Goal: Transaction & Acquisition: Obtain resource

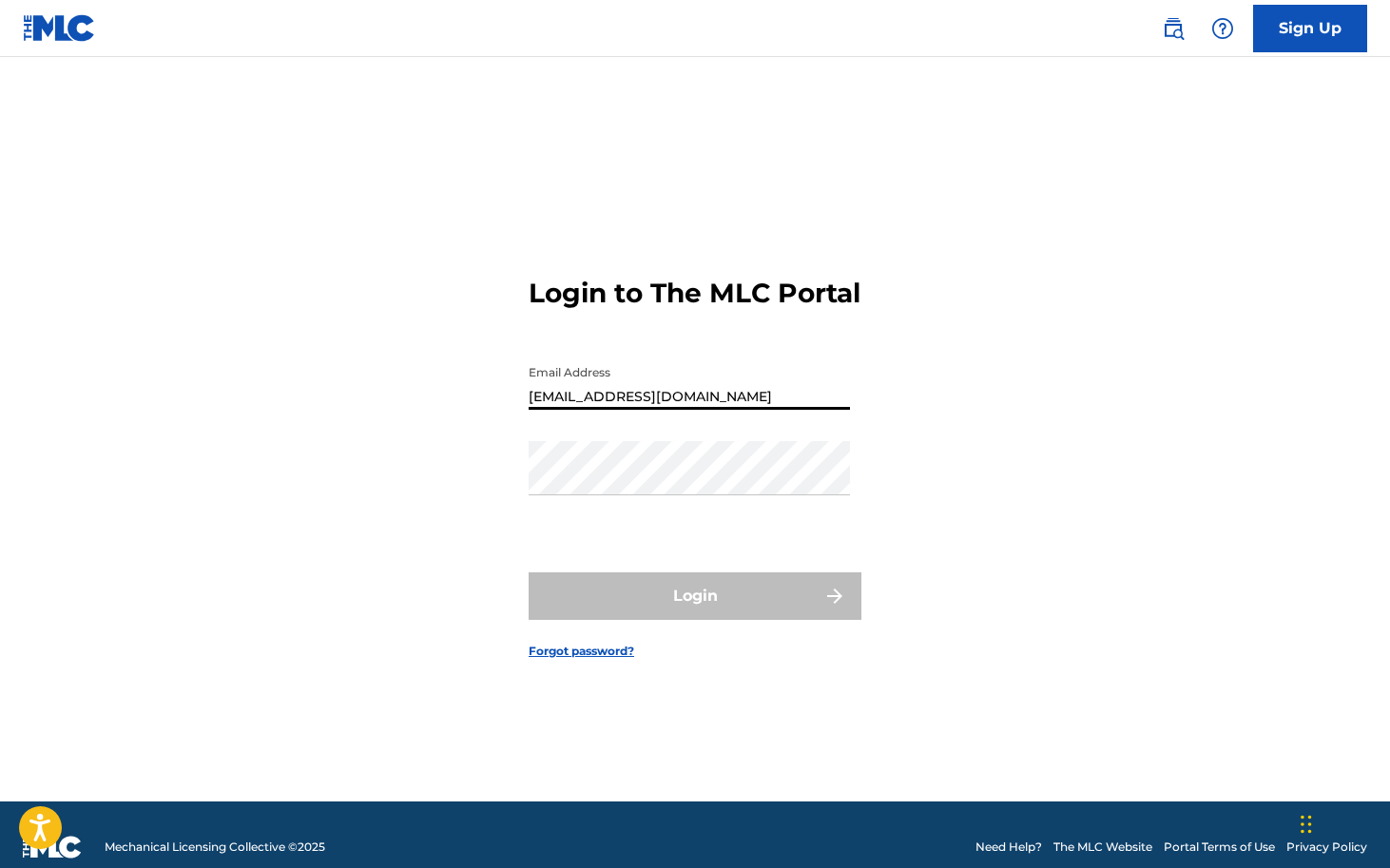
type input "[EMAIL_ADDRESS][DOMAIN_NAME]"
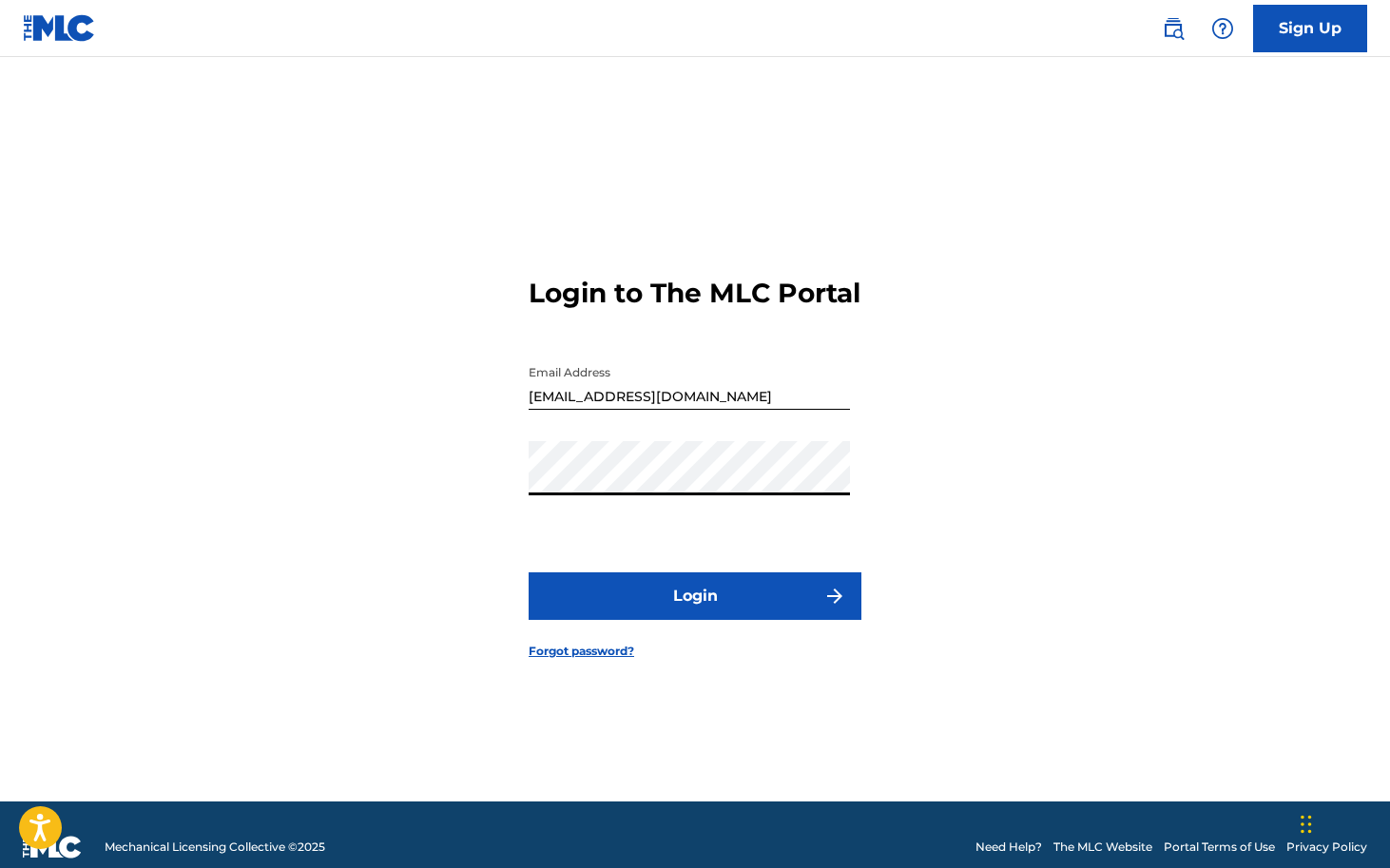
click at [689, 609] on button "Login" at bounding box center [695, 595] width 333 height 47
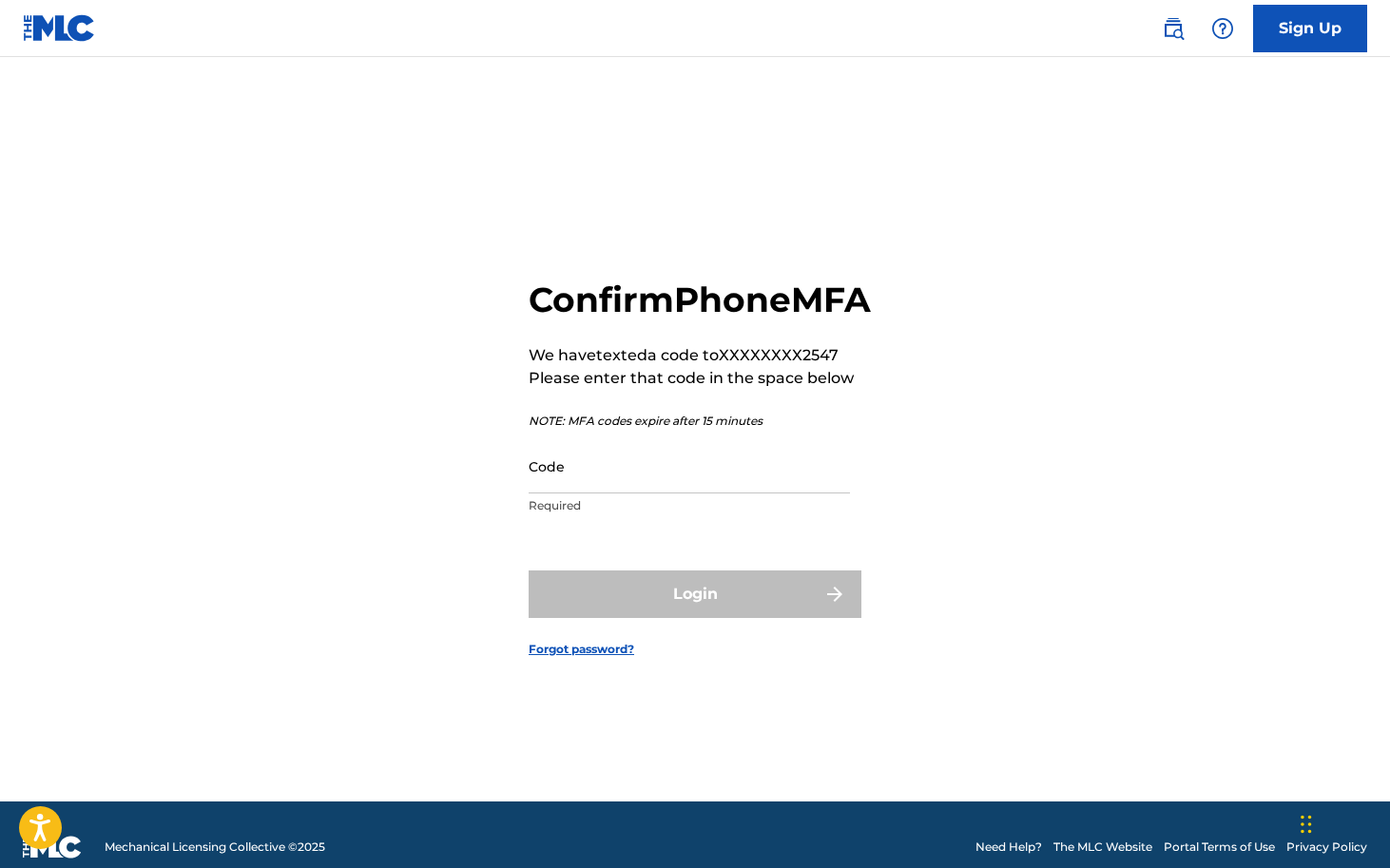
click at [624, 493] on input "Code" at bounding box center [689, 466] width 321 height 54
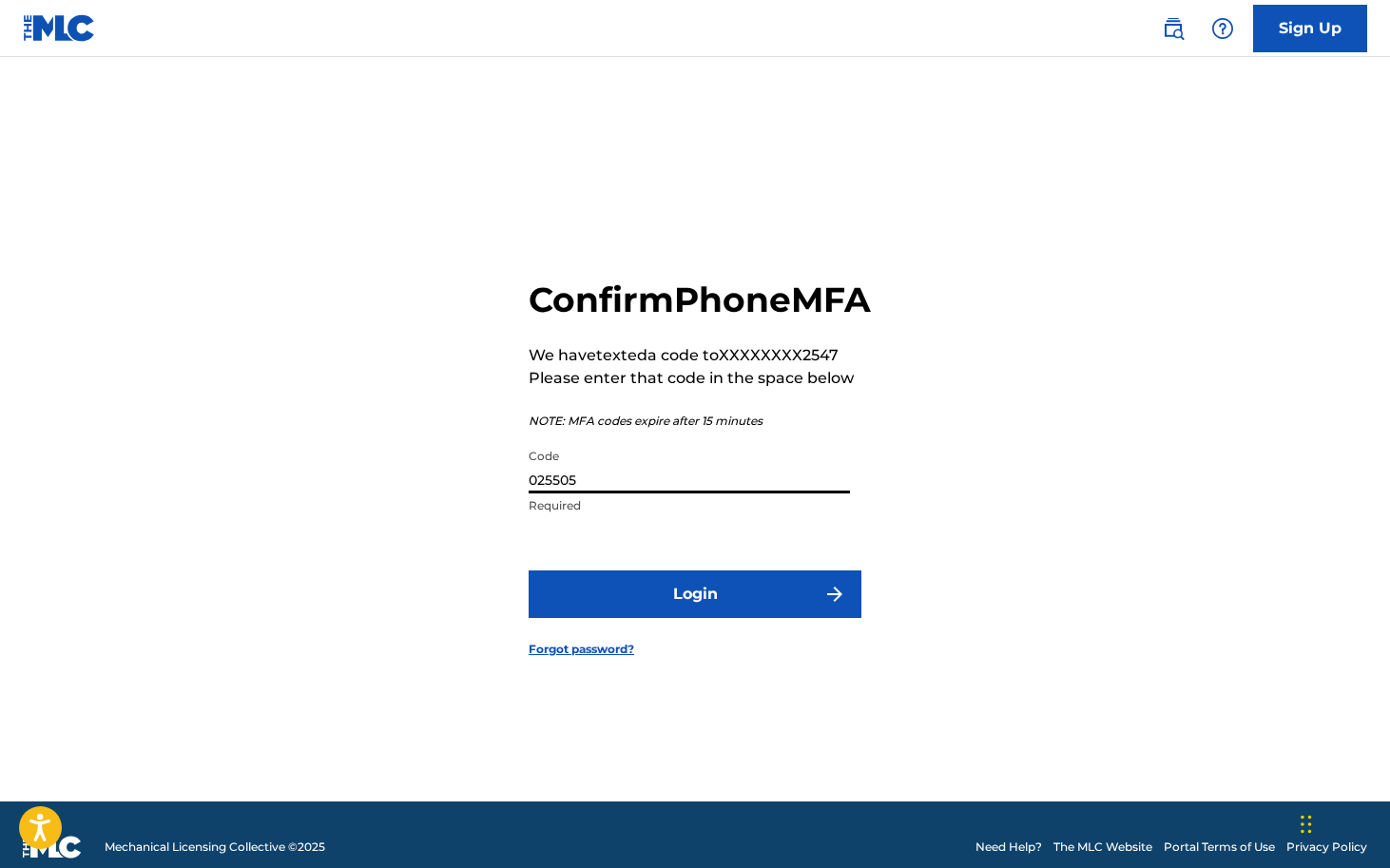
type input "025505"
click at [683, 617] on button "Login" at bounding box center [695, 593] width 333 height 47
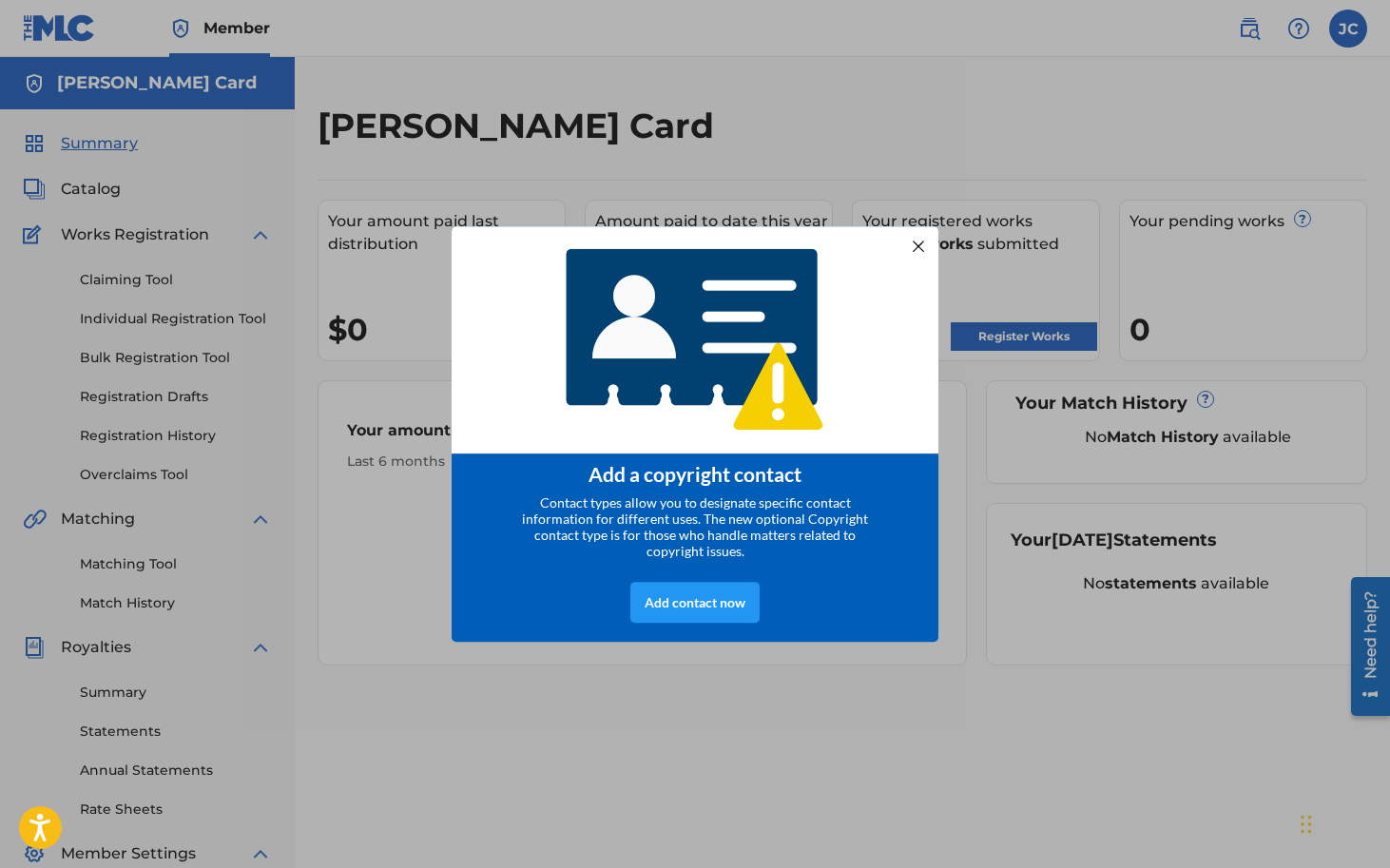
click at [920, 238] on div at bounding box center [918, 246] width 25 height 25
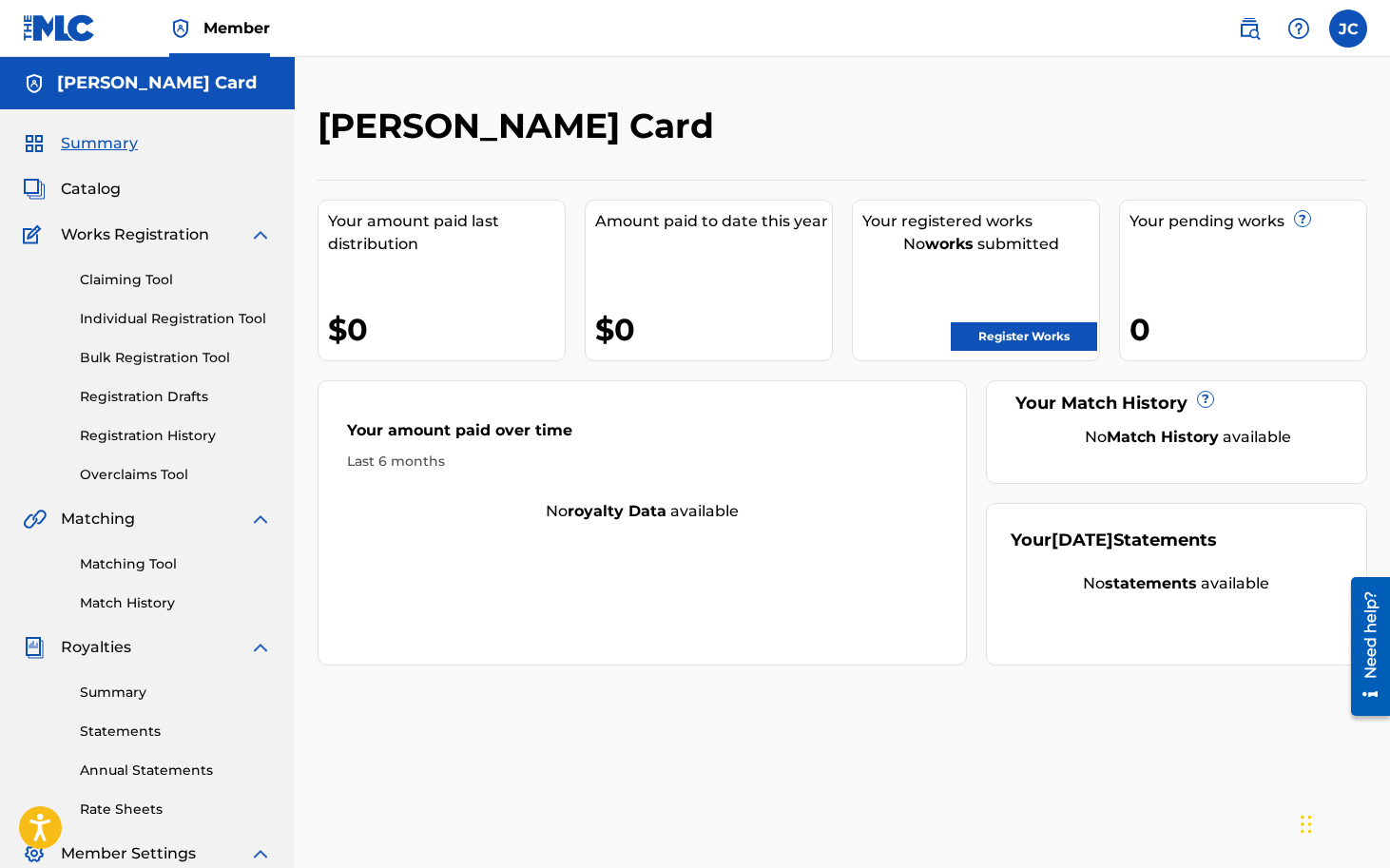
click at [145, 273] on link "Claiming Tool" at bounding box center [176, 279] width 192 height 20
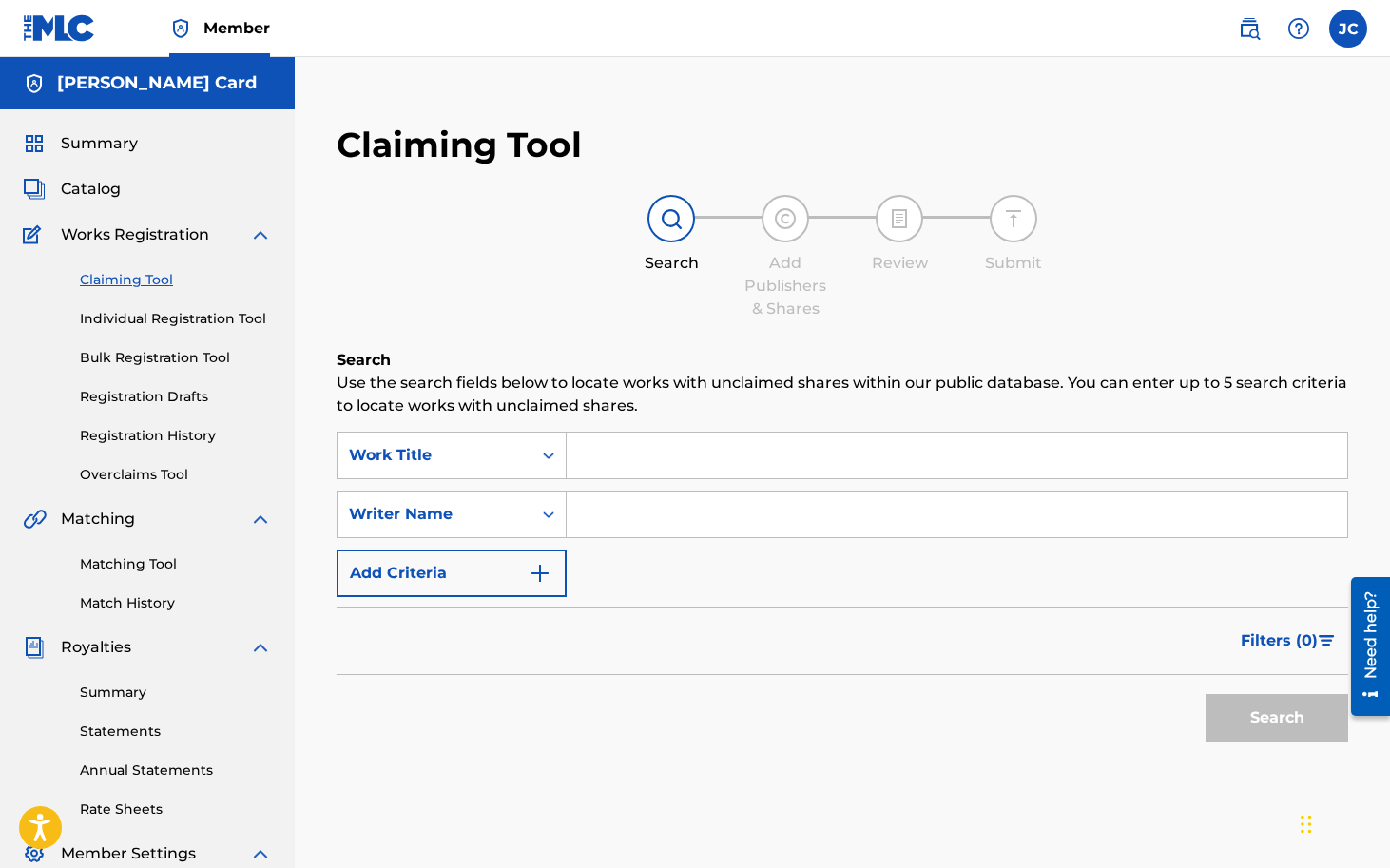
click at [671, 461] on input "Search Form" at bounding box center [957, 455] width 781 height 45
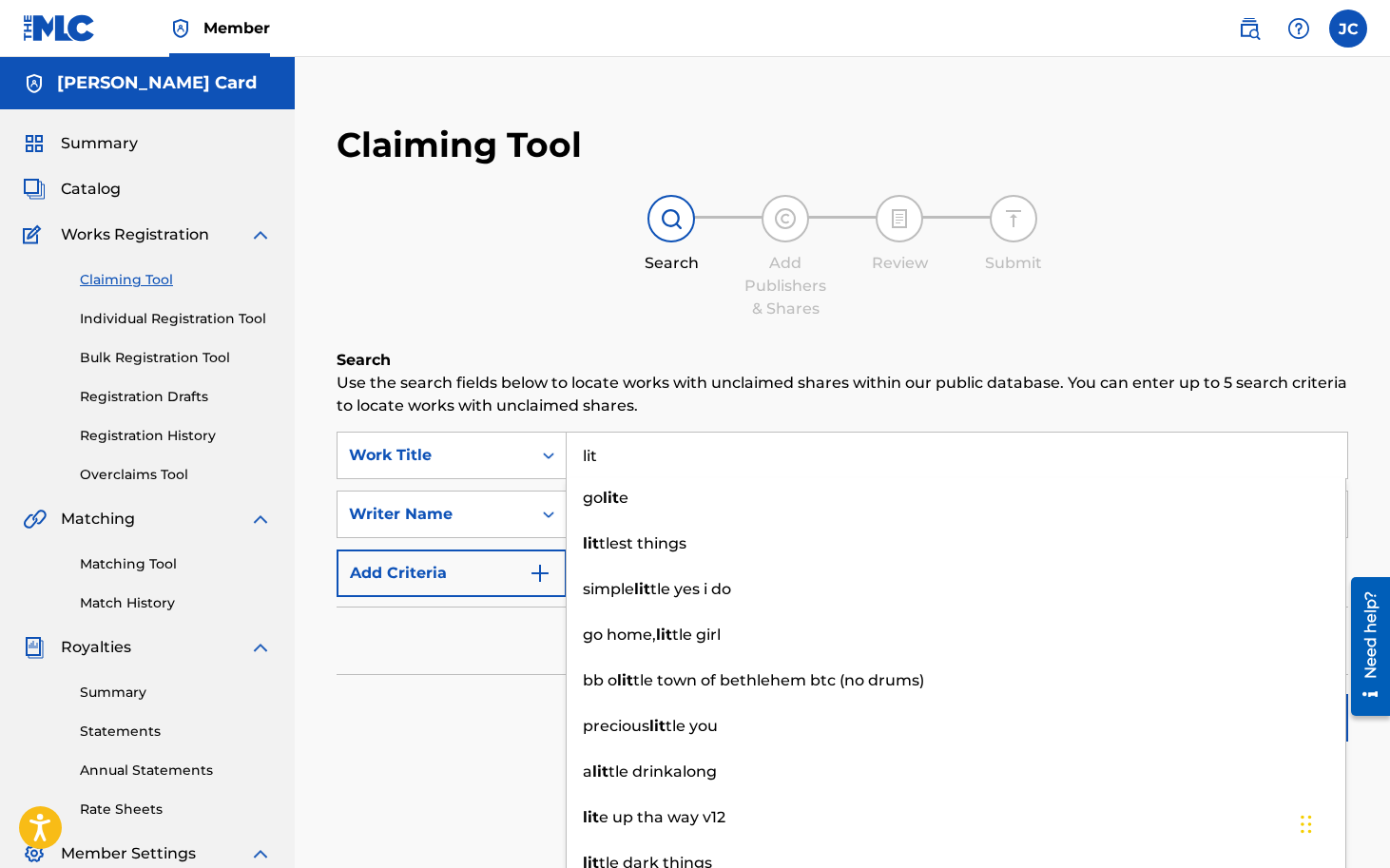
click at [625, 454] on input "lit" at bounding box center [957, 455] width 781 height 45
type input "lit"
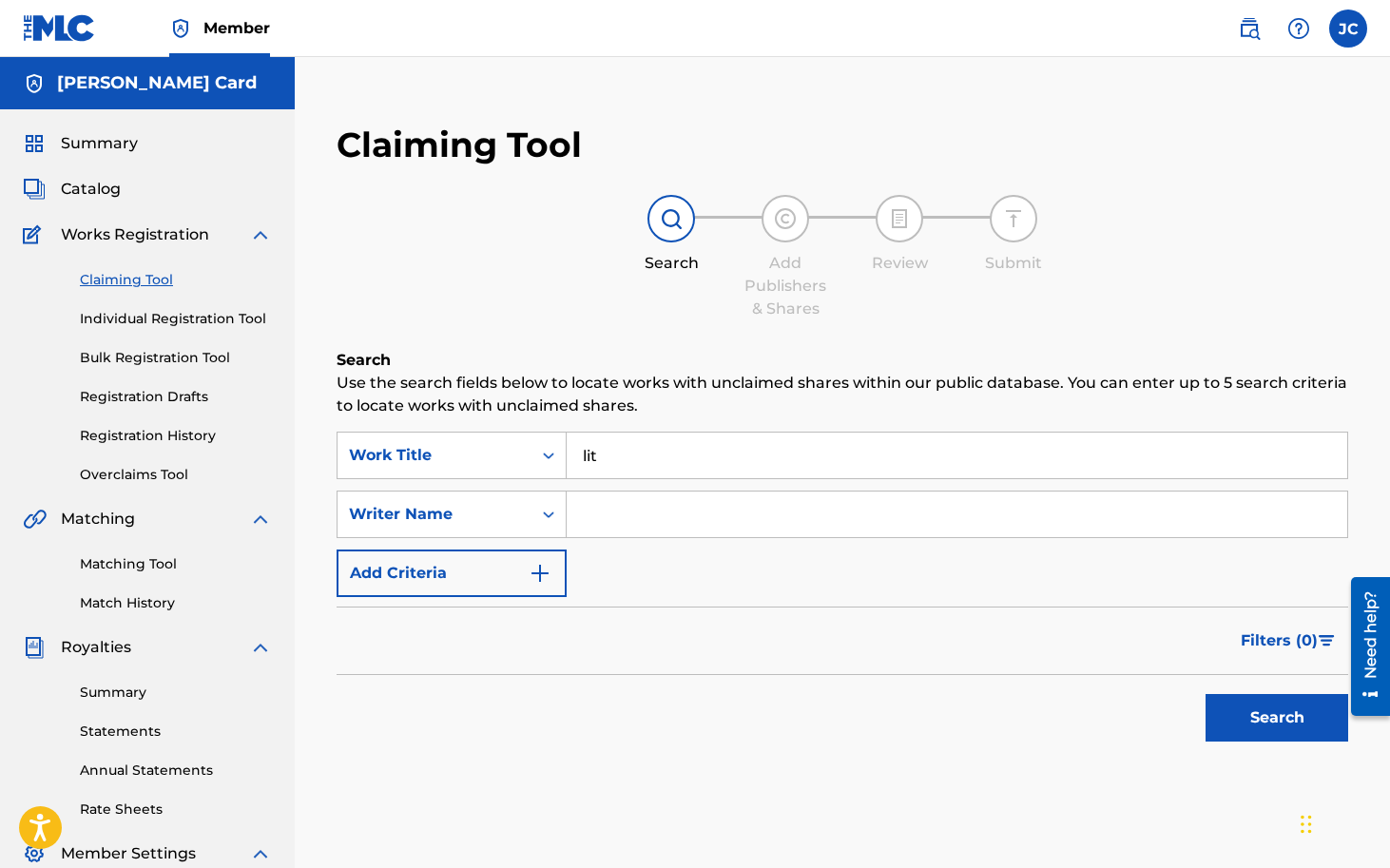
click at [620, 391] on p "Use the search fields below to locate works with unclaimed shares within our pu…" at bounding box center [842, 394] width 1012 height 45
click at [620, 523] on input "Search Form" at bounding box center [957, 514] width 781 height 45
type input "[PERSON_NAME]"
click at [1284, 715] on button "Search" at bounding box center [1277, 717] width 143 height 47
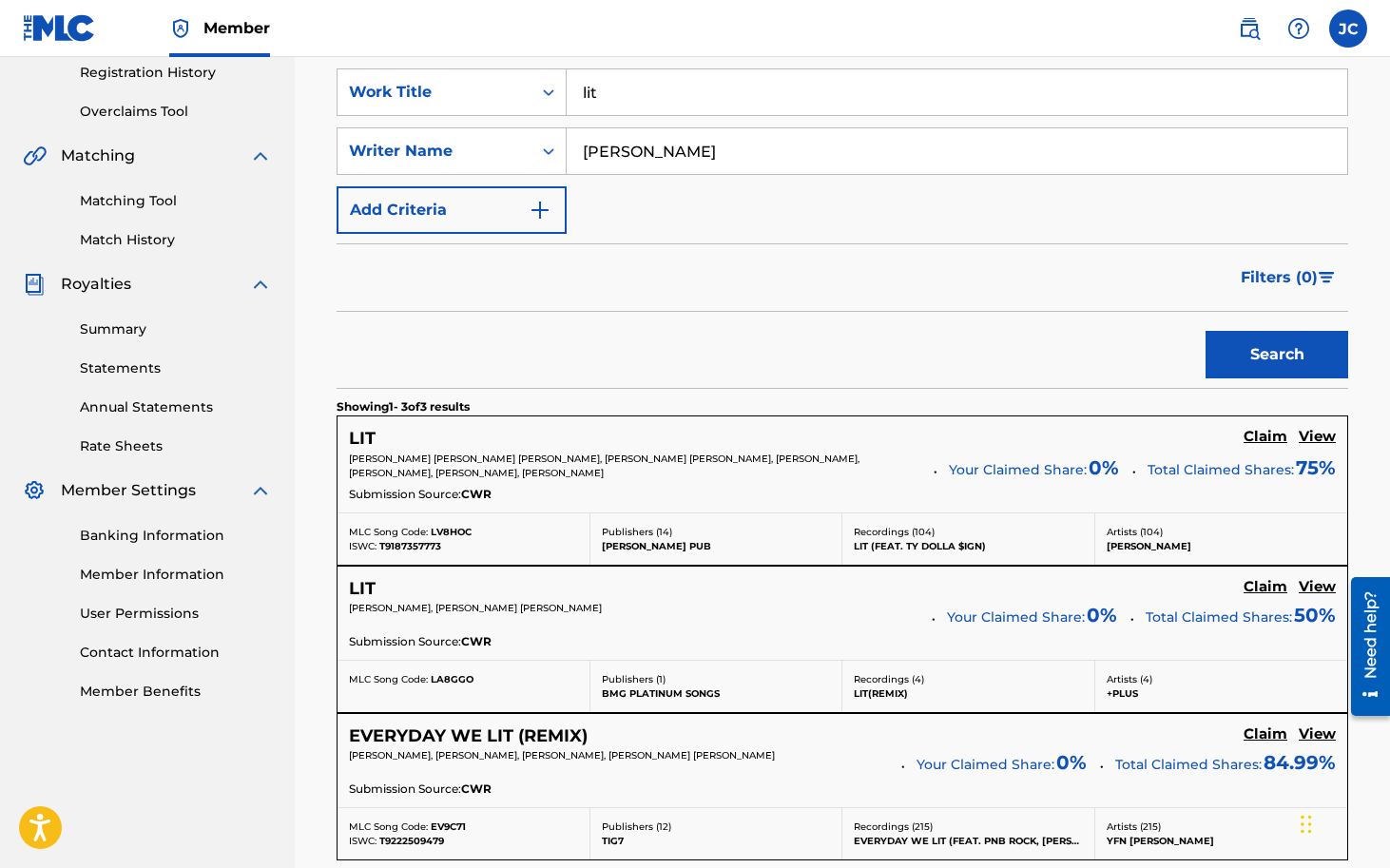
scroll to position [364, 0]
click at [1260, 439] on h5 "Claim" at bounding box center [1265, 436] width 43 height 18
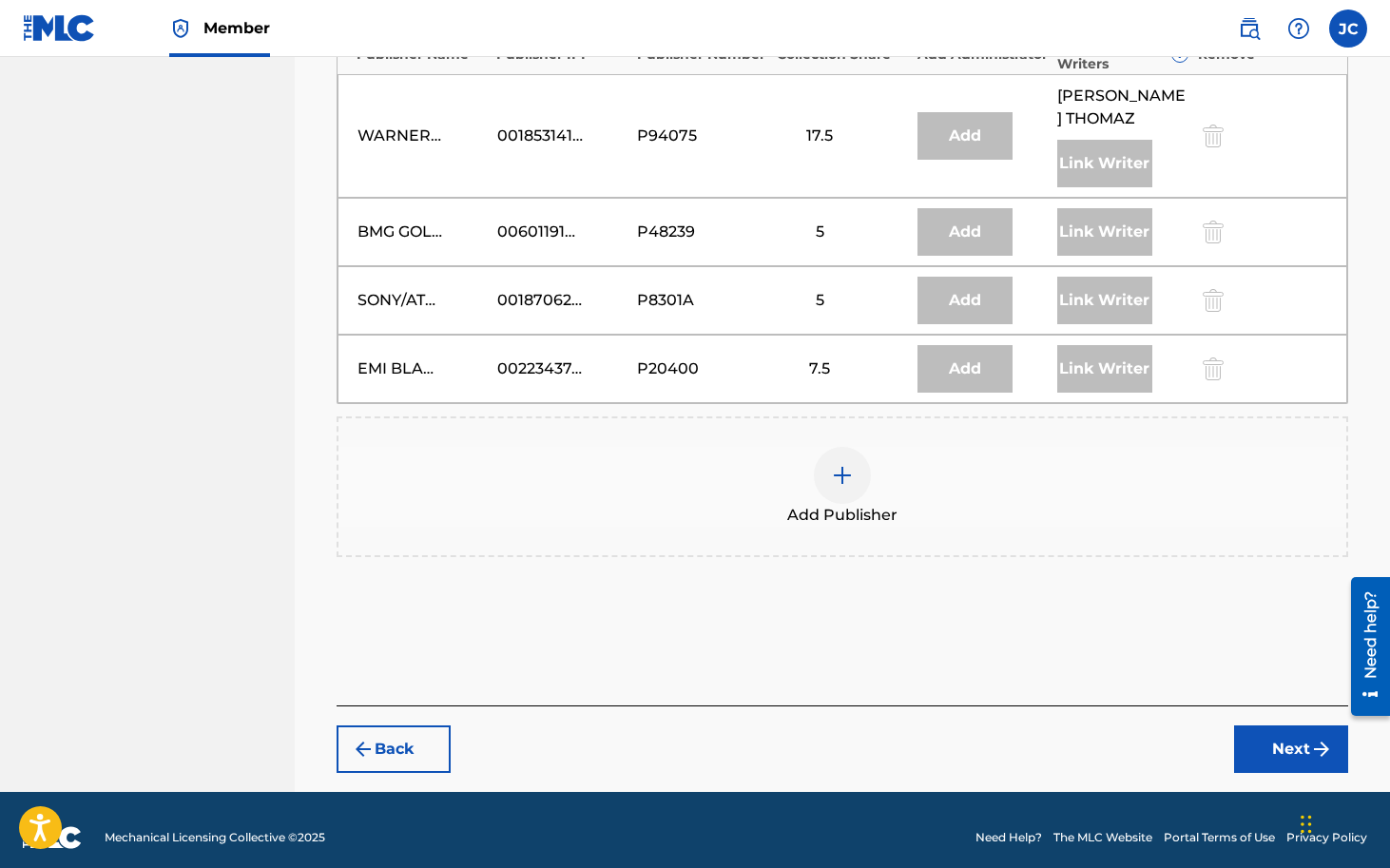
scroll to position [1760, 0]
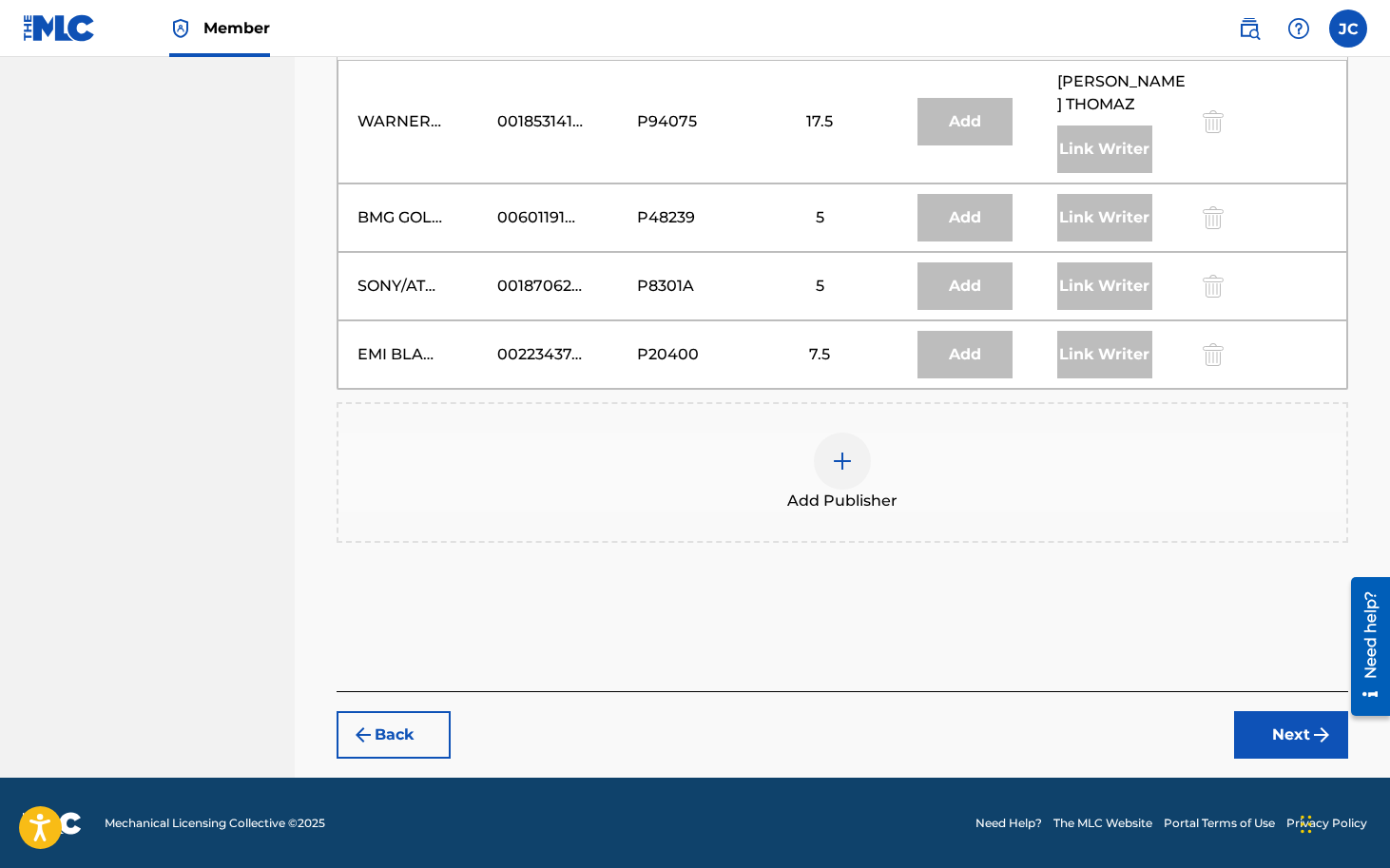
click at [827, 468] on div at bounding box center [842, 461] width 57 height 57
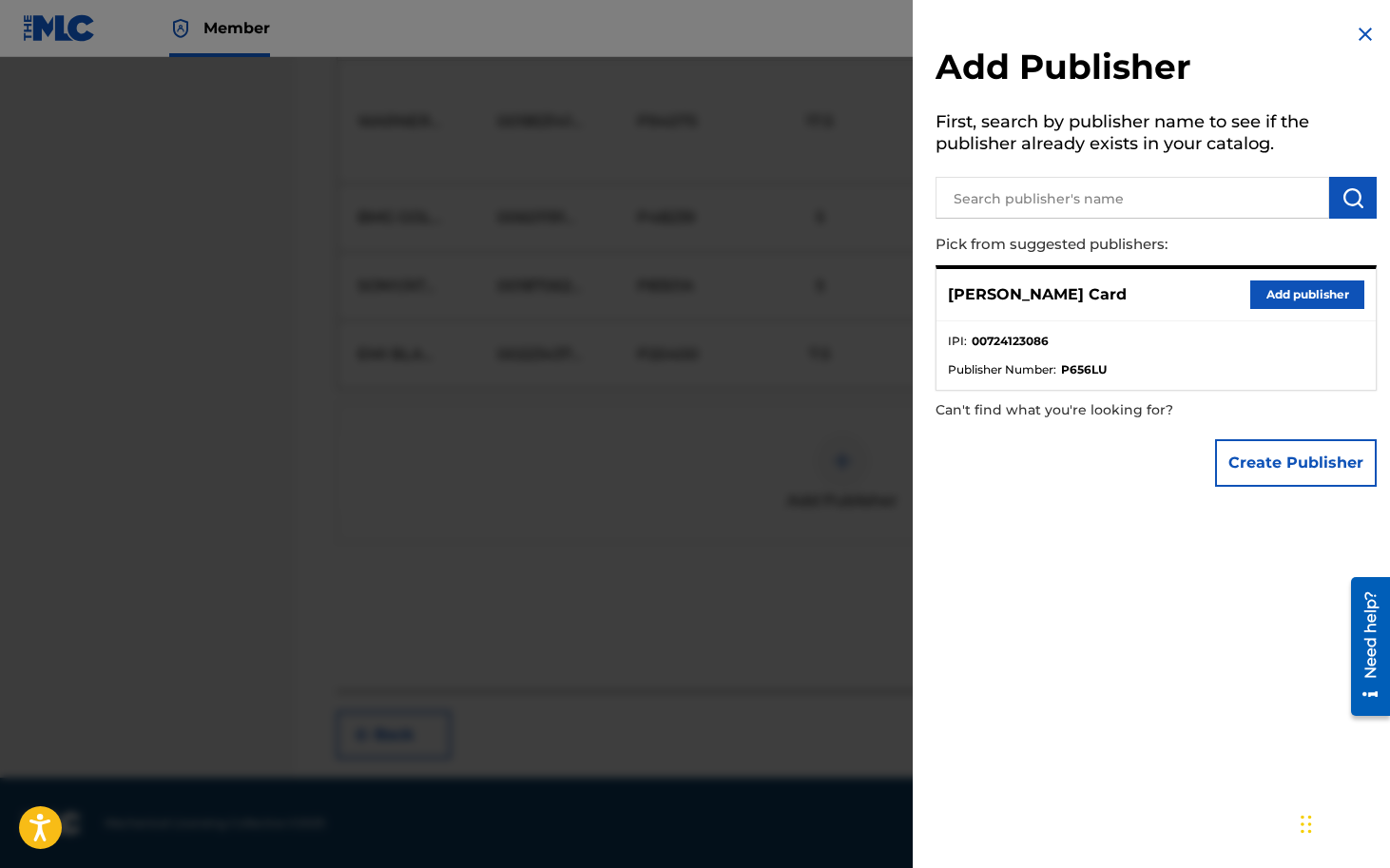
click at [1298, 295] on button "Add publisher" at bounding box center [1307, 295] width 114 height 29
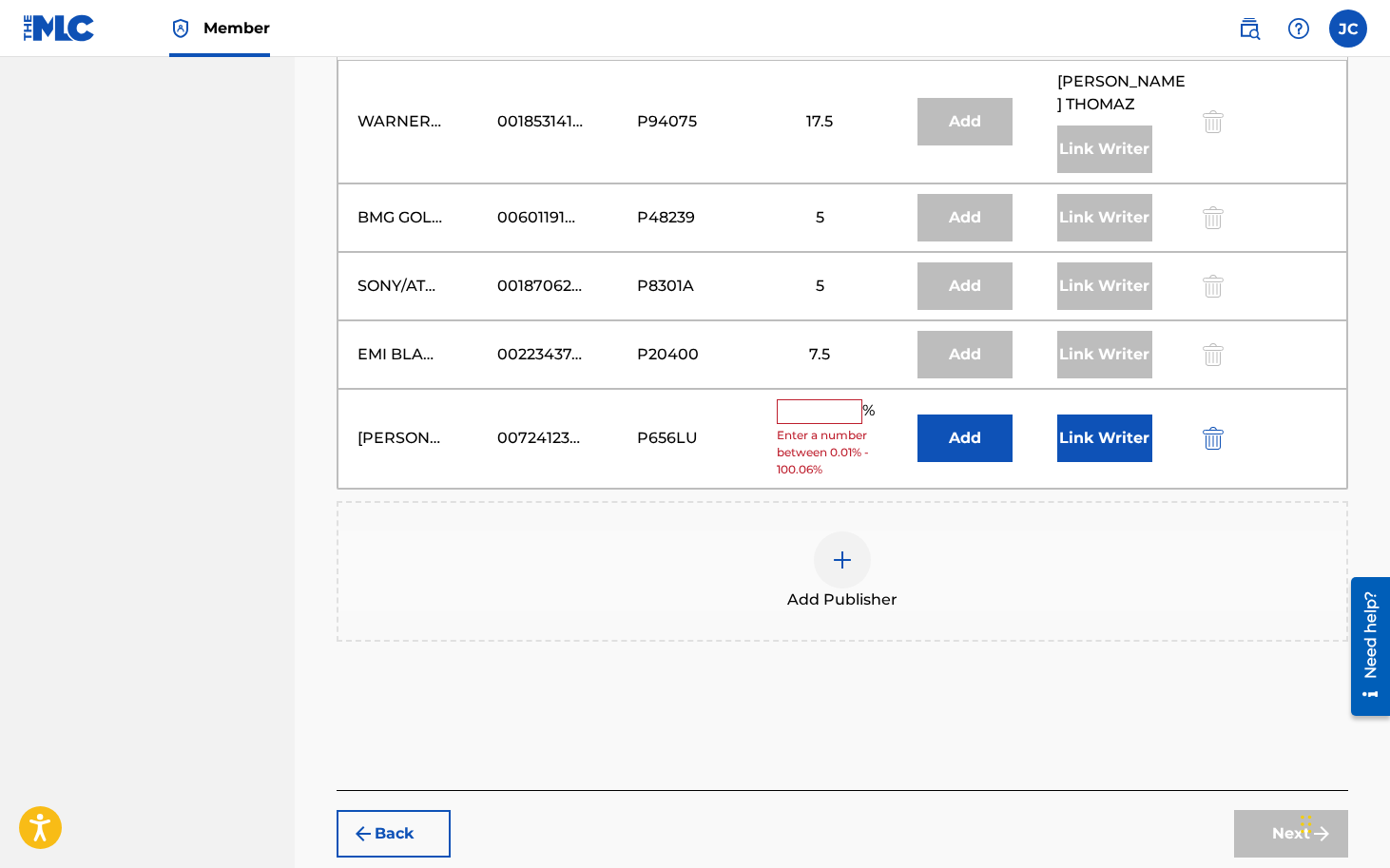
click at [823, 418] on input "text" at bounding box center [820, 412] width 86 height 25
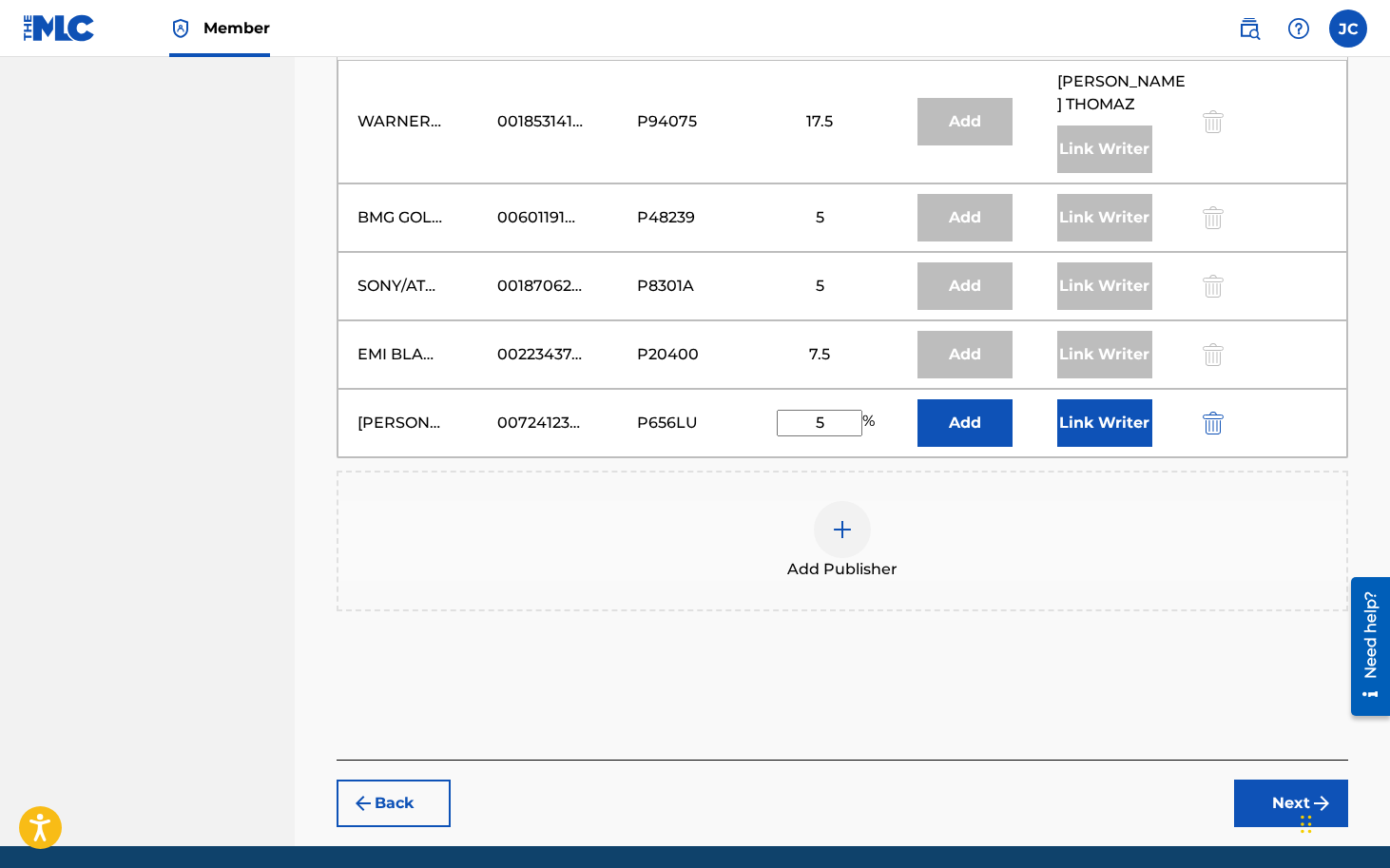
type input "5"
click at [440, 426] on div "[PERSON_NAME] Card" at bounding box center [400, 423] width 86 height 23
click at [837, 424] on input "5" at bounding box center [820, 423] width 86 height 27
type input "5"
click at [971, 427] on button "Add" at bounding box center [965, 422] width 95 height 47
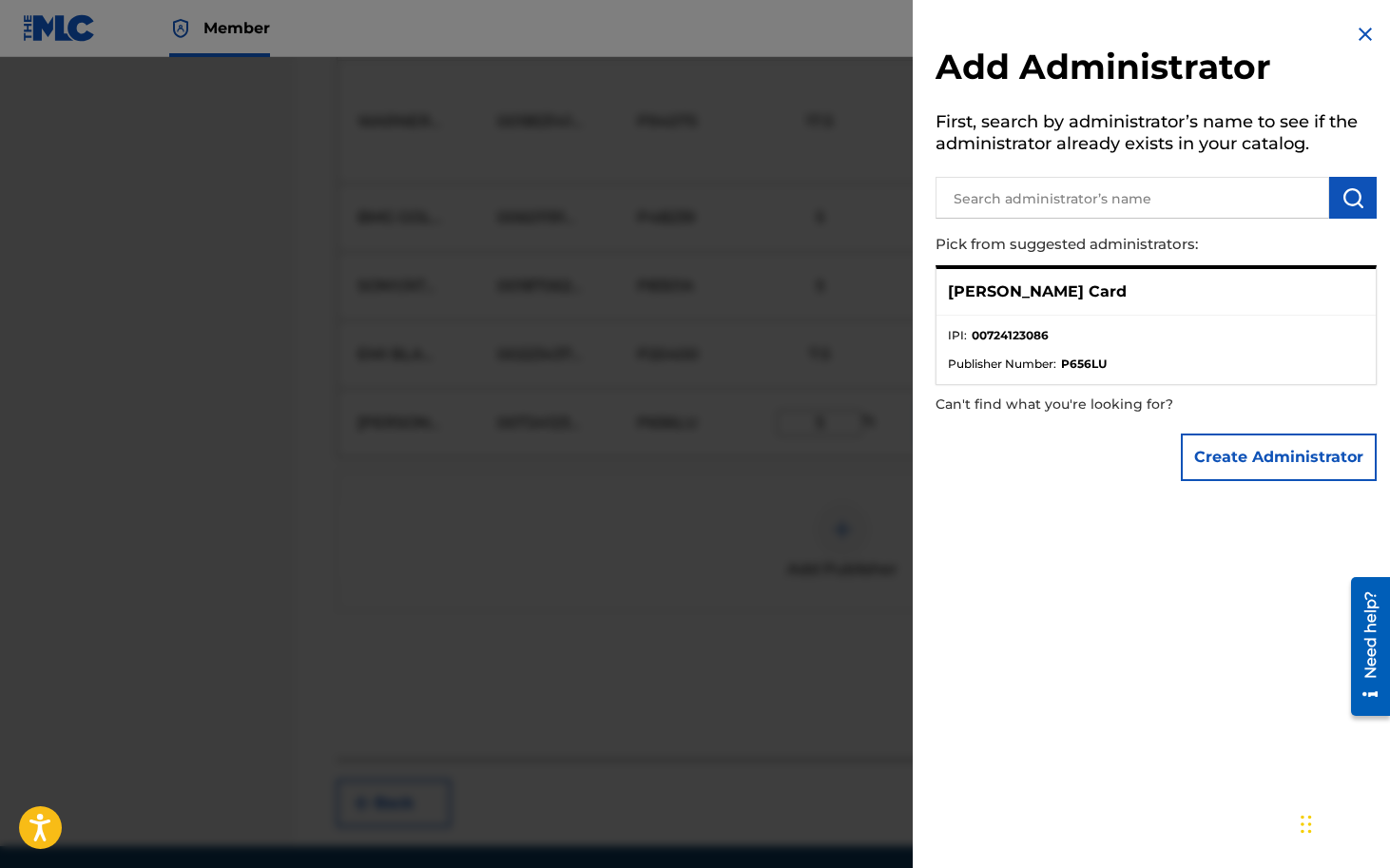
click at [1088, 300] on div "[PERSON_NAME] Card" at bounding box center [1156, 292] width 439 height 46
click at [1019, 297] on p "[PERSON_NAME] Card" at bounding box center [1037, 292] width 179 height 23
click at [758, 505] on div at bounding box center [695, 491] width 1390 height 868
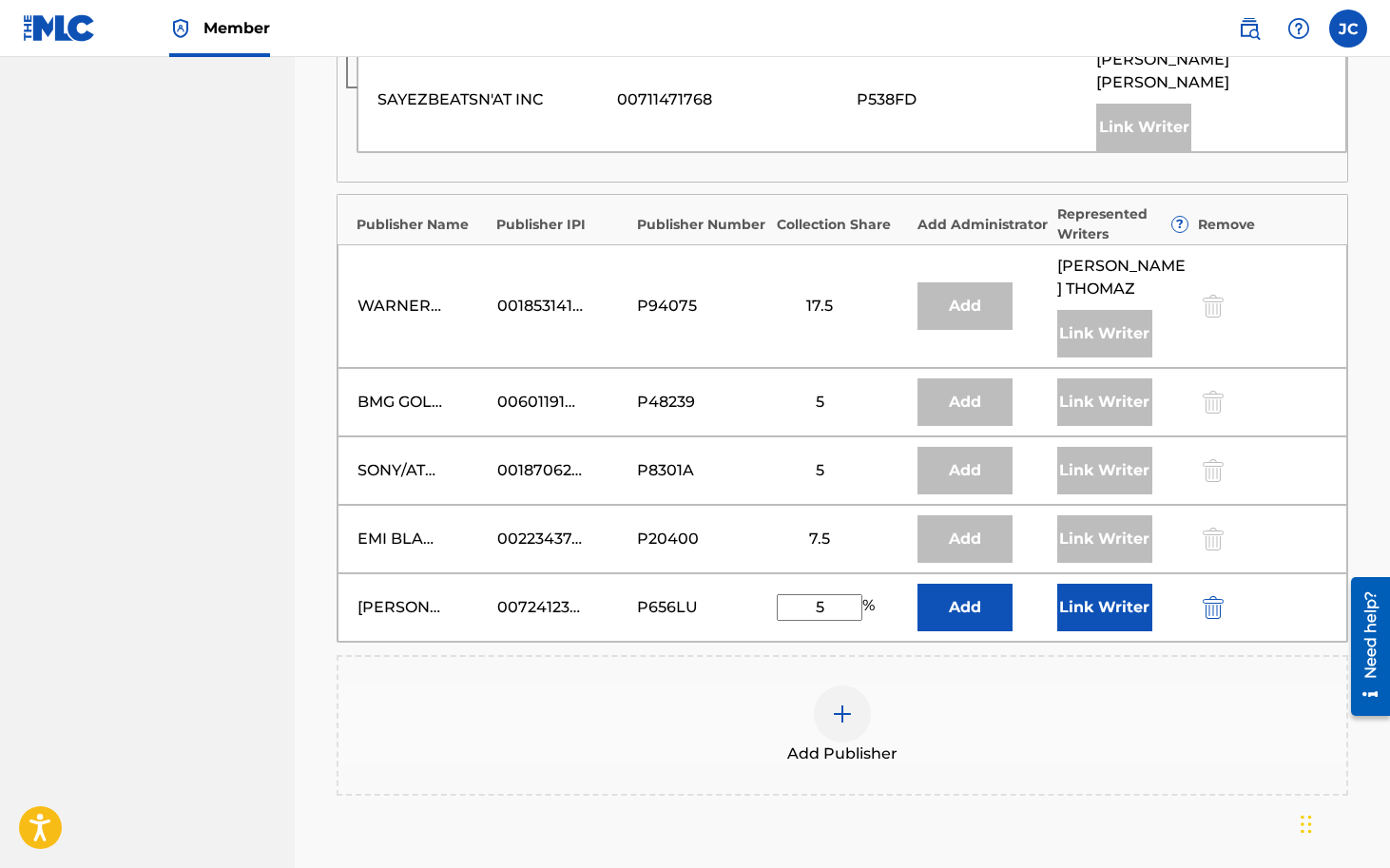
scroll to position [1577, 0]
click at [1102, 614] on button "Link Writer" at bounding box center [1105, 605] width 95 height 47
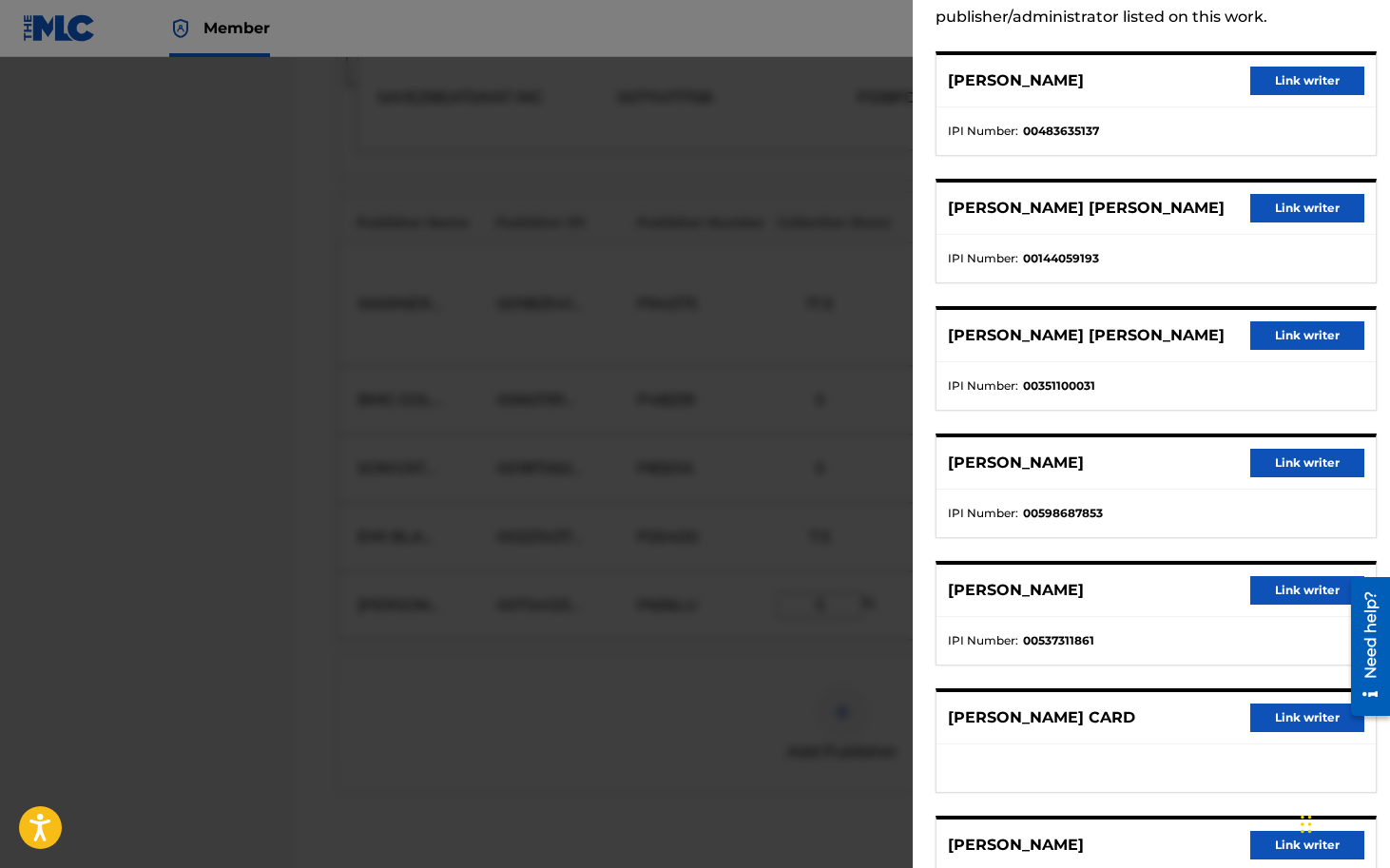
scroll to position [221, 0]
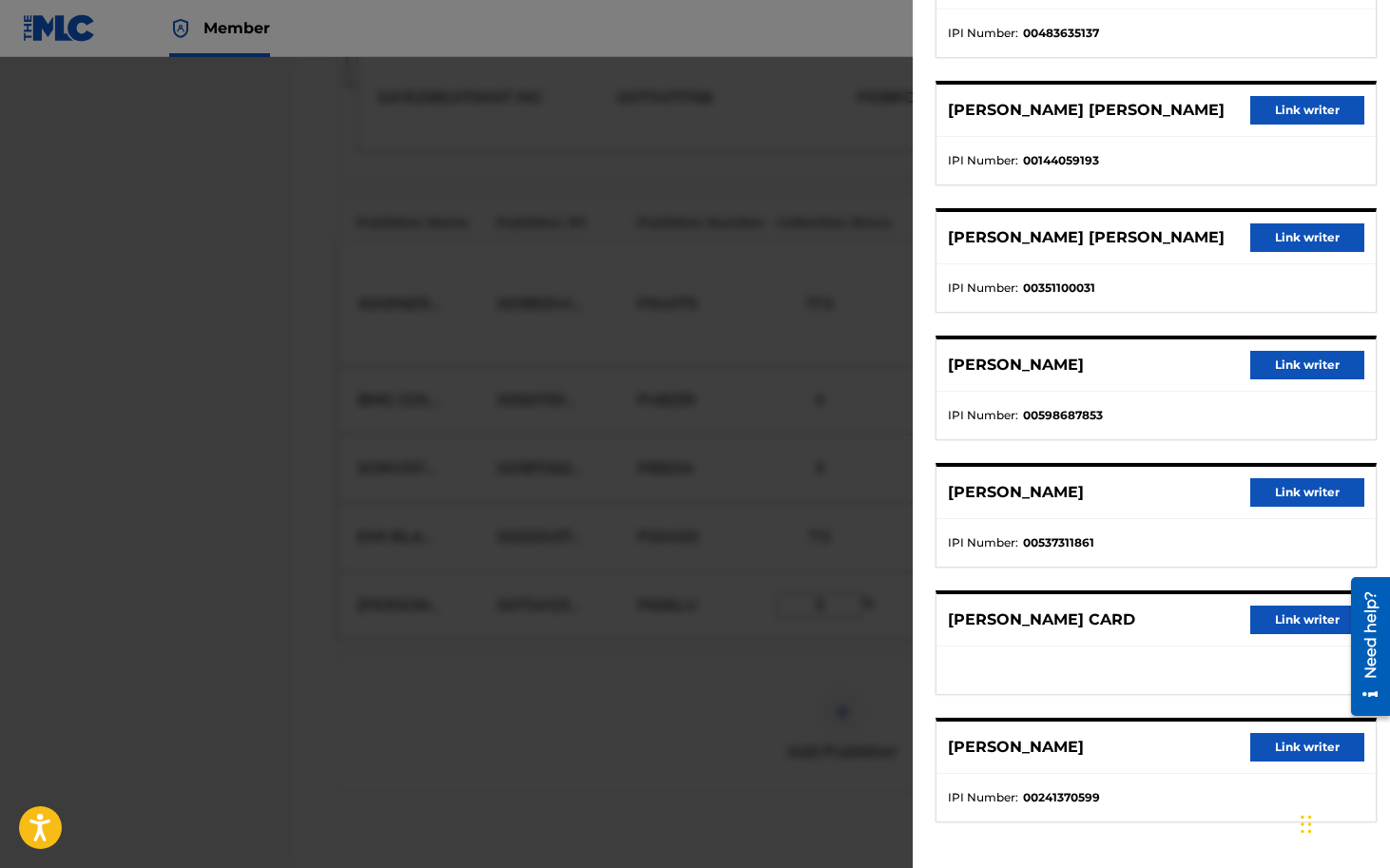
click at [1276, 621] on button "Link writer" at bounding box center [1307, 621] width 114 height 29
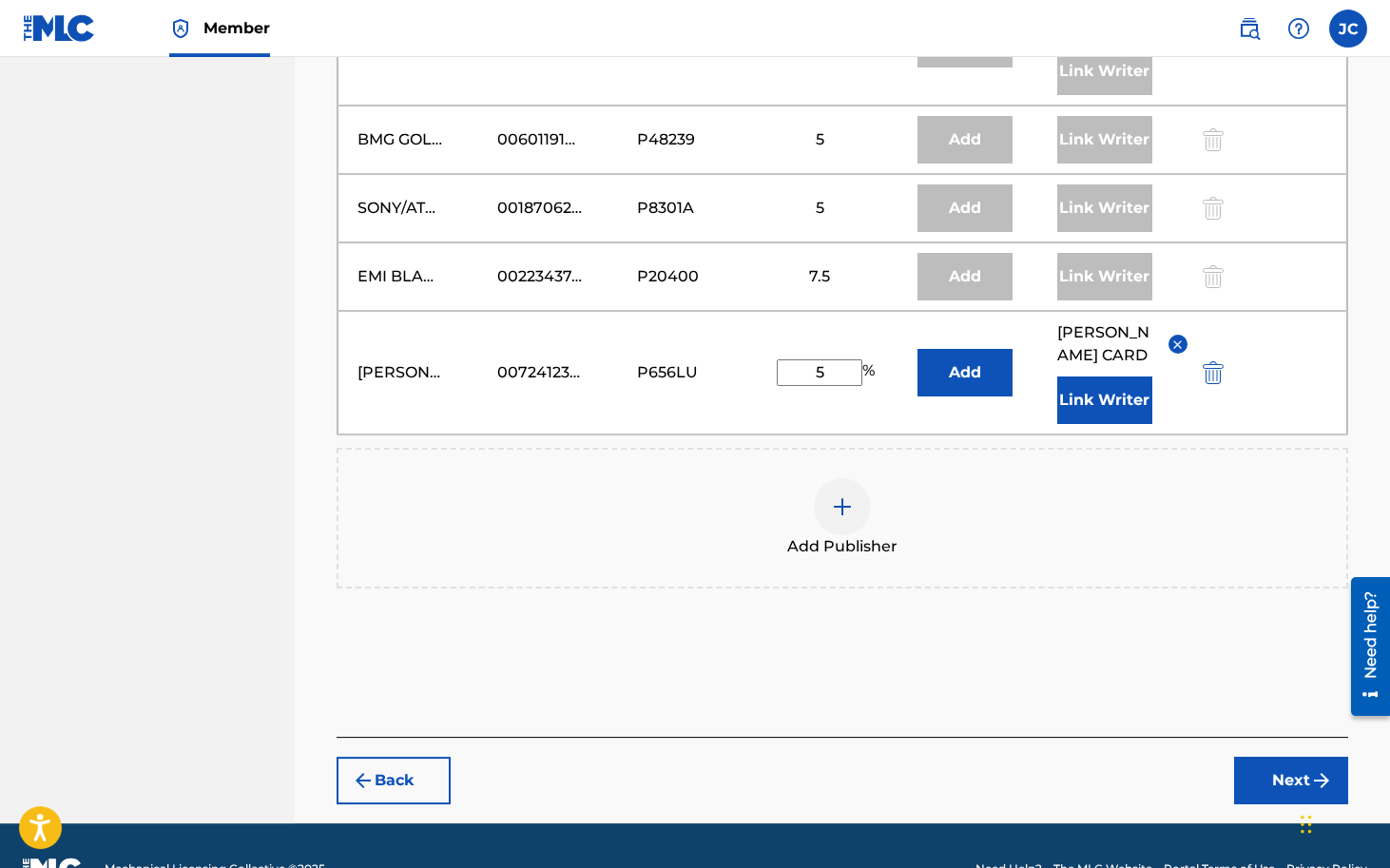
scroll to position [1839, 0]
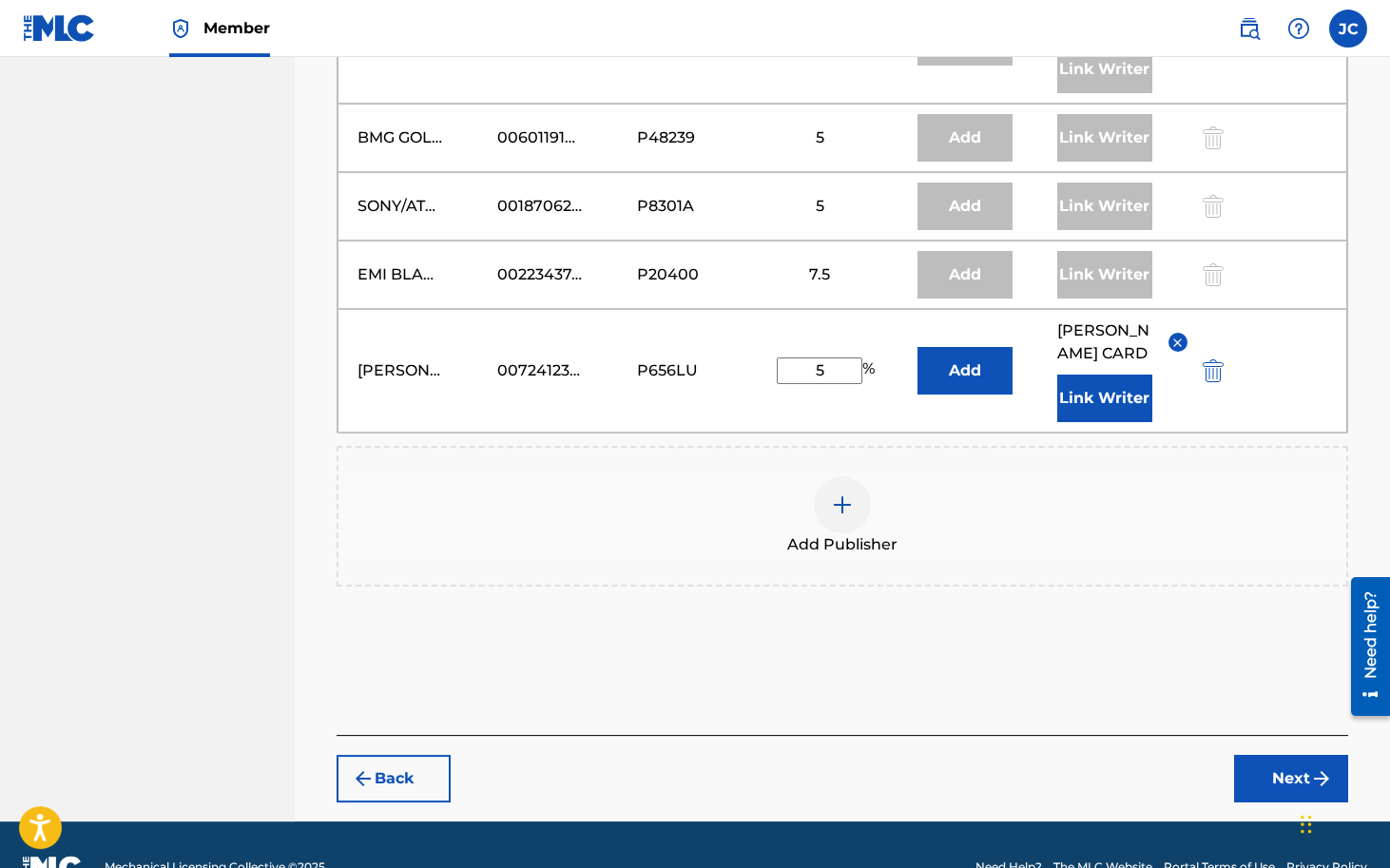
click at [1276, 775] on button "Next" at bounding box center [1291, 778] width 114 height 47
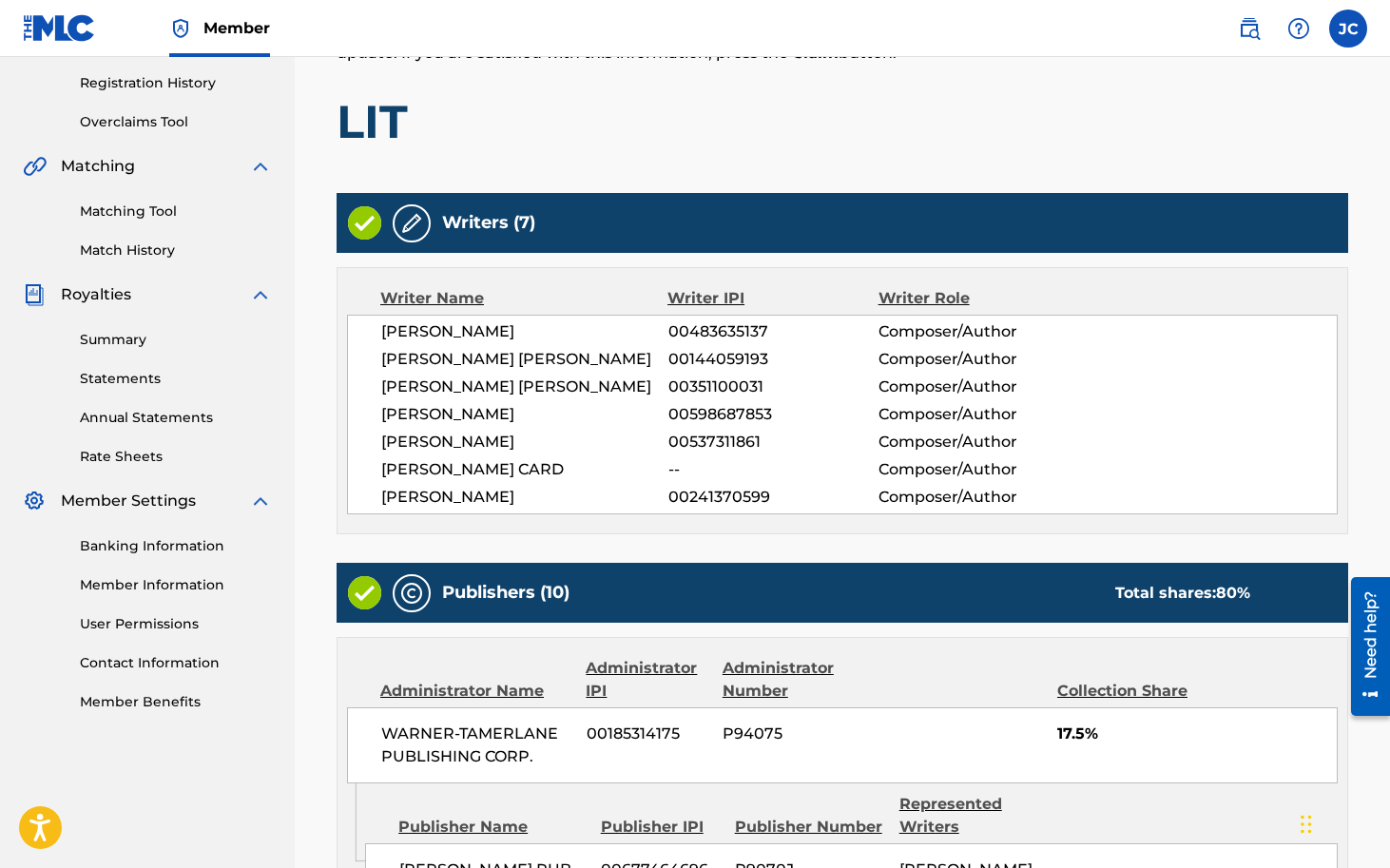
scroll to position [346, 0]
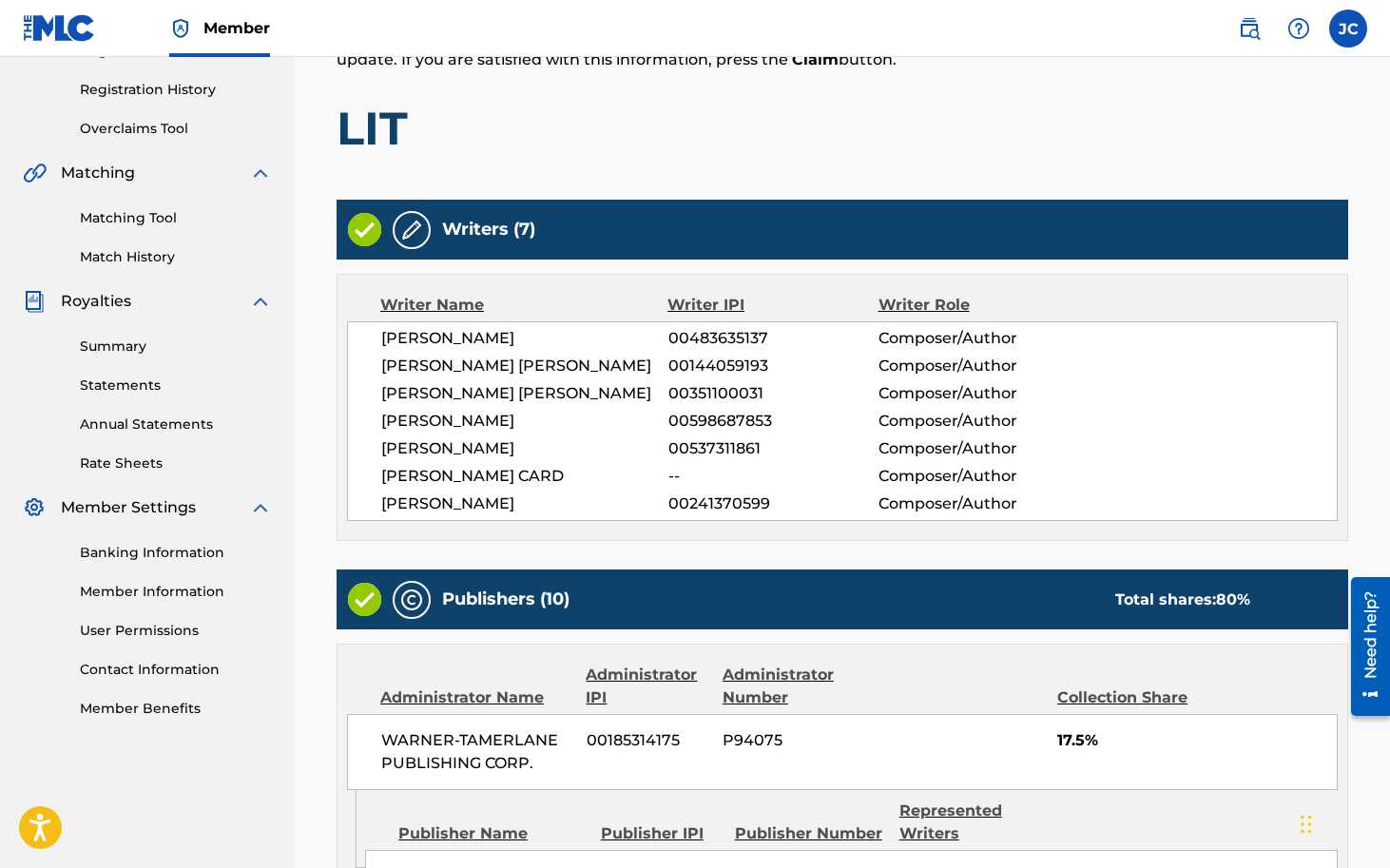
click at [178, 599] on link "Member Information" at bounding box center [176, 592] width 192 height 20
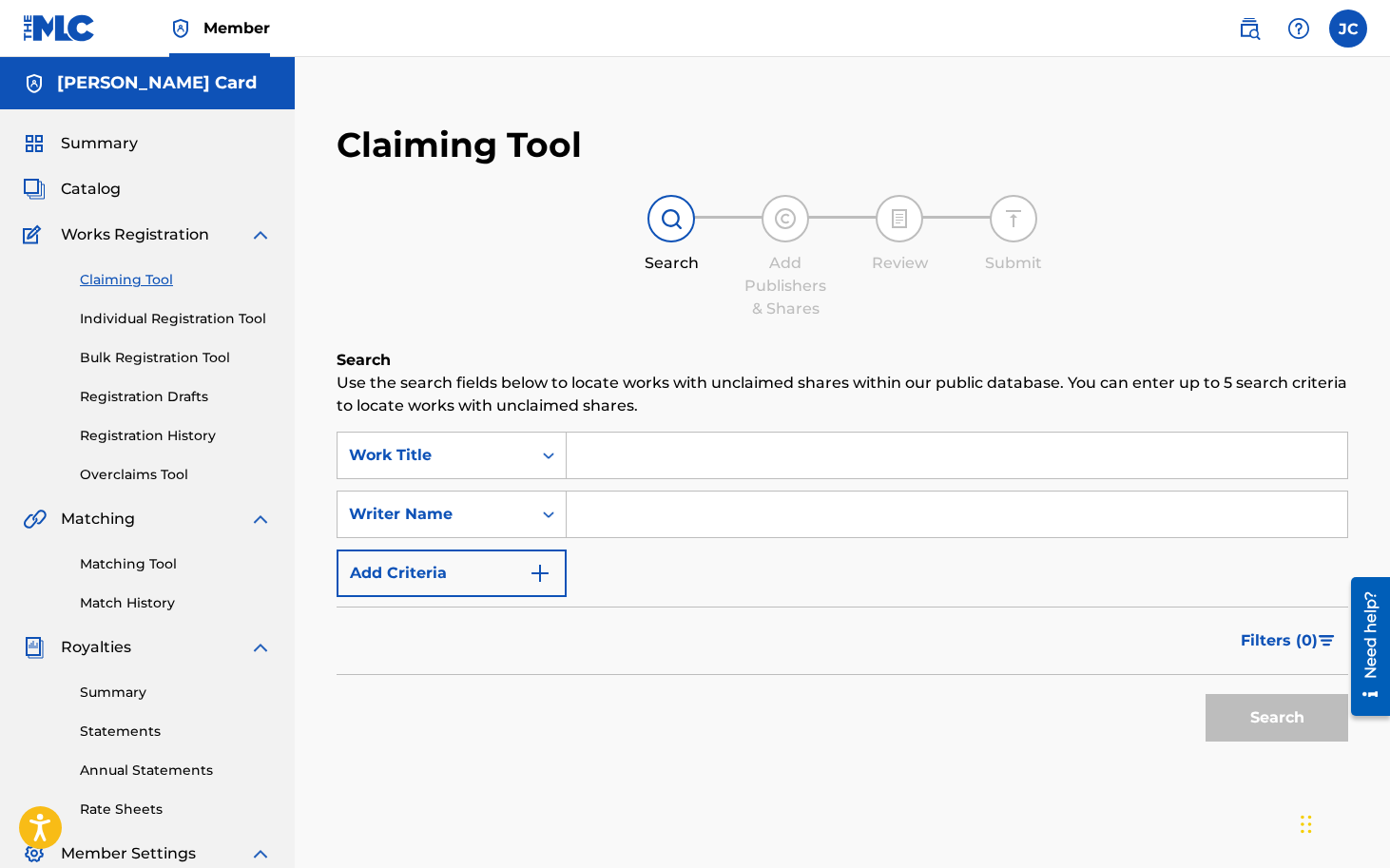
click at [627, 475] on input "Search Form" at bounding box center [957, 455] width 781 height 45
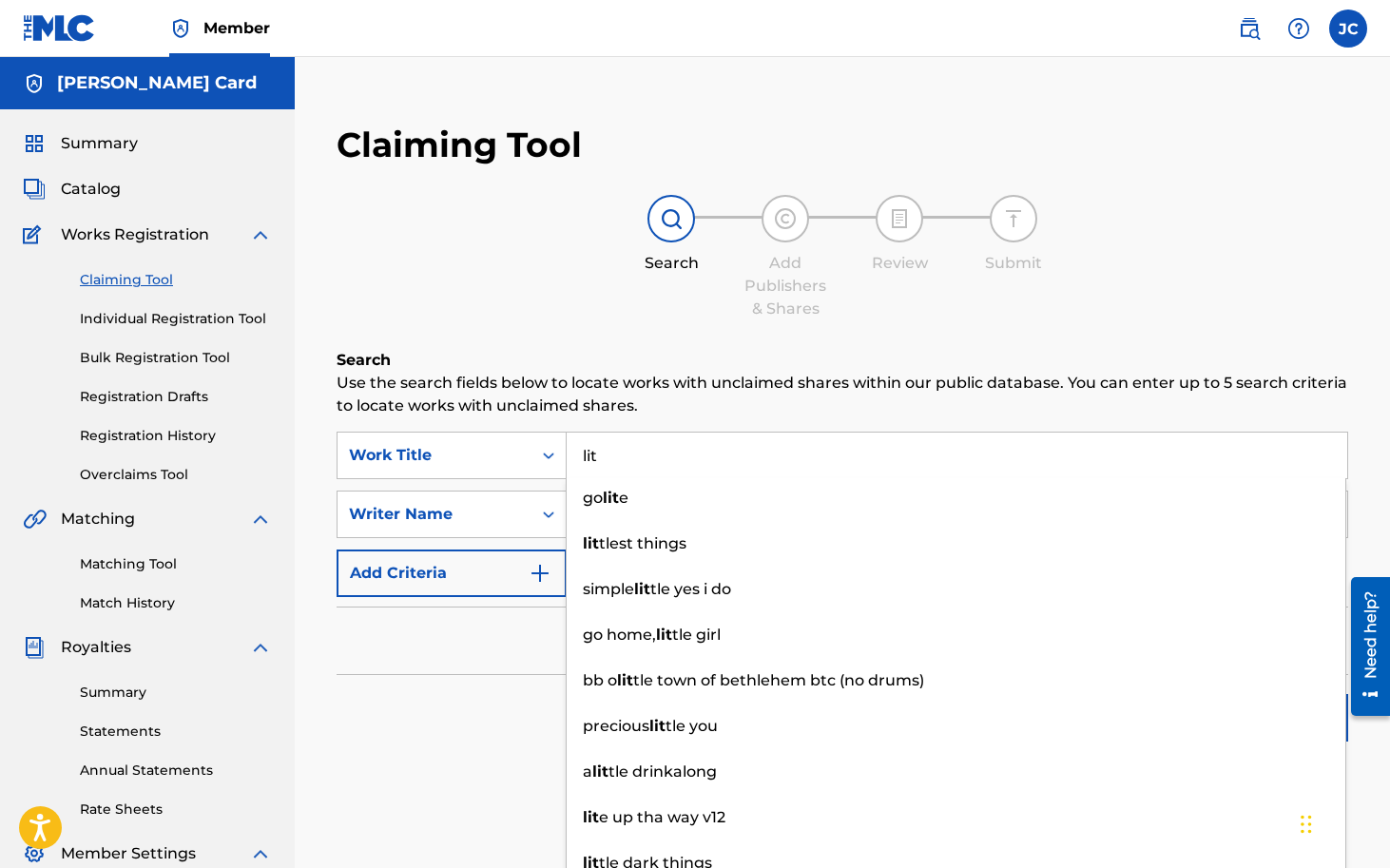
type input "lit"
click at [654, 319] on div "Search Add Publishers & Shares Review Submit" at bounding box center [842, 258] width 1012 height 126
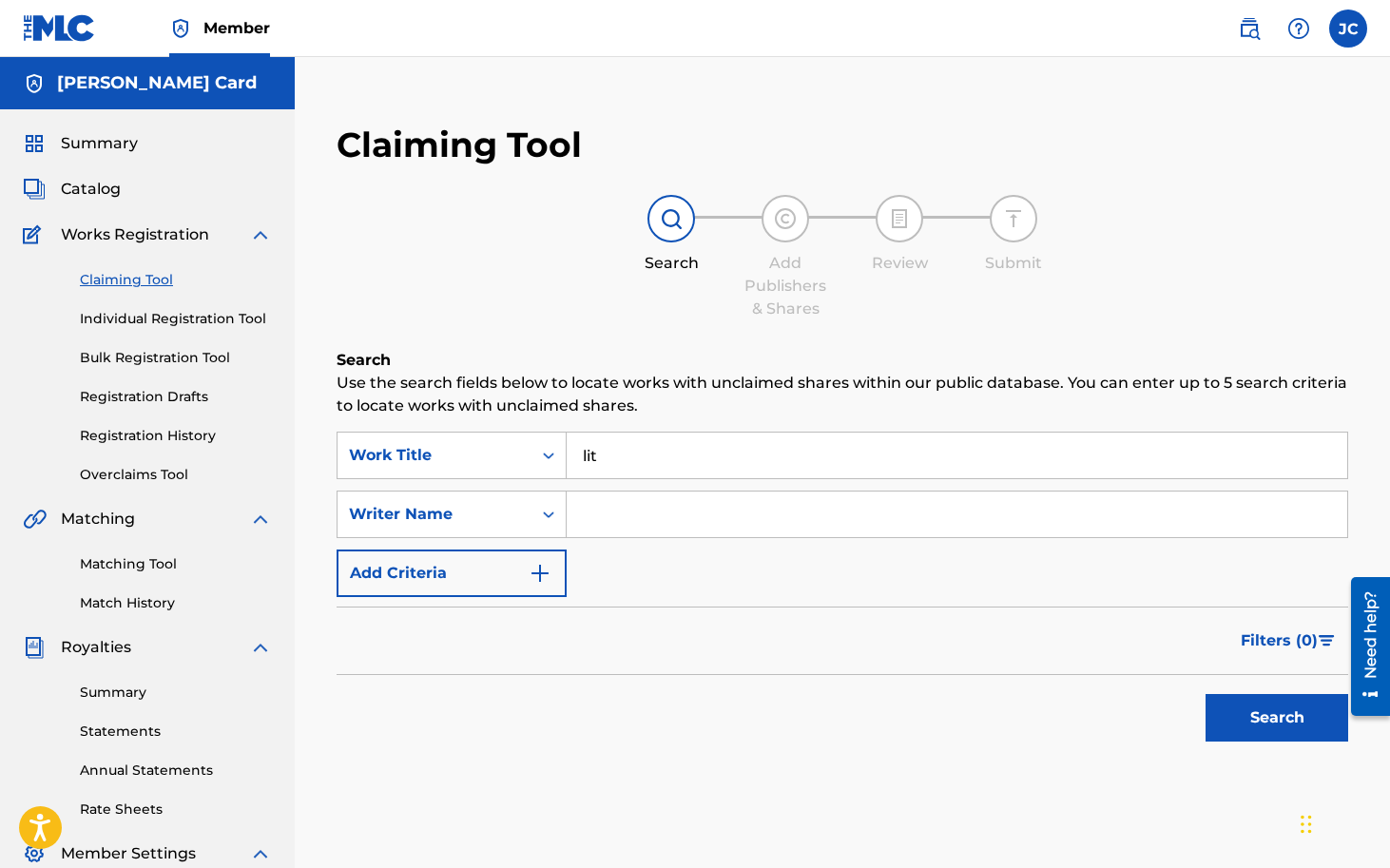
click at [643, 514] on input "Search Form" at bounding box center [957, 514] width 781 height 45
type input "[PERSON_NAME]"
click at [1249, 707] on button "Search" at bounding box center [1277, 717] width 143 height 47
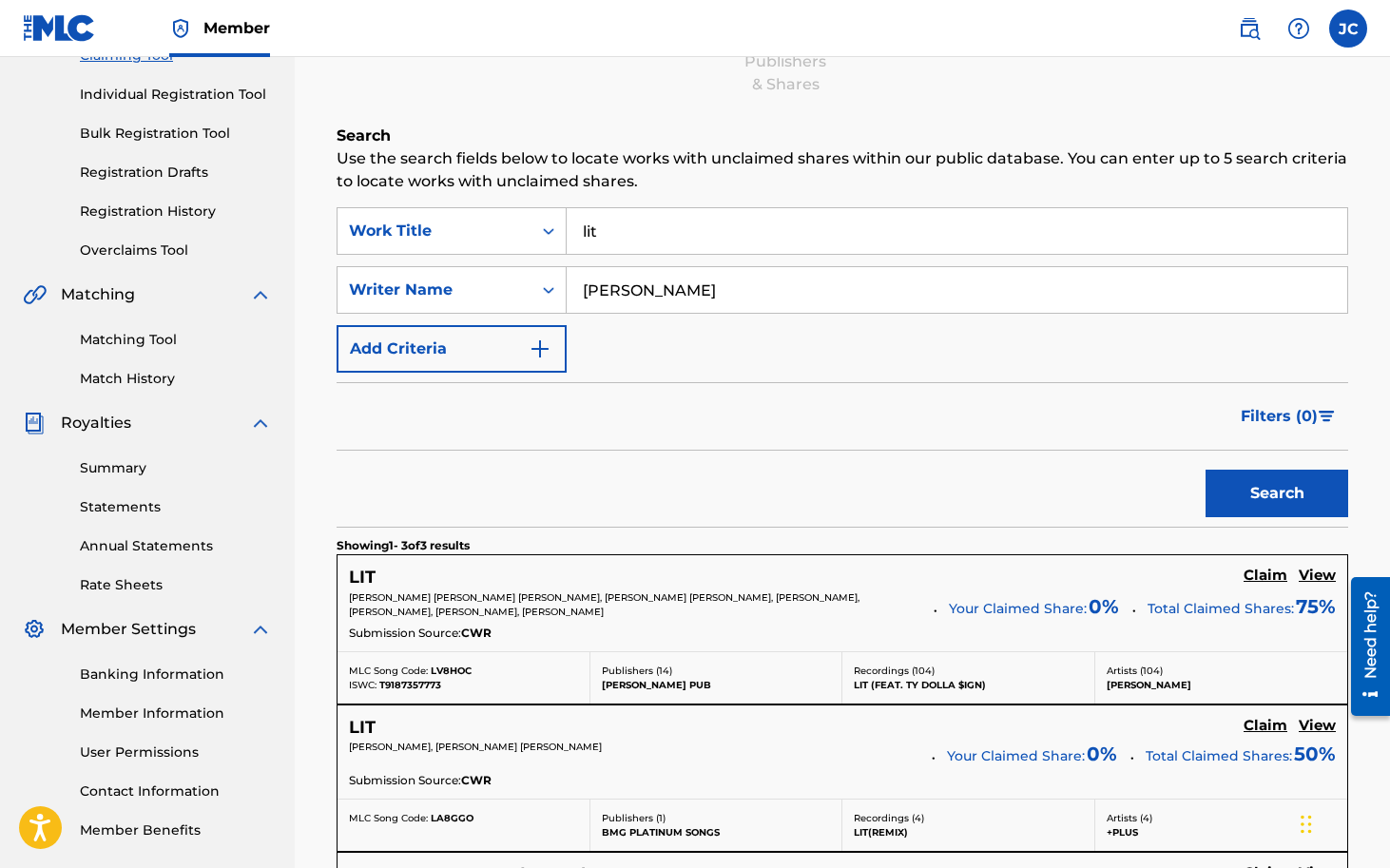
scroll to position [223, 0]
click at [755, 608] on p "[PERSON_NAME] [PERSON_NAME] [PERSON_NAME], [PERSON_NAME] [PERSON_NAME], [PERSON…" at bounding box center [634, 606] width 571 height 29
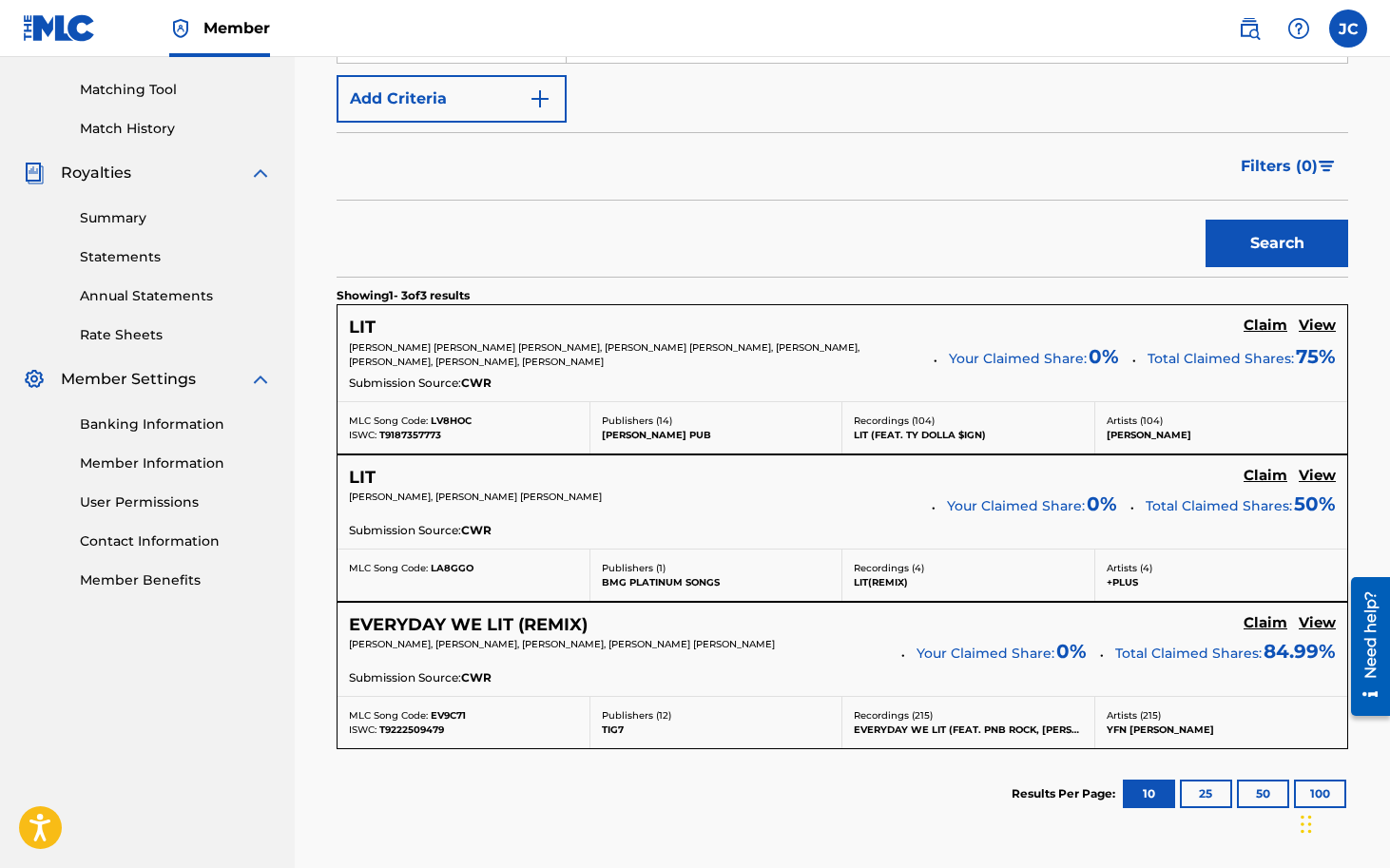
scroll to position [477, 0]
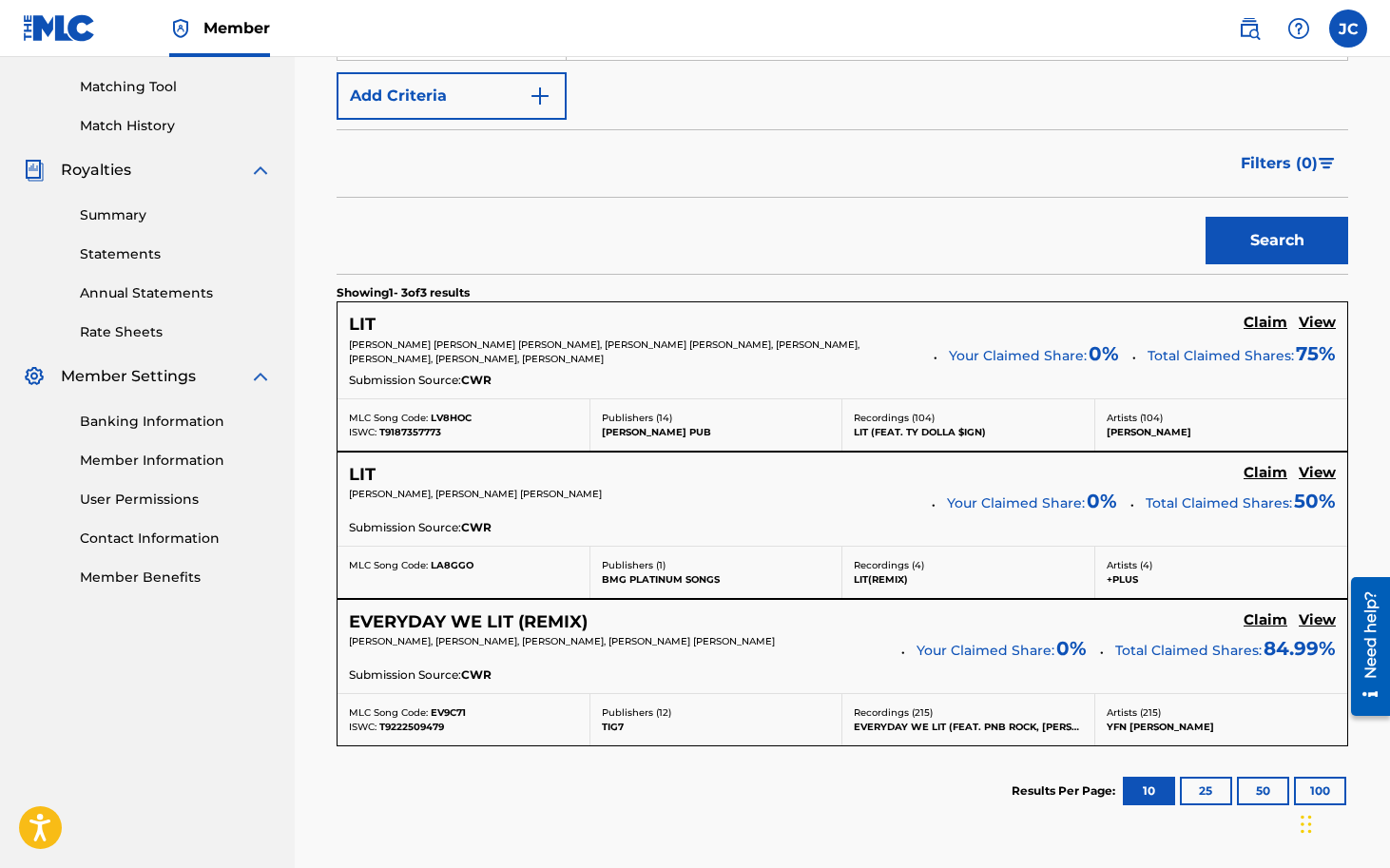
click at [368, 473] on h5 "LIT" at bounding box center [362, 475] width 27 height 22
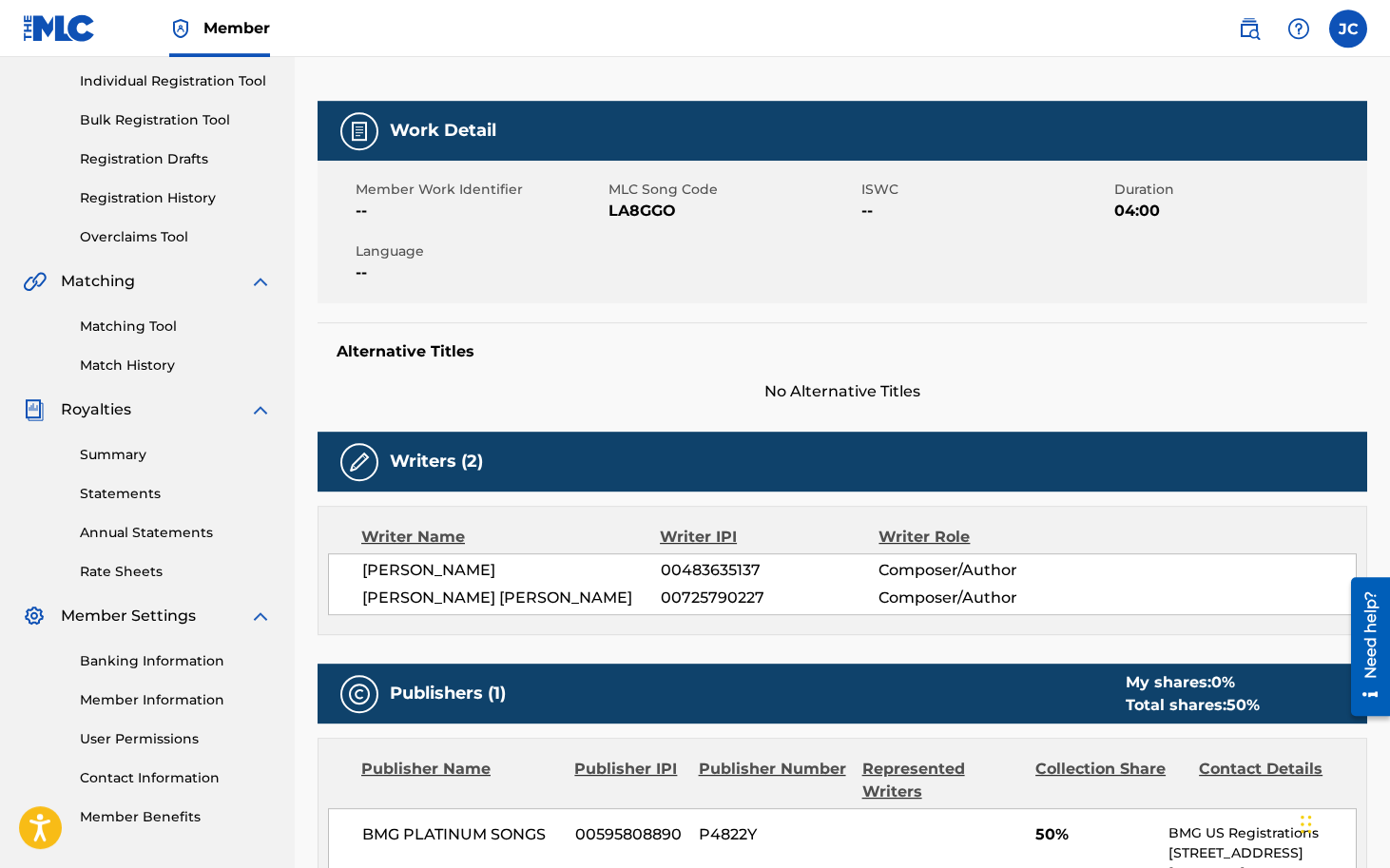
scroll to position [231, 0]
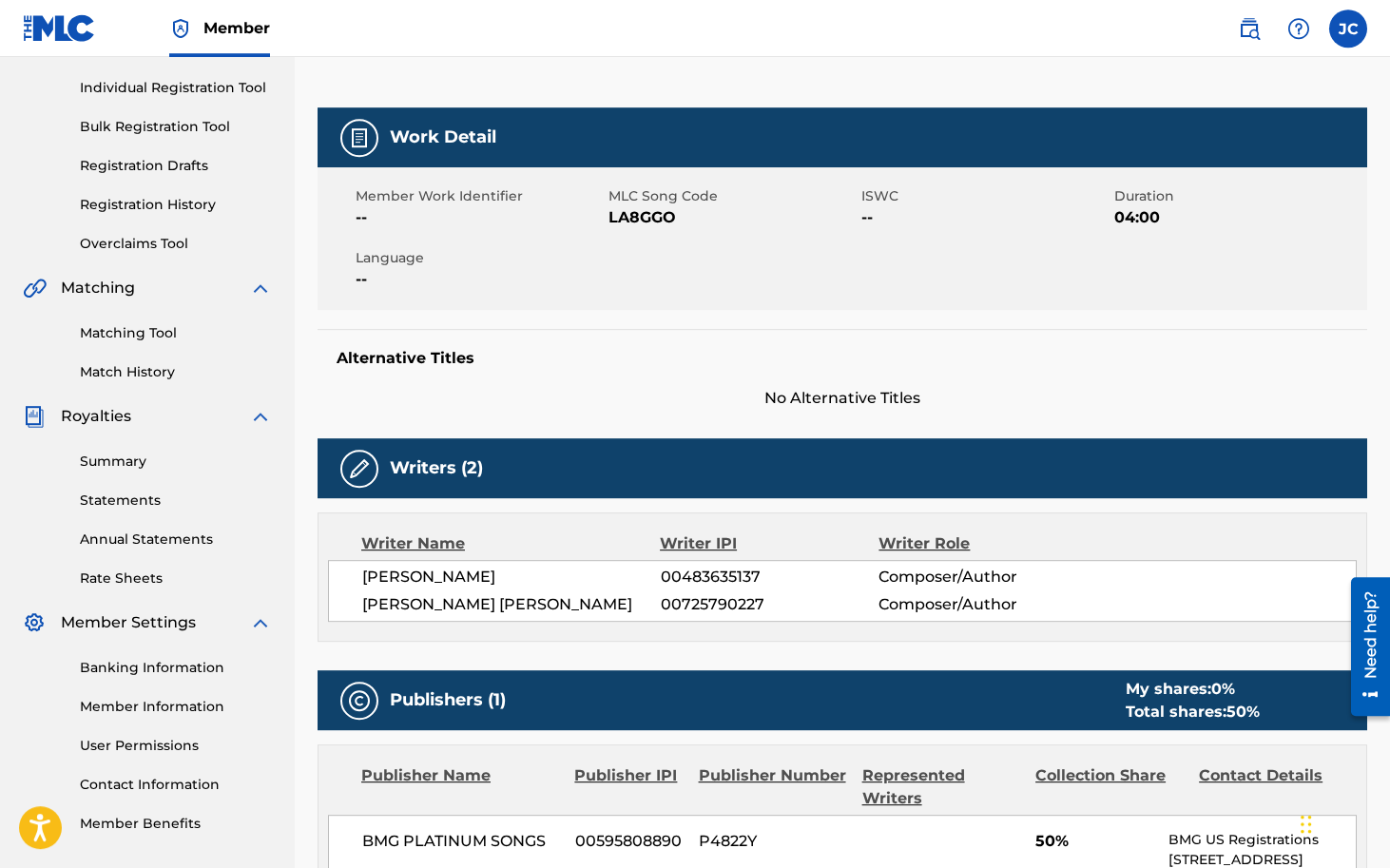
click at [357, 546] on div "Writer Name Writer IPI Writer Role" at bounding box center [842, 544] width 1028 height 23
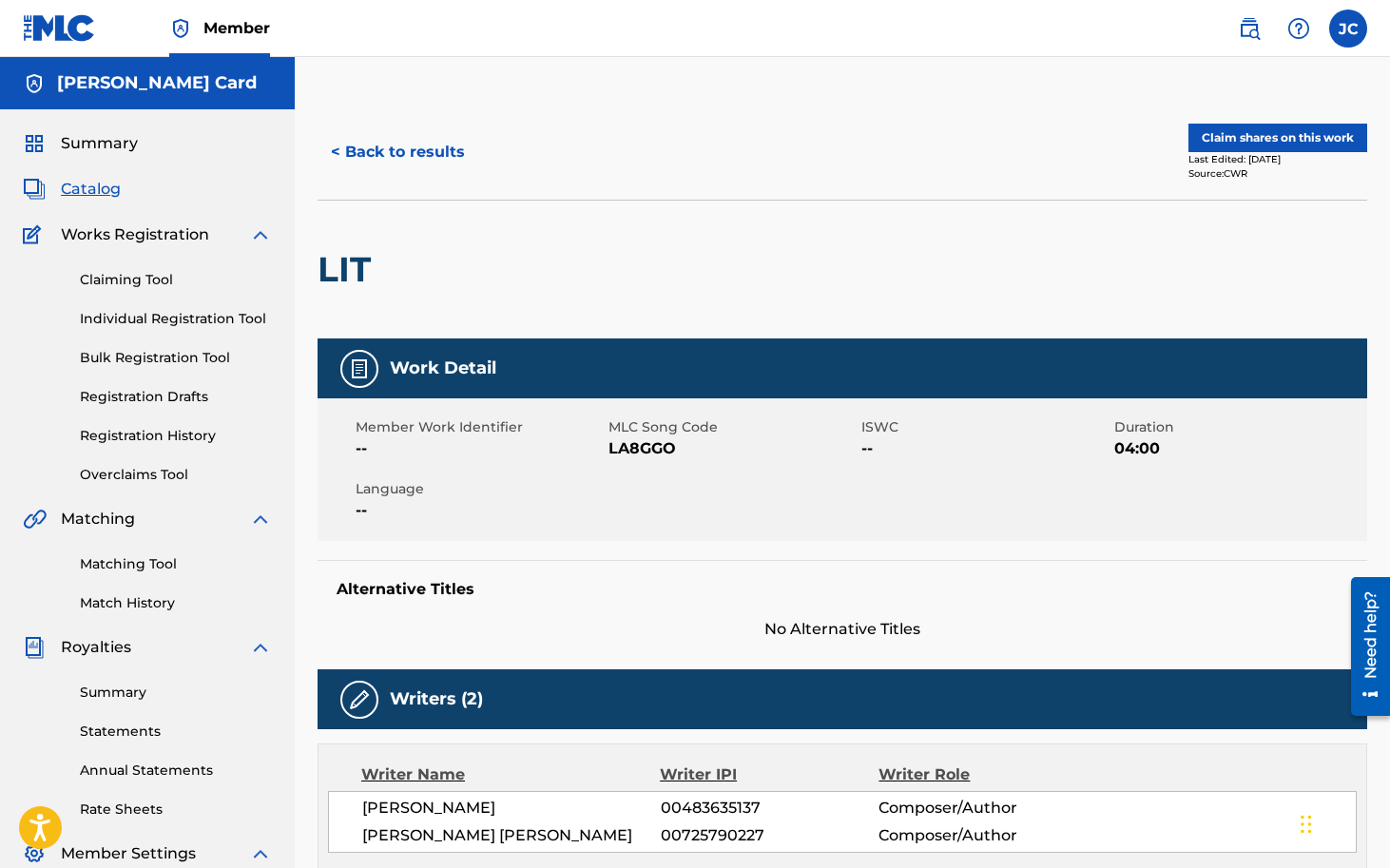
click at [352, 145] on button "< Back to results" at bounding box center [398, 152] width 160 height 47
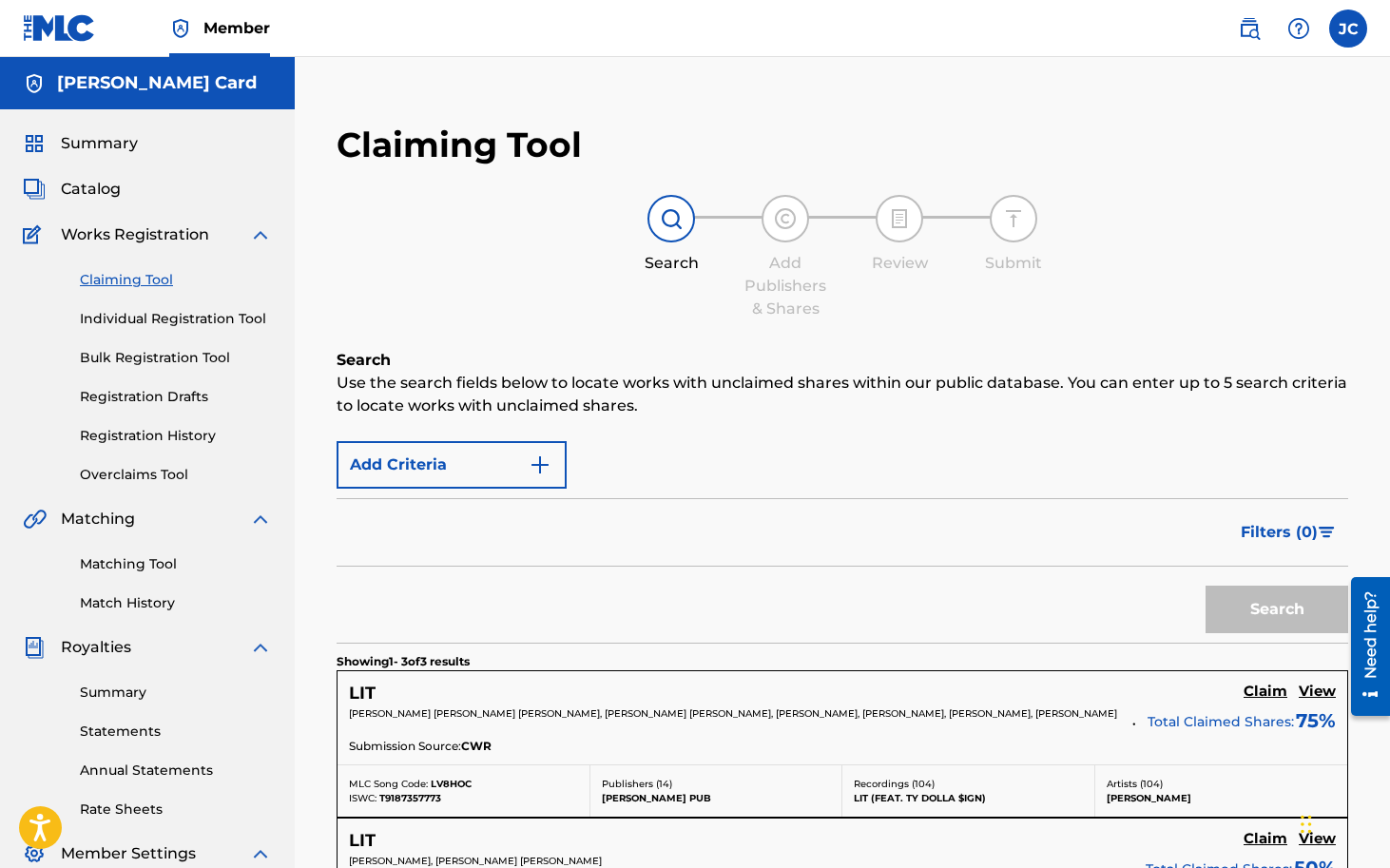
scroll to position [477, 0]
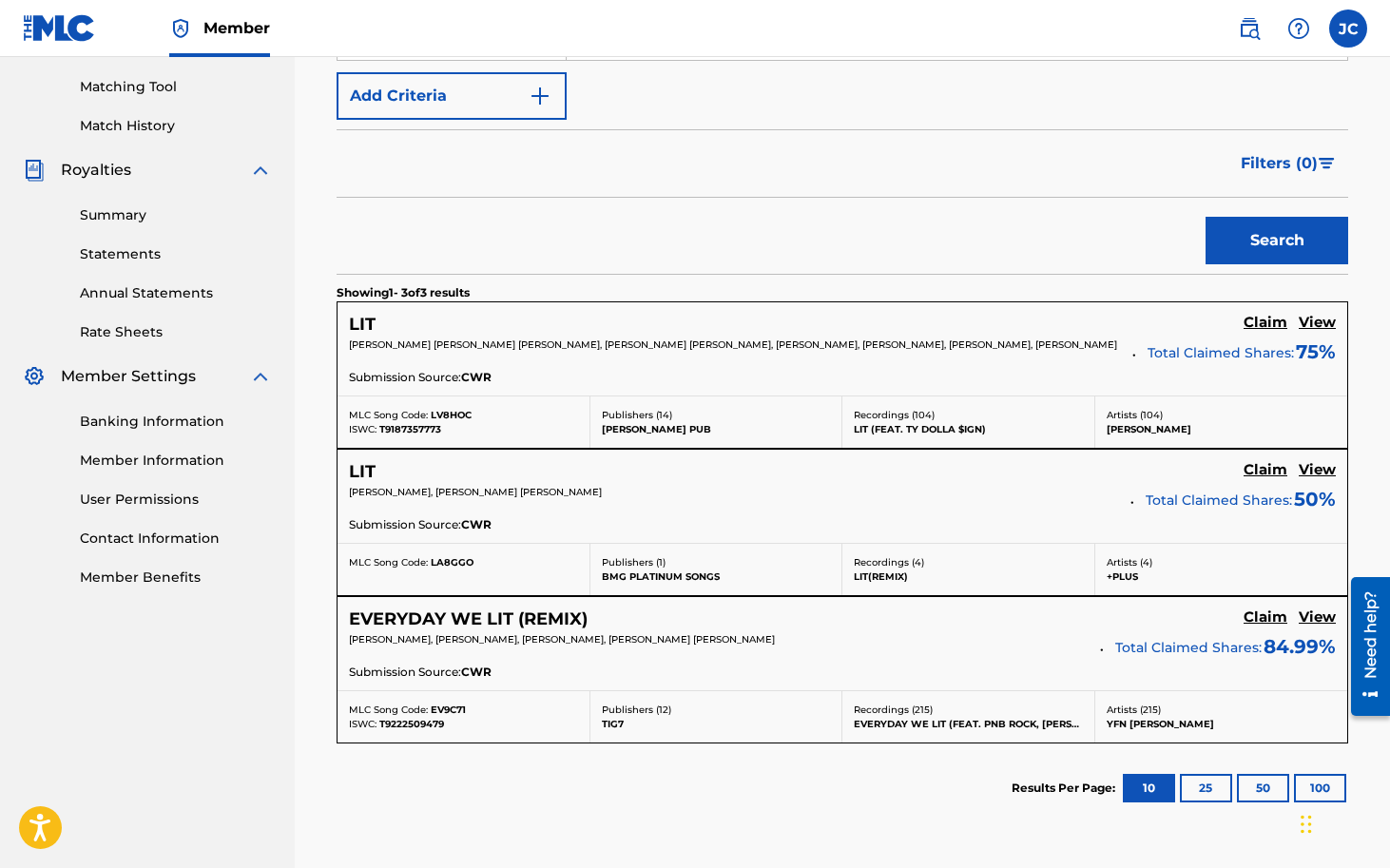
click at [363, 326] on h5 "LIT" at bounding box center [362, 325] width 27 height 22
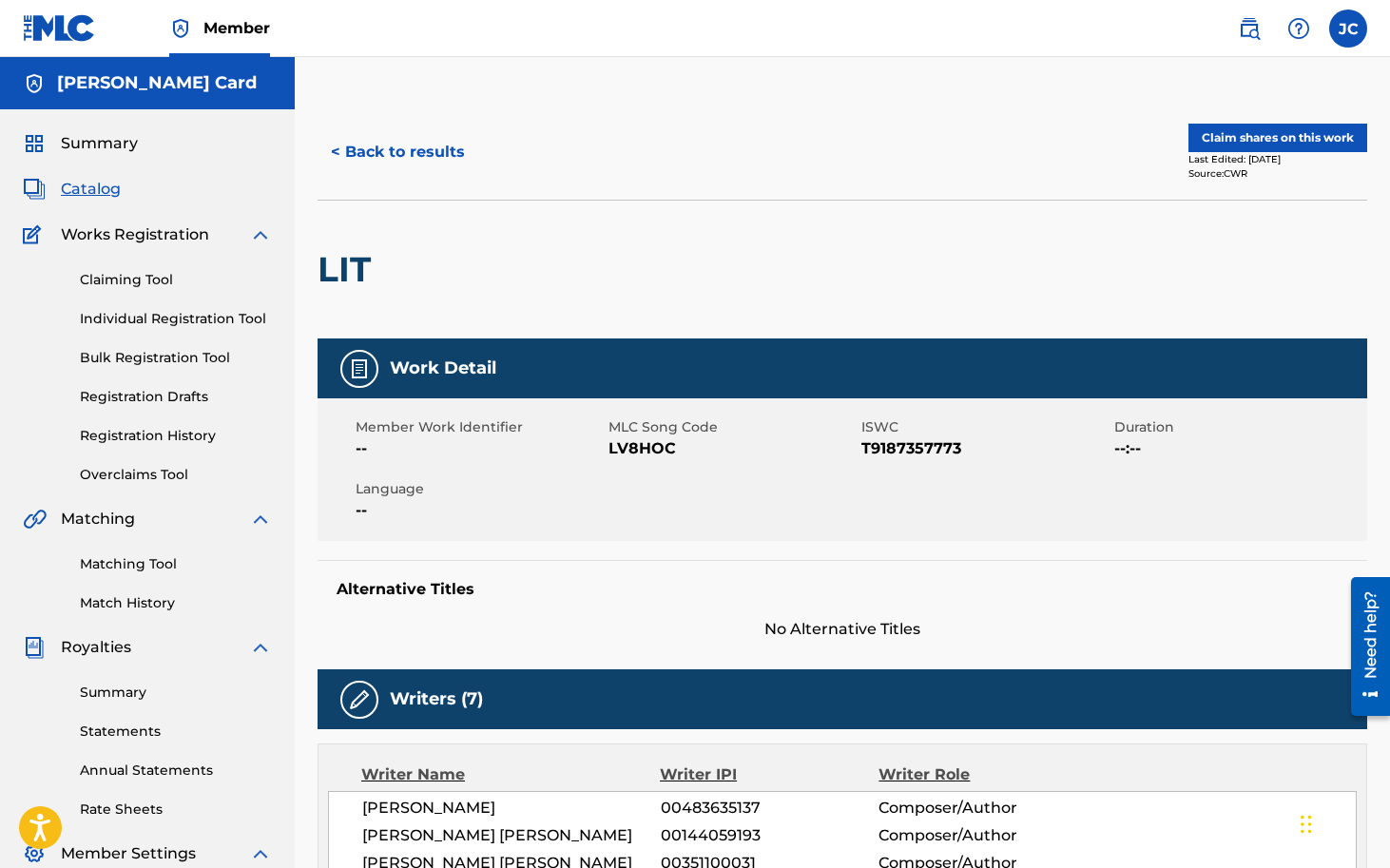
click at [1249, 138] on button "Claim shares on this work" at bounding box center [1277, 138] width 179 height 29
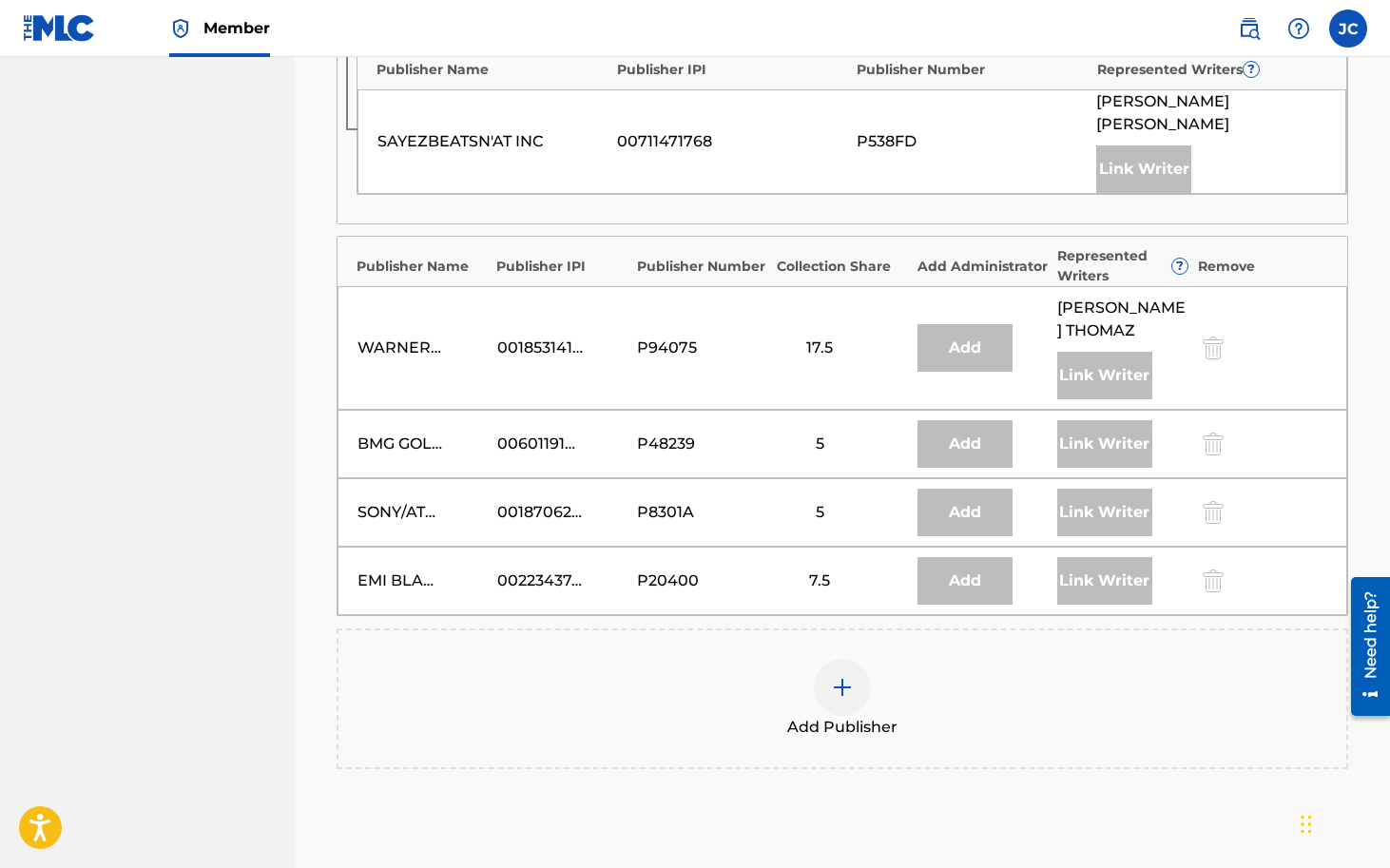
scroll to position [1513, 0]
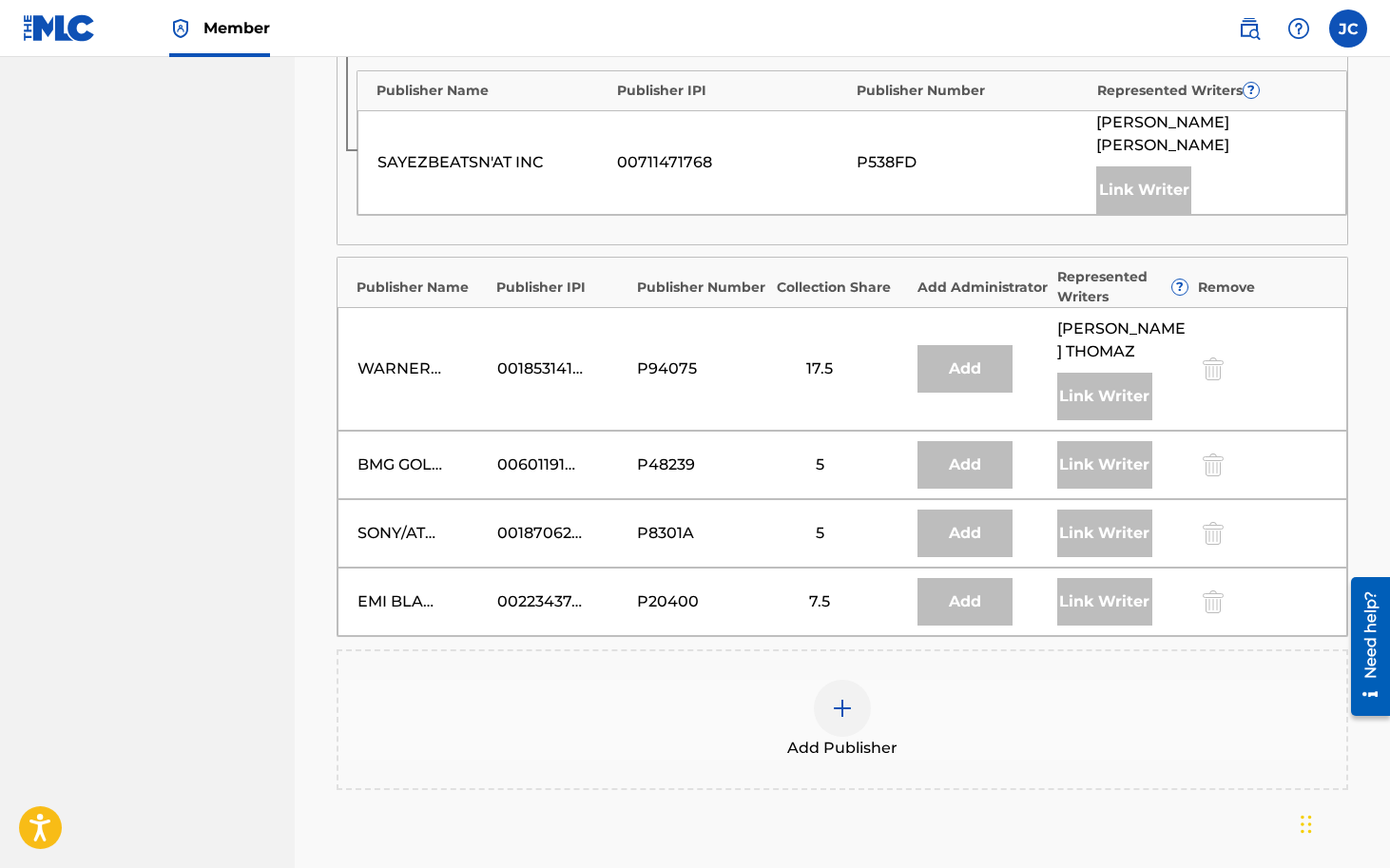
click at [849, 702] on img at bounding box center [843, 709] width 23 height 23
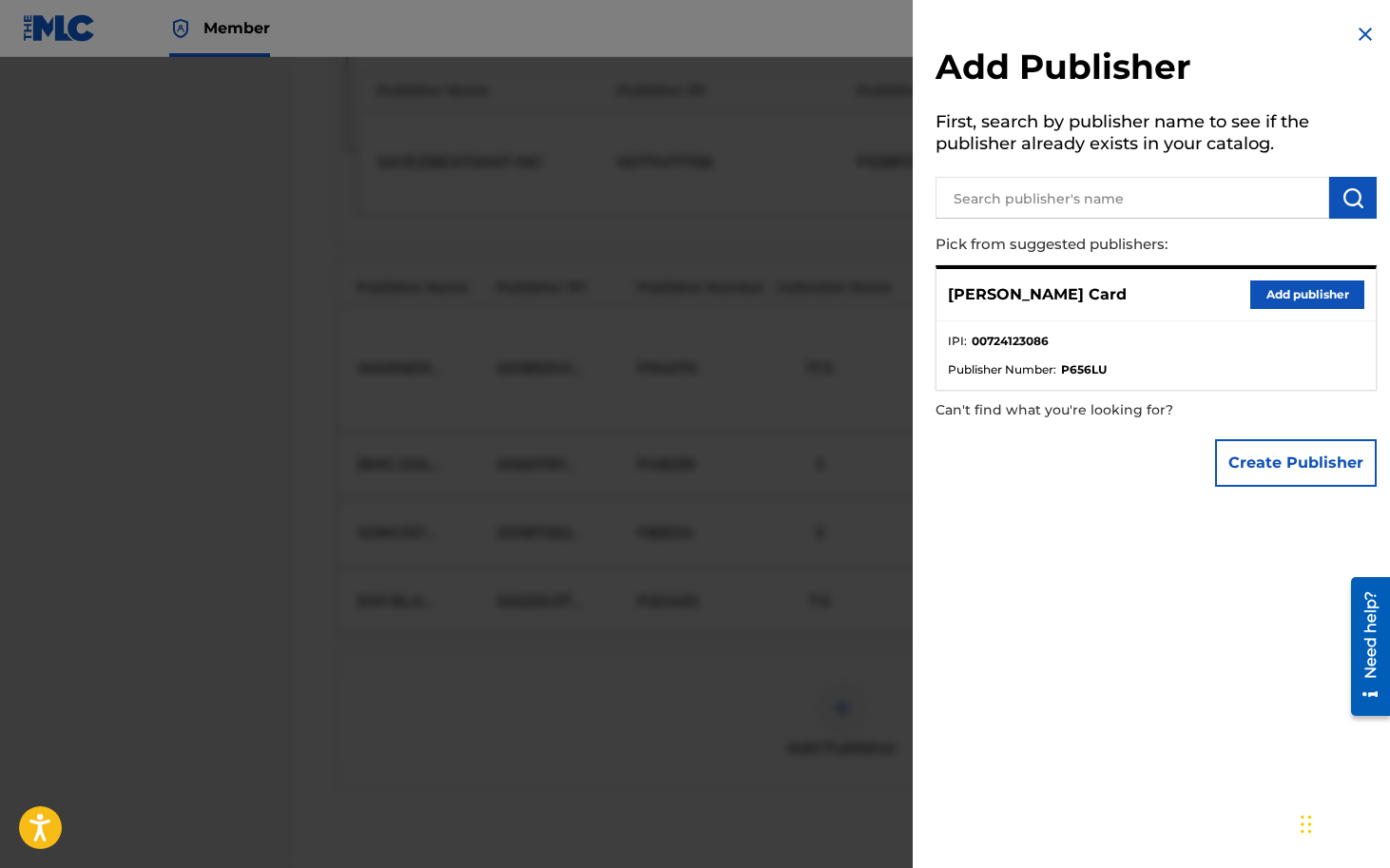
click at [1292, 297] on button "Add publisher" at bounding box center [1307, 295] width 114 height 29
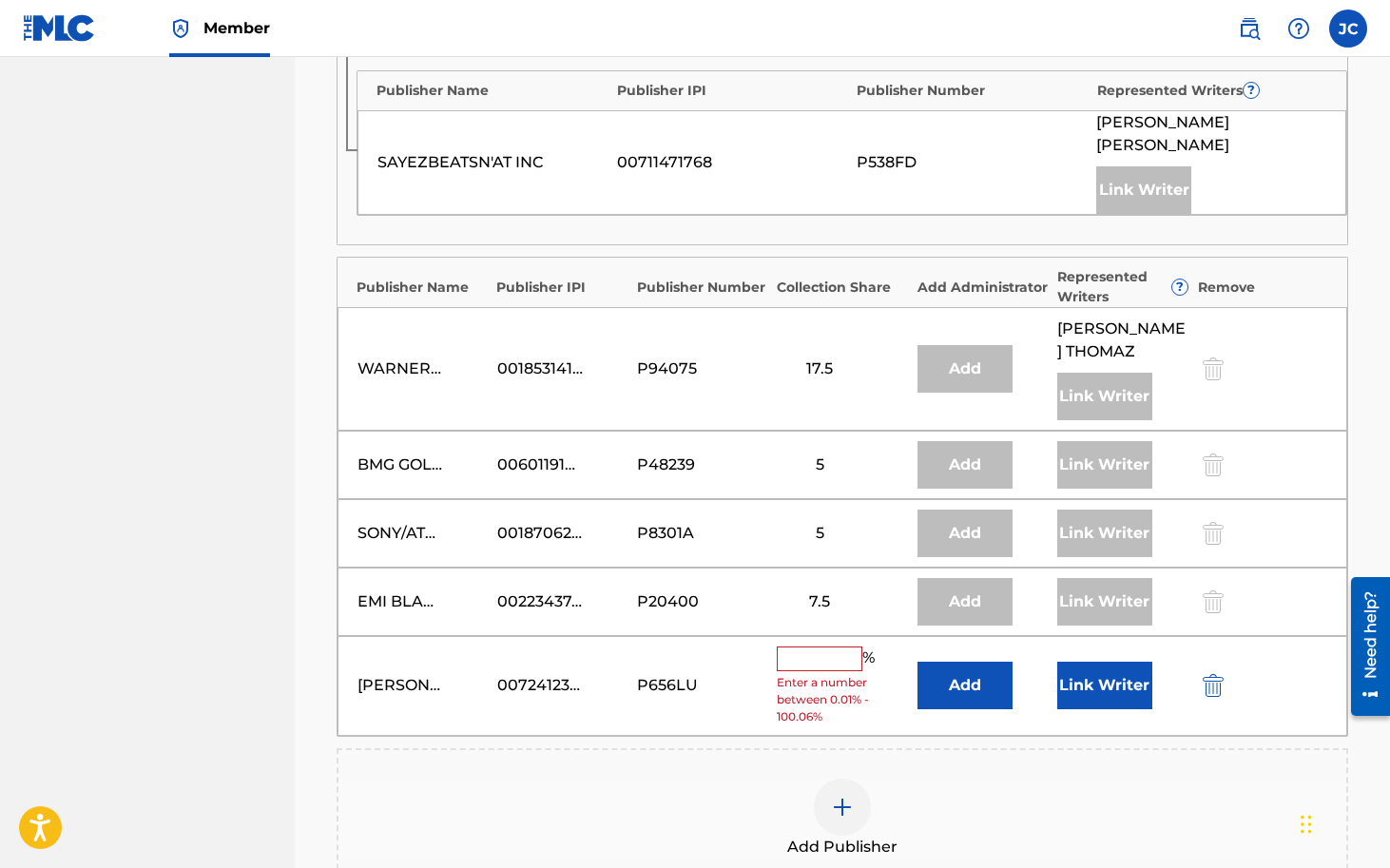
click at [844, 659] on input "text" at bounding box center [820, 659] width 86 height 25
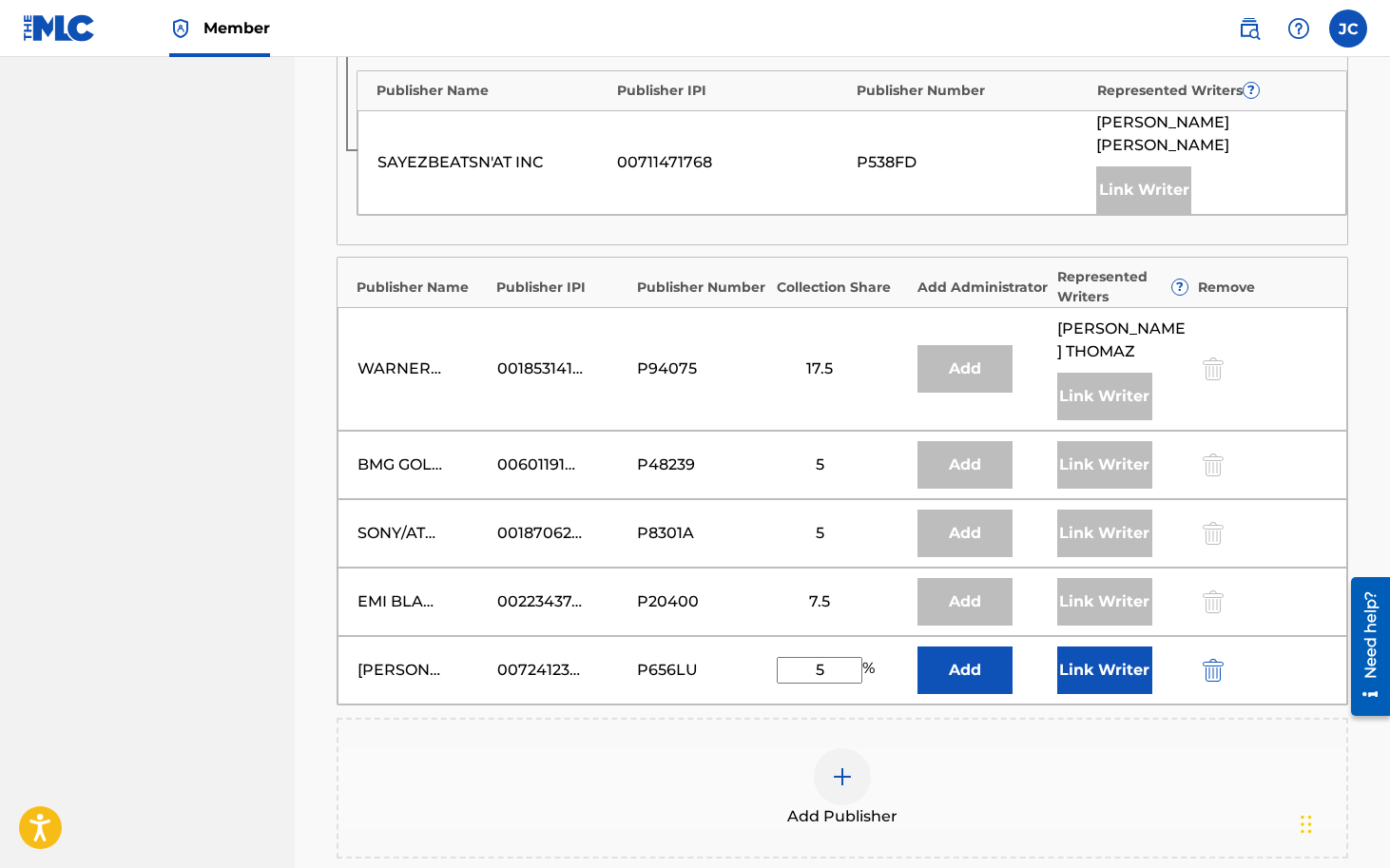
type input "5"
click at [1101, 667] on button "Link Writer" at bounding box center [1105, 670] width 95 height 47
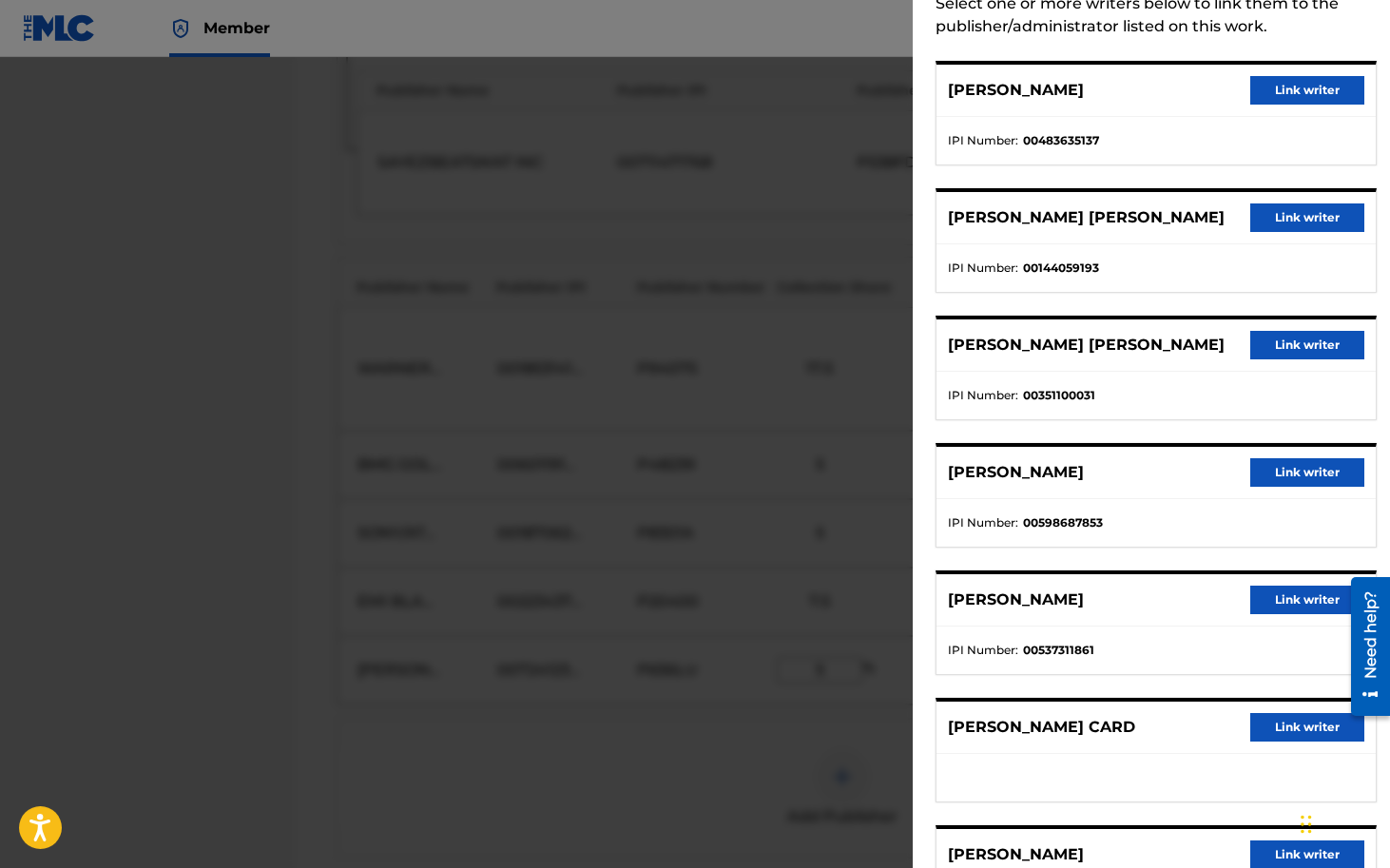
scroll to position [221, 0]
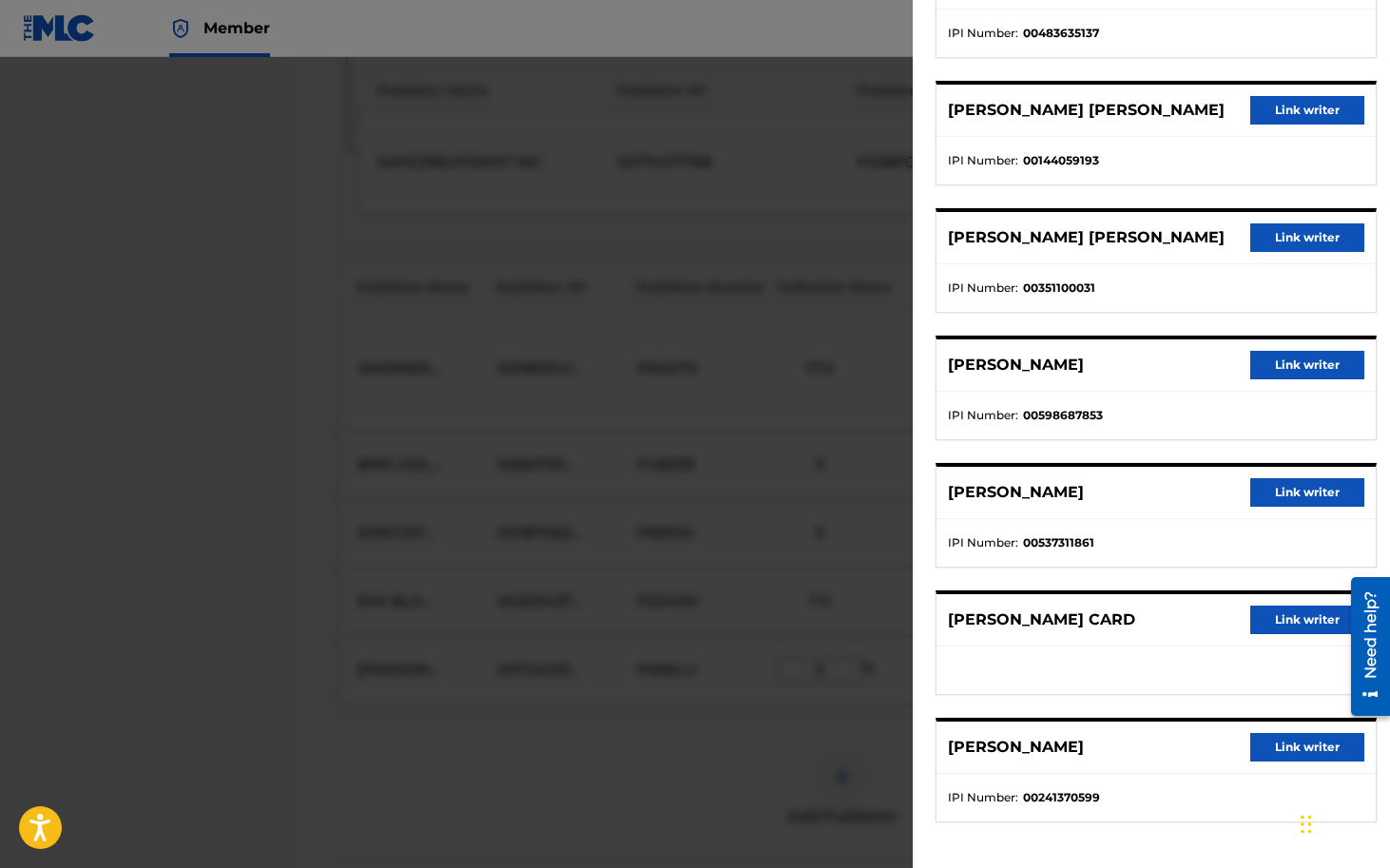
click at [1303, 615] on button "Link writer" at bounding box center [1307, 621] width 114 height 29
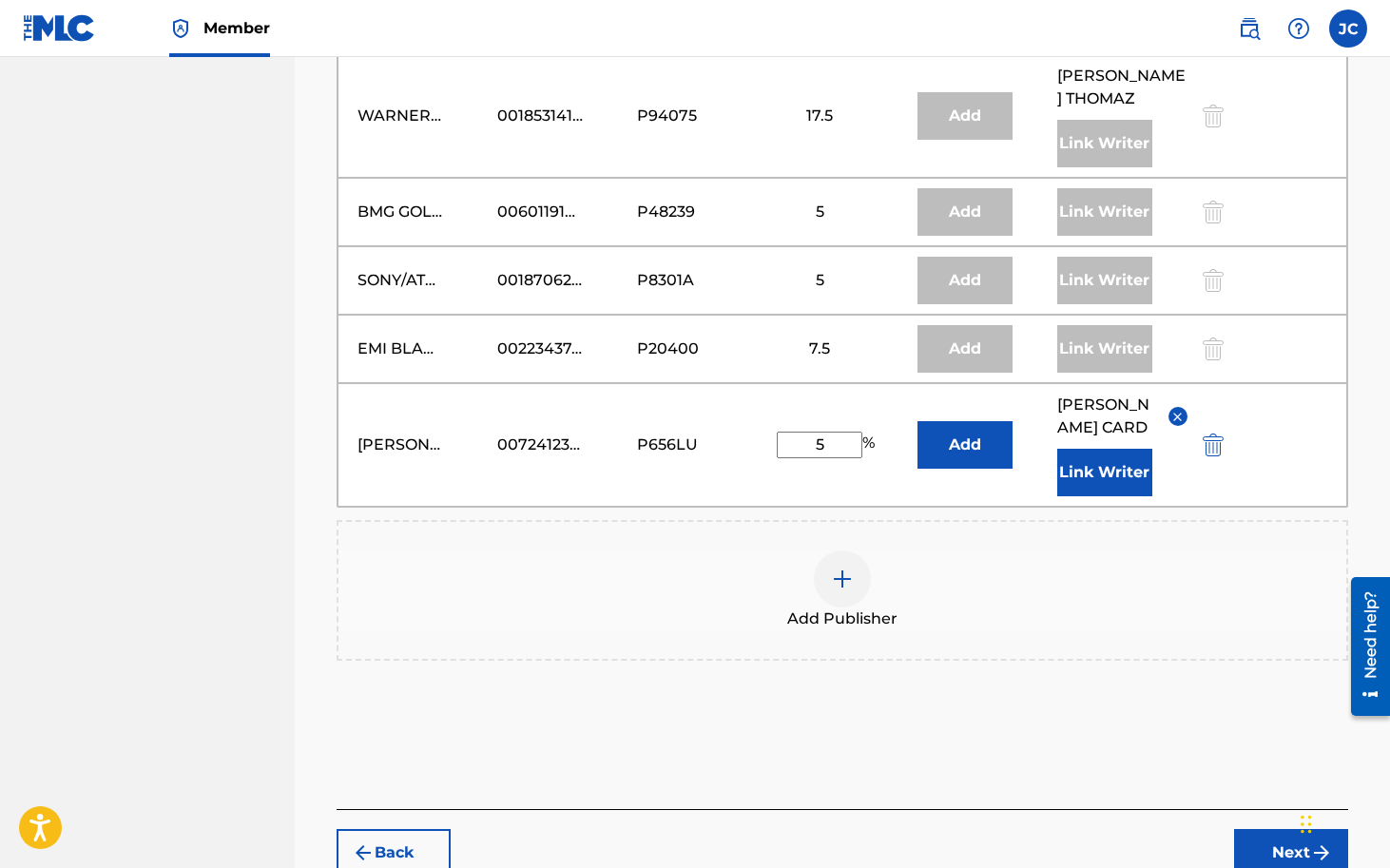
scroll to position [1884, 0]
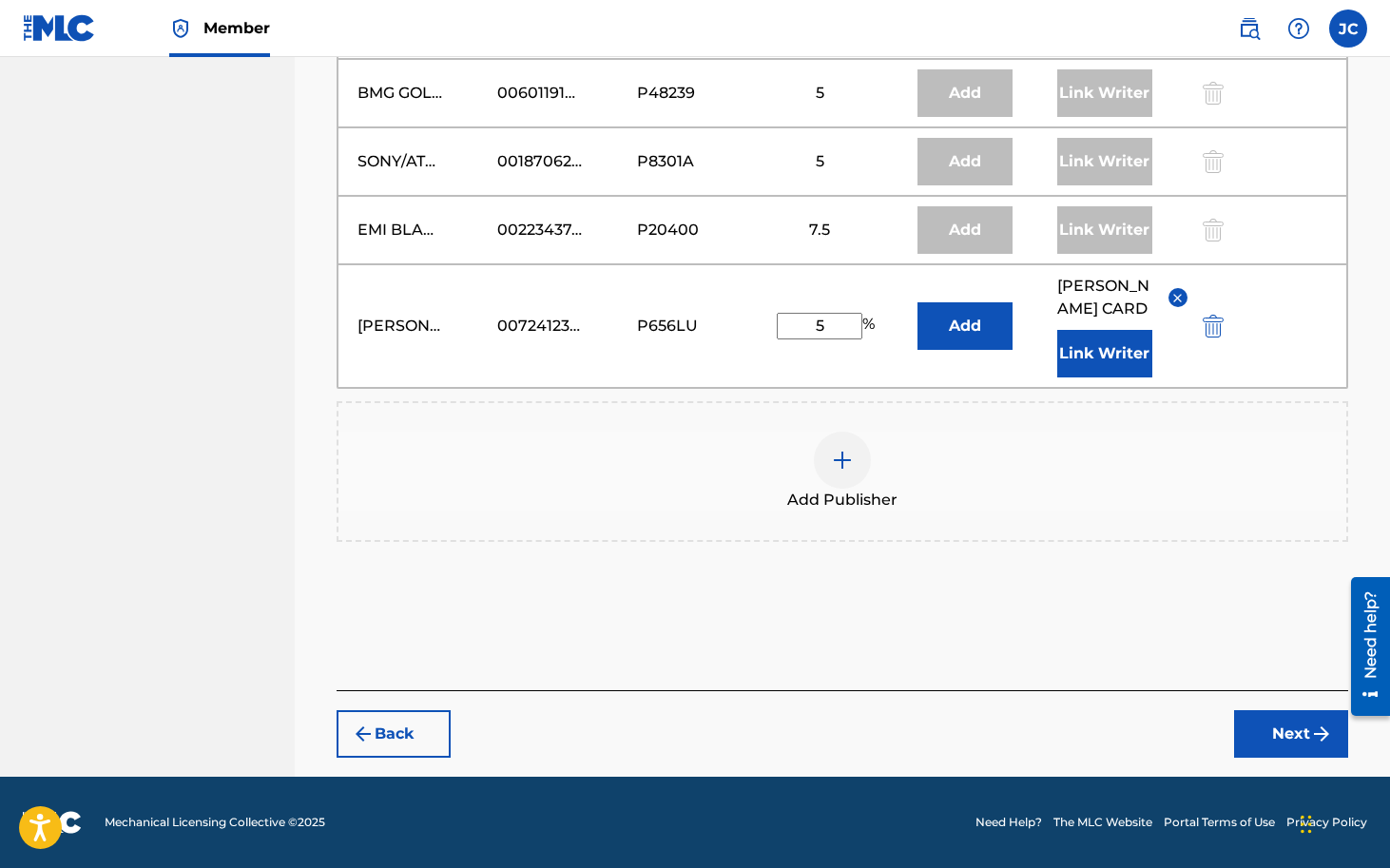
click at [1260, 746] on button "Next" at bounding box center [1291, 734] width 114 height 47
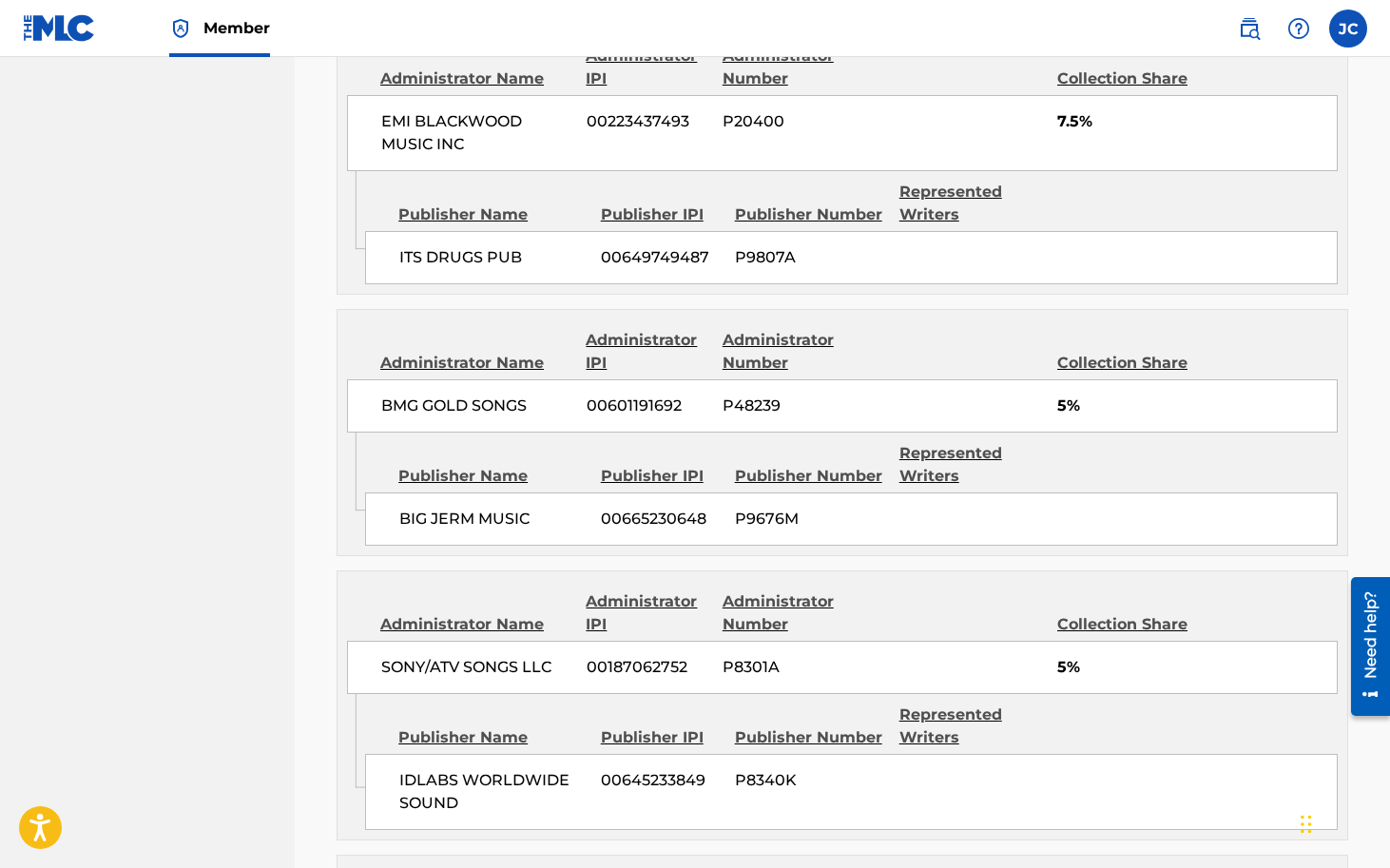
scroll to position [2600, 0]
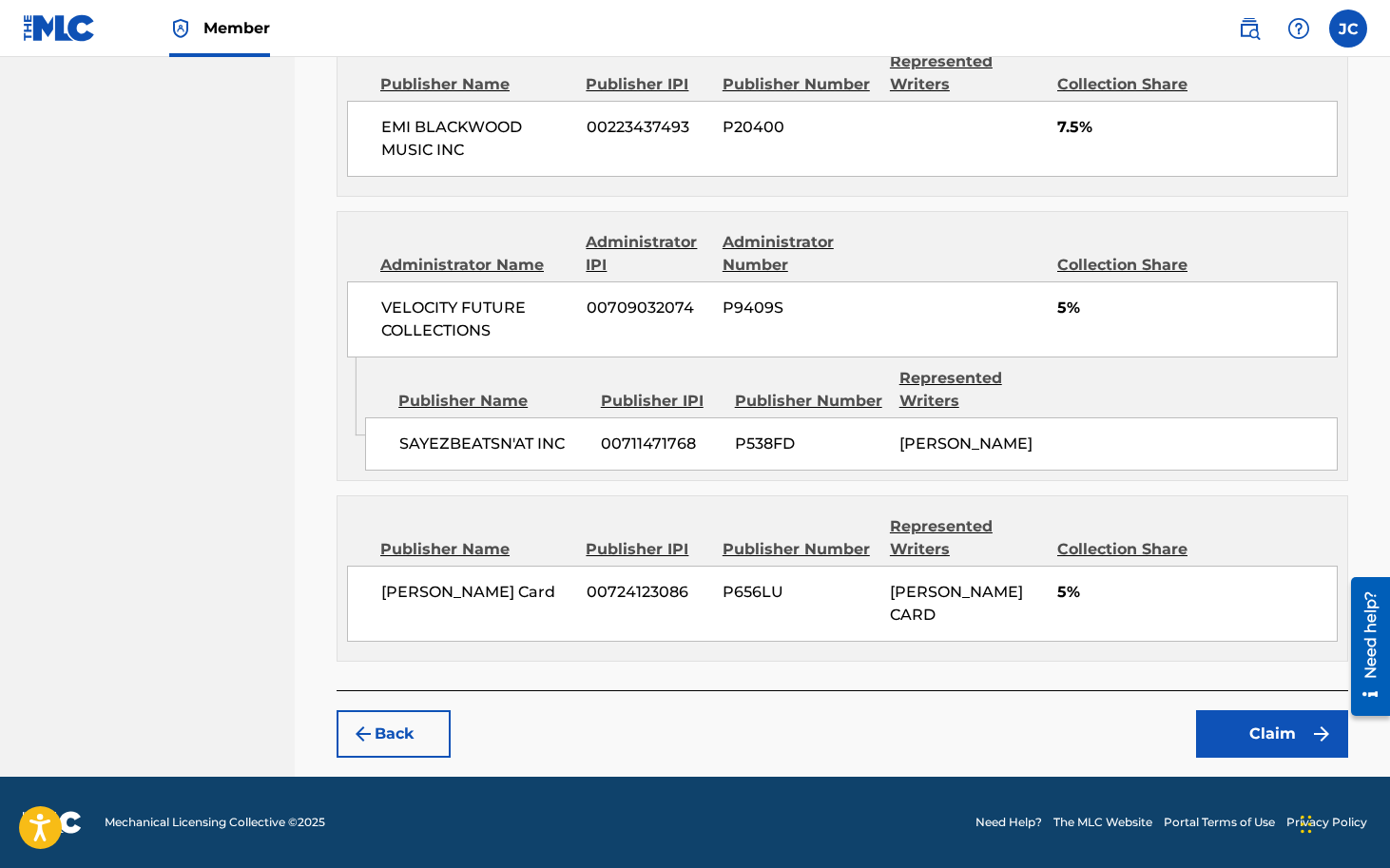
click at [1265, 732] on button "Claim" at bounding box center [1271, 734] width 152 height 47
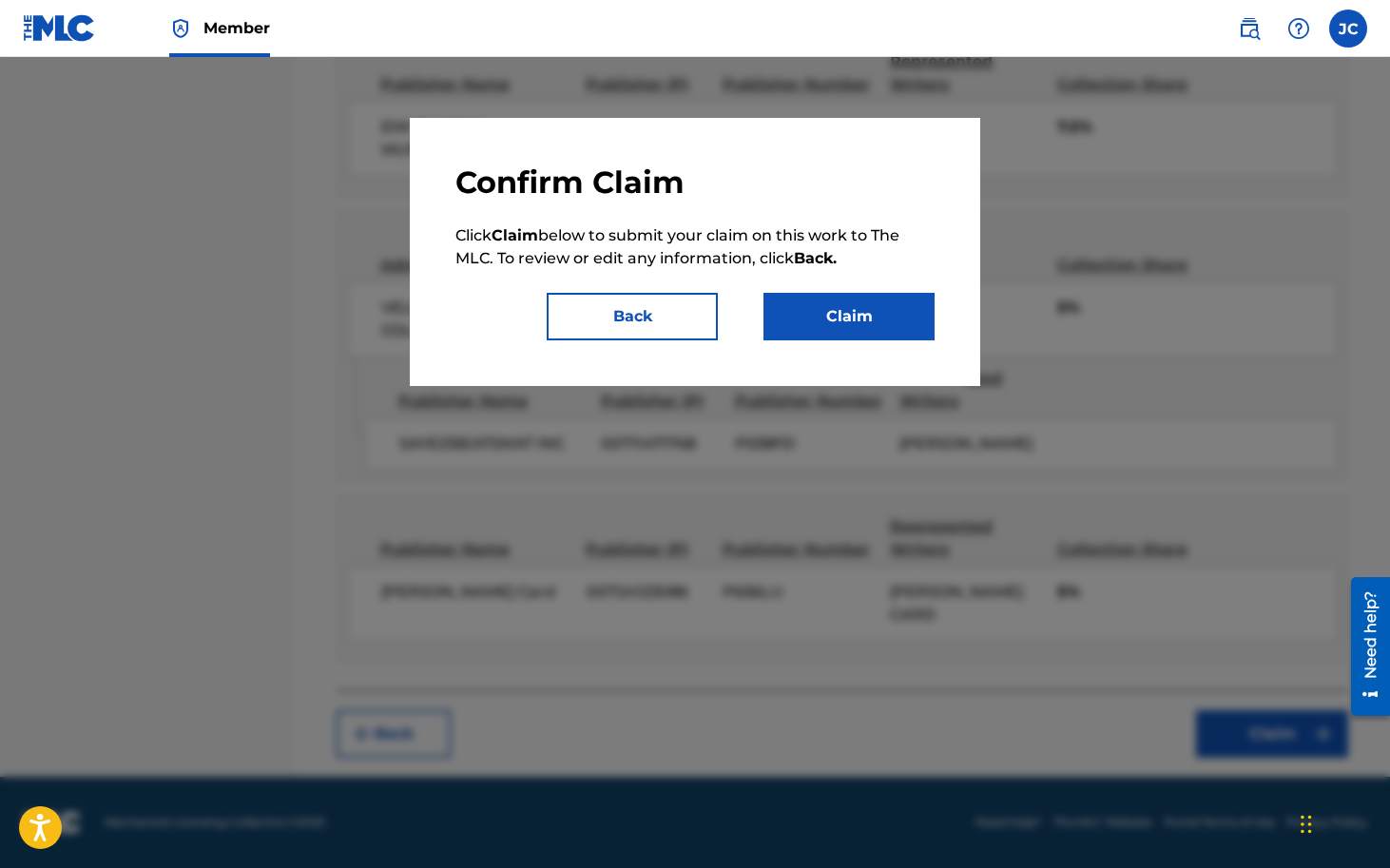
click at [866, 322] on button "Claim" at bounding box center [849, 316] width 171 height 47
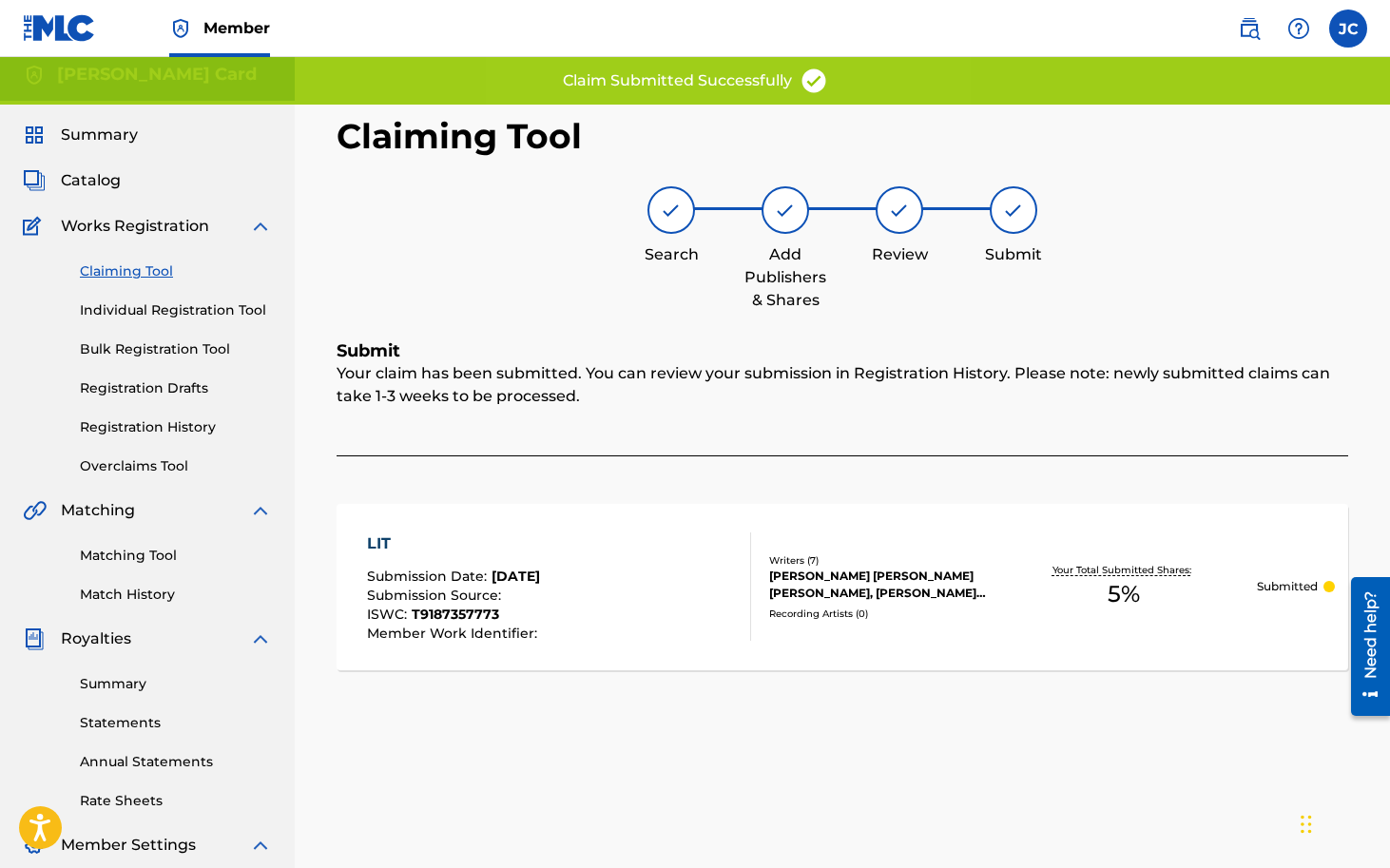
scroll to position [8, 0]
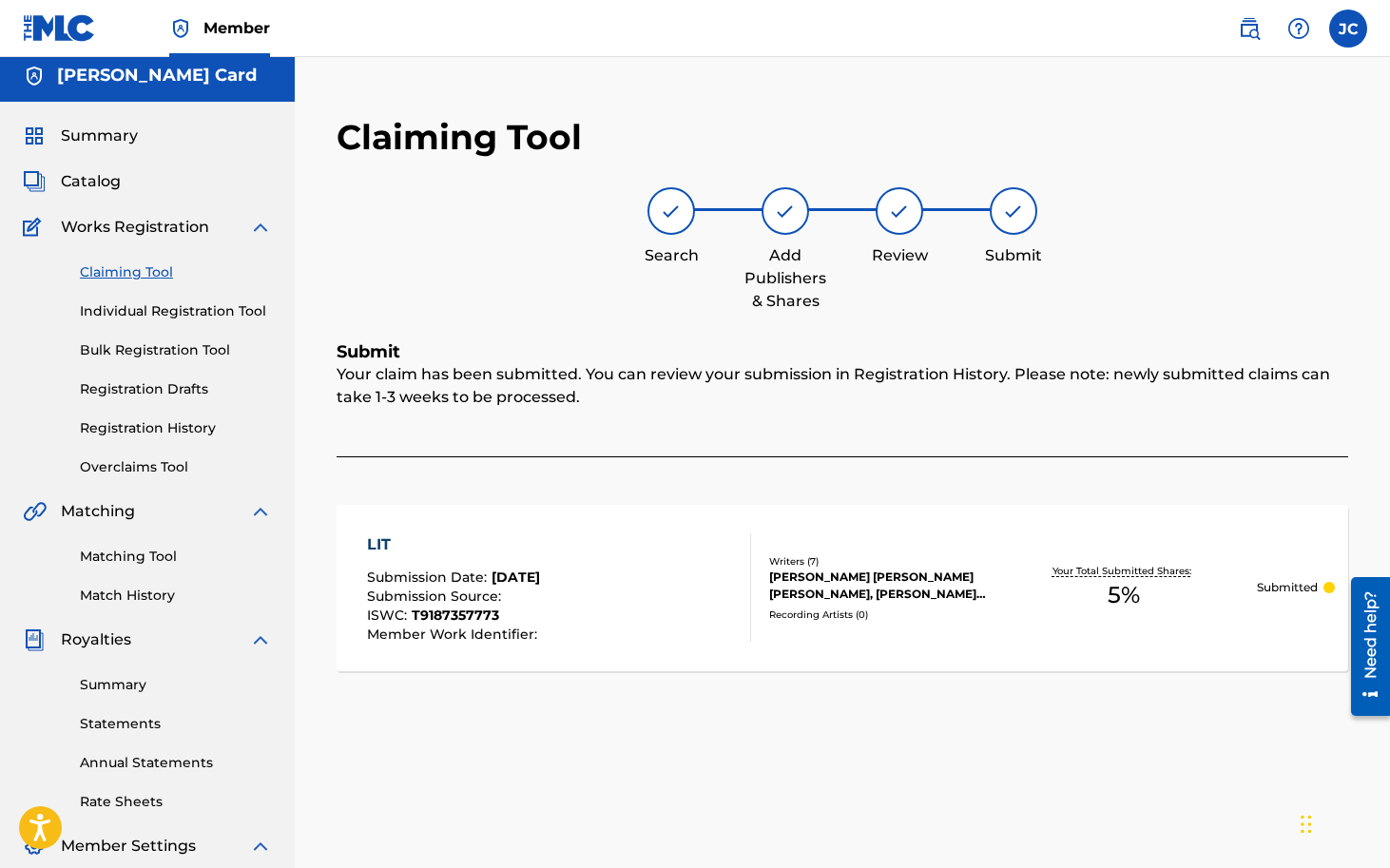
click at [159, 268] on link "Claiming Tool" at bounding box center [176, 272] width 192 height 20
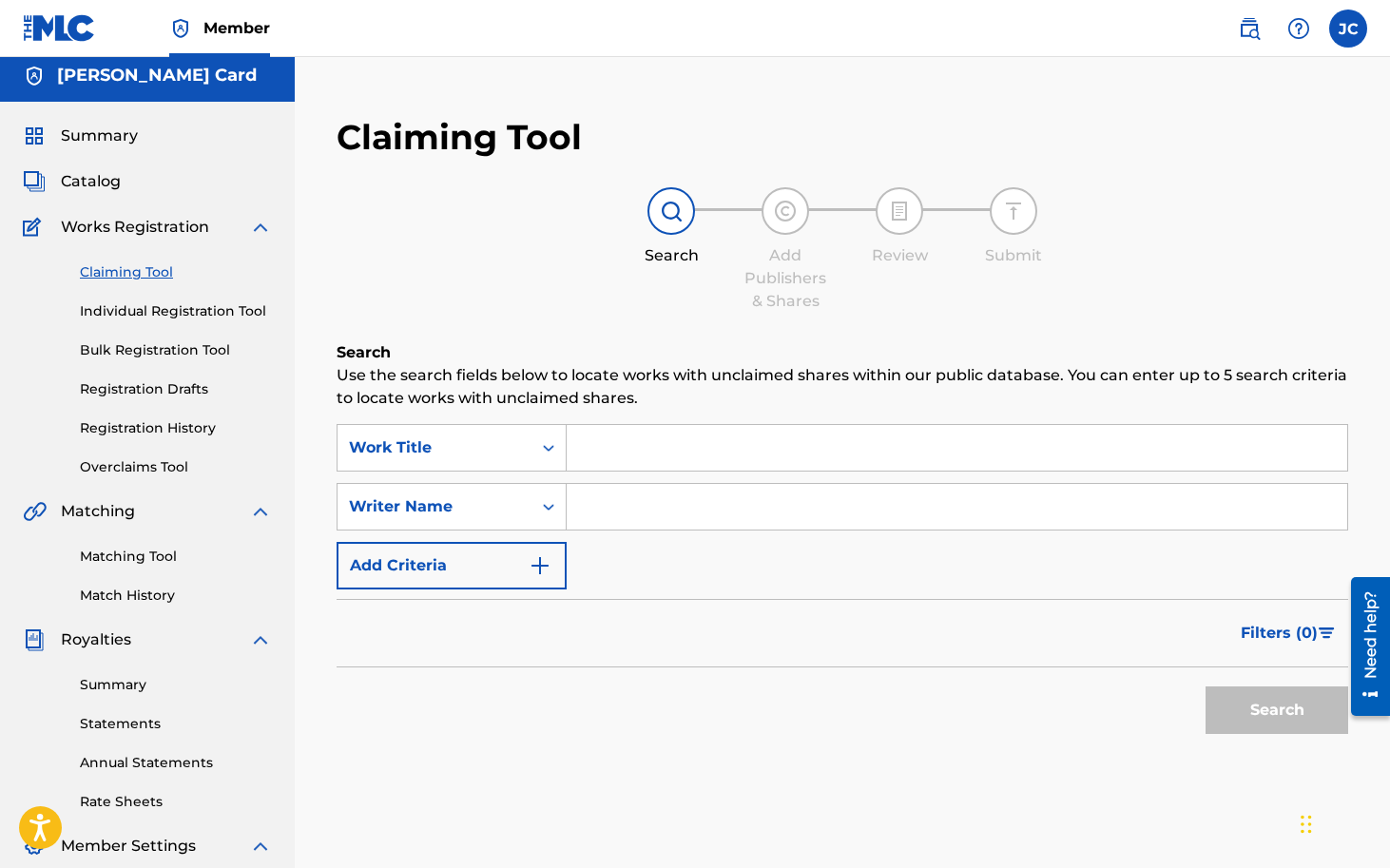
scroll to position [0, 0]
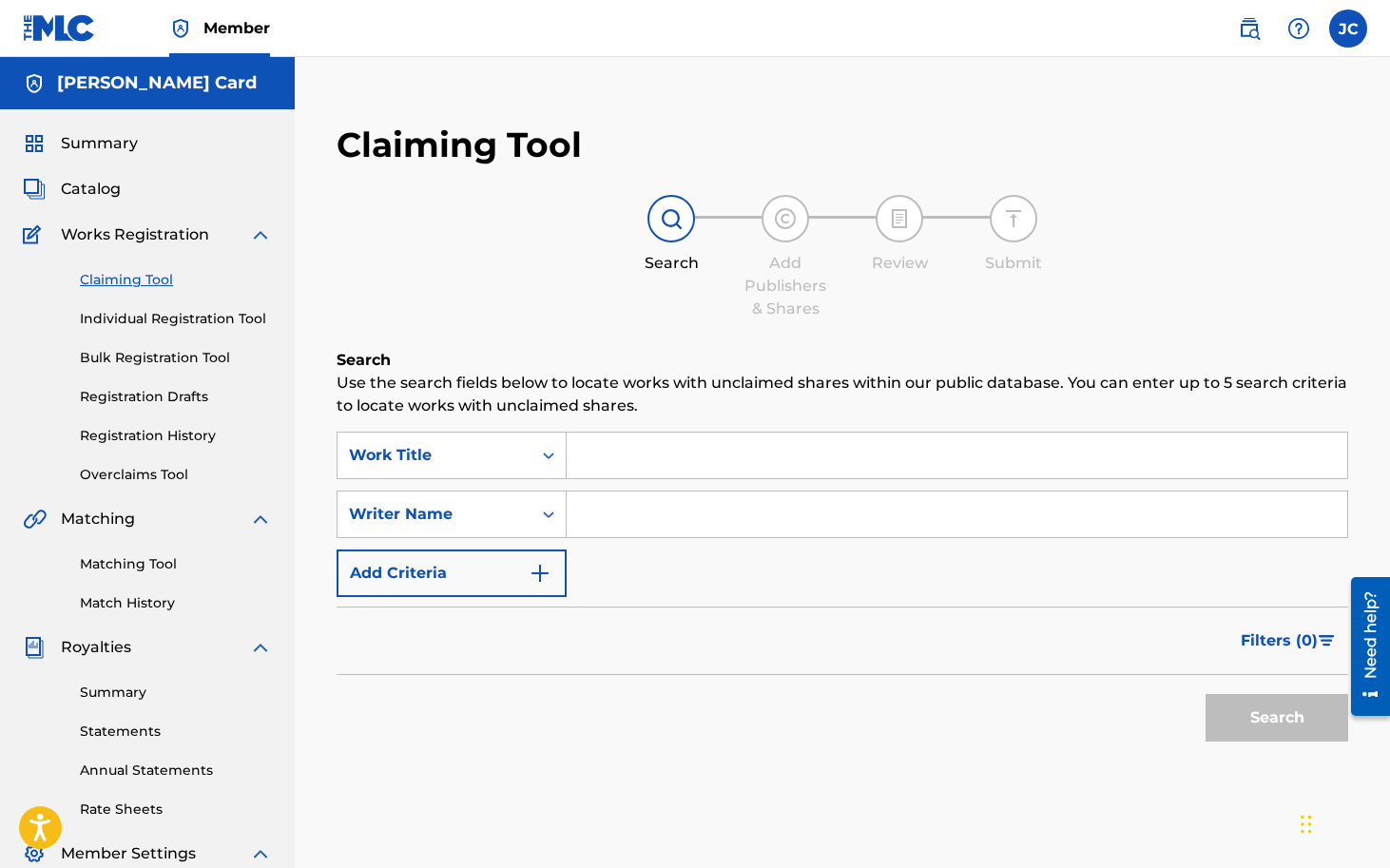
click at [632, 469] on input "Search Form" at bounding box center [957, 455] width 781 height 45
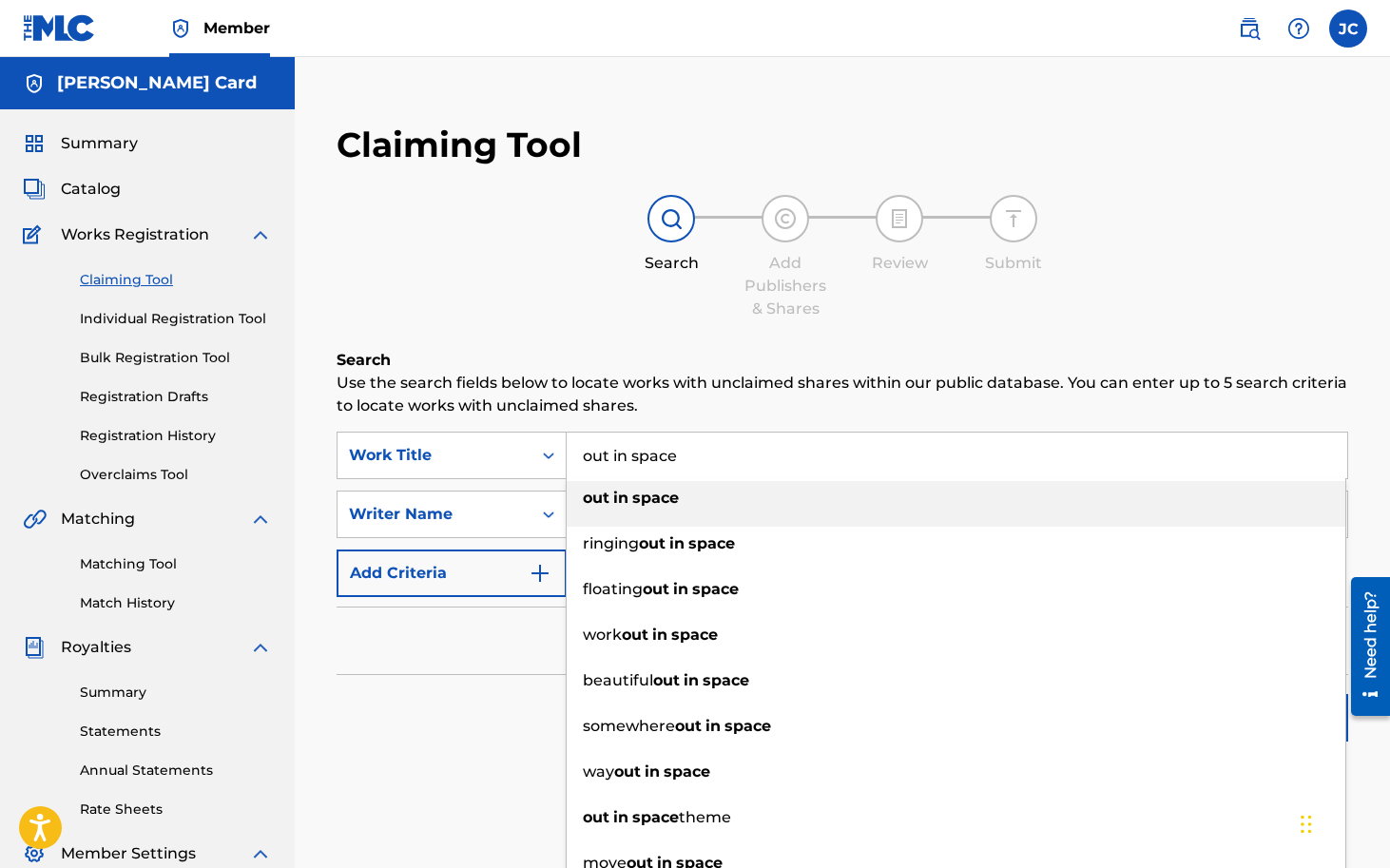
type input "out in space"
click at [619, 358] on h6 "Search" at bounding box center [842, 361] width 1012 height 23
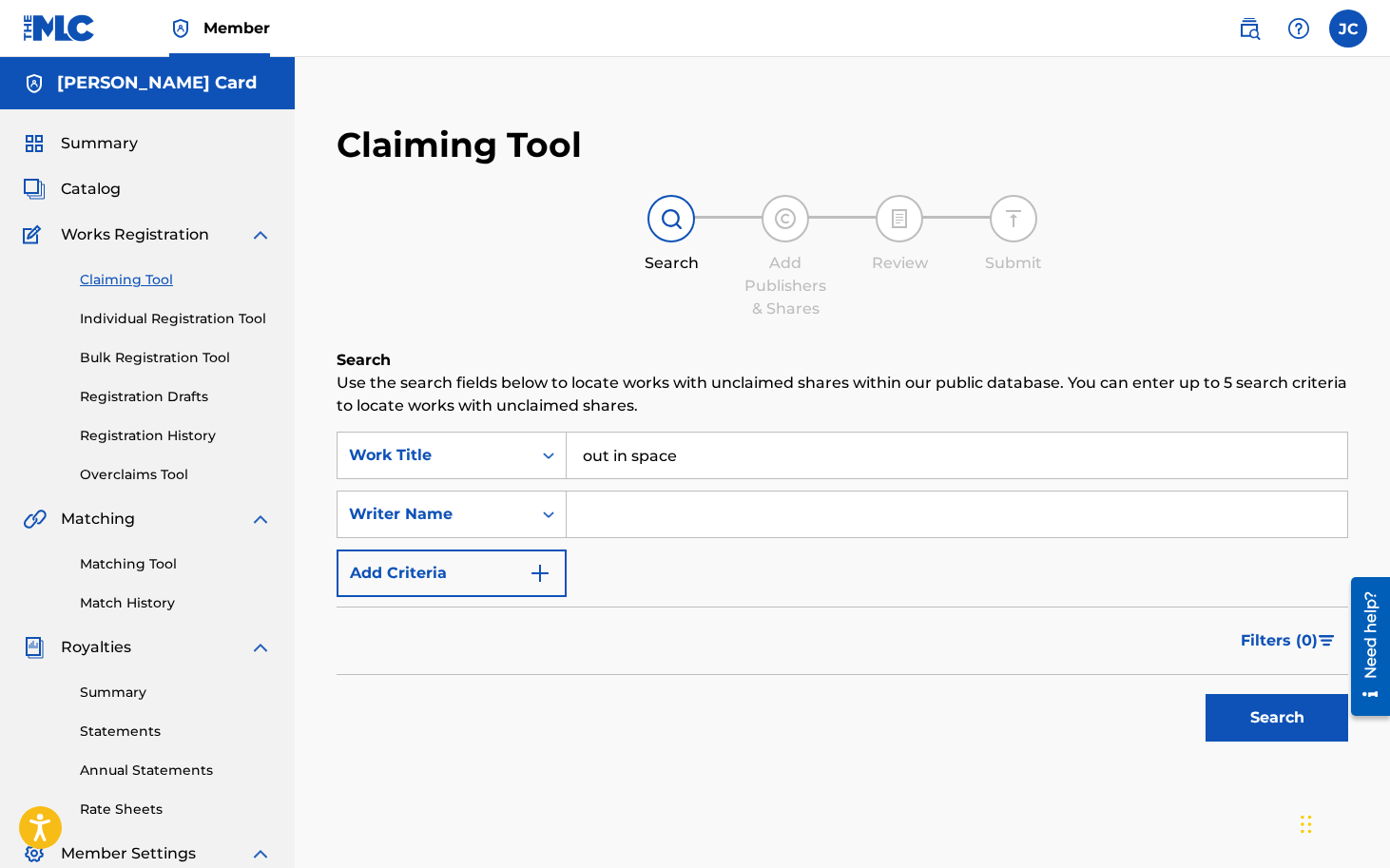
click at [627, 531] on input "Search Form" at bounding box center [957, 514] width 781 height 45
type input "[PERSON_NAME]"
click at [713, 403] on p "Use the search fields below to locate works with unclaimed shares within our pu…" at bounding box center [842, 394] width 1012 height 45
click at [1260, 720] on button "Search" at bounding box center [1277, 717] width 143 height 47
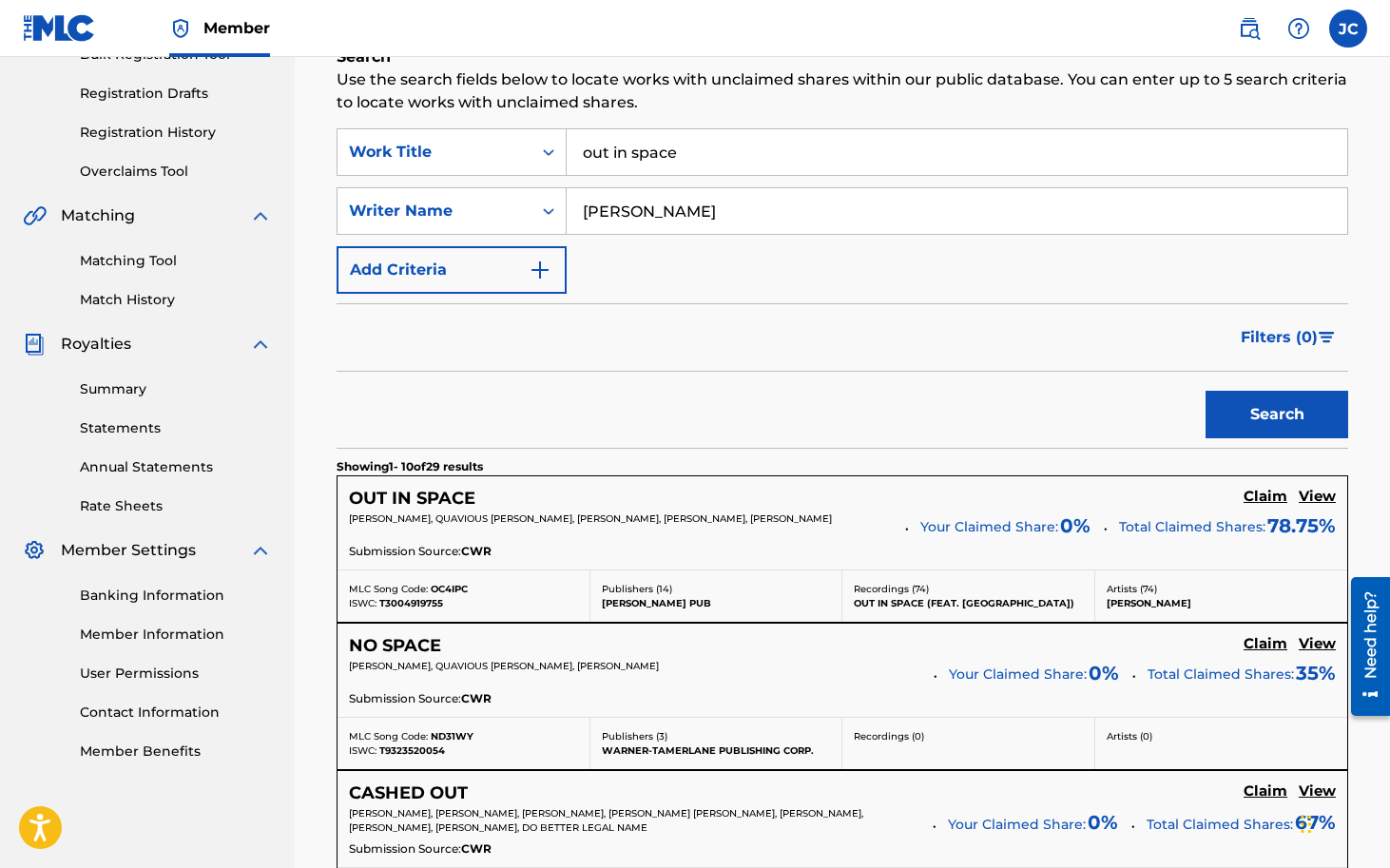
scroll to position [304, 0]
click at [1264, 499] on h5 "Claim" at bounding box center [1265, 496] width 43 height 18
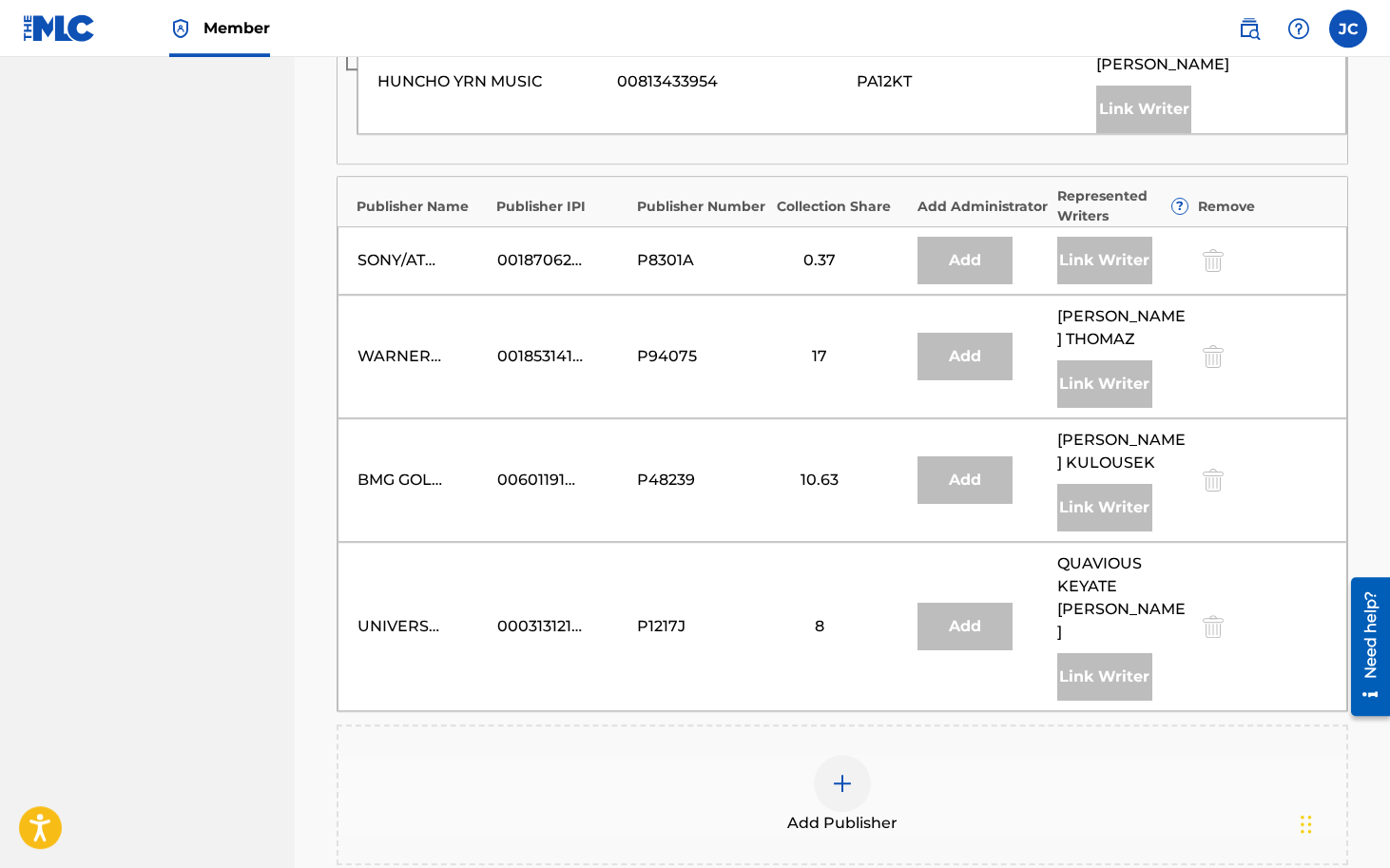
scroll to position [1680, 0]
click at [845, 773] on img at bounding box center [843, 785] width 23 height 23
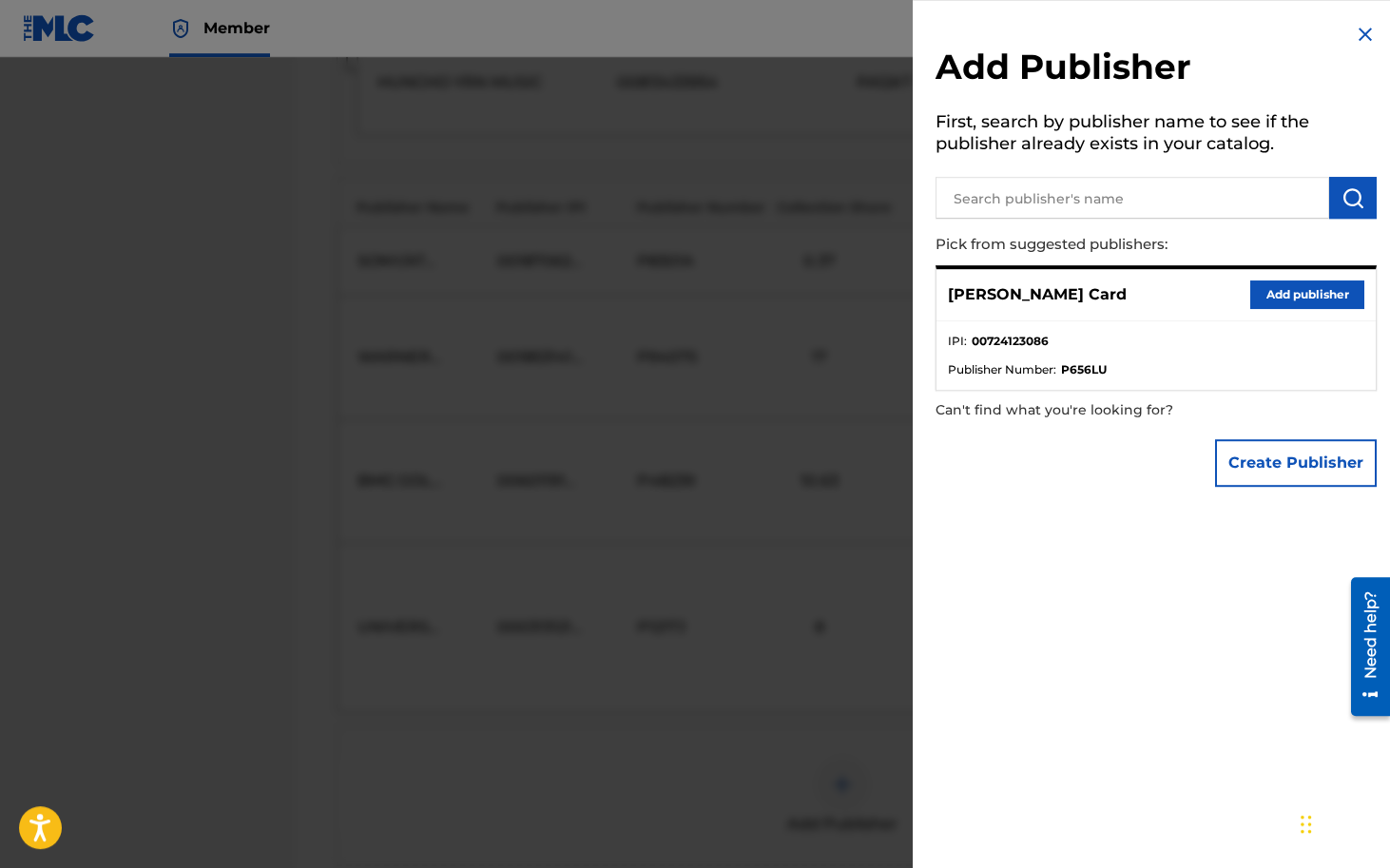
click at [1298, 295] on button "Add publisher" at bounding box center [1307, 295] width 114 height 29
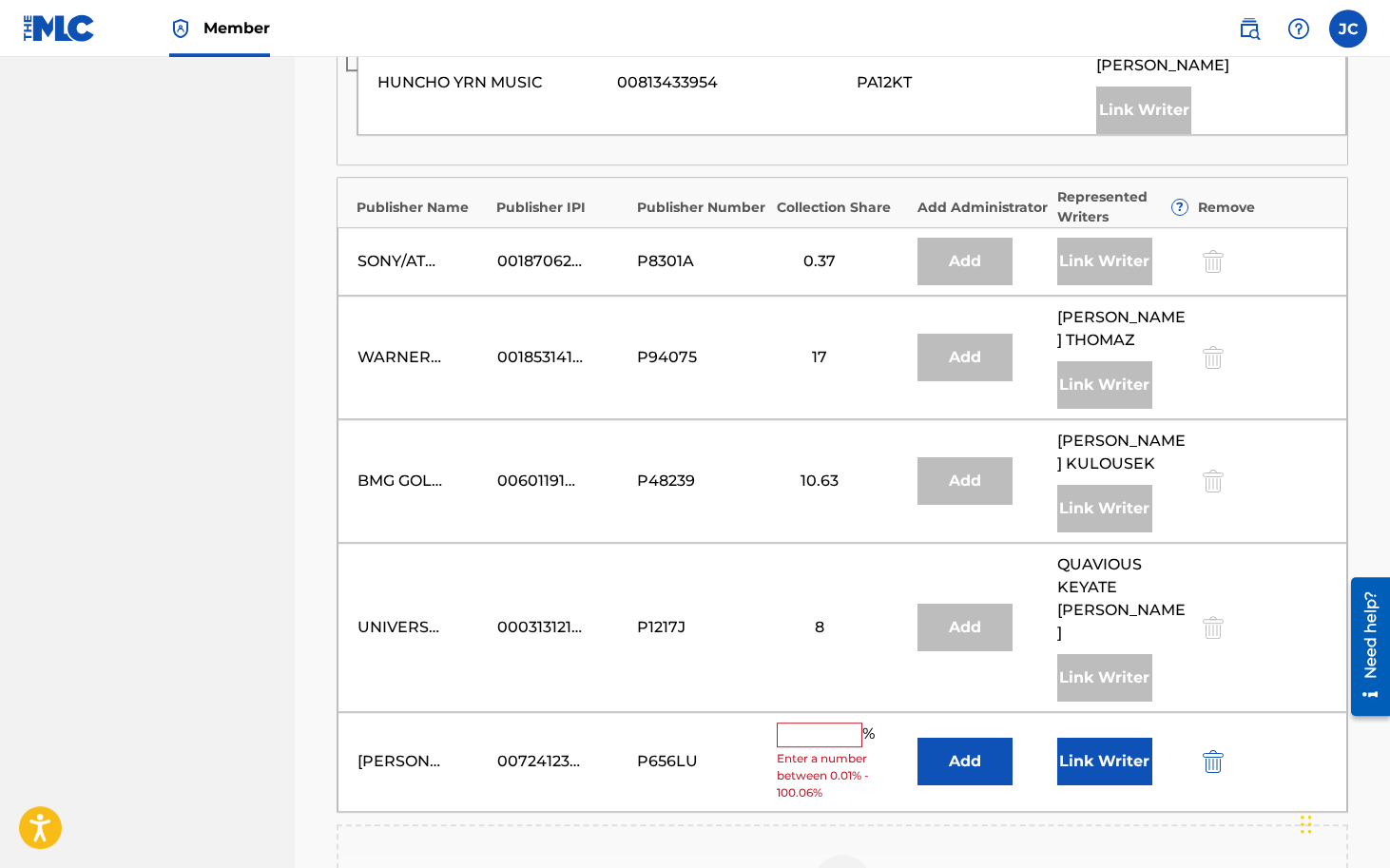
click at [830, 723] on input "text" at bounding box center [820, 736] width 86 height 25
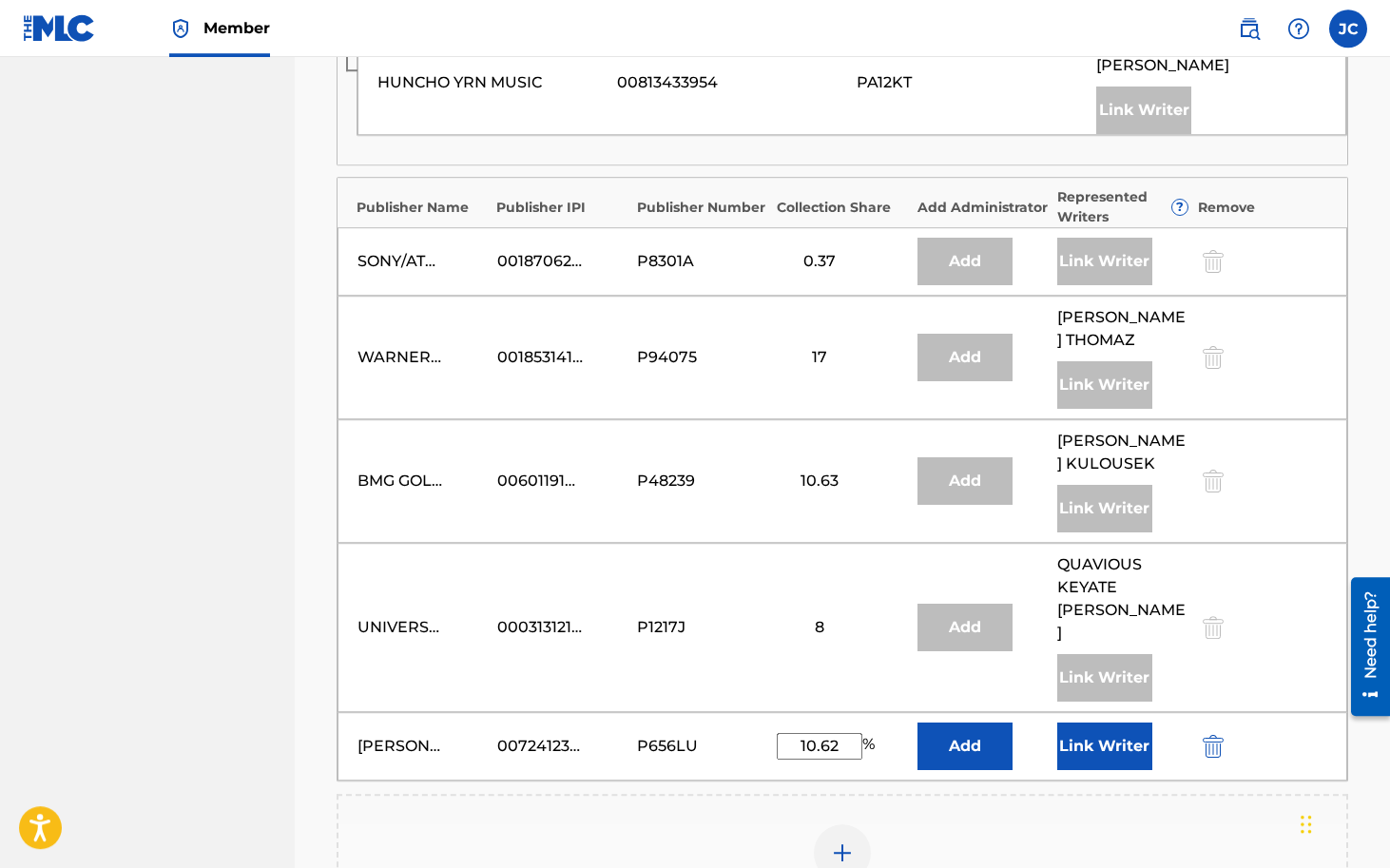
type input "10.62"
click at [1107, 723] on button "Link Writer" at bounding box center [1105, 746] width 95 height 47
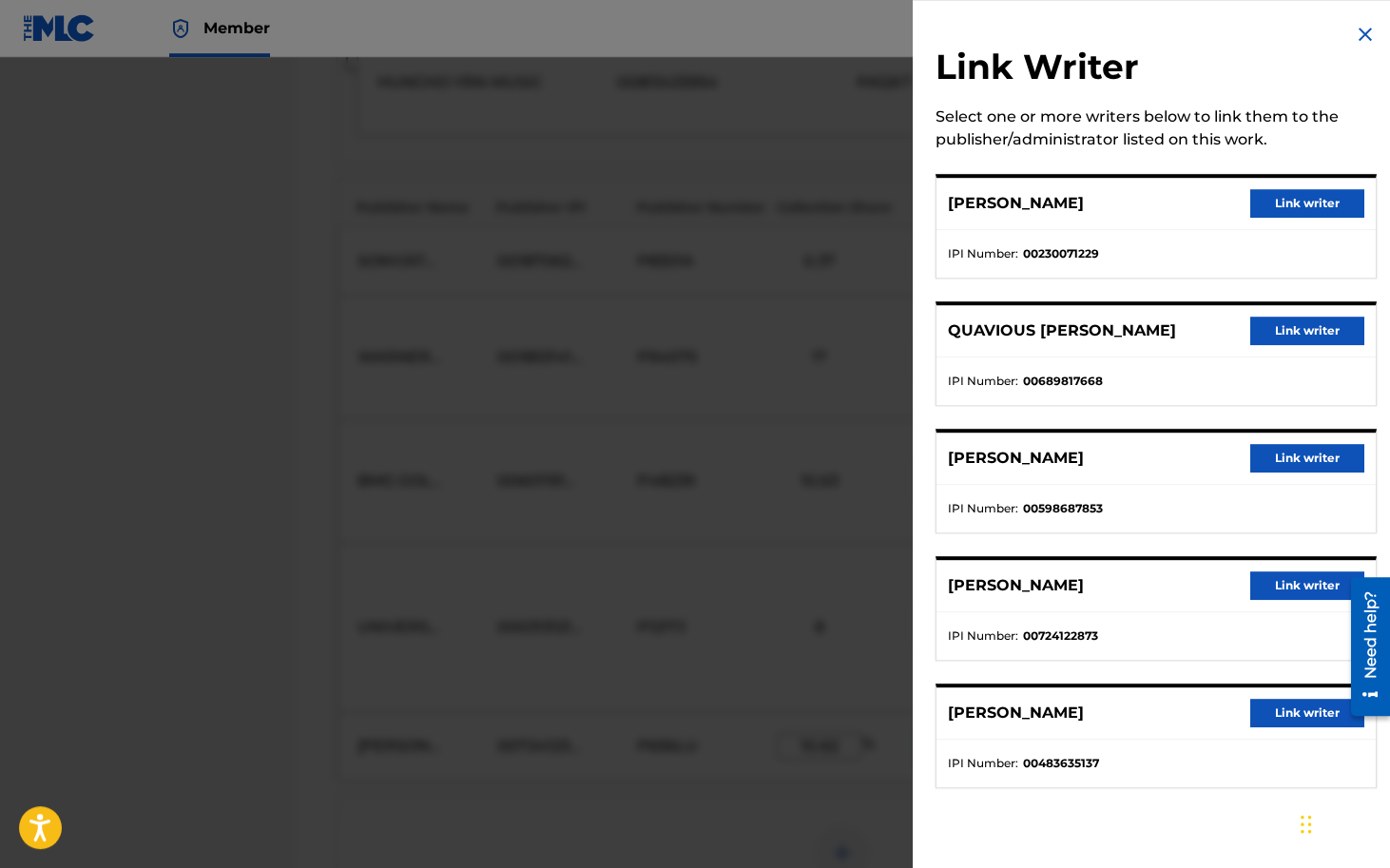
scroll to position [1750, 0]
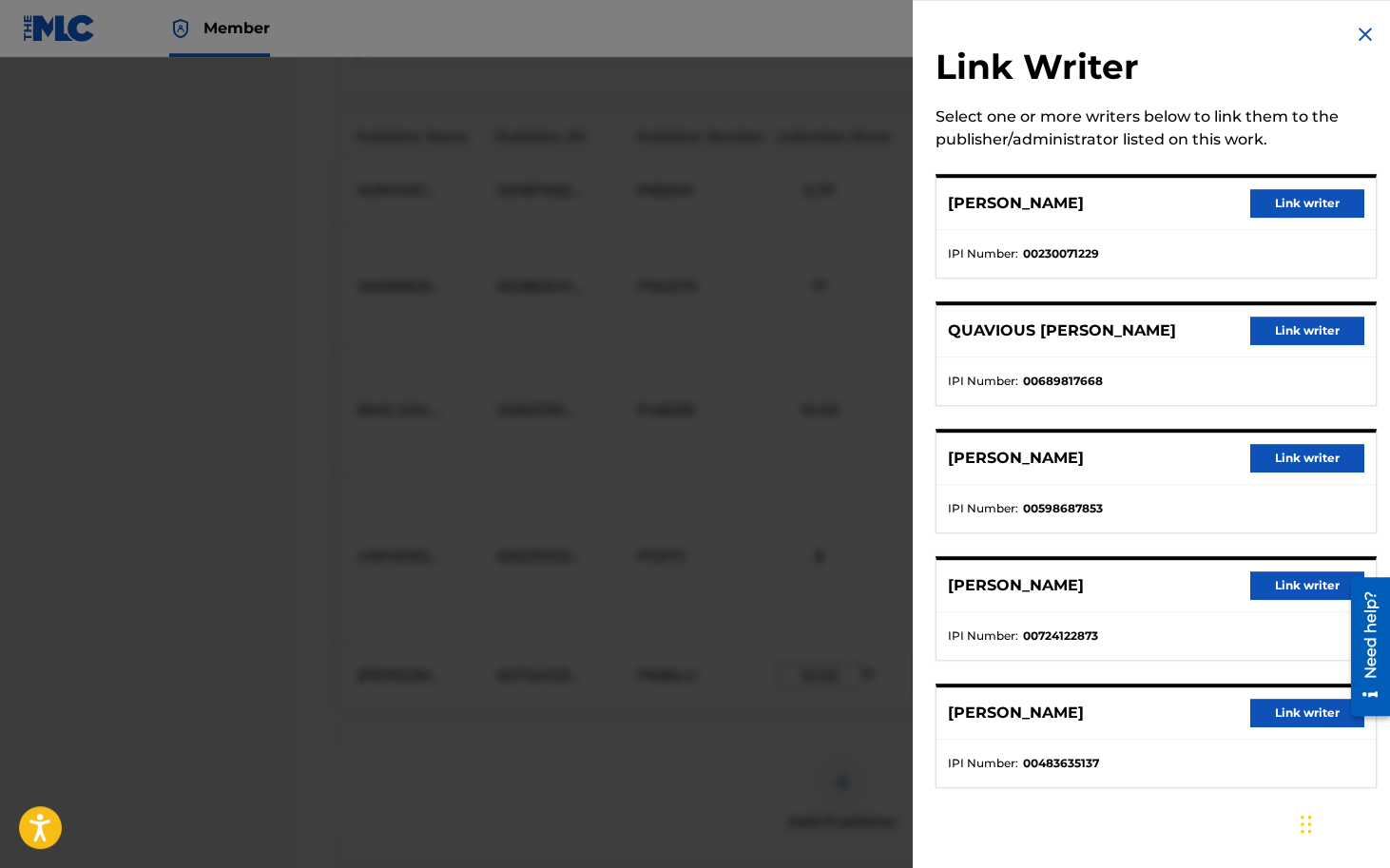
click at [1301, 586] on button "Link writer" at bounding box center [1307, 586] width 114 height 29
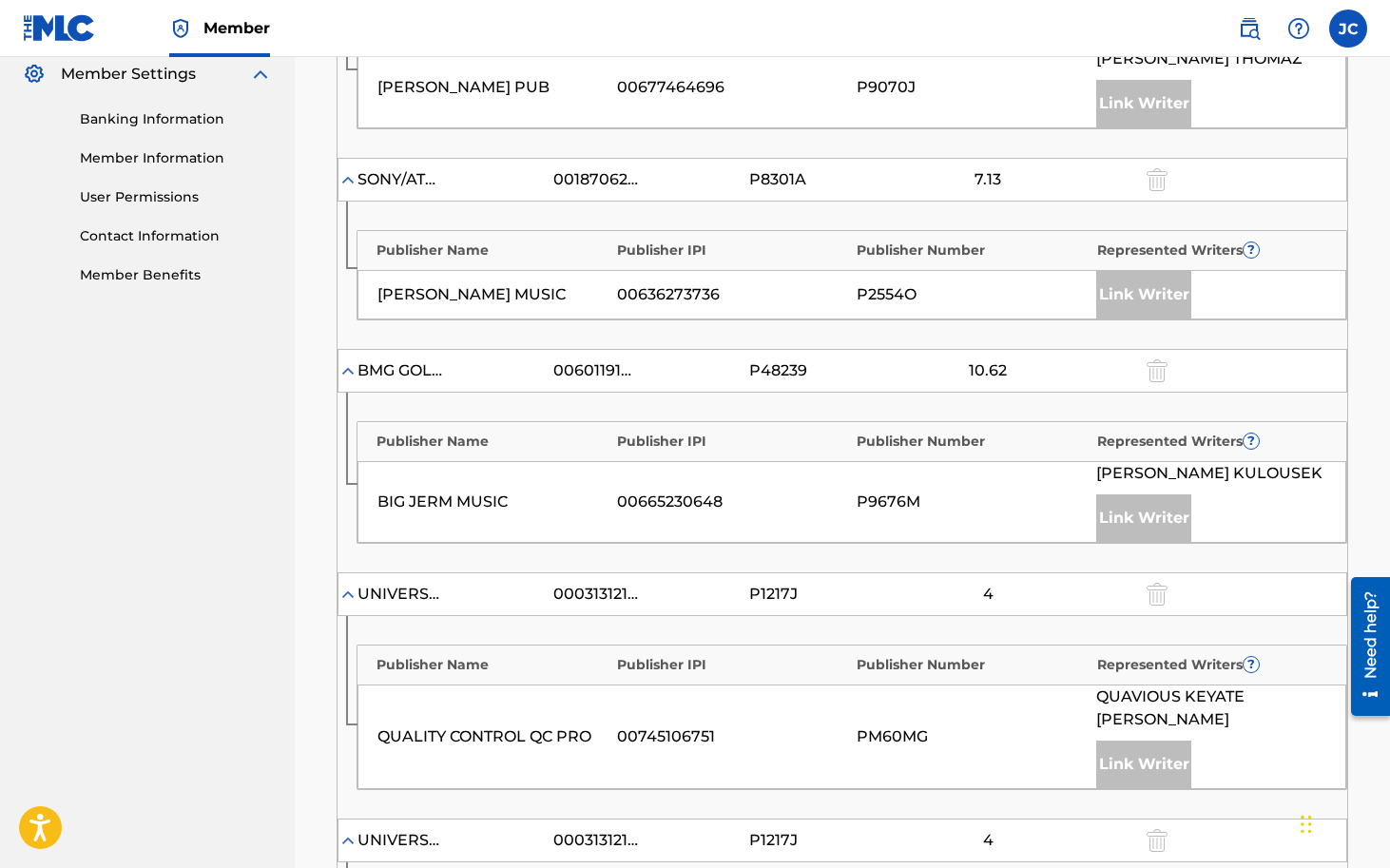
scroll to position [2127, 0]
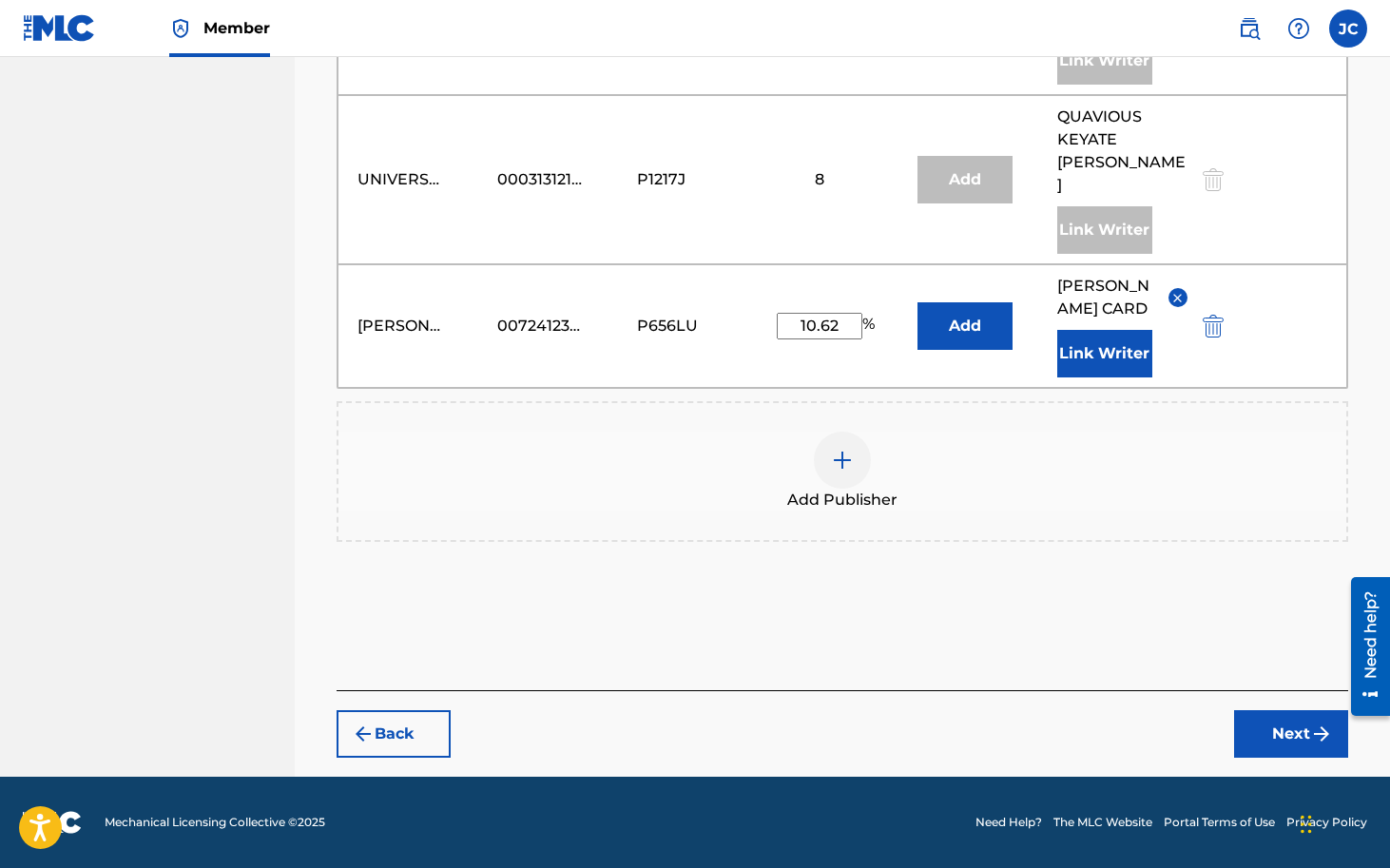
click at [1273, 731] on button "Next" at bounding box center [1291, 734] width 114 height 47
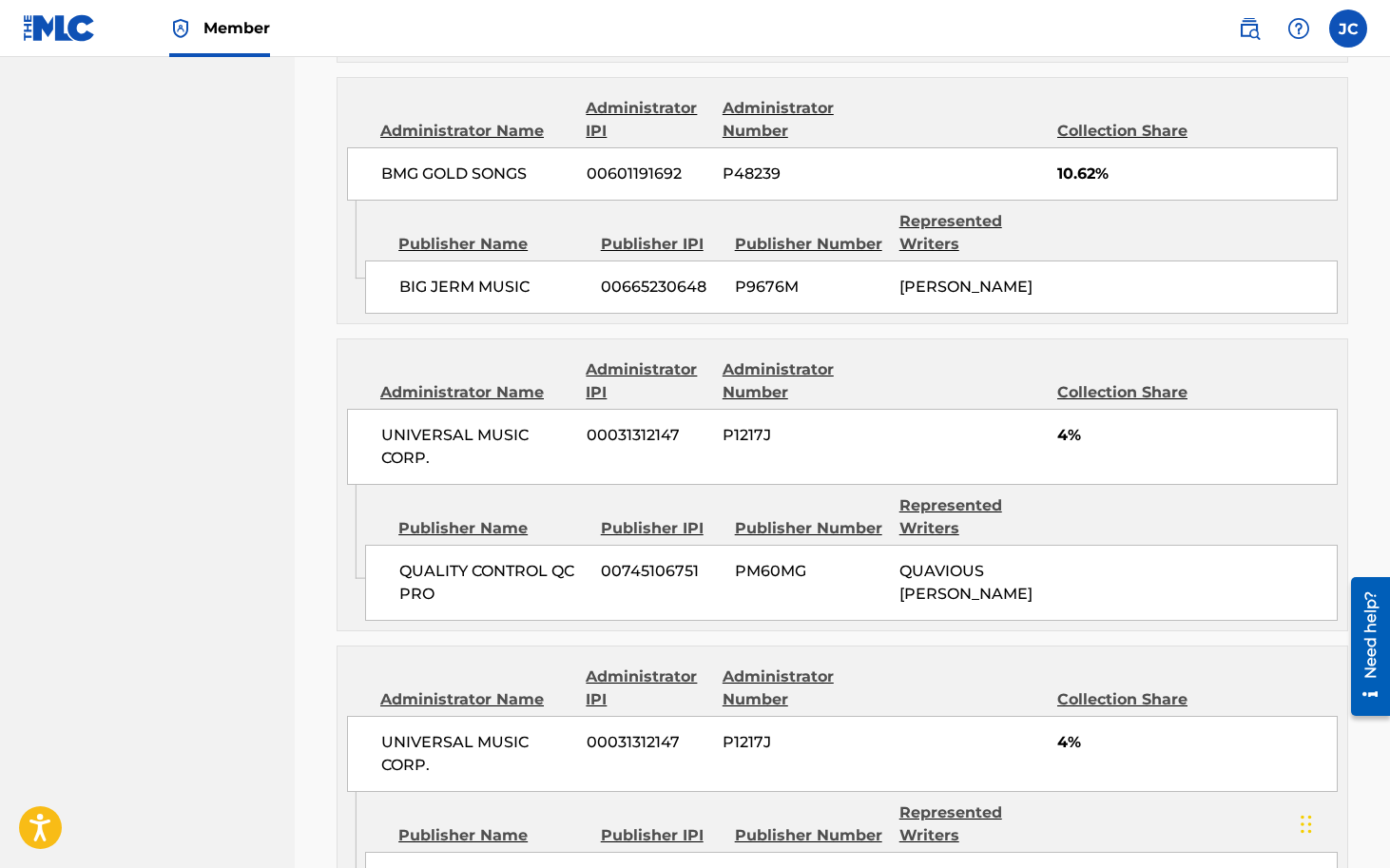
scroll to position [2590, 0]
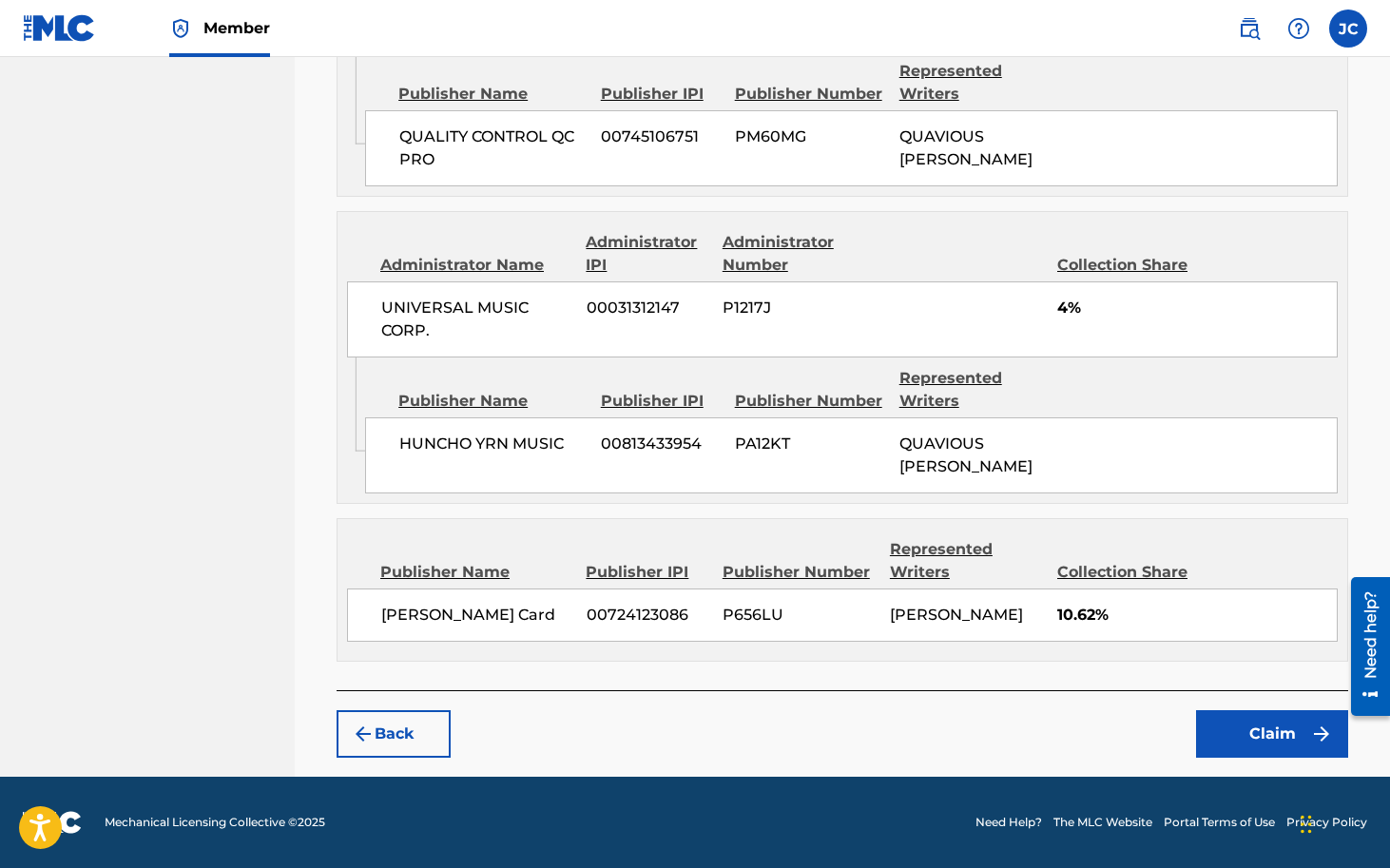
click at [1268, 733] on button "Claim" at bounding box center [1271, 734] width 152 height 47
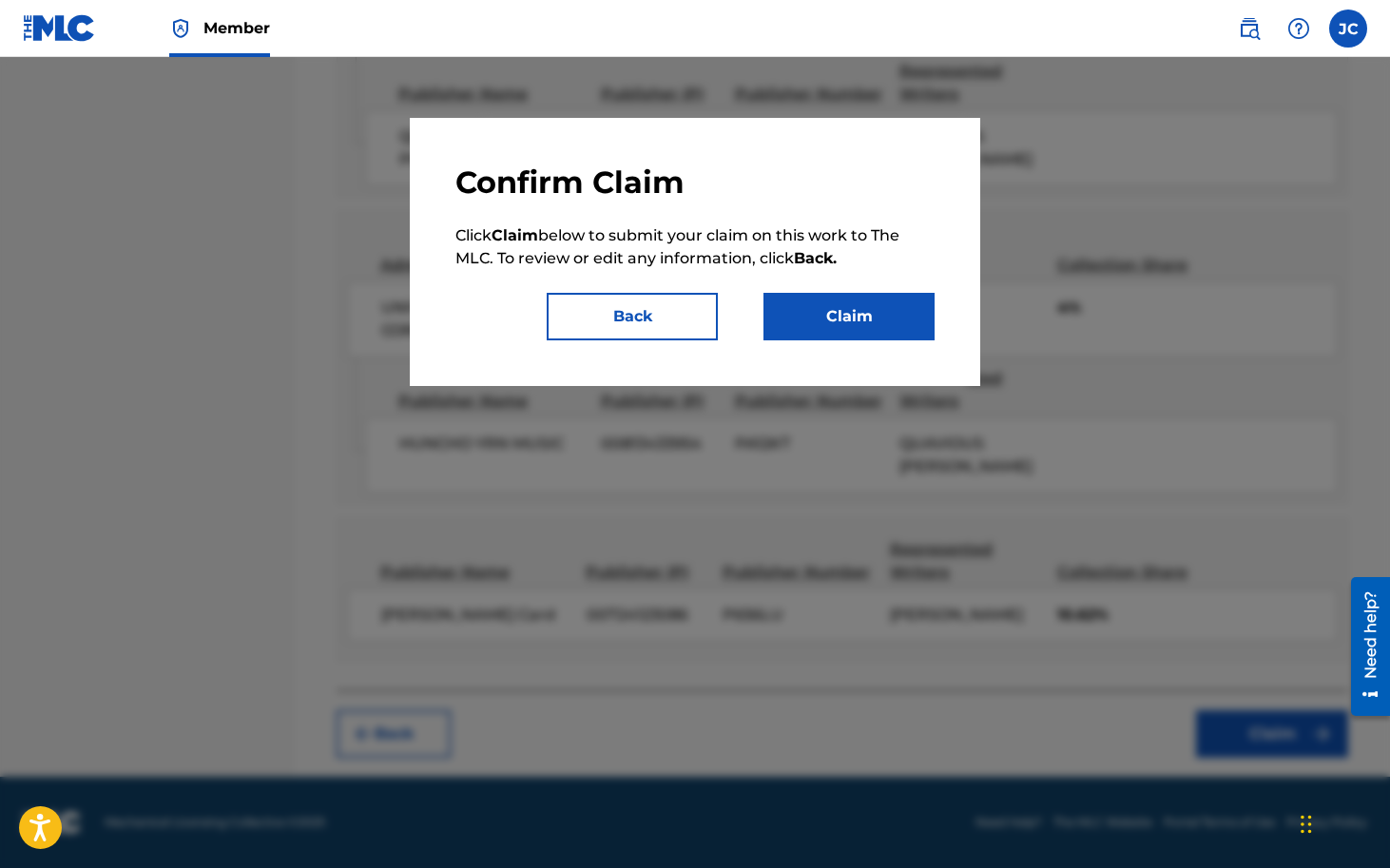
click at [886, 323] on button "Claim" at bounding box center [849, 316] width 171 height 47
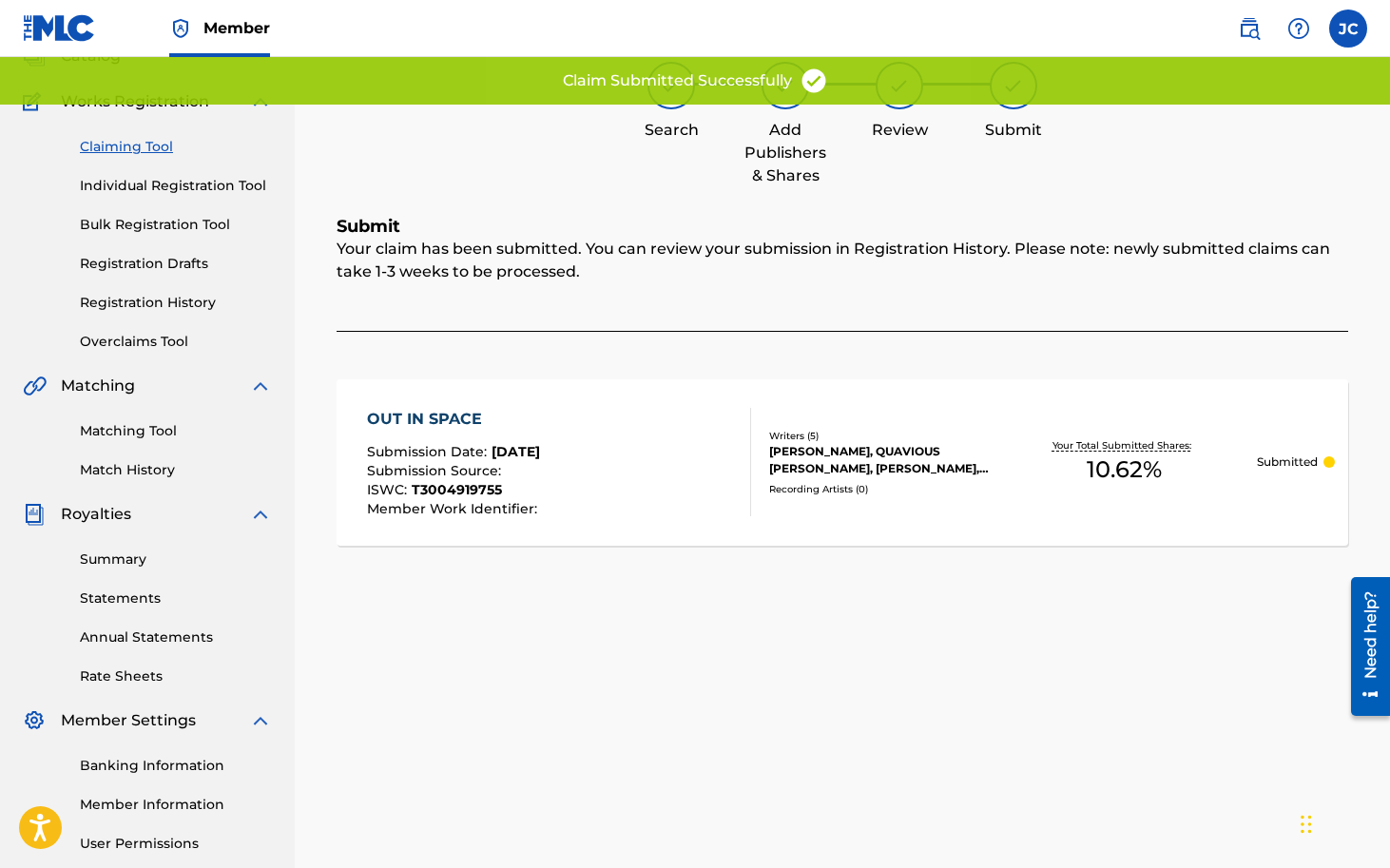
scroll to position [0, 0]
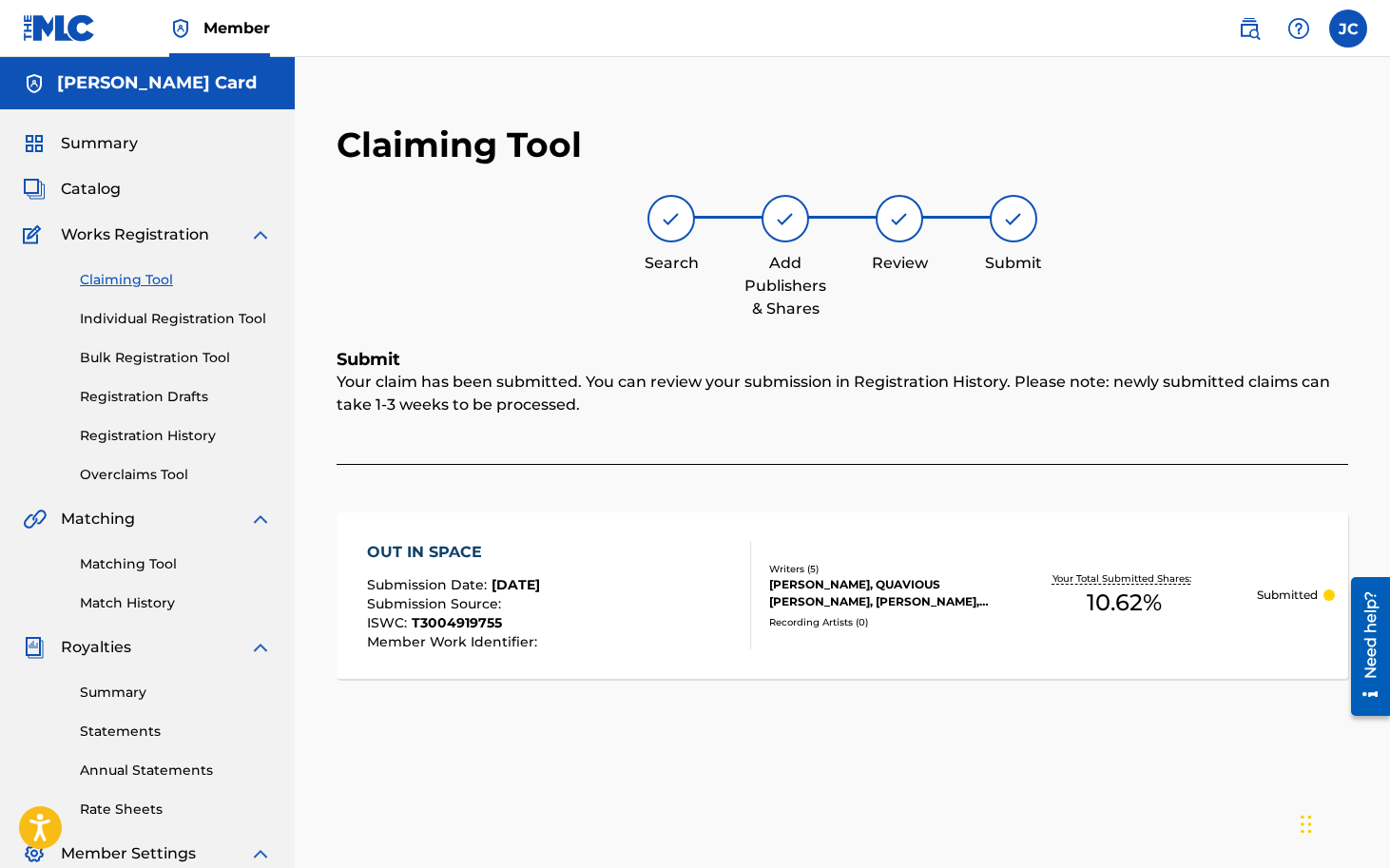
click at [143, 275] on link "Claiming Tool" at bounding box center [176, 279] width 192 height 20
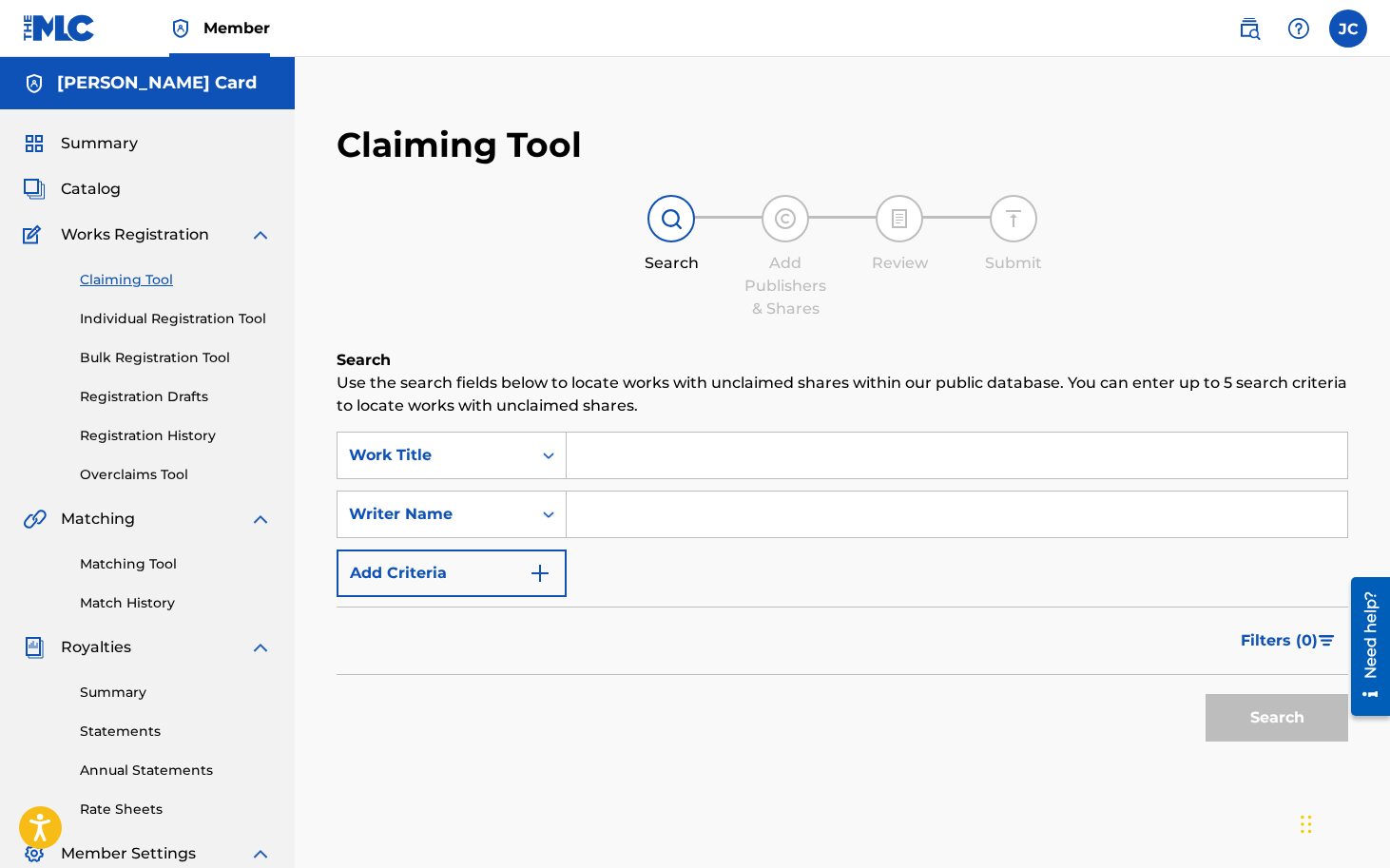
click at [637, 450] on input "Search Form" at bounding box center [957, 455] width 781 height 45
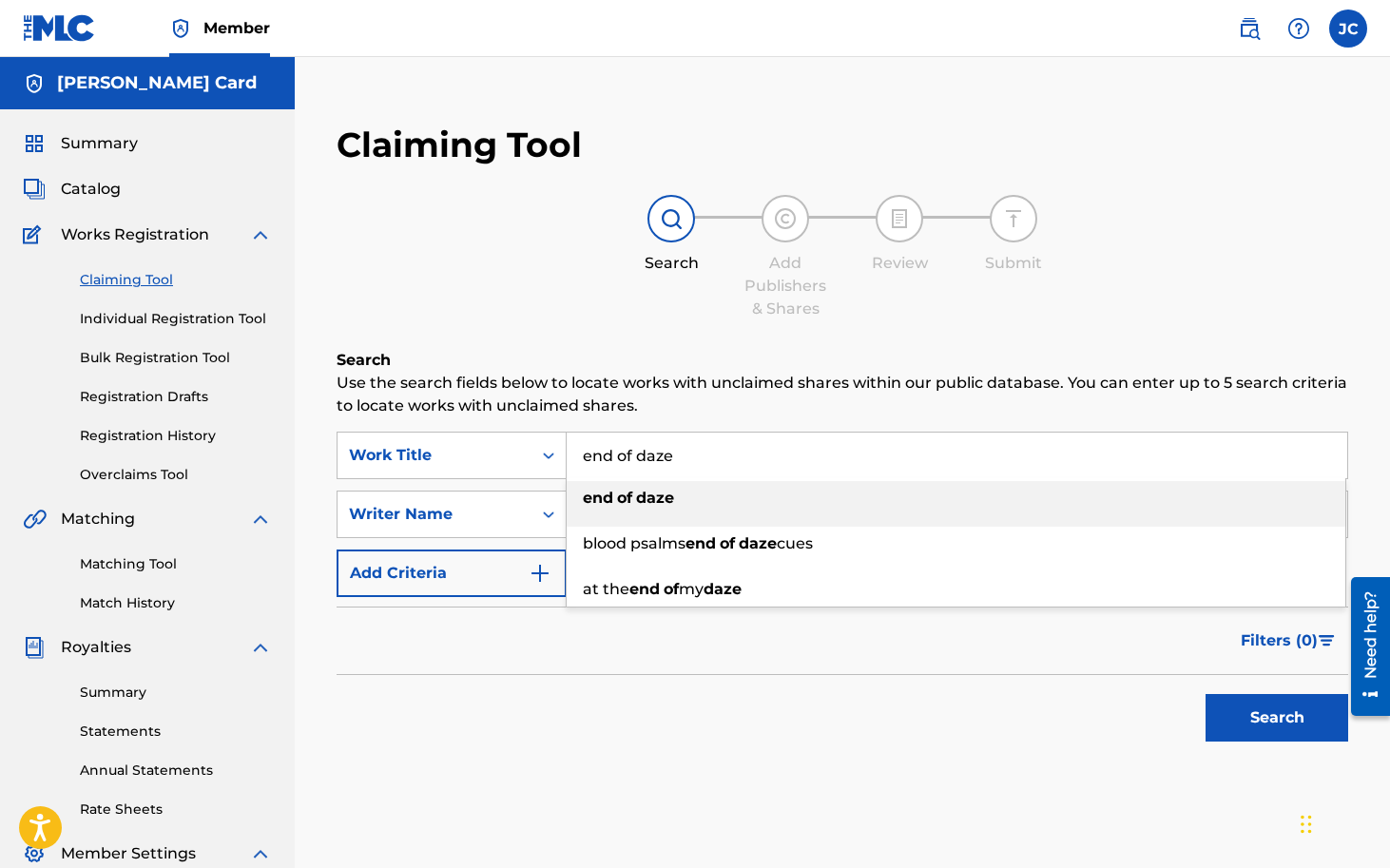
type input "end of daze"
click at [551, 352] on h6 "Search" at bounding box center [842, 361] width 1012 height 23
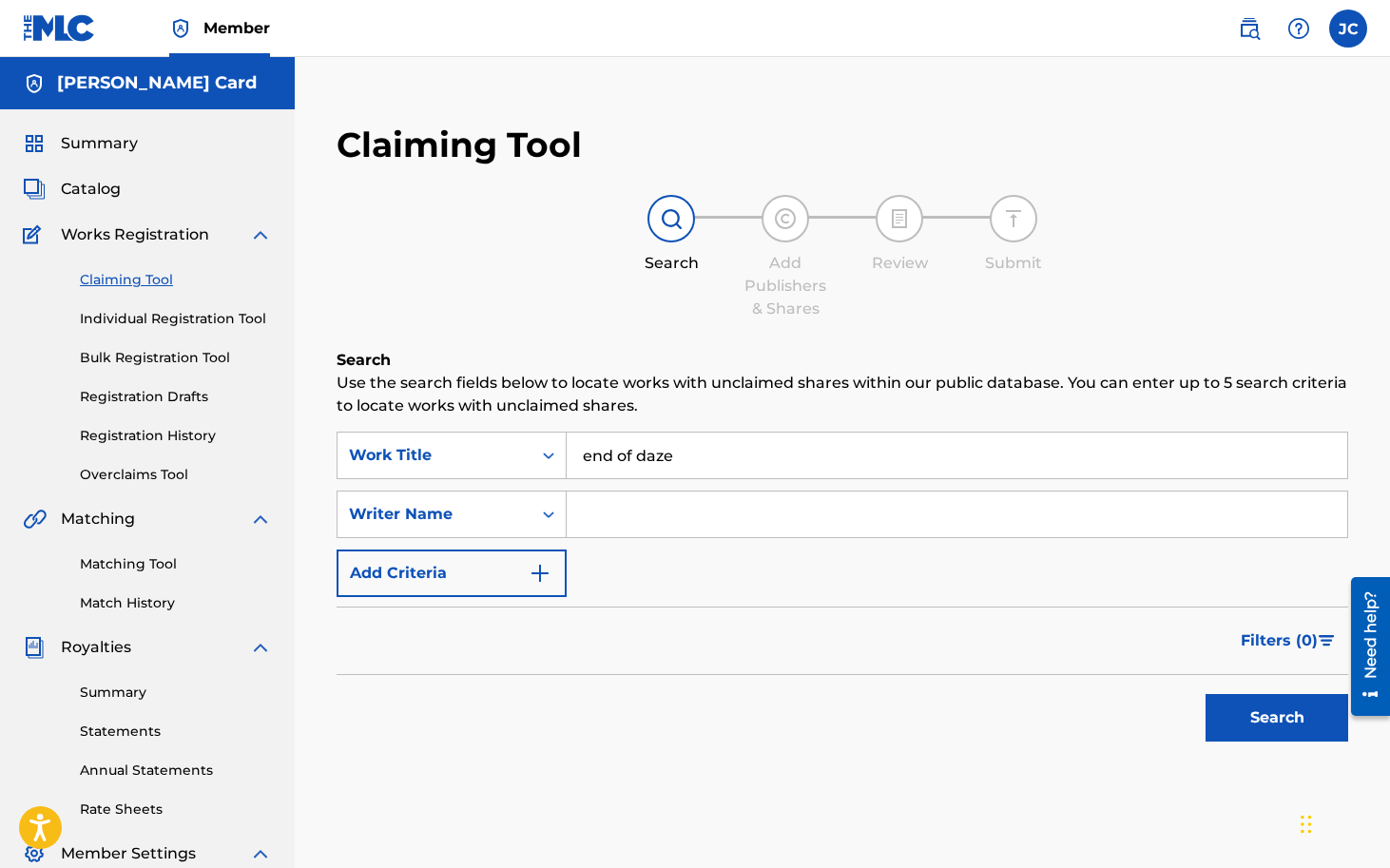
click at [612, 508] on input "Search Form" at bounding box center [957, 514] width 781 height 45
type input "destin route"
click at [1256, 711] on button "Search" at bounding box center [1277, 717] width 143 height 47
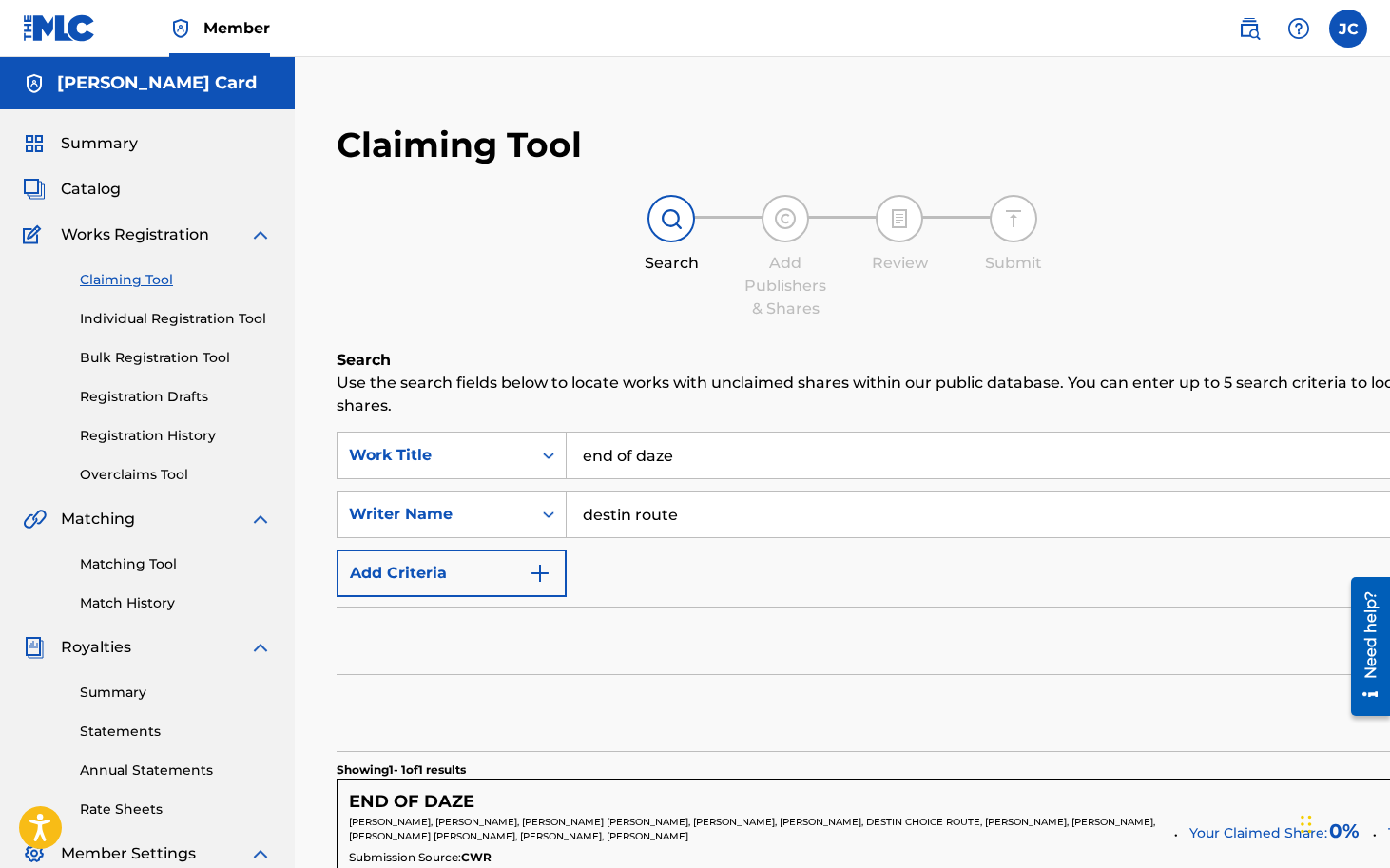
scroll to position [115, 0]
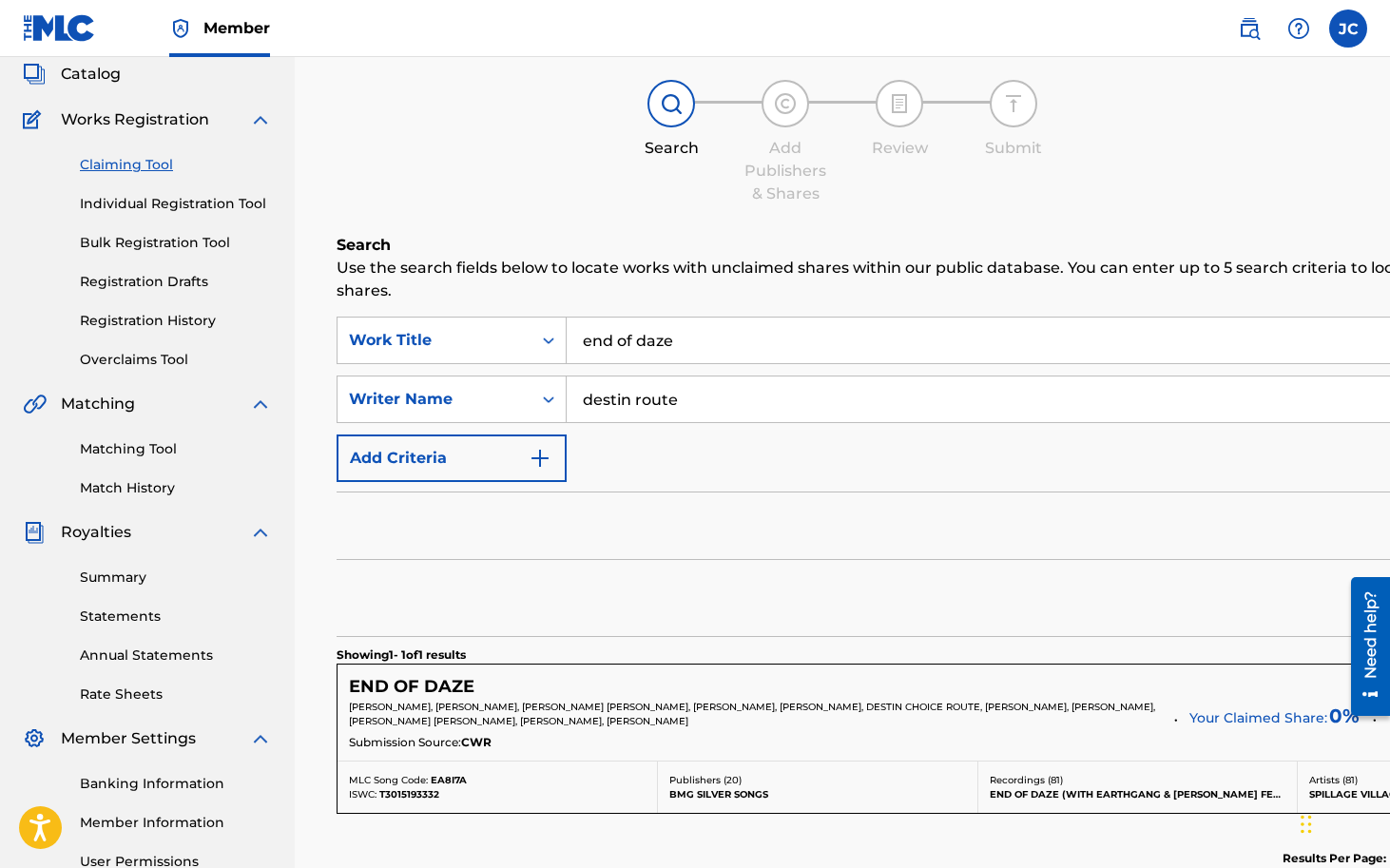
click at [658, 697] on div "END OF DAZE Claim View" at bounding box center [977, 686] width 1258 height 22
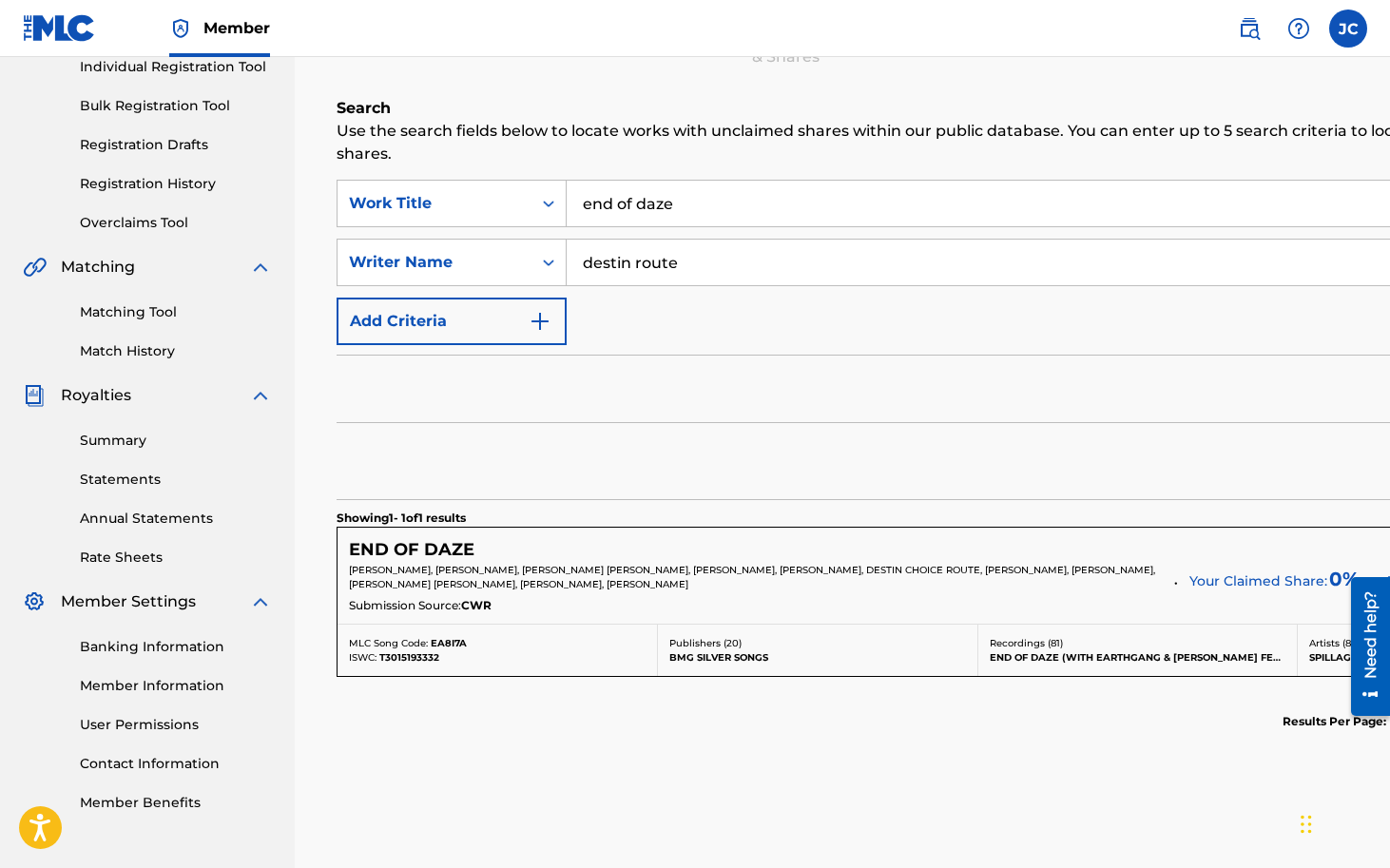
scroll to position [304, 0]
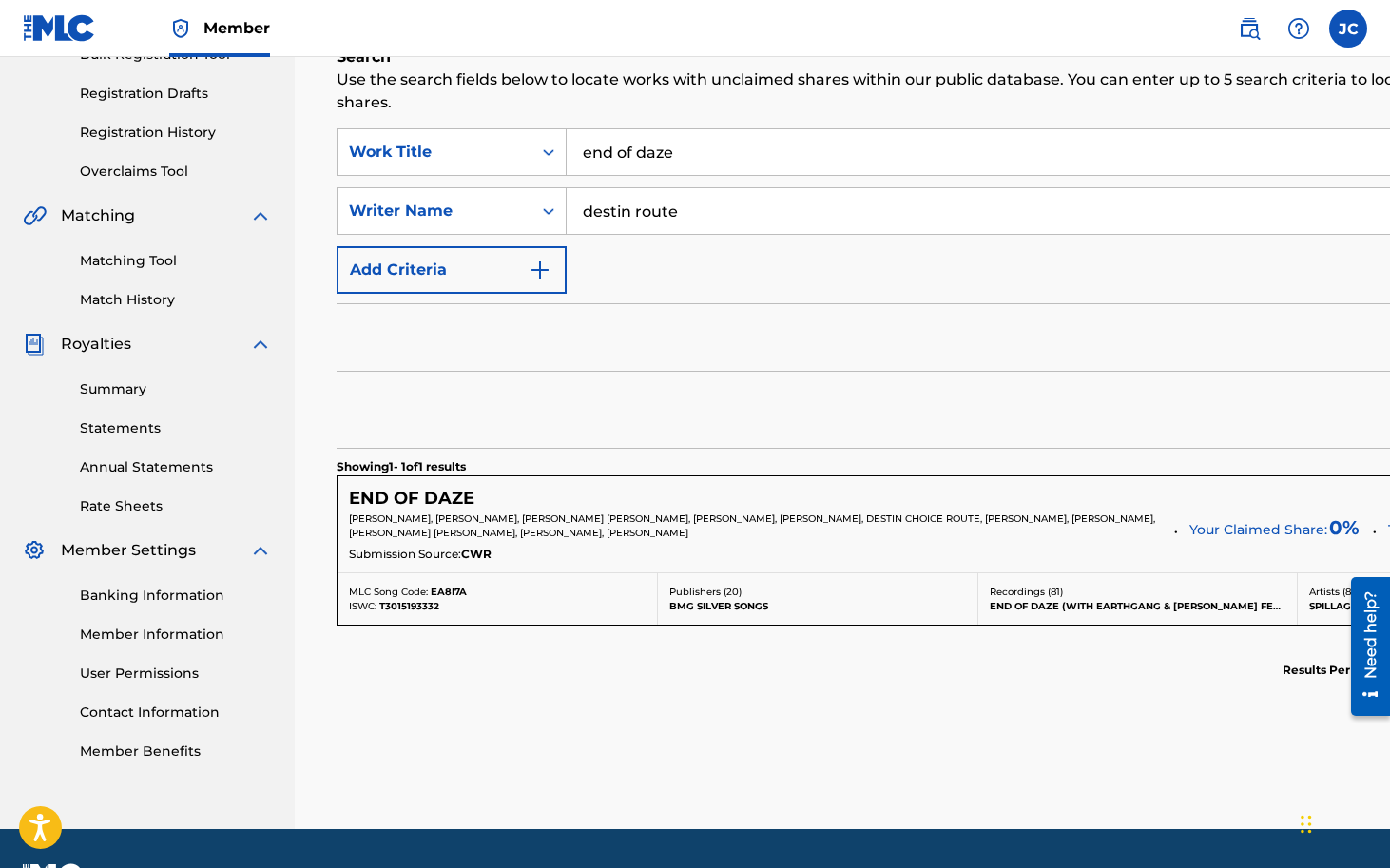
click at [387, 493] on h5 "END OF DAZE" at bounding box center [412, 499] width 126 height 22
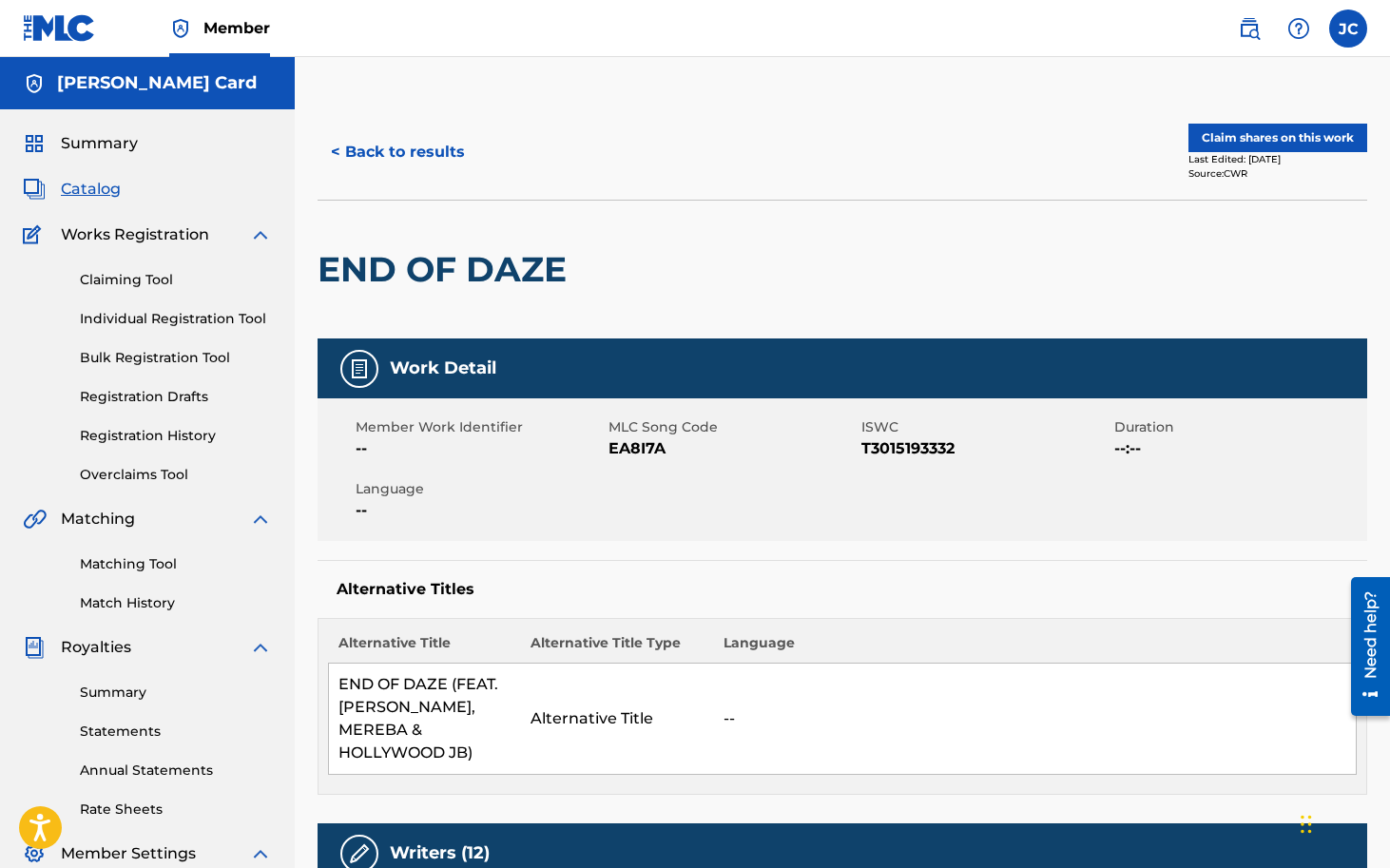
click at [1271, 143] on button "Claim shares on this work" at bounding box center [1277, 138] width 179 height 29
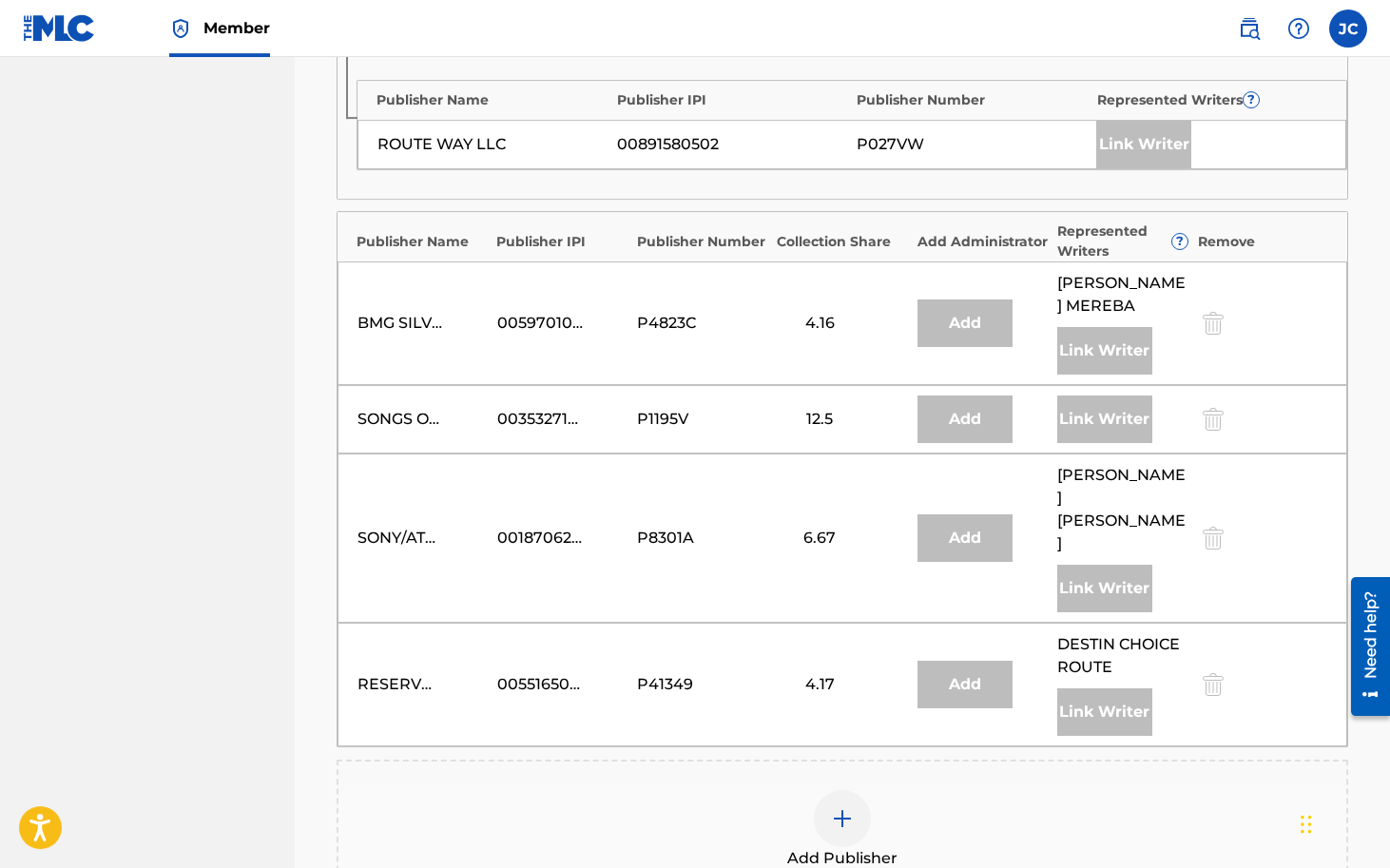
scroll to position [2196, 0]
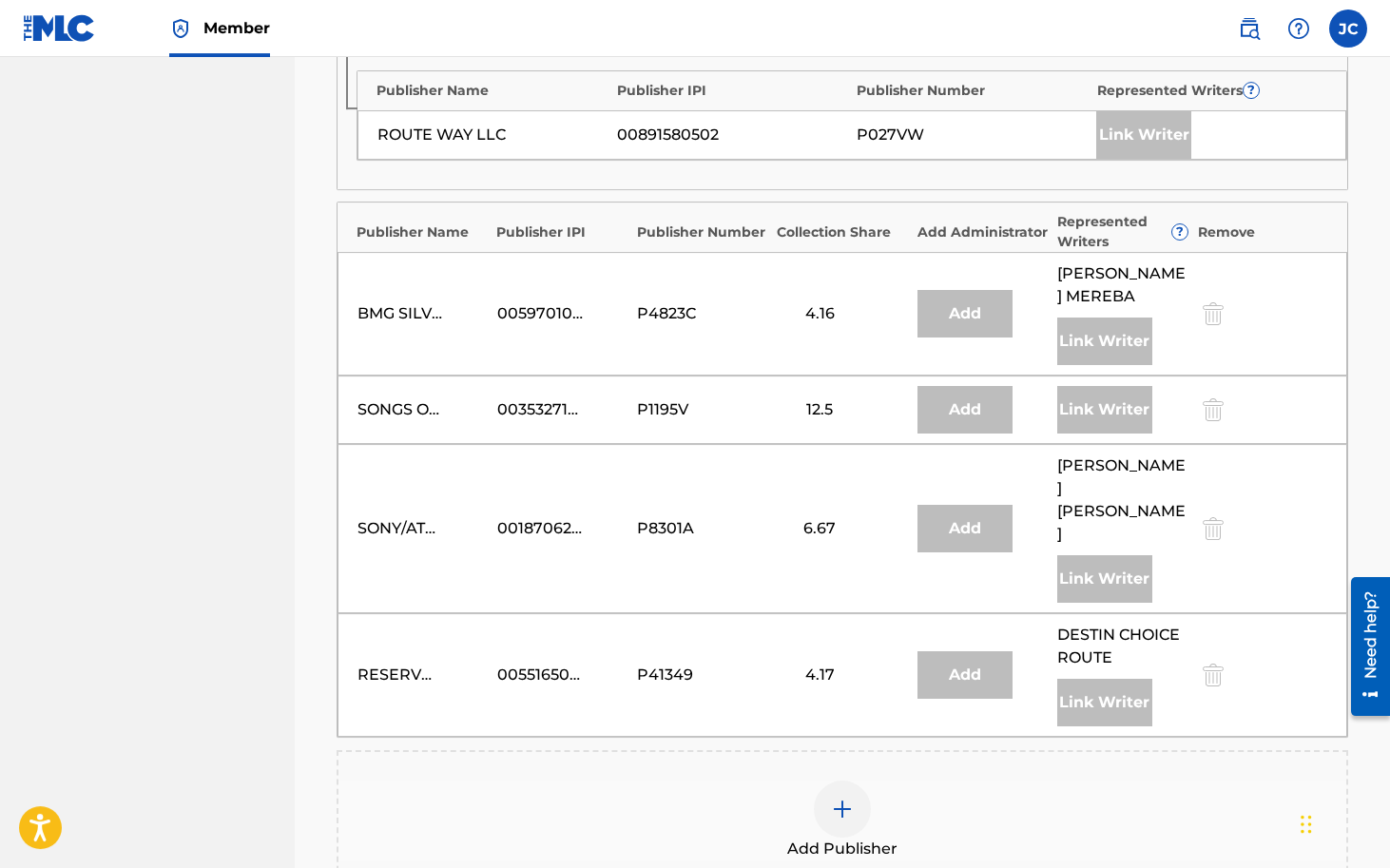
click at [854, 797] on img at bounding box center [843, 809] width 23 height 23
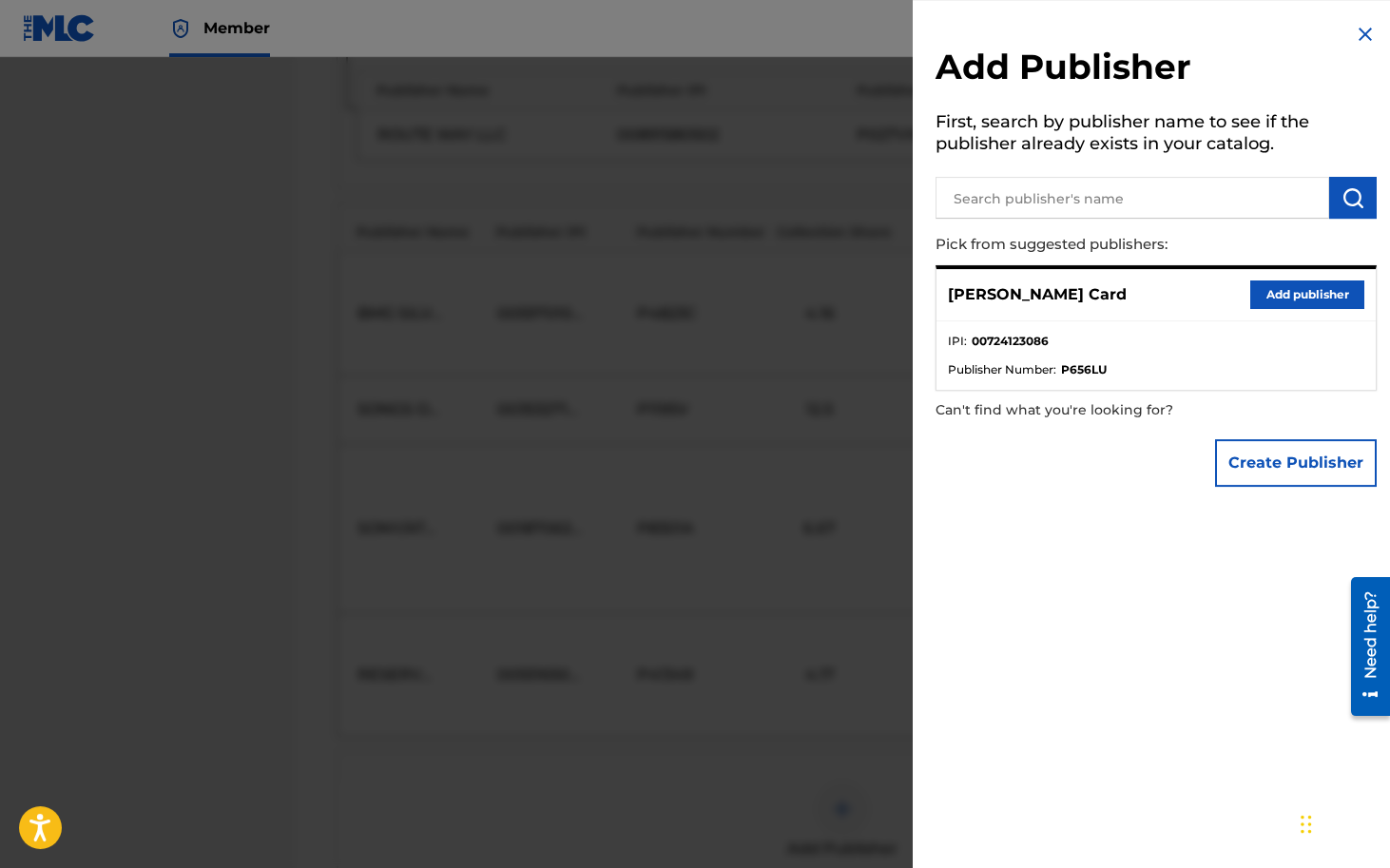
click at [1304, 292] on button "Add publisher" at bounding box center [1307, 295] width 114 height 29
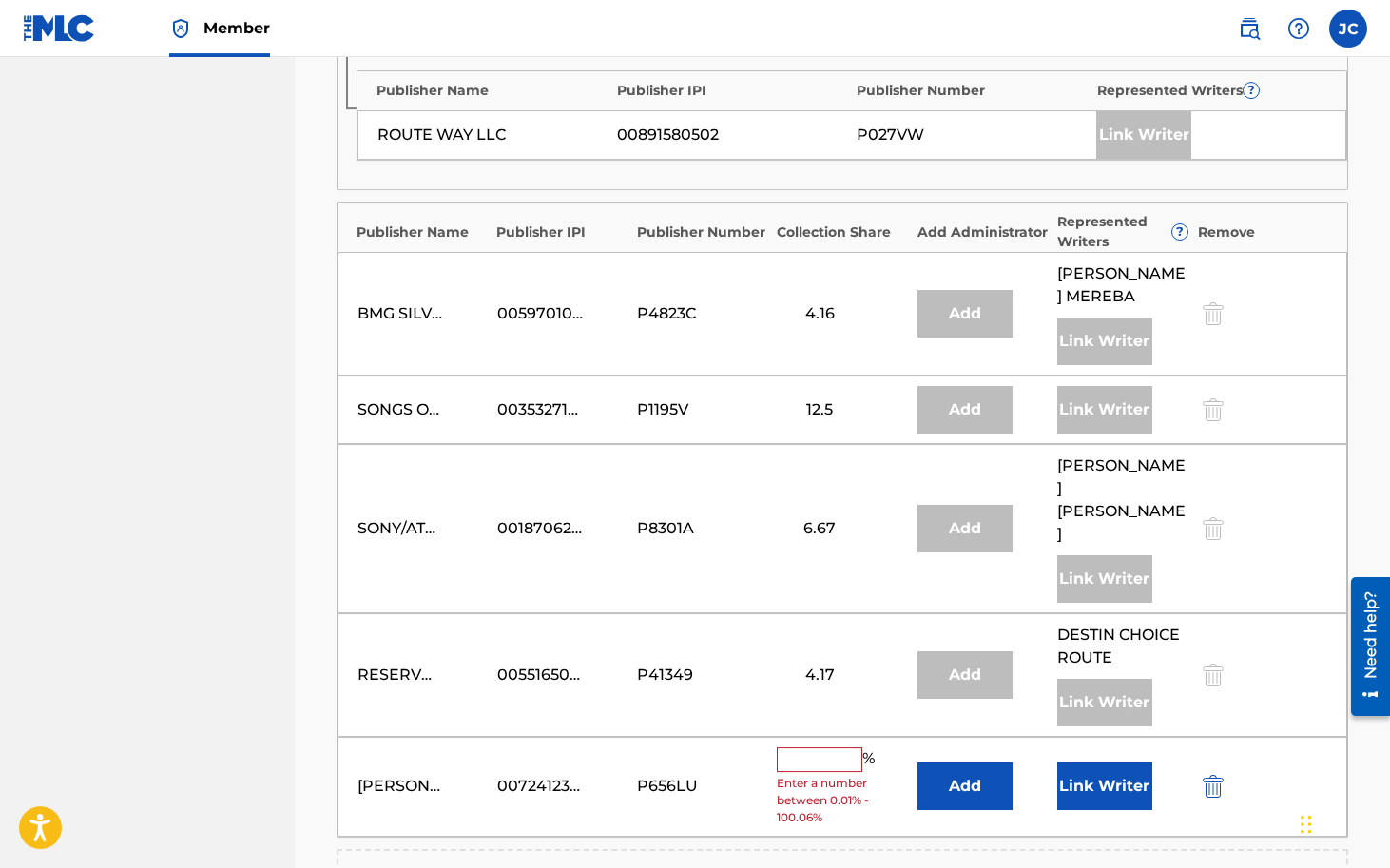
click at [832, 747] on input "text" at bounding box center [820, 760] width 86 height 25
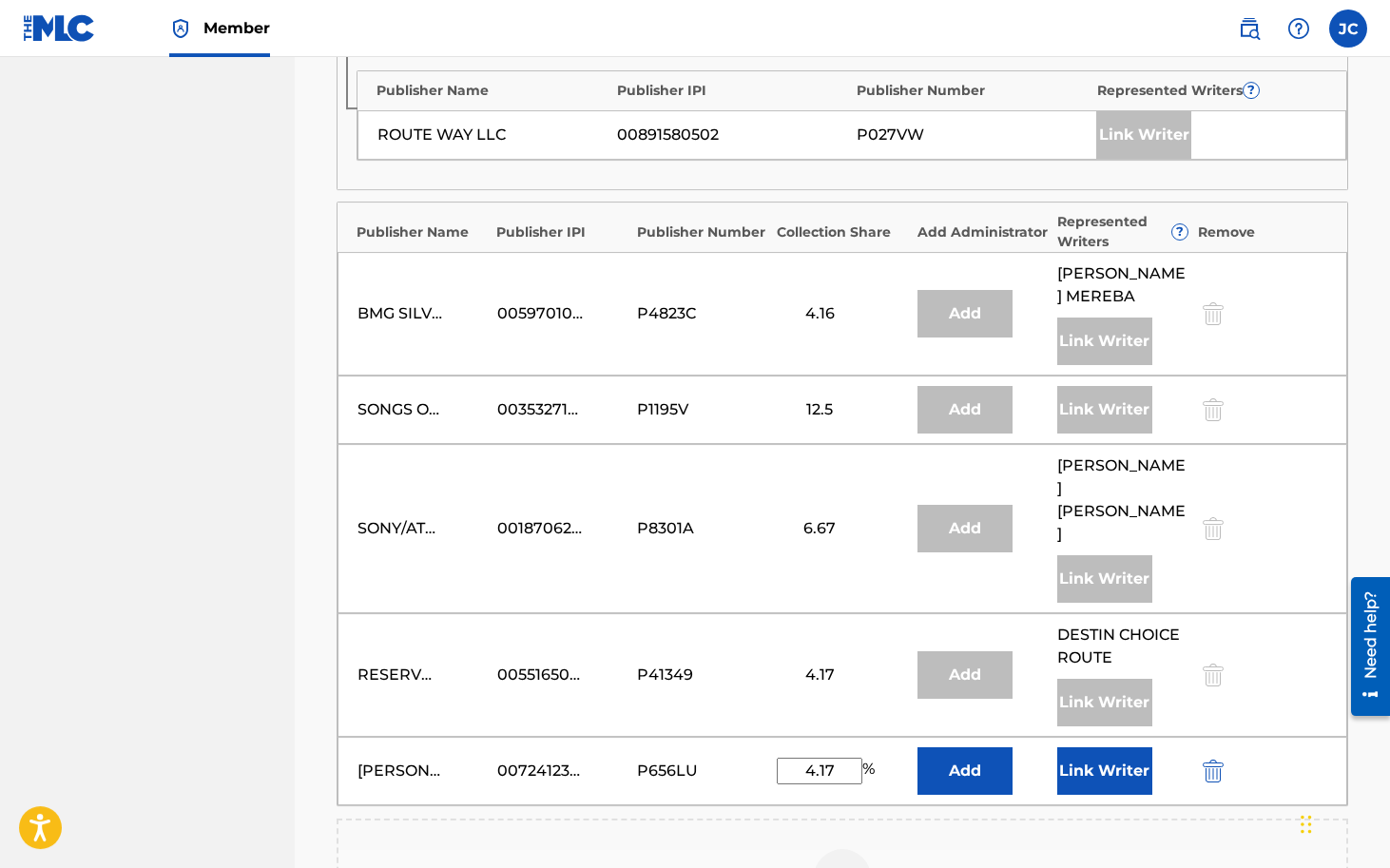
type input "4.17"
click at [1107, 747] on button "Link Writer" at bounding box center [1105, 770] width 95 height 47
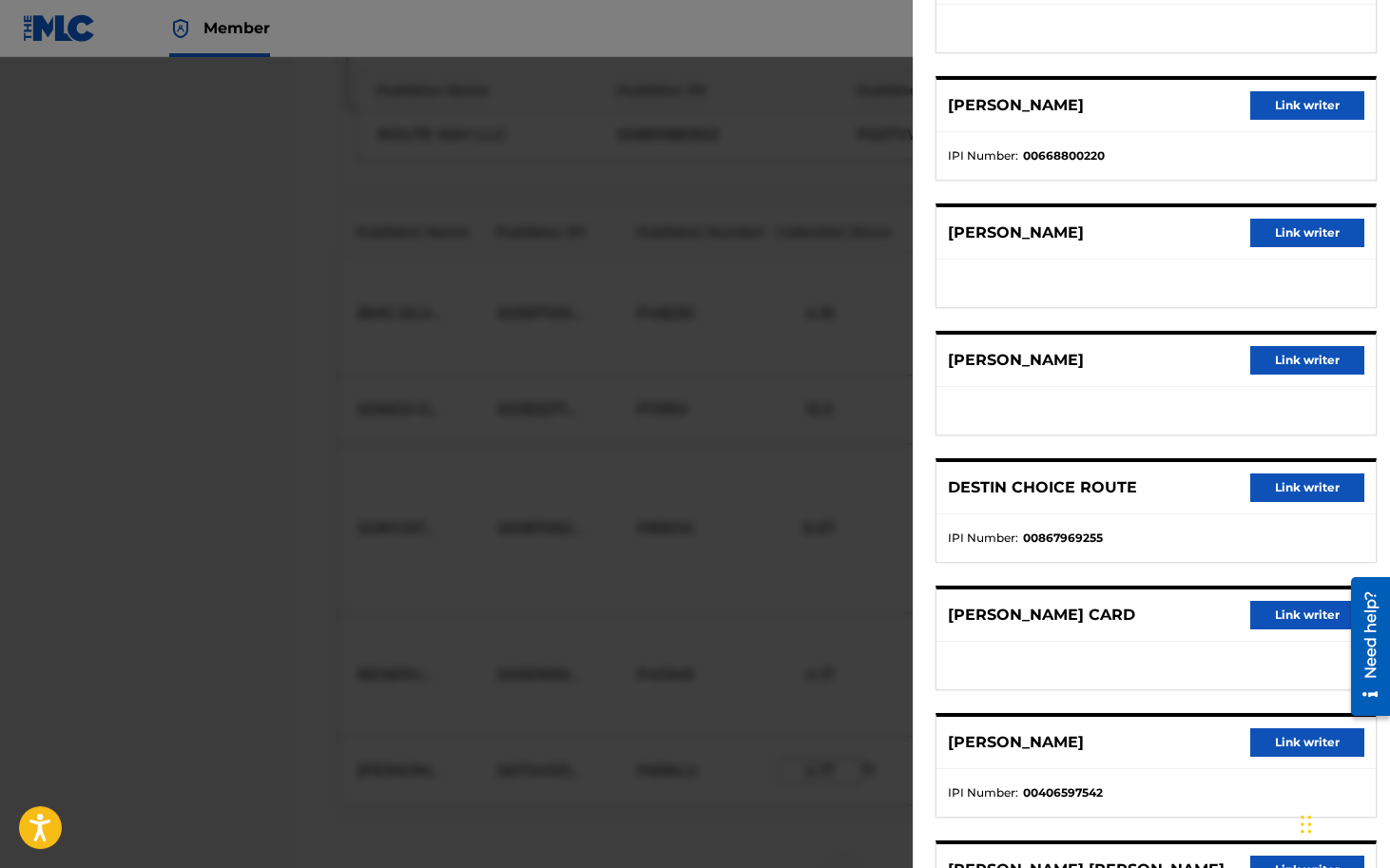
scroll to position [483, 0]
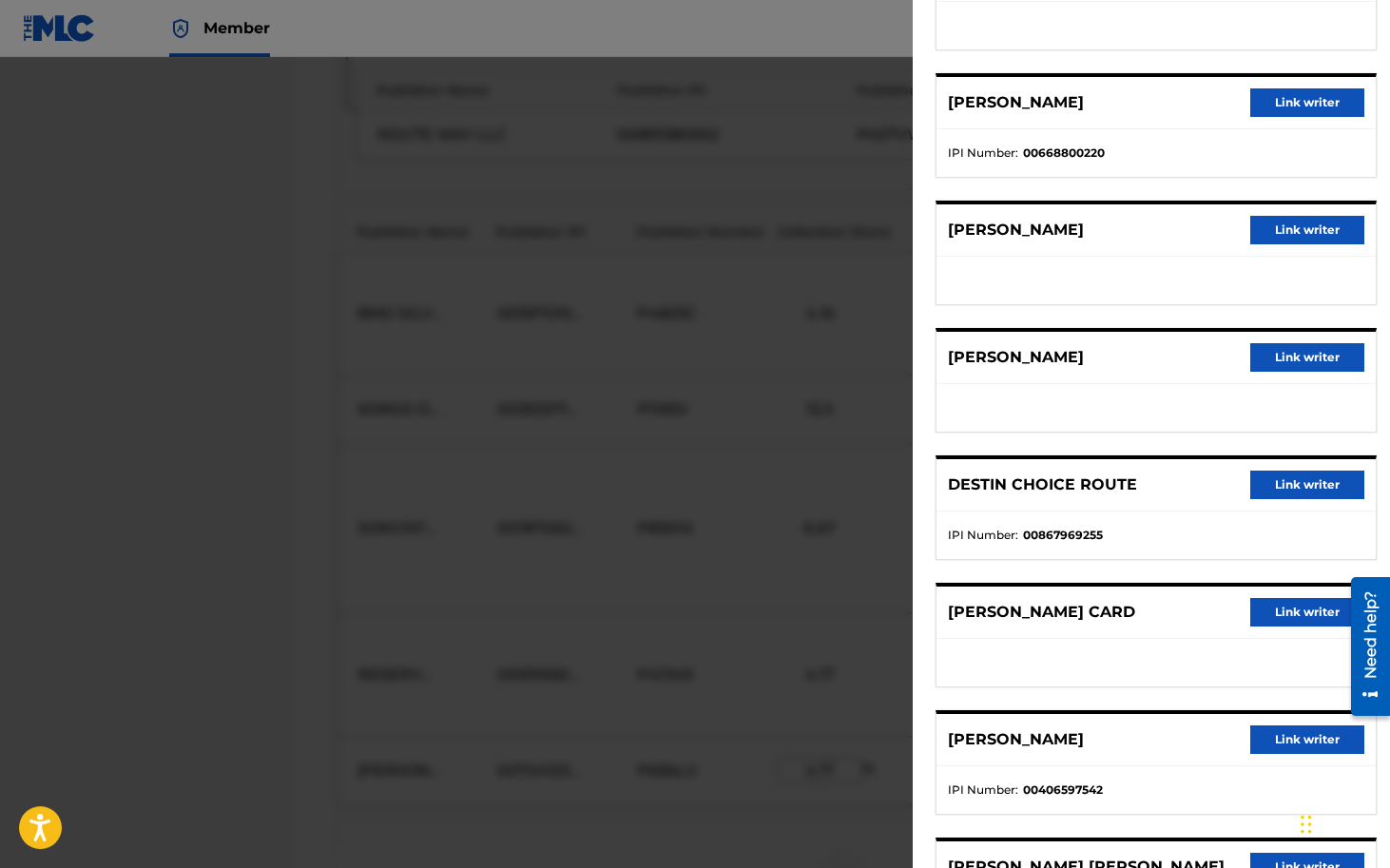
click at [1287, 612] on button "Link writer" at bounding box center [1307, 613] width 114 height 29
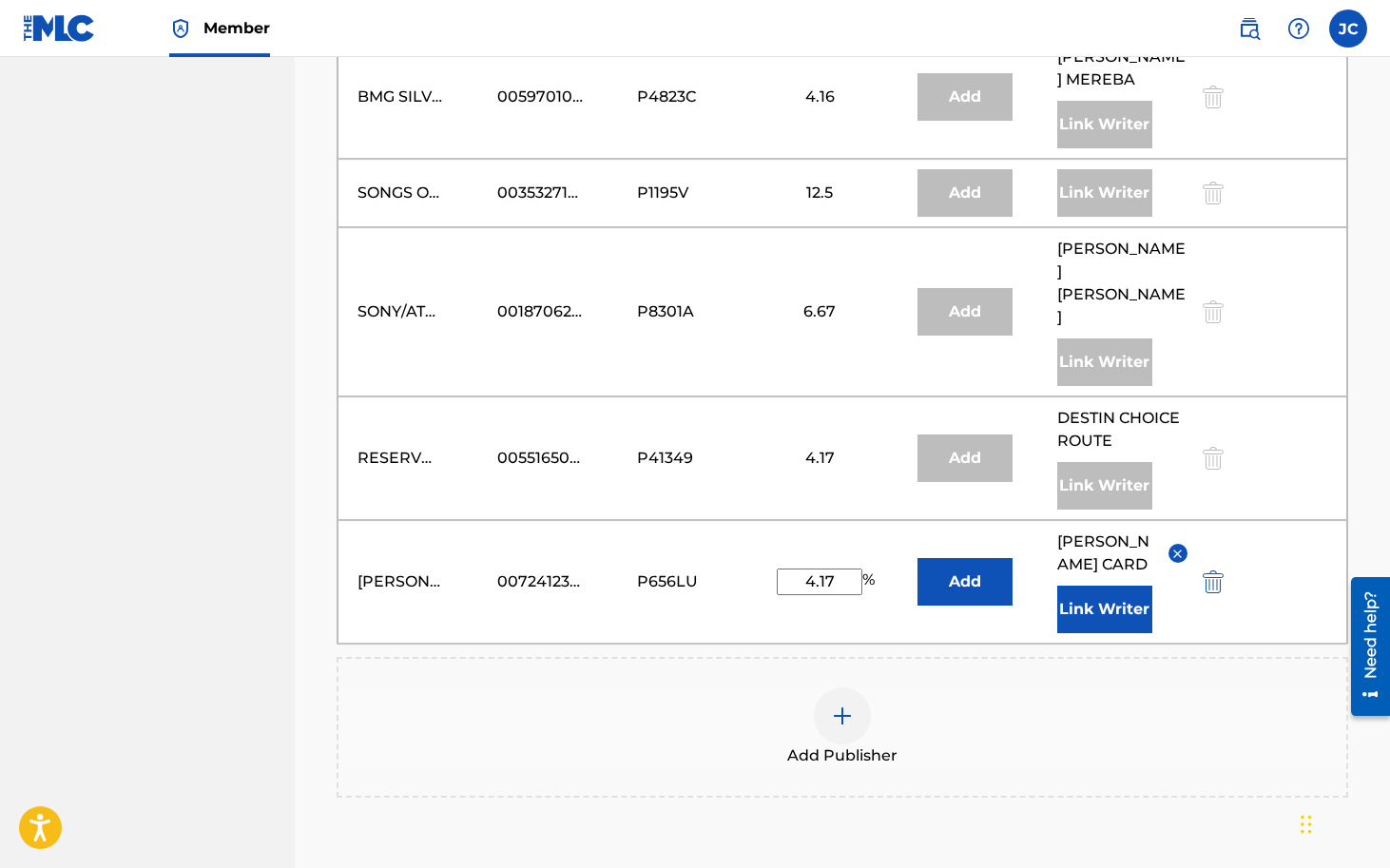
scroll to position [2505, 0]
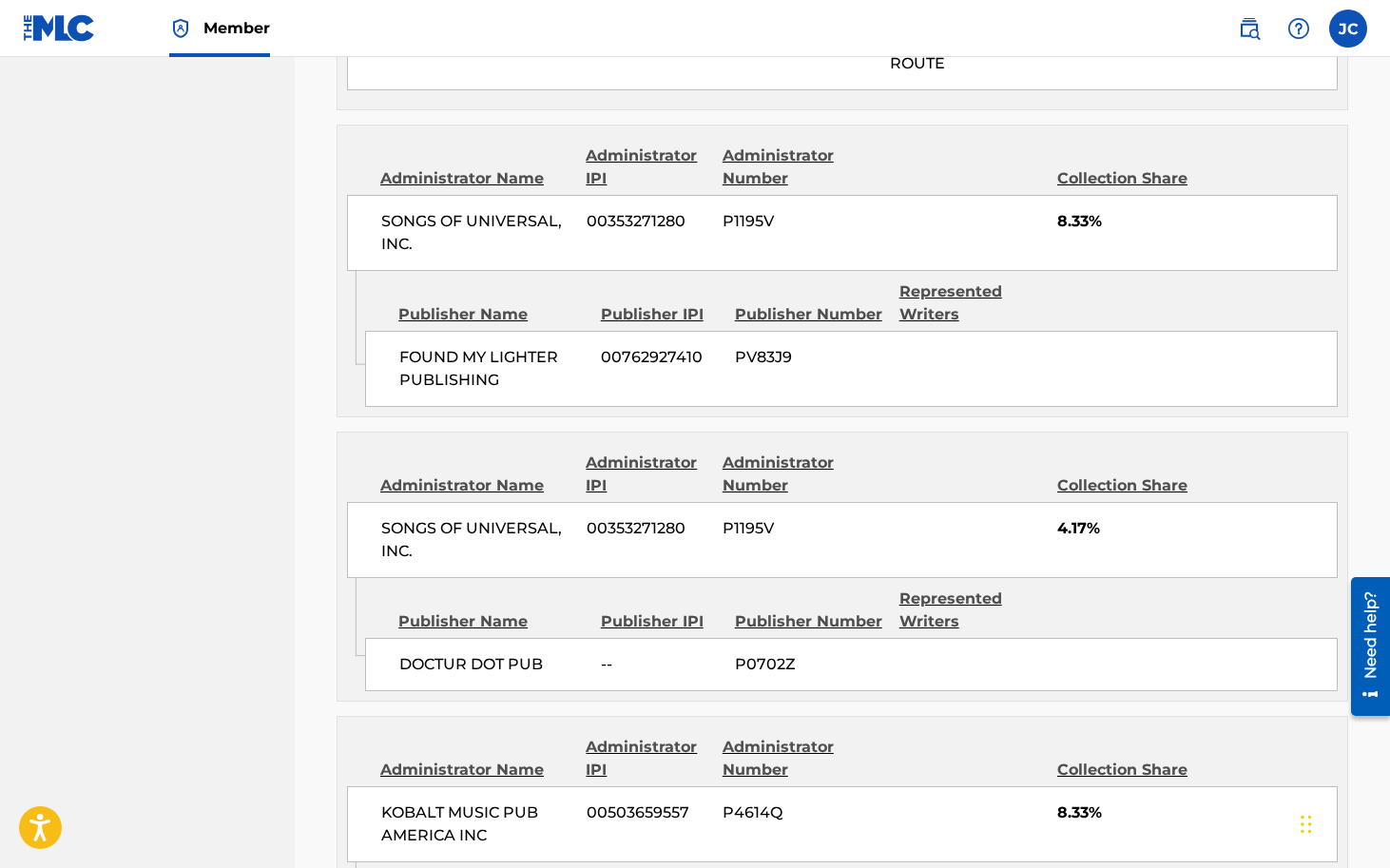
scroll to position [3631, 0]
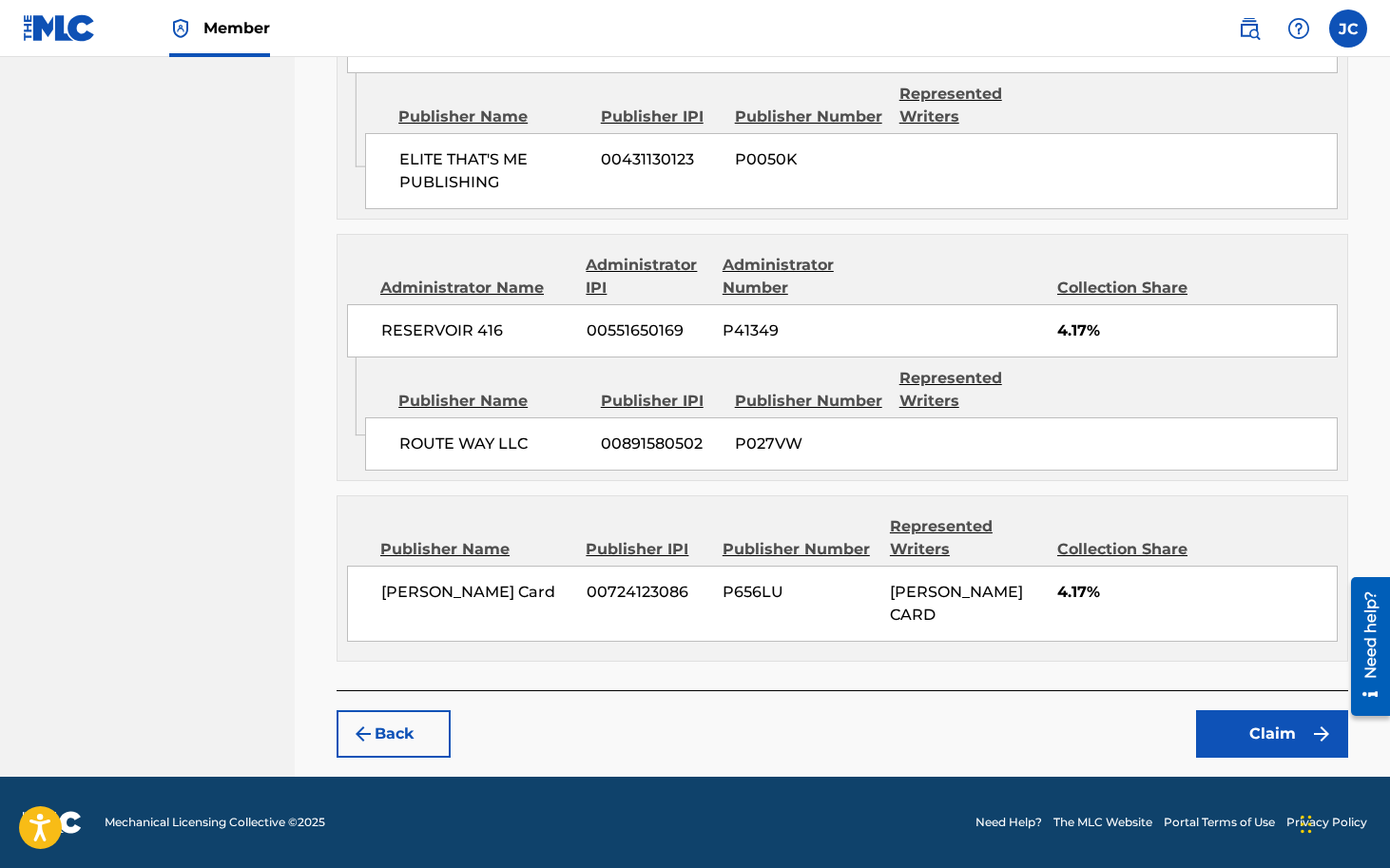
click at [1249, 734] on button "Claim" at bounding box center [1271, 734] width 152 height 47
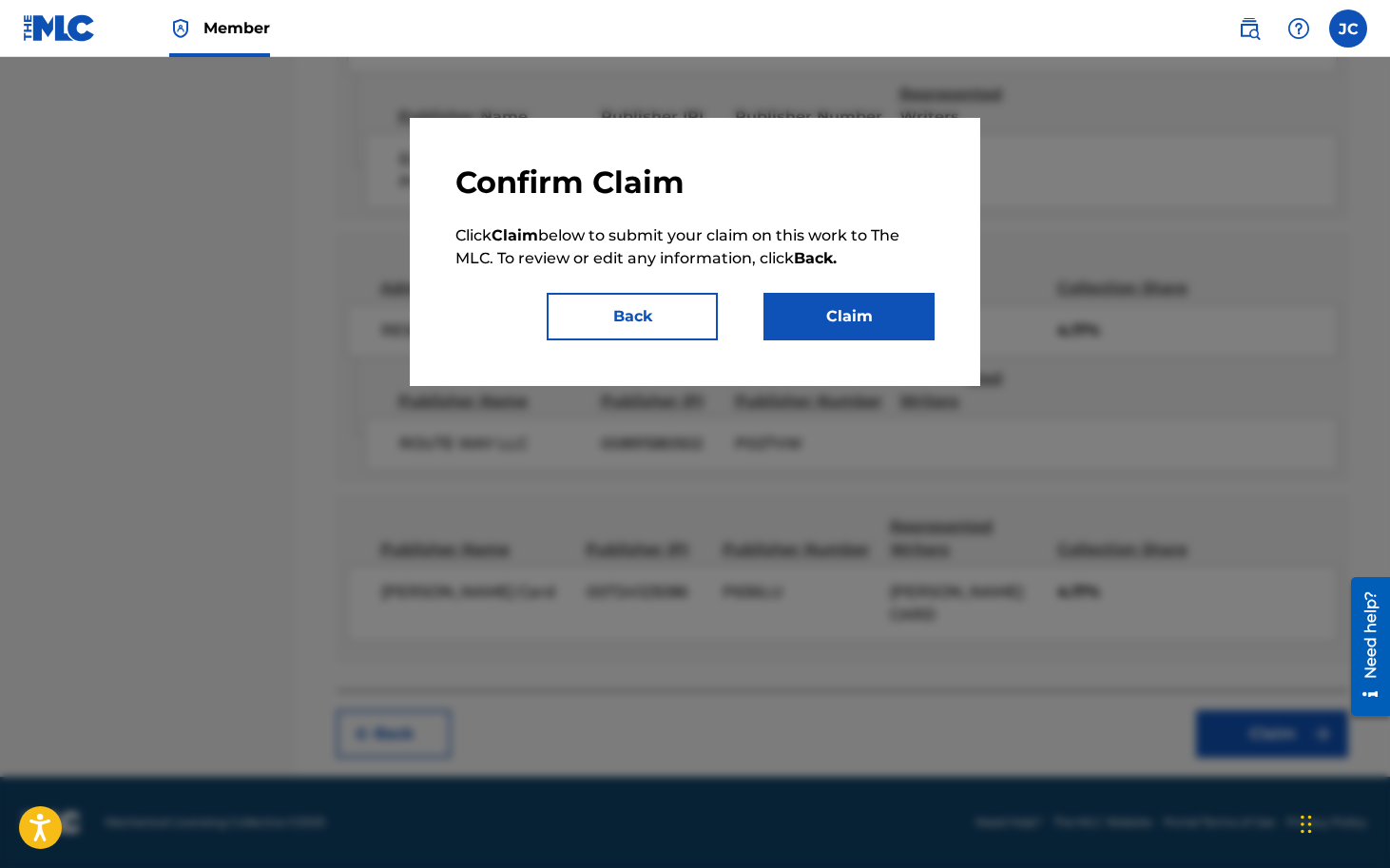
click at [861, 330] on button "Claim" at bounding box center [849, 316] width 171 height 47
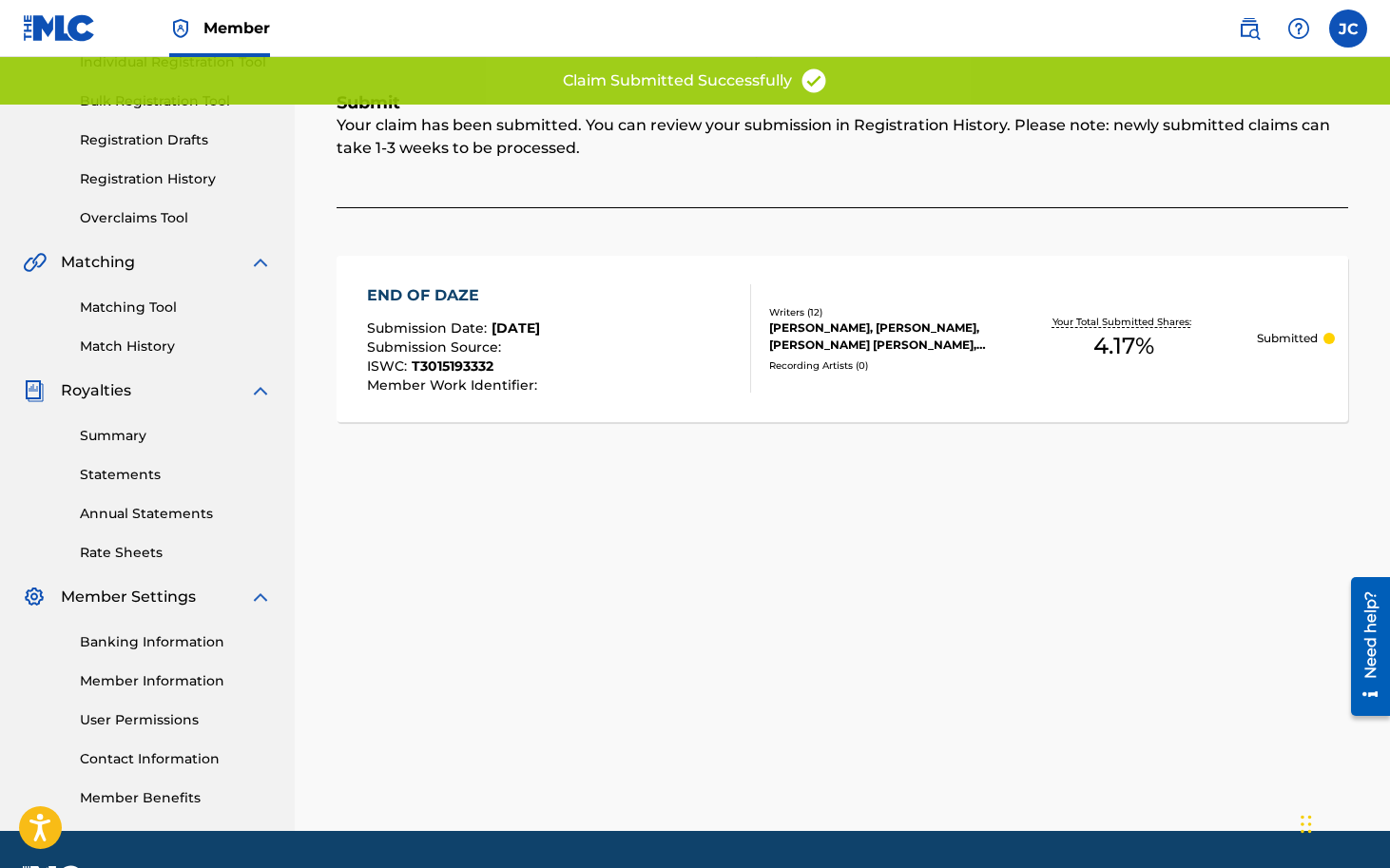
scroll to position [0, 0]
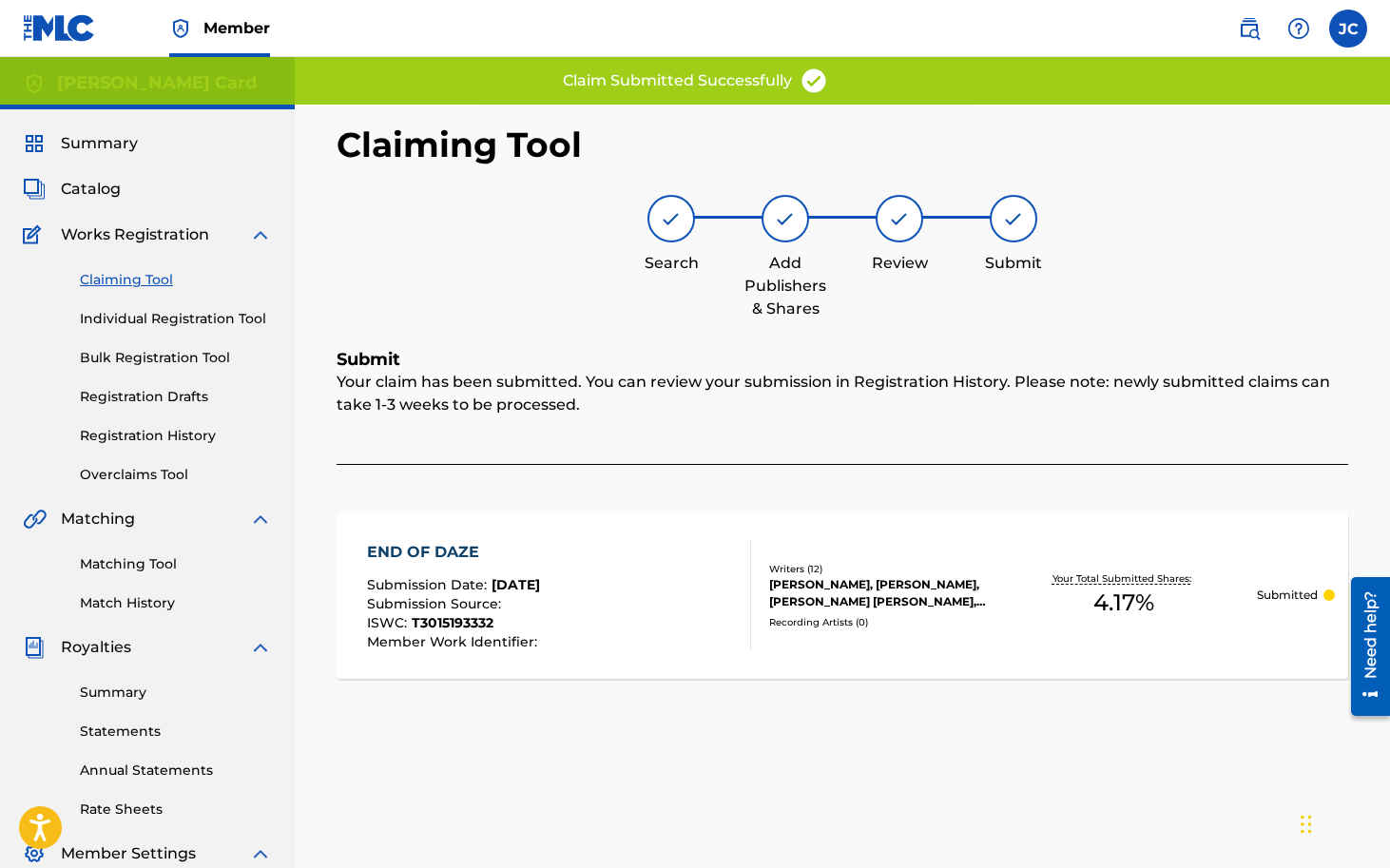
click at [132, 277] on link "Claiming Tool" at bounding box center [176, 279] width 192 height 20
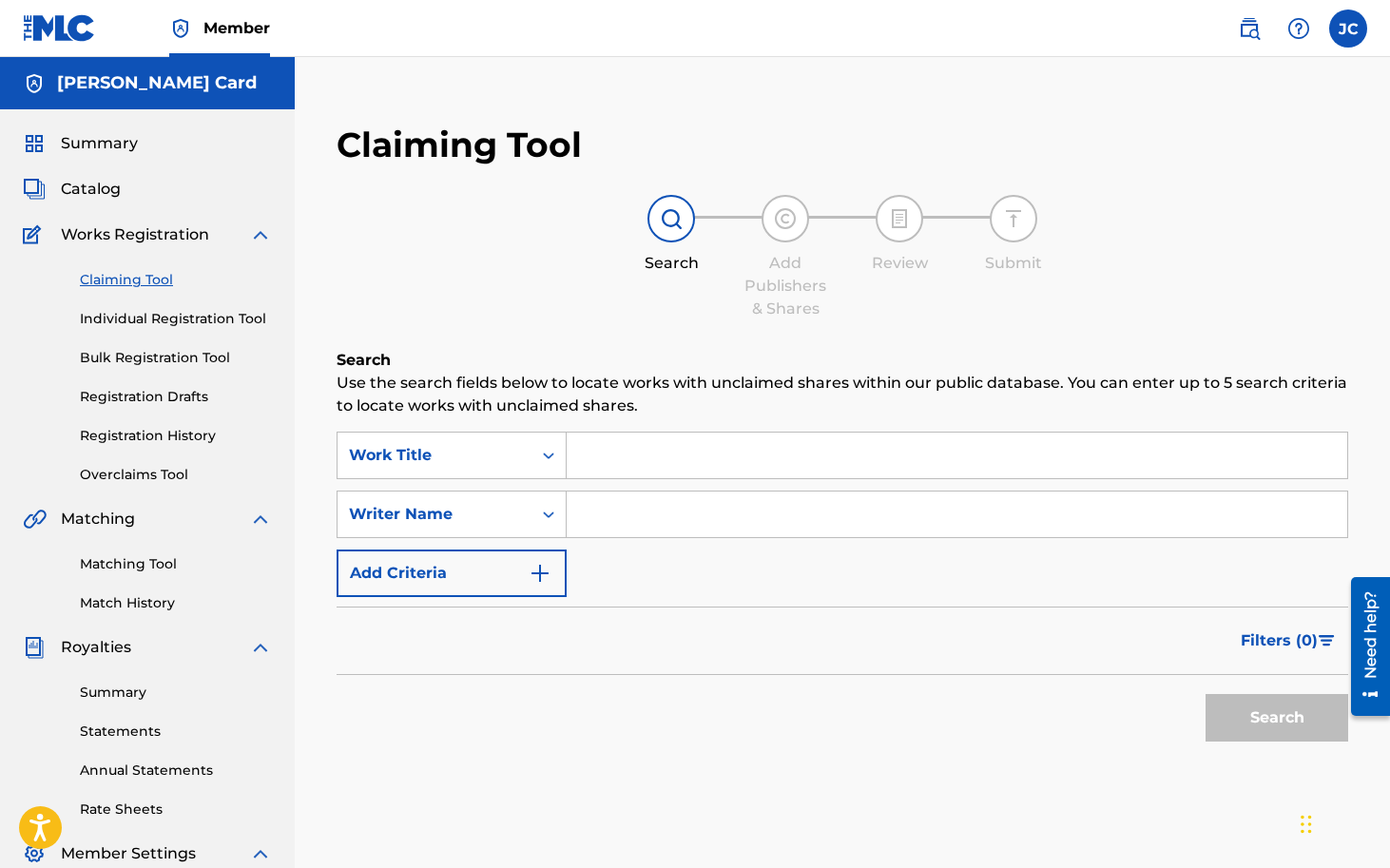
click at [617, 452] on input "Search Form" at bounding box center [957, 455] width 781 height 45
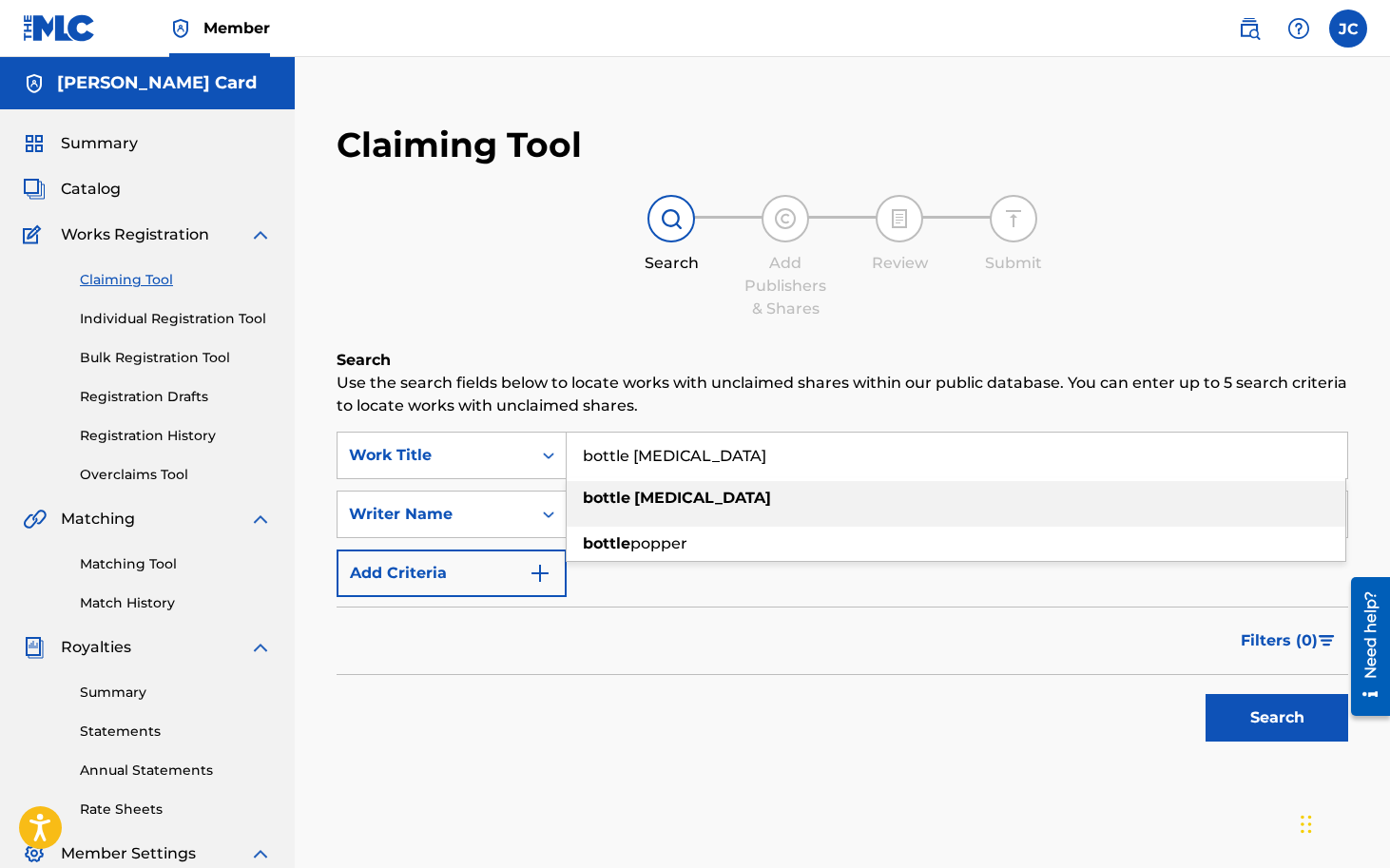
type input "bottle [MEDICAL_DATA]"
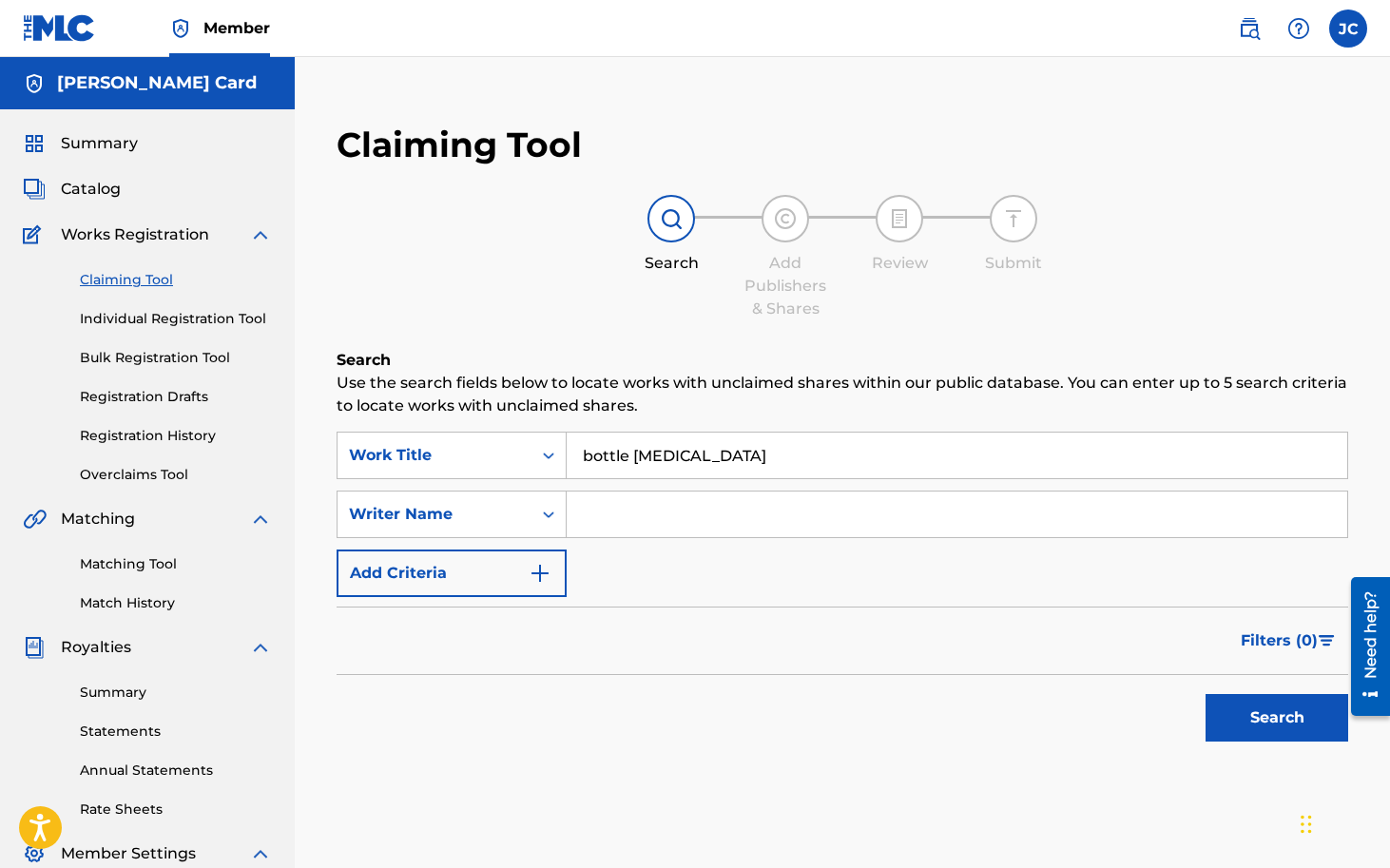
click at [589, 395] on p "Use the search fields below to locate works with unclaimed shares within our pu…" at bounding box center [842, 394] width 1012 height 45
click at [635, 535] on input "Search Form" at bounding box center [957, 514] width 781 height 45
type input "[PERSON_NAME]"
click at [1257, 703] on button "Search" at bounding box center [1277, 717] width 143 height 47
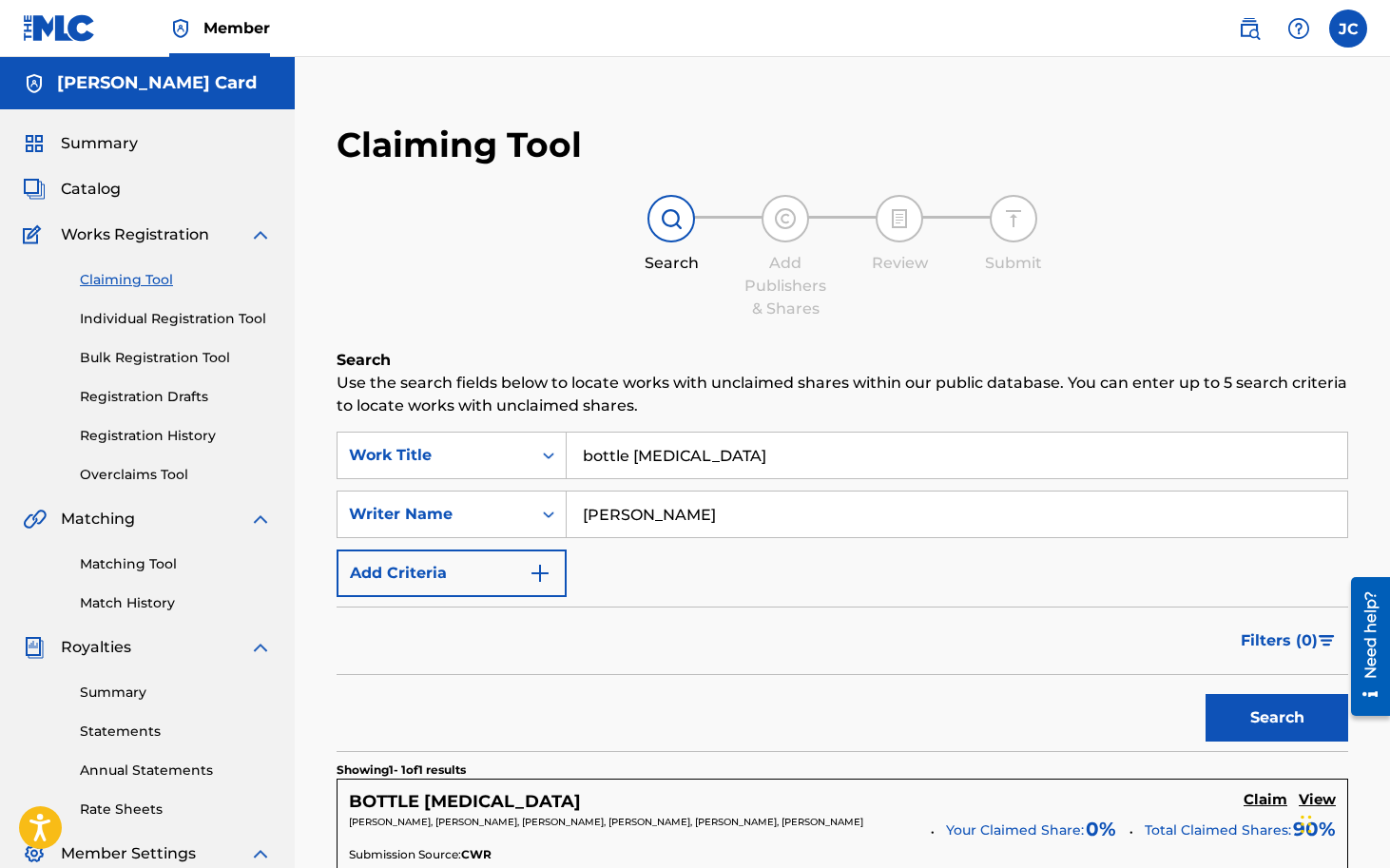
scroll to position [156, 0]
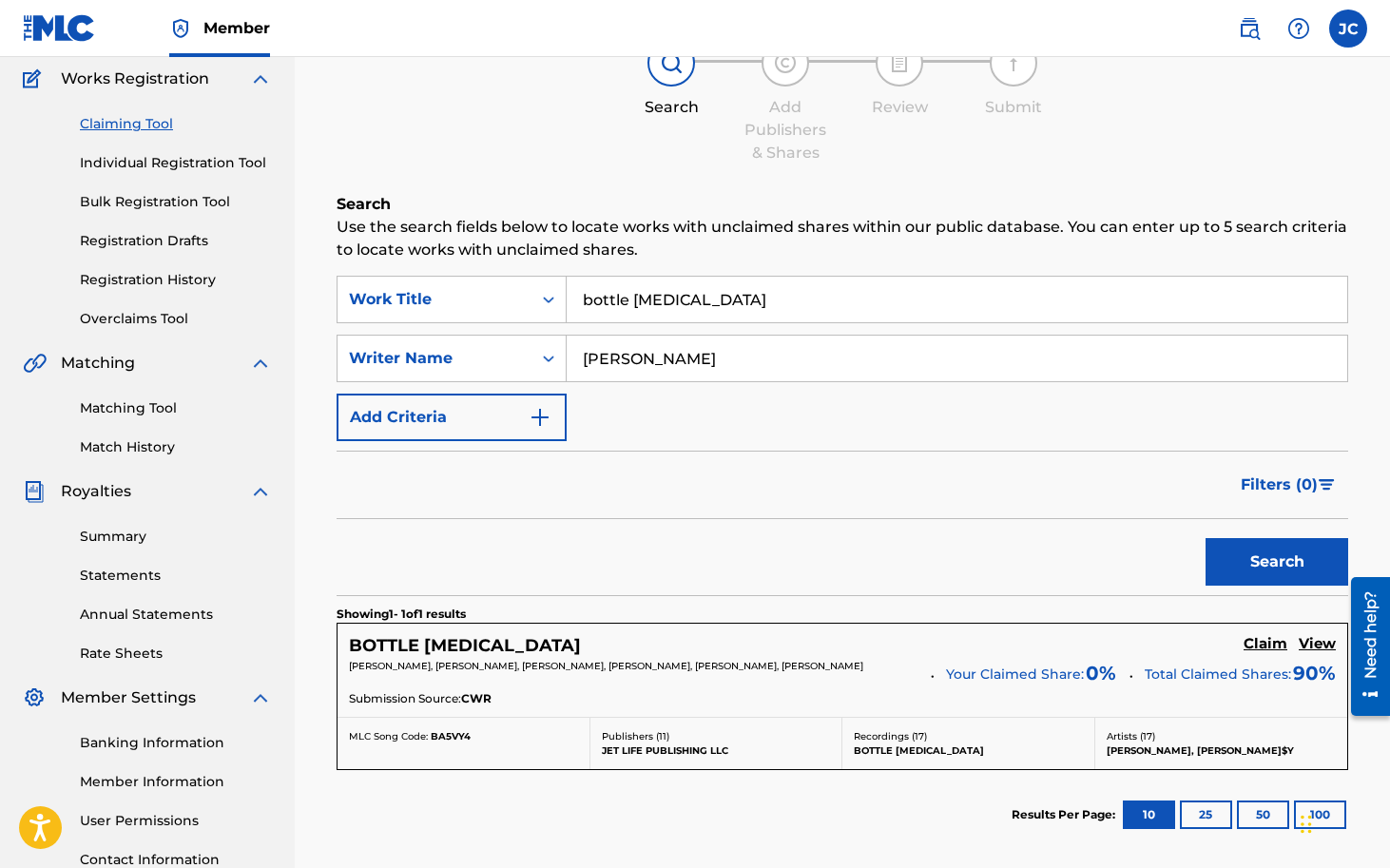
click at [455, 637] on h5 "BOTTLE [MEDICAL_DATA]" at bounding box center [465, 646] width 232 height 22
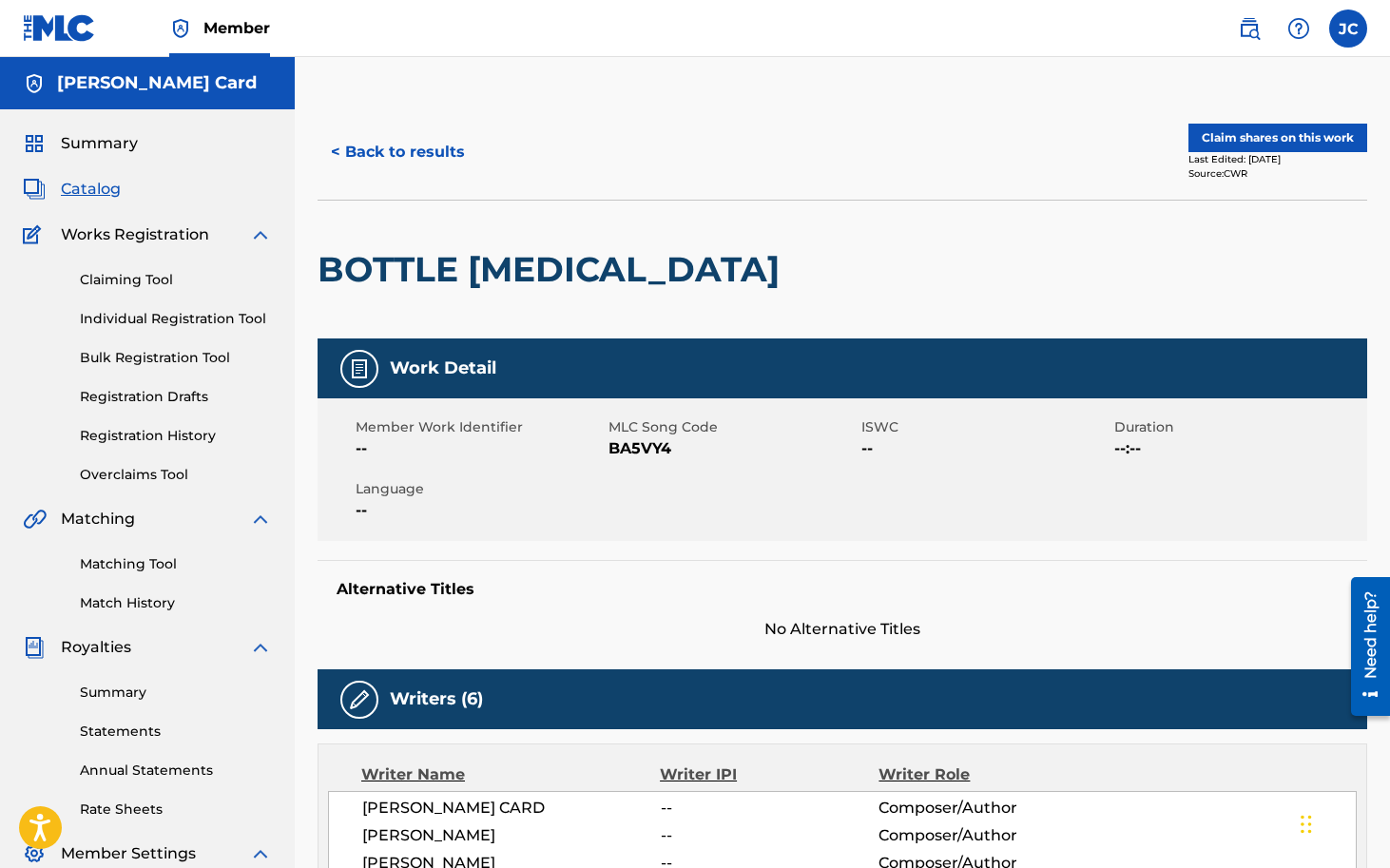
click at [1279, 140] on button "Claim shares on this work" at bounding box center [1277, 138] width 179 height 29
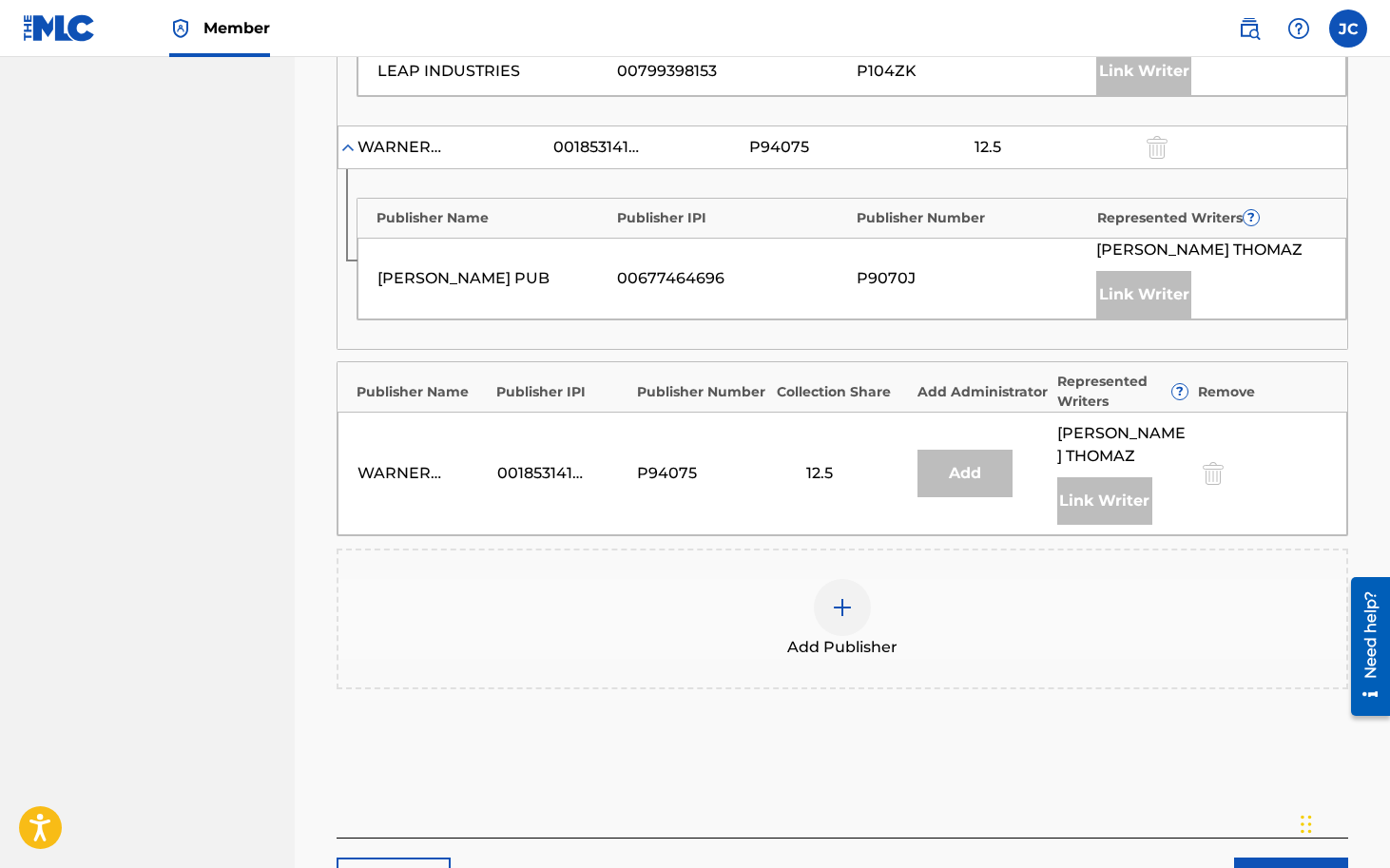
scroll to position [1533, 0]
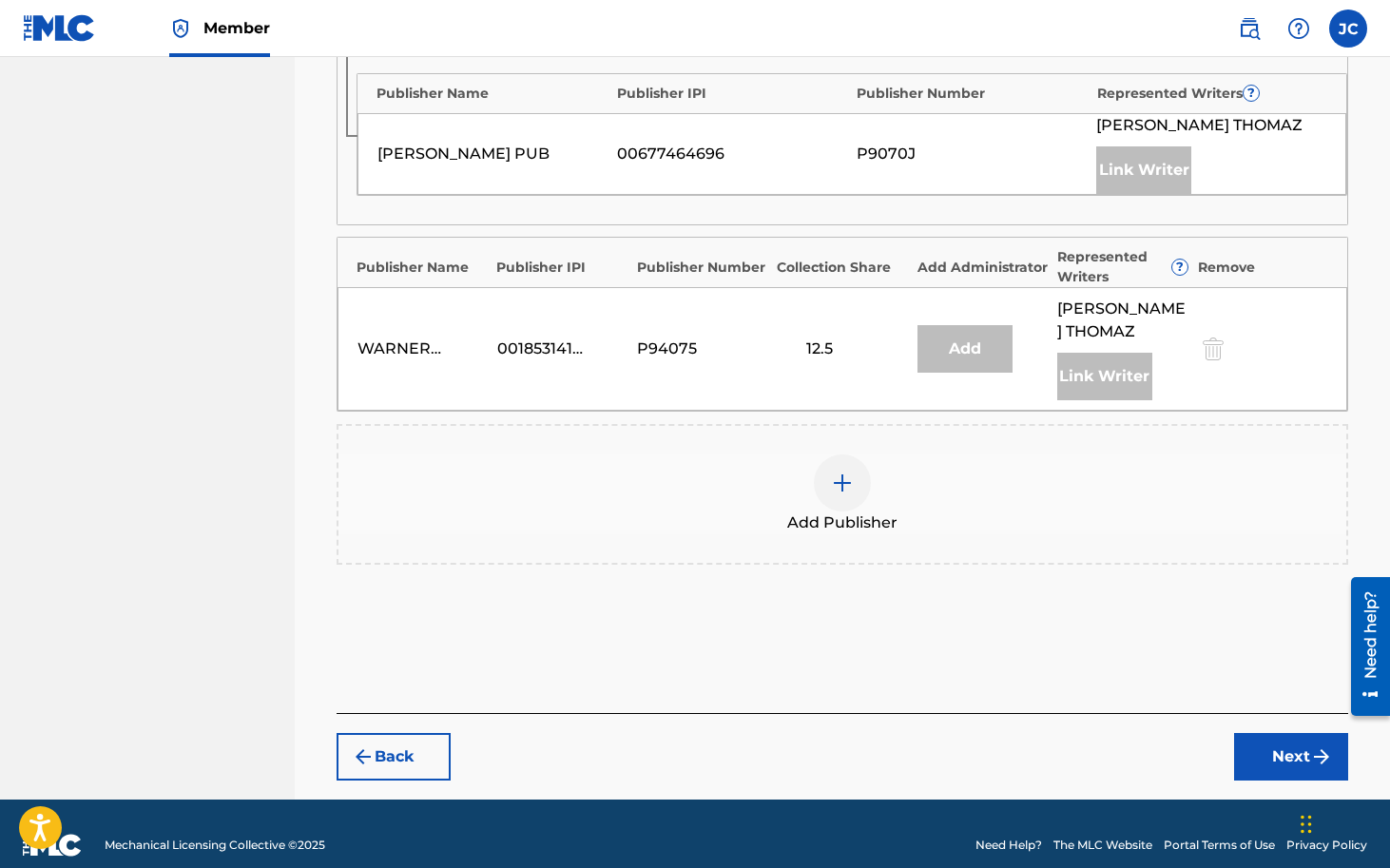
click at [841, 472] on img at bounding box center [843, 483] width 23 height 23
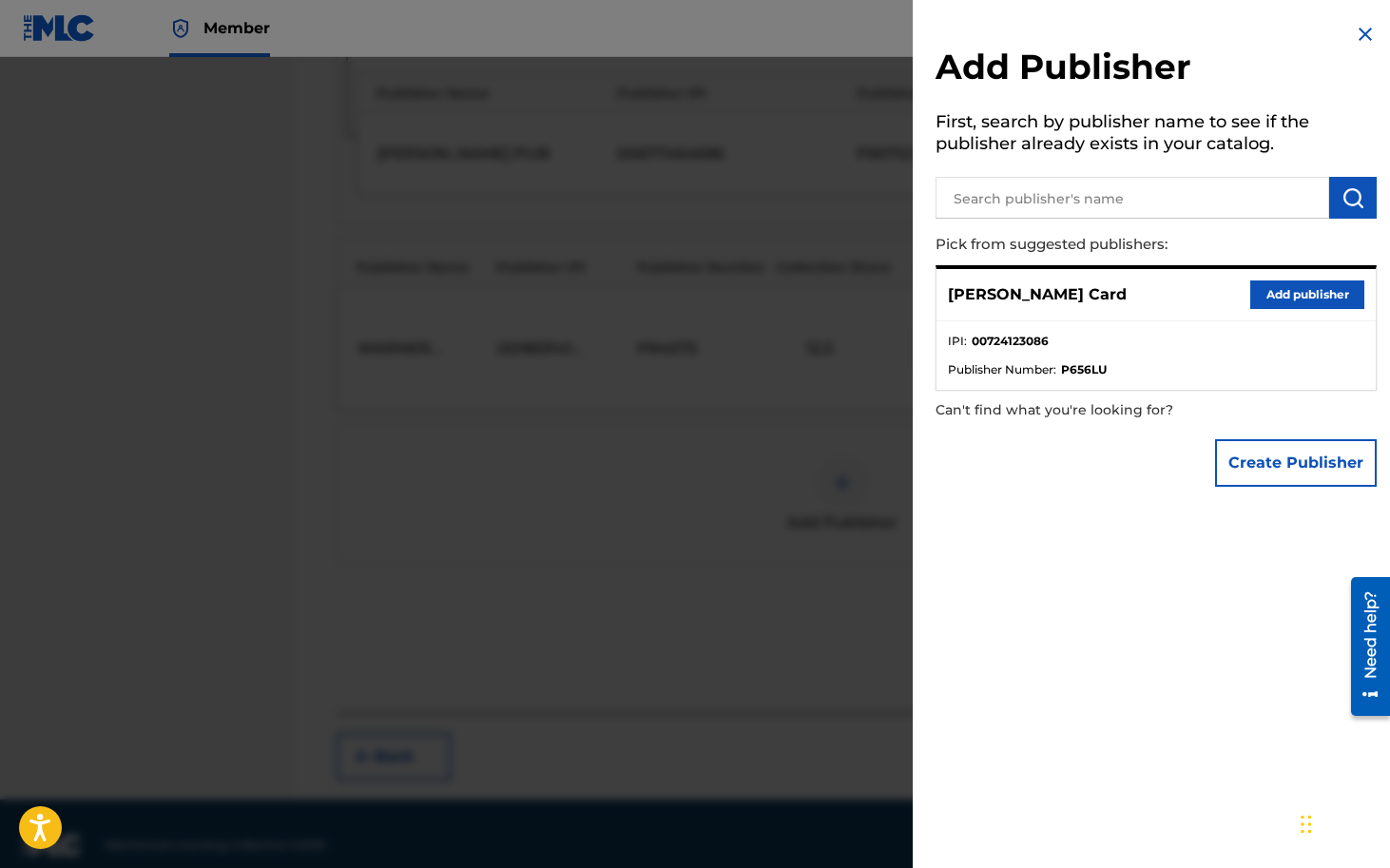
click at [1307, 294] on button "Add publisher" at bounding box center [1307, 295] width 114 height 29
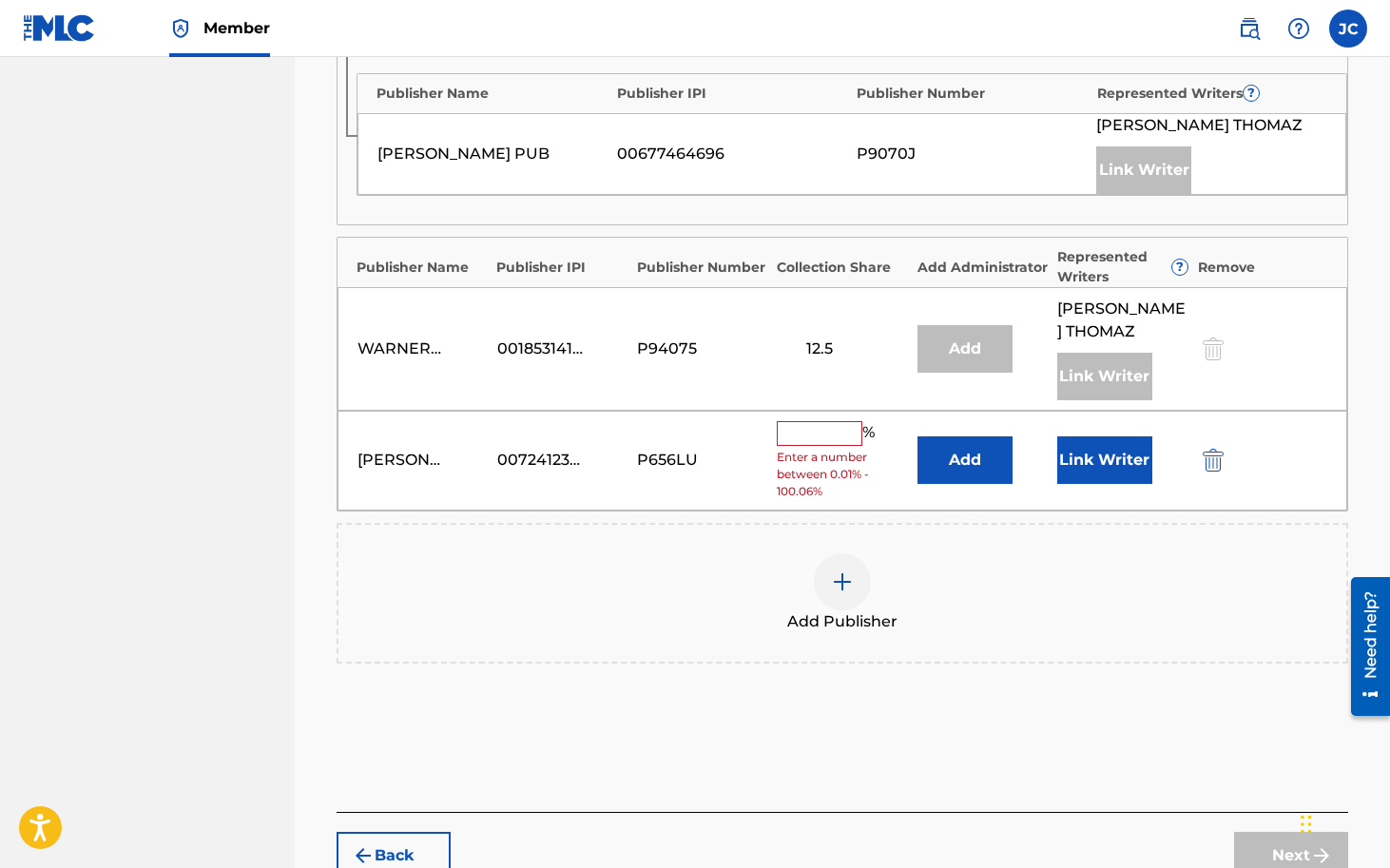
click at [826, 421] on input "text" at bounding box center [820, 434] width 86 height 25
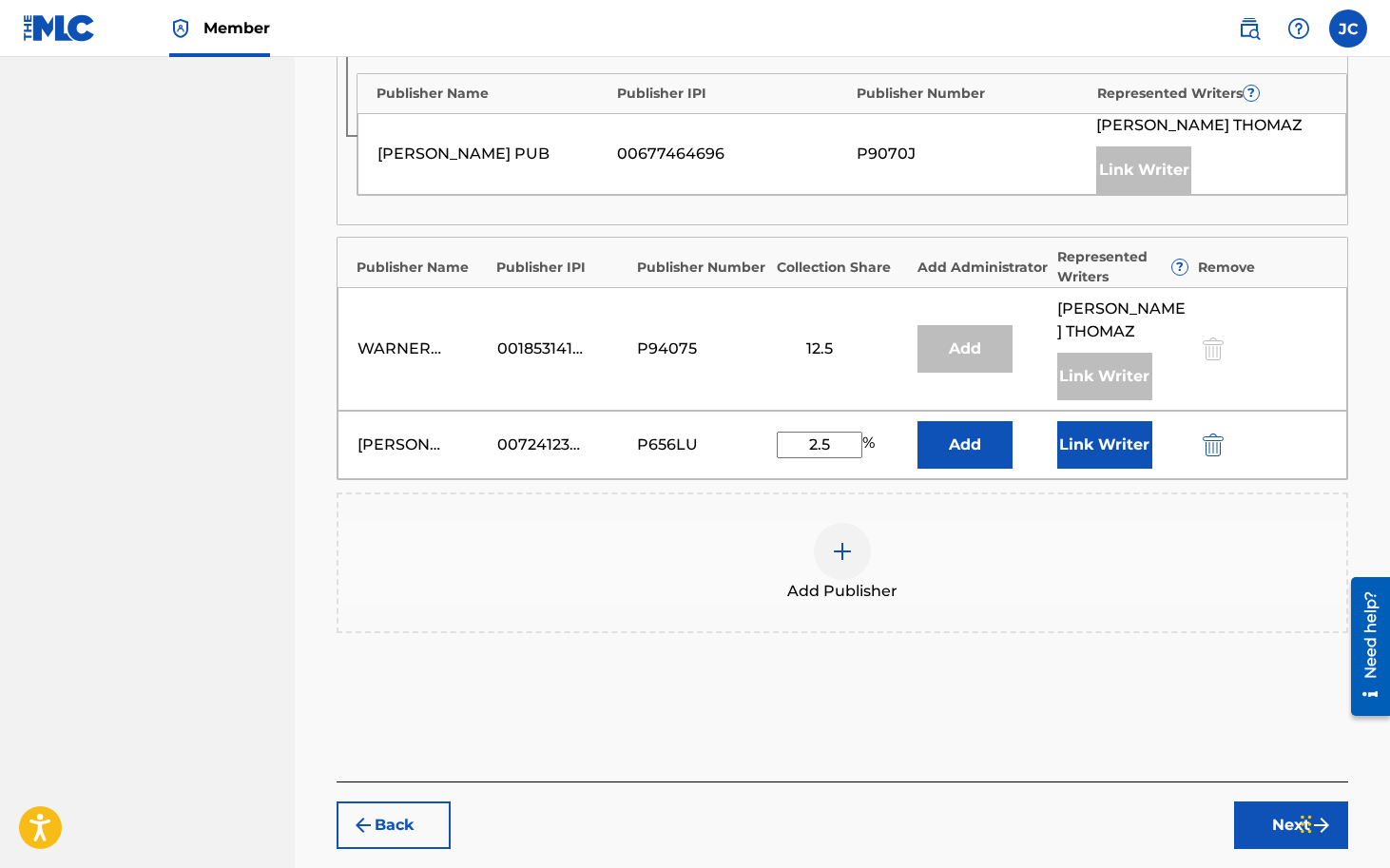
type input "2.5"
click at [1115, 431] on button "Link Writer" at bounding box center [1105, 445] width 95 height 47
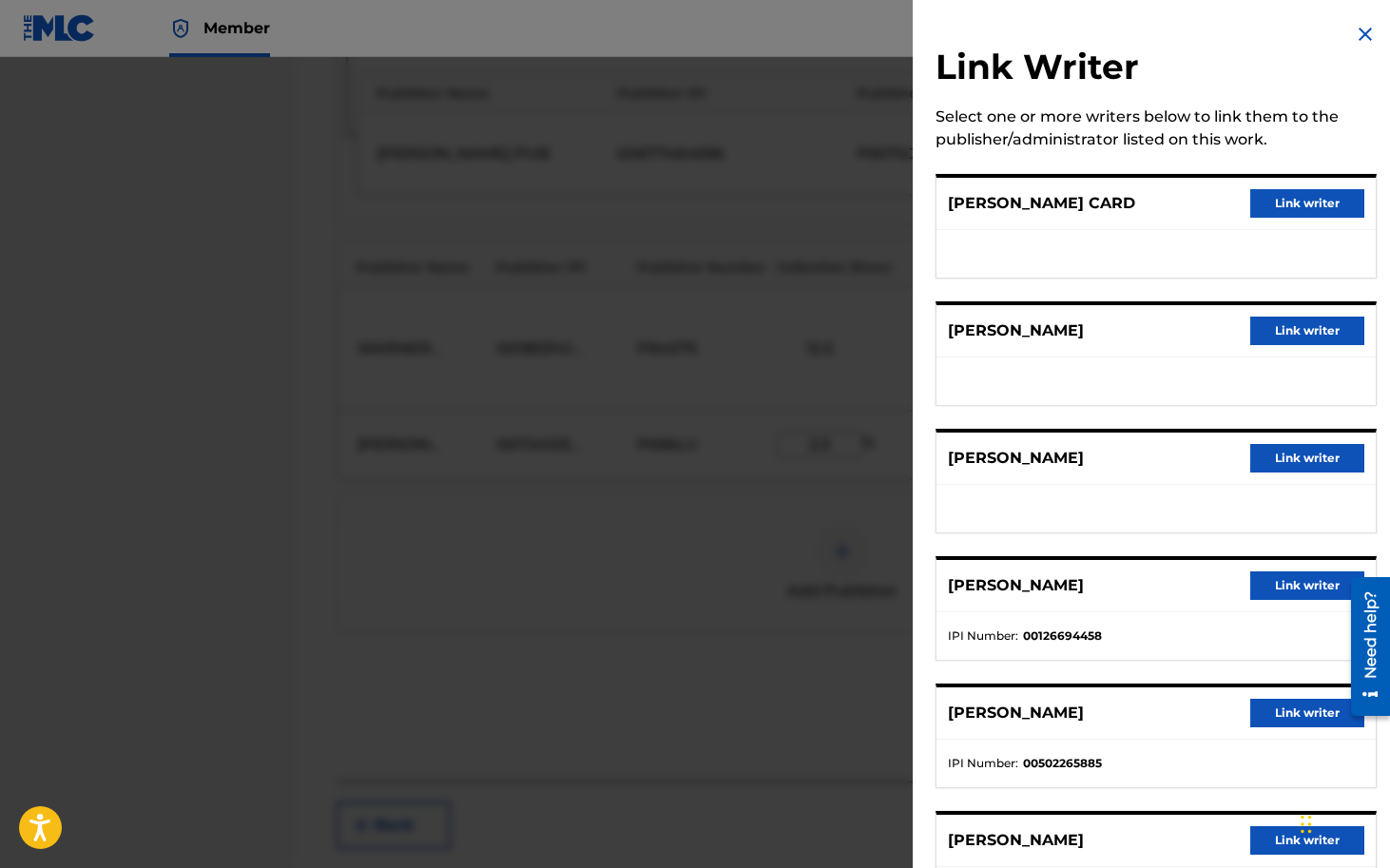
click at [1293, 209] on button "Link writer" at bounding box center [1307, 204] width 114 height 29
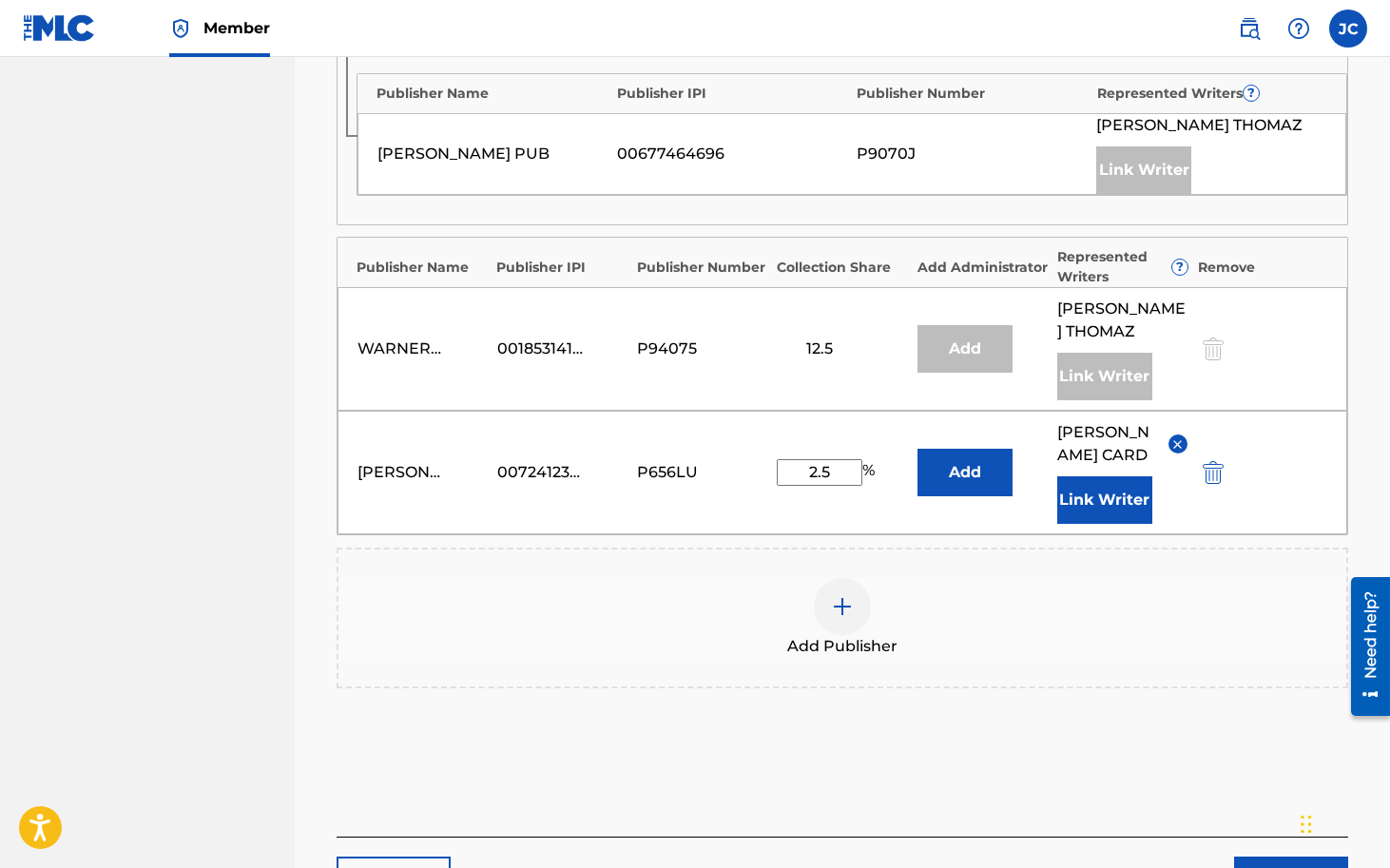
scroll to position [1656, 0]
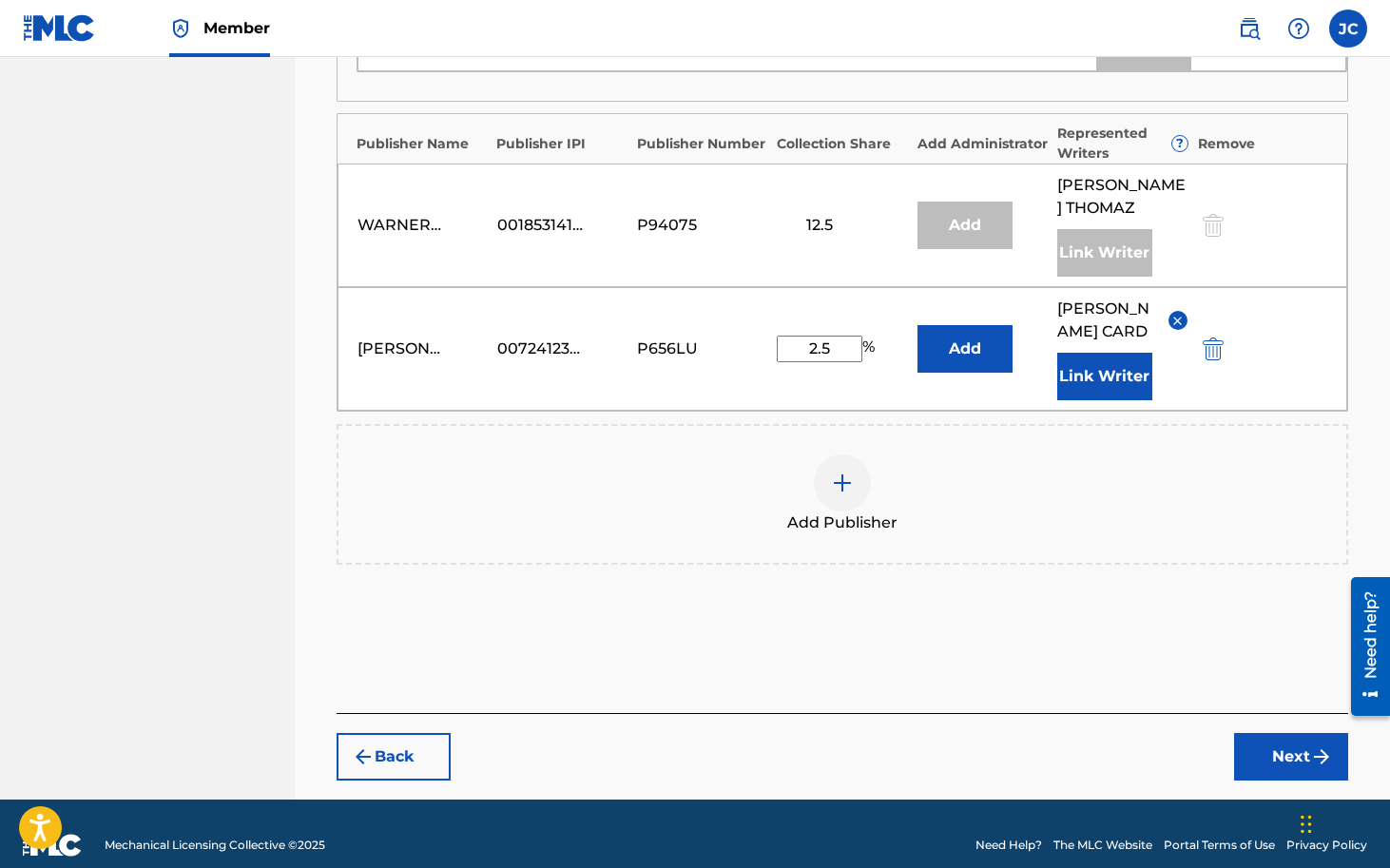
click at [1276, 747] on button "Next" at bounding box center [1291, 756] width 114 height 47
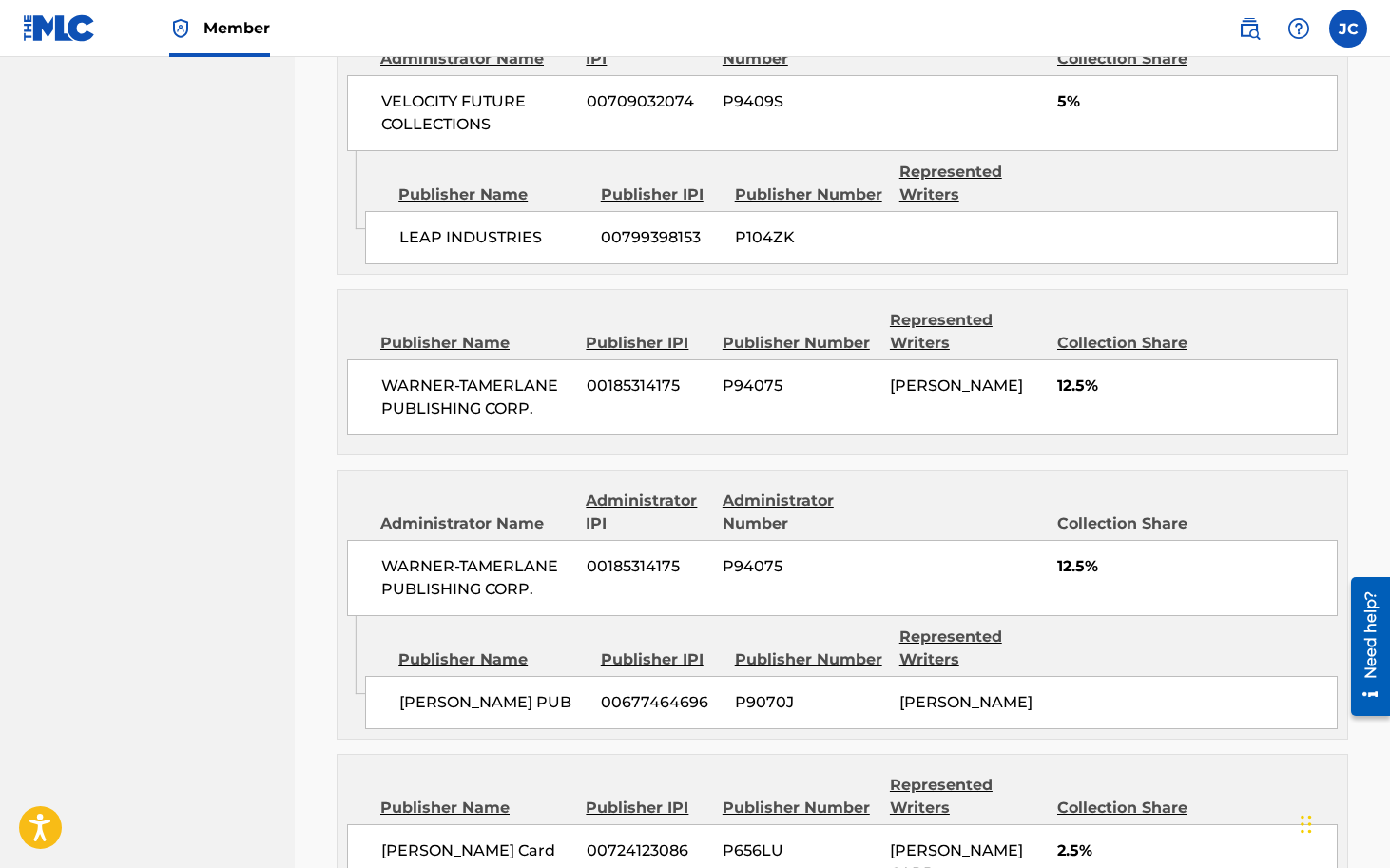
scroll to position [2079, 0]
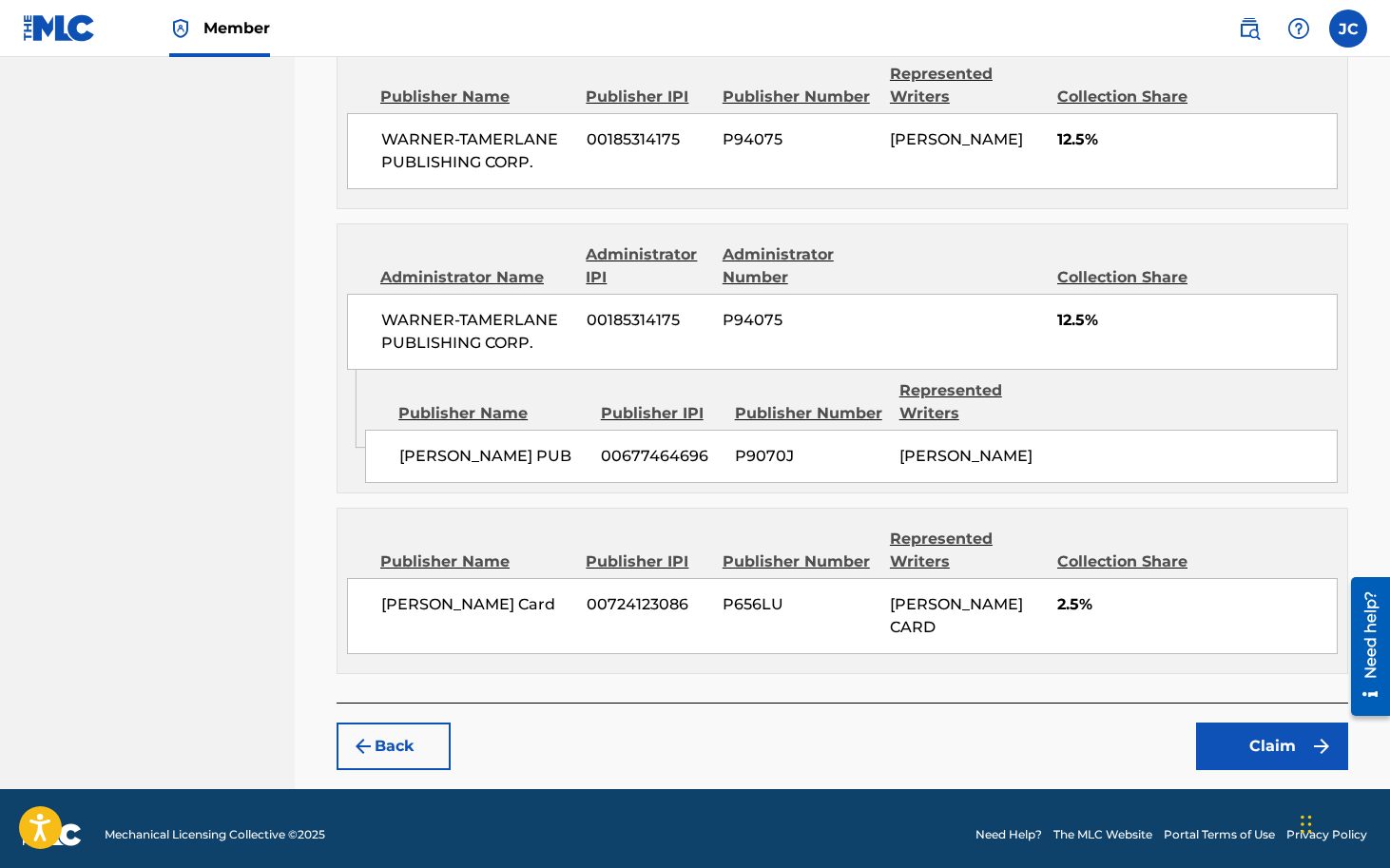
click at [1261, 742] on button "Claim" at bounding box center [1271, 746] width 152 height 47
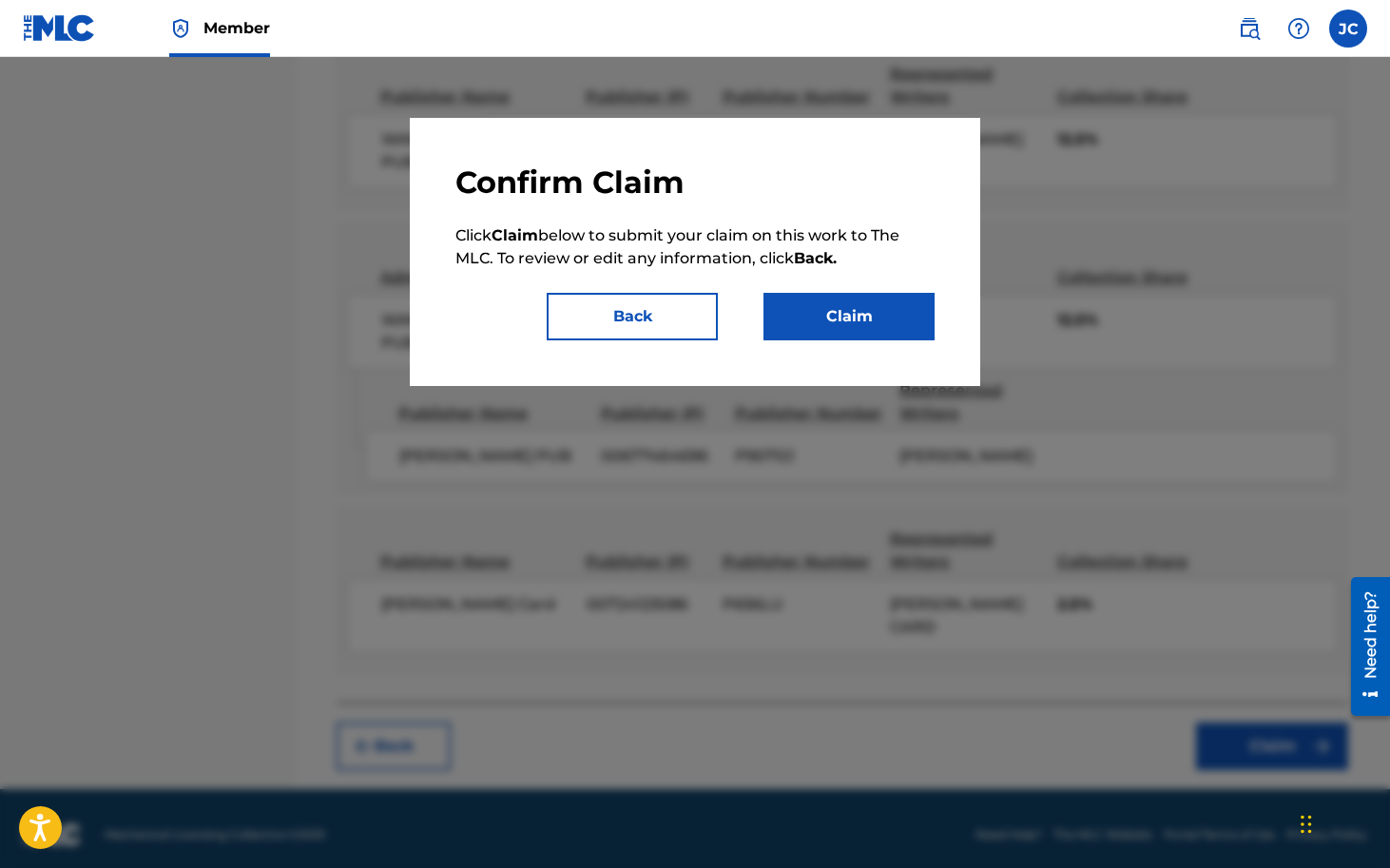
click at [857, 315] on button "Claim" at bounding box center [849, 316] width 171 height 47
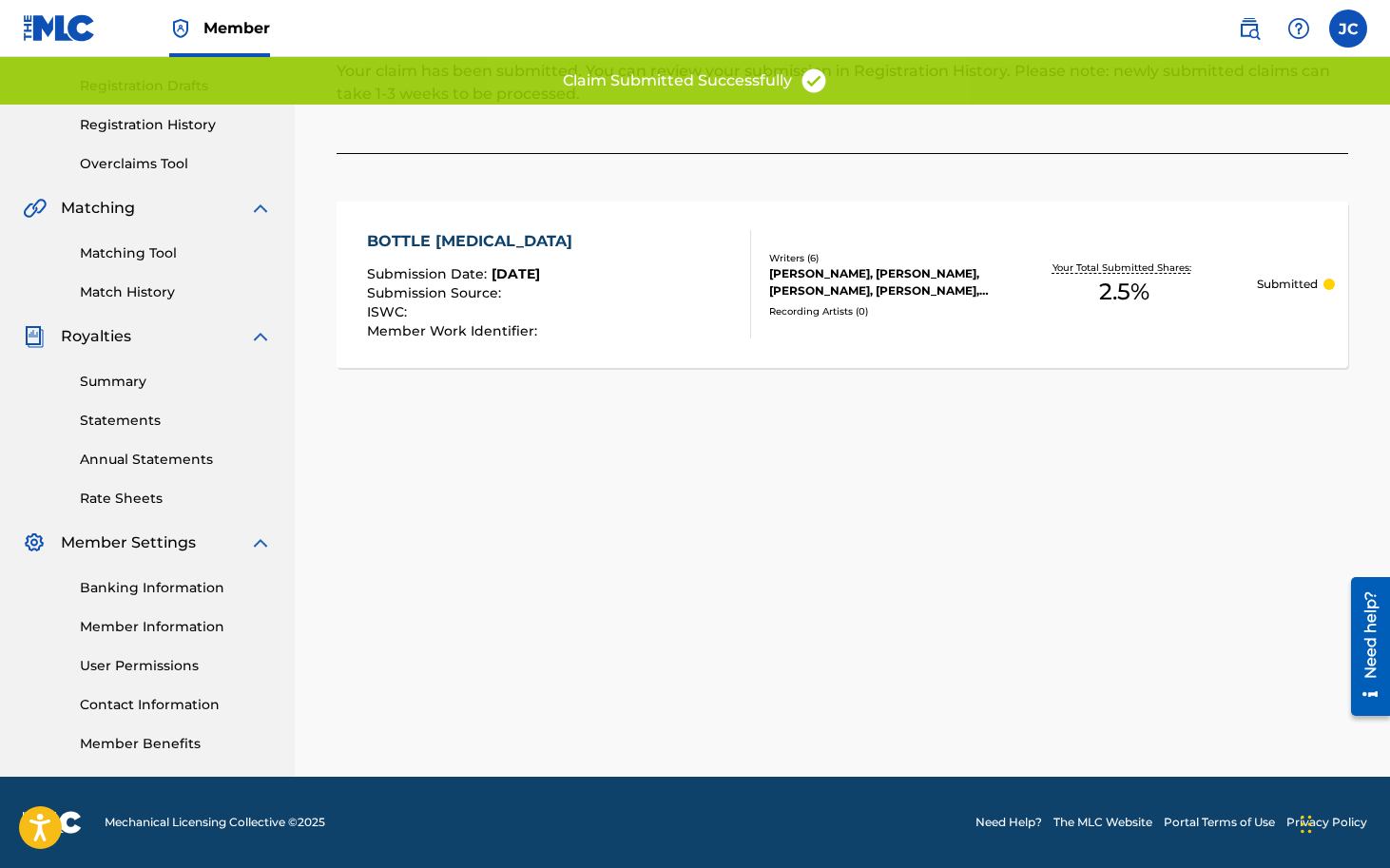
scroll to position [0, 0]
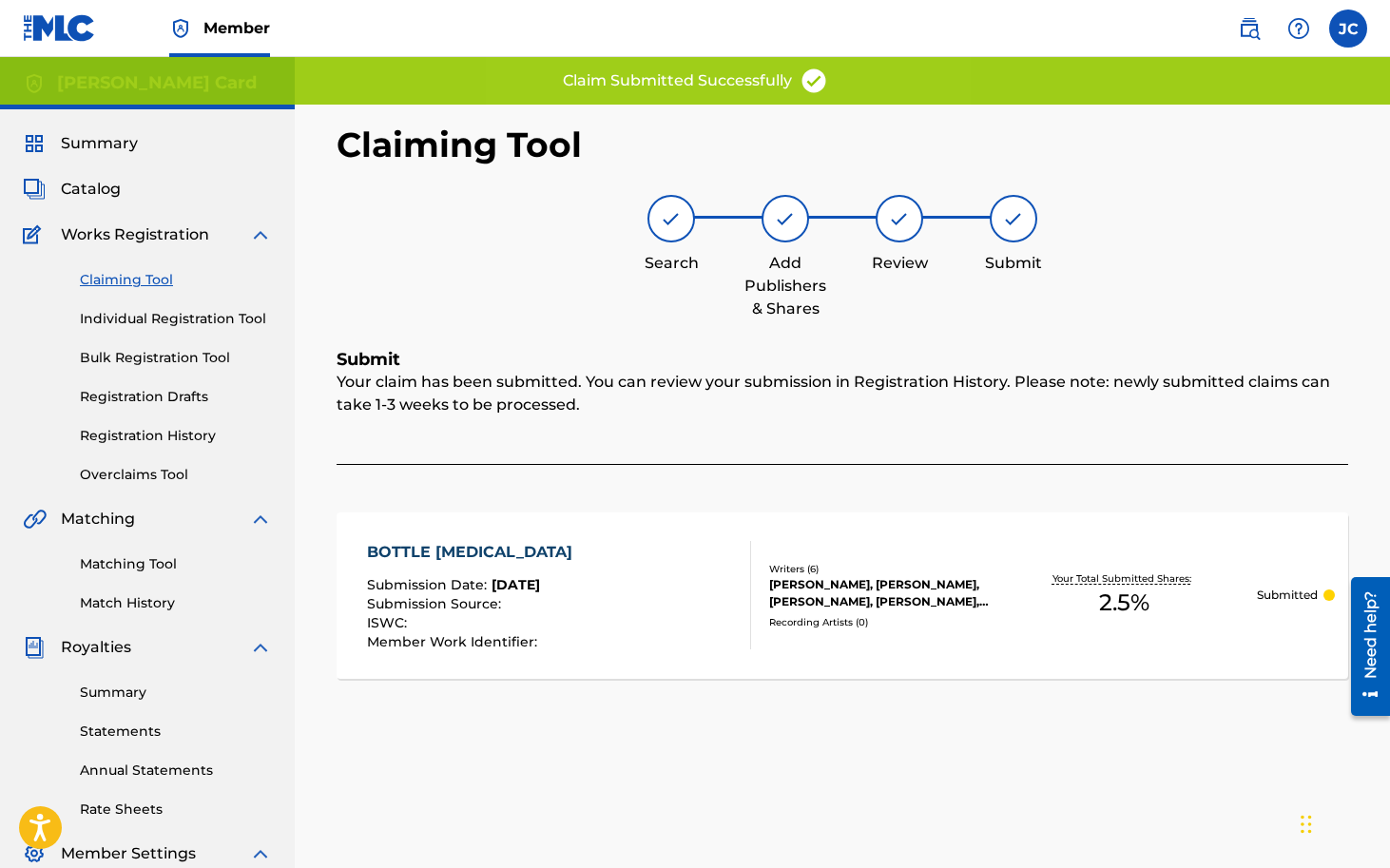
click at [136, 275] on link "Claiming Tool" at bounding box center [176, 279] width 192 height 20
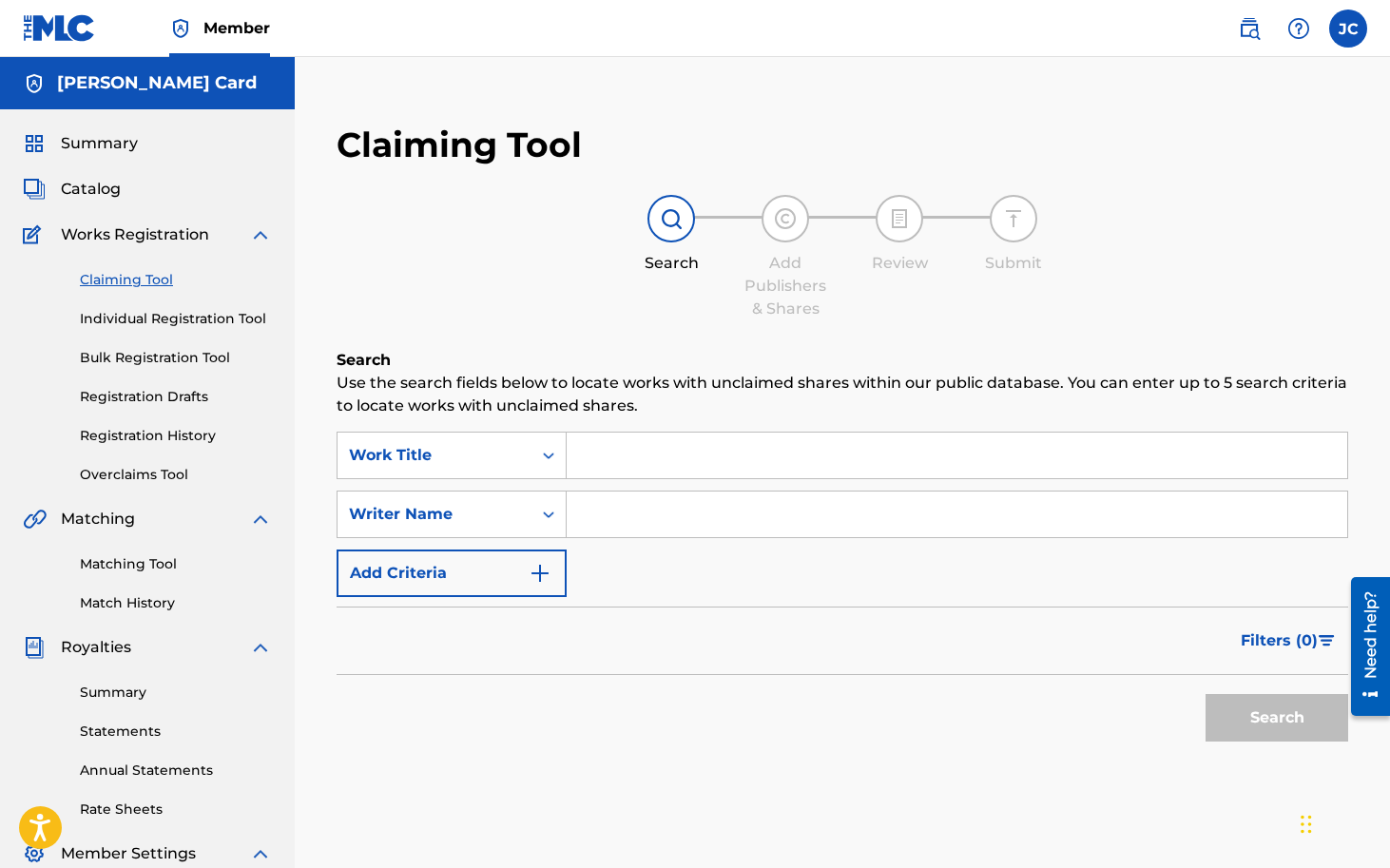
click at [754, 460] on input "Search Form" at bounding box center [957, 455] width 781 height 45
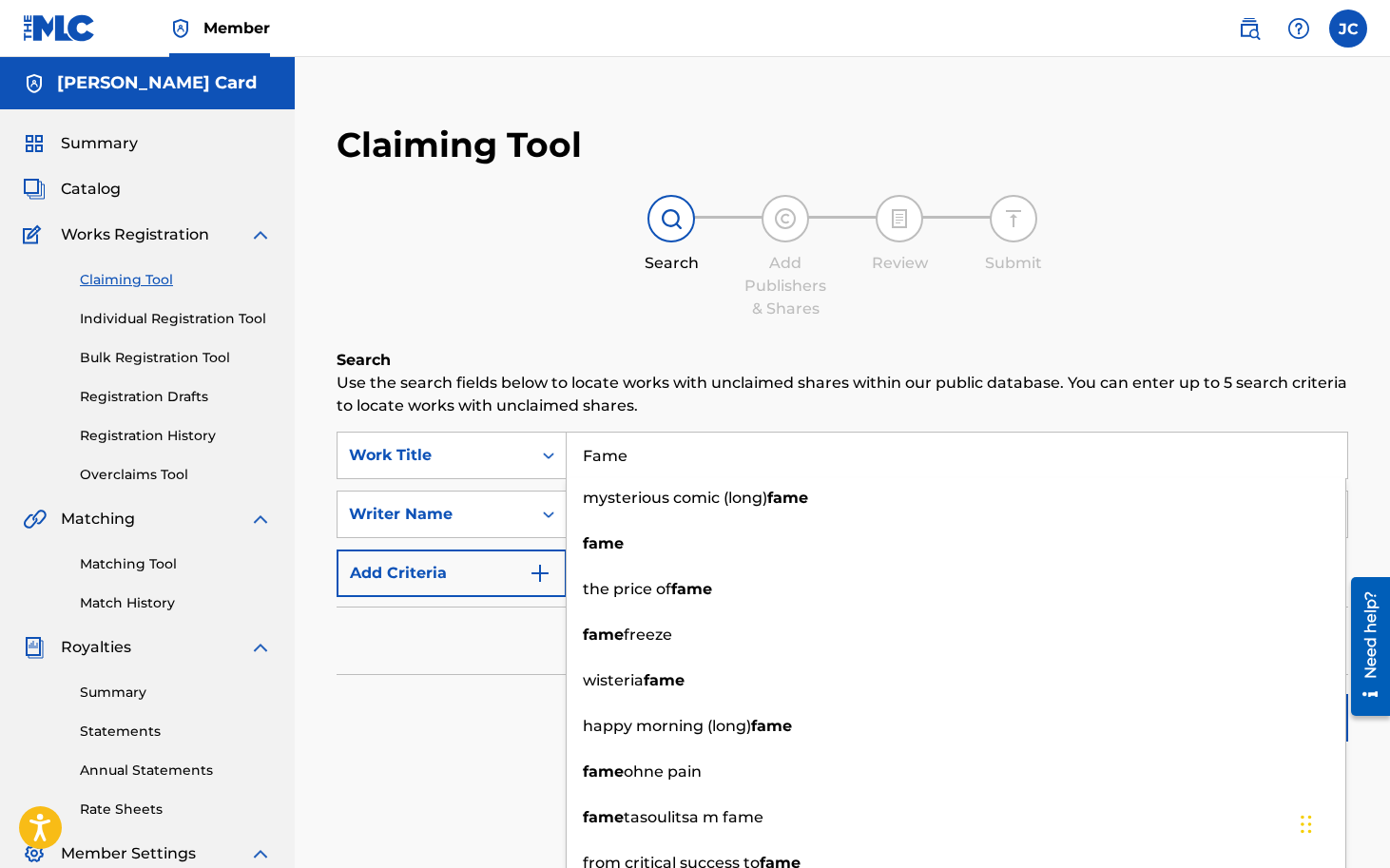
type input "Fame"
click at [782, 357] on h6 "Search" at bounding box center [842, 361] width 1012 height 23
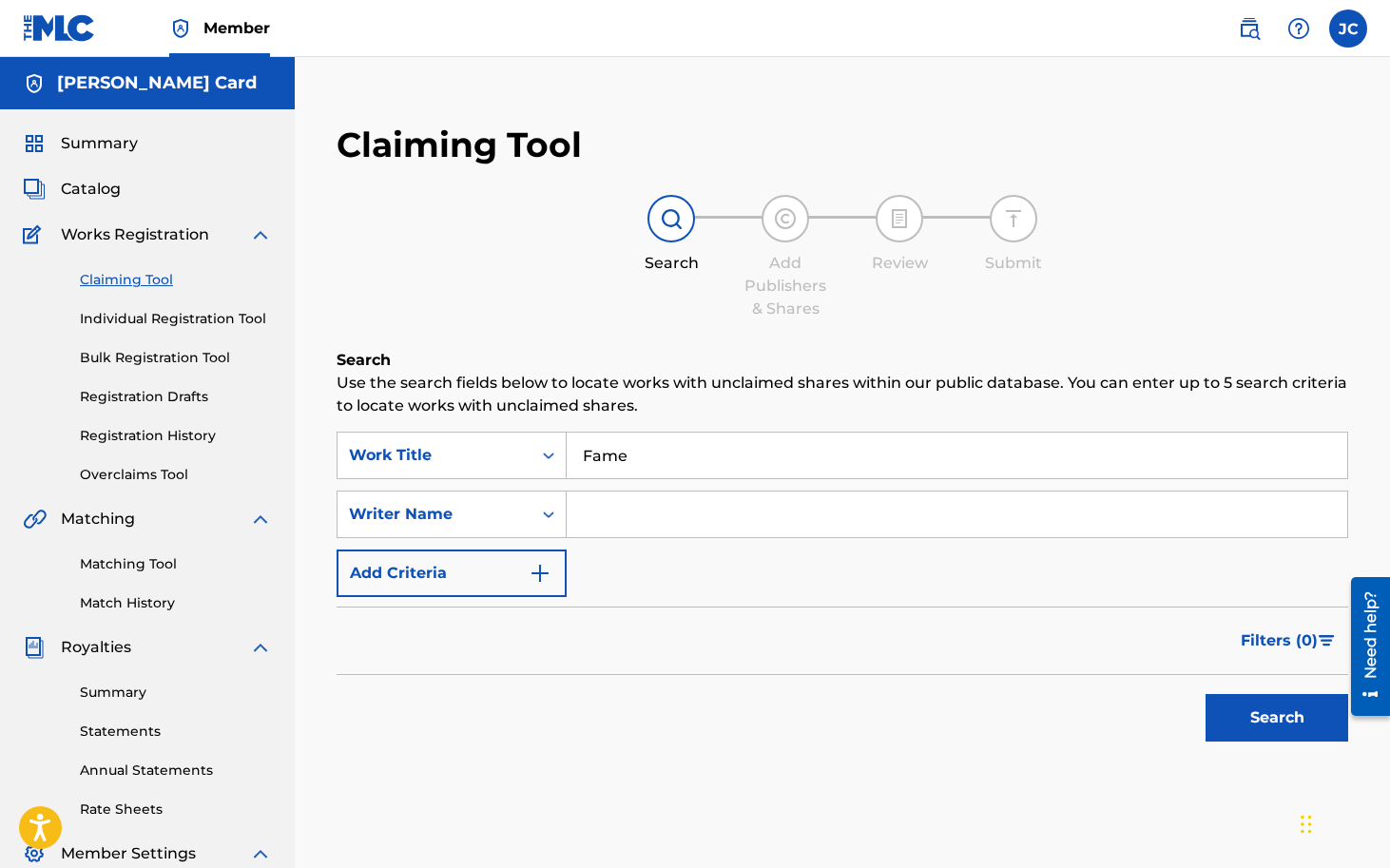
click at [682, 535] on input "Search Form" at bounding box center [957, 514] width 781 height 45
type input "[PERSON_NAME]"
click at [1293, 709] on button "Search" at bounding box center [1277, 717] width 143 height 47
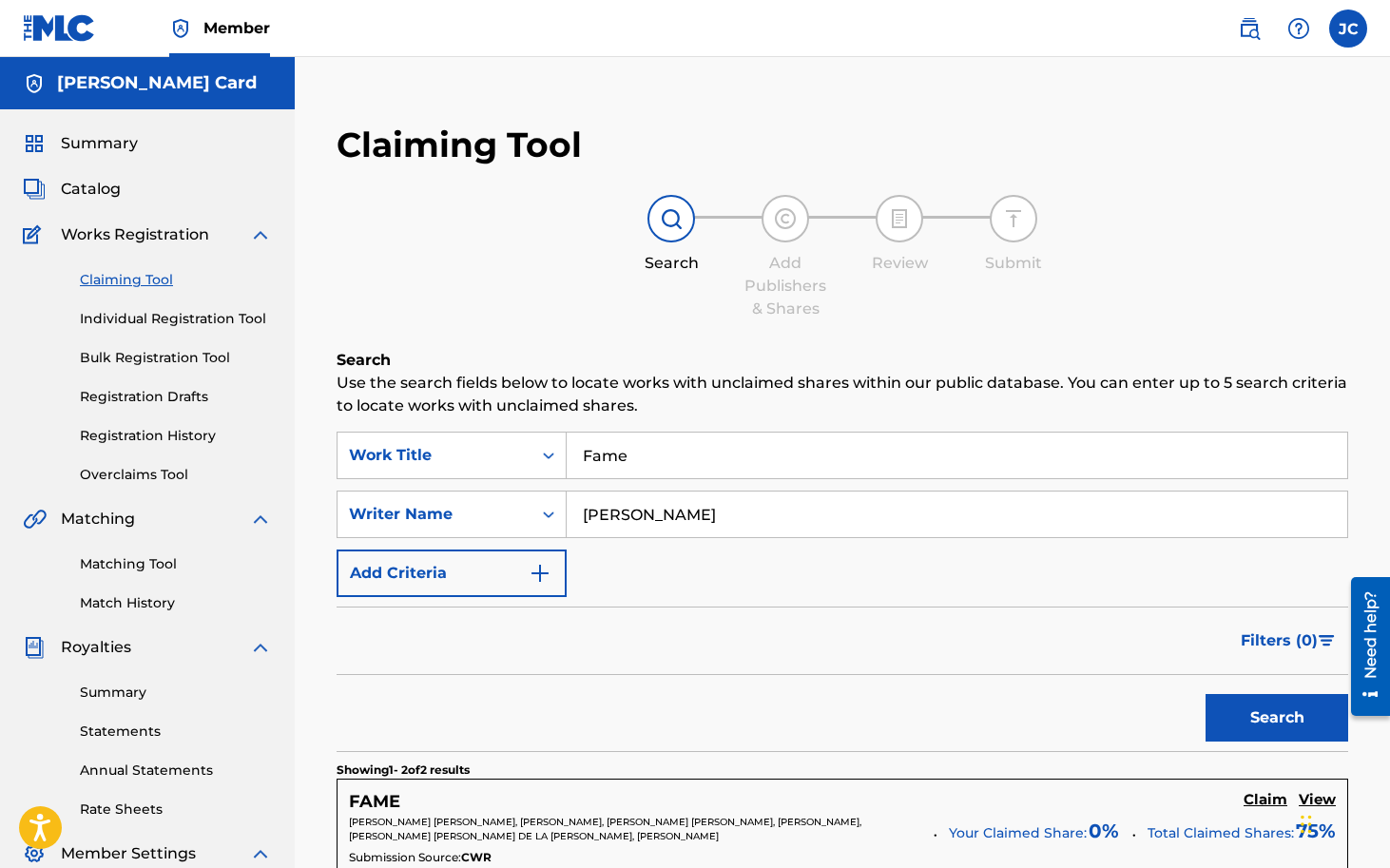
scroll to position [76, 0]
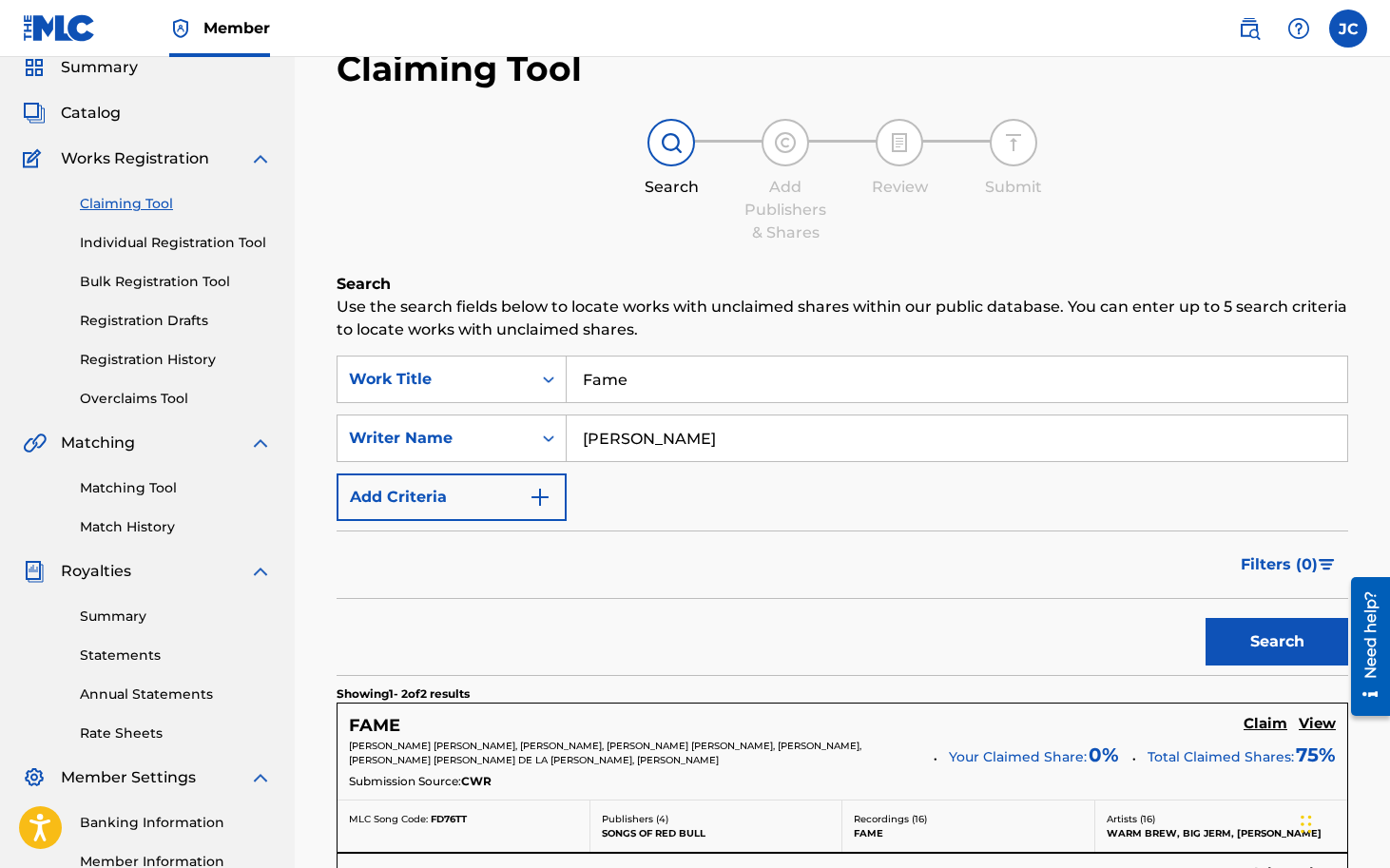
click at [387, 722] on h5 "FAME" at bounding box center [374, 726] width 51 height 22
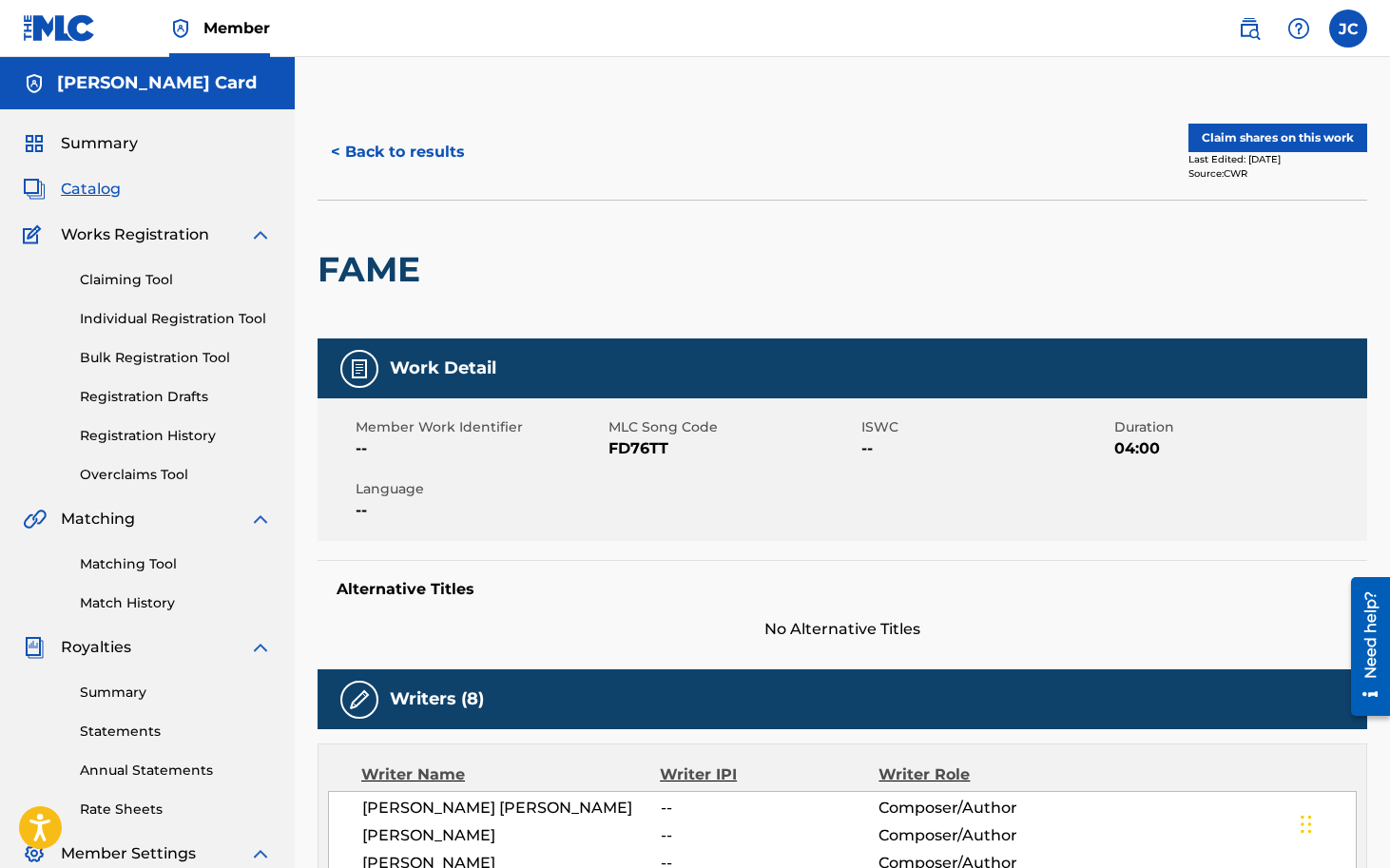
click at [1268, 131] on button "Claim shares on this work" at bounding box center [1277, 138] width 179 height 29
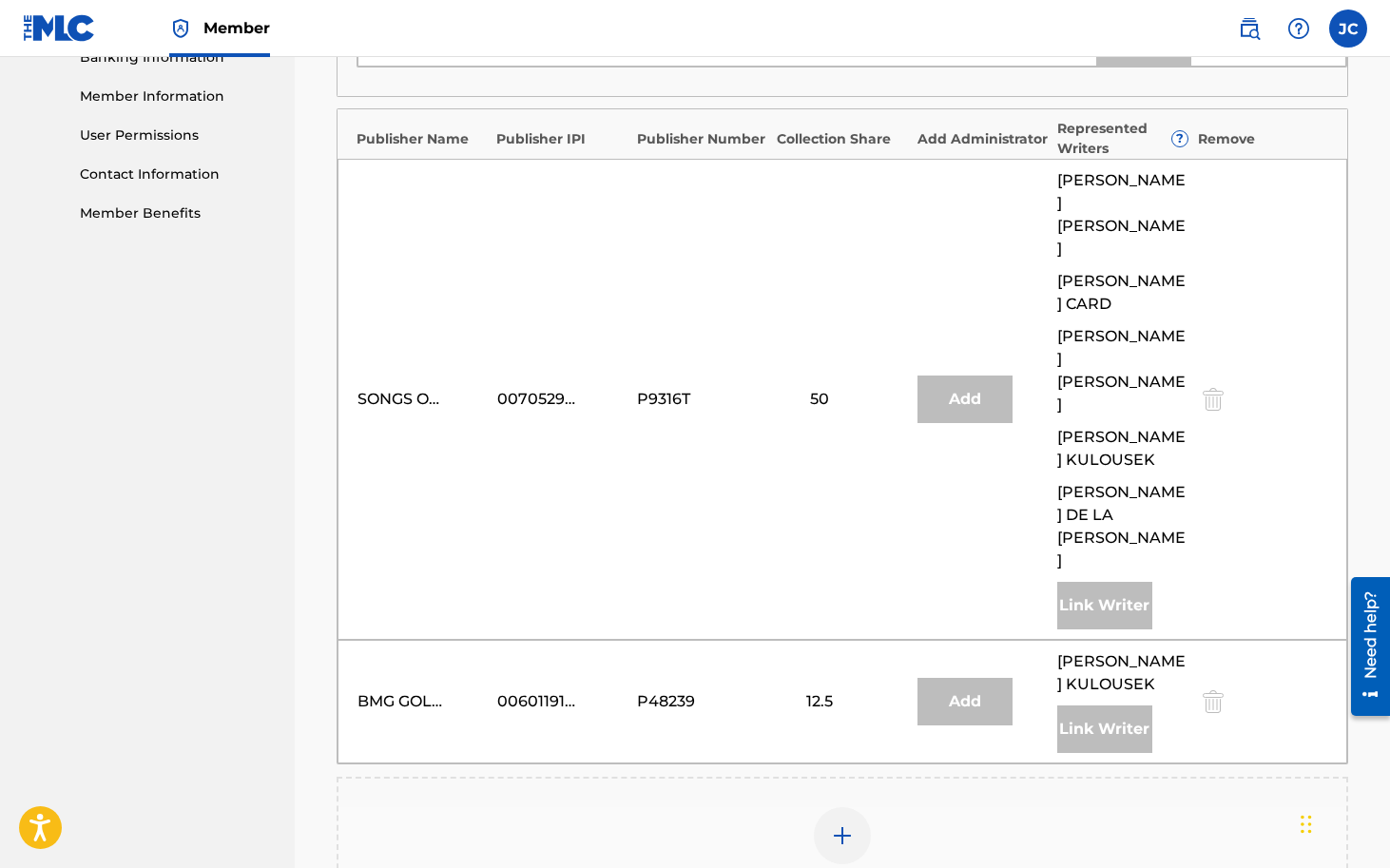
scroll to position [831, 0]
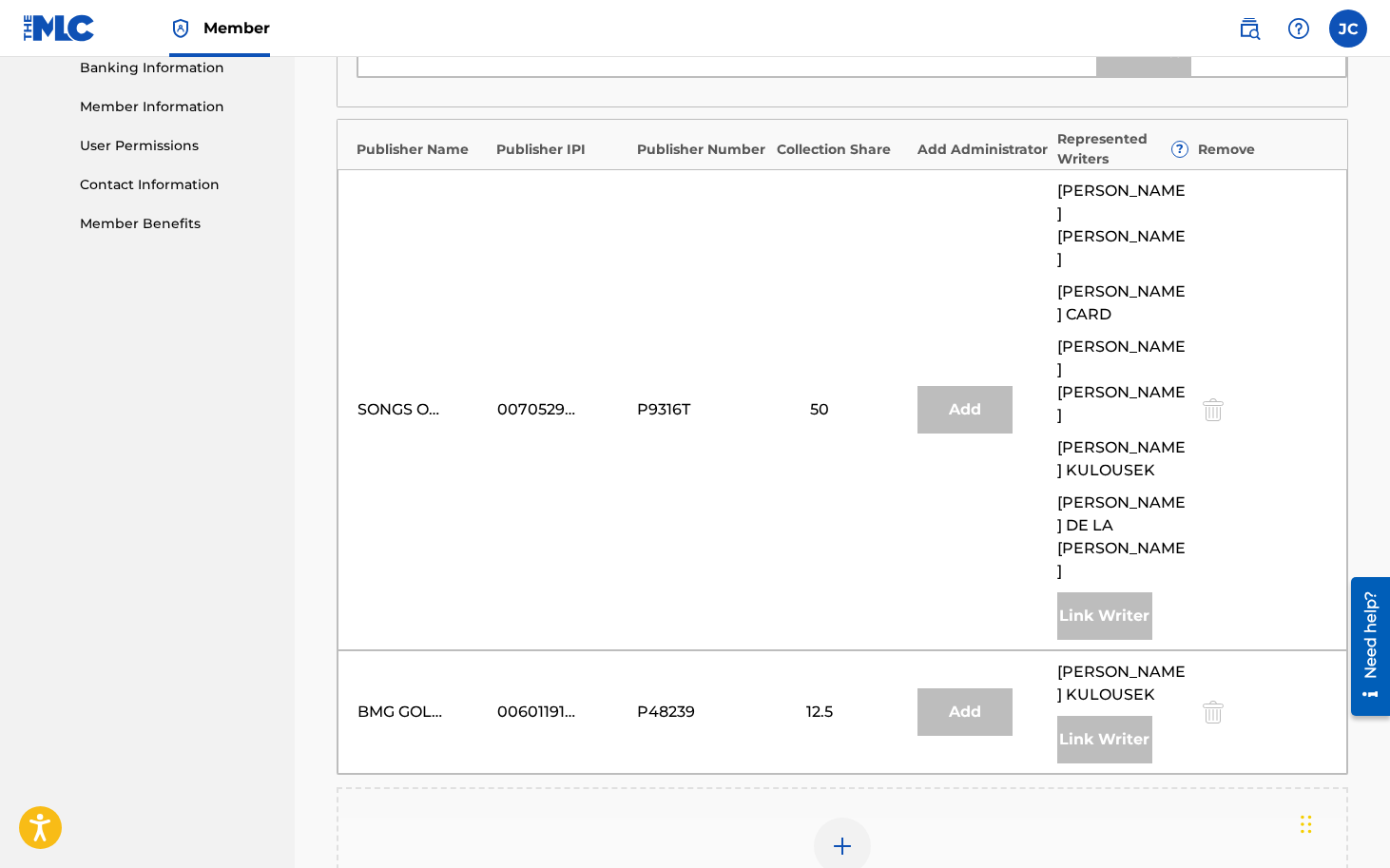
click at [844, 835] on img at bounding box center [843, 847] width 23 height 23
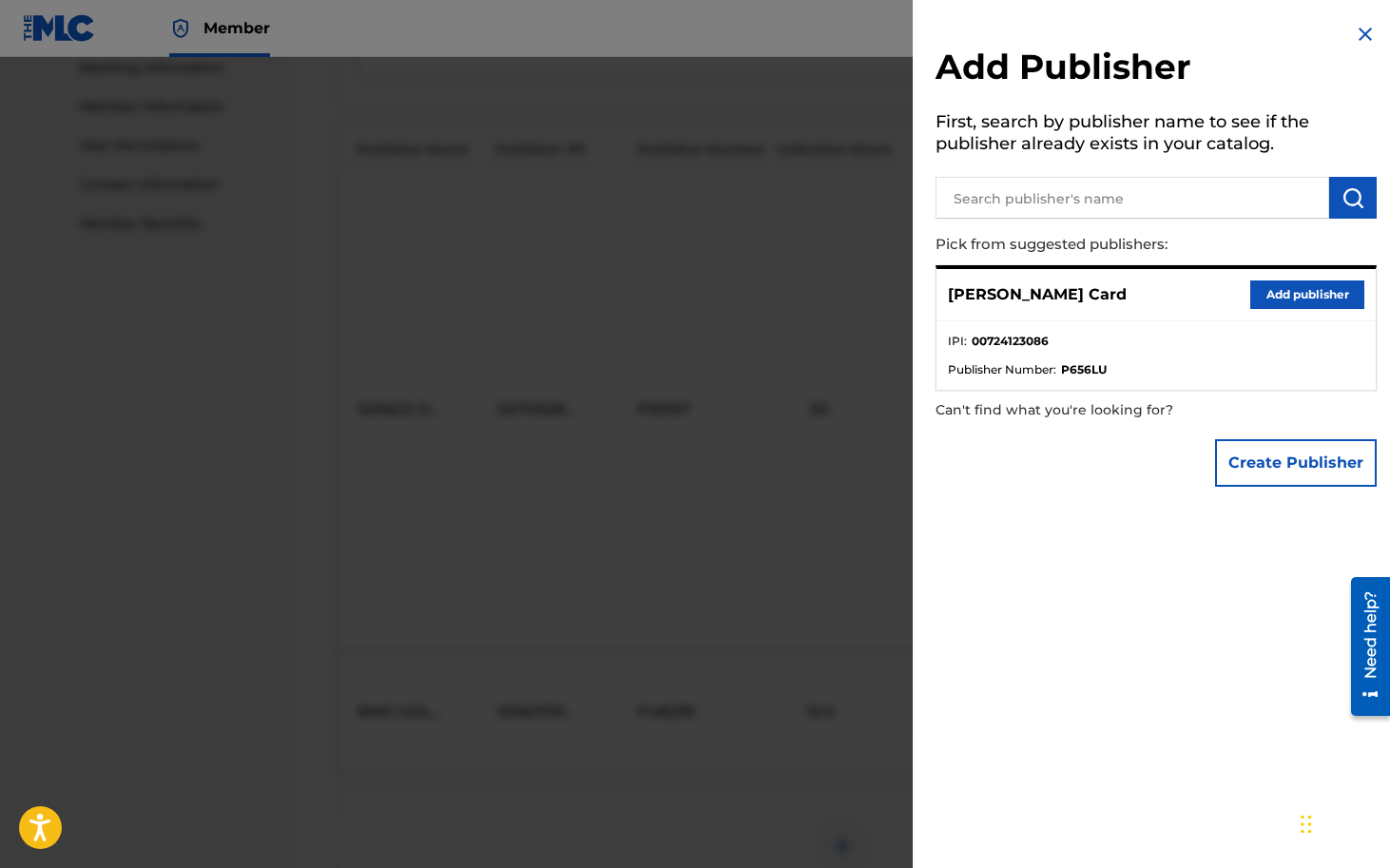
click at [1304, 307] on button "Add publisher" at bounding box center [1307, 295] width 114 height 29
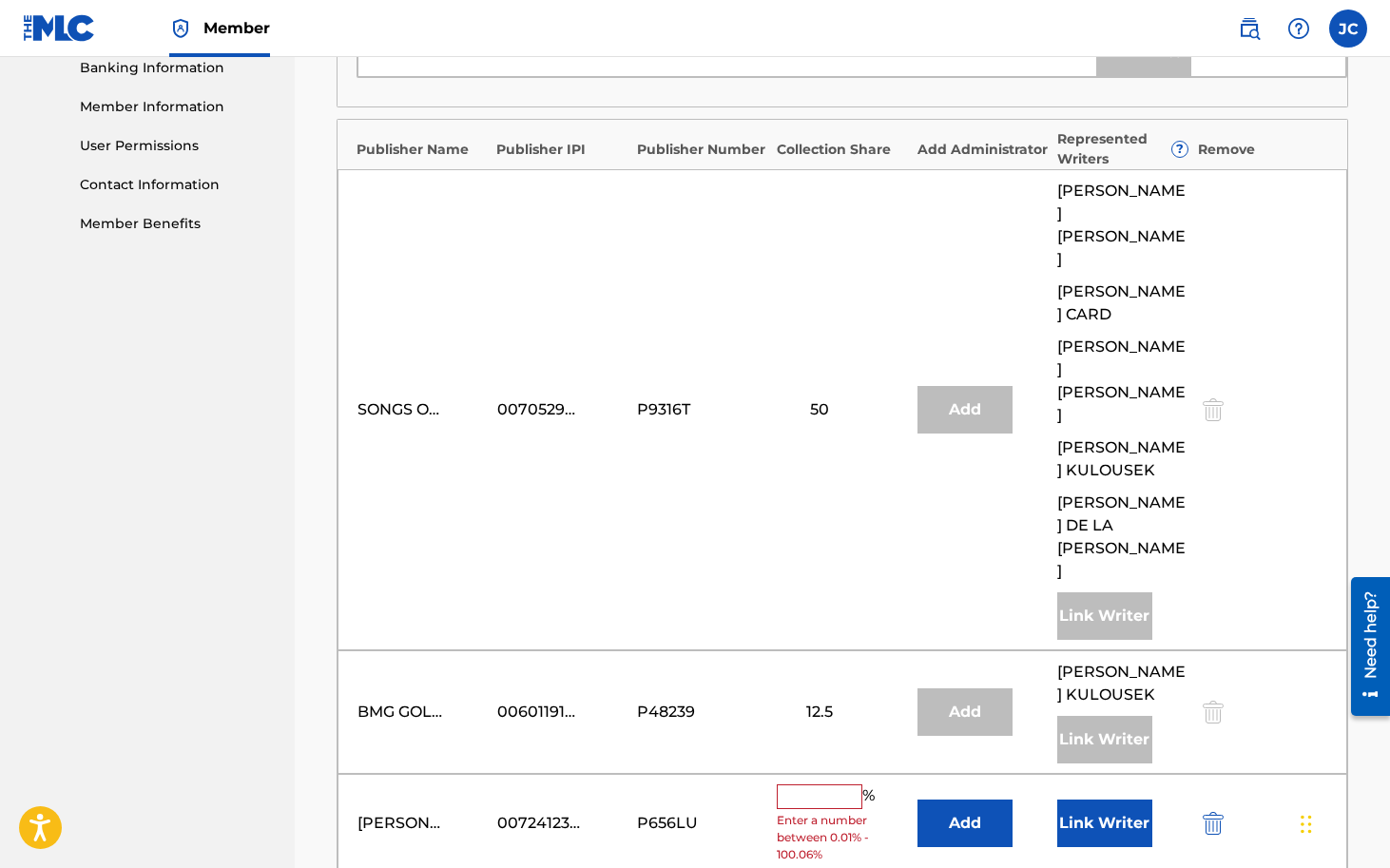
click at [820, 784] on input "text" at bounding box center [820, 796] width 86 height 25
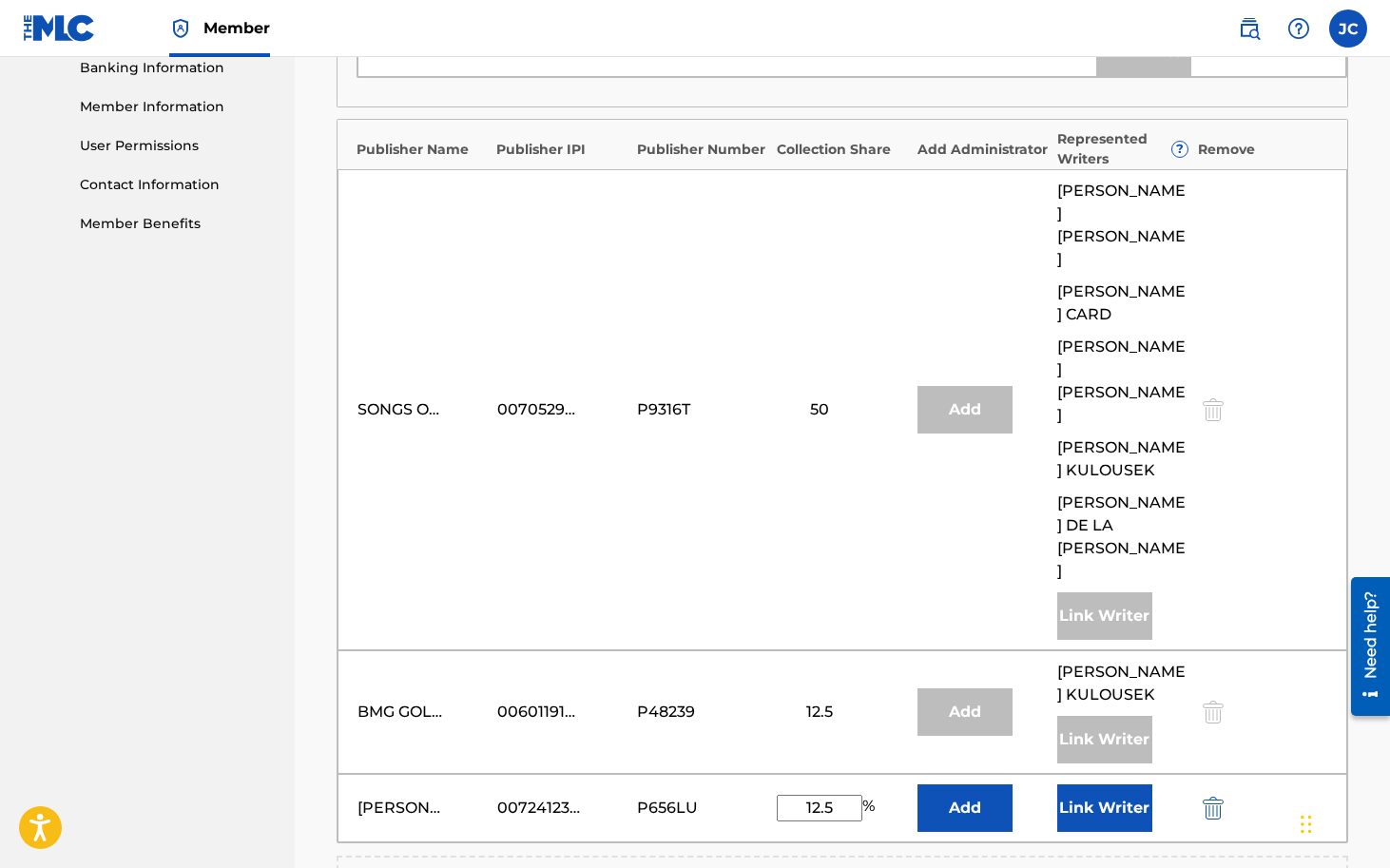
type input "12.5"
click at [1084, 784] on button "Link Writer" at bounding box center [1105, 807] width 95 height 47
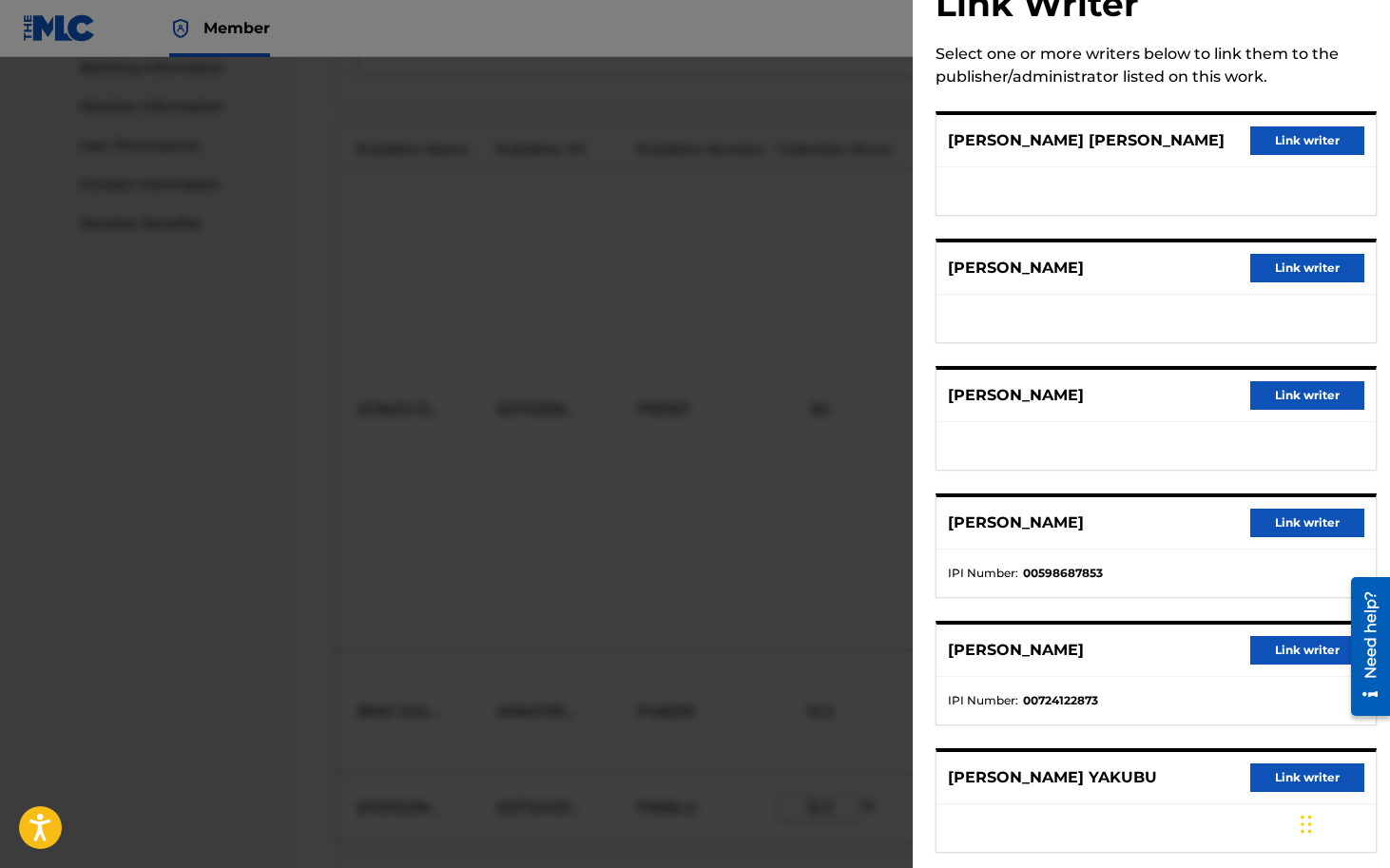
scroll to position [74, 0]
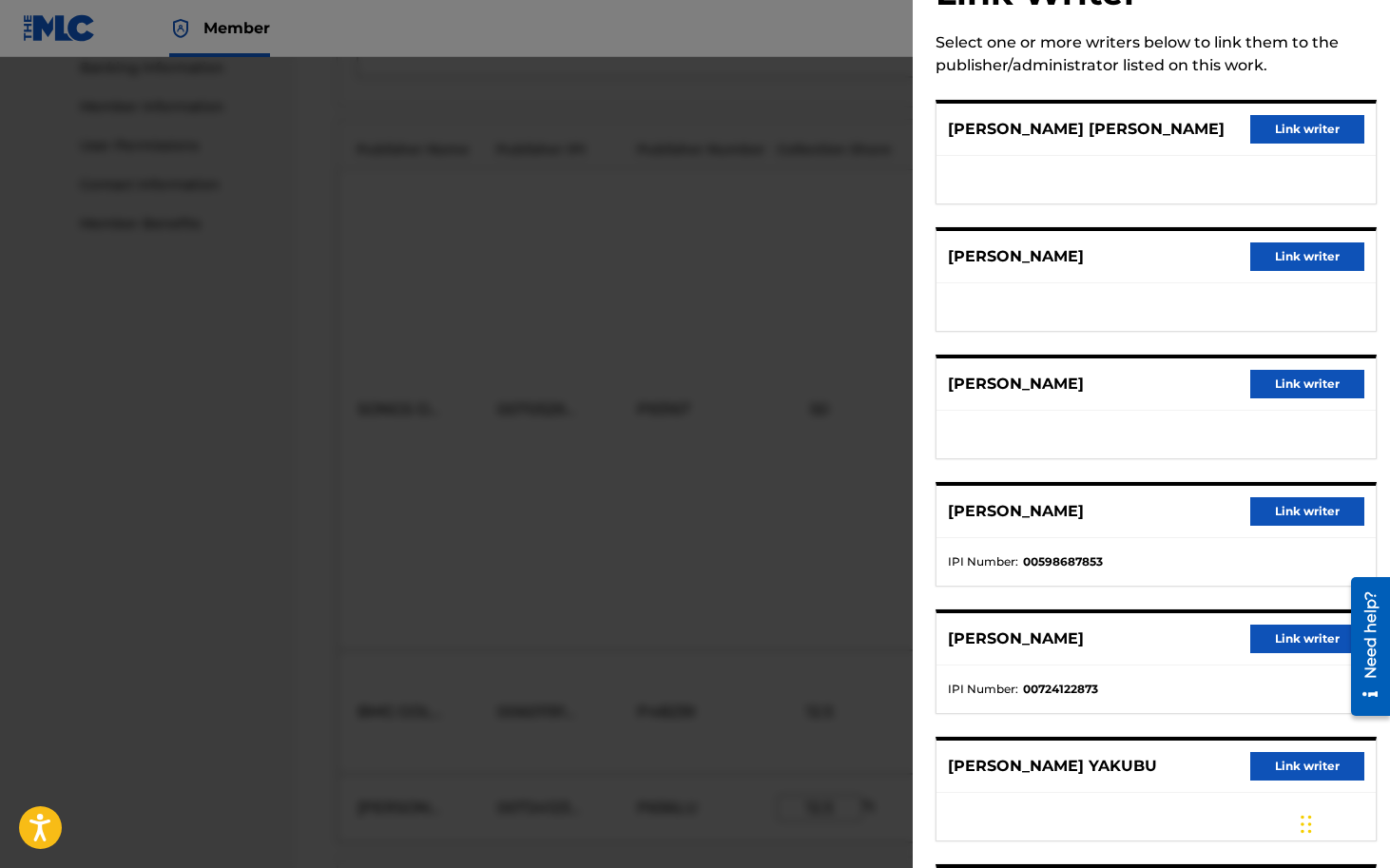
click at [1275, 639] on button "Link writer" at bounding box center [1307, 639] width 114 height 29
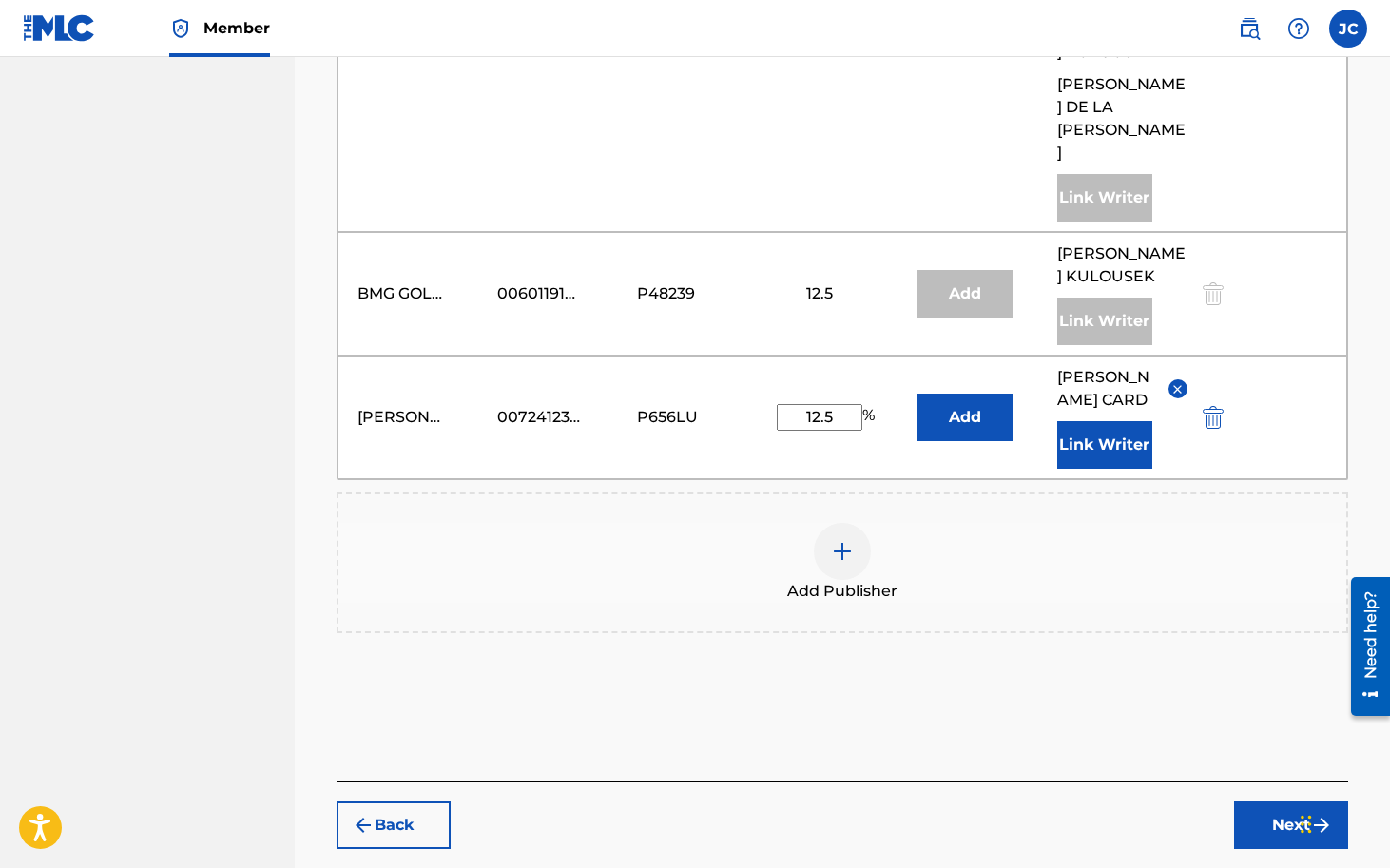
click at [1288, 801] on button "Next" at bounding box center [1291, 825] width 114 height 47
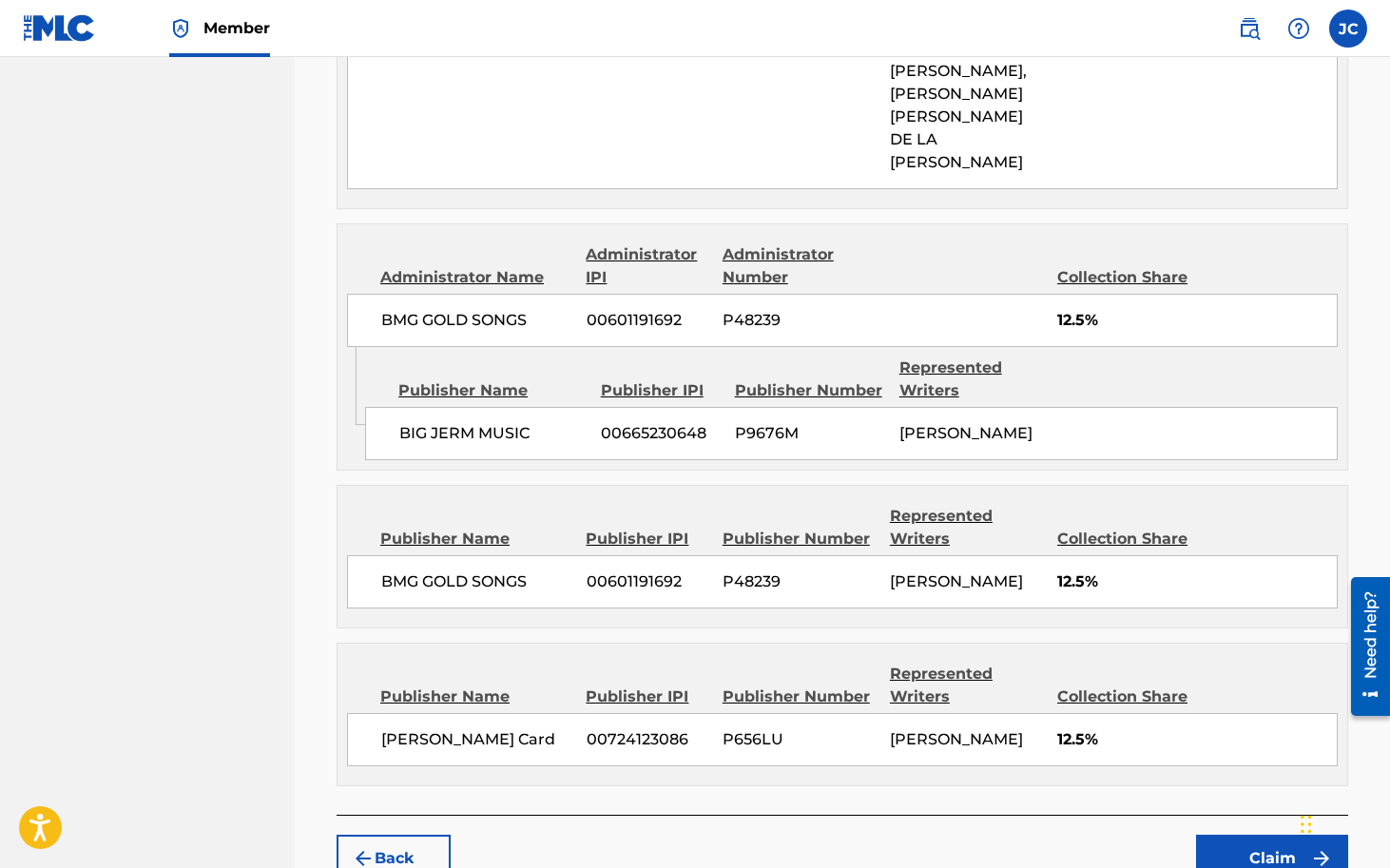
scroll to position [1276, 0]
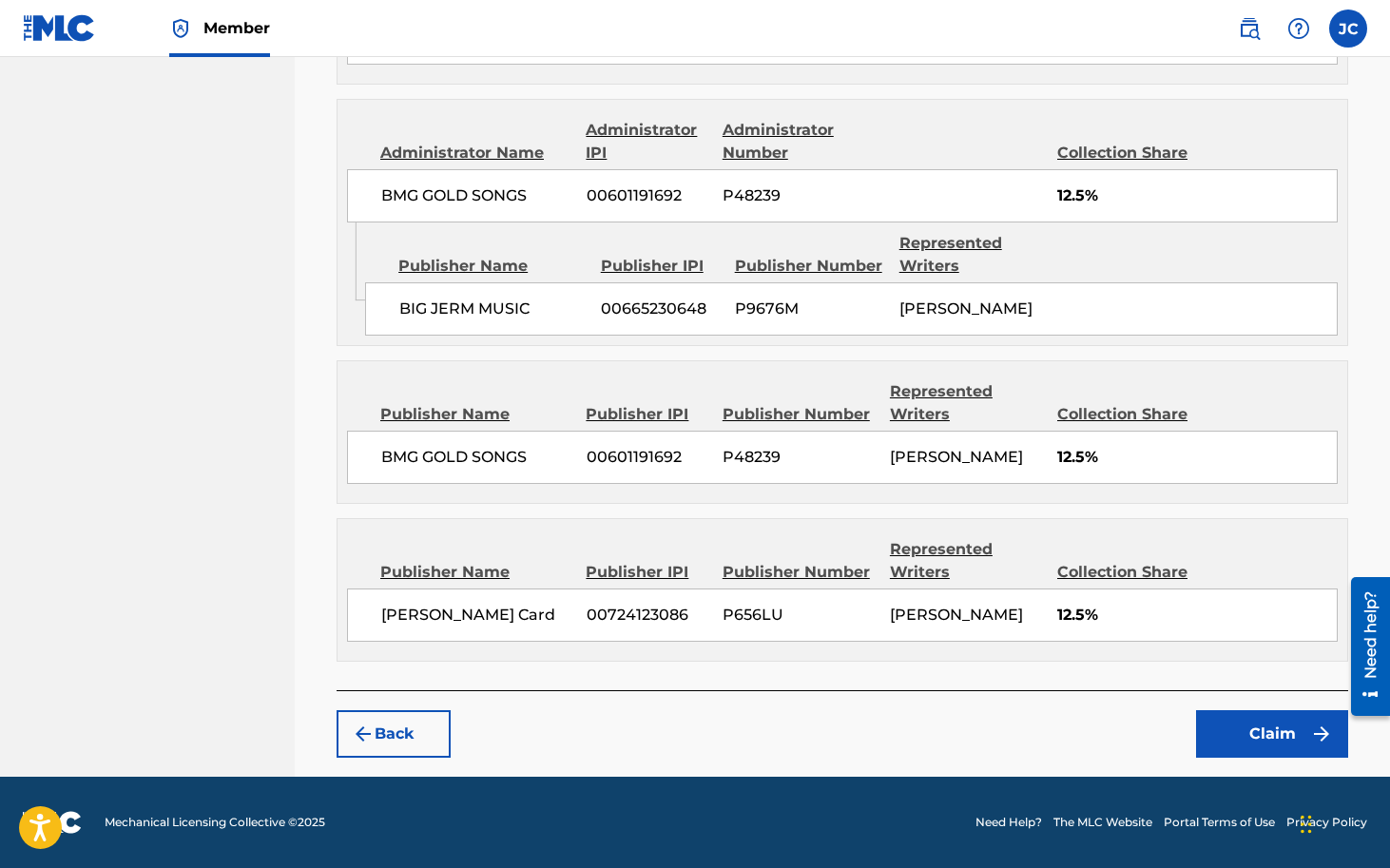
click at [1246, 732] on button "Claim" at bounding box center [1271, 734] width 152 height 47
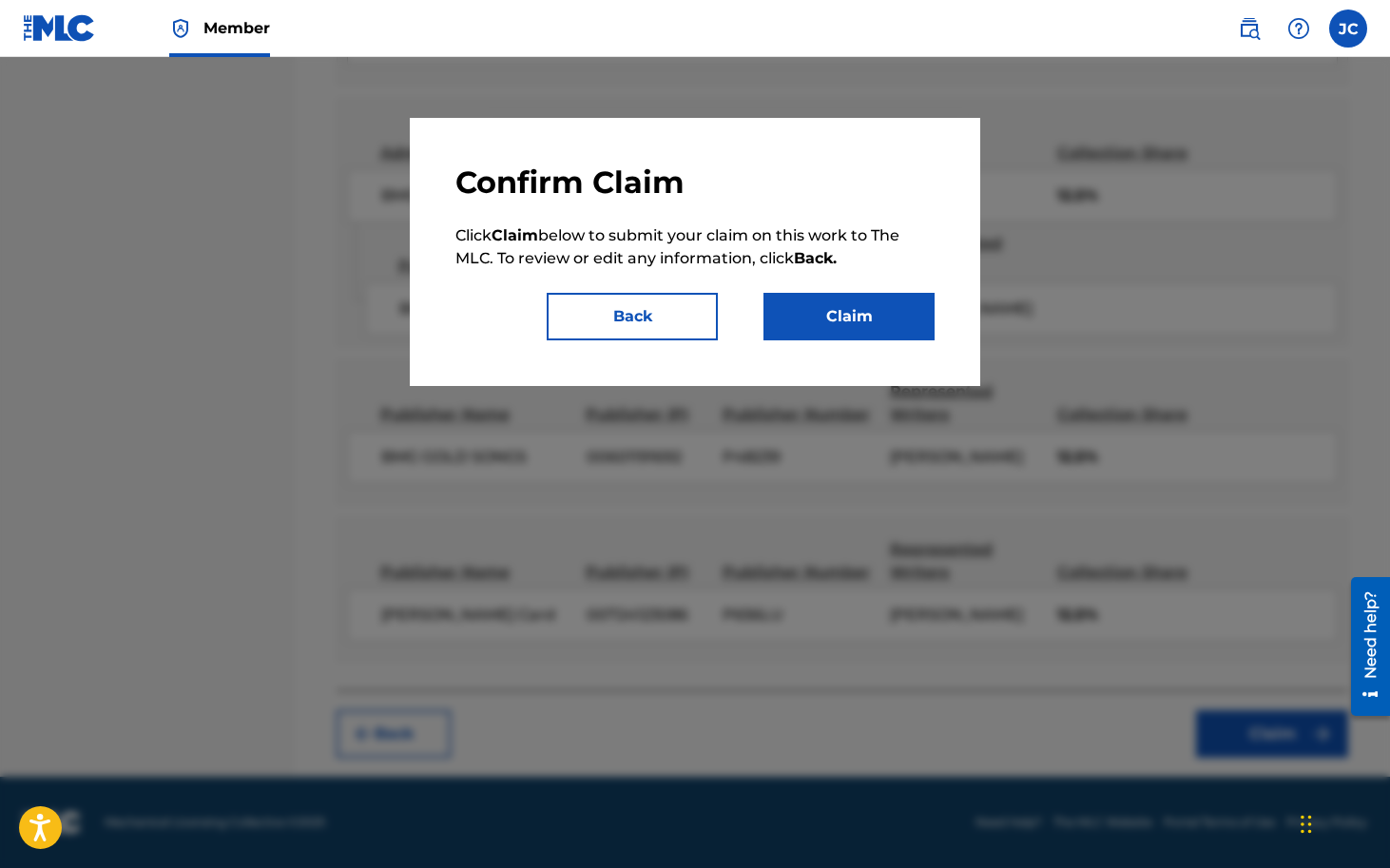
click at [858, 318] on button "Claim" at bounding box center [849, 316] width 171 height 47
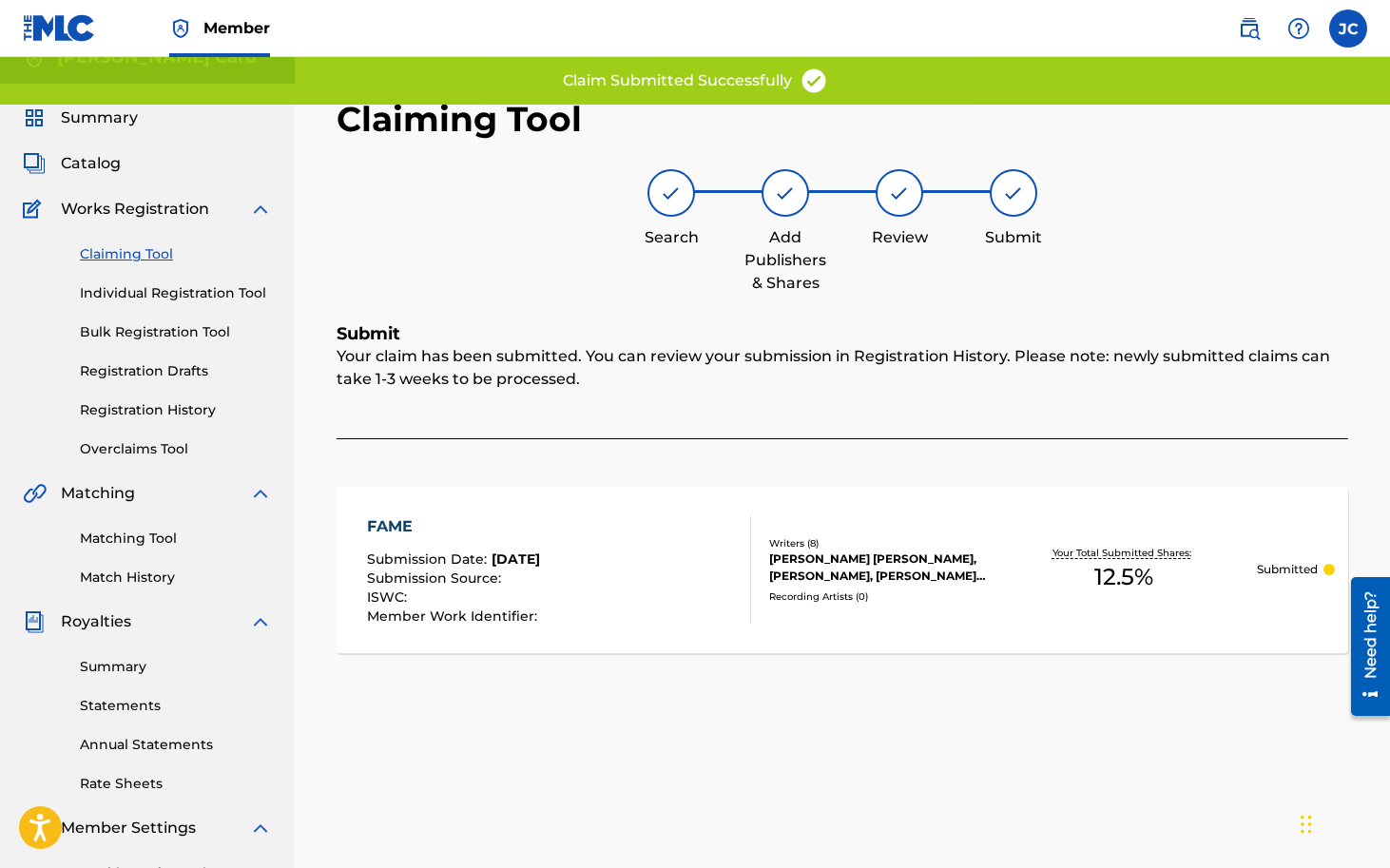
scroll to position [0, 0]
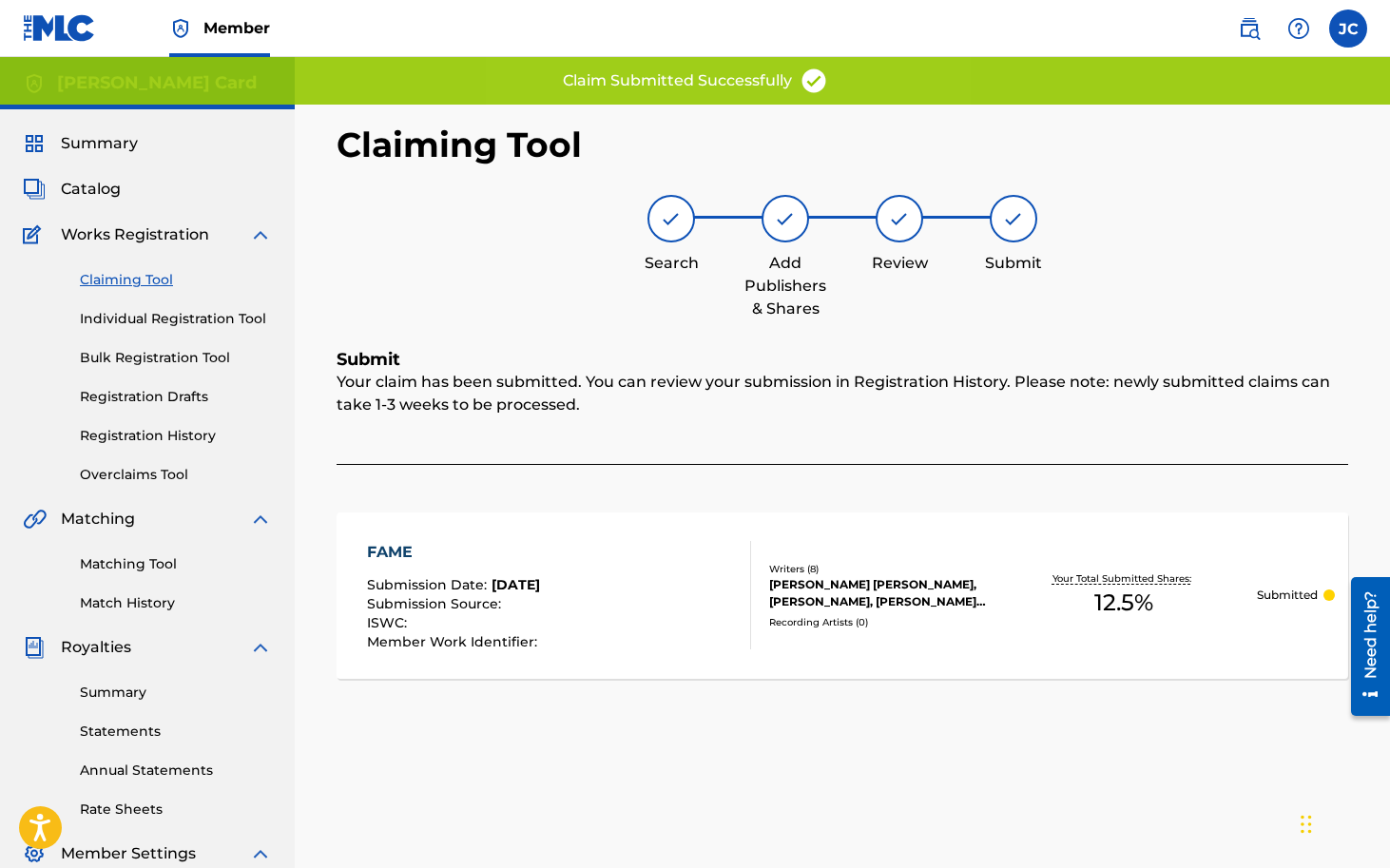
click at [147, 280] on link "Claiming Tool" at bounding box center [176, 279] width 192 height 20
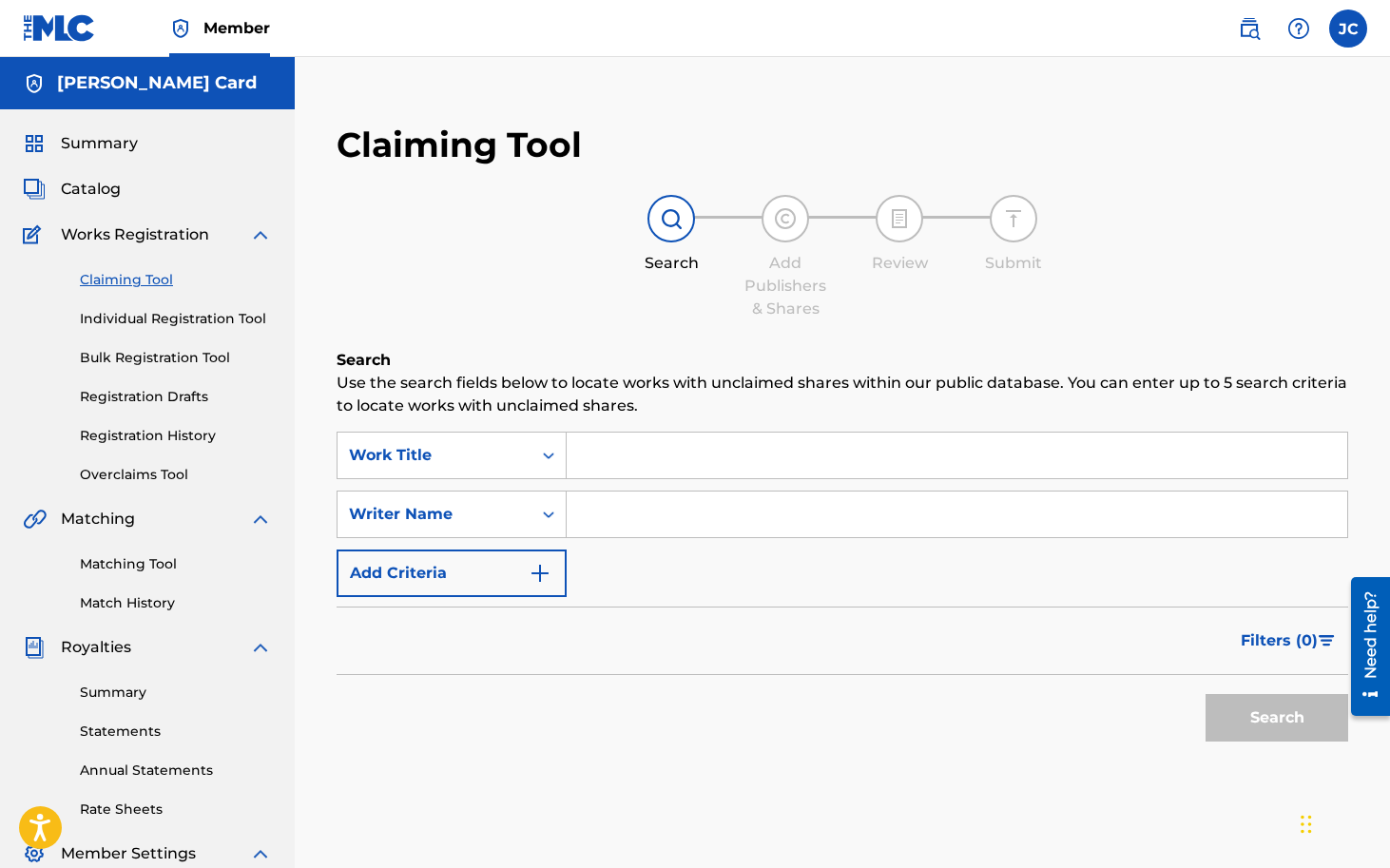
click at [711, 446] on input "Search Form" at bounding box center [957, 455] width 781 height 45
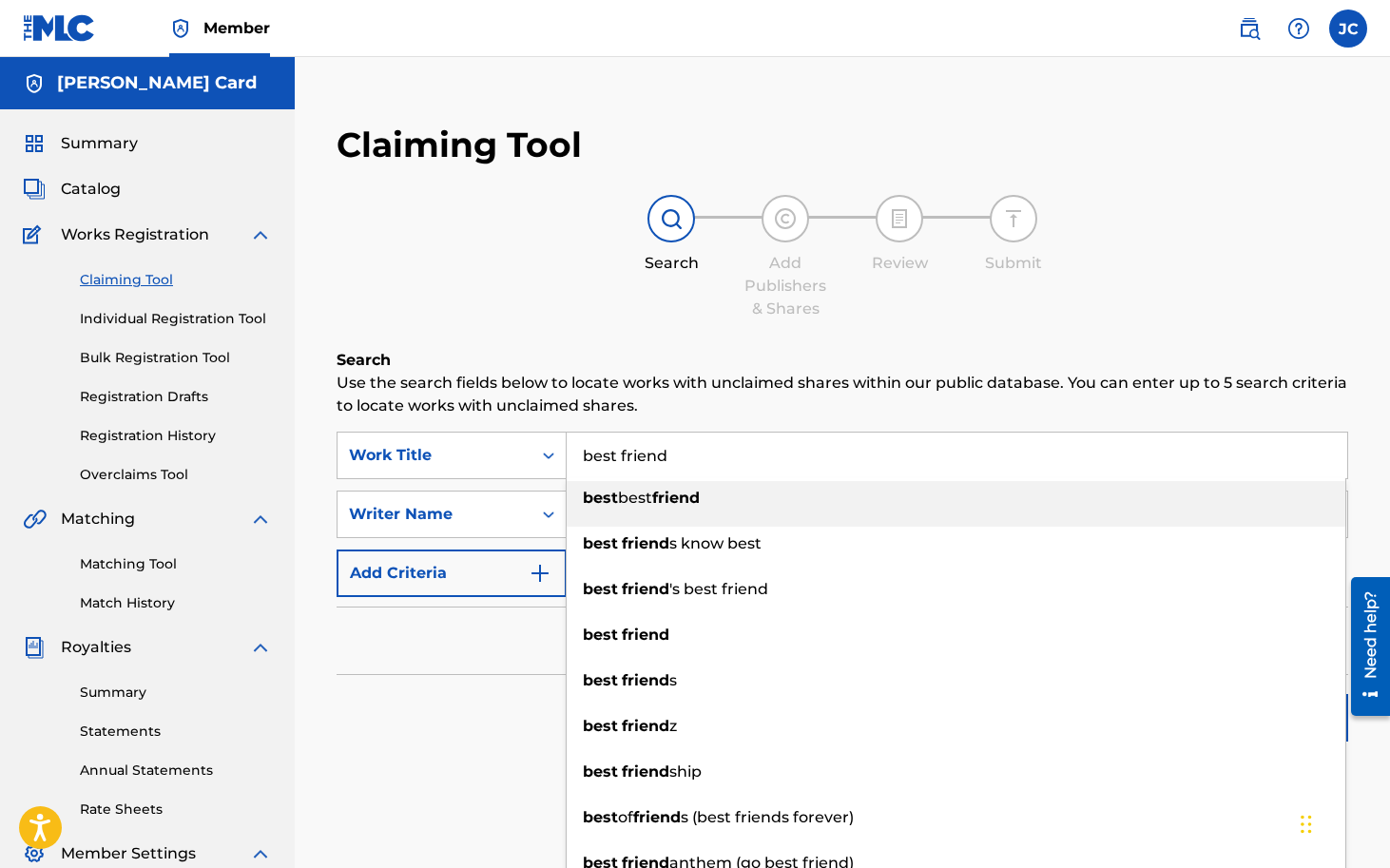
type input "best friend"
click at [679, 363] on h6 "Search" at bounding box center [842, 361] width 1012 height 23
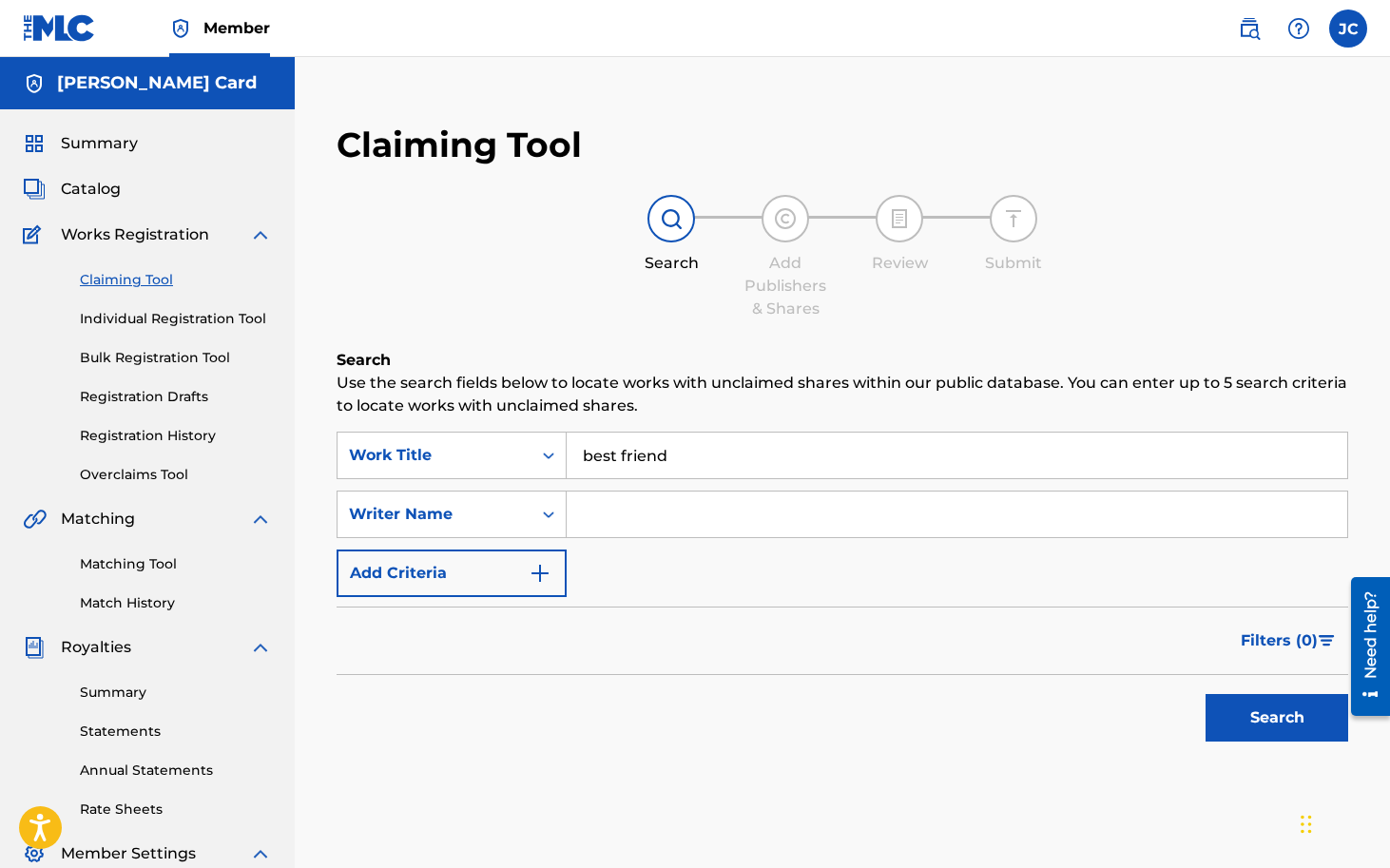
click at [655, 507] on input "Search Form" at bounding box center [957, 514] width 781 height 45
type input "[PERSON_NAME]"
click at [1260, 715] on button "Search" at bounding box center [1277, 717] width 143 height 47
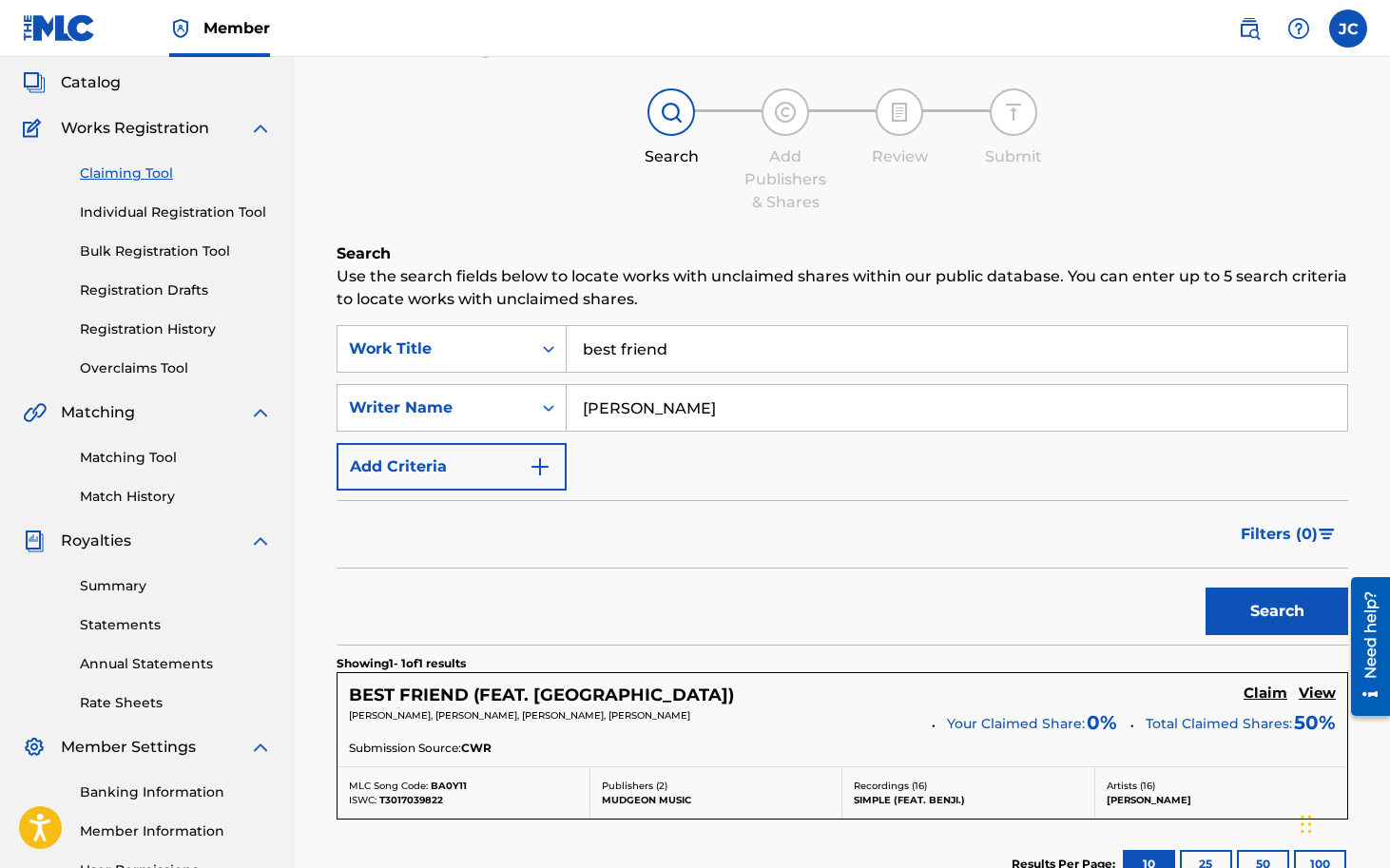
scroll to position [140, 0]
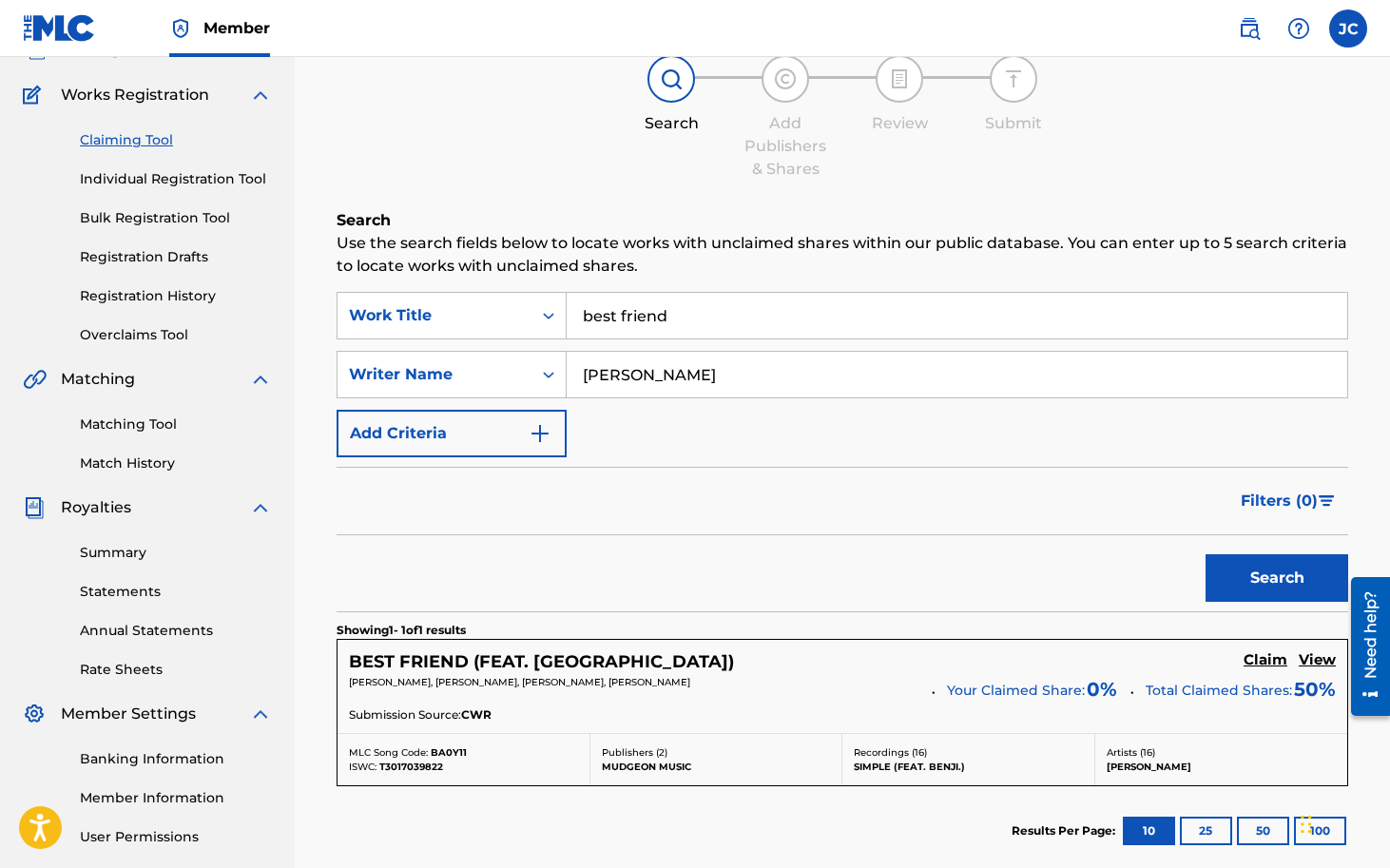
click at [531, 660] on h5 "BEST FRIEND (FEAT. [GEOGRAPHIC_DATA])" at bounding box center [541, 662] width 385 height 22
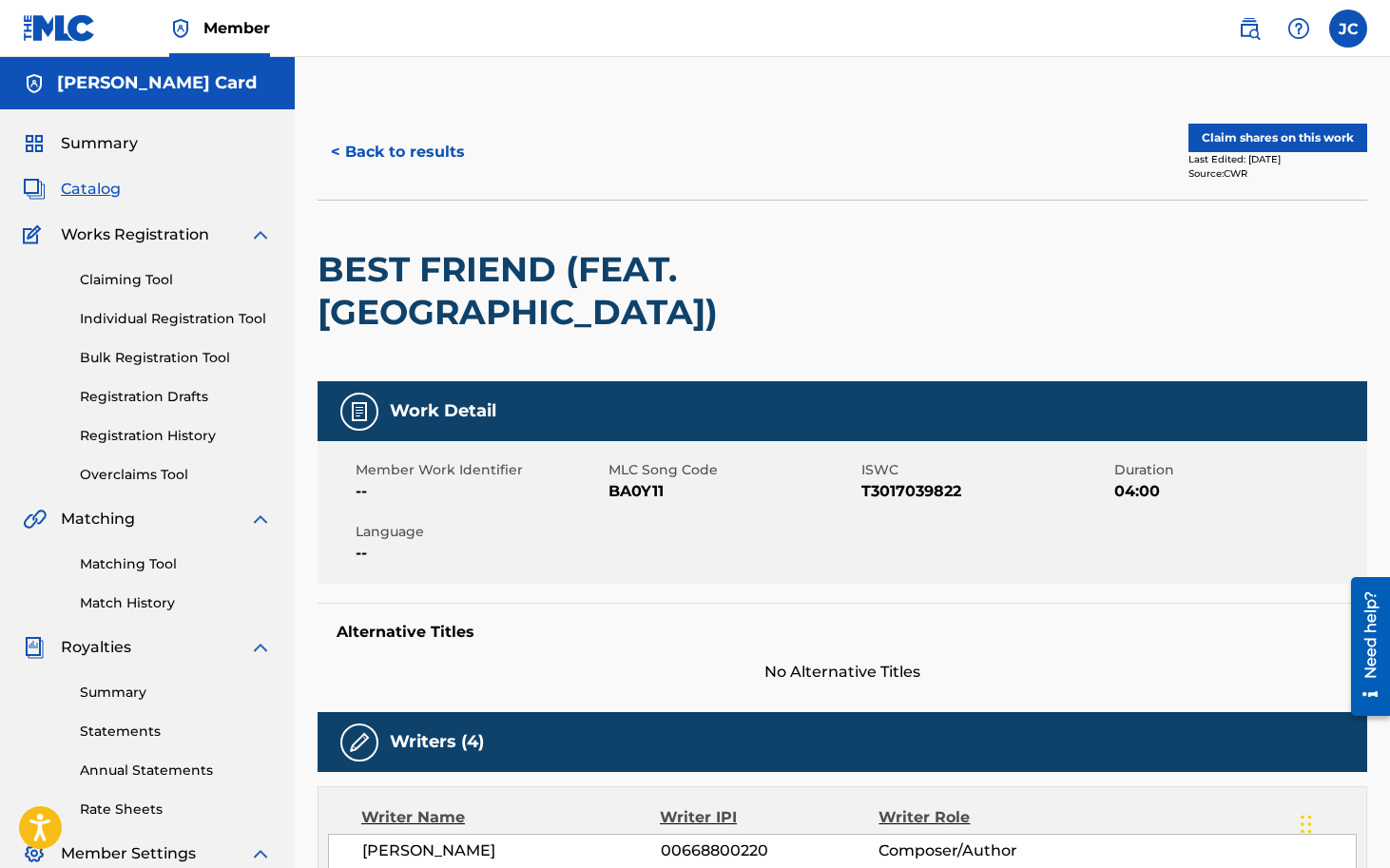
click at [1261, 146] on button "Claim shares on this work" at bounding box center [1277, 138] width 179 height 29
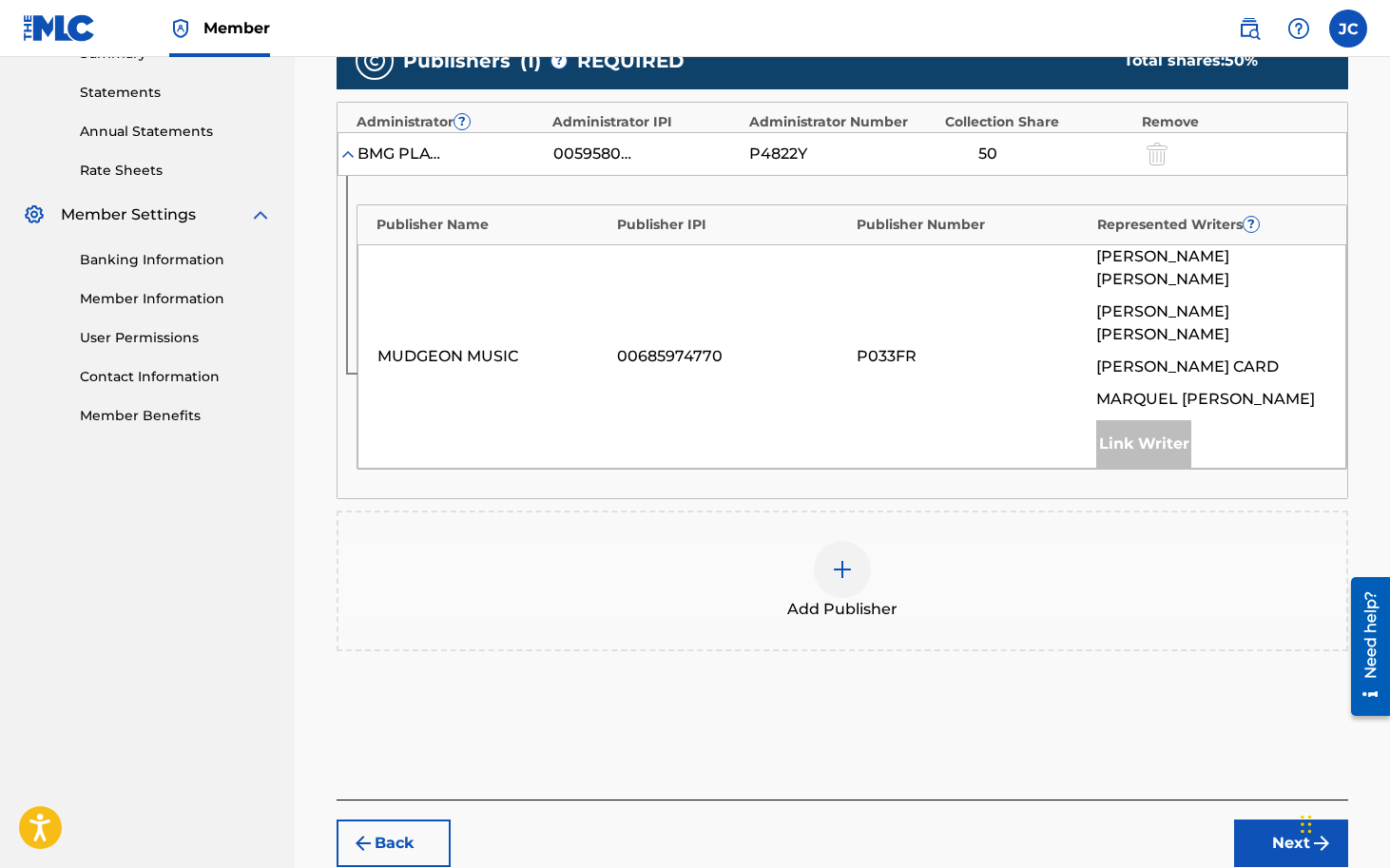
scroll to position [640, 0]
click at [849, 557] on img at bounding box center [843, 568] width 23 height 23
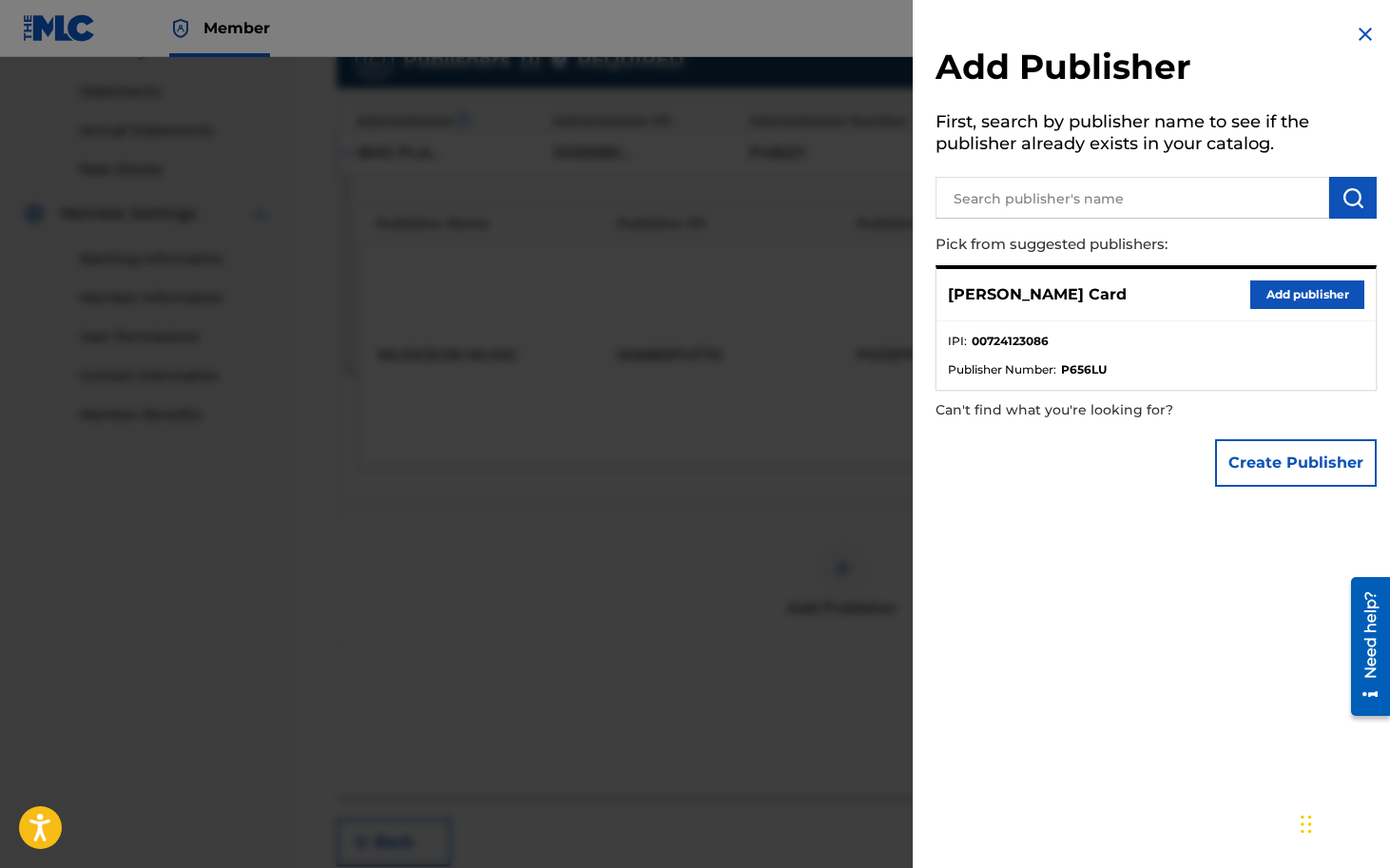
click at [1289, 294] on button "Add publisher" at bounding box center [1307, 295] width 114 height 29
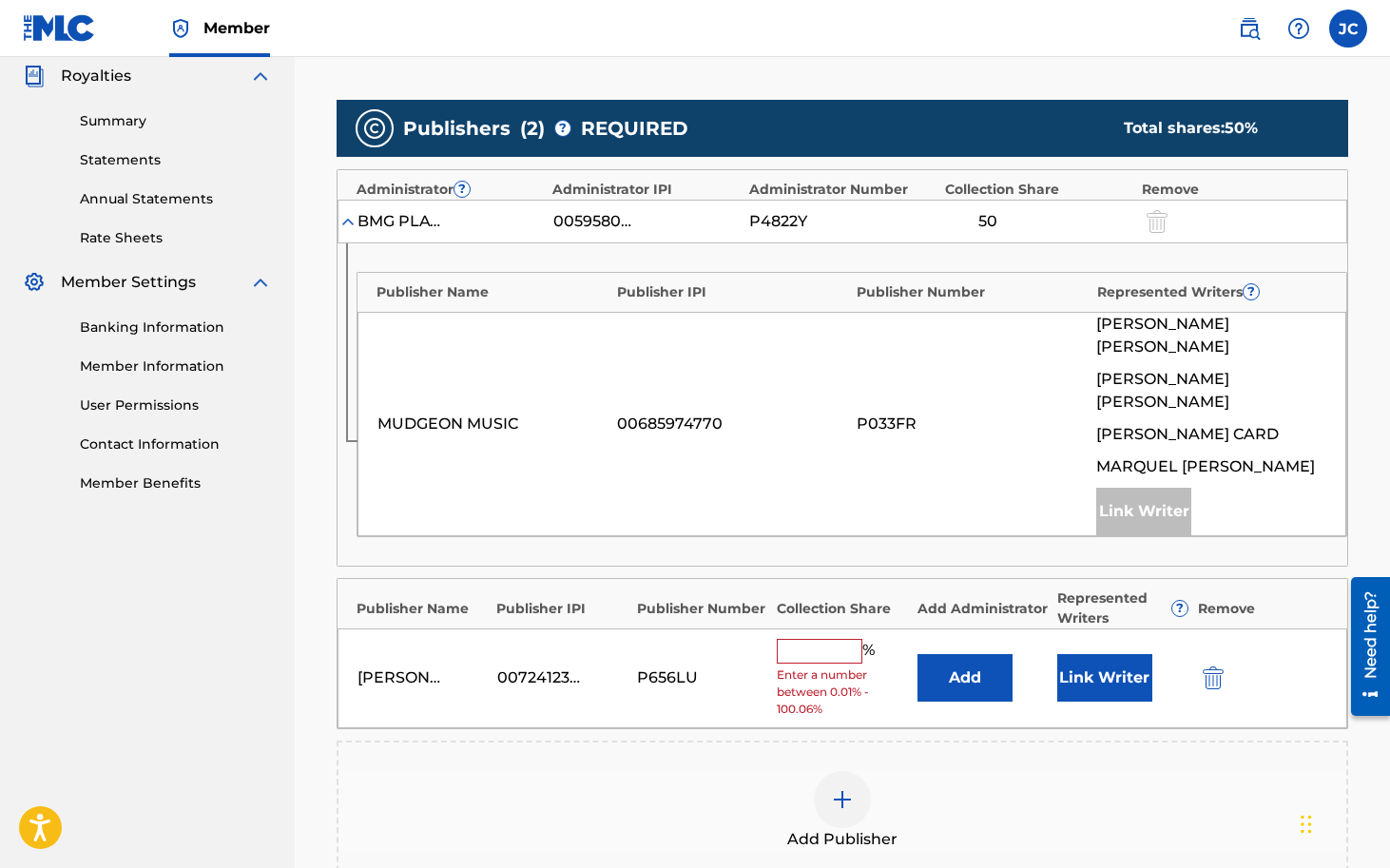
scroll to position [570, 0]
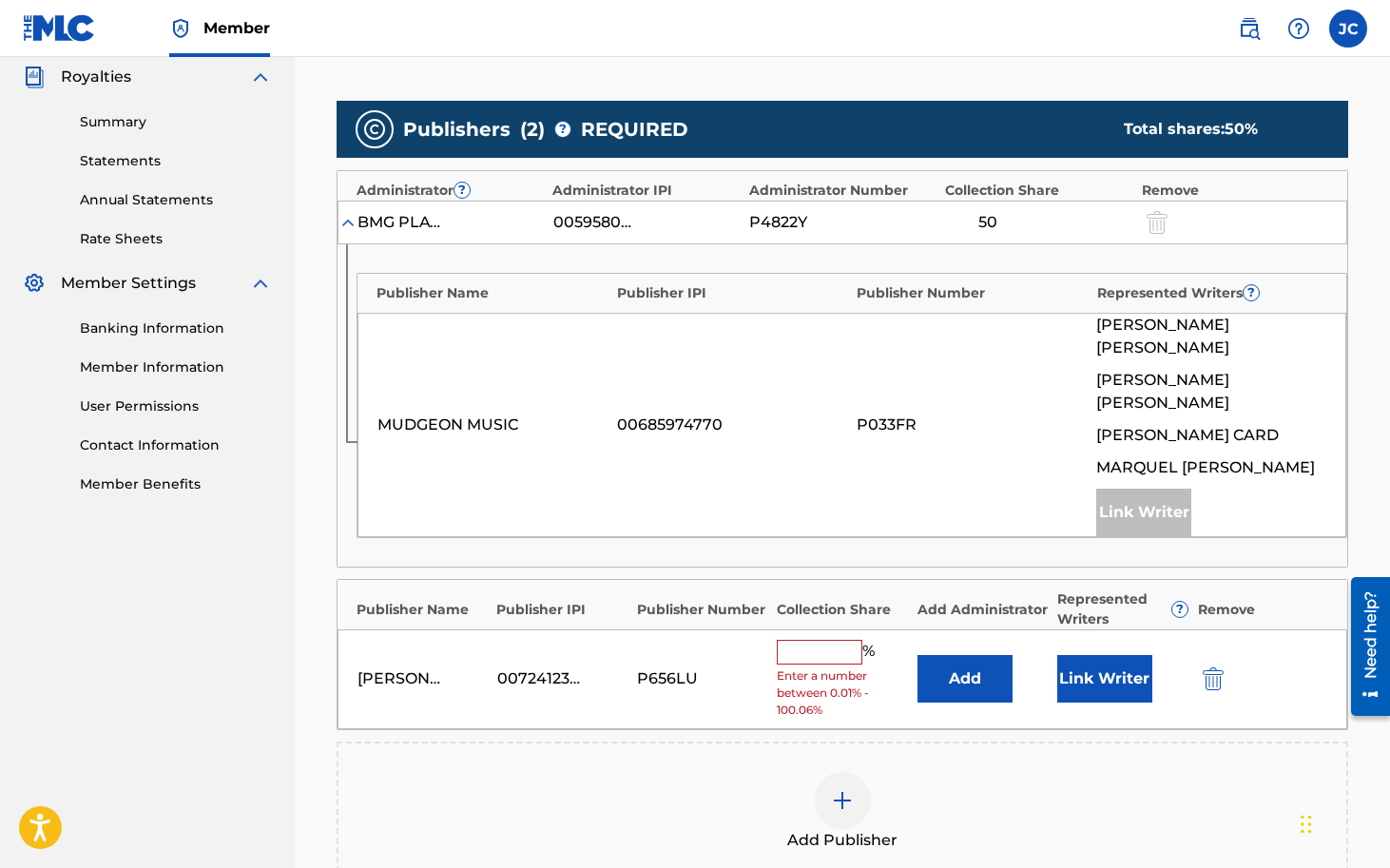
click at [825, 640] on input "text" at bounding box center [820, 652] width 86 height 25
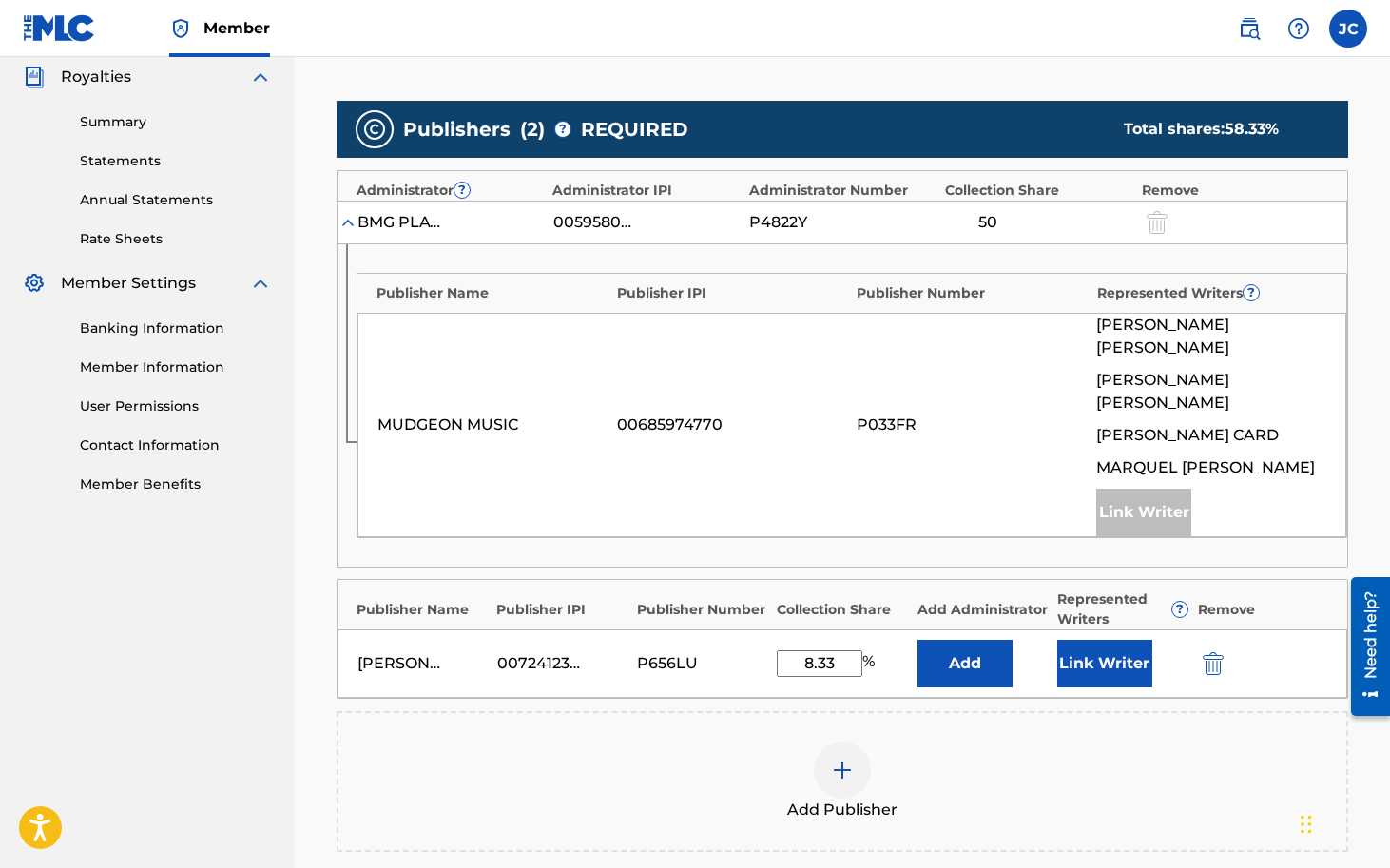
type input "8.33"
click at [1128, 640] on button "Link Writer" at bounding box center [1105, 663] width 95 height 47
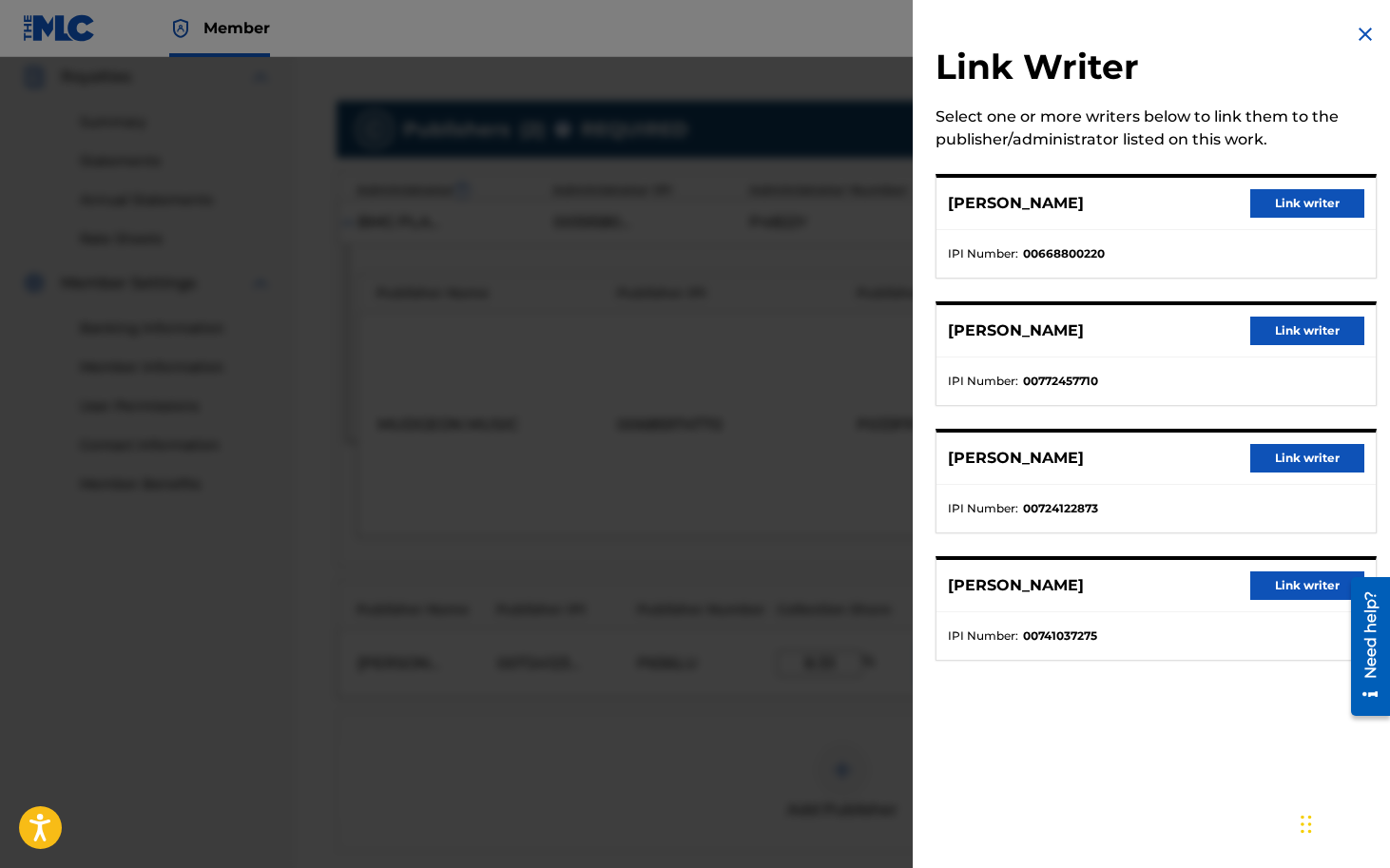
click at [1316, 455] on button "Link writer" at bounding box center [1307, 458] width 114 height 29
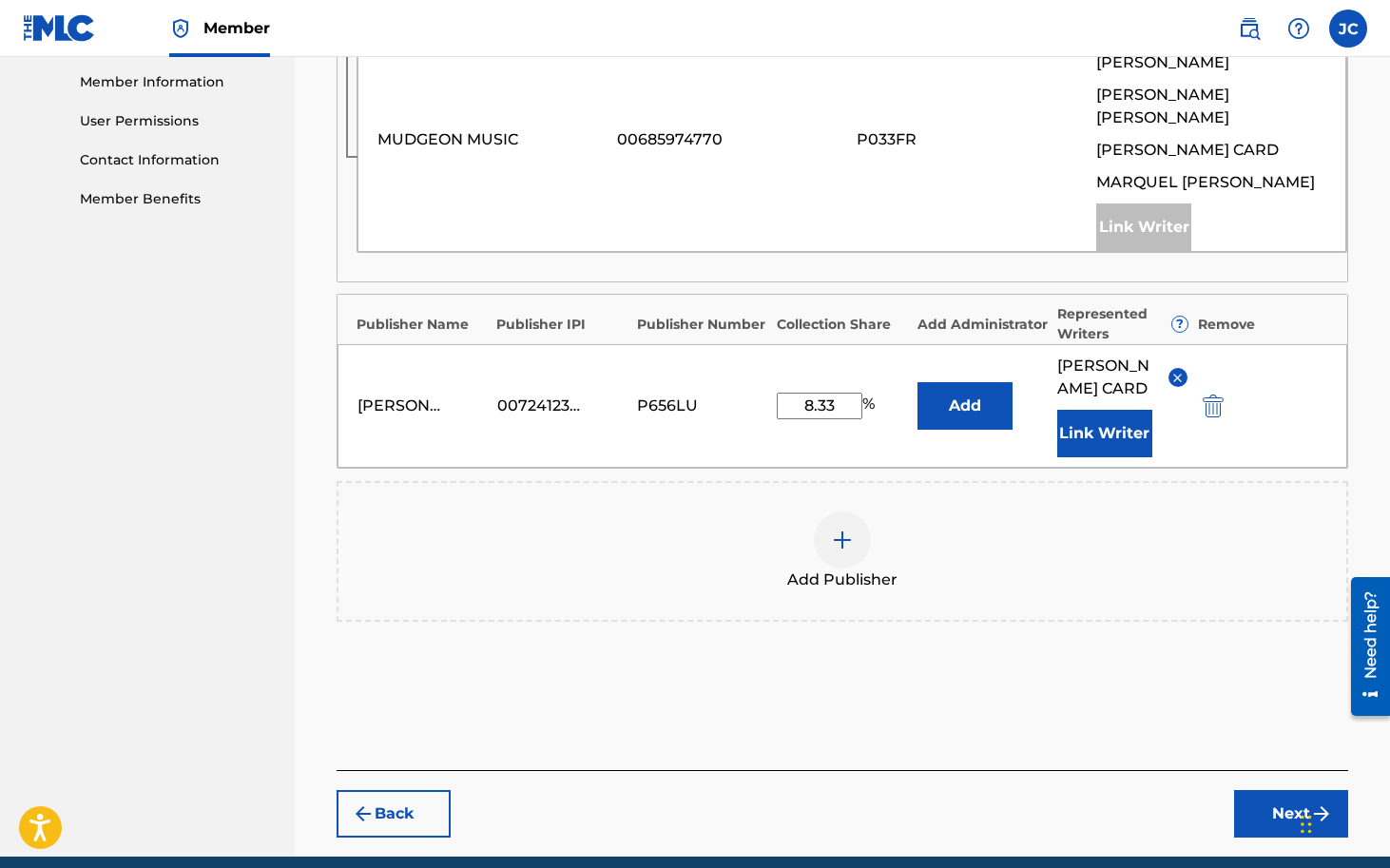
click at [1269, 790] on button "Next" at bounding box center [1291, 813] width 114 height 47
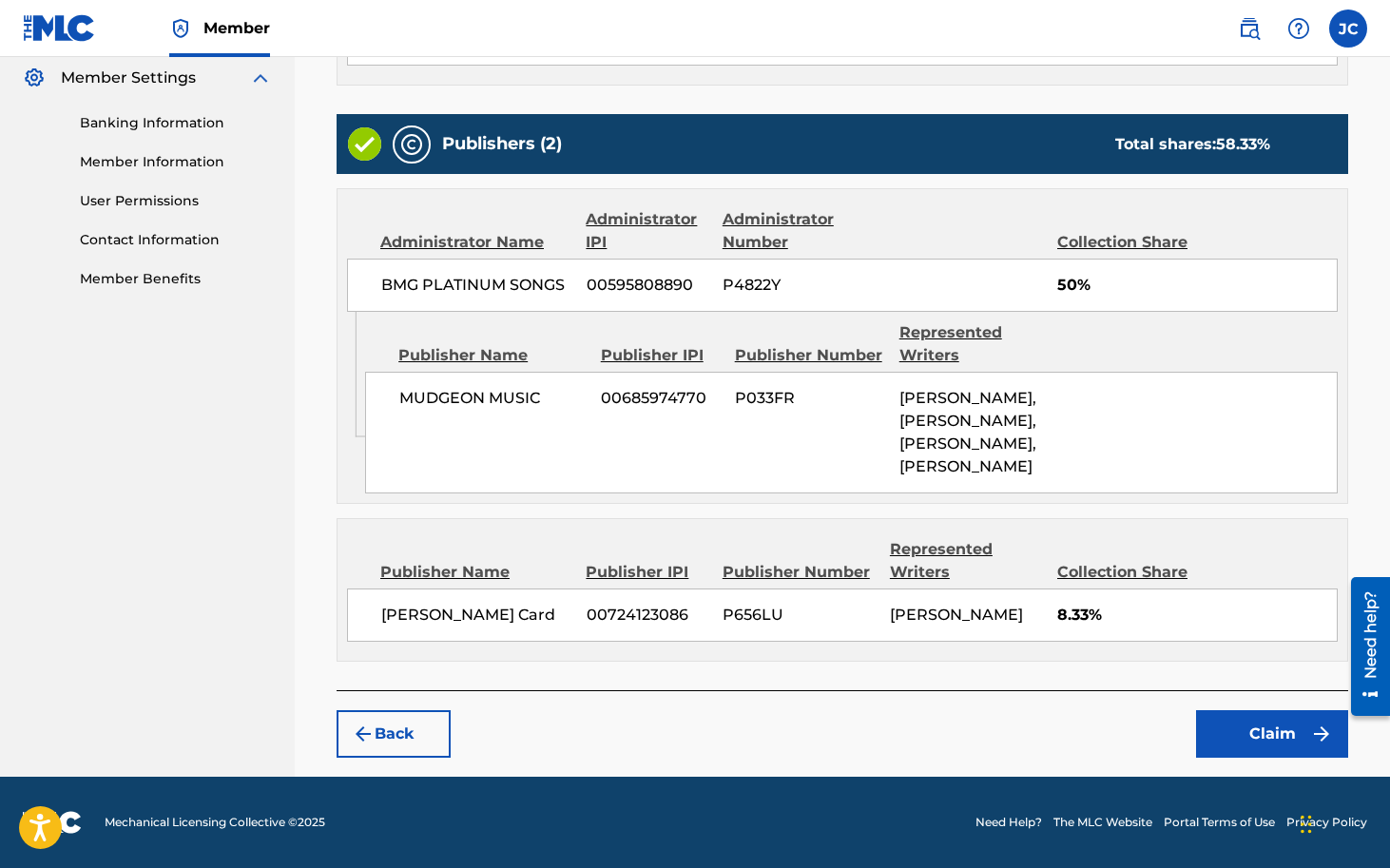
click at [1260, 728] on button "Claim" at bounding box center [1271, 734] width 152 height 47
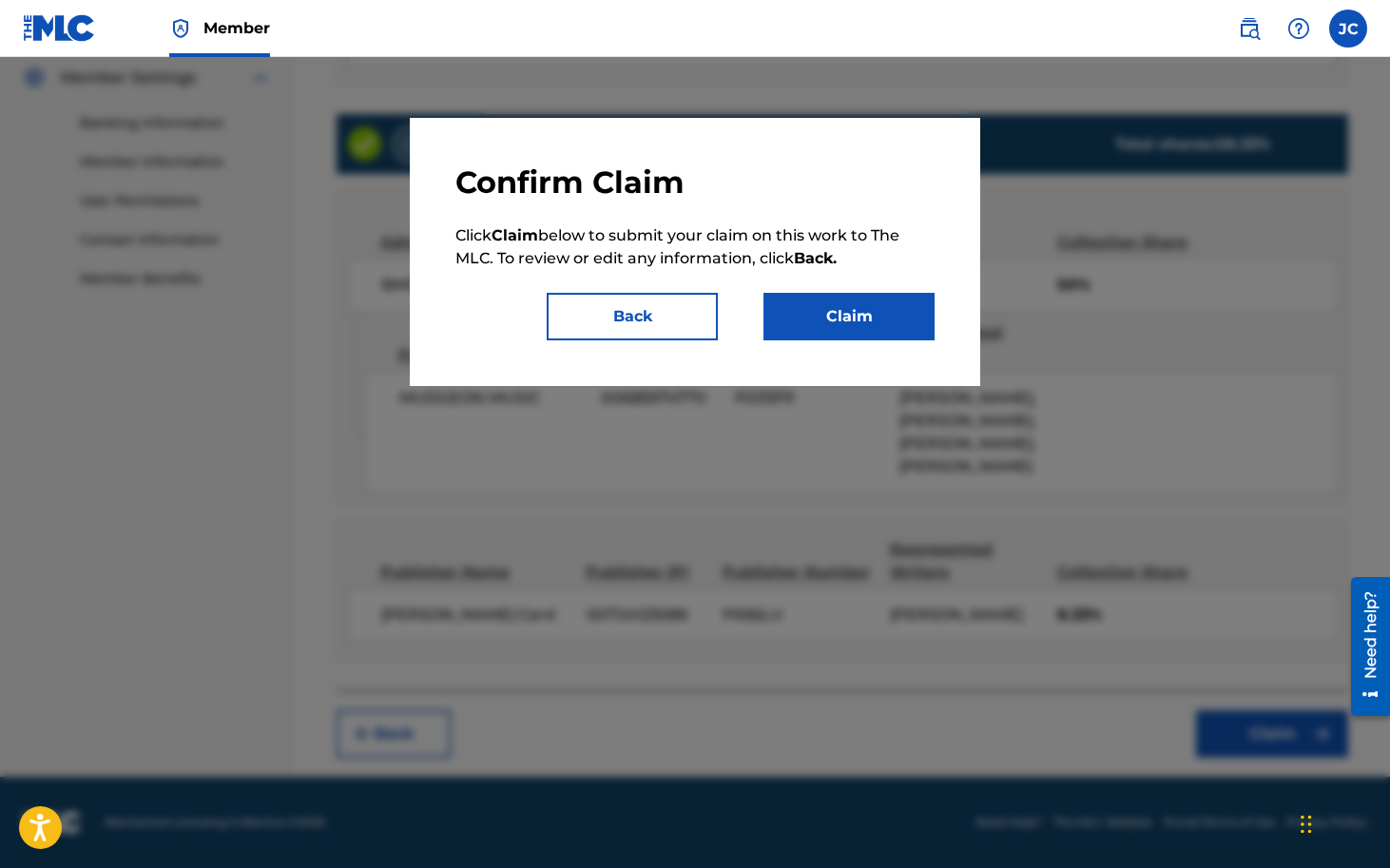
click at [857, 327] on button "Claim" at bounding box center [849, 316] width 171 height 47
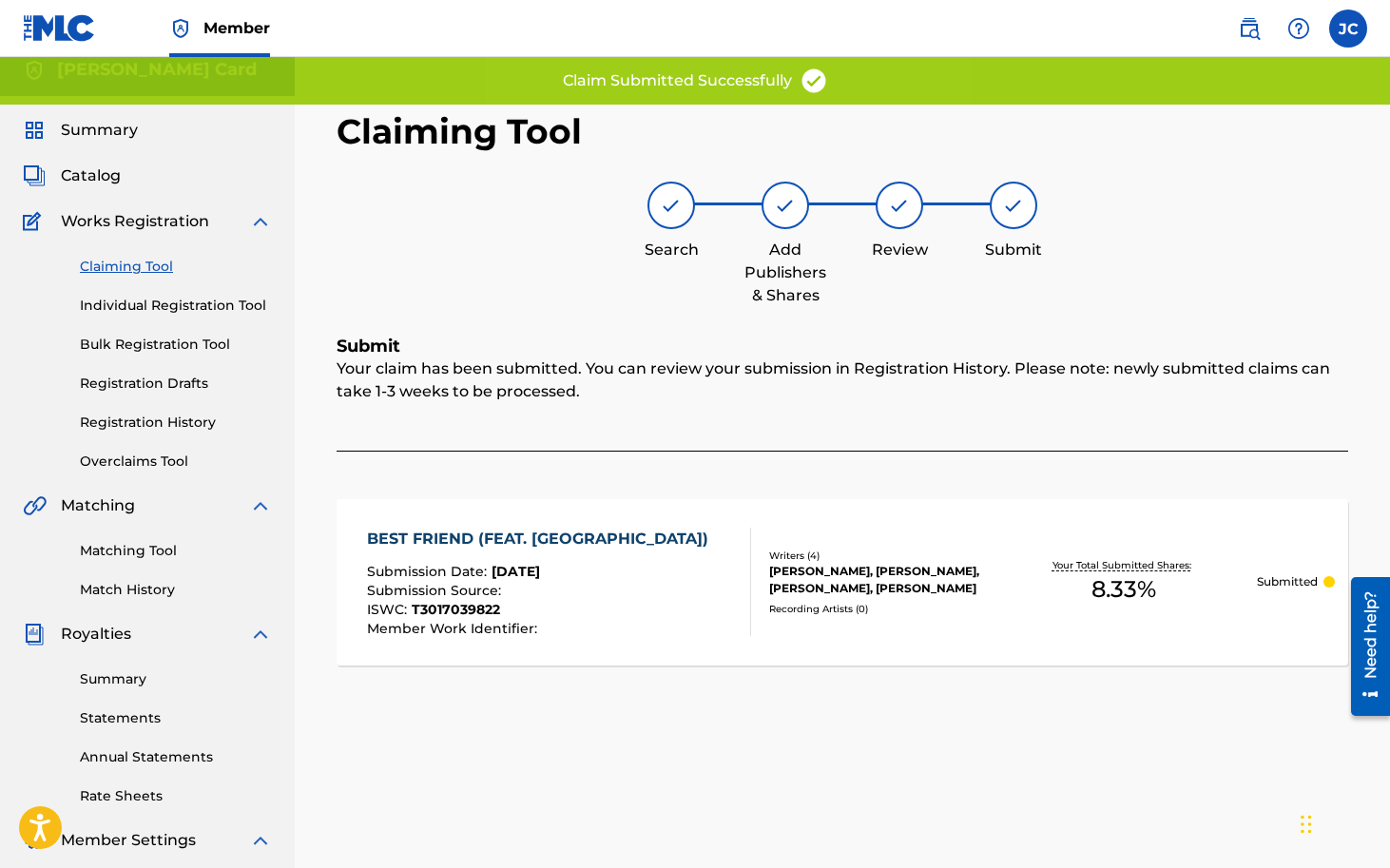
scroll to position [0, 0]
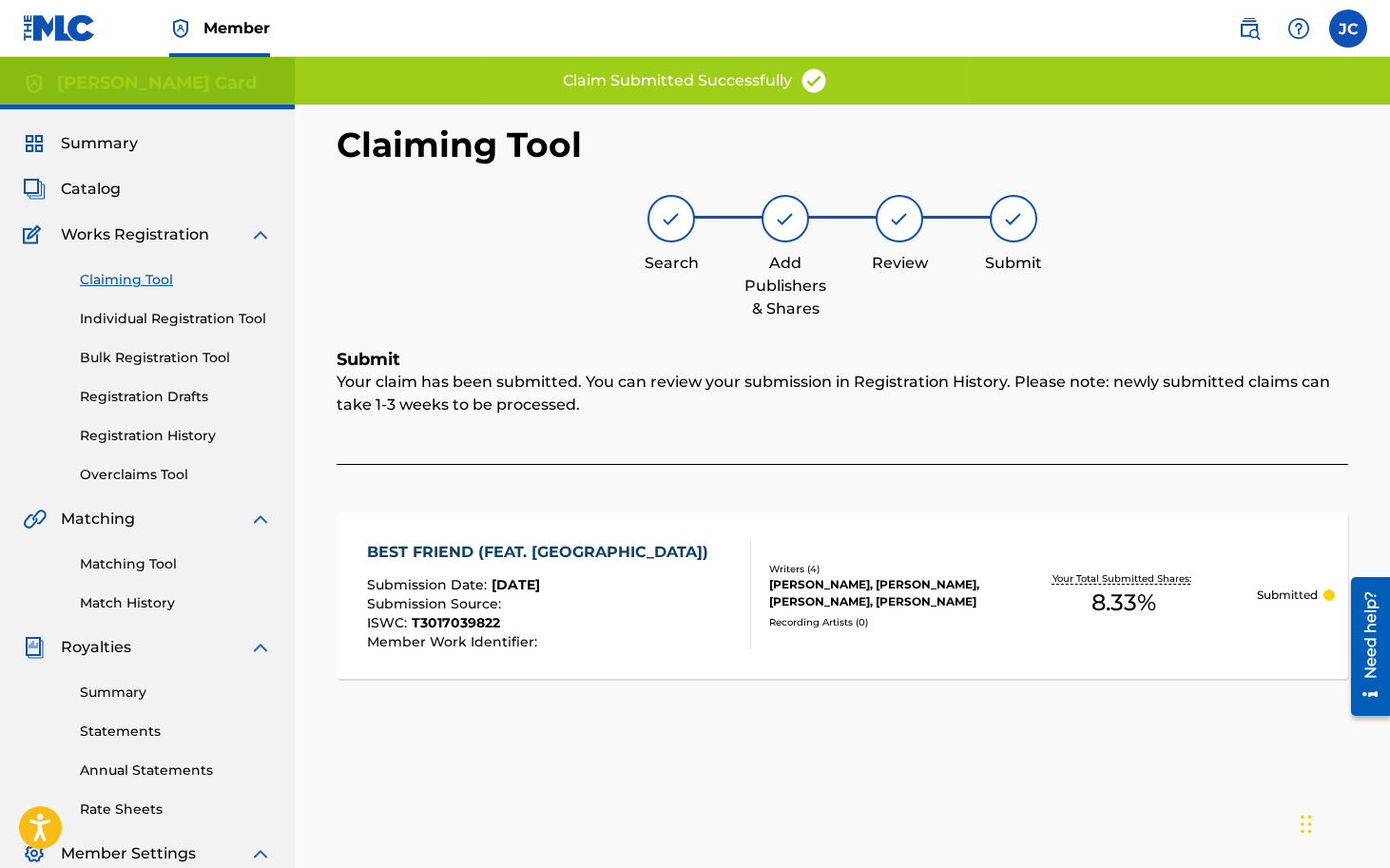
click at [166, 281] on link "Claiming Tool" at bounding box center [176, 279] width 192 height 20
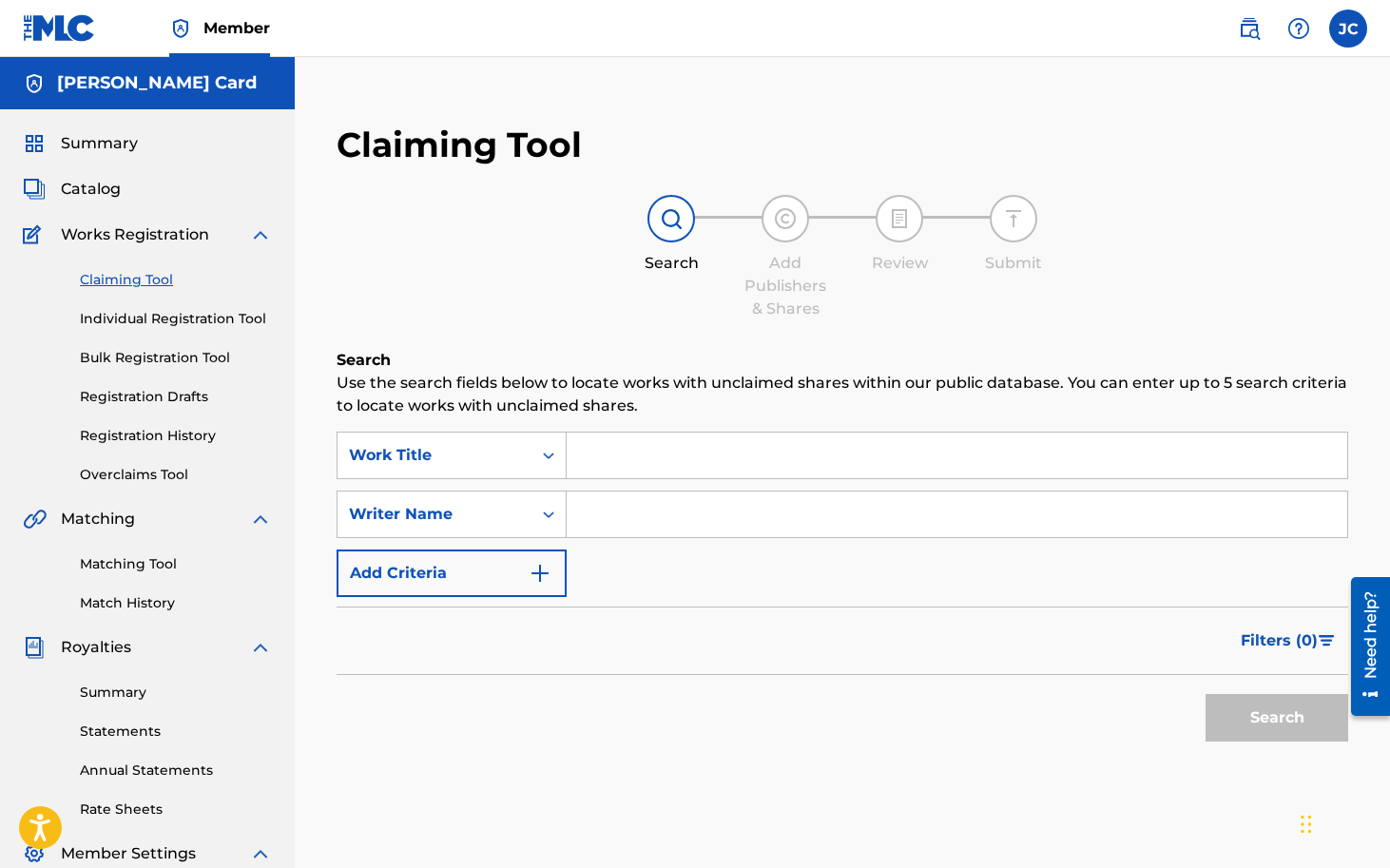
click at [697, 460] on input "Search Form" at bounding box center [957, 455] width 781 height 45
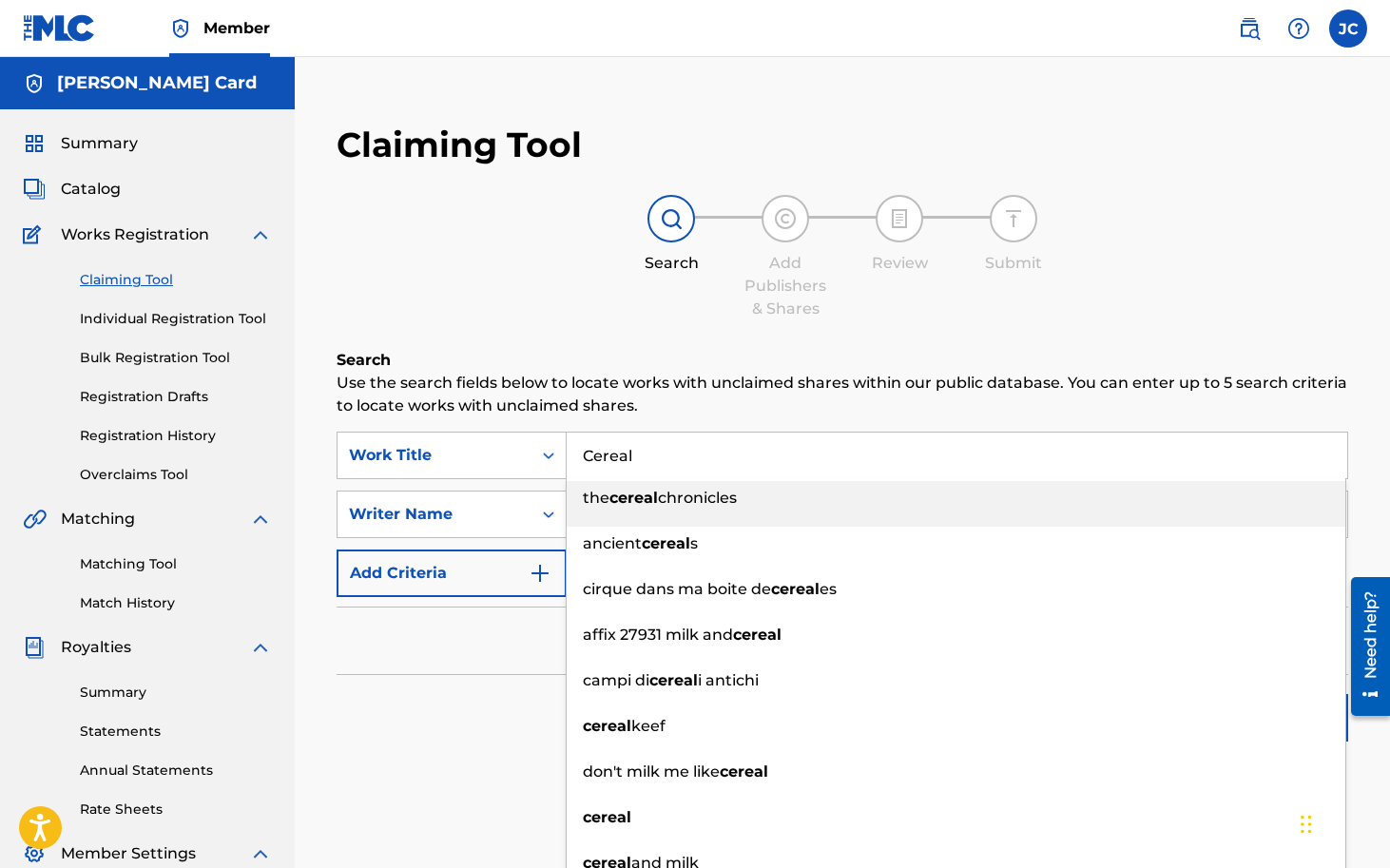
type input "Cereal"
click at [653, 372] on h6 "Search" at bounding box center [842, 361] width 1012 height 23
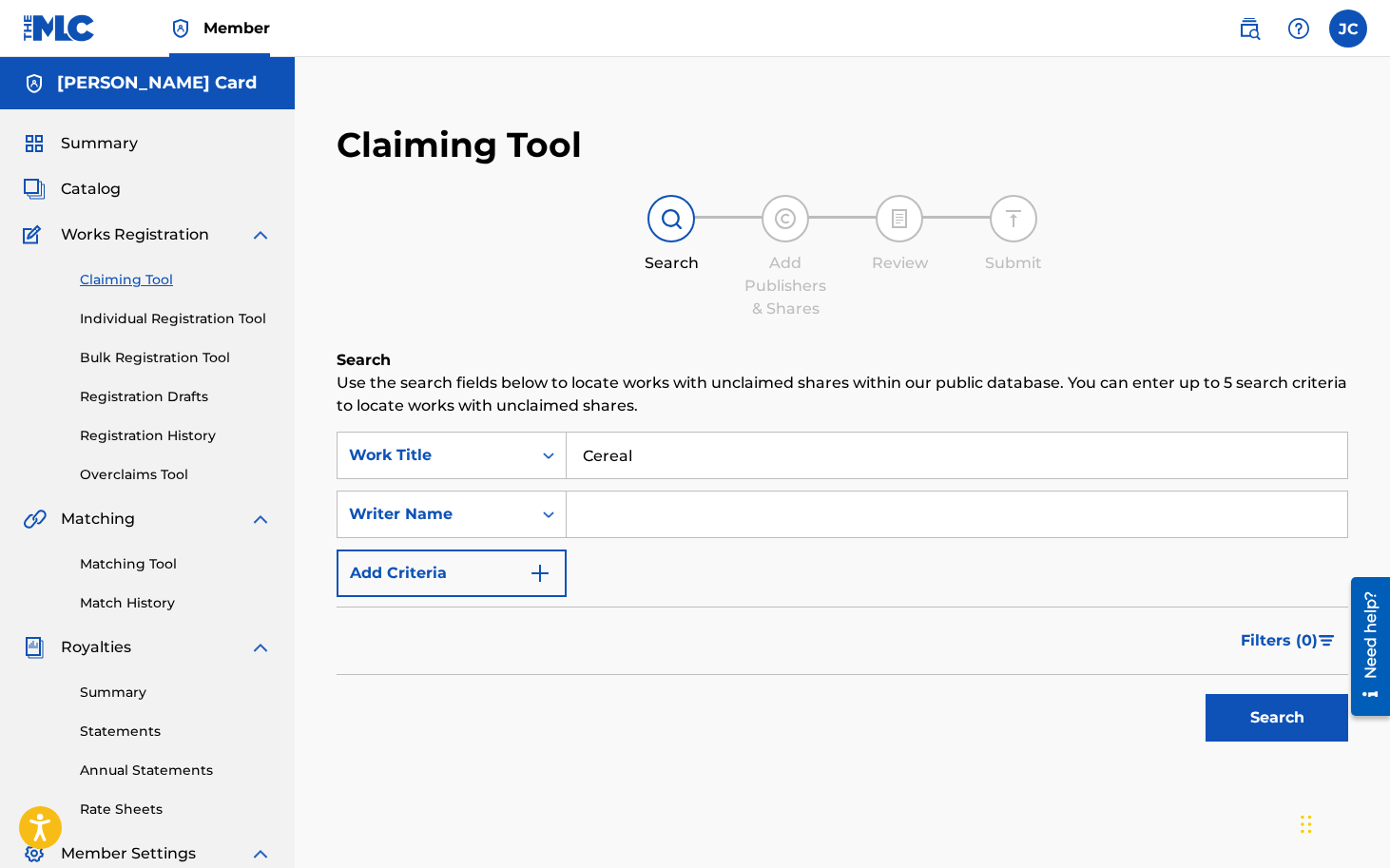
click at [639, 518] on input "Search Form" at bounding box center [957, 514] width 781 height 45
type input "destin route"
click at [751, 597] on div "SearchWithCriteria7f625014-20a0-4a31-8e97-03cf83c364c2 Work Title Cereal Search…" at bounding box center [842, 514] width 1012 height 165
click at [1263, 722] on button "Search" at bounding box center [1277, 717] width 143 height 47
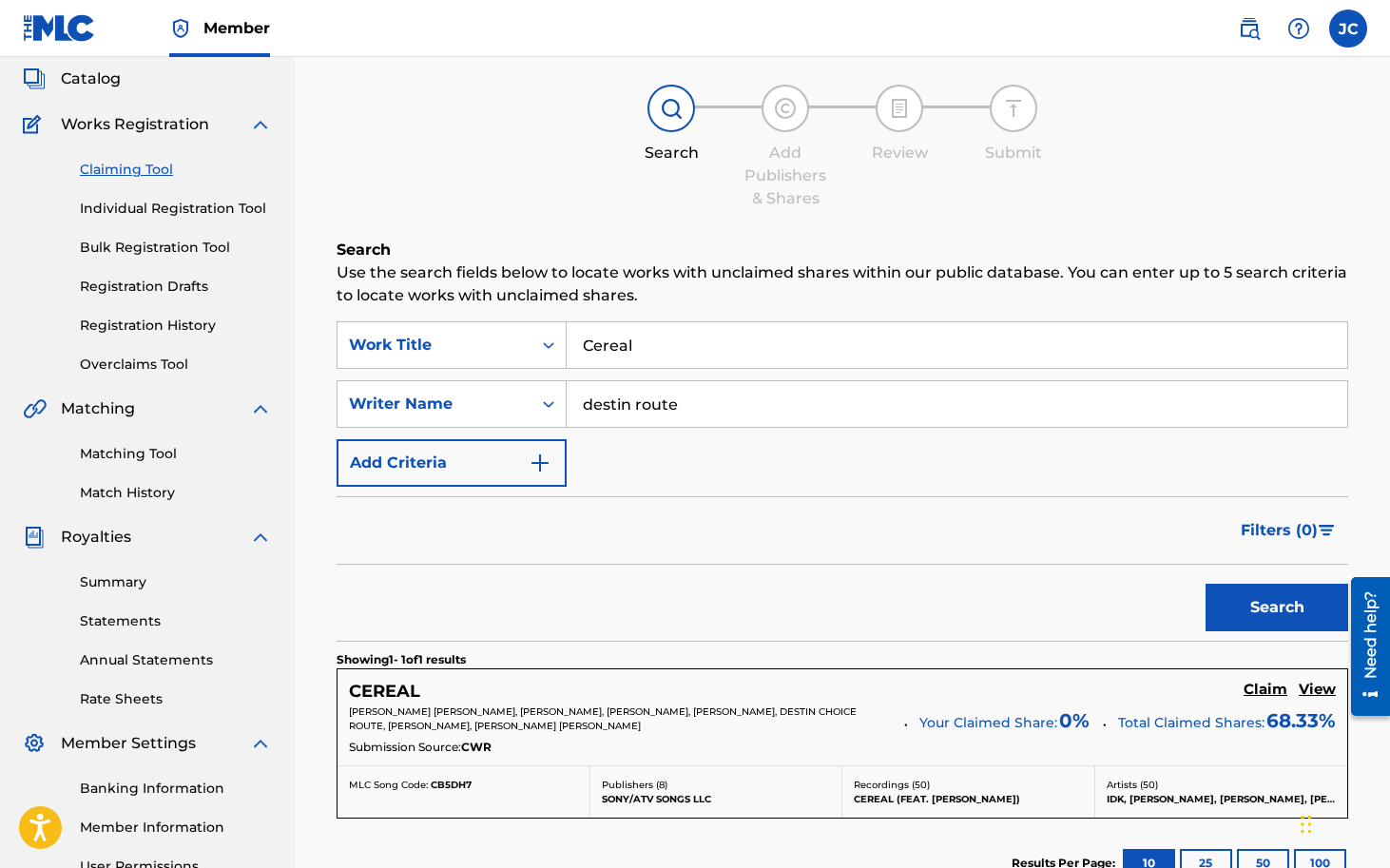
scroll to position [161, 0]
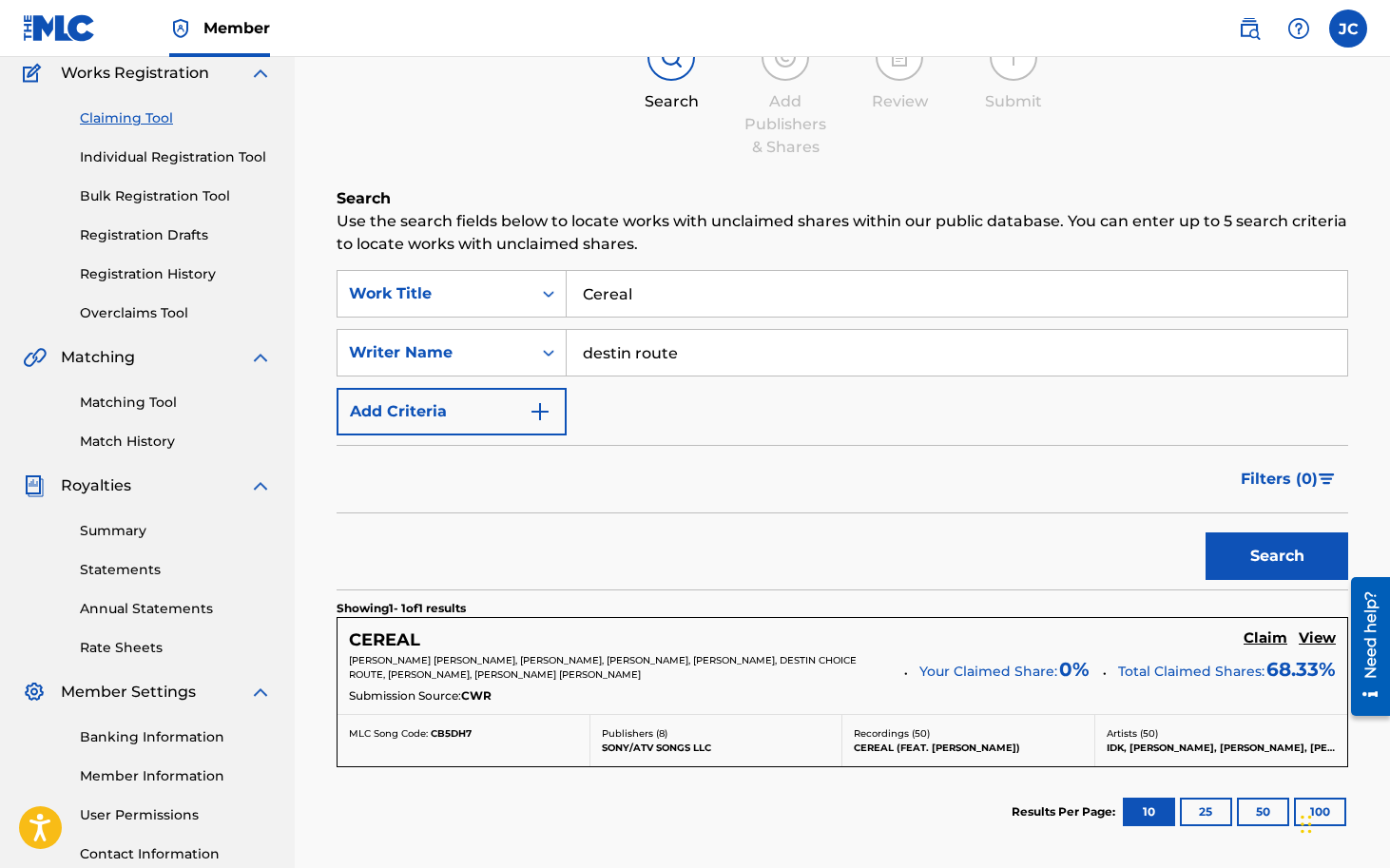
click at [396, 635] on h5 "CEREAL" at bounding box center [385, 640] width 72 height 22
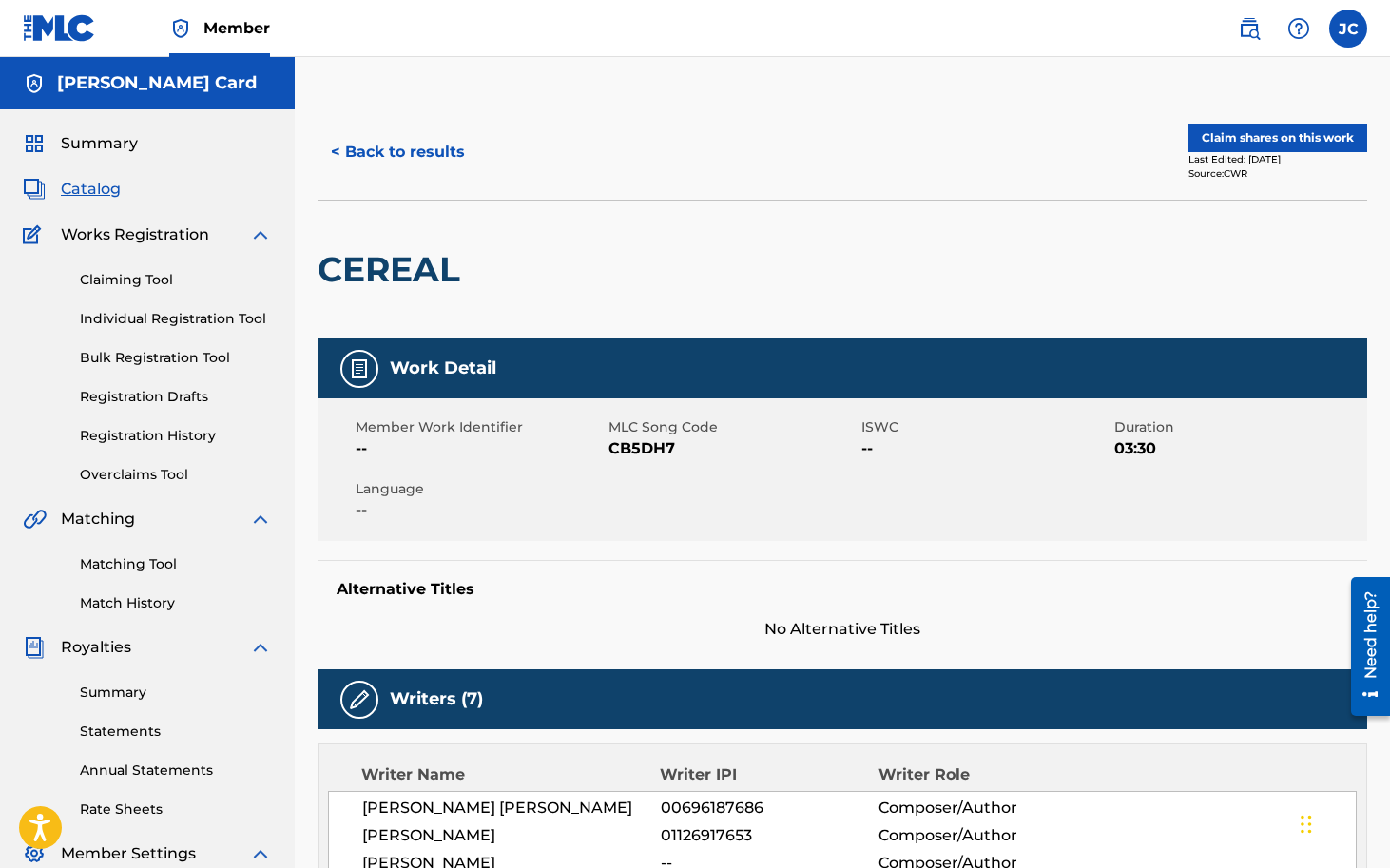
click at [1273, 142] on button "Claim shares on this work" at bounding box center [1277, 138] width 179 height 29
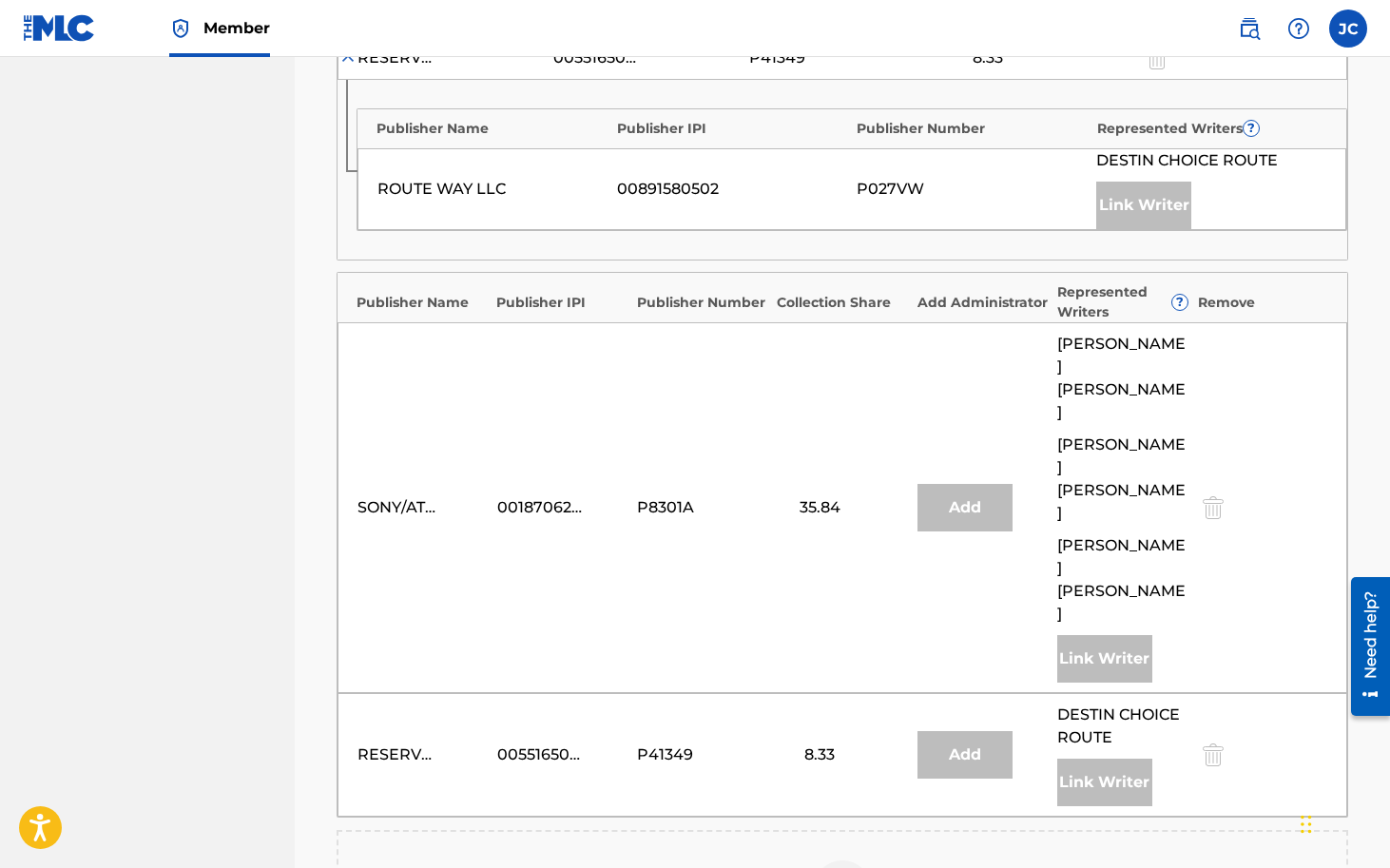
scroll to position [1172, 0]
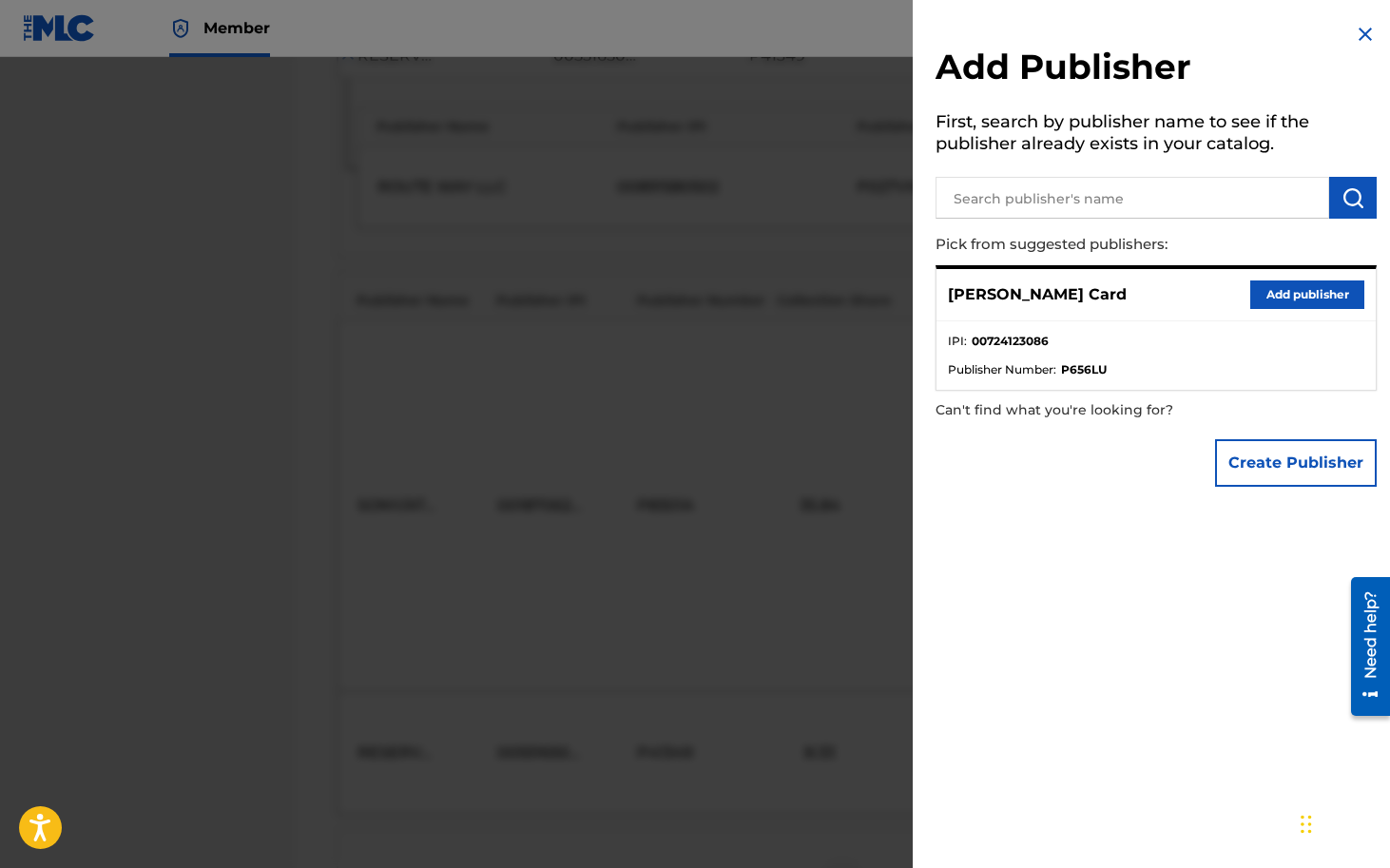
click at [1297, 301] on button "Add publisher" at bounding box center [1307, 295] width 114 height 29
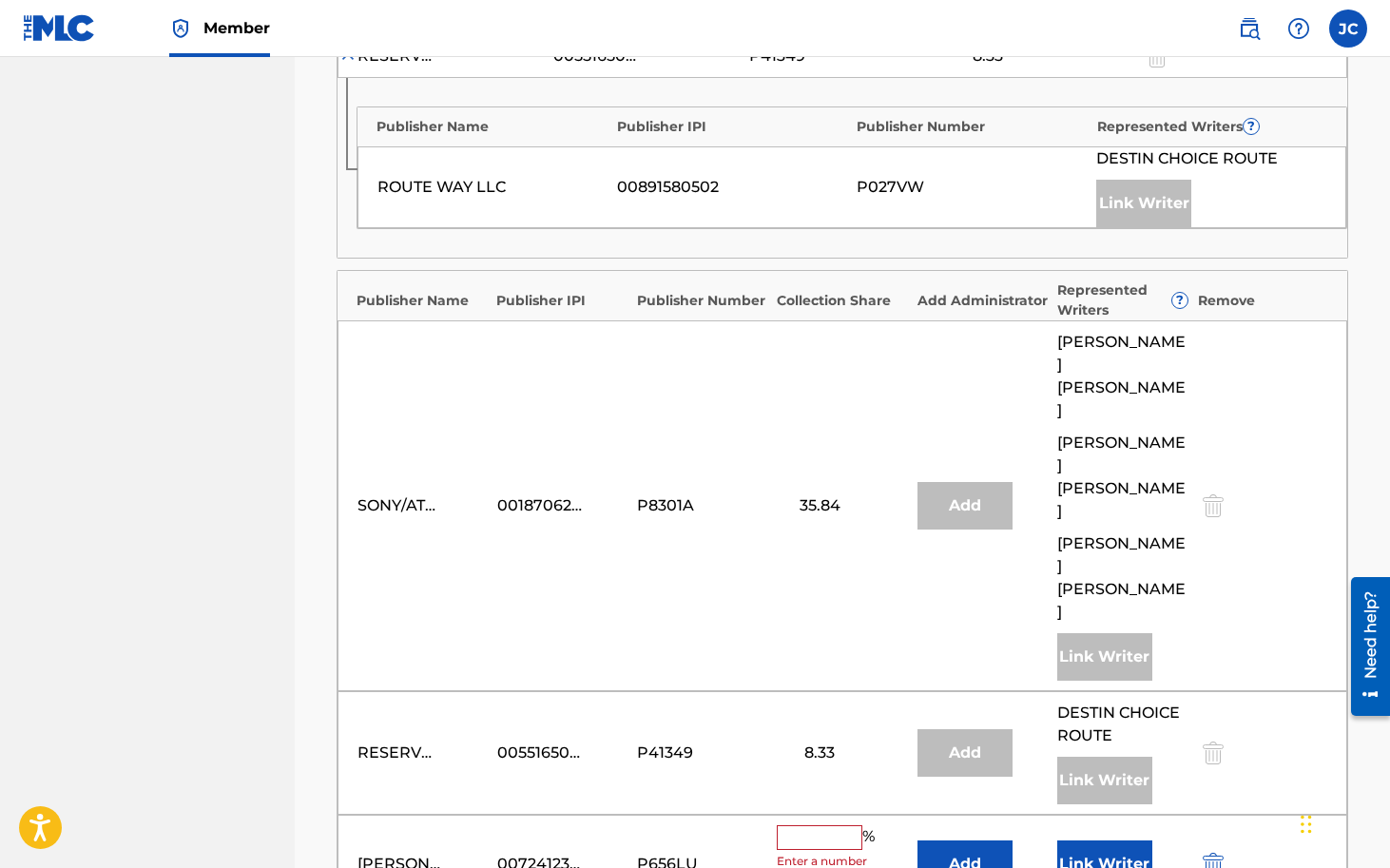
click at [831, 825] on input "text" at bounding box center [820, 838] width 86 height 25
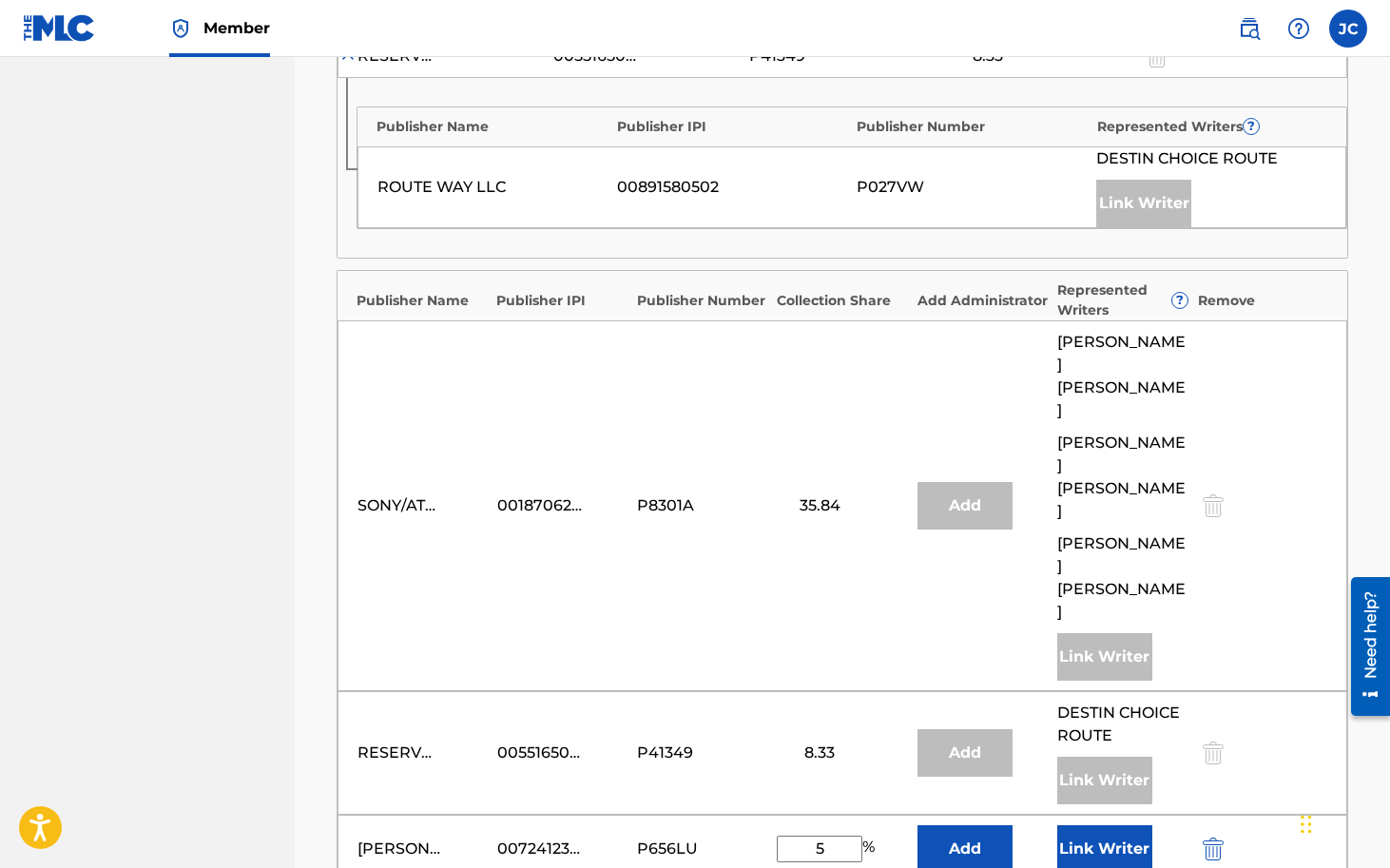
type input "5"
click at [1069, 825] on button "Link Writer" at bounding box center [1105, 849] width 95 height 47
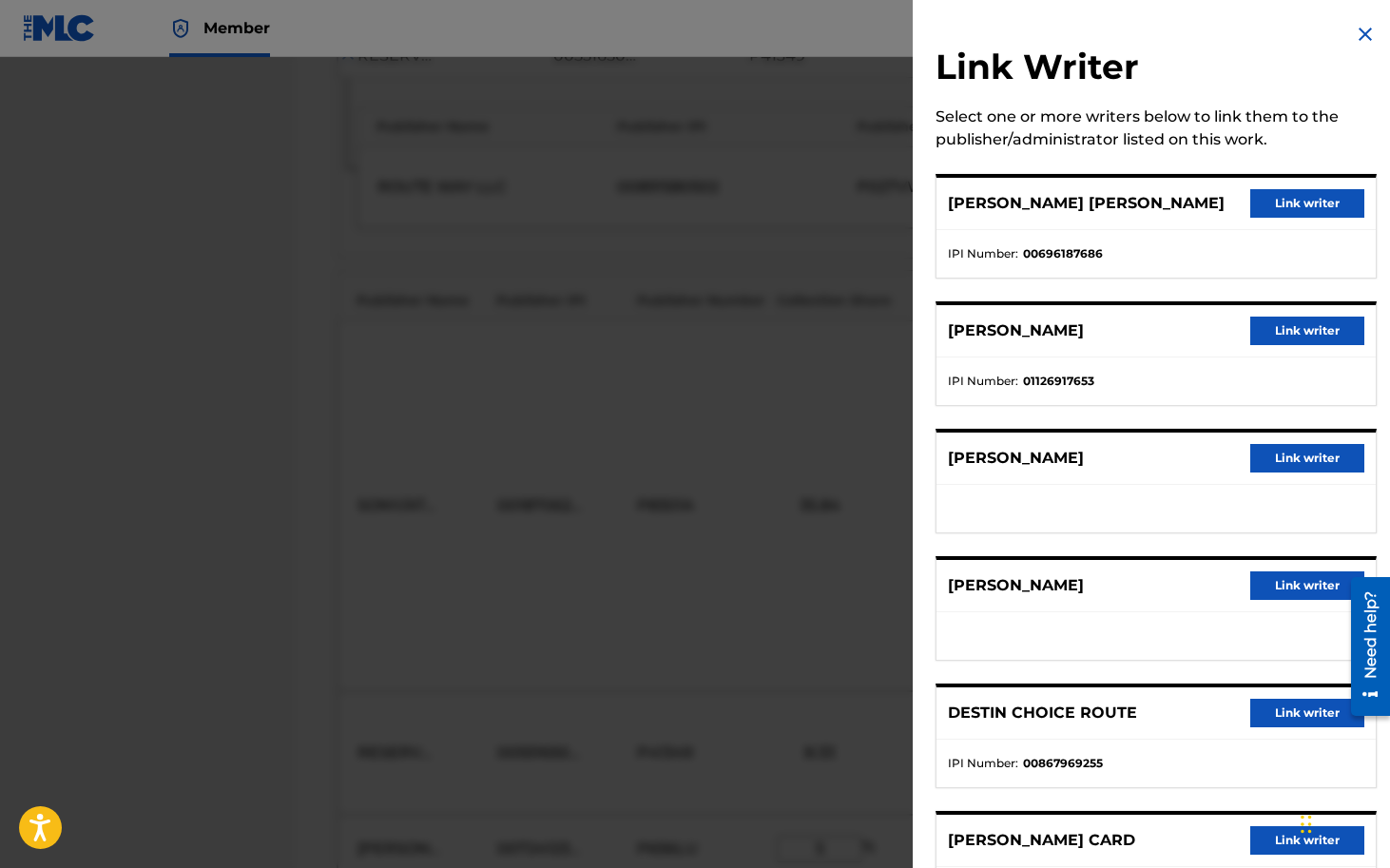
scroll to position [221, 0]
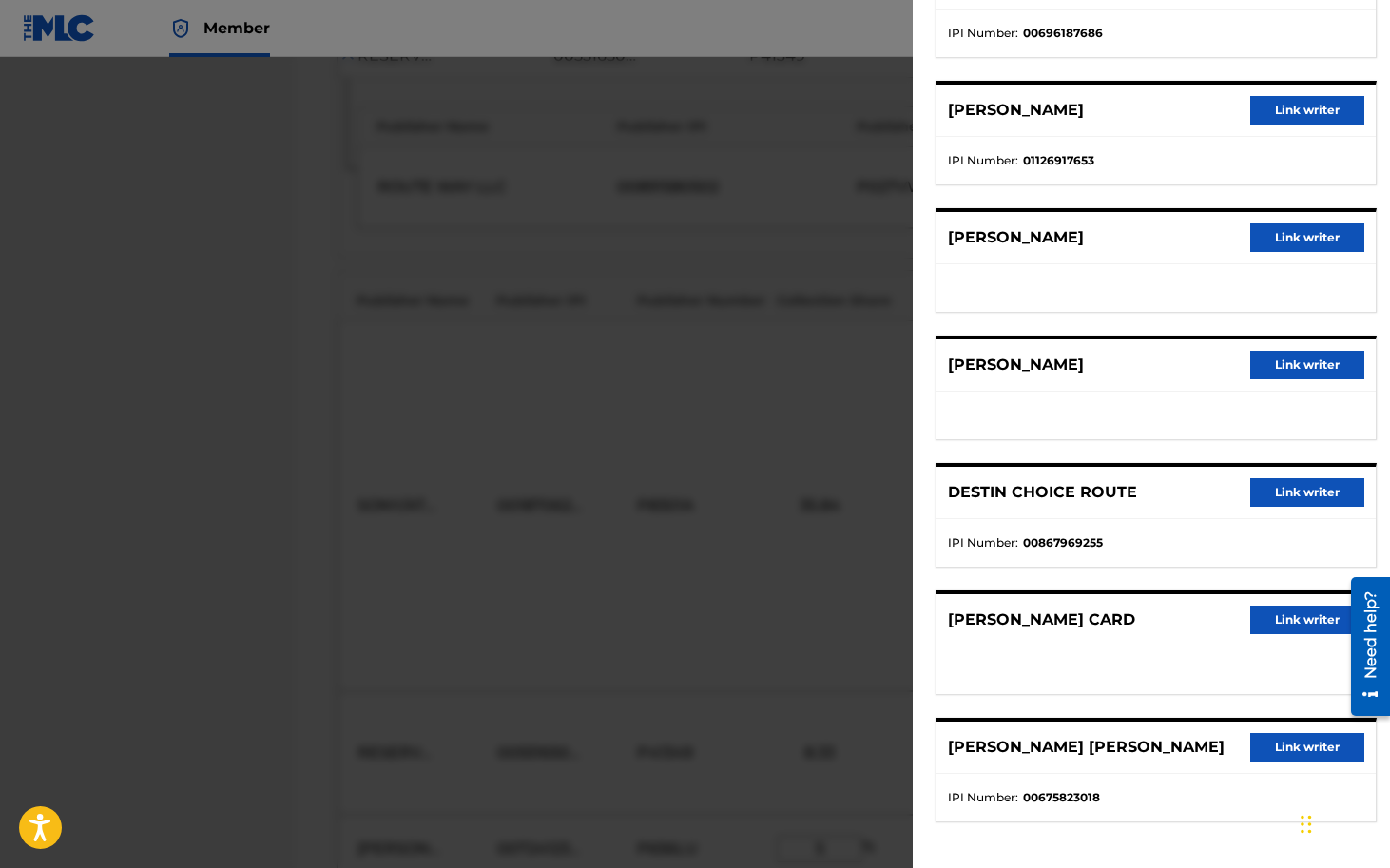
click at [1288, 626] on button "Link writer" at bounding box center [1307, 621] width 114 height 29
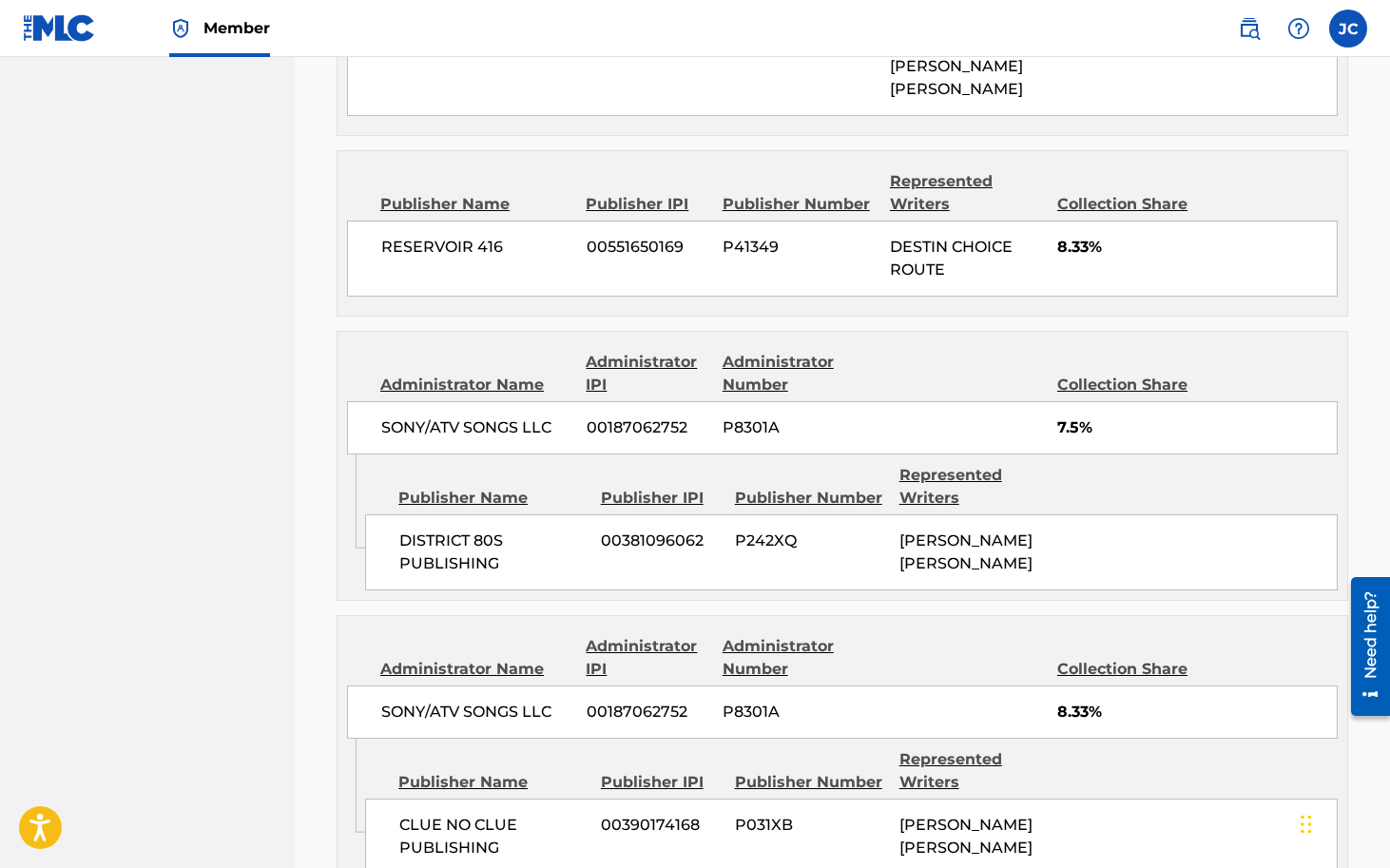
scroll to position [1767, 0]
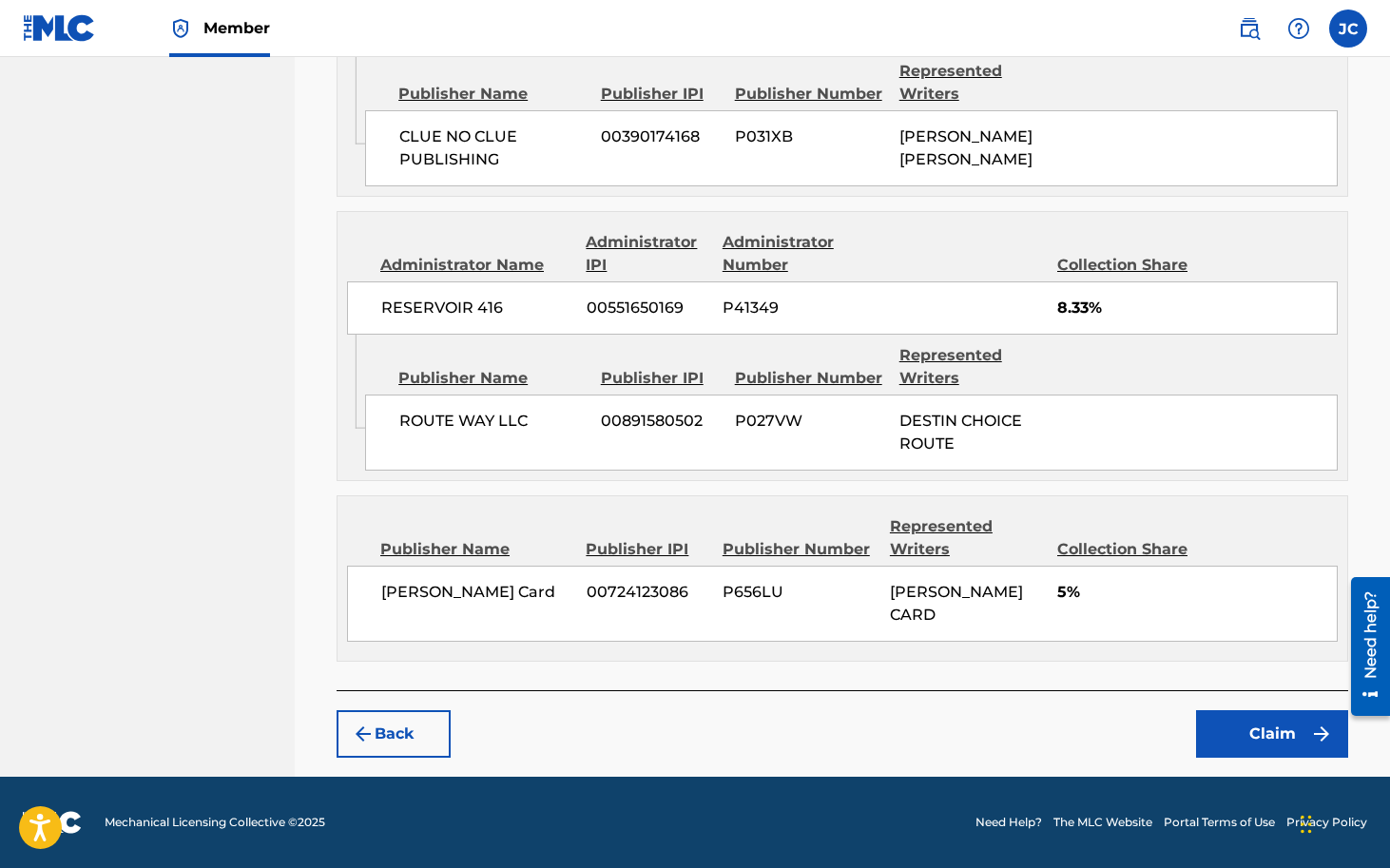
click at [1264, 744] on button "Claim" at bounding box center [1271, 734] width 152 height 47
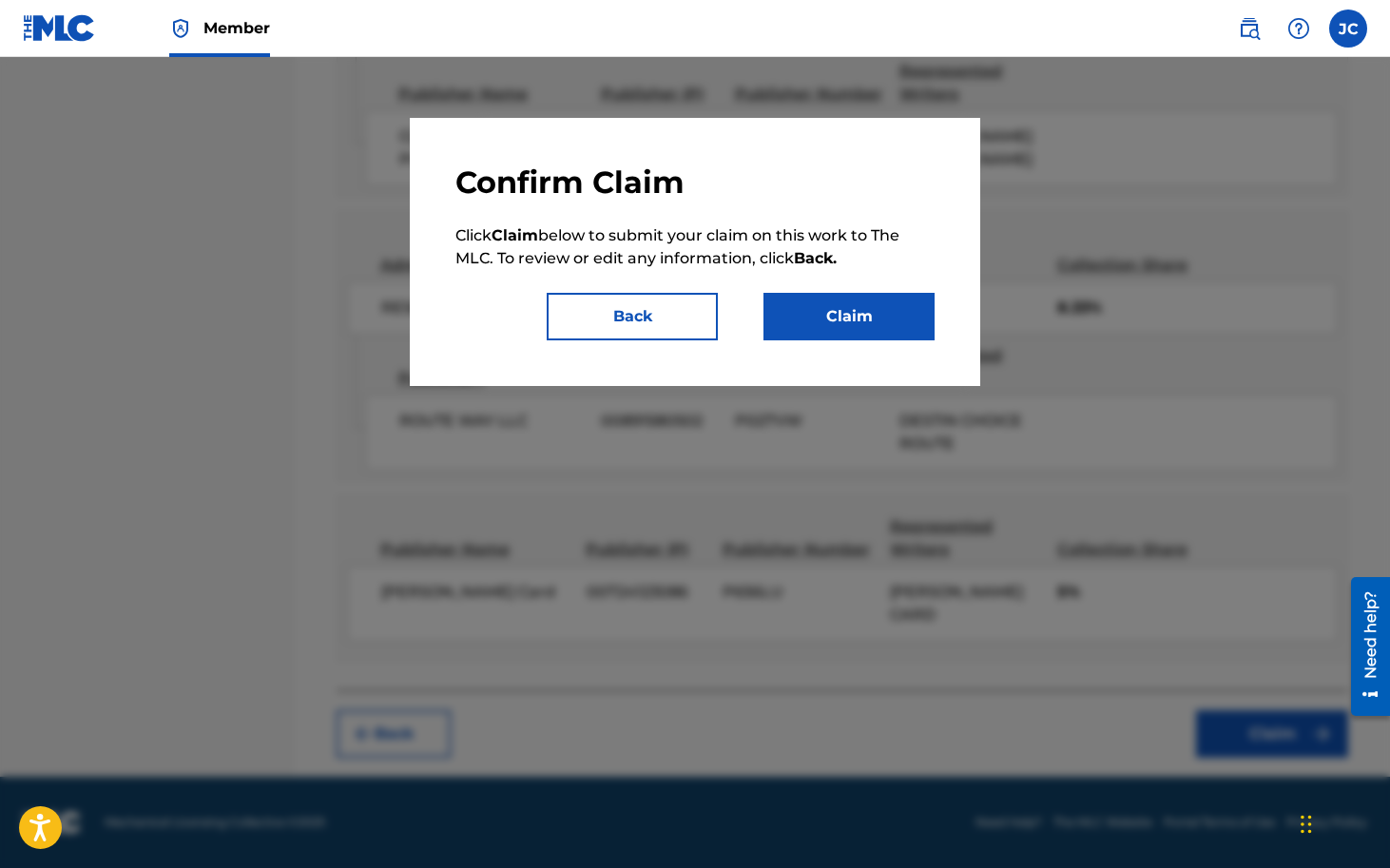
click at [860, 319] on button "Claim" at bounding box center [849, 316] width 171 height 47
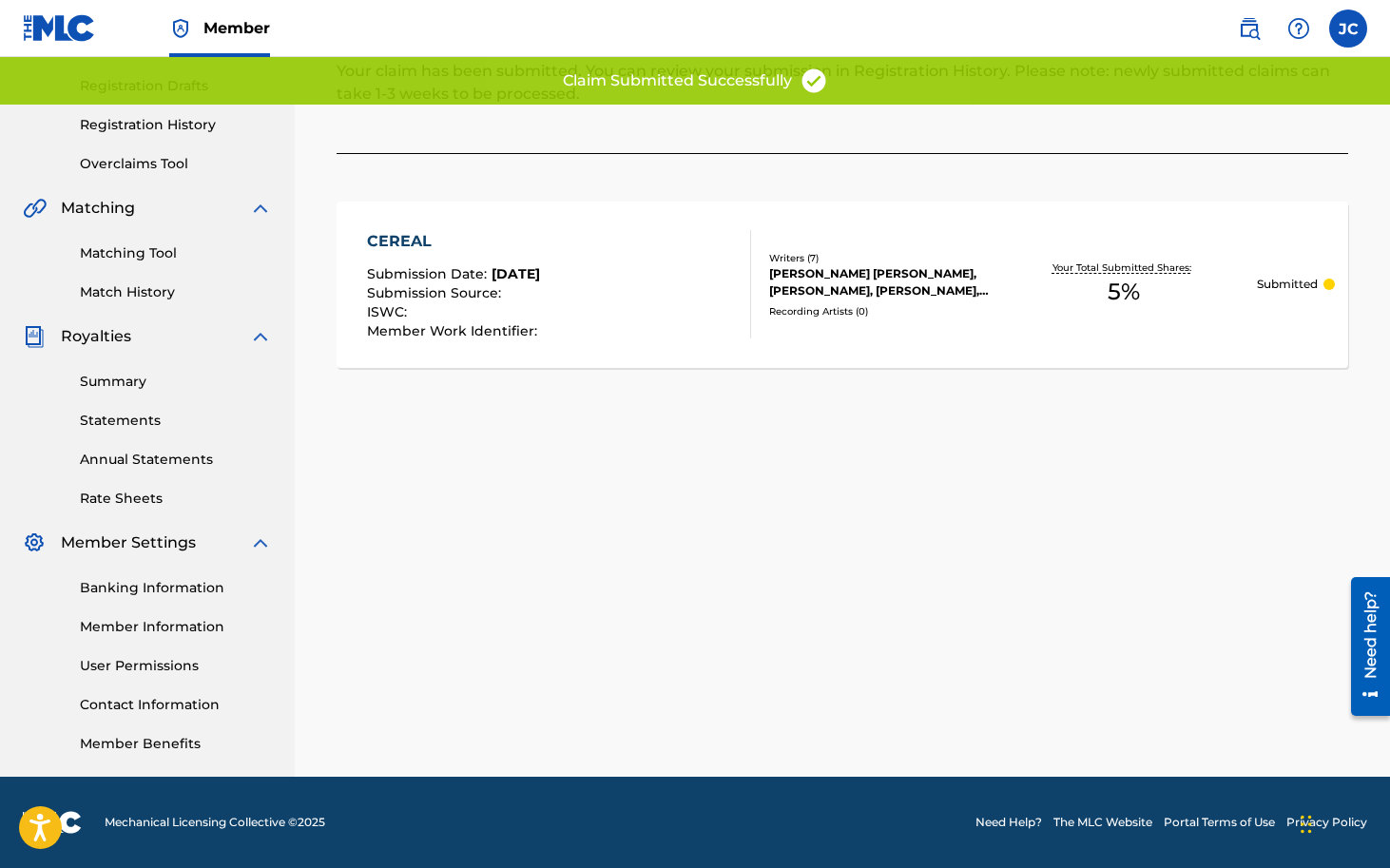
scroll to position [0, 0]
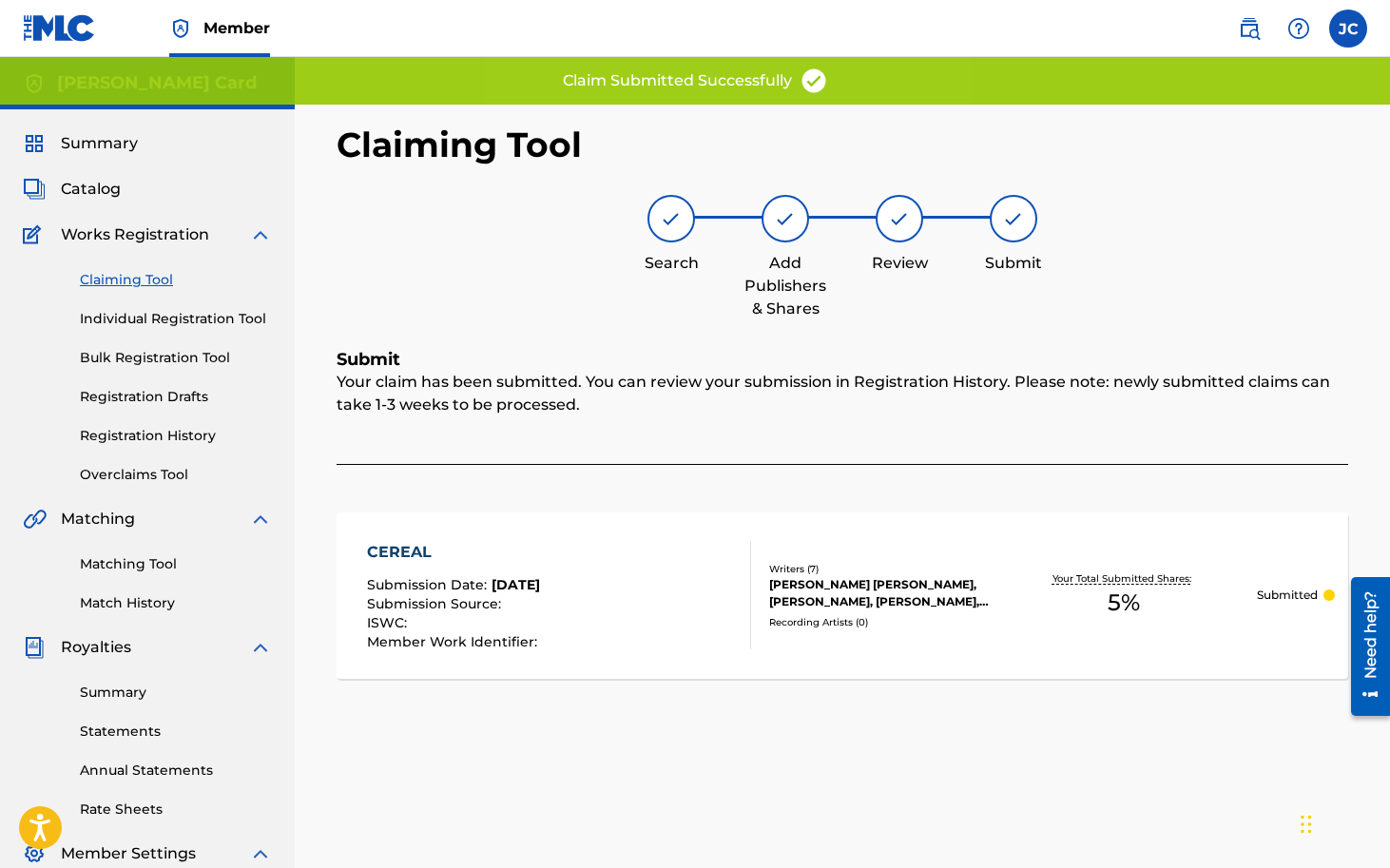
click at [147, 280] on link "Claiming Tool" at bounding box center [176, 279] width 192 height 20
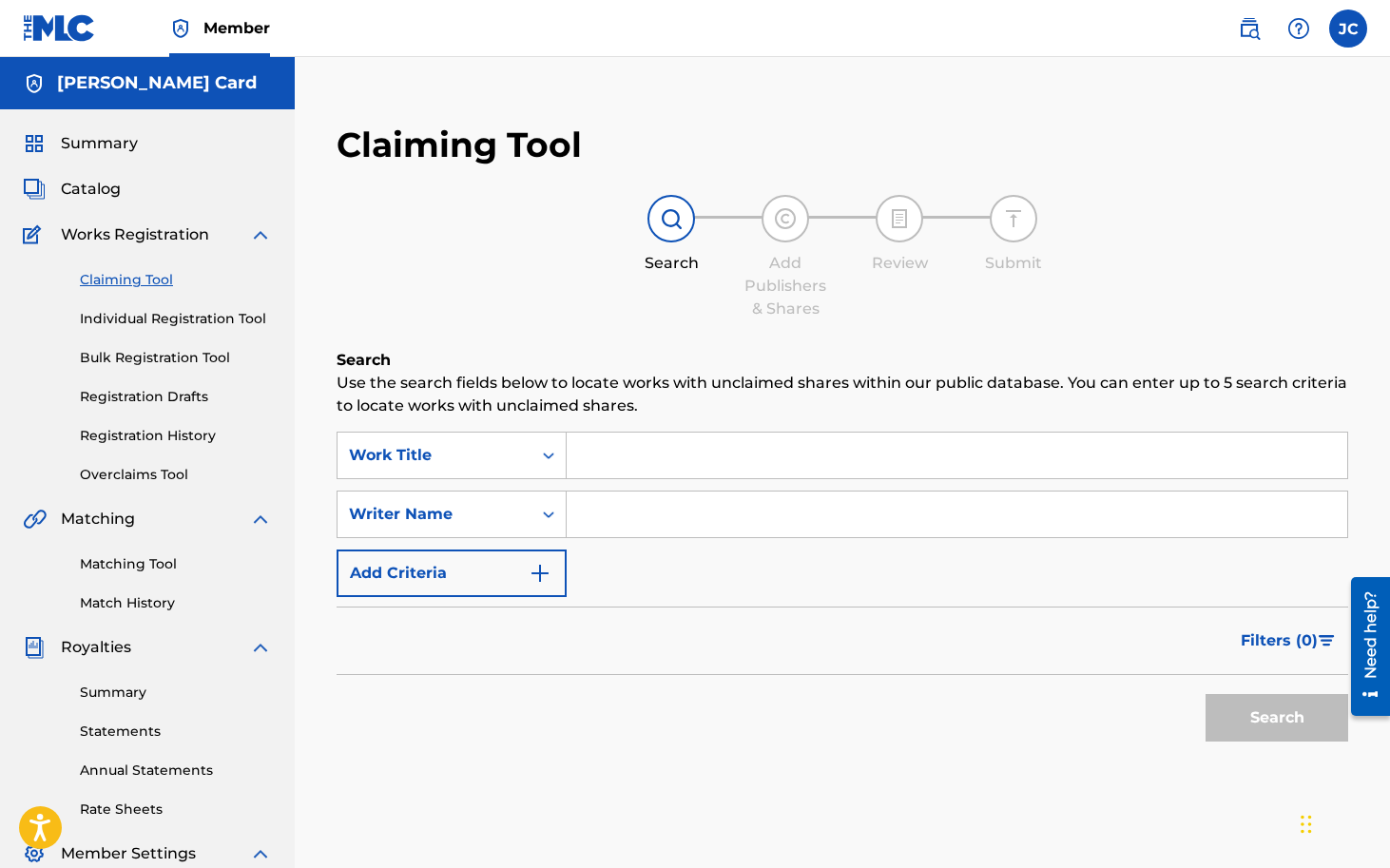
click at [684, 465] on input "Search Form" at bounding box center [957, 455] width 781 height 45
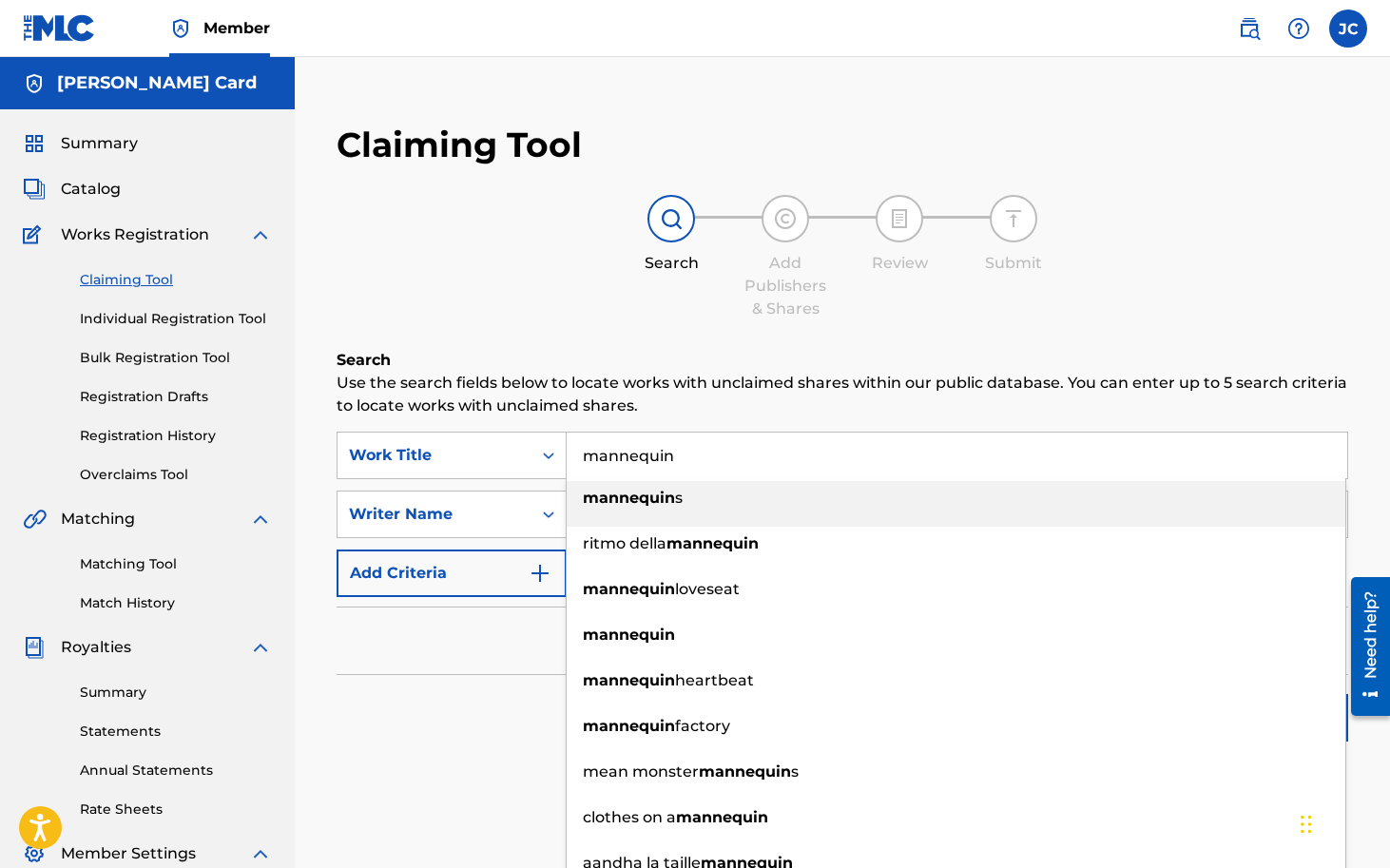
type input "mannequin"
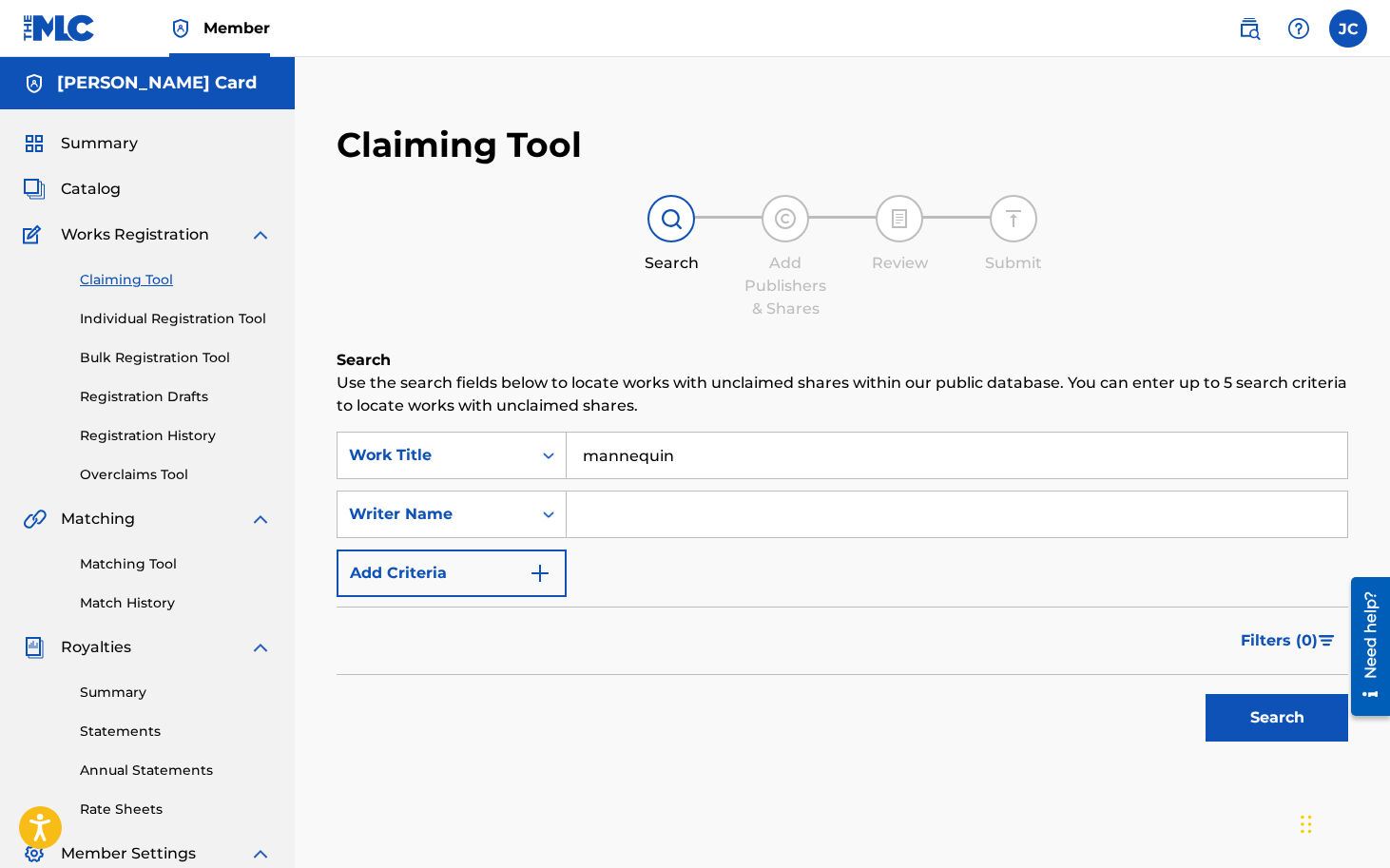
click at [695, 532] on input "Search Form" at bounding box center [957, 514] width 781 height 45
click at [746, 627] on div "Filters ( 0 )" at bounding box center [842, 641] width 1012 height 69
click at [1286, 713] on button "Search" at bounding box center [1277, 717] width 143 height 47
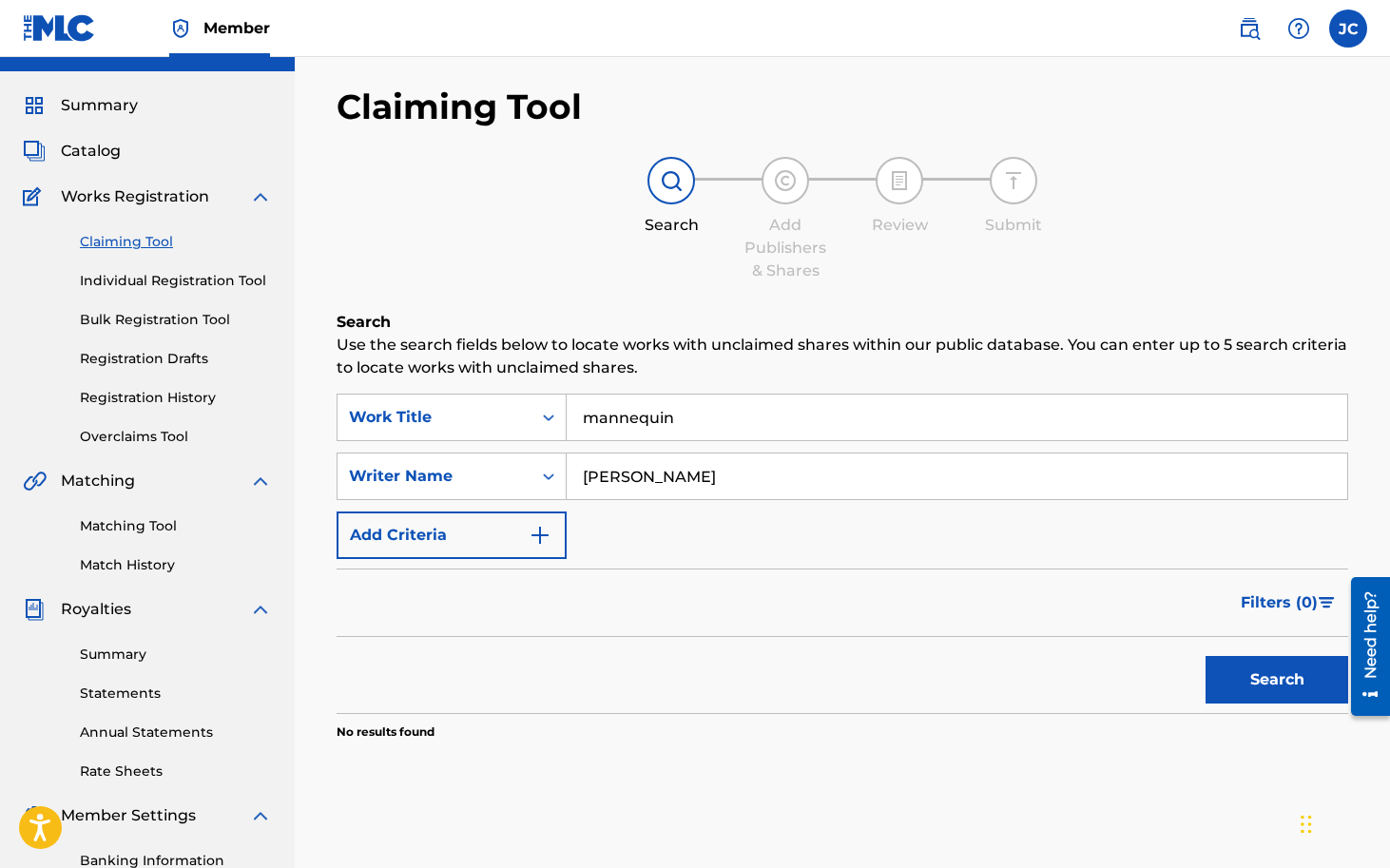
scroll to position [55, 0]
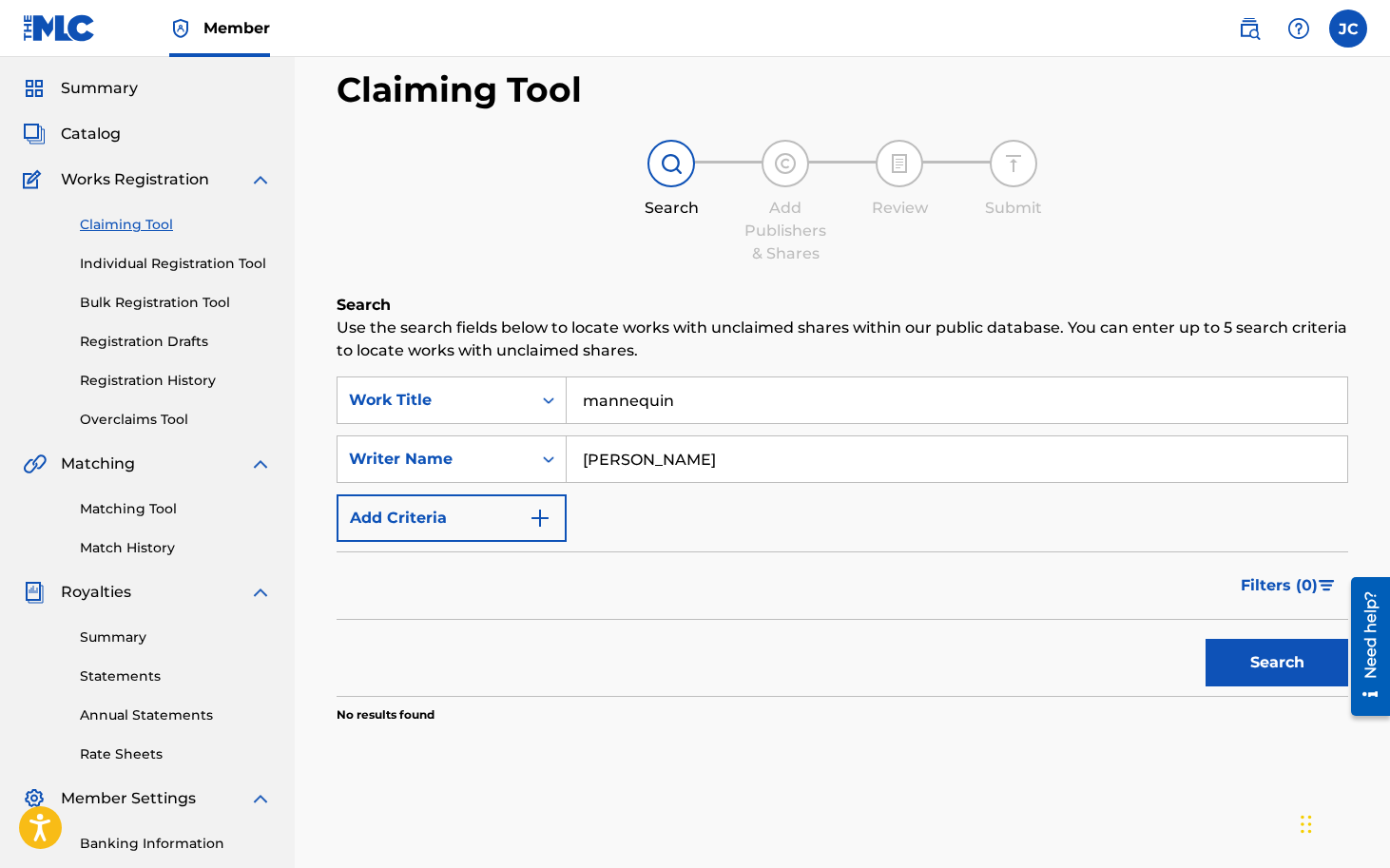
drag, startPoint x: 715, startPoint y: 451, endPoint x: 255, endPoint y: 420, distance: 461.0
click at [566, 436] on input "[PERSON_NAME]" at bounding box center [957, 458] width 781 height 45
type input "[PERSON_NAME]"
click at [1275, 674] on button "Search" at bounding box center [1277, 662] width 143 height 47
click at [727, 443] on input "[PERSON_NAME]" at bounding box center [957, 458] width 781 height 45
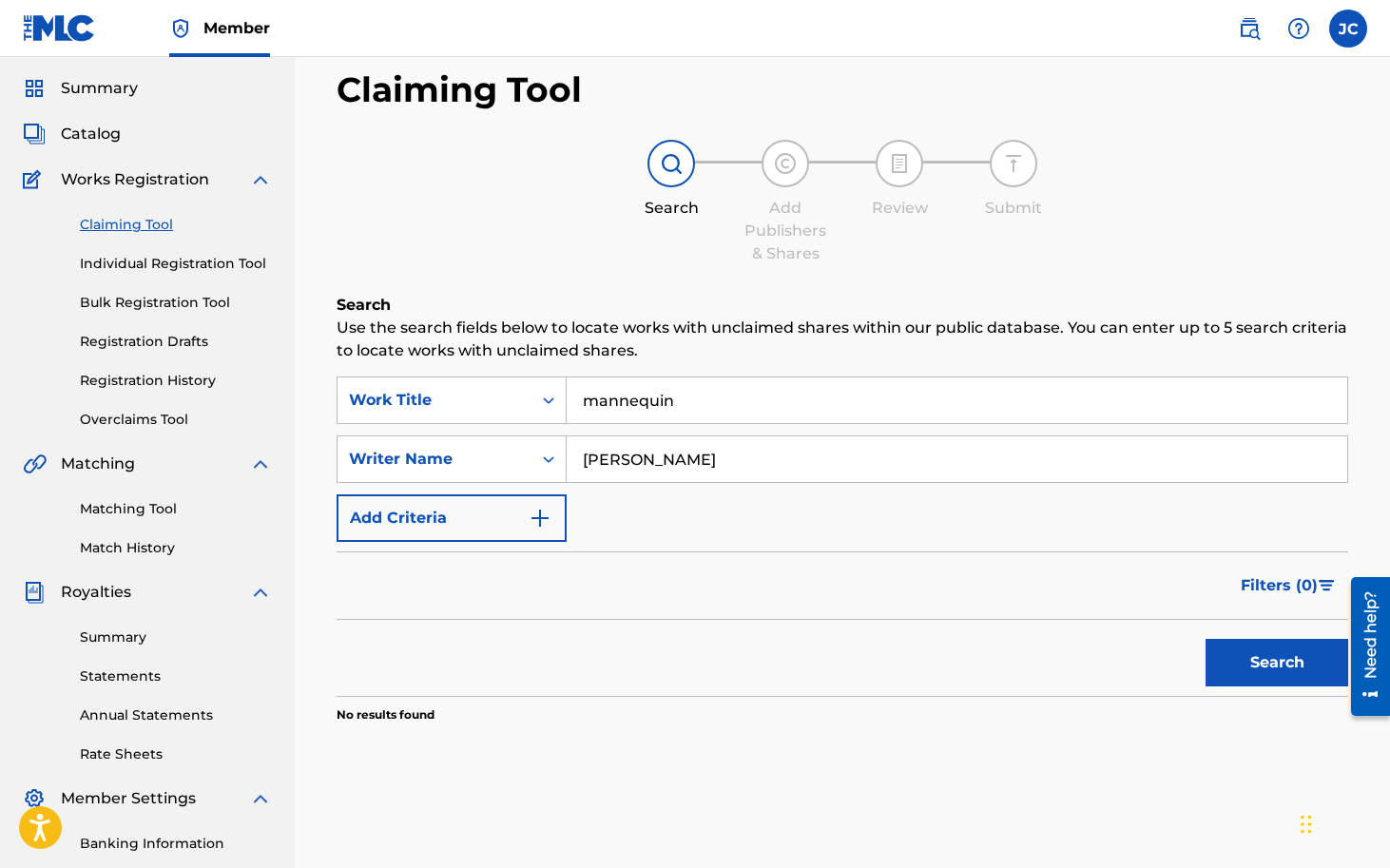
click at [727, 443] on input "[PERSON_NAME]" at bounding box center [957, 458] width 781 height 45
type input "[PERSON_NAME]"
click at [1269, 652] on button "Search" at bounding box center [1277, 662] width 143 height 47
click at [771, 451] on input "[PERSON_NAME]" at bounding box center [957, 458] width 781 height 45
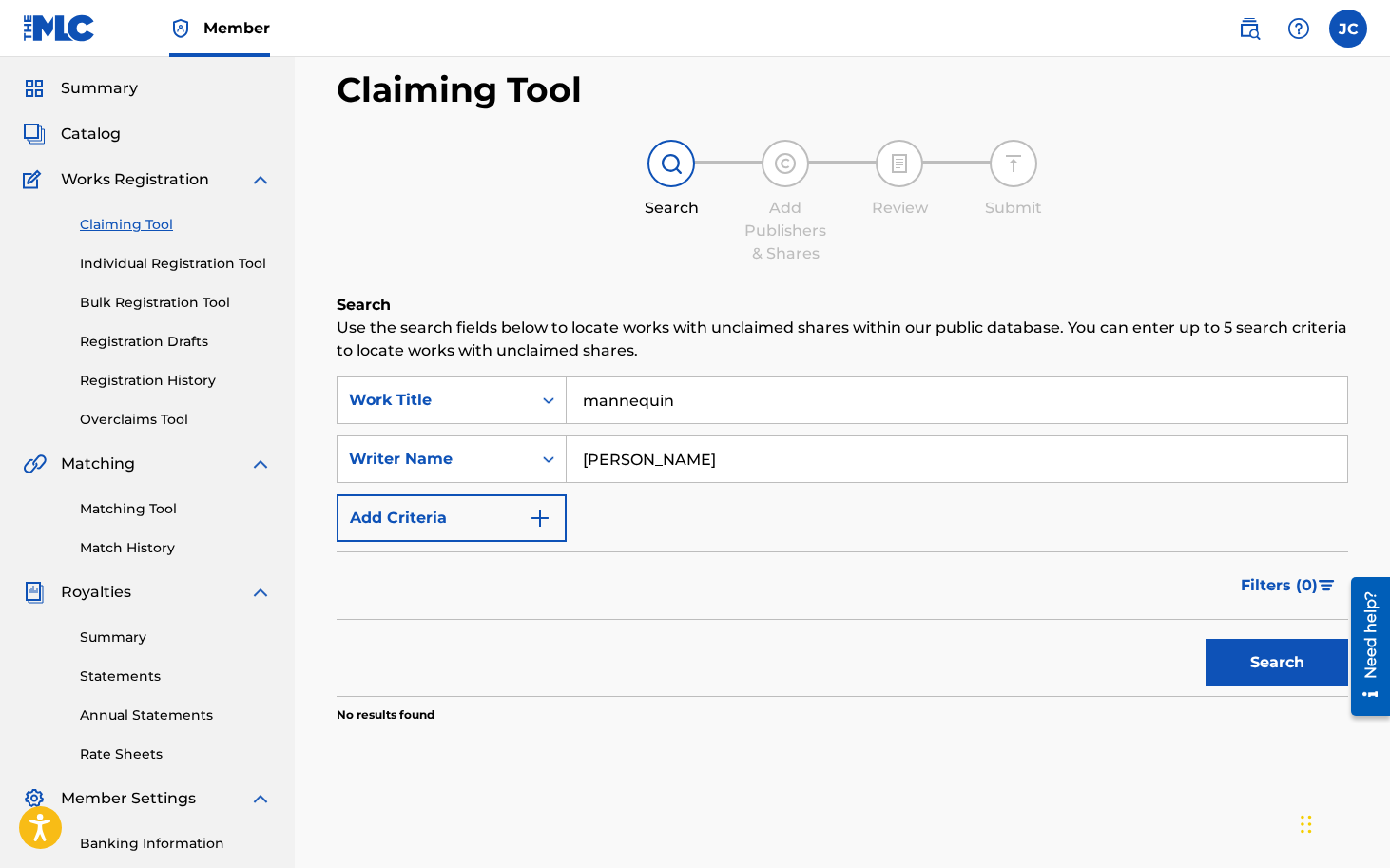
click at [770, 450] on input "[PERSON_NAME]" at bounding box center [957, 458] width 781 height 45
type input "[PERSON_NAME] Card"
click at [1277, 658] on button "Search" at bounding box center [1277, 662] width 143 height 47
click at [767, 388] on input "mannequin" at bounding box center [957, 399] width 781 height 45
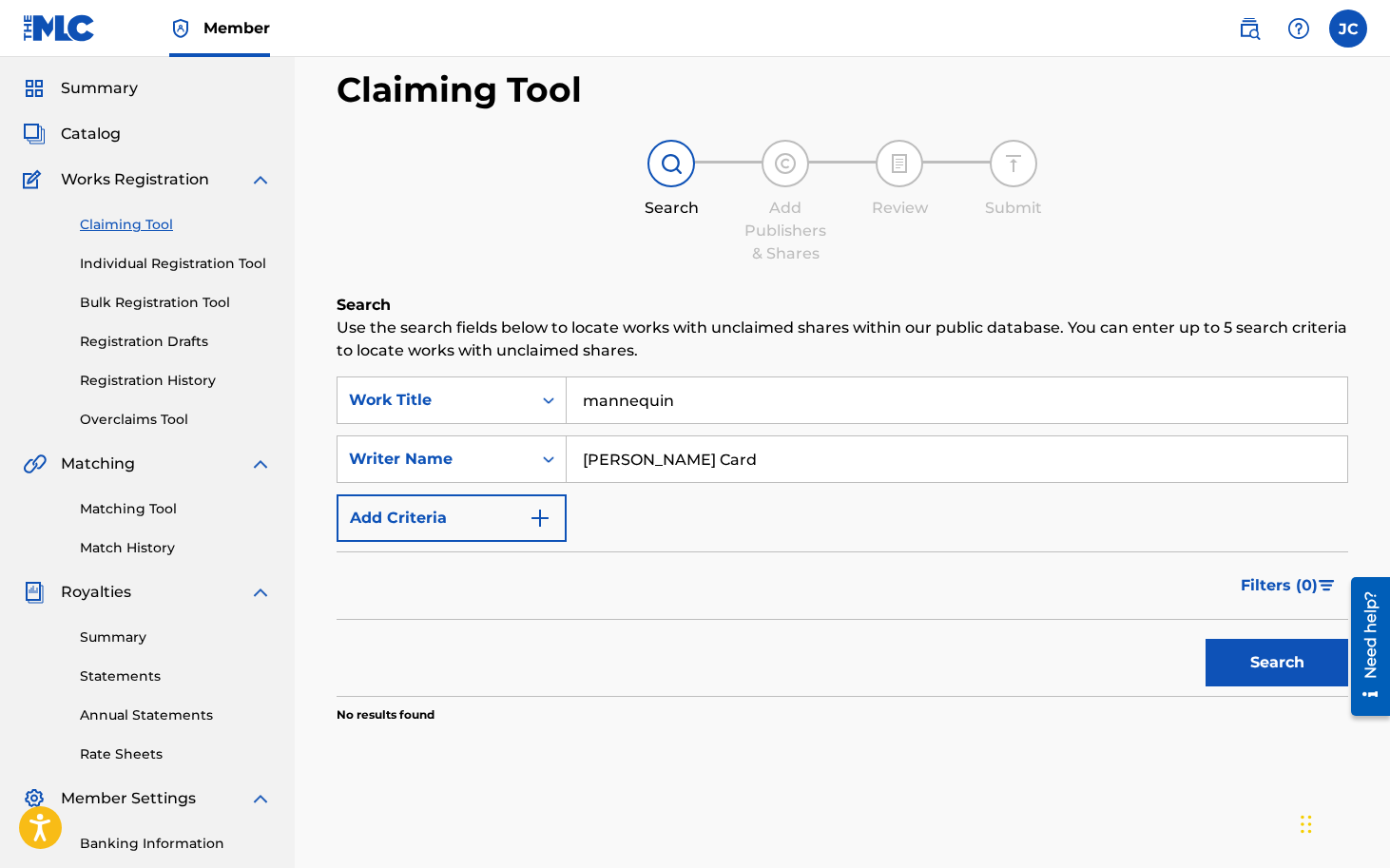
click at [767, 388] on input "mannequin" at bounding box center [957, 399] width 781 height 45
click at [1286, 655] on button "Search" at bounding box center [1277, 662] width 143 height 47
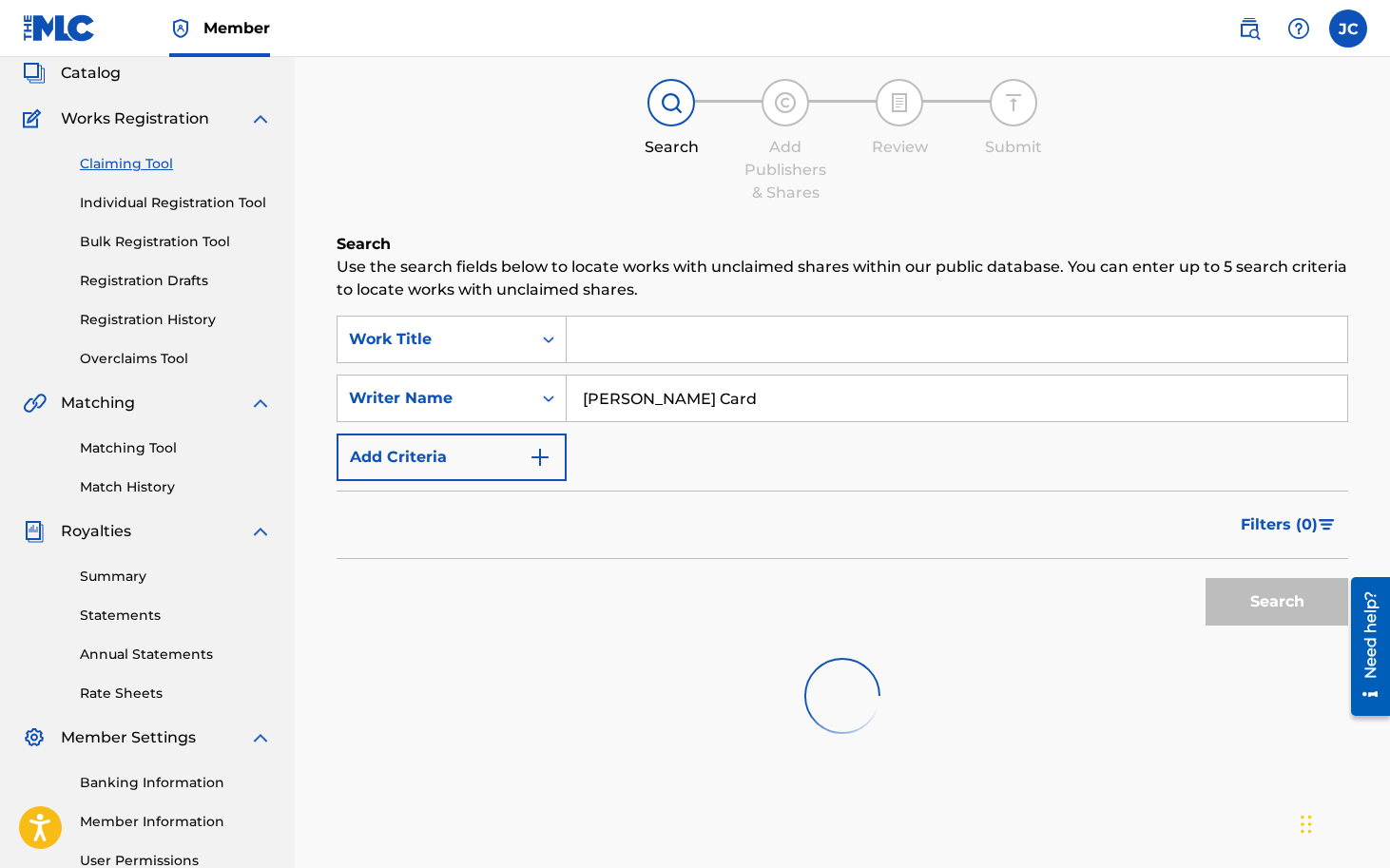
scroll to position [0, 0]
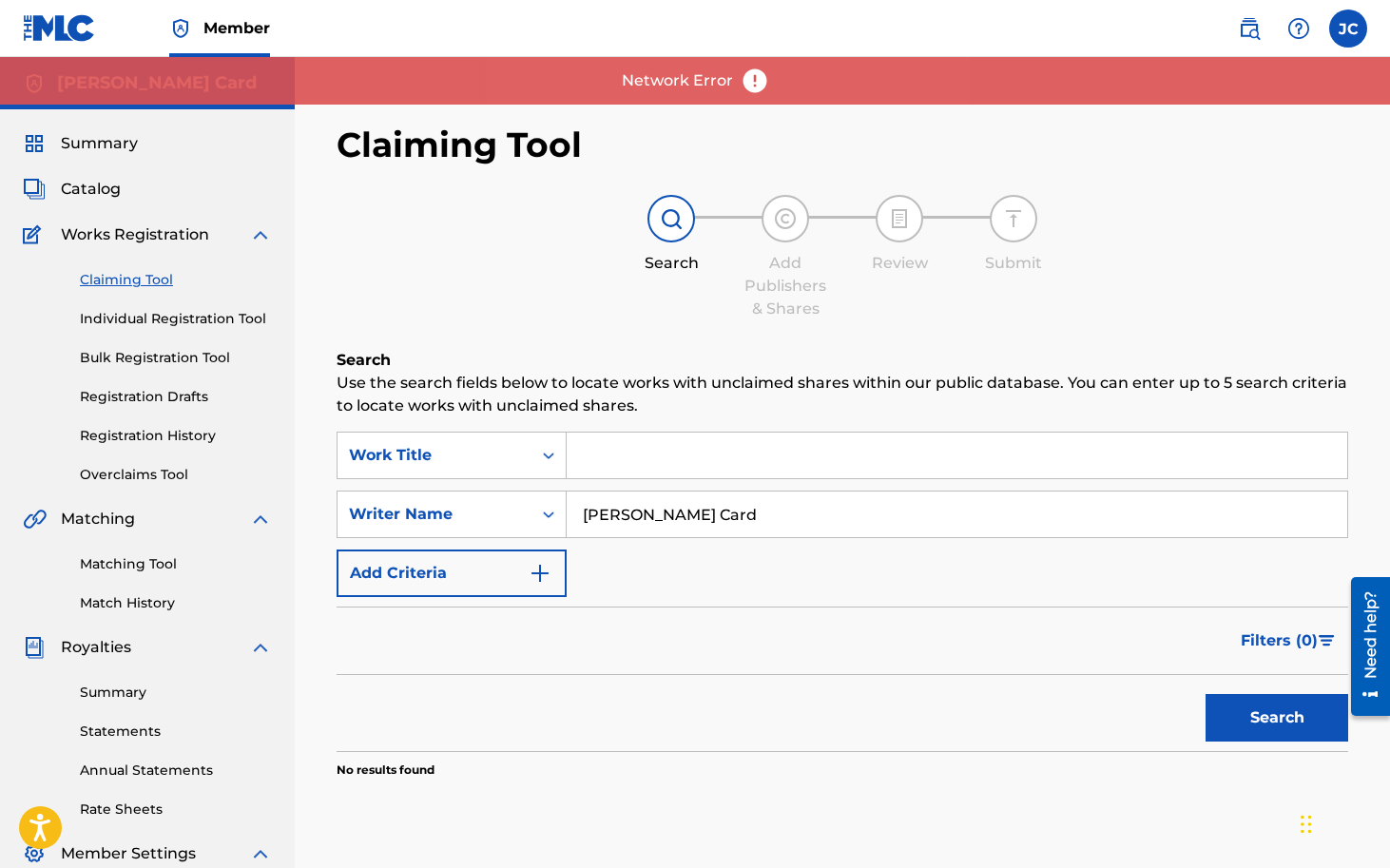
click at [729, 467] on input "Search Form" at bounding box center [957, 455] width 781 height 45
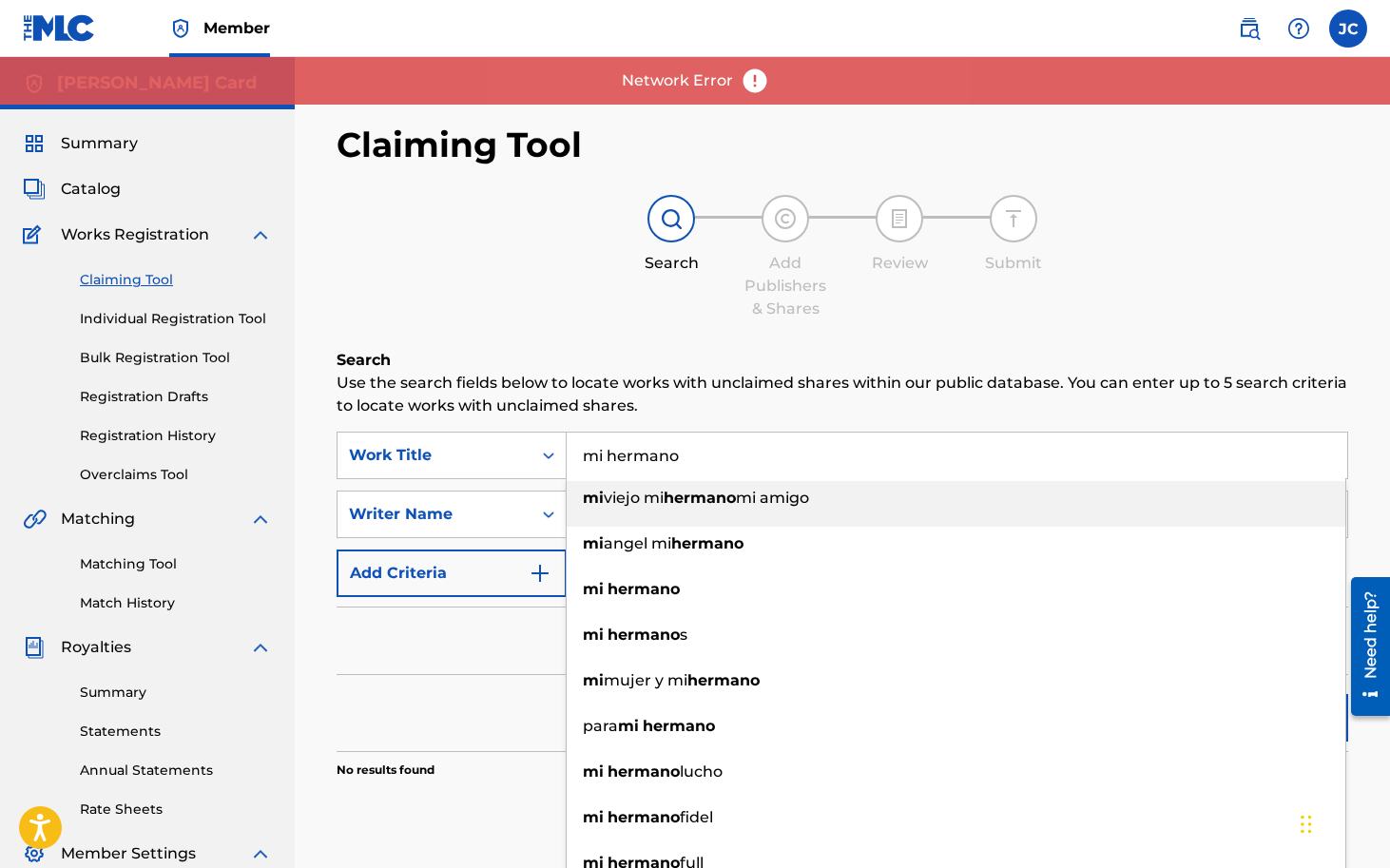
type input "mi hermano"
click at [787, 364] on h6 "Search" at bounding box center [842, 361] width 1012 height 23
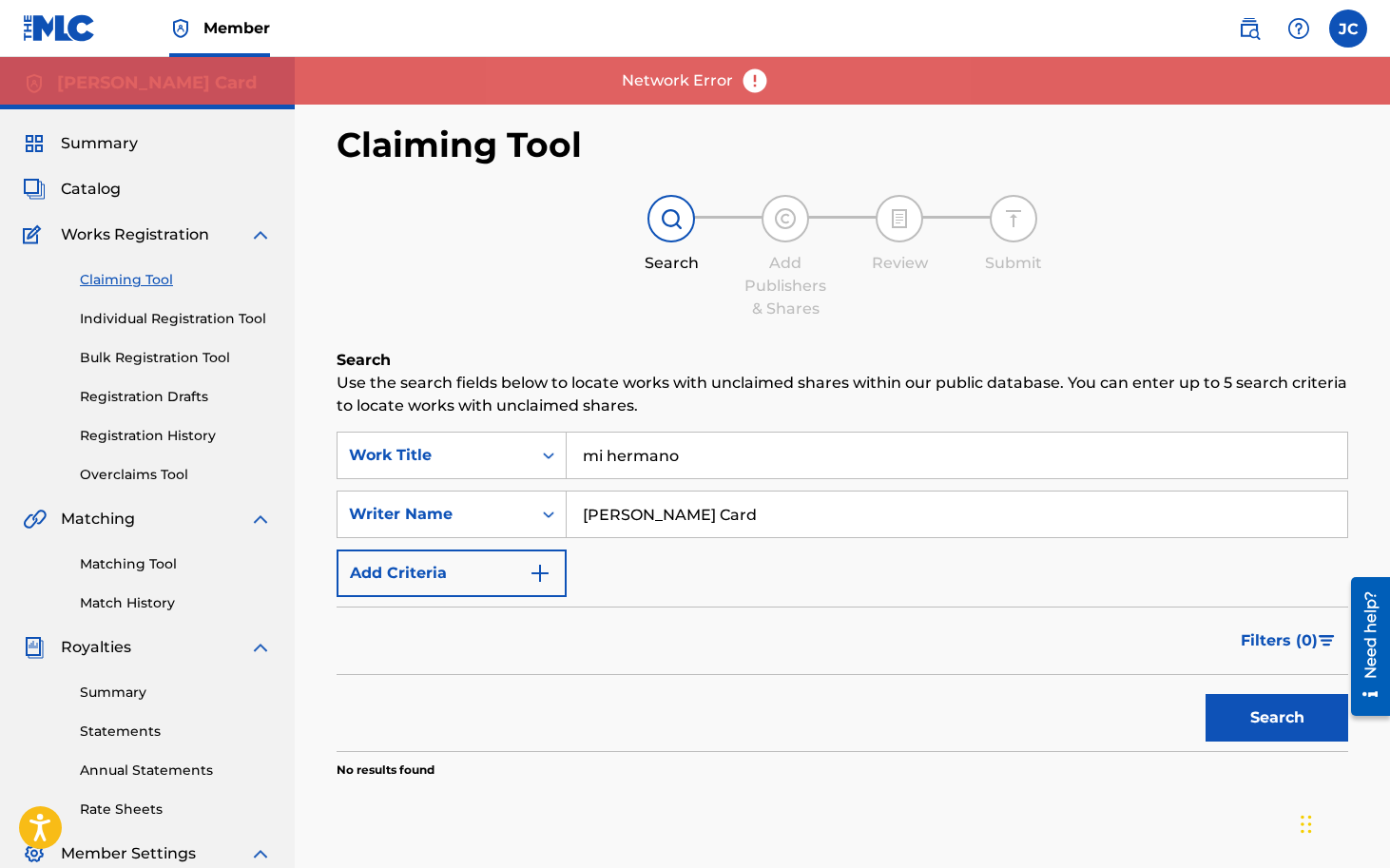
click at [1269, 697] on button "Search" at bounding box center [1277, 717] width 143 height 47
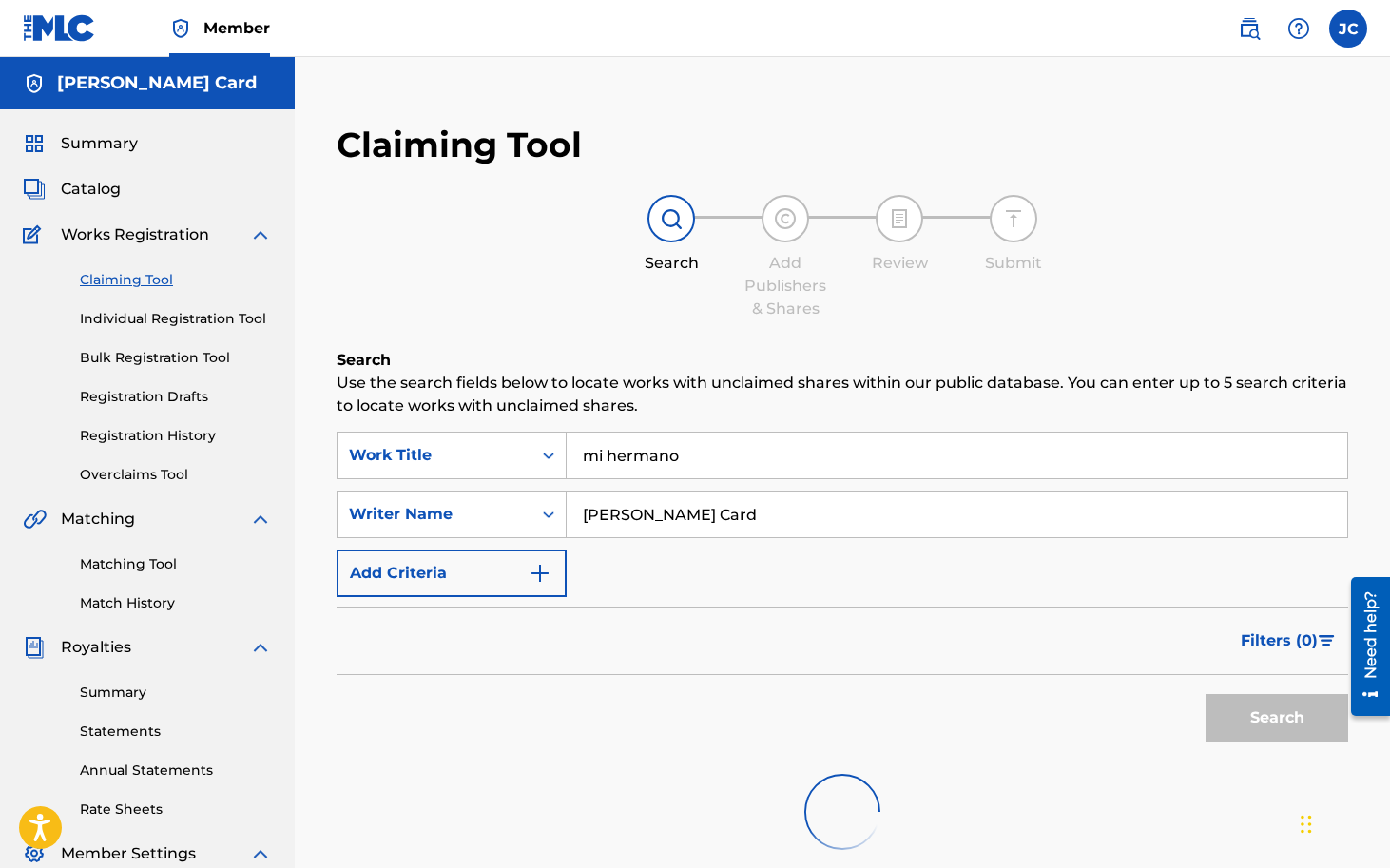
scroll to position [42, 0]
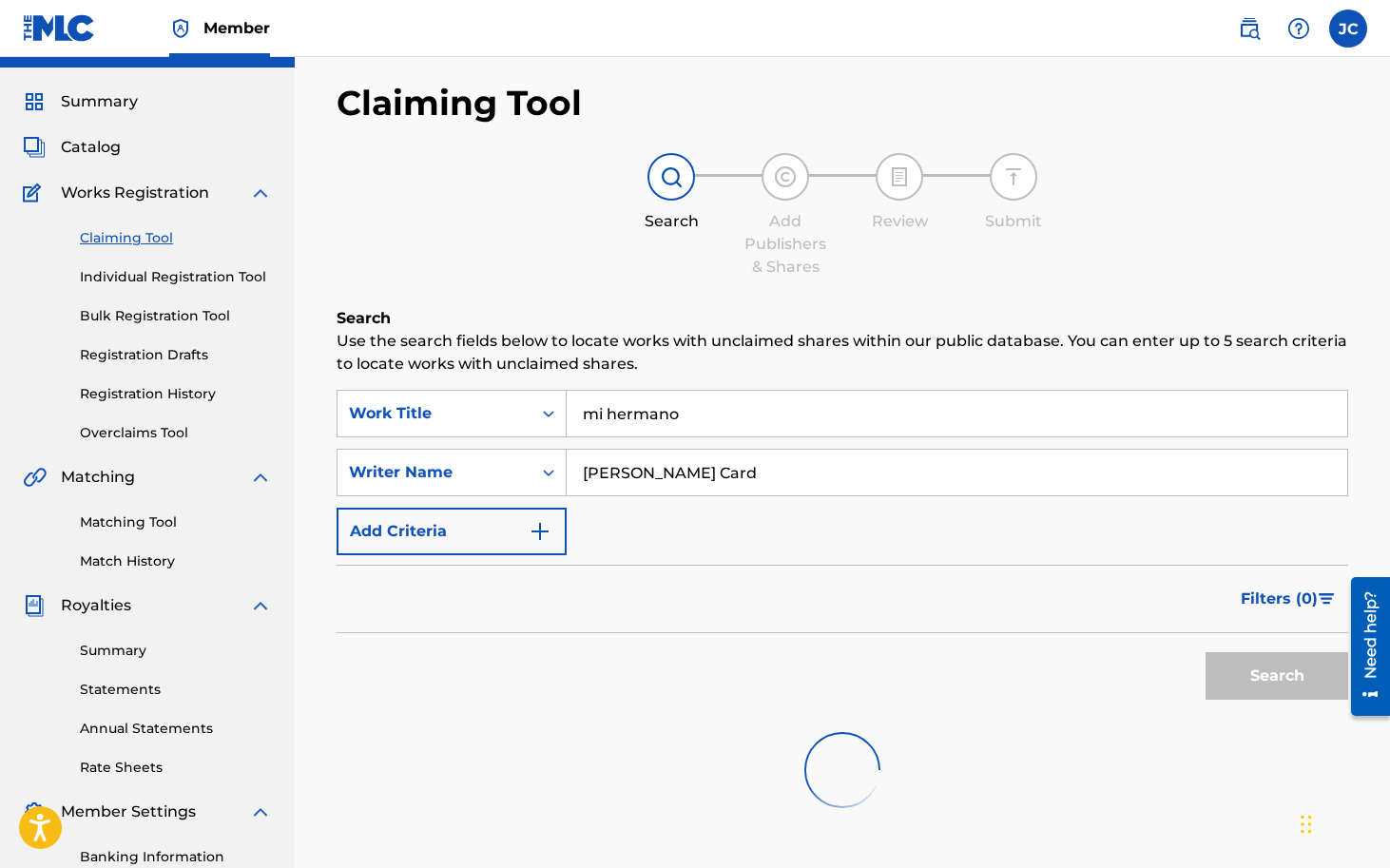
click at [724, 471] on input "[PERSON_NAME] Card" at bounding box center [957, 472] width 781 height 45
type input "J"
type input "[PERSON_NAME]"
click at [148, 235] on link "Claiming Tool" at bounding box center [176, 238] width 192 height 20
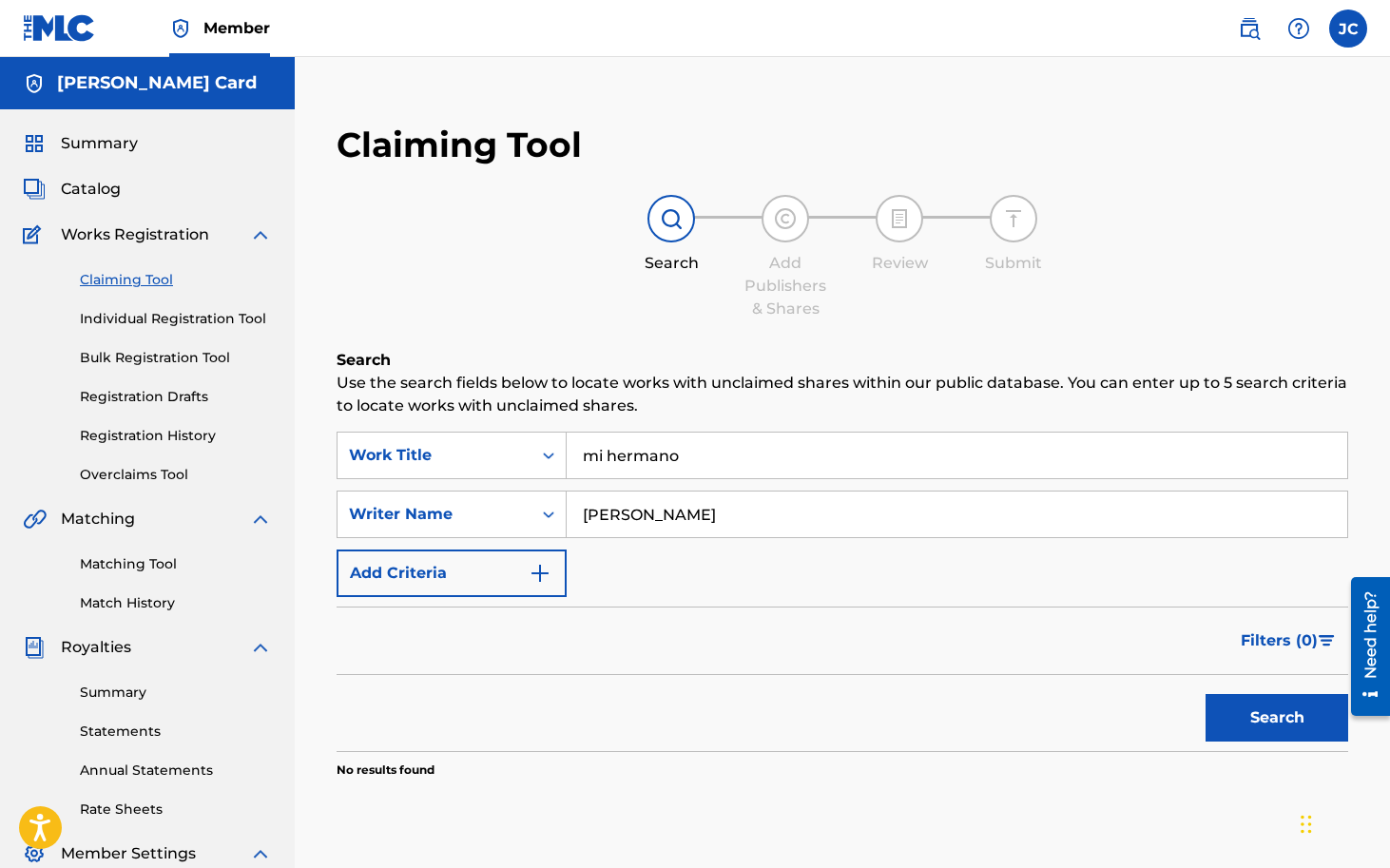
click at [1289, 722] on button "Search" at bounding box center [1277, 717] width 143 height 47
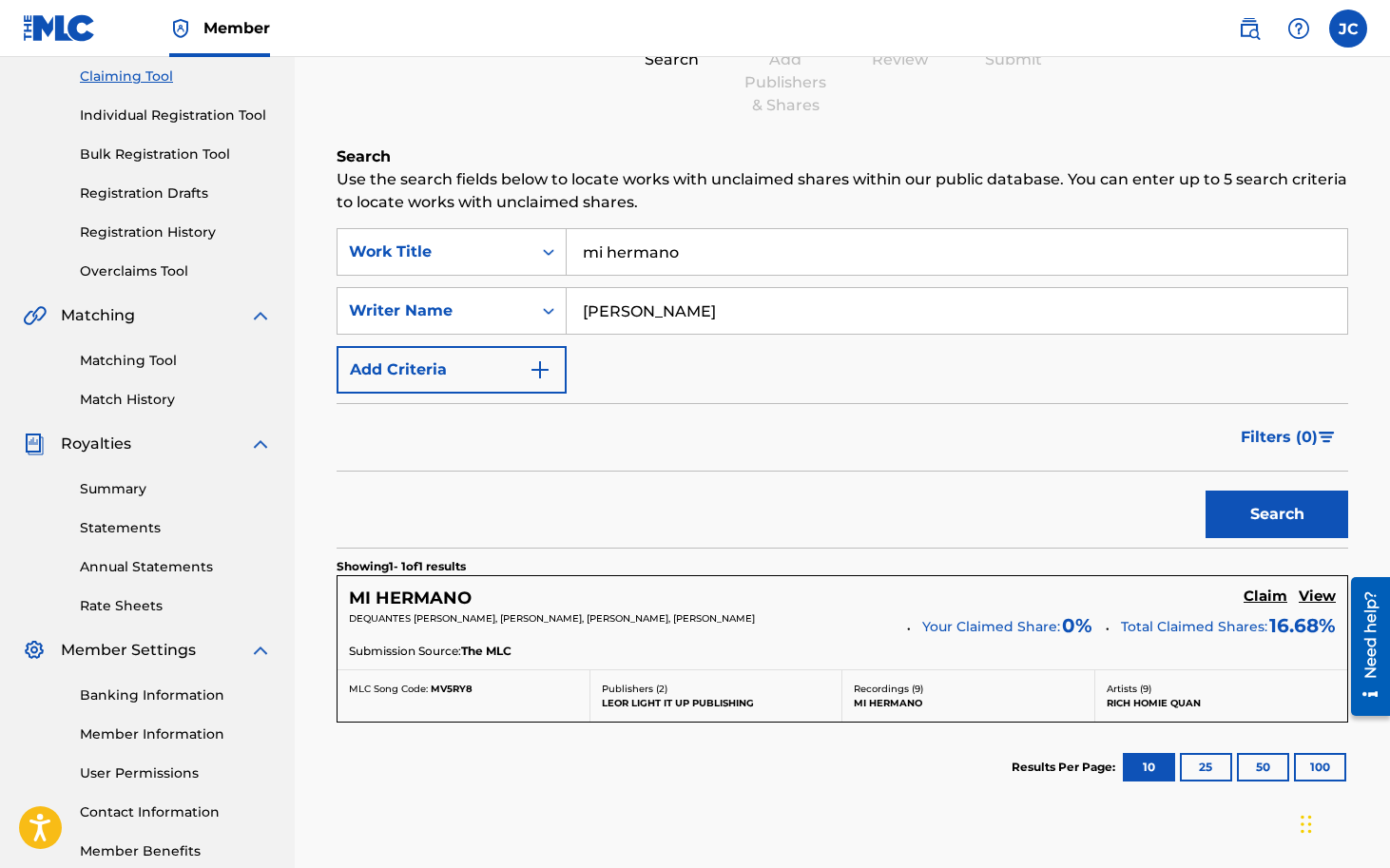
scroll to position [226, 0]
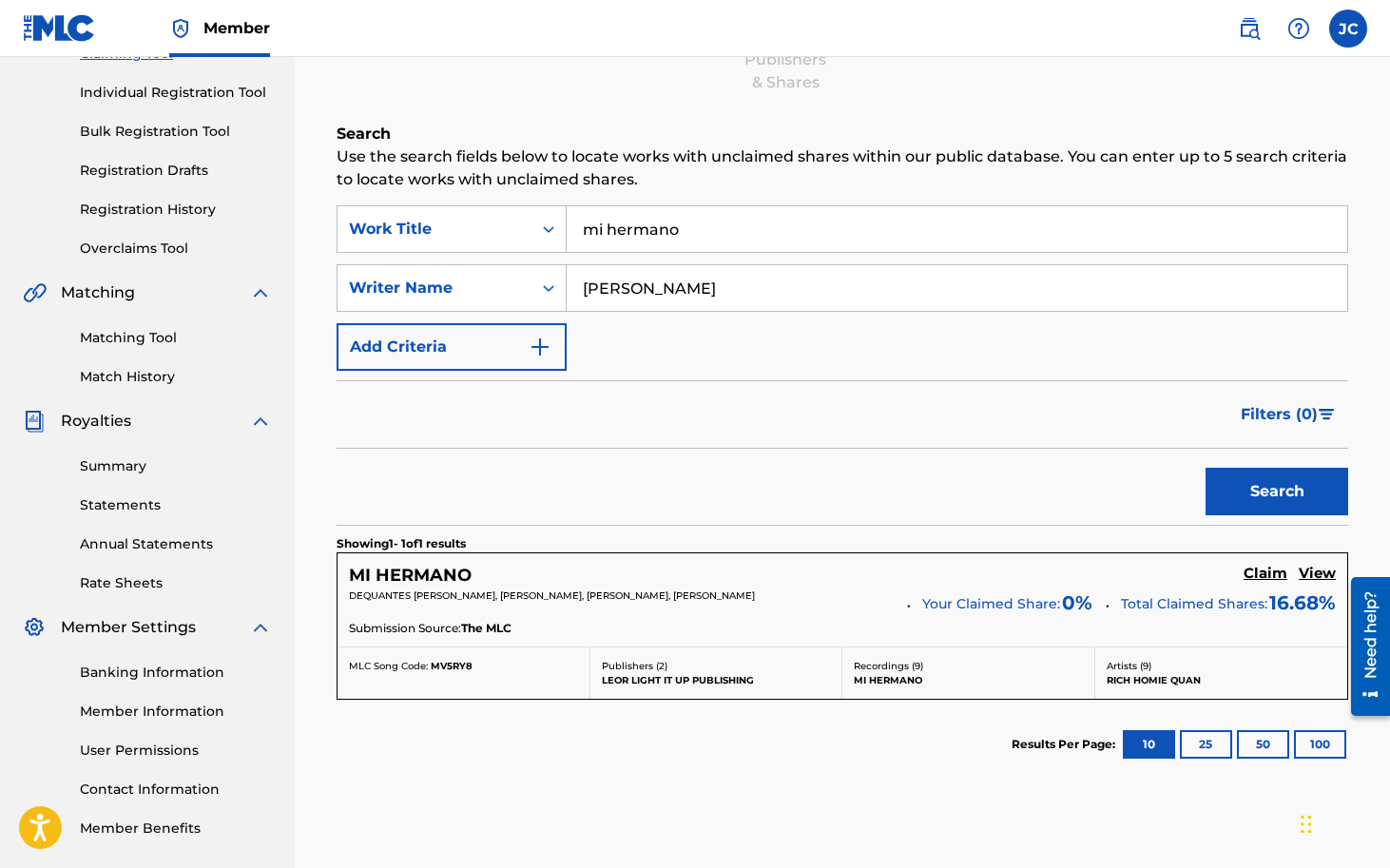
click at [445, 573] on h5 "MI HERMANO" at bounding box center [410, 575] width 123 height 22
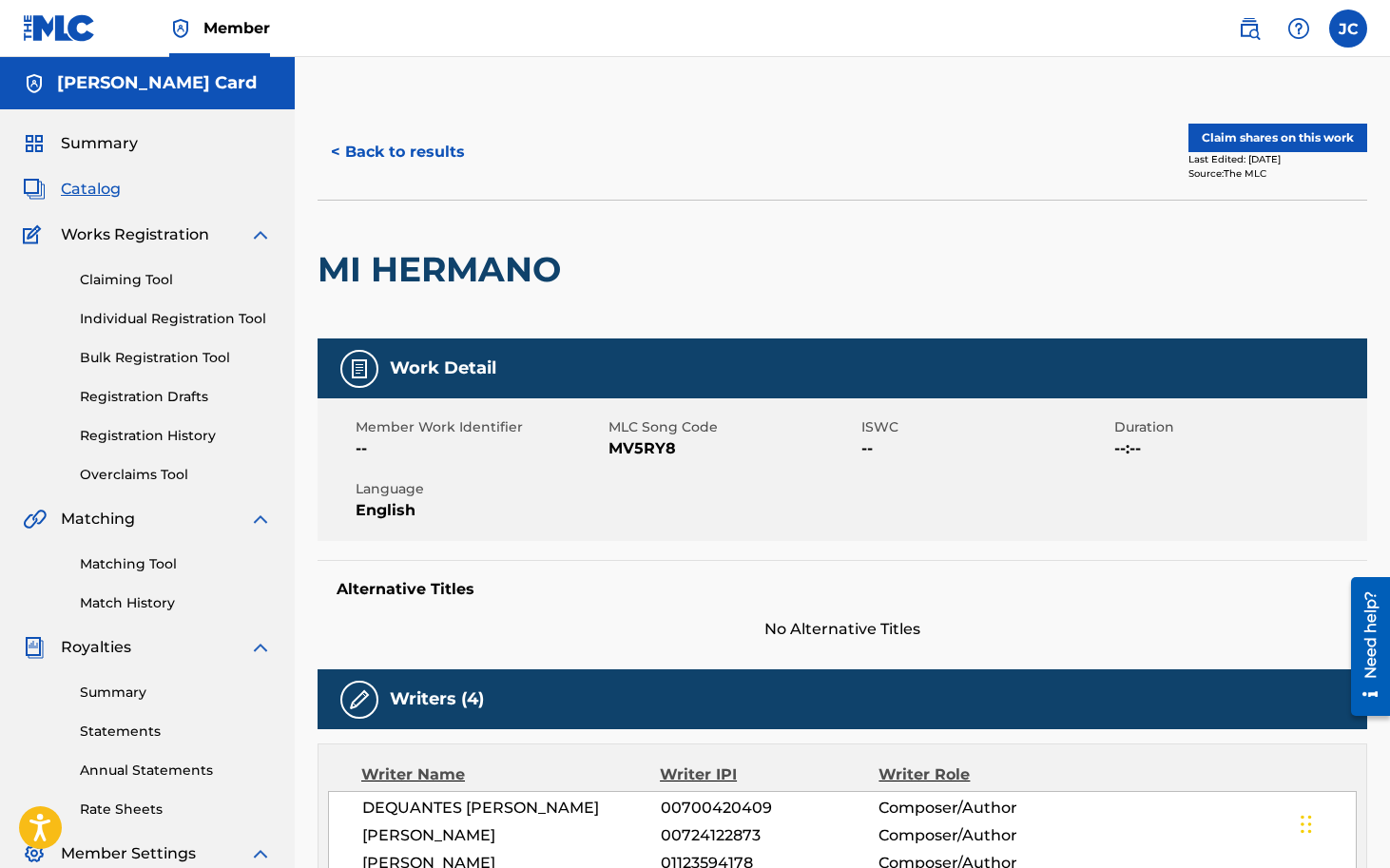
click at [1268, 146] on button "Claim shares on this work" at bounding box center [1277, 138] width 179 height 29
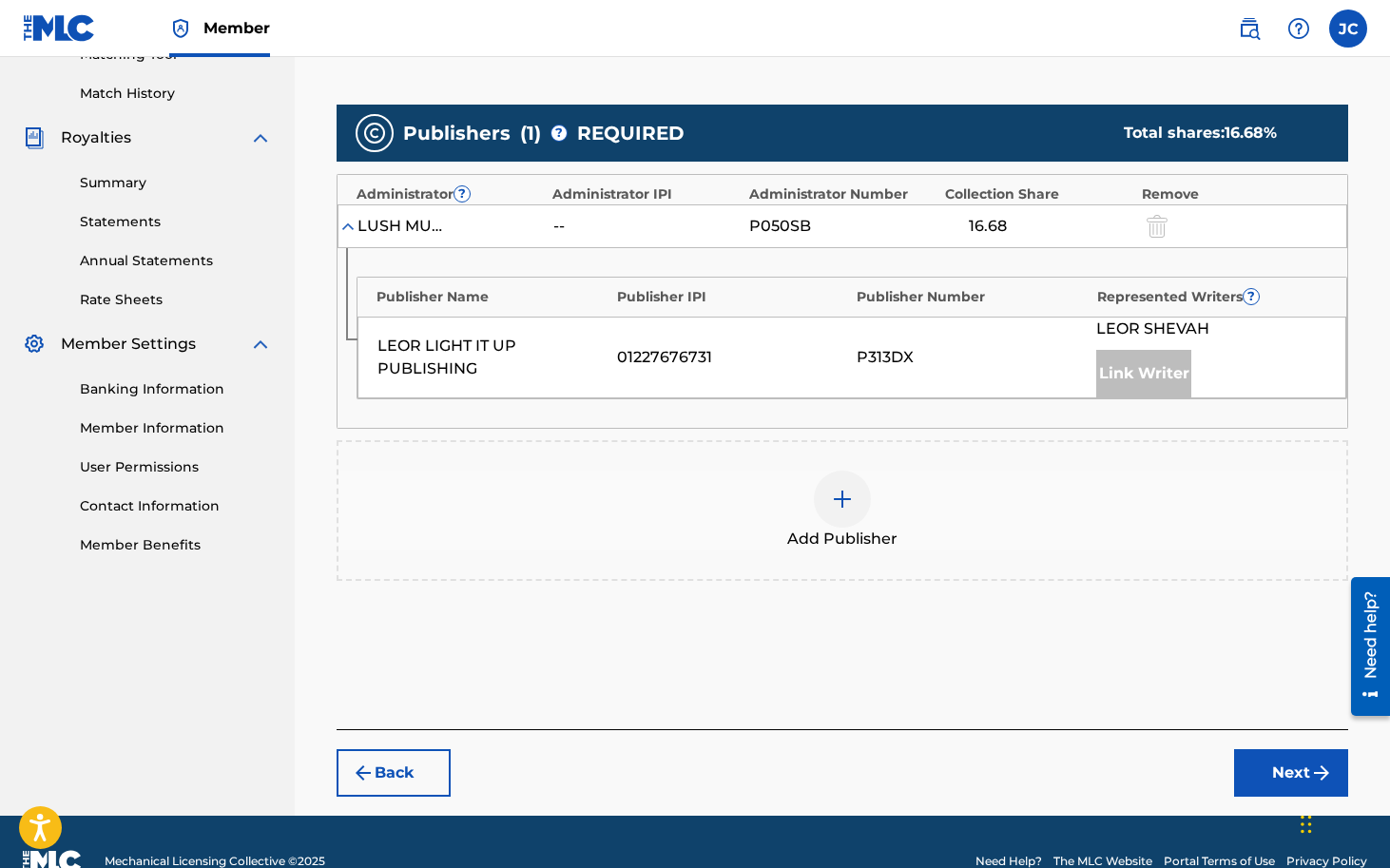
scroll to position [513, 0]
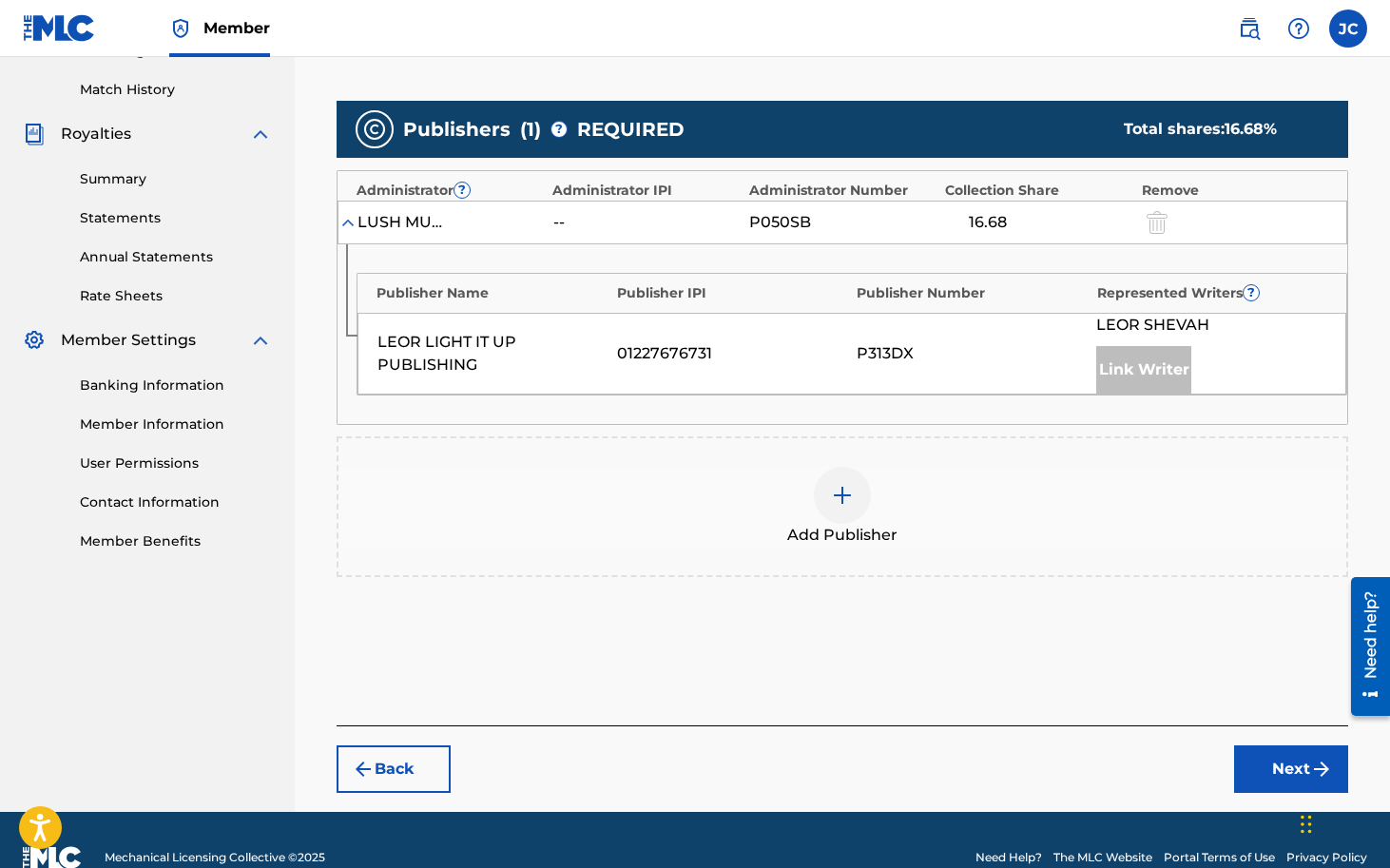
click at [836, 497] on img at bounding box center [843, 496] width 23 height 23
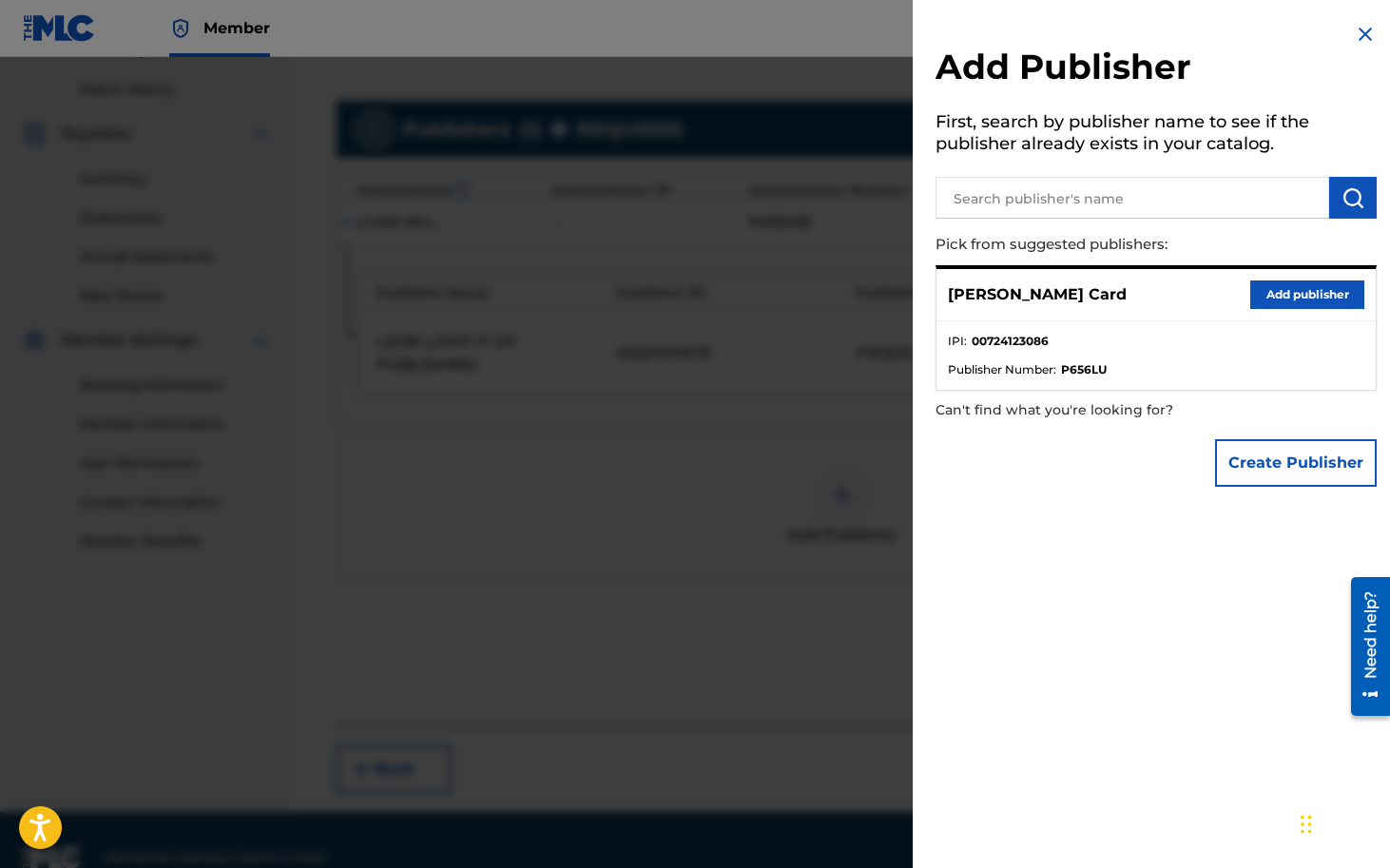
click at [1285, 299] on button "Add publisher" at bounding box center [1307, 295] width 114 height 29
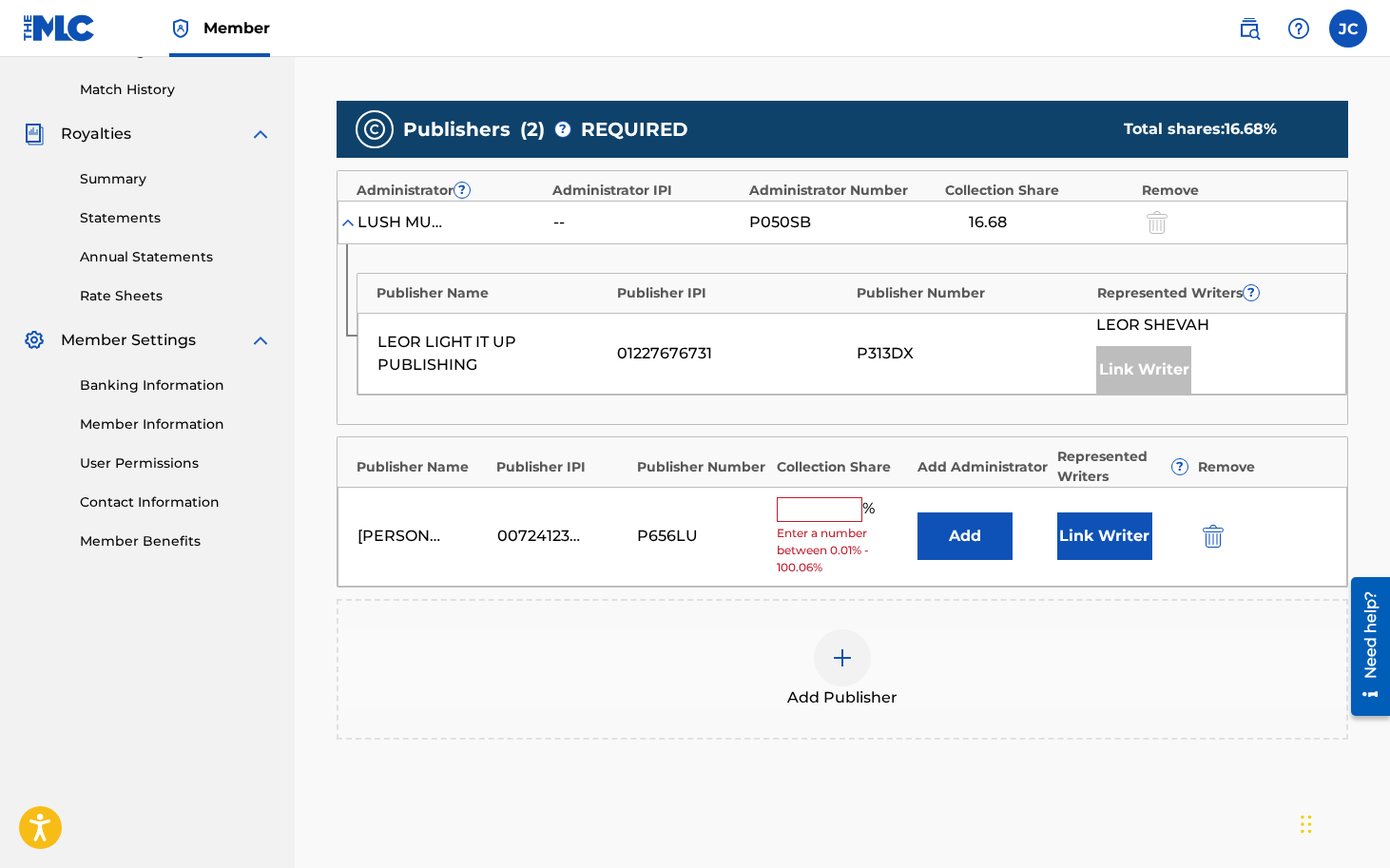
click at [815, 510] on input "text" at bounding box center [820, 509] width 86 height 25
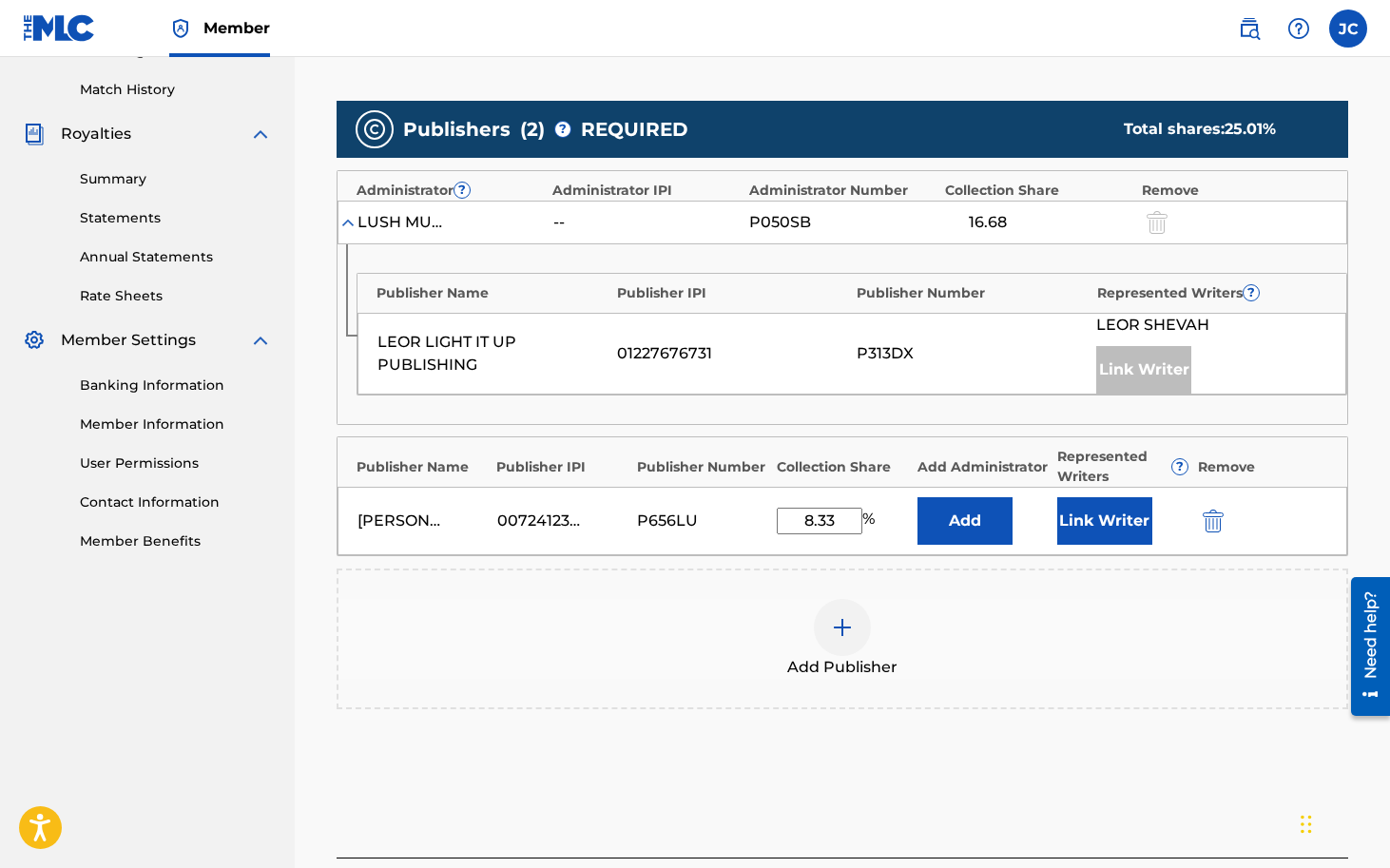
type input "8.33"
click at [1071, 648] on div "Add Publisher" at bounding box center [842, 639] width 1008 height 80
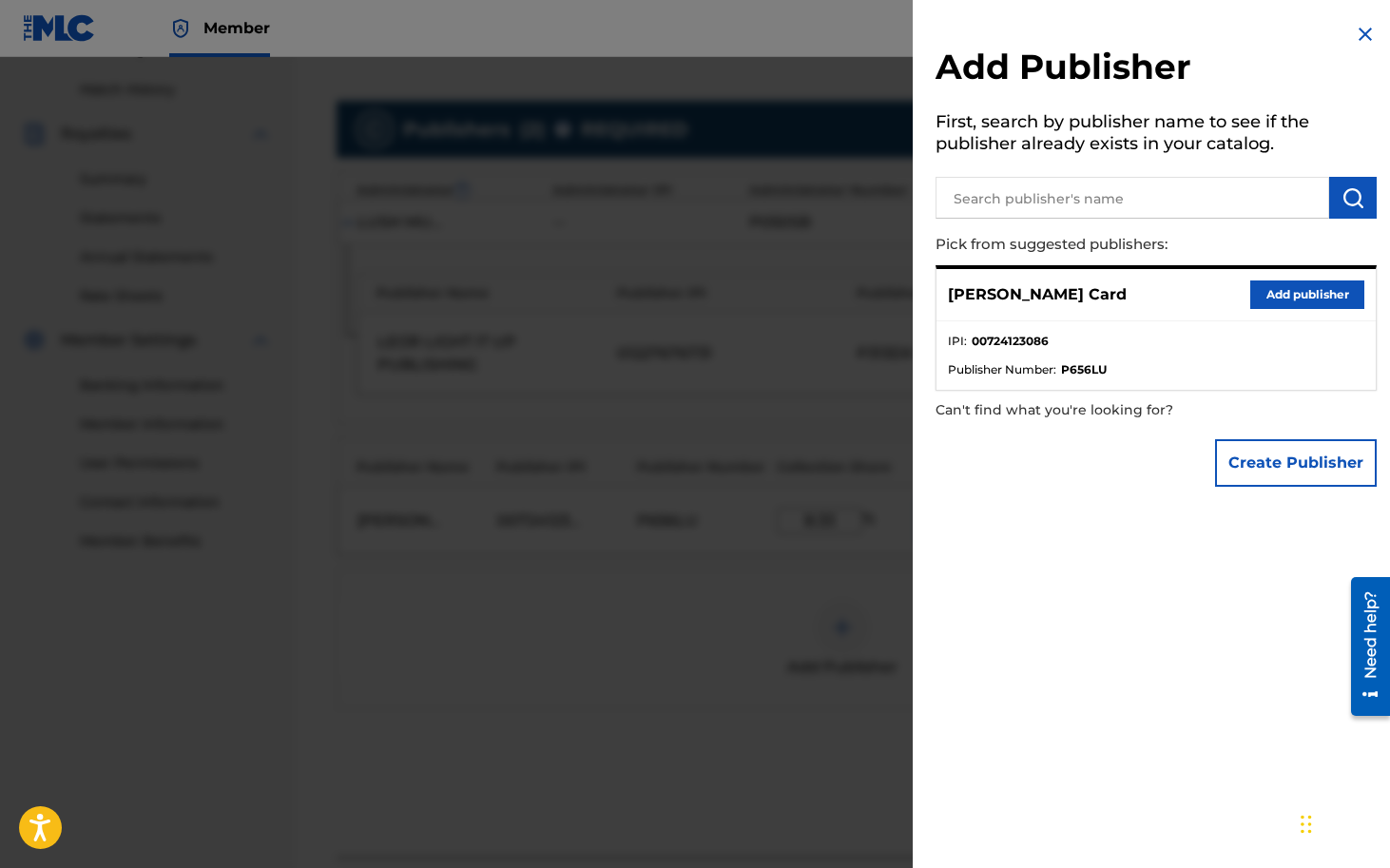
click at [708, 663] on div at bounding box center [695, 491] width 1390 height 868
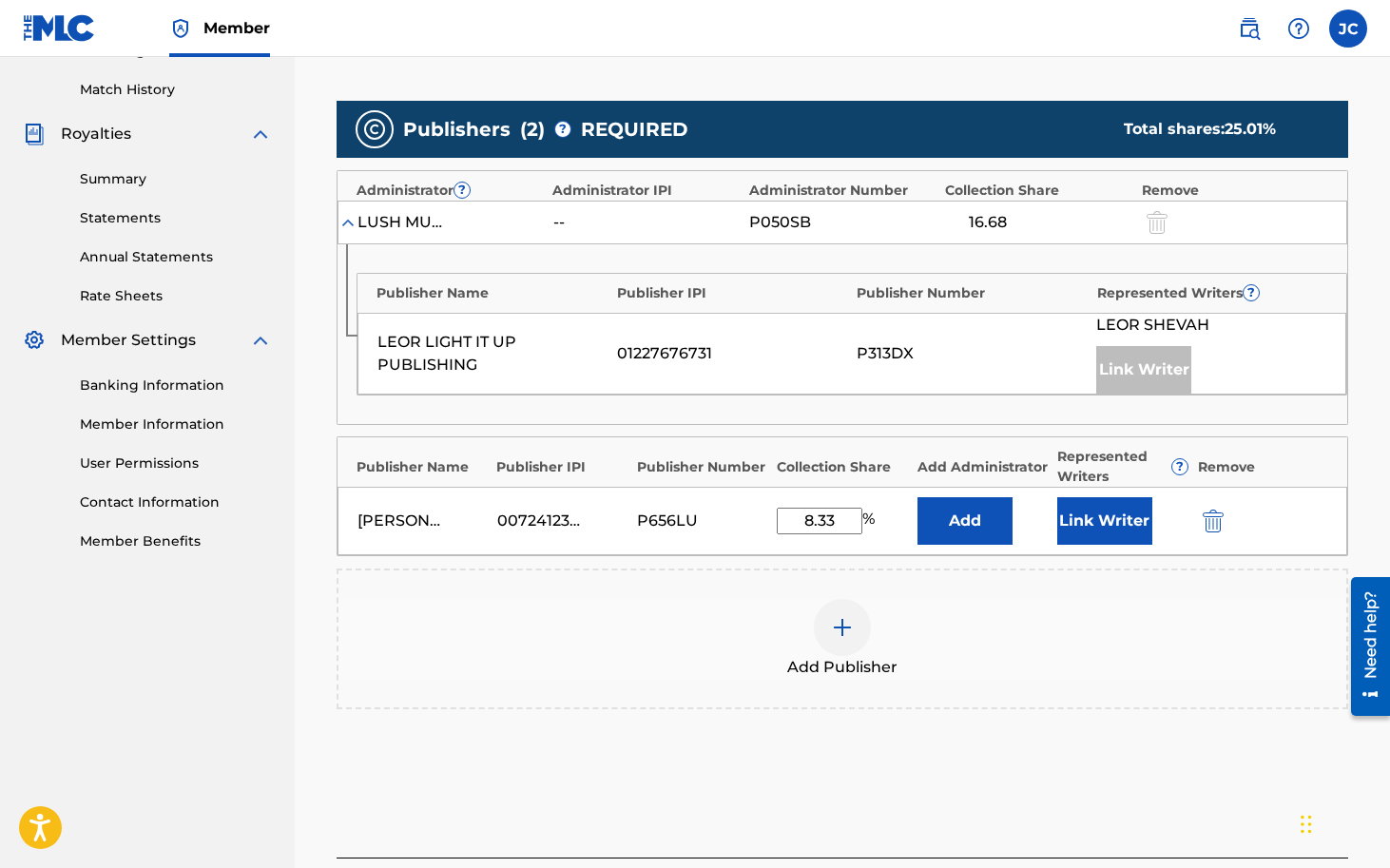
click at [1092, 528] on button "Link Writer" at bounding box center [1105, 520] width 95 height 47
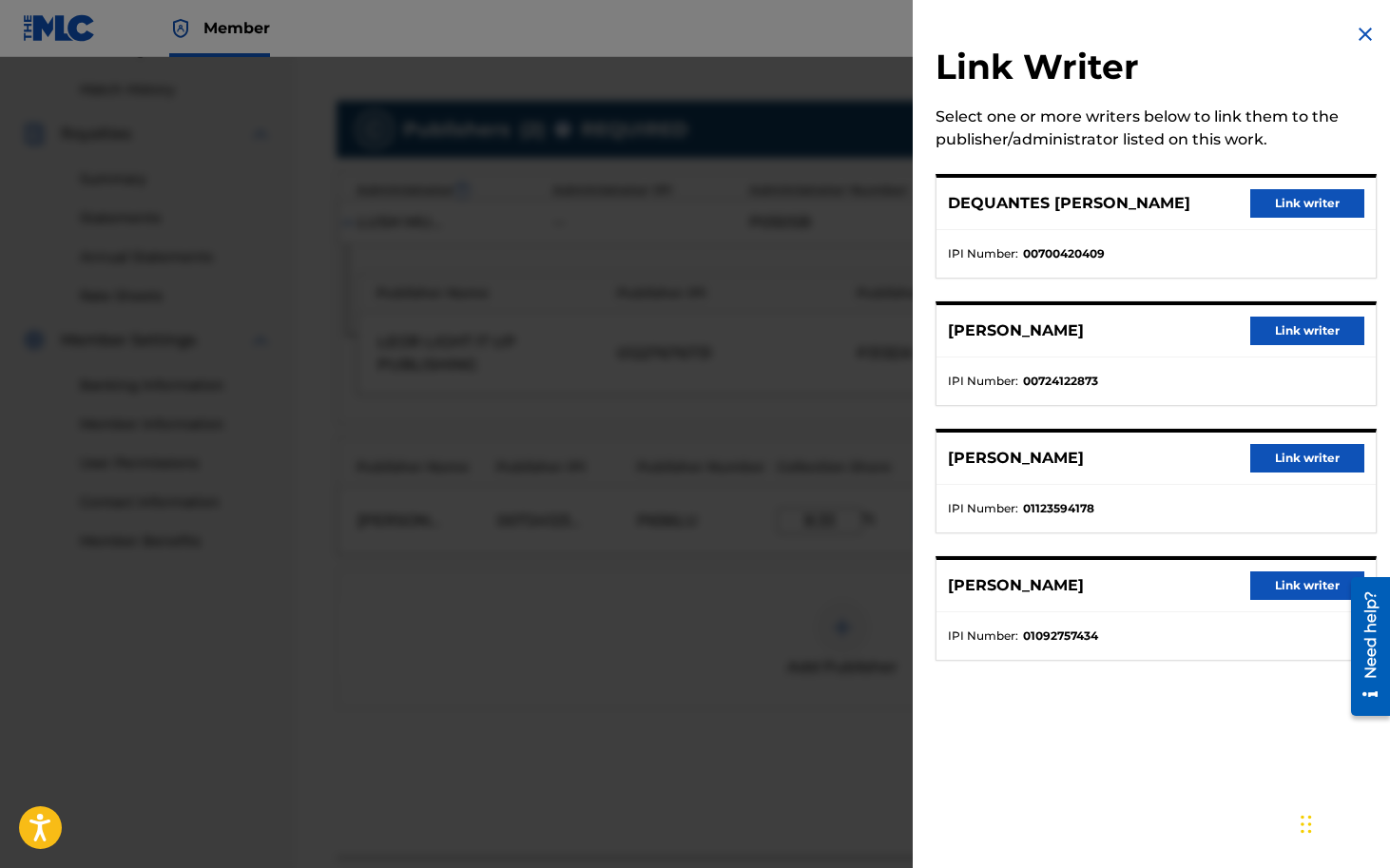
click at [1297, 320] on button "Link writer" at bounding box center [1307, 332] width 114 height 29
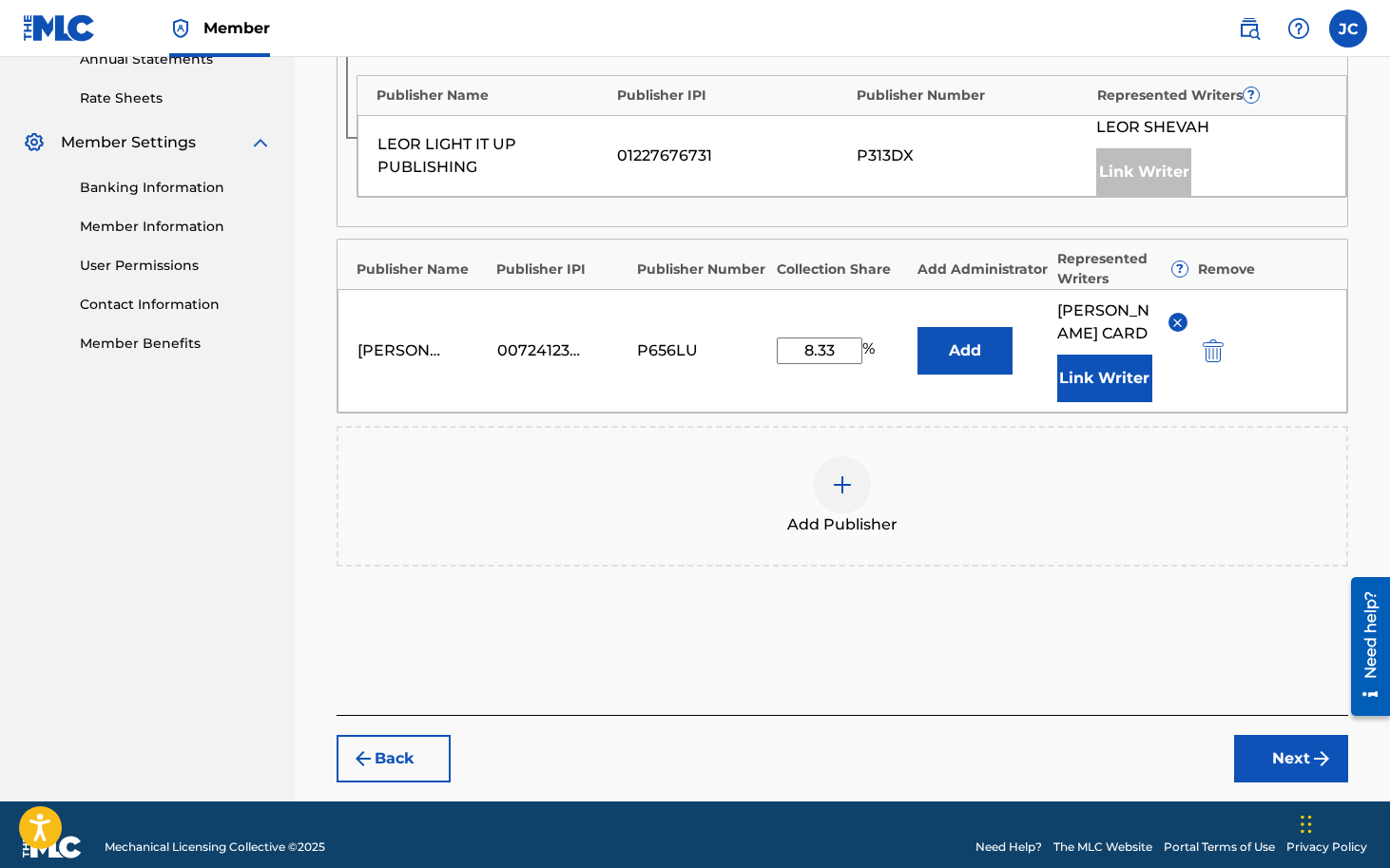
click at [1272, 782] on button "Next" at bounding box center [1291, 758] width 114 height 47
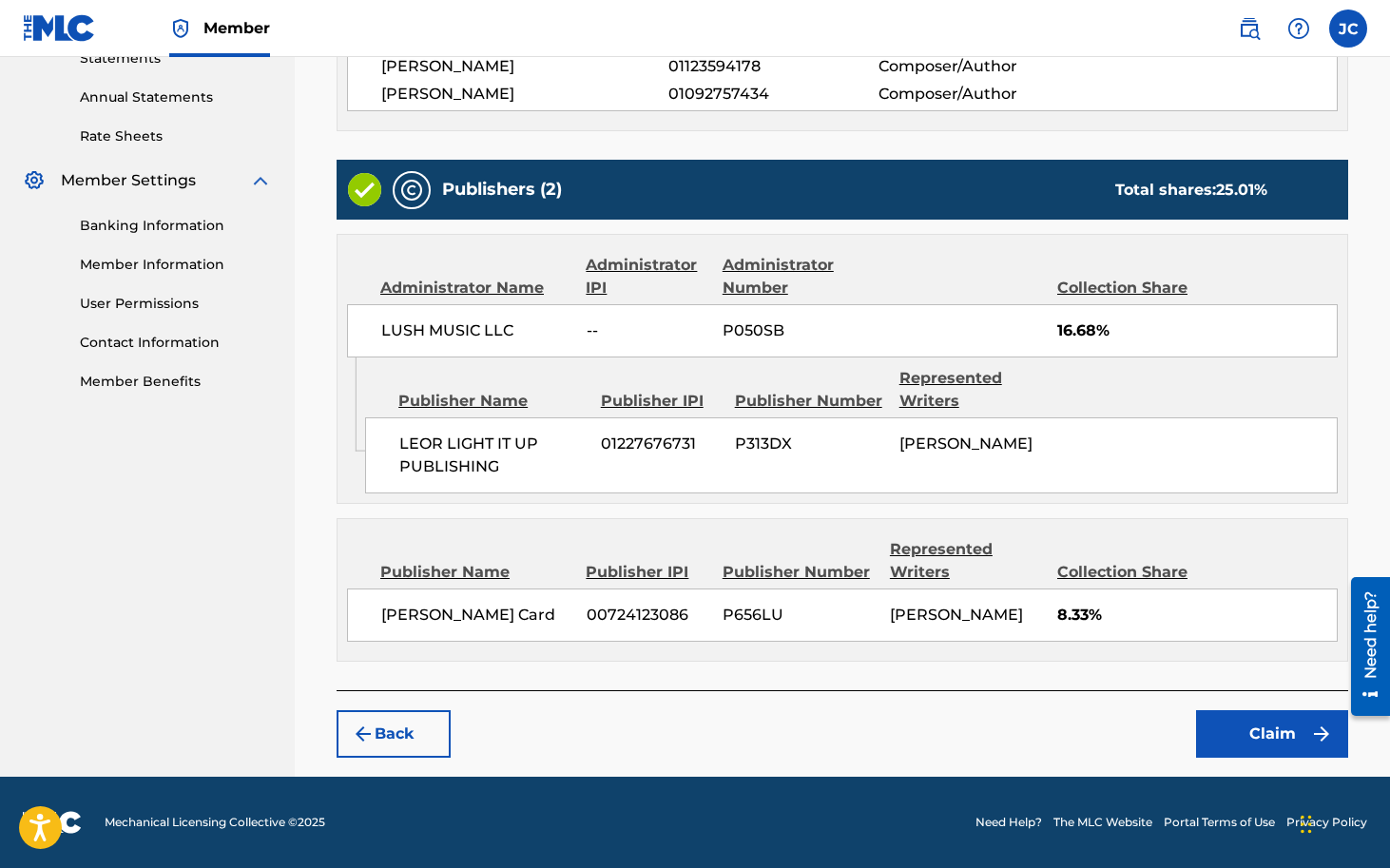
click at [1262, 733] on button "Claim" at bounding box center [1271, 734] width 152 height 47
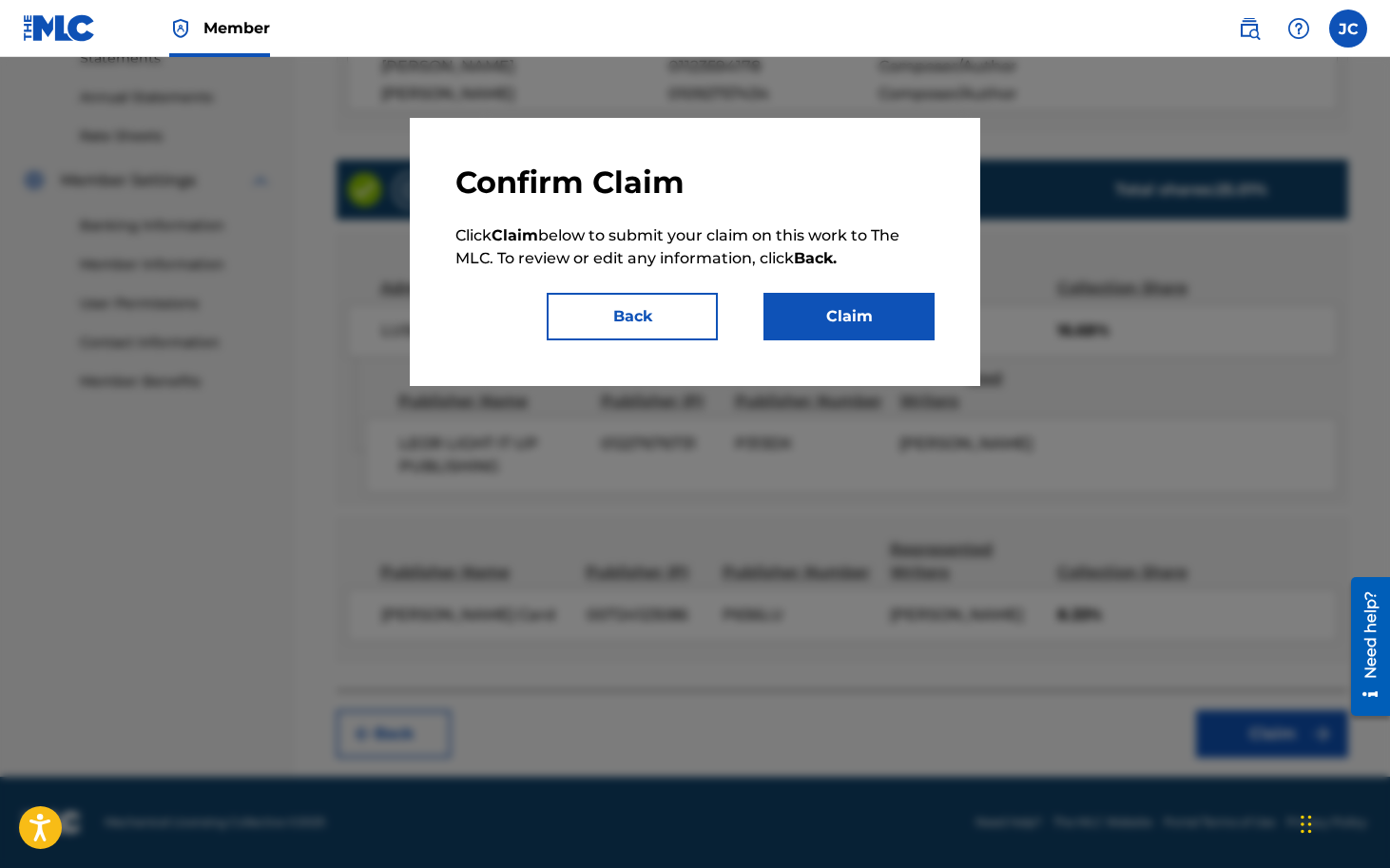
click at [859, 321] on button "Claim" at bounding box center [849, 316] width 171 height 47
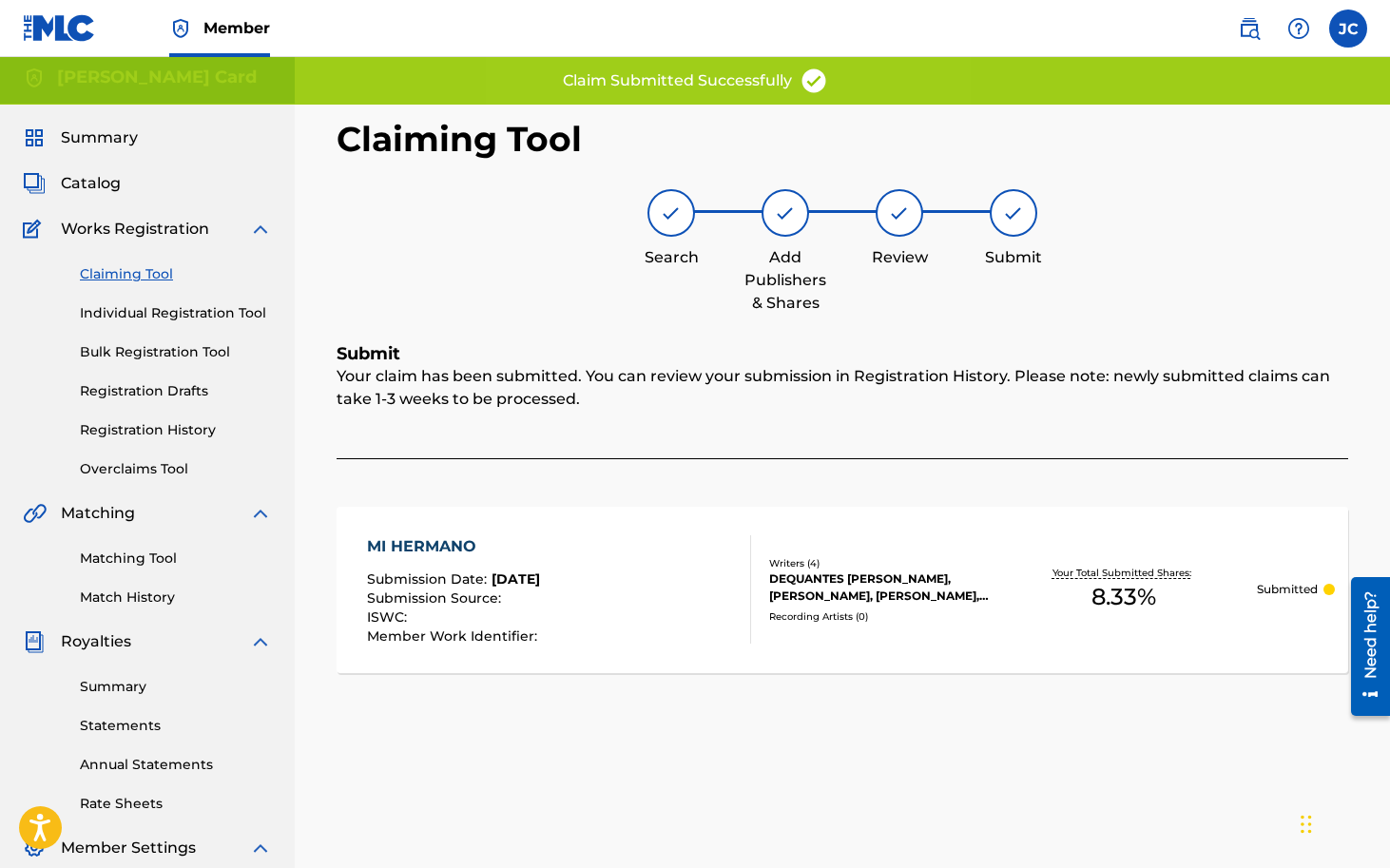
scroll to position [0, 0]
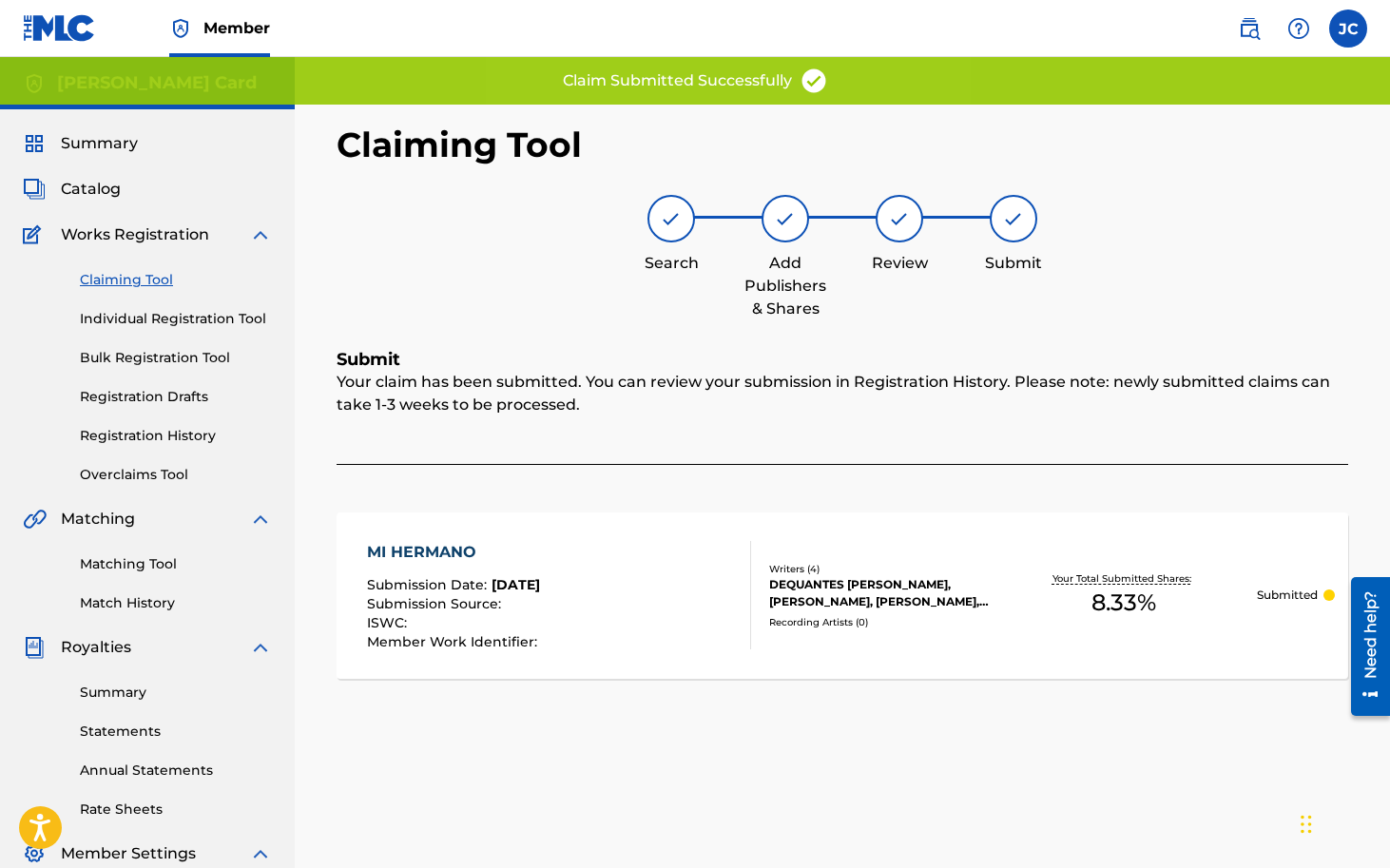
click at [137, 280] on link "Claiming Tool" at bounding box center [176, 279] width 192 height 20
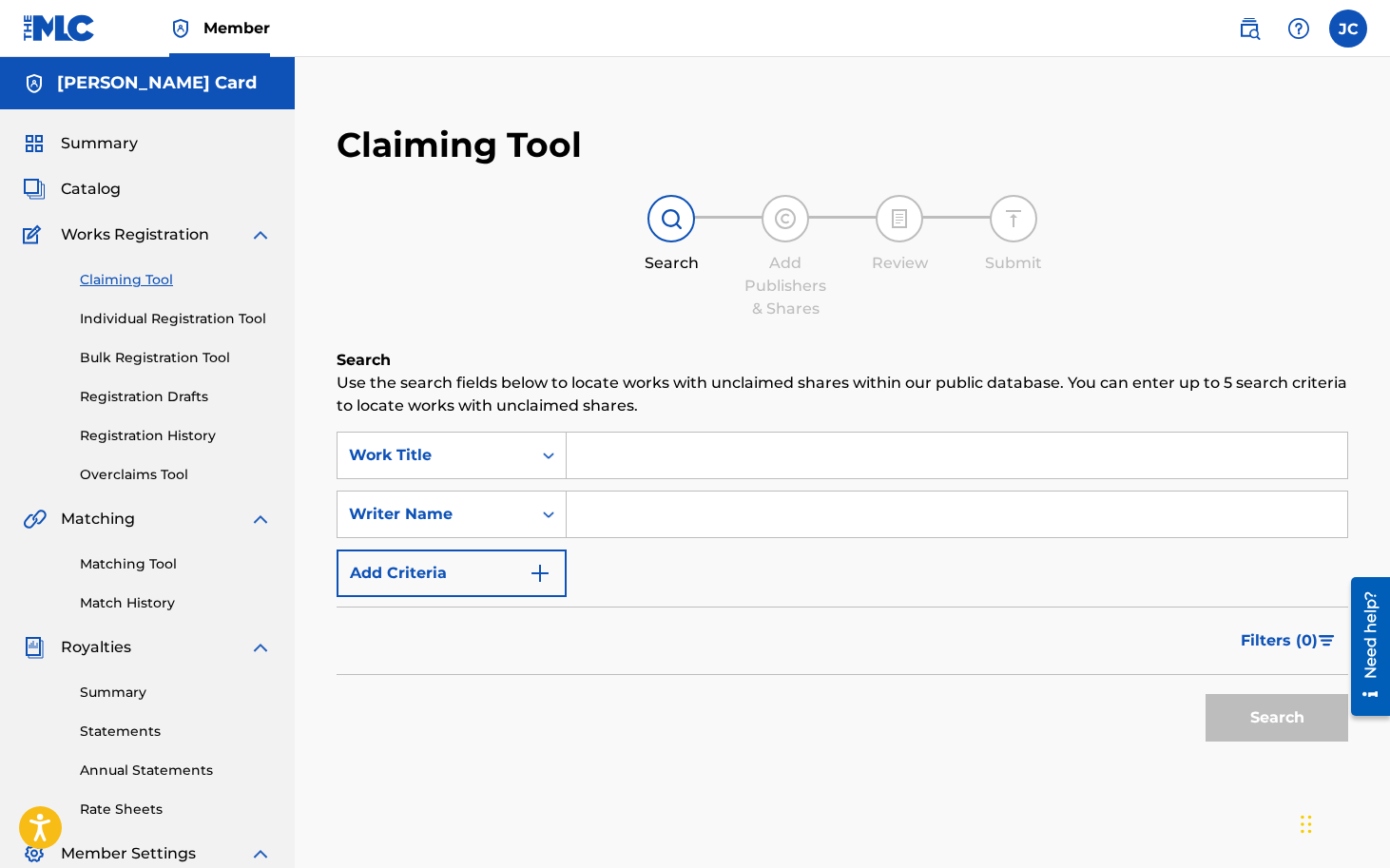
click at [619, 467] on input "Search Form" at bounding box center [957, 455] width 781 height 45
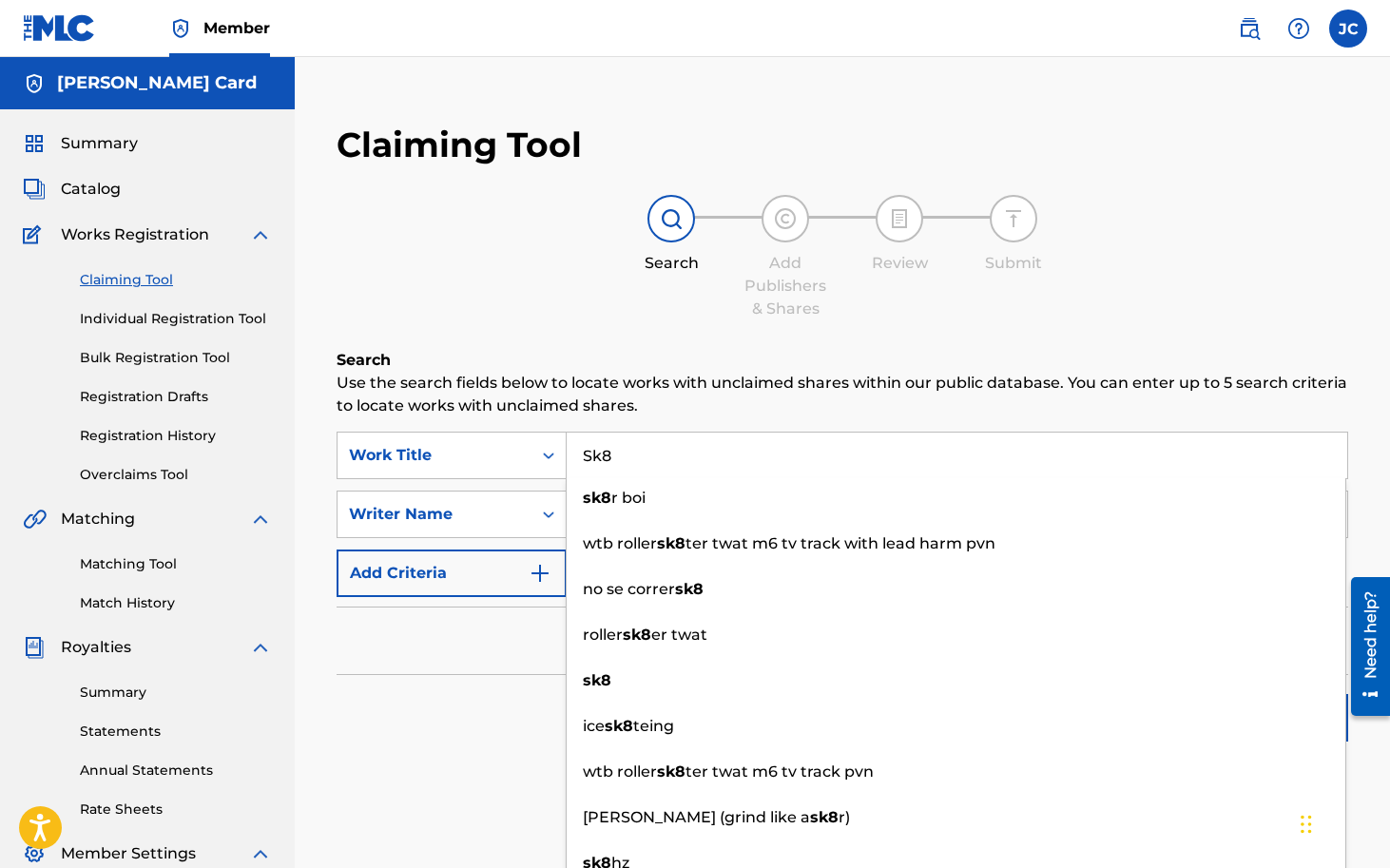
type input "Sk8"
click at [658, 369] on h6 "Search" at bounding box center [842, 361] width 1012 height 23
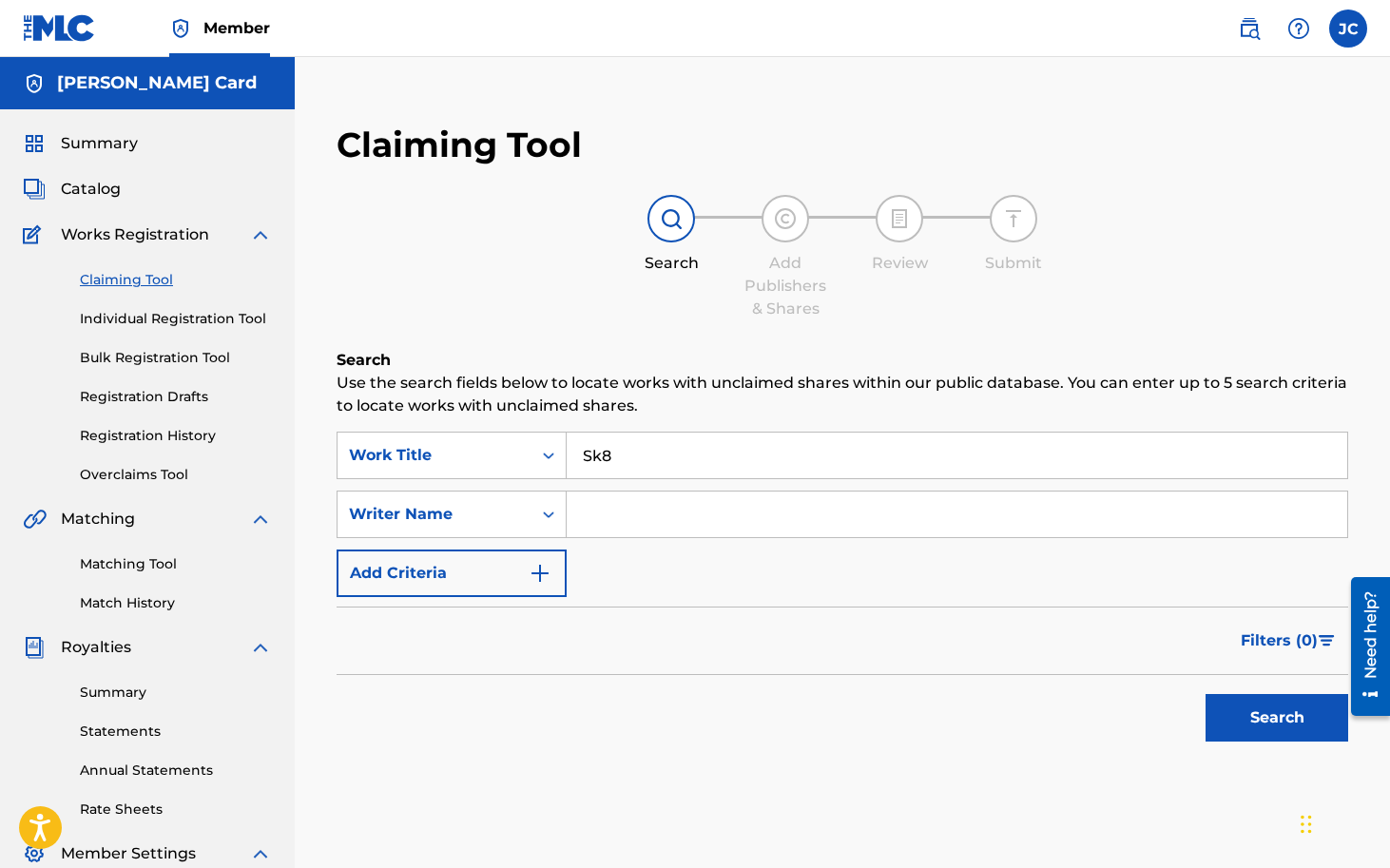
click at [631, 517] on input "Search Form" at bounding box center [957, 514] width 781 height 45
type input "destin route"
click at [1310, 705] on button "Search" at bounding box center [1277, 717] width 143 height 47
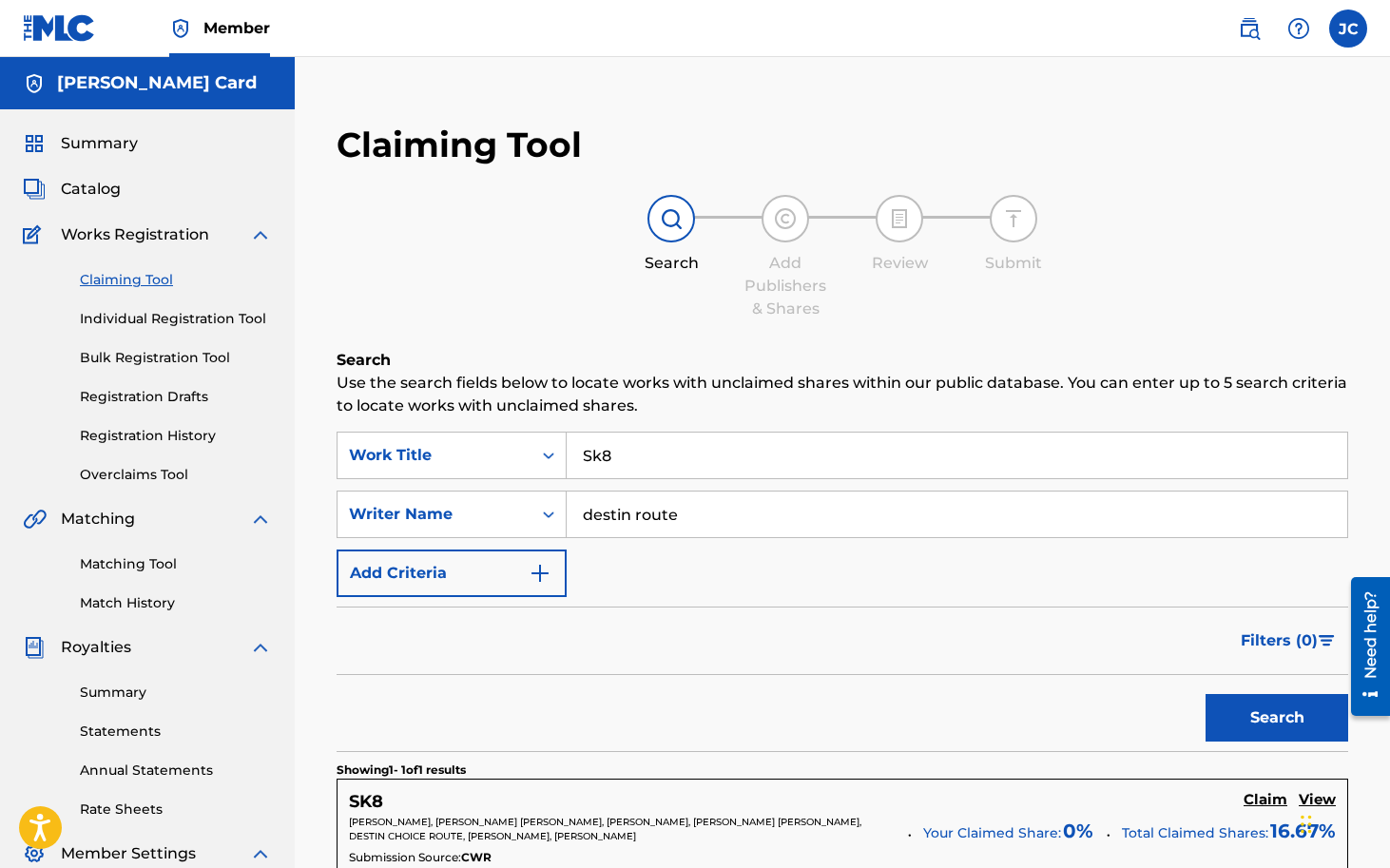
scroll to position [282, 0]
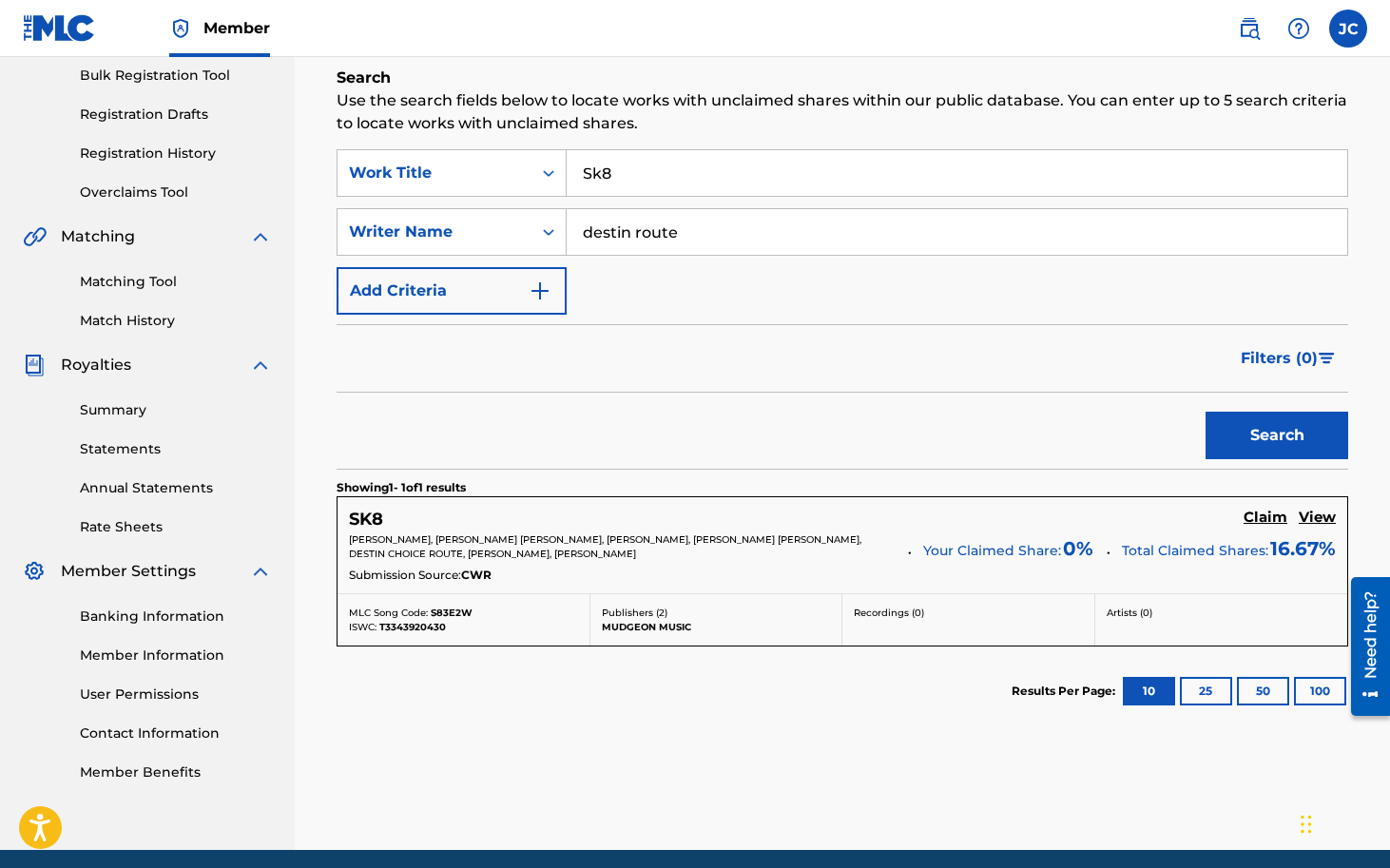
click at [371, 517] on h5 "SK8" at bounding box center [365, 519] width 34 height 22
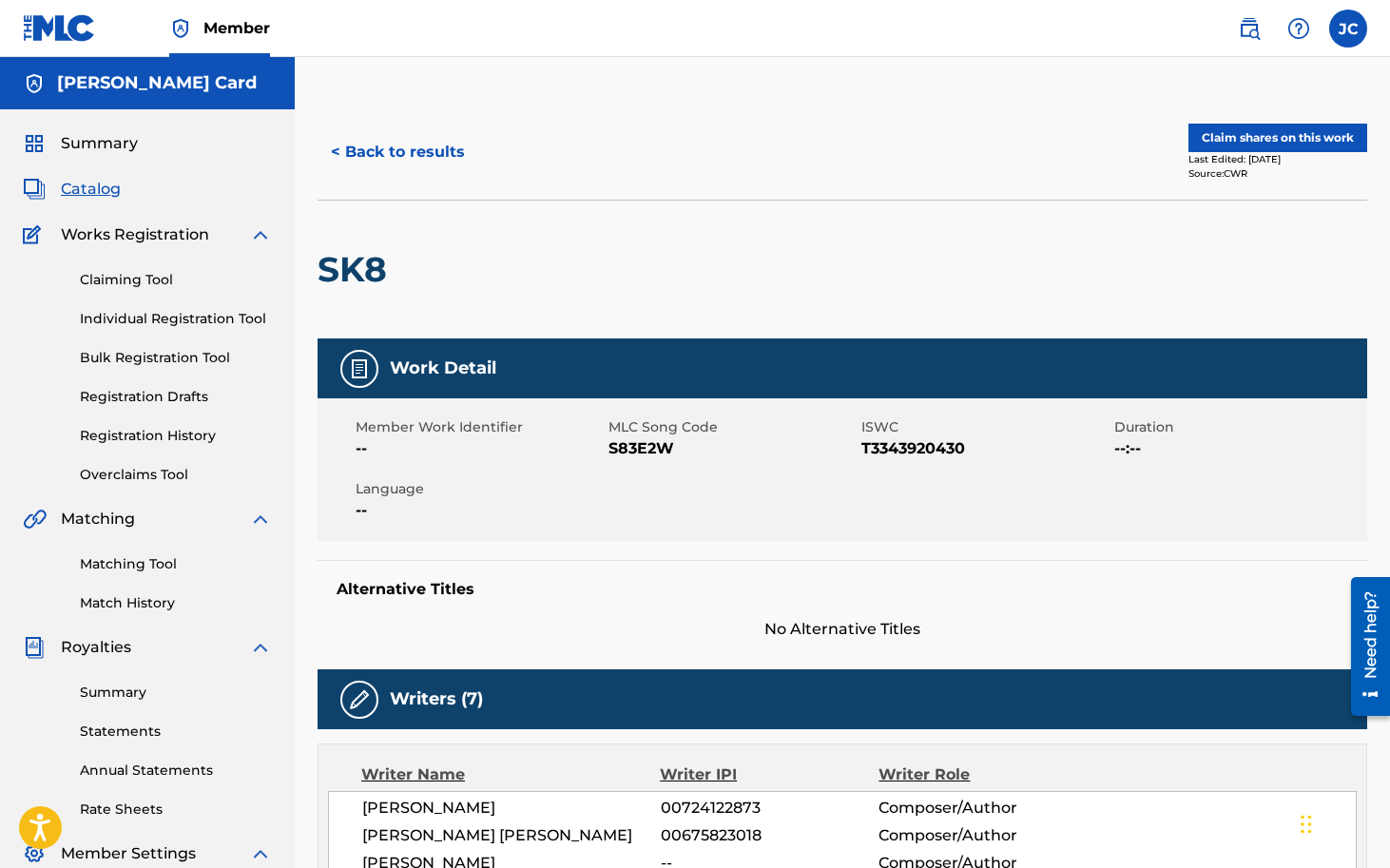
click at [177, 435] on link "Registration History" at bounding box center [176, 436] width 192 height 20
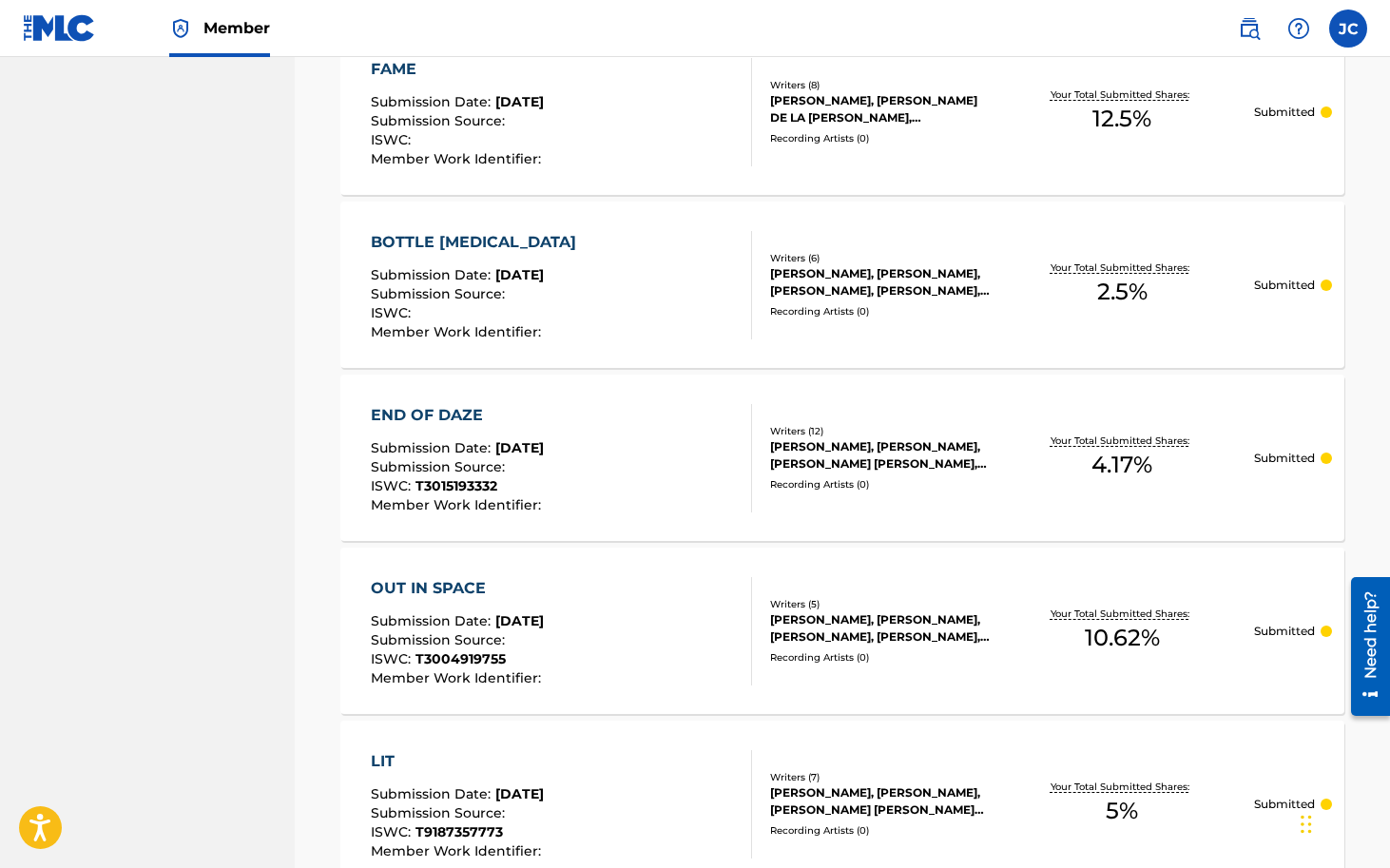
scroll to position [1380, 0]
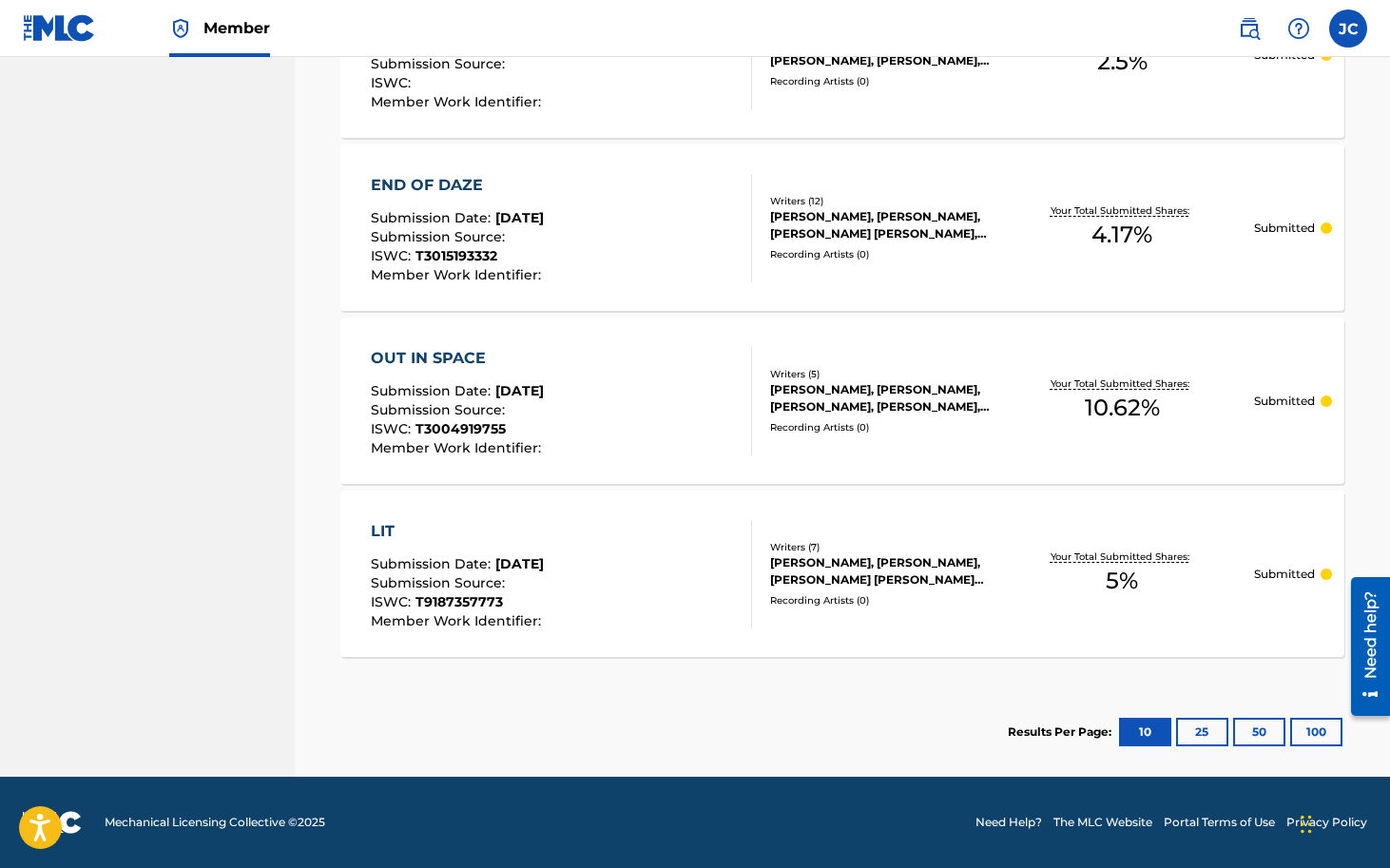
click at [898, 538] on div "LIT Submission Date : [DATE] Submission Source : ISWC : T9187357773 Member Work…" at bounding box center [842, 574] width 1004 height 166
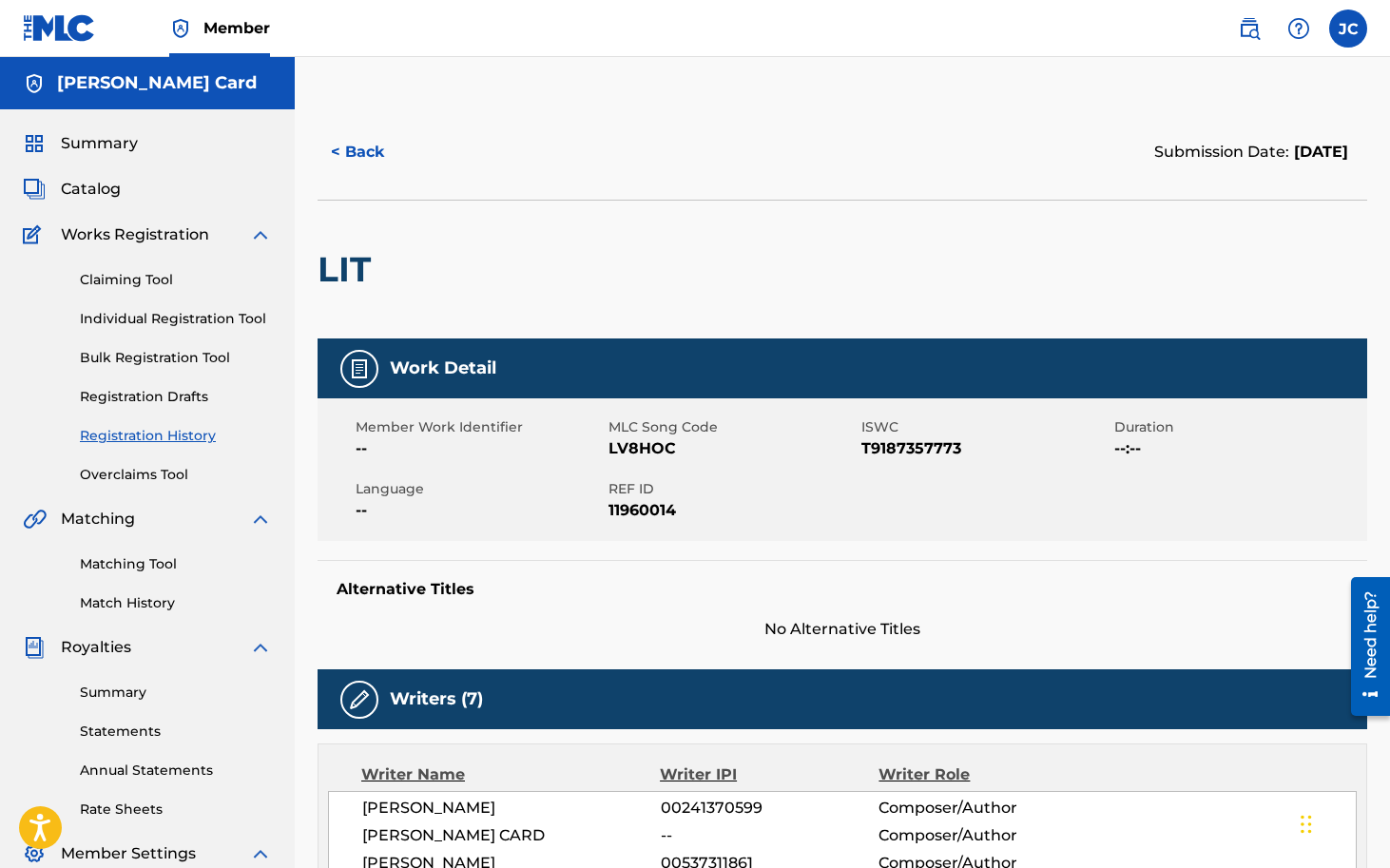
click at [376, 148] on button "< Back" at bounding box center [375, 152] width 114 height 47
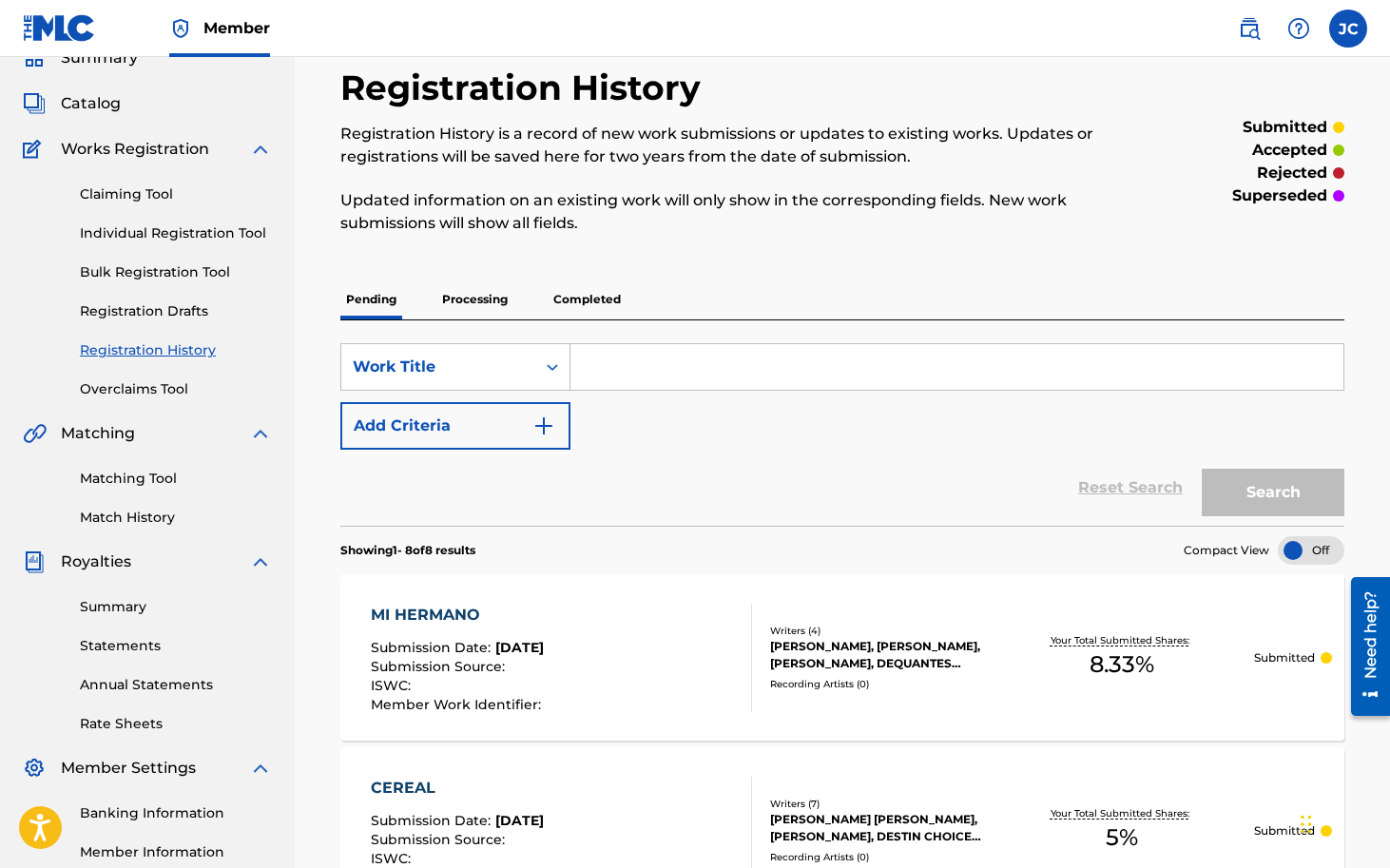
scroll to position [83, 0]
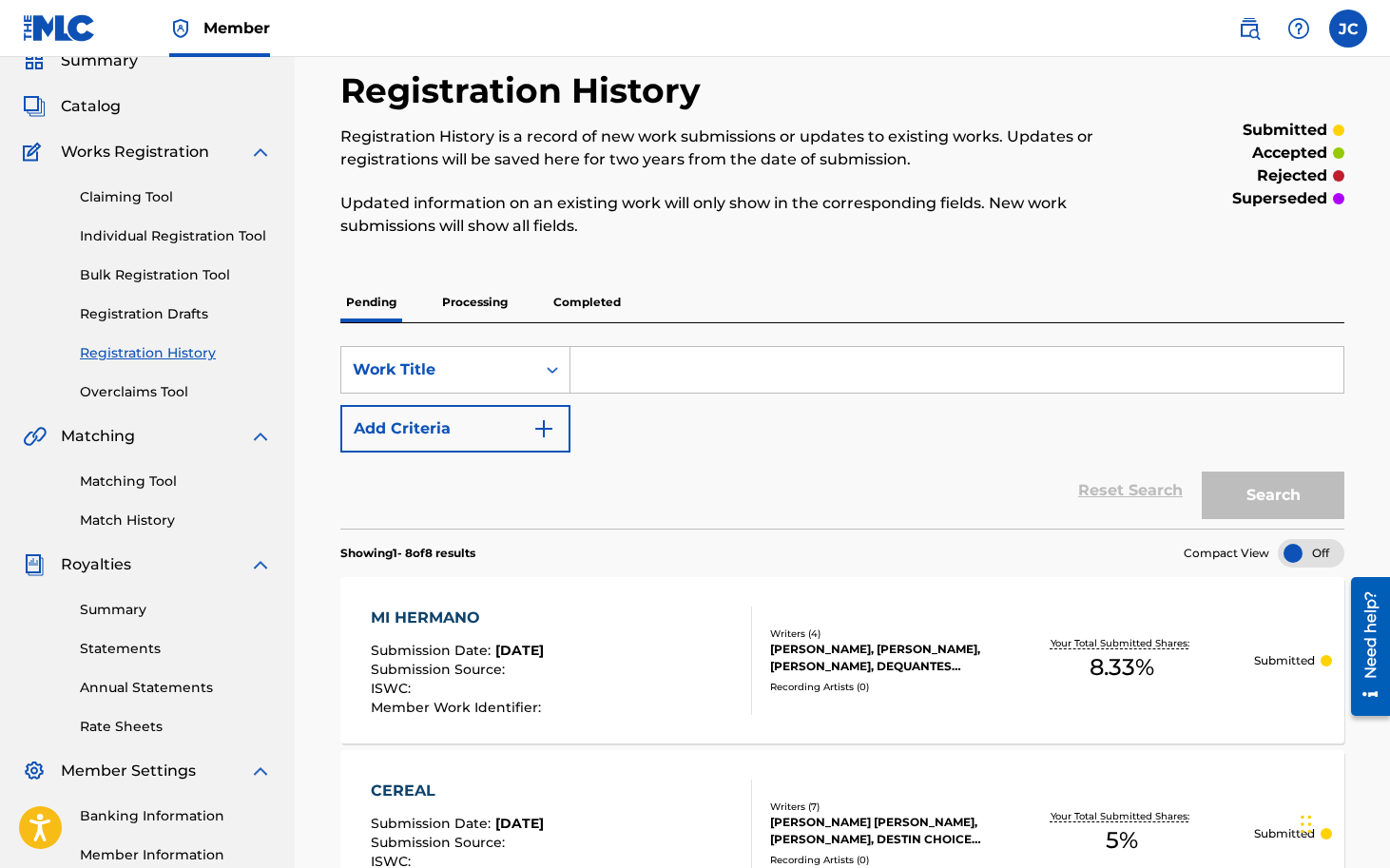
click at [489, 294] on p "Processing" at bounding box center [475, 302] width 77 height 40
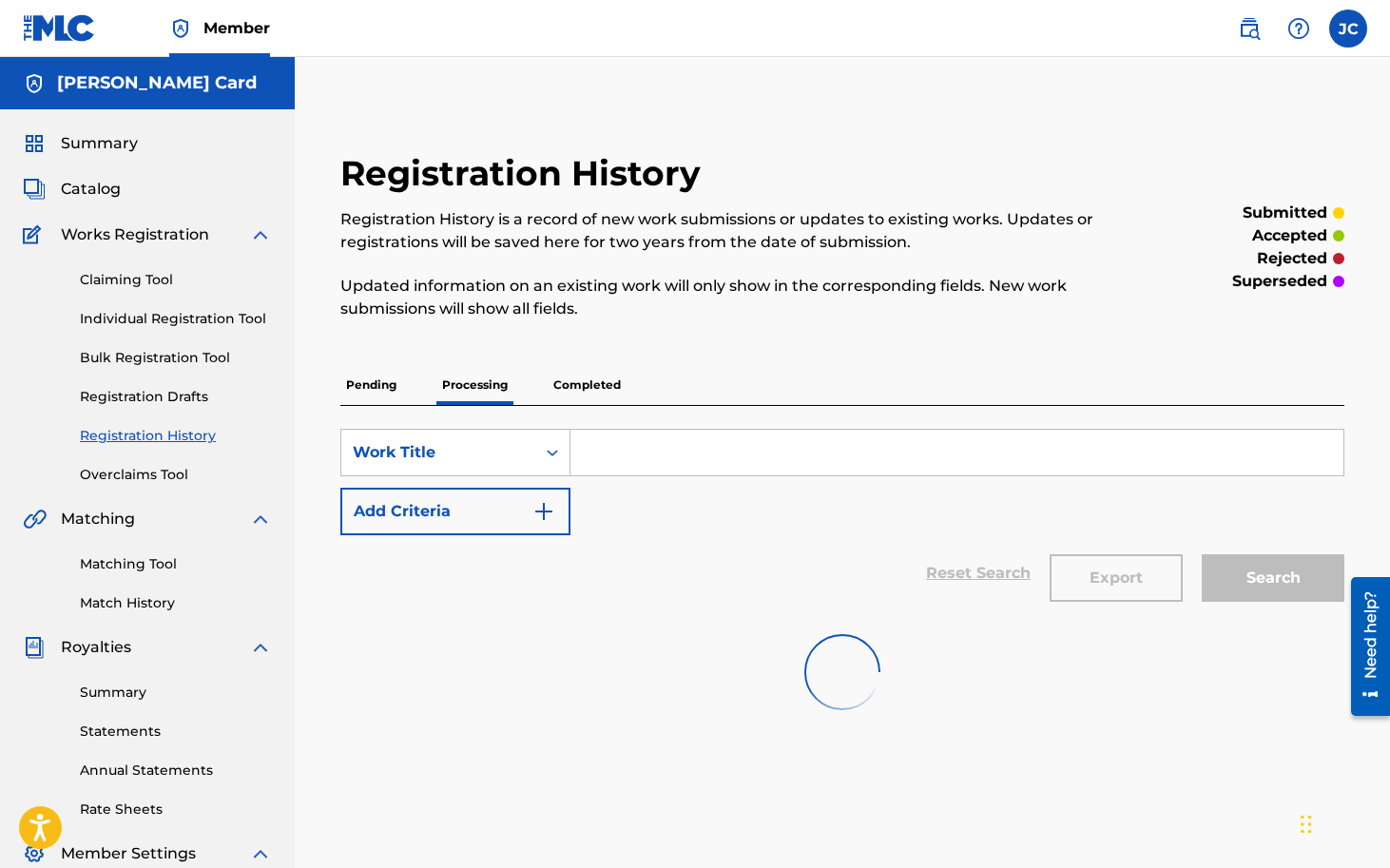
click at [91, 188] on span "Catalog" at bounding box center [91, 189] width 60 height 23
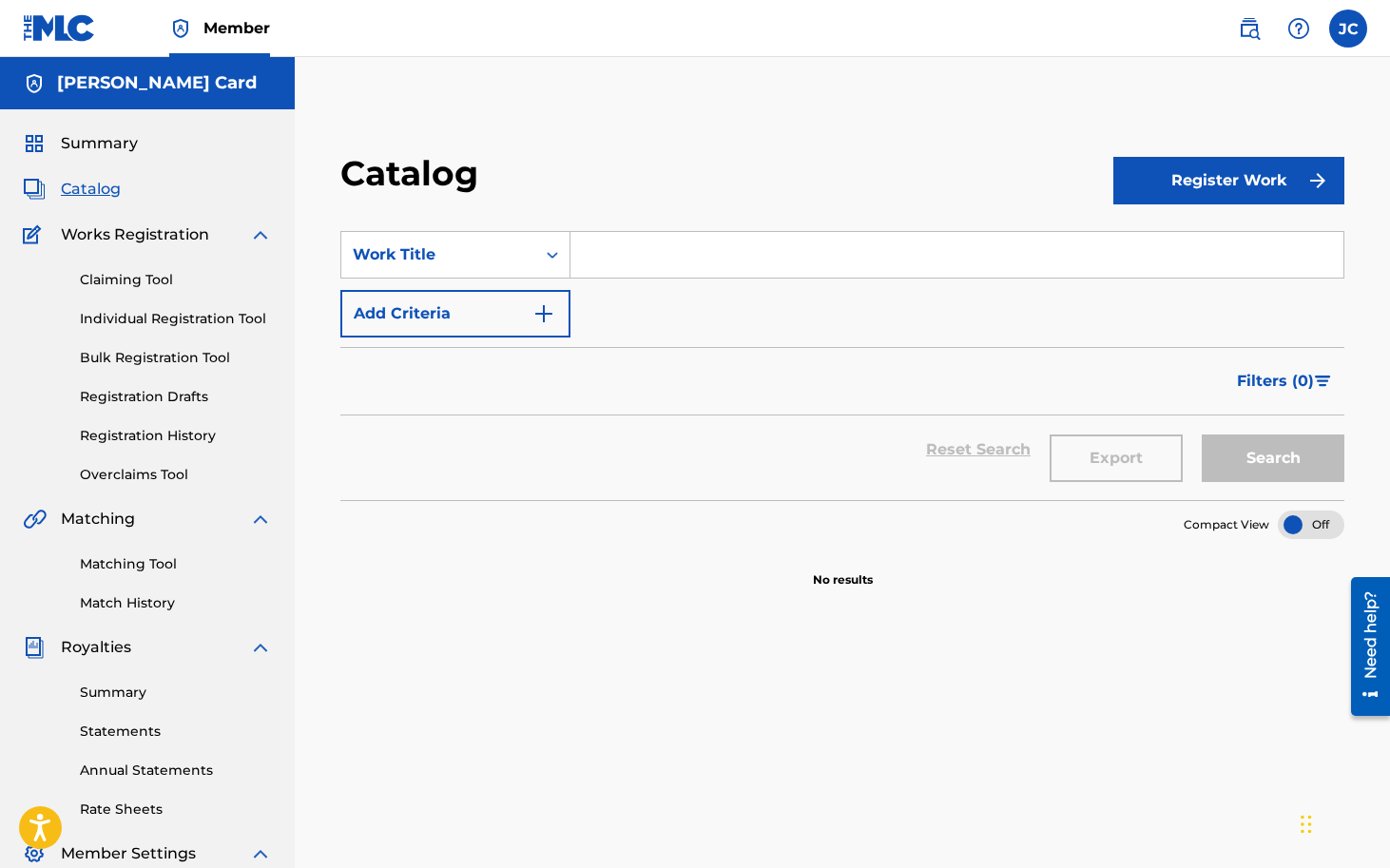
click at [113, 150] on span "Summary" at bounding box center [100, 144] width 77 height 23
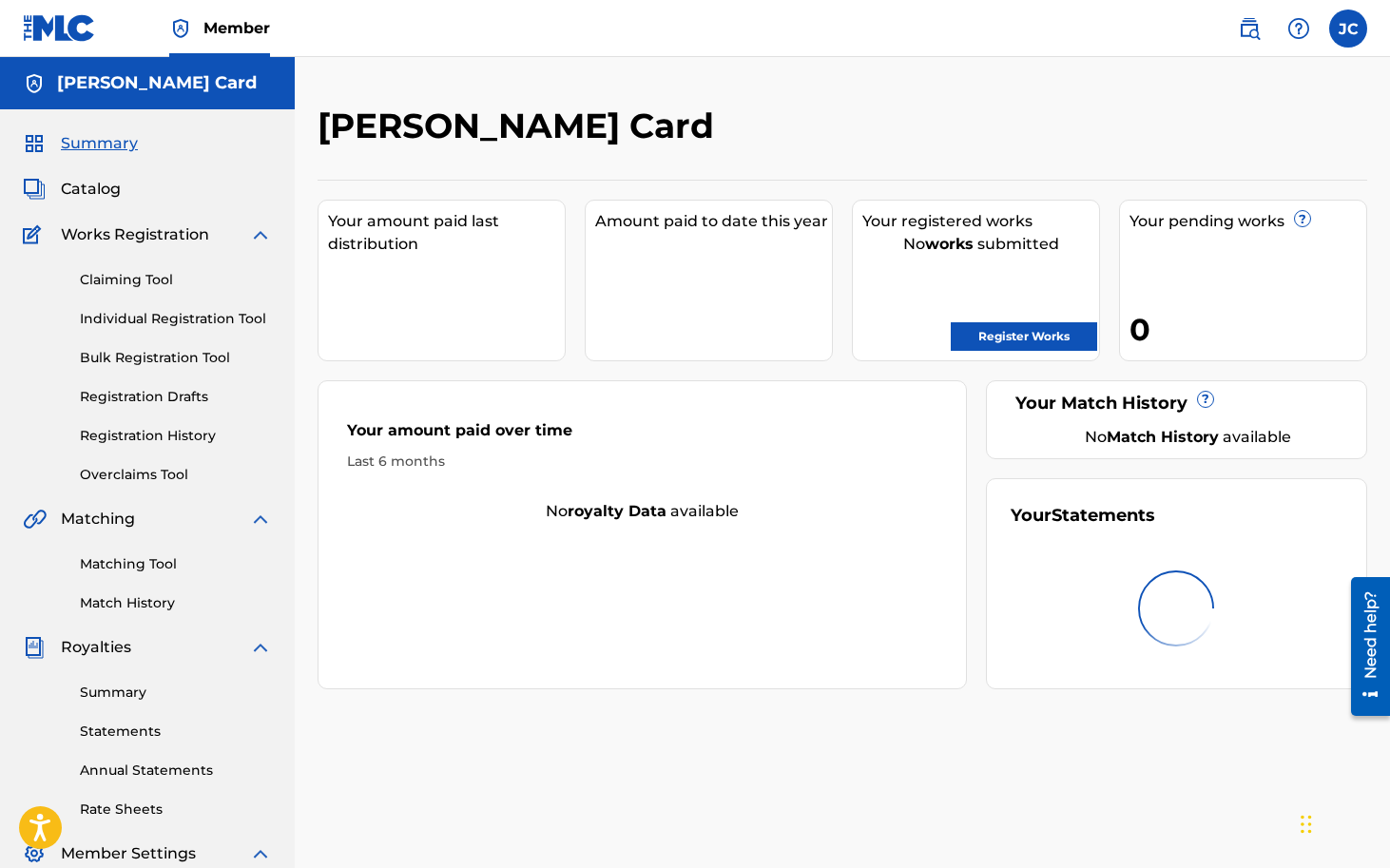
click at [123, 285] on link "Claiming Tool" at bounding box center [176, 279] width 192 height 20
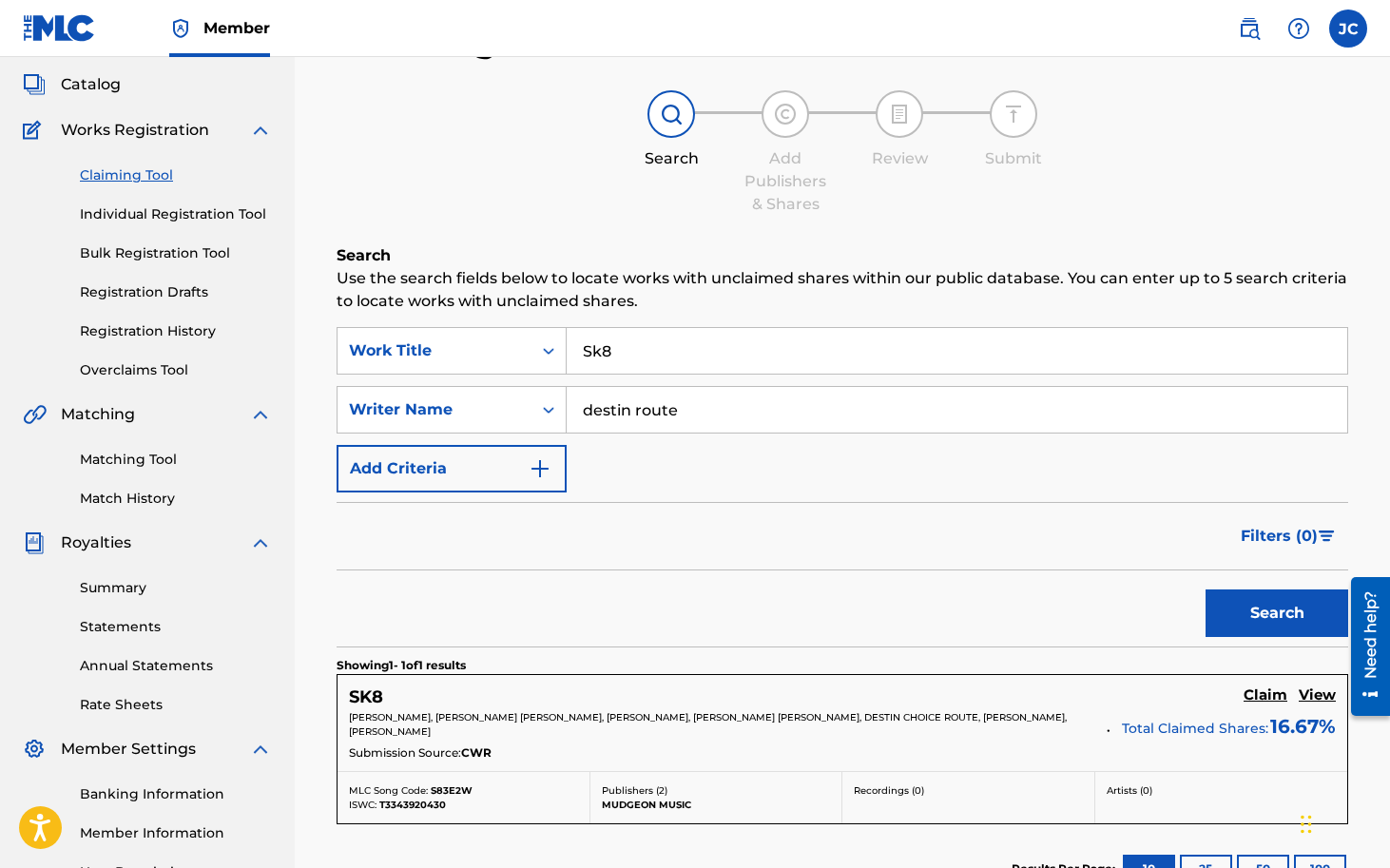
scroll to position [98, 0]
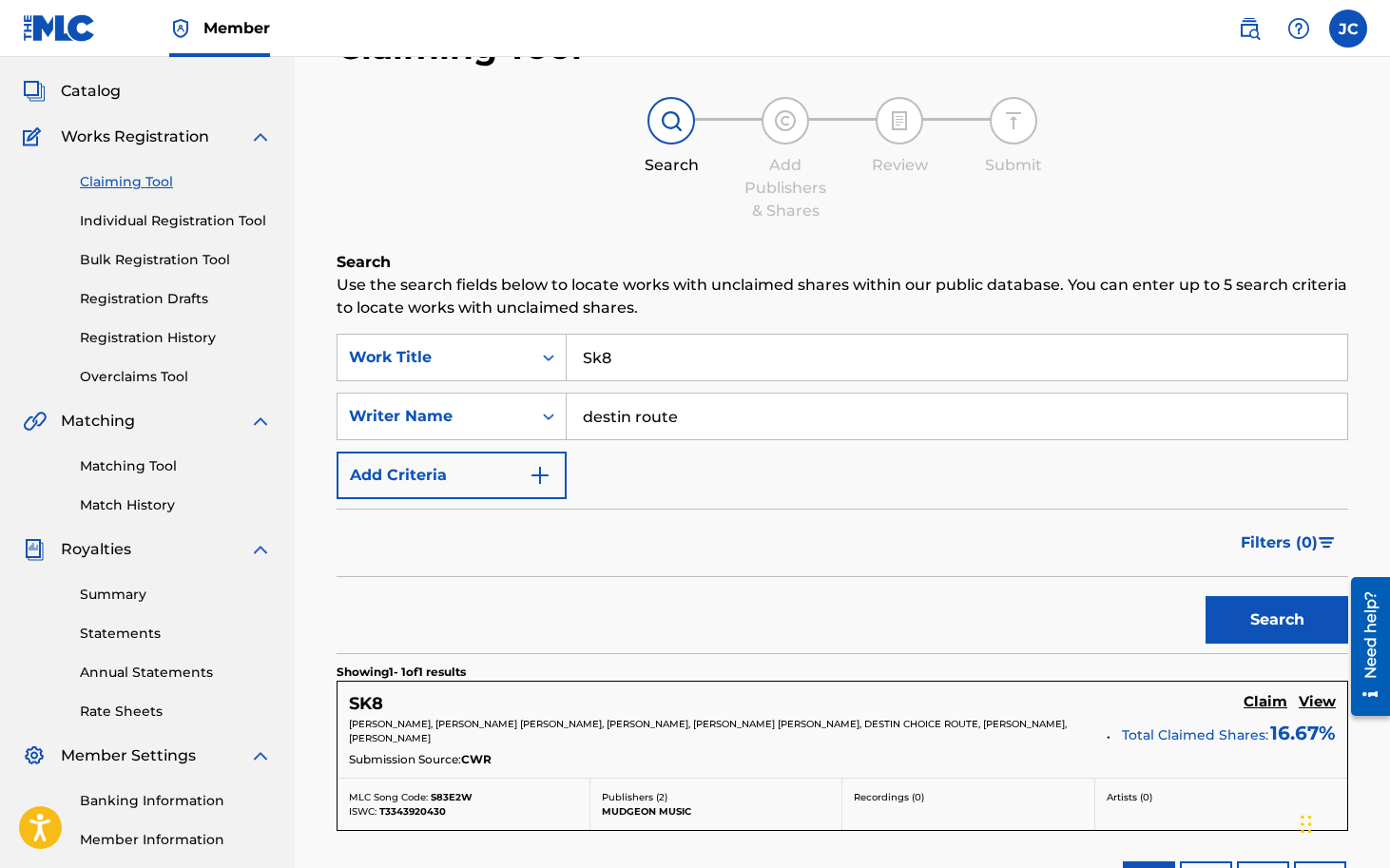
click at [705, 406] on input "destin route" at bounding box center [957, 416] width 781 height 45
click at [662, 355] on input "Sk8" at bounding box center [957, 357] width 781 height 45
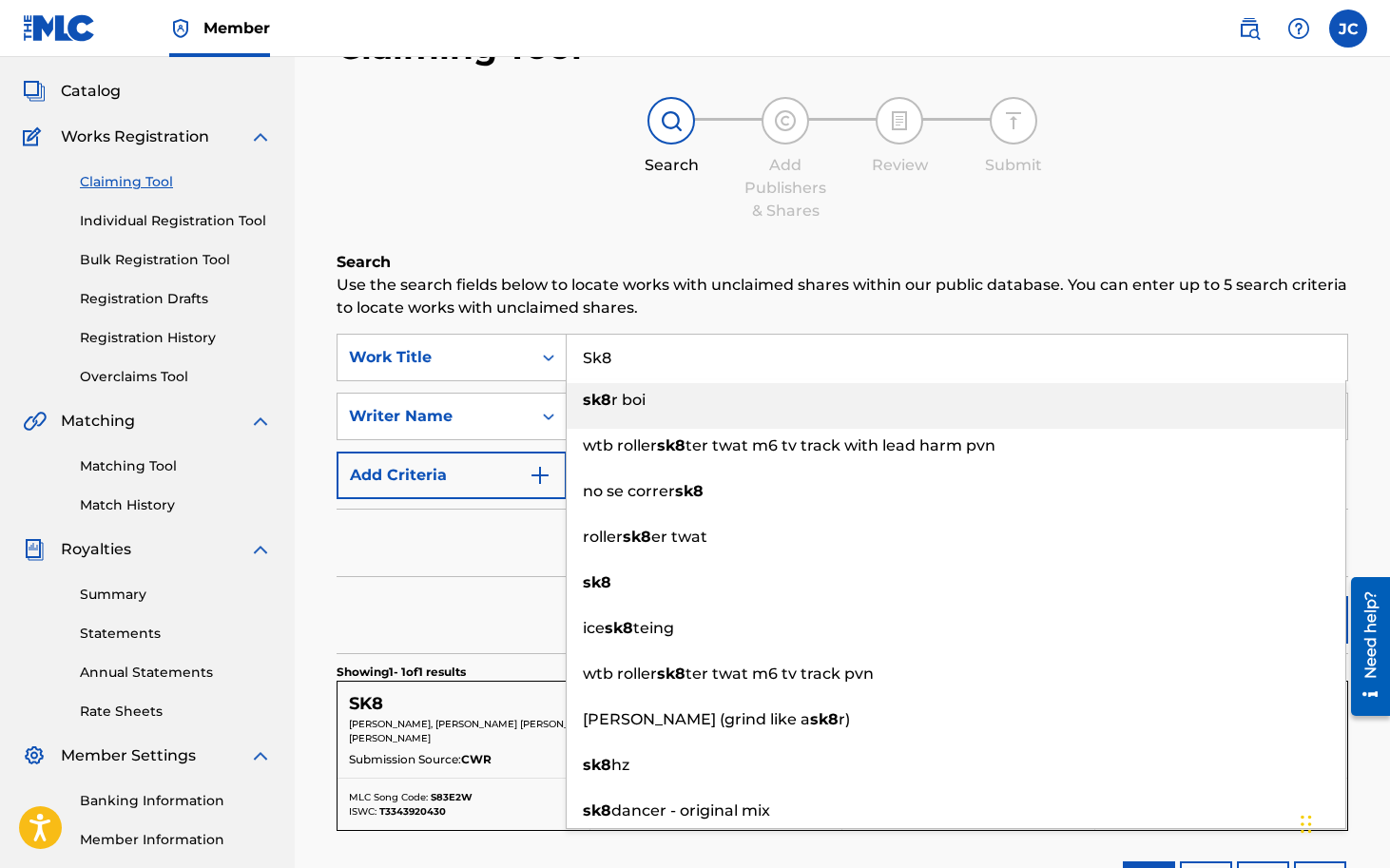
click at [662, 355] on input "Sk8" at bounding box center [957, 357] width 781 height 45
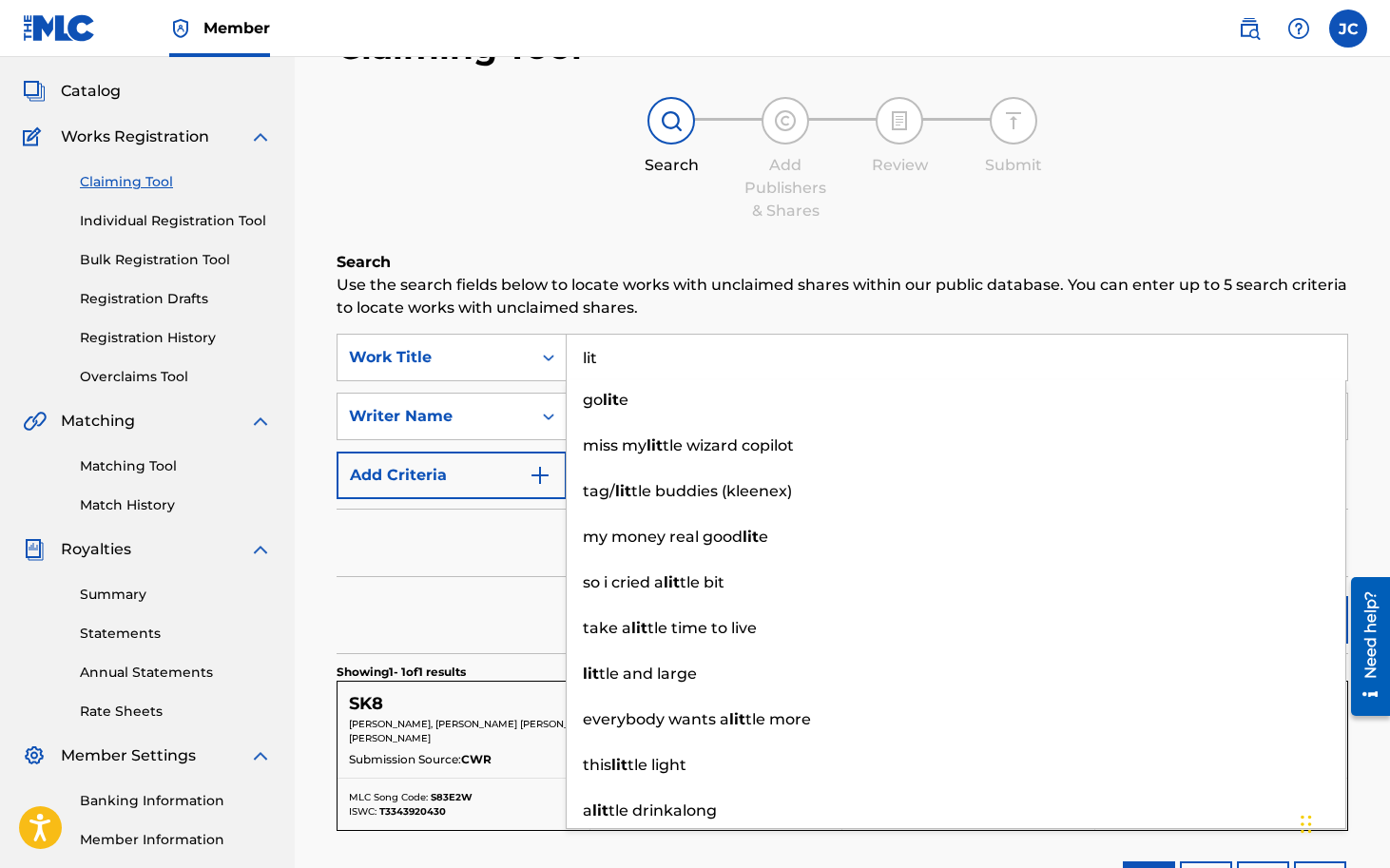
type input "lit"
click at [668, 234] on div "Claiming Tool Search Add Publishers & Shares Review Submit Search Use the searc…" at bounding box center [843, 520] width 1050 height 1027
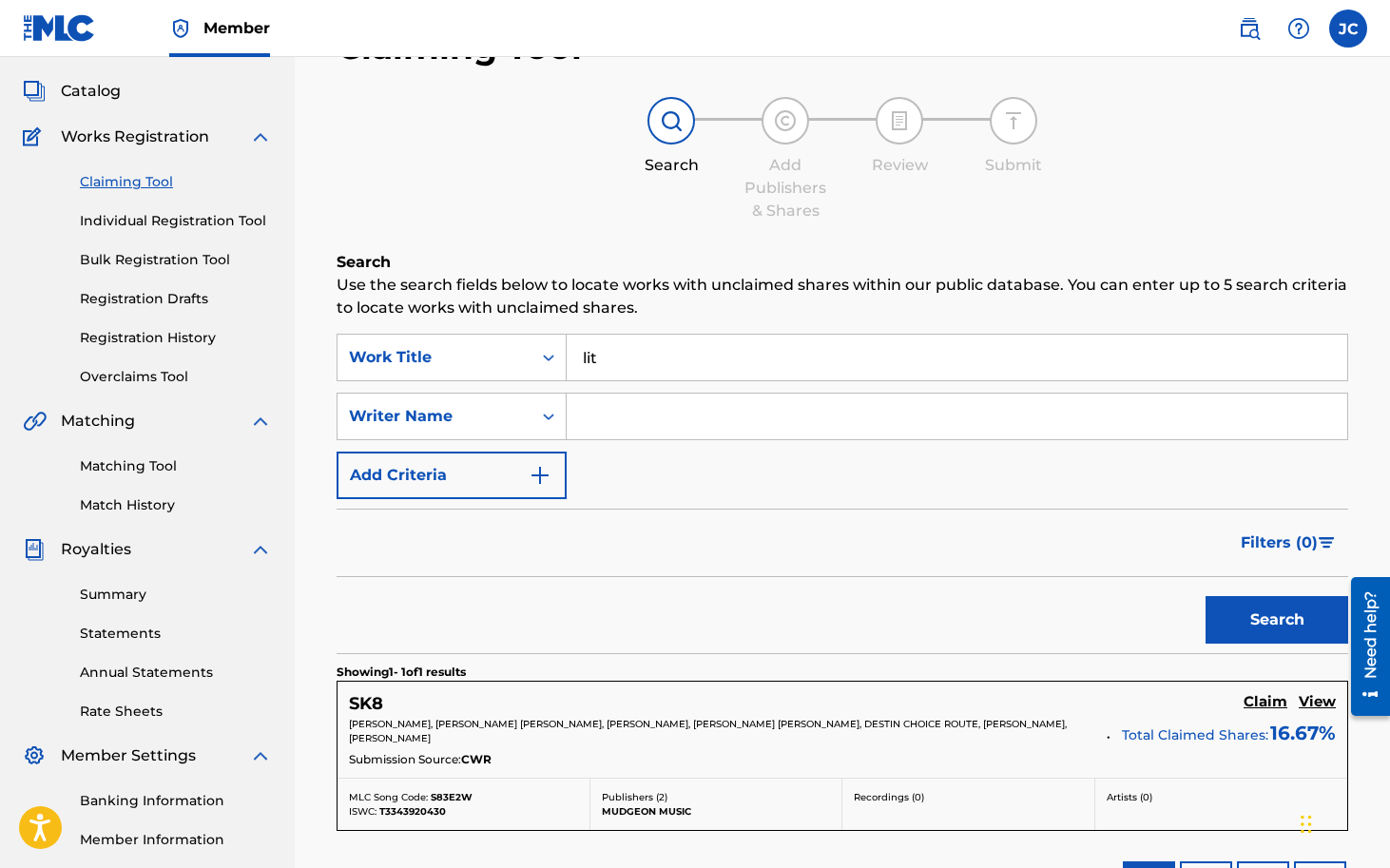
click at [625, 412] on input "Search Form" at bounding box center [957, 416] width 781 height 45
type input "[PERSON_NAME]"
click at [1260, 608] on button "Search" at bounding box center [1277, 620] width 143 height 47
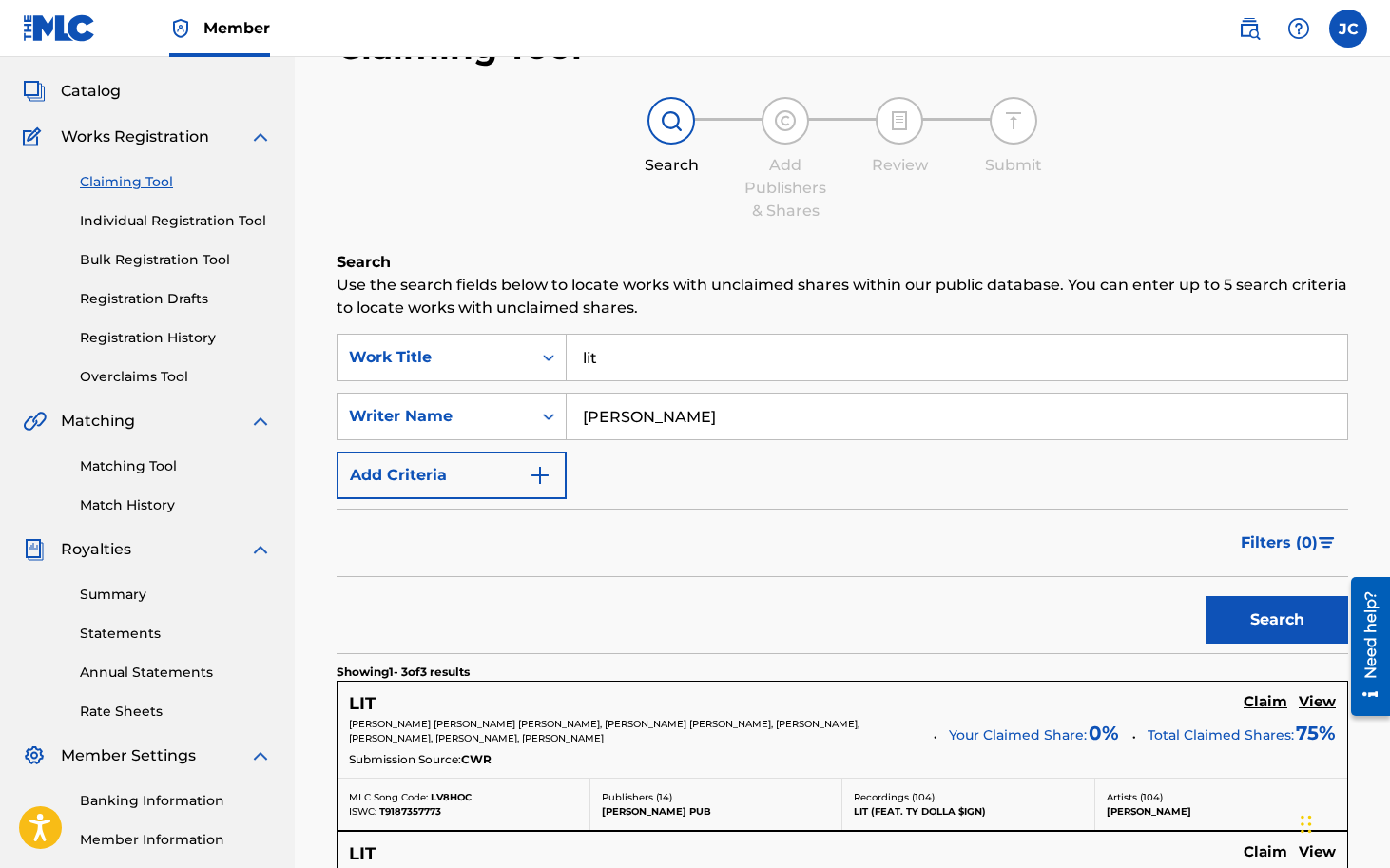
click at [367, 705] on h5 "LIT" at bounding box center [362, 704] width 27 height 22
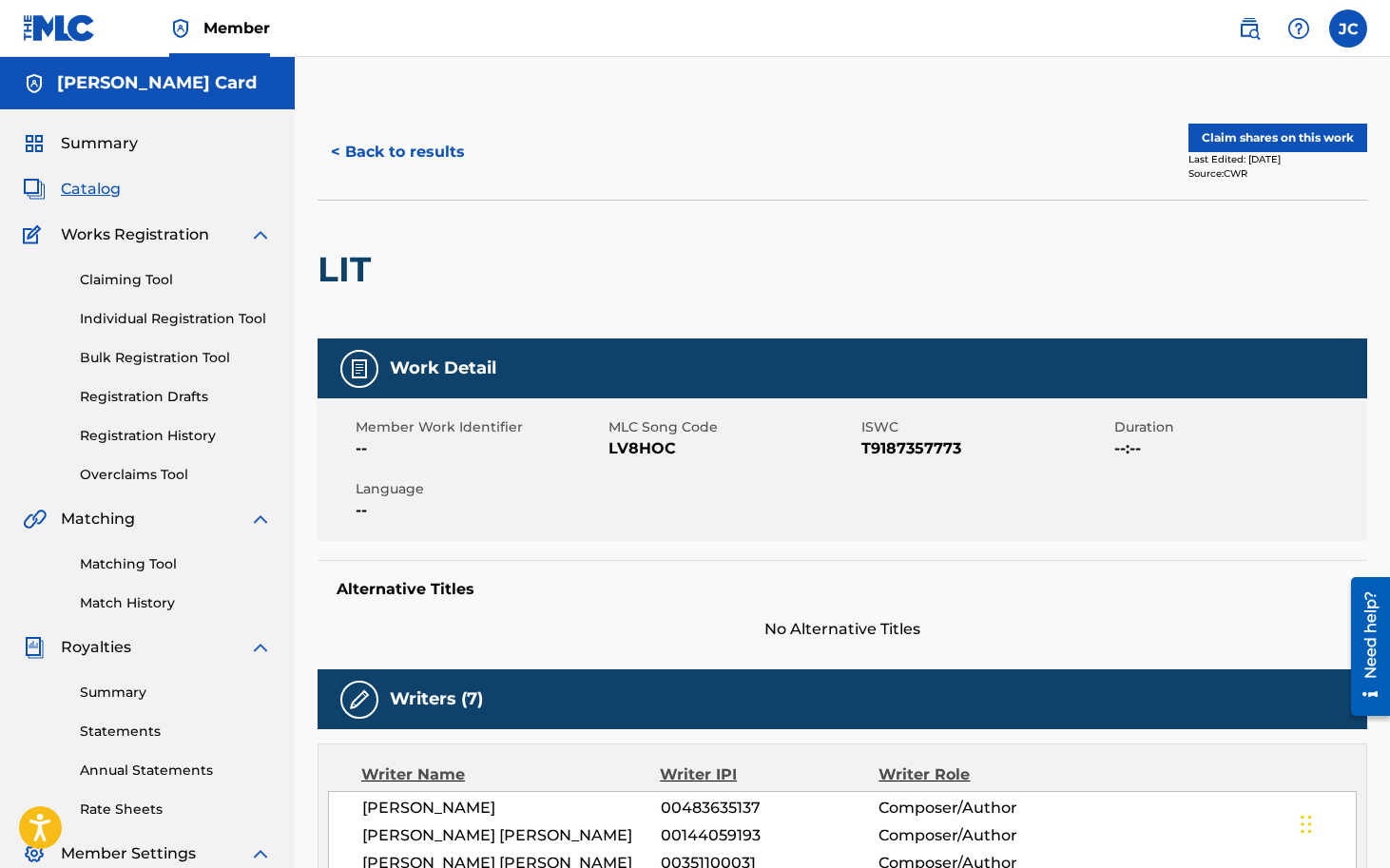
click at [142, 280] on link "Claiming Tool" at bounding box center [176, 279] width 192 height 20
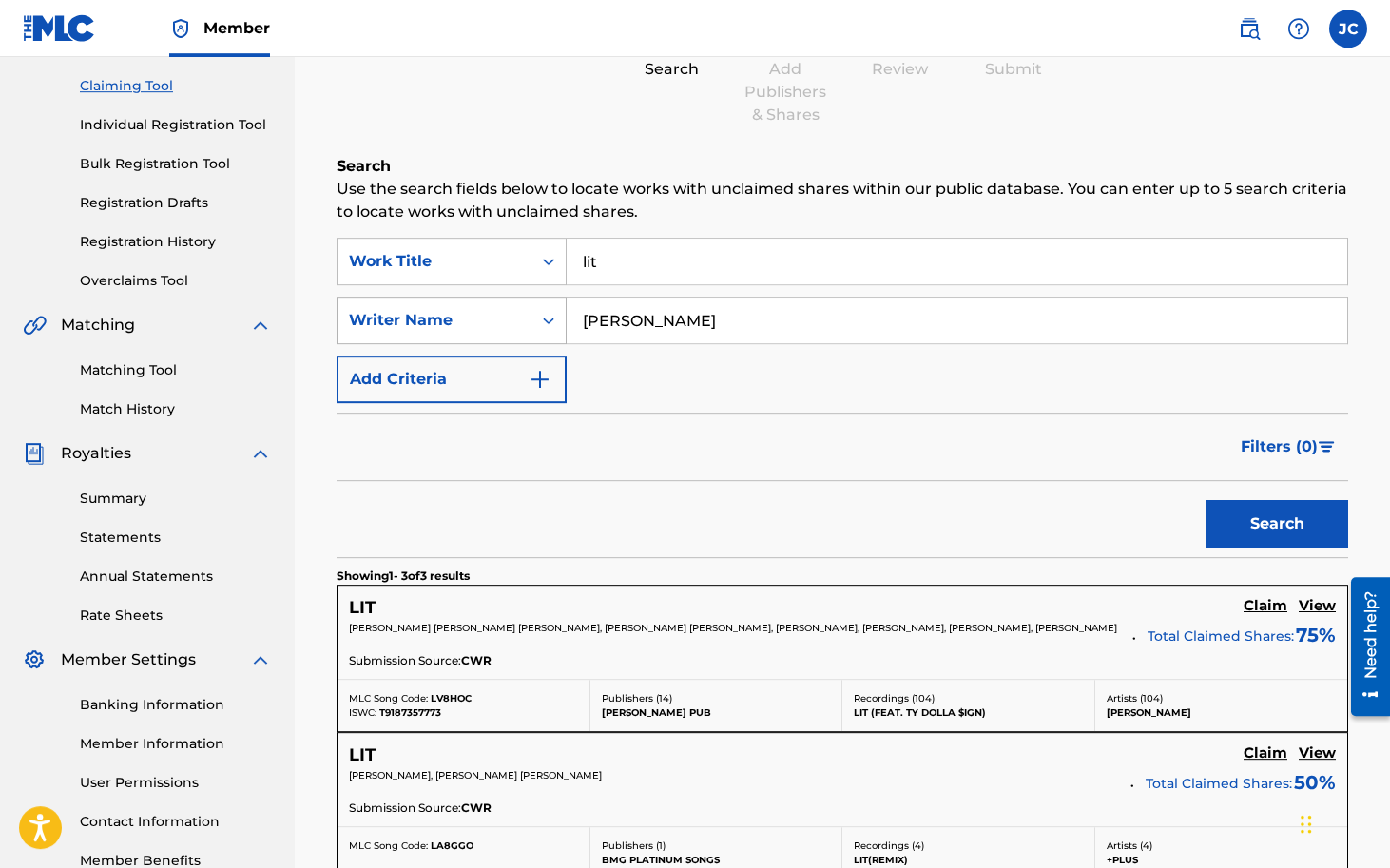
scroll to position [186, 0]
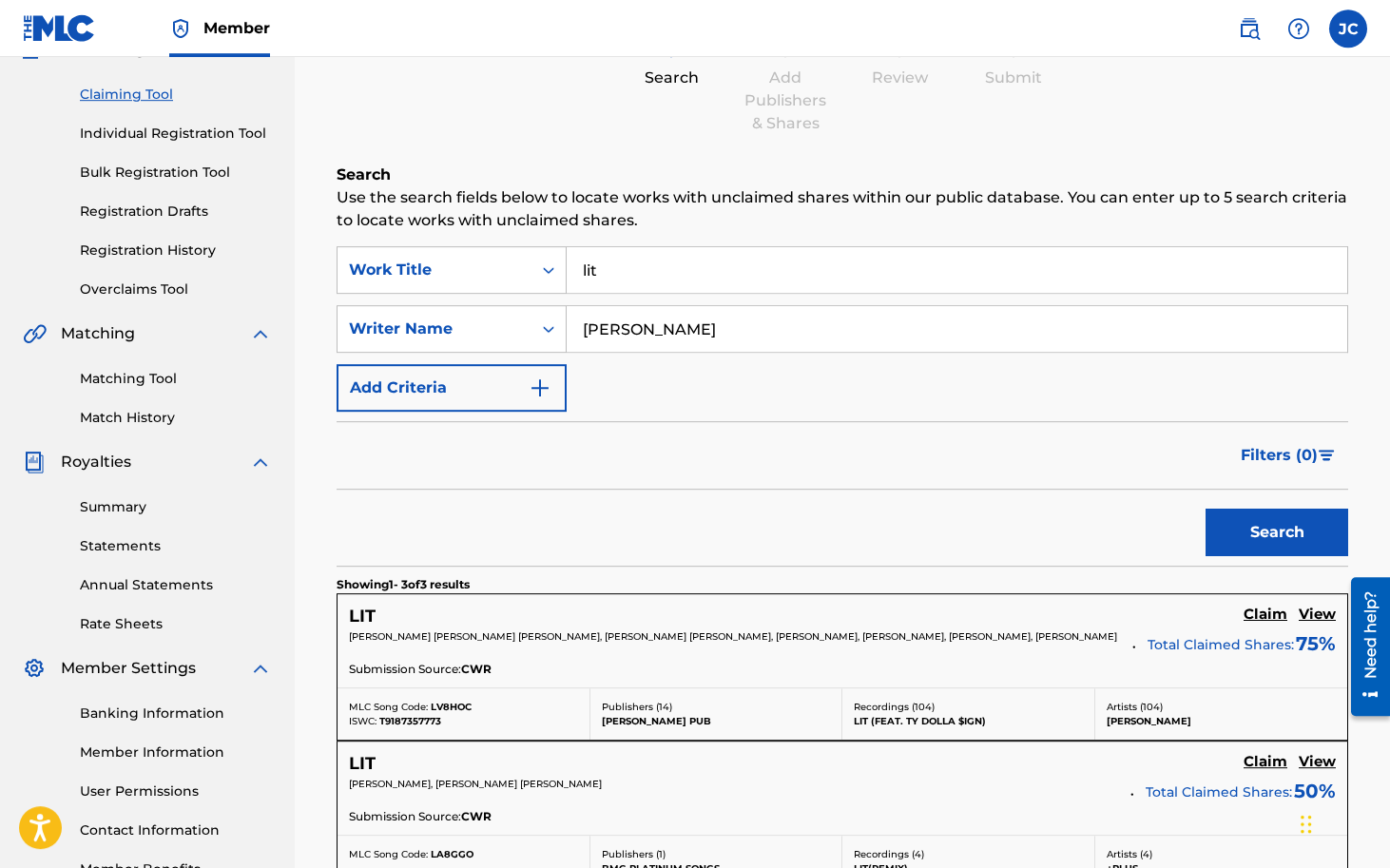
click at [177, 251] on link "Registration History" at bounding box center [176, 250] width 192 height 20
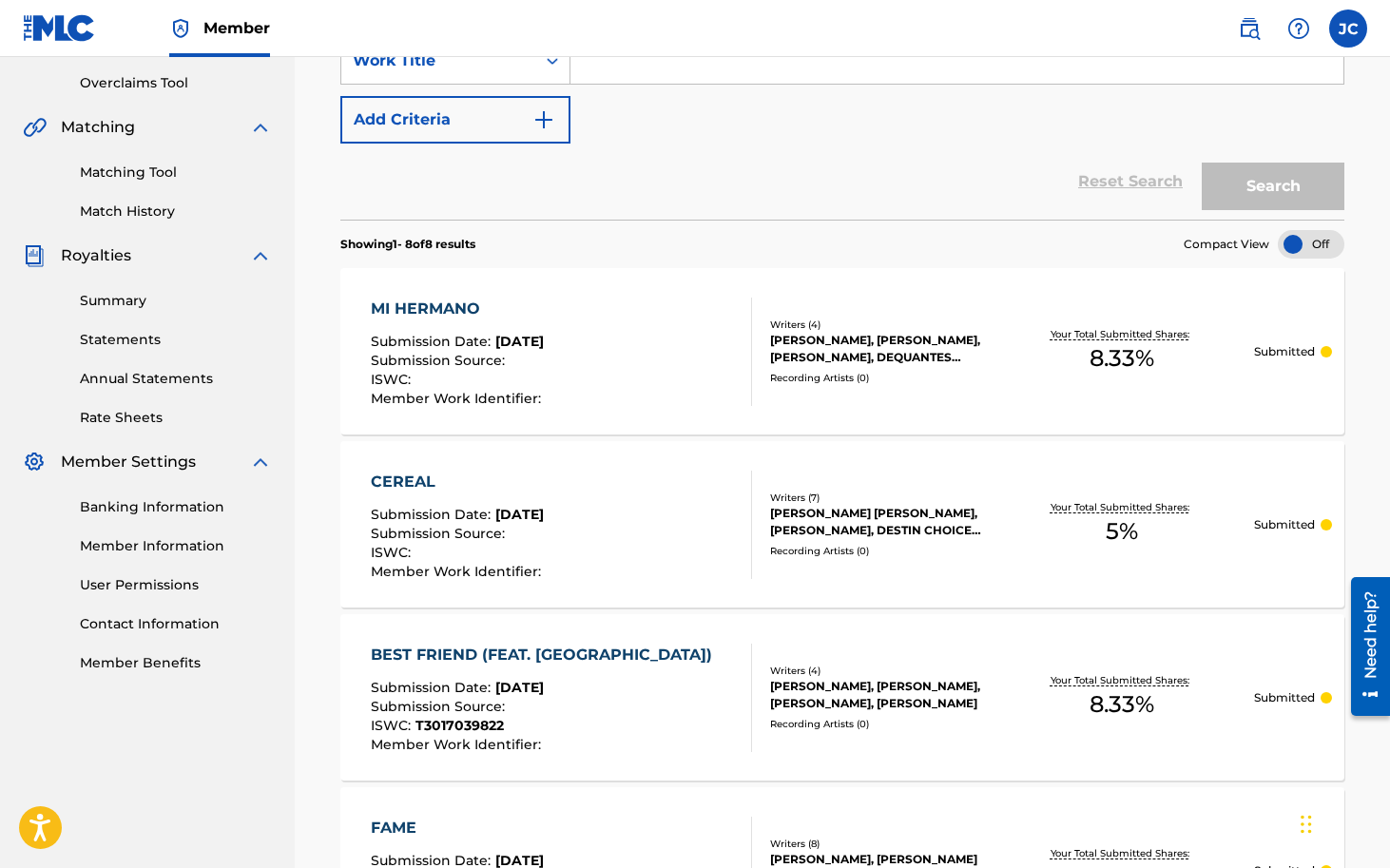
scroll to position [422, 0]
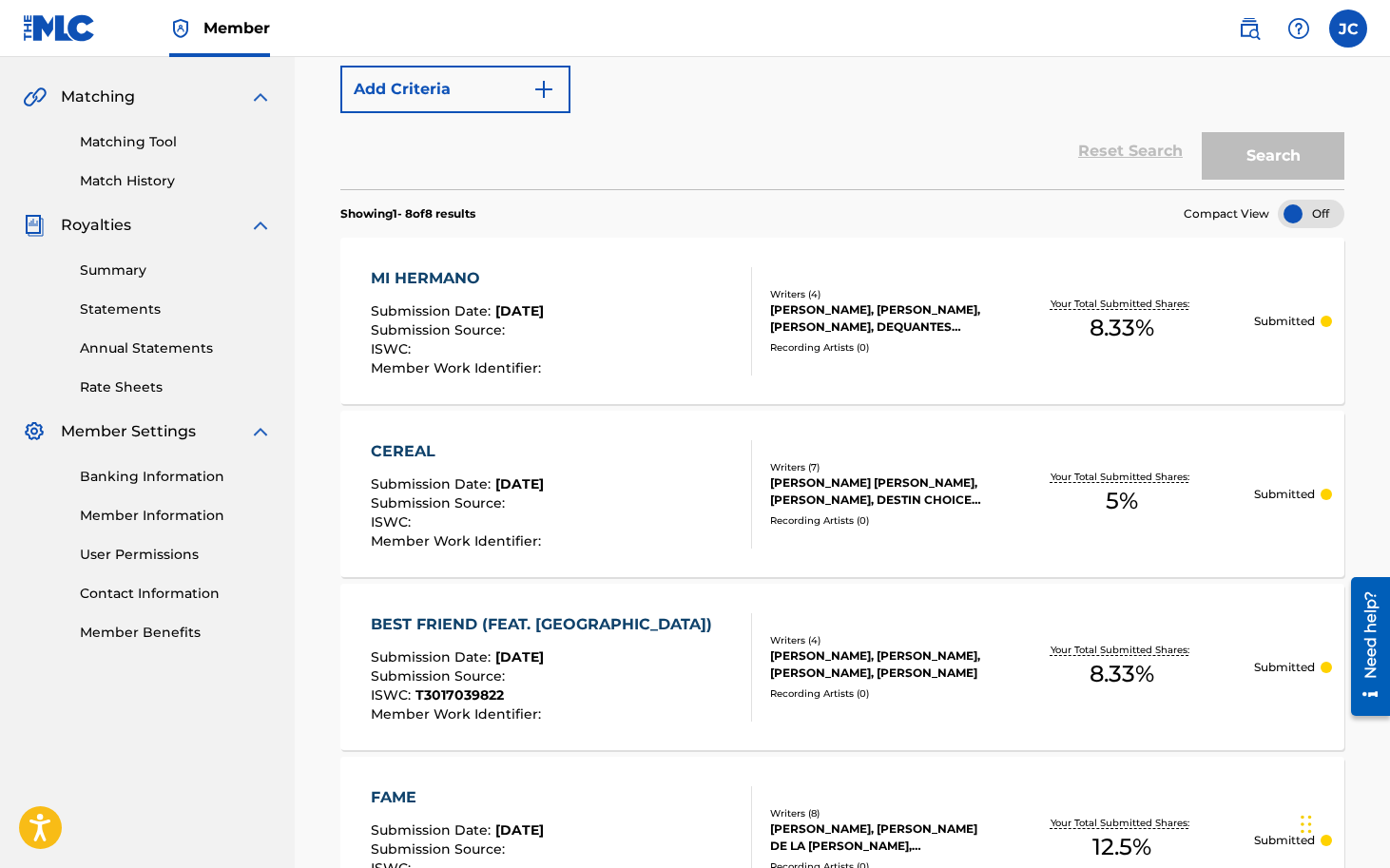
click at [449, 273] on div "MI HERMANO" at bounding box center [458, 278] width 175 height 23
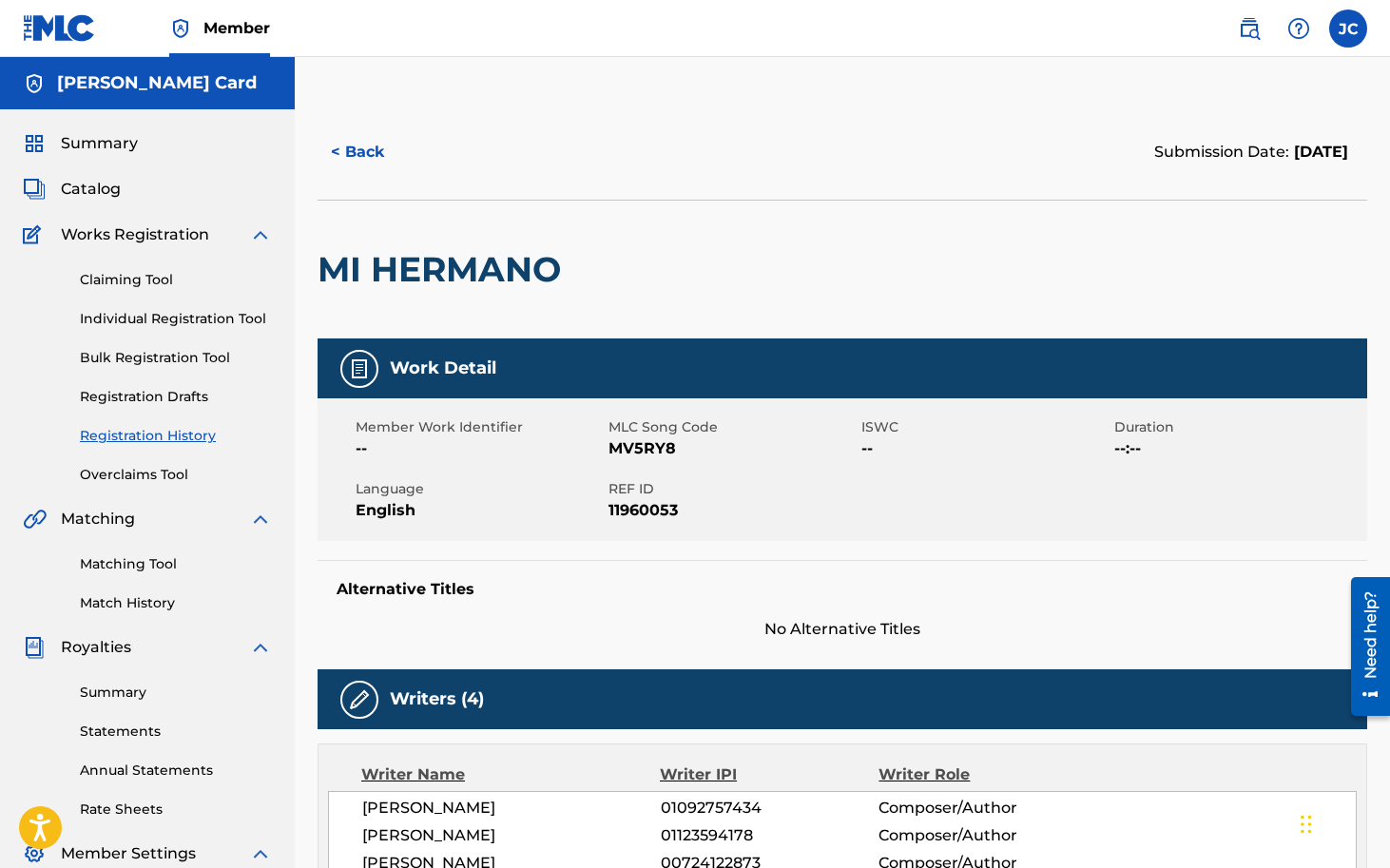
click at [106, 280] on link "Claiming Tool" at bounding box center [176, 279] width 192 height 20
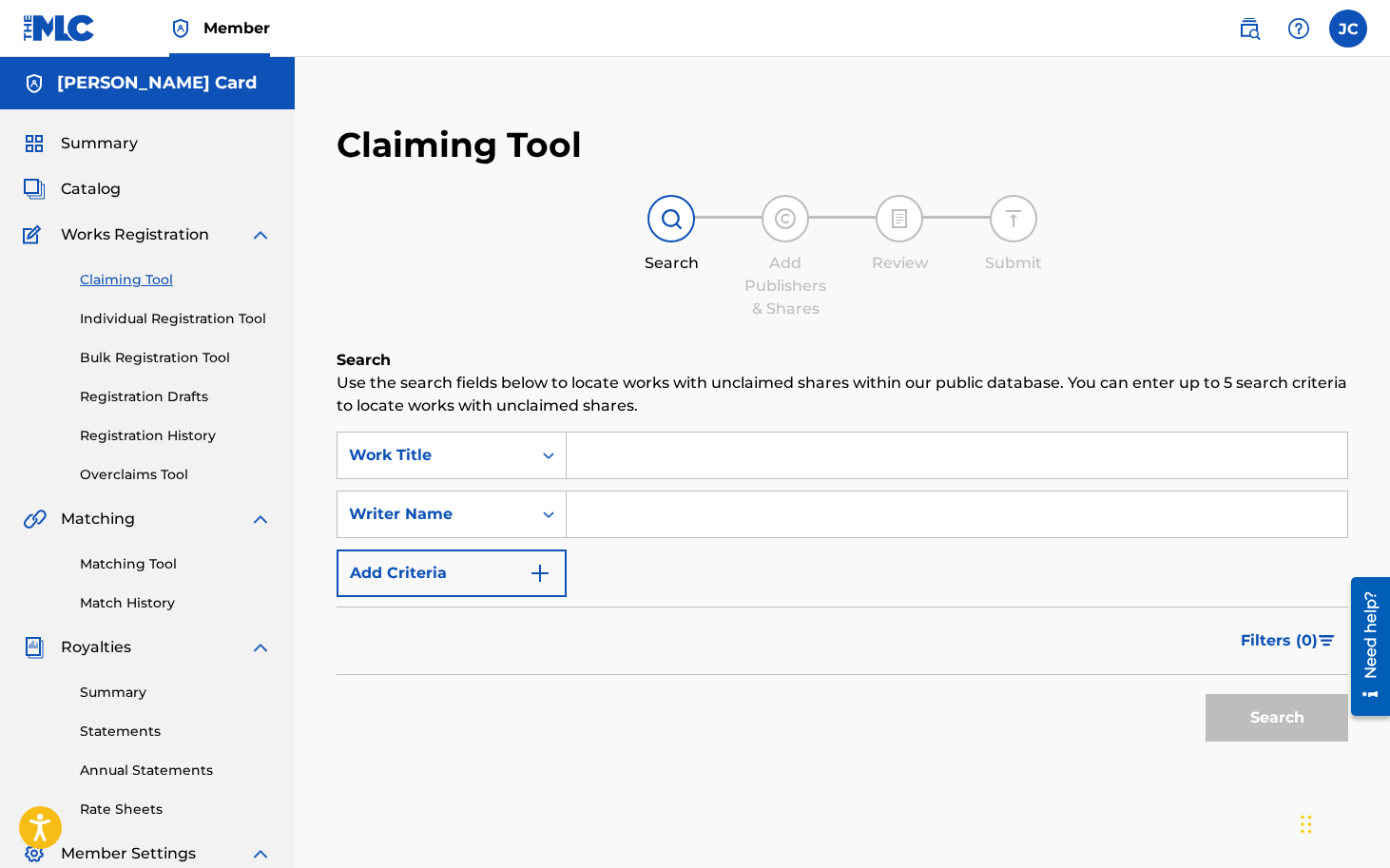
click at [667, 455] on input "Search Form" at bounding box center [957, 455] width 781 height 45
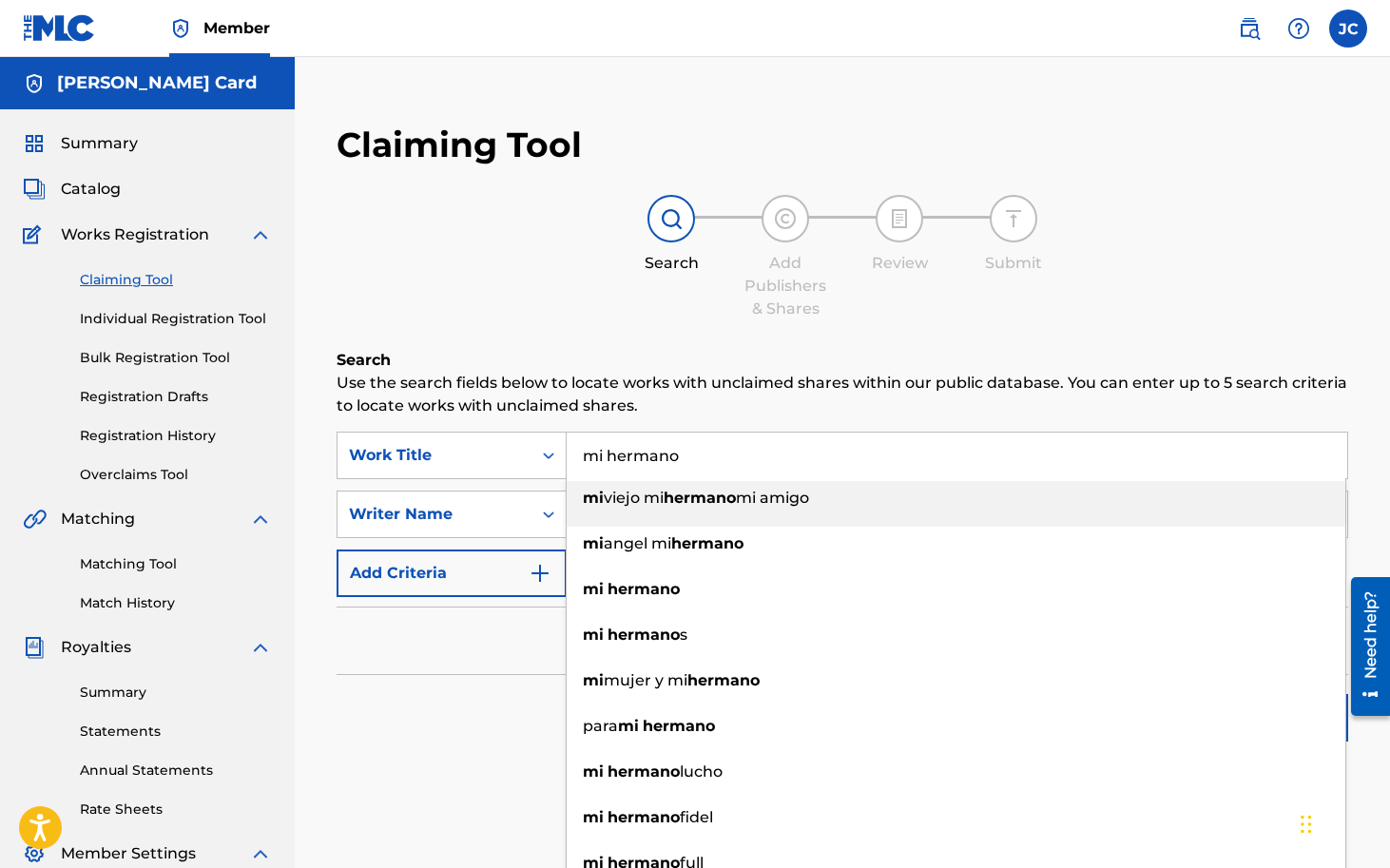
type input "mi hermano"
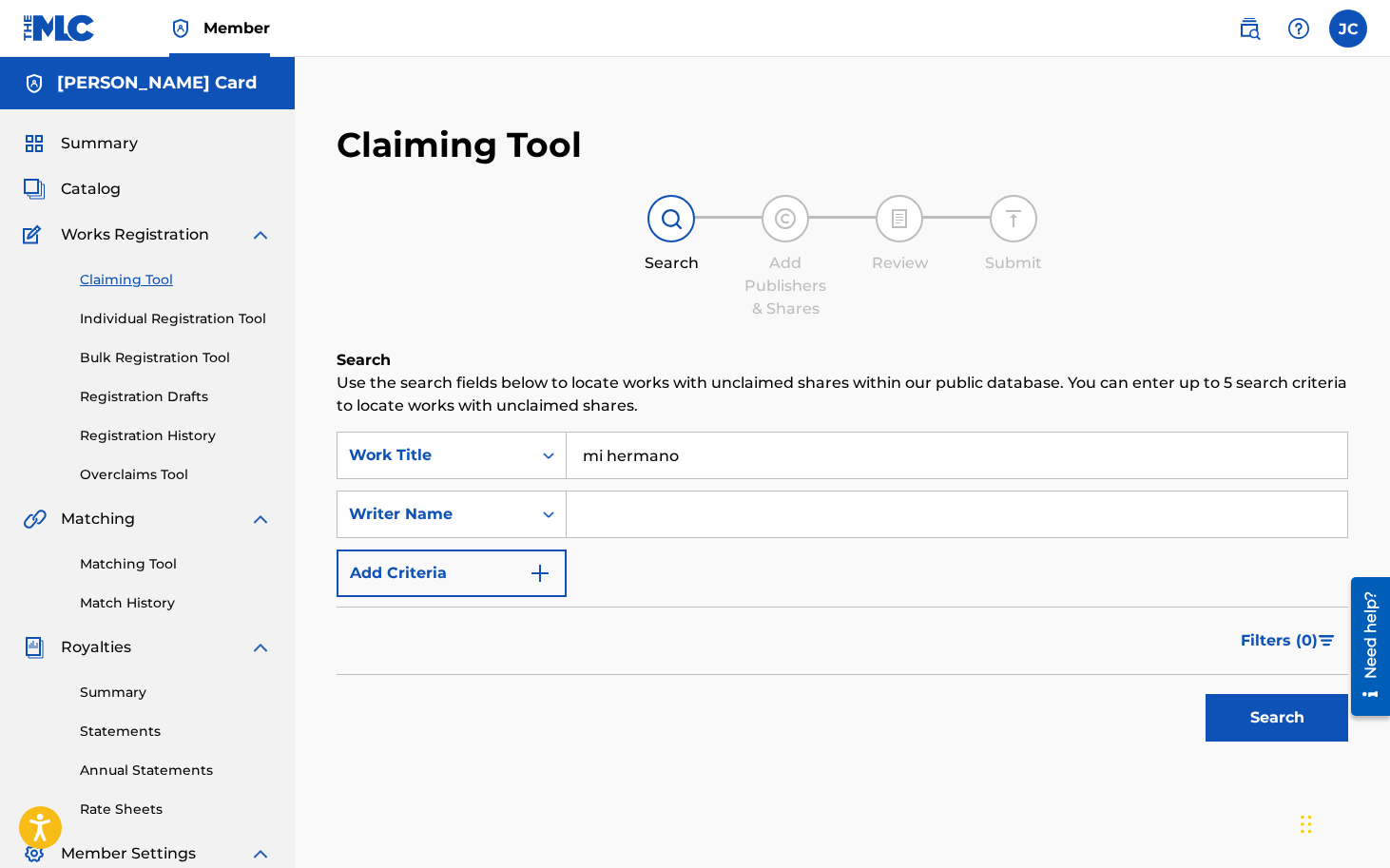
click at [690, 374] on p "Use the search fields below to locate works with unclaimed shares within our pu…" at bounding box center [842, 394] width 1012 height 45
click at [640, 523] on input "Search Form" at bounding box center [957, 514] width 781 height 45
type input "[PERSON_NAME]"
click at [1262, 723] on button "Search" at bounding box center [1277, 717] width 143 height 47
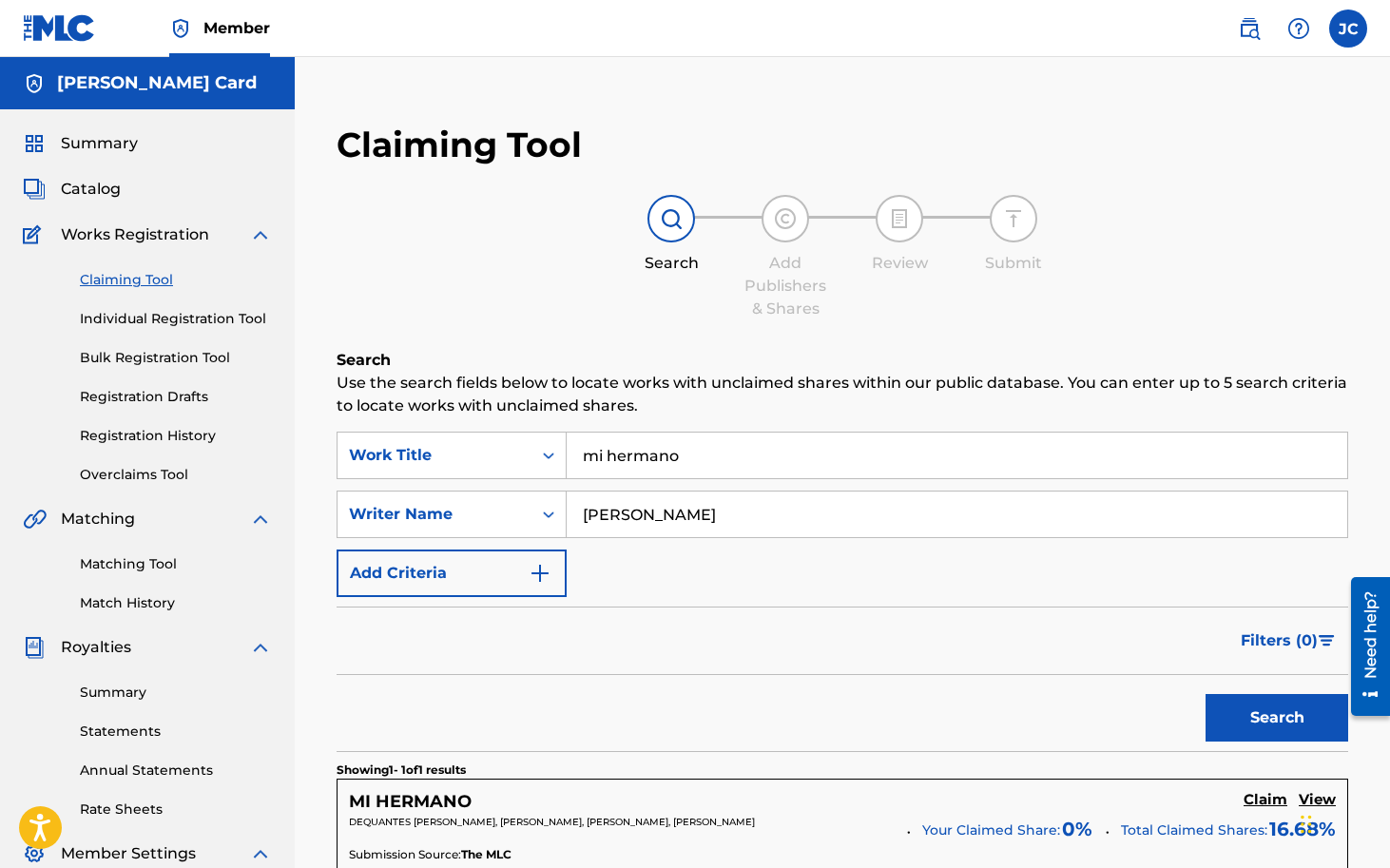
scroll to position [353, 0]
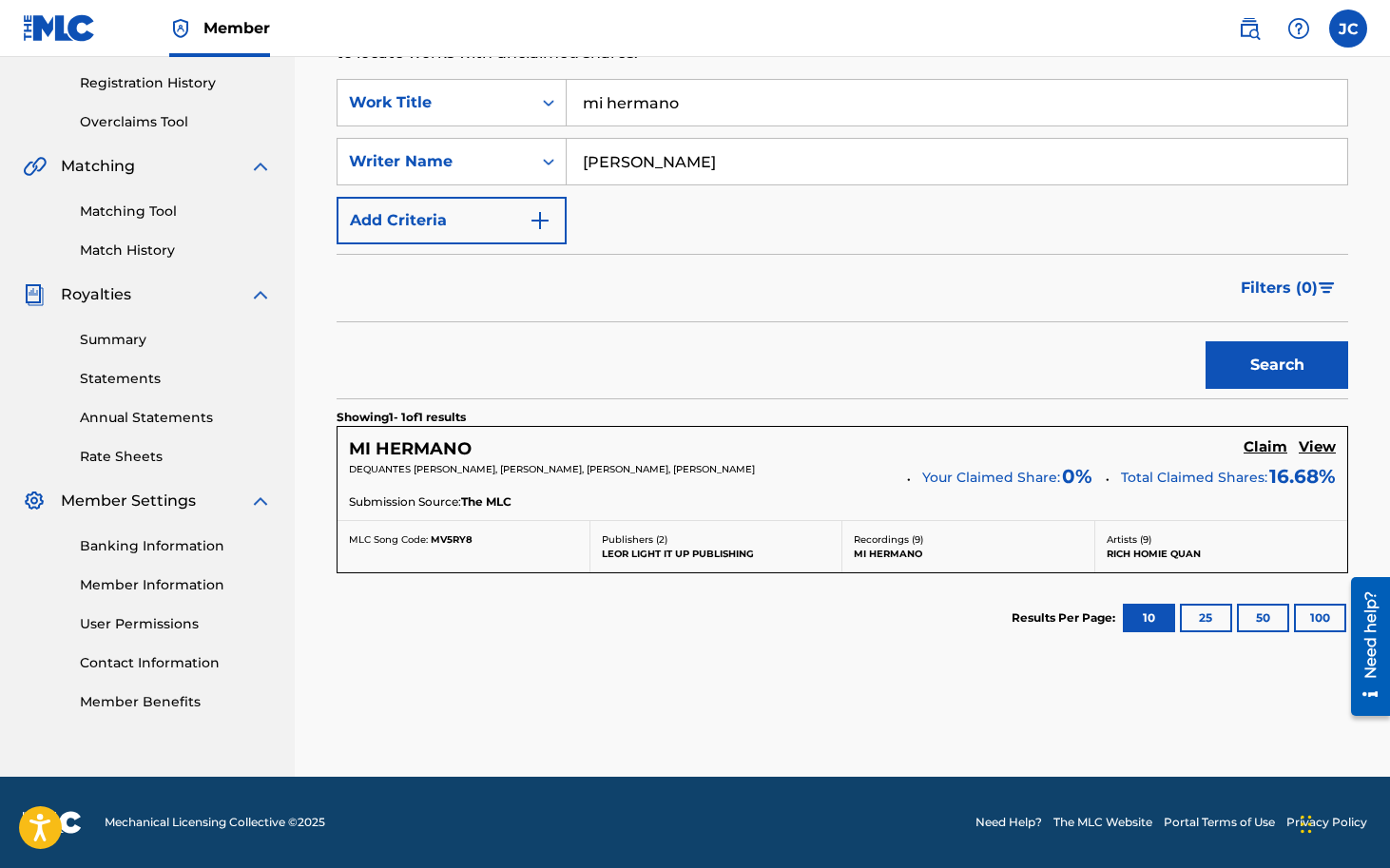
click at [446, 442] on h5 "MI HERMANO" at bounding box center [410, 448] width 123 height 22
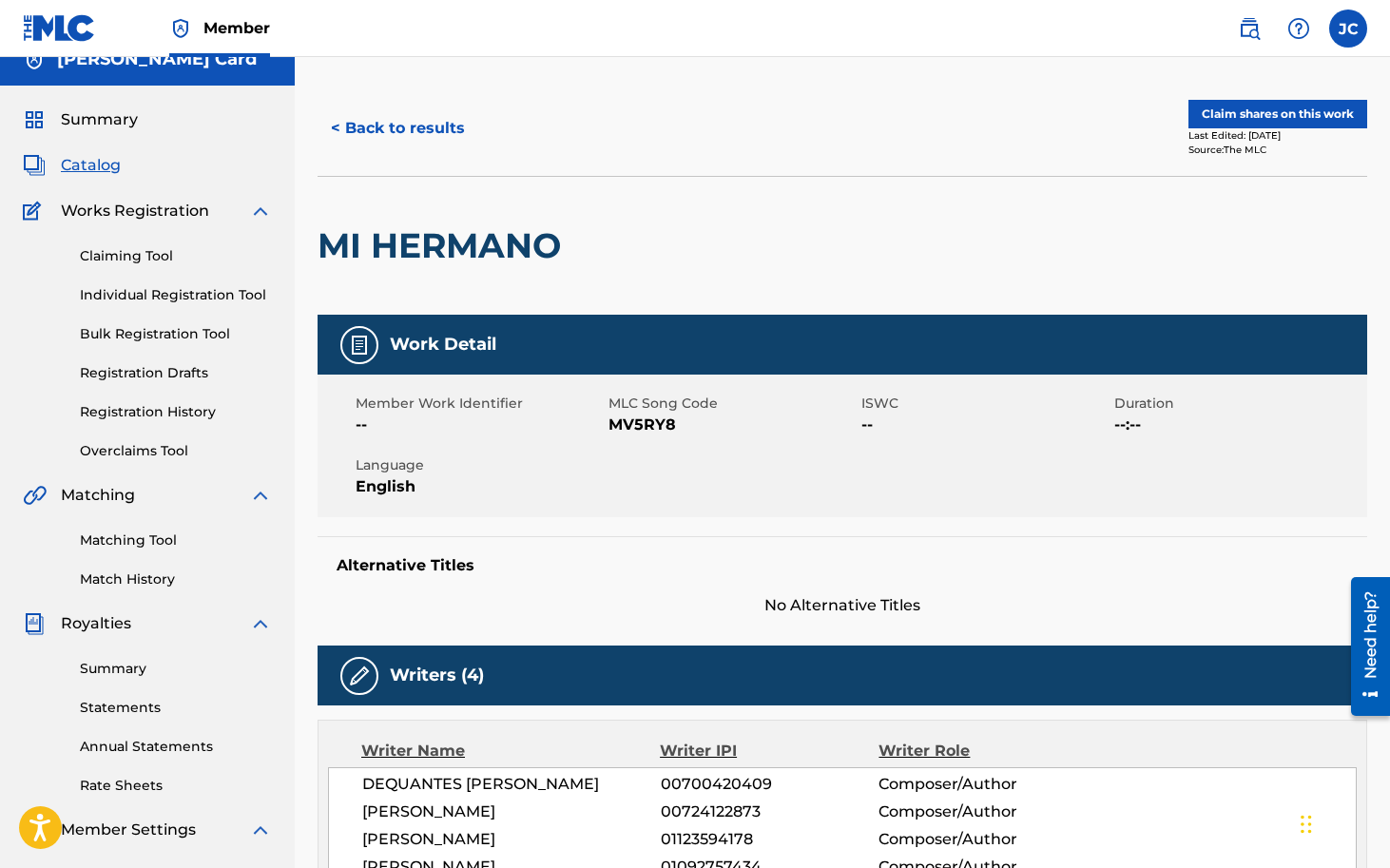
scroll to position [14, 0]
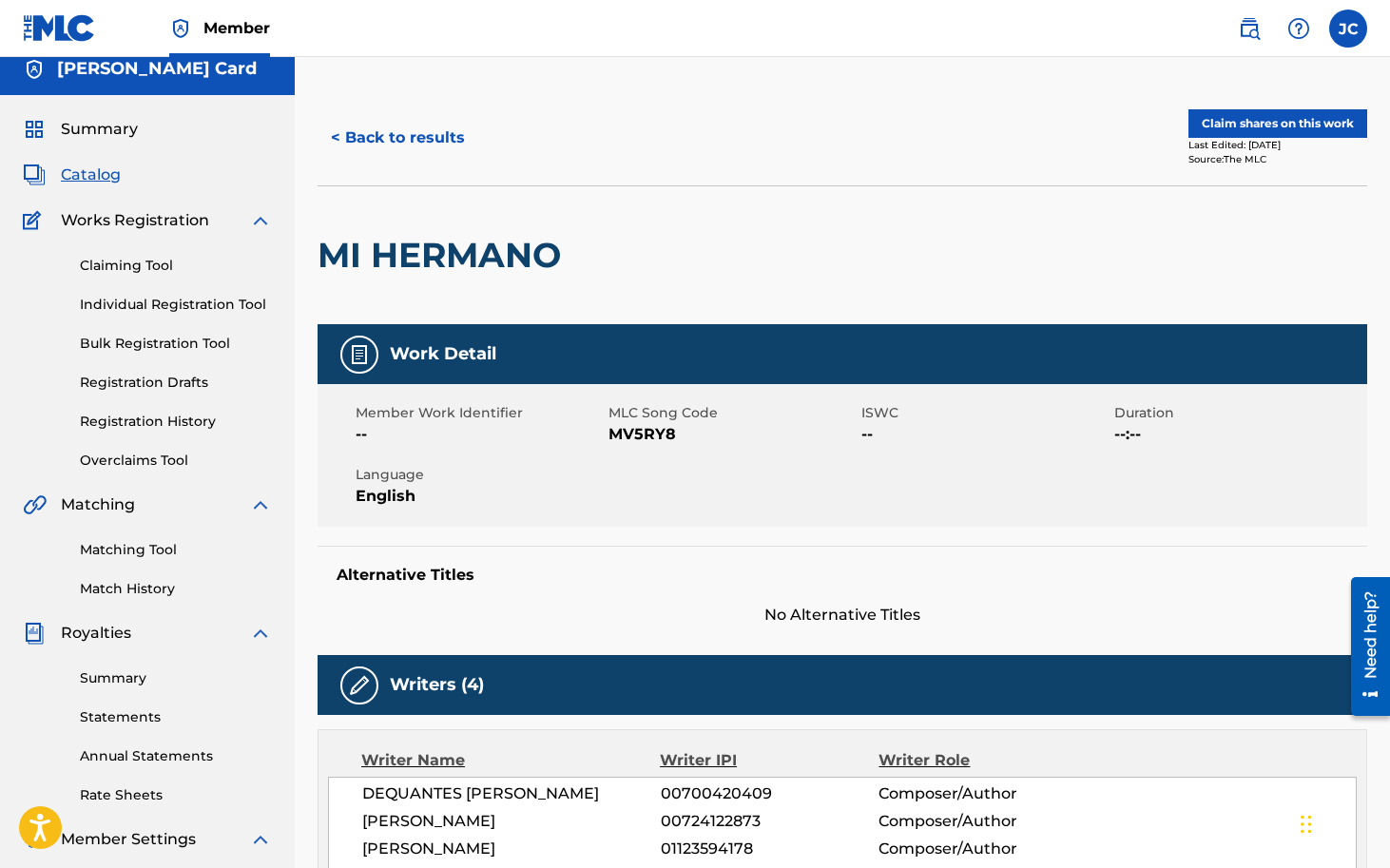
click at [170, 382] on link "Registration Drafts" at bounding box center [176, 383] width 192 height 20
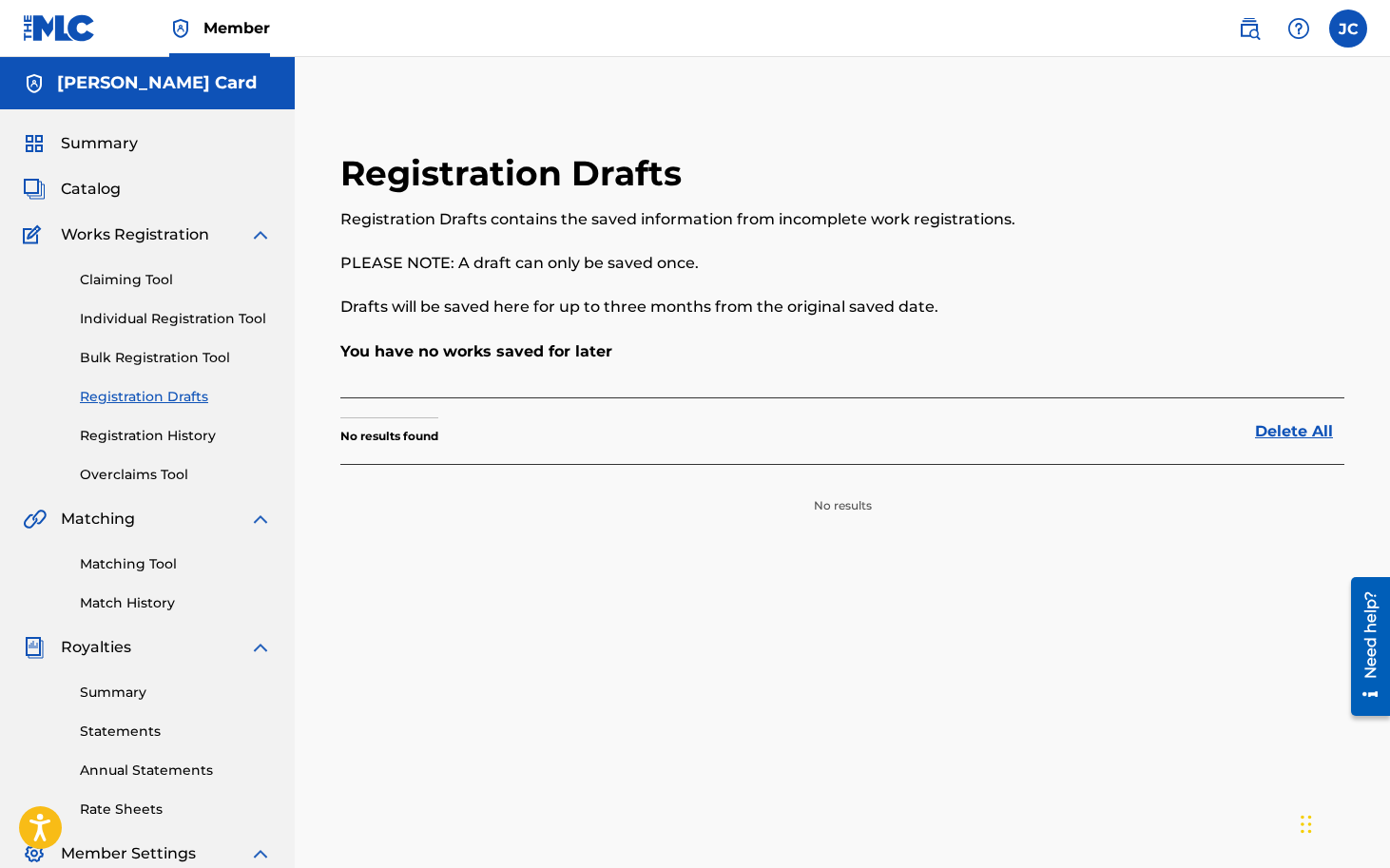
click at [159, 446] on div "Claiming Tool Individual Registration Tool Bulk Registration Tool Registration …" at bounding box center [148, 365] width 249 height 239
click at [172, 437] on link "Registration History" at bounding box center [176, 436] width 192 height 20
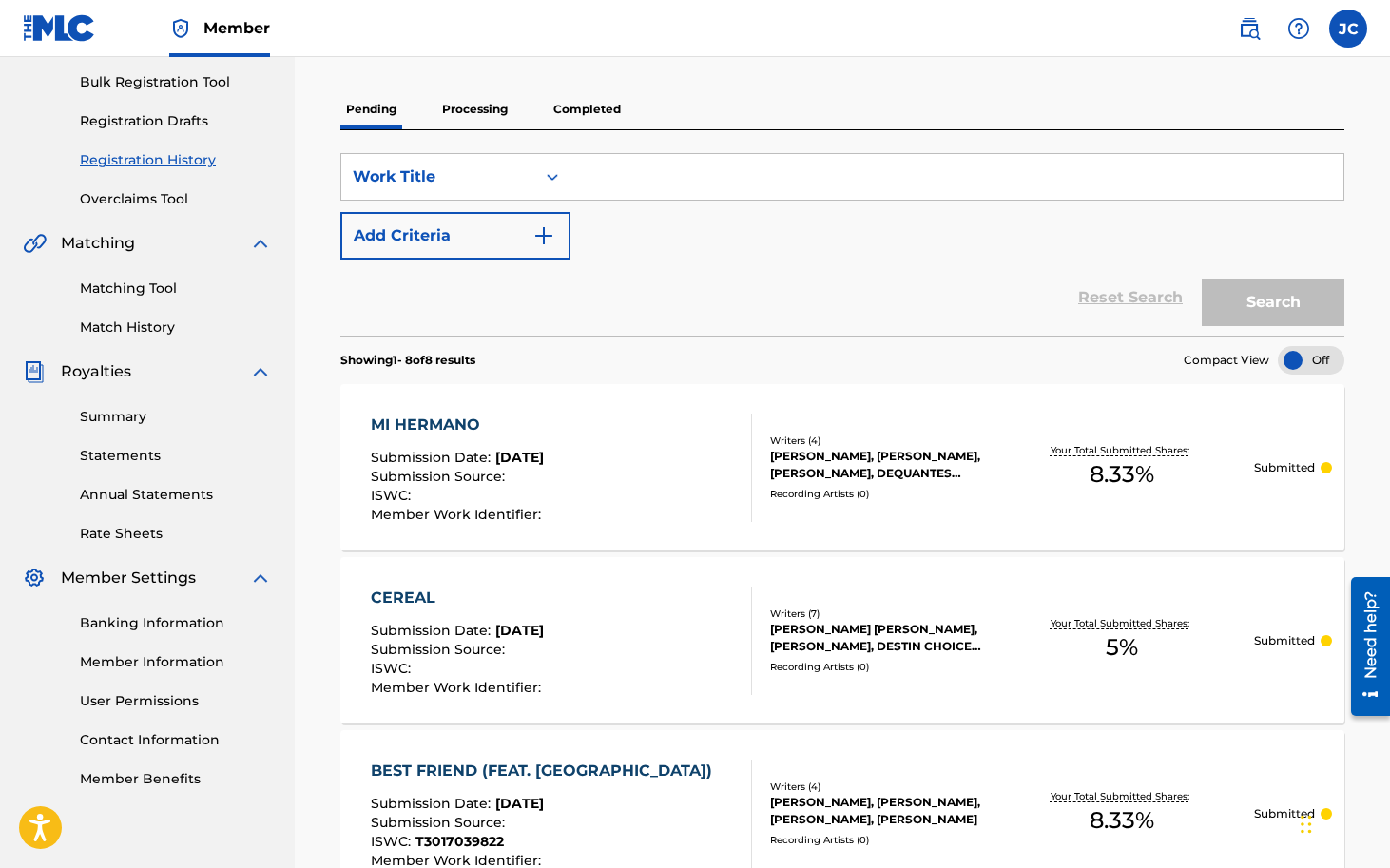
scroll to position [370, 0]
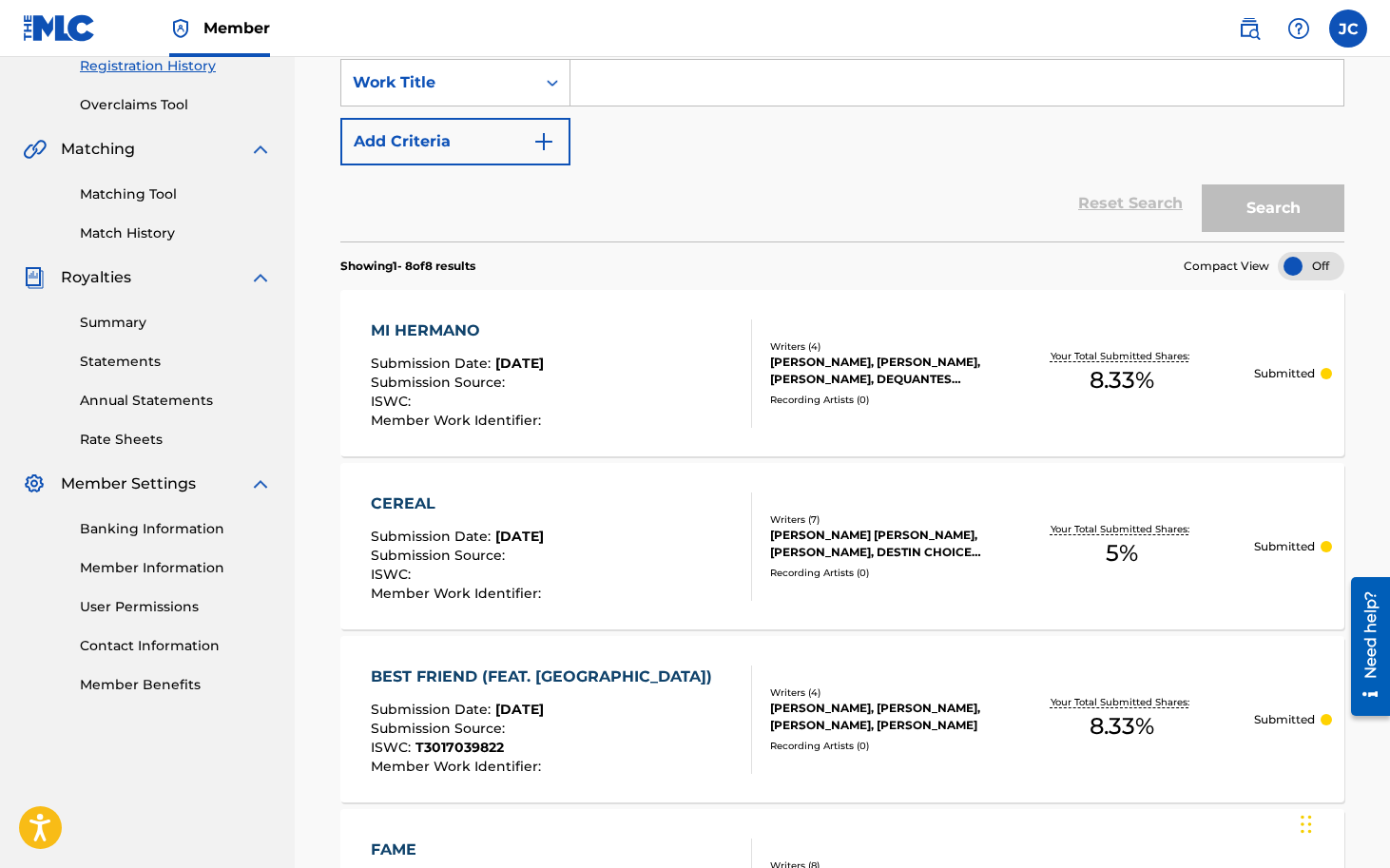
click at [964, 389] on div "Writers ( 4 ) [PERSON_NAME], [PERSON_NAME], [PERSON_NAME], DEQUANTES [PERSON_NA…" at bounding box center [871, 373] width 239 height 68
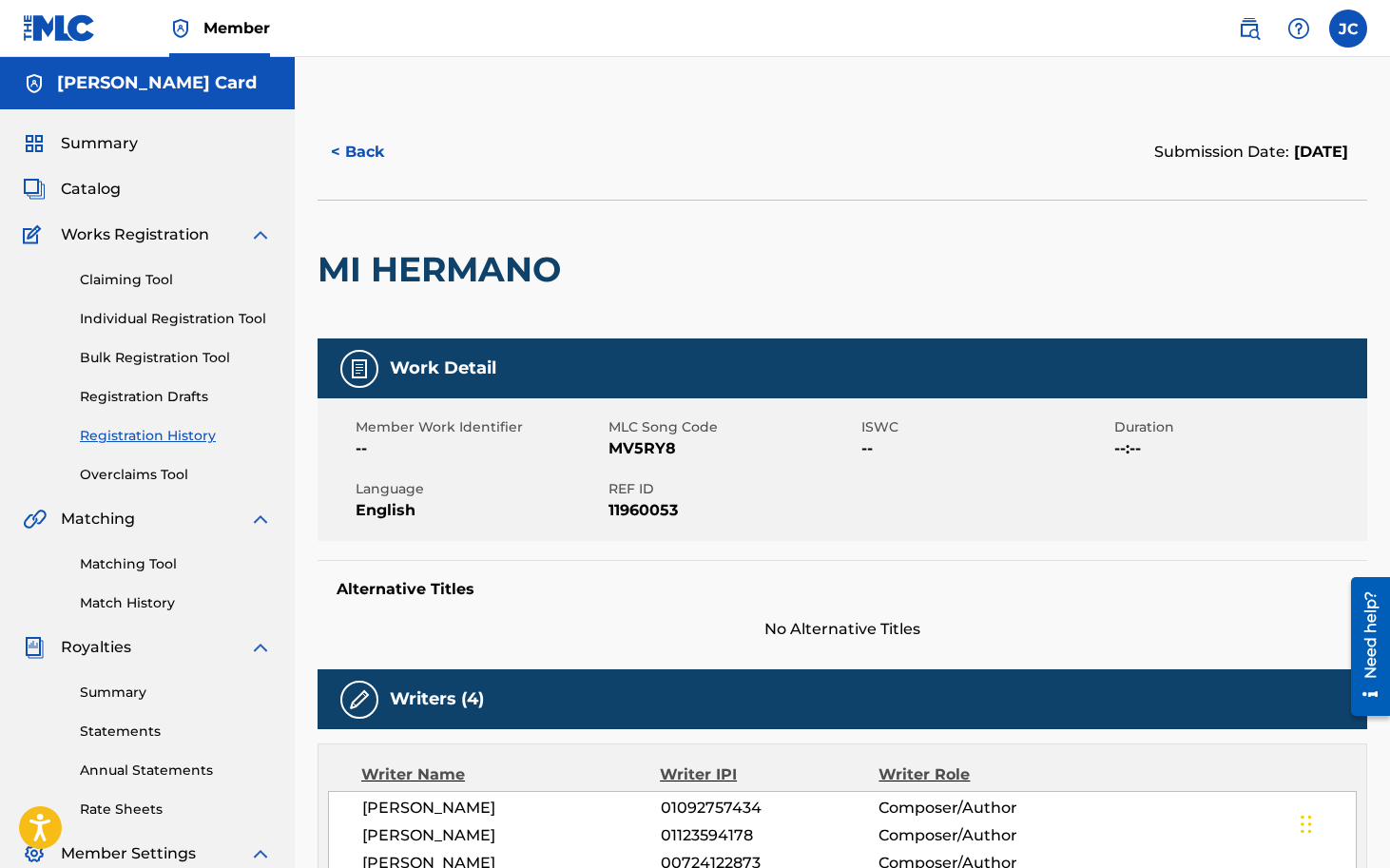
click at [100, 138] on span "Summary" at bounding box center [100, 144] width 77 height 23
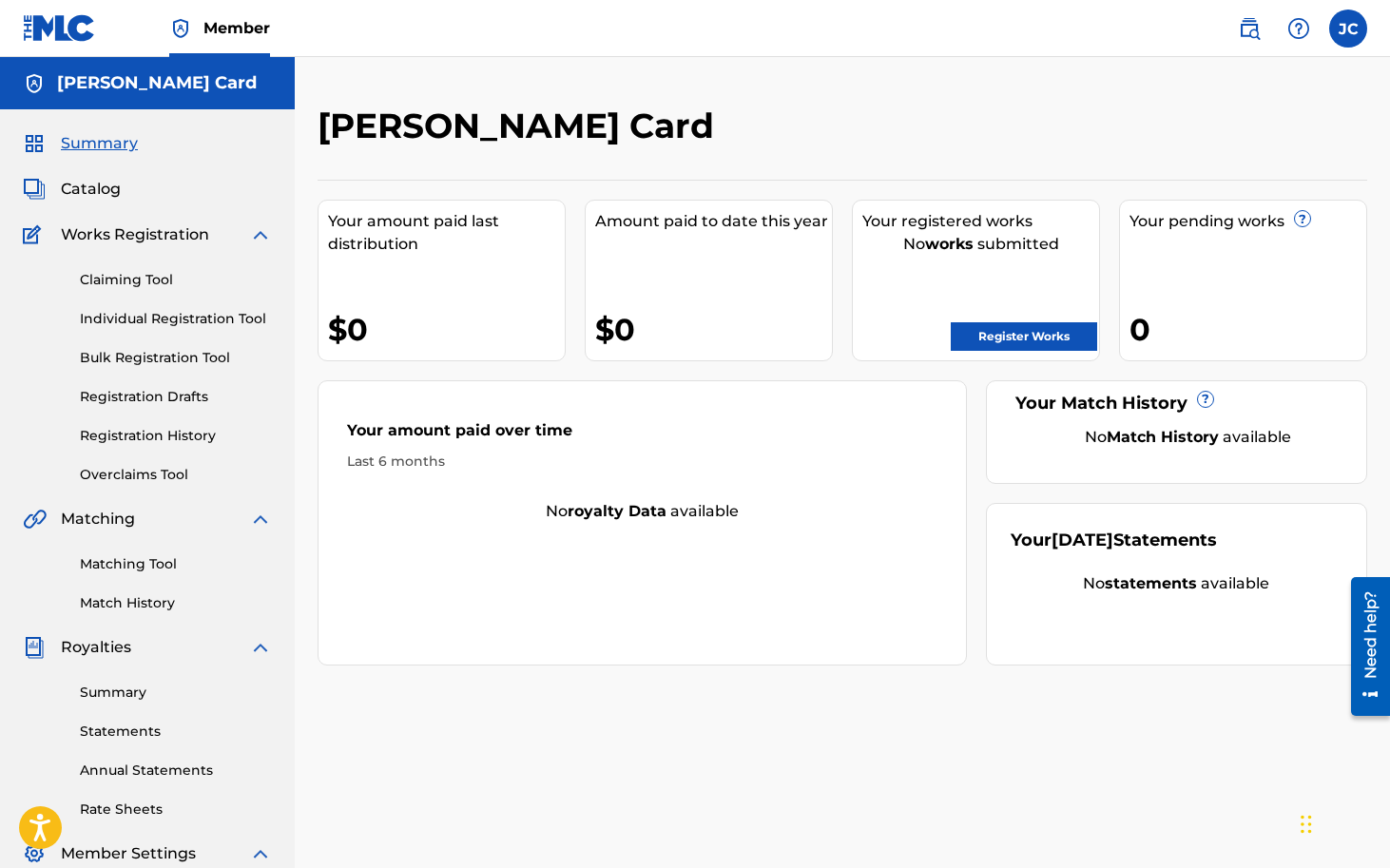
click at [1253, 28] on img at bounding box center [1250, 29] width 23 height 23
click at [1292, 38] on img at bounding box center [1299, 29] width 23 height 23
click at [1297, 31] on img at bounding box center [1299, 29] width 23 height 23
click at [145, 288] on link "Claiming Tool" at bounding box center [176, 279] width 192 height 20
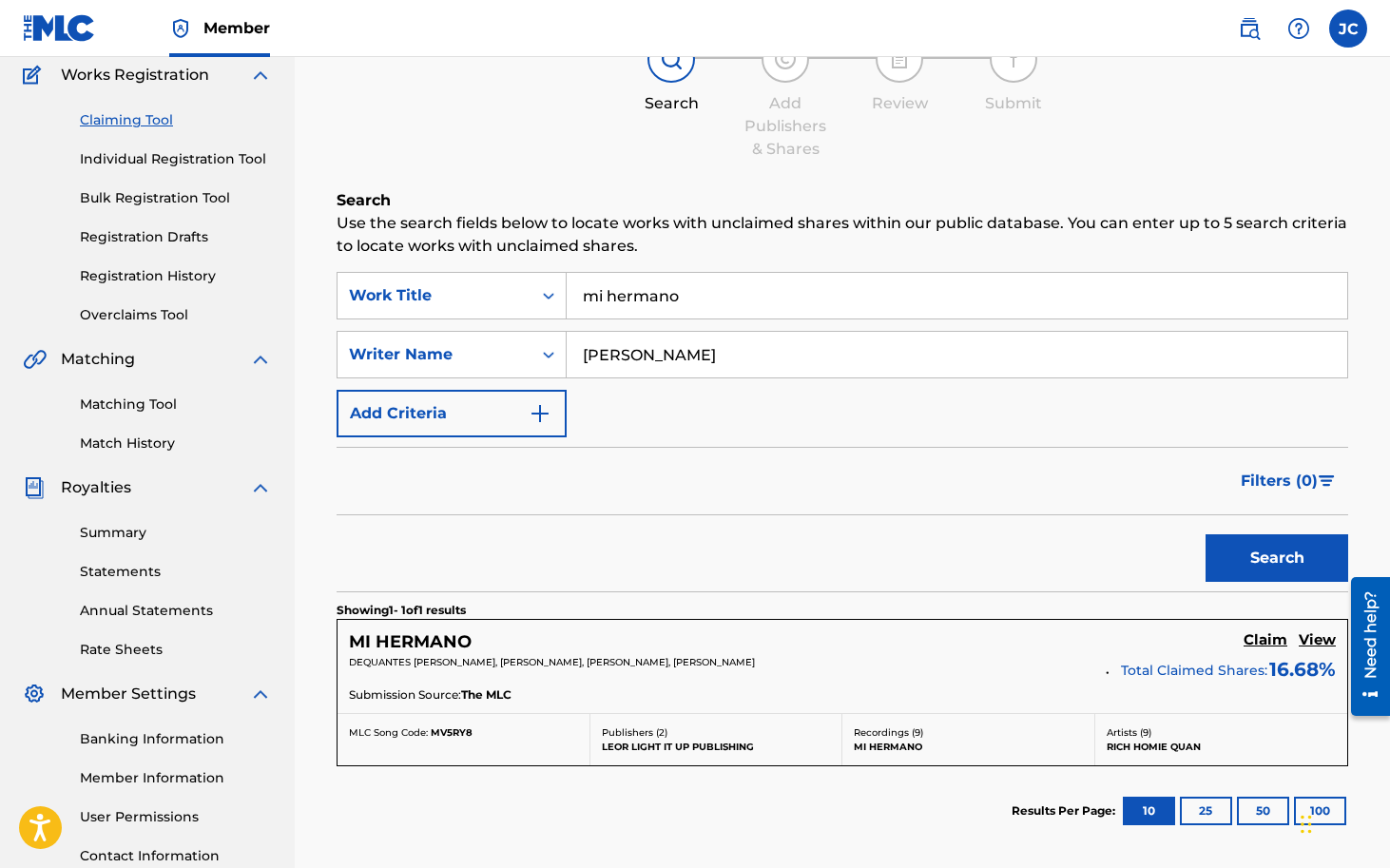
scroll to position [178, 0]
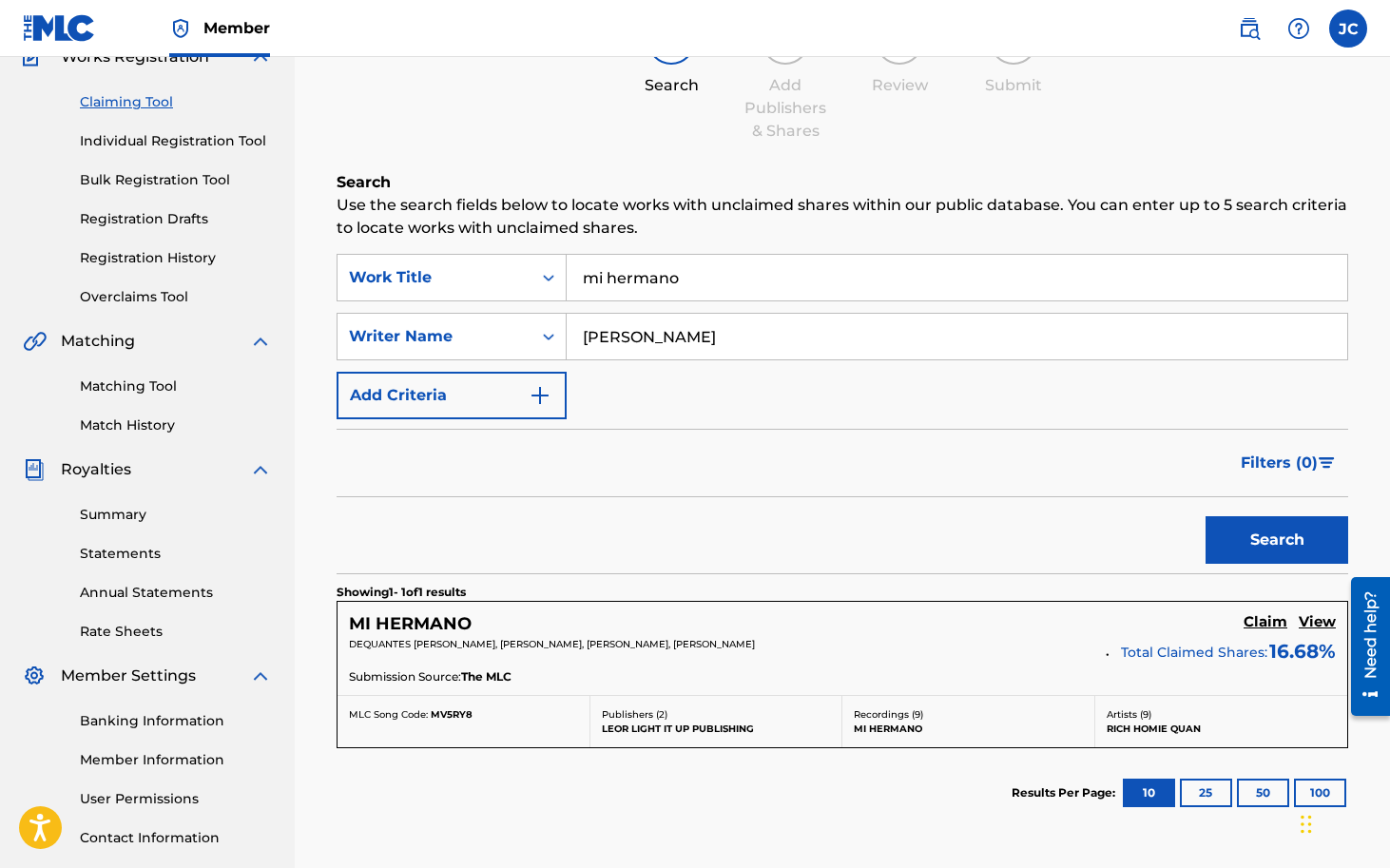
click at [1258, 622] on h5 "Claim" at bounding box center [1265, 622] width 43 height 18
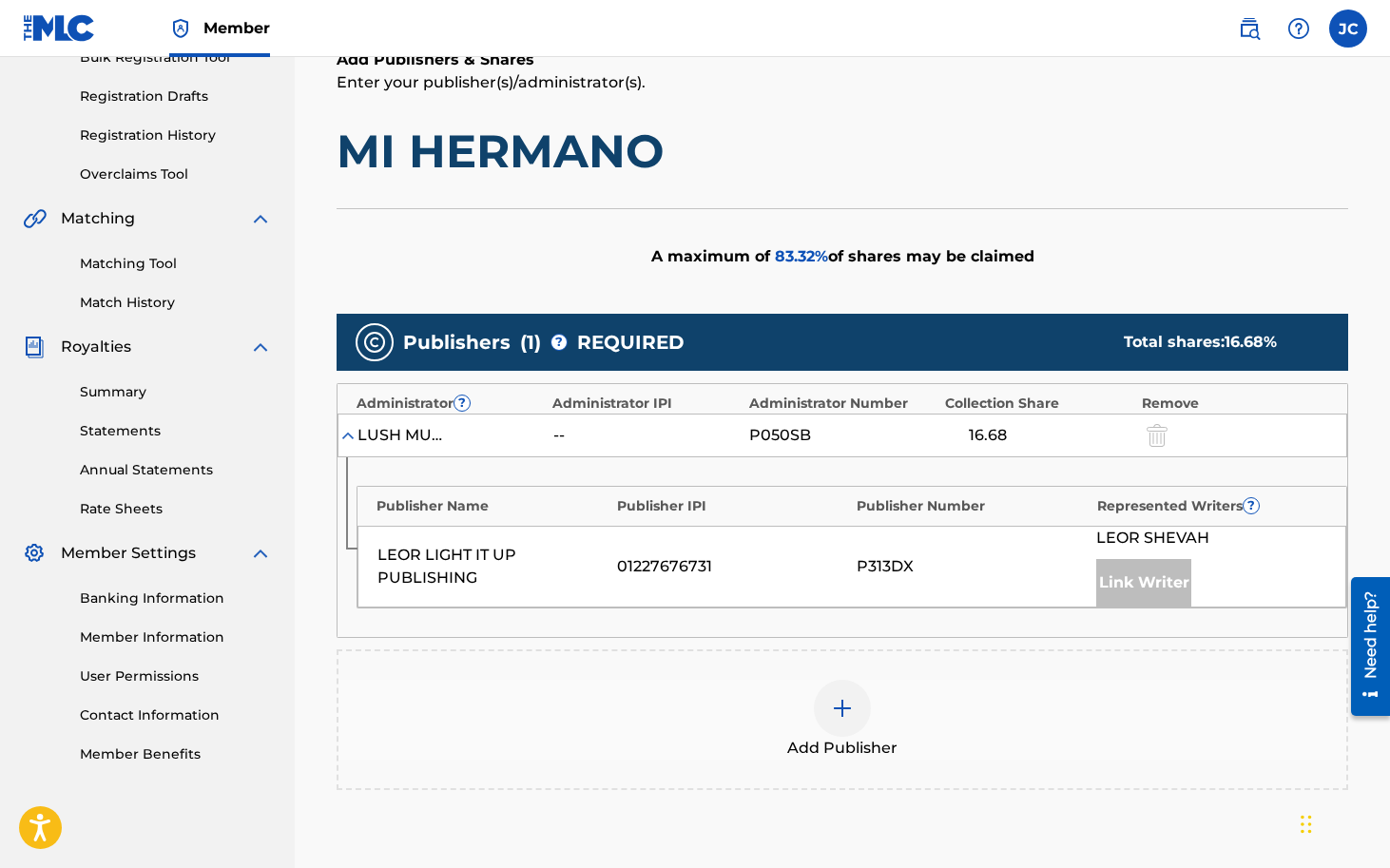
scroll to position [298, 0]
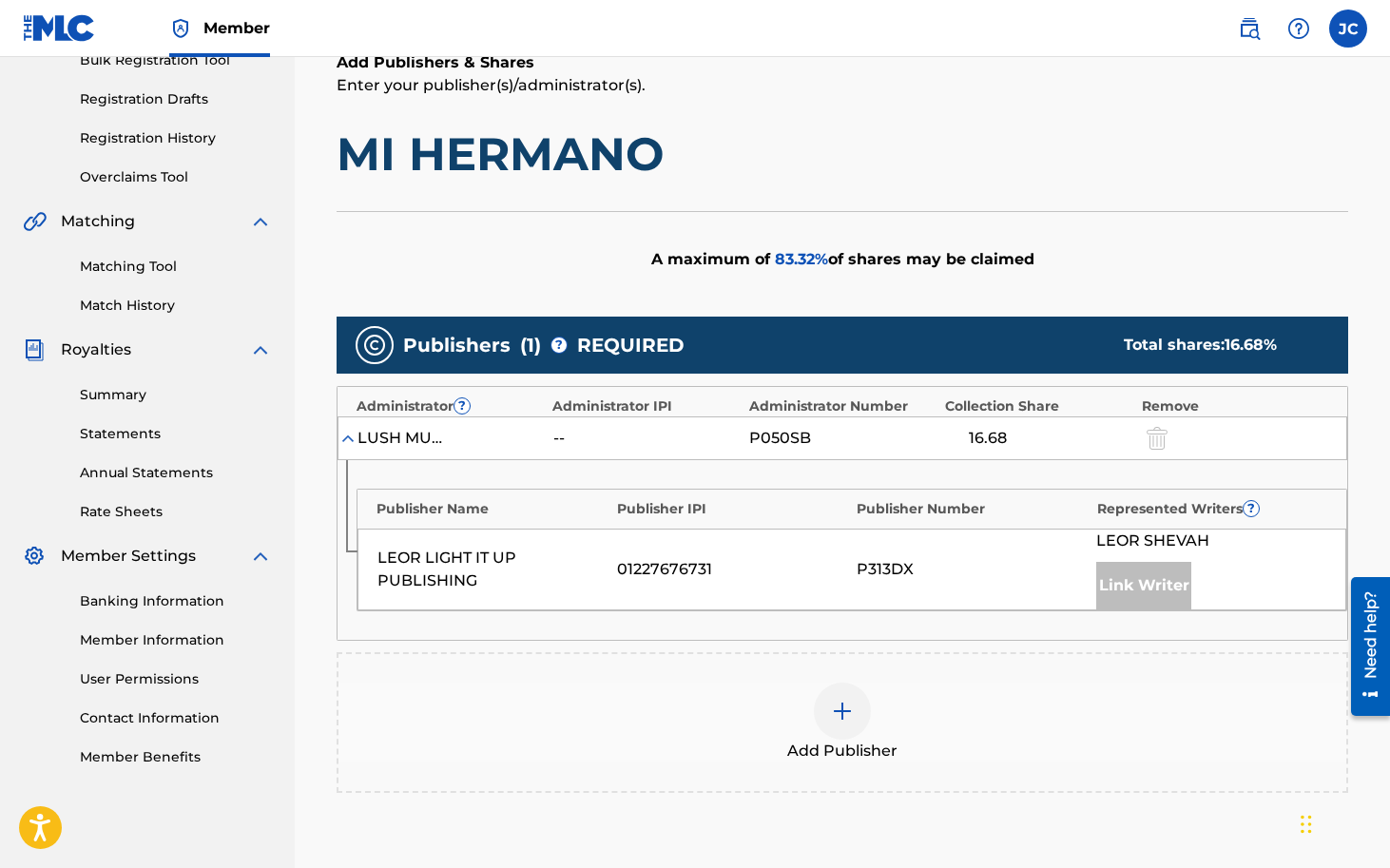
click at [850, 705] on img at bounding box center [843, 711] width 23 height 23
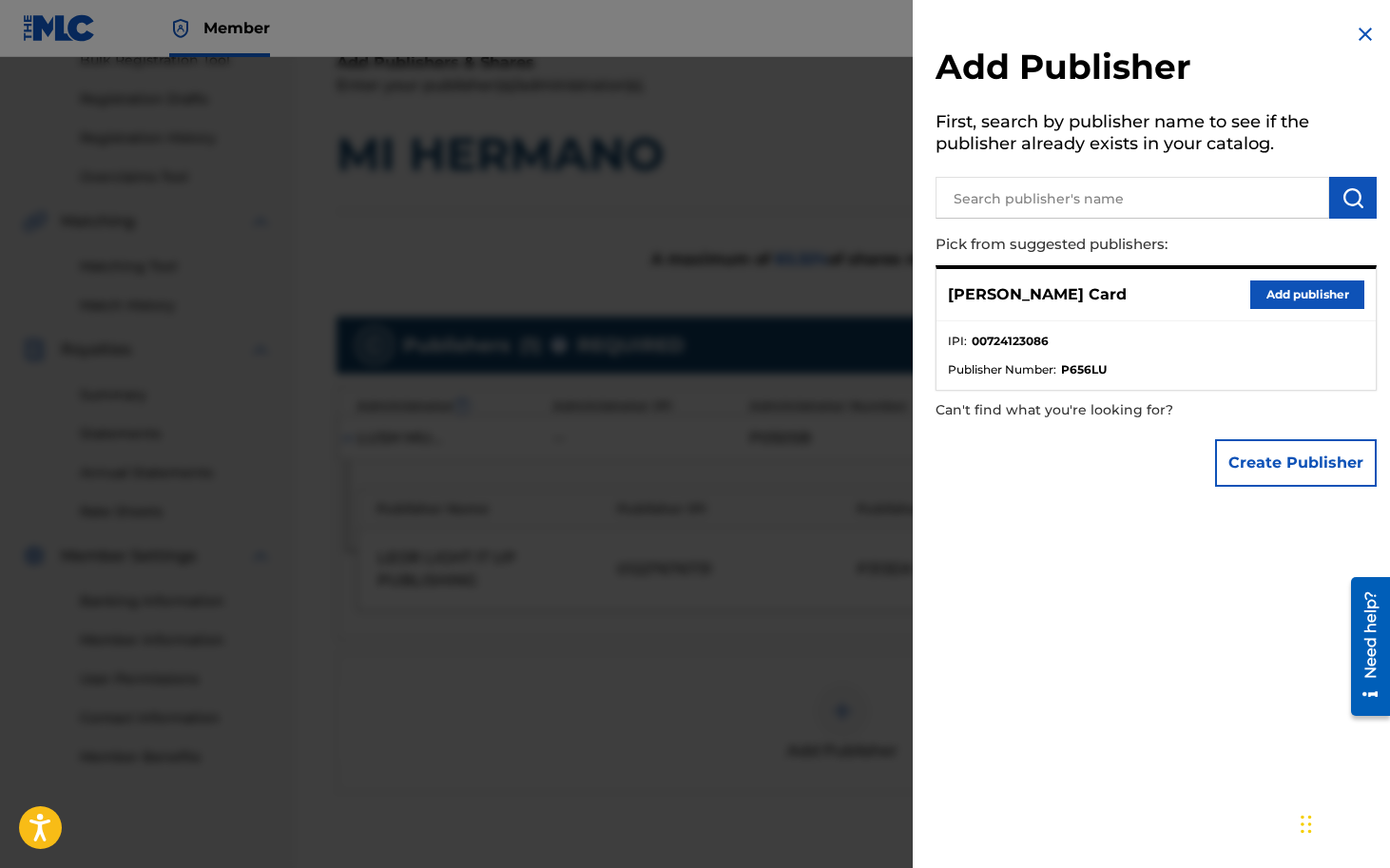
click at [1297, 296] on button "Add publisher" at bounding box center [1307, 295] width 114 height 29
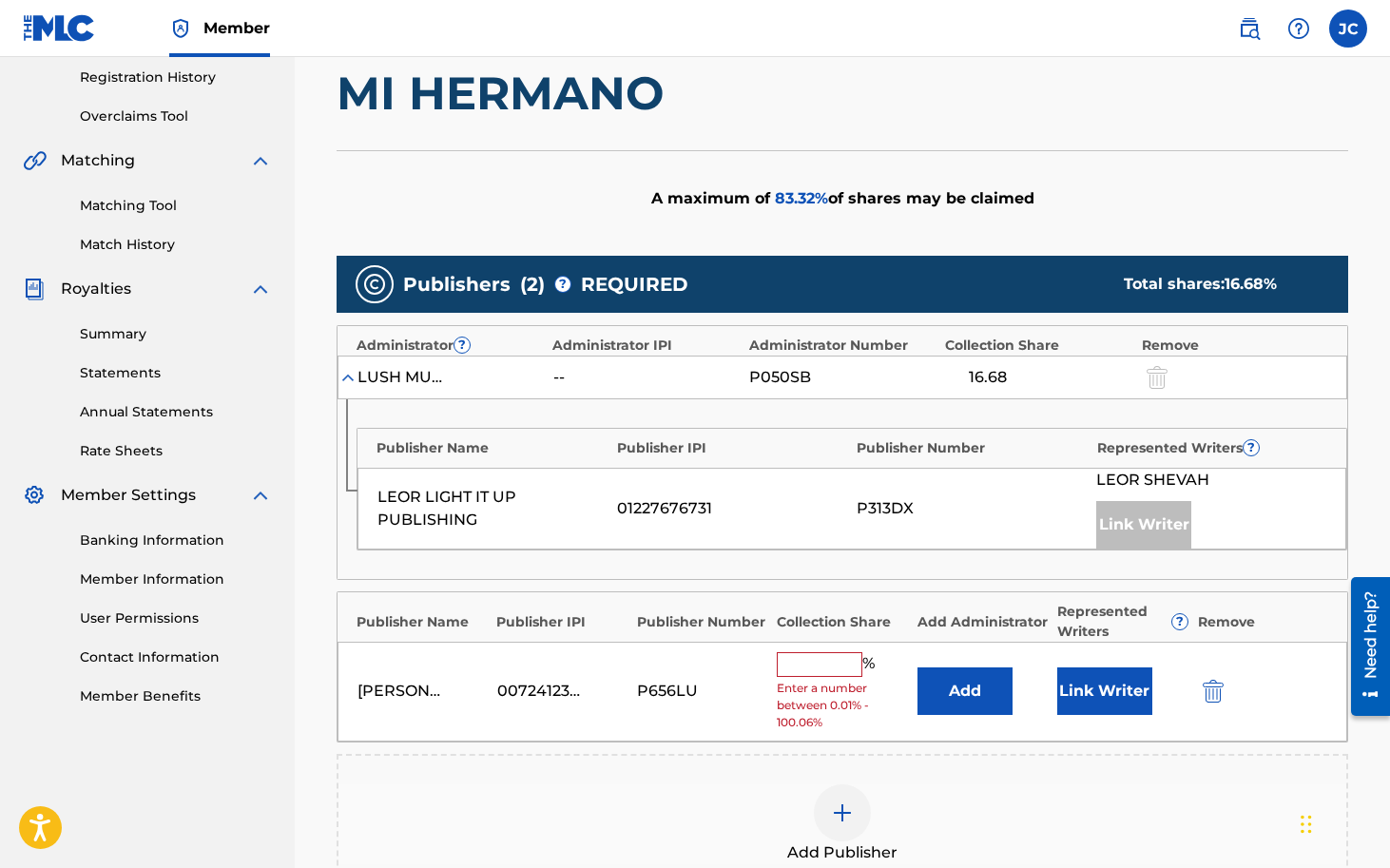
scroll to position [361, 0]
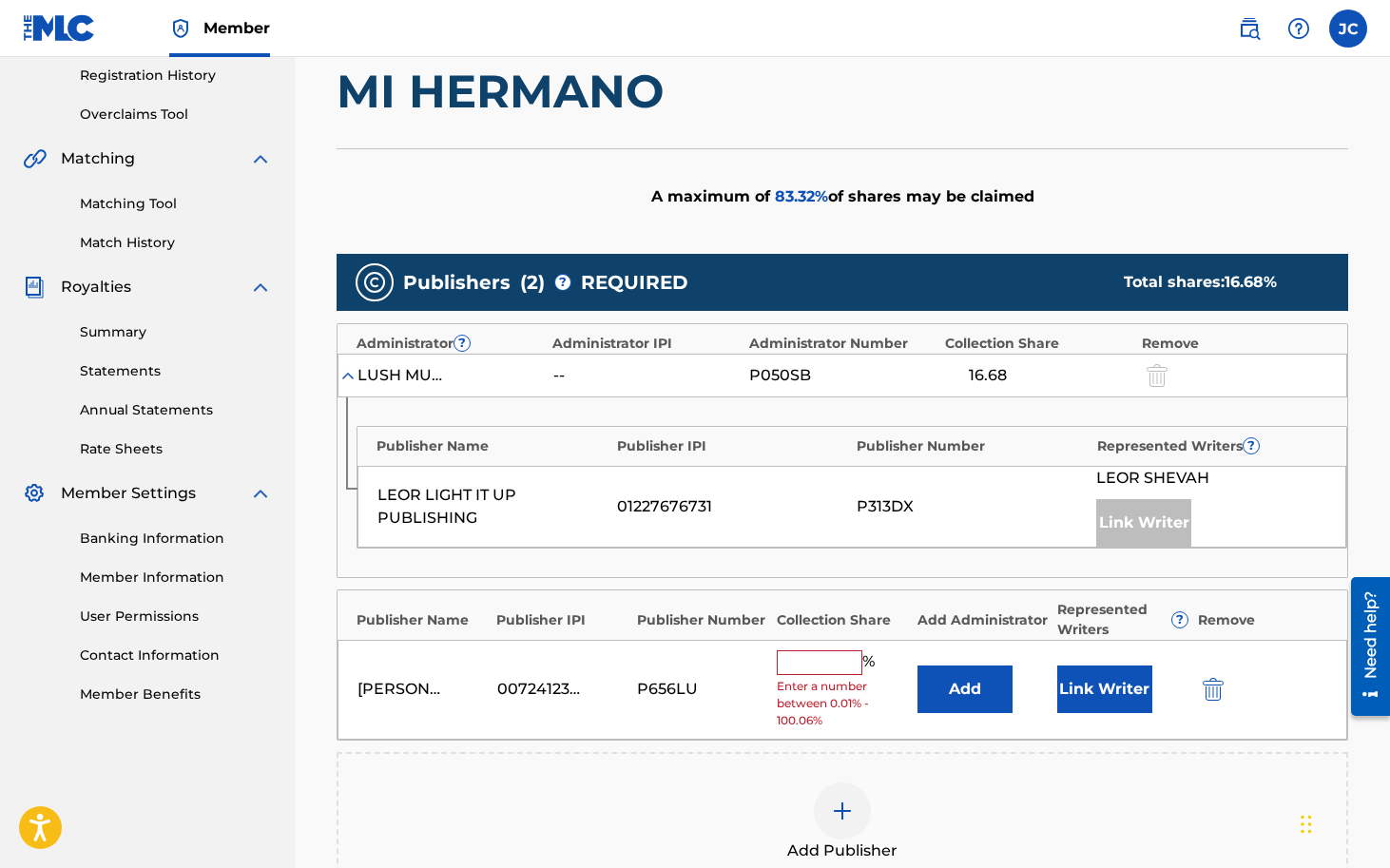
click at [819, 658] on input "text" at bounding box center [820, 663] width 86 height 25
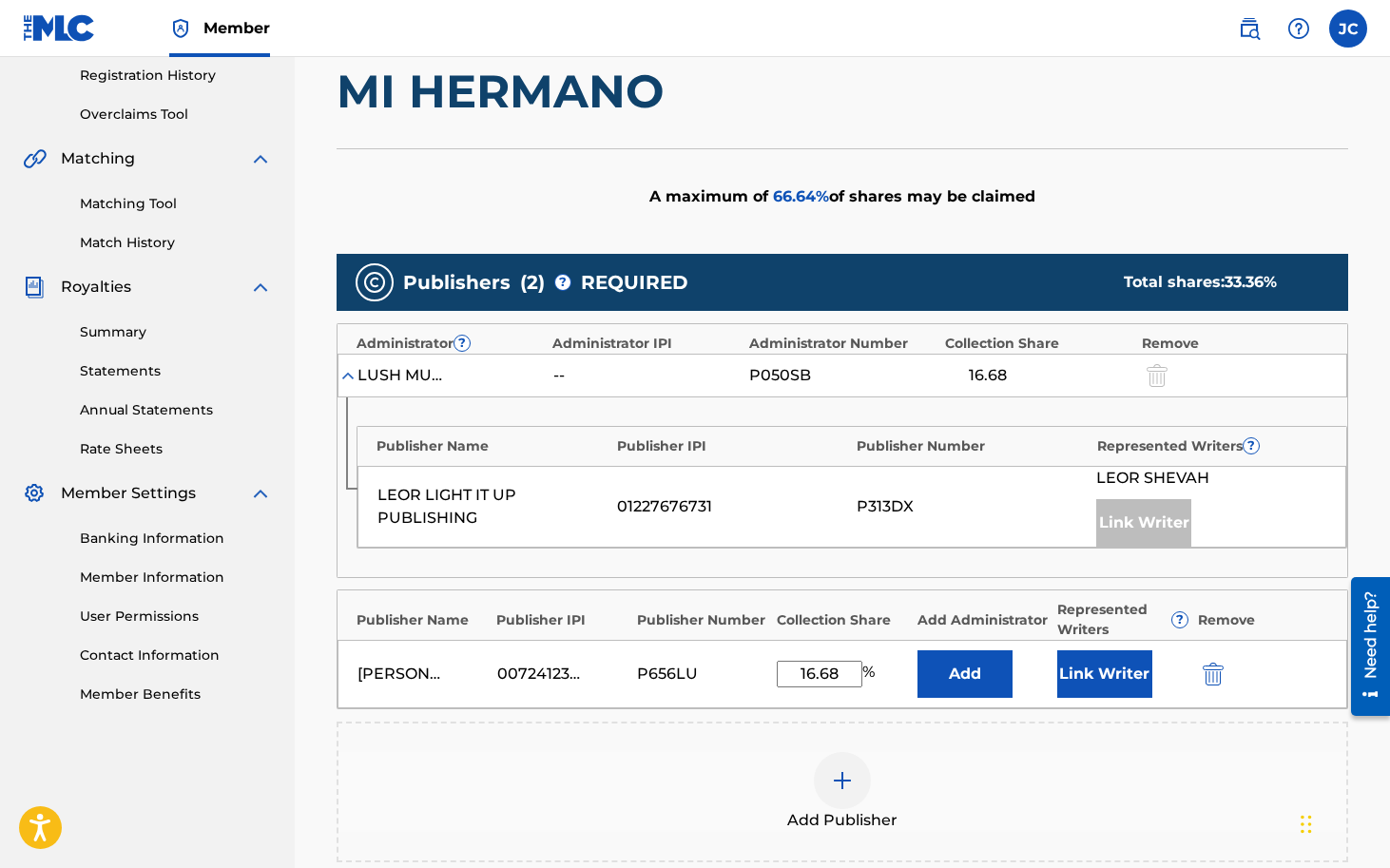
type input "16.68"
click at [1114, 669] on button "Link Writer" at bounding box center [1105, 674] width 95 height 47
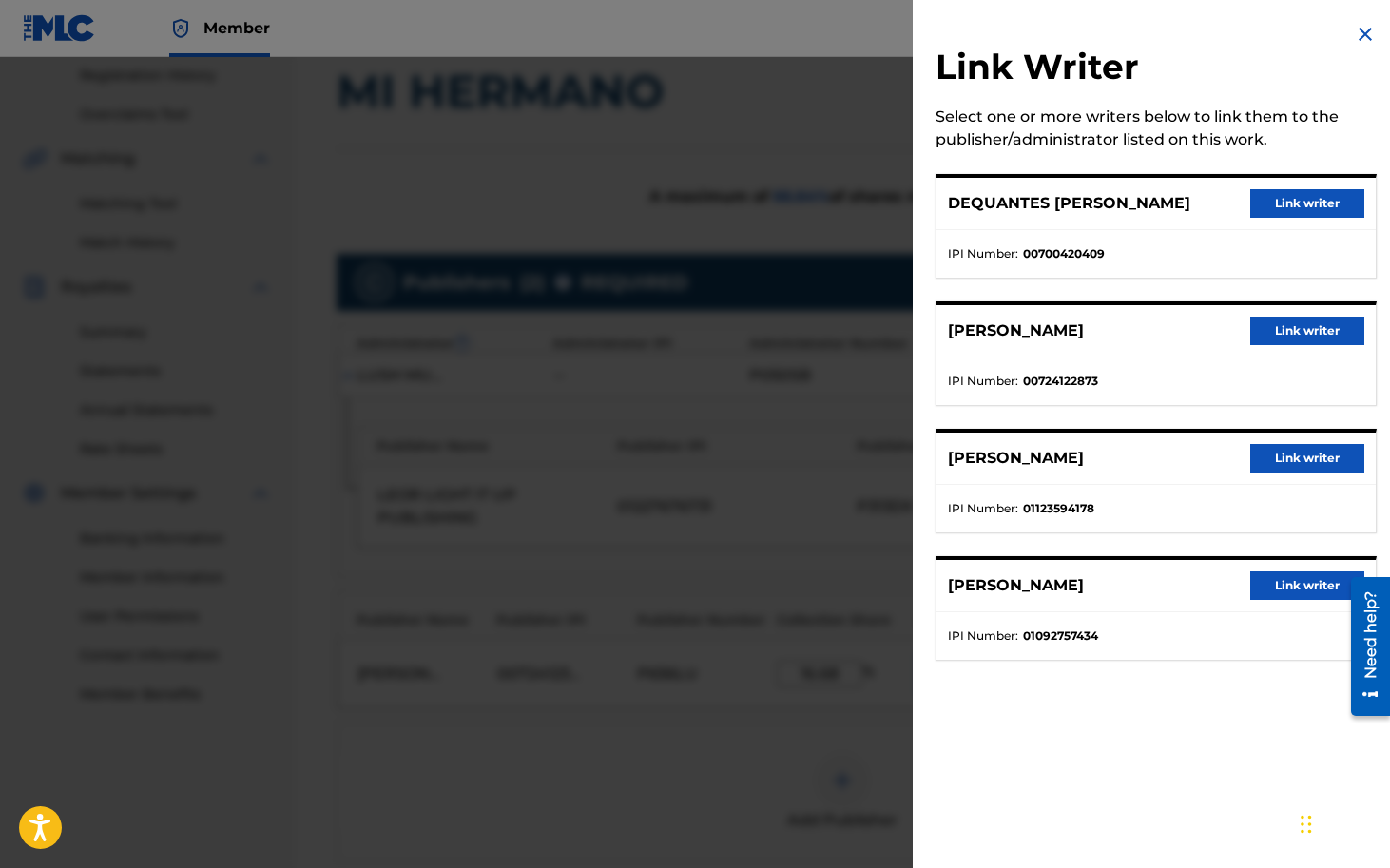
click at [1316, 333] on button "Link writer" at bounding box center [1307, 332] width 114 height 29
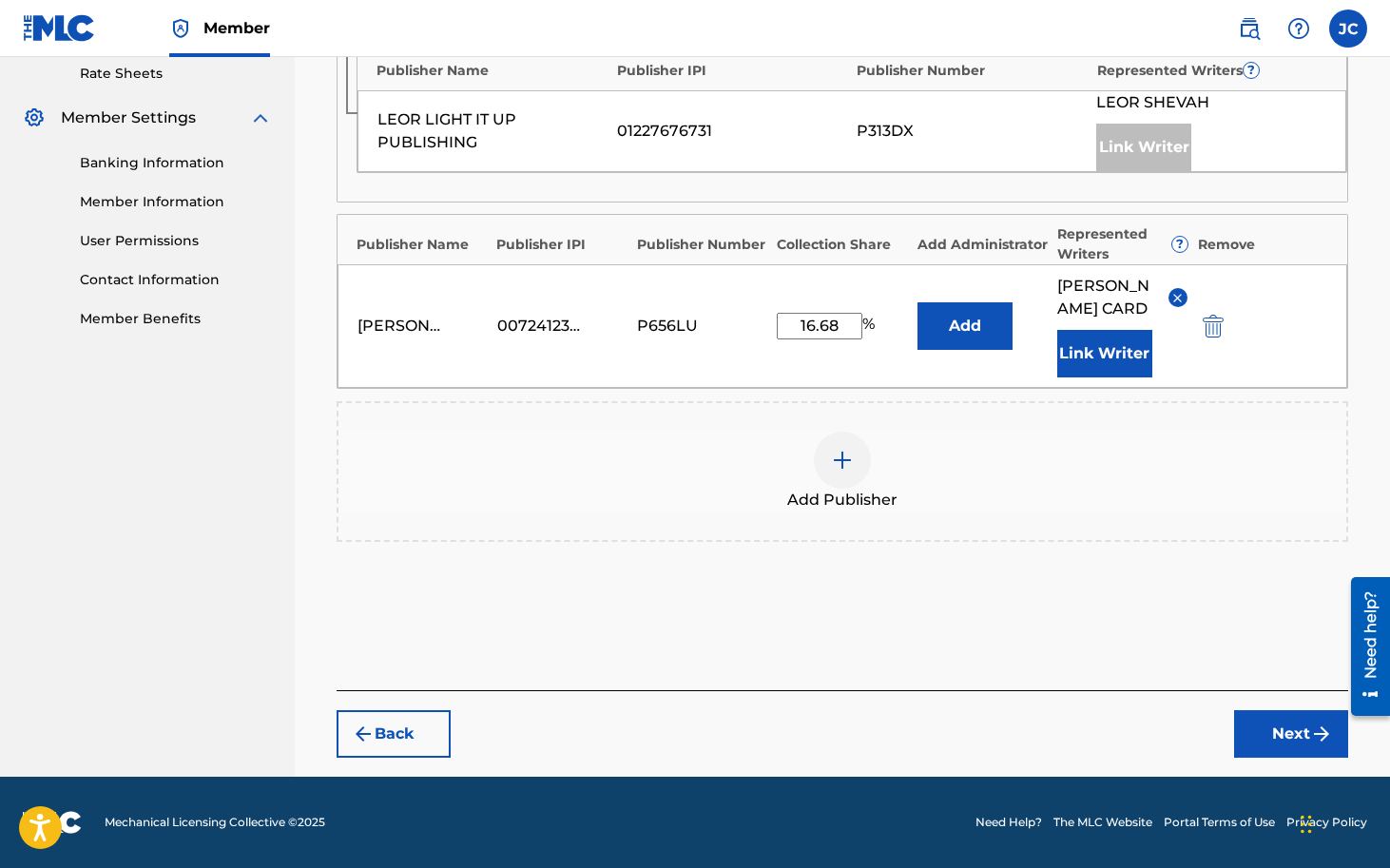
click at [1294, 741] on button "Next" at bounding box center [1291, 734] width 114 height 47
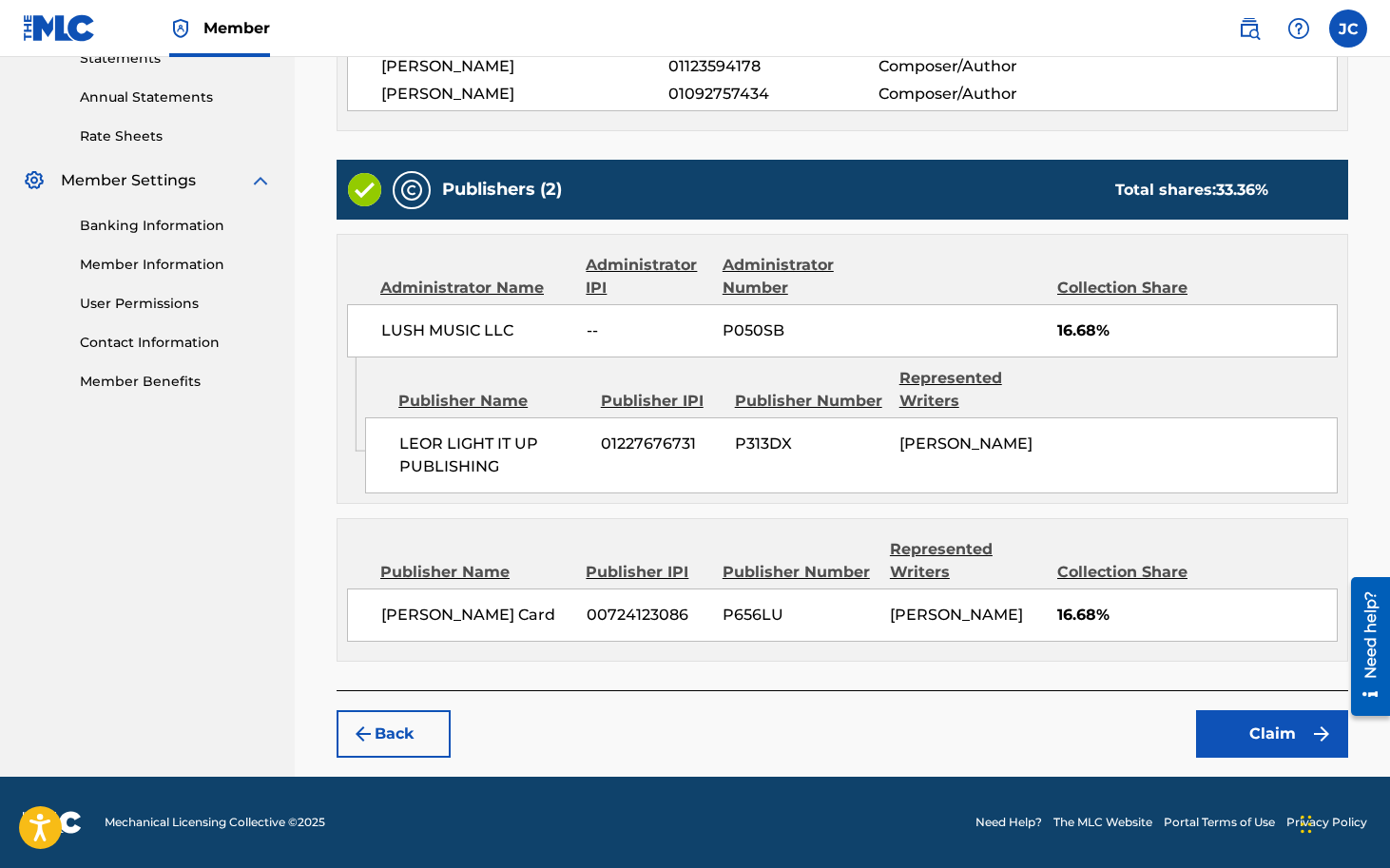
scroll to position [686, 0]
click at [1254, 738] on button "Claim" at bounding box center [1271, 734] width 152 height 47
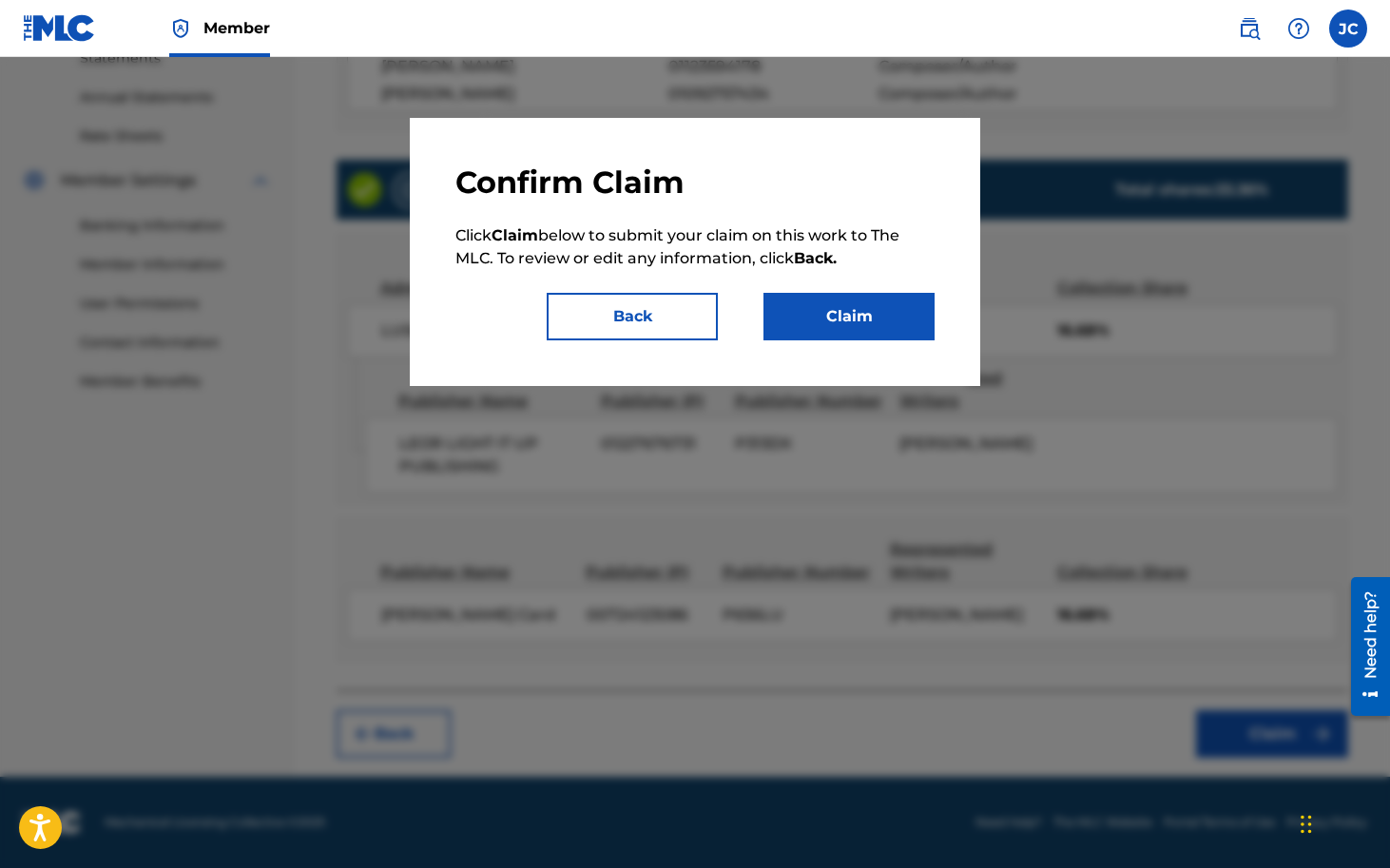
click at [633, 305] on button "Back" at bounding box center [632, 316] width 171 height 47
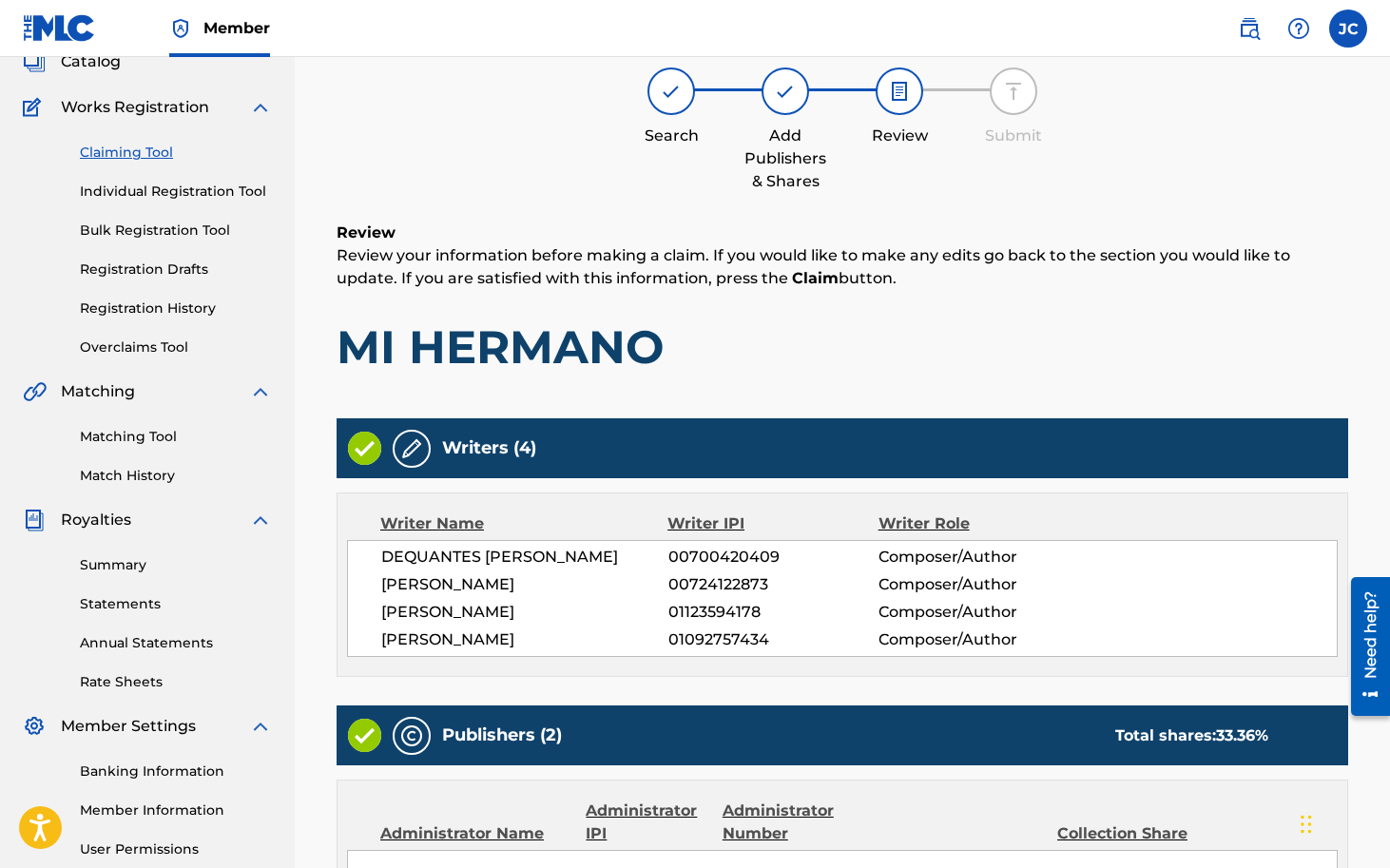
scroll to position [117, 0]
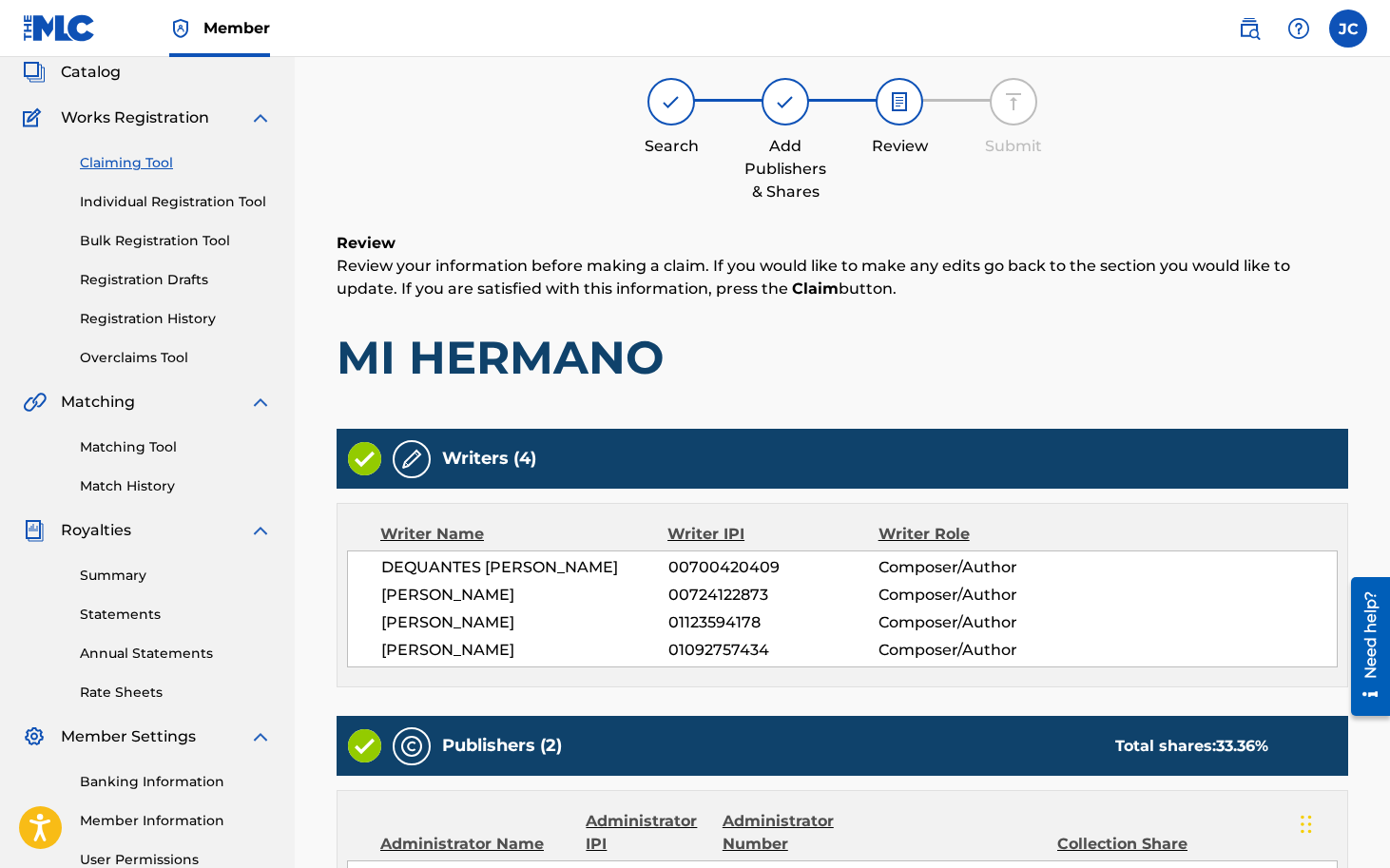
click at [183, 196] on link "Individual Registration Tool" at bounding box center [176, 202] width 192 height 20
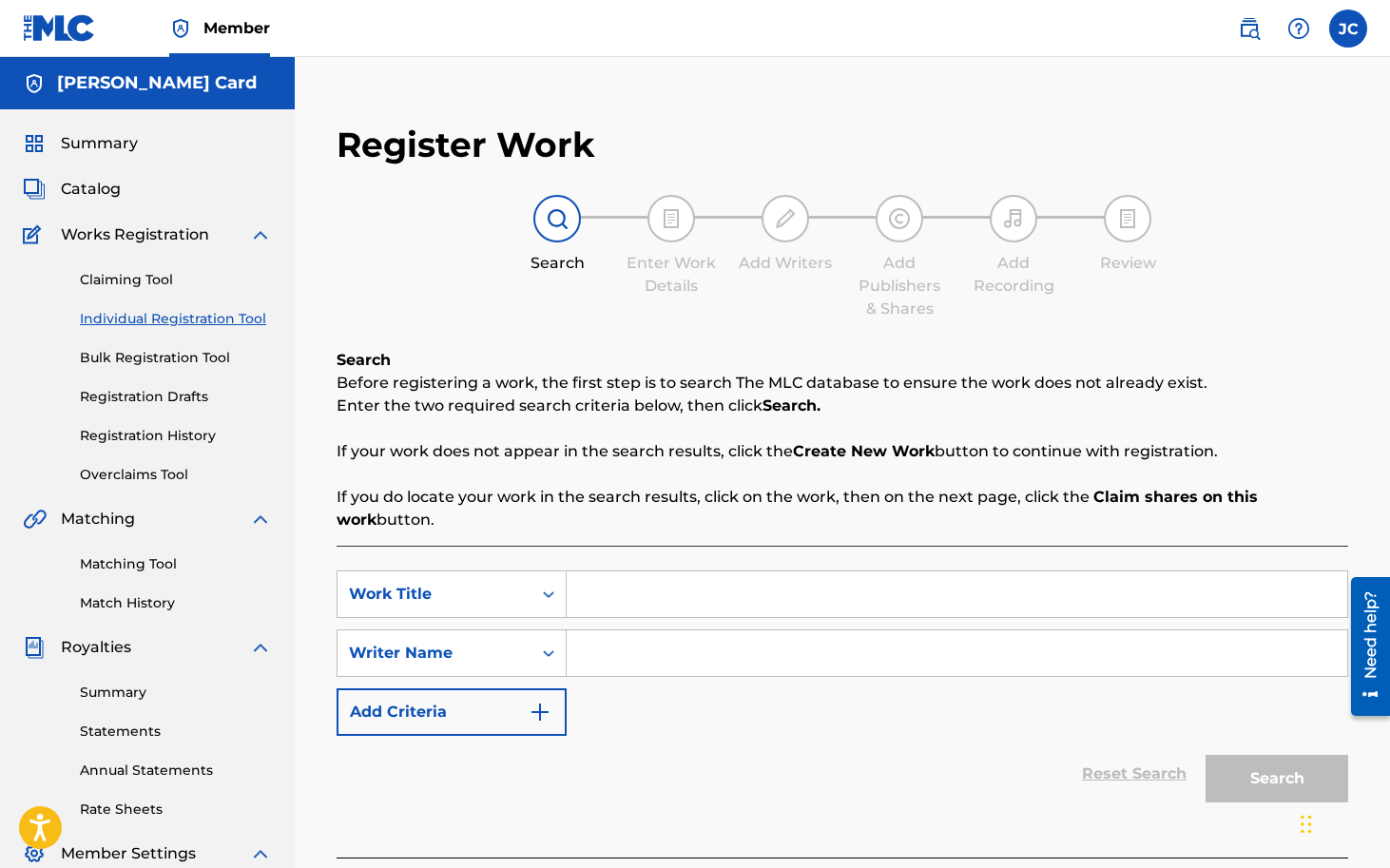
click at [117, 282] on link "Claiming Tool" at bounding box center [176, 279] width 192 height 20
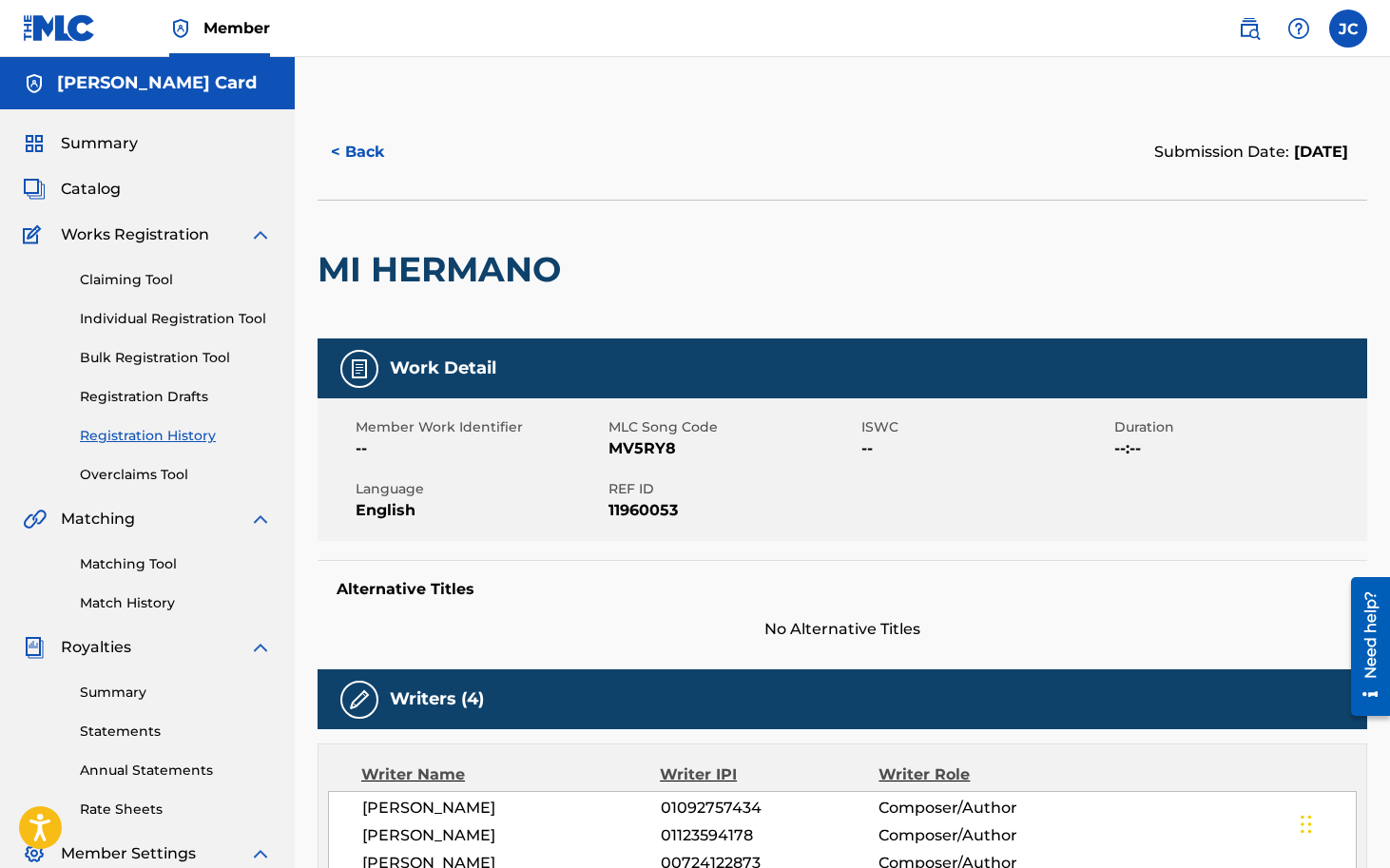
click at [360, 152] on button "< Back" at bounding box center [375, 152] width 114 height 47
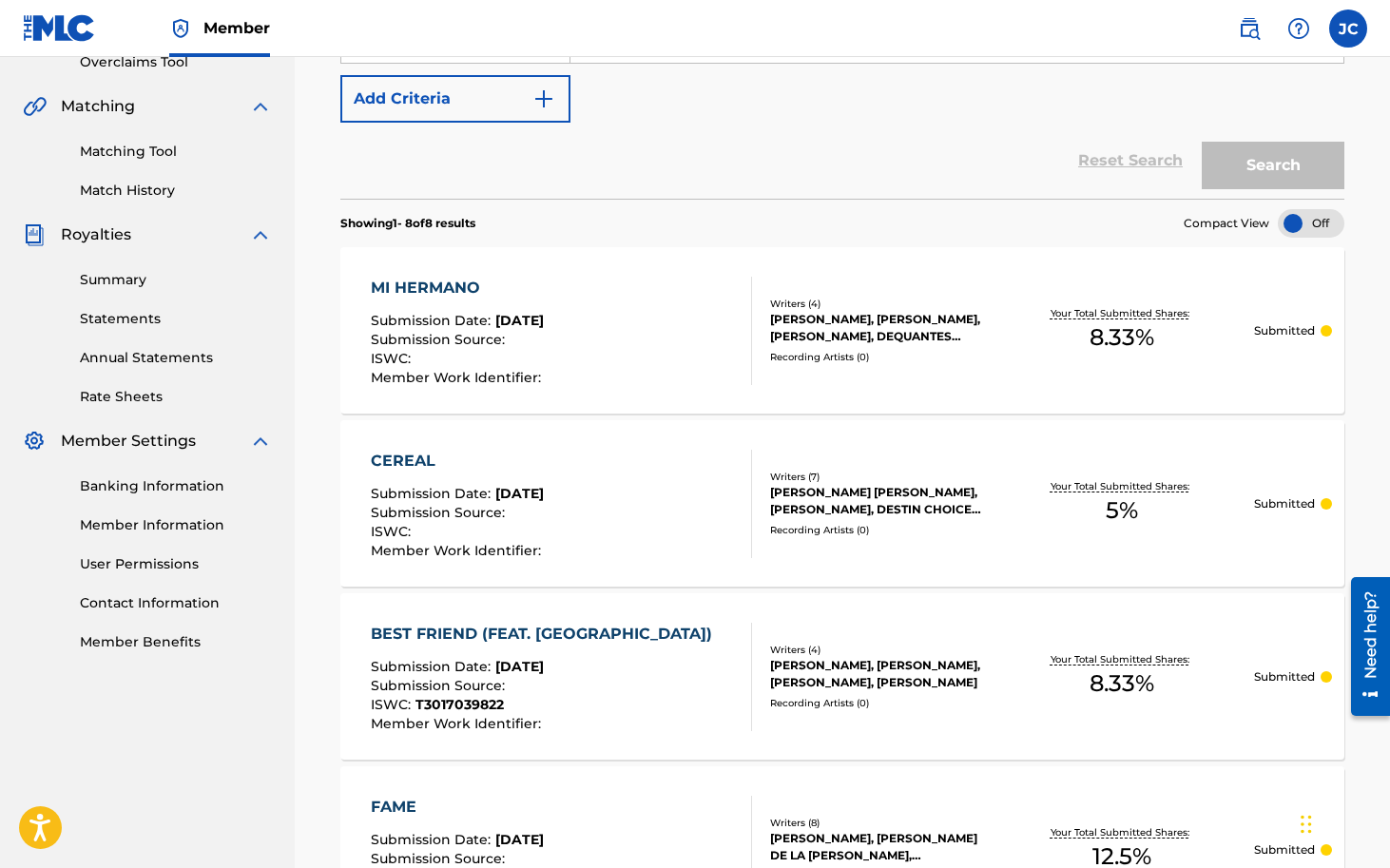
scroll to position [417, 0]
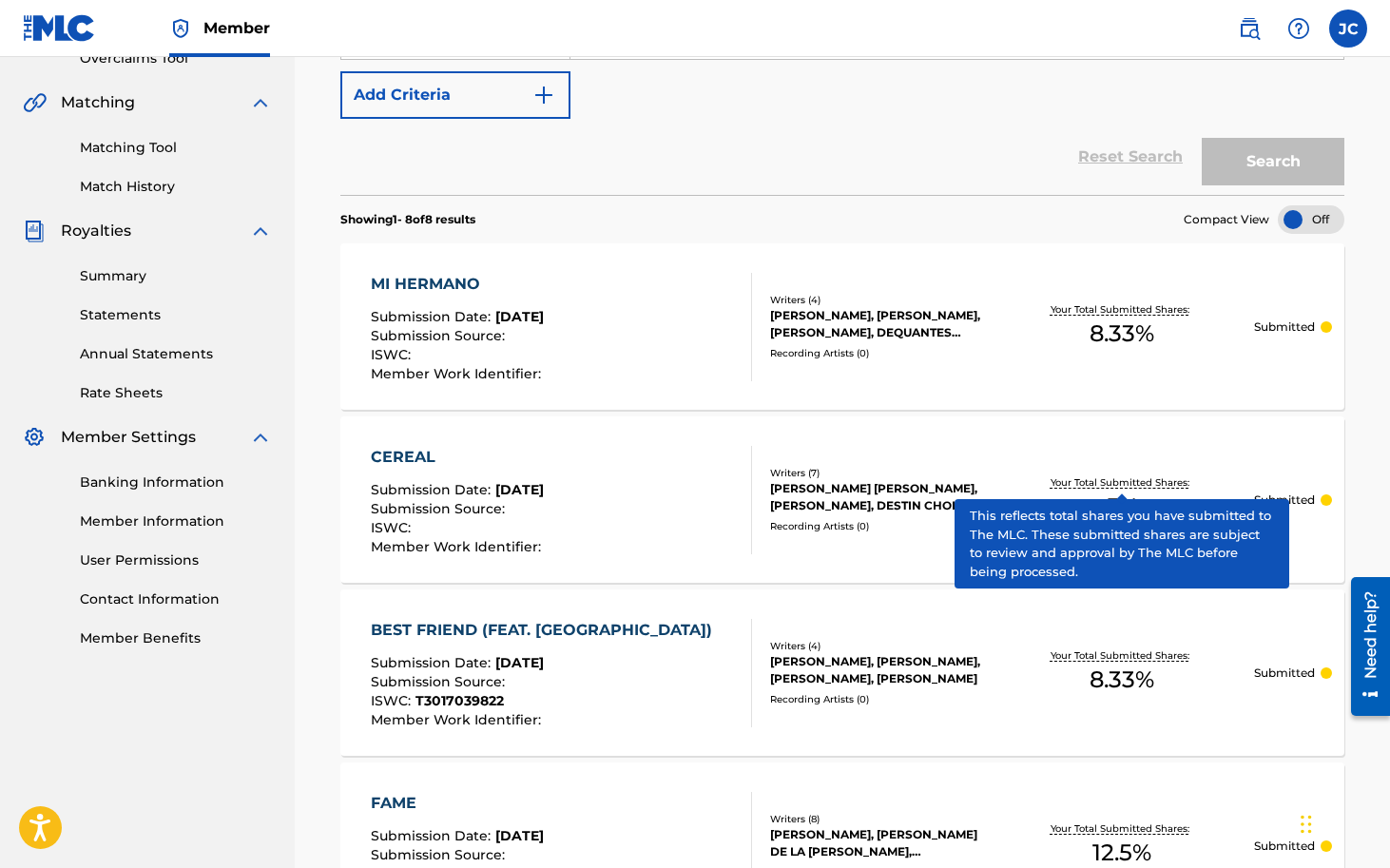
click at [1124, 484] on p "Your Total Submitted Shares:" at bounding box center [1122, 482] width 144 height 14
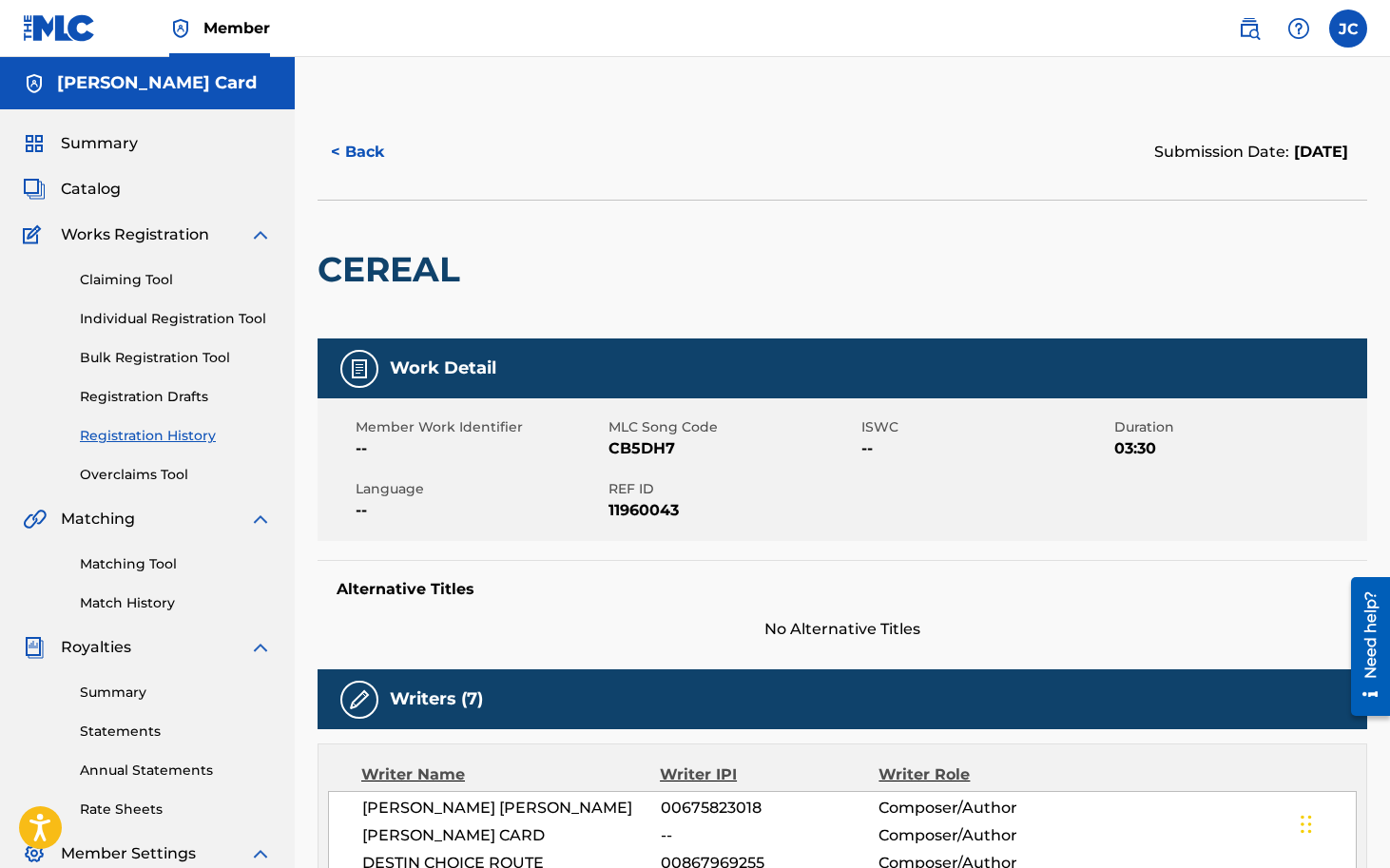
click at [349, 140] on button "< Back" at bounding box center [375, 152] width 114 height 47
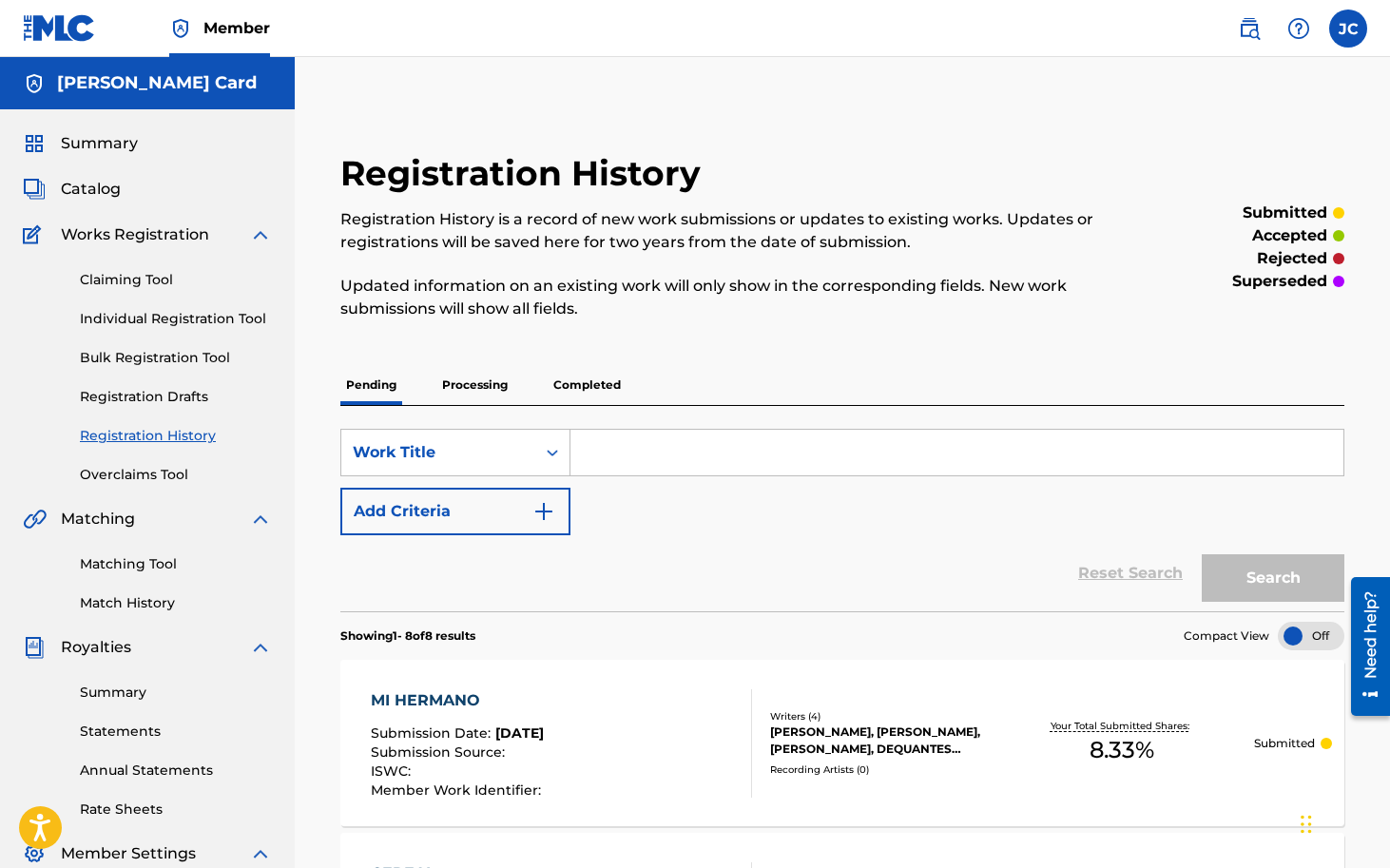
scroll to position [417, 0]
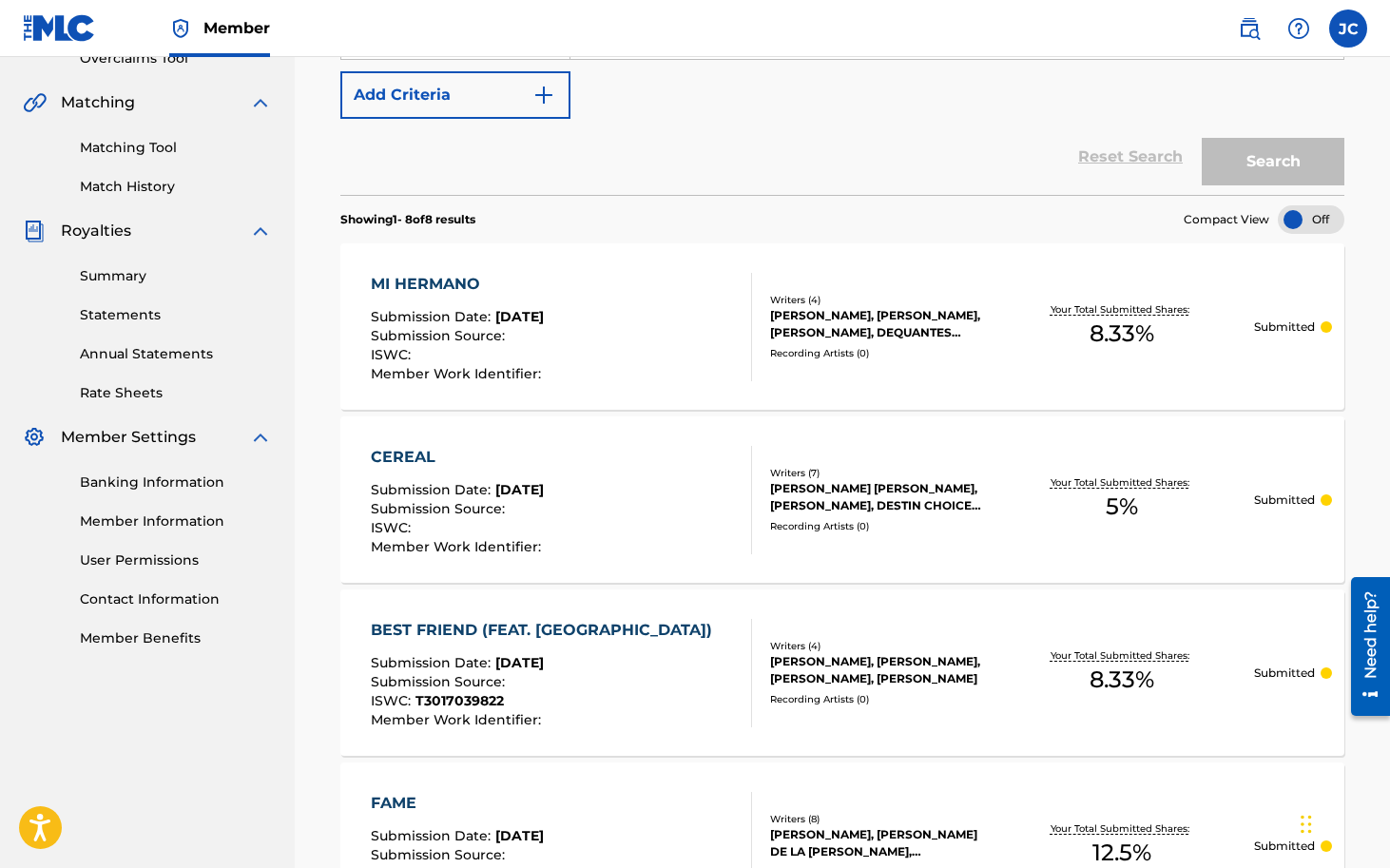
click at [1288, 325] on p "Submitted" at bounding box center [1284, 328] width 61 height 17
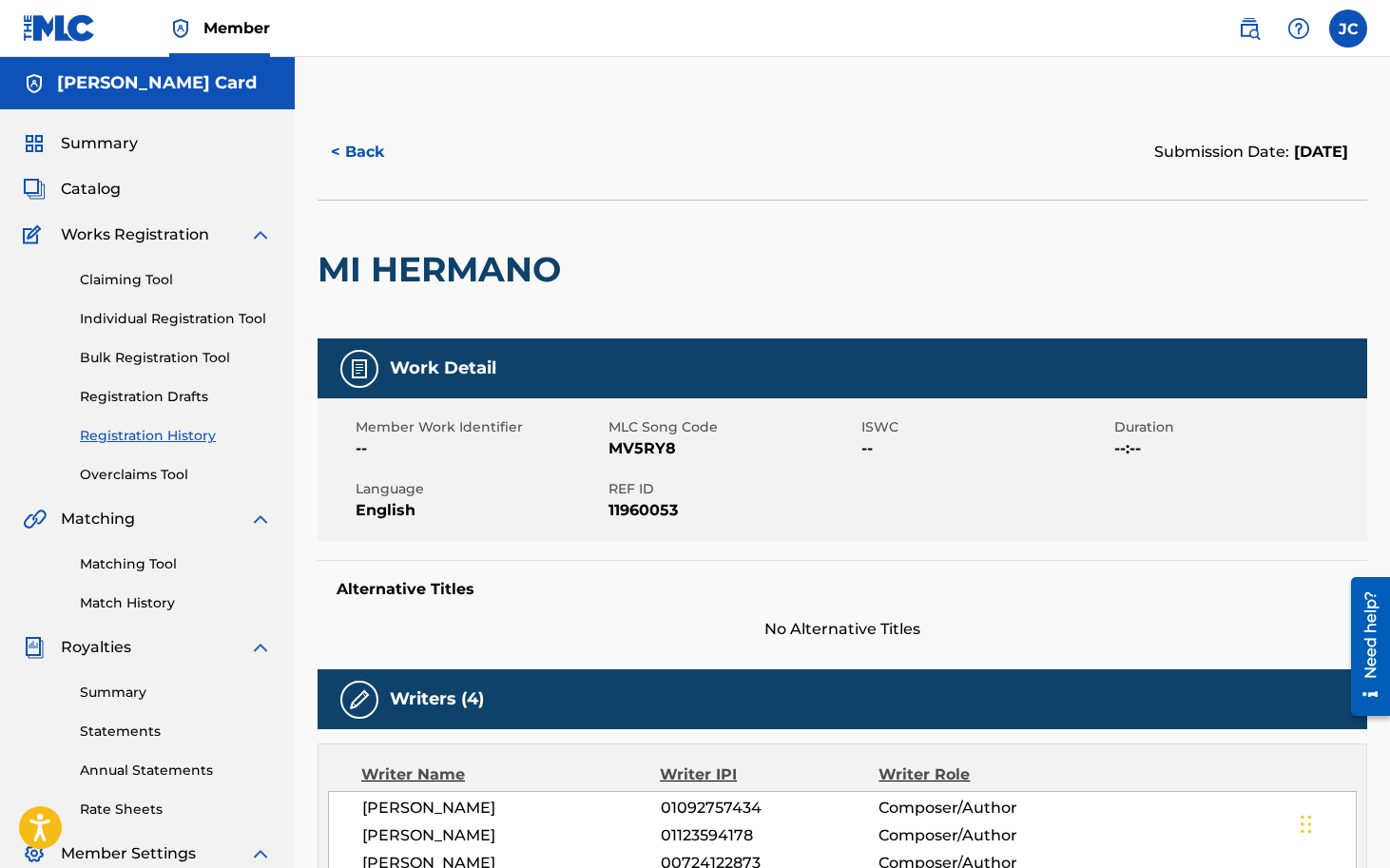
click at [363, 142] on button "< Back" at bounding box center [375, 152] width 114 height 47
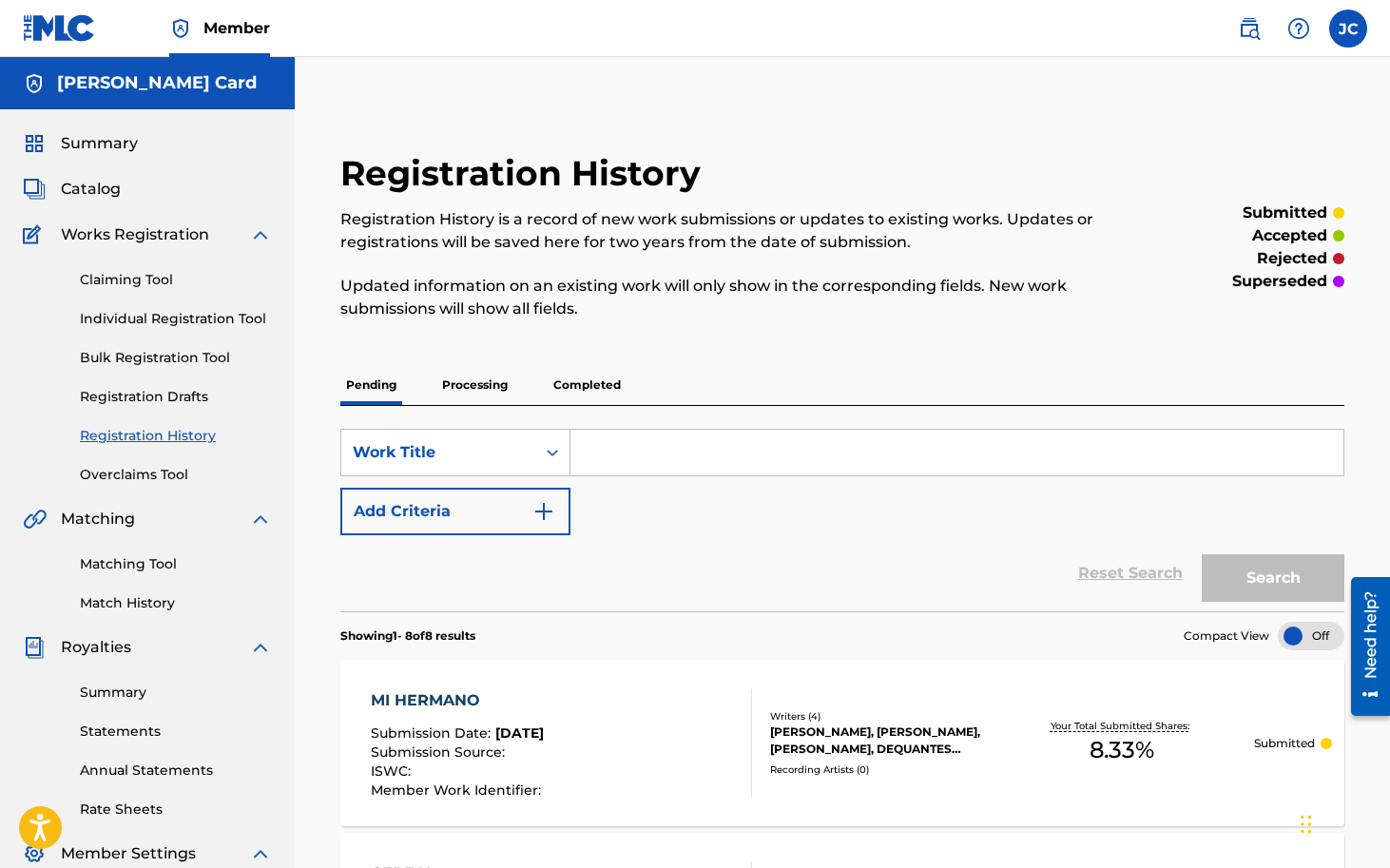
click at [132, 283] on link "Claiming Tool" at bounding box center [176, 279] width 192 height 20
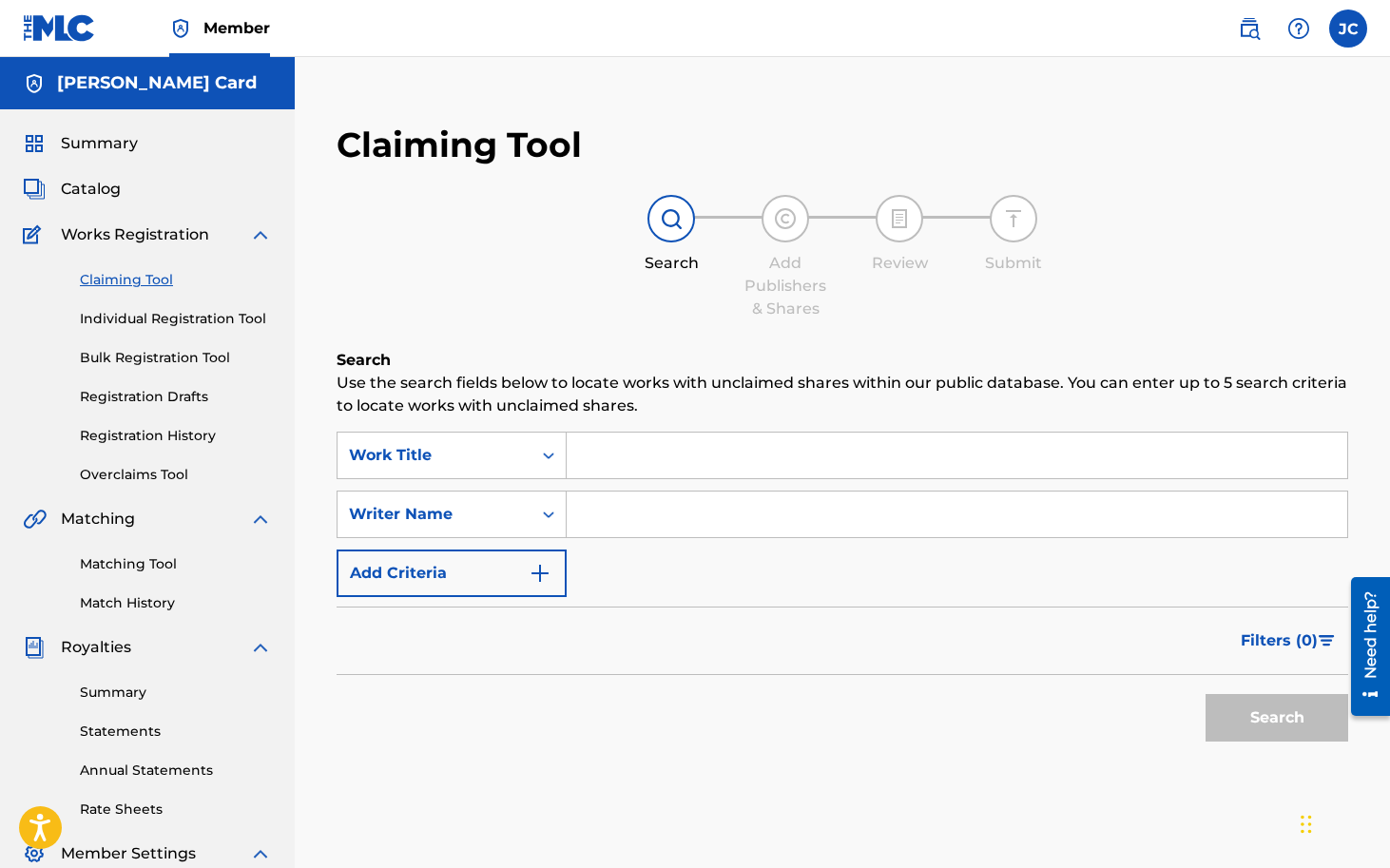
click at [676, 449] on input "Search Form" at bounding box center [957, 455] width 781 height 45
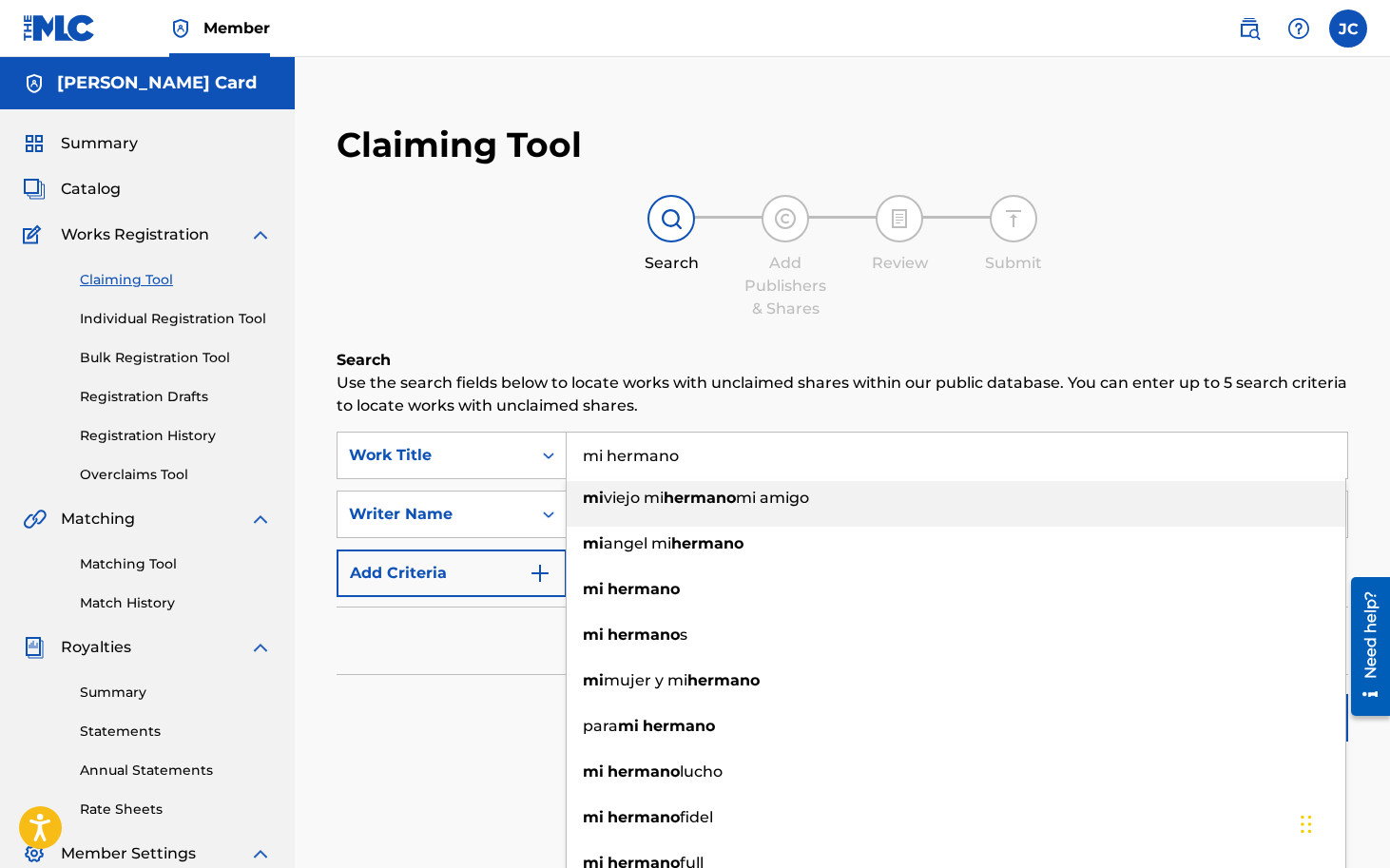
type input "mi hermano"
click at [784, 341] on div "Claiming Tool Search Add Publishers & Shares Review Submit Search Use the searc…" at bounding box center [843, 484] width 1050 height 761
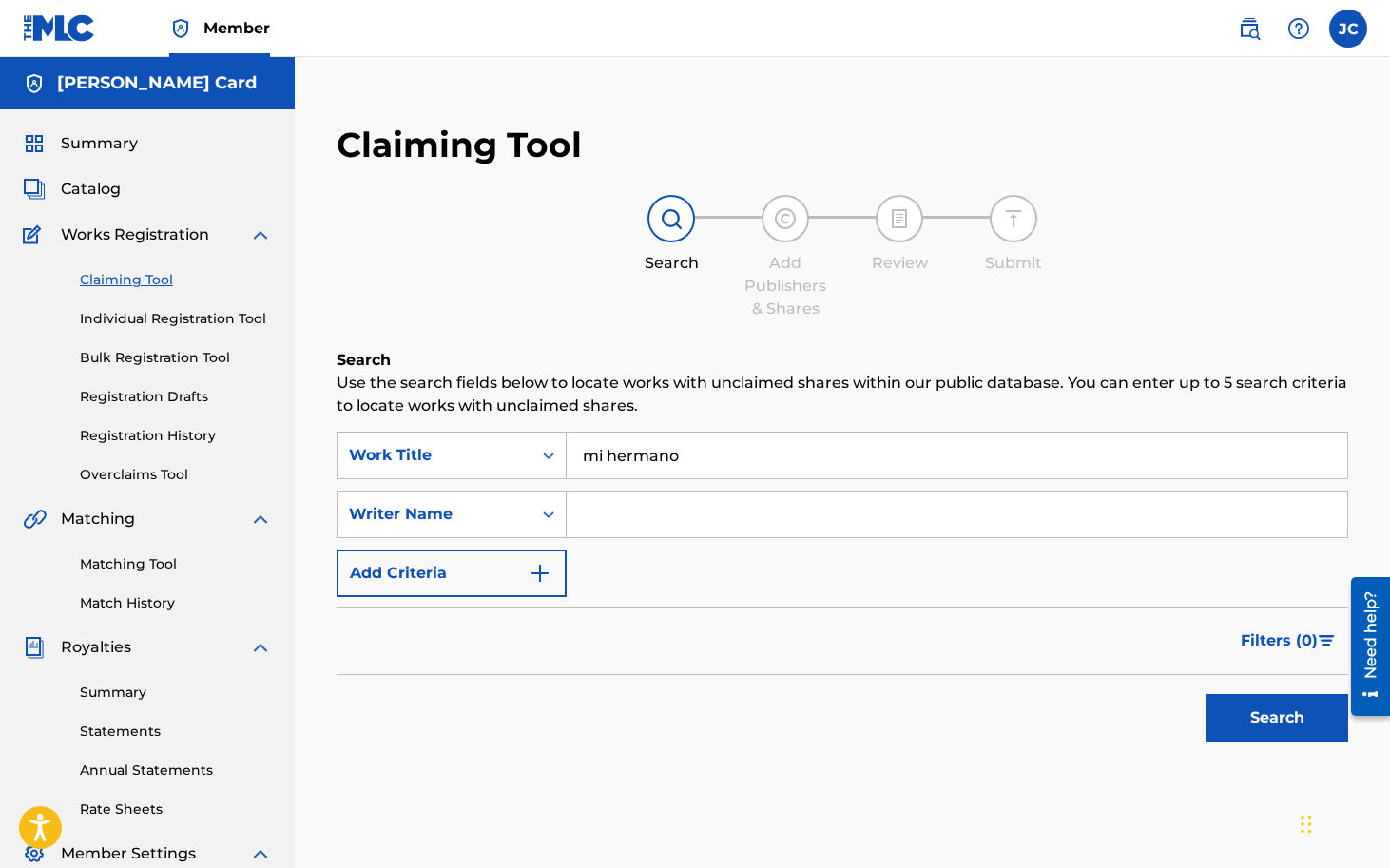
click at [709, 515] on input "Search Form" at bounding box center [957, 514] width 781 height 45
type input "[PERSON_NAME]"
click at [879, 371] on h6 "Search" at bounding box center [842, 361] width 1012 height 23
click at [1263, 714] on button "Search" at bounding box center [1277, 717] width 143 height 47
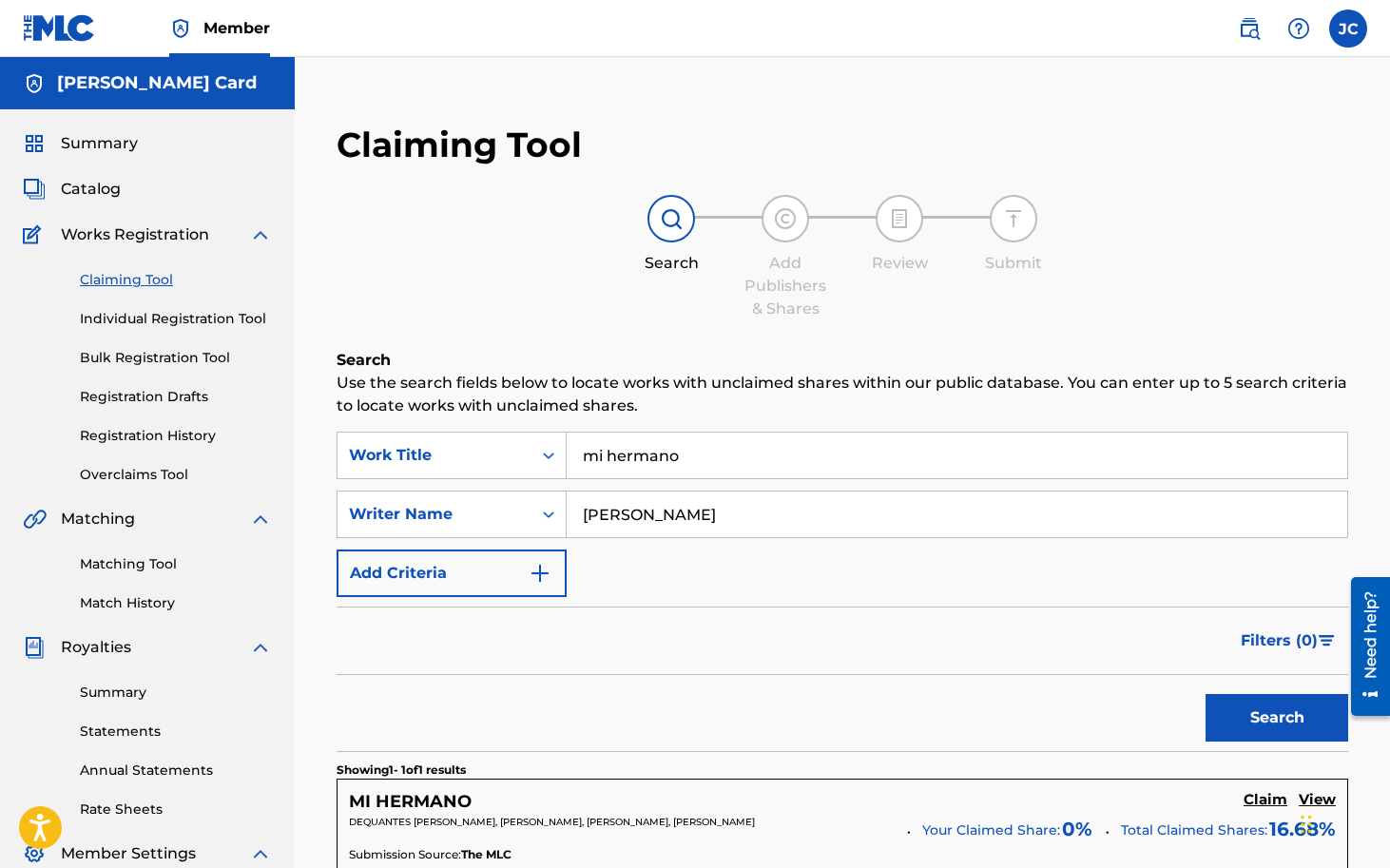
click at [418, 795] on h5 "MI HERMANO" at bounding box center [410, 801] width 123 height 22
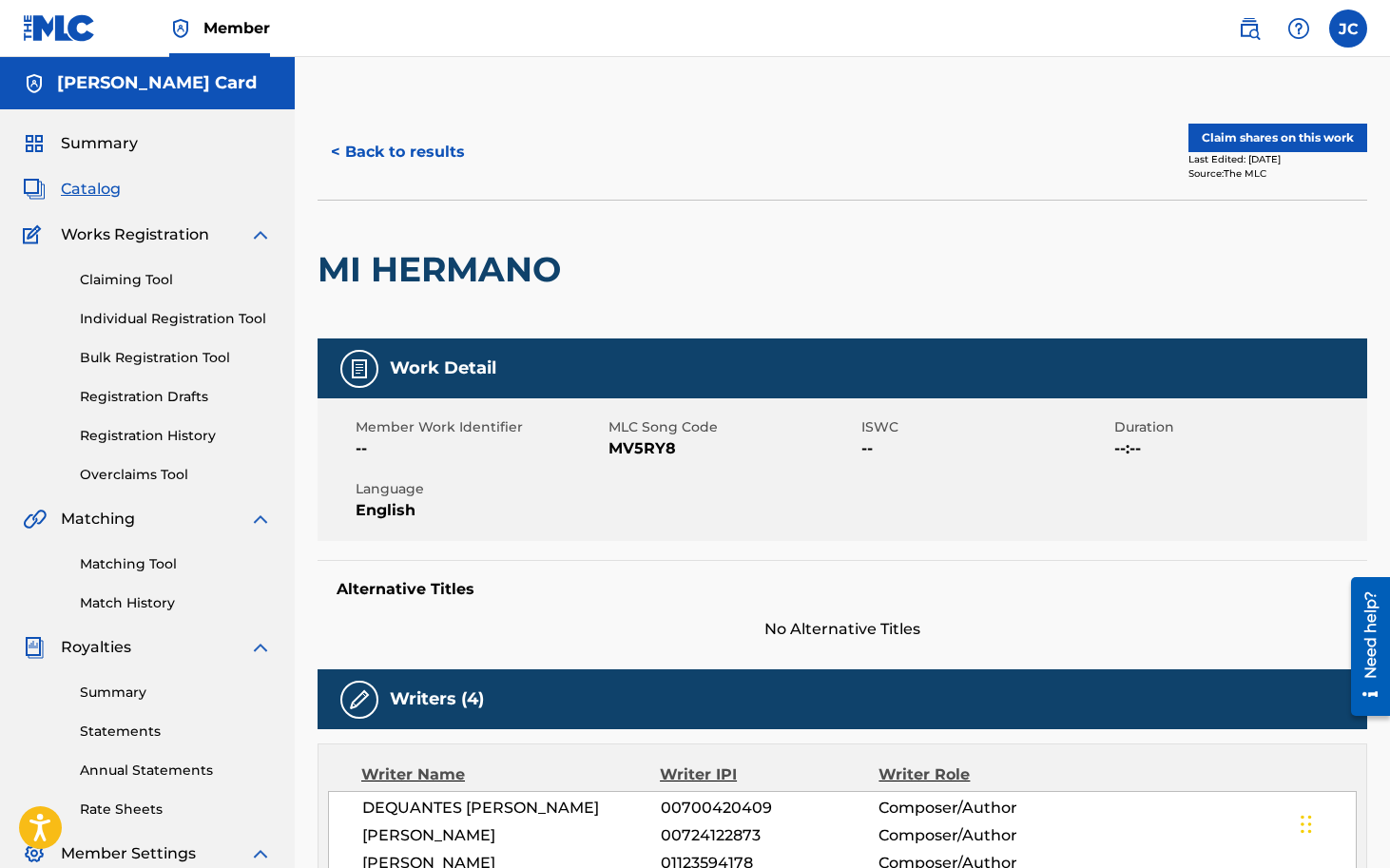
click at [1252, 130] on button "Claim shares on this work" at bounding box center [1277, 138] width 179 height 29
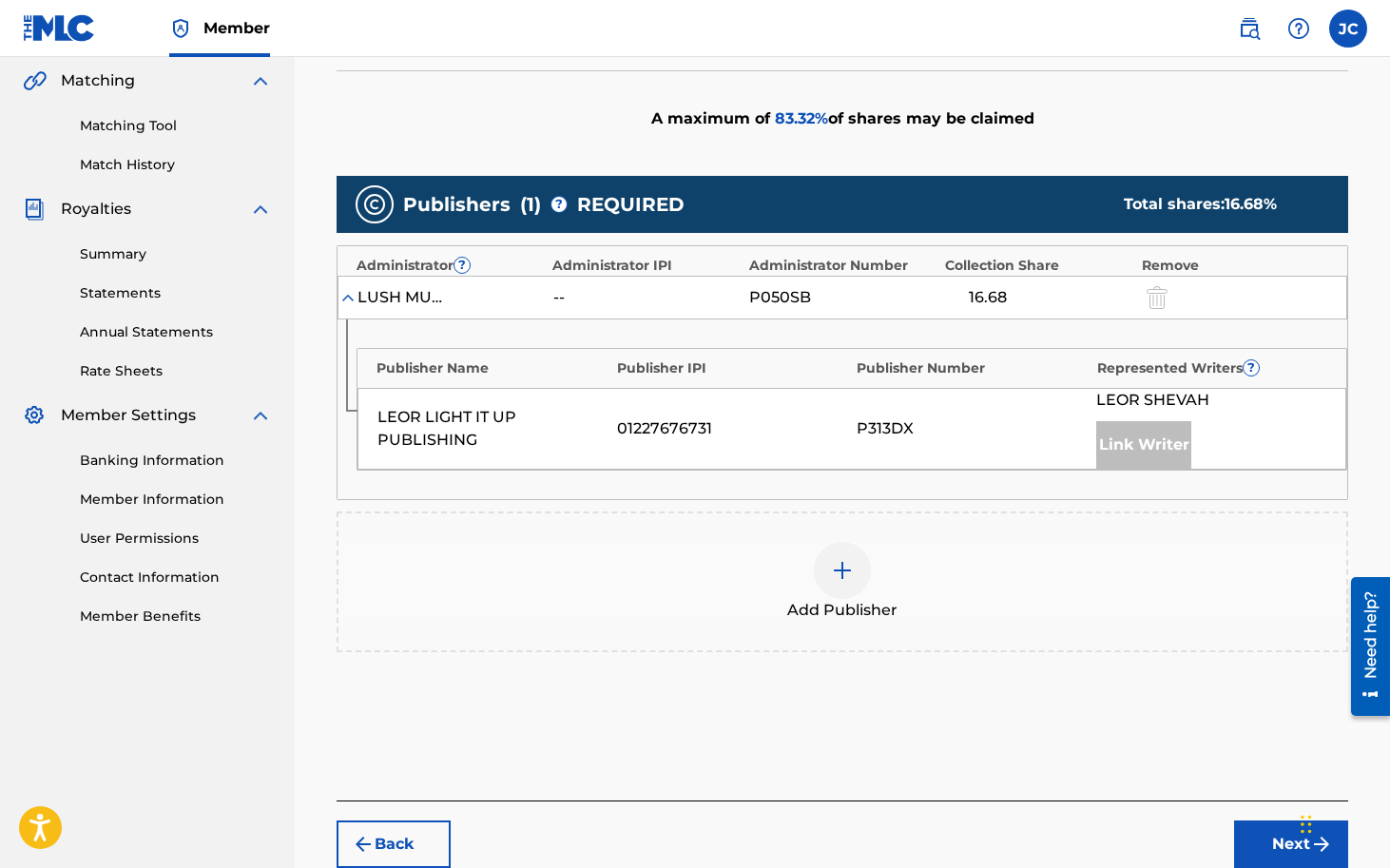
scroll to position [439, 0]
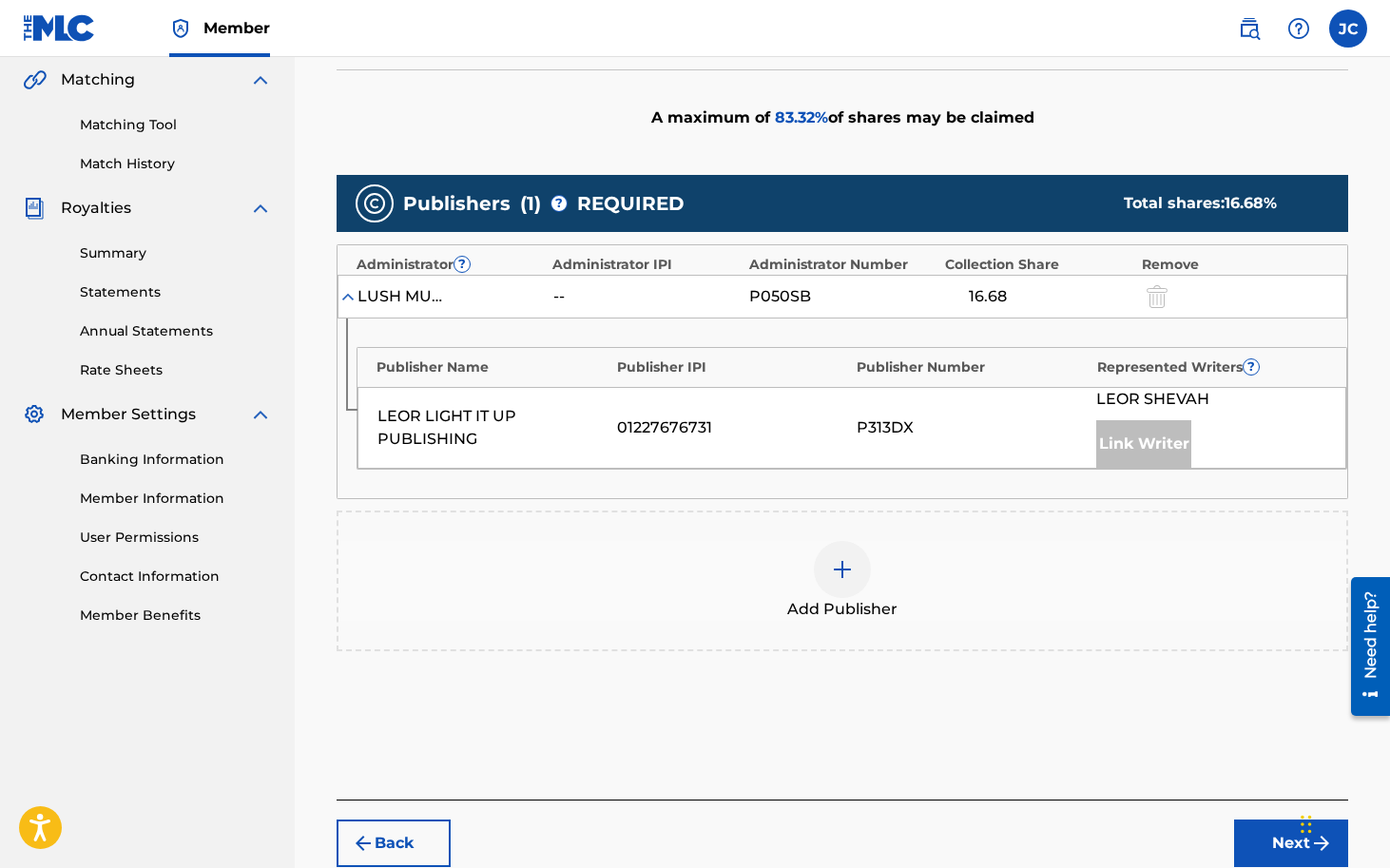
click at [840, 582] on div at bounding box center [842, 569] width 57 height 57
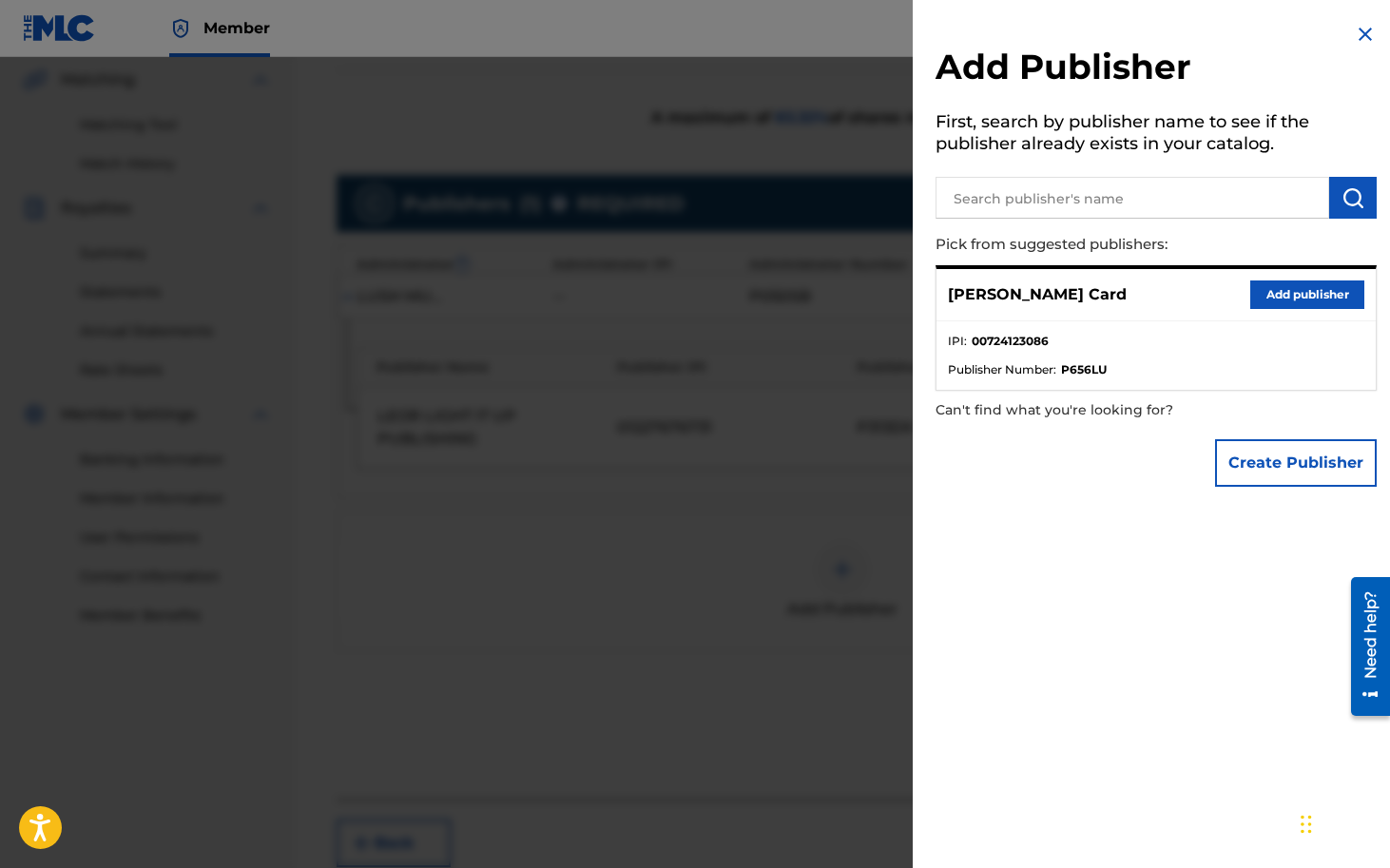
click at [1298, 291] on button "Add publisher" at bounding box center [1307, 295] width 114 height 29
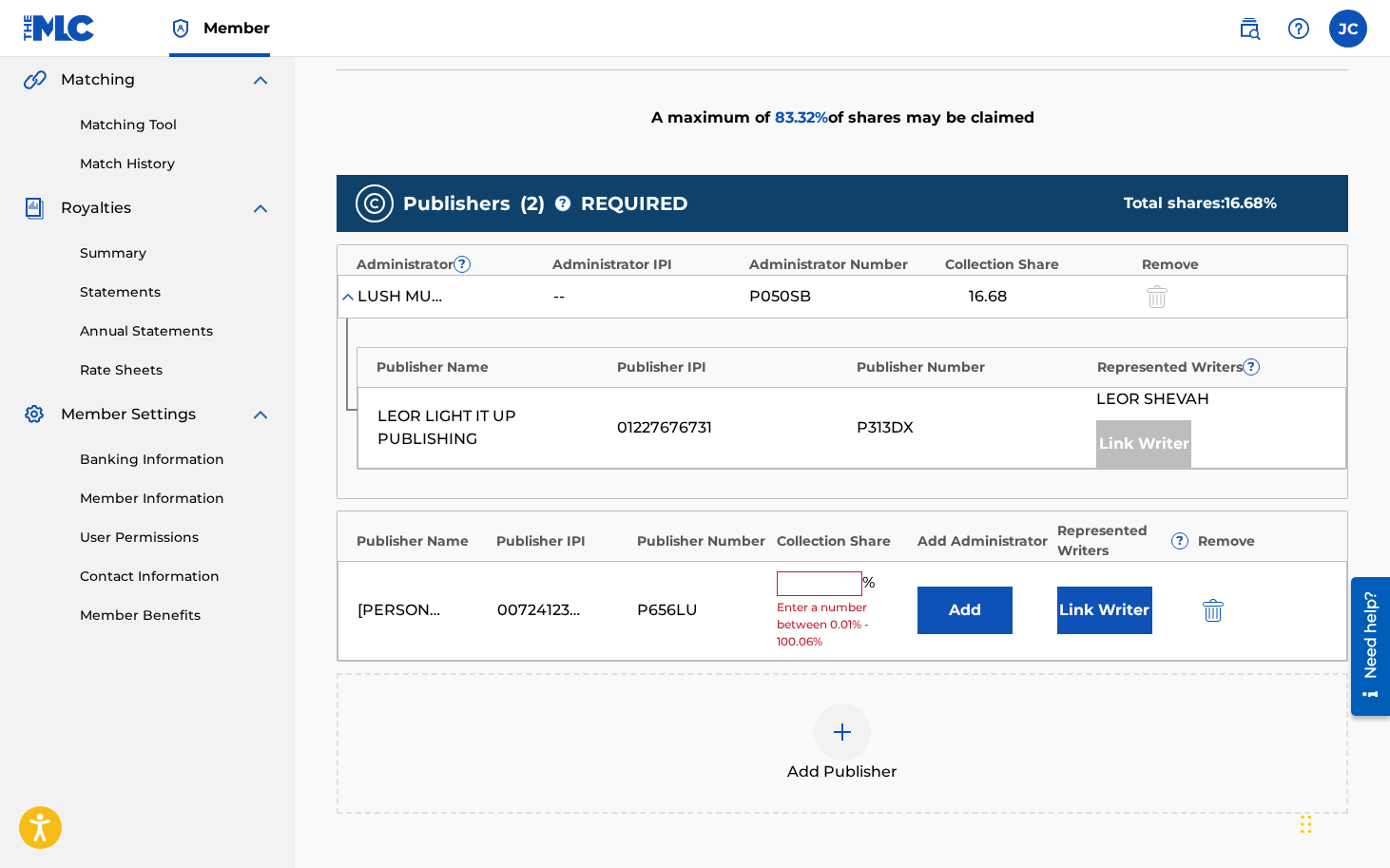
click at [821, 584] on input "text" at bounding box center [820, 584] width 86 height 25
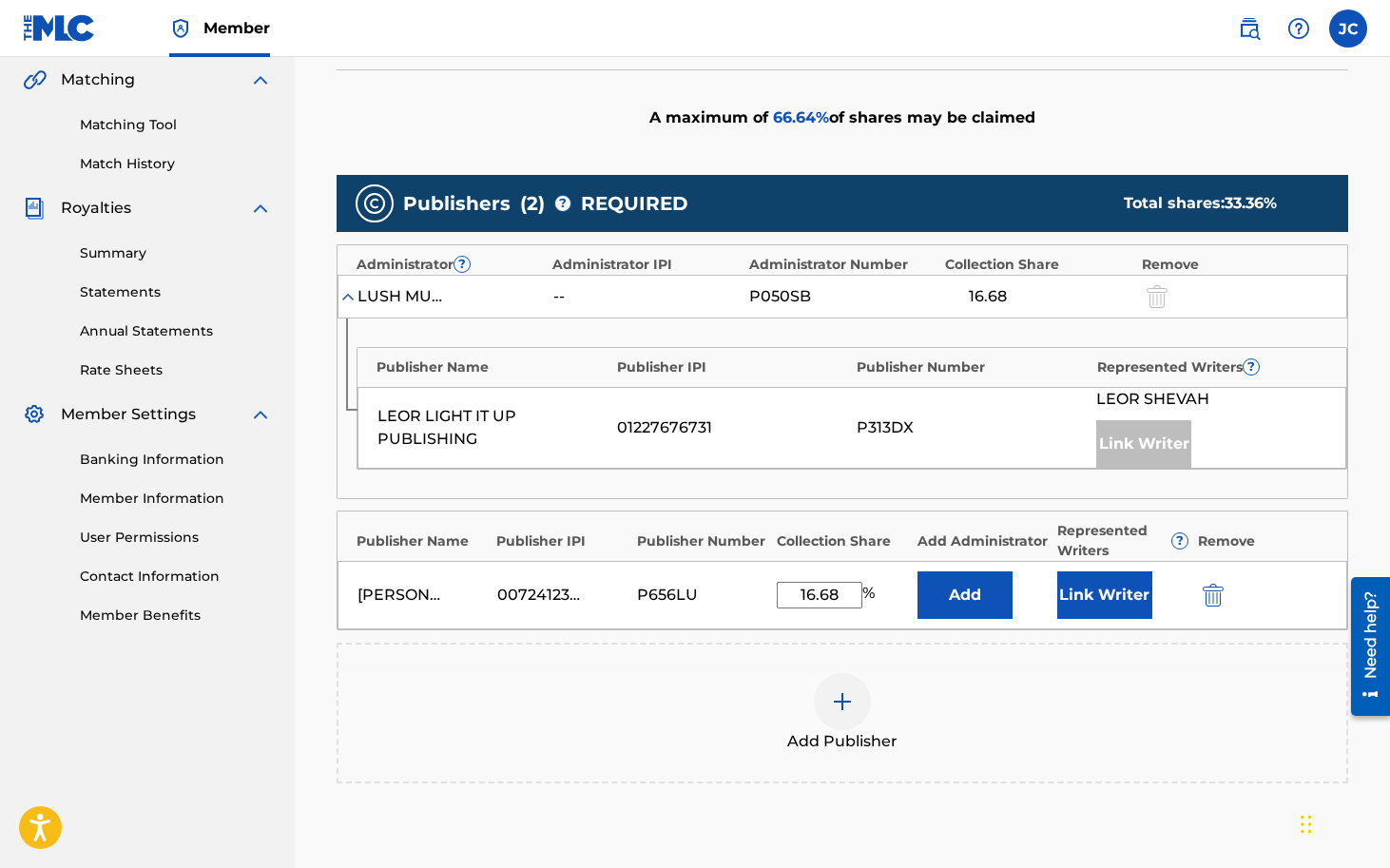
type input "16.68"
click at [1123, 579] on button "Link Writer" at bounding box center [1105, 594] width 95 height 47
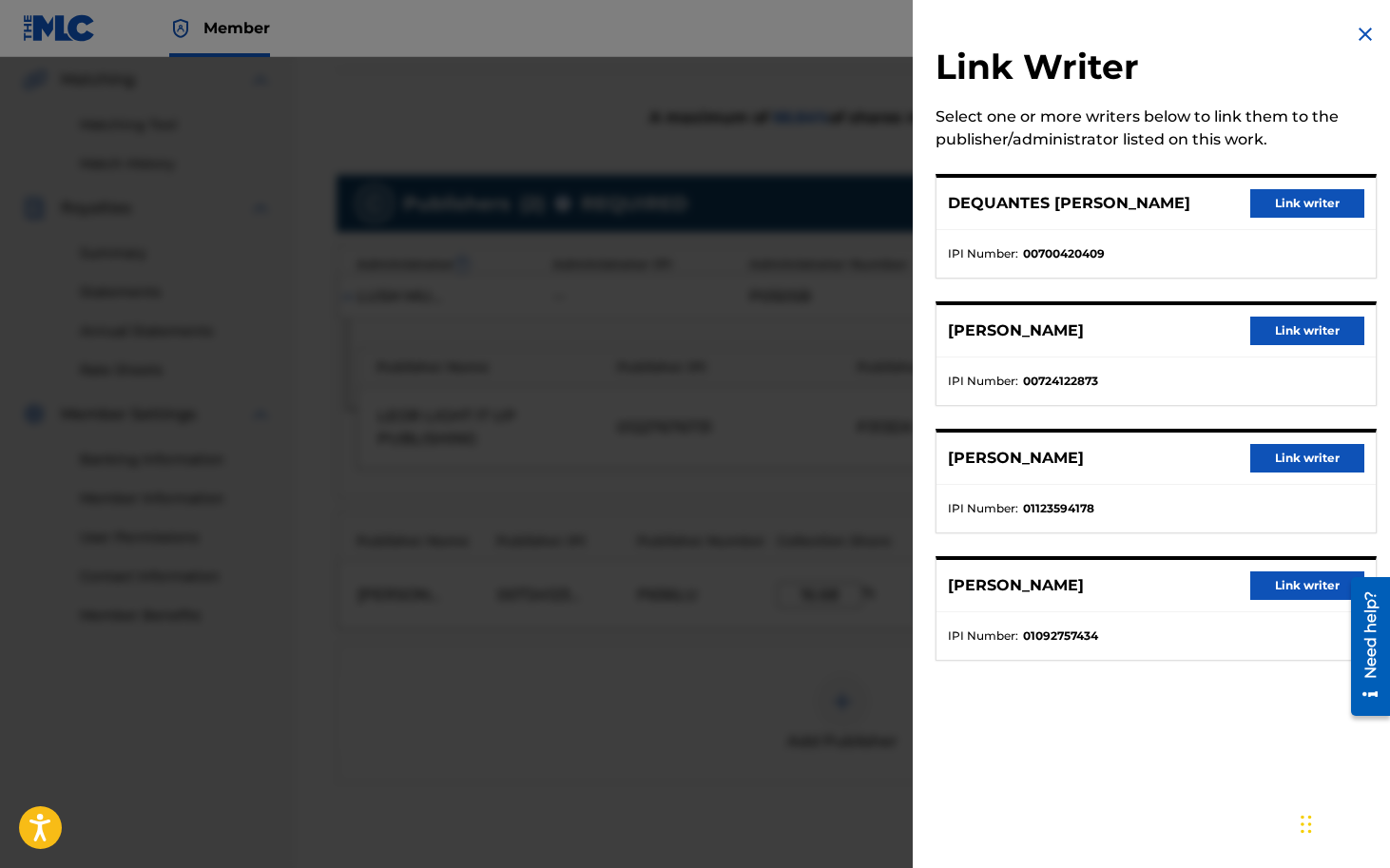
click at [1318, 343] on button "Link writer" at bounding box center [1307, 332] width 114 height 29
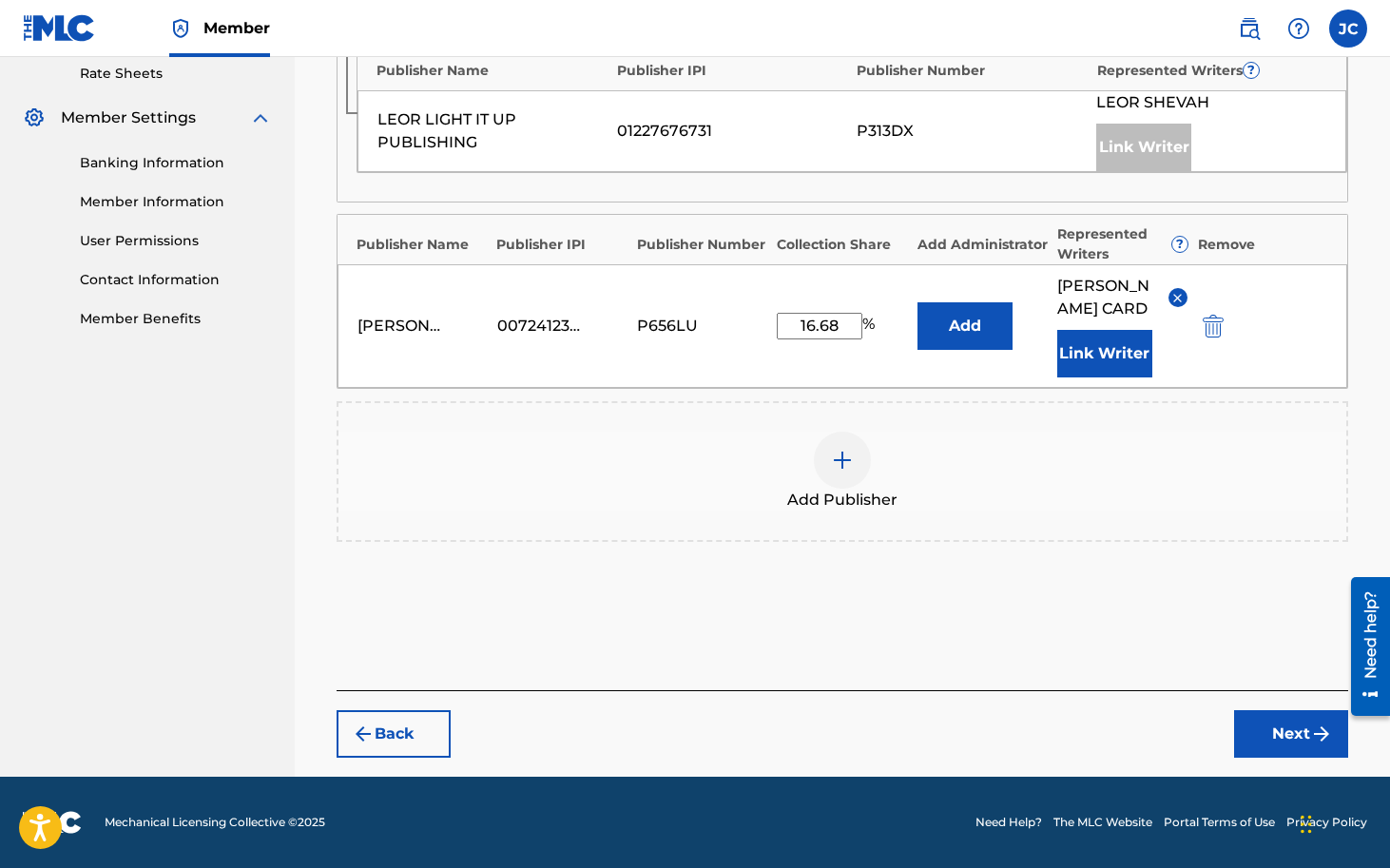
click at [1282, 731] on button "Next" at bounding box center [1291, 734] width 114 height 47
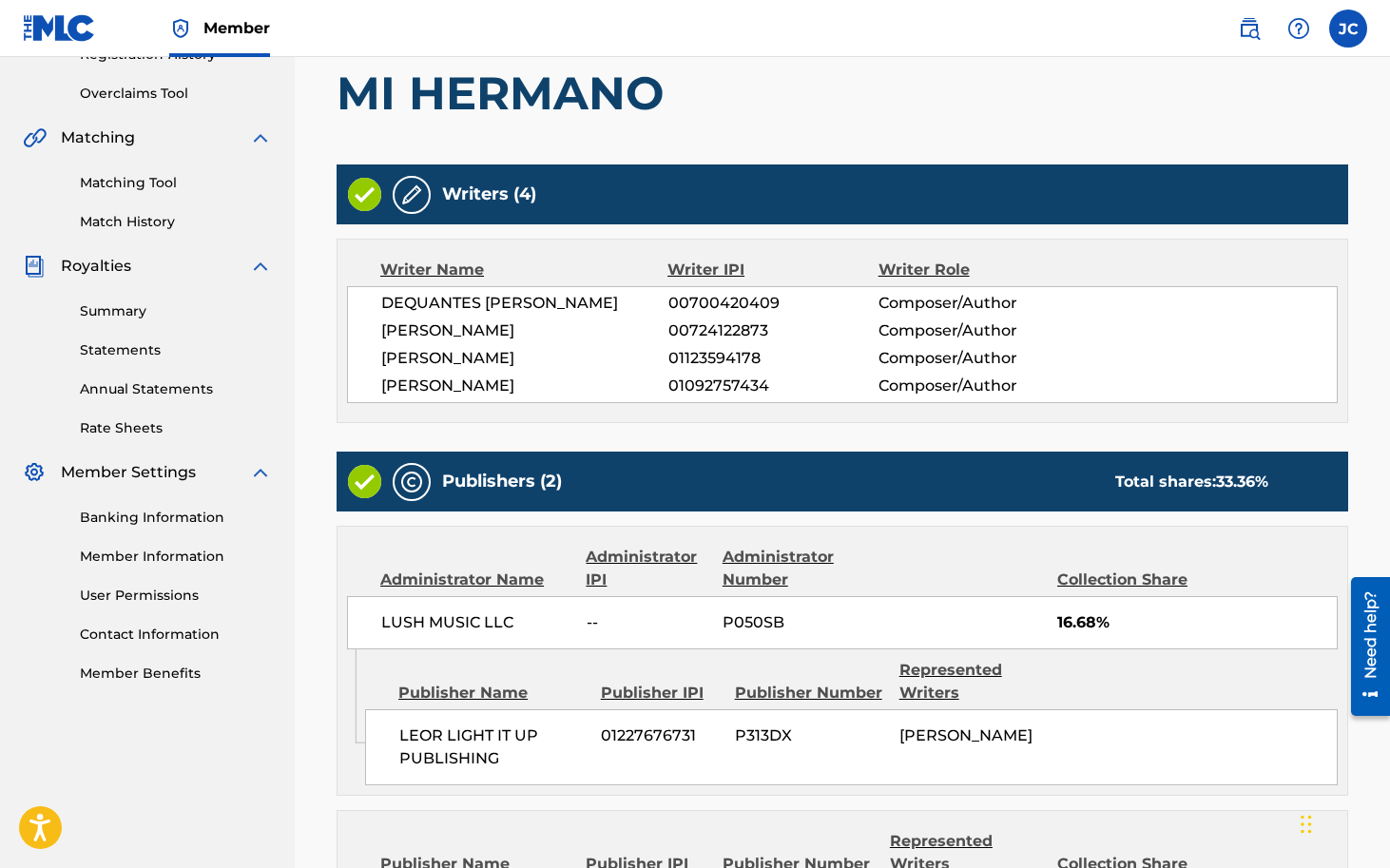
scroll to position [692, 0]
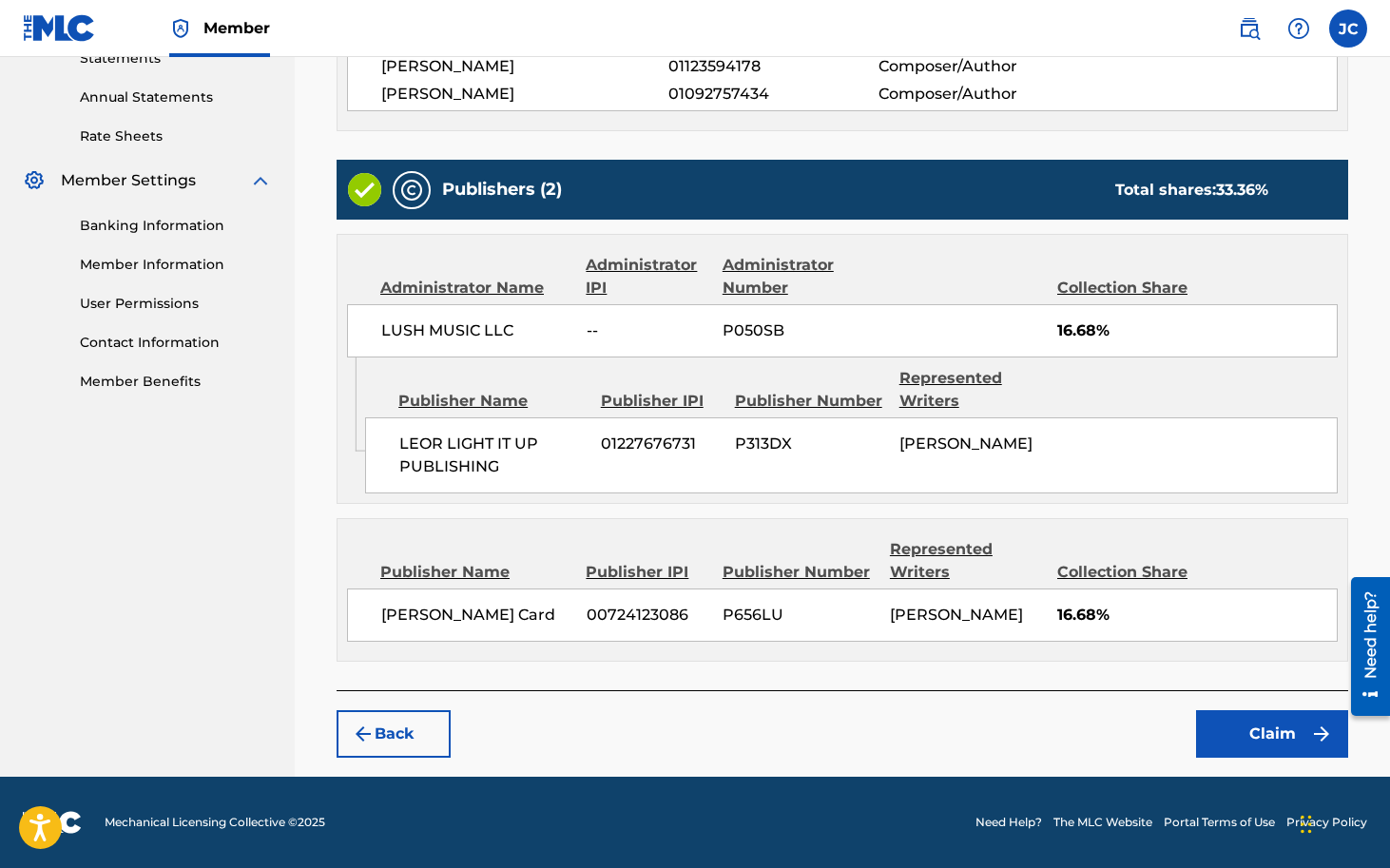
click at [1241, 734] on button "Claim" at bounding box center [1271, 734] width 152 height 47
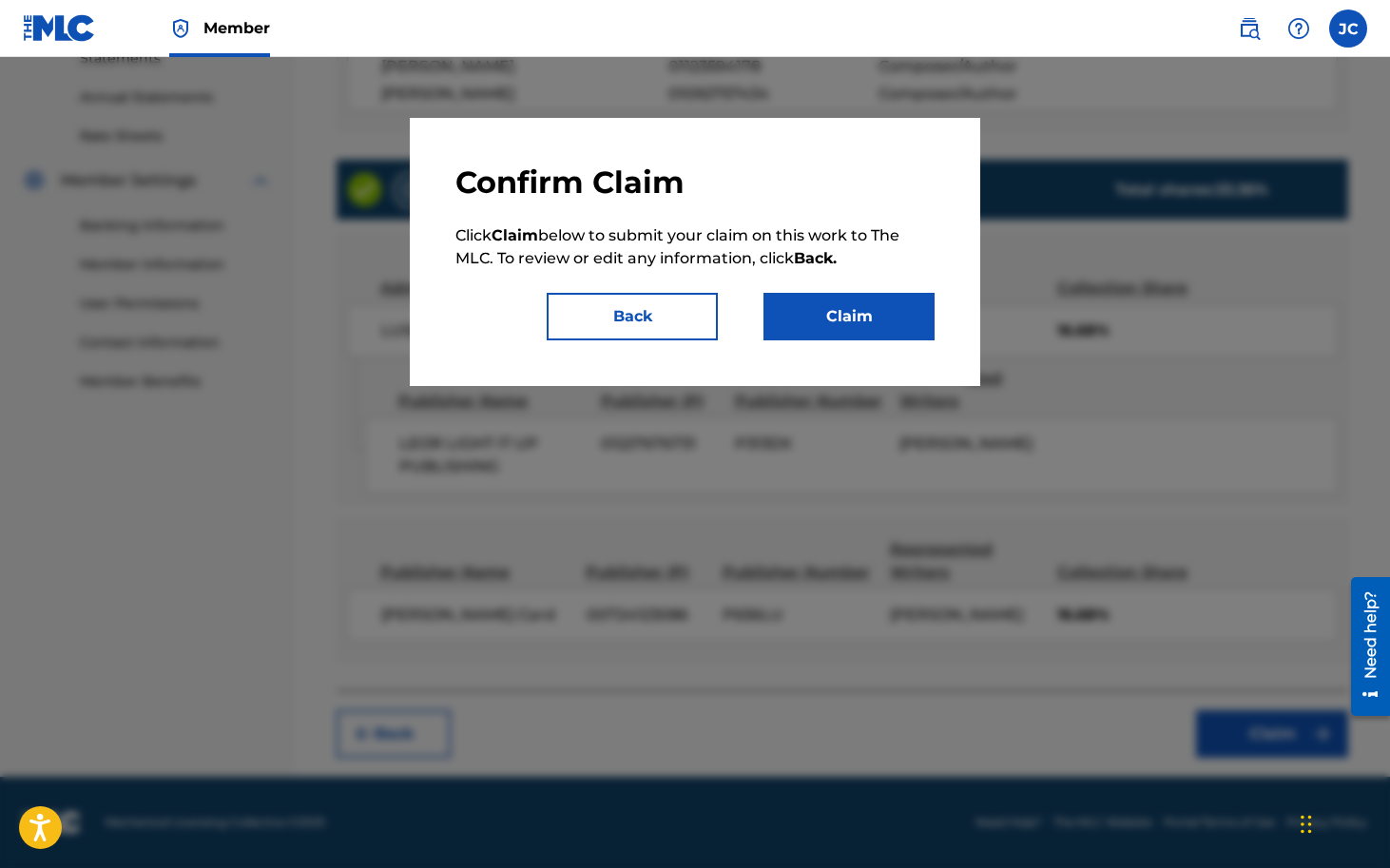
click at [634, 305] on button "Back" at bounding box center [632, 316] width 171 height 47
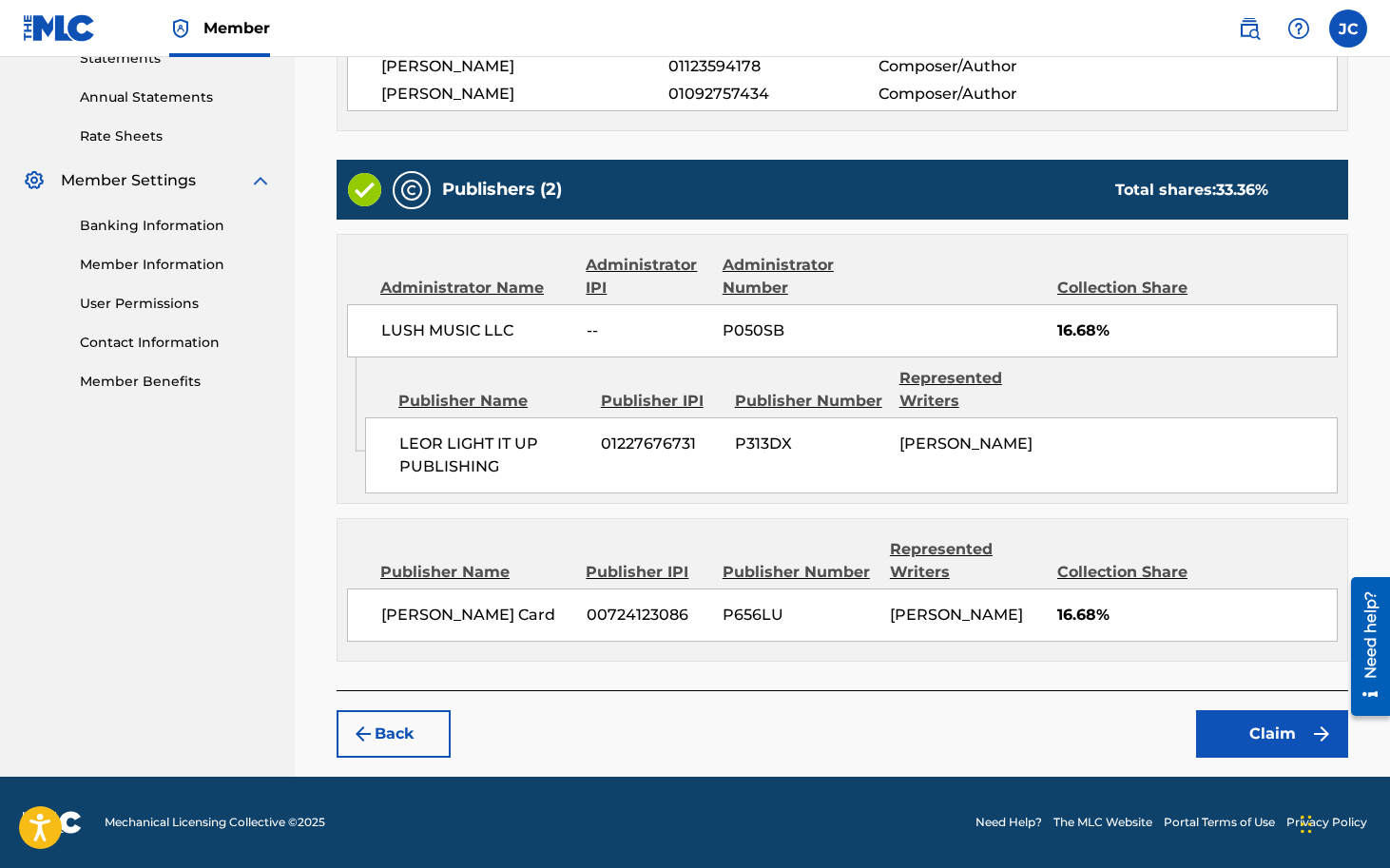
click at [1251, 738] on button "Claim" at bounding box center [1271, 734] width 152 height 47
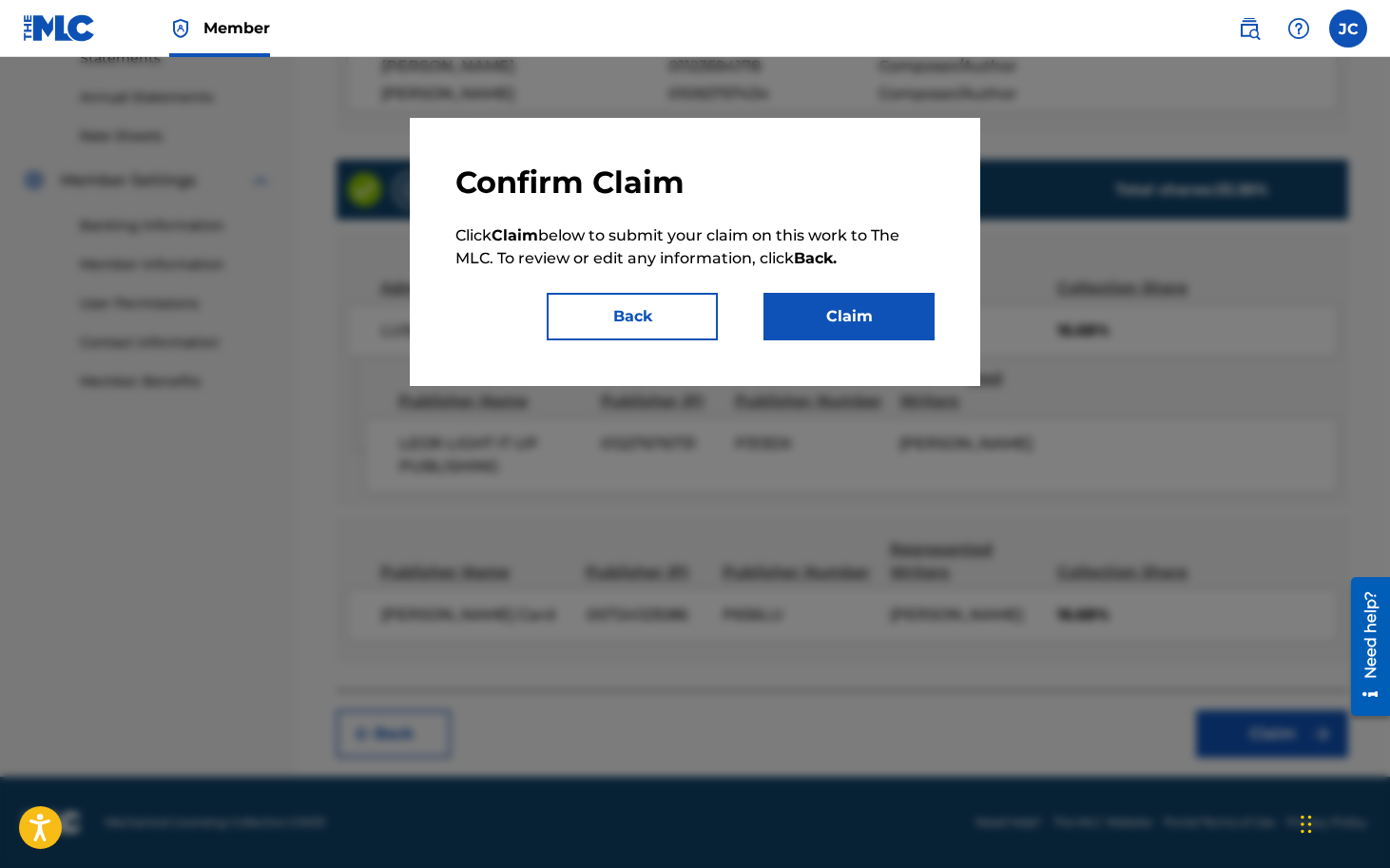
click at [864, 320] on button "Claim" at bounding box center [849, 316] width 171 height 47
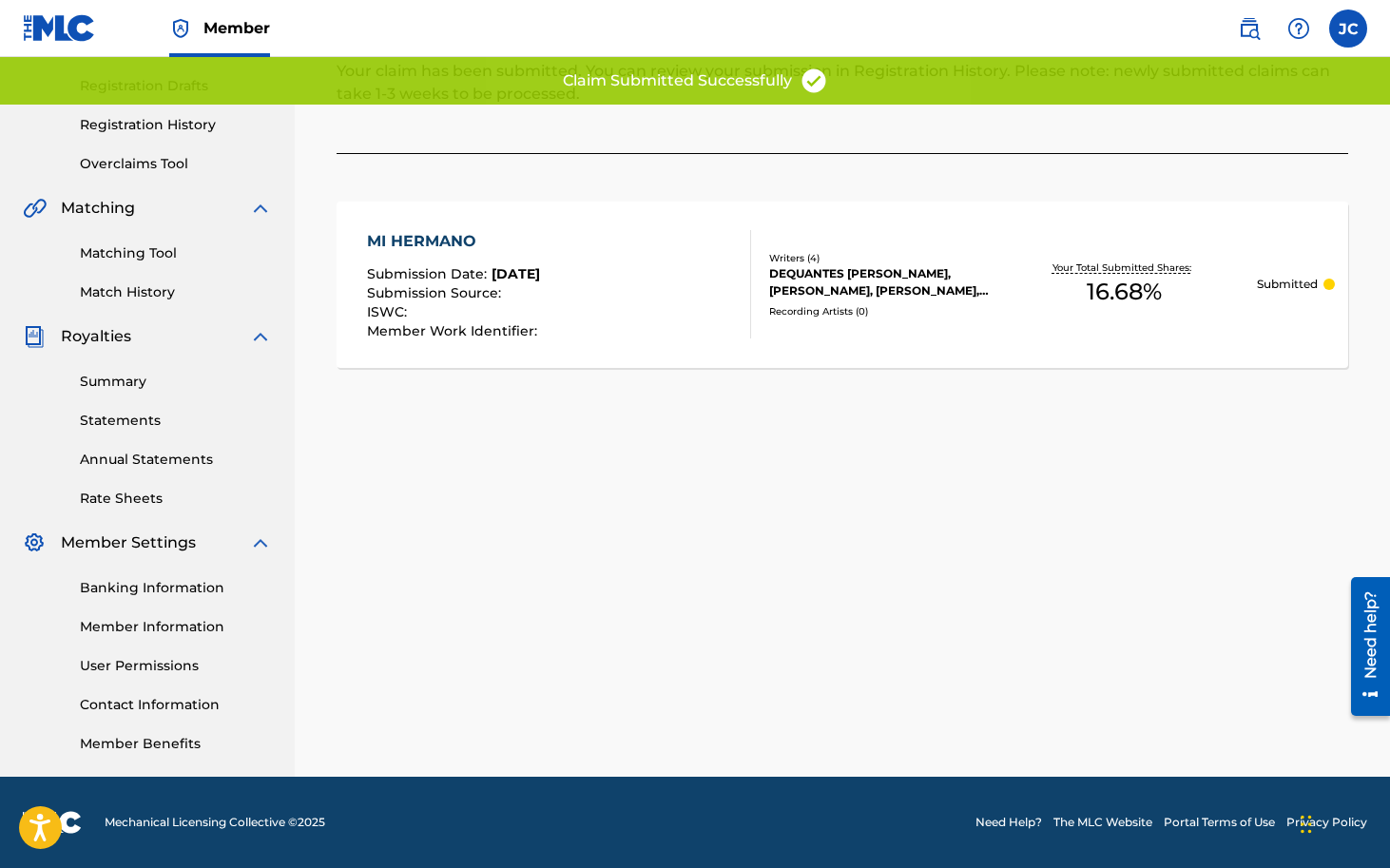
scroll to position [0, 0]
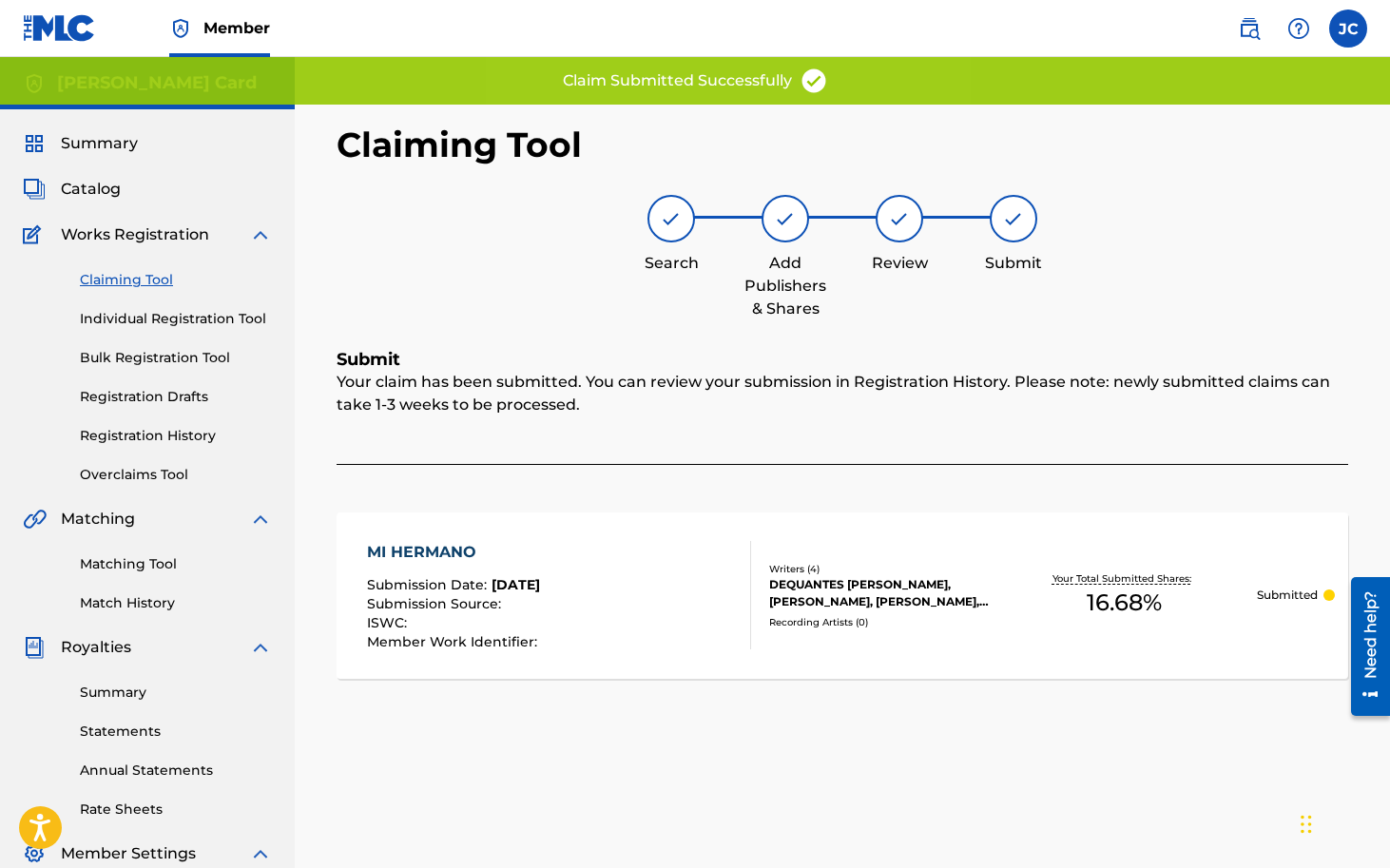
click at [177, 434] on link "Registration History" at bounding box center [176, 436] width 192 height 20
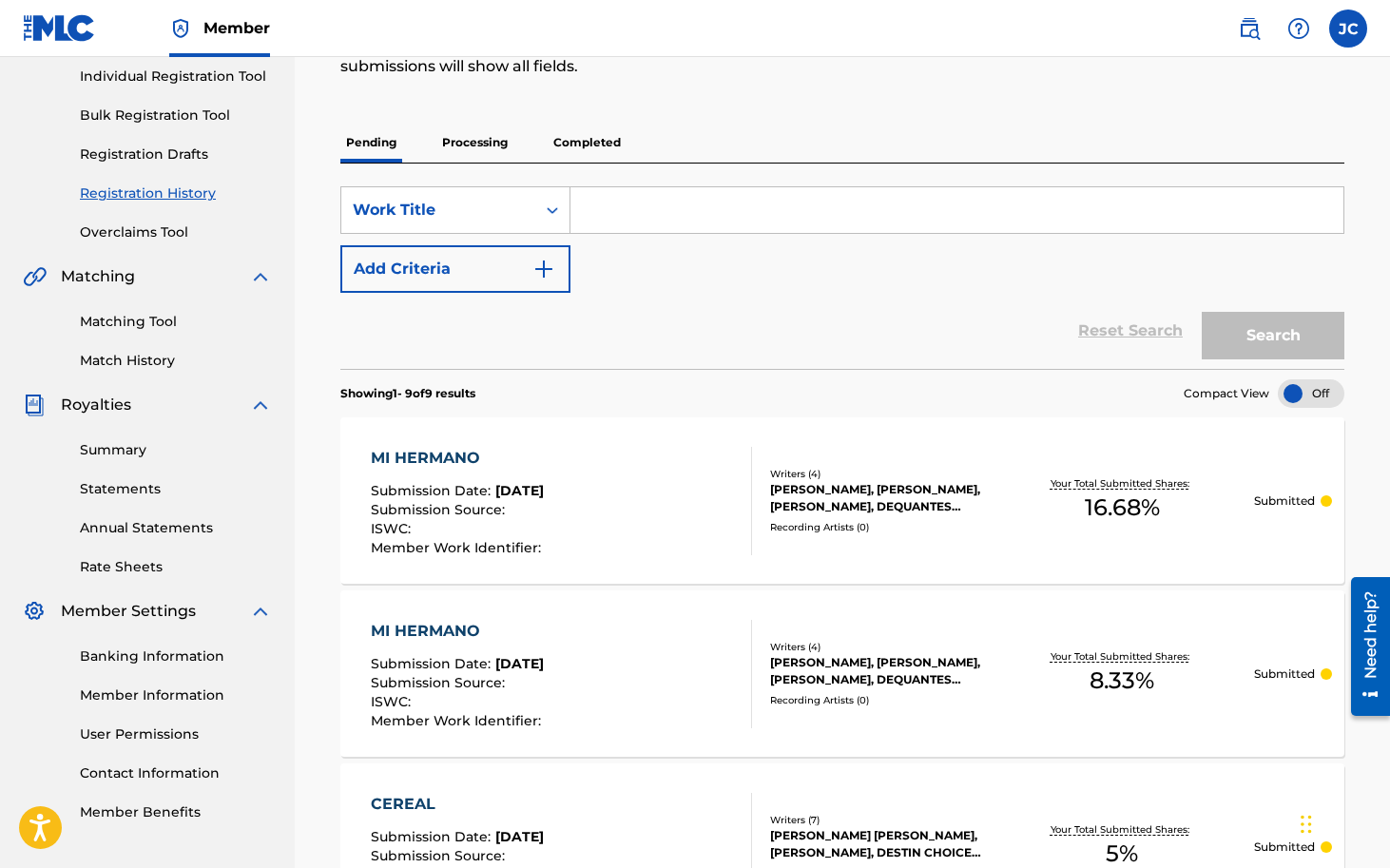
scroll to position [212, 0]
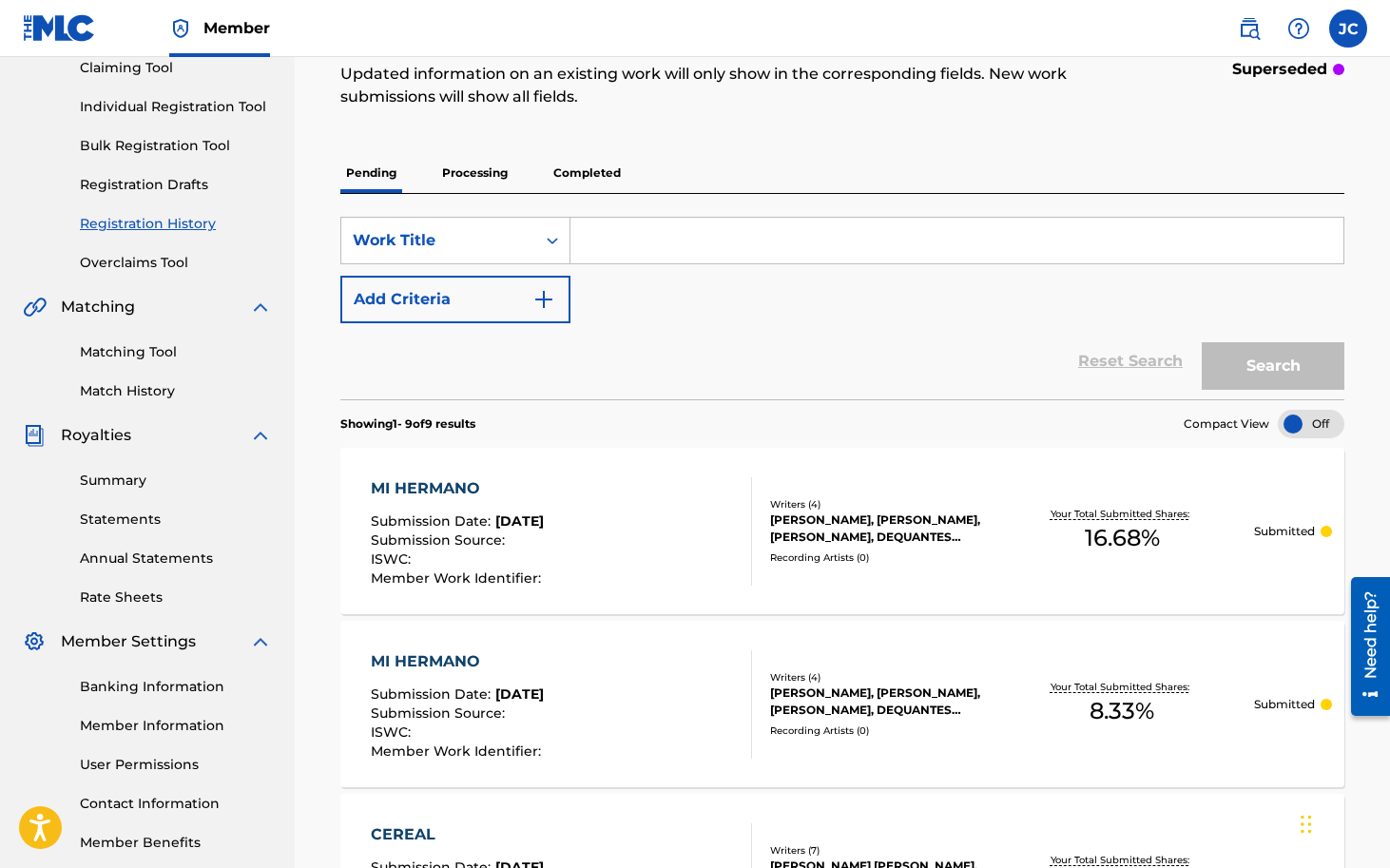
click at [1306, 12] on div at bounding box center [1298, 28] width 38 height 38
click at [1283, 76] on link "Contact us" at bounding box center [1298, 79] width 161 height 45
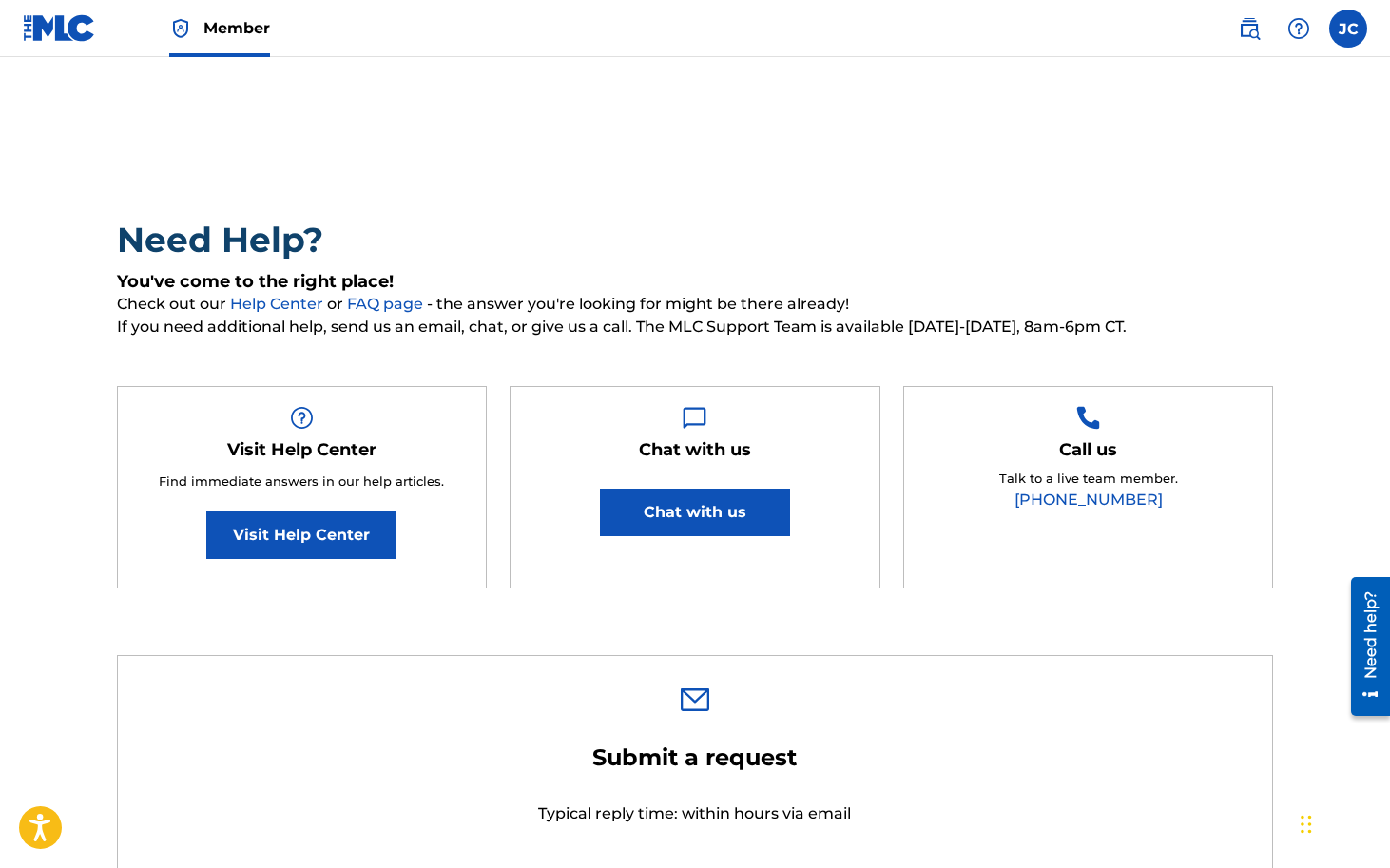
click at [687, 523] on button "Chat with us" at bounding box center [695, 512] width 190 height 47
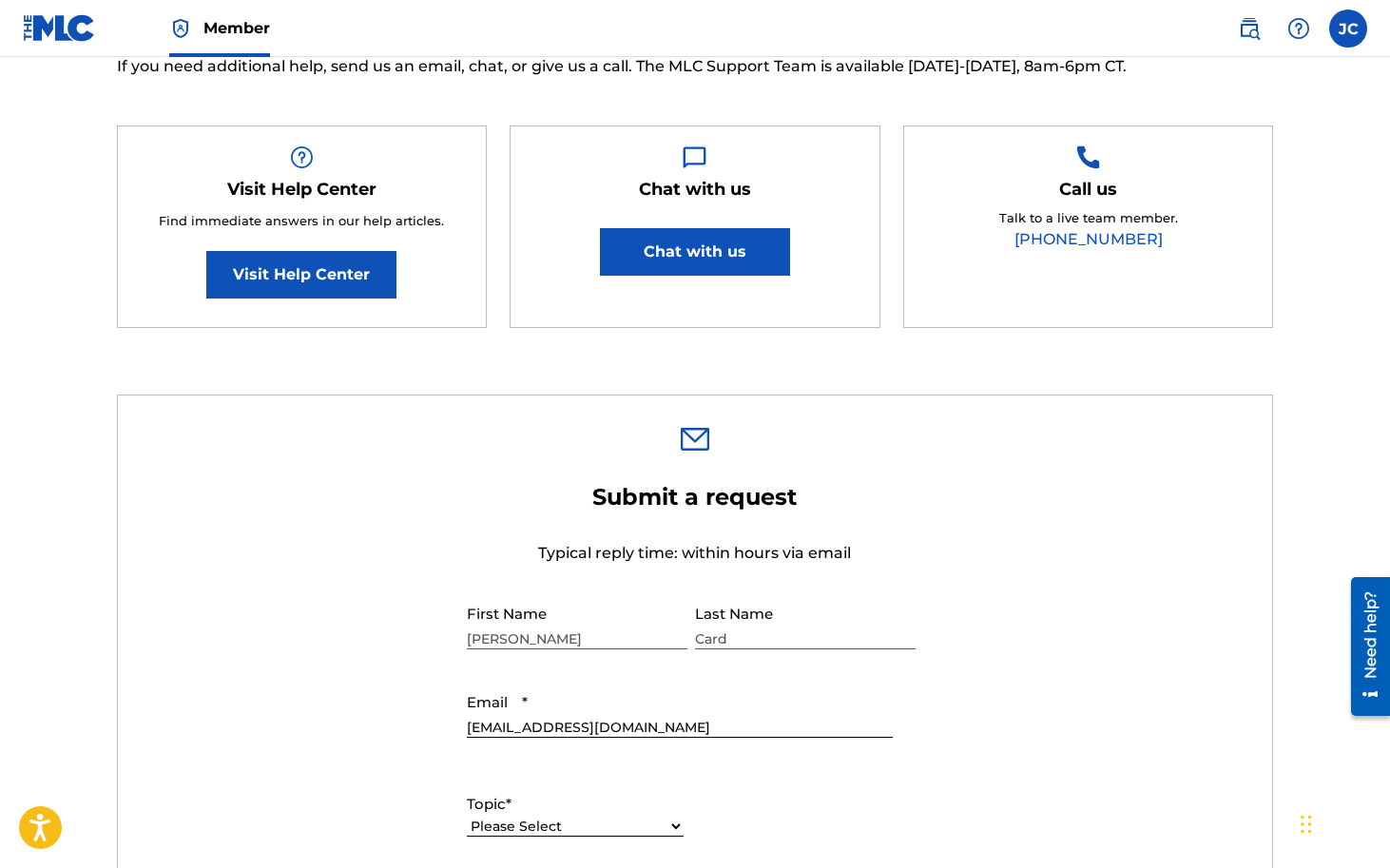
scroll to position [270, 0]
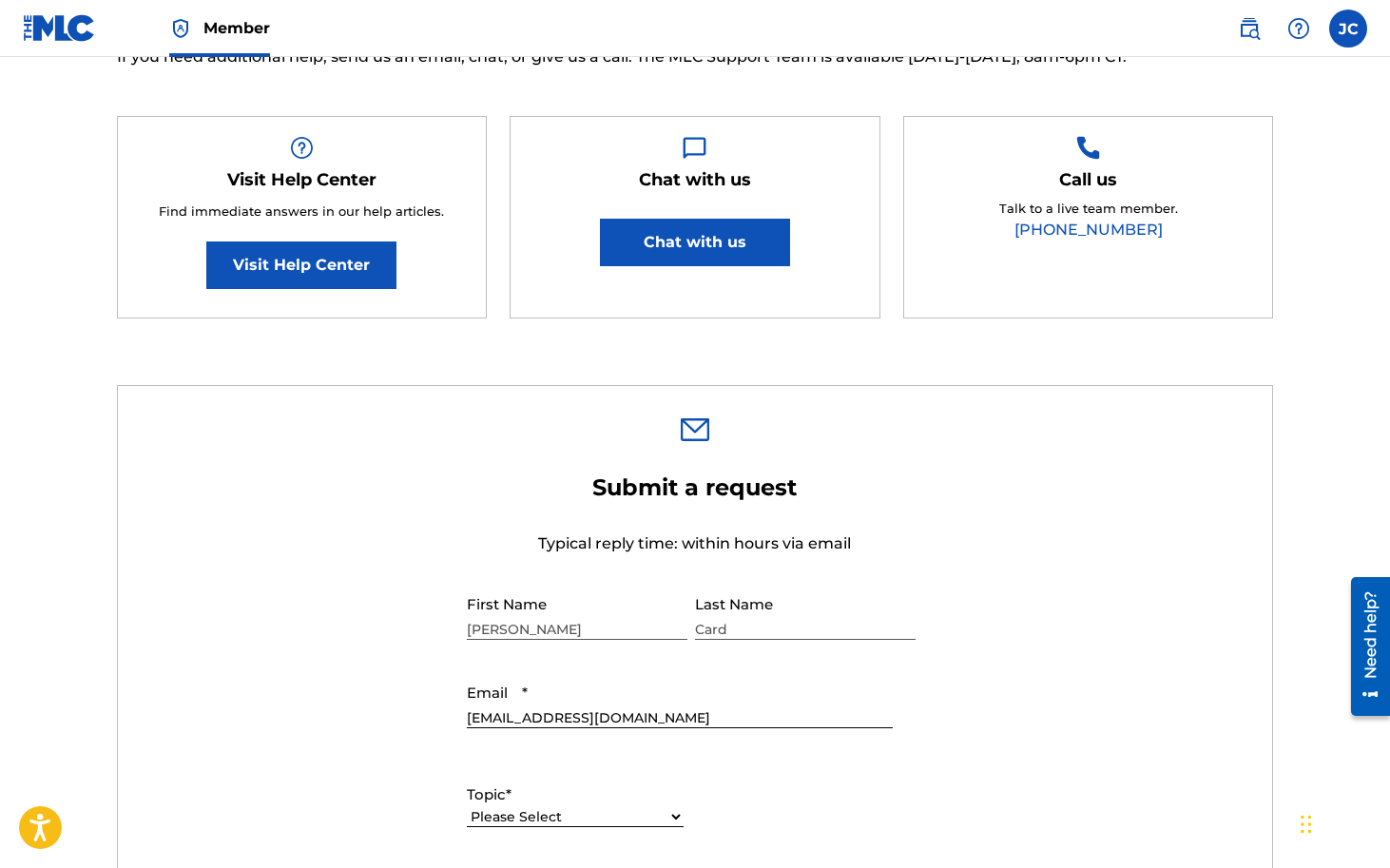
click at [857, 396] on div "Submit a request Typical reply time: within hours via email First Name [PERSON_…" at bounding box center [695, 874] width 1157 height 979
click at [1311, 83] on div "Need Help? You've come to the right place! Check out our Help Center or FAQ pag…" at bounding box center [694, 738] width 1331 height 1806
click at [314, 264] on link "Visit Help Center" at bounding box center [301, 265] width 190 height 47
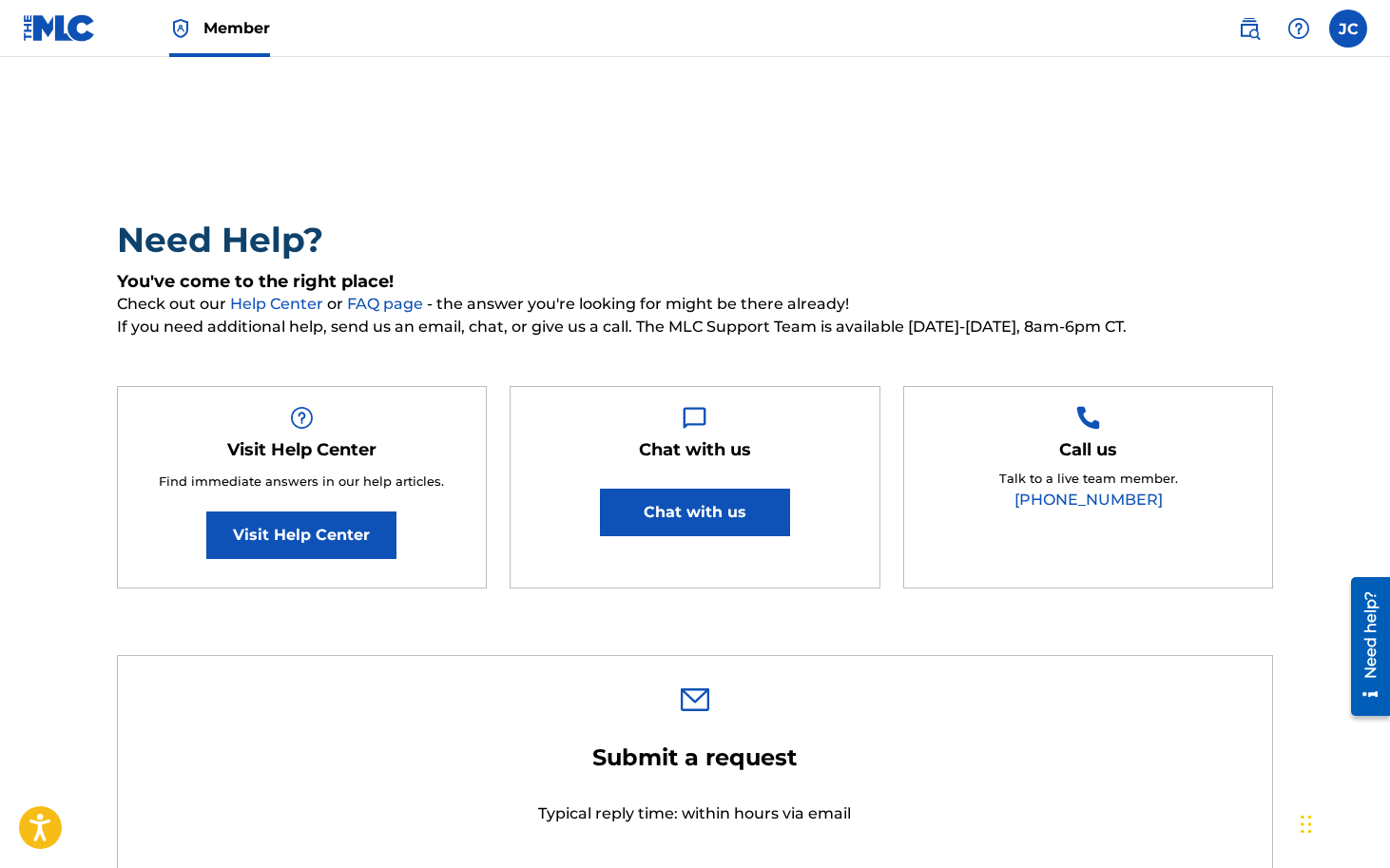
click at [241, 20] on span "Member" at bounding box center [236, 28] width 67 height 22
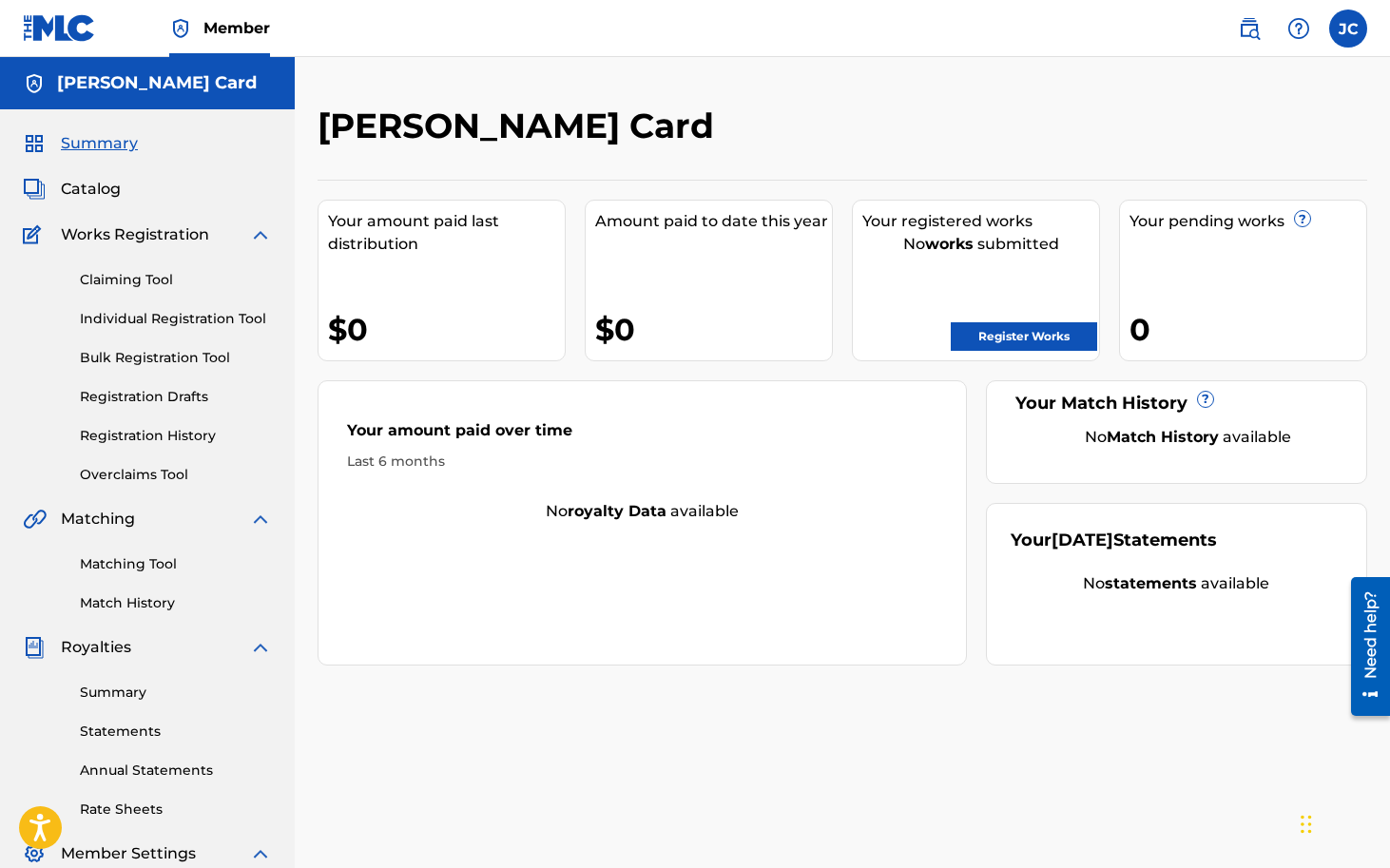
click at [134, 308] on div "Claiming Tool Individual Registration Tool Bulk Registration Tool Registration …" at bounding box center [148, 365] width 249 height 239
click at [152, 398] on link "Registration Drafts" at bounding box center [176, 396] width 192 height 20
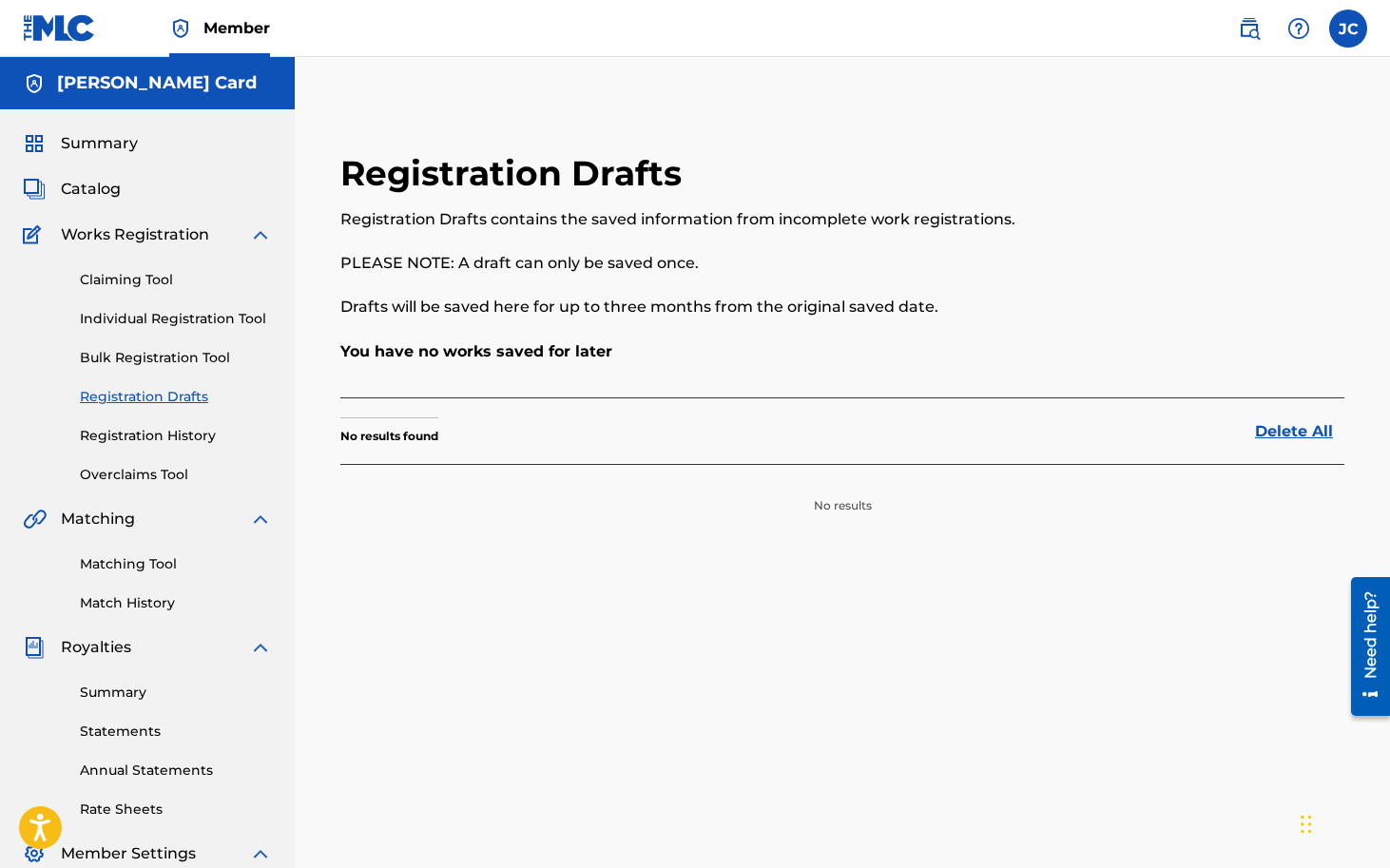
click at [172, 435] on link "Registration History" at bounding box center [176, 436] width 192 height 20
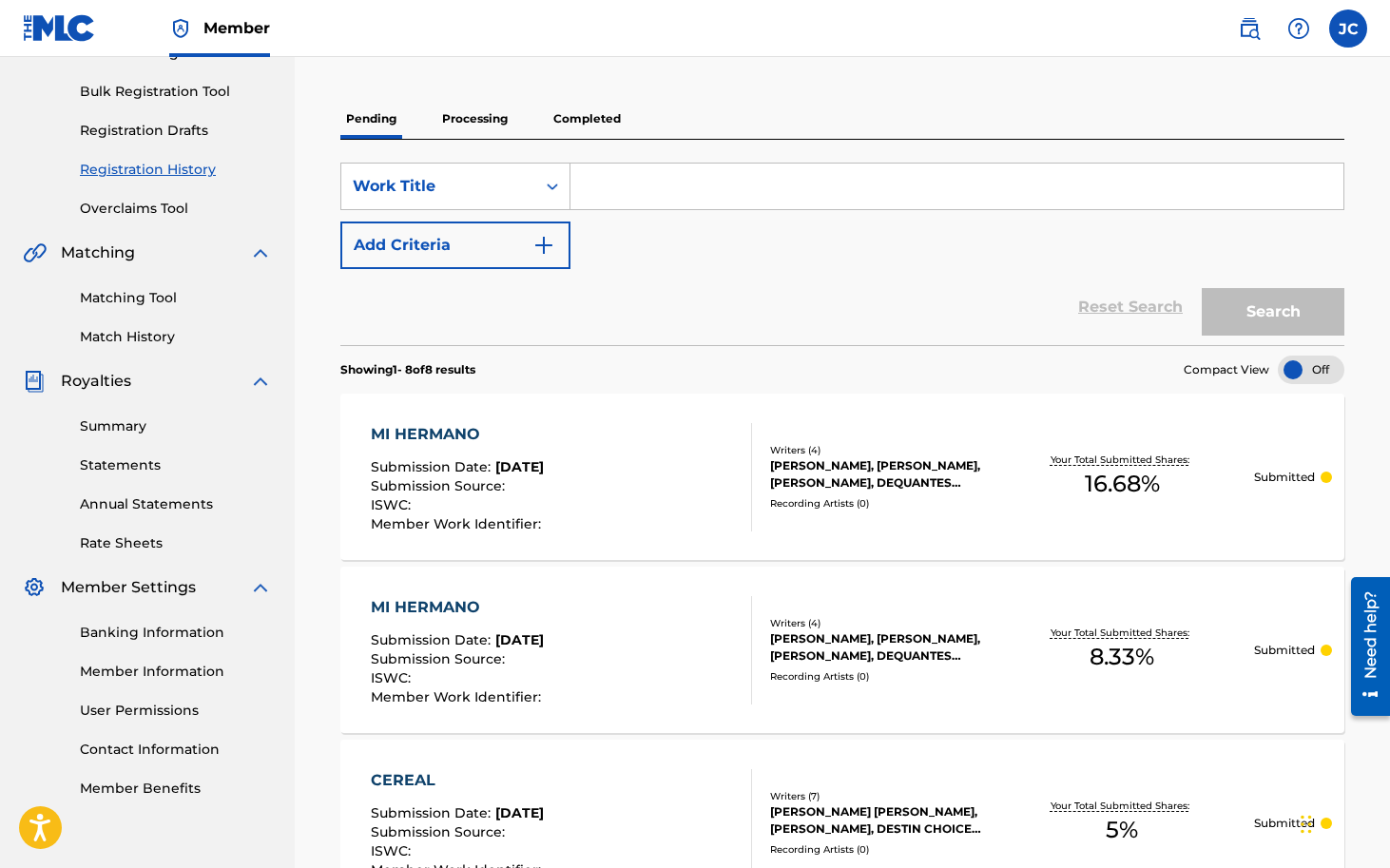
scroll to position [267, 0]
click at [1291, 367] on div at bounding box center [1311, 369] width 67 height 29
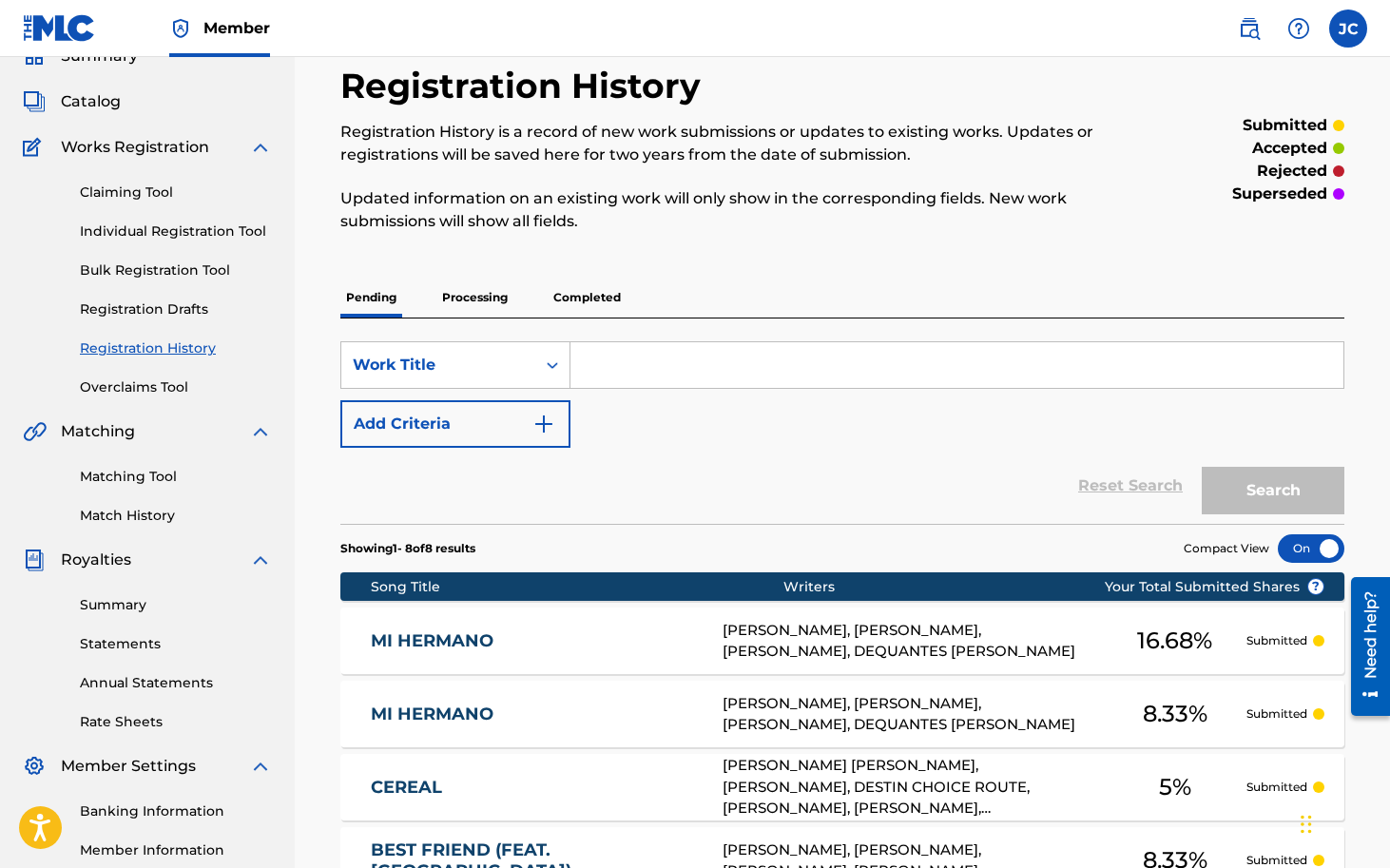
scroll to position [127, 0]
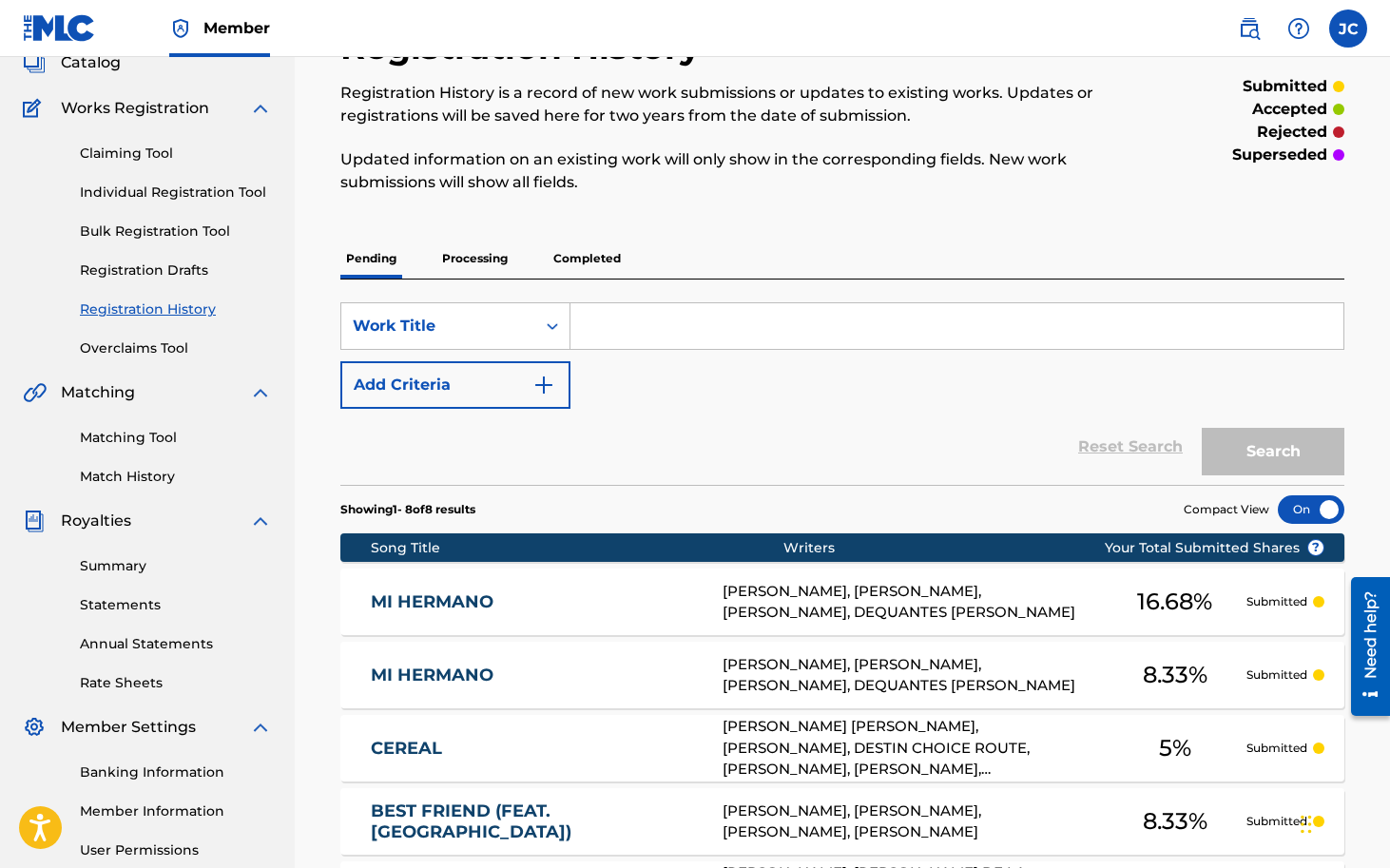
click at [130, 155] on link "Claiming Tool" at bounding box center [176, 154] width 192 height 20
click at [137, 154] on link "Claiming Tool" at bounding box center [176, 154] width 192 height 20
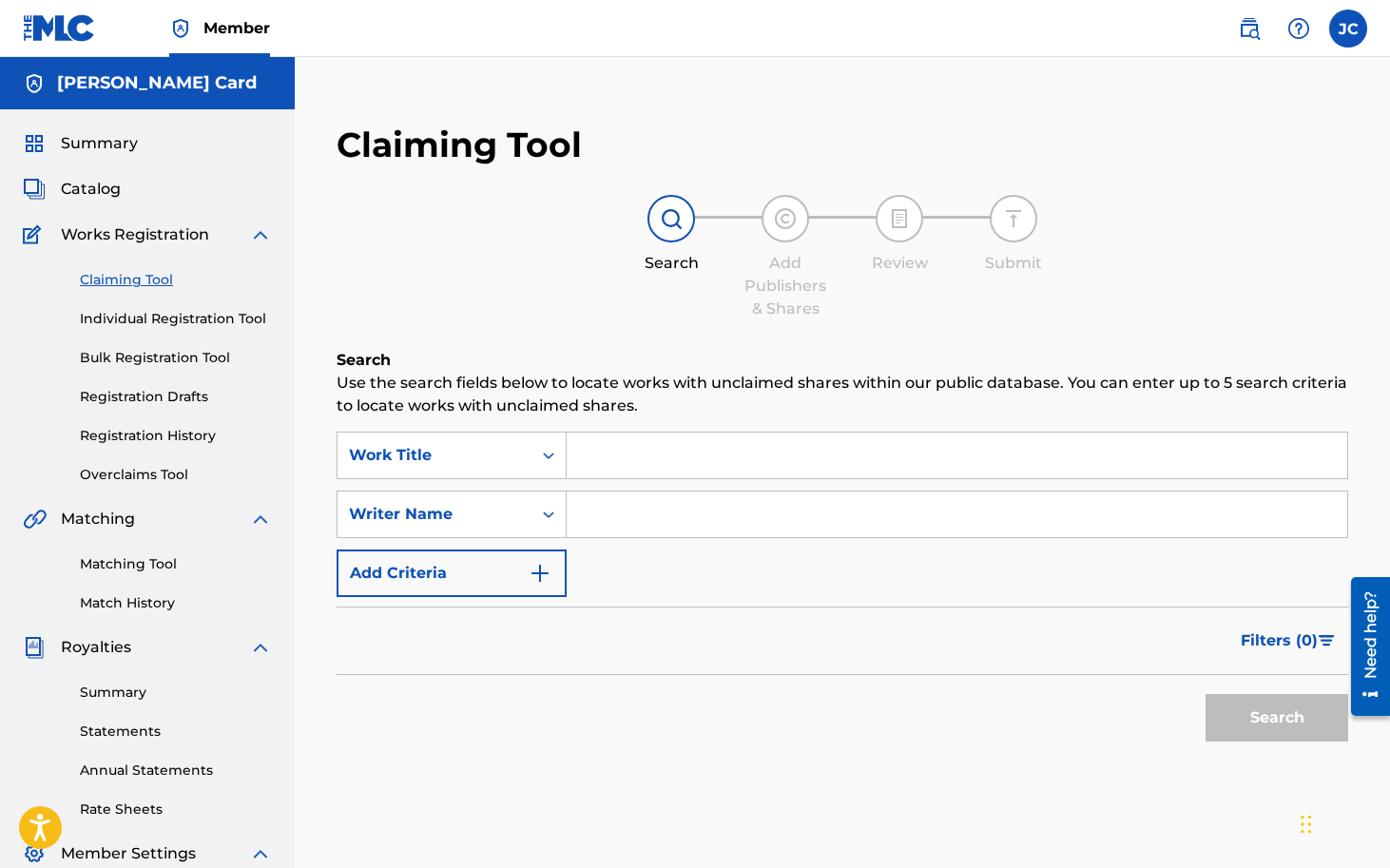
click at [642, 445] on input "Search Form" at bounding box center [957, 455] width 781 height 45
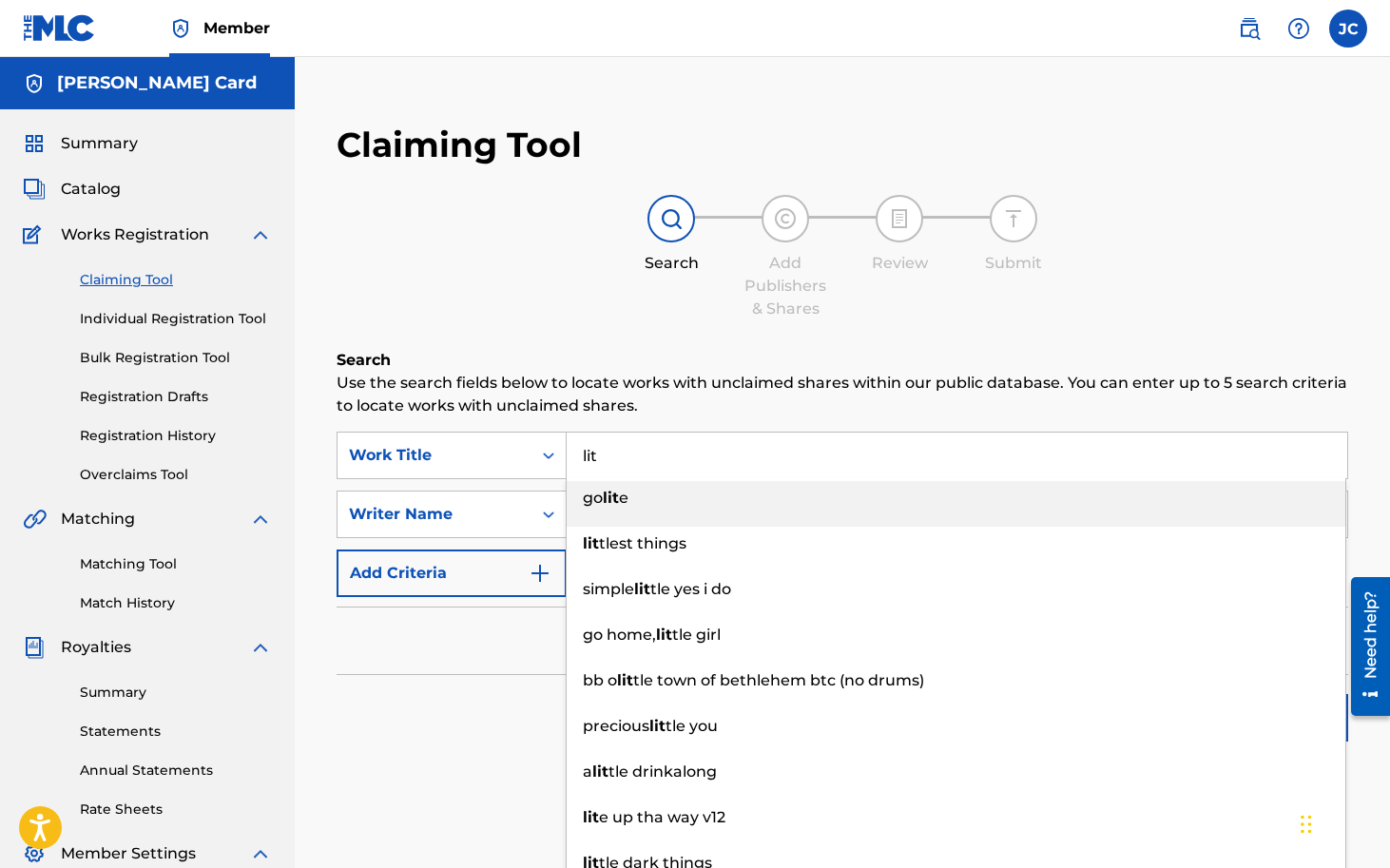
type input "lit"
click at [677, 392] on p "Use the search fields below to locate works with unclaimed shares within our pu…" at bounding box center [842, 394] width 1012 height 45
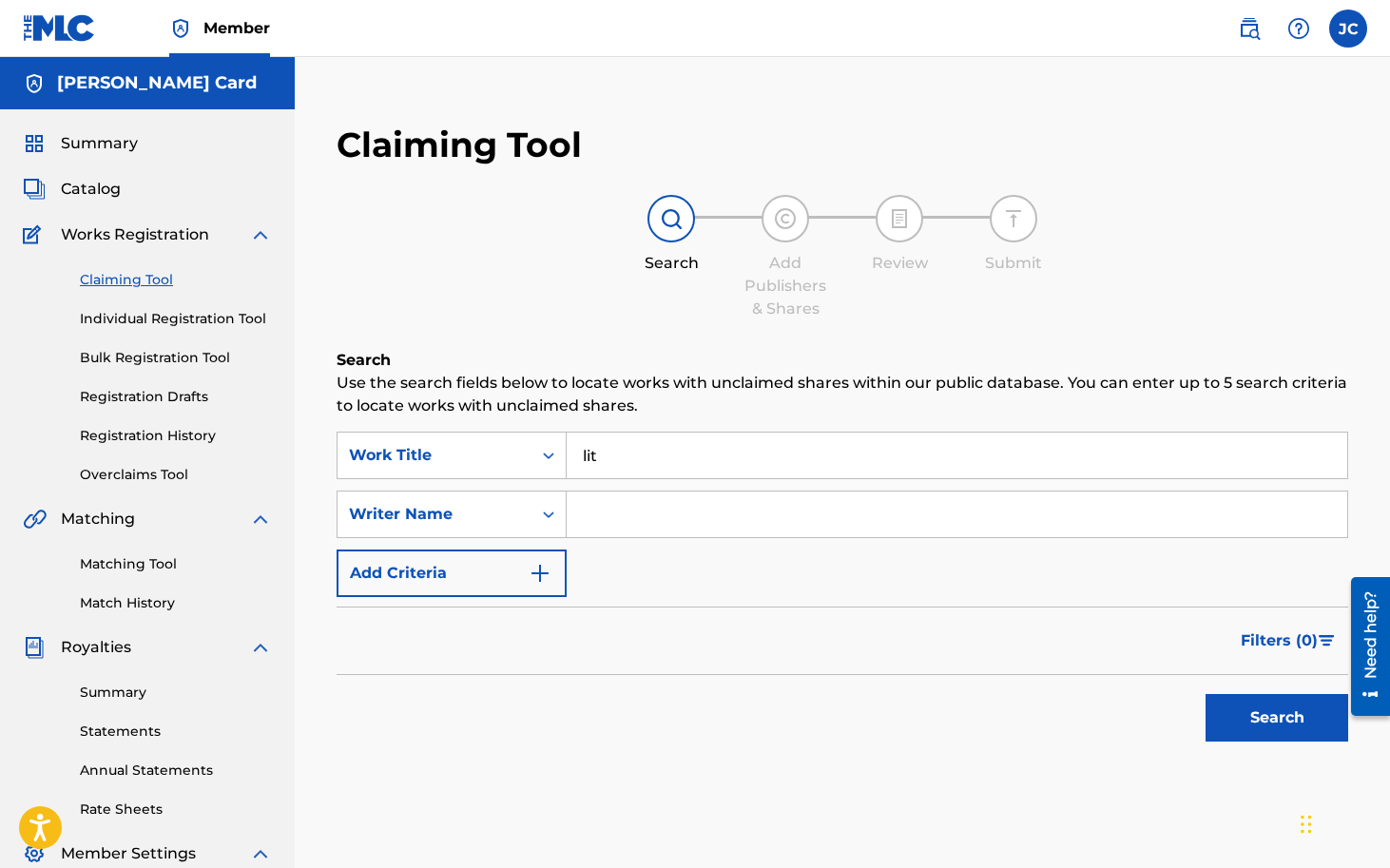
click at [637, 520] on input "Search Form" at bounding box center [957, 514] width 781 height 45
type input "[PERSON_NAME]"
click at [680, 405] on p "Use the search fields below to locate works with unclaimed shares within our pu…" at bounding box center [842, 394] width 1012 height 45
click at [1260, 717] on button "Search" at bounding box center [1277, 717] width 143 height 47
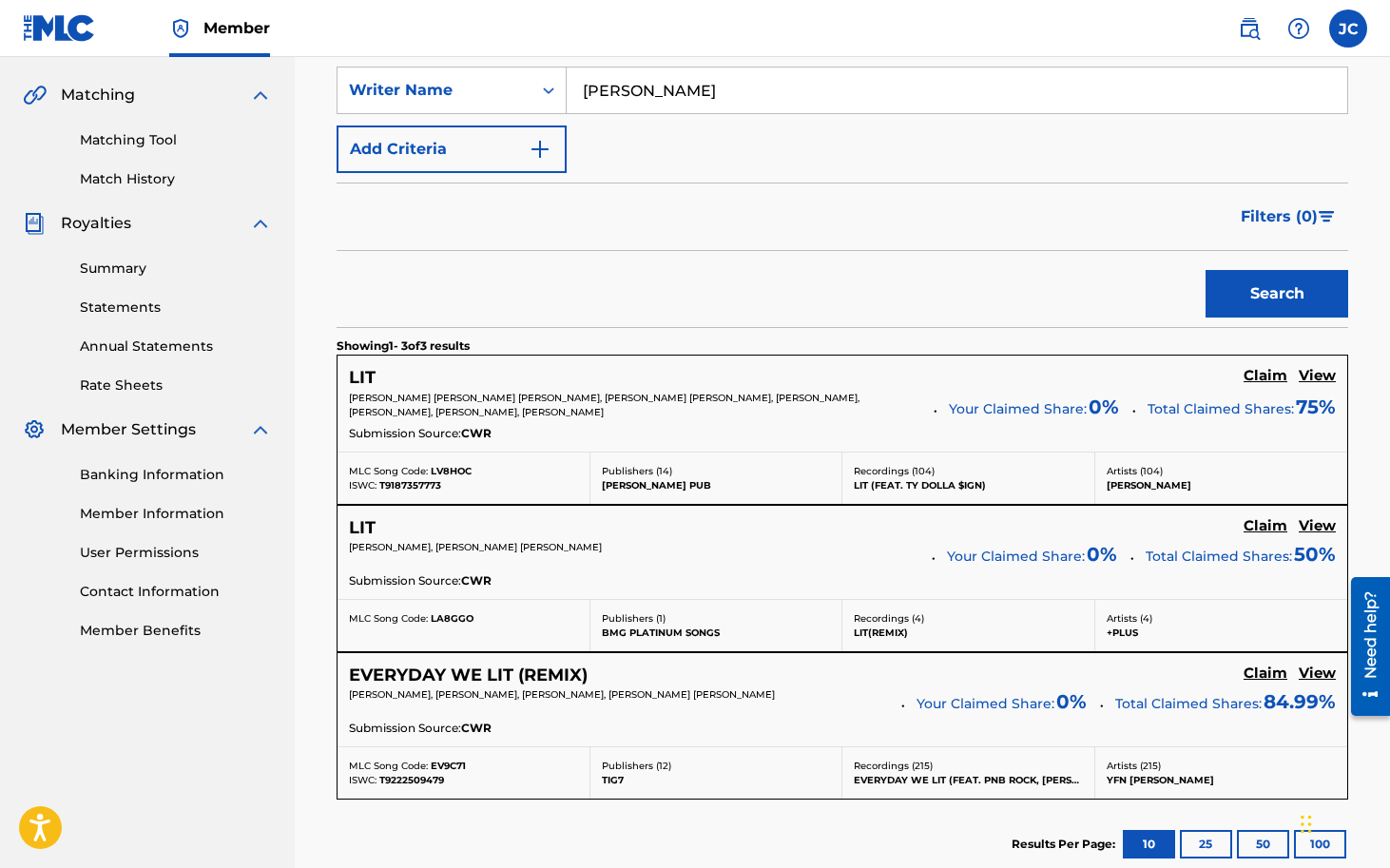
scroll to position [427, 0]
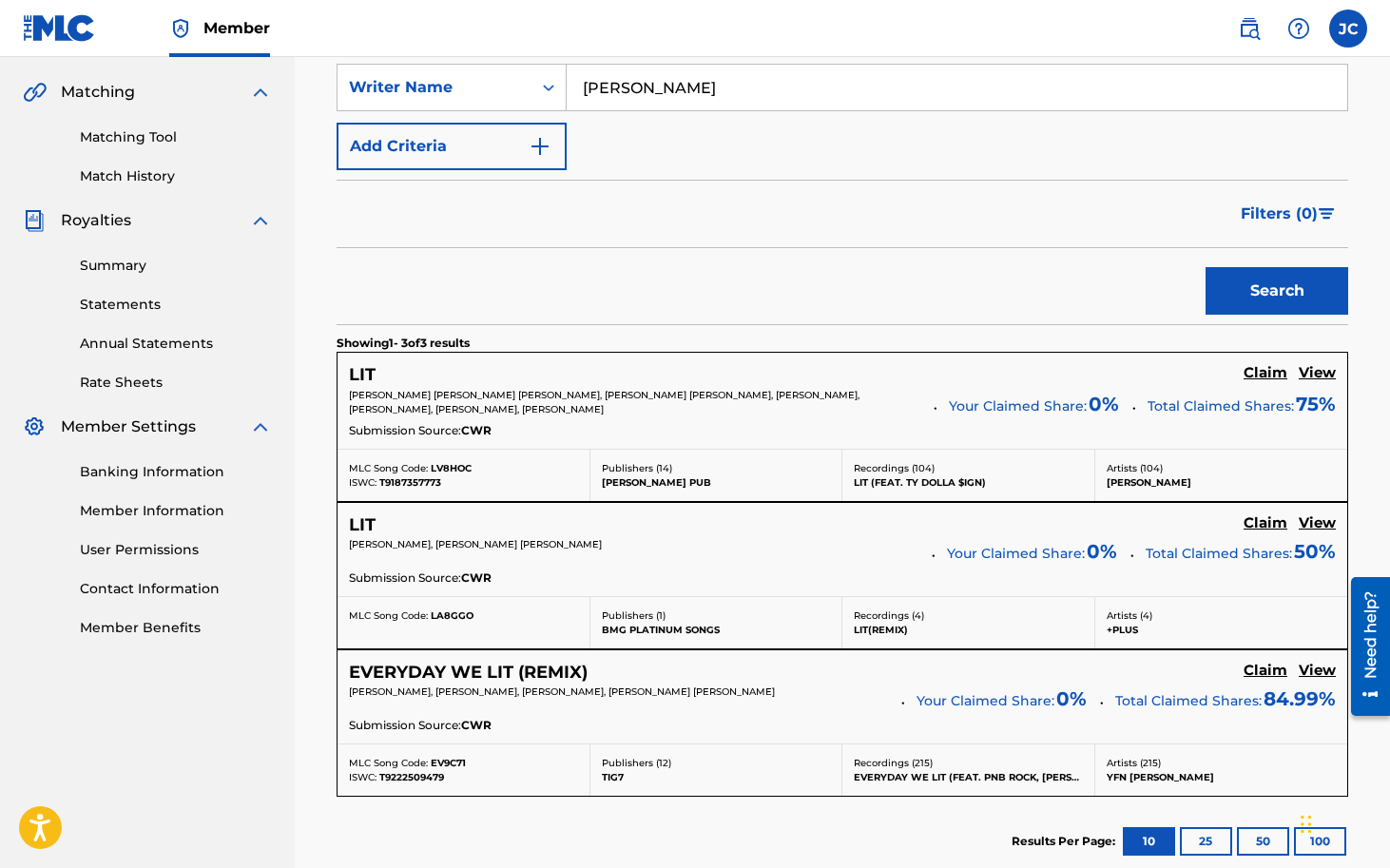
click at [367, 370] on h5 "LIT" at bounding box center [362, 375] width 27 height 22
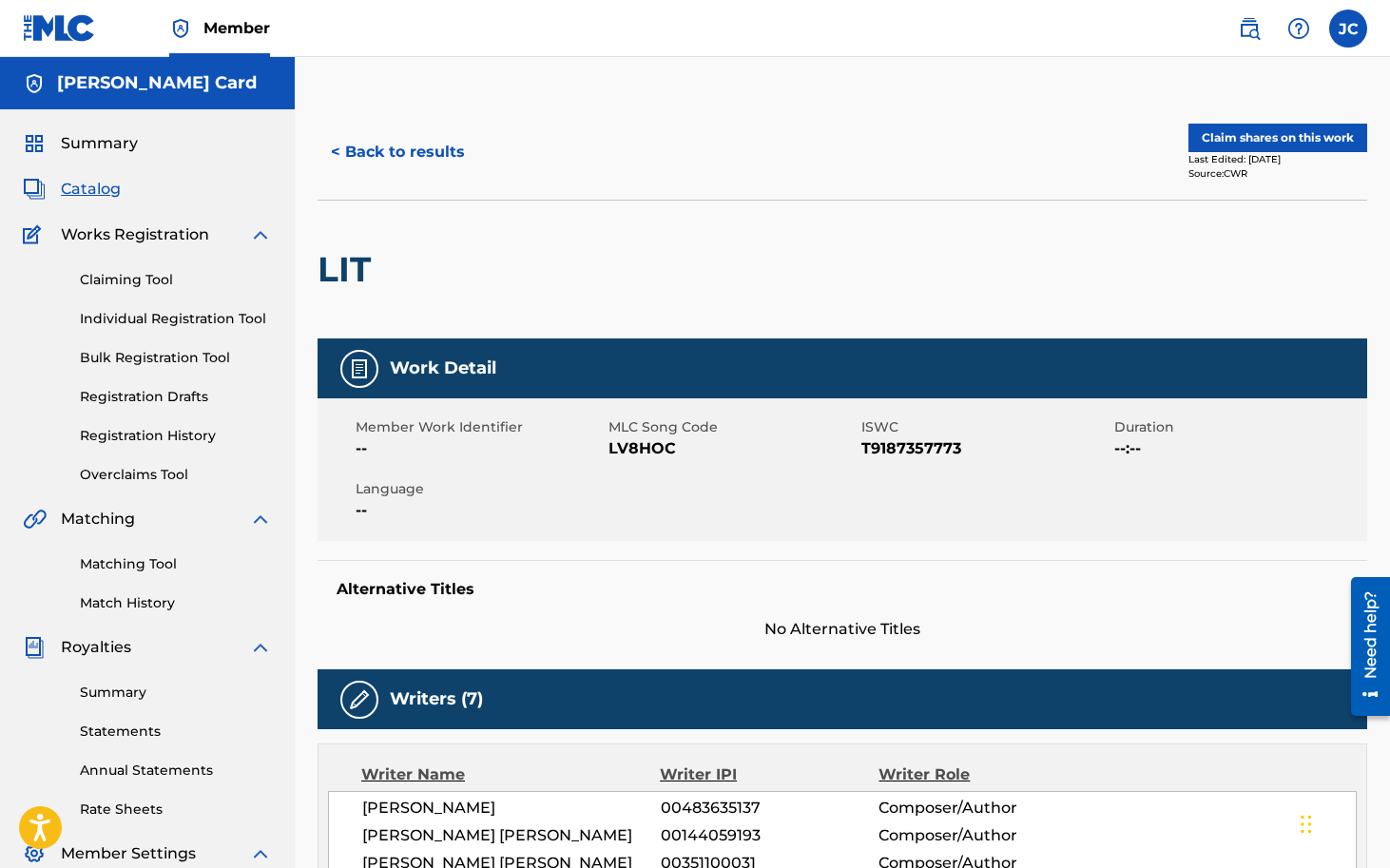
click at [1270, 142] on button "Claim shares on this work" at bounding box center [1277, 138] width 179 height 29
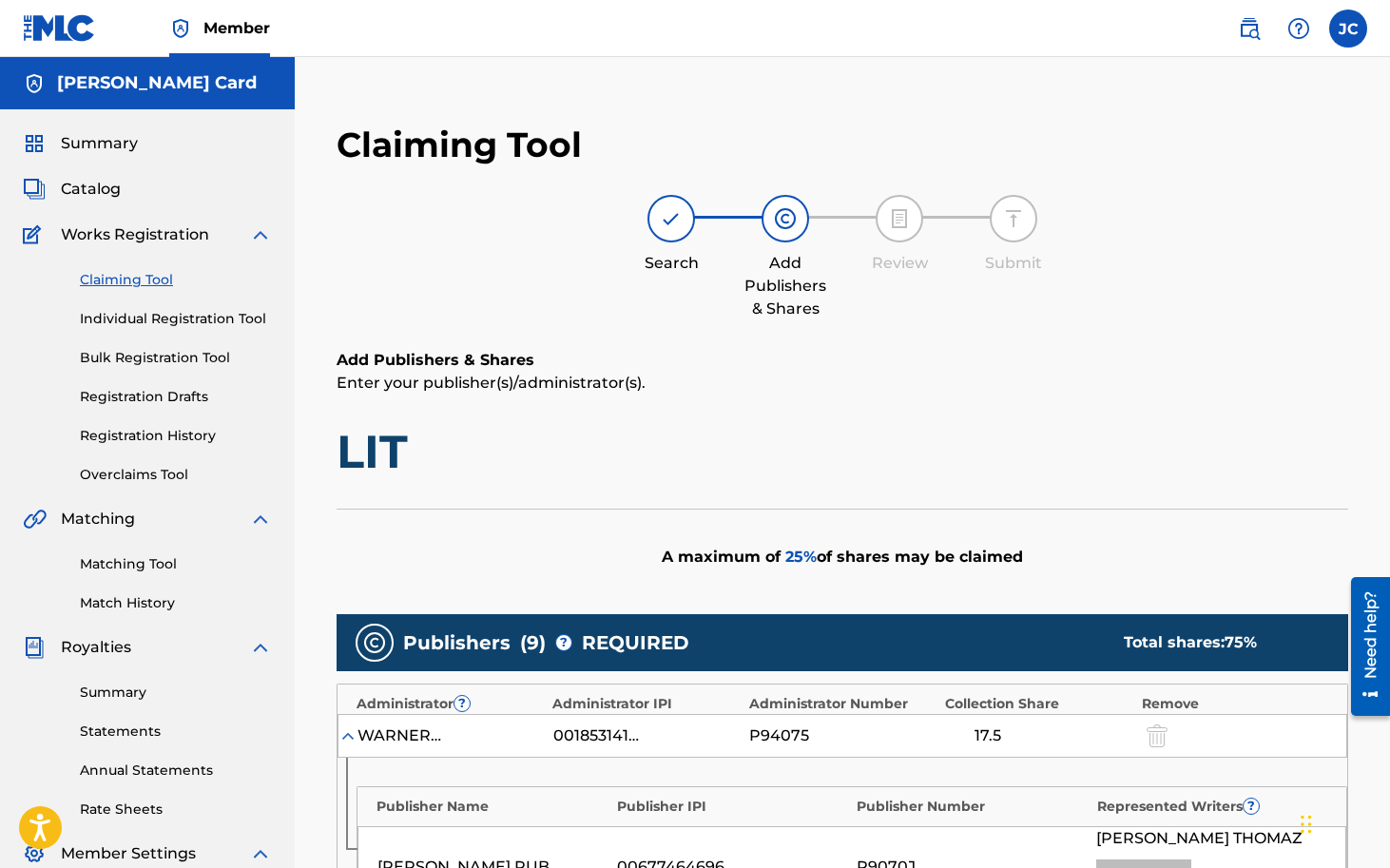
scroll to position [1761, 0]
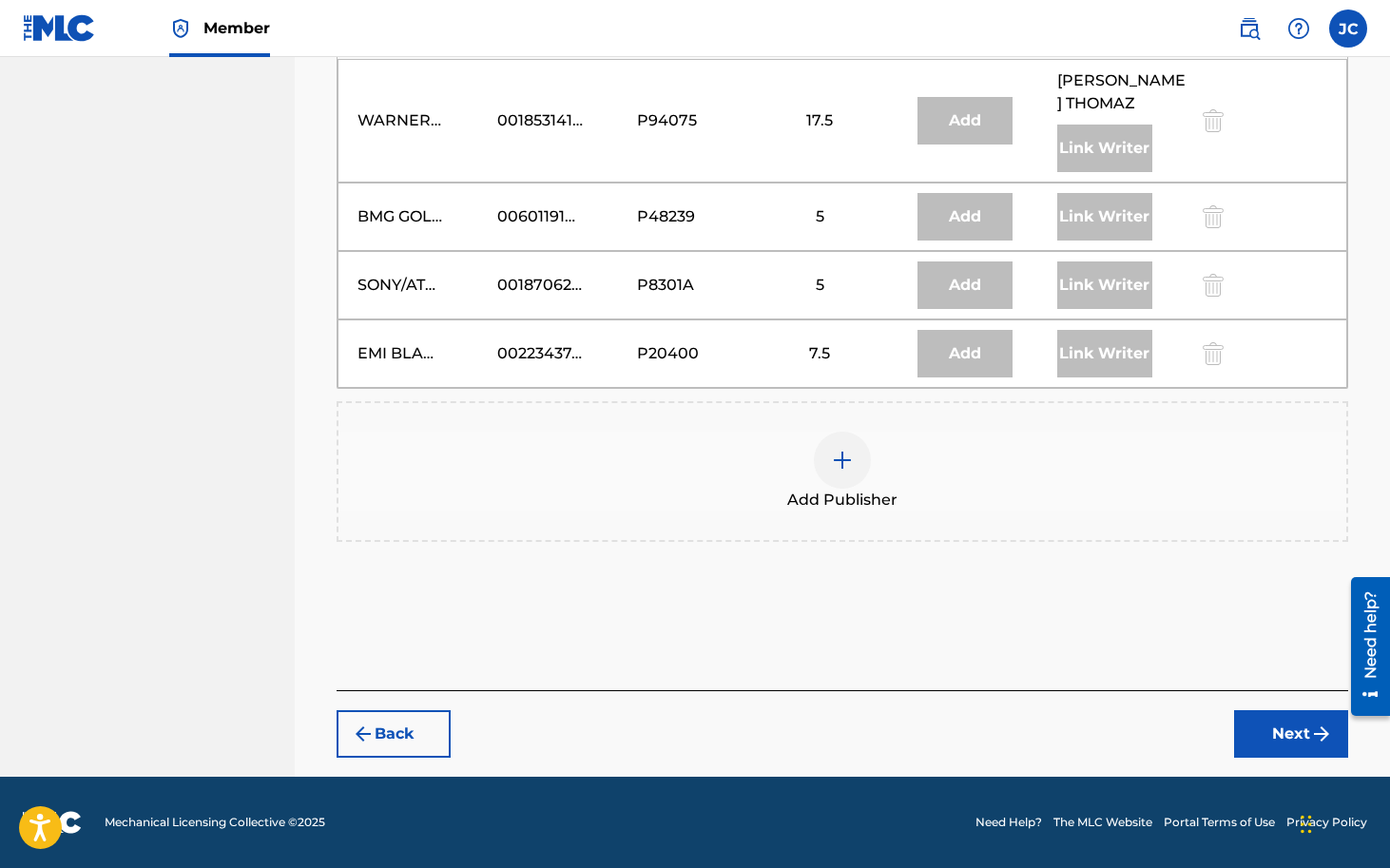
click at [841, 452] on img at bounding box center [843, 460] width 23 height 23
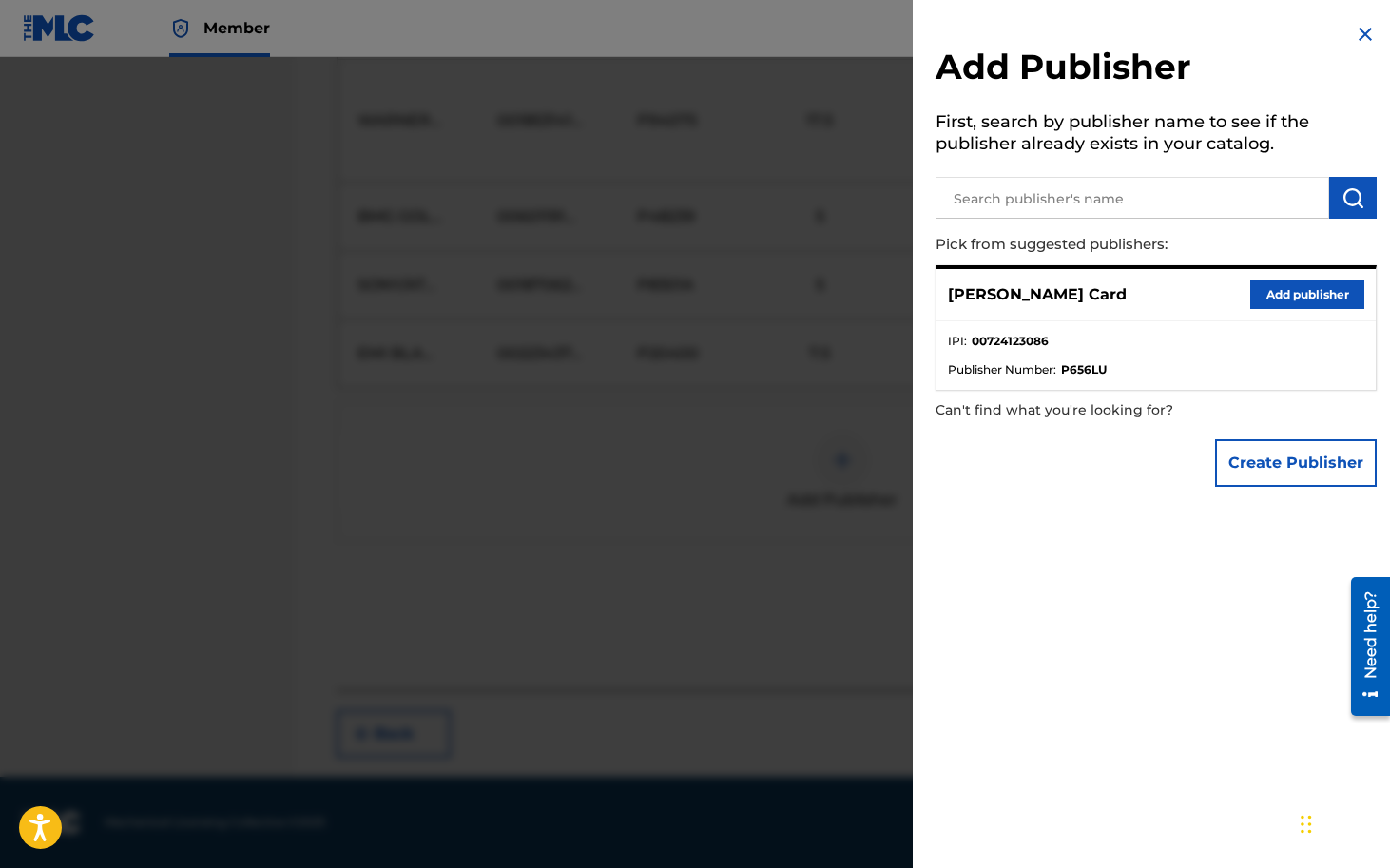
click at [1330, 297] on button "Add publisher" at bounding box center [1307, 295] width 114 height 29
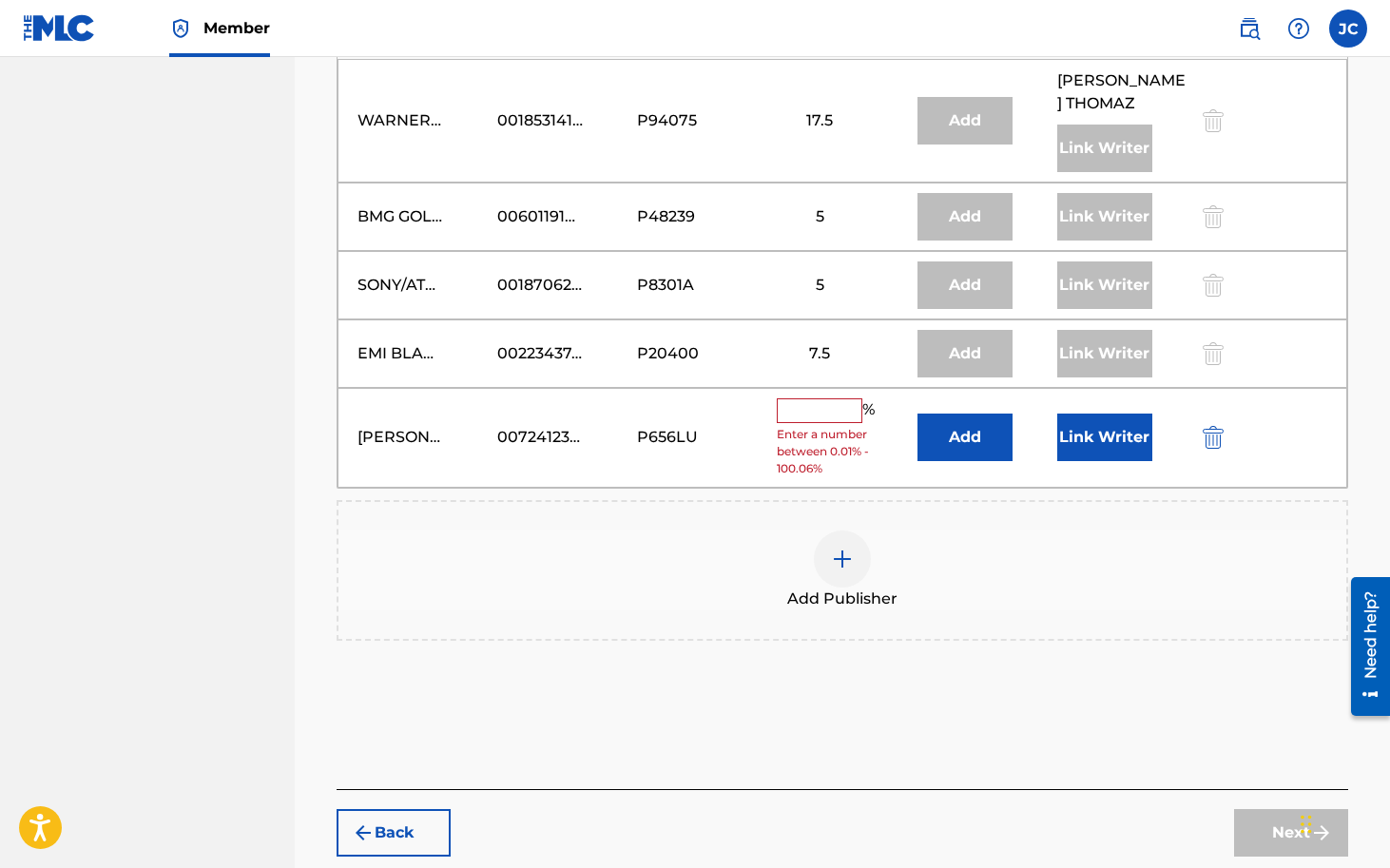
click at [832, 416] on input "text" at bounding box center [820, 411] width 86 height 25
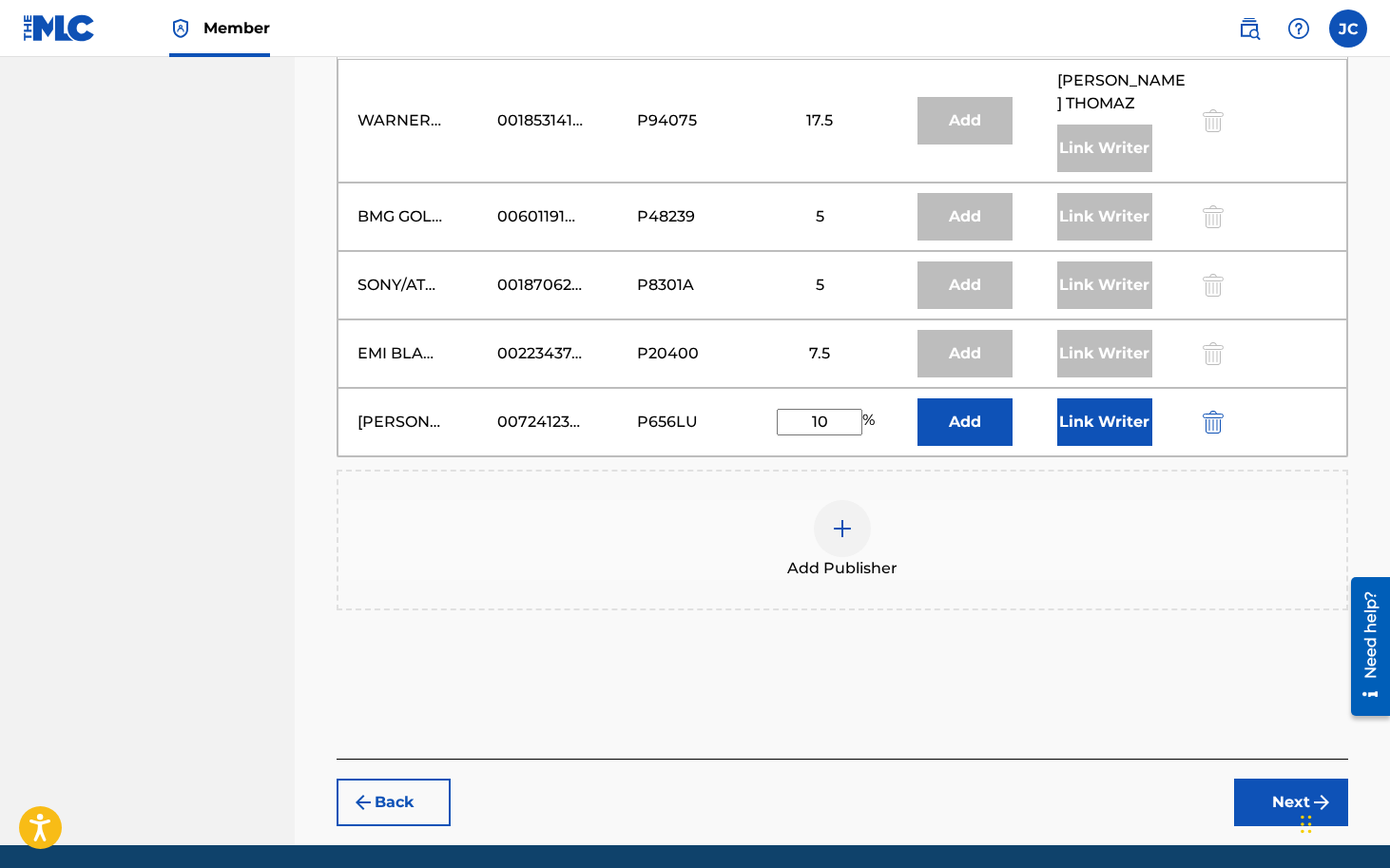
type input "10"
click at [960, 496] on div "Add Publisher" at bounding box center [842, 540] width 1012 height 141
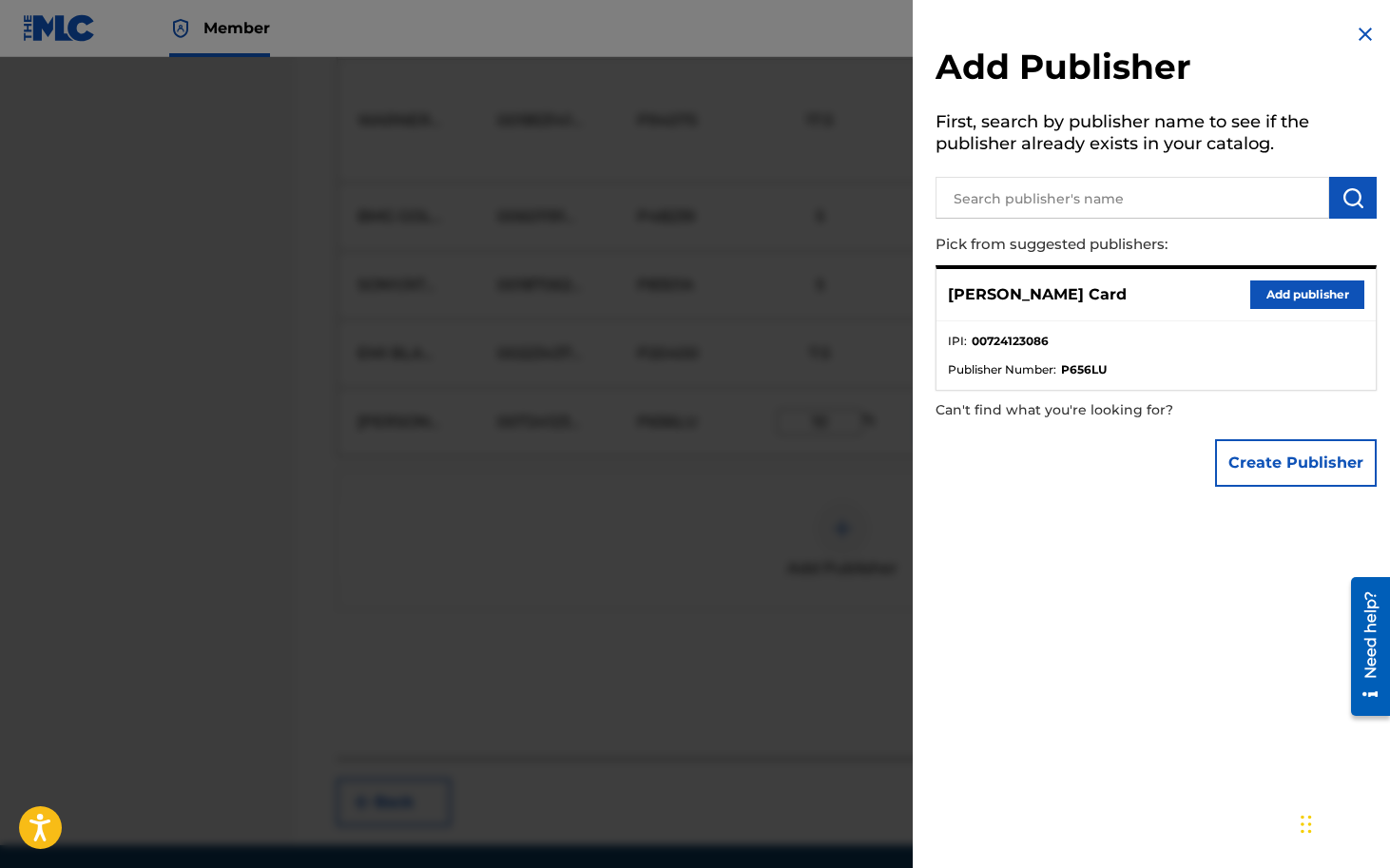
click at [839, 474] on div at bounding box center [695, 491] width 1390 height 868
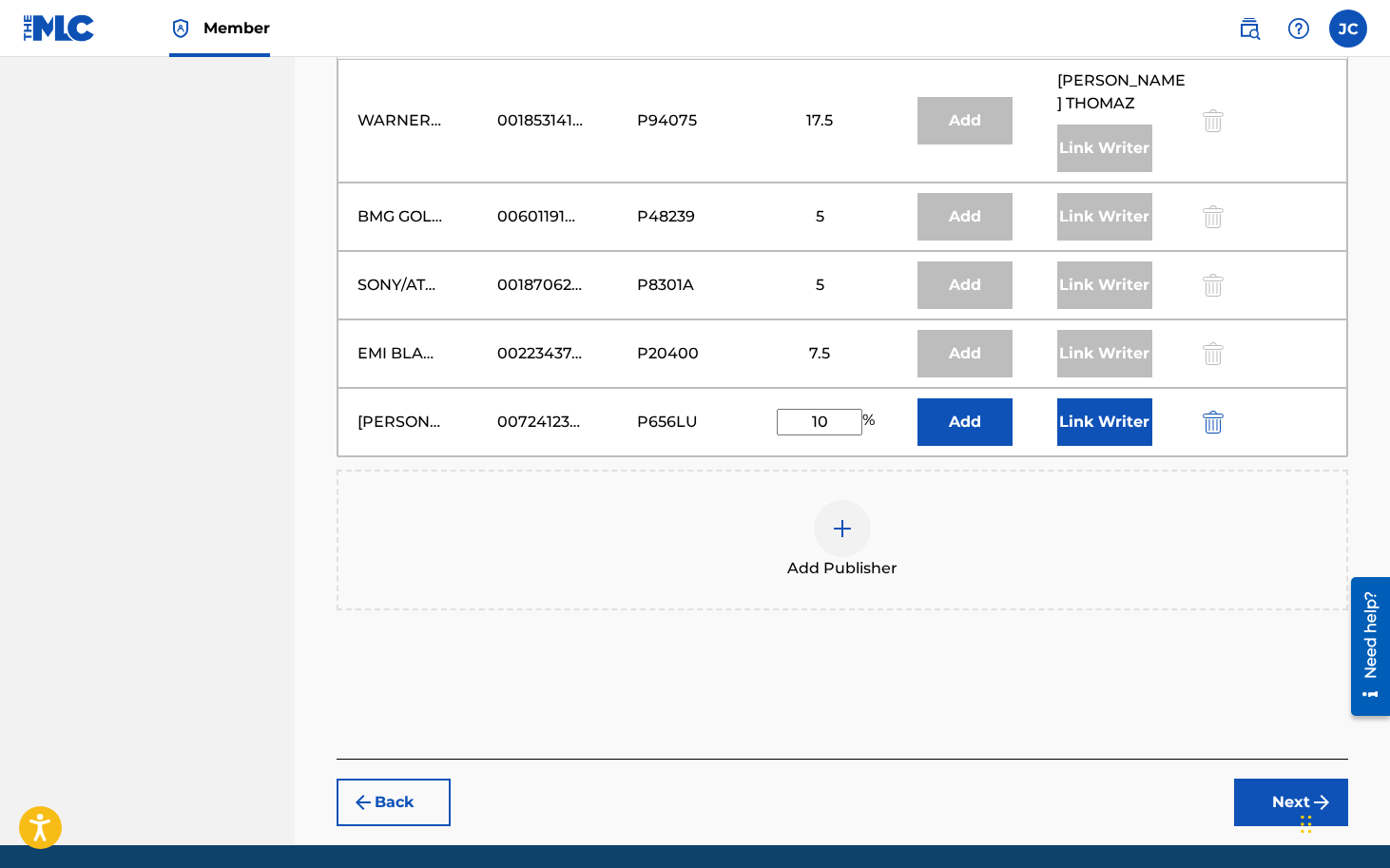
click at [1099, 426] on button "Link Writer" at bounding box center [1105, 421] width 95 height 47
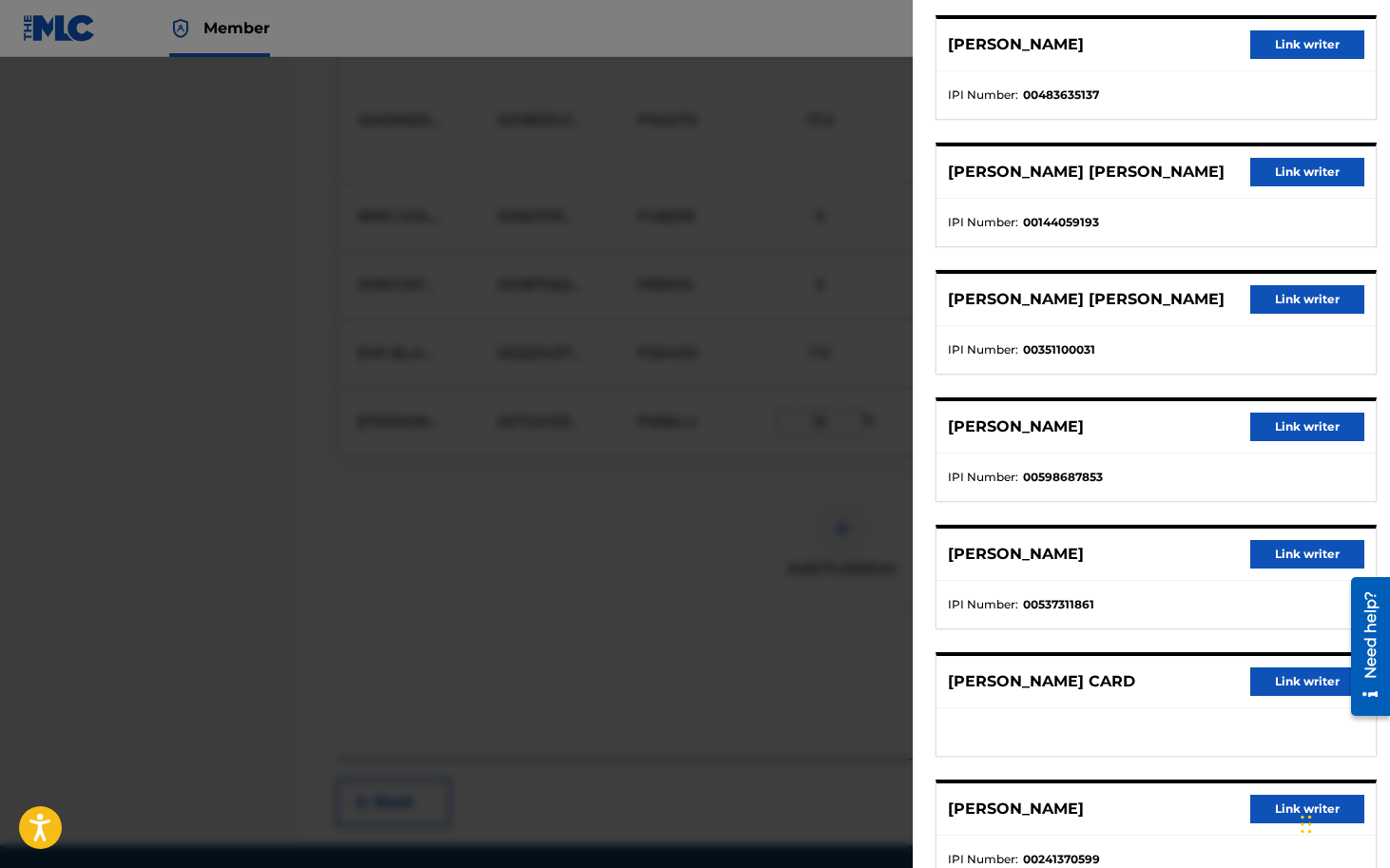
scroll to position [221, 0]
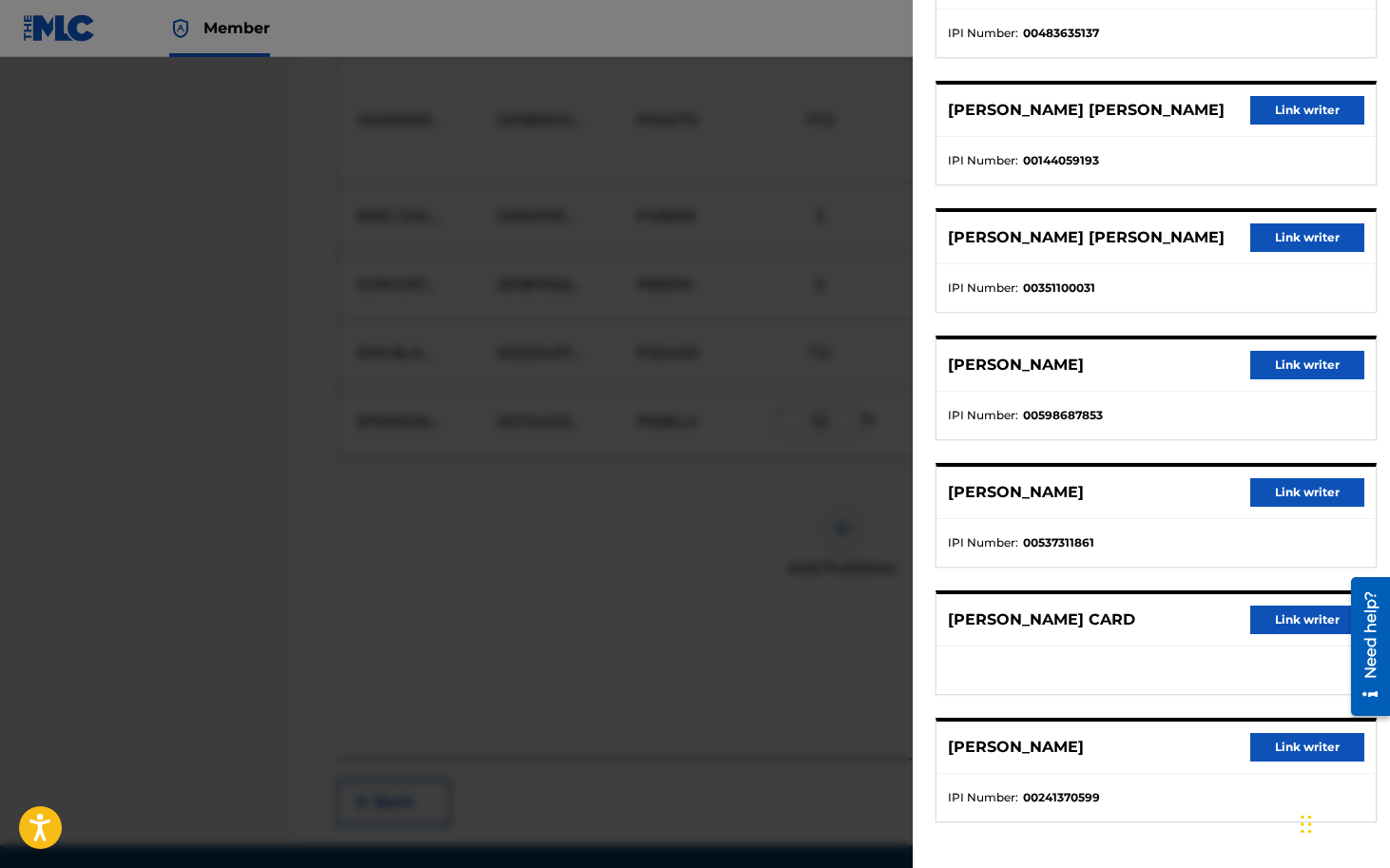
click at [1294, 619] on button "Link writer" at bounding box center [1307, 621] width 114 height 29
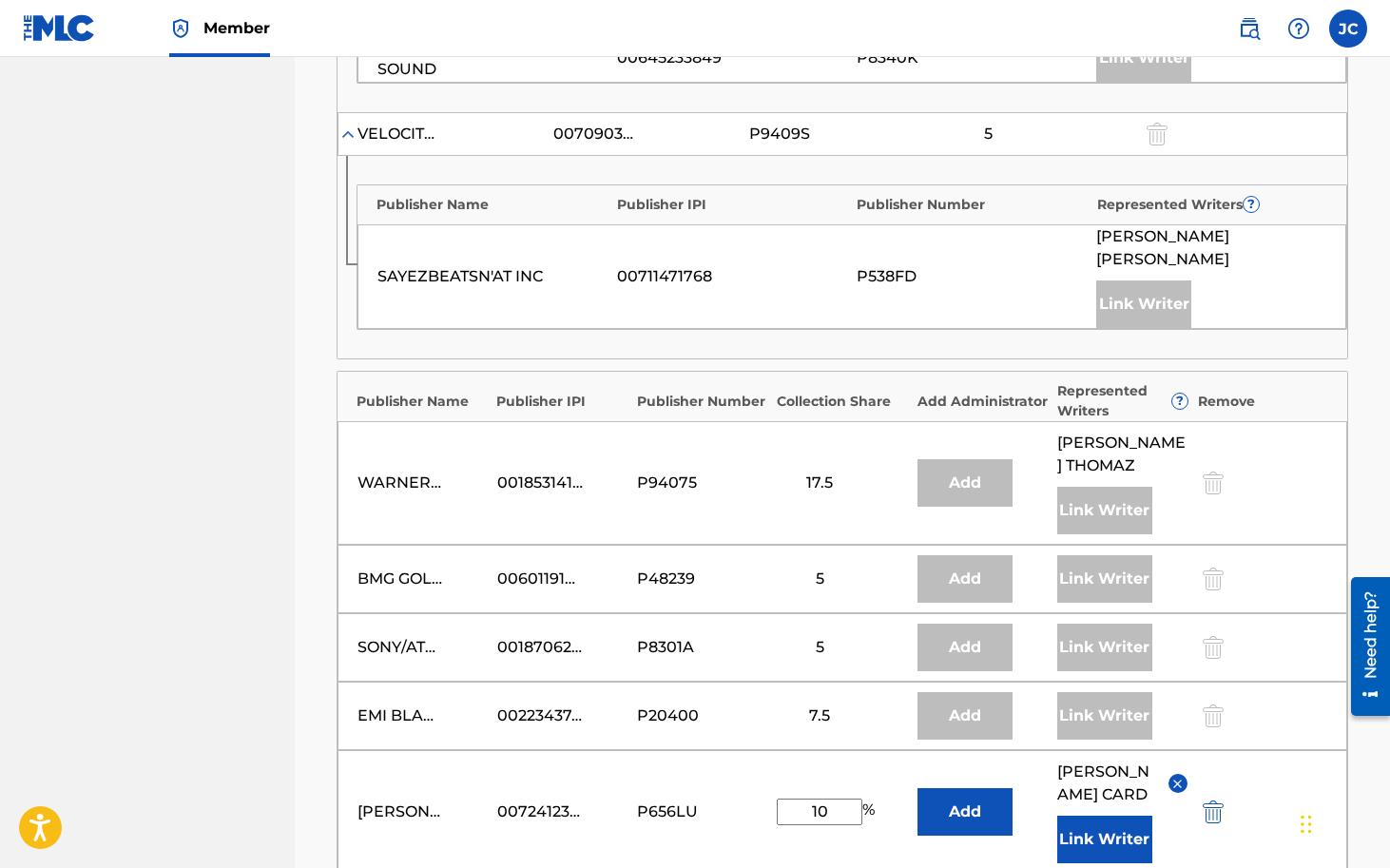
scroll to position [1884, 0]
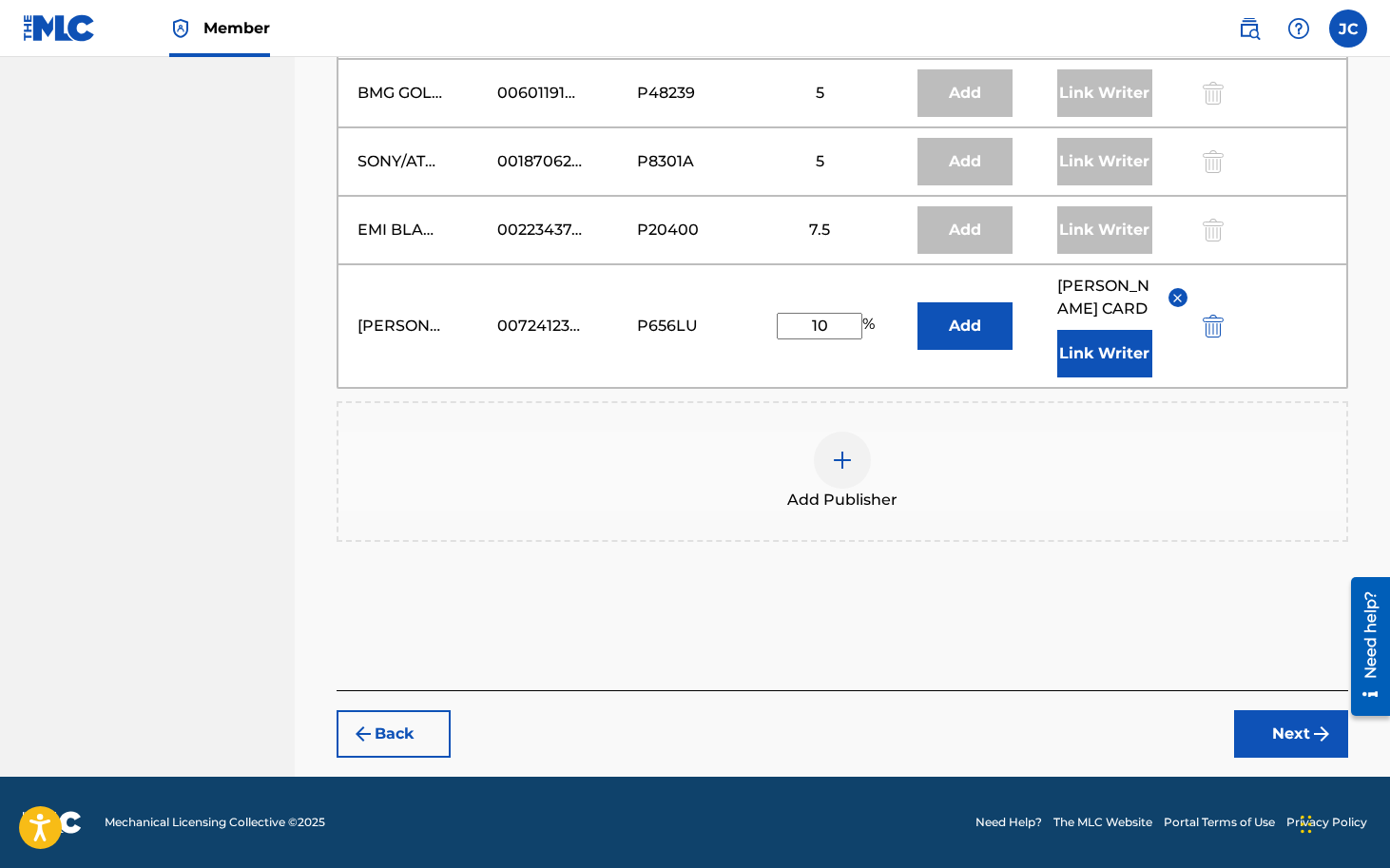
click at [1266, 732] on button "Next" at bounding box center [1291, 734] width 114 height 47
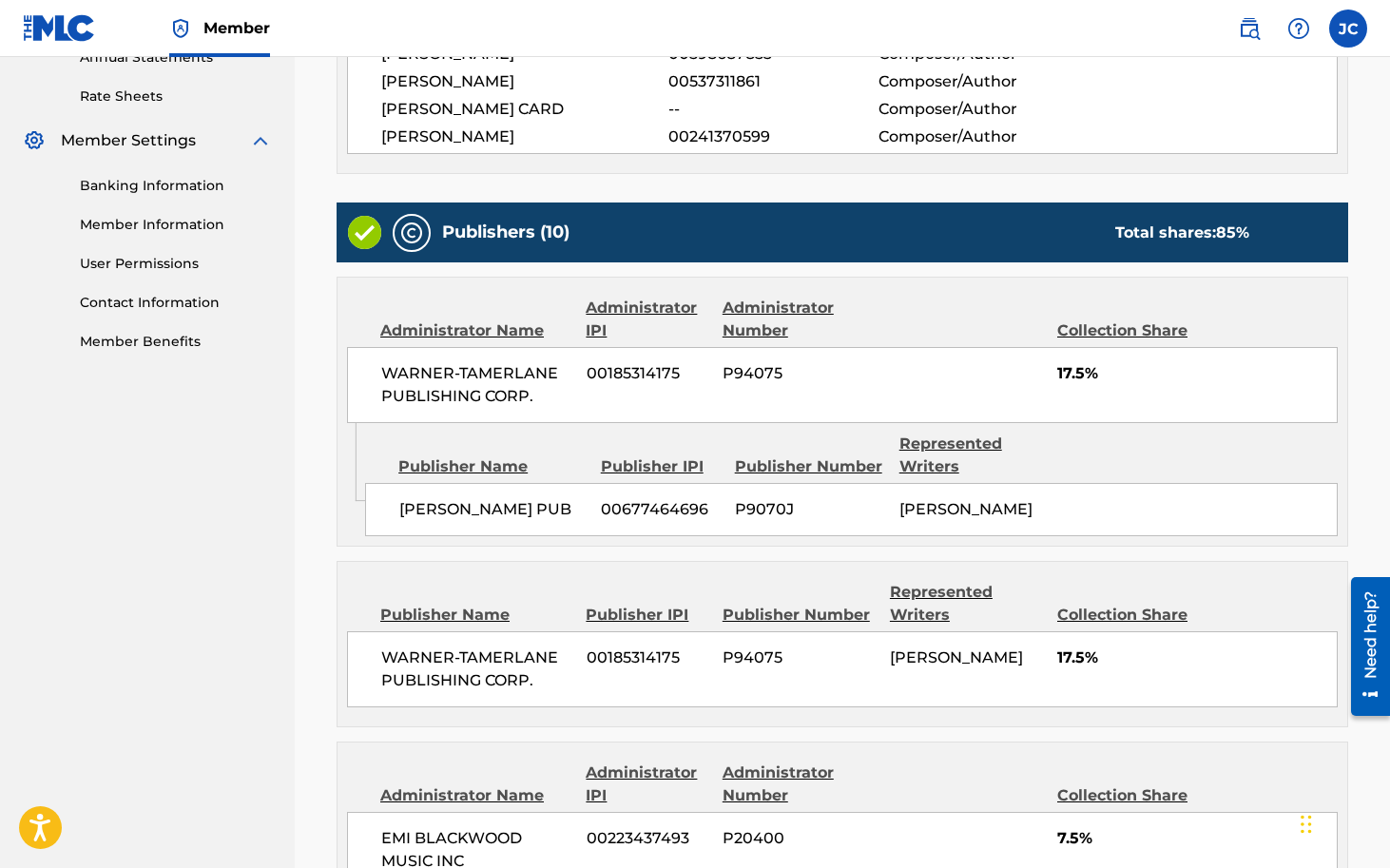
scroll to position [2600, 0]
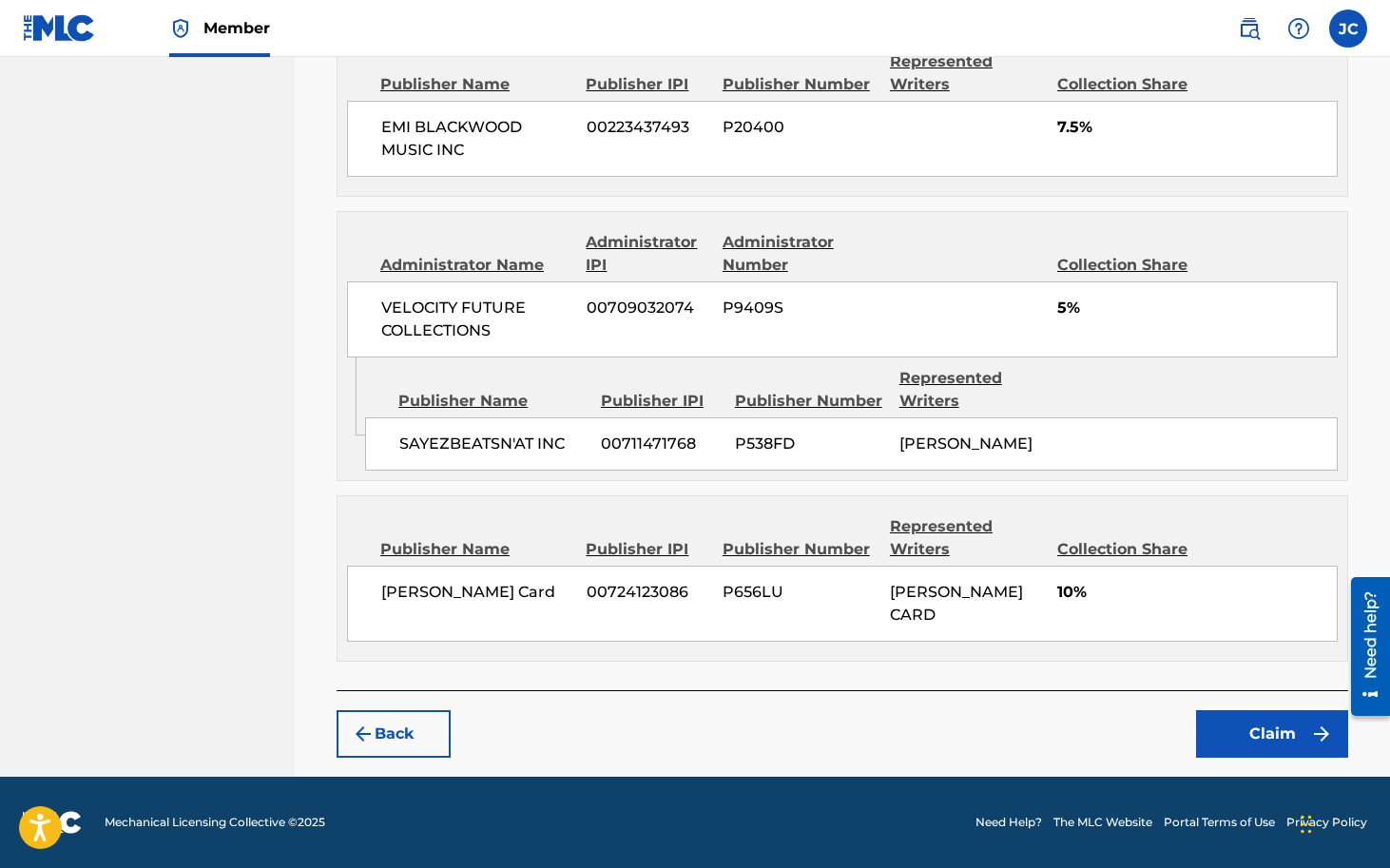
click at [1273, 740] on button "Claim" at bounding box center [1271, 734] width 152 height 47
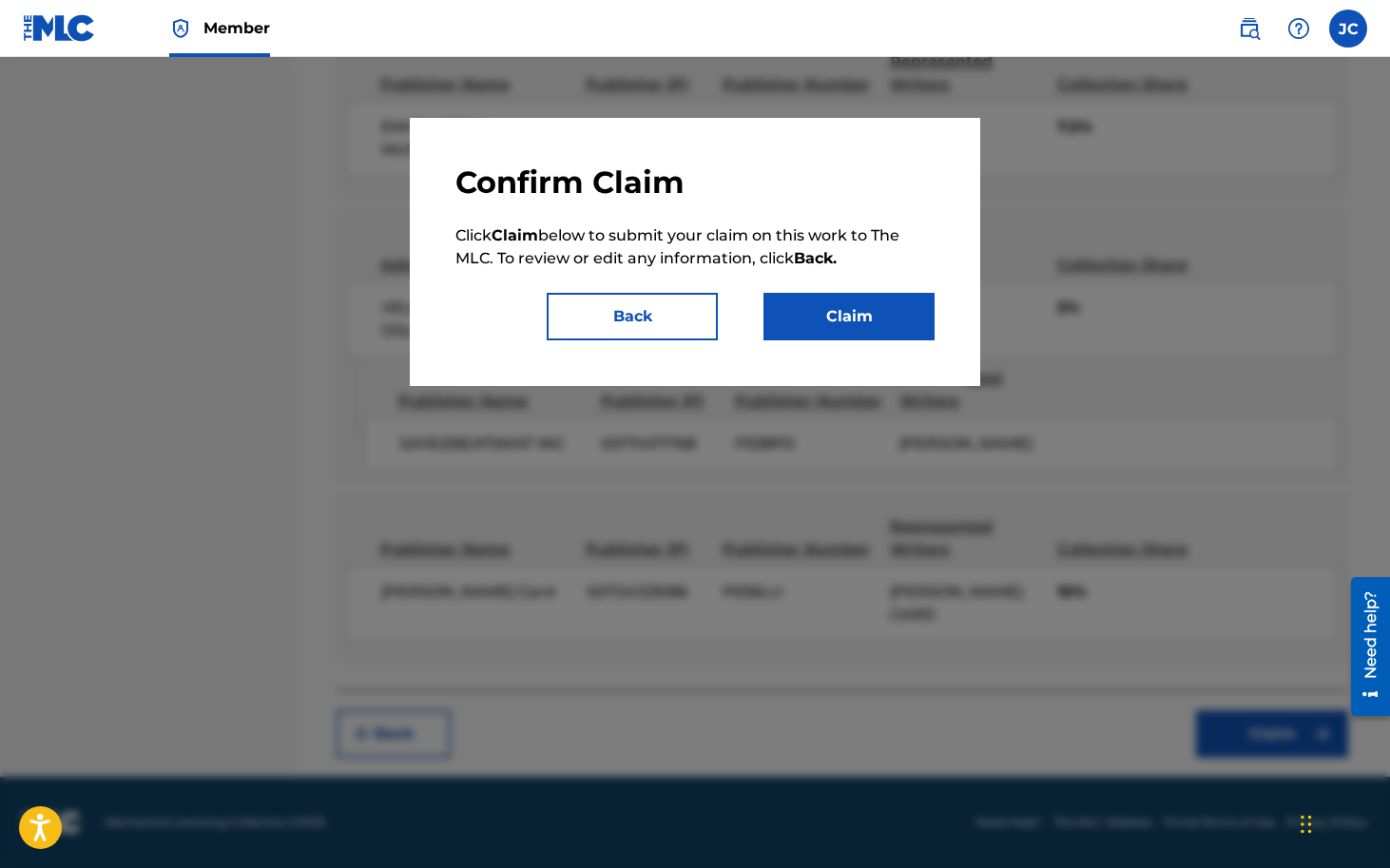
click at [857, 319] on button "Claim" at bounding box center [849, 316] width 171 height 47
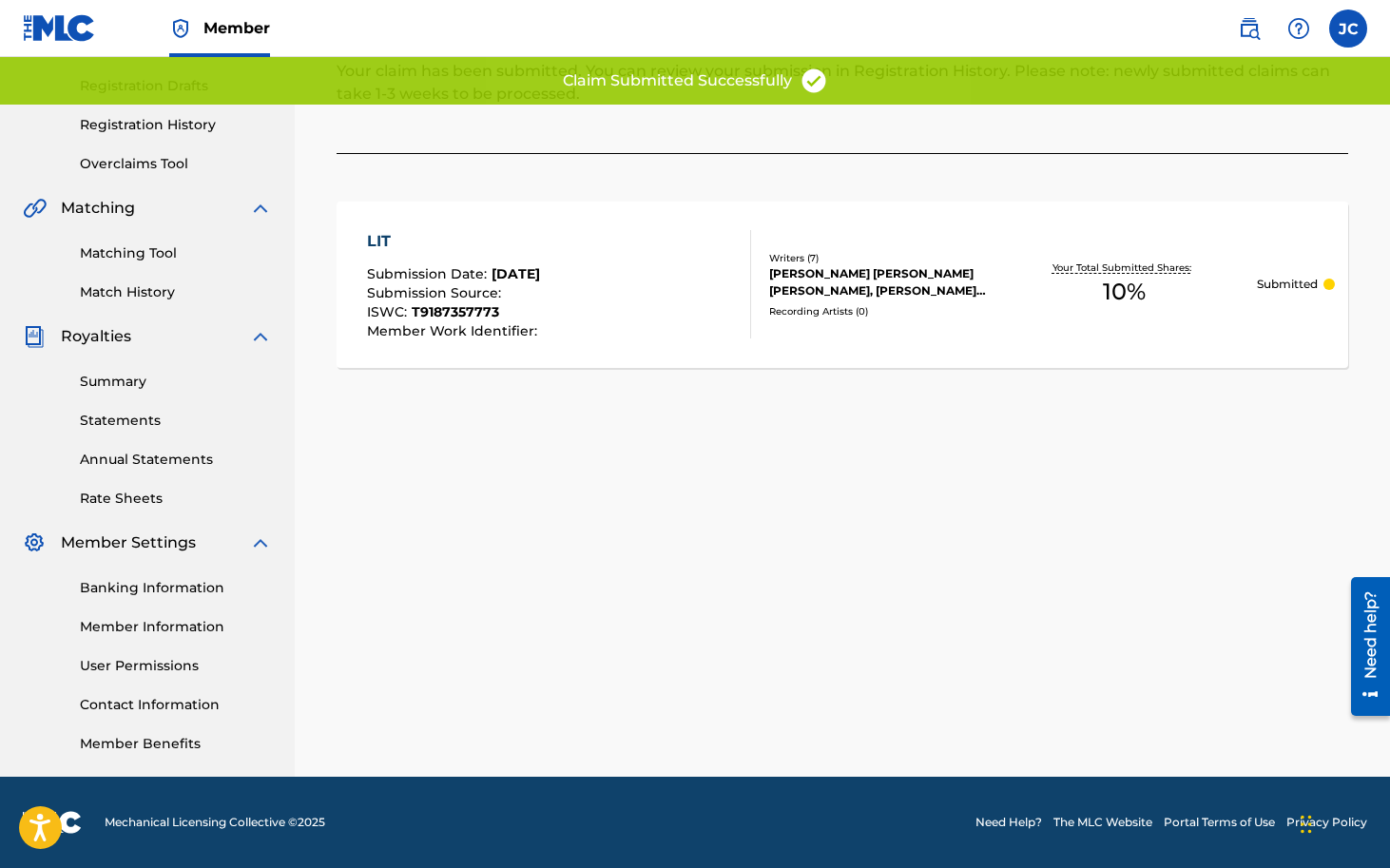
scroll to position [196, 0]
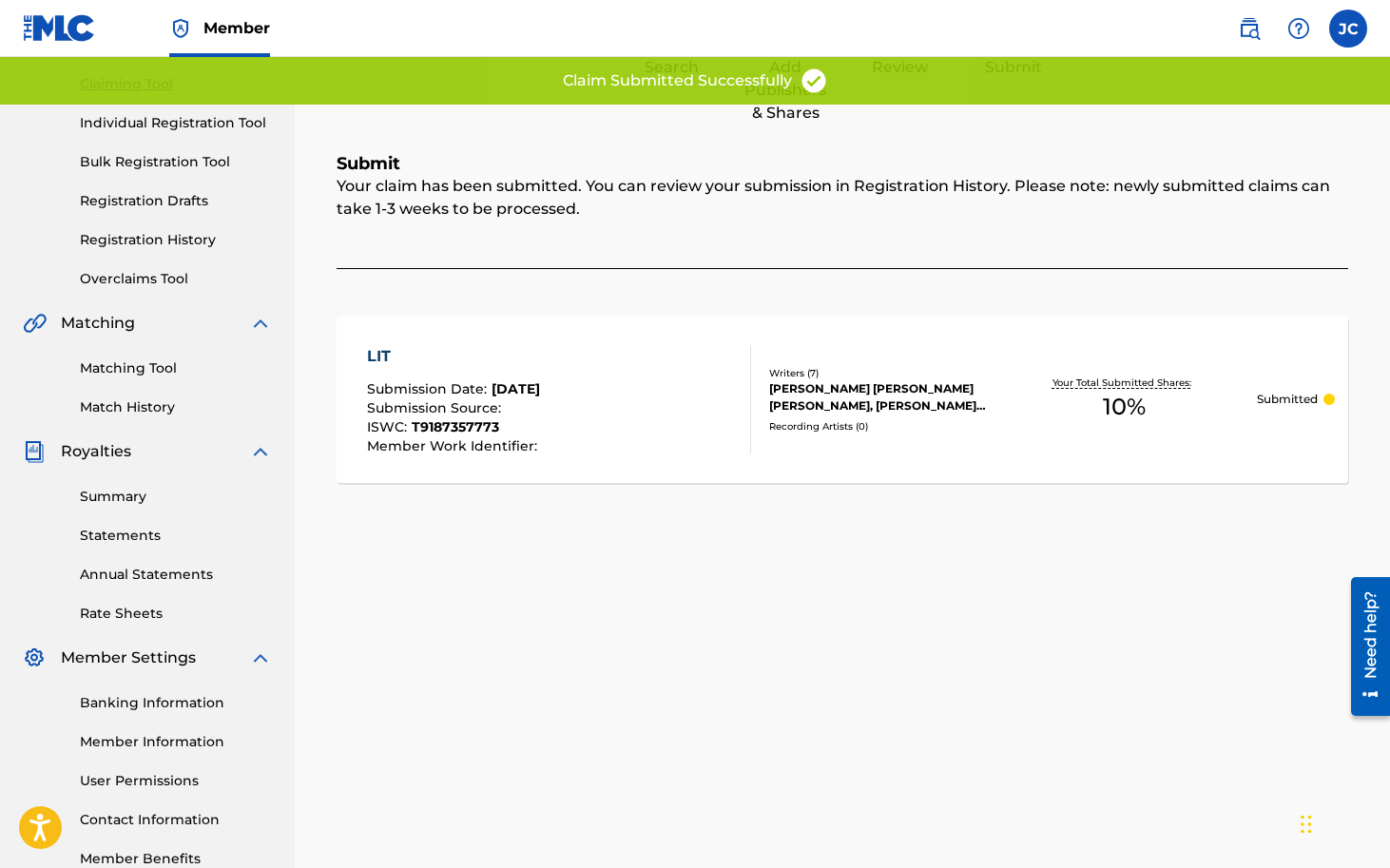
click at [184, 242] on link "Registration History" at bounding box center [176, 240] width 192 height 20
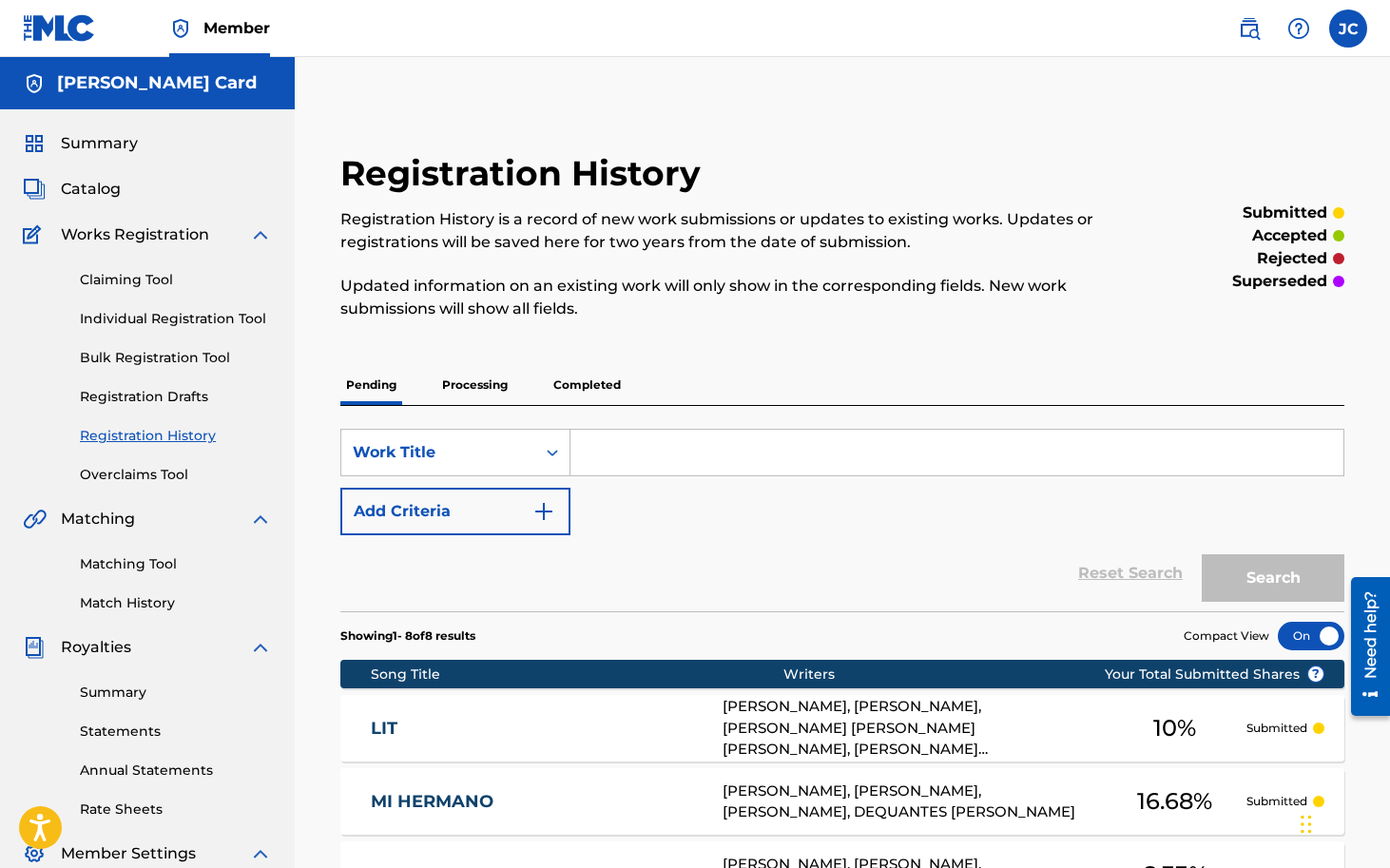
click at [140, 283] on link "Claiming Tool" at bounding box center [176, 279] width 192 height 20
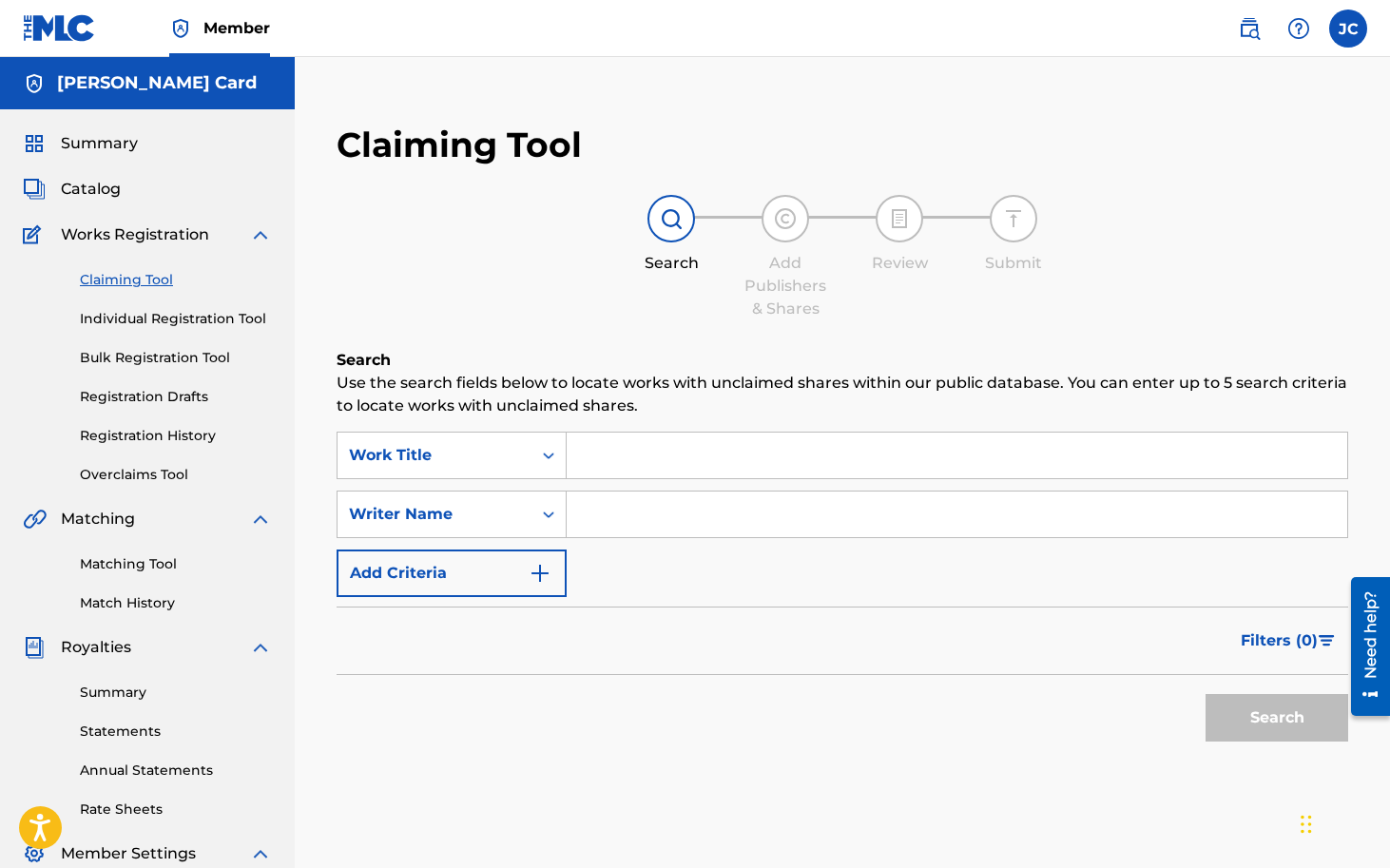
click at [690, 462] on input "Search Form" at bounding box center [957, 455] width 781 height 45
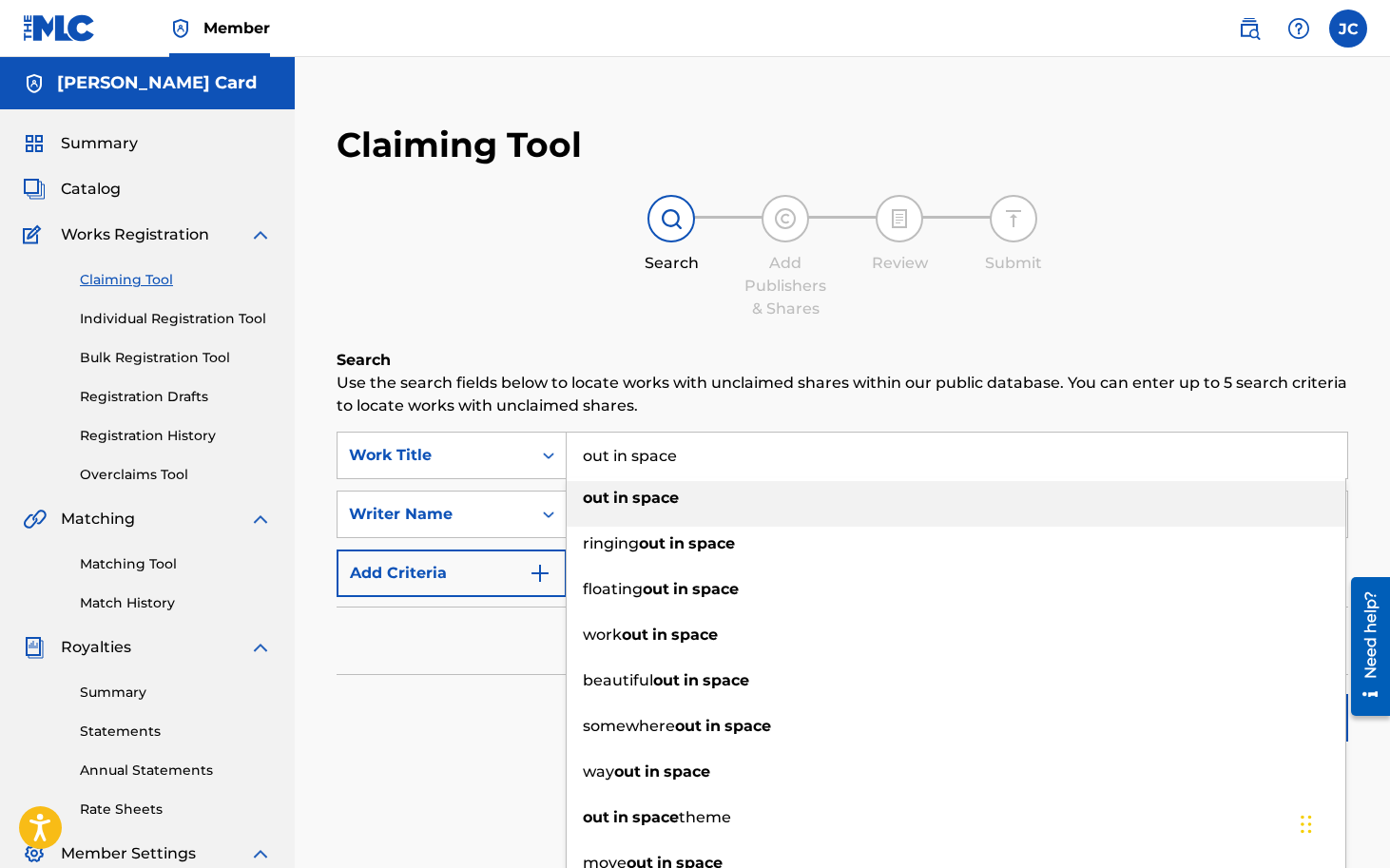
type input "out in space"
click at [652, 509] on div "out in space" at bounding box center [956, 498] width 779 height 34
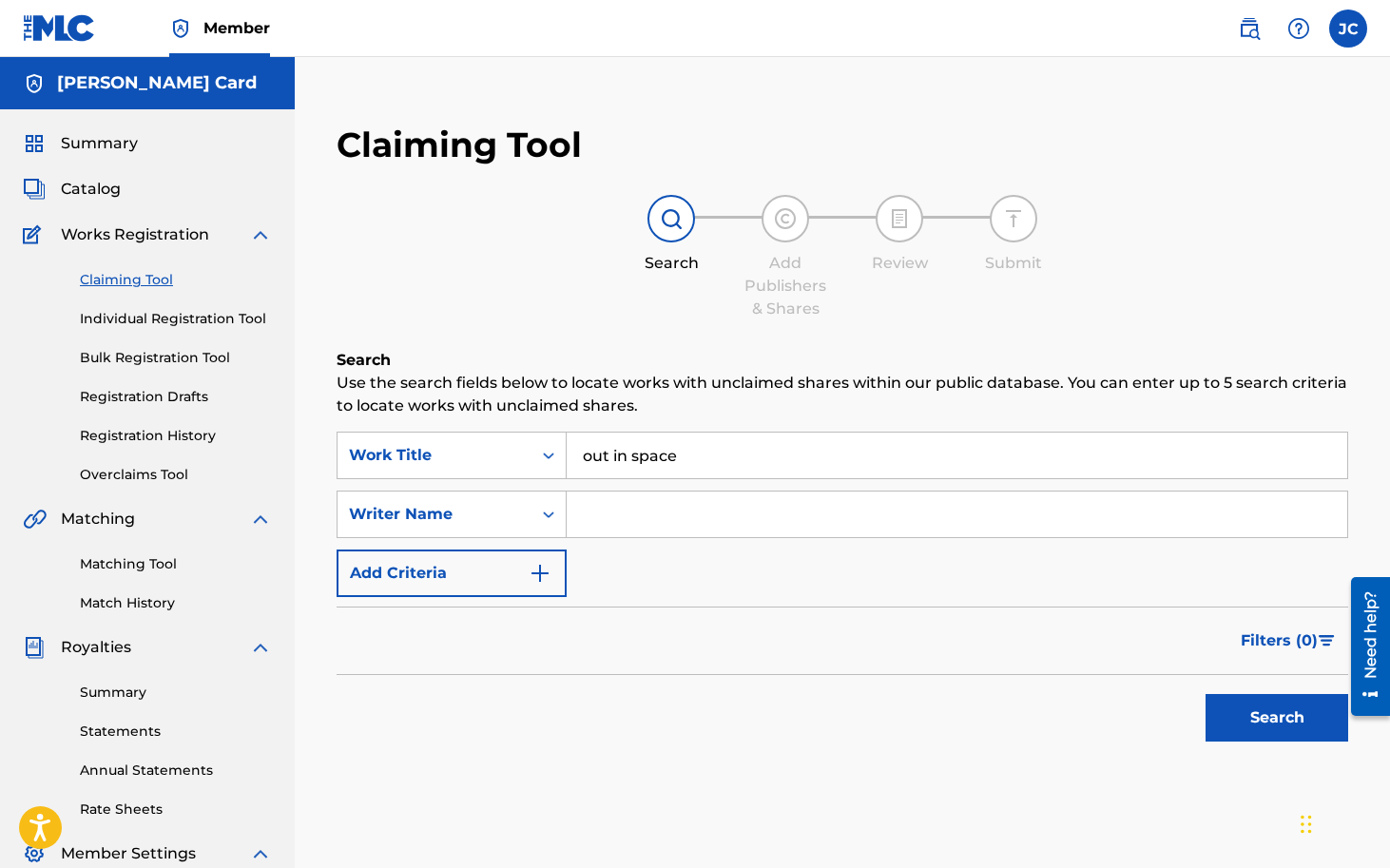
click at [635, 512] on input "Search Form" at bounding box center [957, 514] width 781 height 45
type input "[PERSON_NAME]"
click at [1258, 709] on button "Search" at bounding box center [1277, 717] width 143 height 47
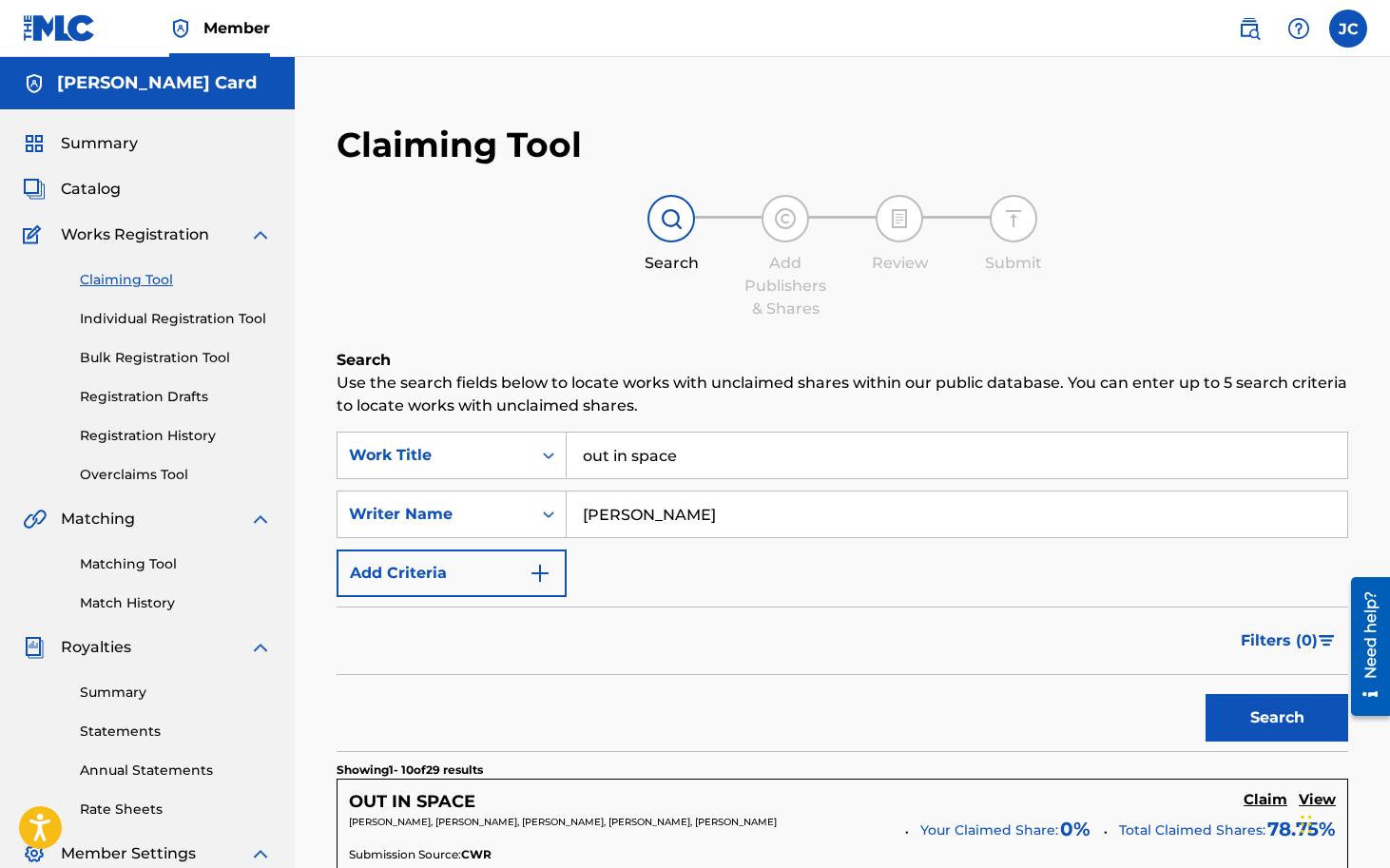
click at [467, 807] on h5 "OUT IN SPACE" at bounding box center [412, 801] width 127 height 22
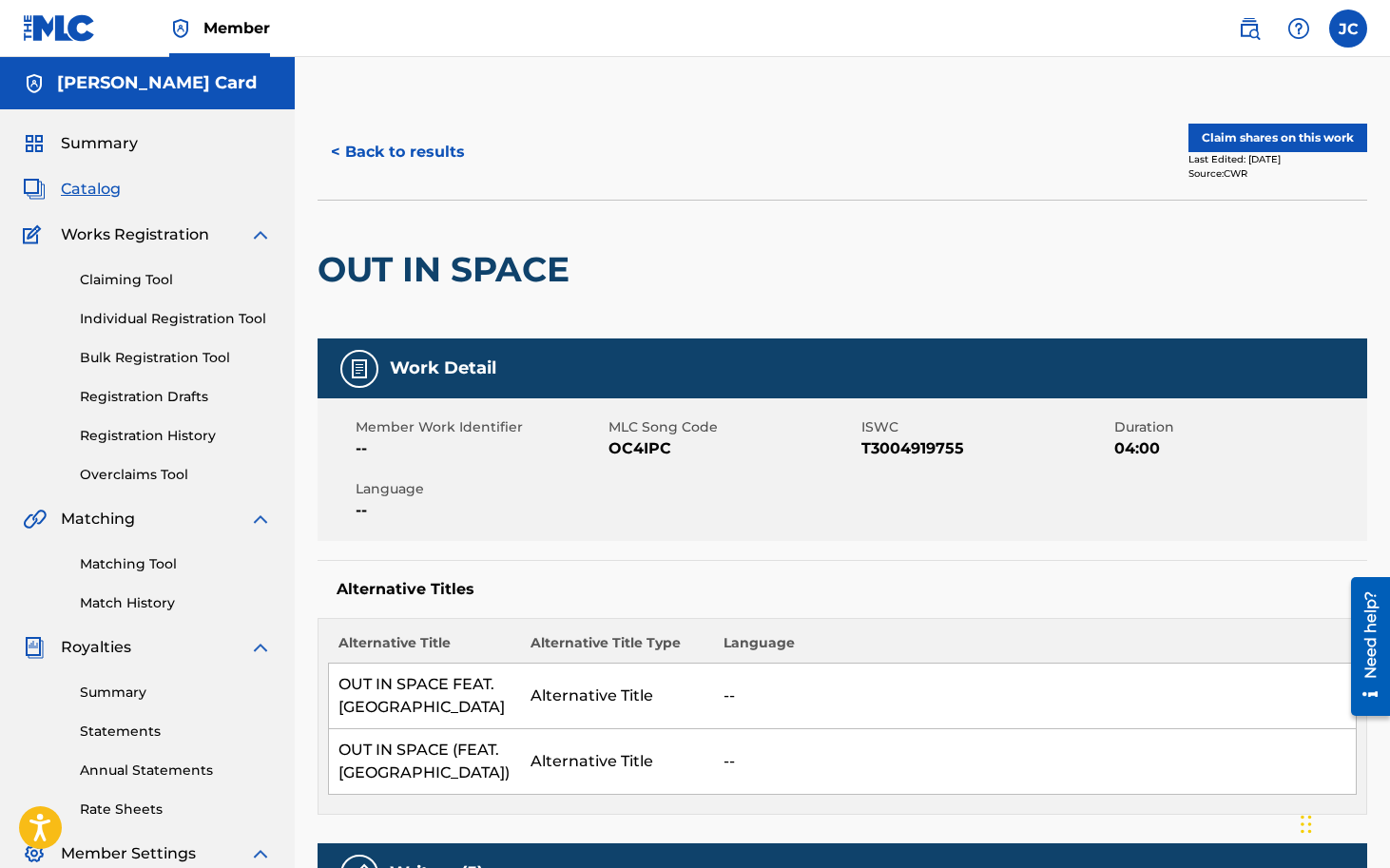
click at [1227, 135] on button "Claim shares on this work" at bounding box center [1277, 138] width 179 height 29
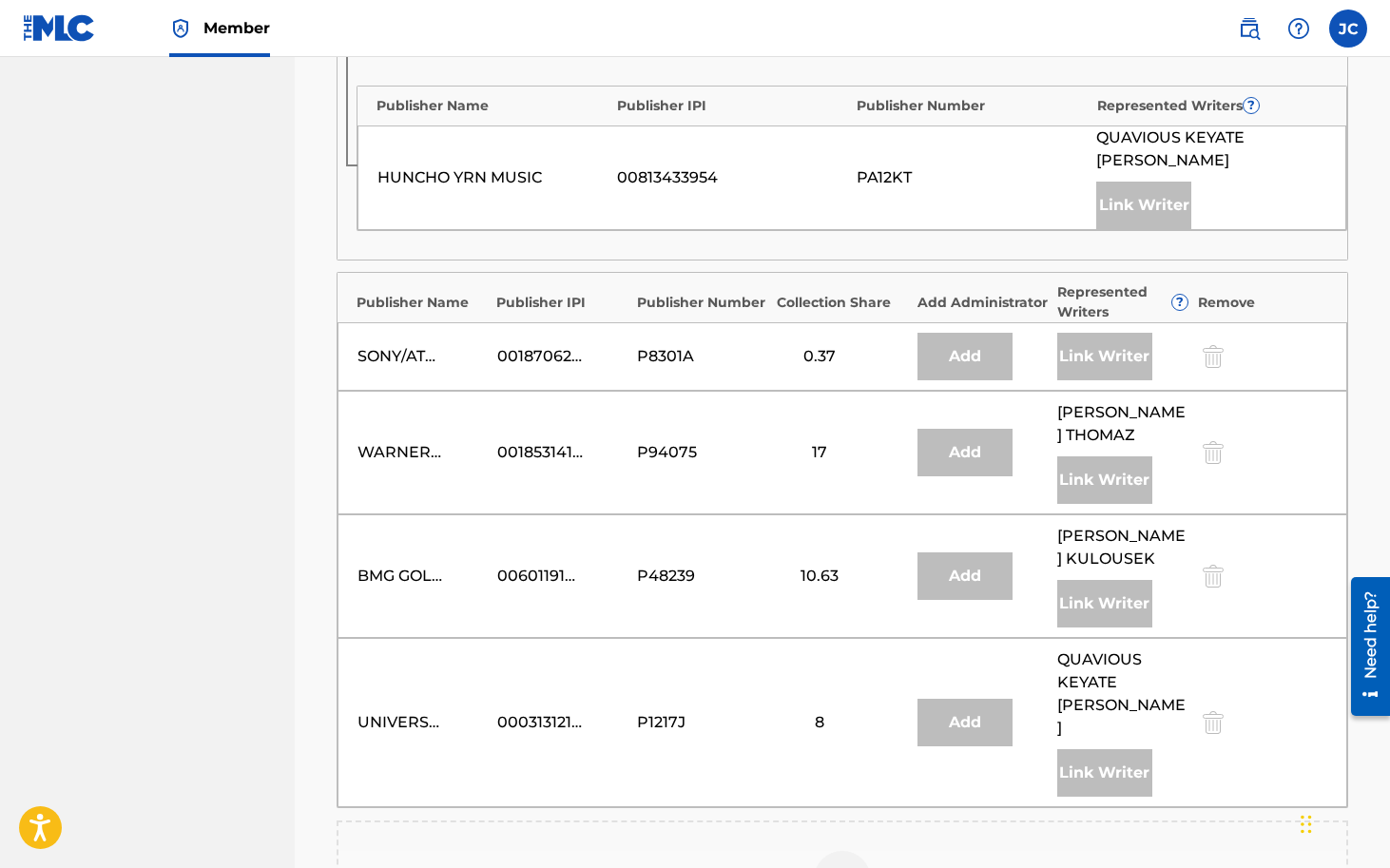
scroll to position [1732, 0]
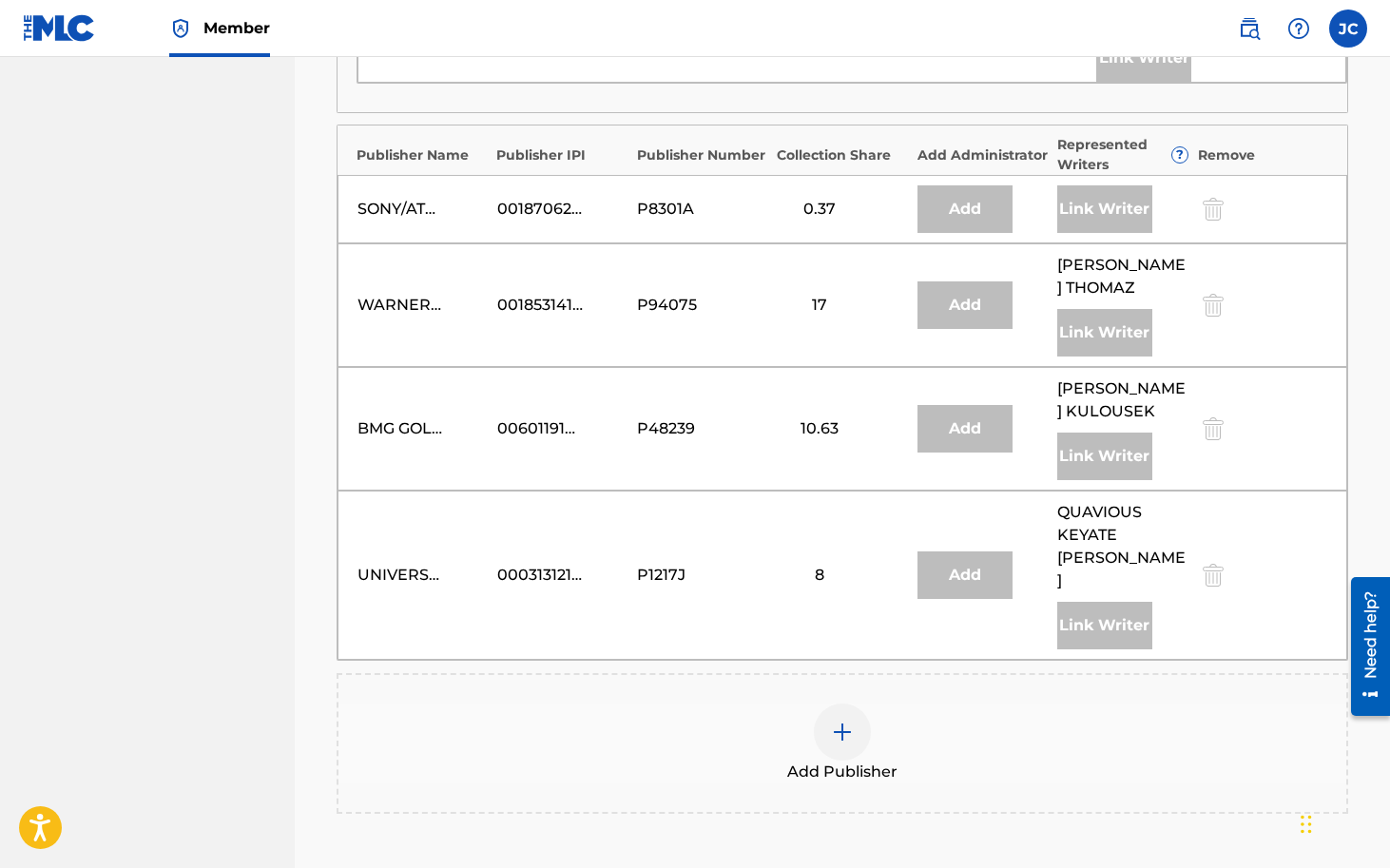
click at [853, 721] on img at bounding box center [843, 733] width 23 height 23
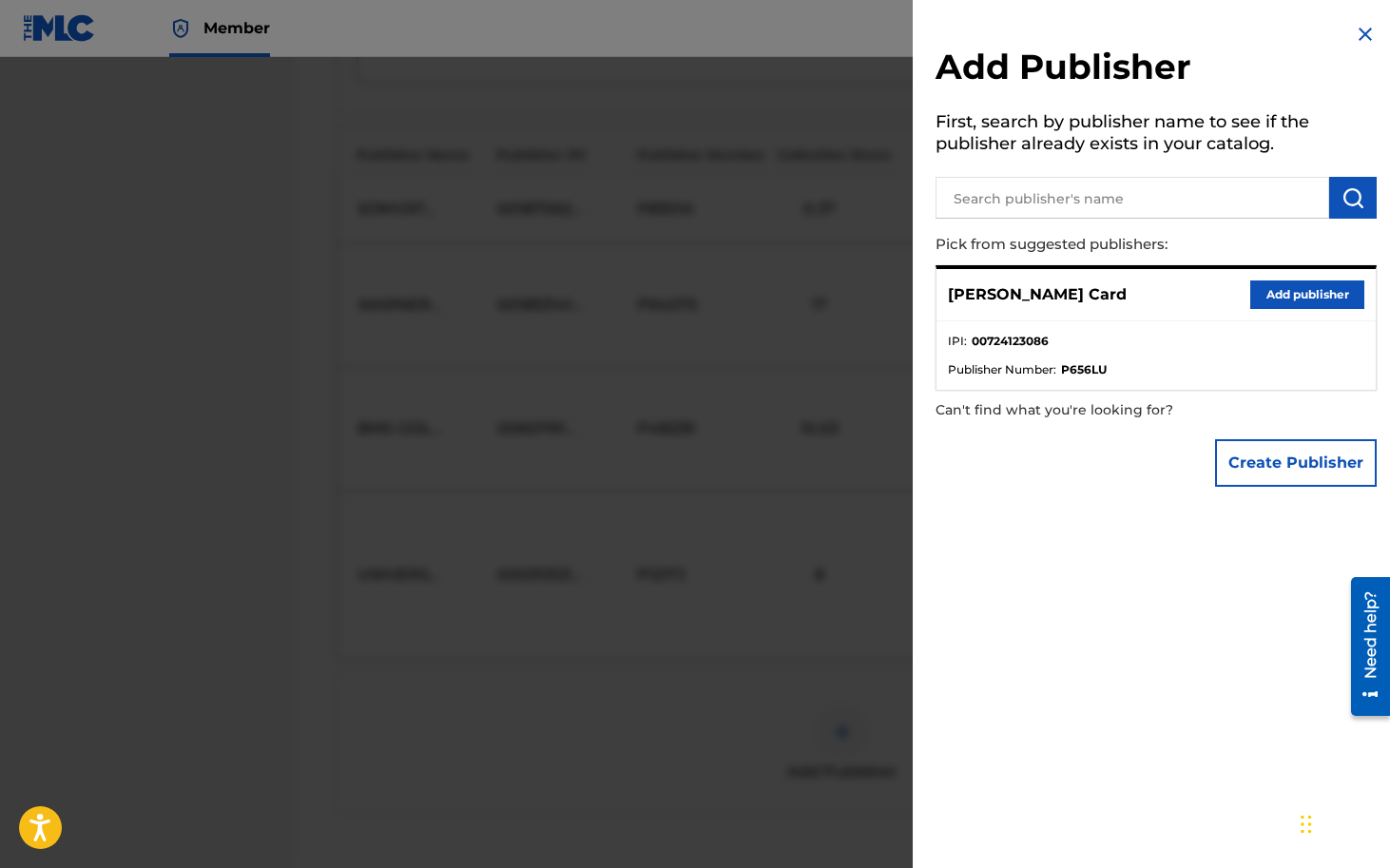
click at [1301, 289] on button "Add publisher" at bounding box center [1307, 295] width 114 height 29
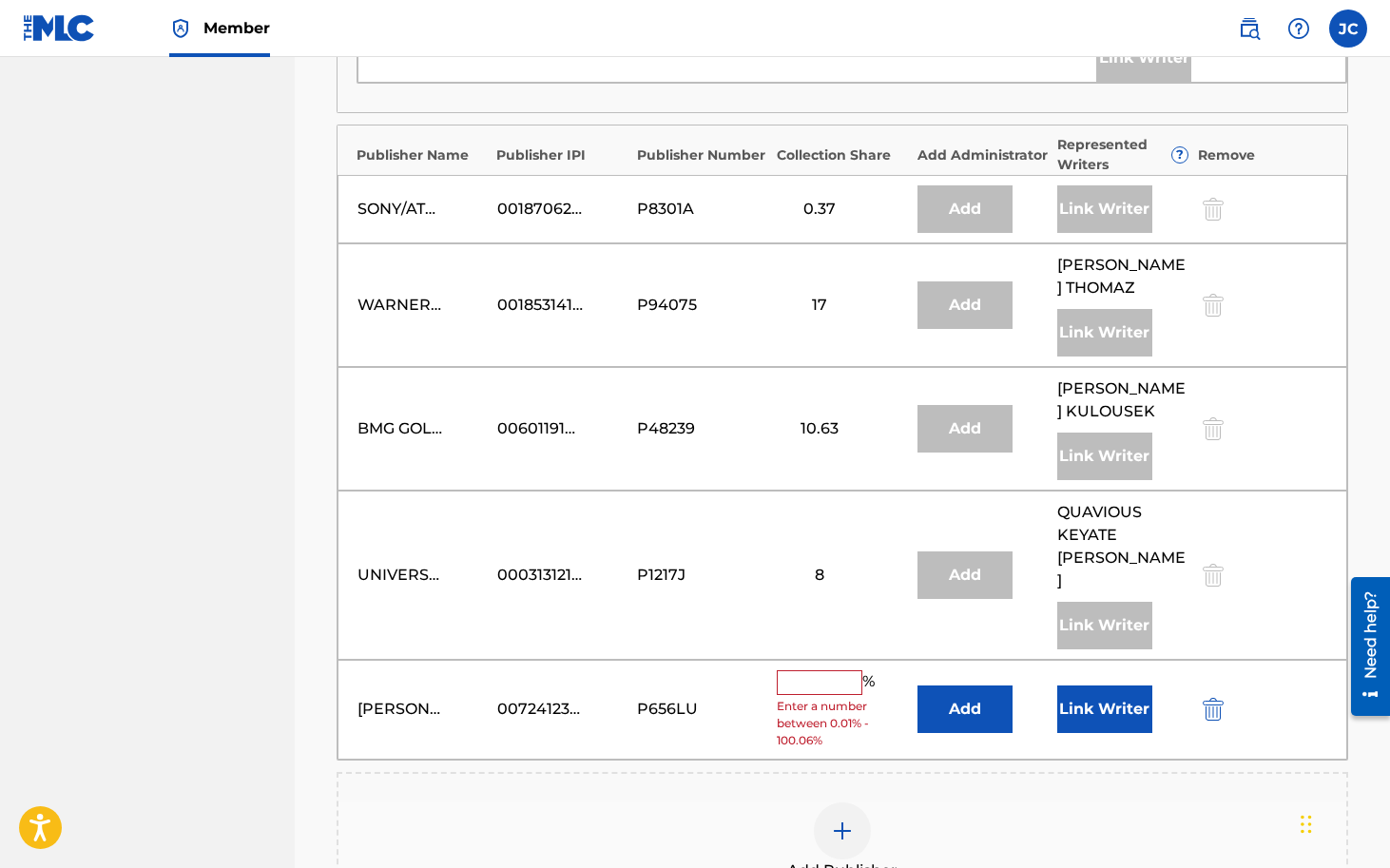
click at [825, 670] on input "text" at bounding box center [820, 682] width 86 height 25
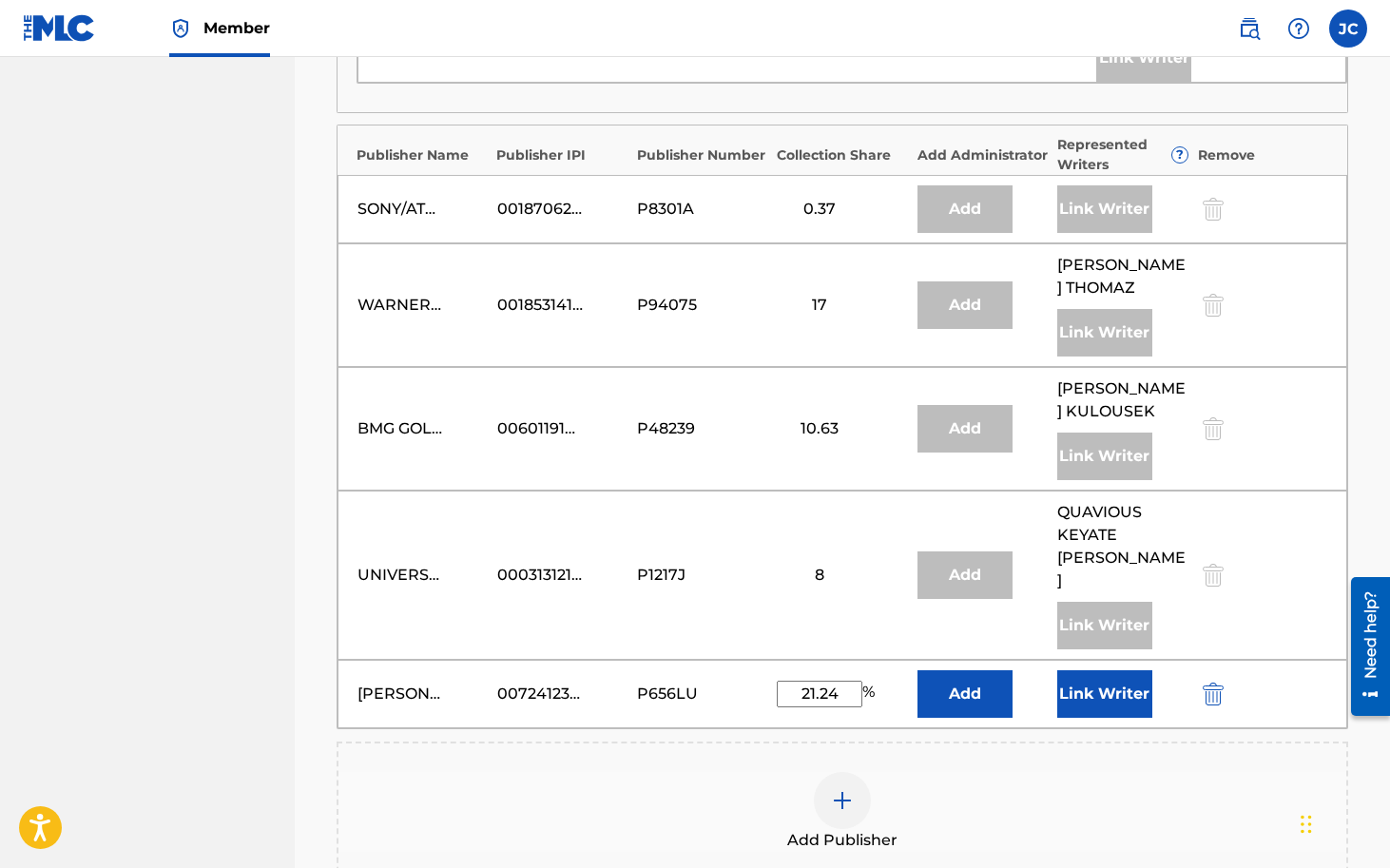
type input "21.24"
click at [1112, 689] on button "Link Writer" at bounding box center [1105, 693] width 95 height 47
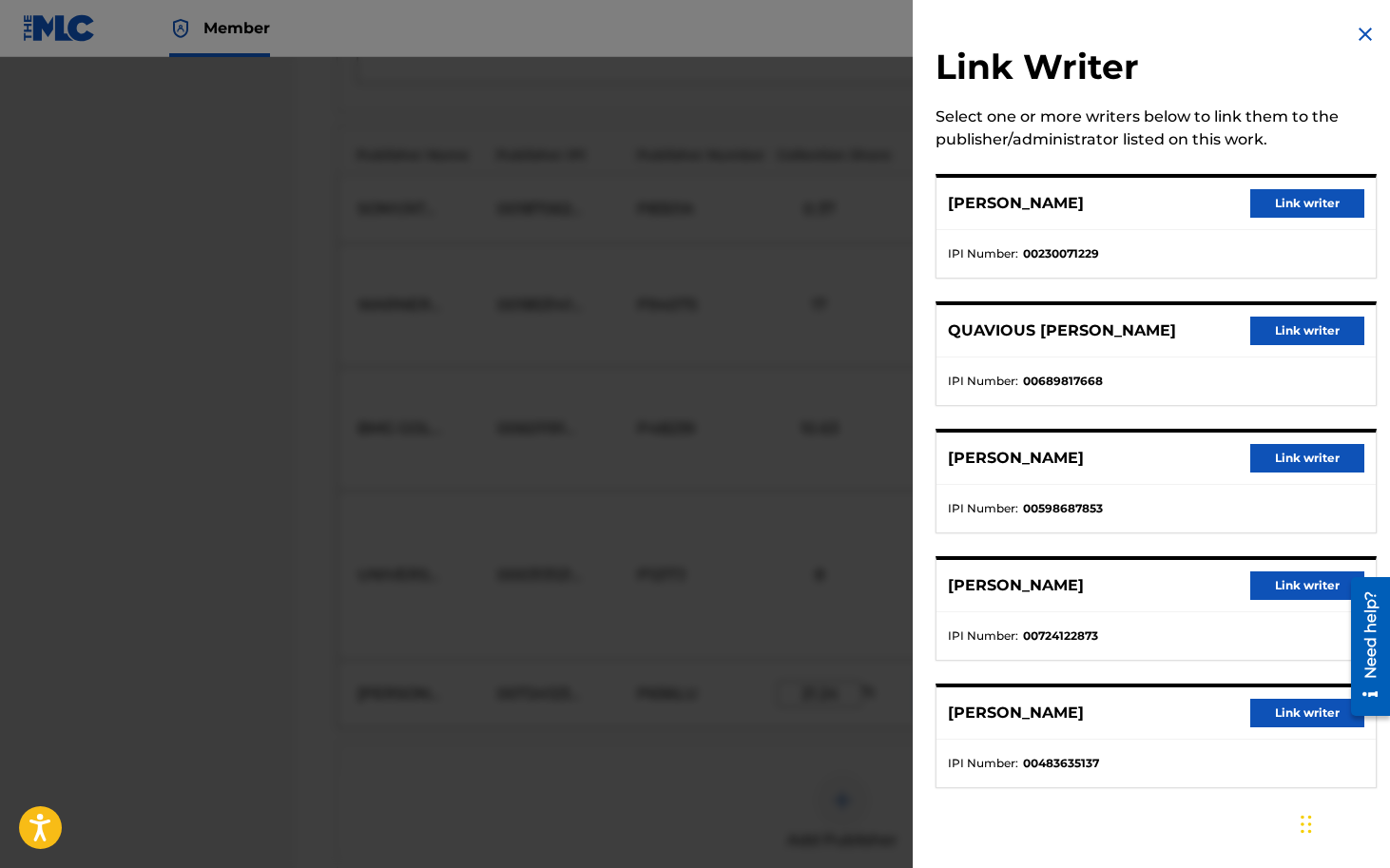
click at [1288, 582] on button "Link writer" at bounding box center [1307, 586] width 114 height 29
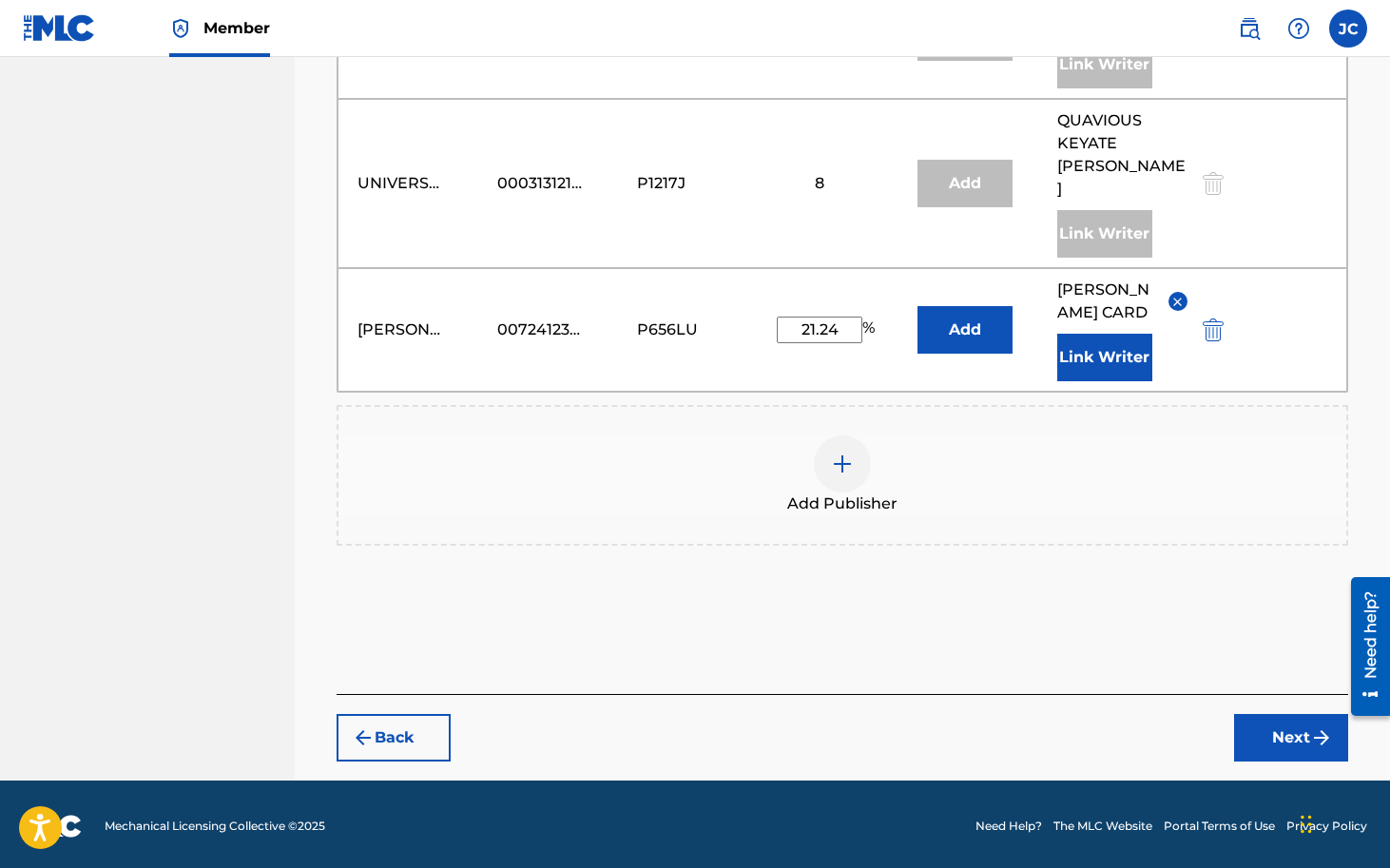
scroll to position [2127, 0]
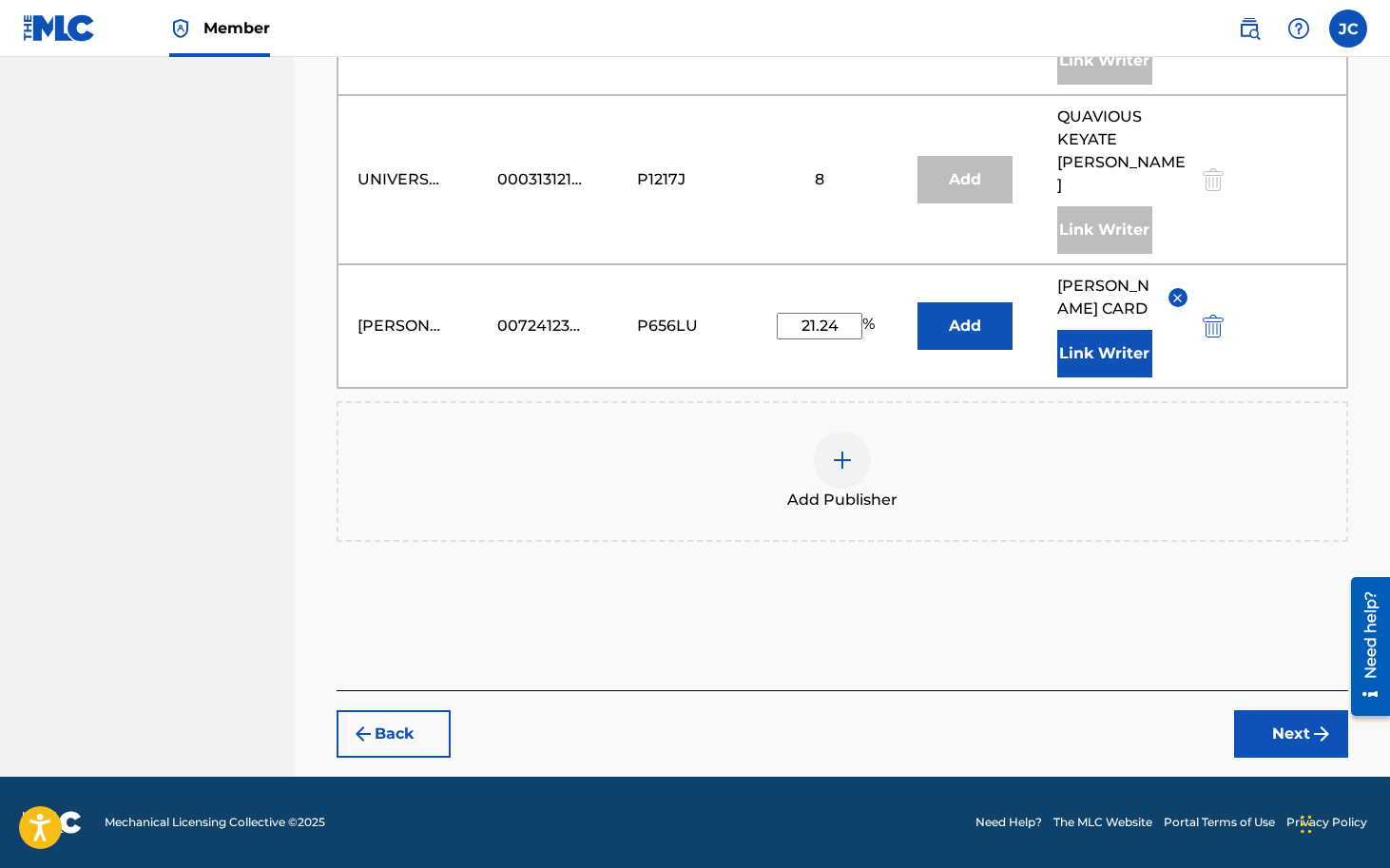
click at [1289, 745] on button "Next" at bounding box center [1291, 734] width 114 height 47
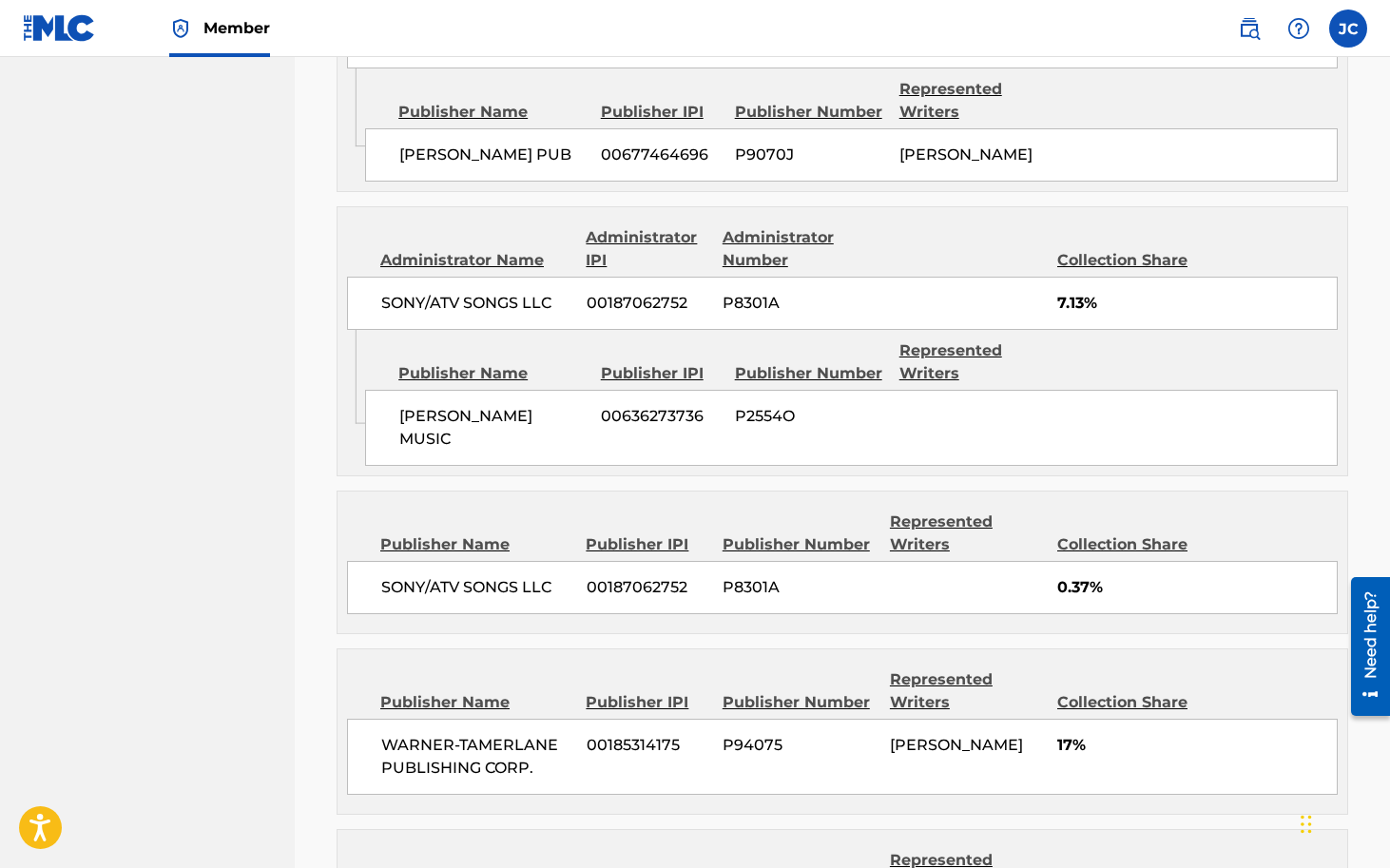
scroll to position [2590, 0]
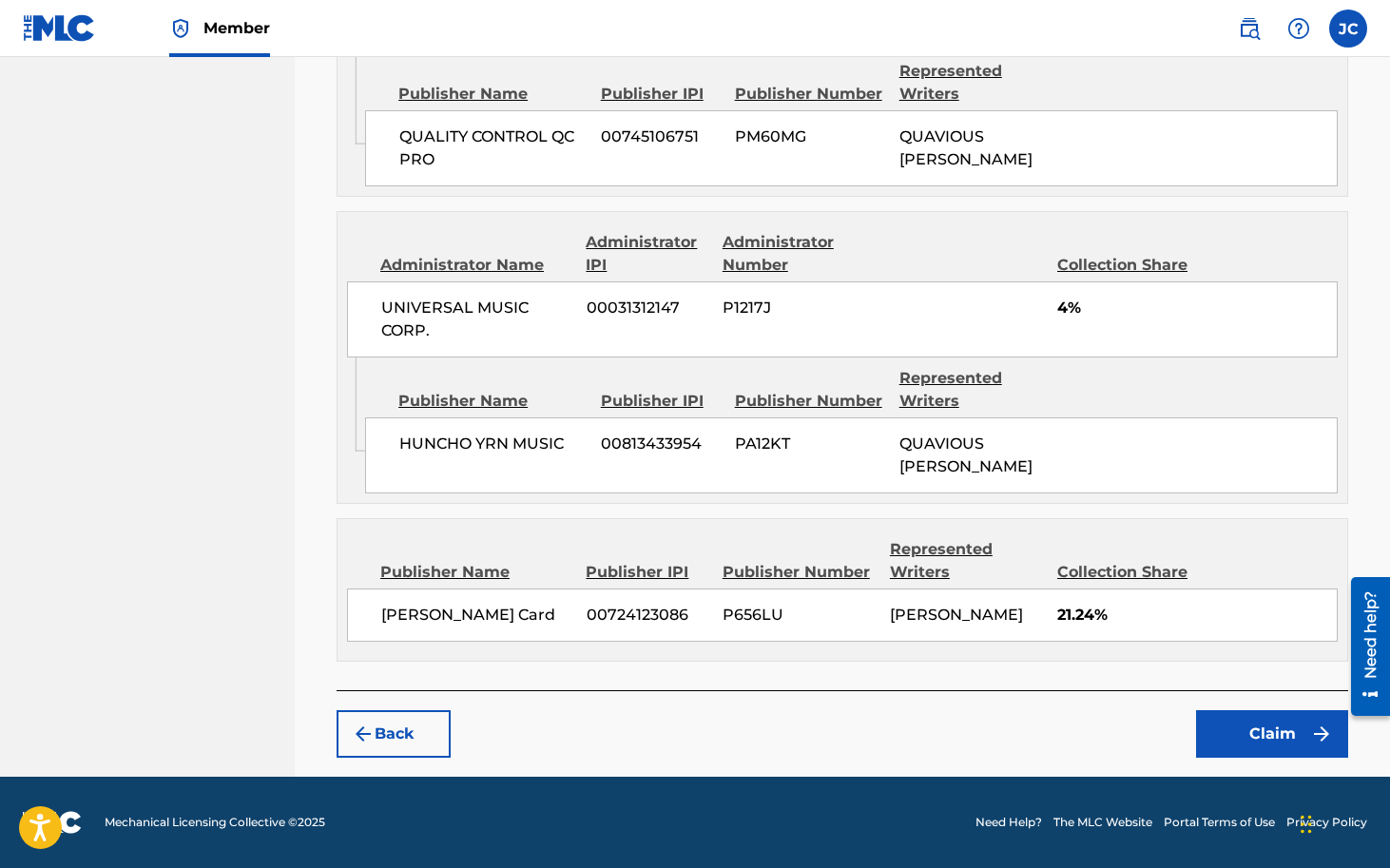
click at [1255, 732] on button "Claim" at bounding box center [1271, 734] width 152 height 47
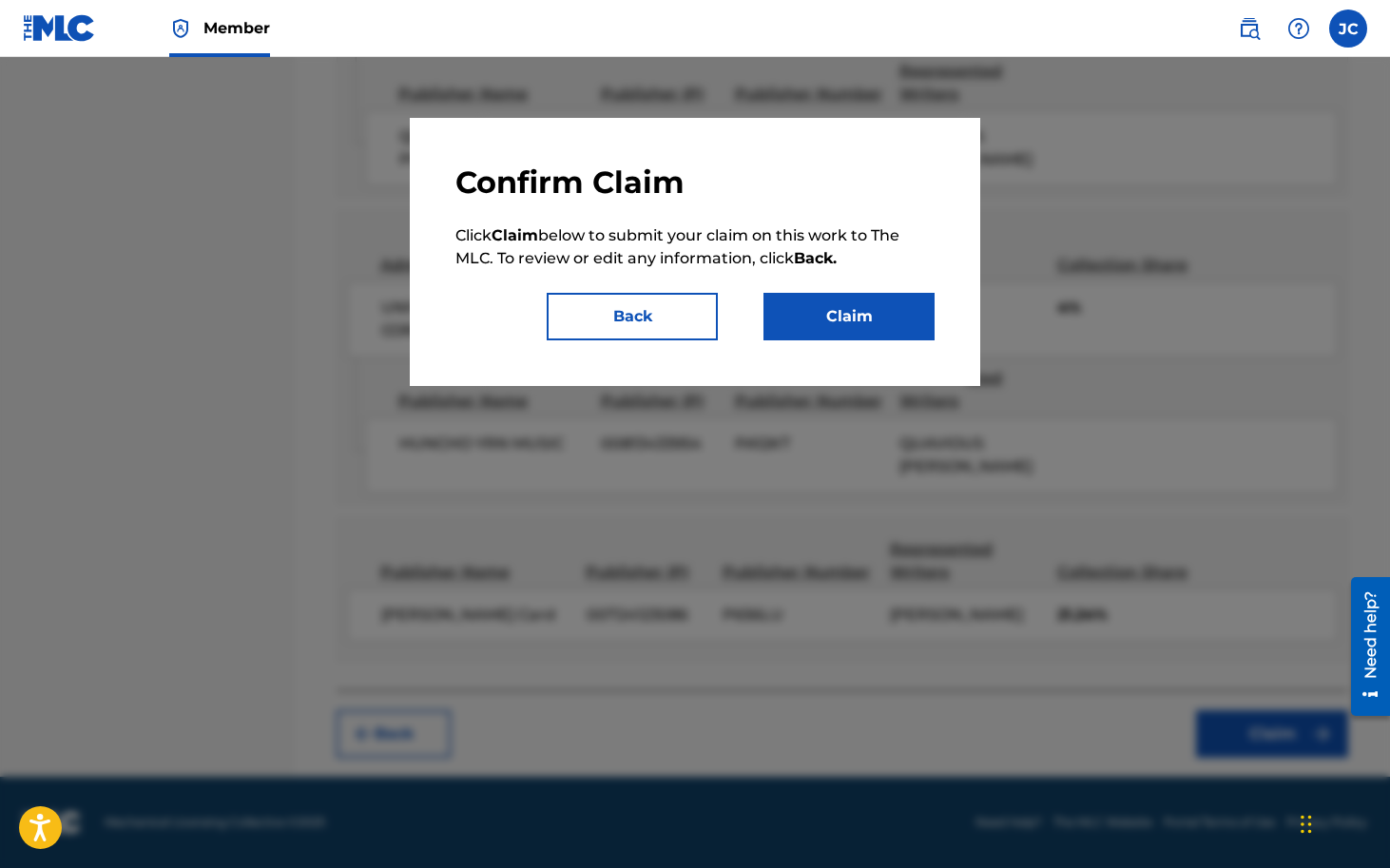
click at [834, 316] on button "Claim" at bounding box center [849, 316] width 171 height 47
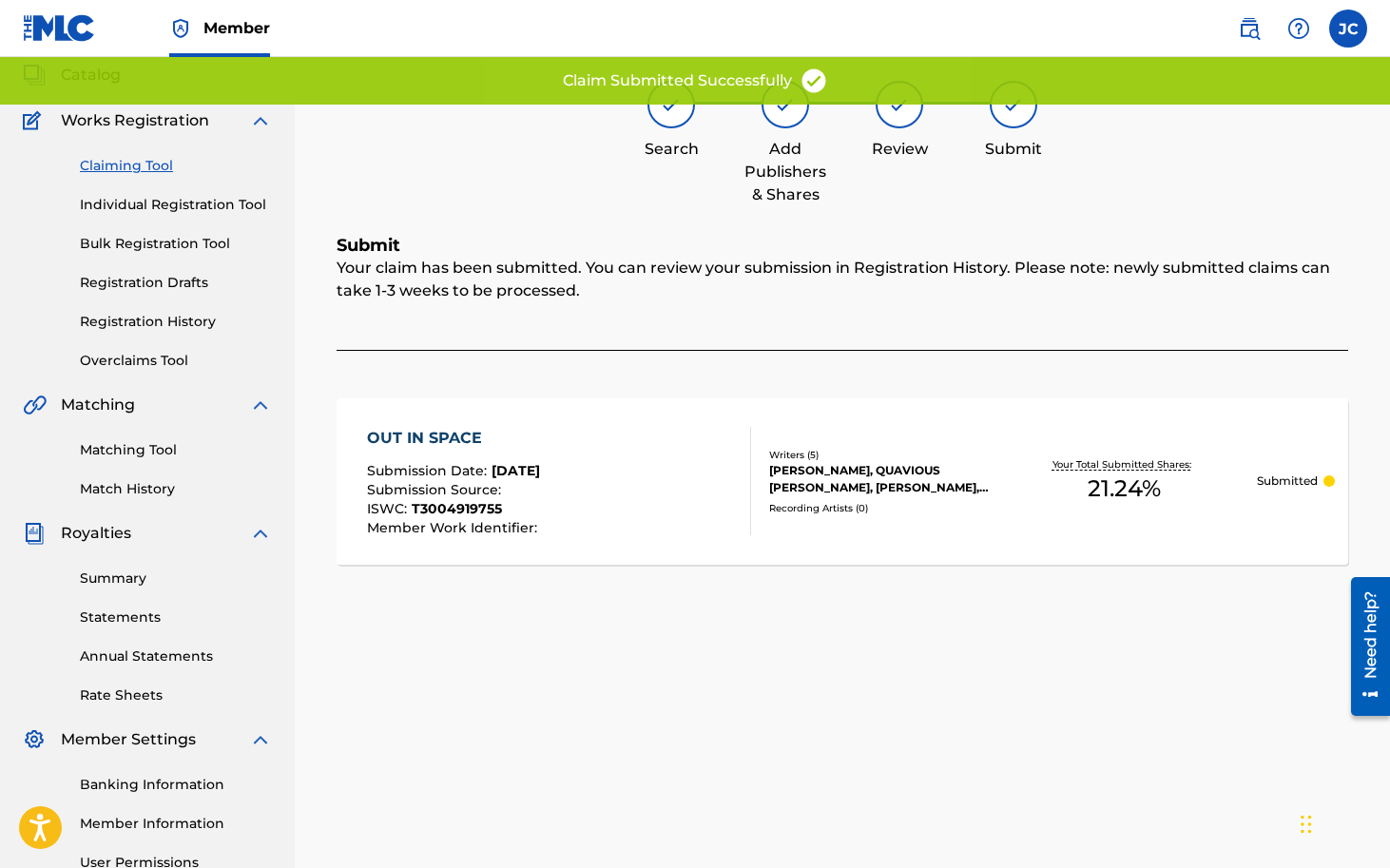
scroll to position [0, 0]
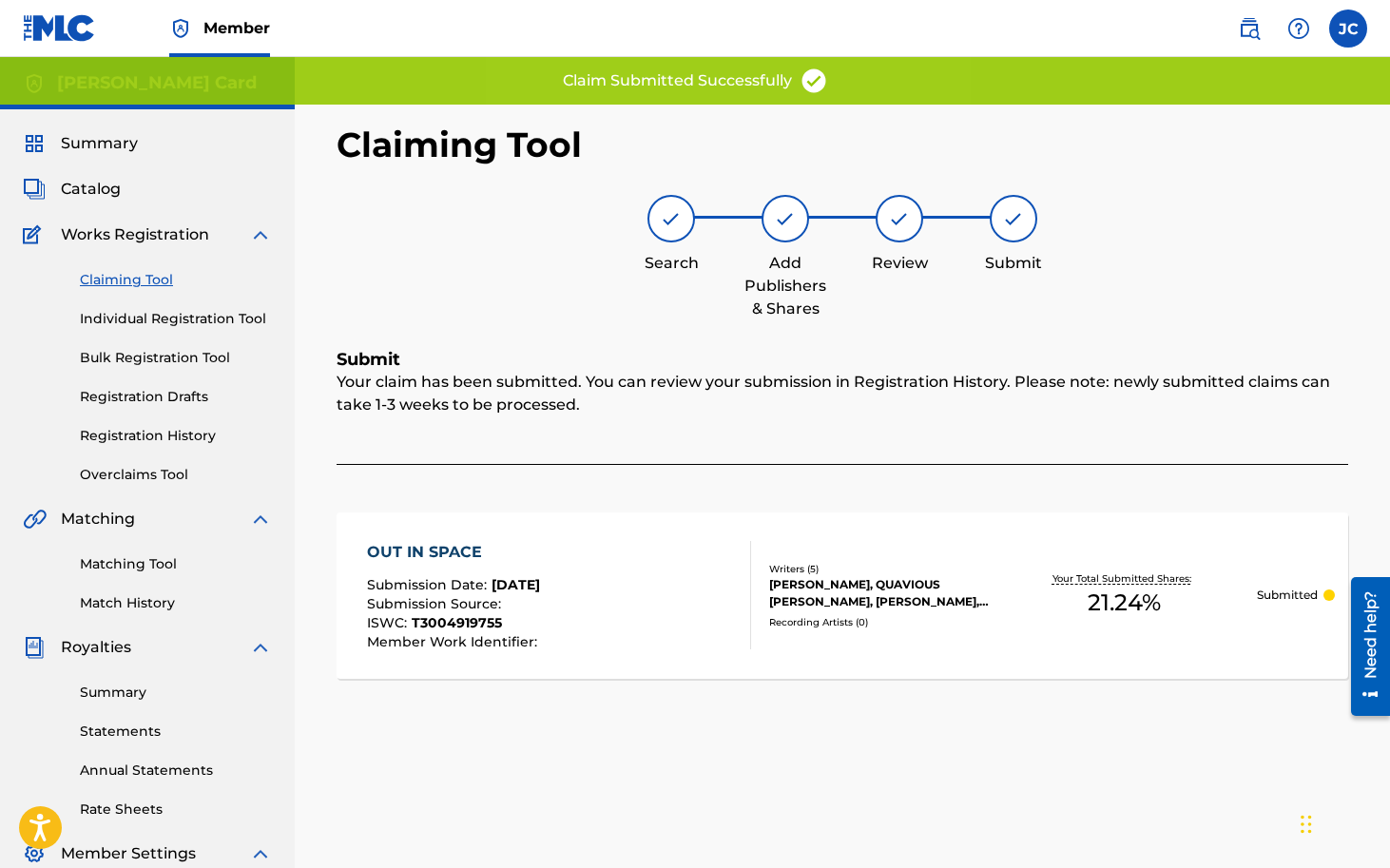
click at [168, 439] on link "Registration History" at bounding box center [176, 436] width 192 height 20
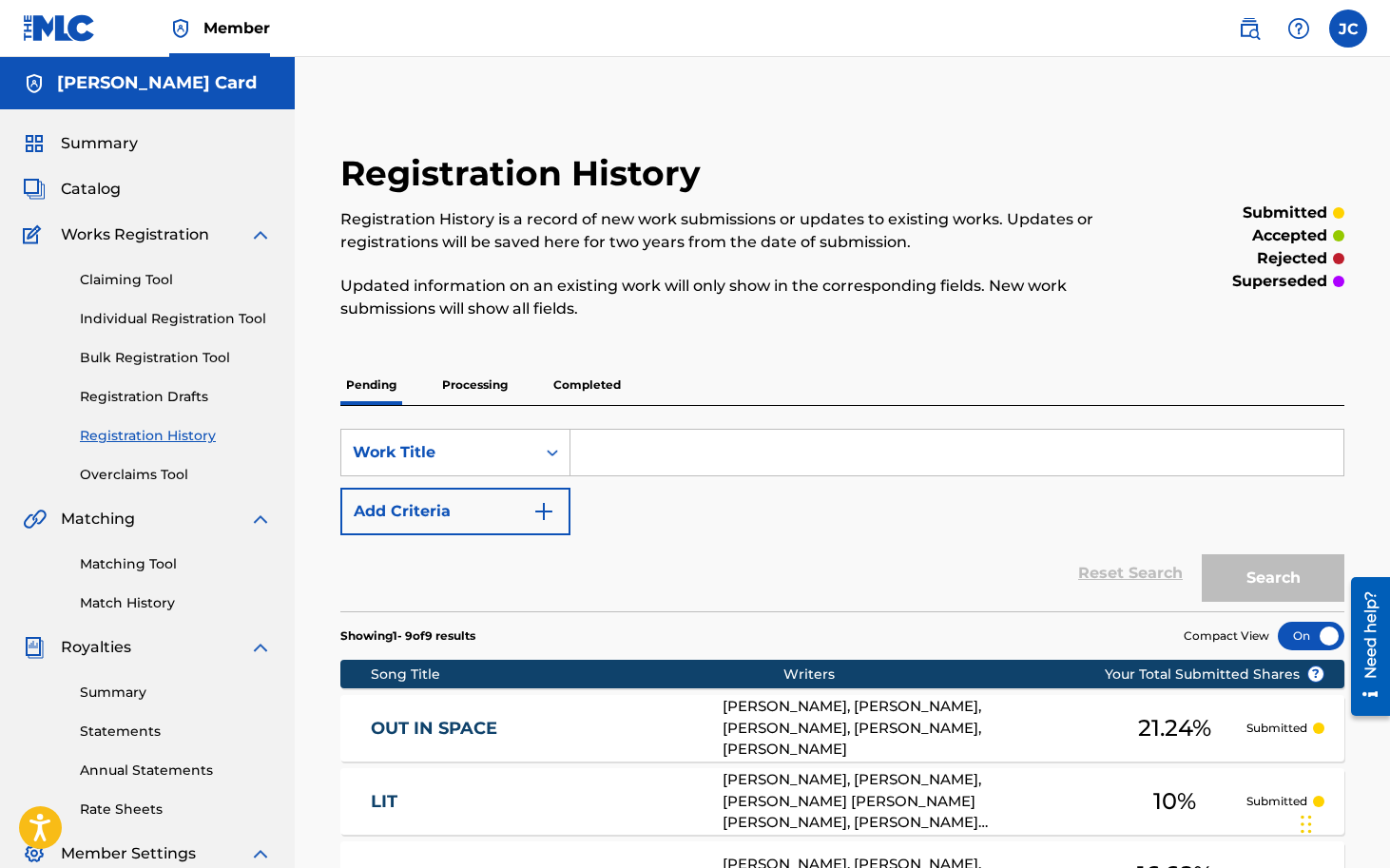
click at [138, 290] on link "Claiming Tool" at bounding box center [176, 279] width 192 height 20
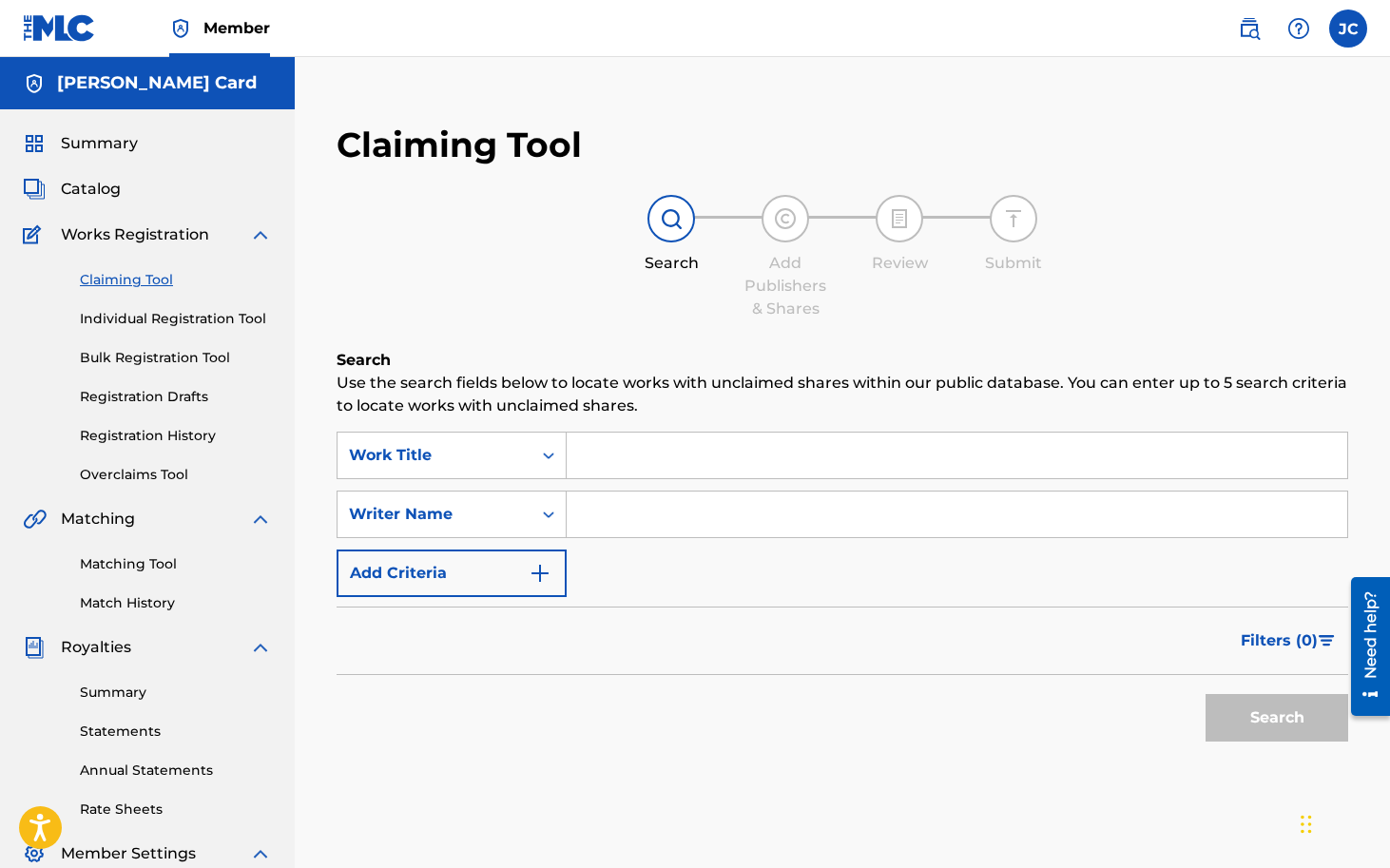
click at [691, 459] on input "Search Form" at bounding box center [957, 455] width 781 height 45
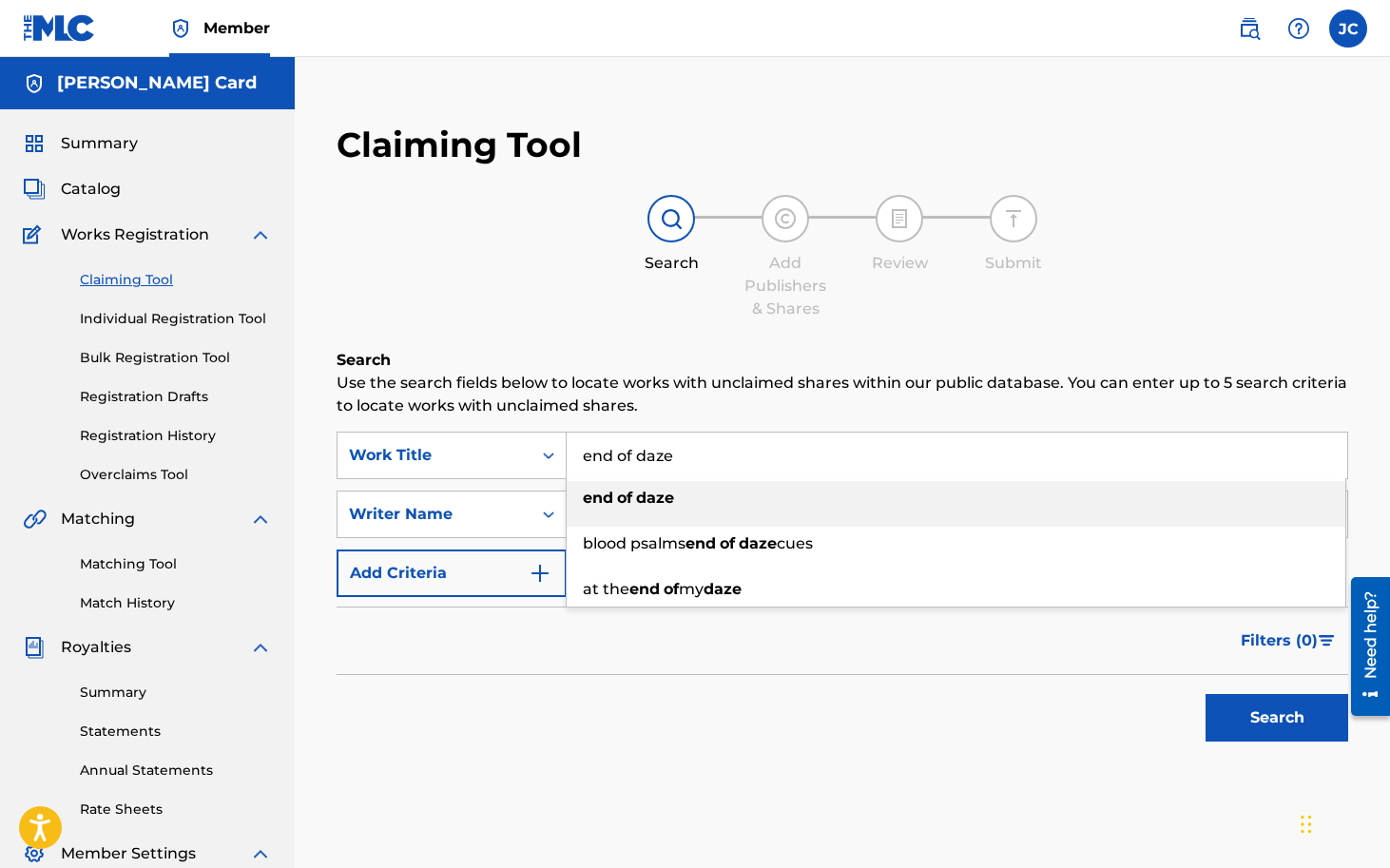
type input "end of daze"
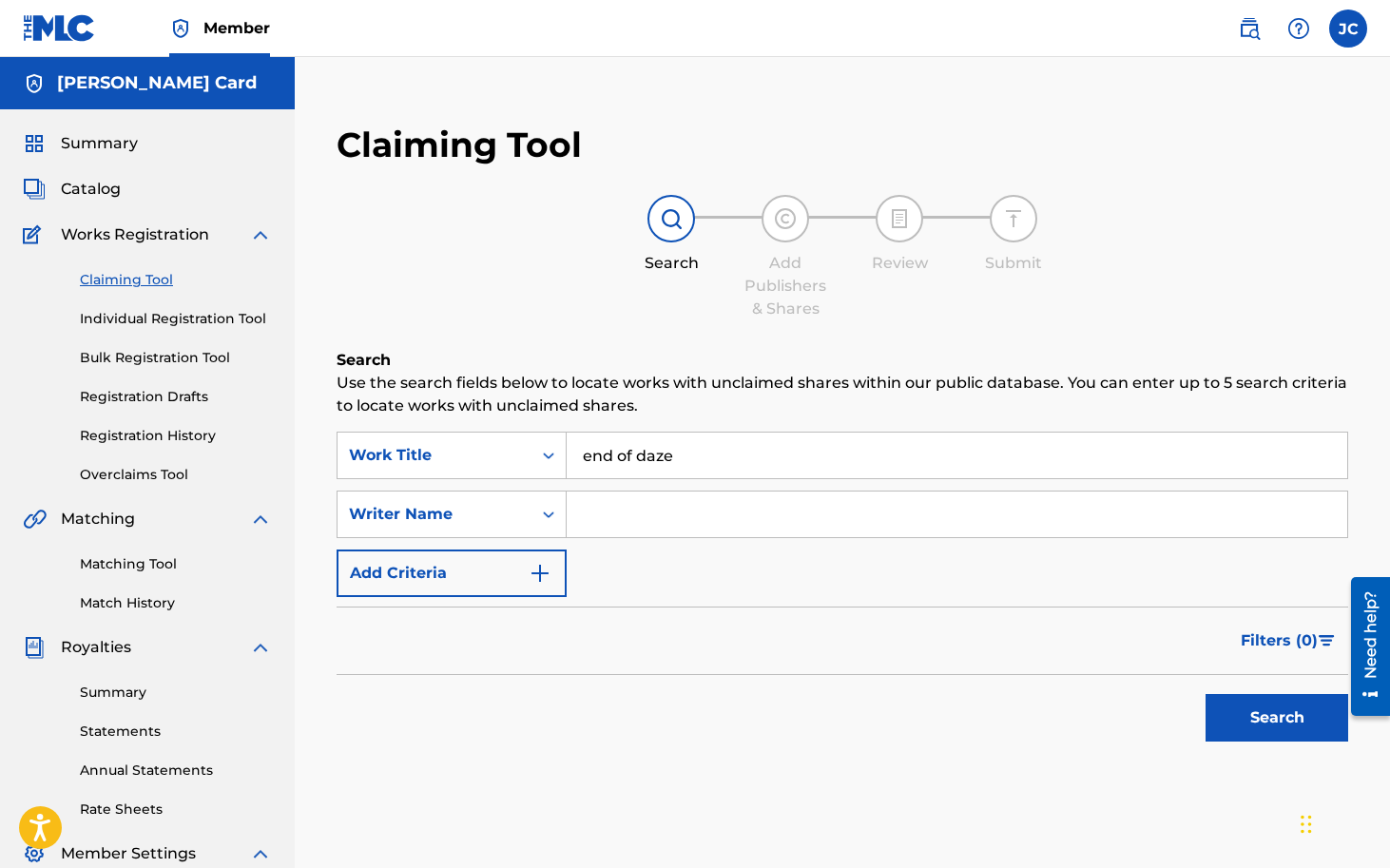
click at [736, 327] on div "Claiming Tool Search Add Publishers & Shares Review Submit Search Use the searc…" at bounding box center [843, 484] width 1050 height 761
click at [661, 520] on input "Search Form" at bounding box center [957, 514] width 781 height 45
type input "destin route"
click at [1303, 726] on button "Search" at bounding box center [1277, 717] width 143 height 47
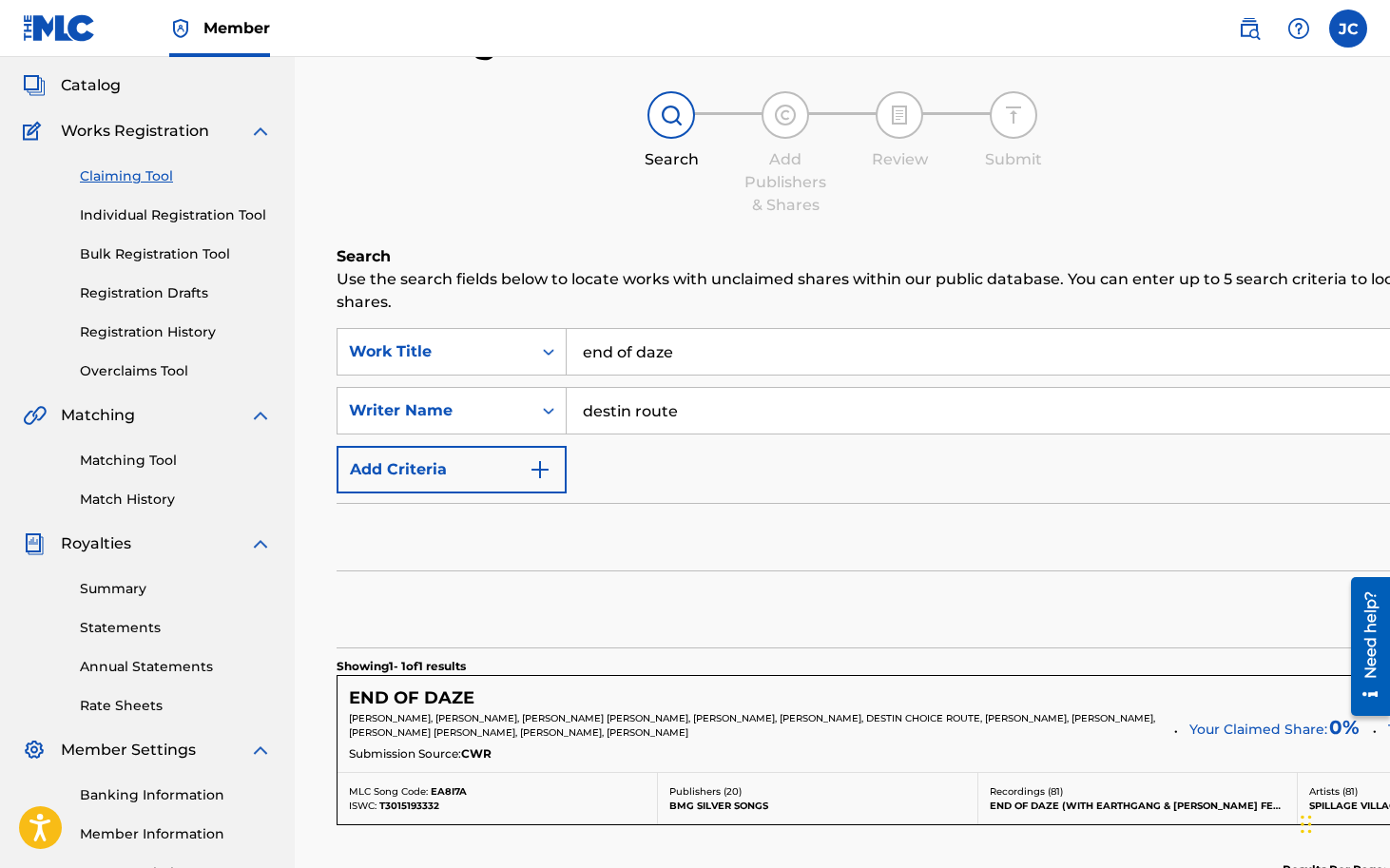
scroll to position [130, 0]
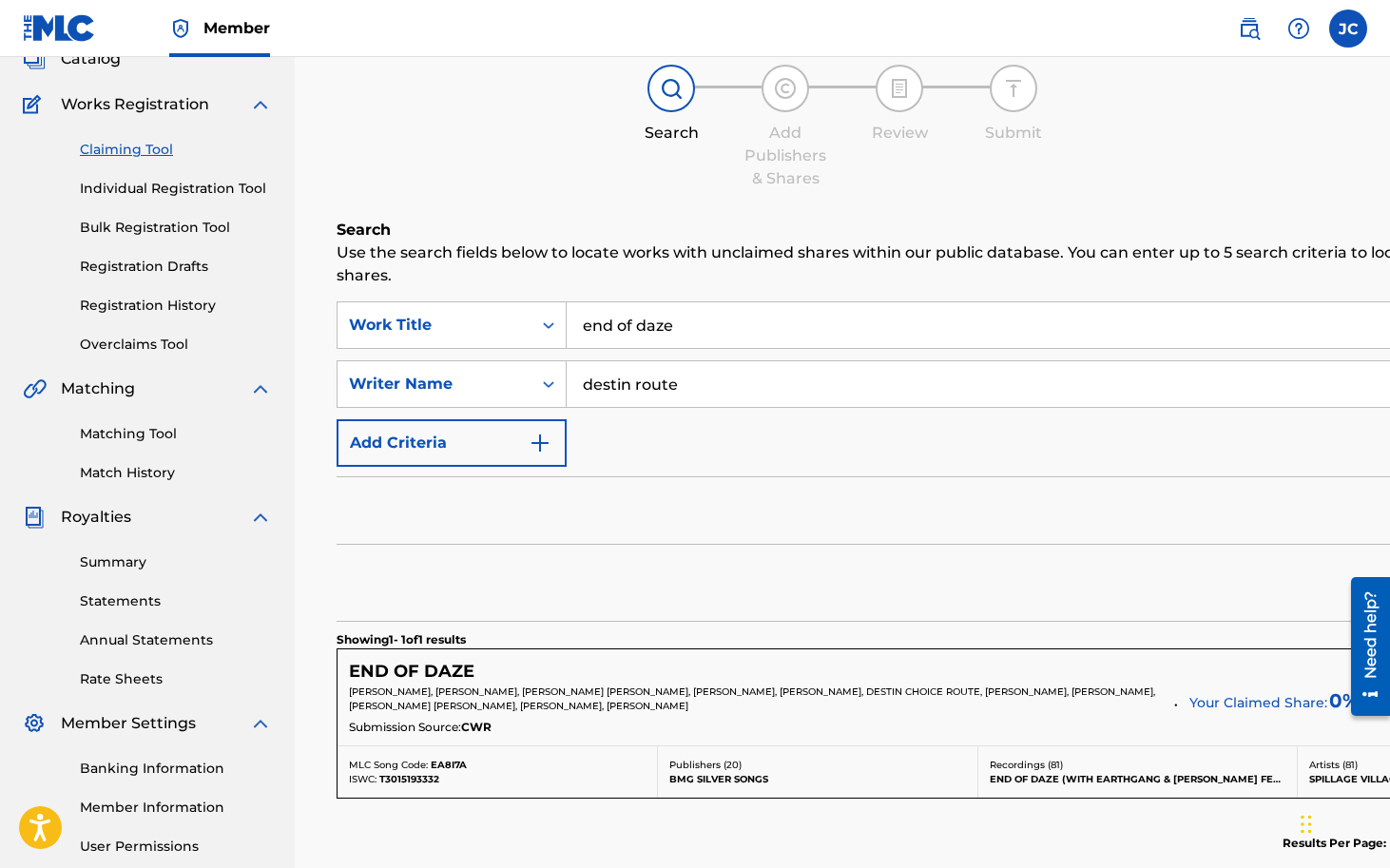
click at [426, 676] on h5 "END OF DAZE" at bounding box center [412, 672] width 126 height 22
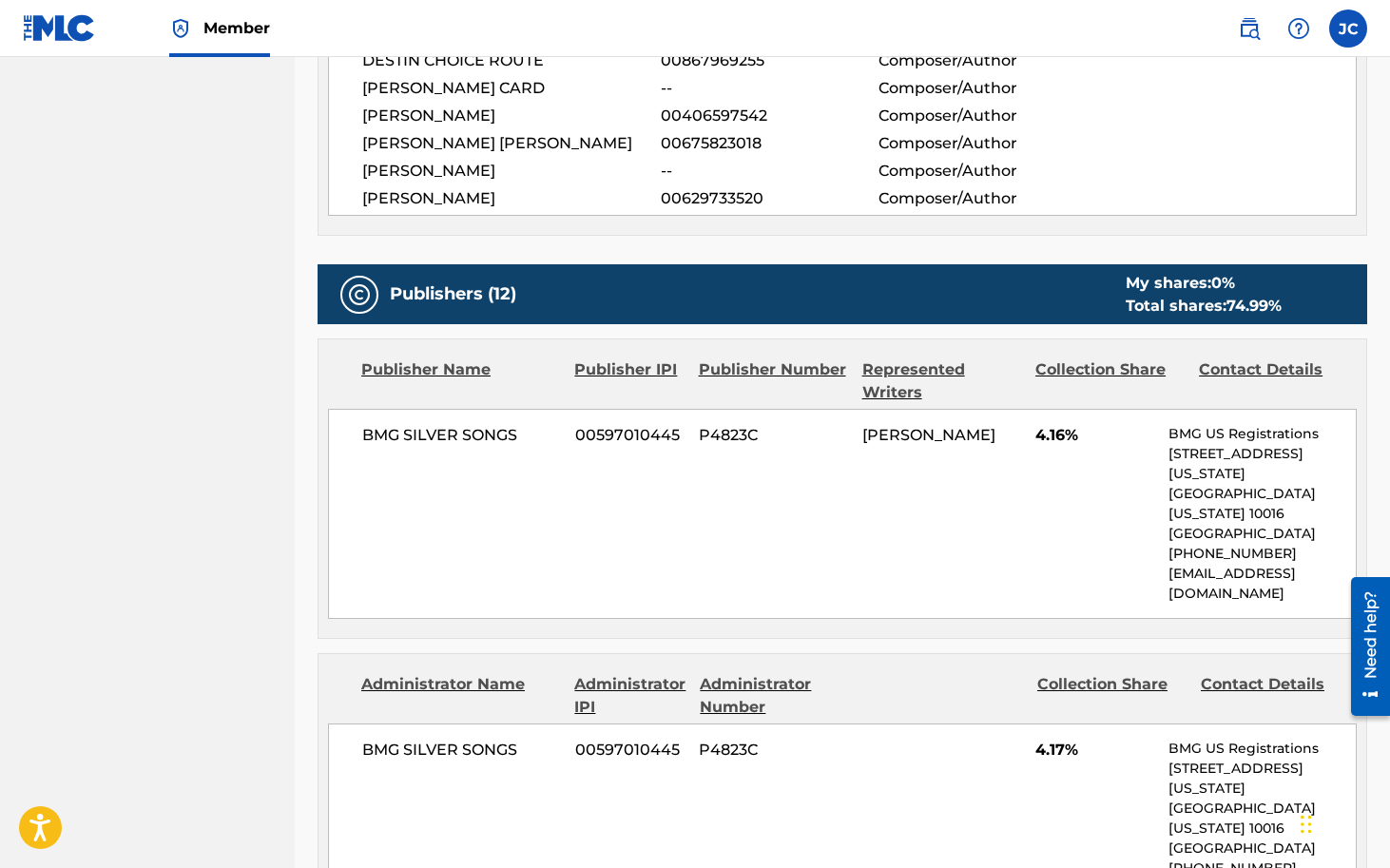
scroll to position [36, 0]
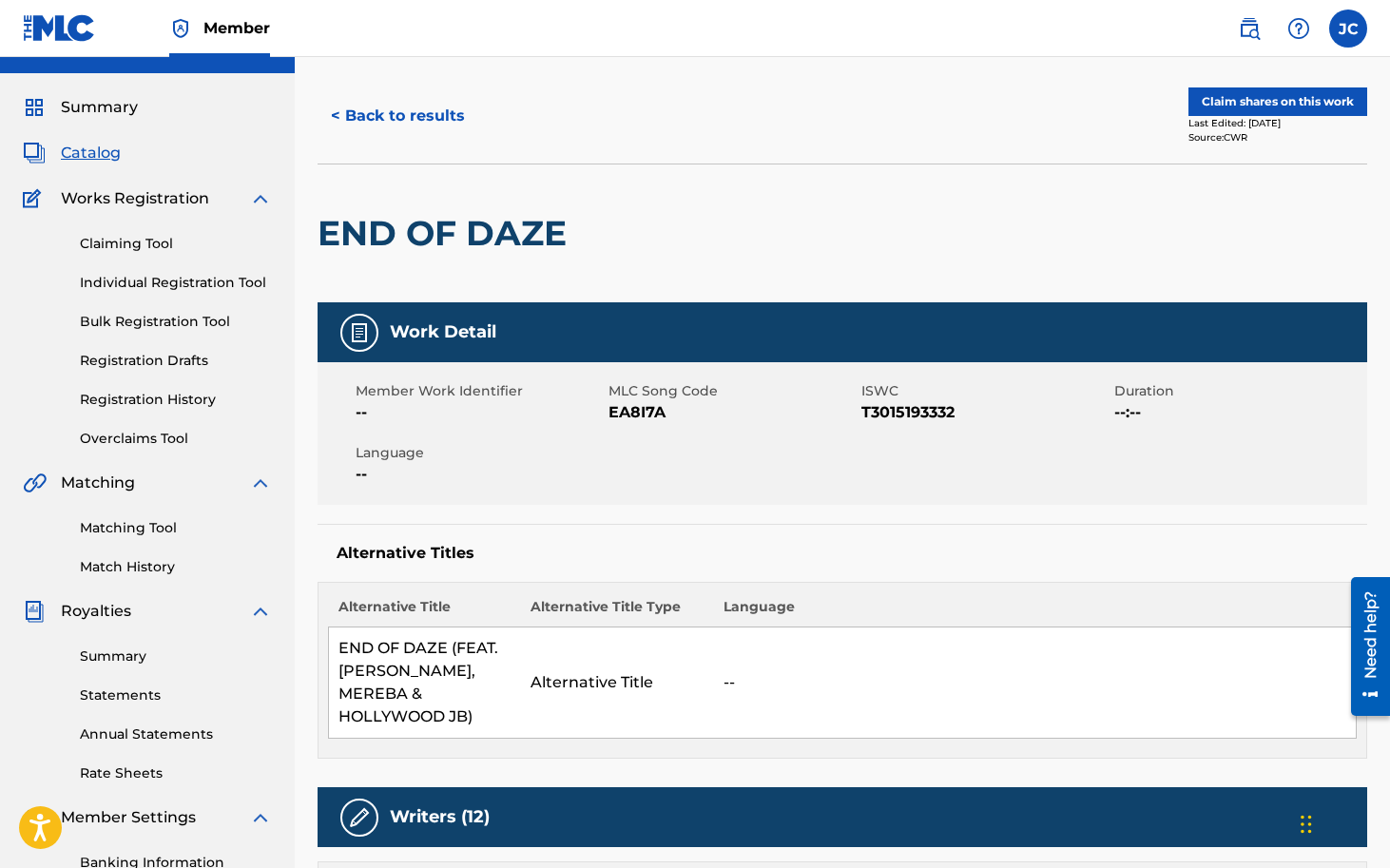
click at [1233, 110] on button "Claim shares on this work" at bounding box center [1277, 101] width 179 height 29
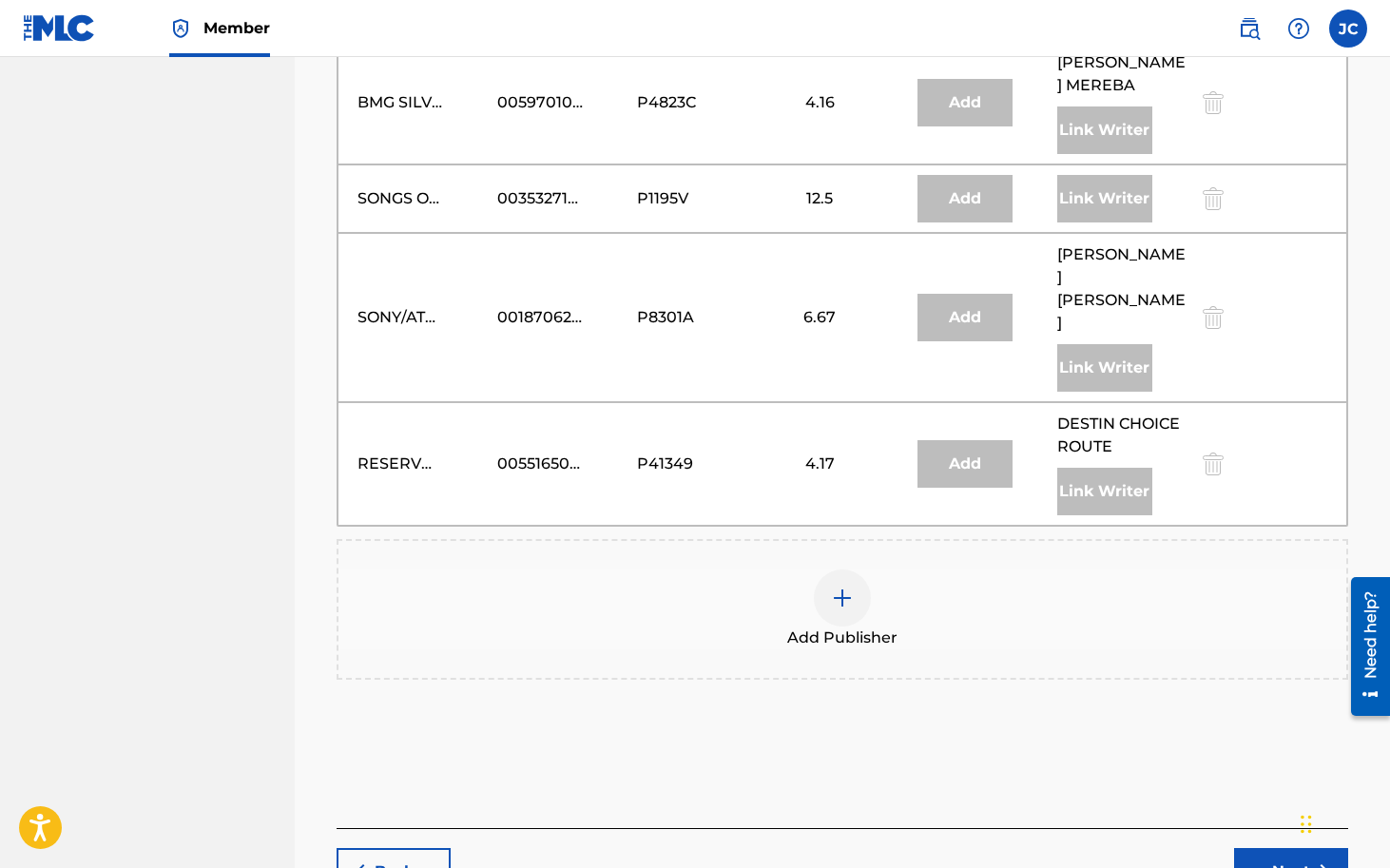
scroll to position [2476, 0]
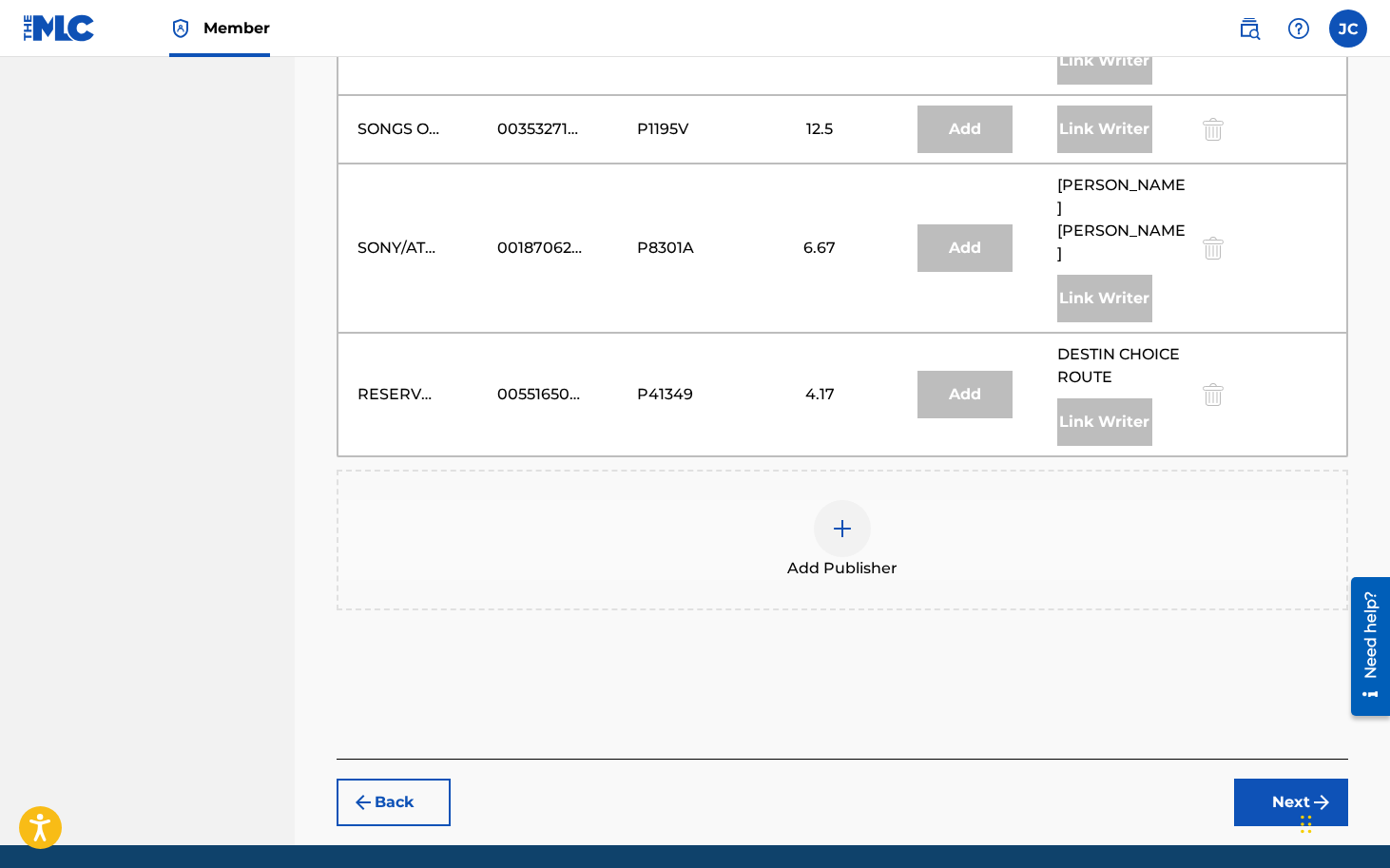
click at [843, 517] on img at bounding box center [843, 529] width 23 height 23
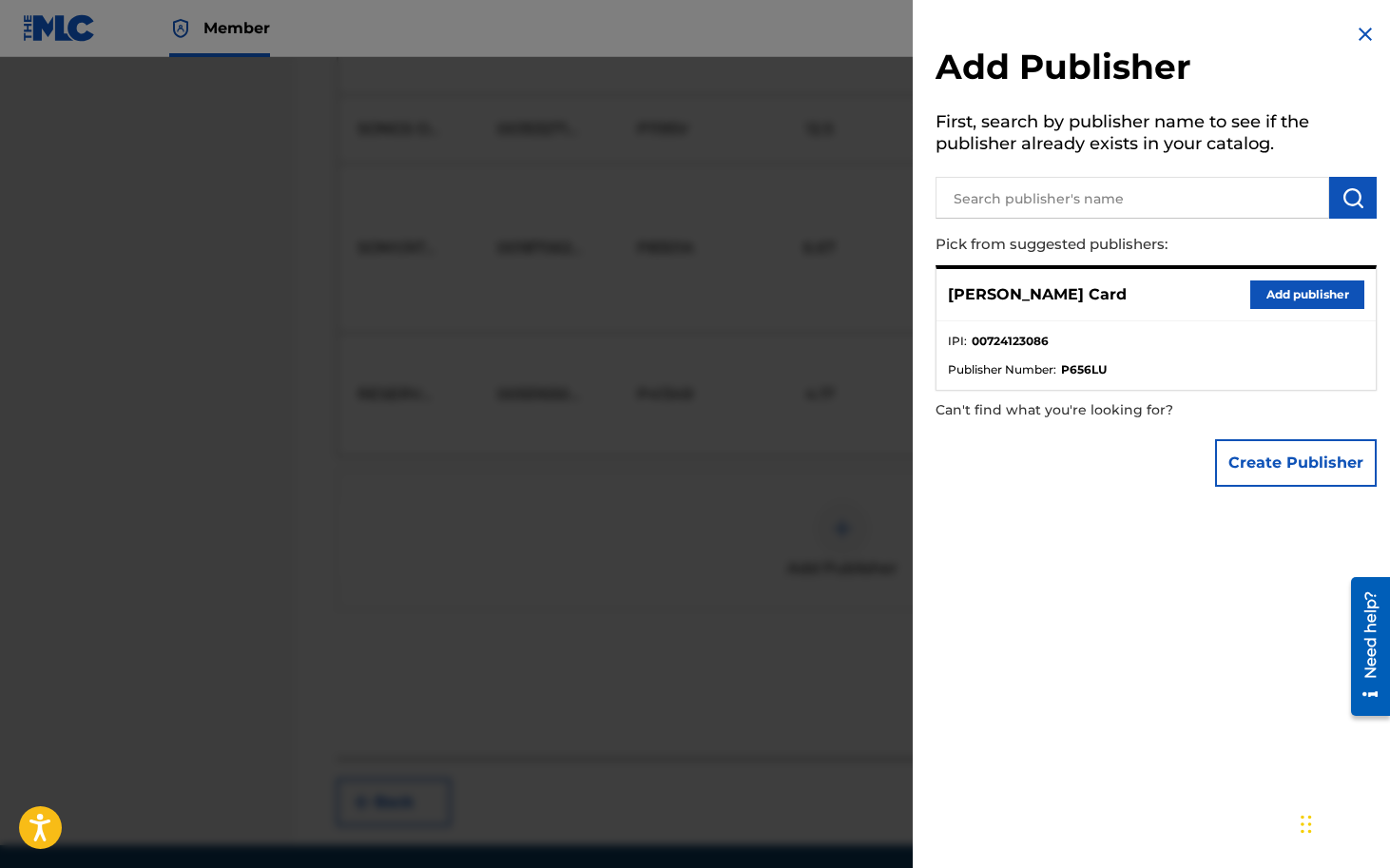
click at [1286, 296] on button "Add publisher" at bounding box center [1307, 295] width 114 height 29
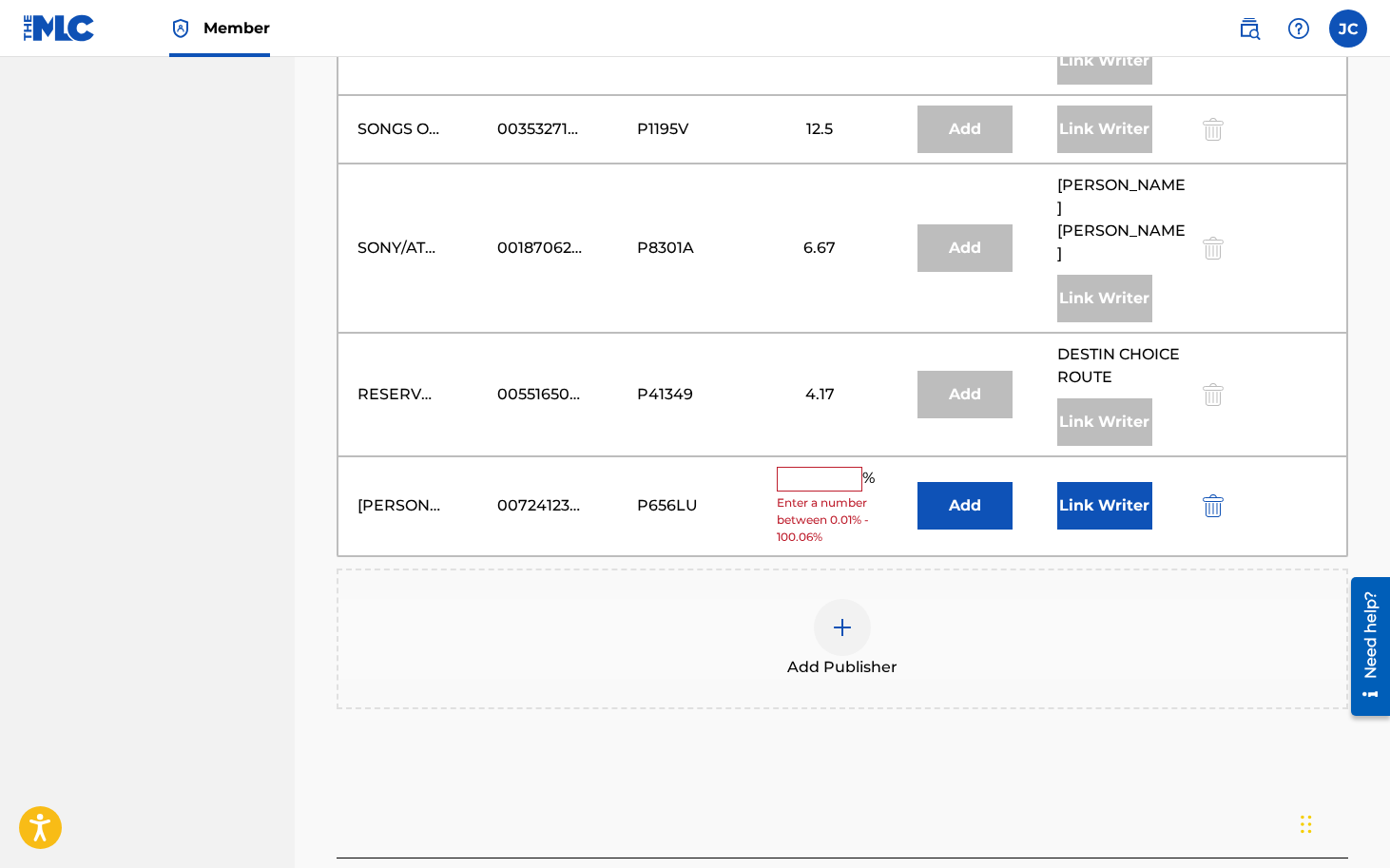
click at [825, 467] on input "text" at bounding box center [820, 479] width 86 height 25
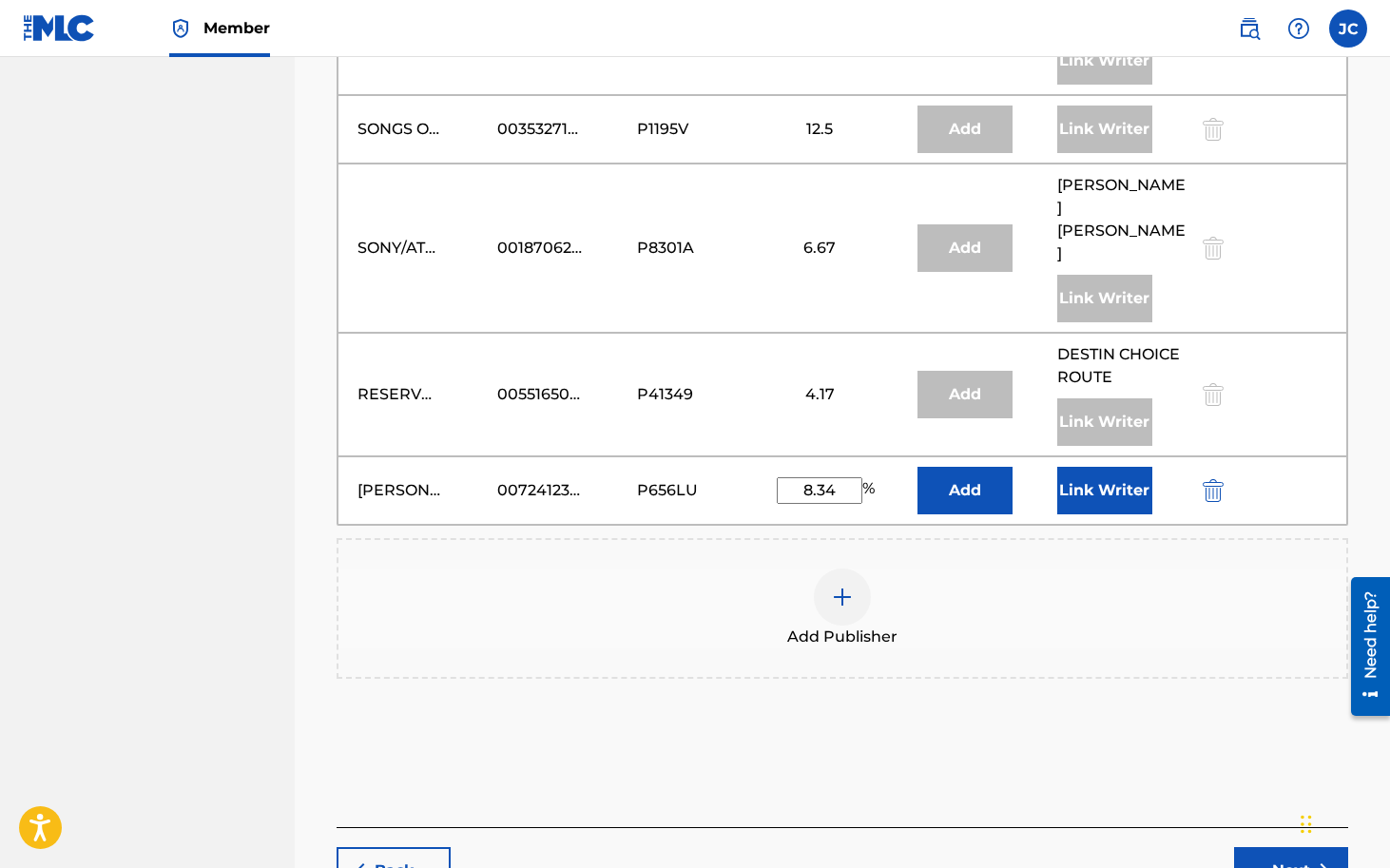
type input "8.34"
click at [1099, 467] on button "Link Writer" at bounding box center [1105, 490] width 95 height 47
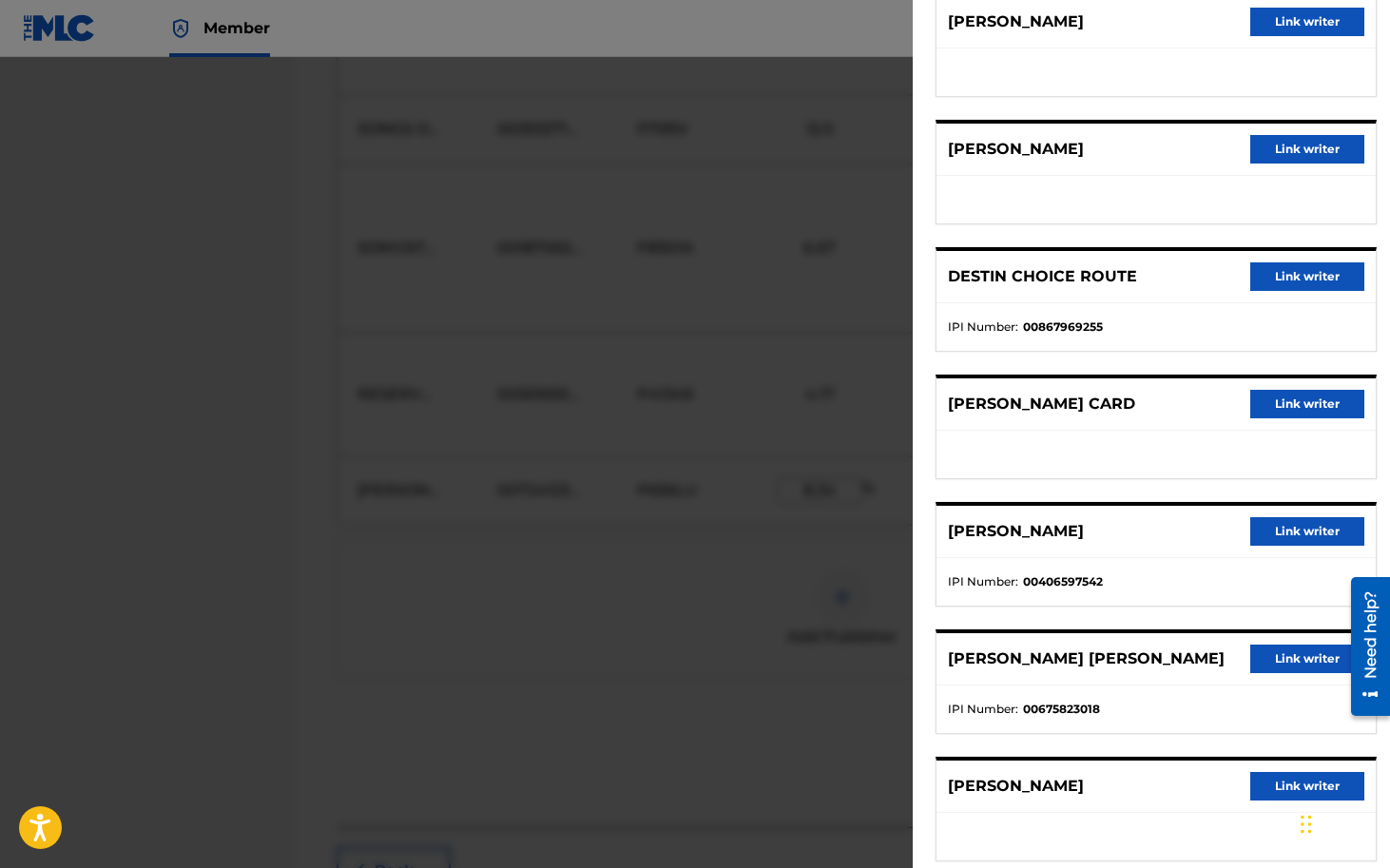
scroll to position [651, 0]
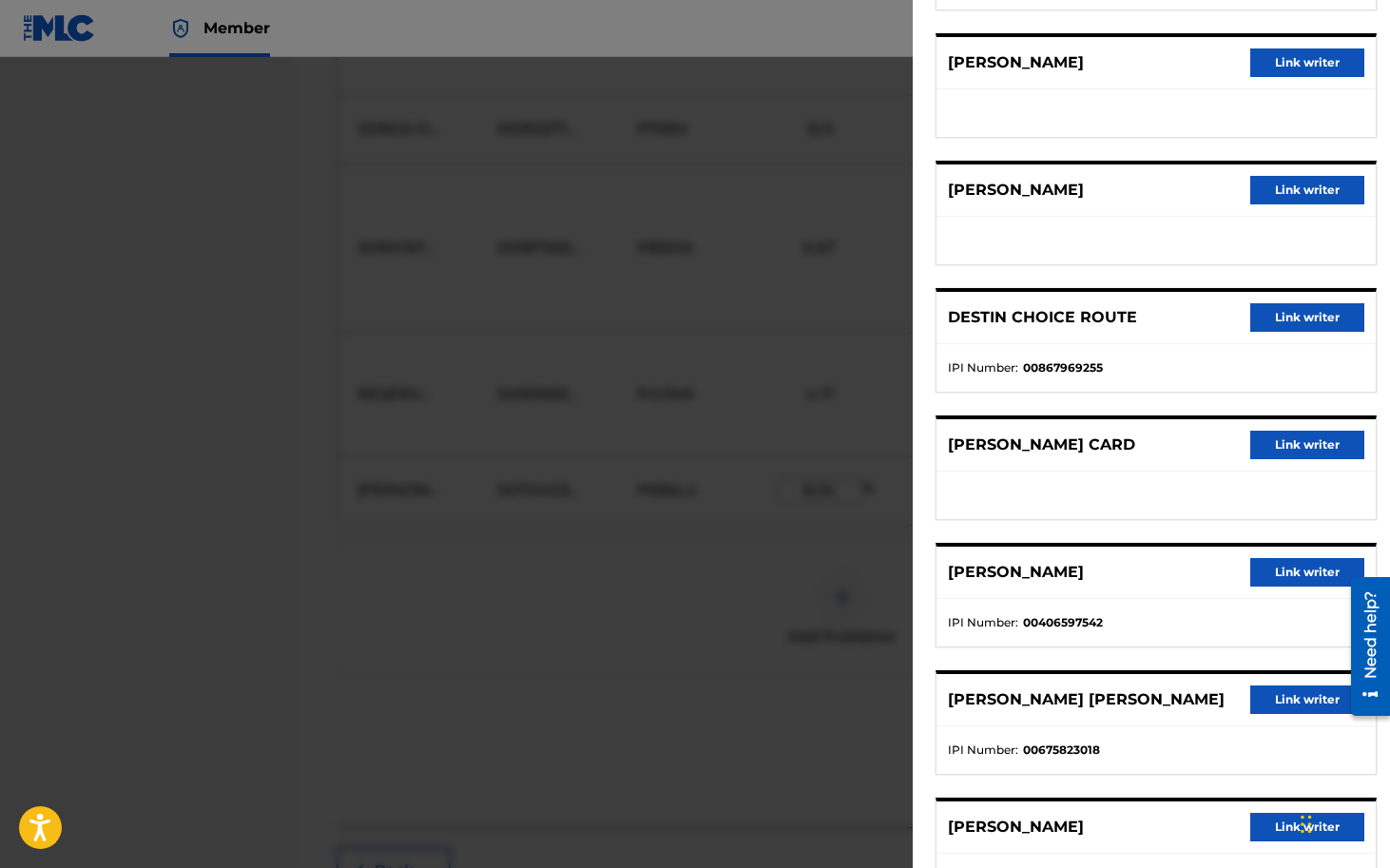
click at [1290, 445] on button "Link writer" at bounding box center [1307, 446] width 114 height 29
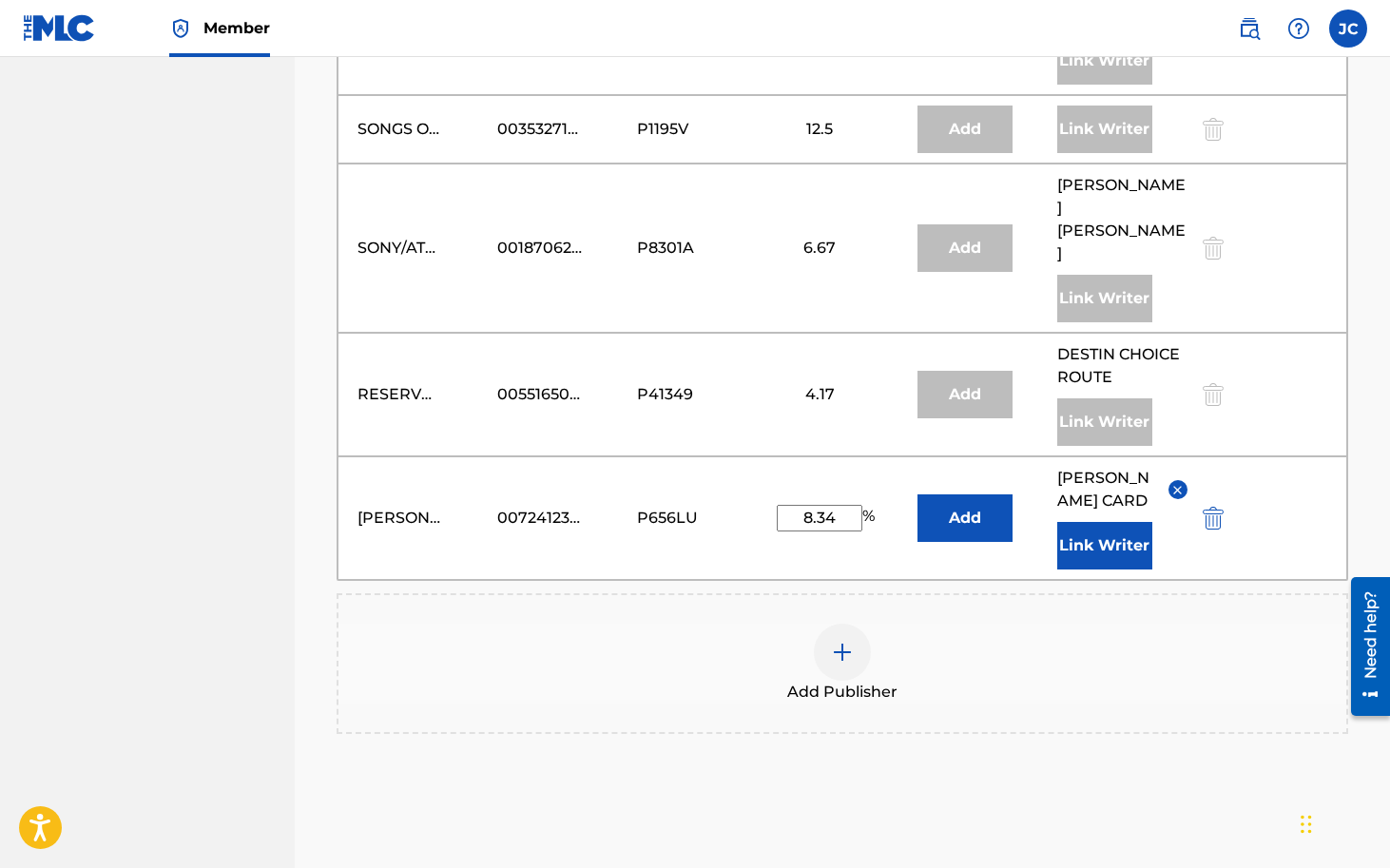
scroll to position [2600, 0]
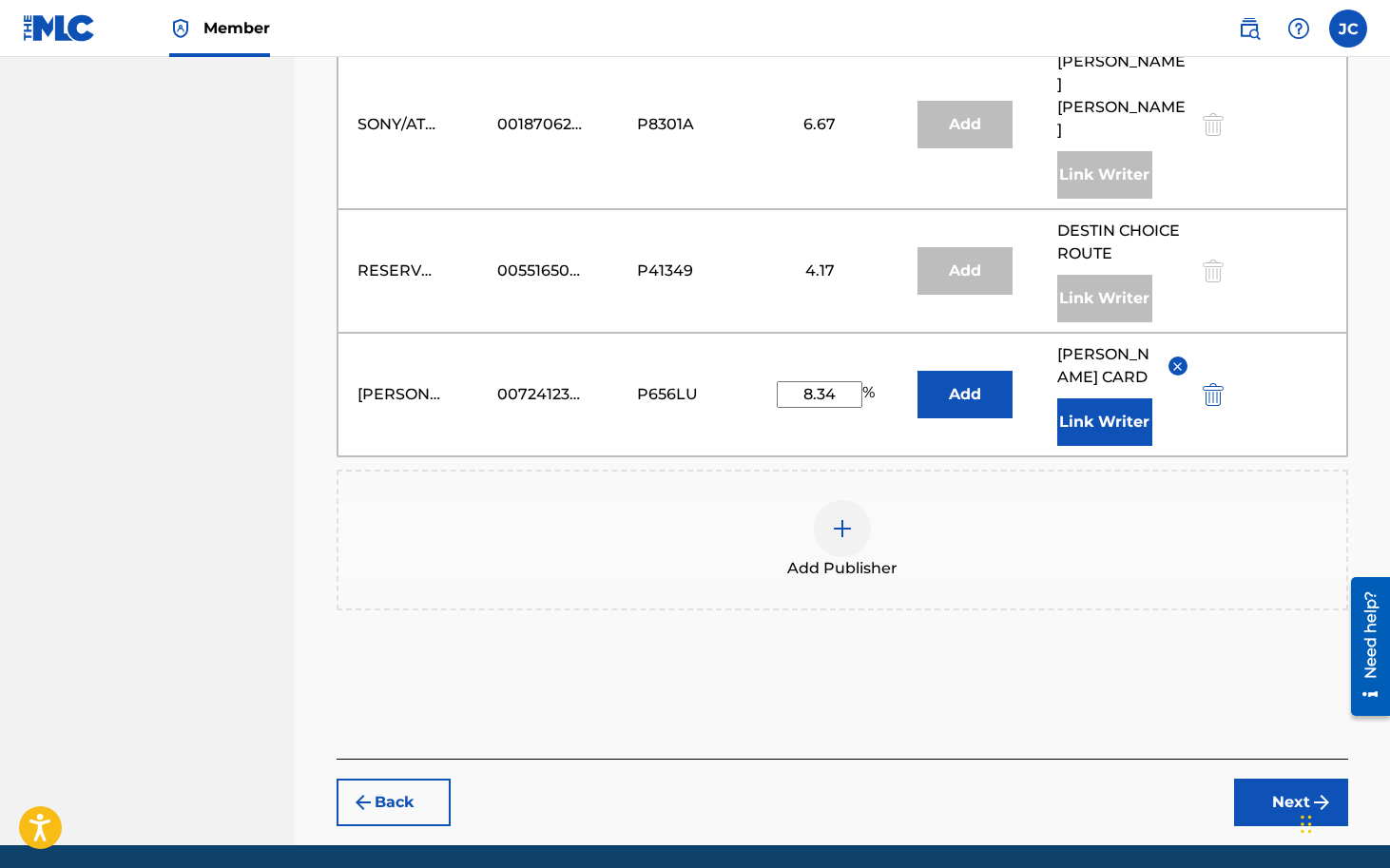
click at [1283, 779] on button "Next" at bounding box center [1291, 802] width 114 height 47
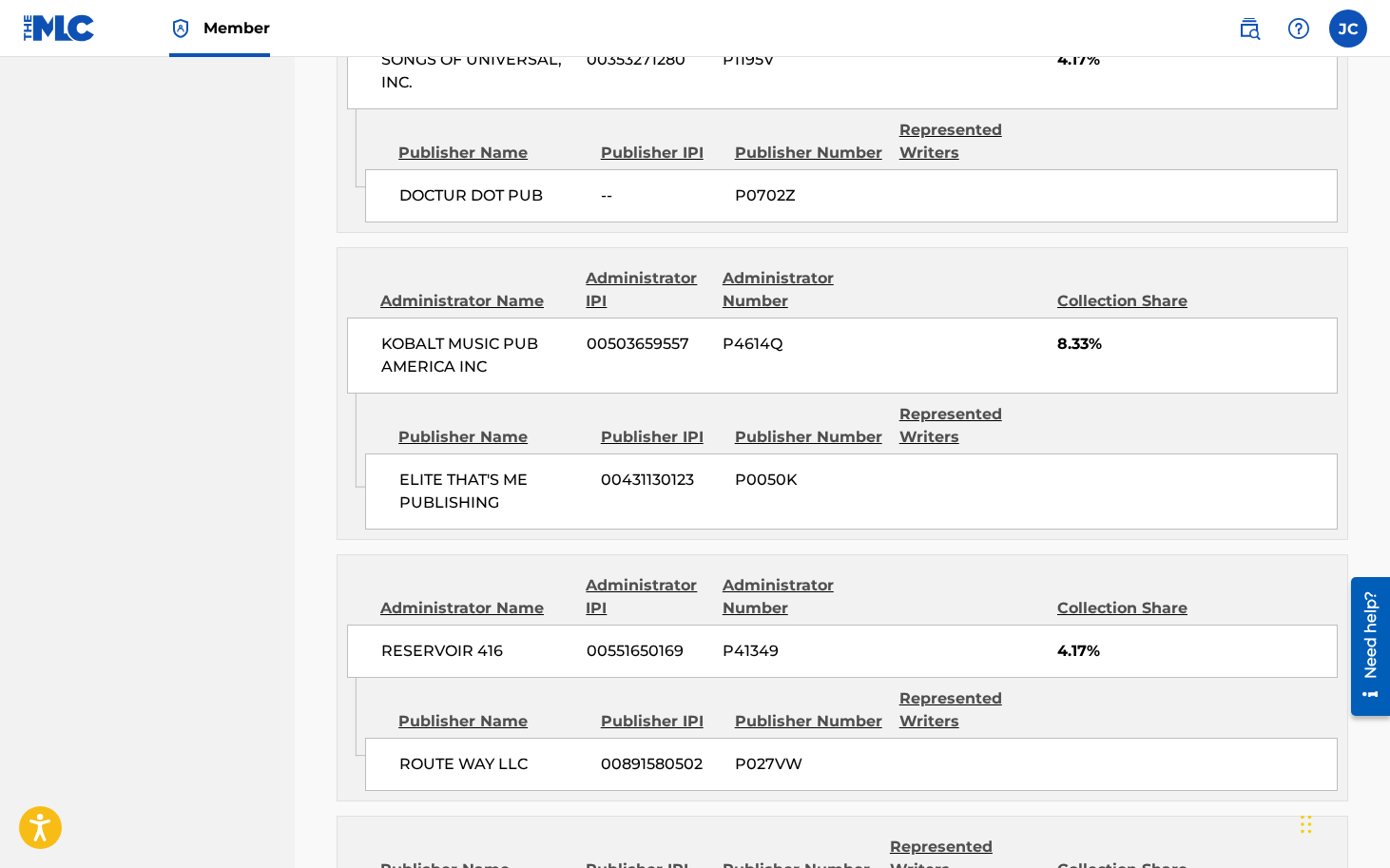
scroll to position [3631, 0]
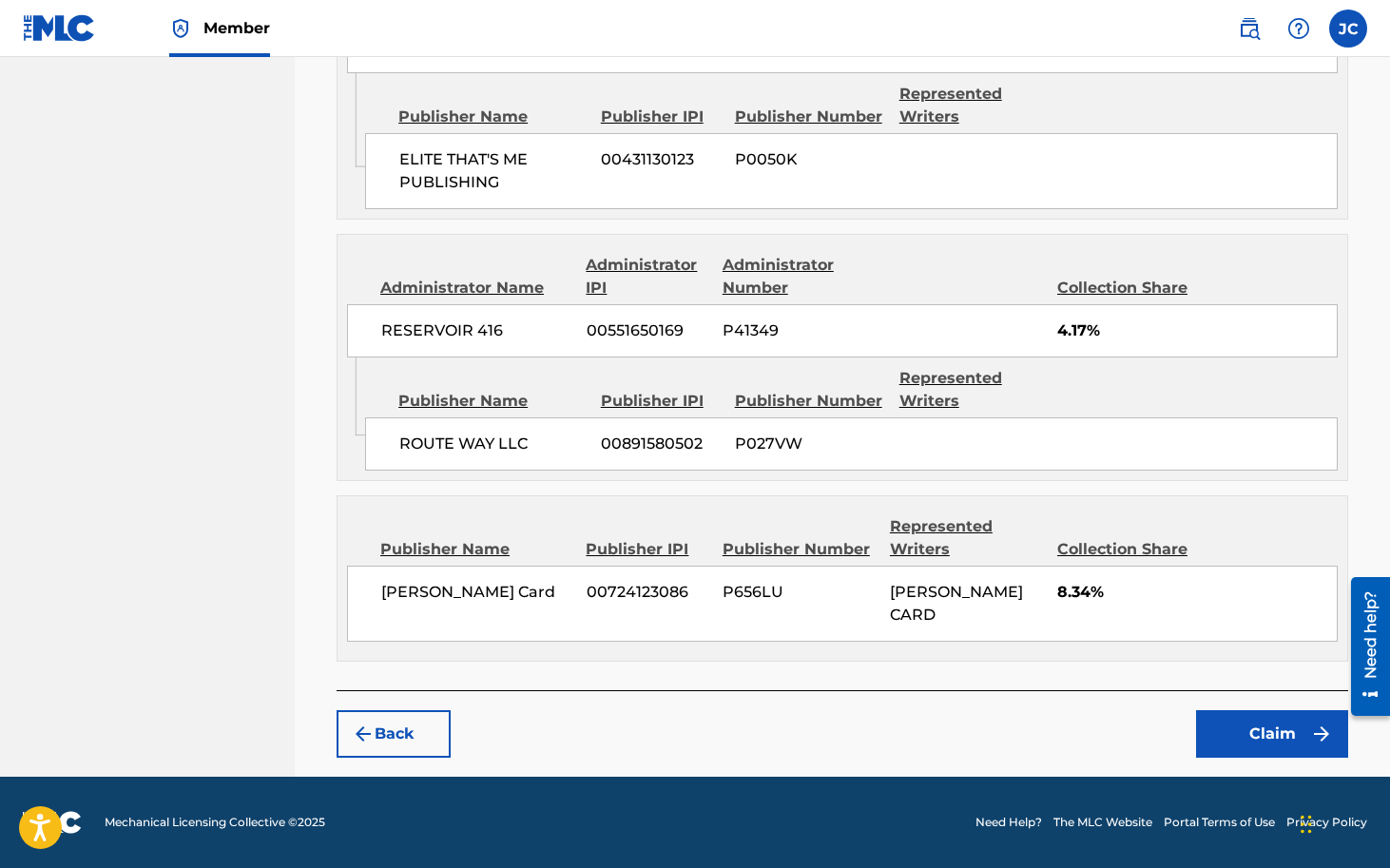
click at [1259, 732] on button "Claim" at bounding box center [1271, 734] width 152 height 47
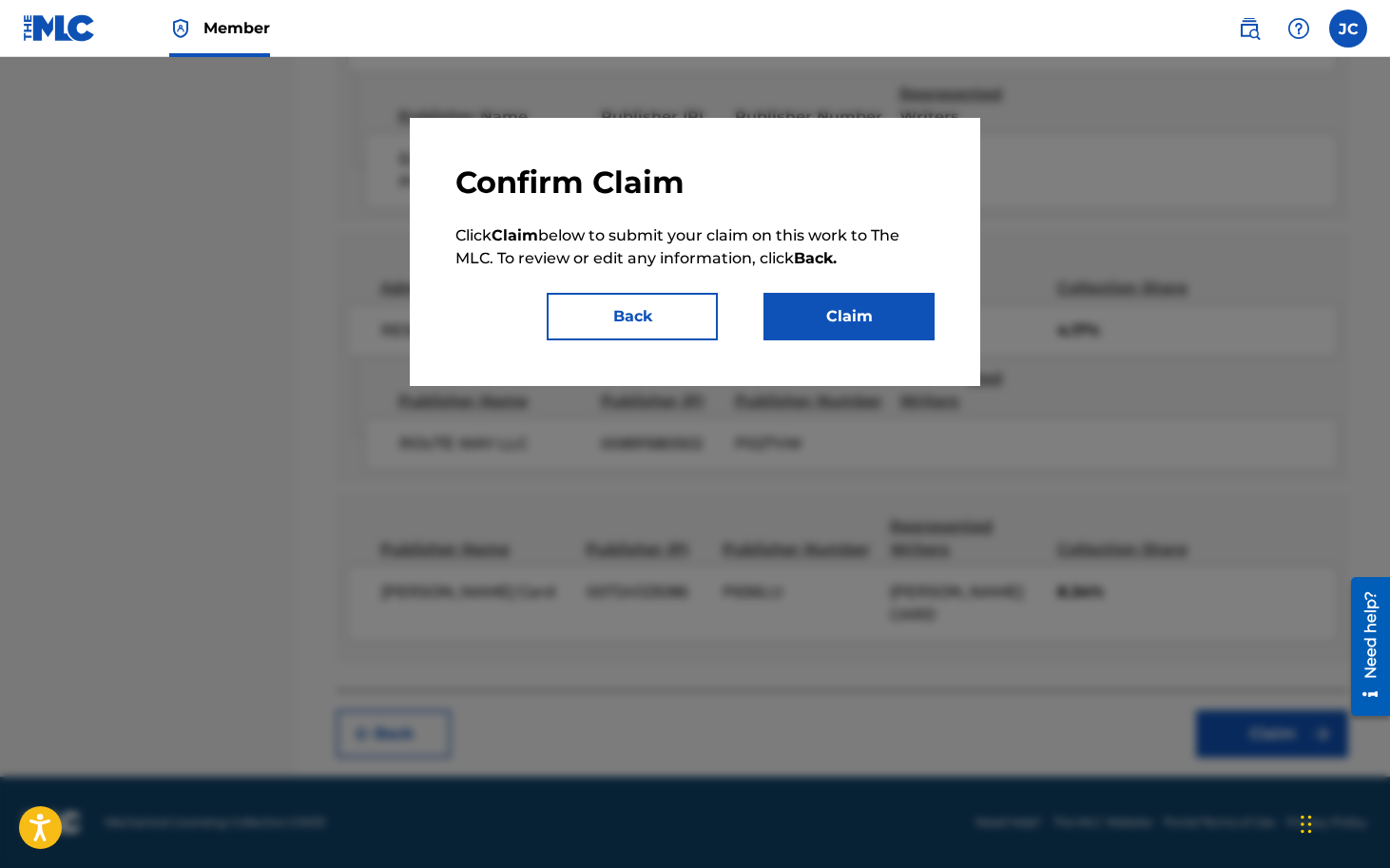
click at [851, 319] on button "Claim" at bounding box center [849, 316] width 171 height 47
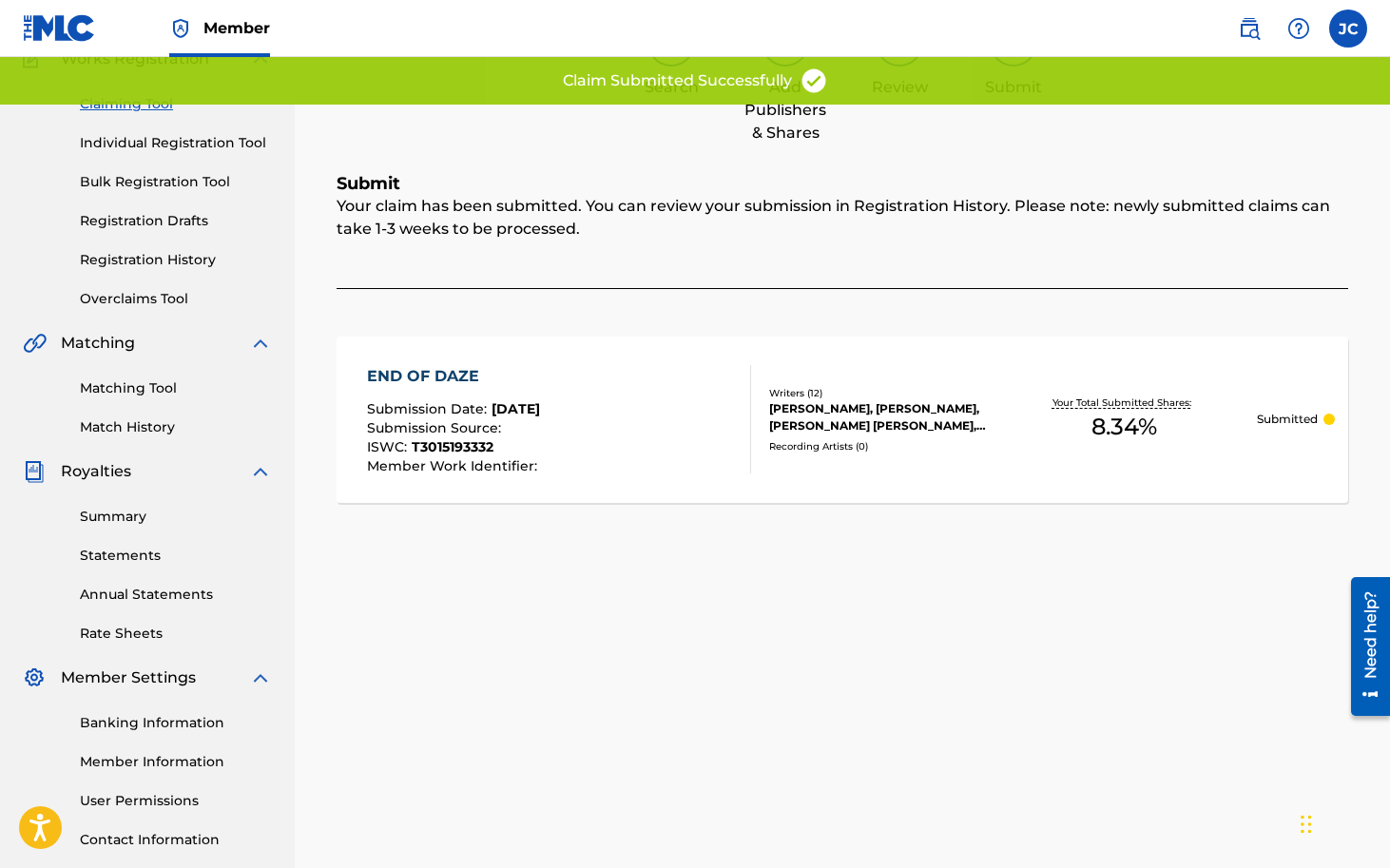
scroll to position [0, 0]
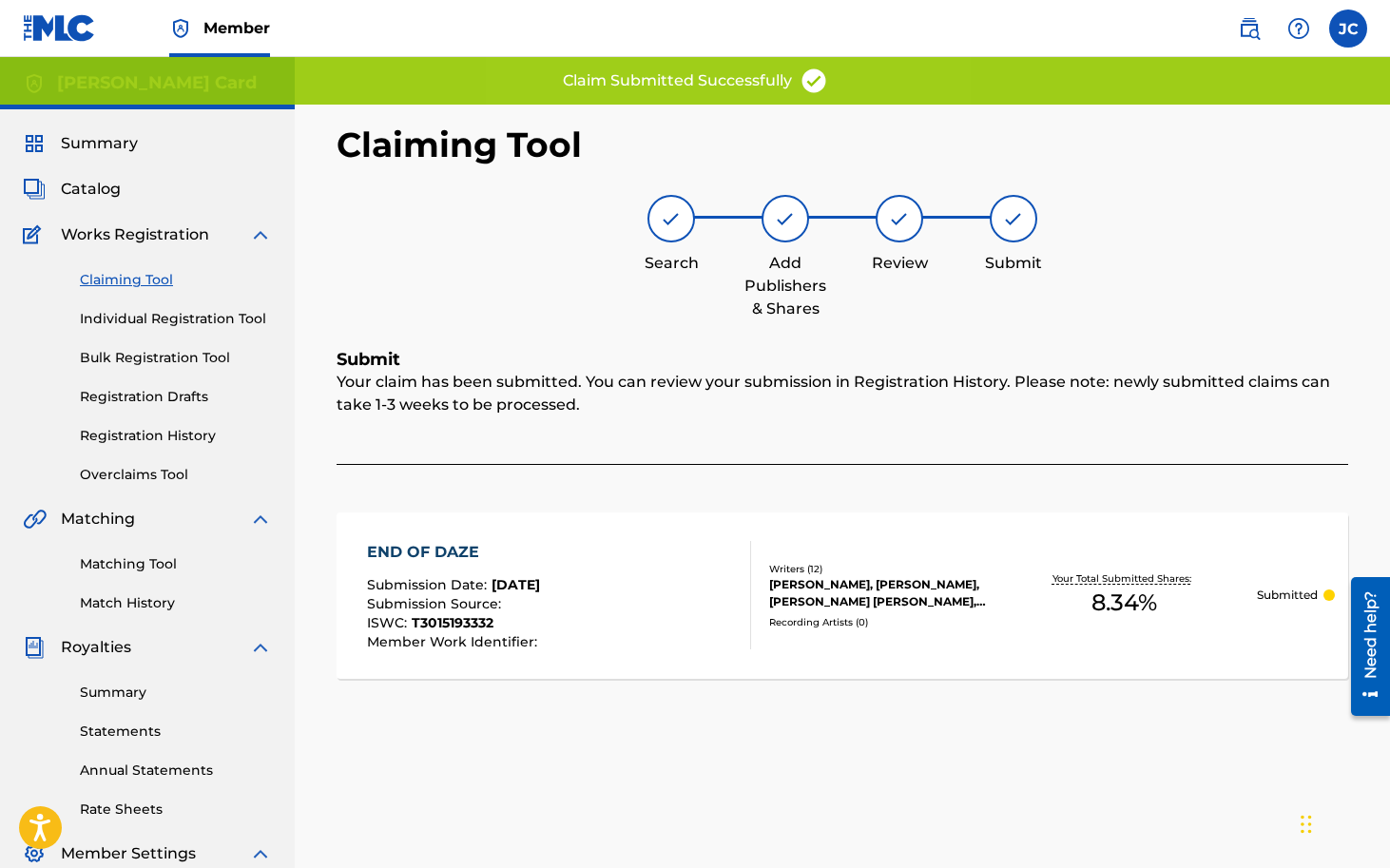
click at [134, 273] on link "Claiming Tool" at bounding box center [176, 279] width 192 height 20
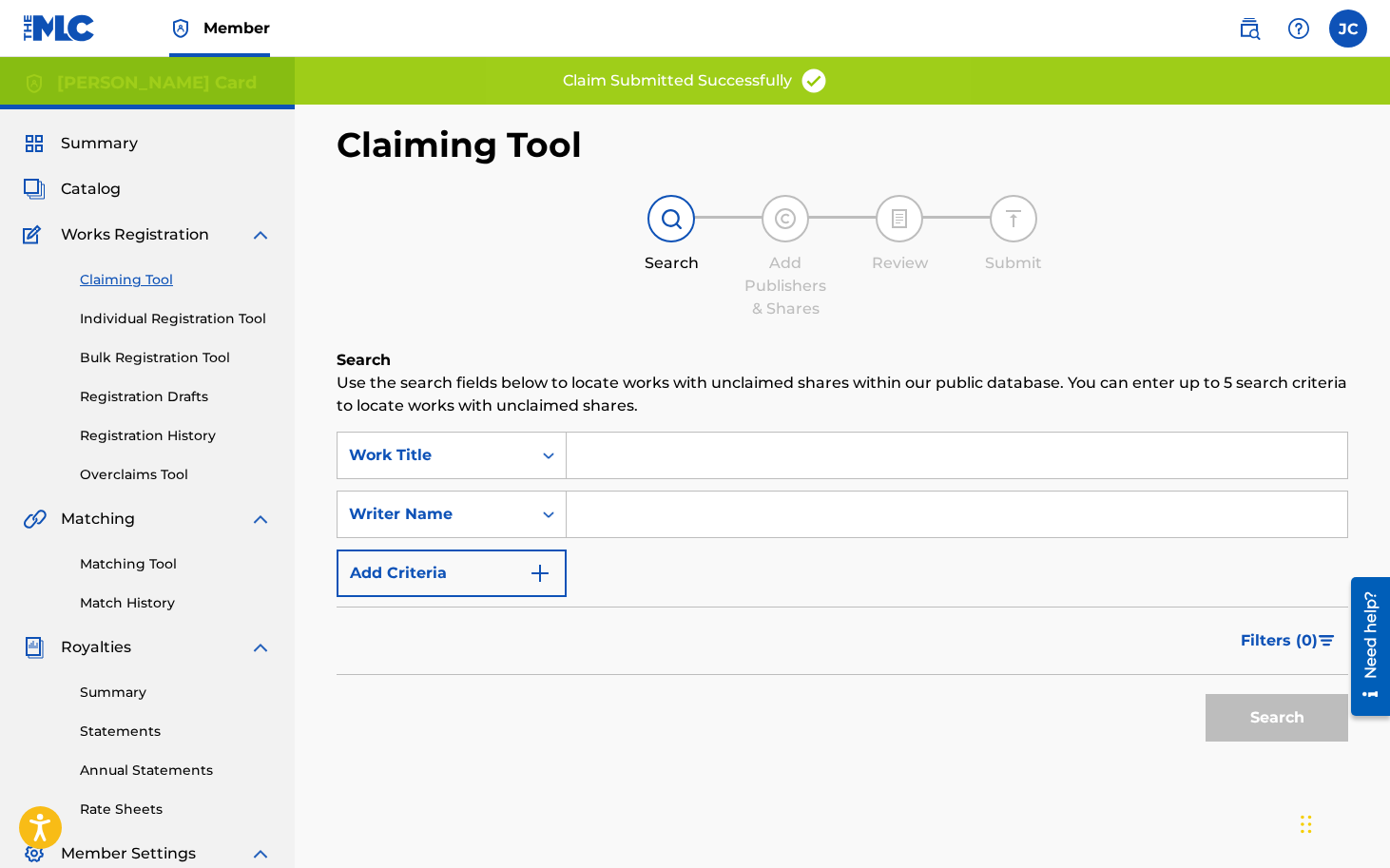
click at [136, 436] on link "Registration History" at bounding box center [176, 436] width 192 height 20
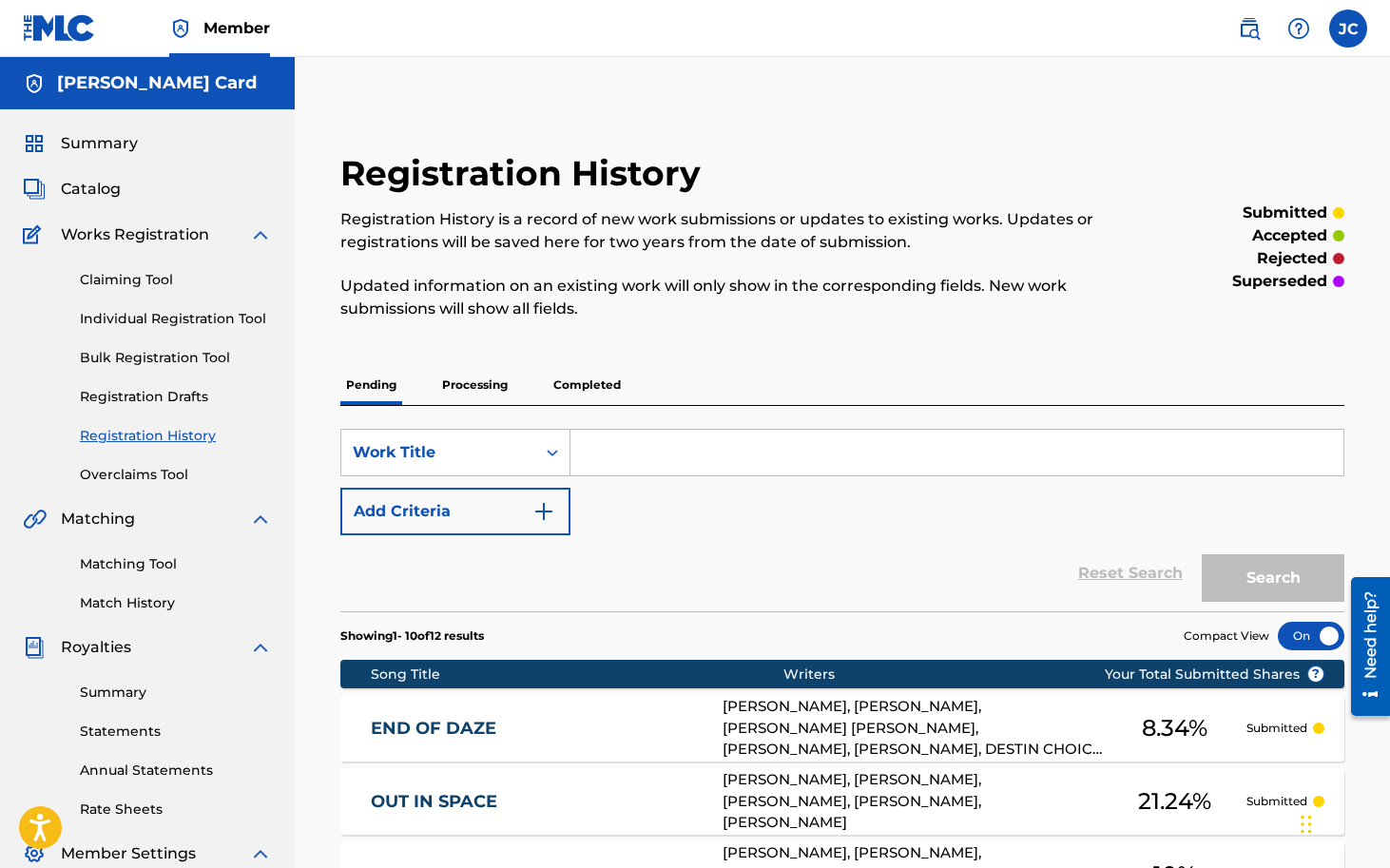
click at [162, 282] on link "Claiming Tool" at bounding box center [176, 279] width 192 height 20
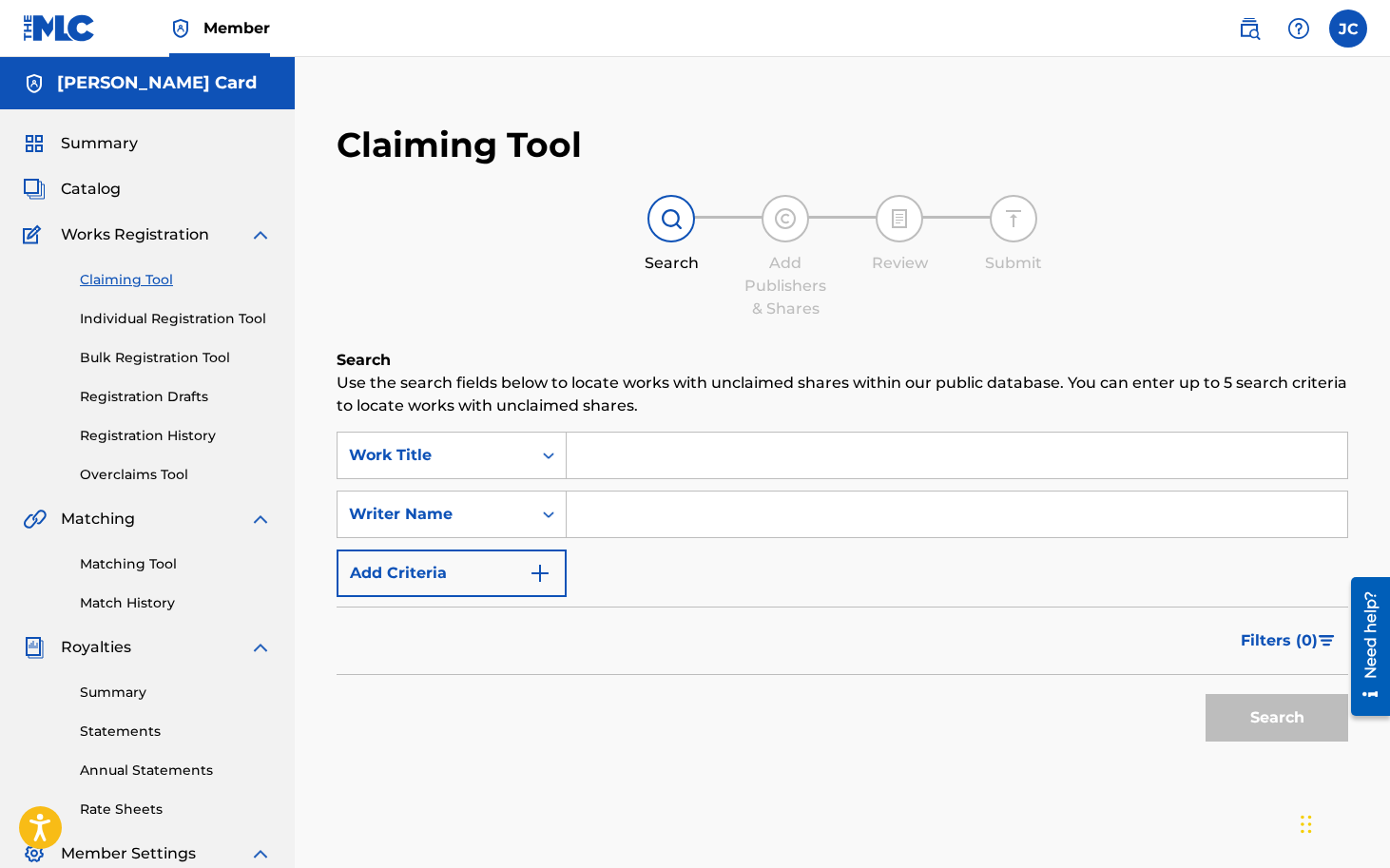
click at [636, 462] on input "Search Form" at bounding box center [957, 455] width 781 height 45
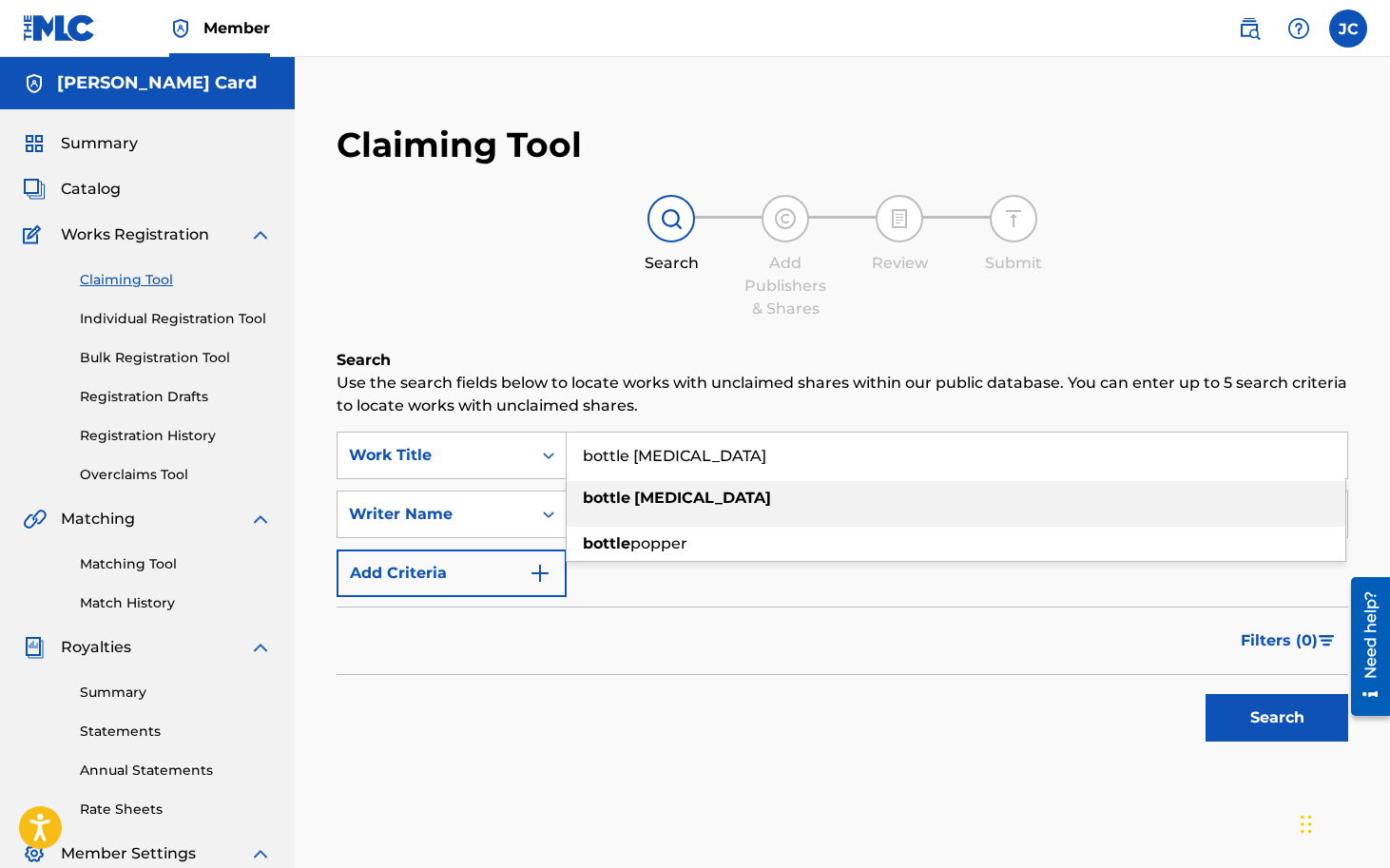
type input "bottle [MEDICAL_DATA]"
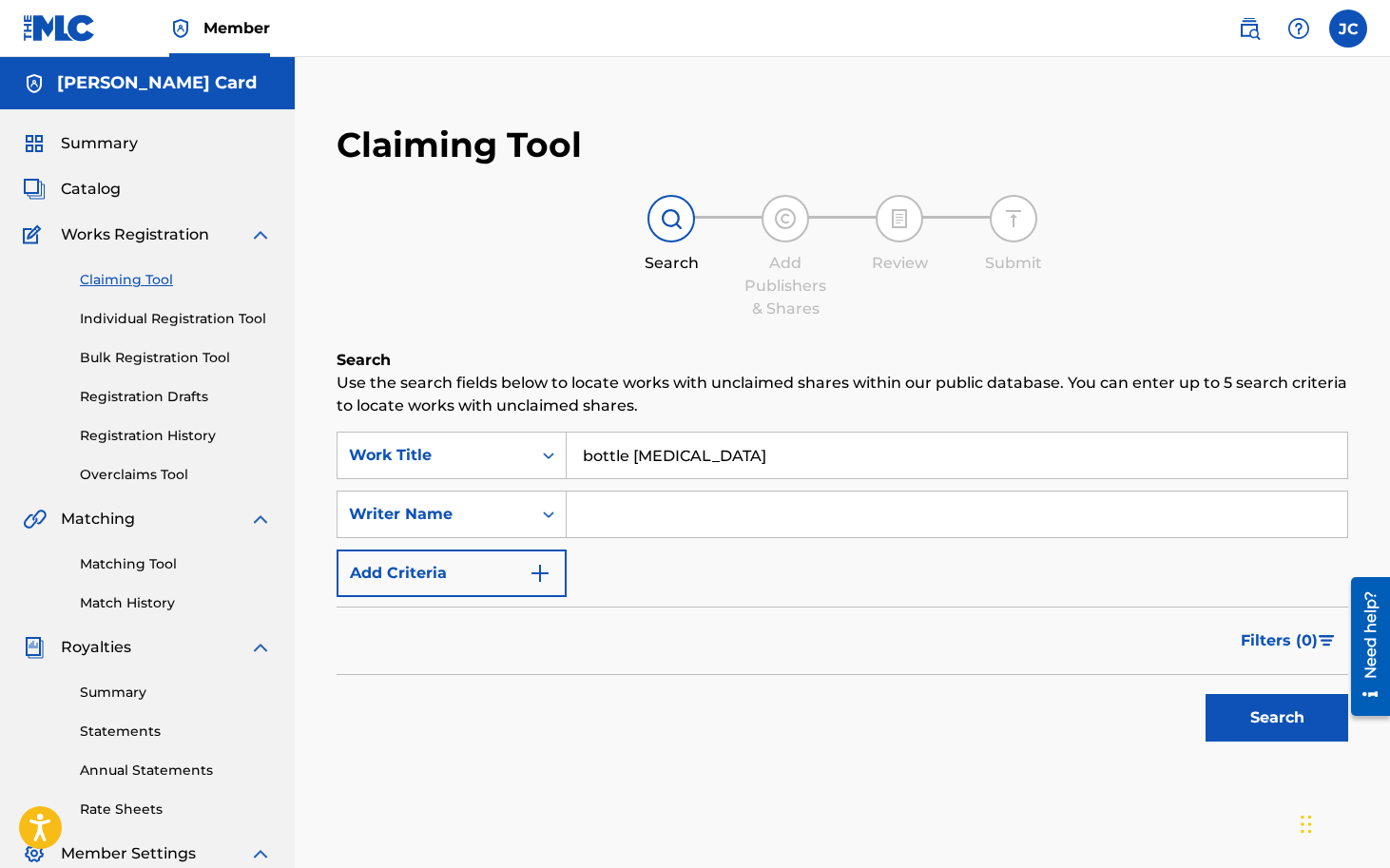
click at [611, 376] on p "Use the search fields below to locate works with unclaimed shares within our pu…" at bounding box center [842, 394] width 1012 height 45
click at [613, 522] on input "Search Form" at bounding box center [957, 514] width 781 height 45
type input "[PERSON_NAME]"
click at [1281, 713] on button "Search" at bounding box center [1277, 717] width 143 height 47
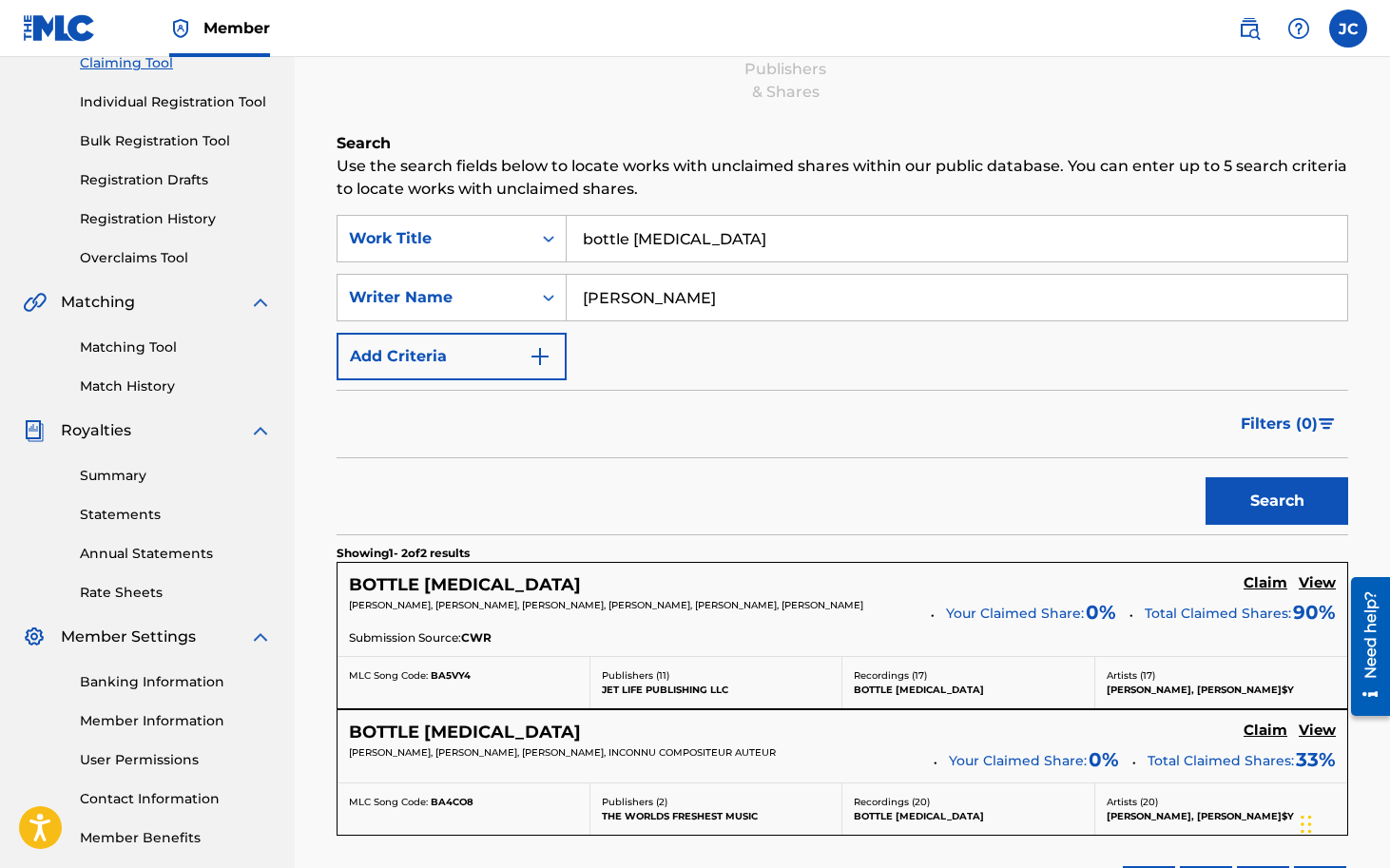
scroll to position [237, 0]
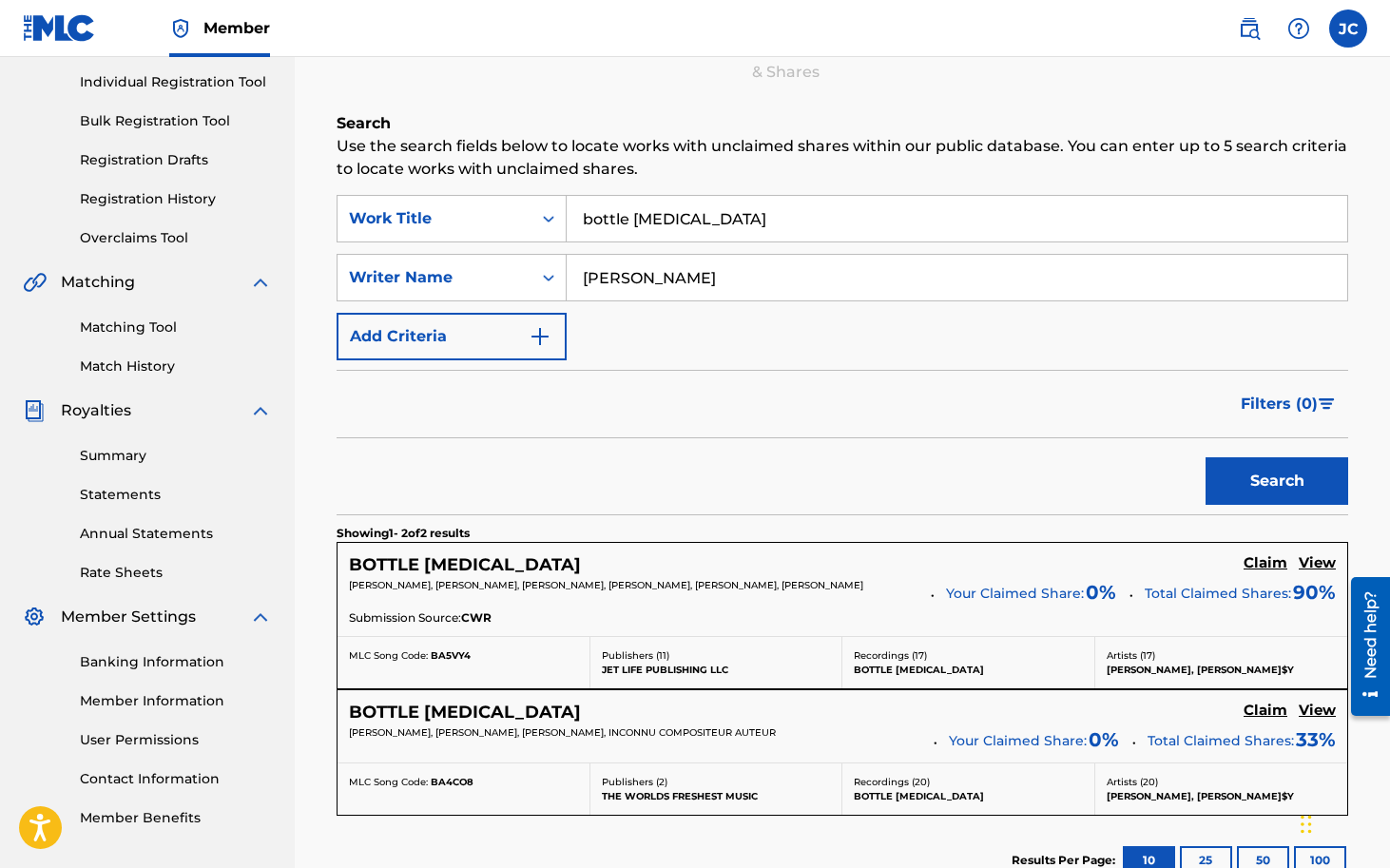
click at [486, 567] on h5 "BOTTLE [MEDICAL_DATA]" at bounding box center [465, 564] width 232 height 22
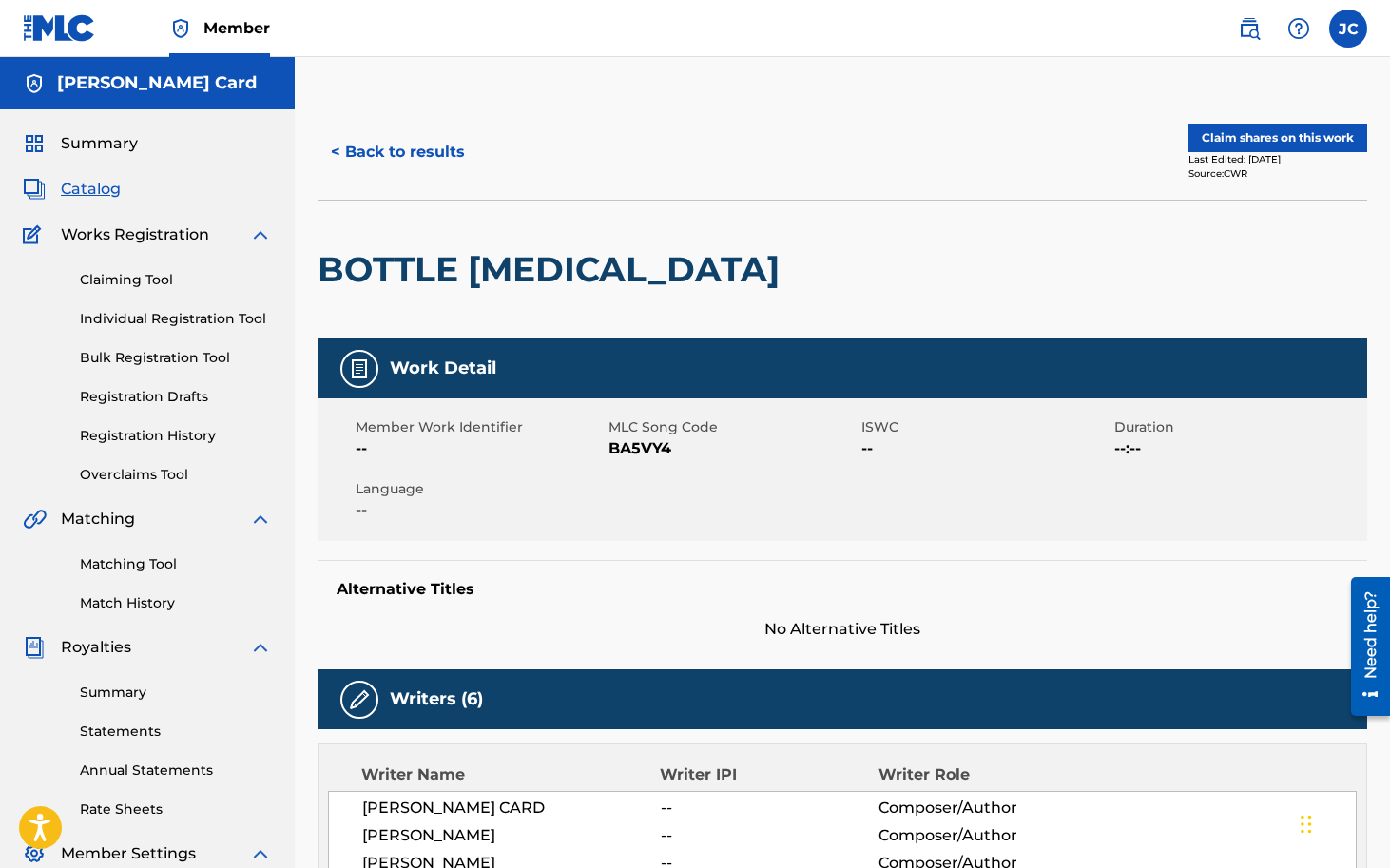
click at [1262, 141] on button "Claim shares on this work" at bounding box center [1277, 138] width 179 height 29
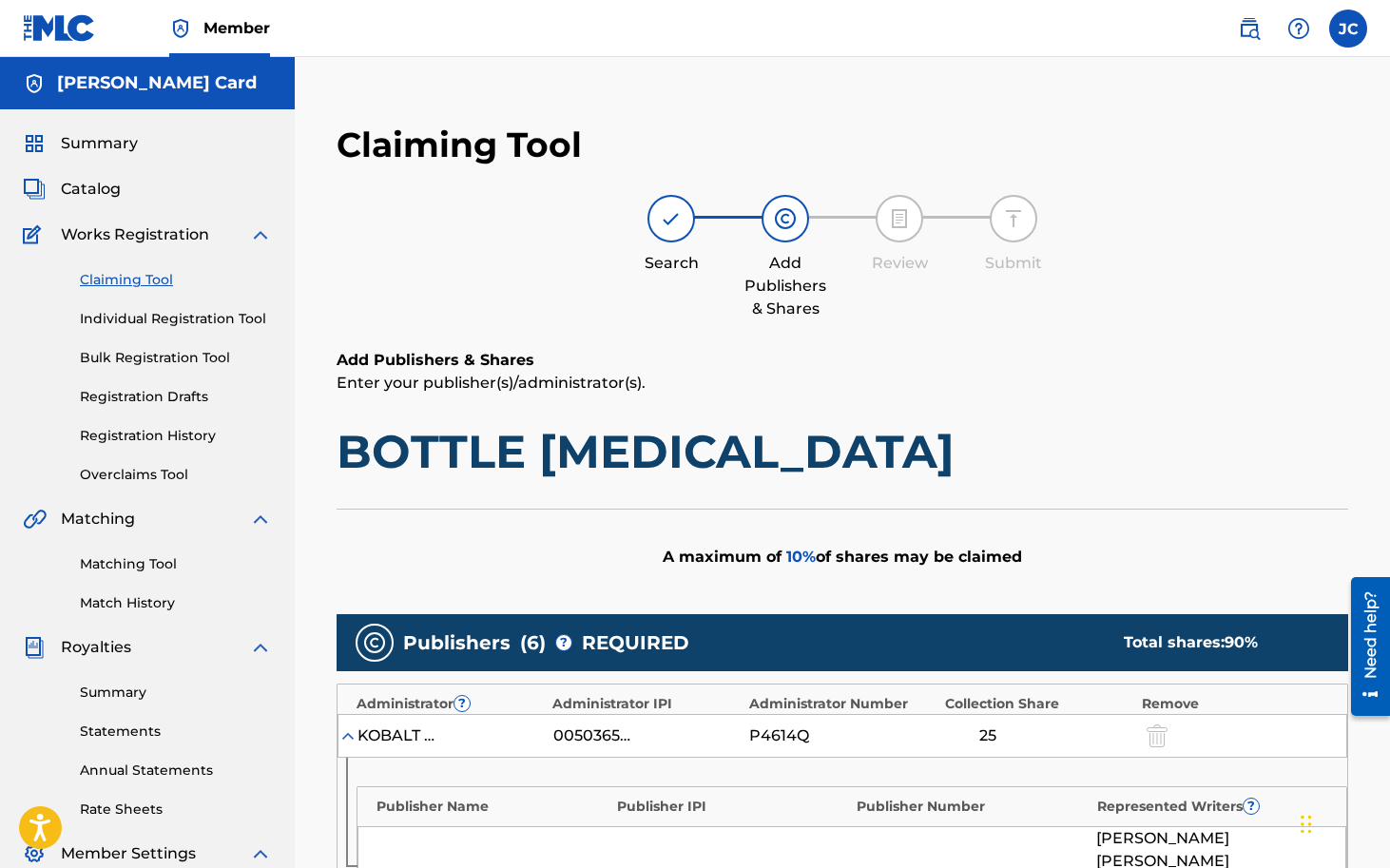
scroll to position [1533, 0]
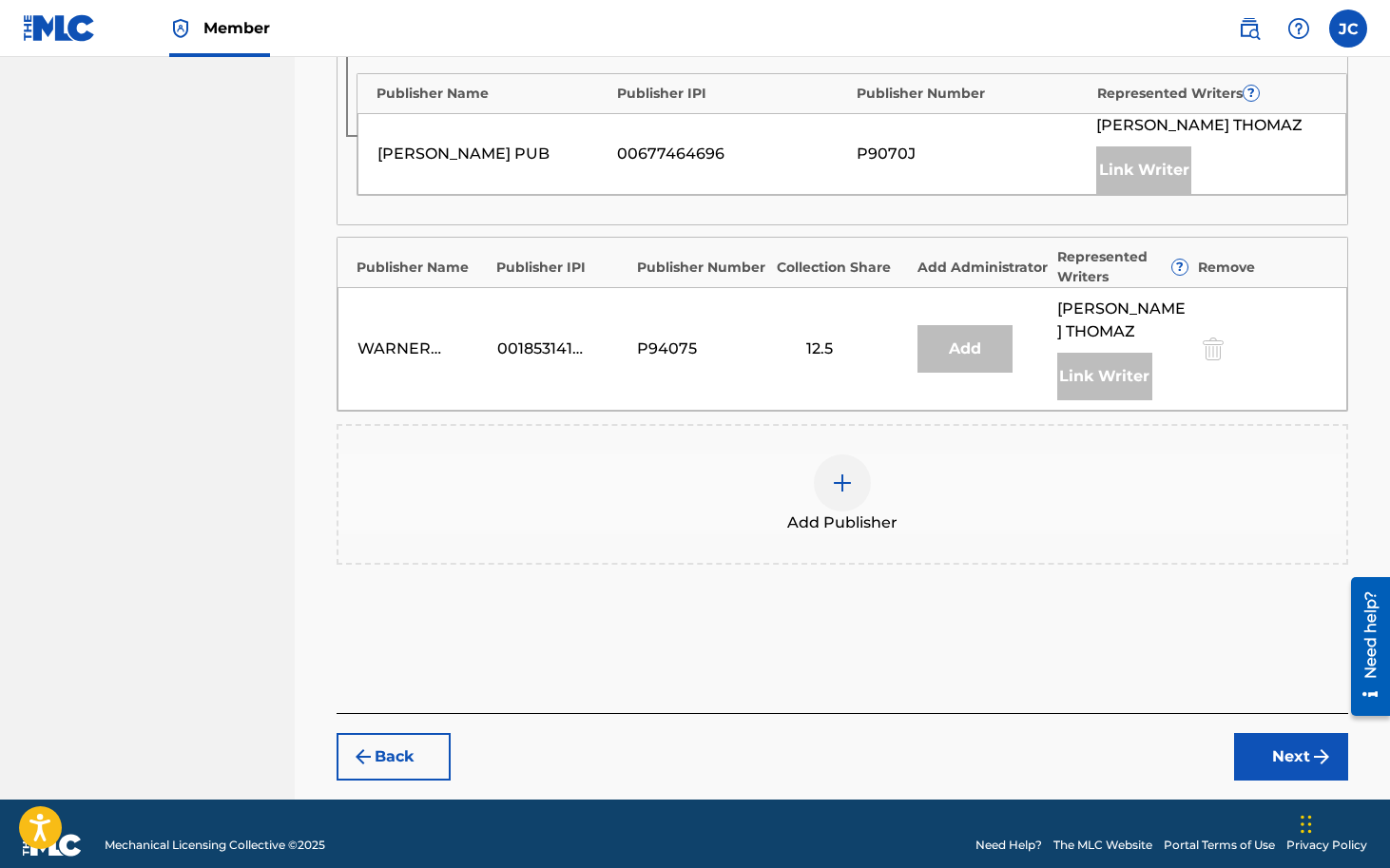
click at [841, 472] on img at bounding box center [843, 483] width 23 height 23
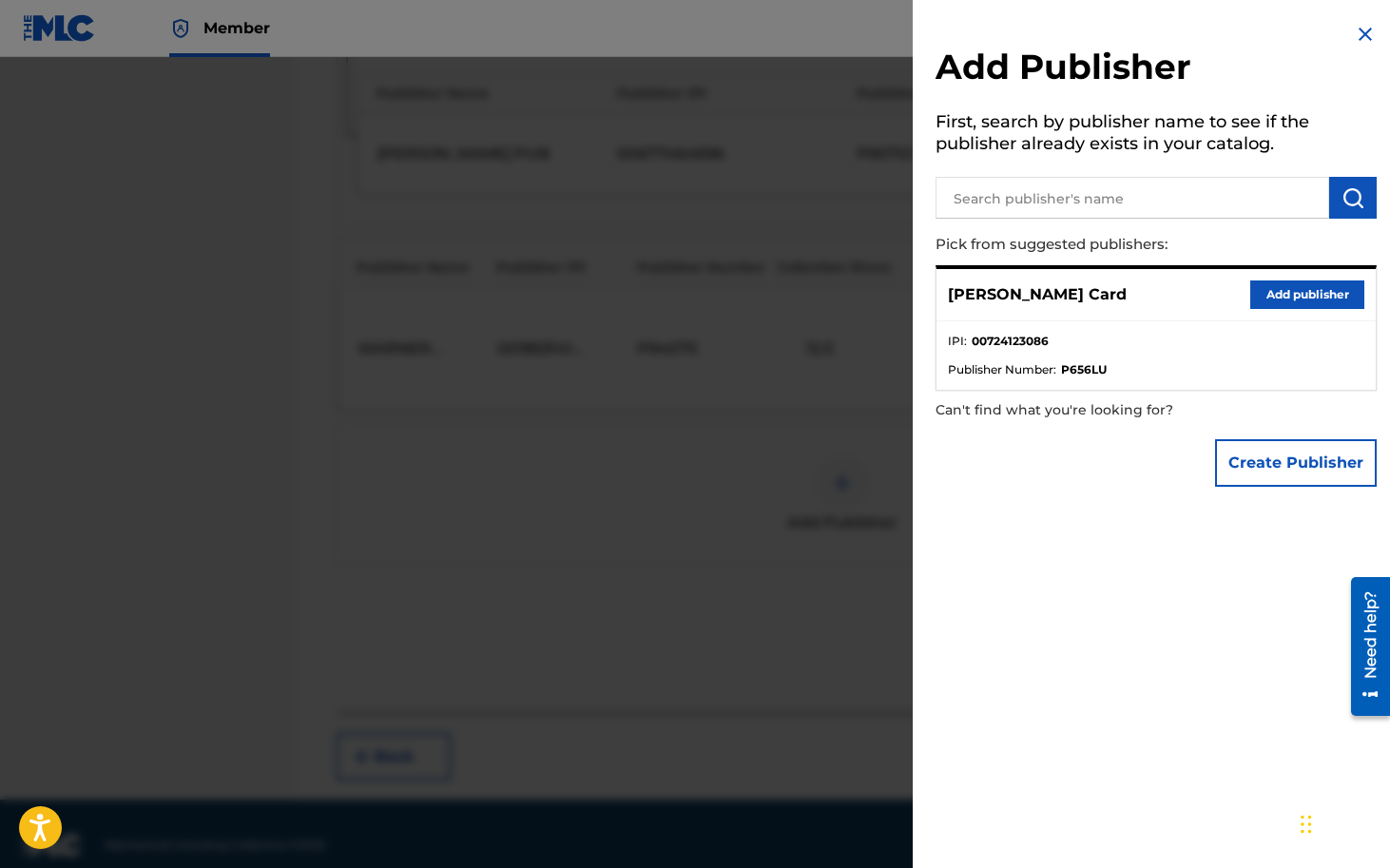
click at [1304, 292] on button "Add publisher" at bounding box center [1307, 295] width 114 height 29
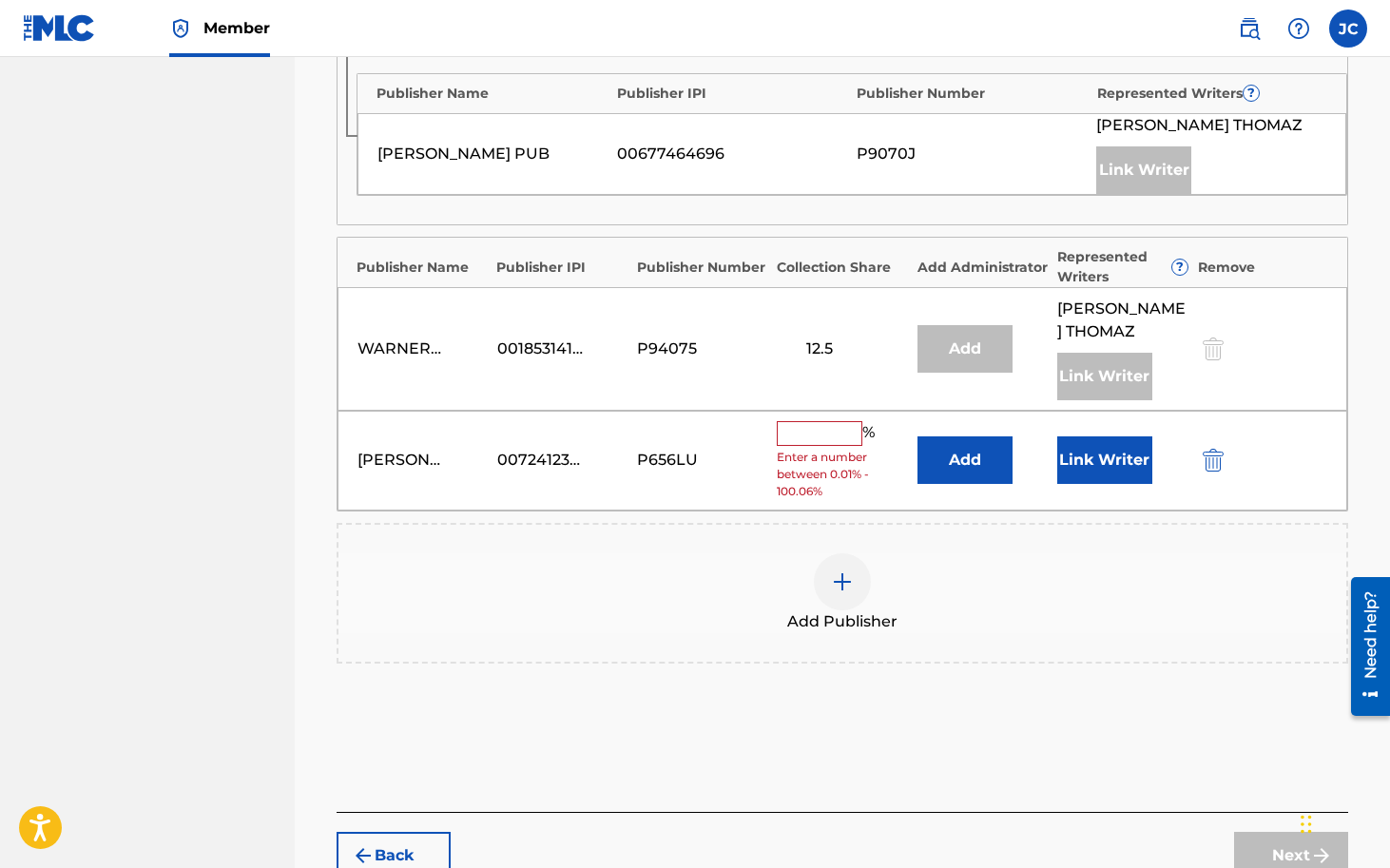
click at [829, 421] on input "text" at bounding box center [820, 434] width 86 height 25
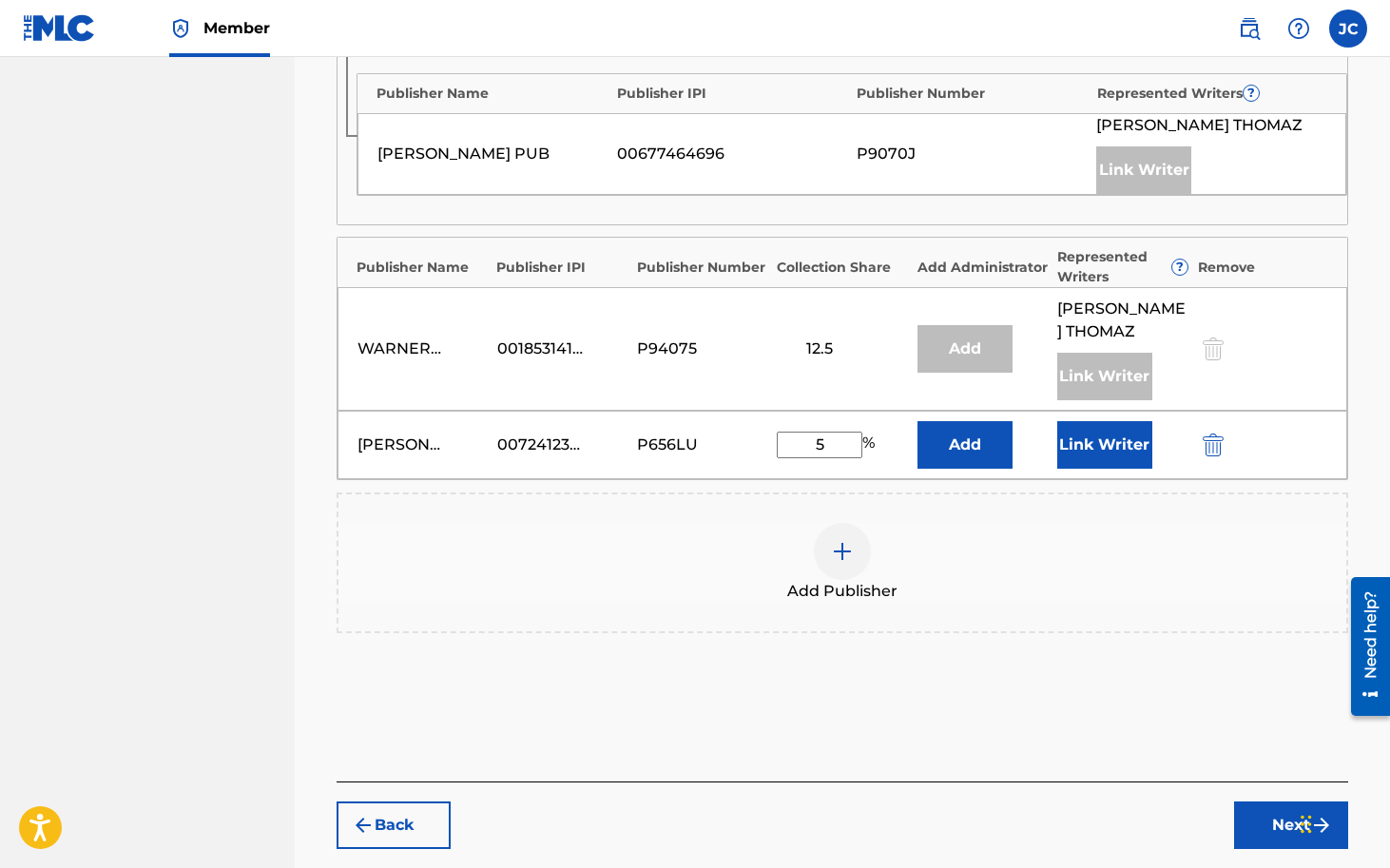
type input "5"
click at [1115, 423] on button "Link Writer" at bounding box center [1105, 445] width 95 height 47
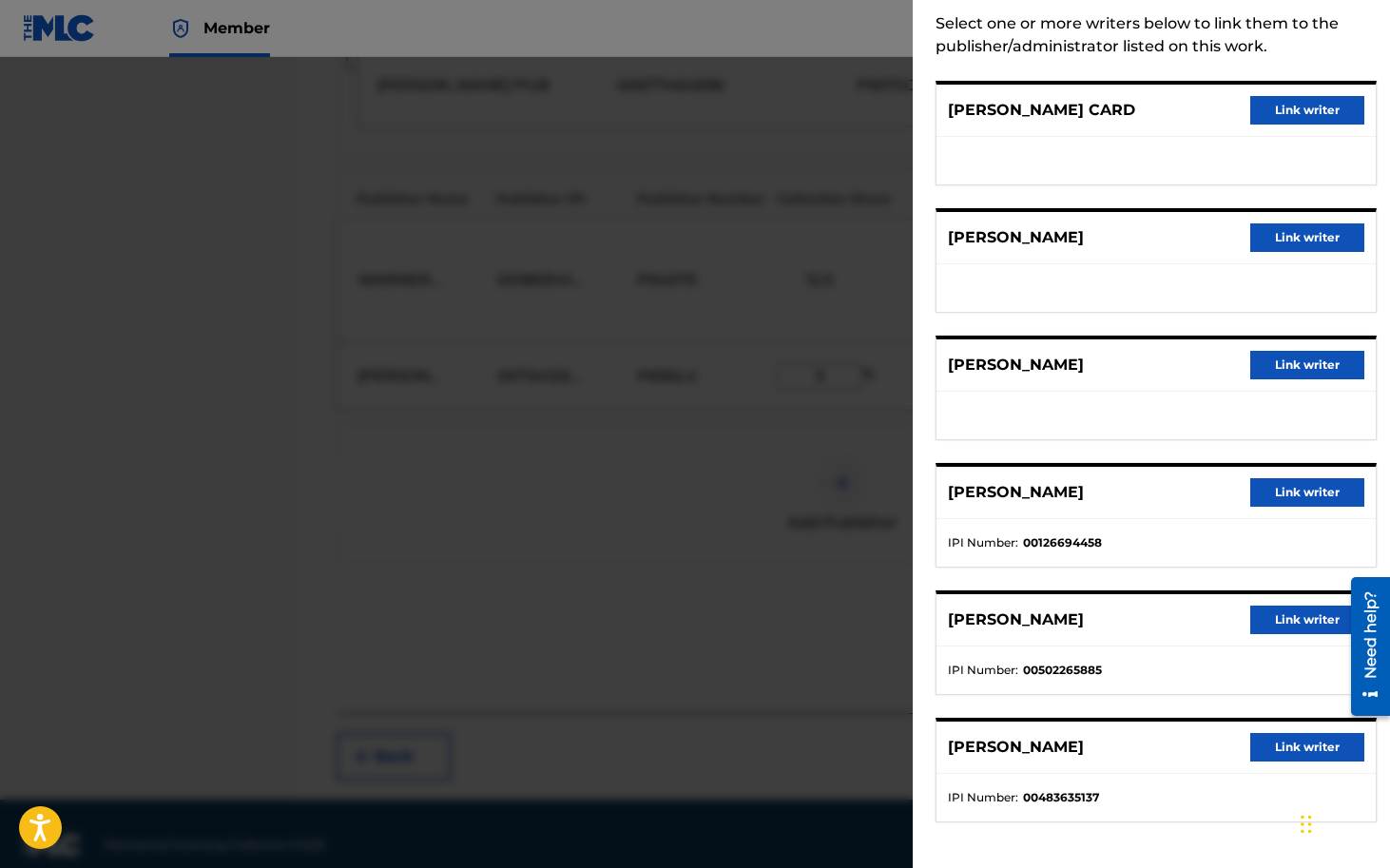
scroll to position [0, 0]
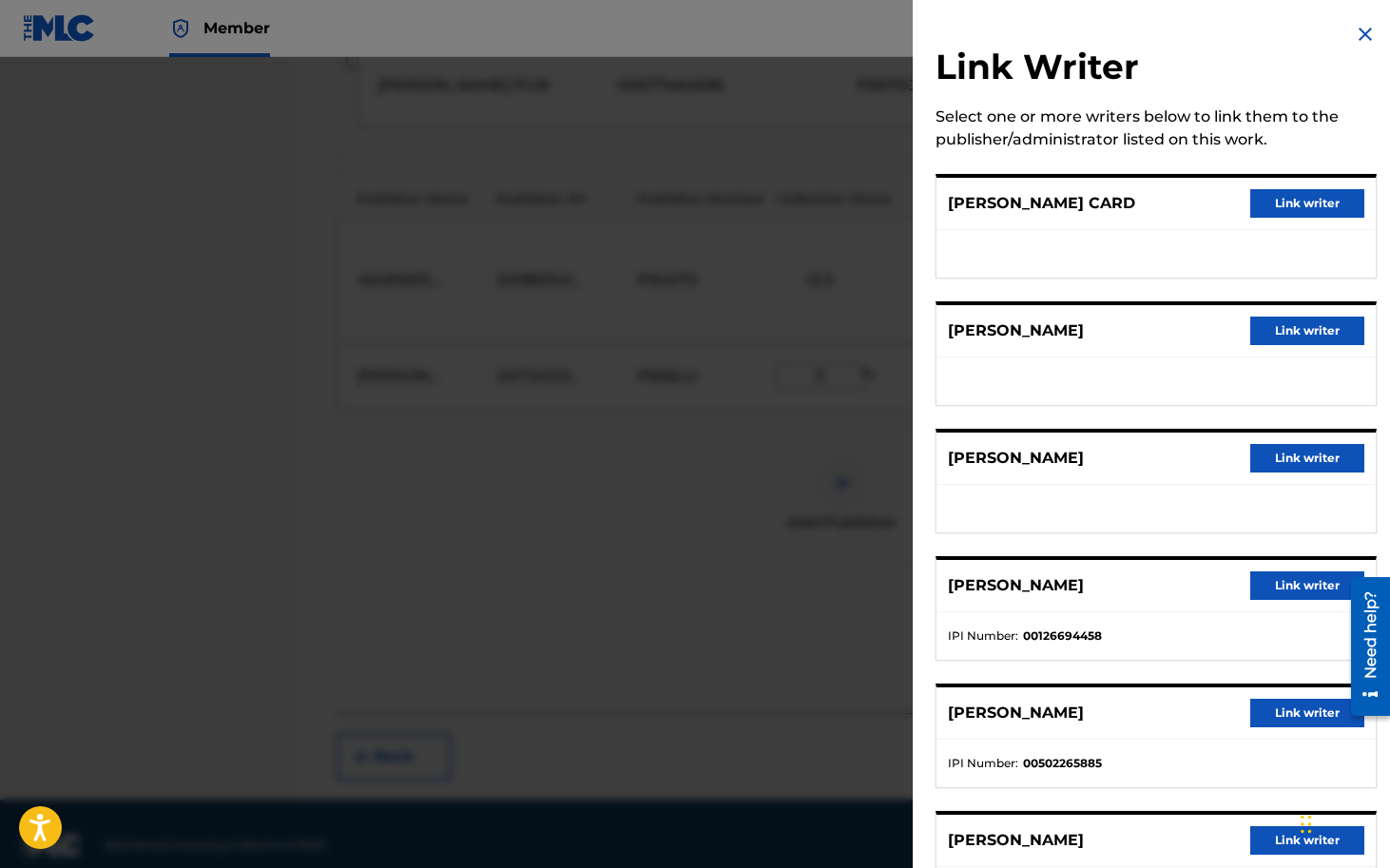
click at [1309, 203] on button "Link writer" at bounding box center [1307, 204] width 114 height 29
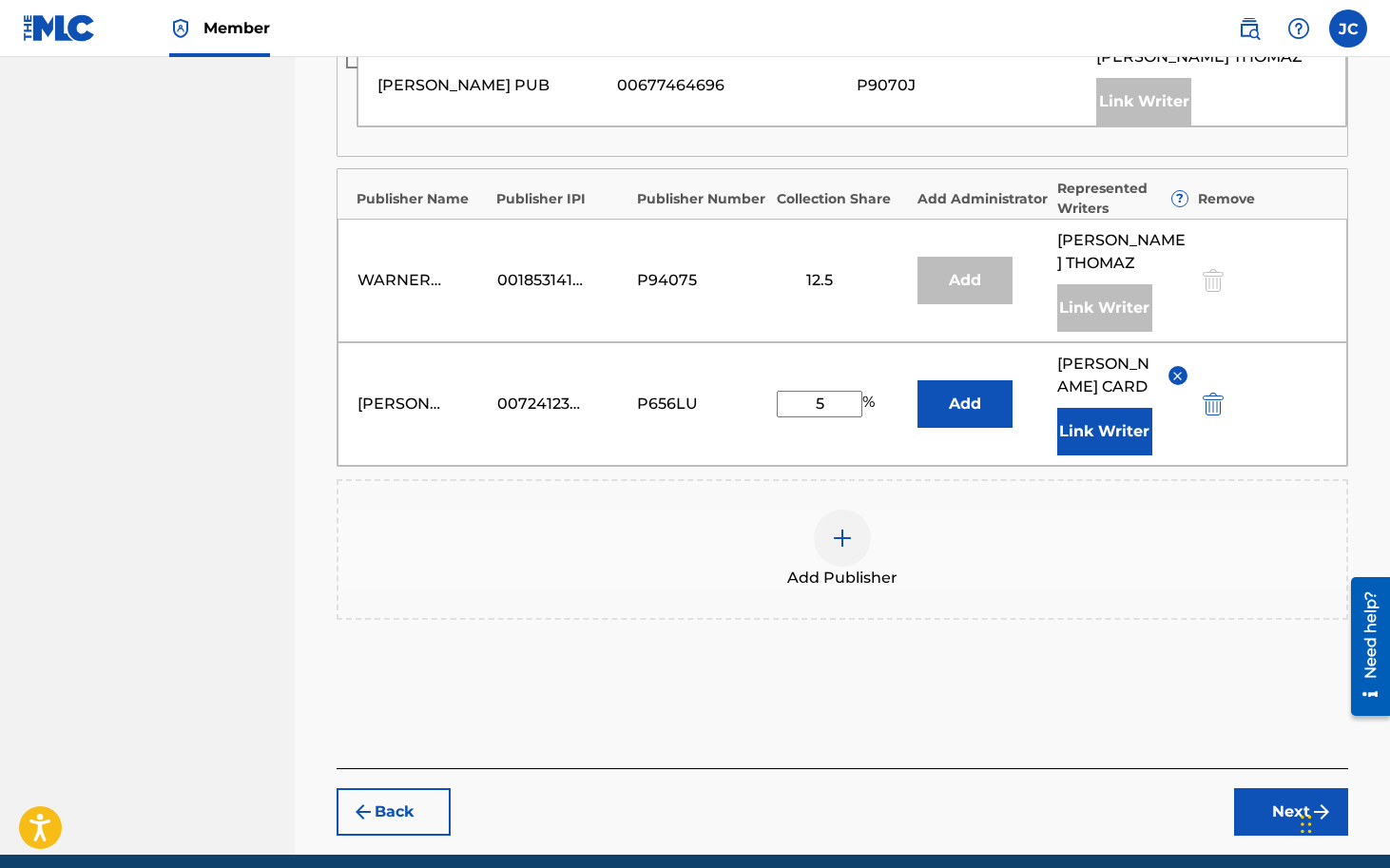
scroll to position [1656, 0]
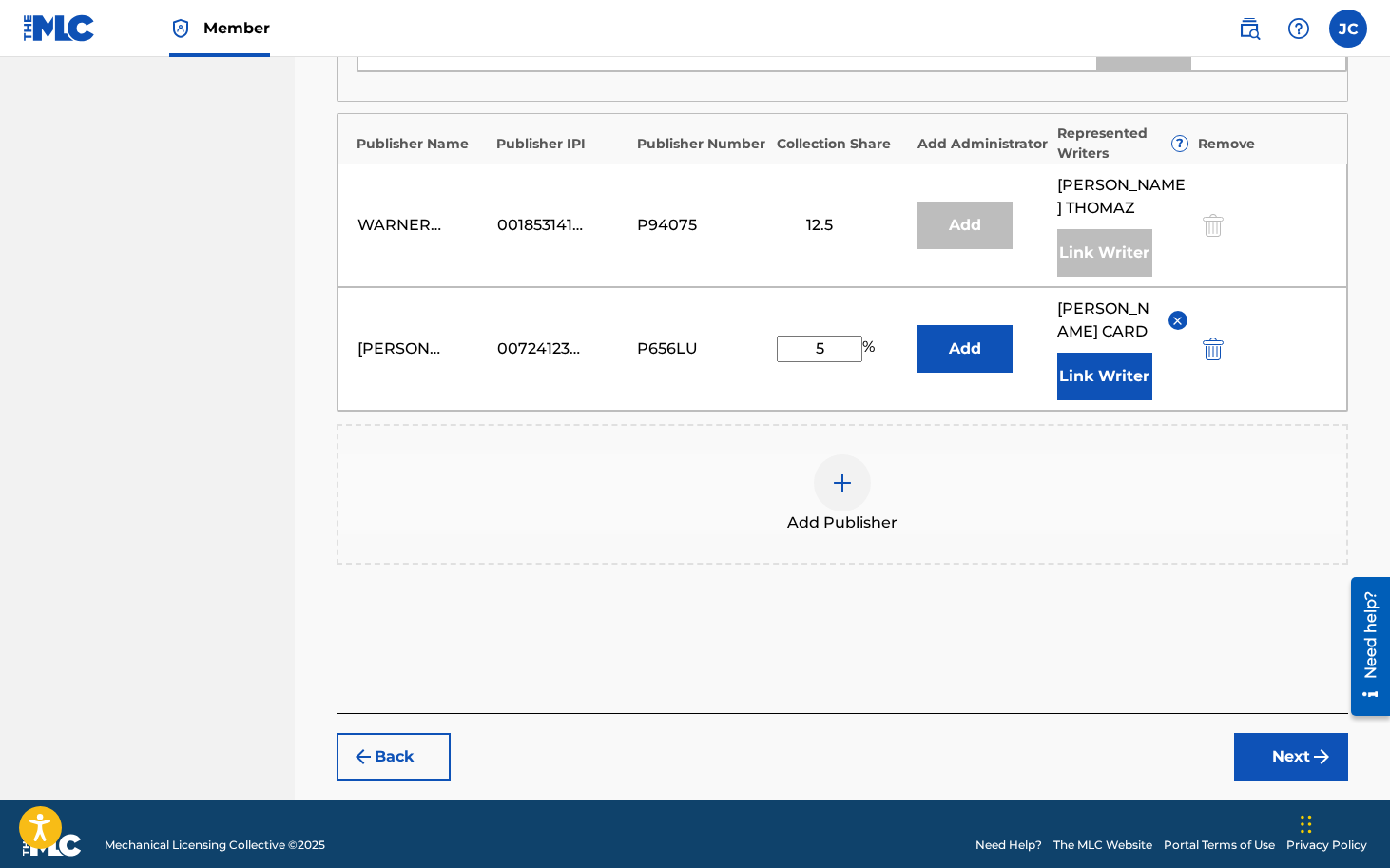
click at [1279, 737] on button "Next" at bounding box center [1291, 756] width 114 height 47
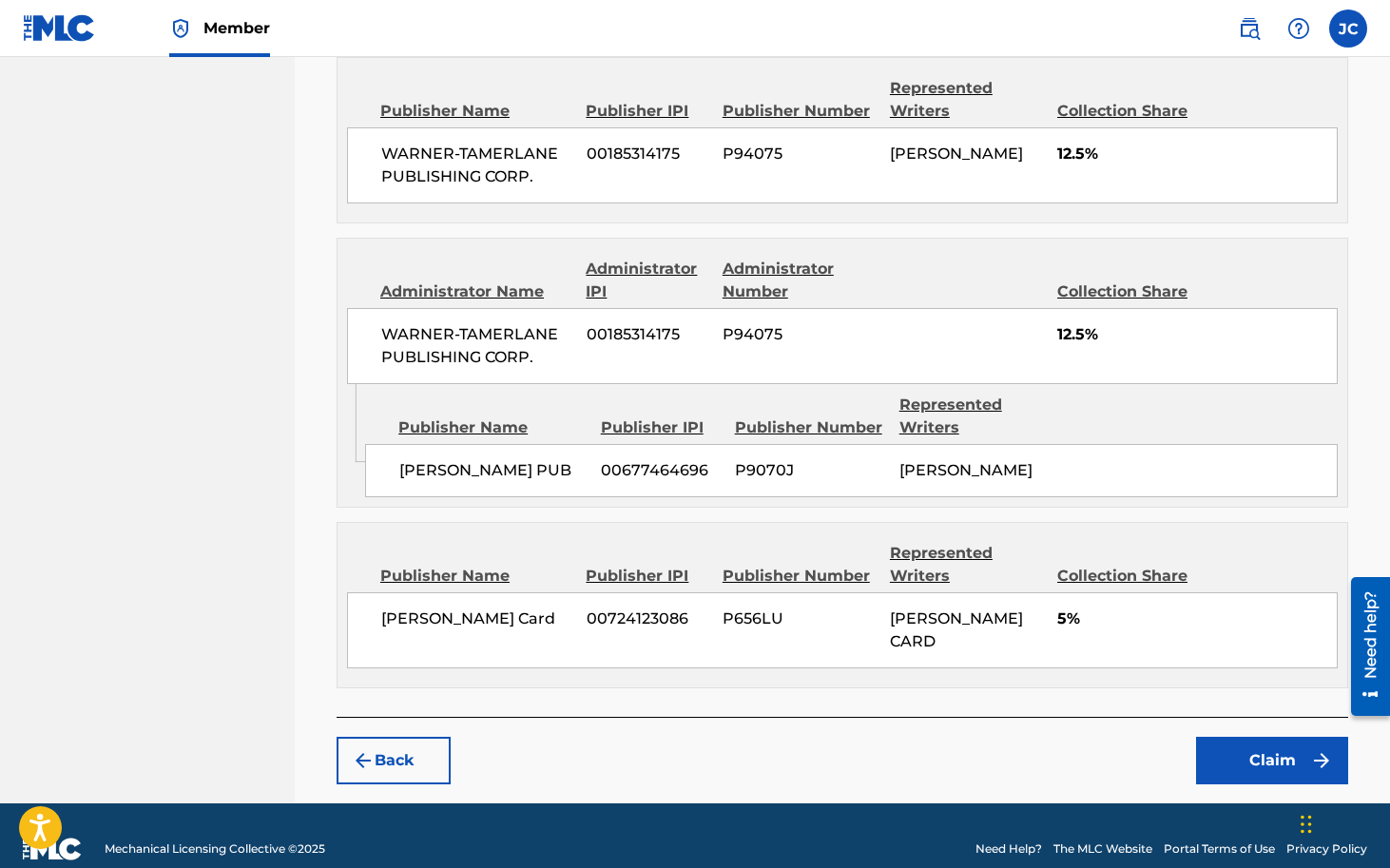
scroll to position [2079, 0]
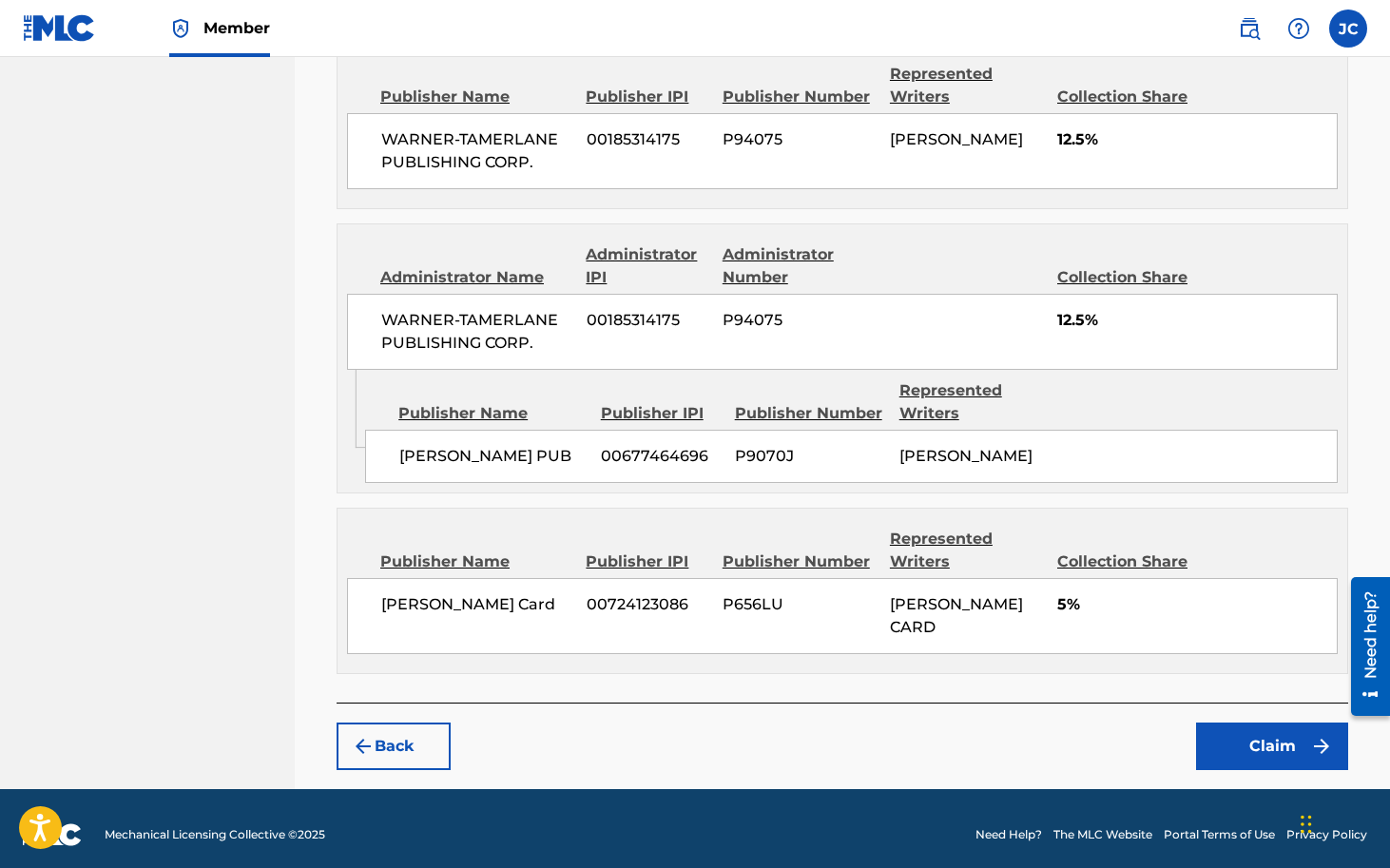
click at [1241, 731] on button "Claim" at bounding box center [1271, 746] width 152 height 47
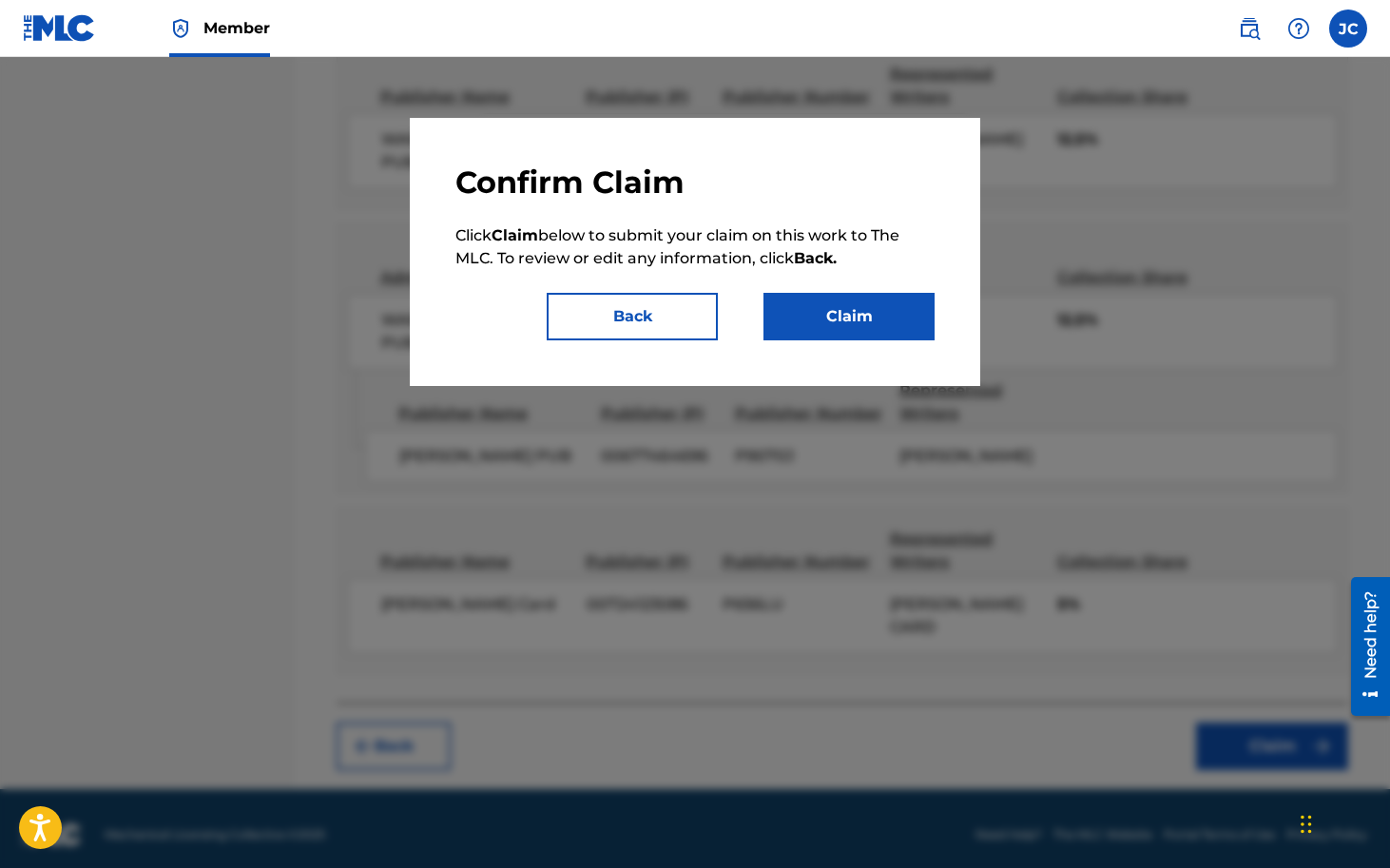
click at [831, 329] on button "Claim" at bounding box center [849, 316] width 171 height 47
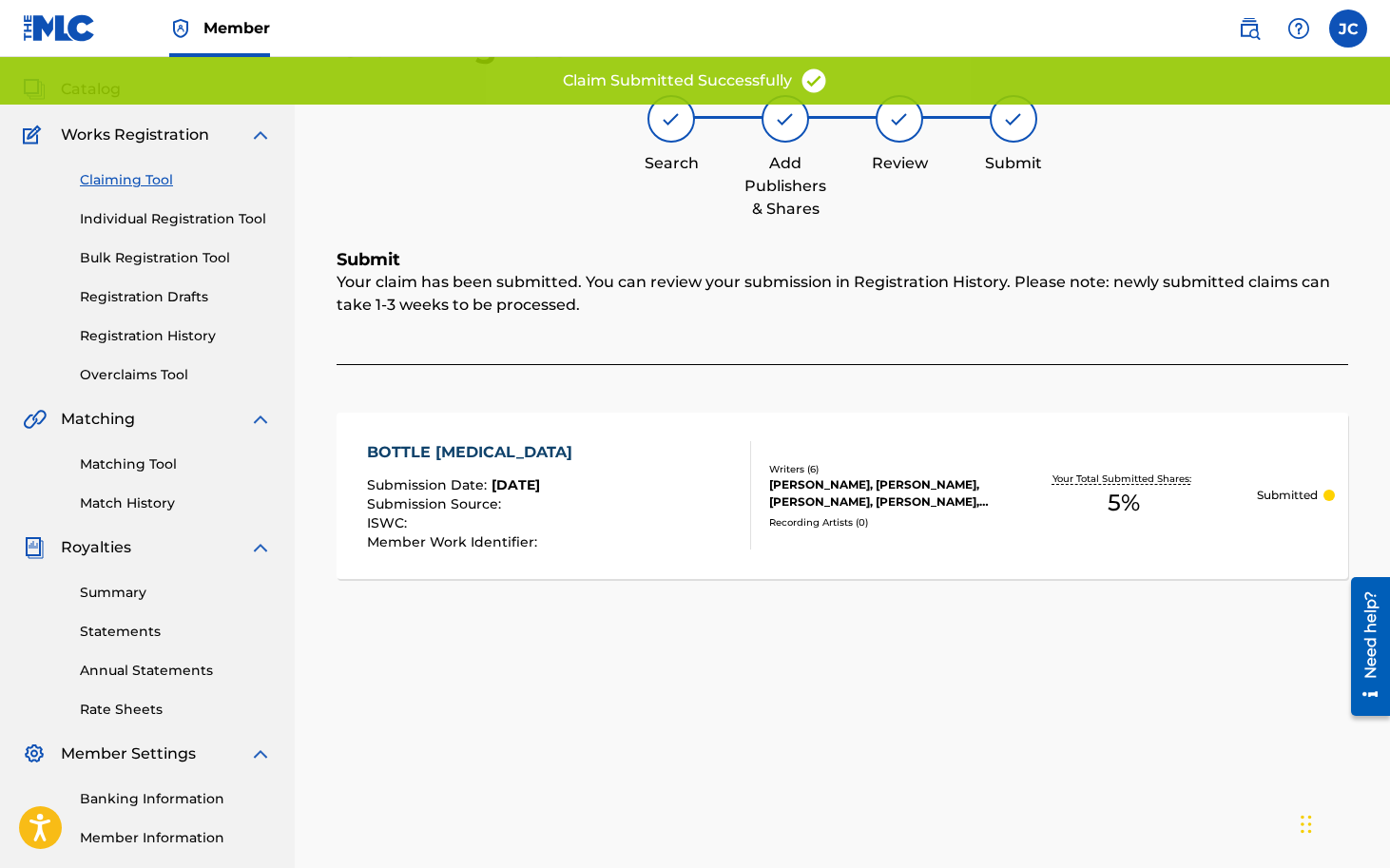
scroll to position [95, 0]
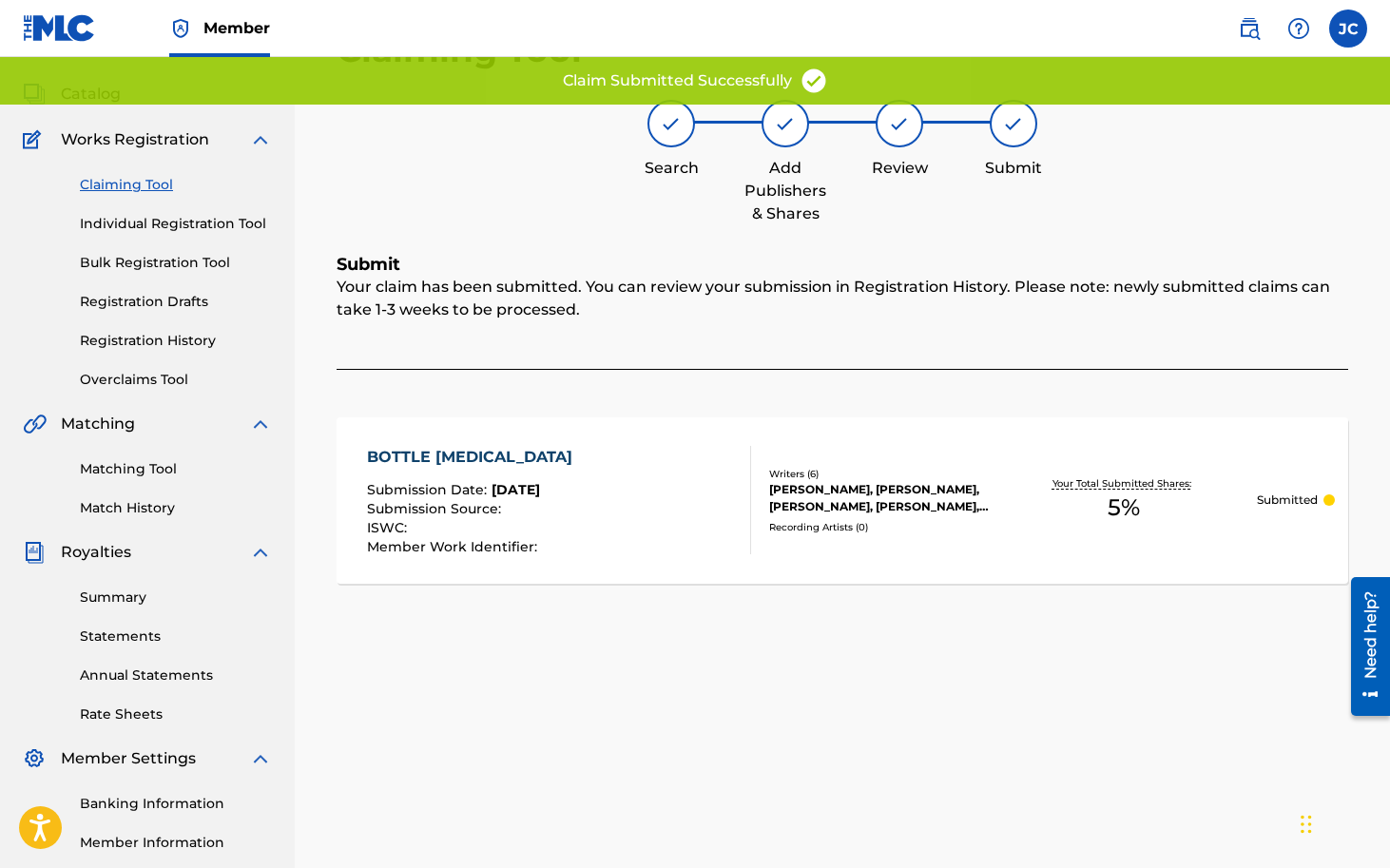
click at [189, 342] on link "Registration History" at bounding box center [176, 340] width 192 height 20
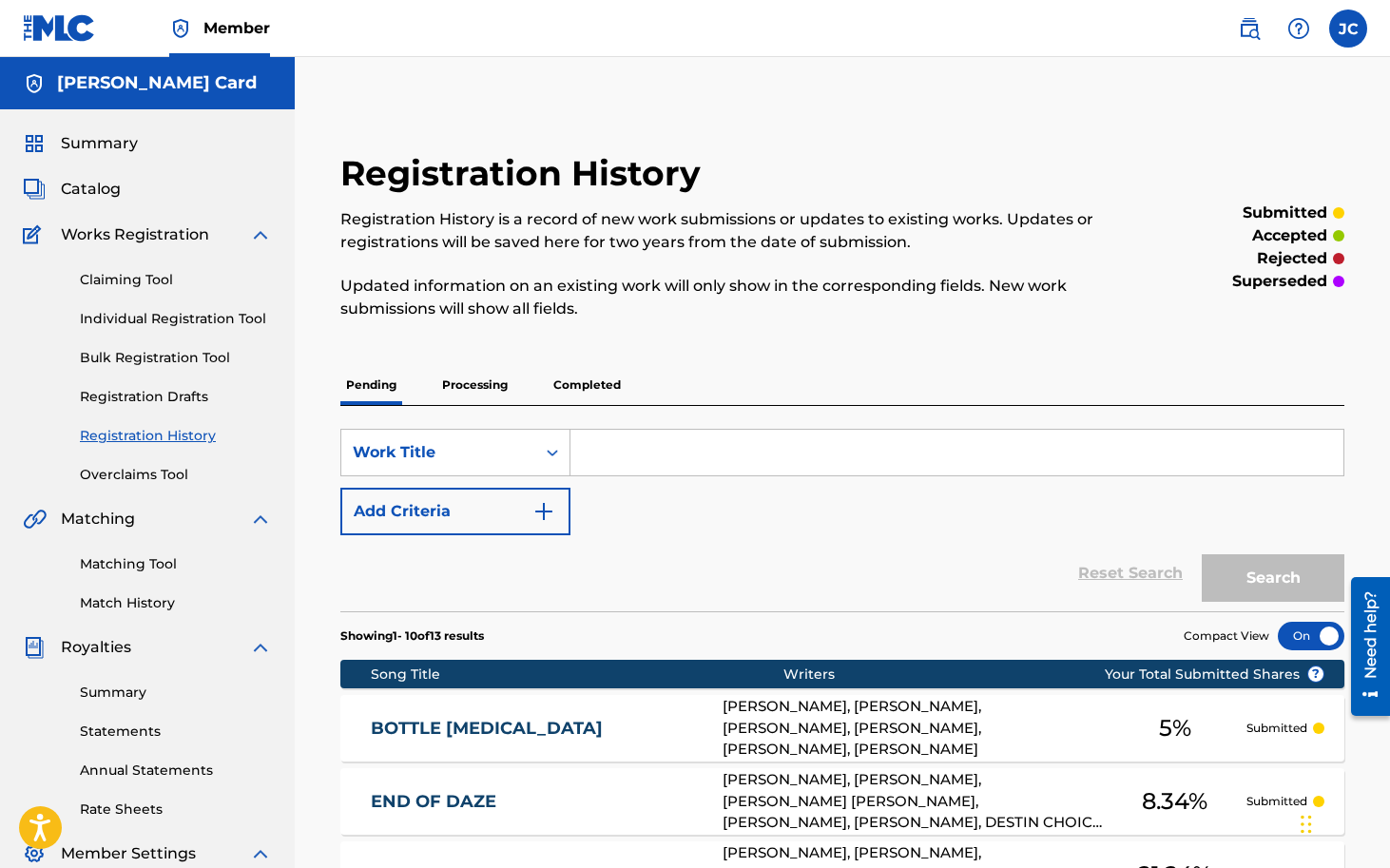
click at [152, 283] on link "Claiming Tool" at bounding box center [176, 279] width 192 height 20
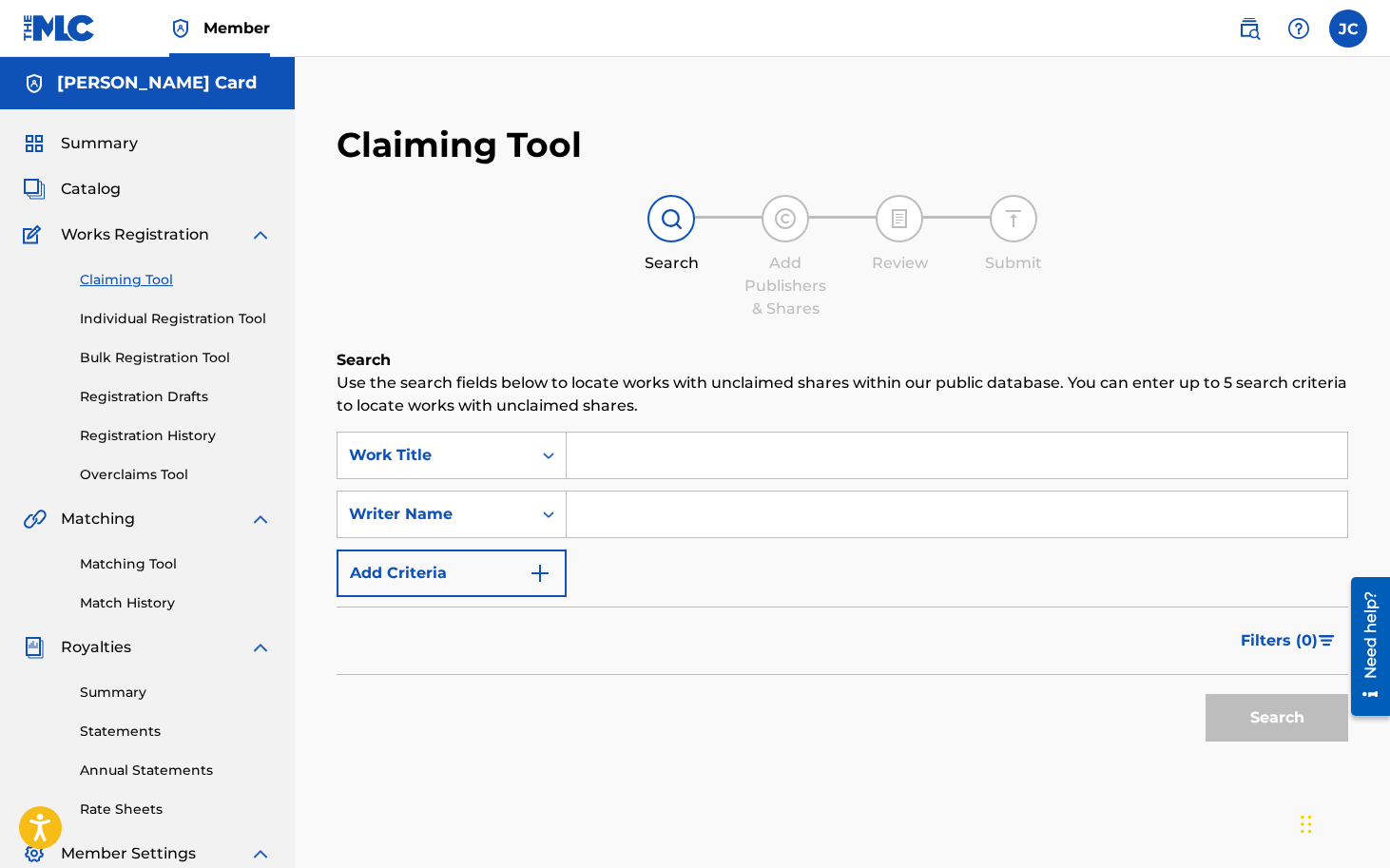
click at [678, 455] on input "Search Form" at bounding box center [957, 455] width 781 height 45
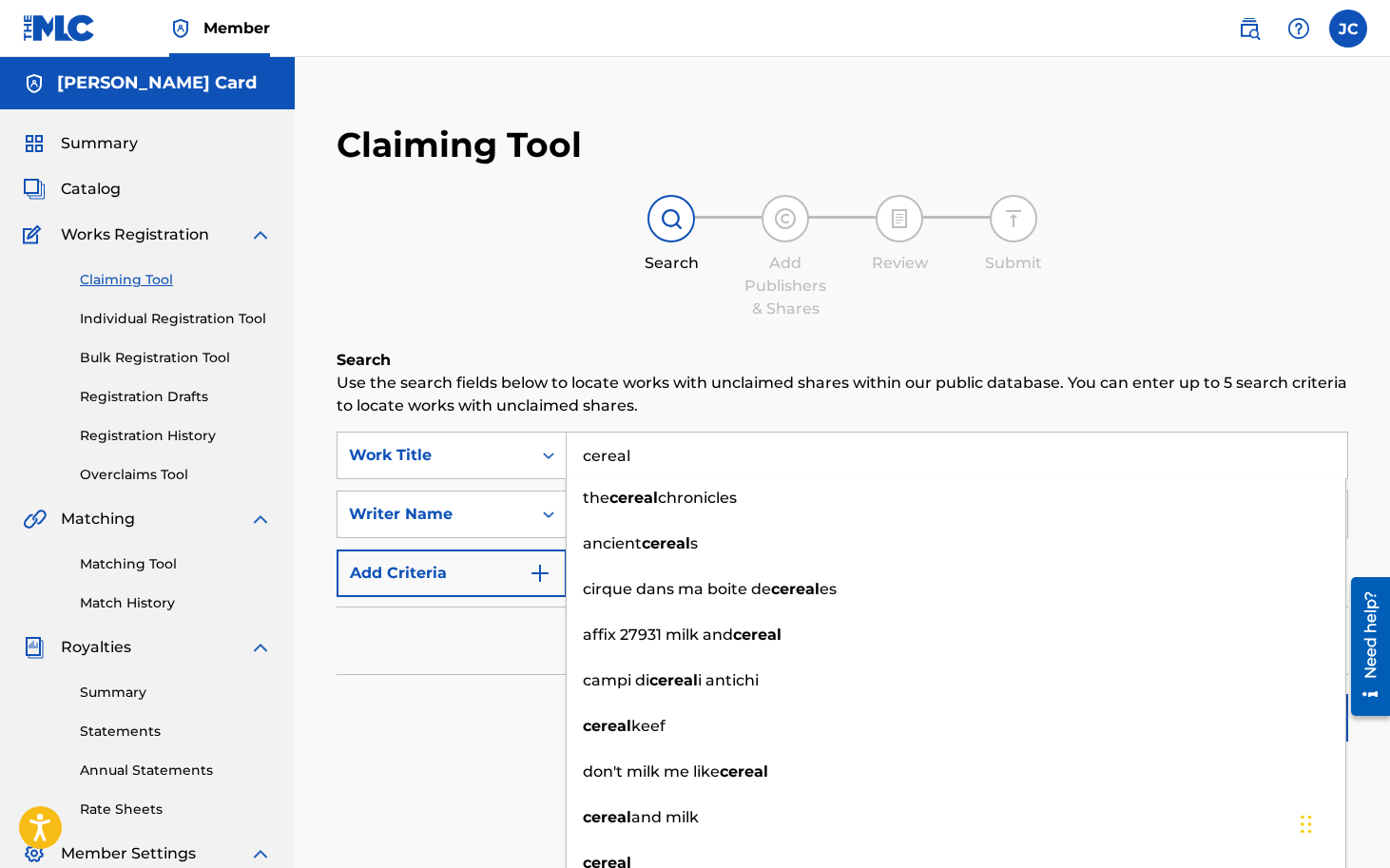
type input "cereal"
click at [641, 362] on h6 "Search" at bounding box center [842, 361] width 1012 height 23
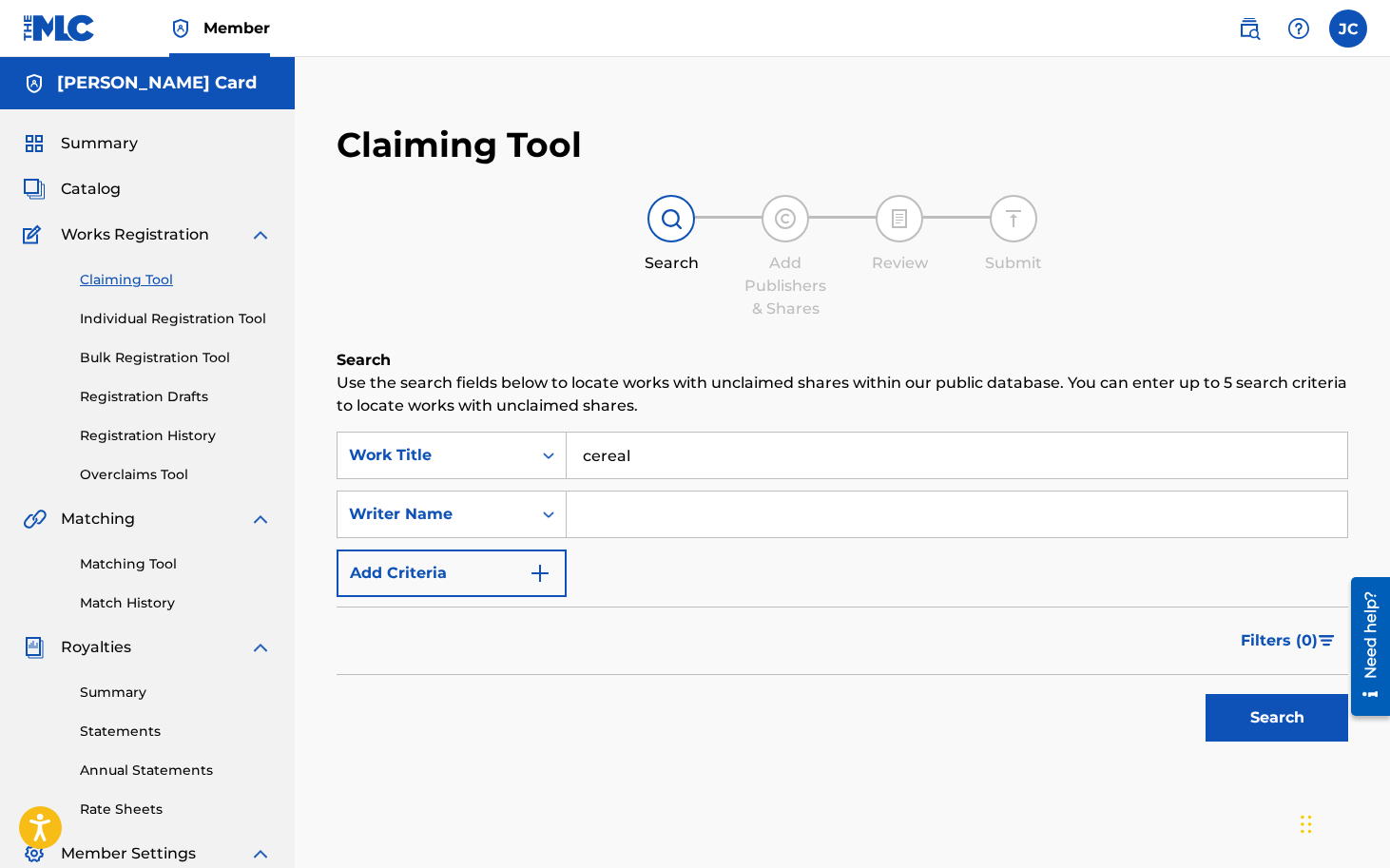
click at [617, 518] on input "Search Form" at bounding box center [957, 514] width 781 height 45
type input "destin route"
click at [668, 397] on p "Use the search fields below to locate works with unclaimed shares within our pu…" at bounding box center [842, 394] width 1012 height 45
click at [1265, 719] on button "Search" at bounding box center [1277, 717] width 143 height 47
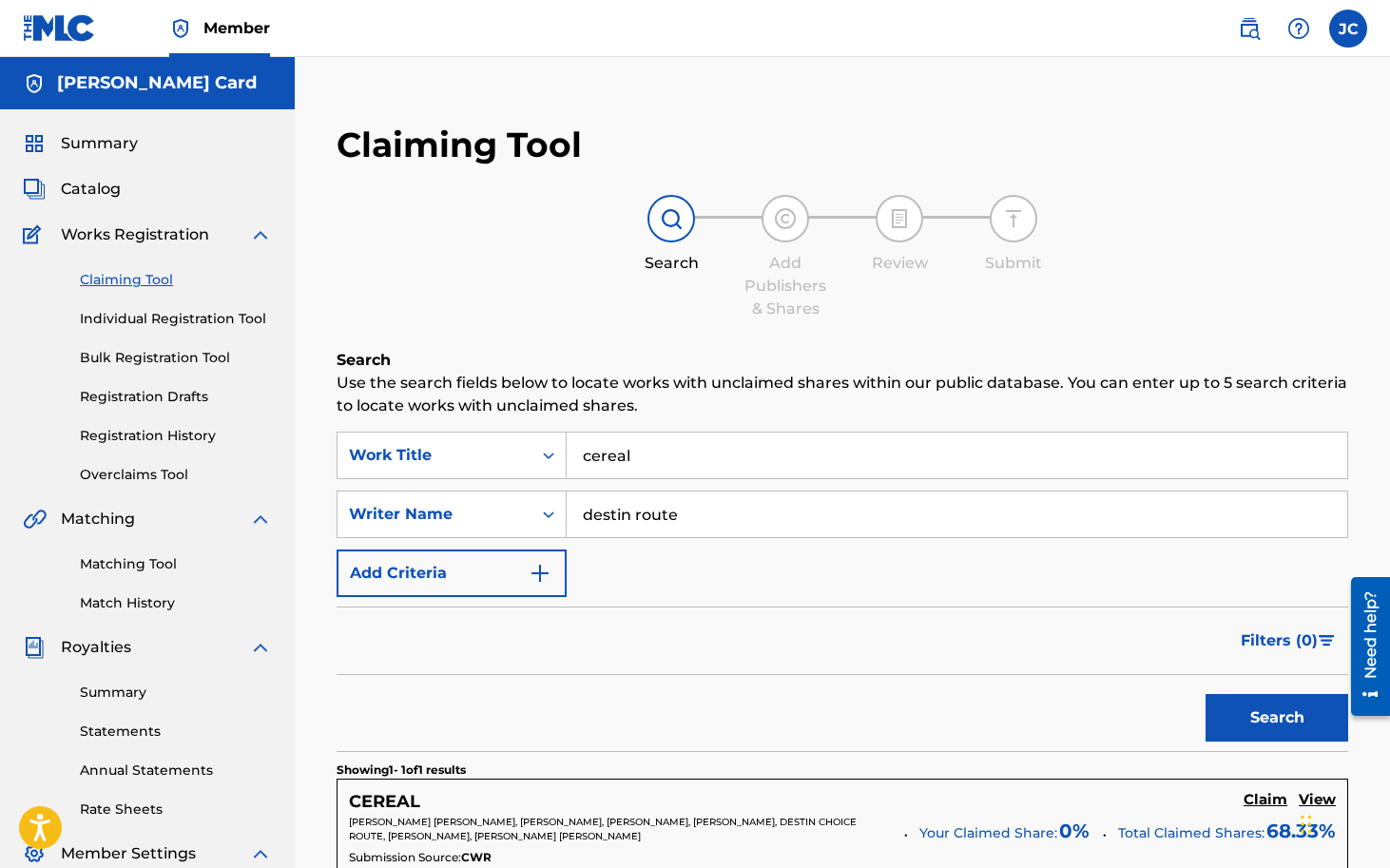
click at [392, 804] on h5 "CEREAL" at bounding box center [385, 801] width 72 height 22
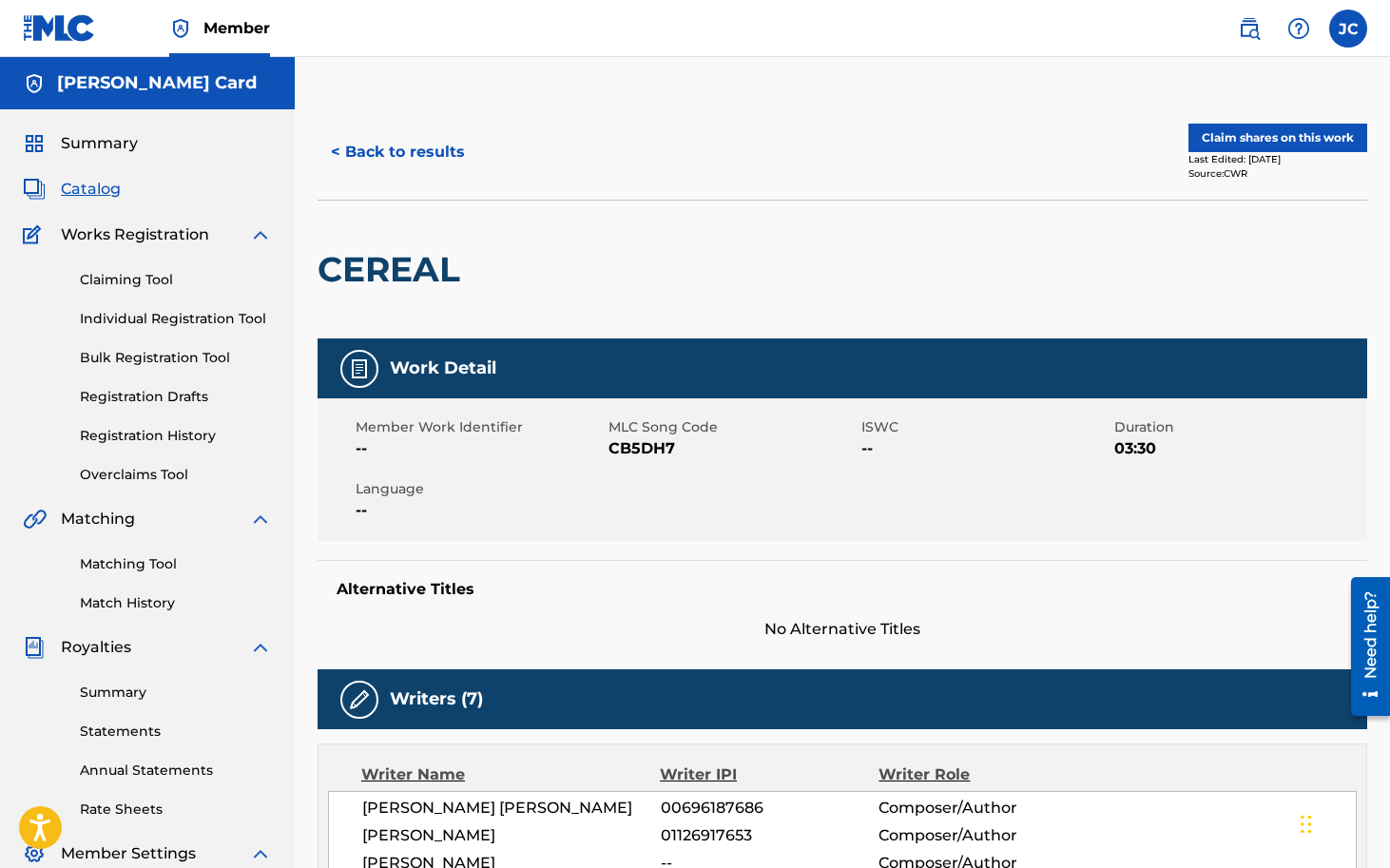
click at [1309, 125] on button "Claim shares on this work" at bounding box center [1277, 138] width 179 height 29
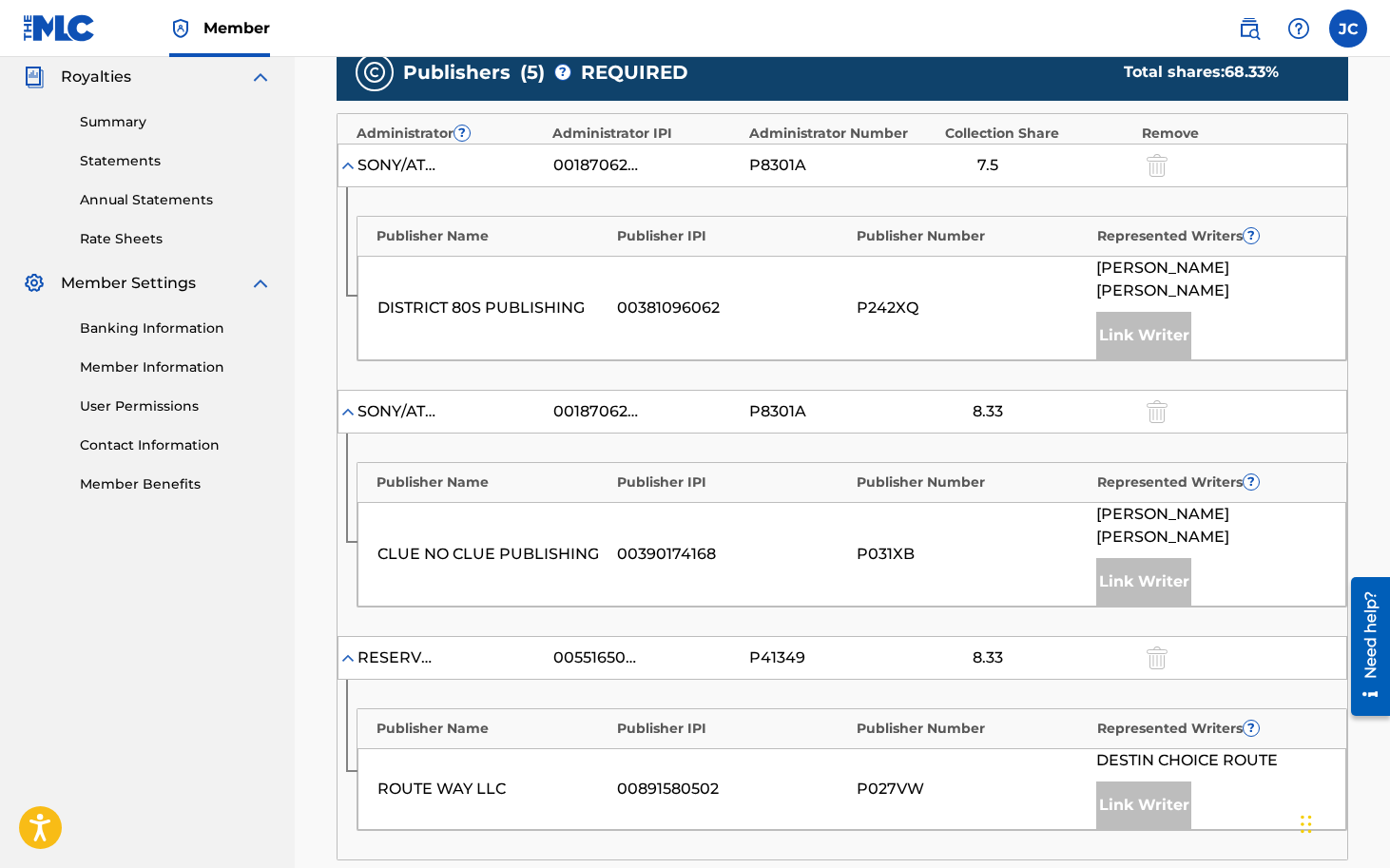
scroll to position [1439, 0]
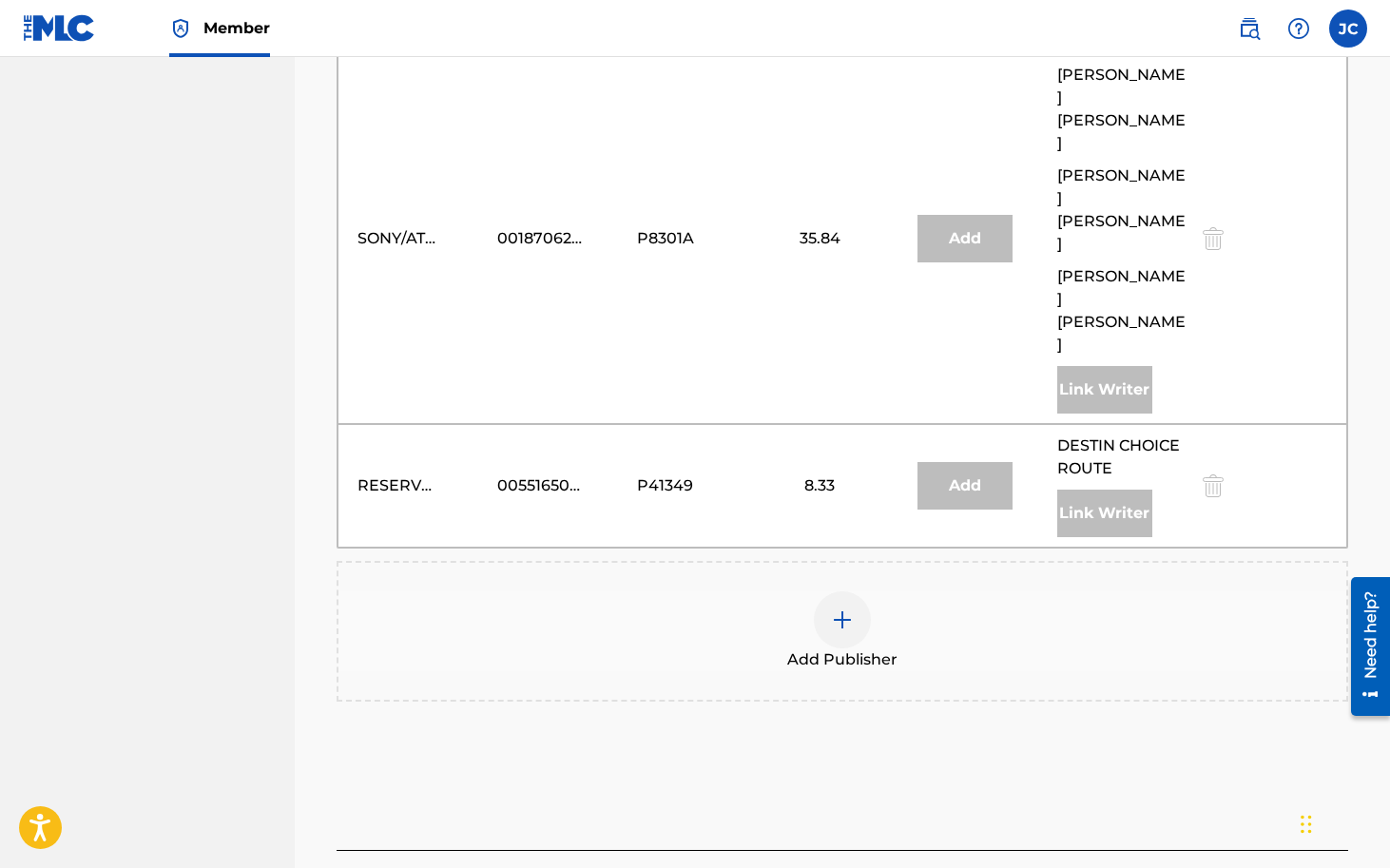
click at [844, 608] on img at bounding box center [843, 620] width 23 height 23
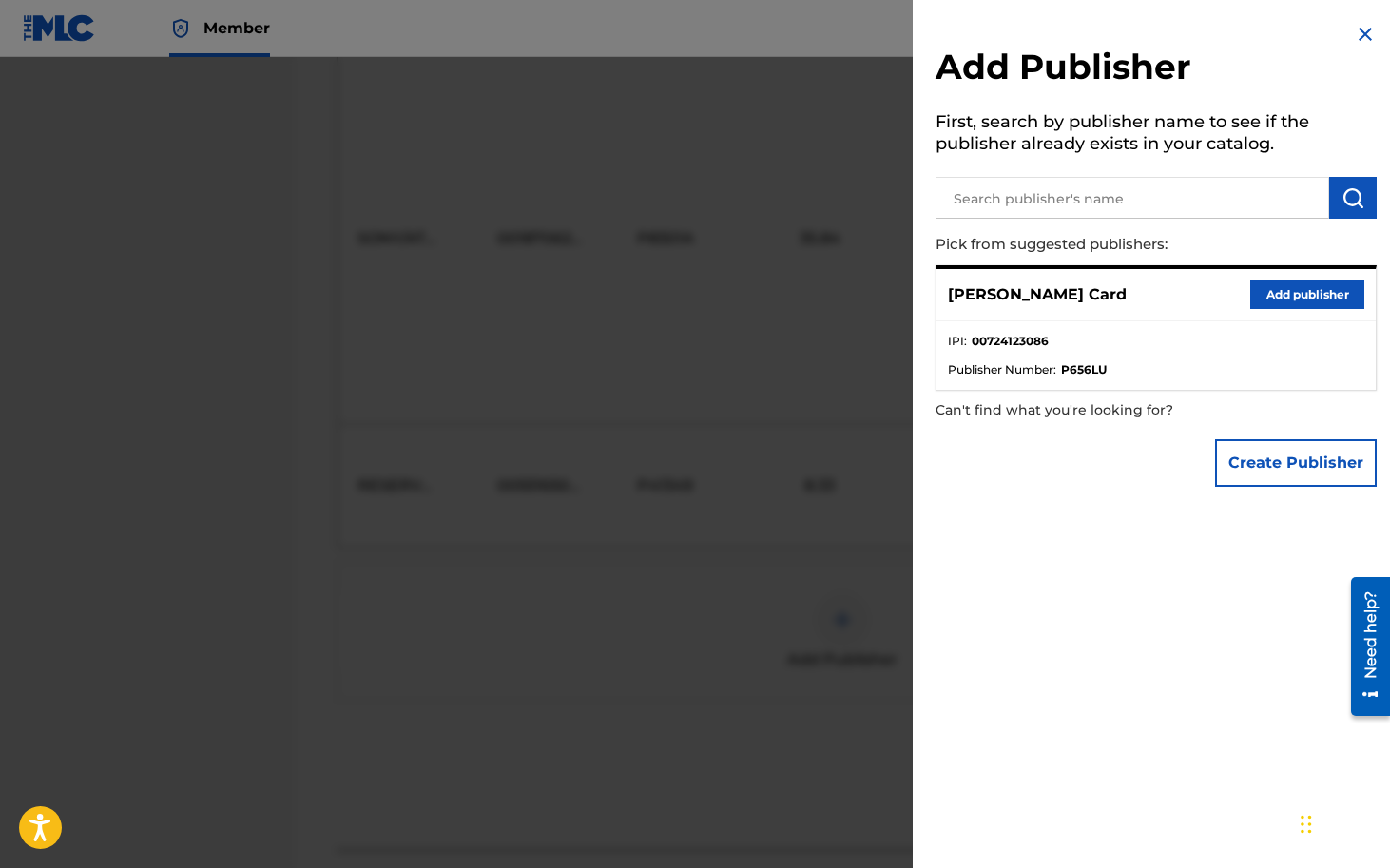
click at [1290, 291] on button "Add publisher" at bounding box center [1307, 295] width 114 height 29
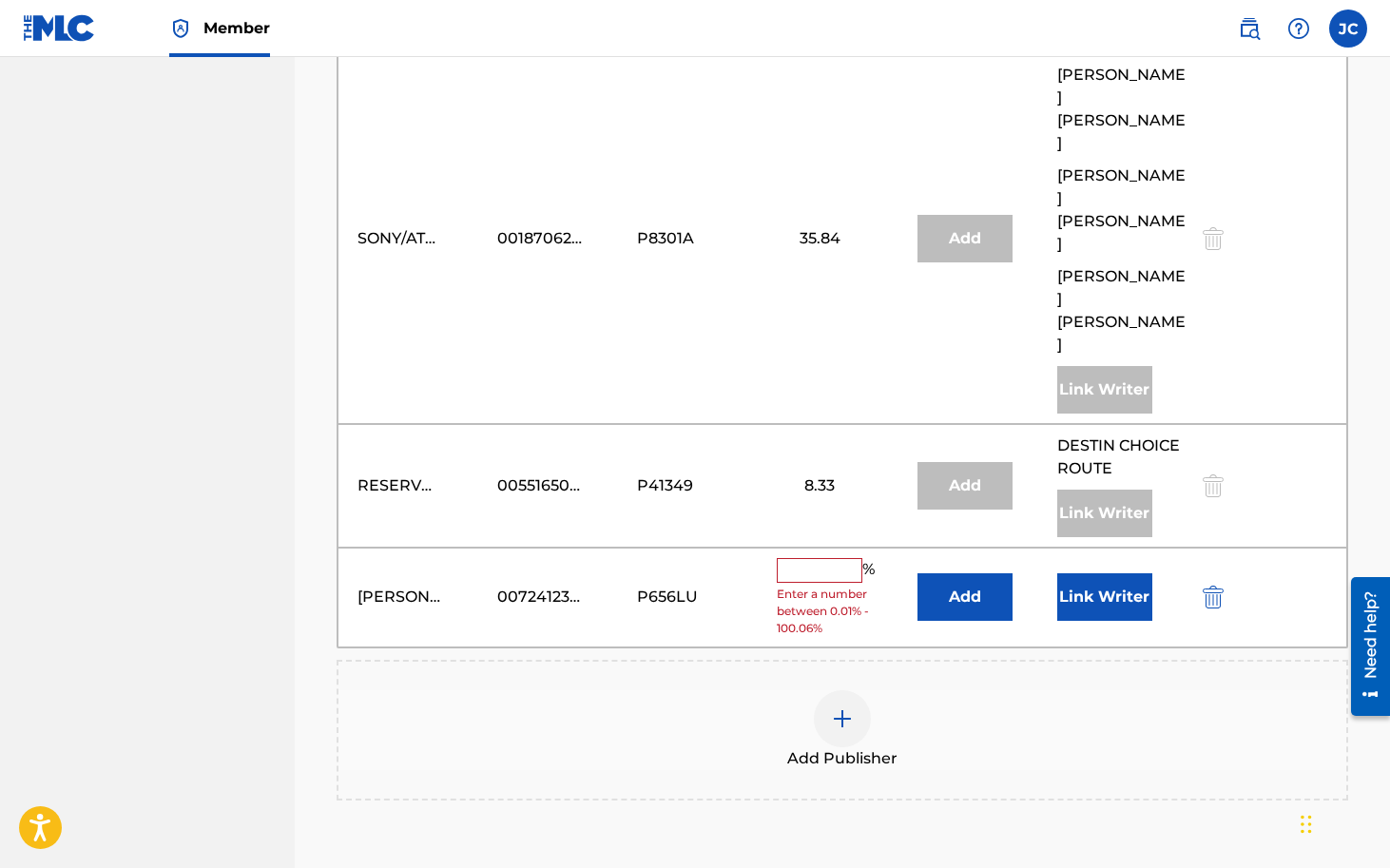
click at [822, 558] on input "text" at bounding box center [820, 570] width 86 height 25
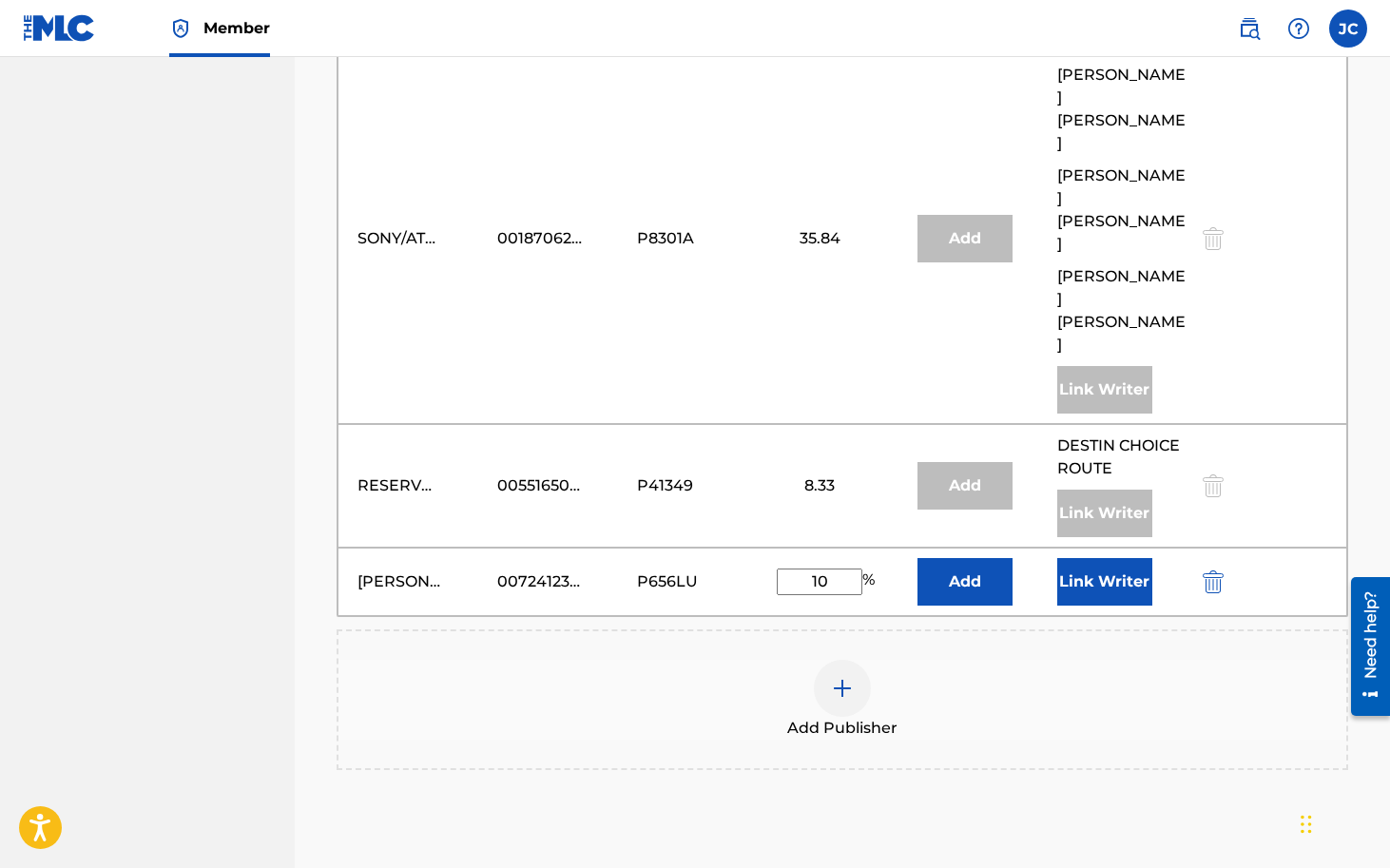
type input "10"
click at [1062, 558] on button "Link Writer" at bounding box center [1105, 581] width 95 height 47
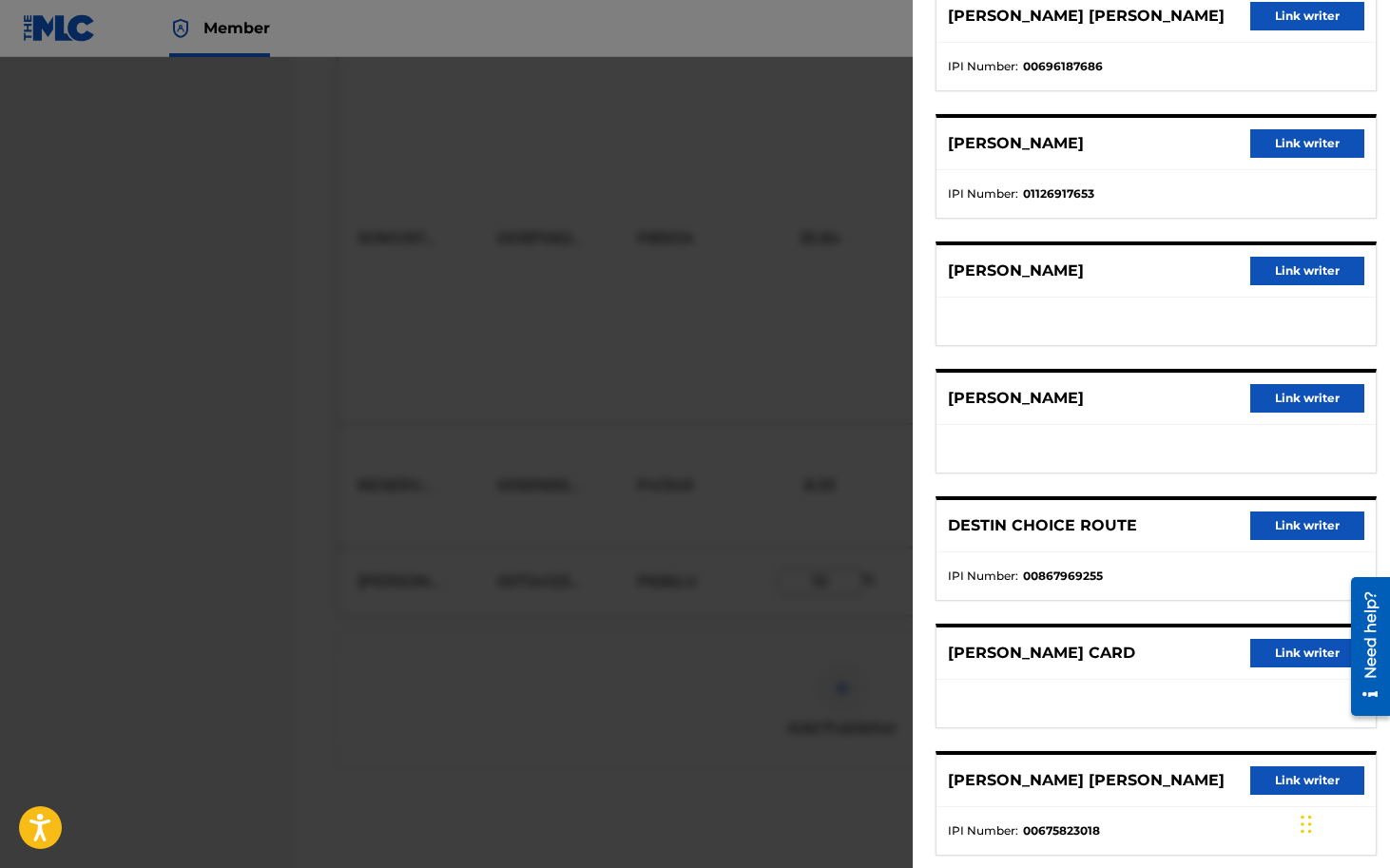
scroll to position [217, 0]
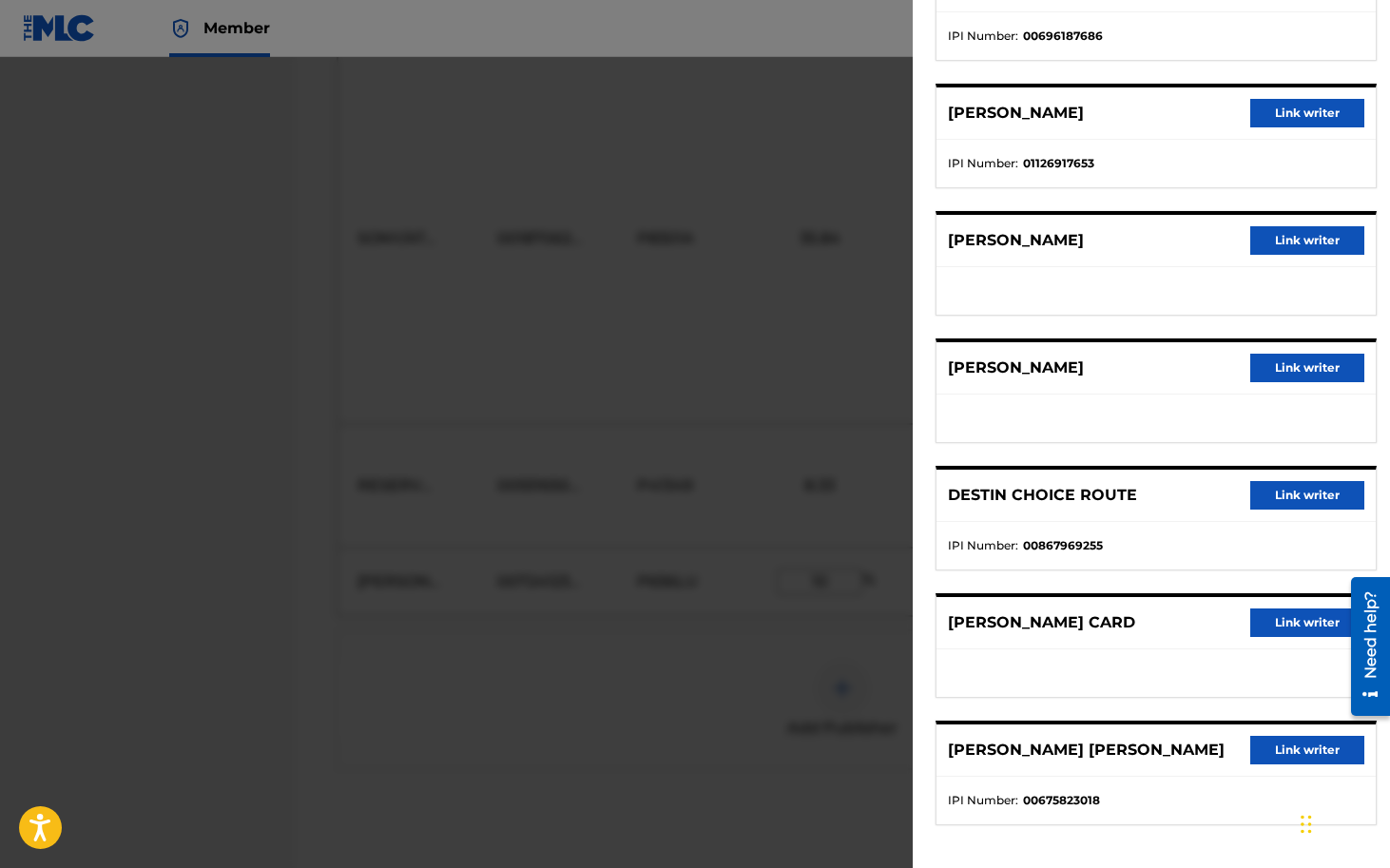
click at [1306, 631] on button "Link writer" at bounding box center [1307, 622] width 114 height 29
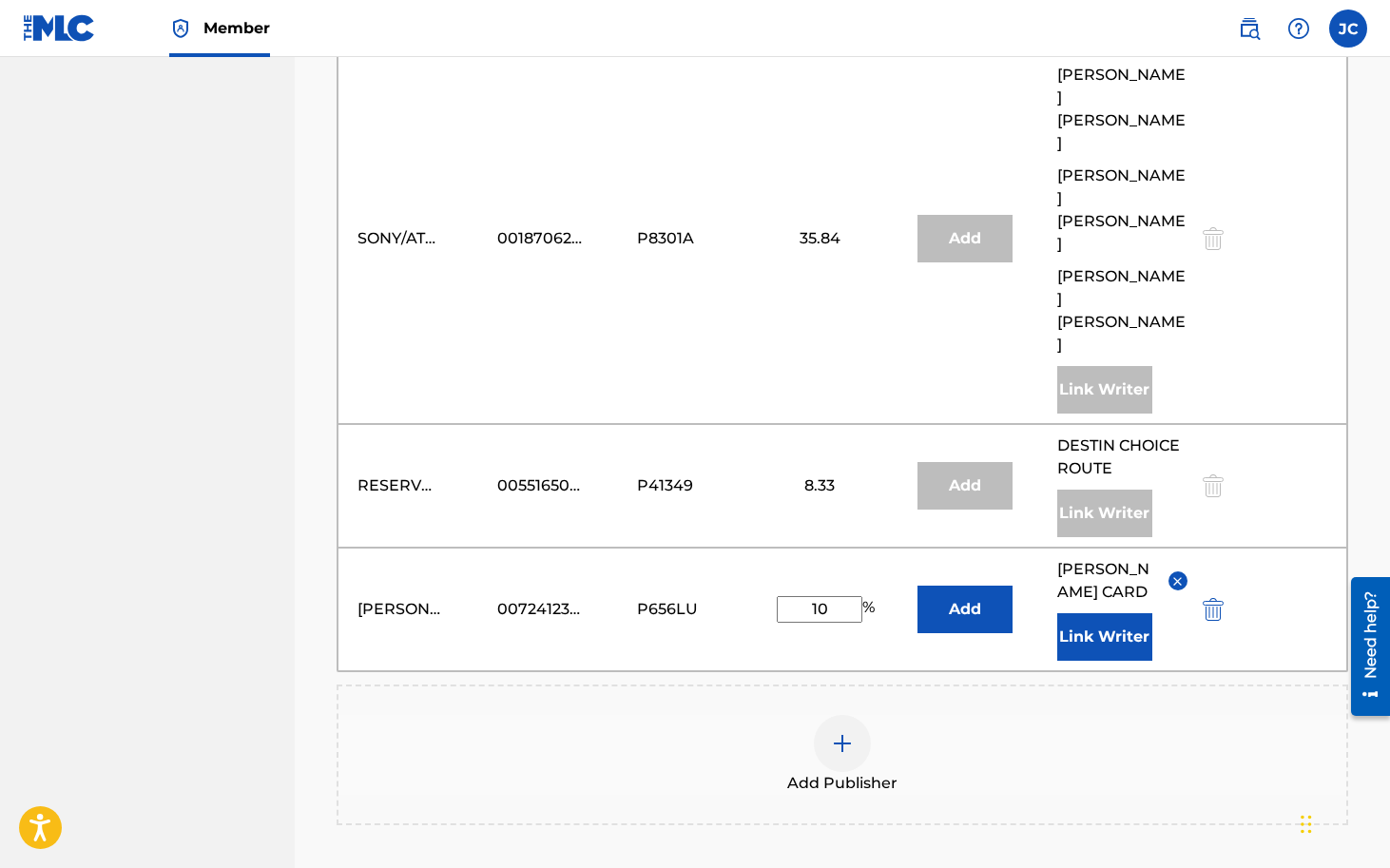
scroll to position [1563, 0]
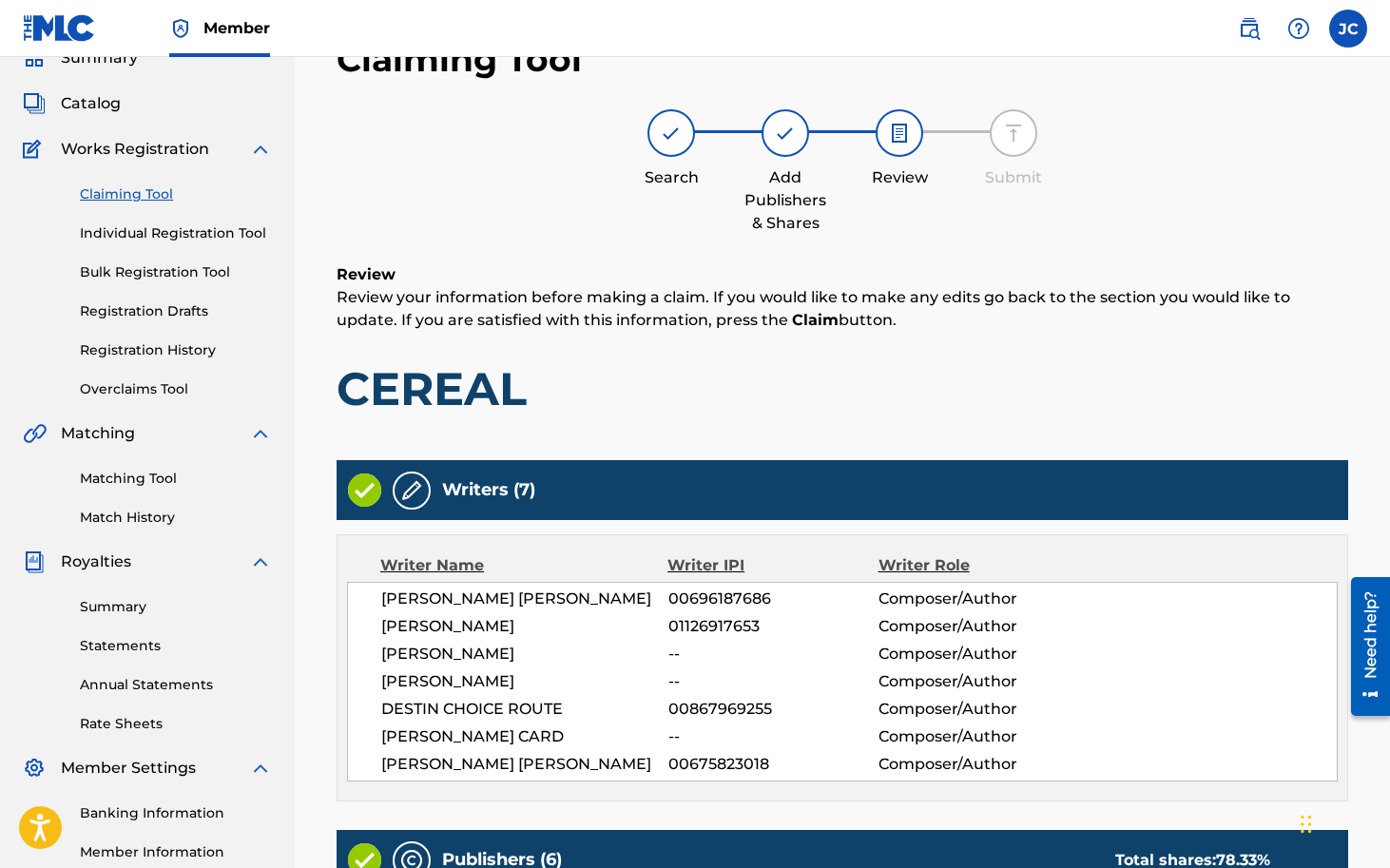
scroll to position [1767, 0]
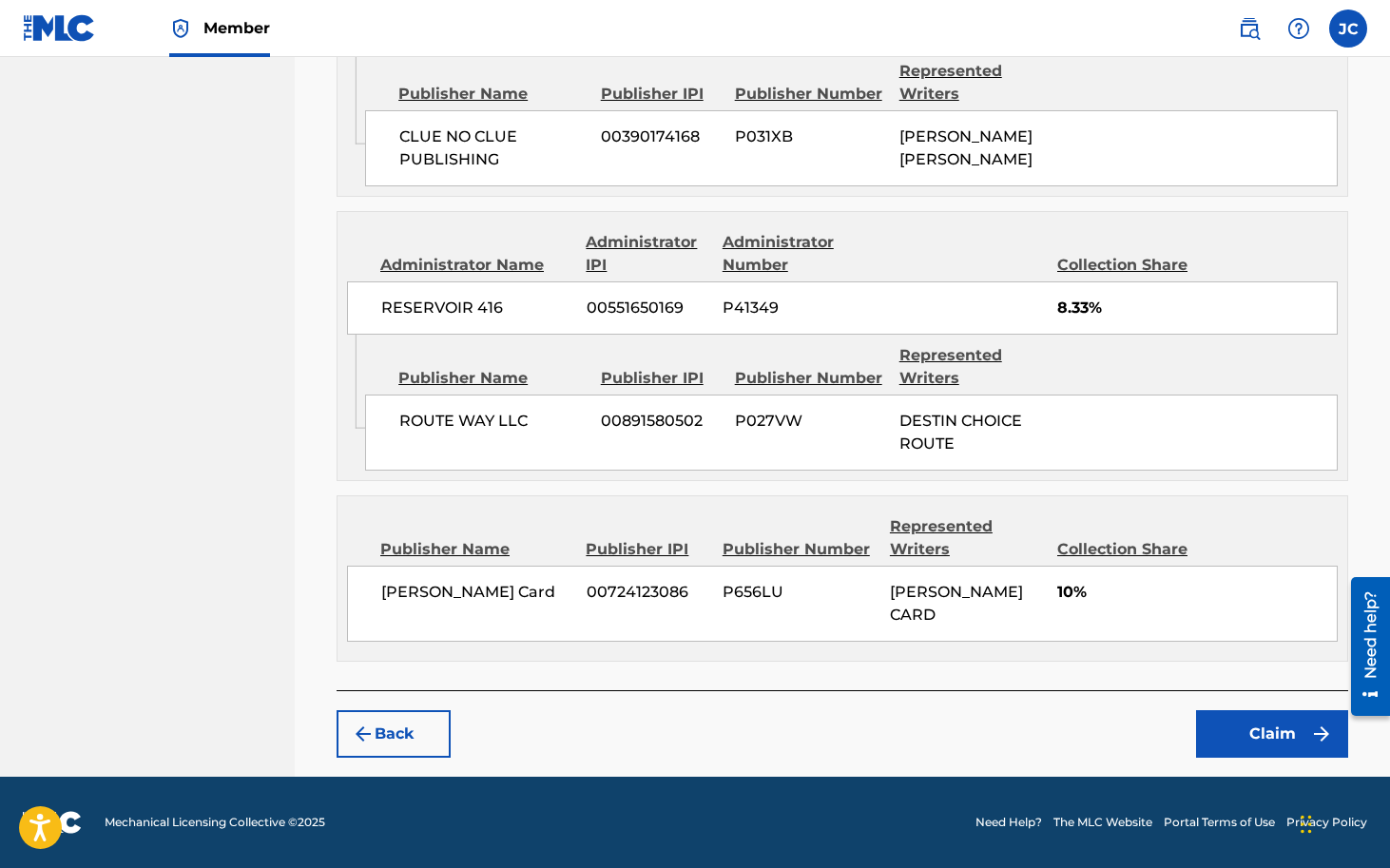
click at [1218, 726] on button "Claim" at bounding box center [1271, 734] width 152 height 47
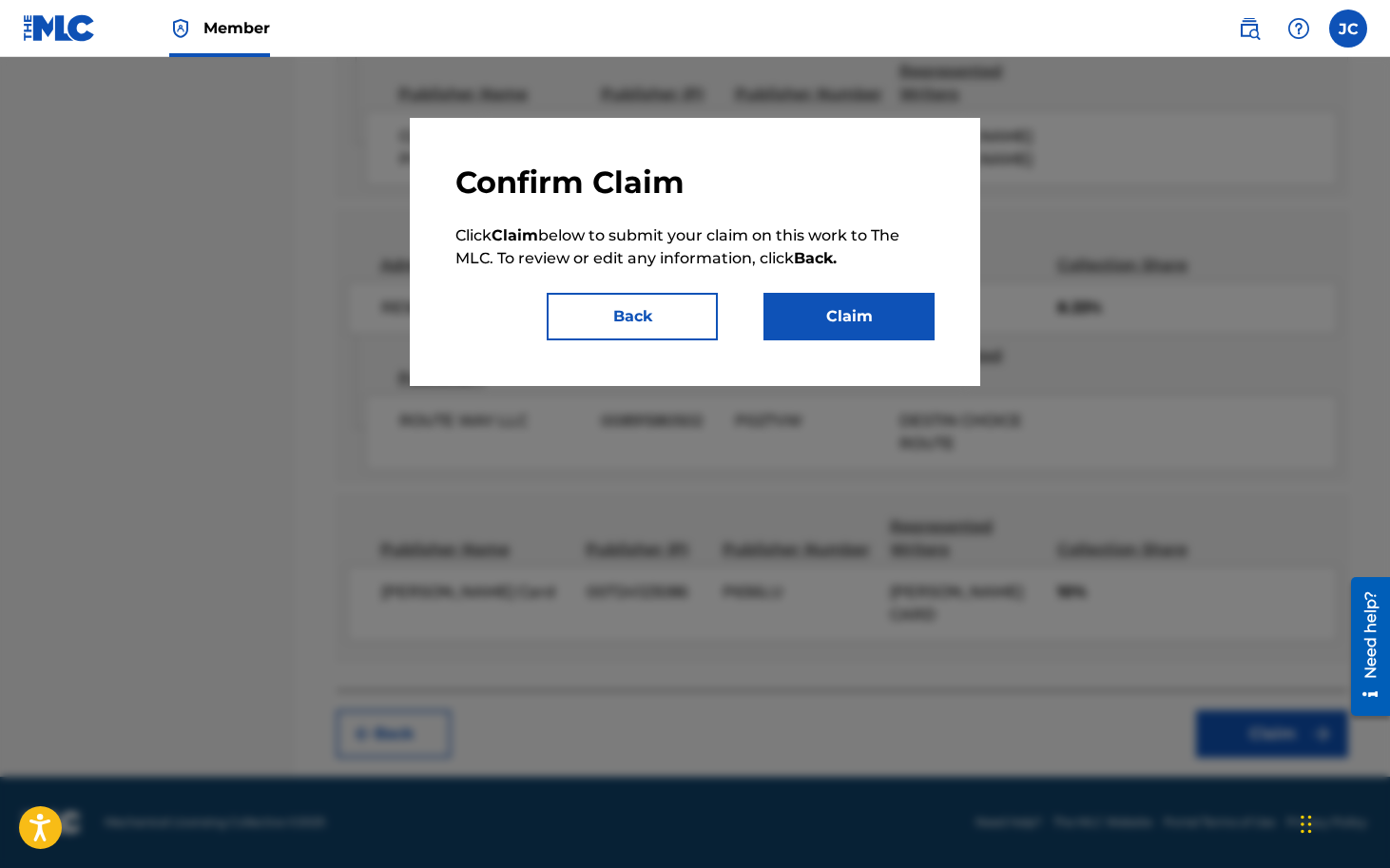
click at [851, 325] on button "Claim" at bounding box center [849, 316] width 171 height 47
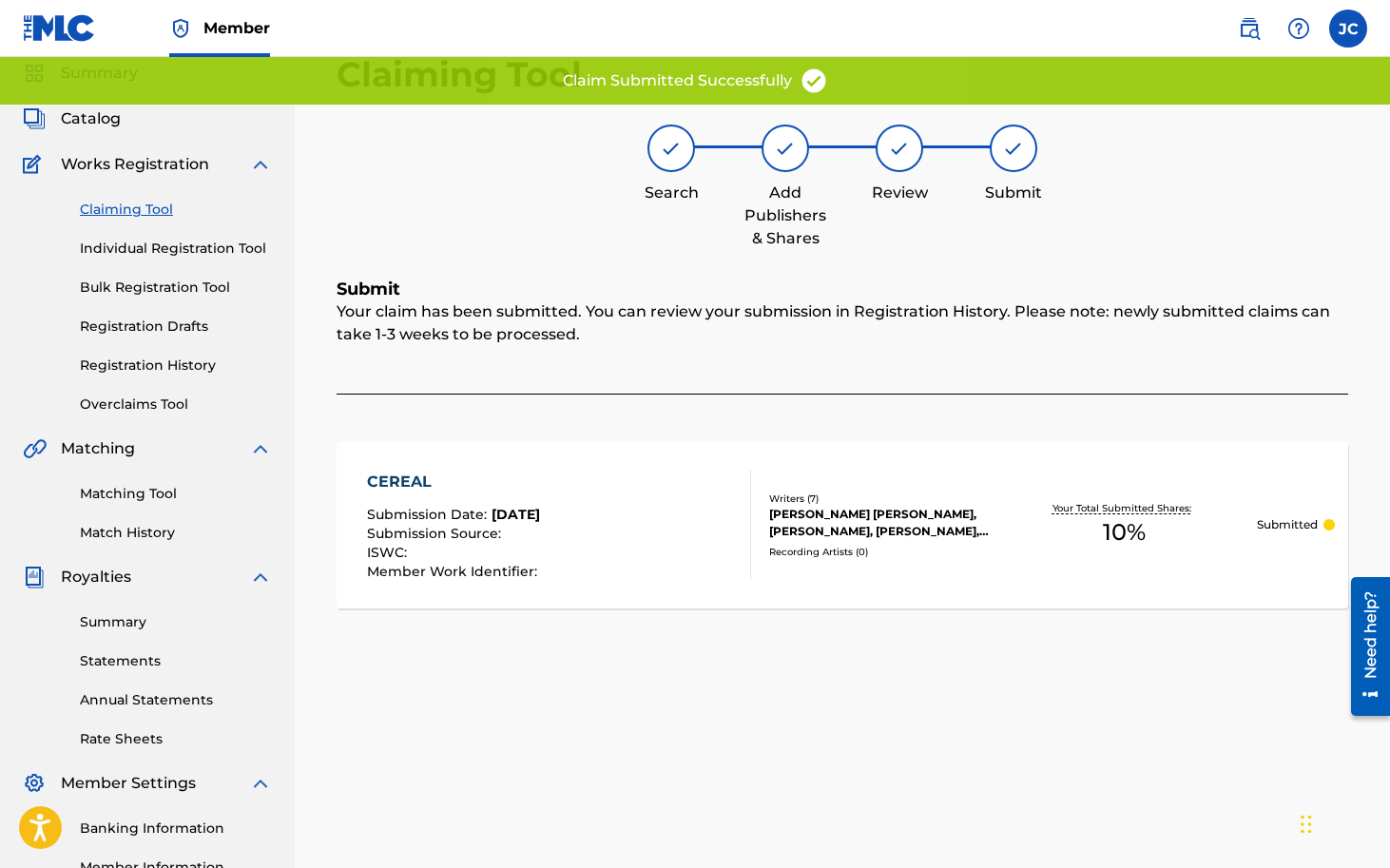
scroll to position [0, 0]
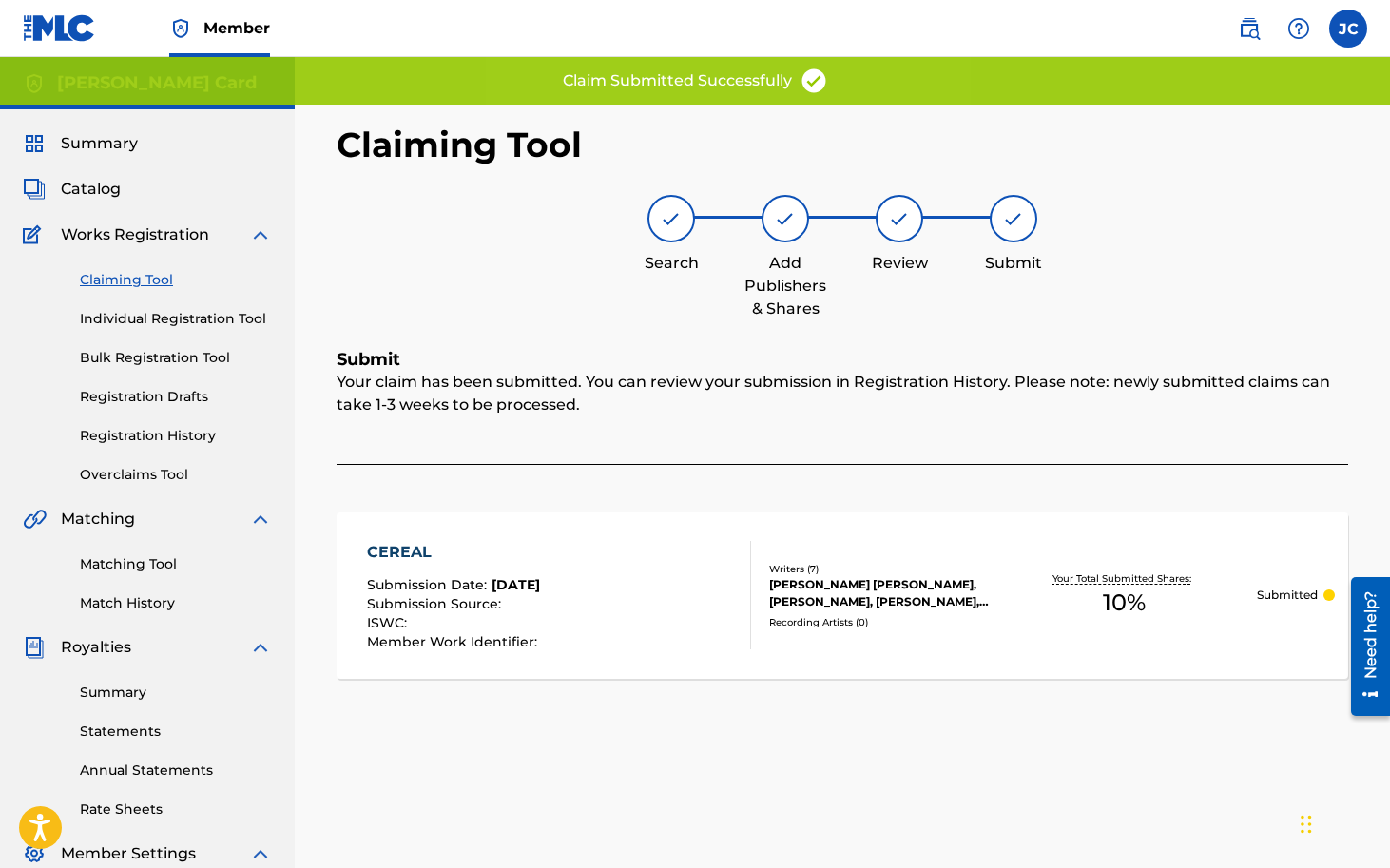
click at [159, 438] on link "Registration History" at bounding box center [176, 436] width 192 height 20
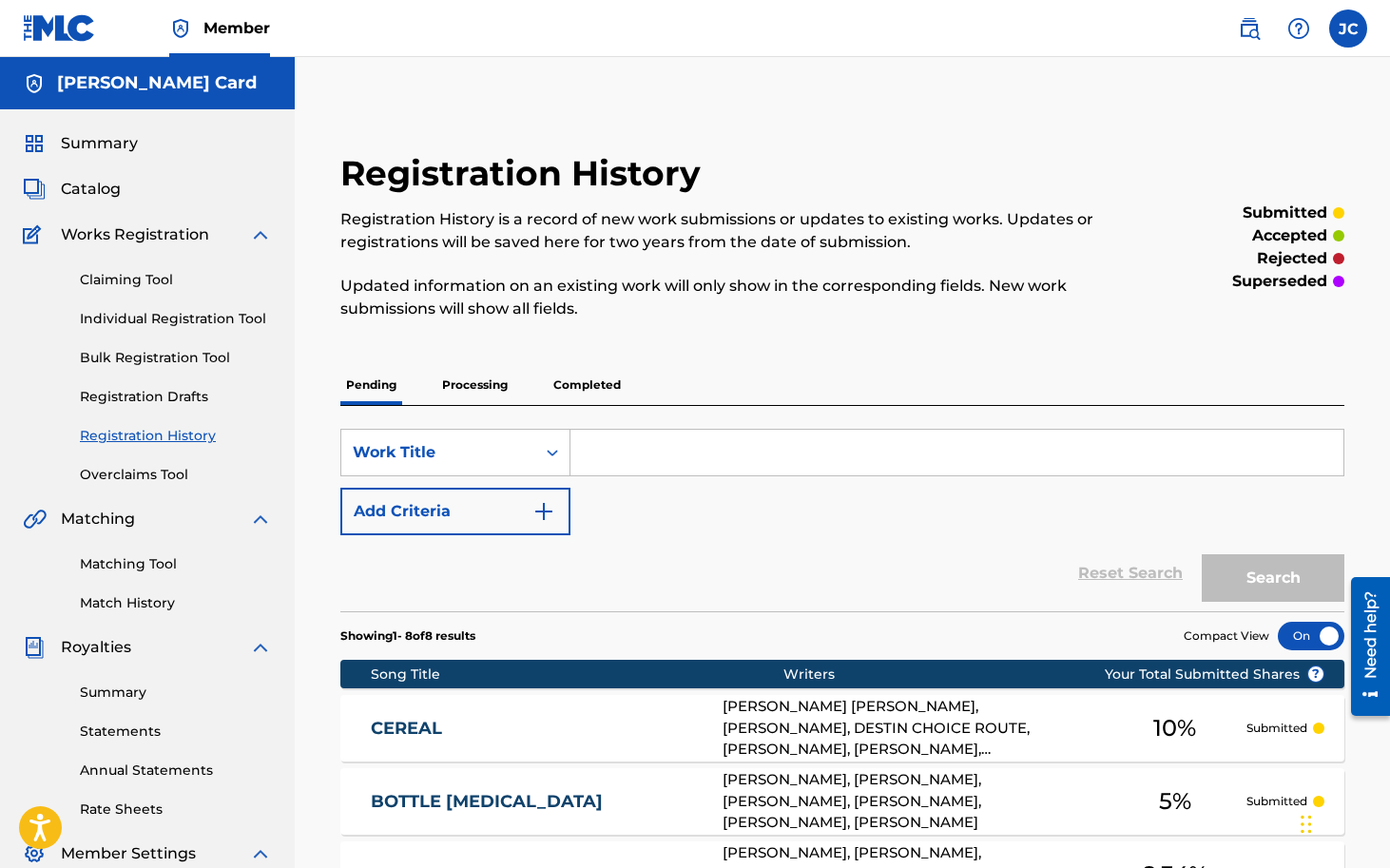
click at [144, 283] on link "Claiming Tool" at bounding box center [176, 279] width 192 height 20
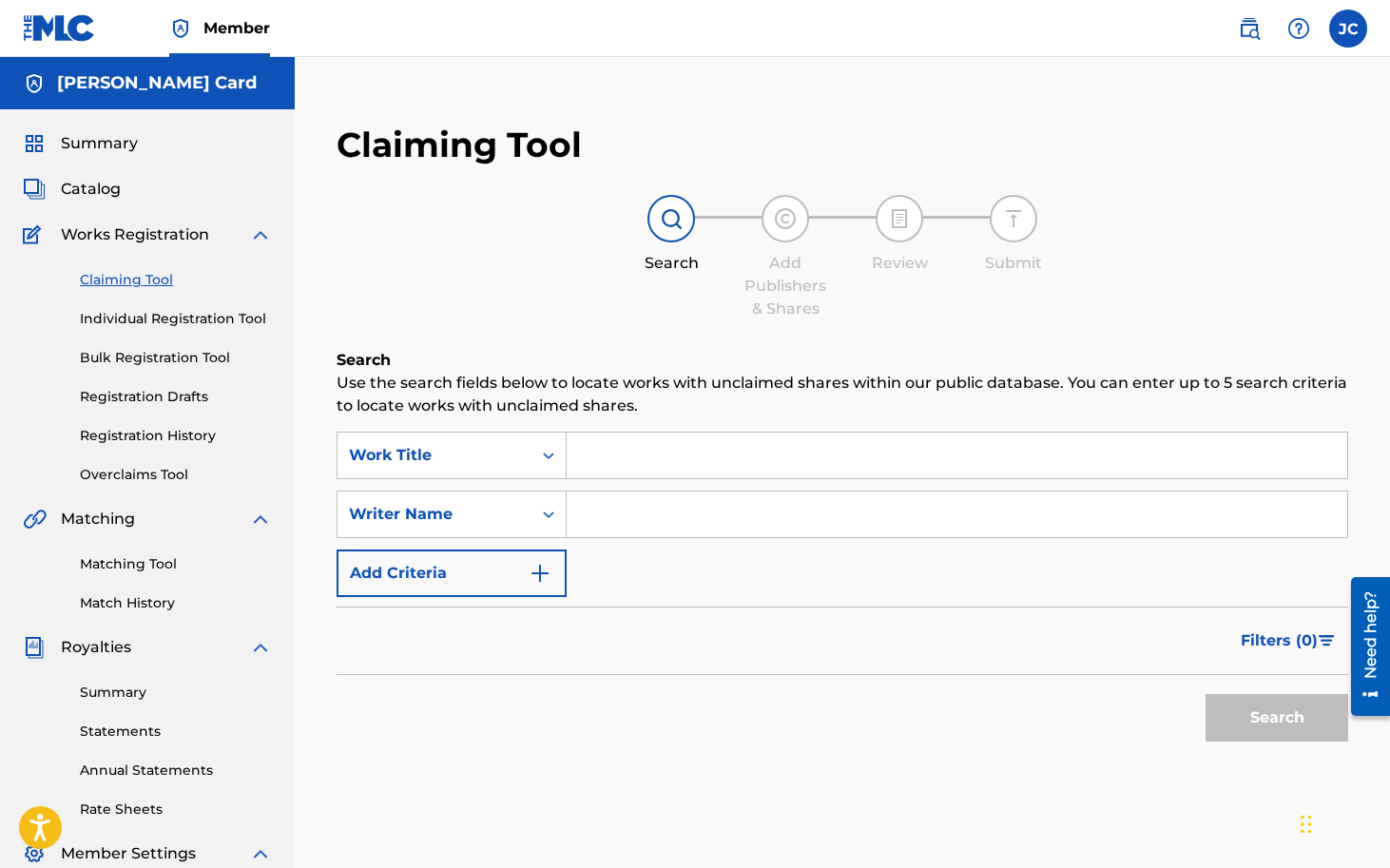
click at [646, 453] on input "Search Form" at bounding box center [957, 455] width 781 height 45
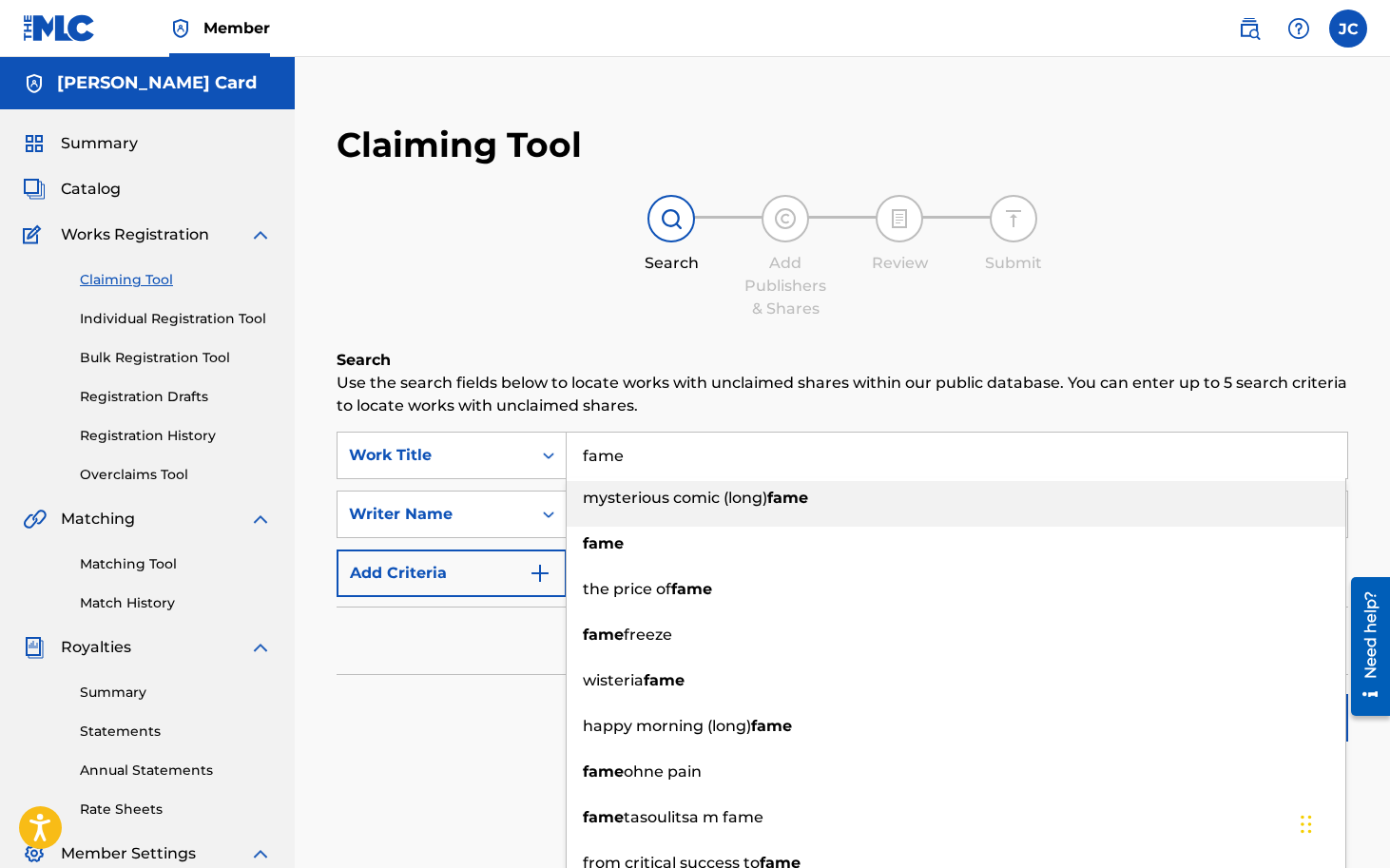
type input "fame"
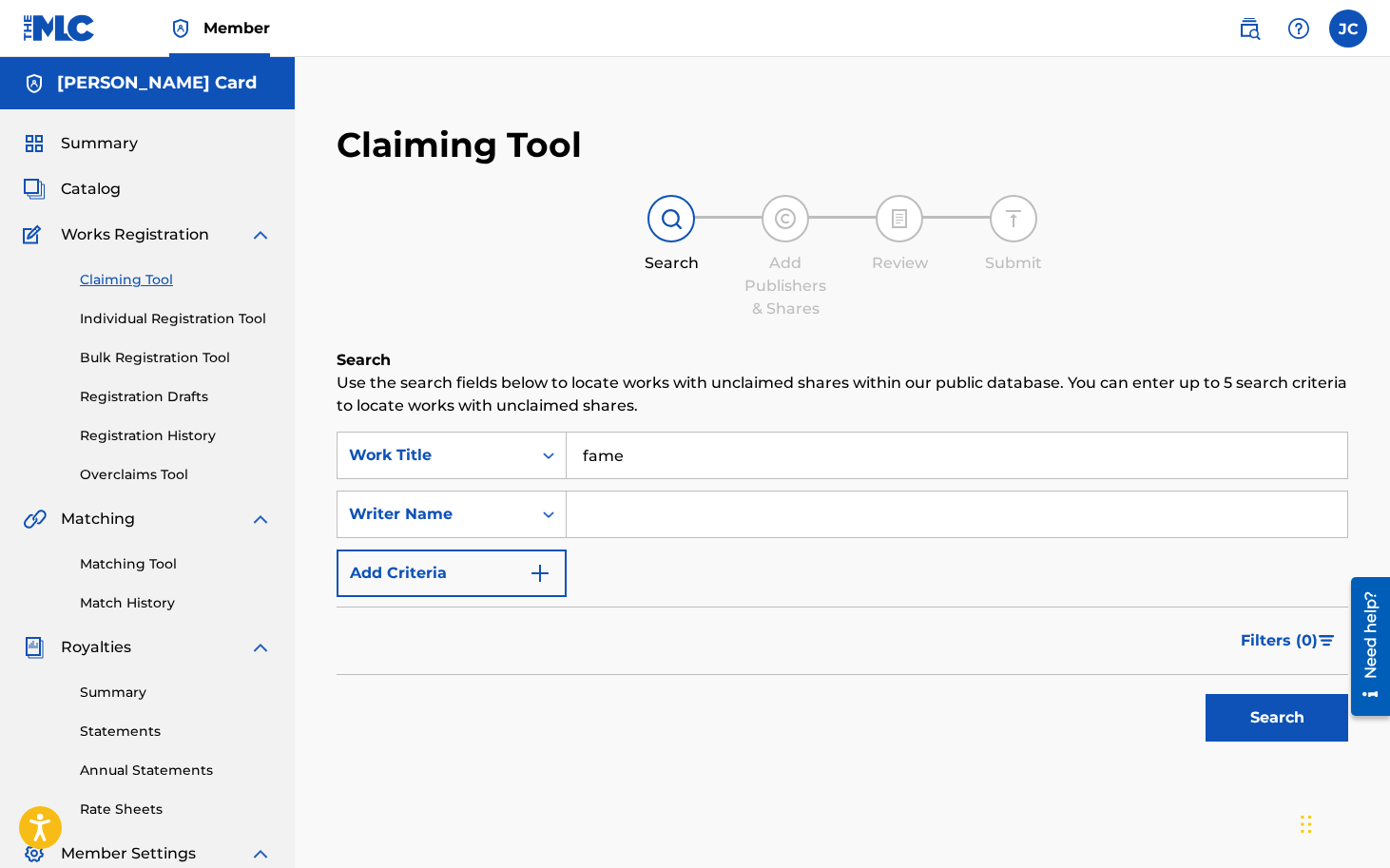
click at [715, 382] on p "Use the search fields below to locate works with unclaimed shares within our pu…" at bounding box center [842, 394] width 1012 height 45
click at [664, 528] on input "Search Form" at bounding box center [957, 514] width 781 height 45
type input "[PERSON_NAME]"
click at [827, 622] on div "Filters ( 0 )" at bounding box center [842, 641] width 1012 height 69
click at [1319, 719] on button "Search" at bounding box center [1277, 717] width 143 height 47
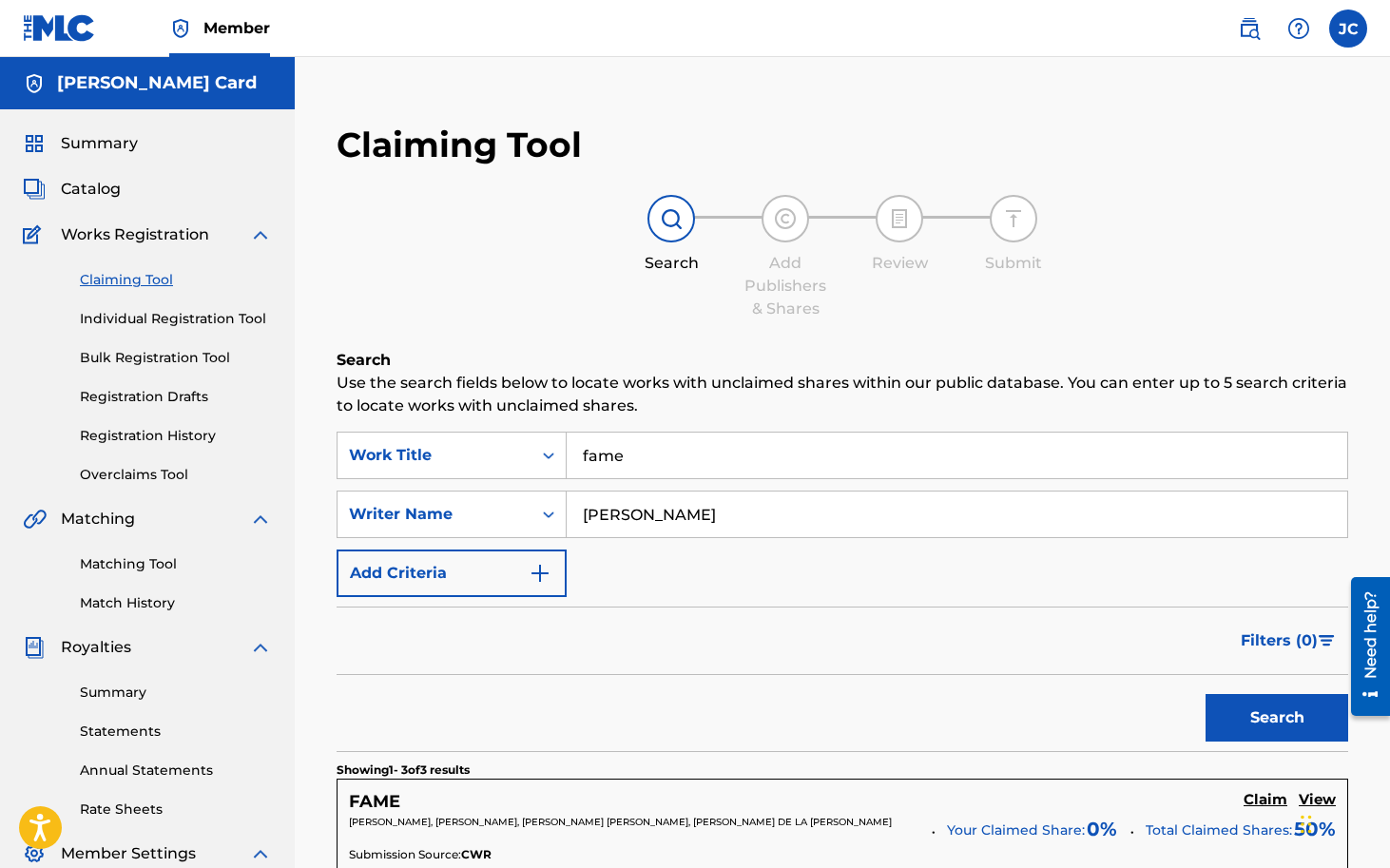
click at [378, 807] on h5 "FAME" at bounding box center [374, 801] width 51 height 22
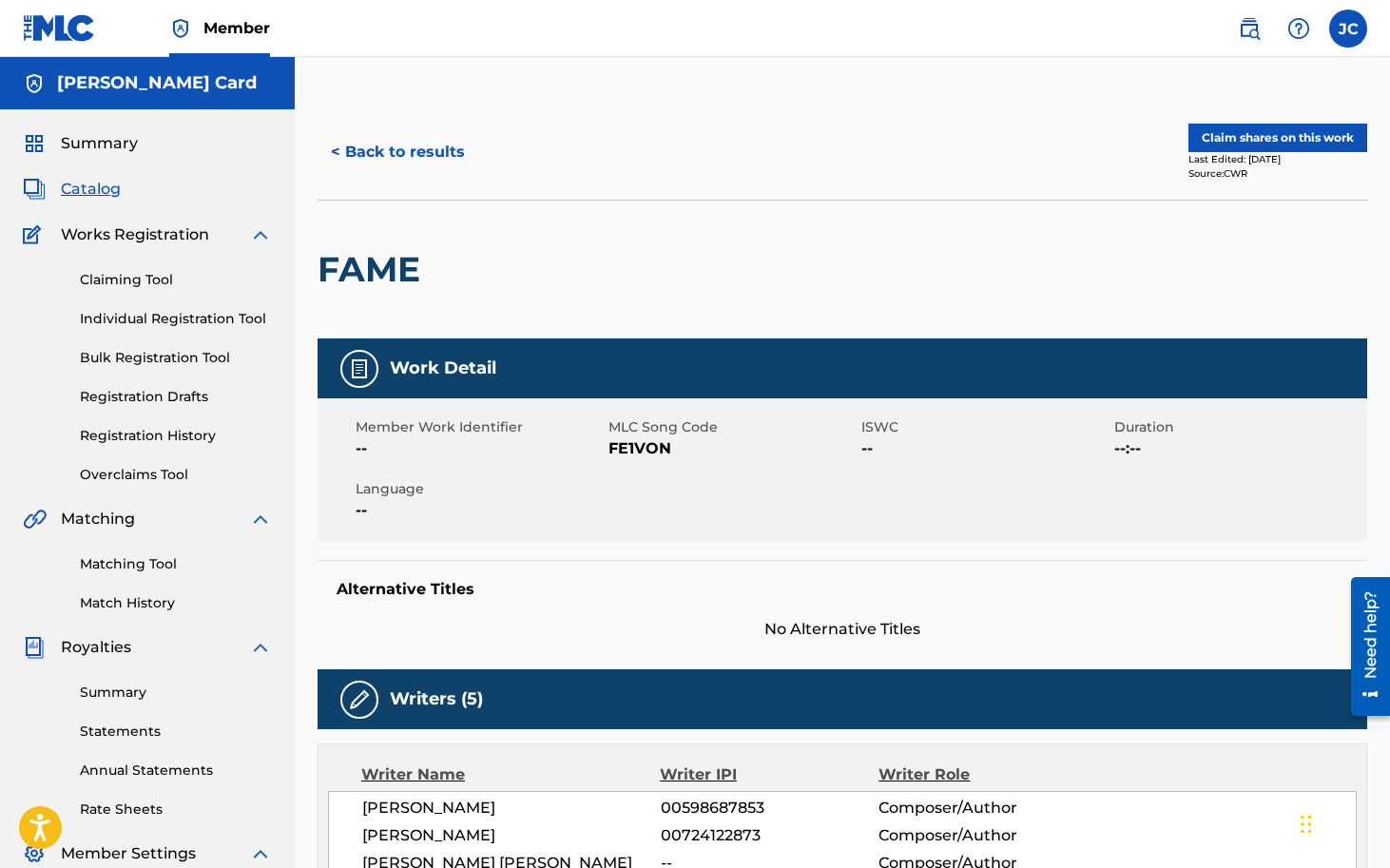
scroll to position [29, 0]
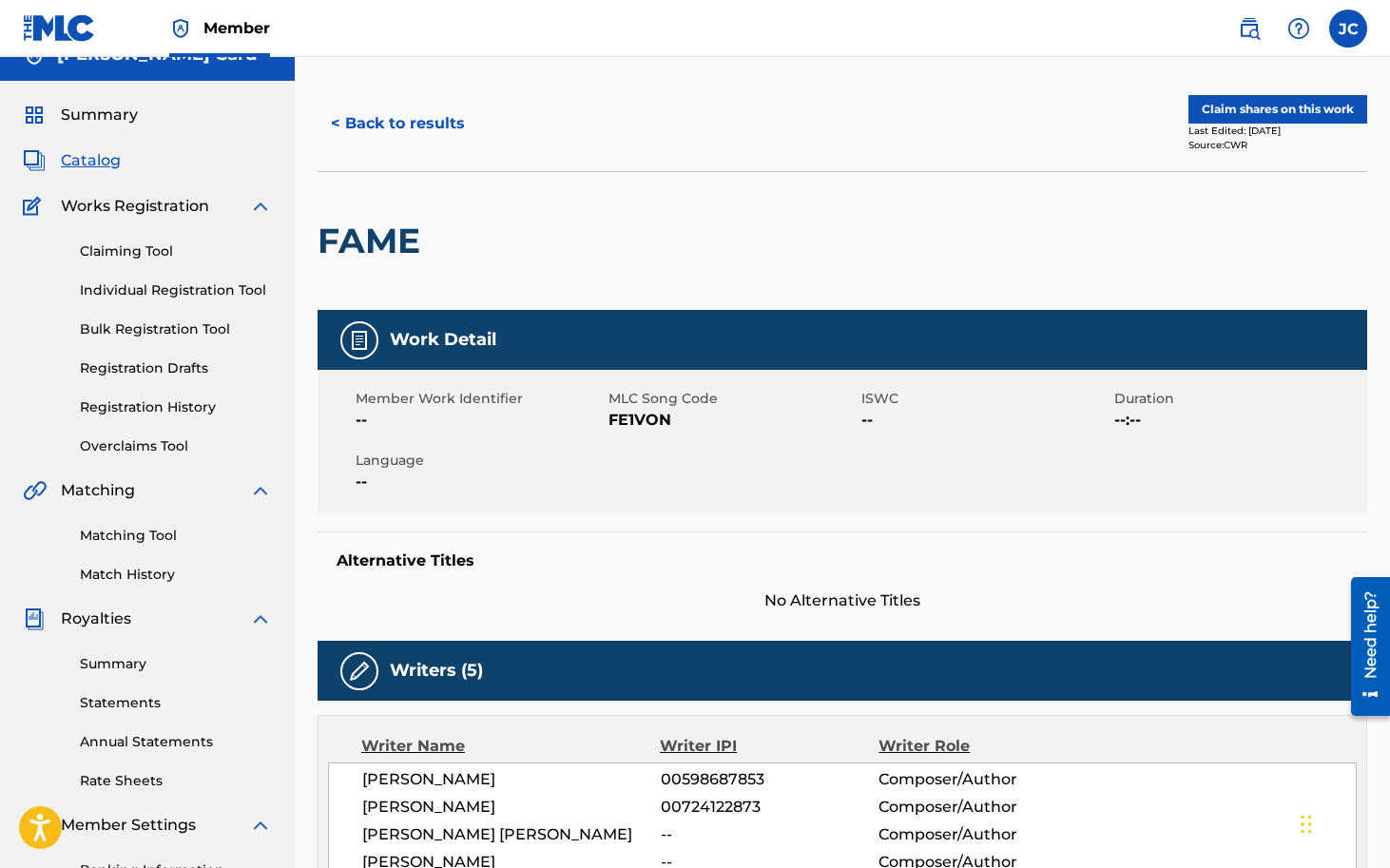
click at [1256, 105] on button "Claim shares on this work" at bounding box center [1277, 109] width 179 height 29
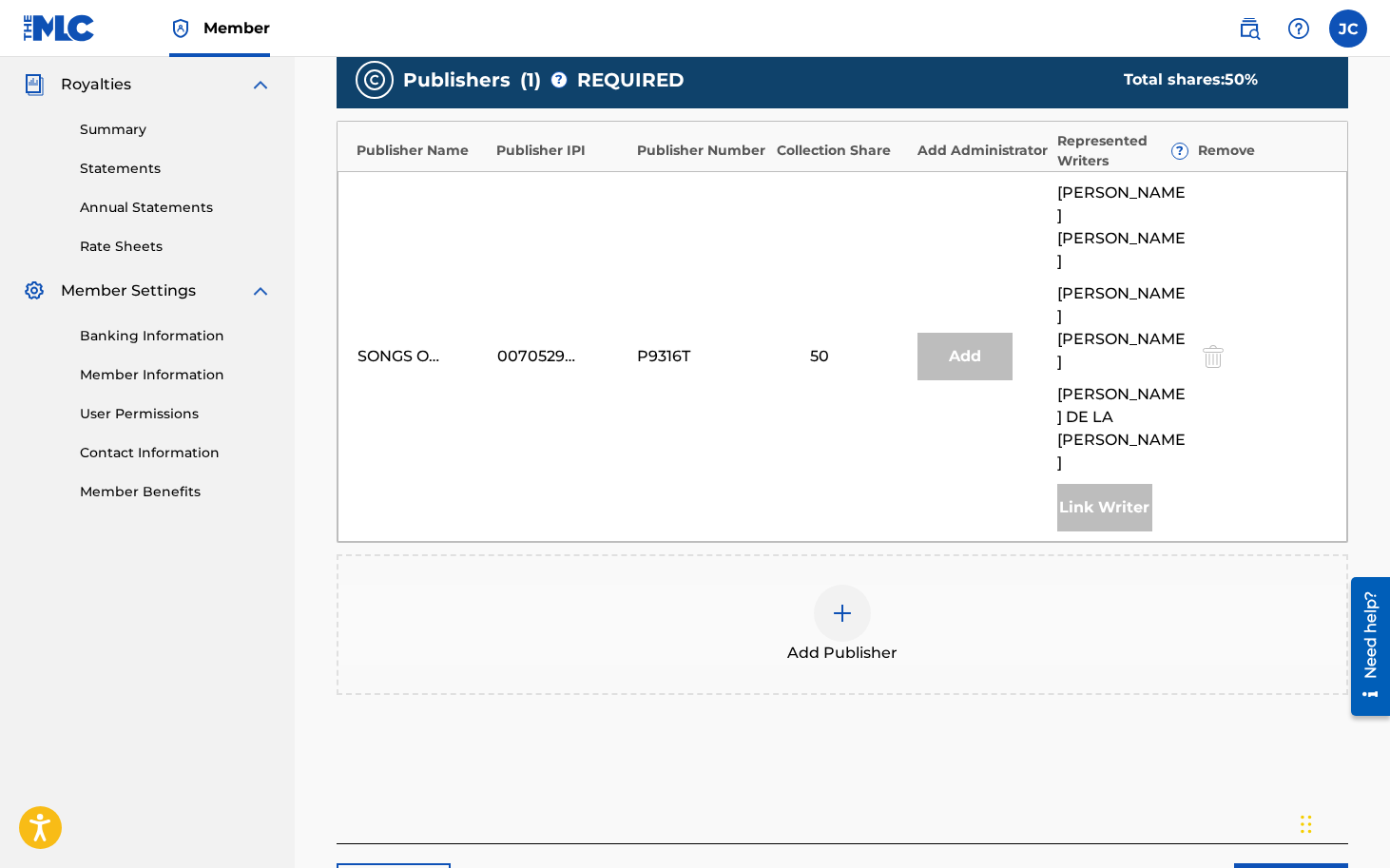
scroll to position [602, 0]
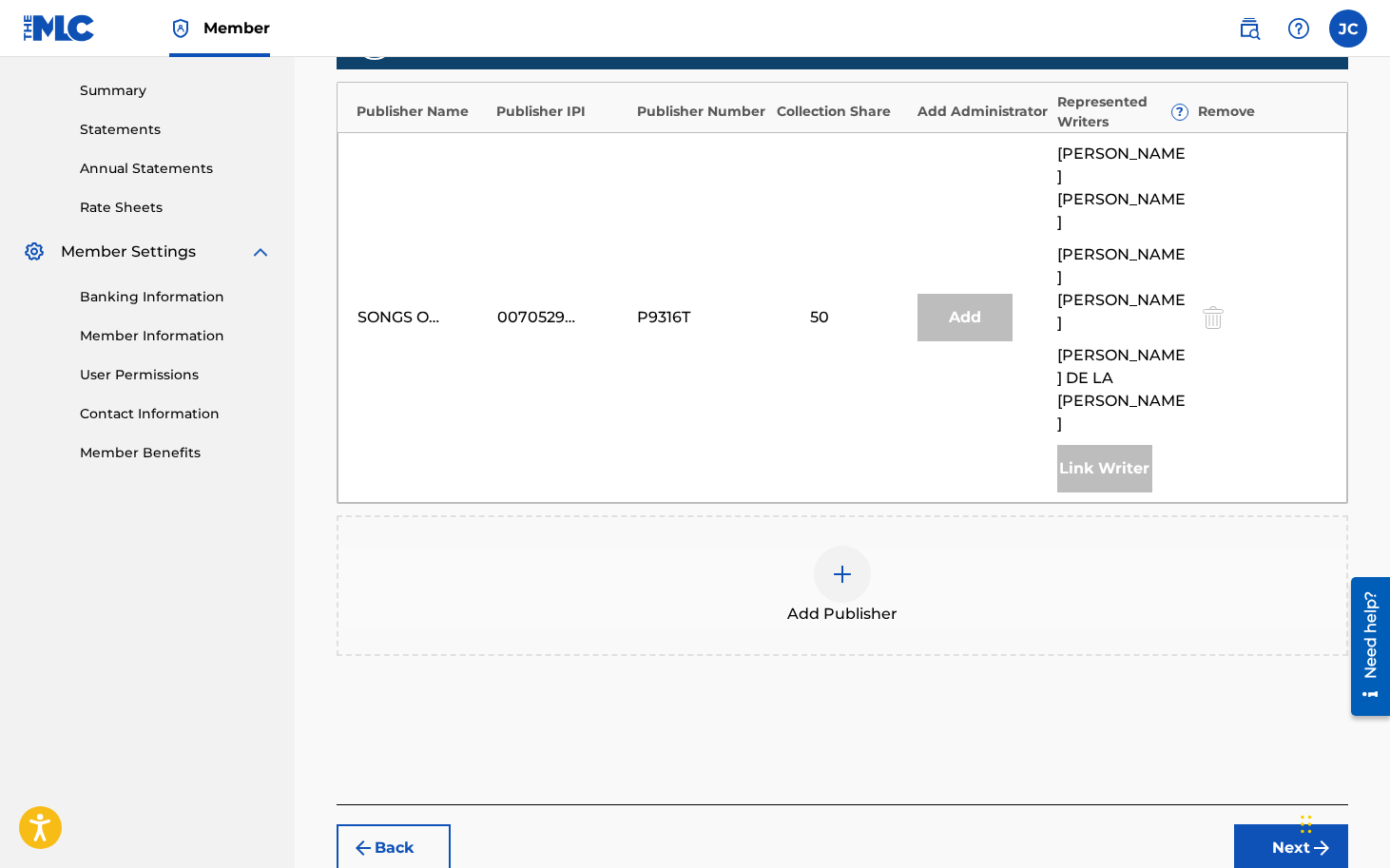
click at [841, 563] on img at bounding box center [843, 574] width 23 height 23
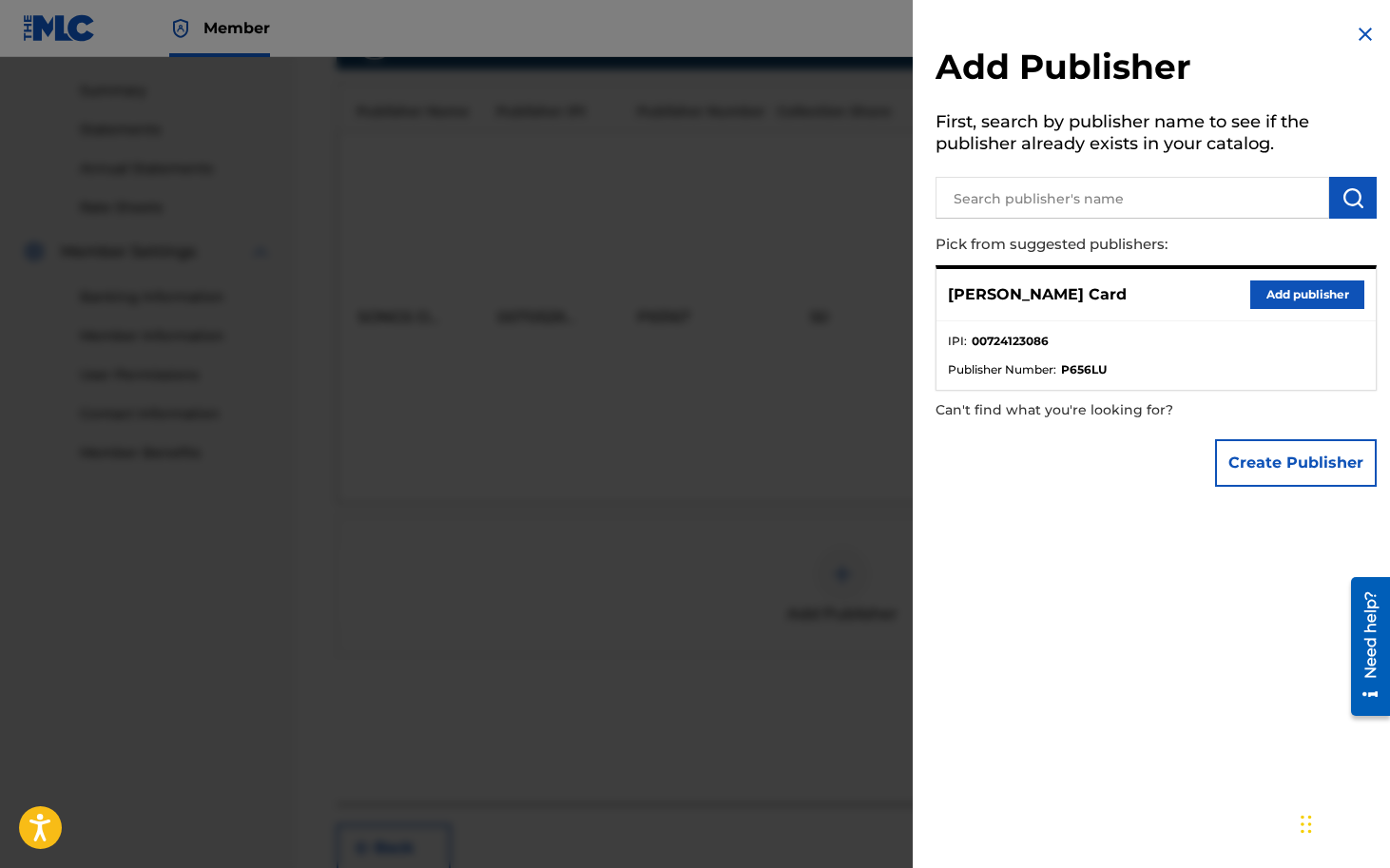
click at [1313, 302] on button "Add publisher" at bounding box center [1307, 295] width 114 height 29
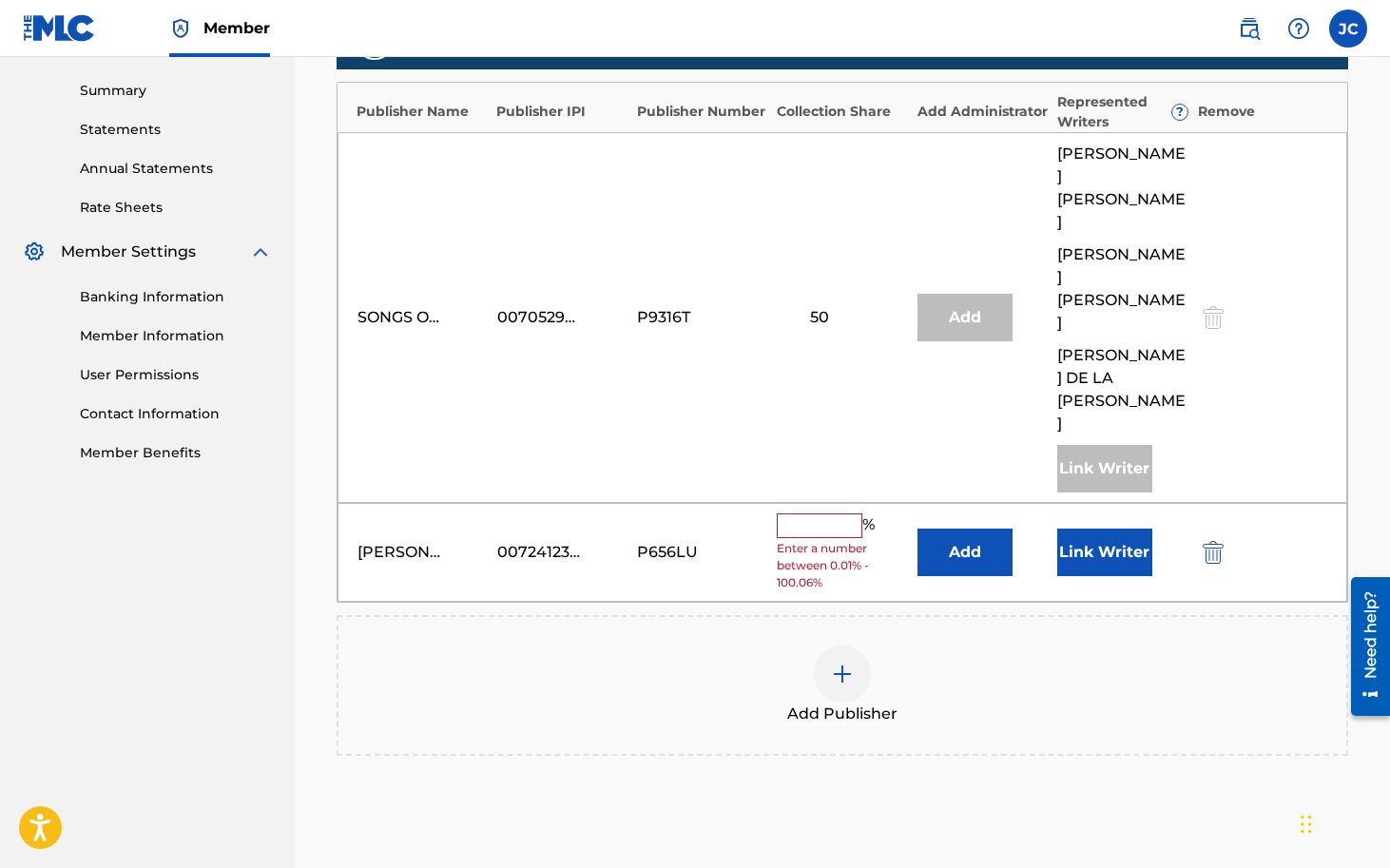
click at [793, 513] on div "% Enter a number between 0.01% - 100.06%" at bounding box center [842, 553] width 130 height 79
click at [818, 513] on input "text" at bounding box center [820, 526] width 86 height 25
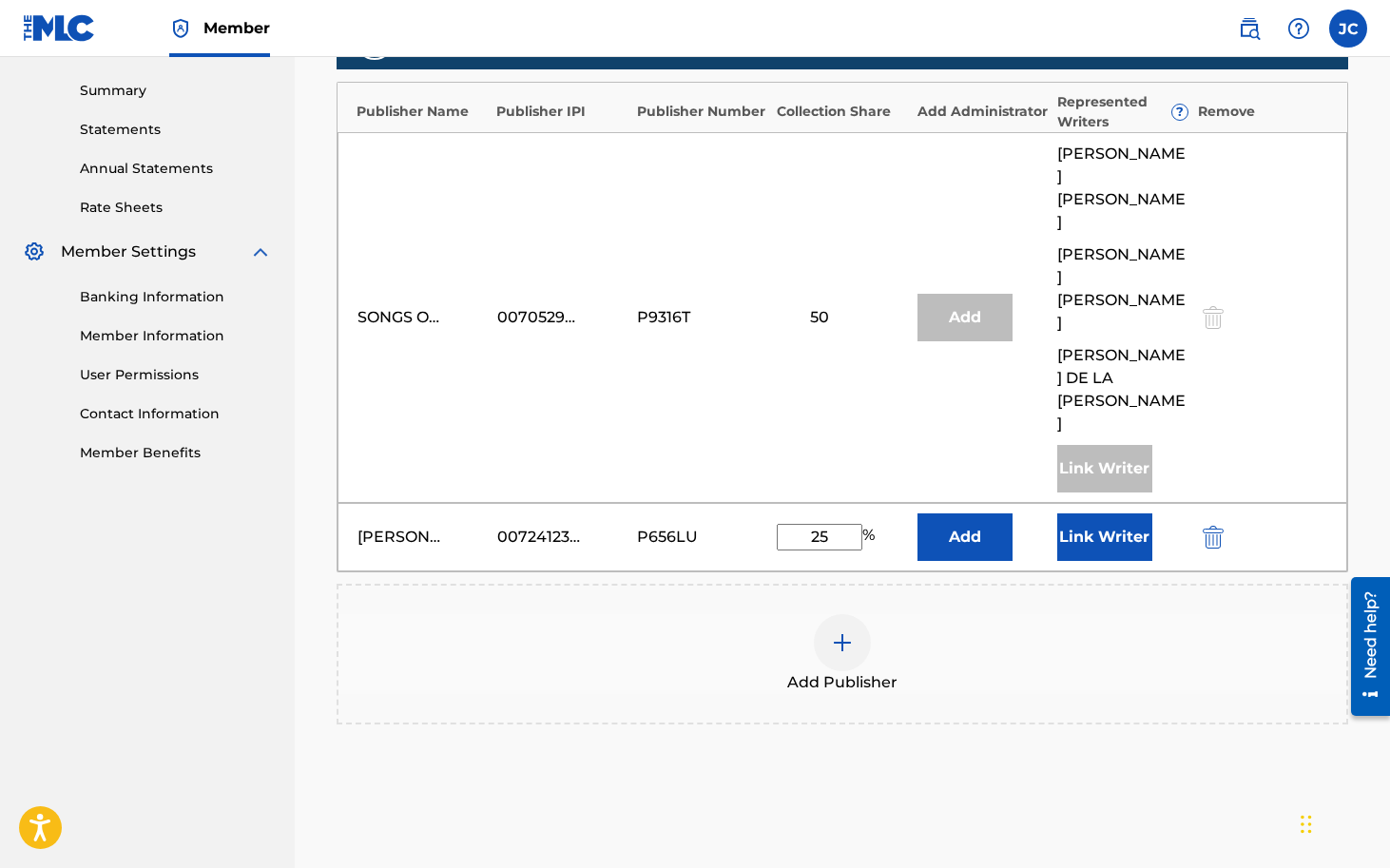
type input "25"
click at [1094, 513] on button "Link Writer" at bounding box center [1105, 536] width 95 height 47
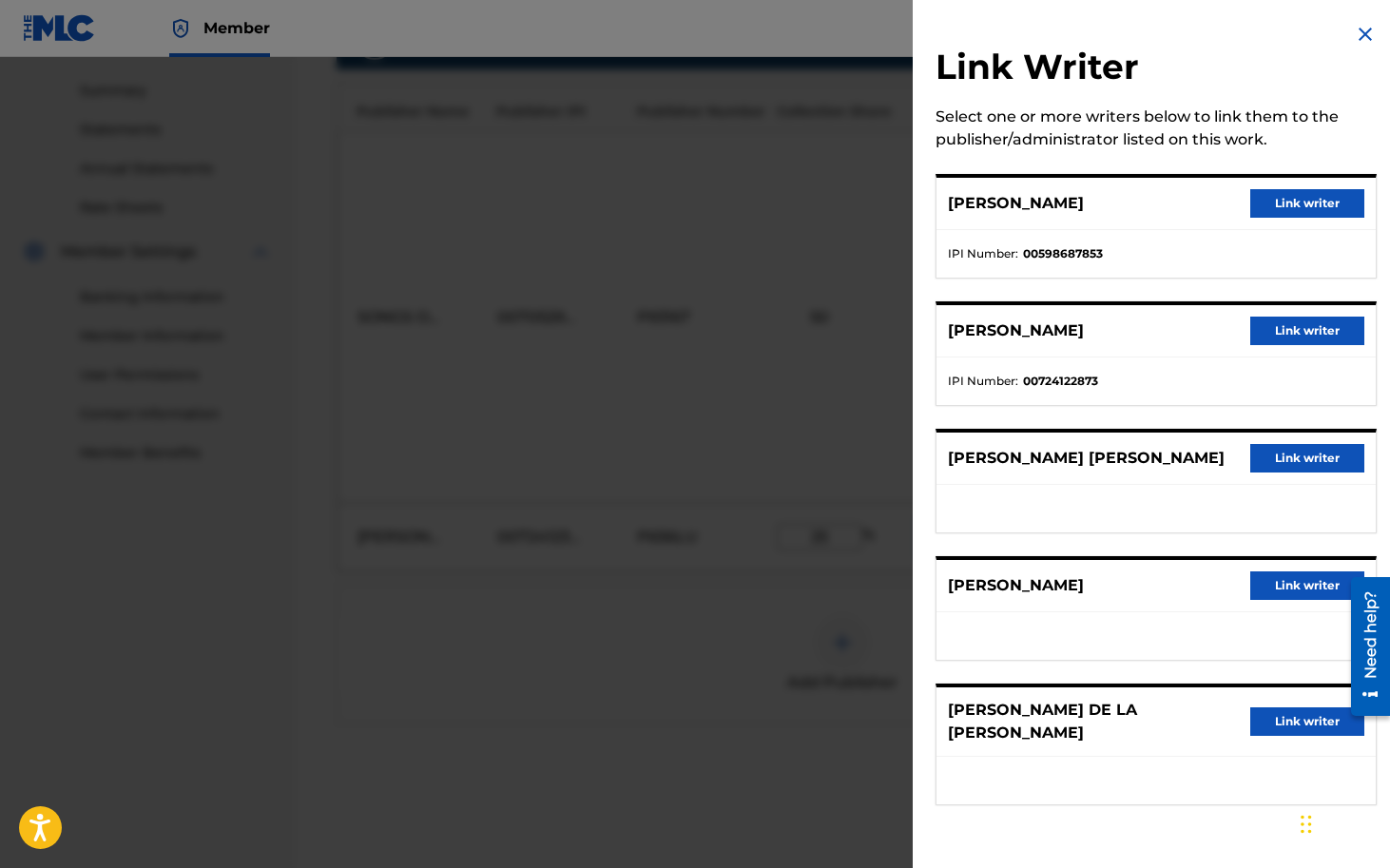
click at [1302, 334] on button "Link writer" at bounding box center [1307, 332] width 114 height 29
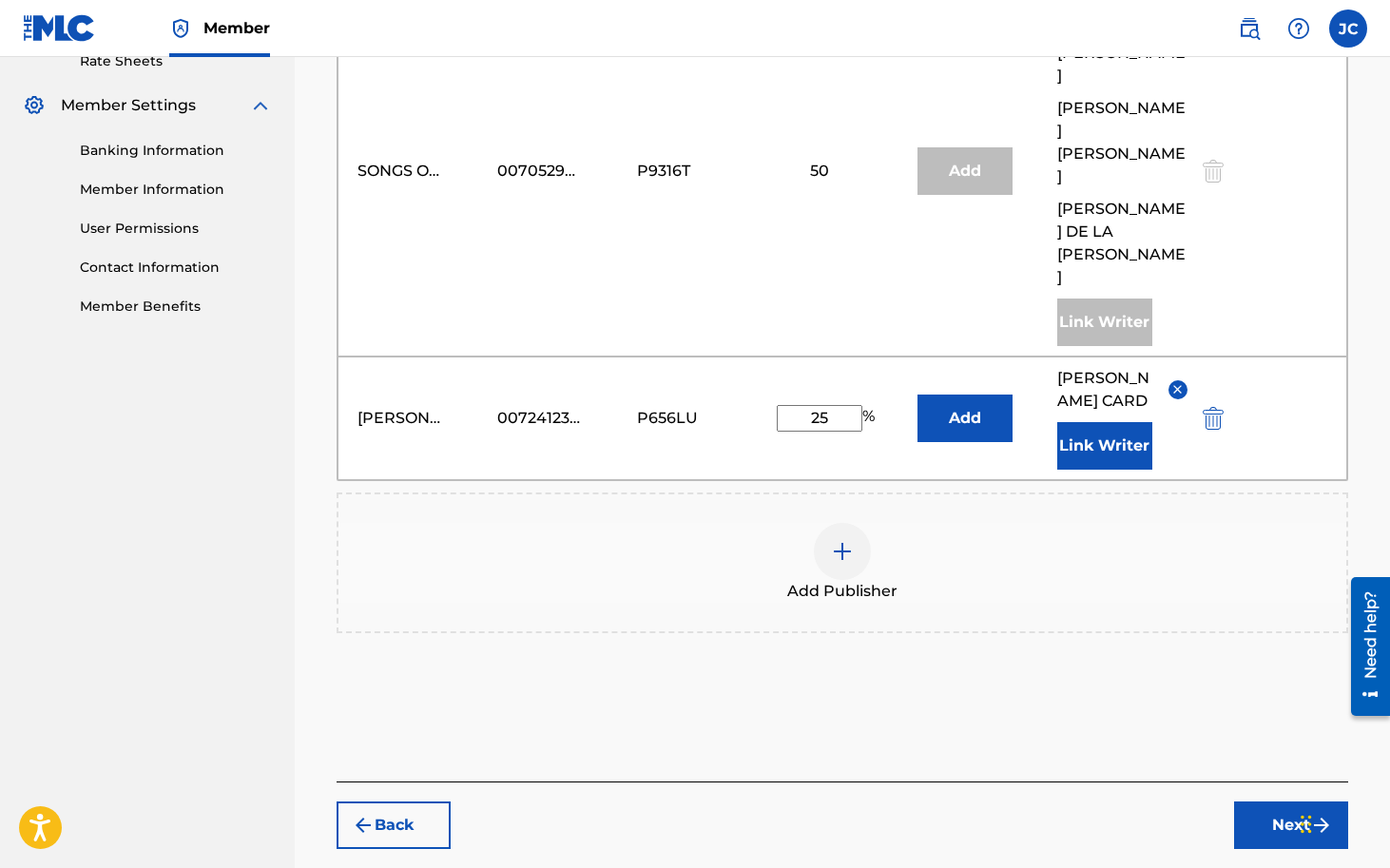
click at [1286, 801] on button "Next" at bounding box center [1291, 825] width 114 height 47
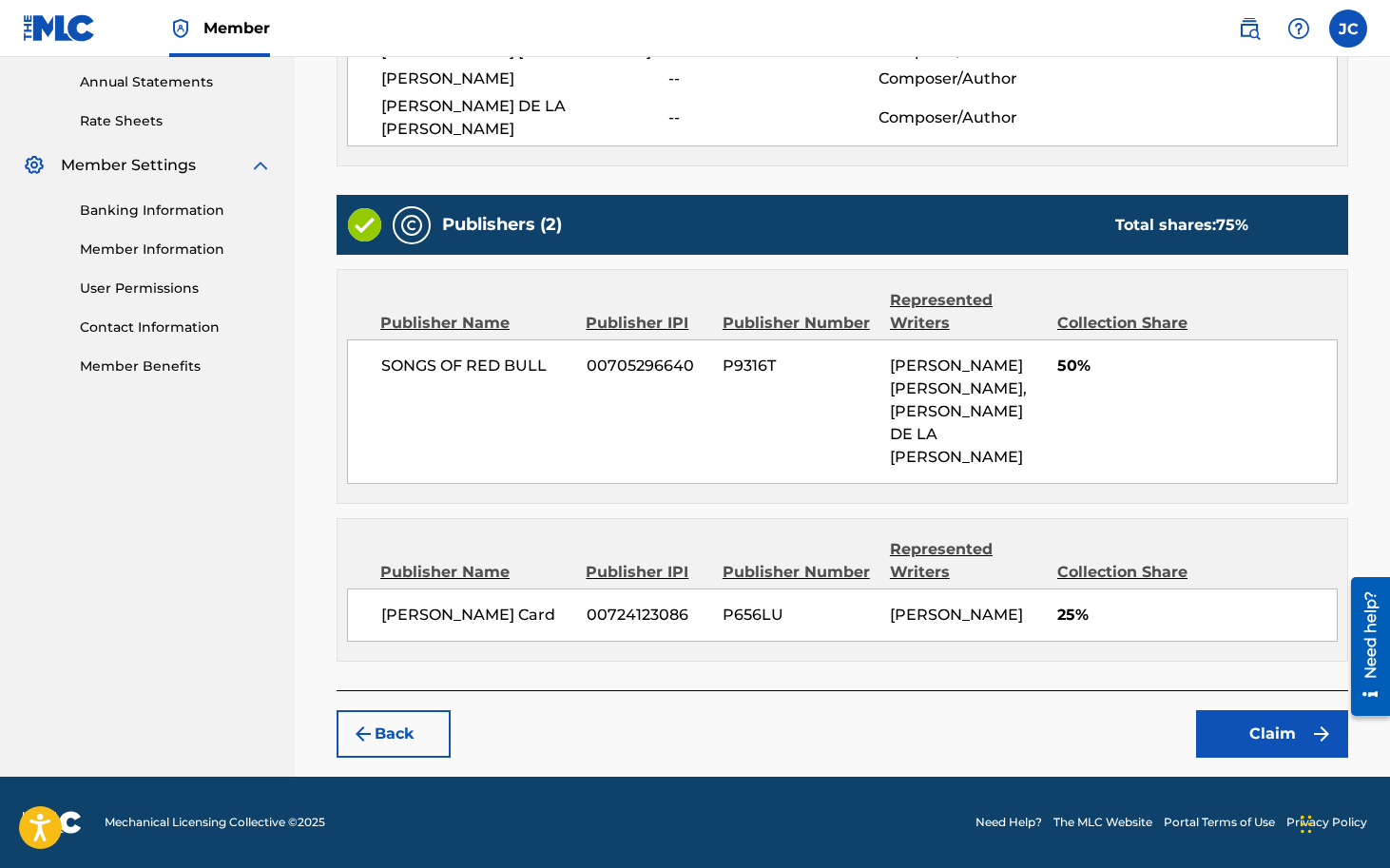
scroll to position [663, 0]
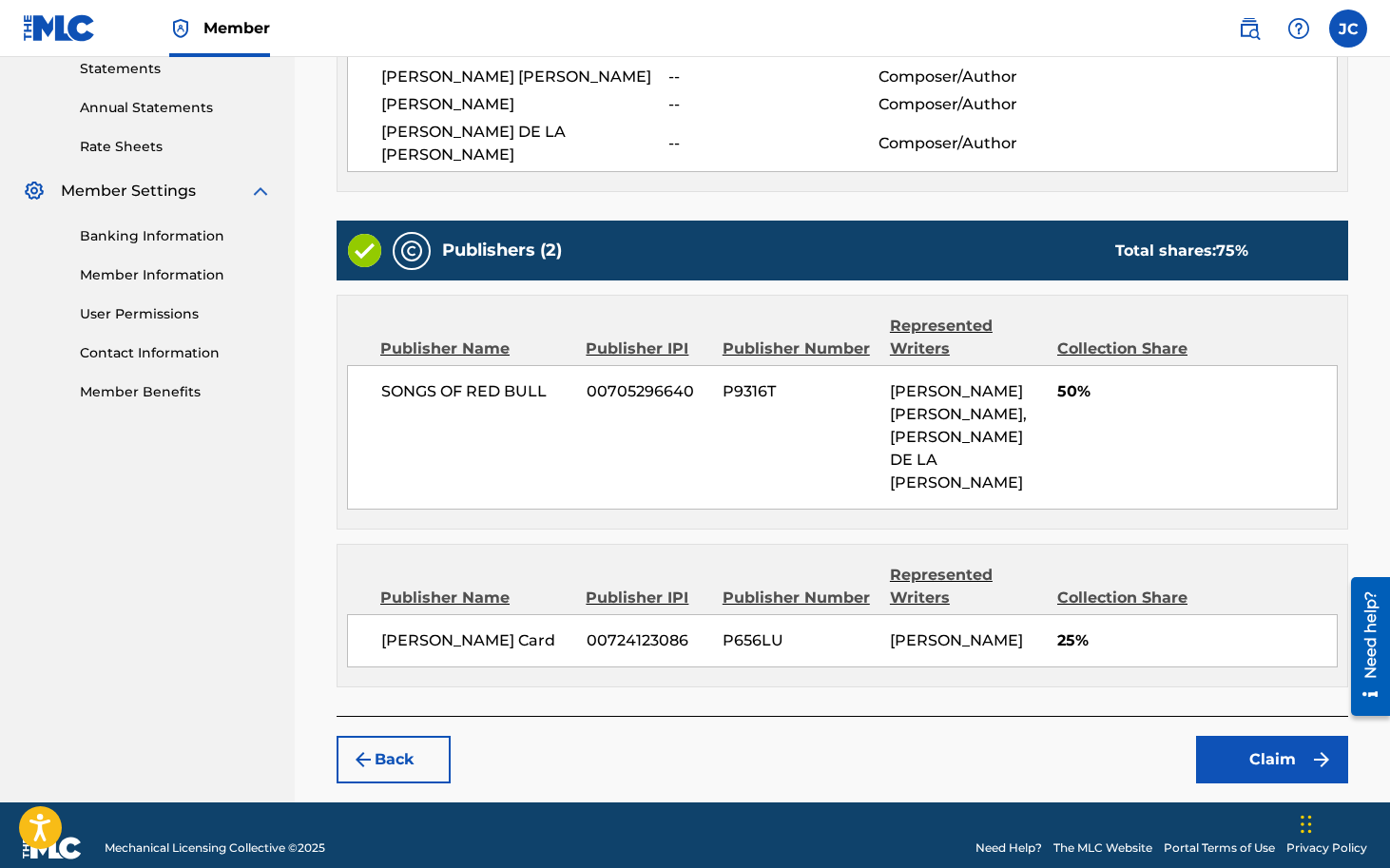
click at [1270, 736] on button "Claim" at bounding box center [1271, 759] width 152 height 47
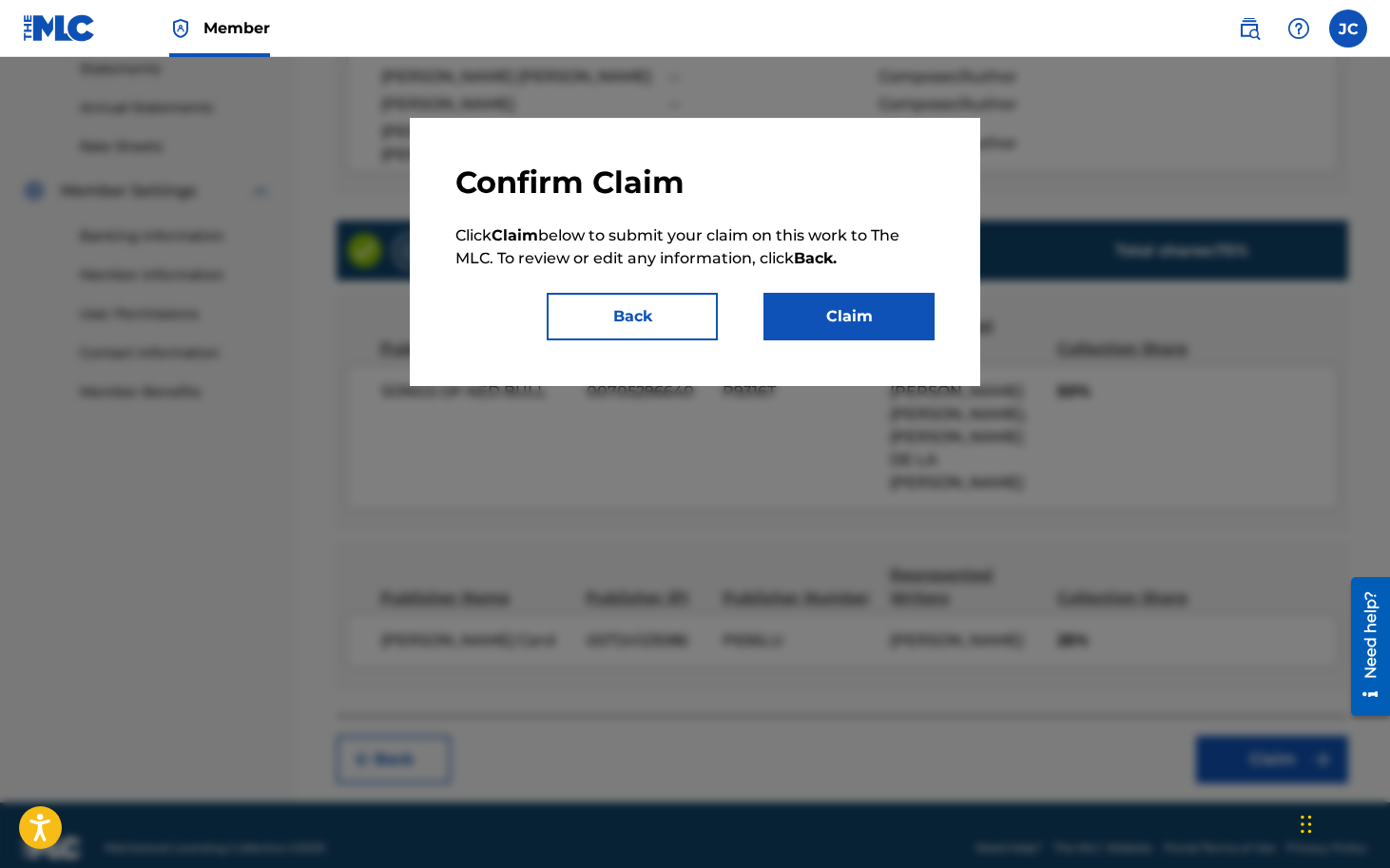
click at [857, 319] on button "Claim" at bounding box center [849, 316] width 171 height 47
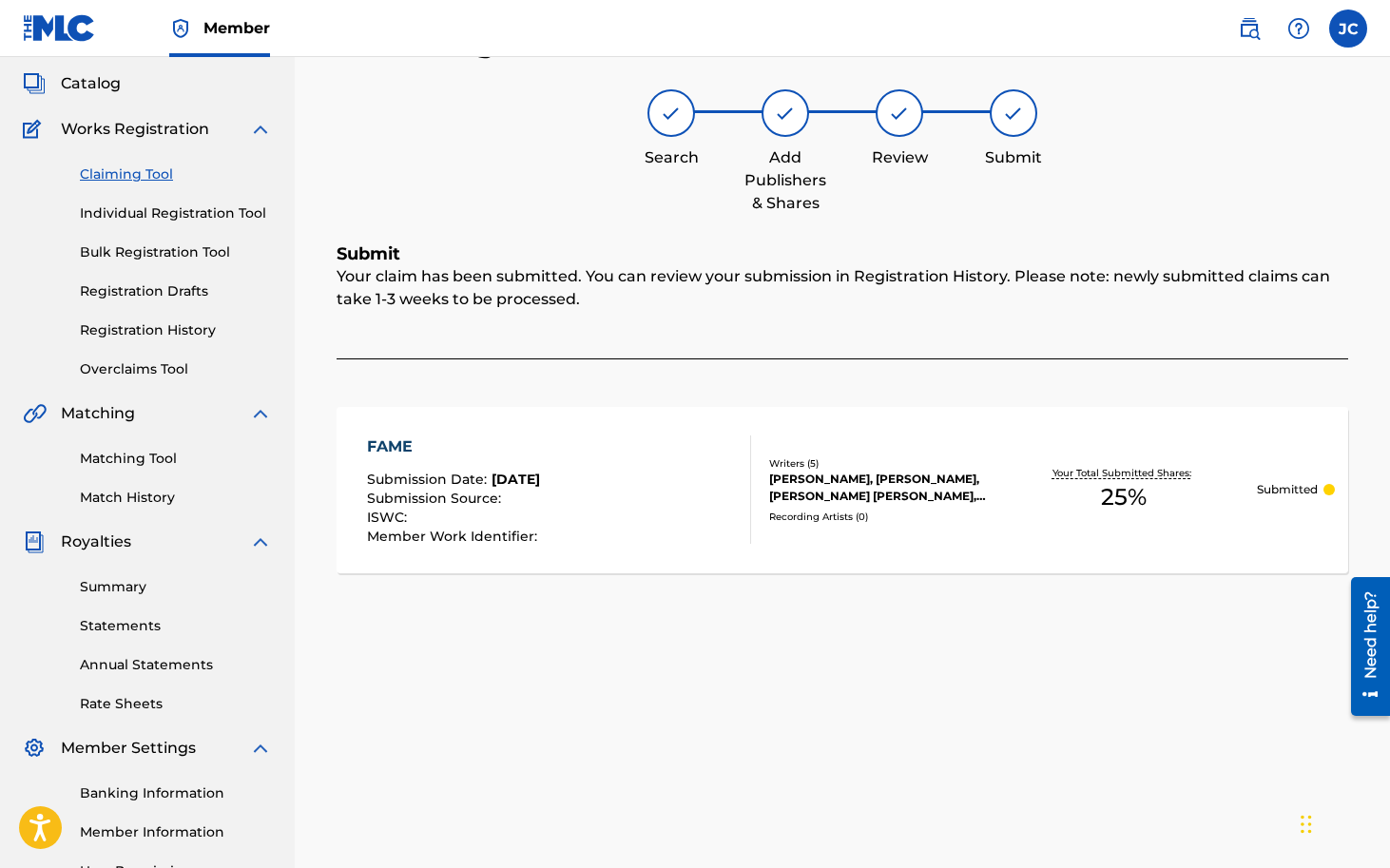
scroll to position [99, 0]
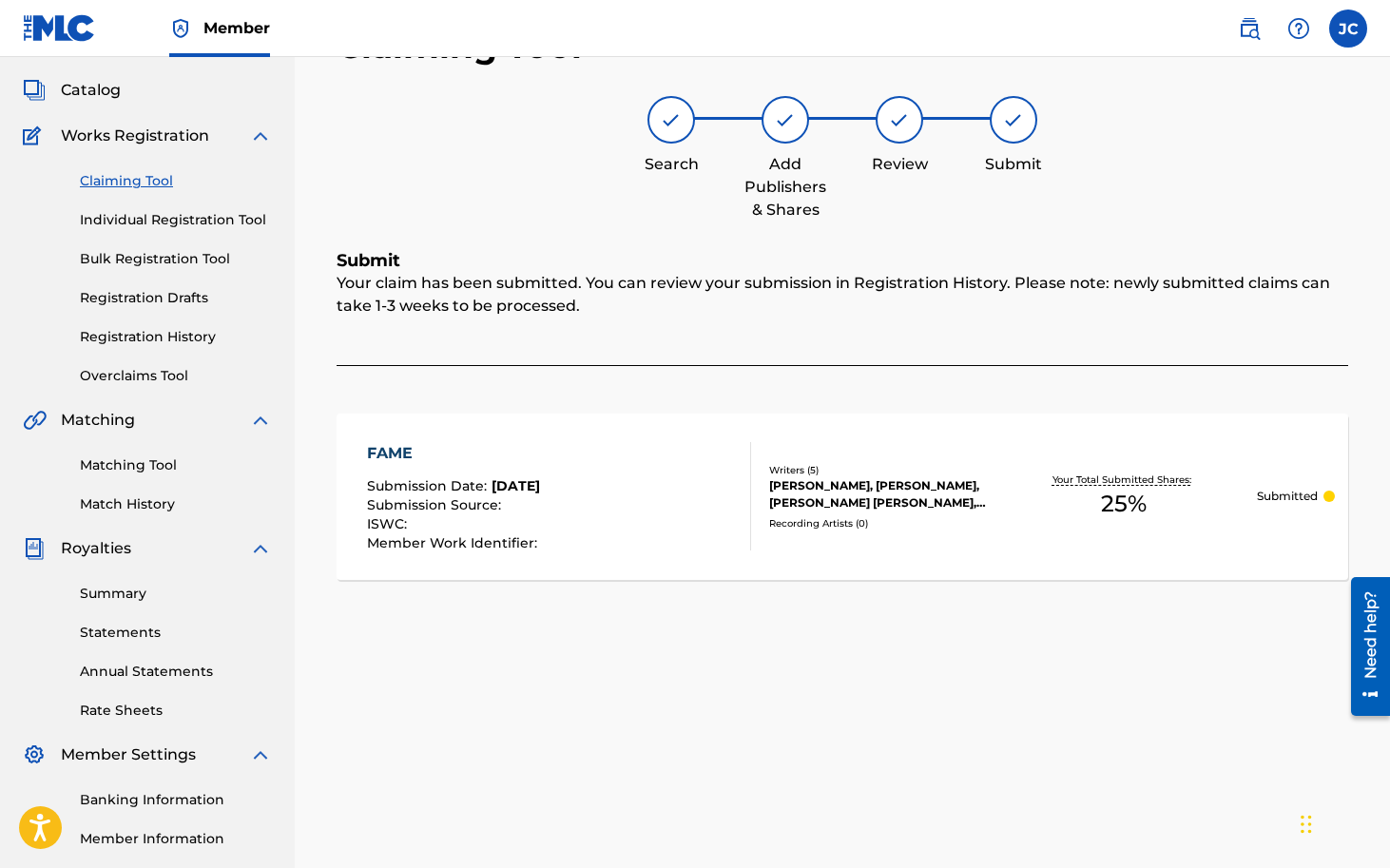
click at [205, 335] on link "Registration History" at bounding box center [176, 336] width 192 height 20
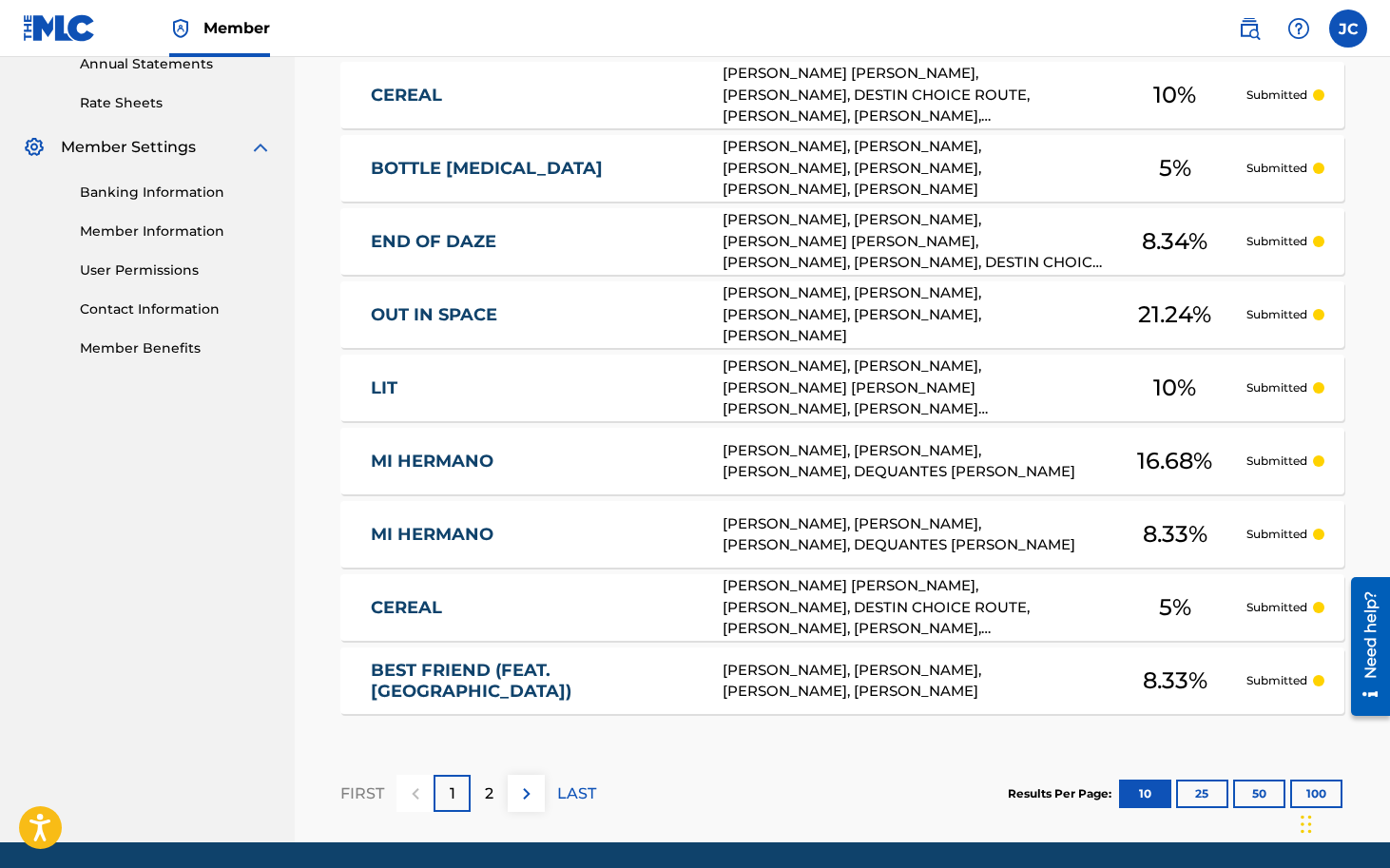
scroll to position [730, 0]
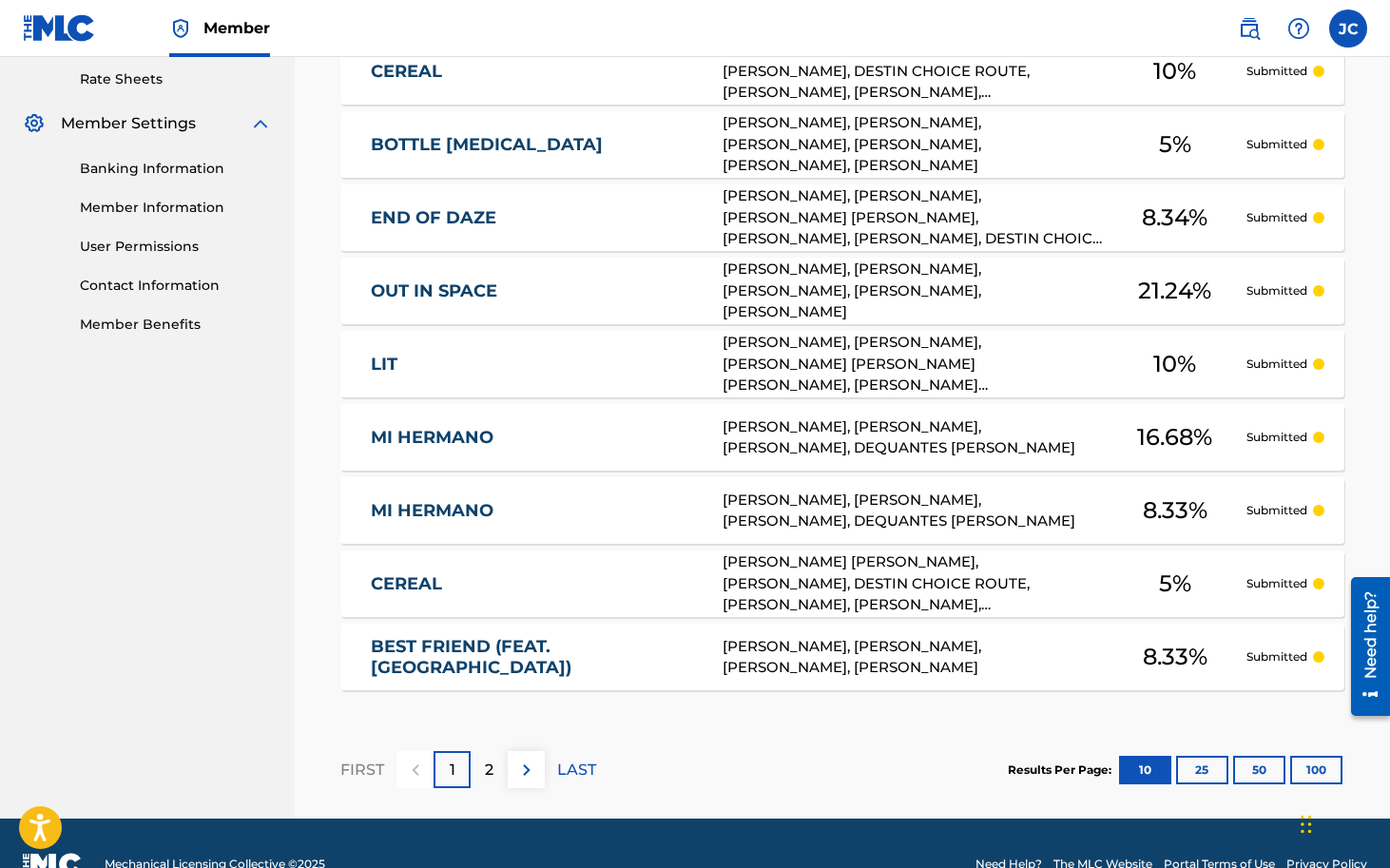
click at [492, 765] on p "2" at bounding box center [489, 770] width 9 height 23
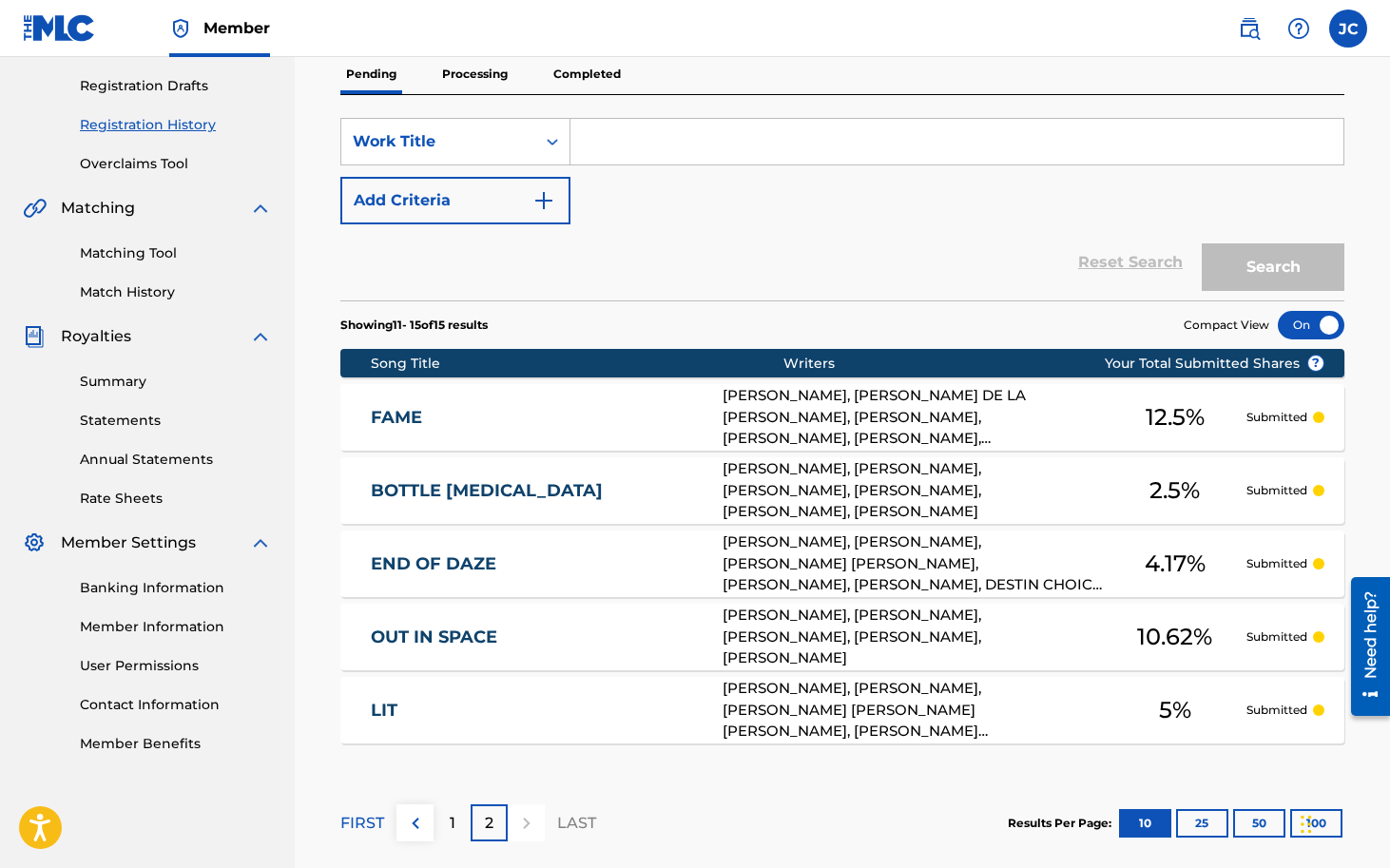
scroll to position [347, 0]
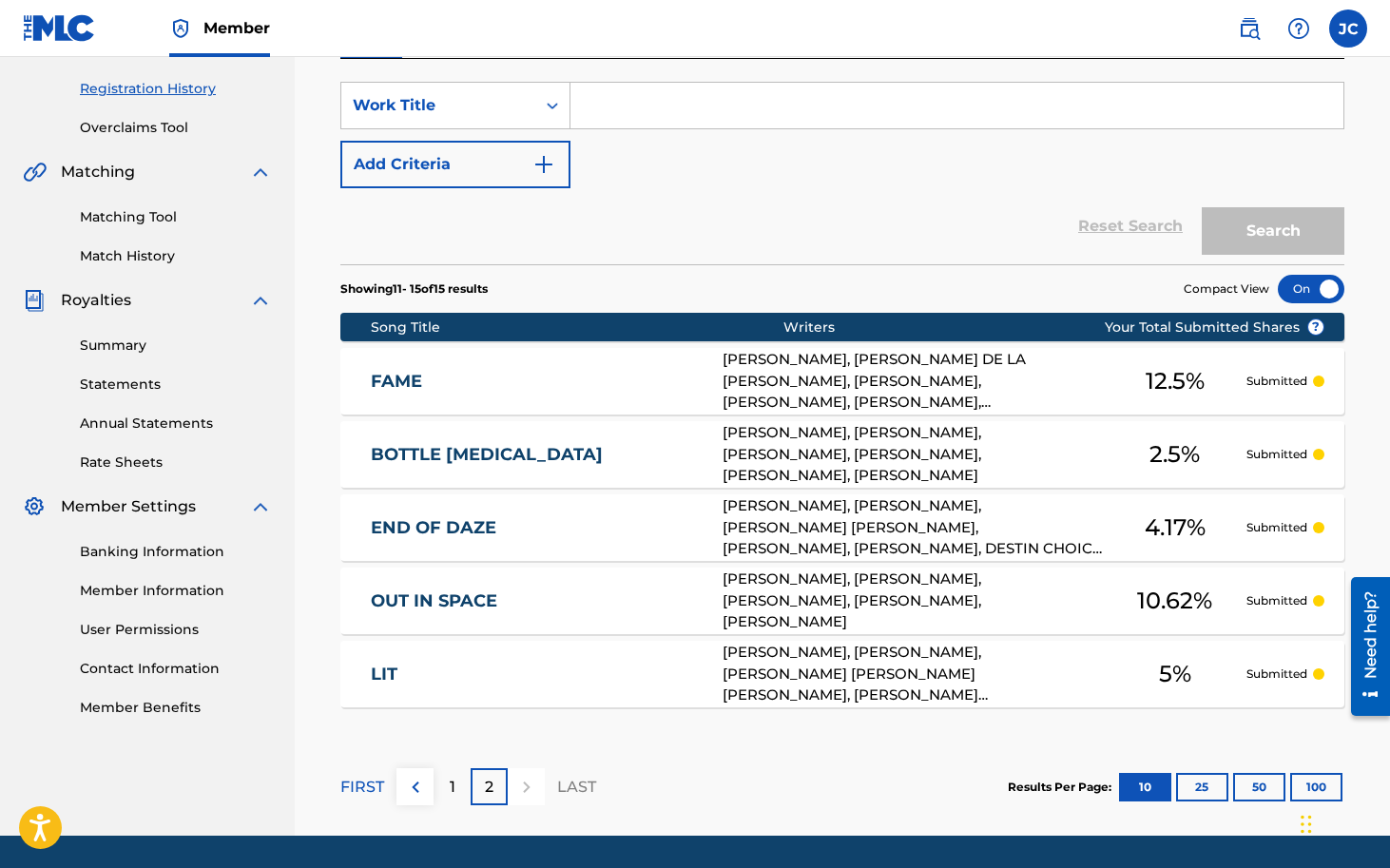
click at [453, 783] on p "1" at bounding box center [452, 788] width 6 height 23
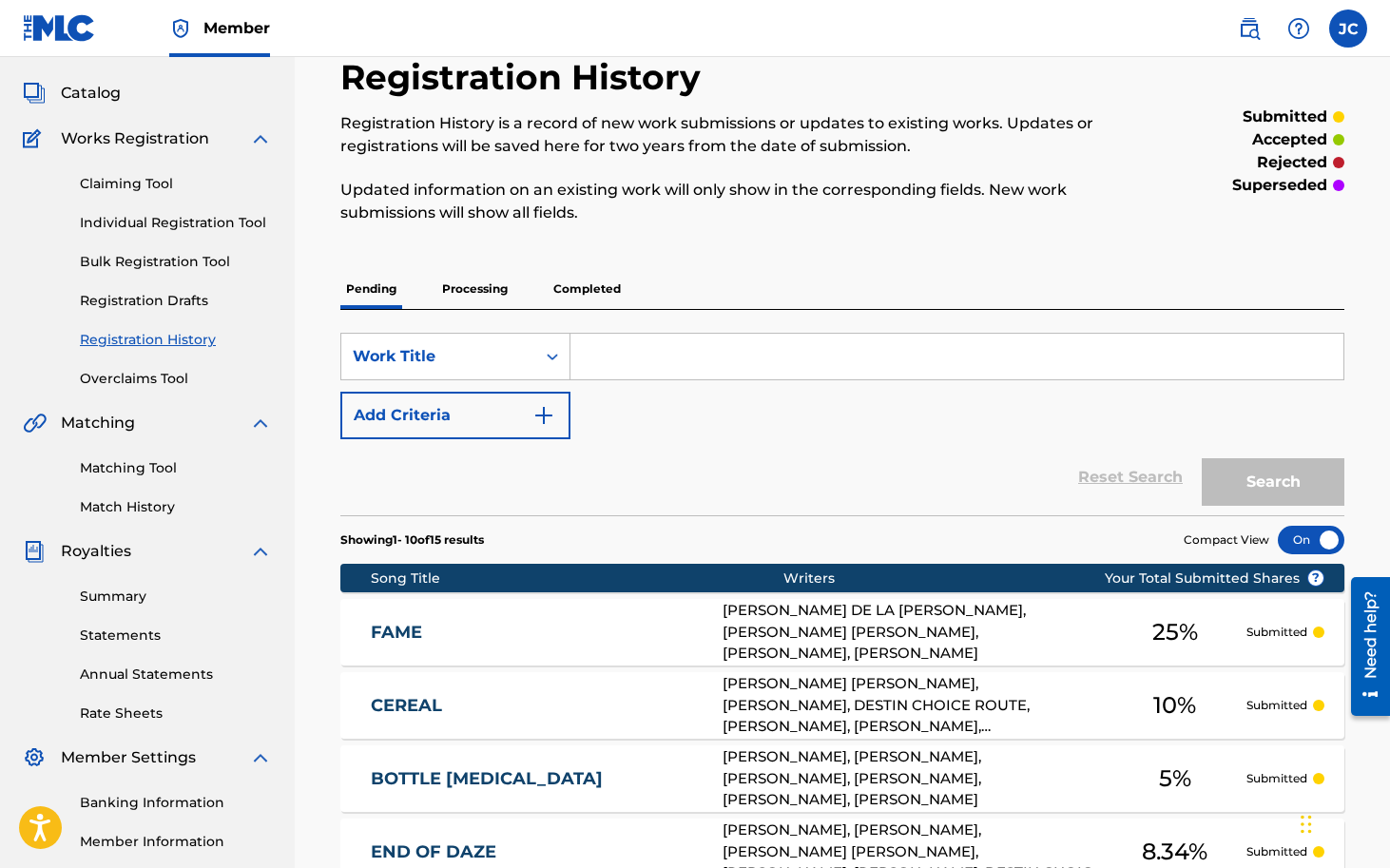
scroll to position [94, 0]
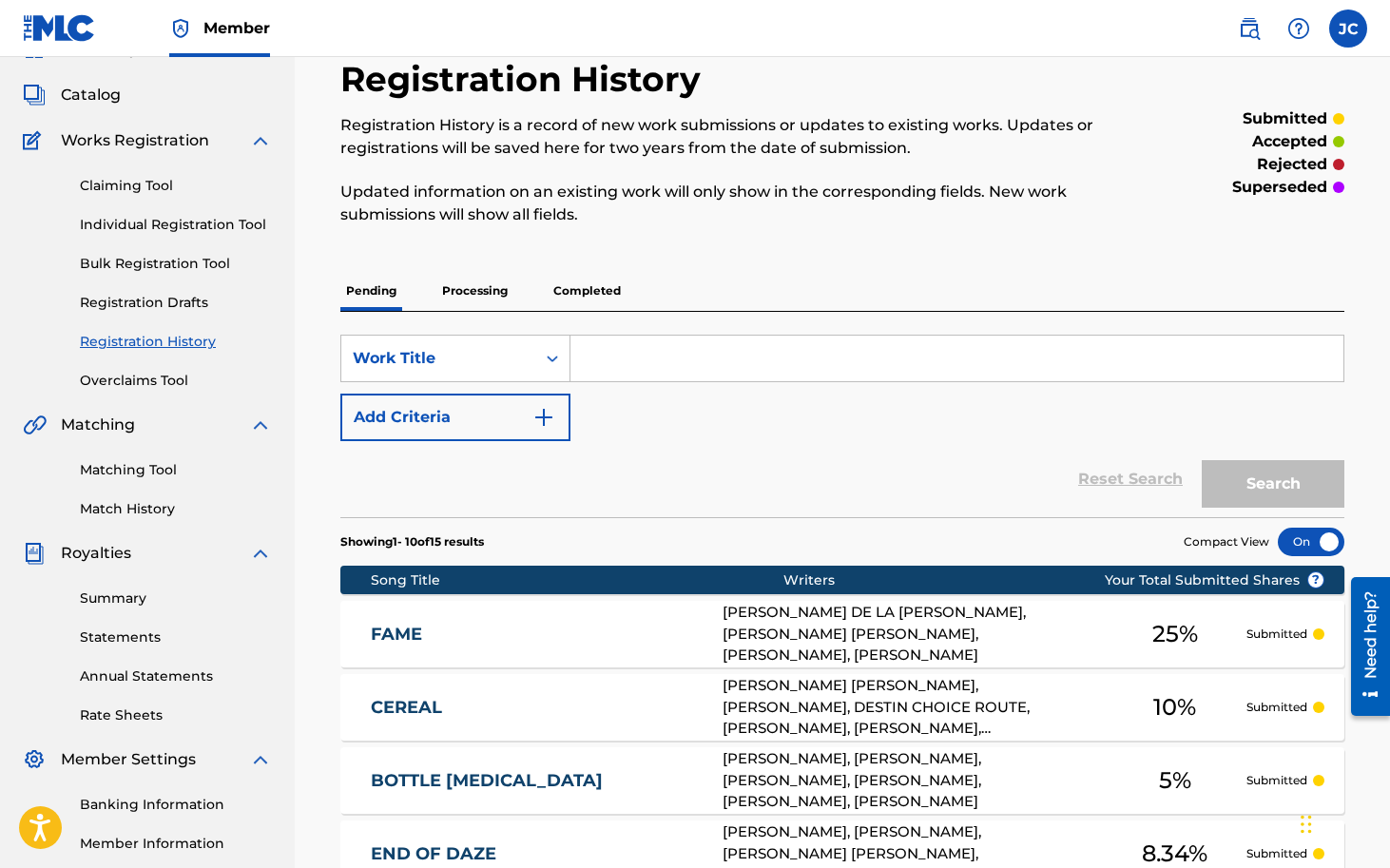
click at [150, 185] on link "Claiming Tool" at bounding box center [176, 186] width 192 height 20
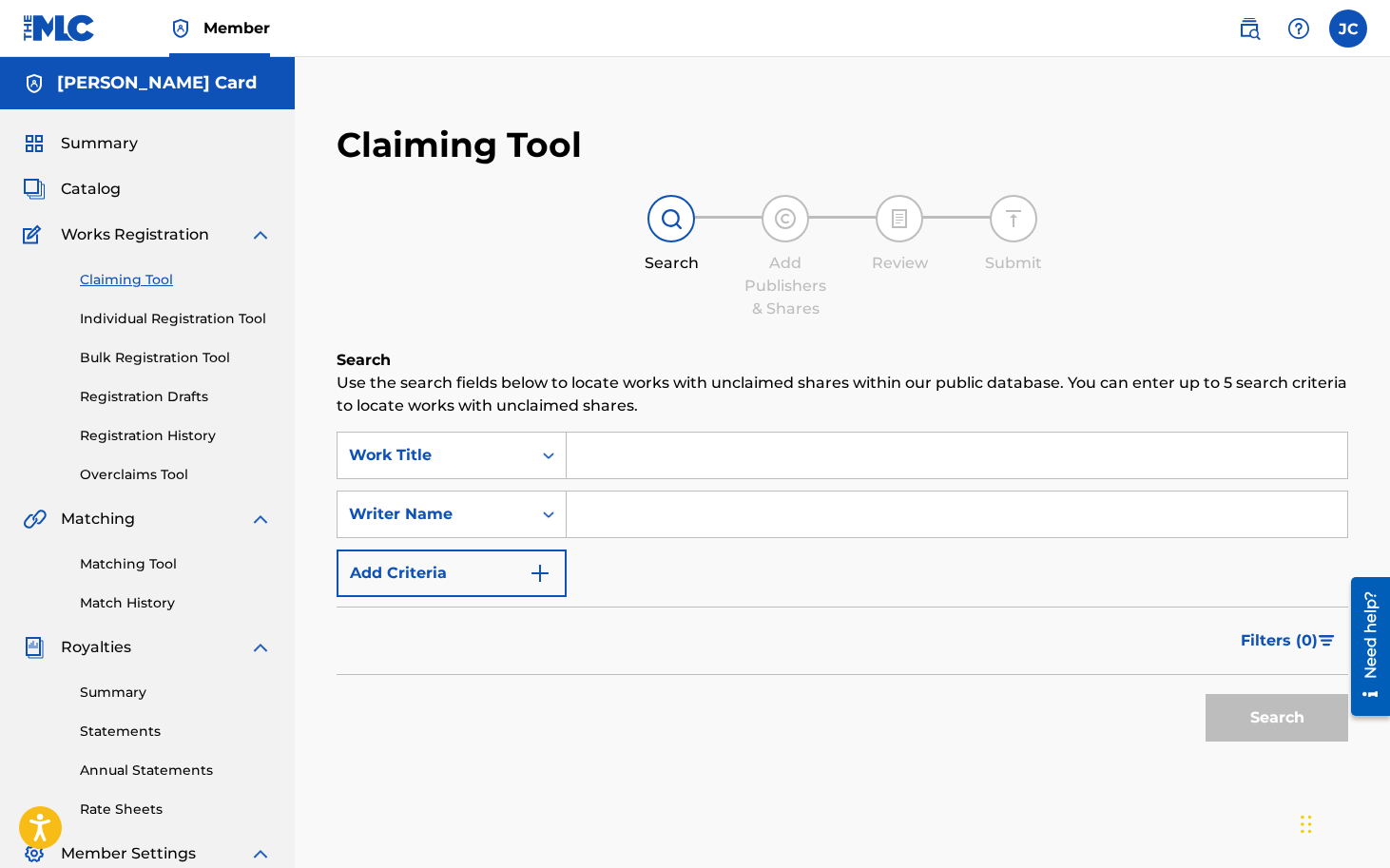
click at [635, 455] on input "Search Form" at bounding box center [957, 455] width 781 height 45
type input "pretrip"
click at [678, 347] on div "Claiming Tool Search Add Publishers & Shares Review Submit Search Use the searc…" at bounding box center [843, 484] width 1050 height 761
click at [632, 534] on input "Search Form" at bounding box center [957, 514] width 781 height 45
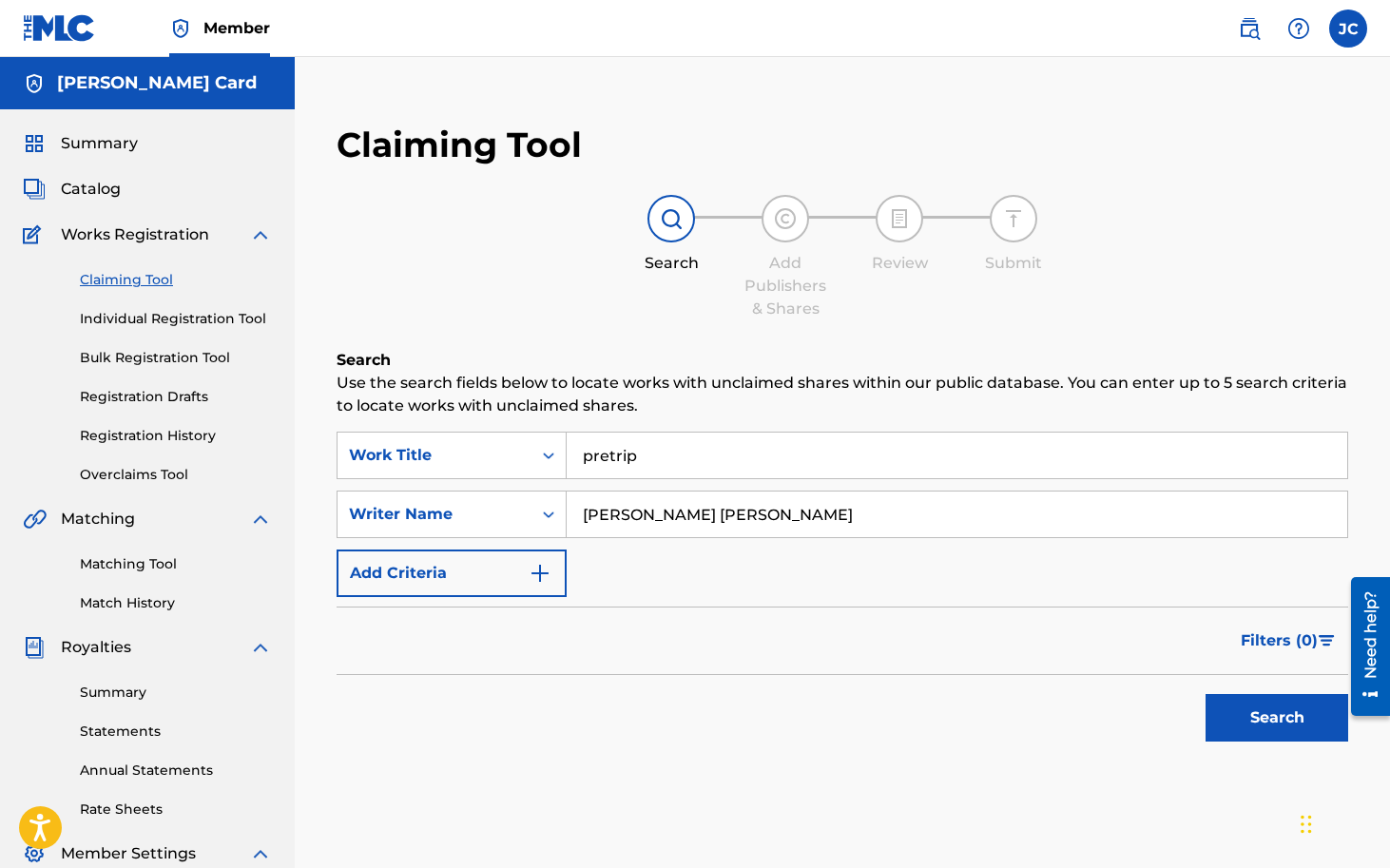
click at [723, 577] on div "SearchWithCriteria7f625014-20a0-4a31-8e97-03cf83c364c2 Work Title pretrip Searc…" at bounding box center [842, 514] width 1012 height 165
click at [1276, 714] on button "Search" at bounding box center [1277, 717] width 143 height 47
click at [677, 503] on input "[PERSON_NAME] [PERSON_NAME]" at bounding box center [957, 514] width 781 height 45
click at [677, 504] on input "[PERSON_NAME] [PERSON_NAME]" at bounding box center [957, 514] width 781 height 45
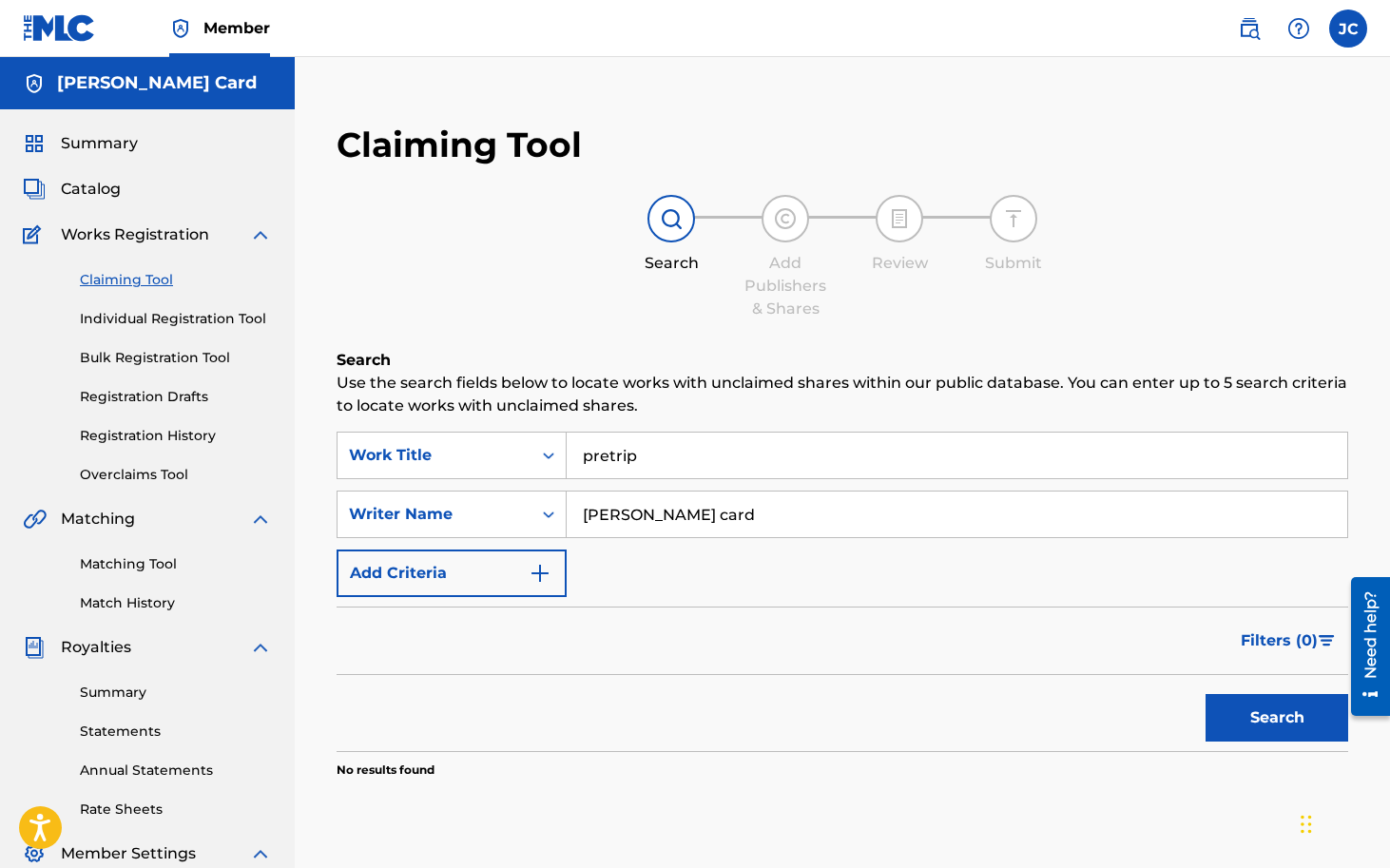
type input "[PERSON_NAME] card"
click at [1267, 724] on button "Search" at bounding box center [1277, 717] width 143 height 47
click at [674, 503] on input "[PERSON_NAME] card" at bounding box center [957, 514] width 781 height 45
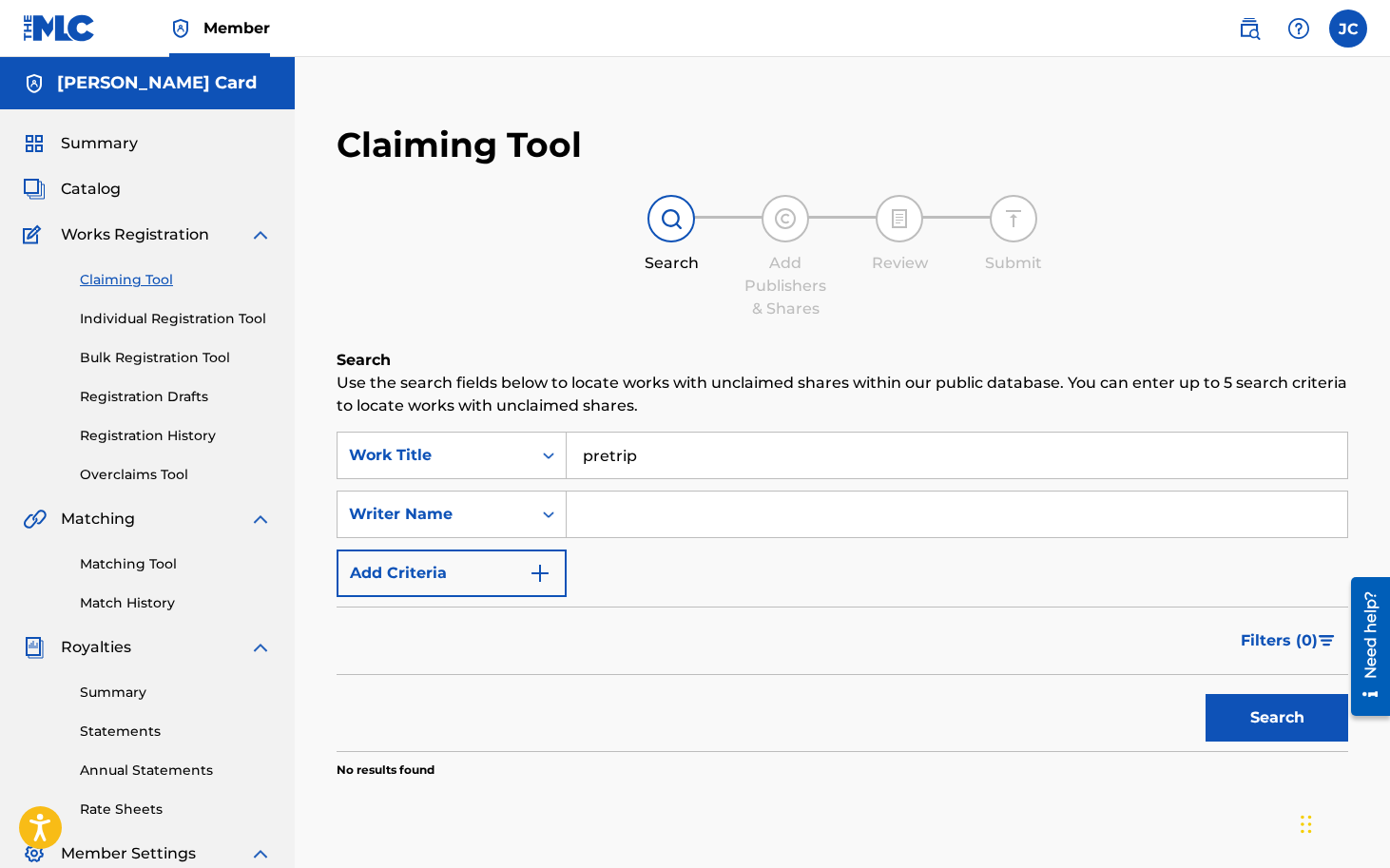
click at [1284, 704] on button "Search" at bounding box center [1277, 717] width 143 height 47
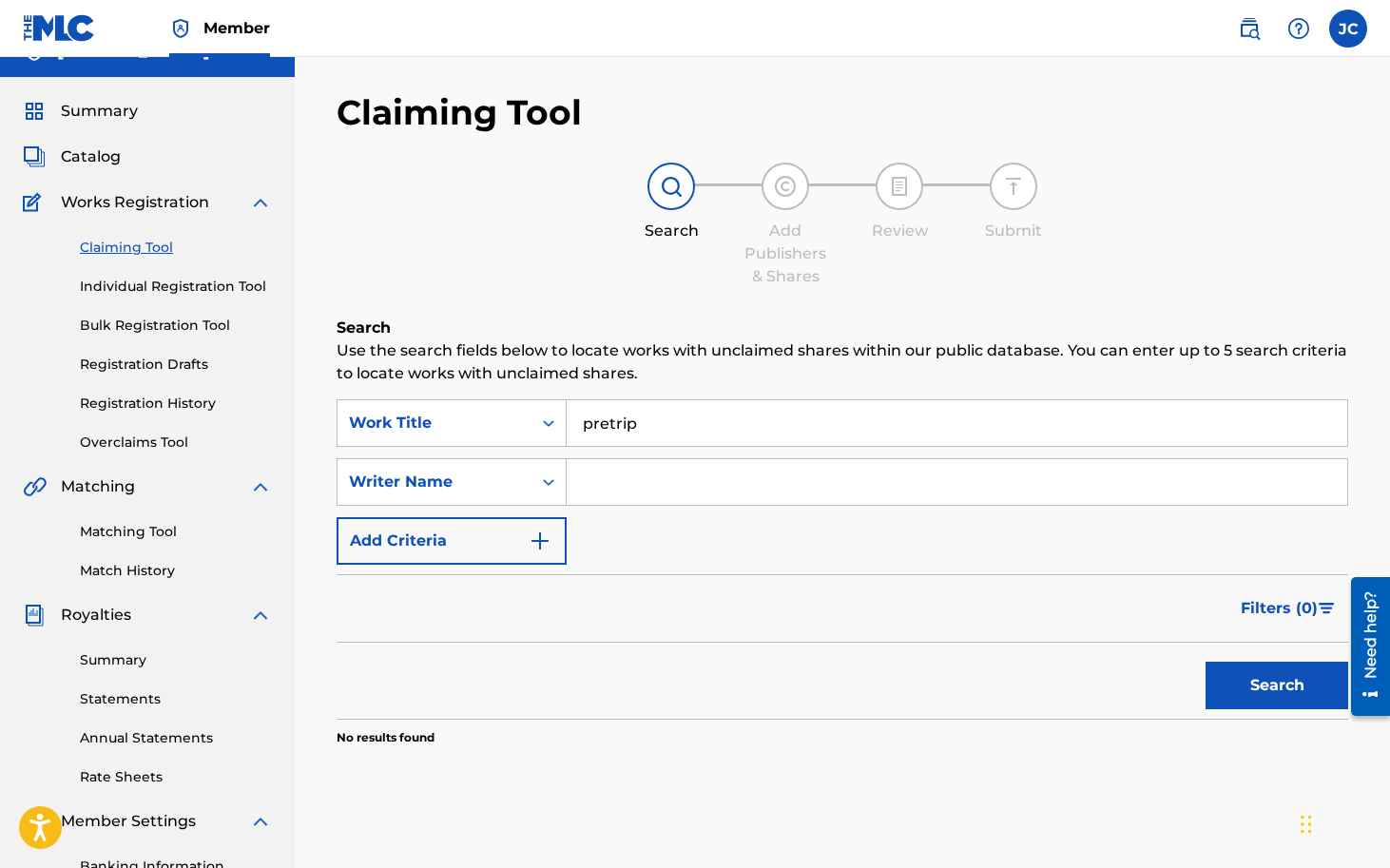
click at [691, 425] on input "pretrip" at bounding box center [957, 422] width 781 height 45
click at [674, 345] on p "Use the search fields below to locate works with unclaimed shares within our pu…" at bounding box center [842, 362] width 1012 height 45
click at [1265, 676] on button "Search" at bounding box center [1277, 685] width 143 height 47
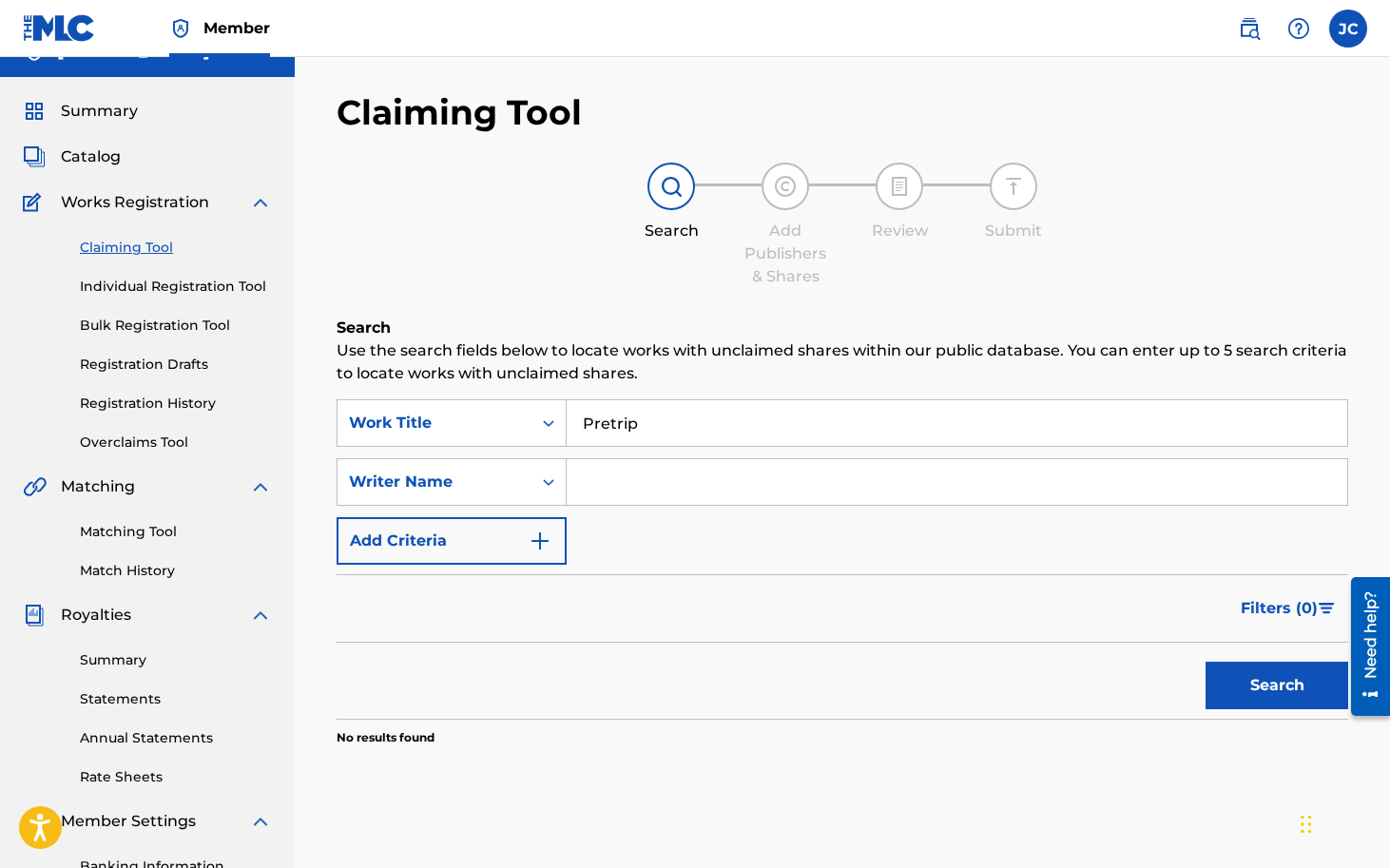
click at [854, 593] on div "Filters ( 0 )" at bounding box center [842, 608] width 1012 height 69
click at [774, 420] on input "Pretrip" at bounding box center [957, 422] width 781 height 45
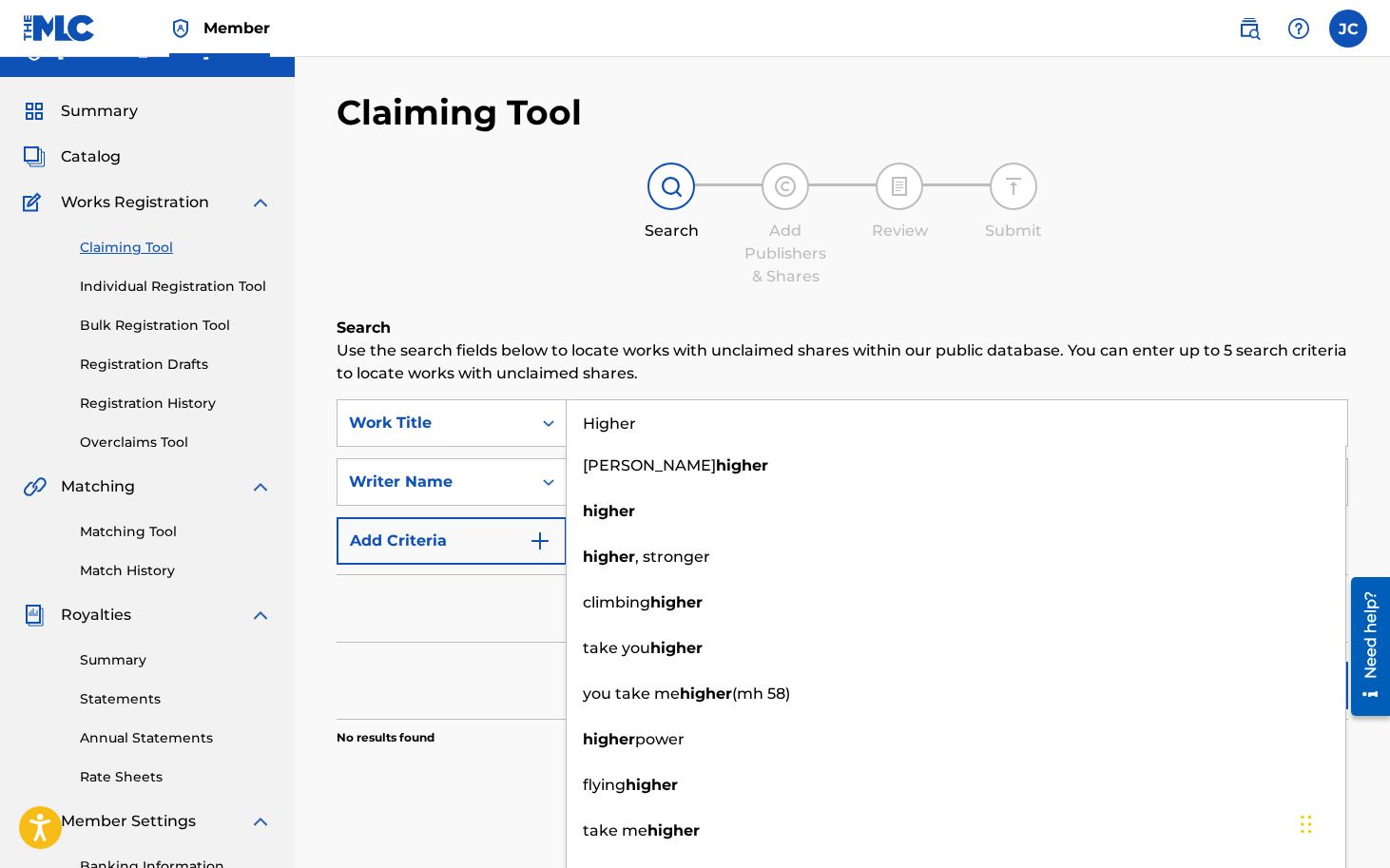
type input "Higher"
click at [721, 377] on p "Use the search fields below to locate works with unclaimed shares within our pu…" at bounding box center [842, 362] width 1012 height 45
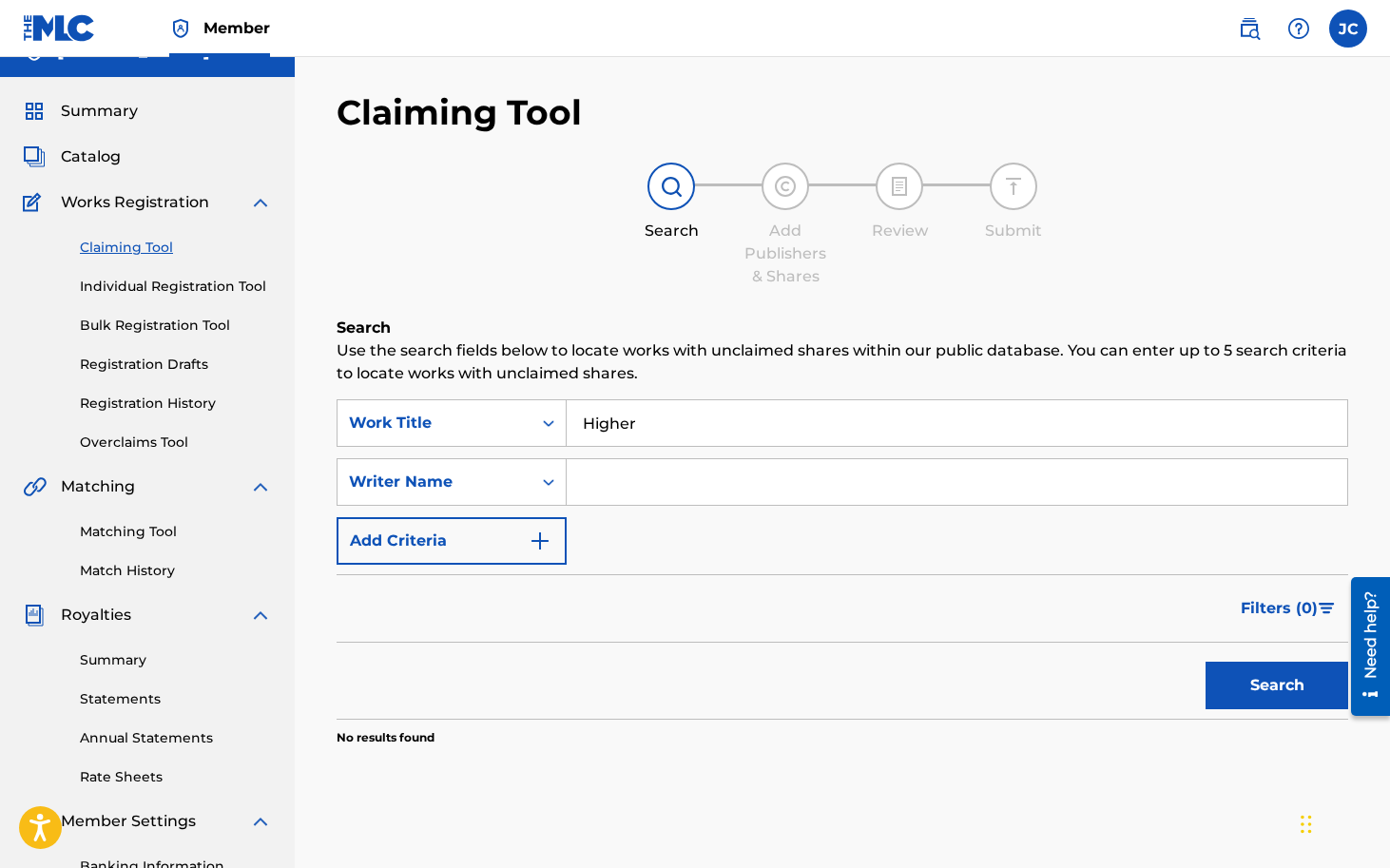
click at [680, 490] on input "Search Form" at bounding box center [957, 481] width 781 height 45
type input "ID labs"
click at [1212, 666] on button "Search" at bounding box center [1277, 685] width 143 height 47
click at [689, 430] on input "Higher" at bounding box center [957, 422] width 781 height 45
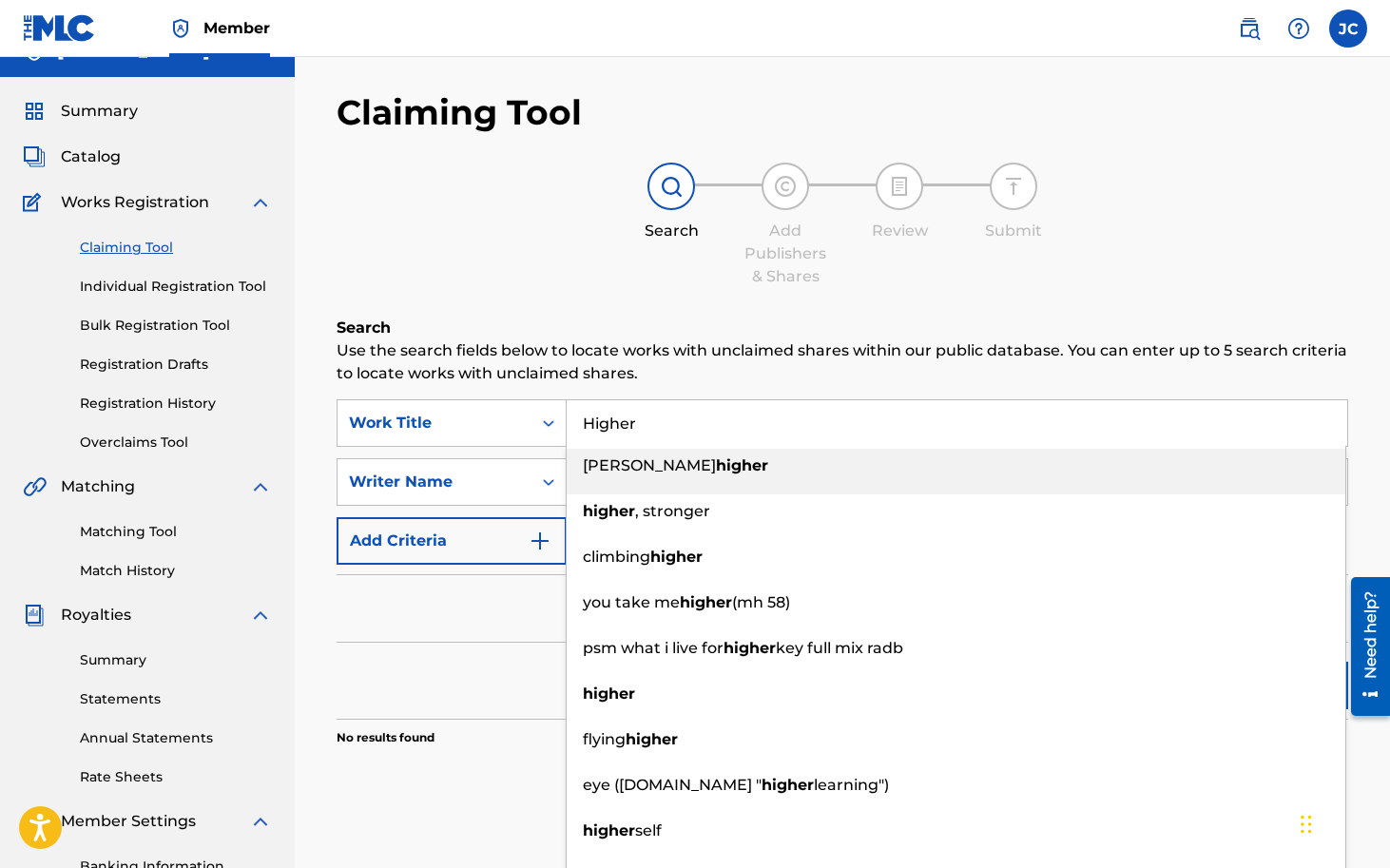
click at [689, 430] on input "Higher" at bounding box center [957, 422] width 781 height 45
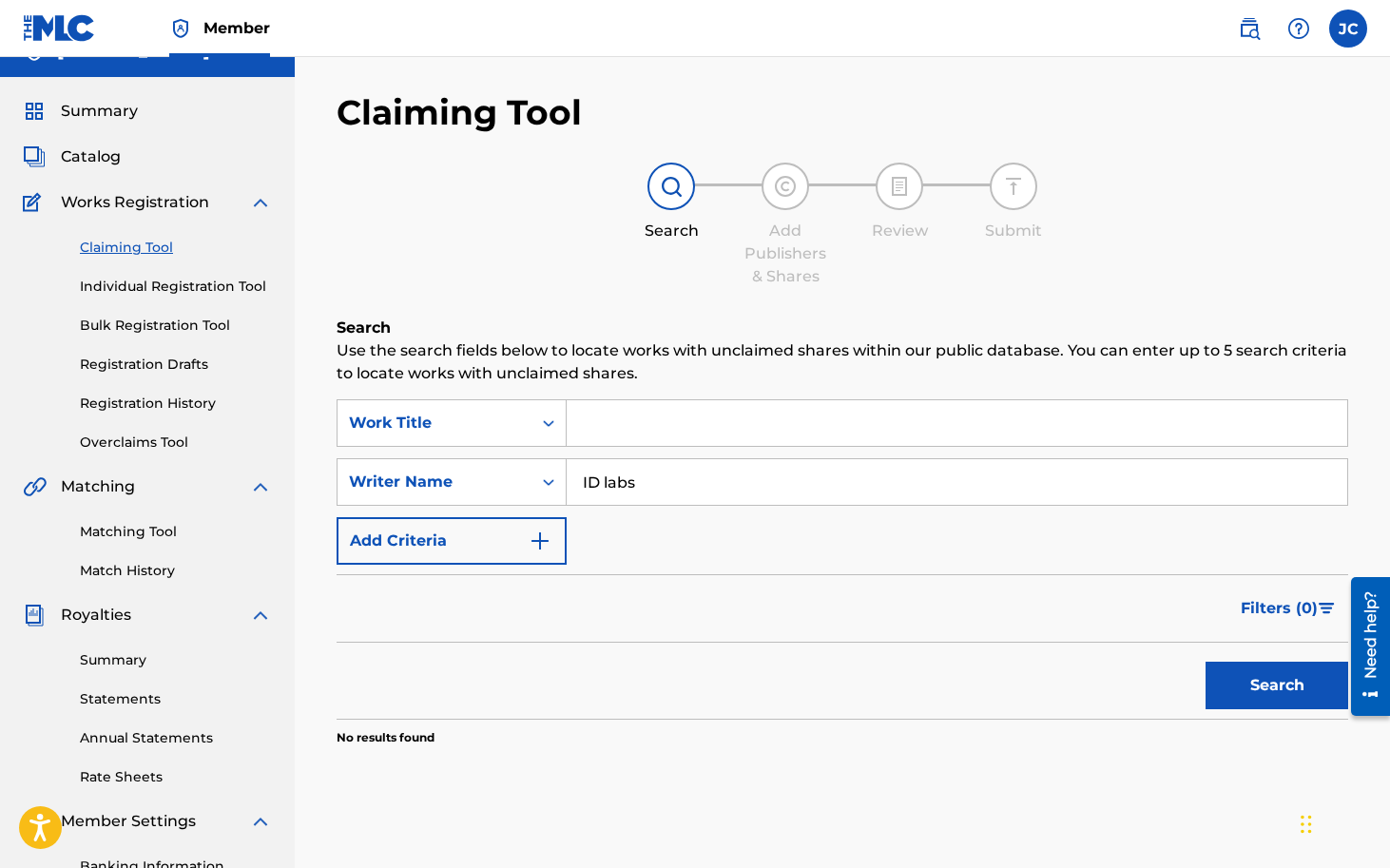
click at [665, 489] on input "ID labs" at bounding box center [957, 481] width 781 height 45
click at [623, 481] on input "[PERSON_NAME] [PERSON_NAME]" at bounding box center [957, 481] width 781 height 45
type input "[PERSON_NAME] [PERSON_NAME]"
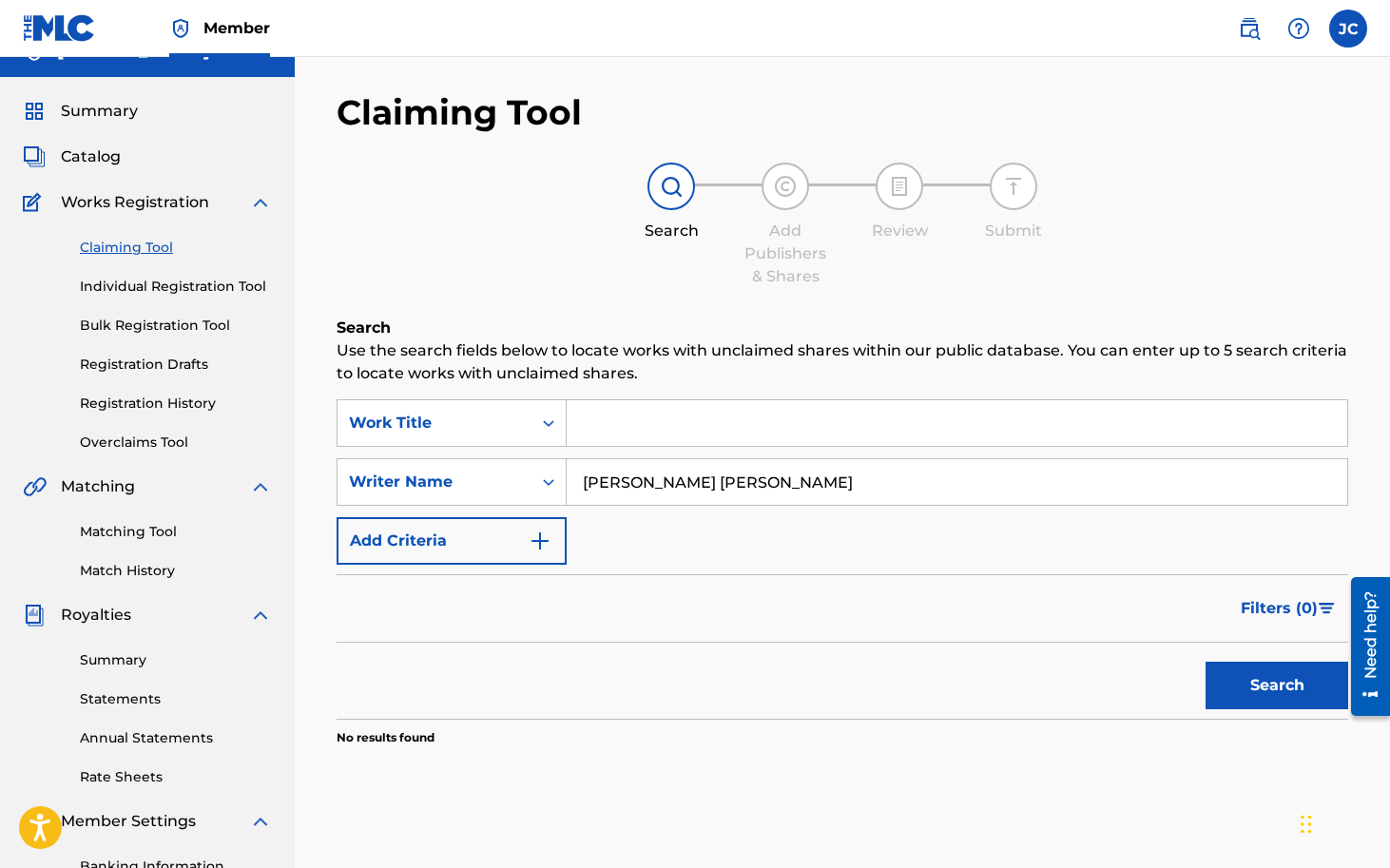
click at [648, 436] on input "Search Form" at bounding box center [957, 422] width 781 height 45
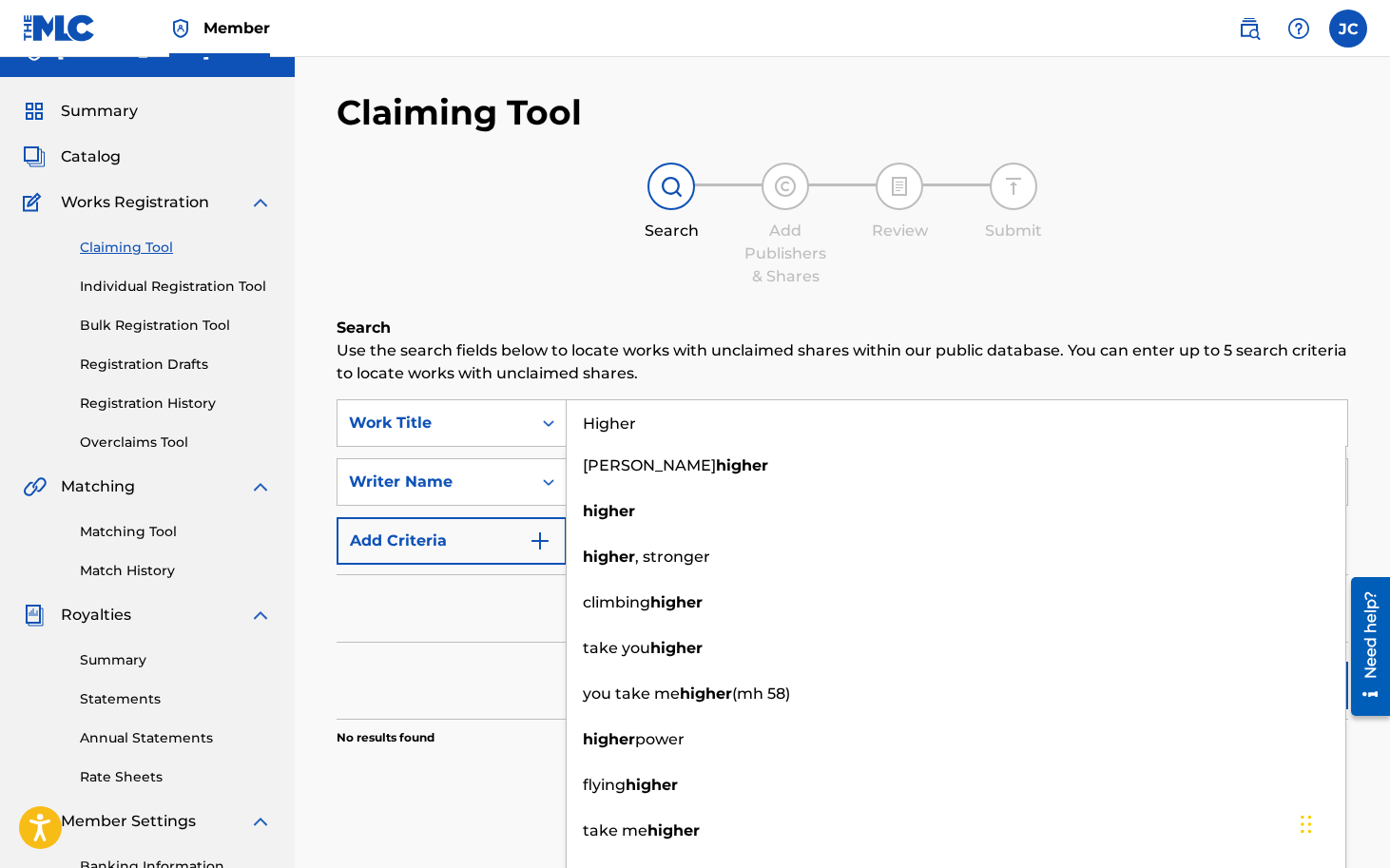
type input "Higher"
click at [955, 276] on div "Search Add Publishers & Shares Review Submit" at bounding box center [842, 225] width 1012 height 126
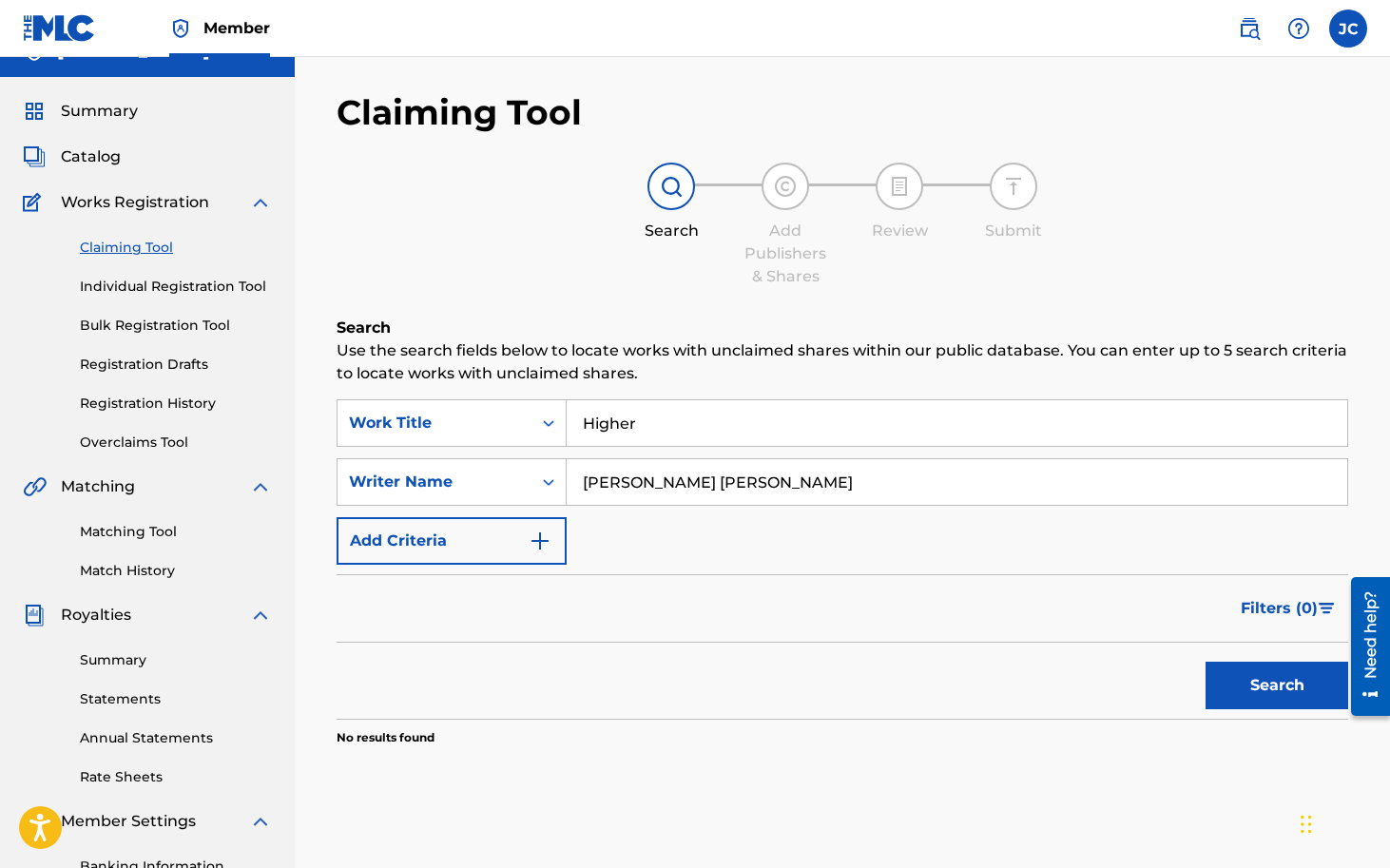
click at [1248, 679] on button "Search" at bounding box center [1277, 685] width 143 height 47
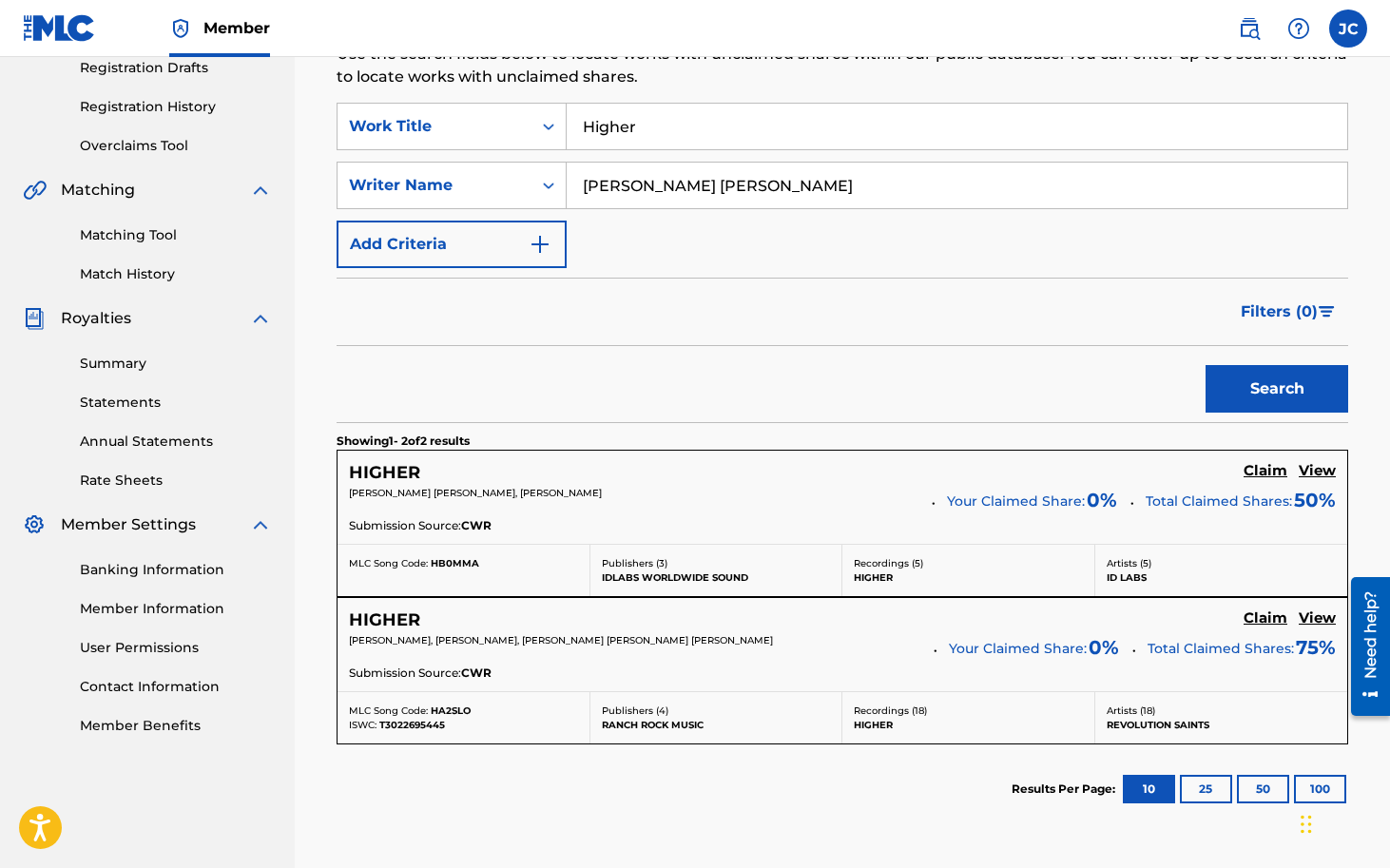
scroll to position [371, 0]
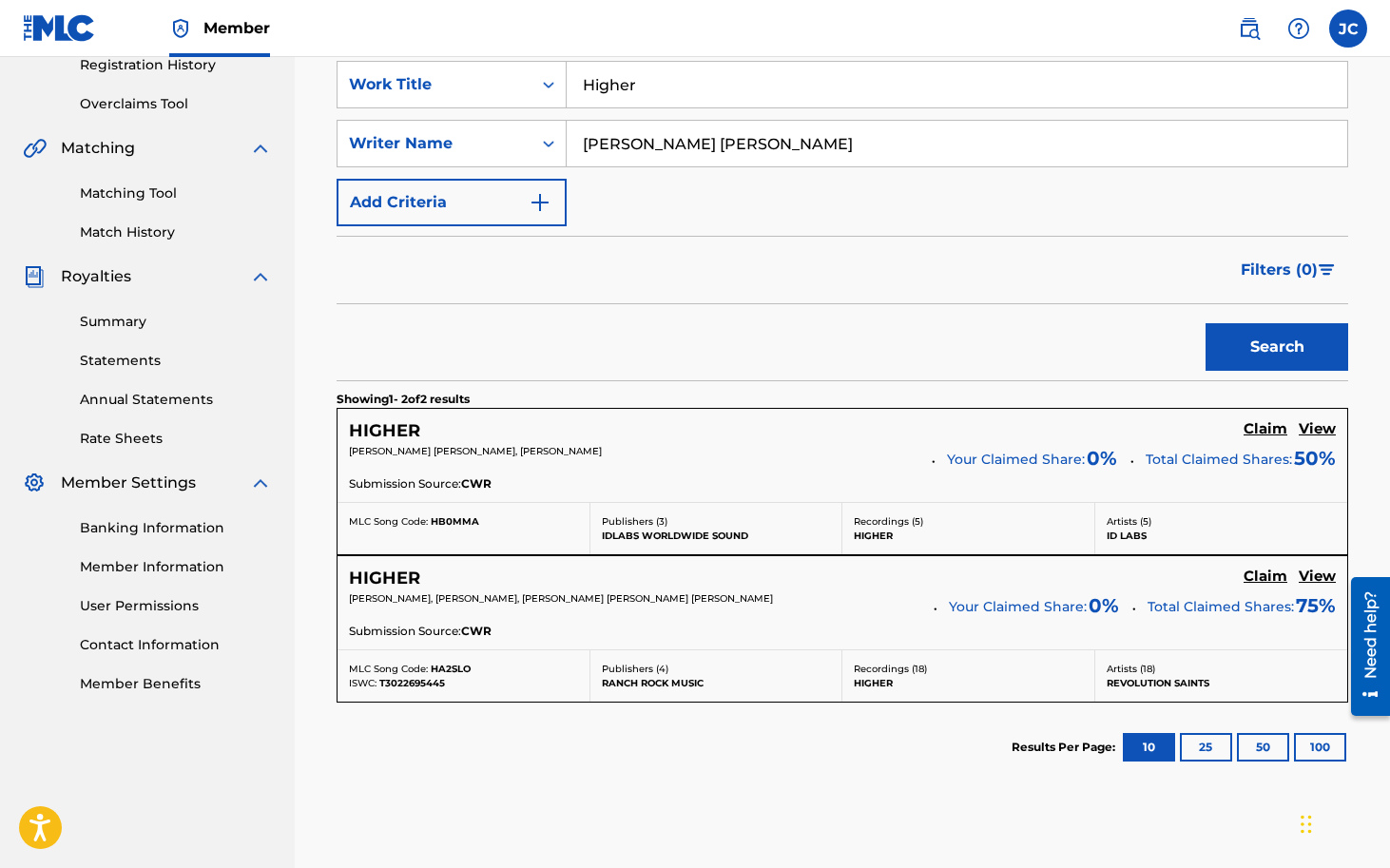
click at [404, 431] on h5 "HIGHER" at bounding box center [385, 431] width 72 height 22
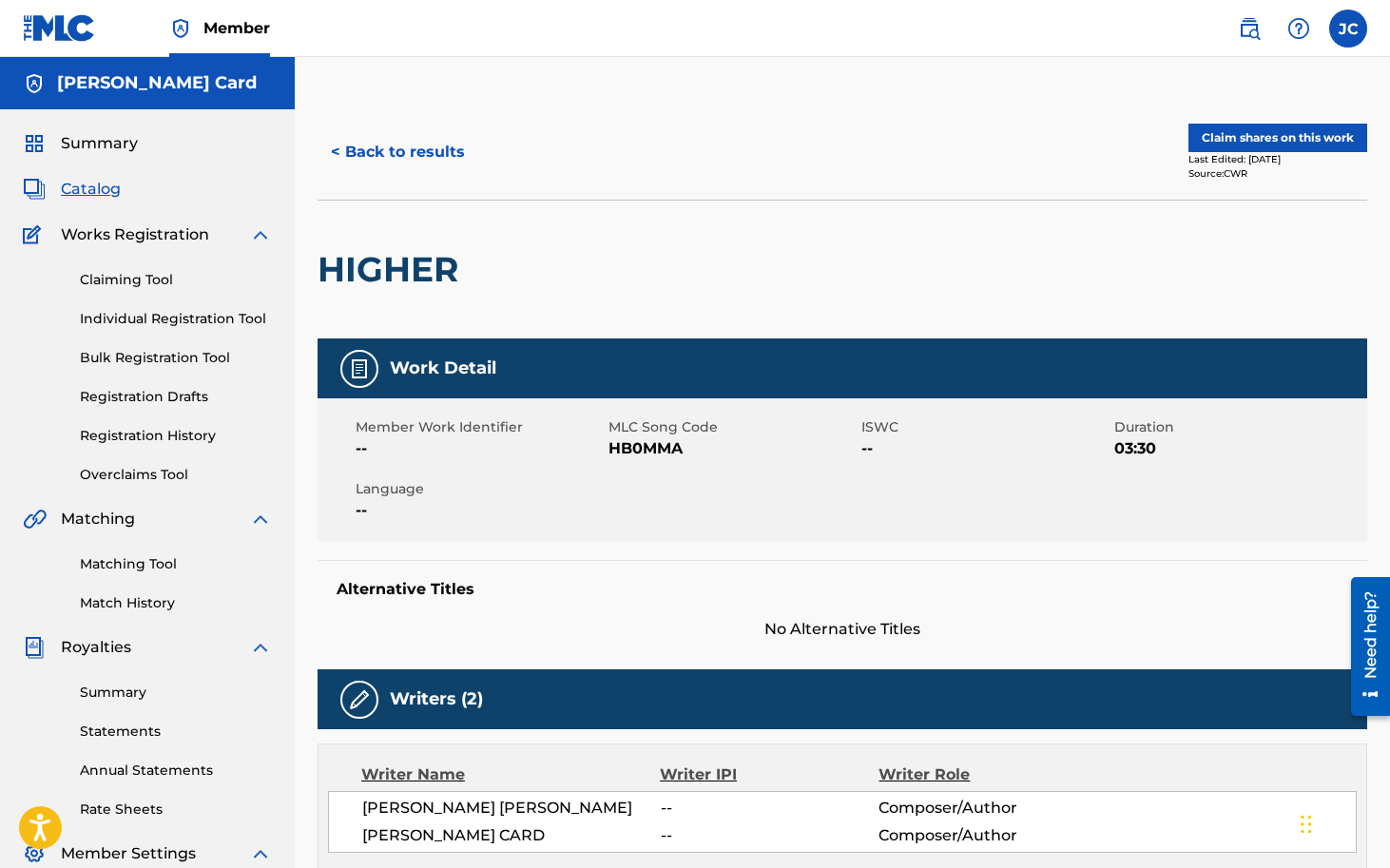
click at [1279, 143] on button "Claim shares on this work" at bounding box center [1277, 138] width 179 height 29
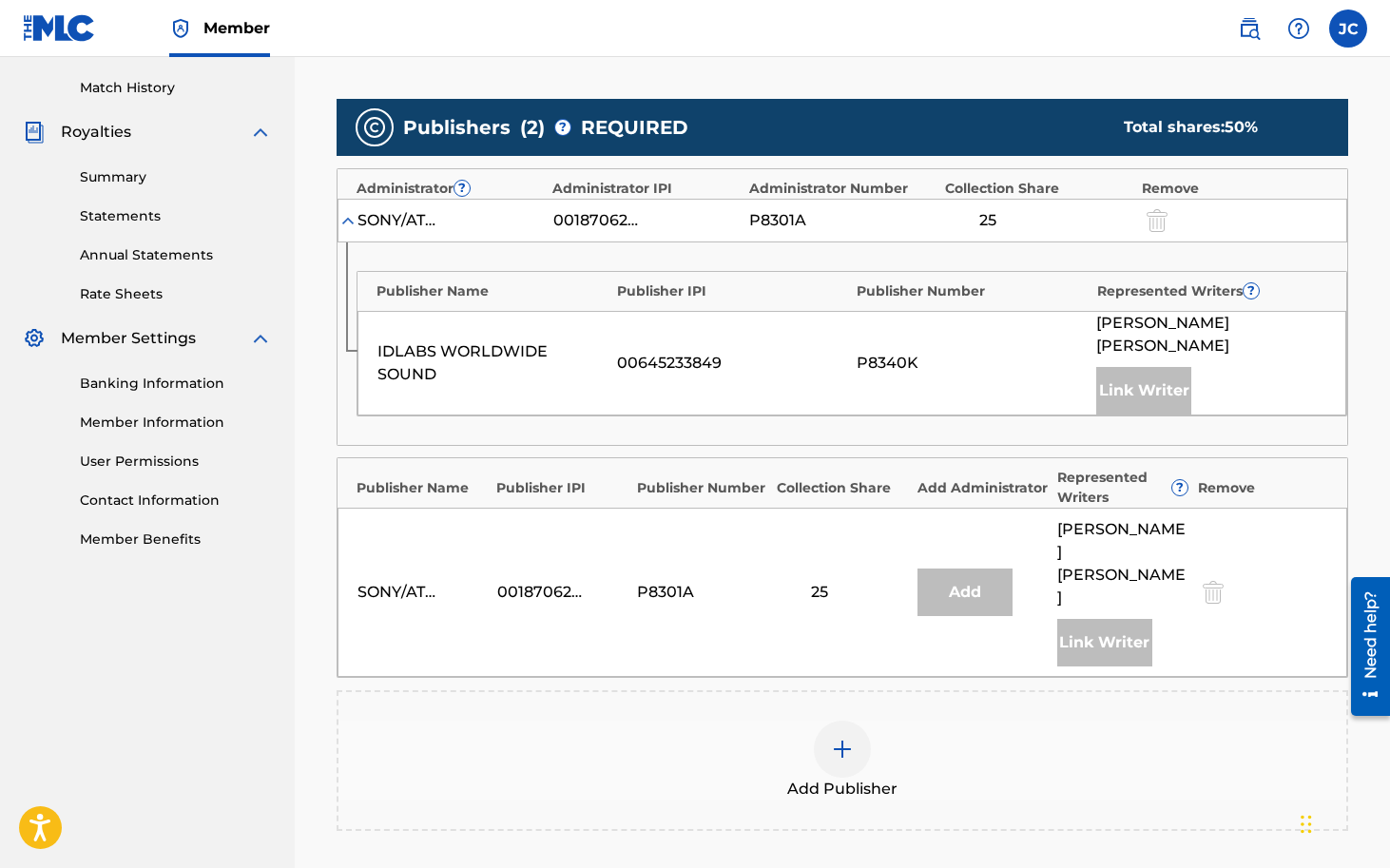
scroll to position [549, 0]
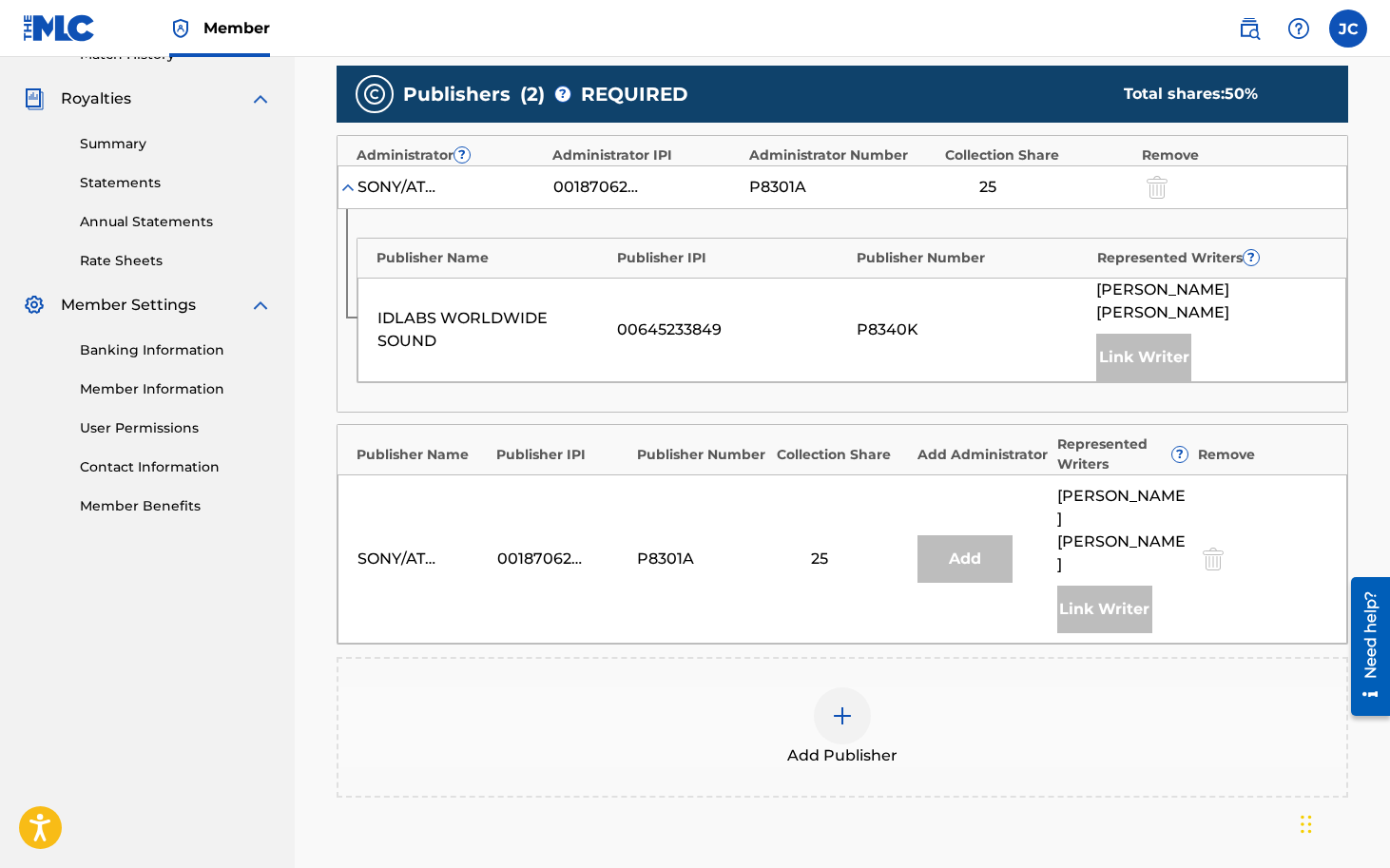
click at [840, 705] on img at bounding box center [843, 716] width 23 height 23
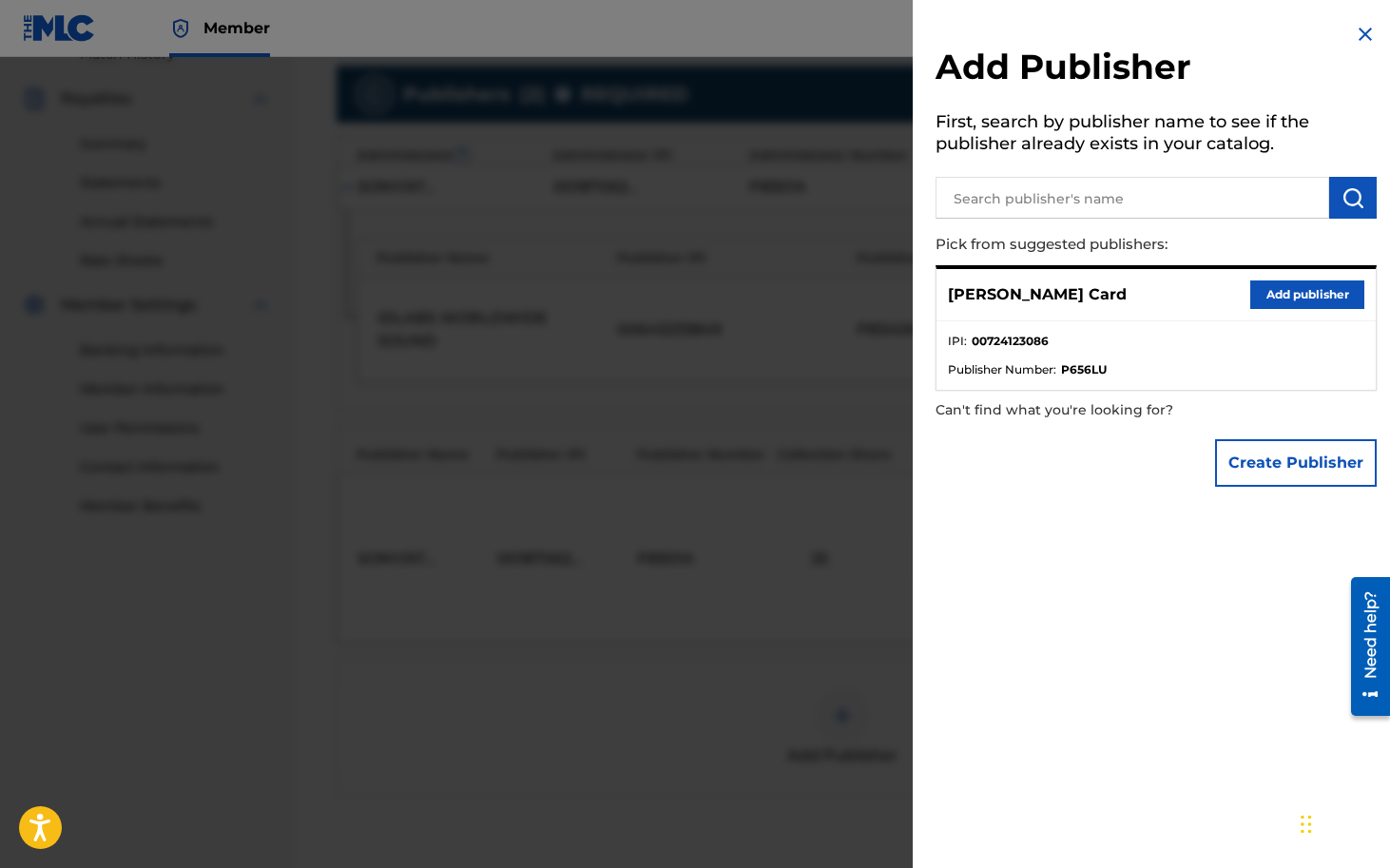
click at [1303, 298] on button "Add publisher" at bounding box center [1307, 295] width 114 height 29
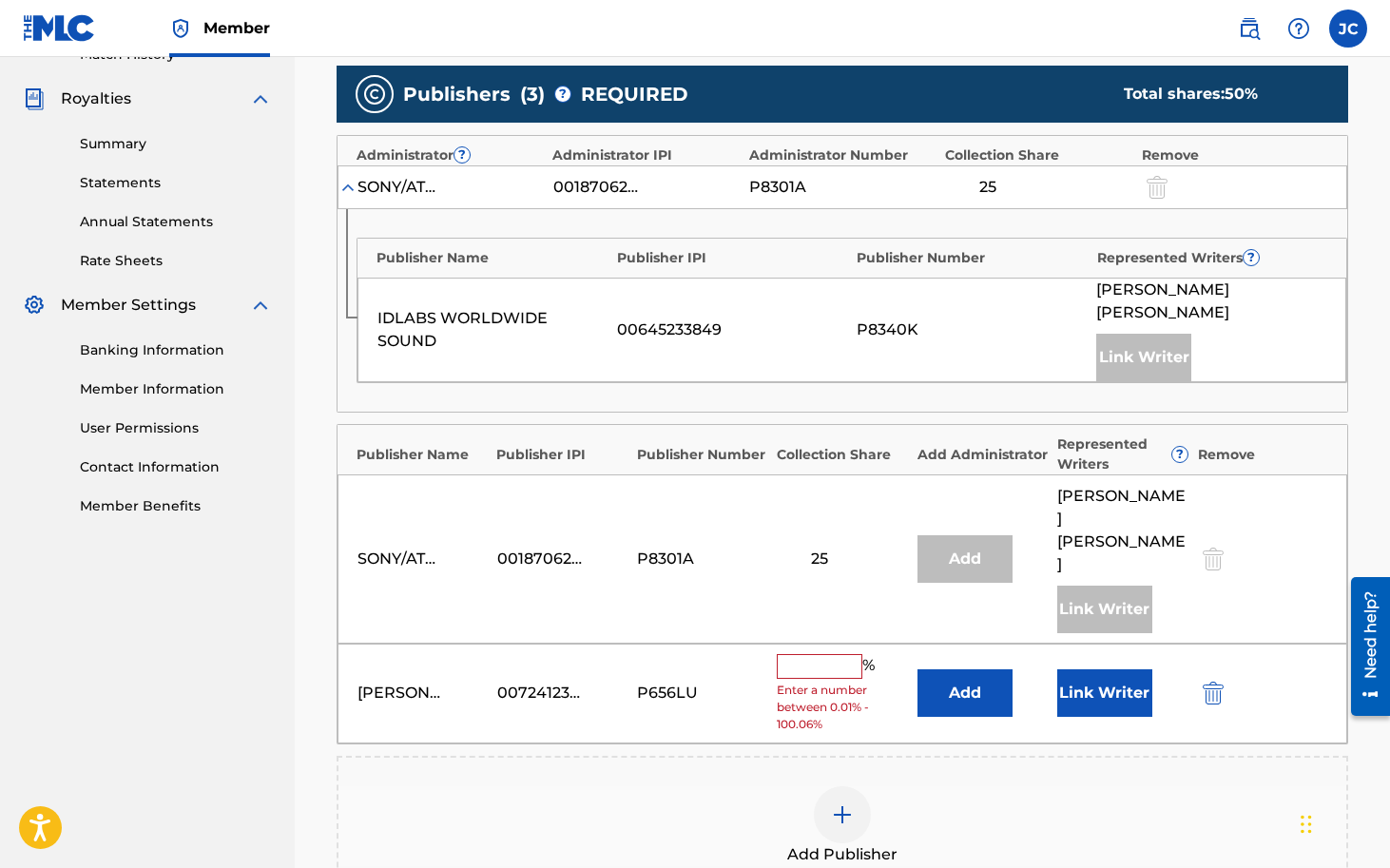
click at [835, 654] on input "text" at bounding box center [820, 667] width 86 height 25
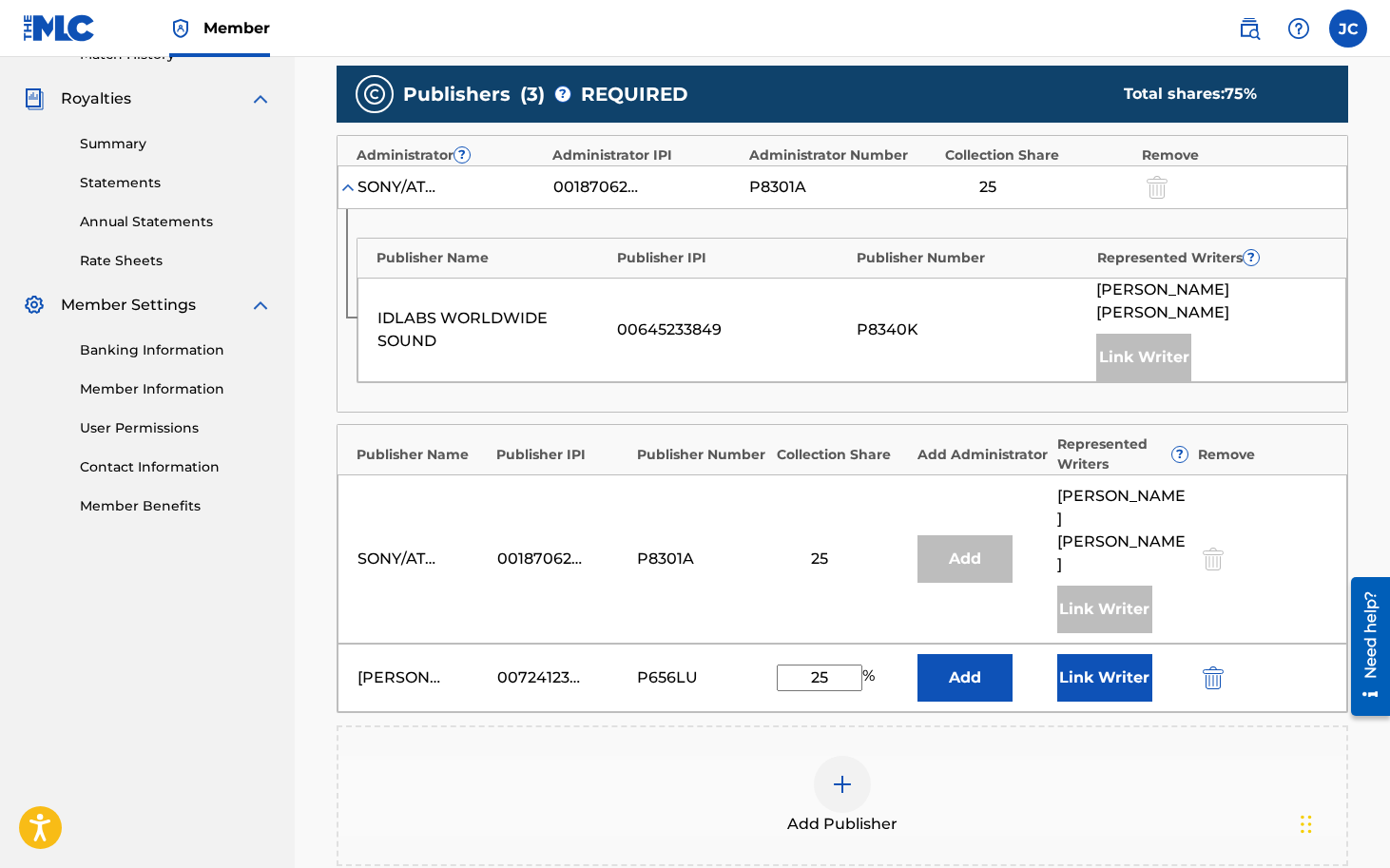
type input "25"
click at [1097, 654] on button "Link Writer" at bounding box center [1105, 678] width 95 height 47
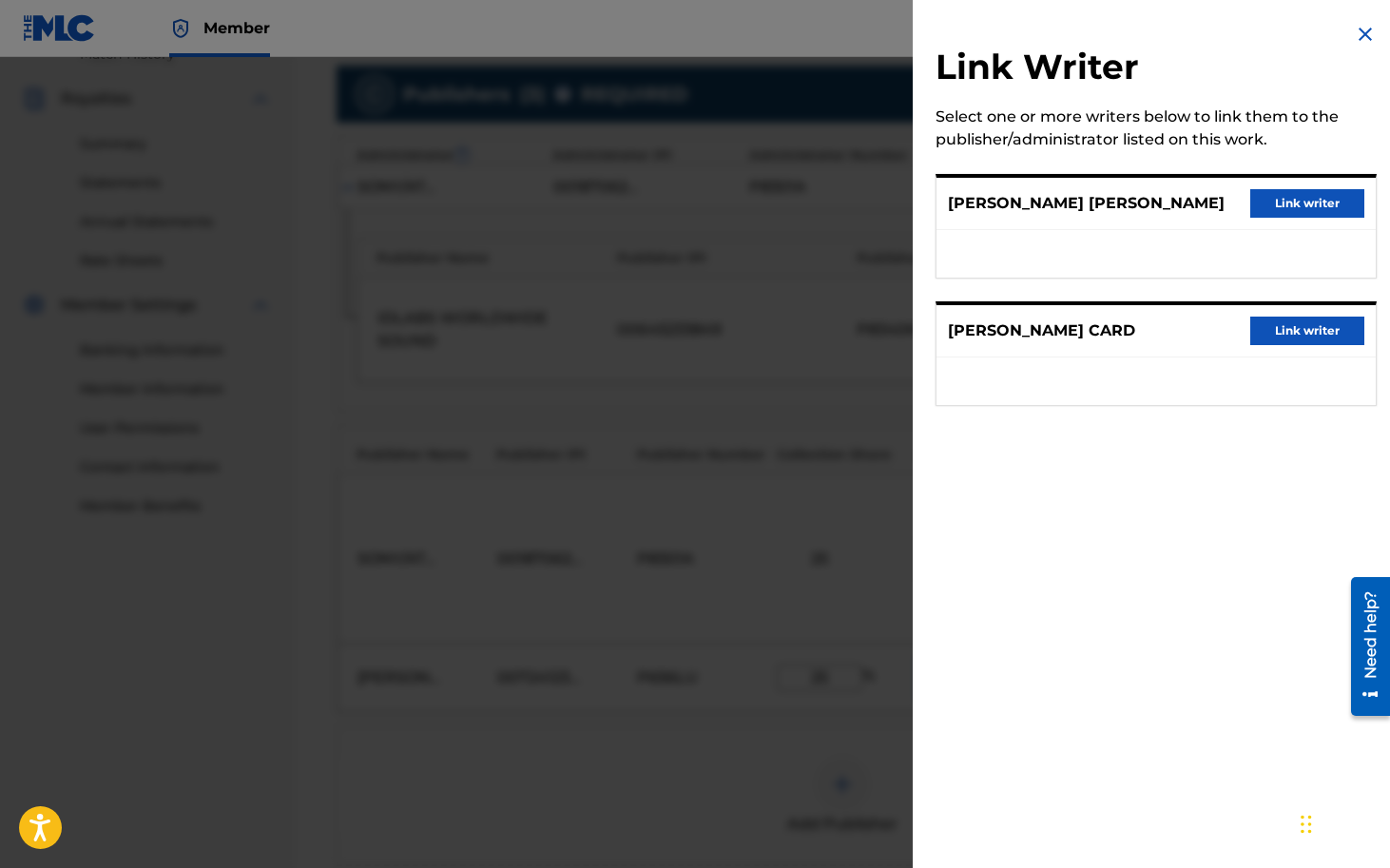
click at [1321, 333] on button "Link writer" at bounding box center [1307, 332] width 114 height 29
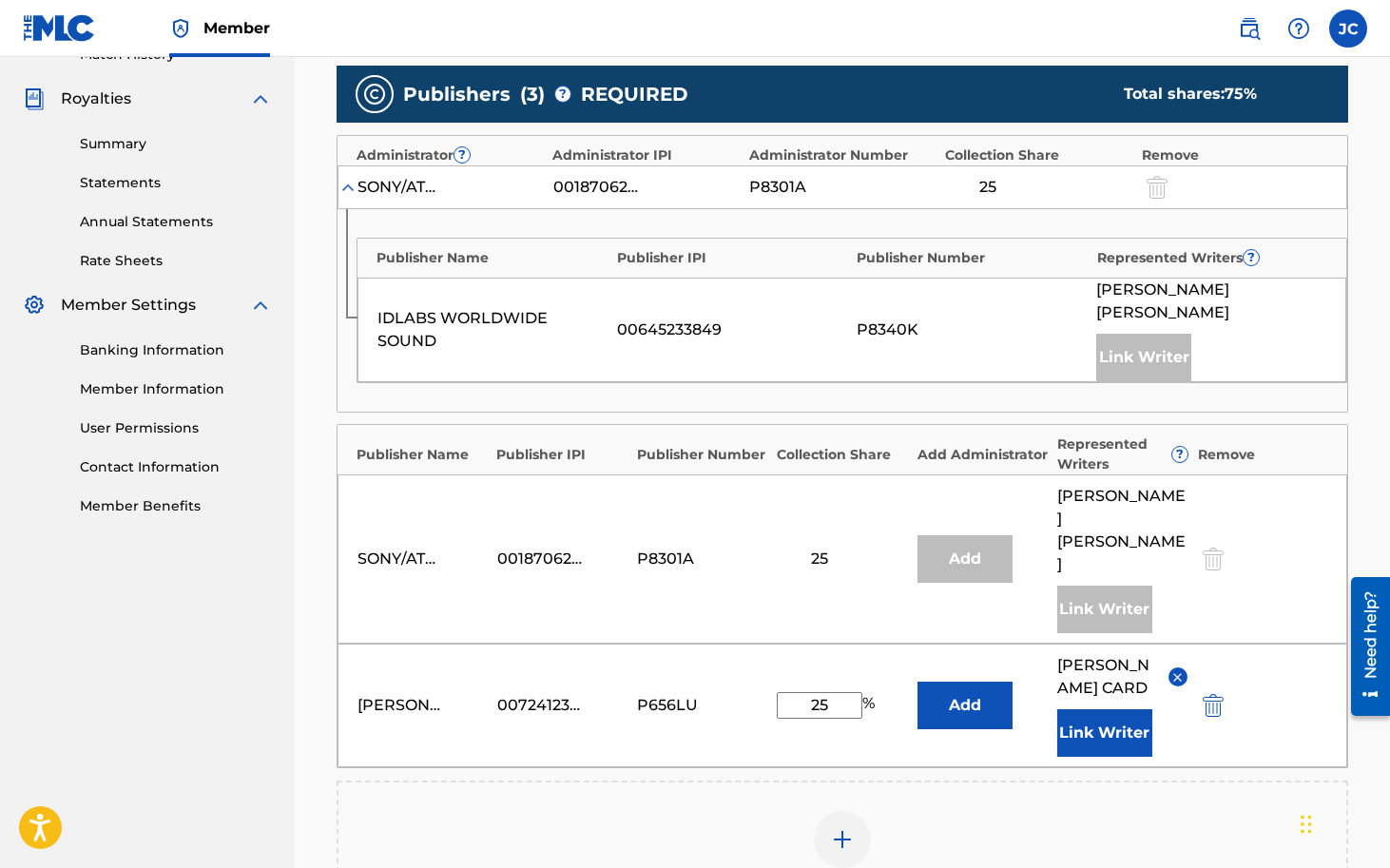
scroll to position [837, 0]
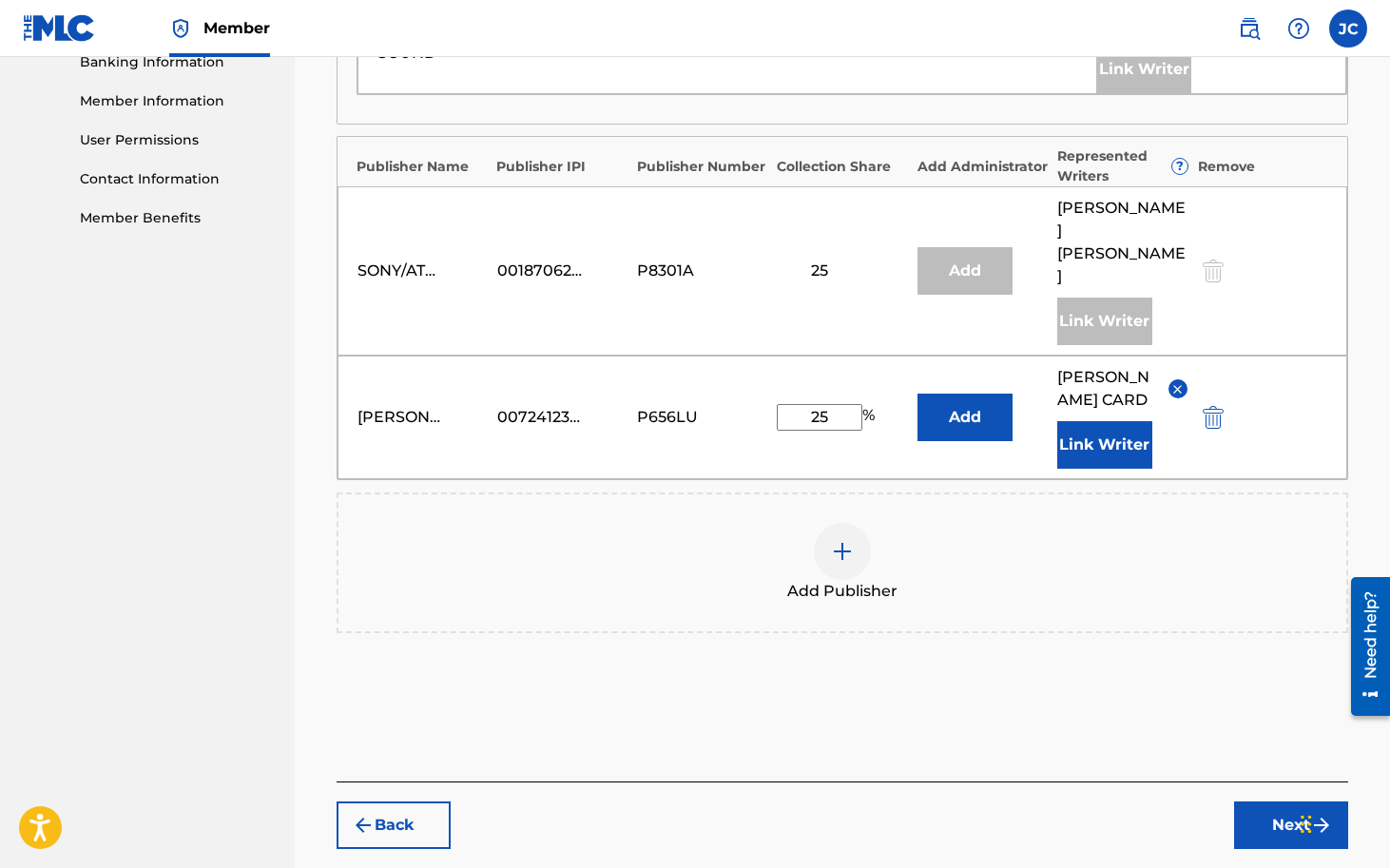
click at [1293, 801] on button "Next" at bounding box center [1291, 825] width 114 height 47
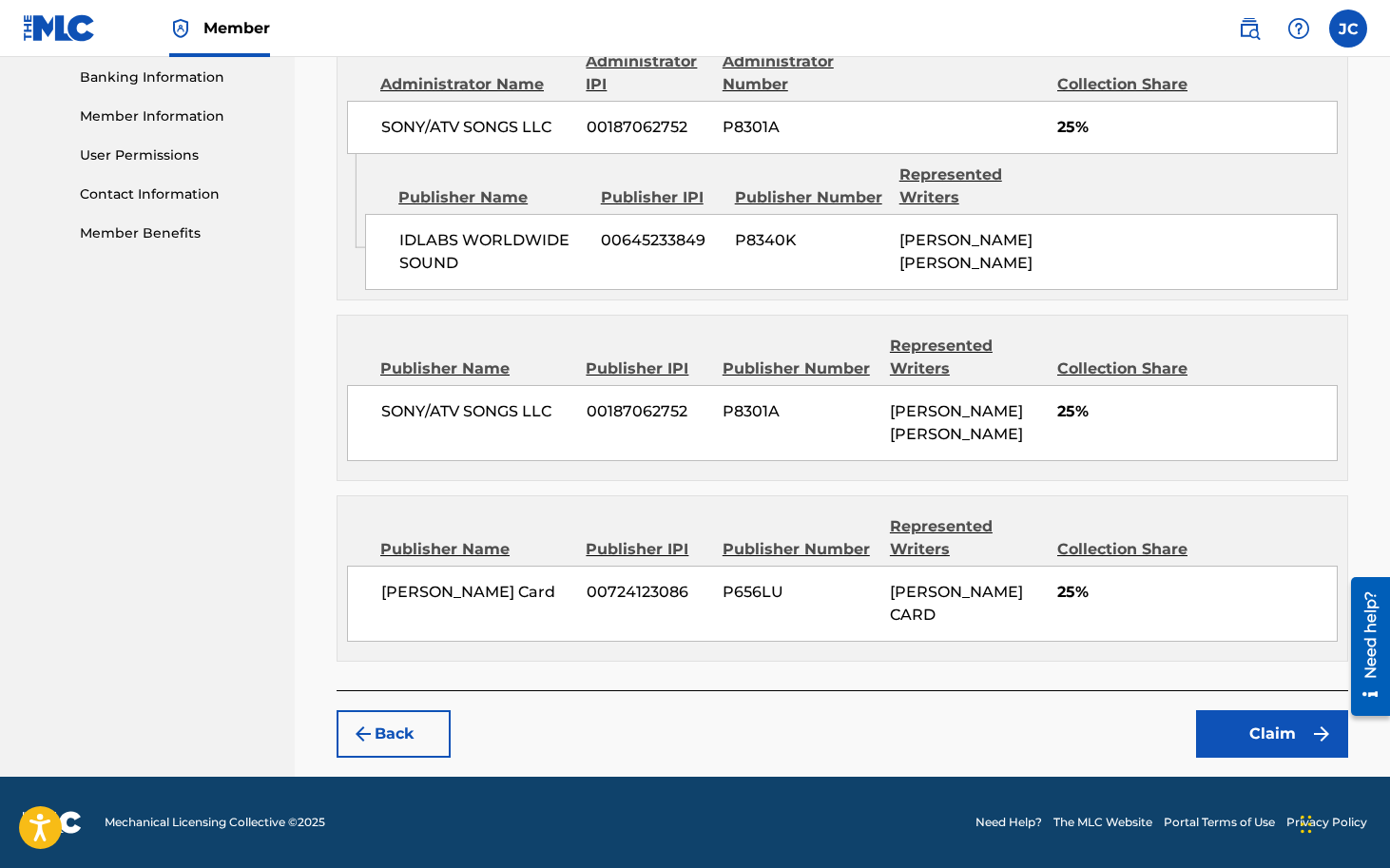
scroll to position [771, 0]
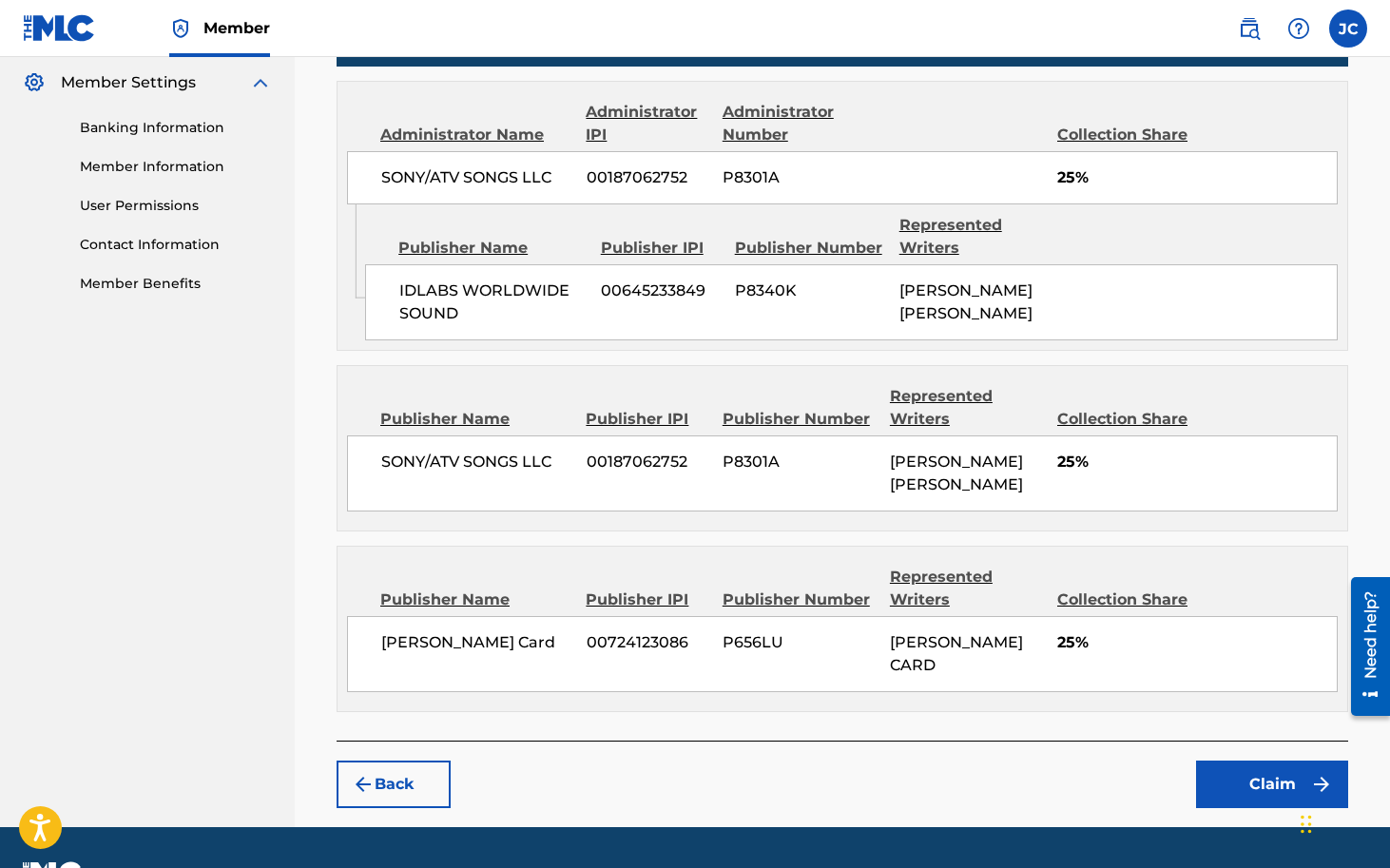
click at [1280, 761] on button "Claim" at bounding box center [1271, 784] width 152 height 47
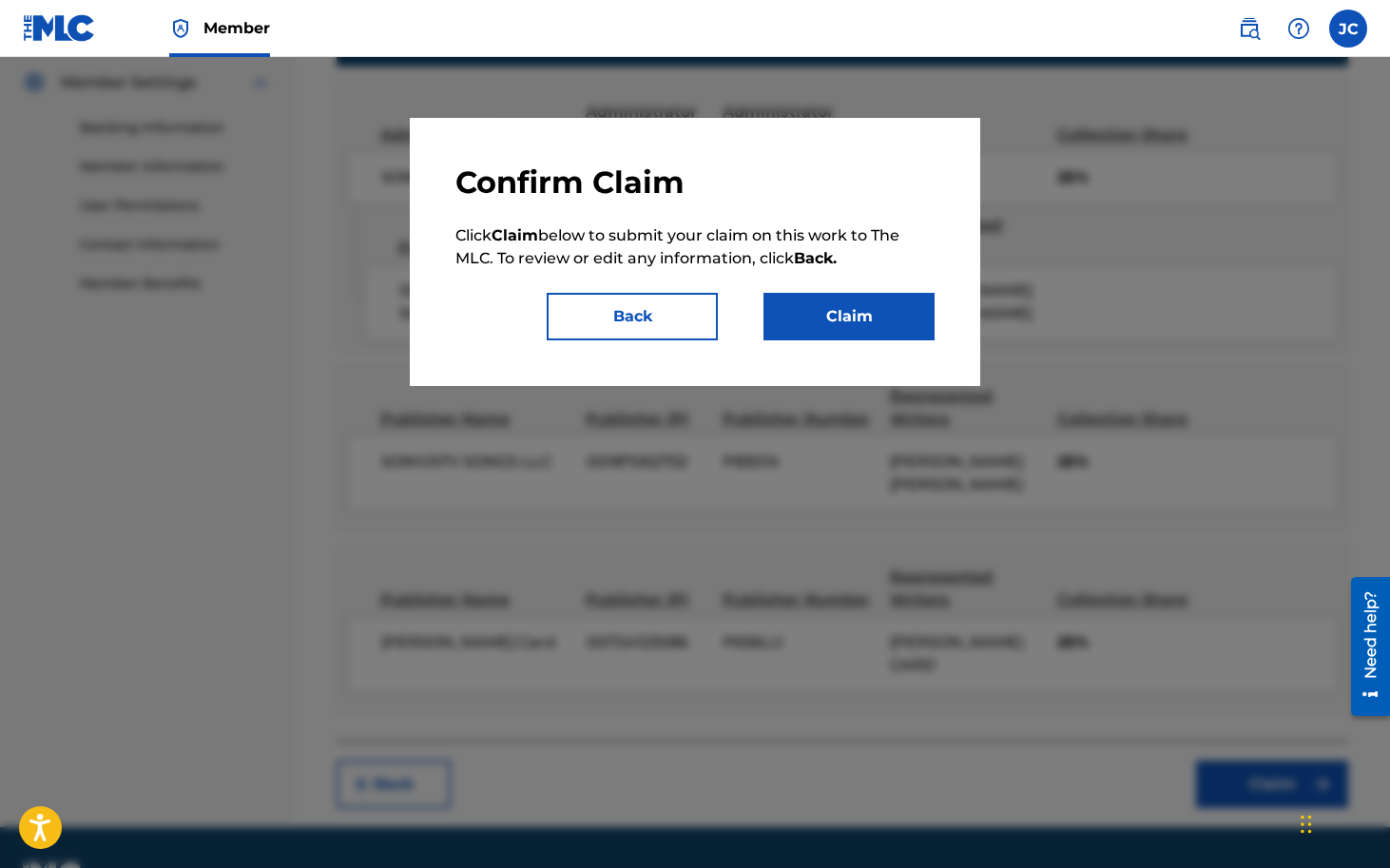
click at [846, 326] on button "Claim" at bounding box center [849, 316] width 171 height 47
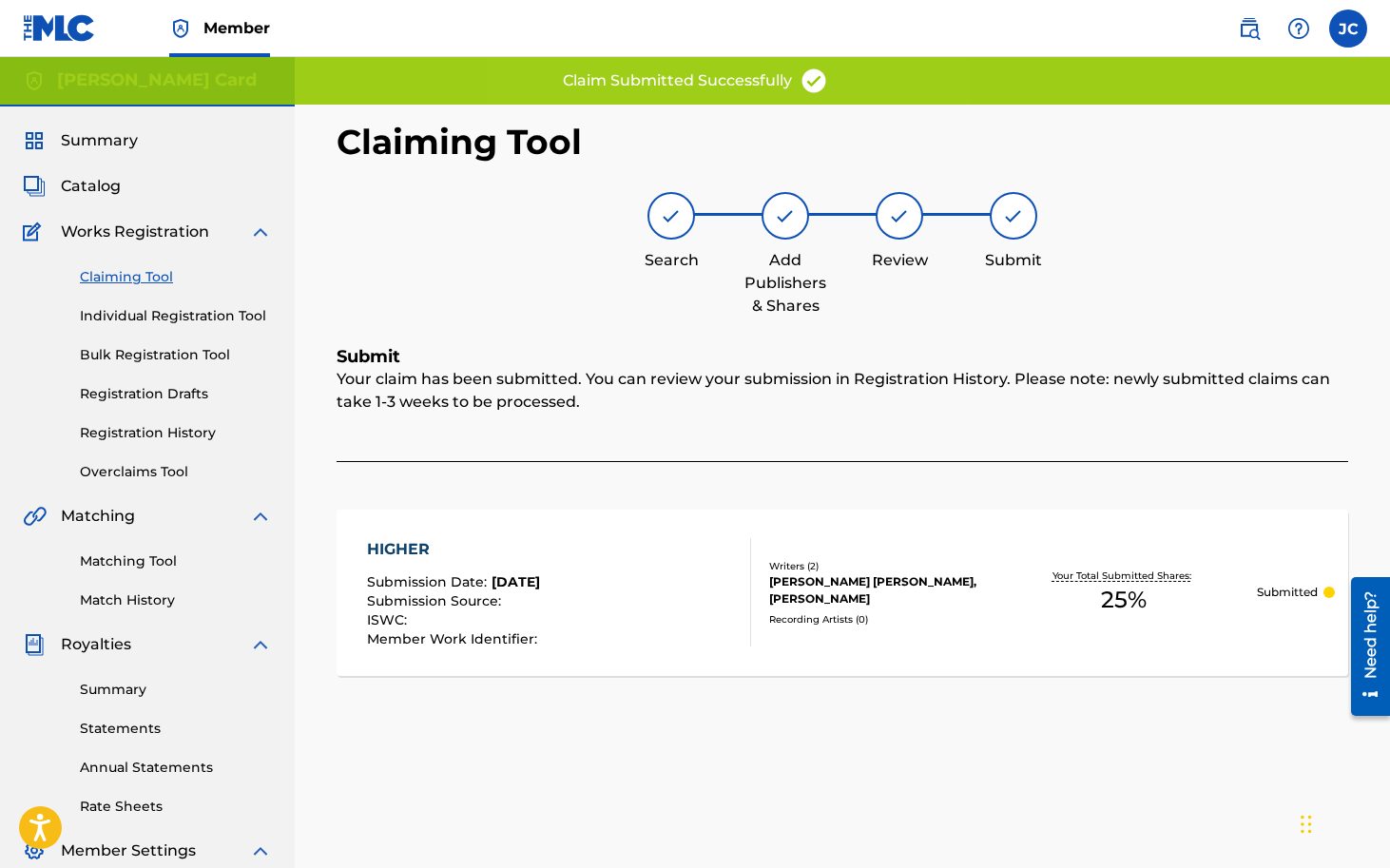
scroll to position [0, 0]
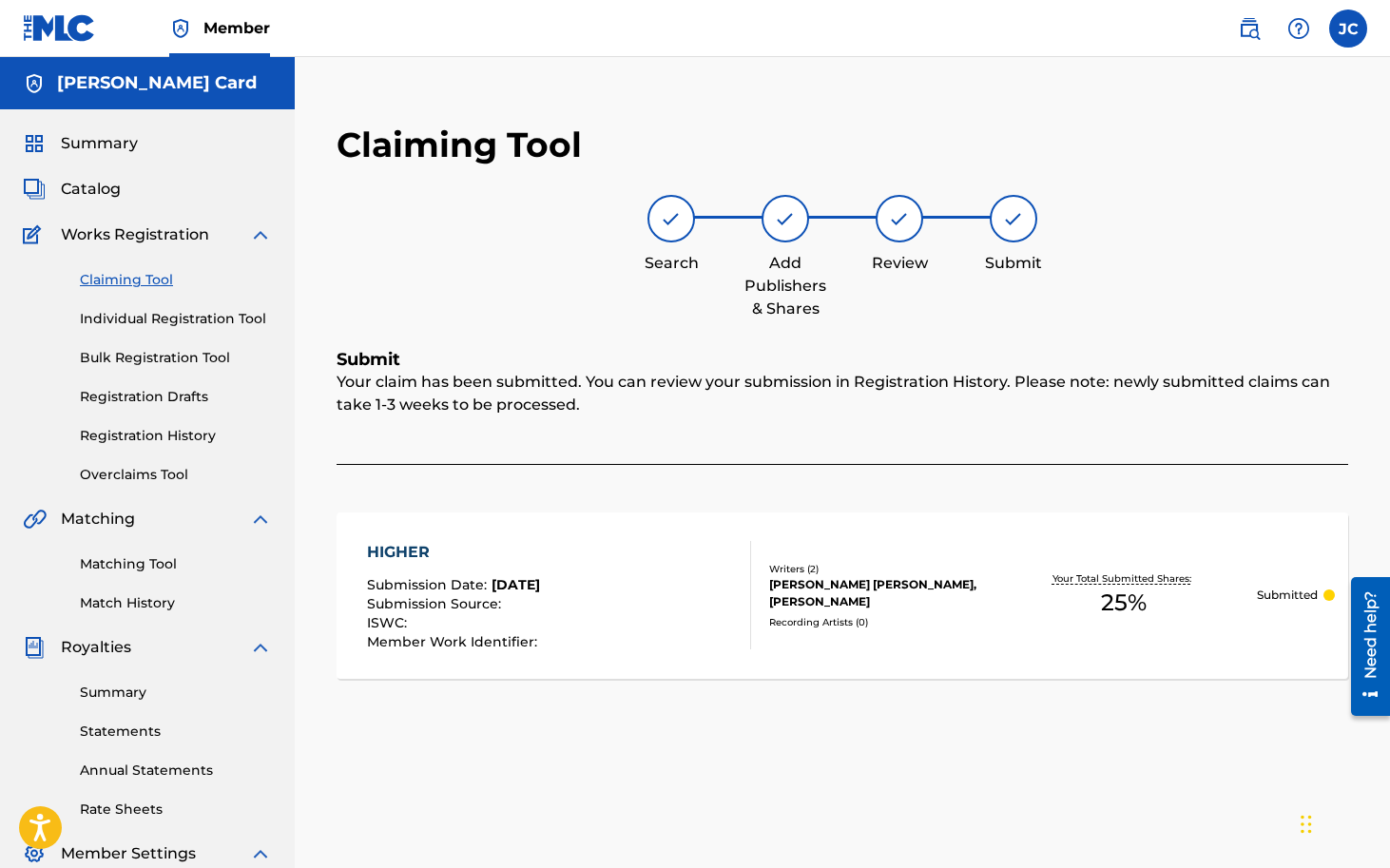
click at [147, 277] on link "Claiming Tool" at bounding box center [176, 279] width 192 height 20
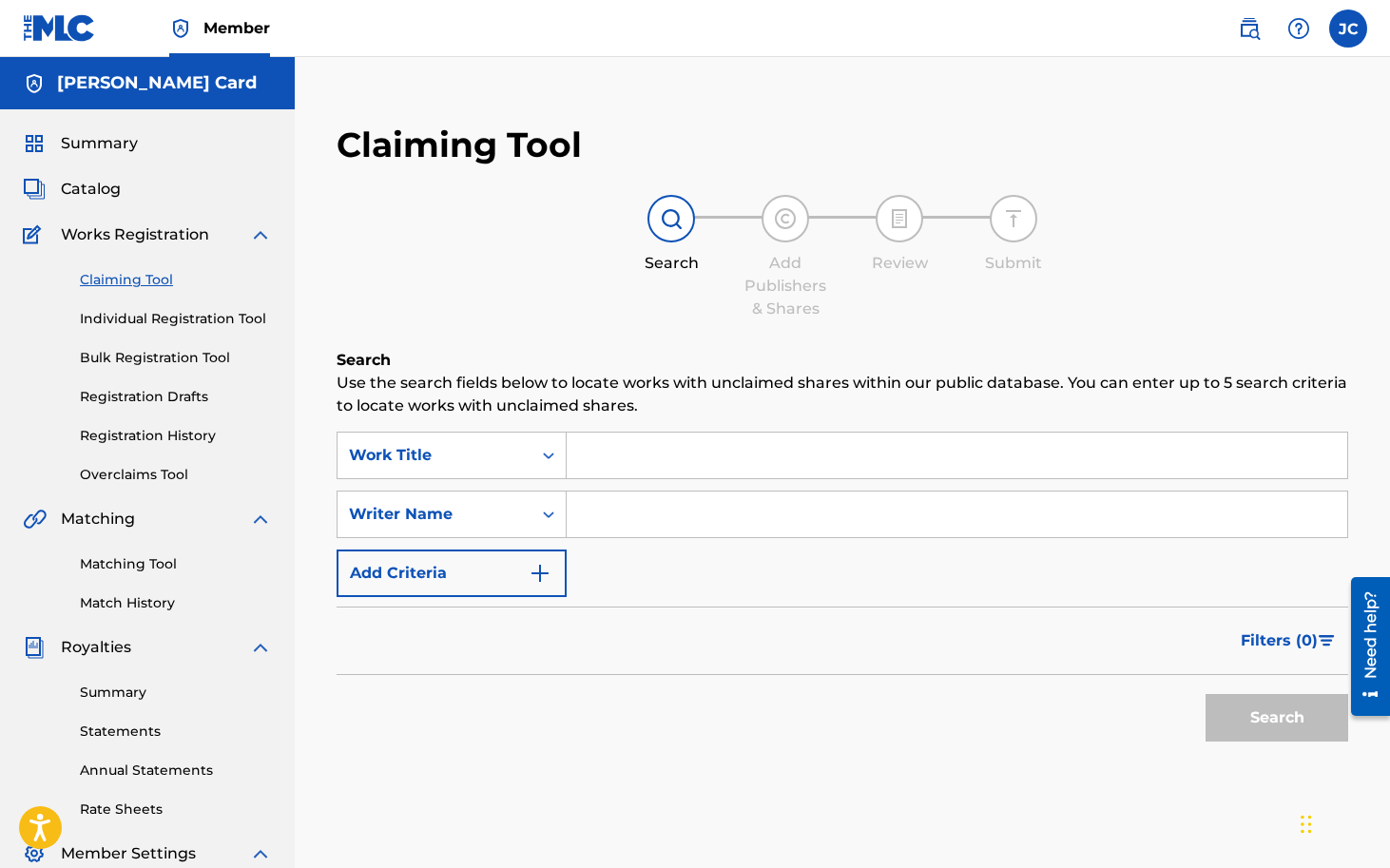
click at [633, 471] on input "Search Form" at bounding box center [957, 455] width 781 height 45
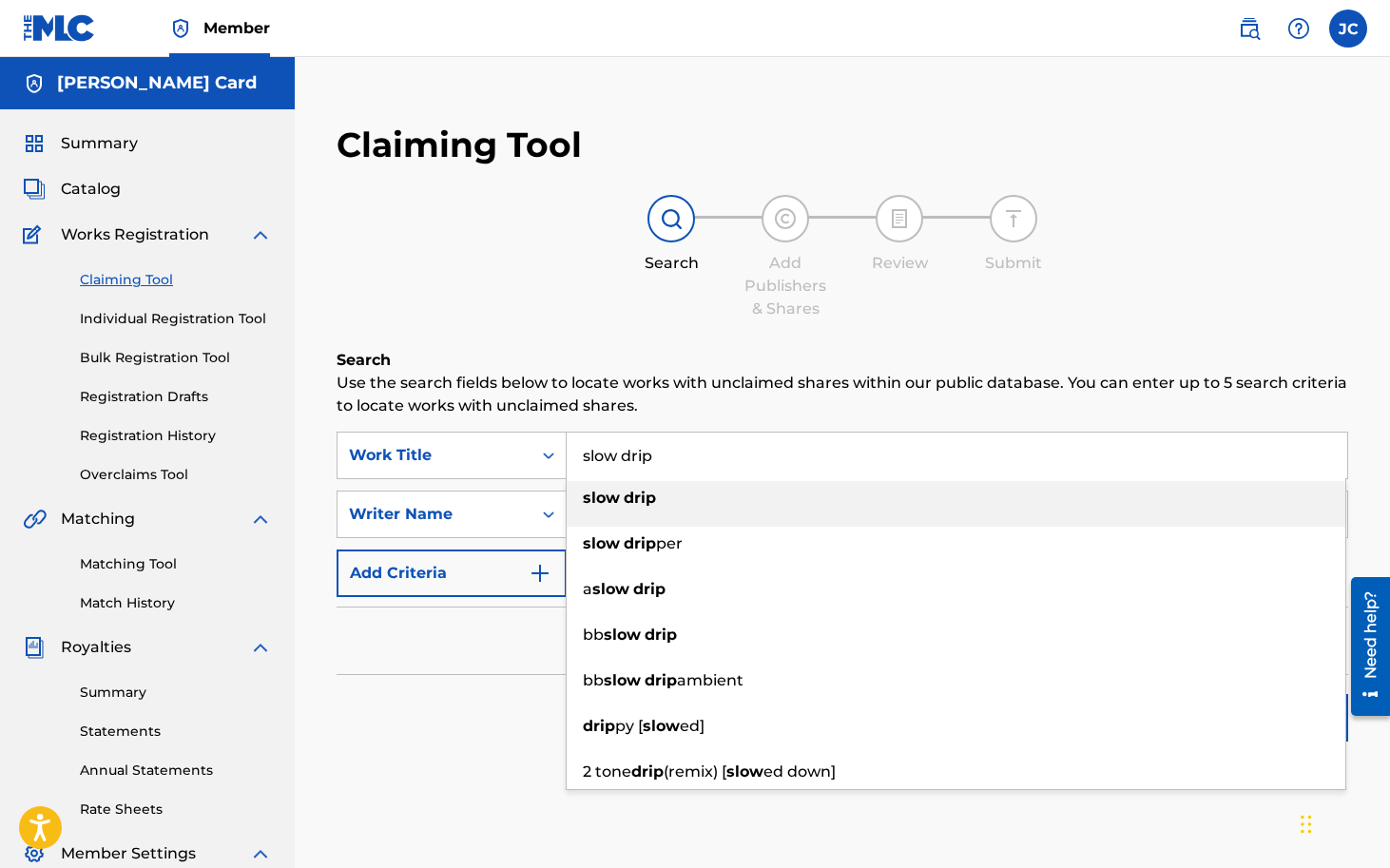
type input "slow drip"
click at [723, 336] on div "Claiming Tool Search Add Publishers & Shares Review Submit Search Use the searc…" at bounding box center [843, 484] width 1050 height 761
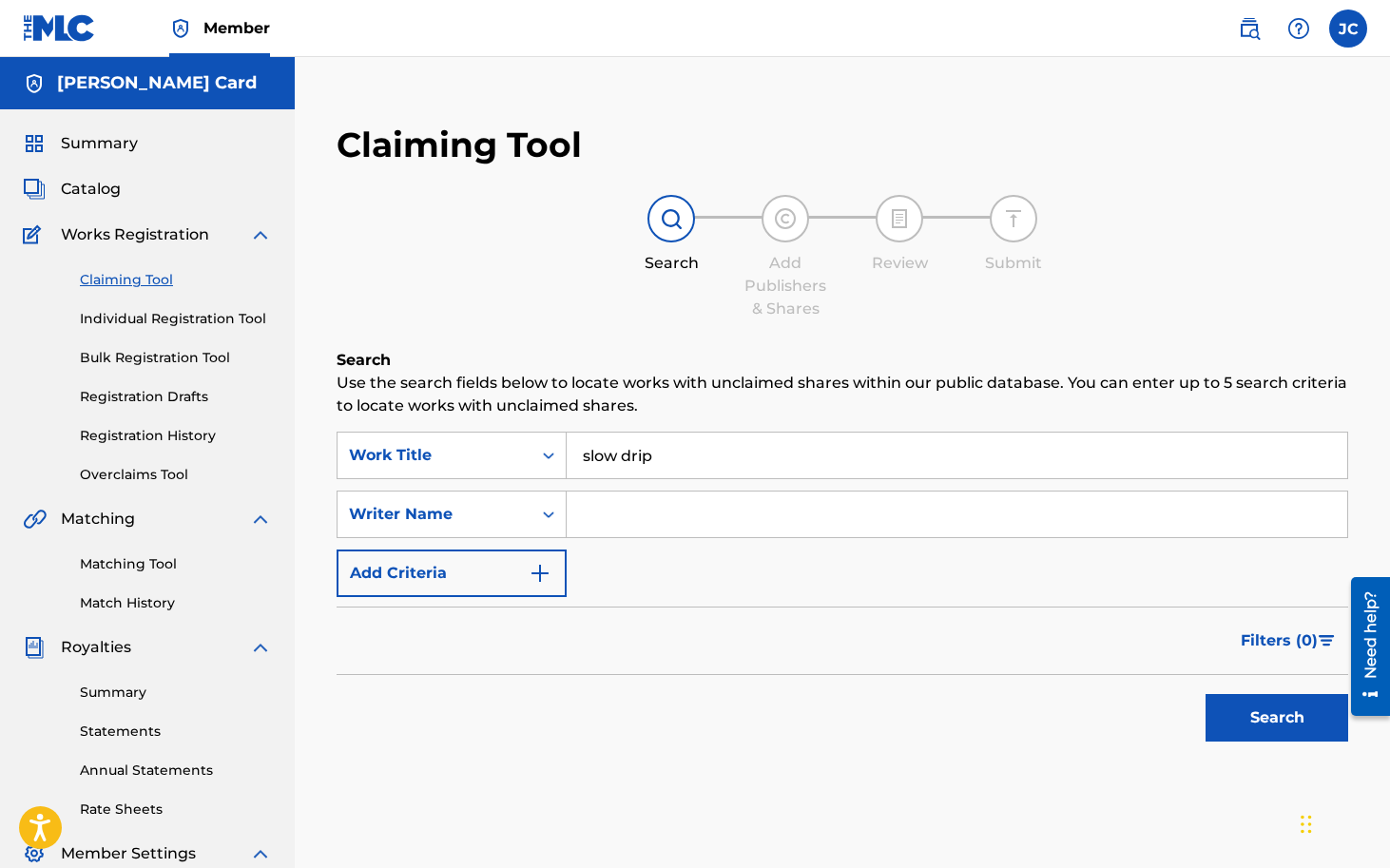
click at [674, 513] on input "Search Form" at bounding box center [957, 514] width 781 height 45
type input "[PERSON_NAME] [PERSON_NAME]"
click at [771, 362] on h6 "Search" at bounding box center [842, 361] width 1012 height 23
click at [1266, 721] on button "Search" at bounding box center [1277, 717] width 143 height 47
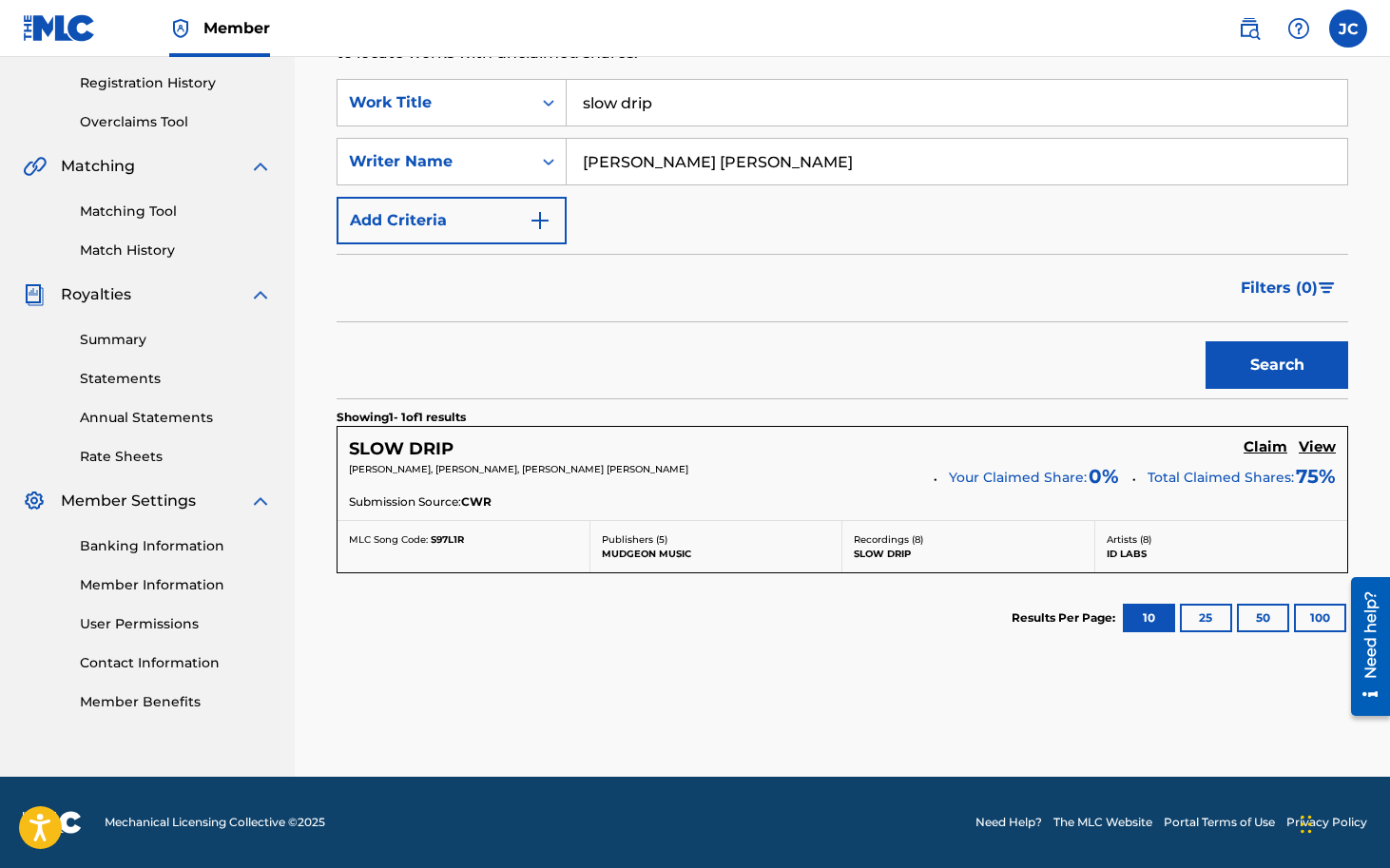
scroll to position [352, 0]
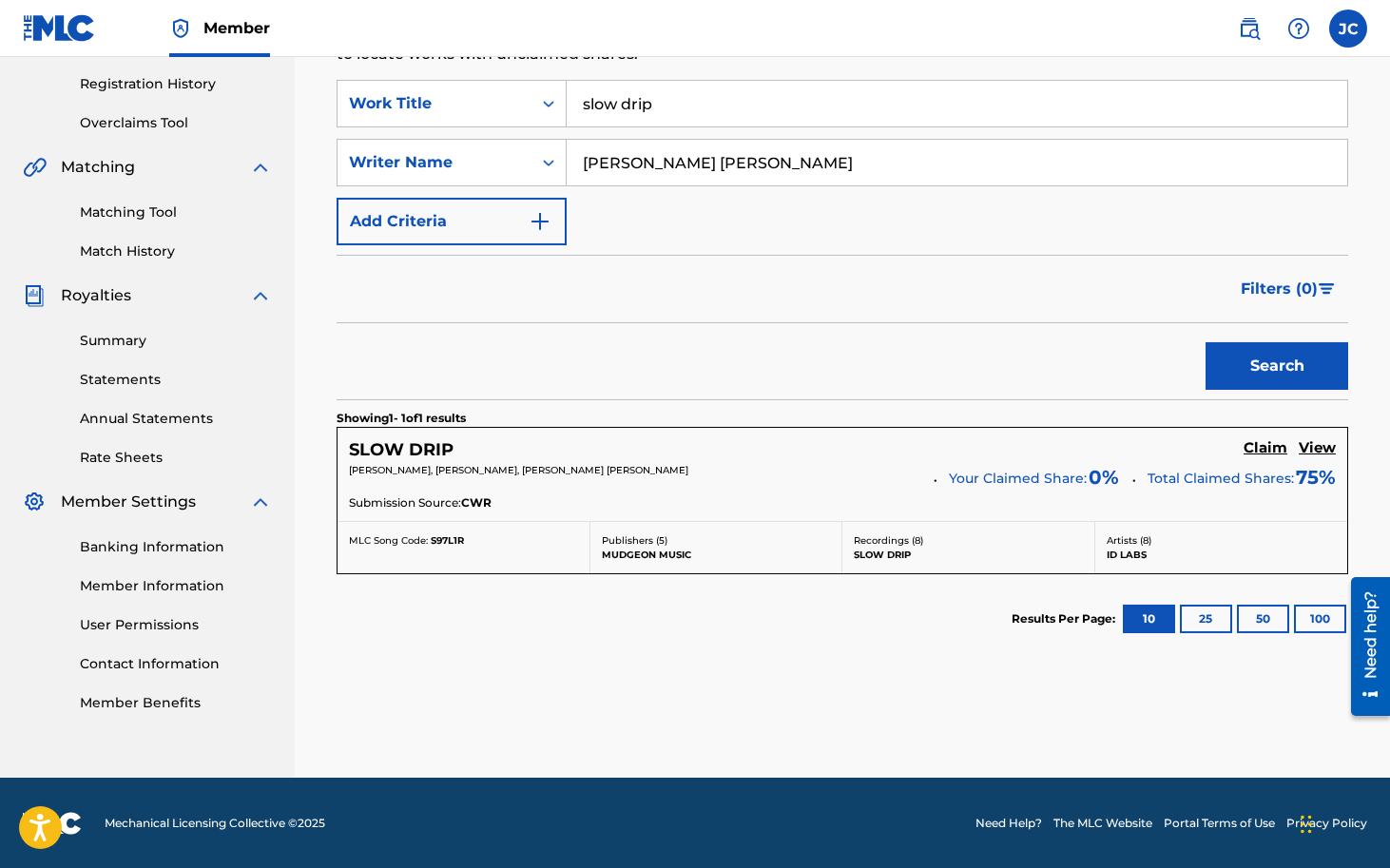
click at [428, 449] on h5 "SLOW DRIP" at bounding box center [401, 449] width 104 height 22
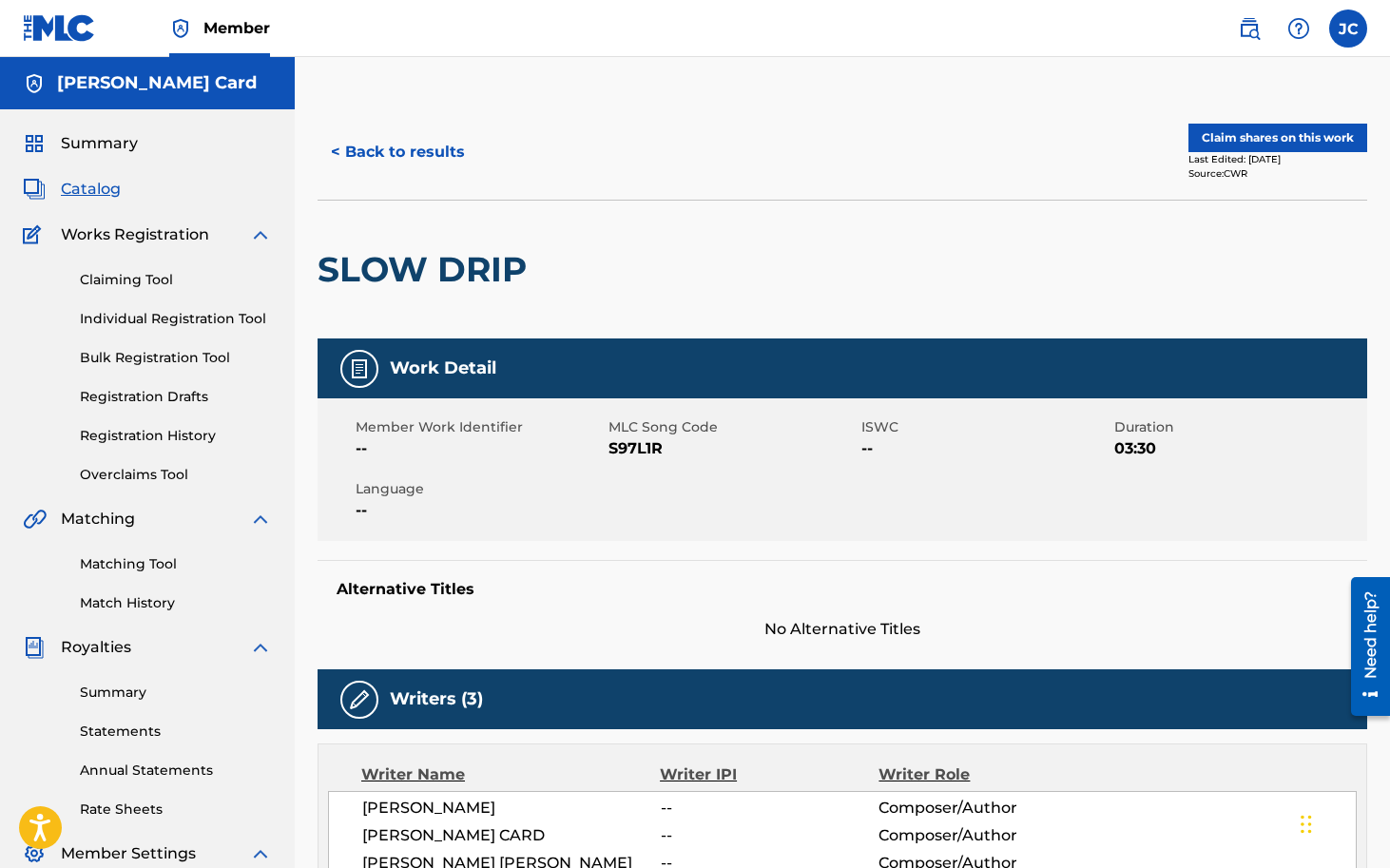
click at [1289, 136] on button "Claim shares on this work" at bounding box center [1277, 138] width 179 height 29
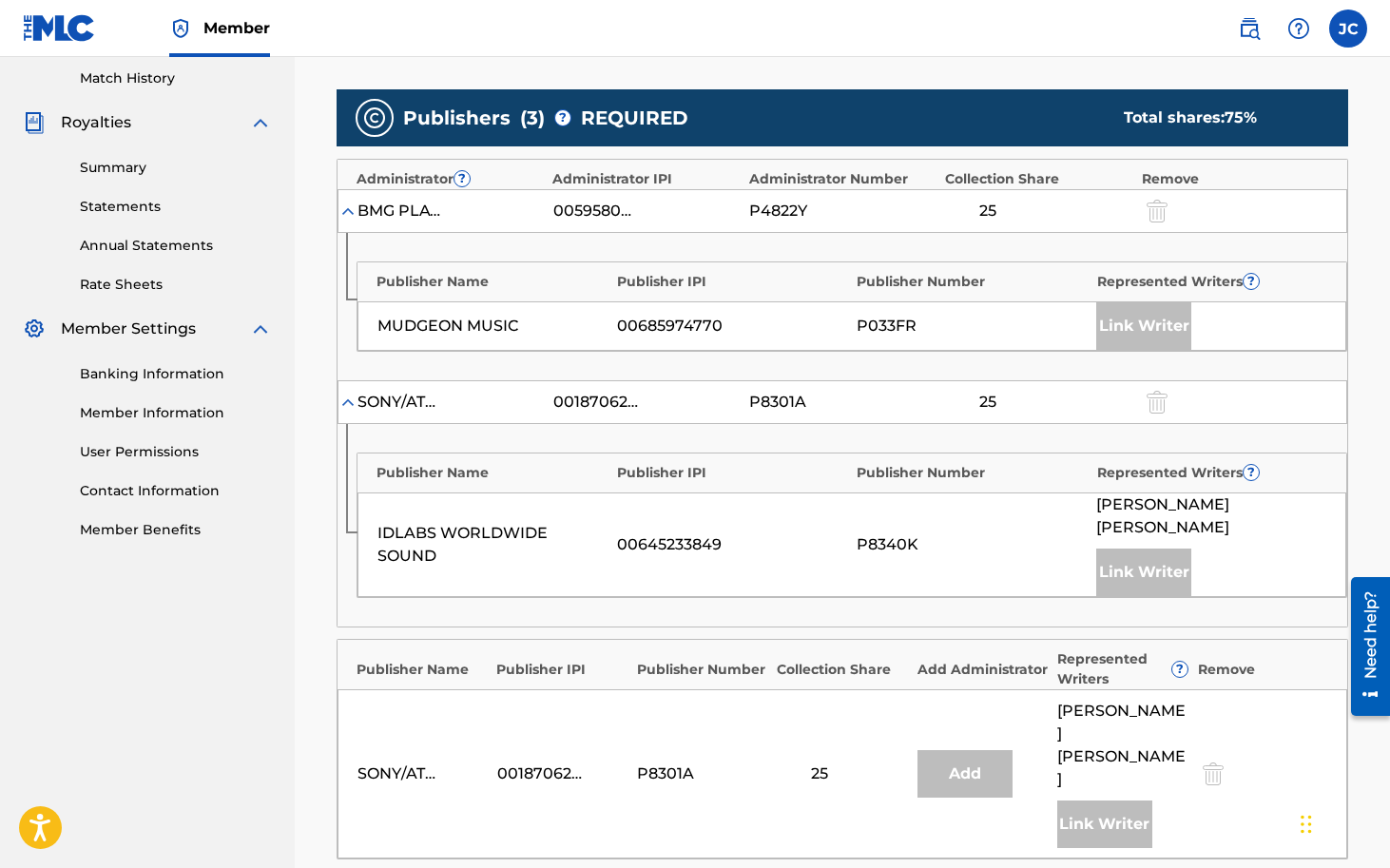
scroll to position [562, 0]
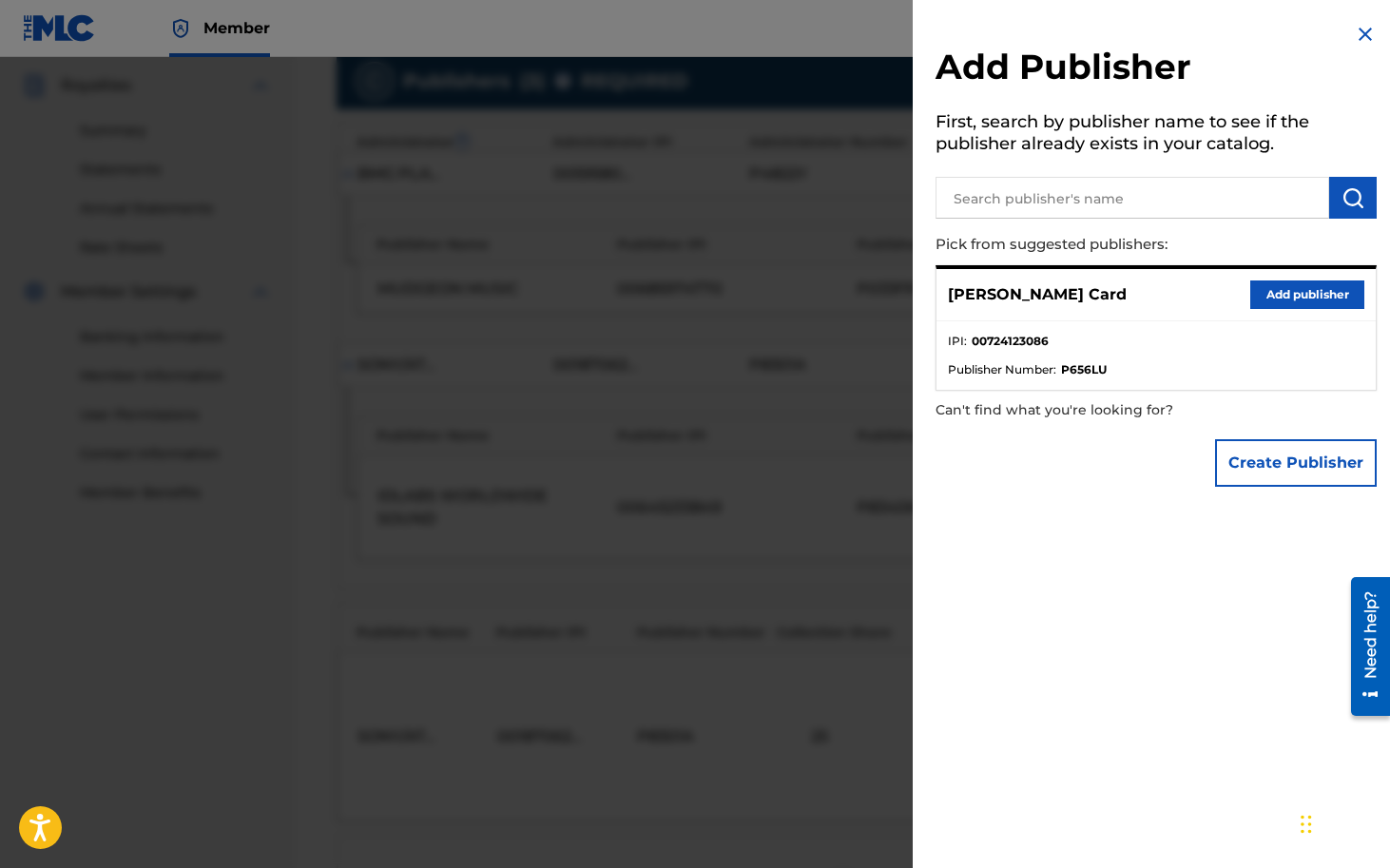
click at [1276, 286] on button "Add publisher" at bounding box center [1307, 295] width 114 height 29
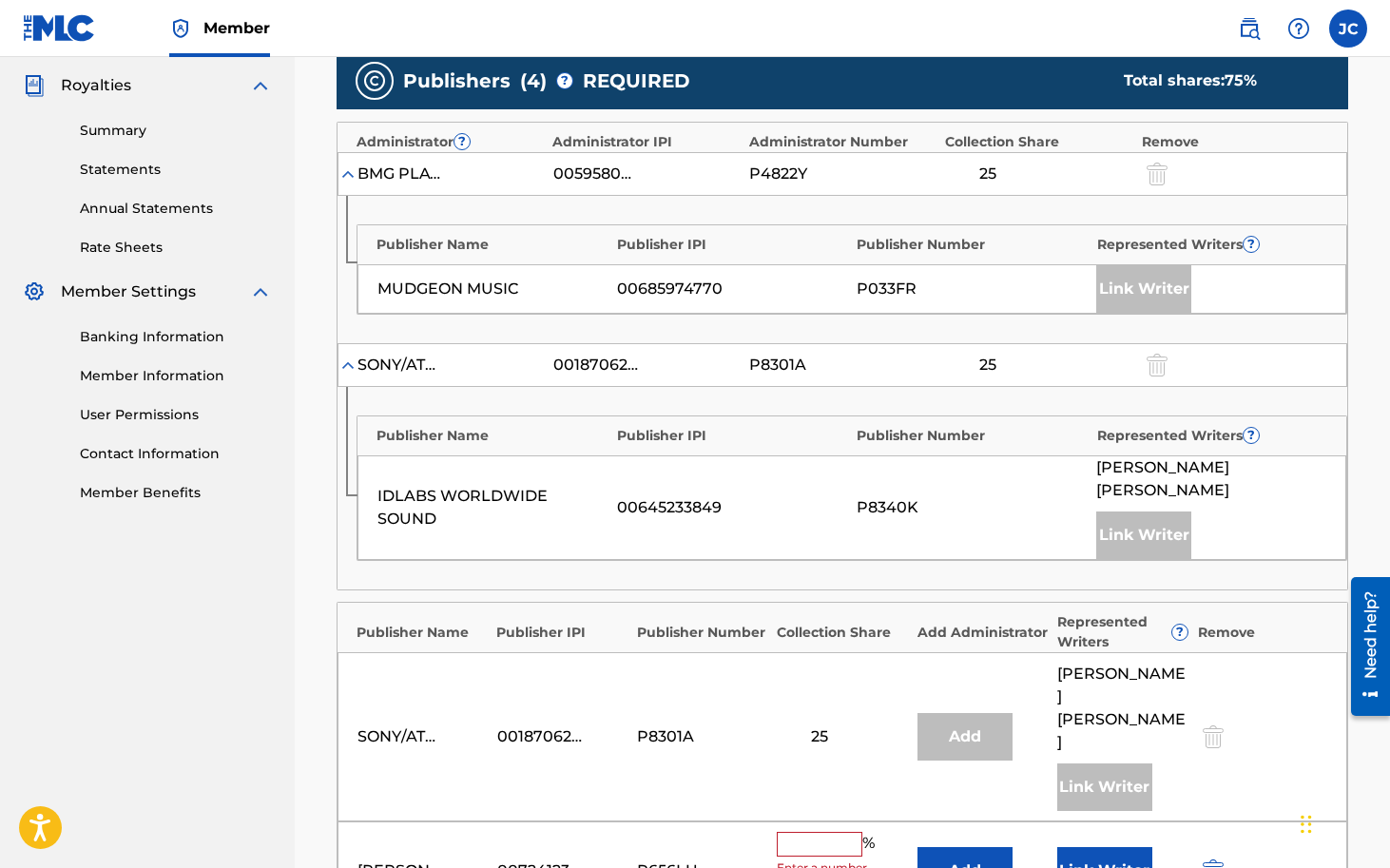
click at [805, 832] on input "text" at bounding box center [820, 845] width 86 height 25
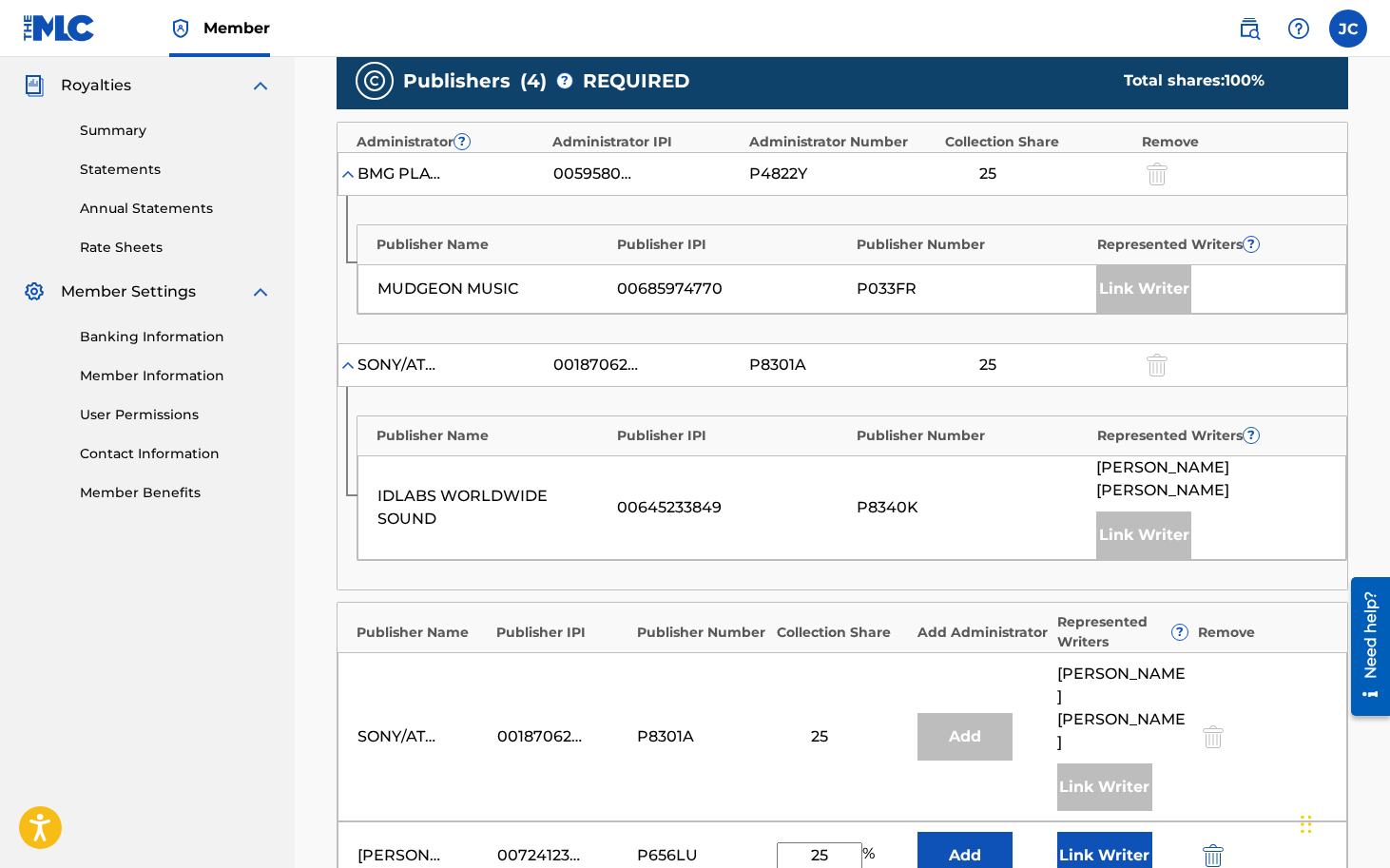
type input "25"
click at [1096, 832] on button "Link Writer" at bounding box center [1105, 855] width 95 height 47
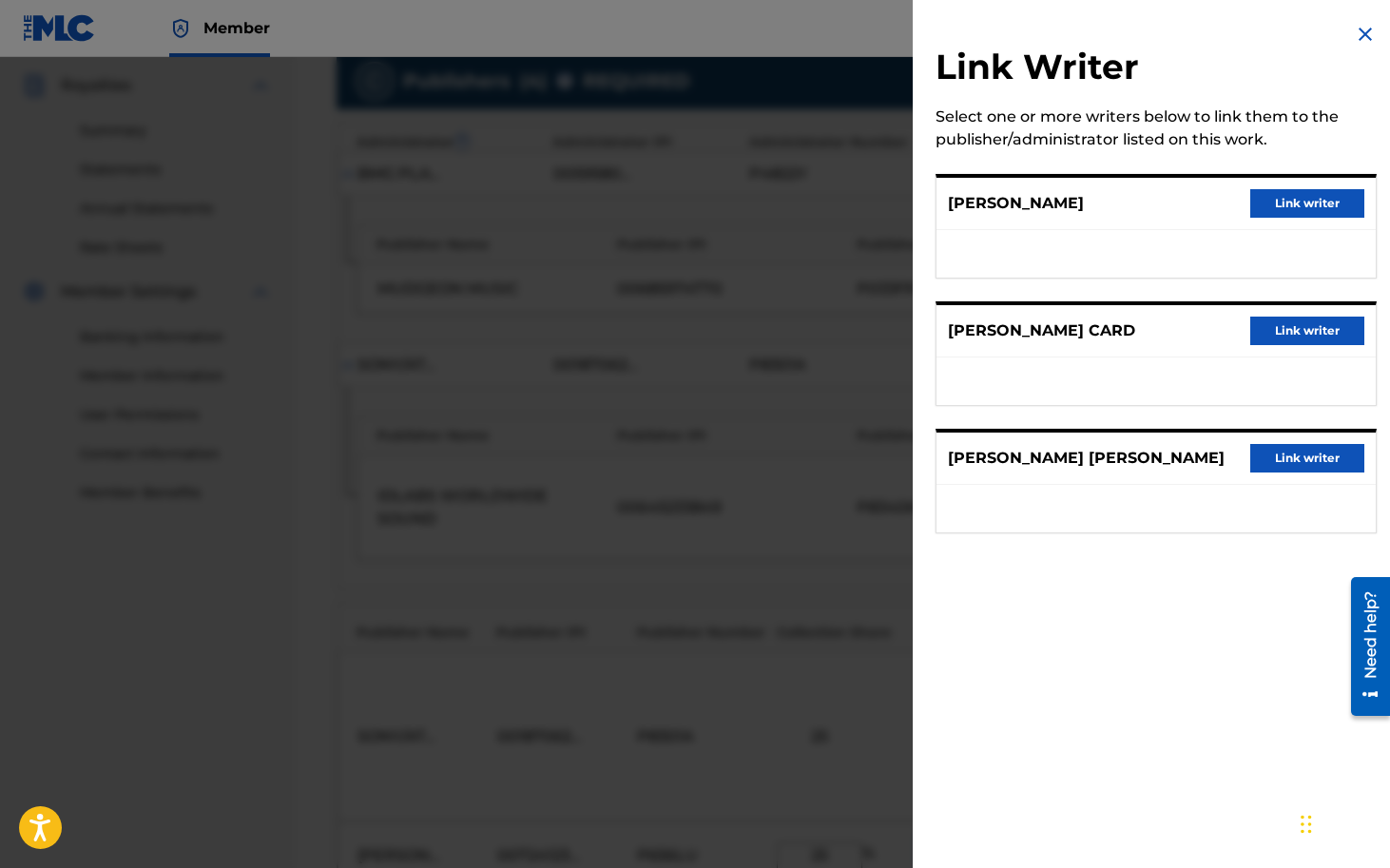
click at [1295, 344] on button "Link writer" at bounding box center [1307, 332] width 114 height 29
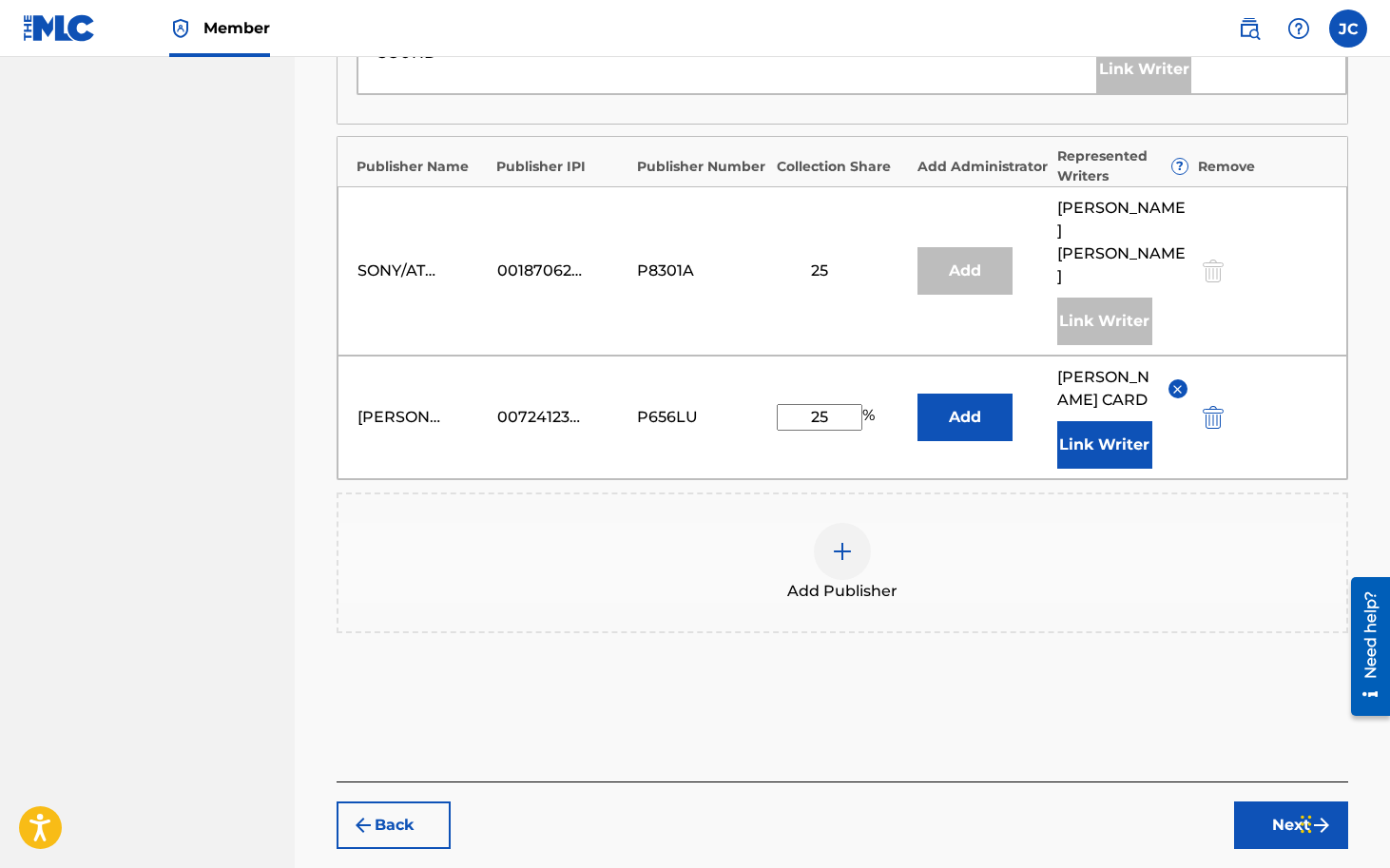
click at [1304, 801] on button "Next" at bounding box center [1291, 825] width 114 height 47
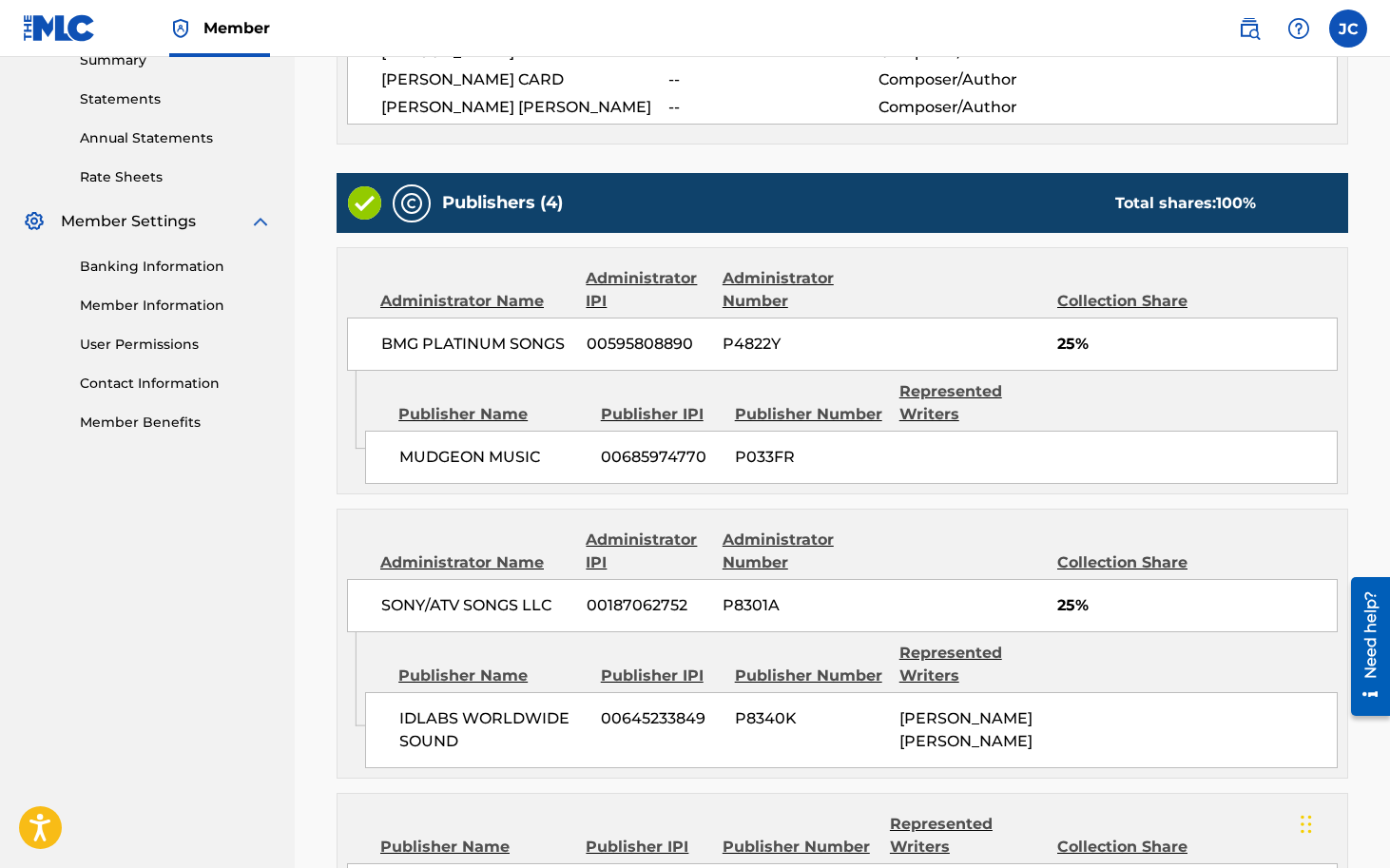
scroll to position [1058, 0]
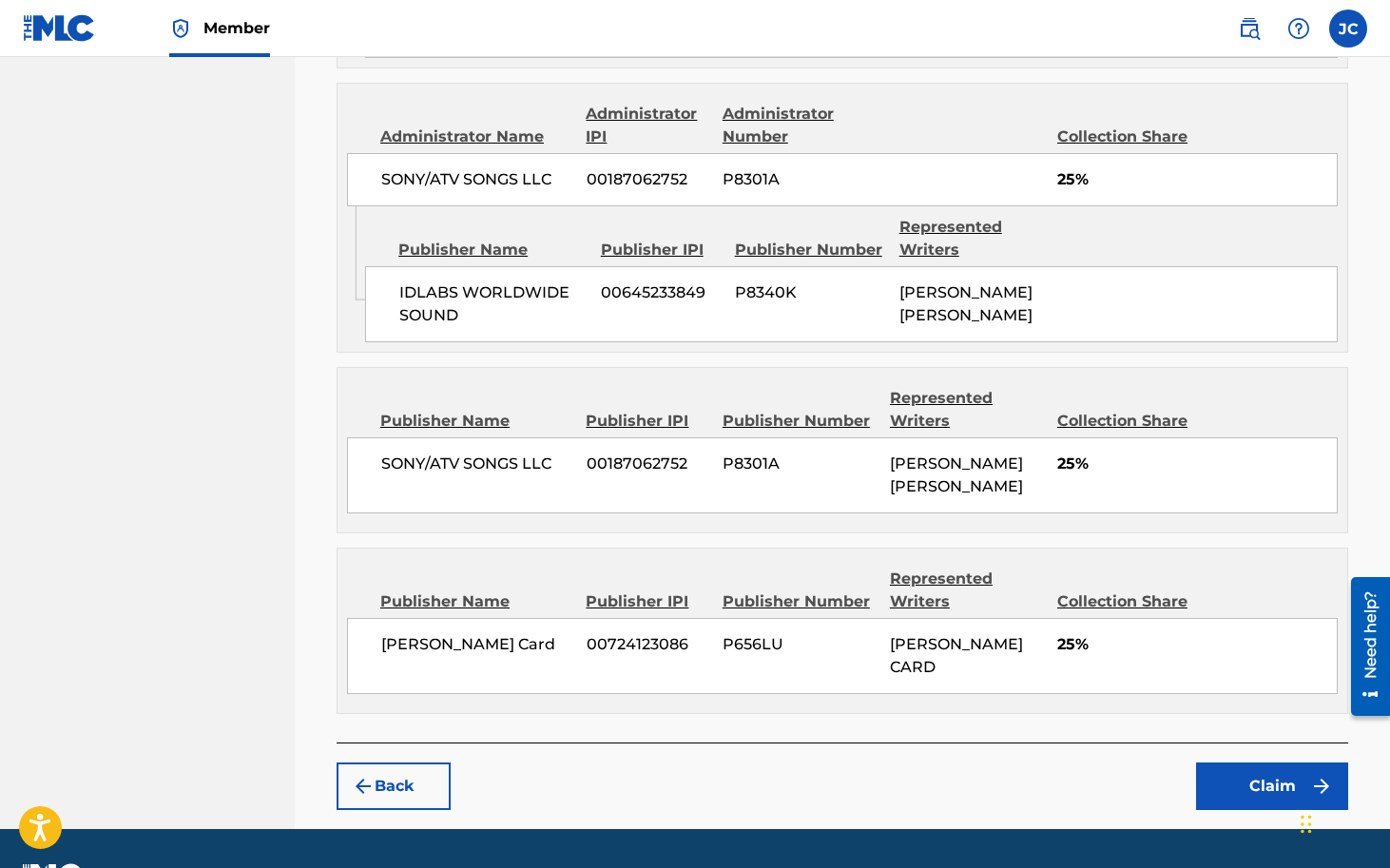
click at [1289, 763] on button "Claim" at bounding box center [1271, 786] width 152 height 47
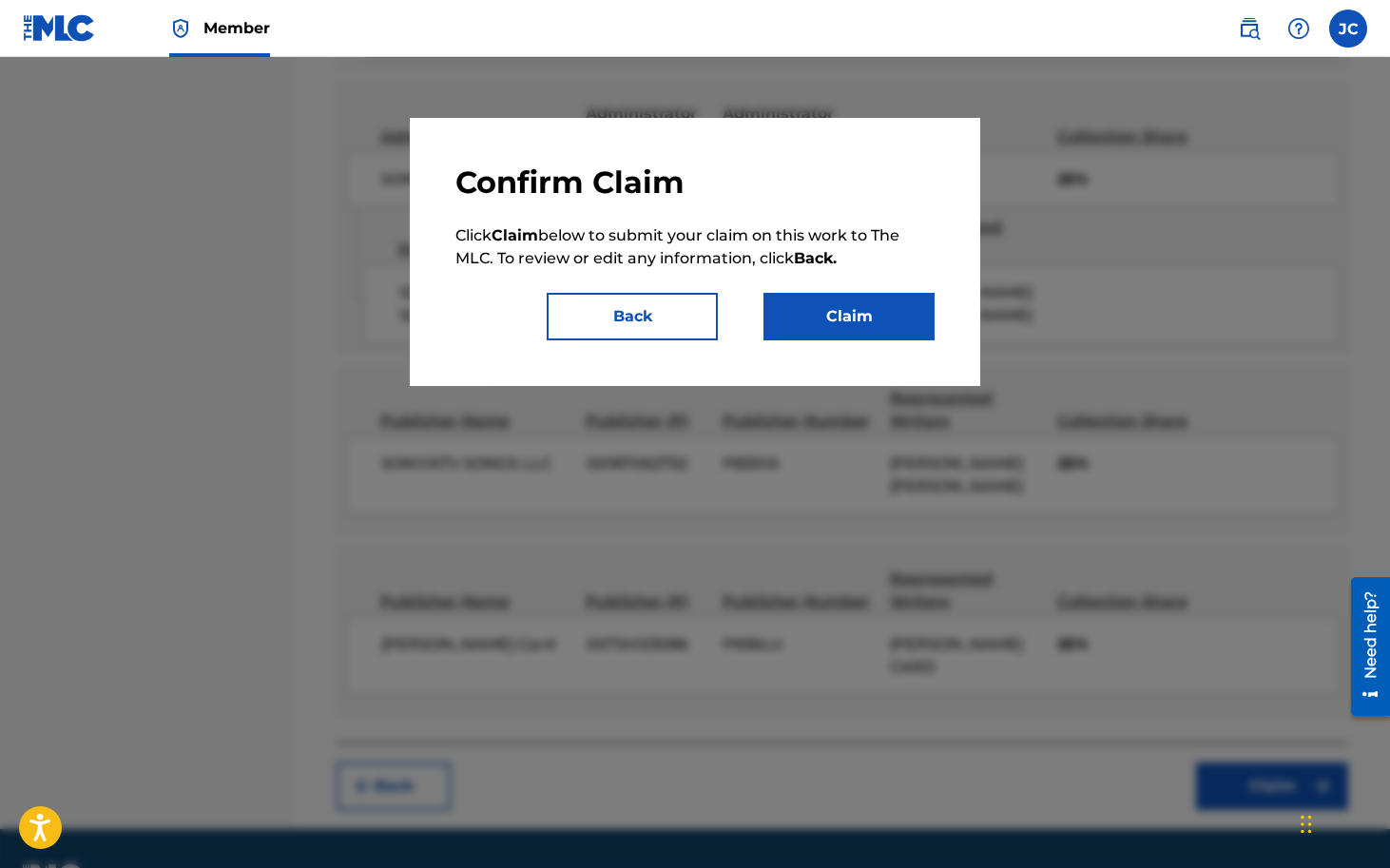
click at [828, 319] on button "Claim" at bounding box center [849, 316] width 171 height 47
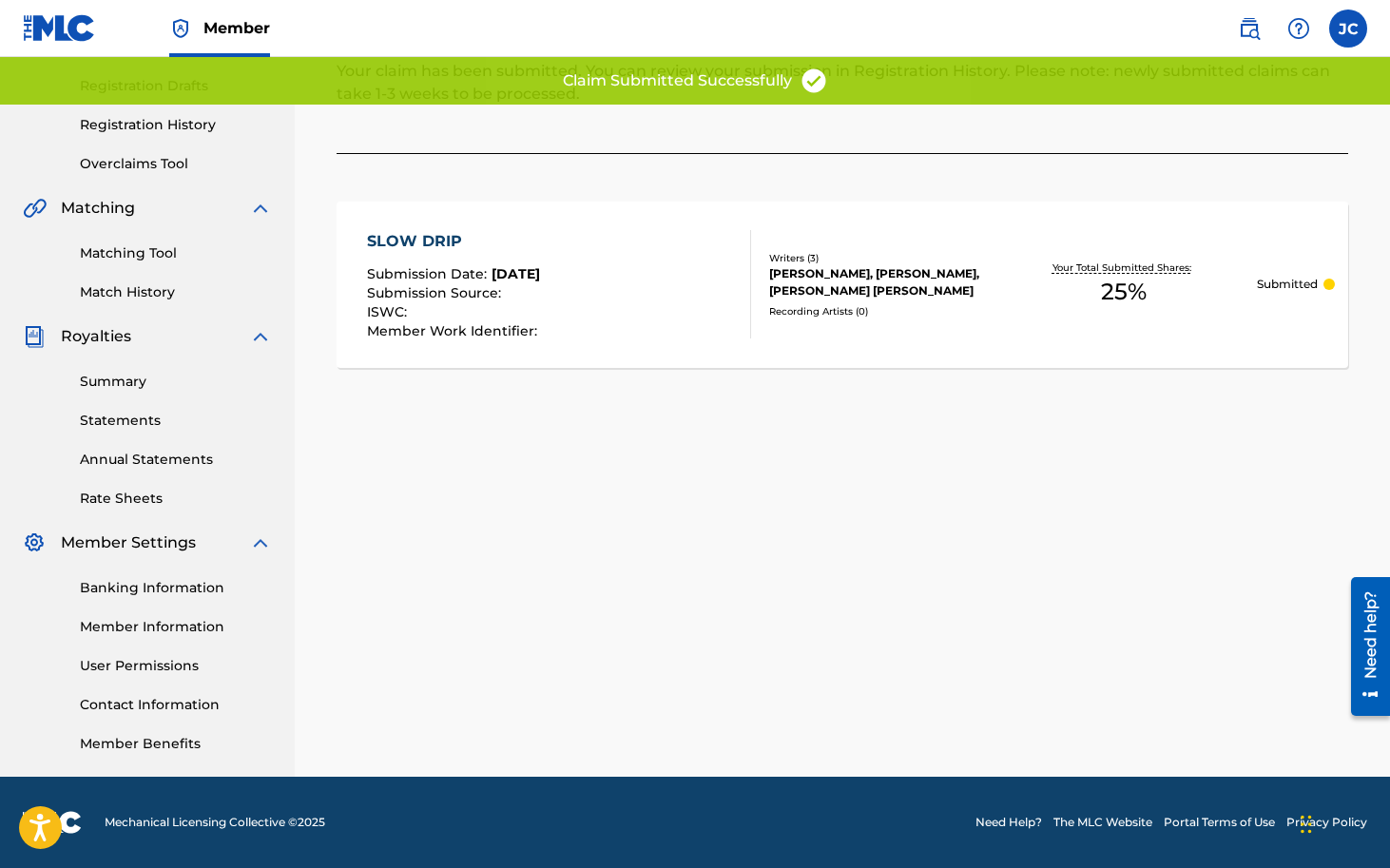
scroll to position [0, 0]
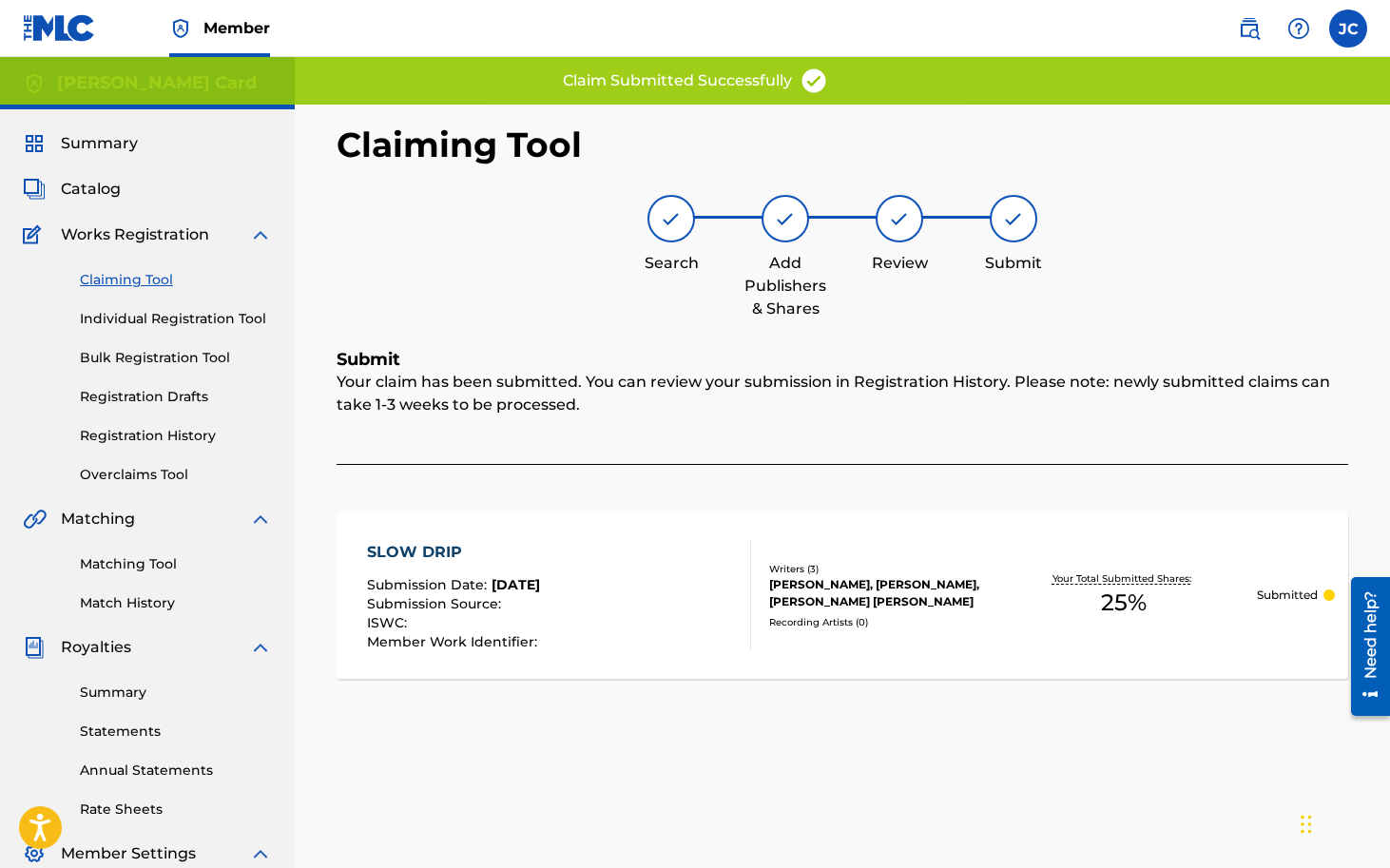
click at [161, 275] on link "Claiming Tool" at bounding box center [176, 279] width 192 height 20
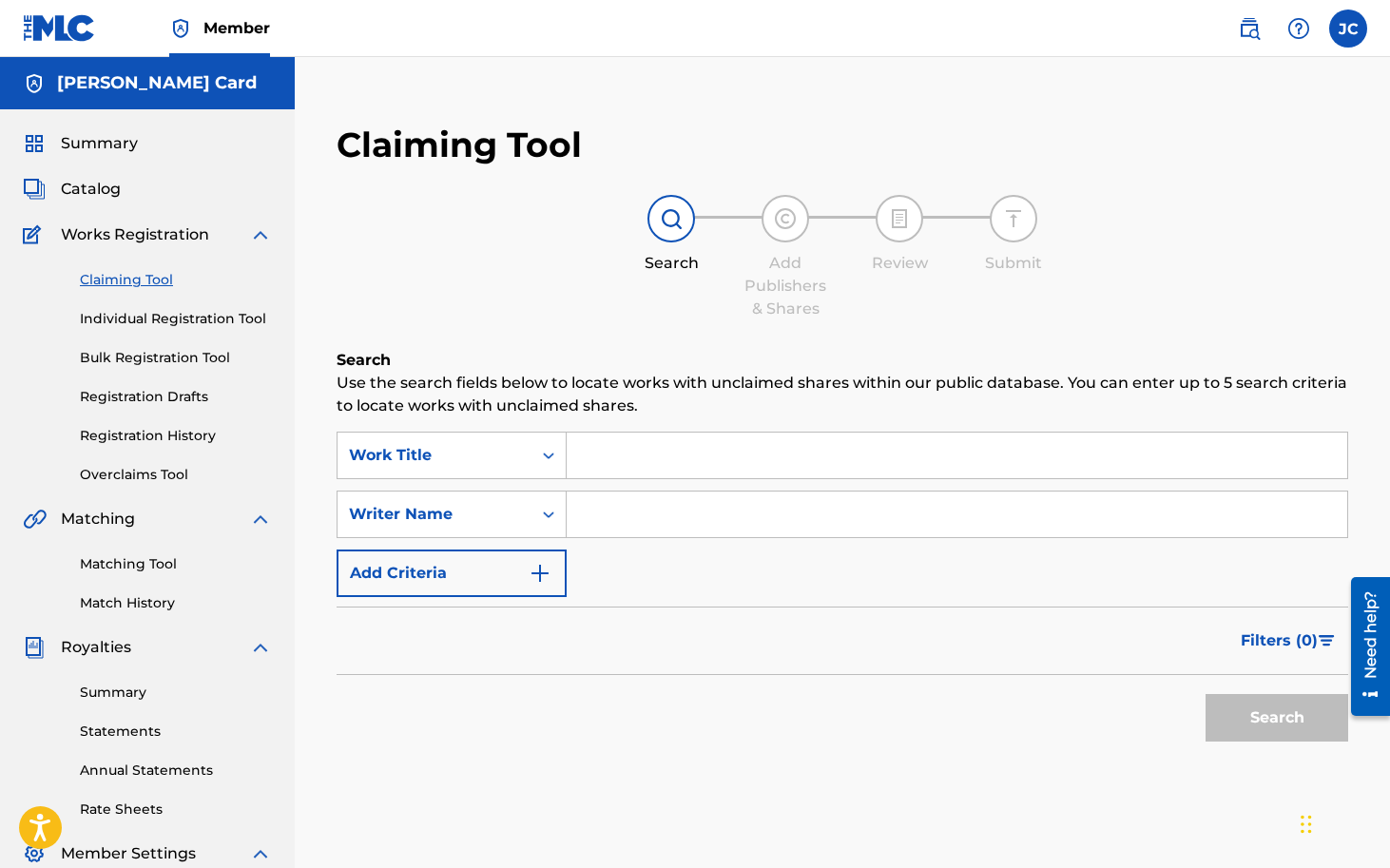
click at [640, 451] on input "Search Form" at bounding box center [957, 455] width 781 height 45
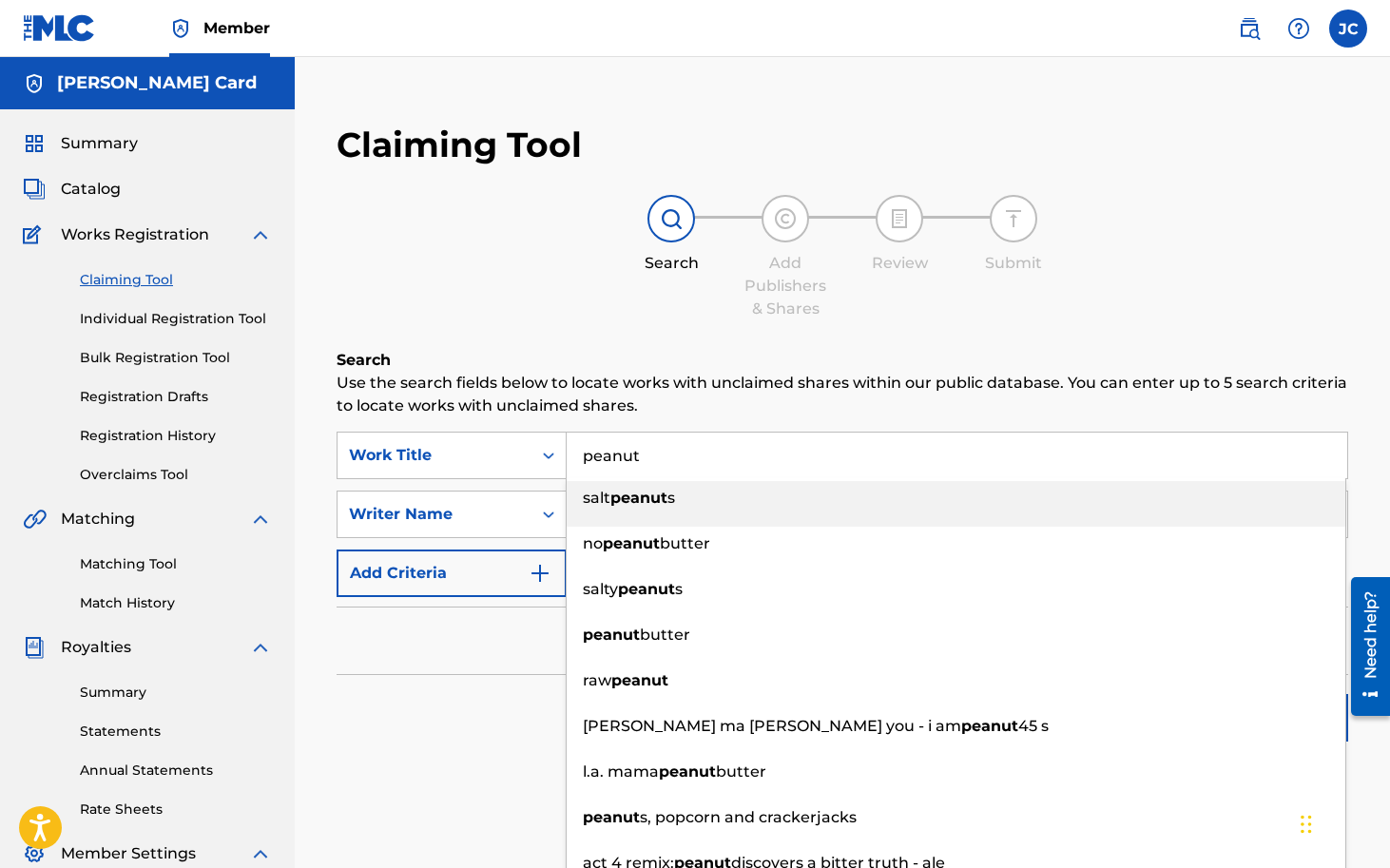
type input "peanut"
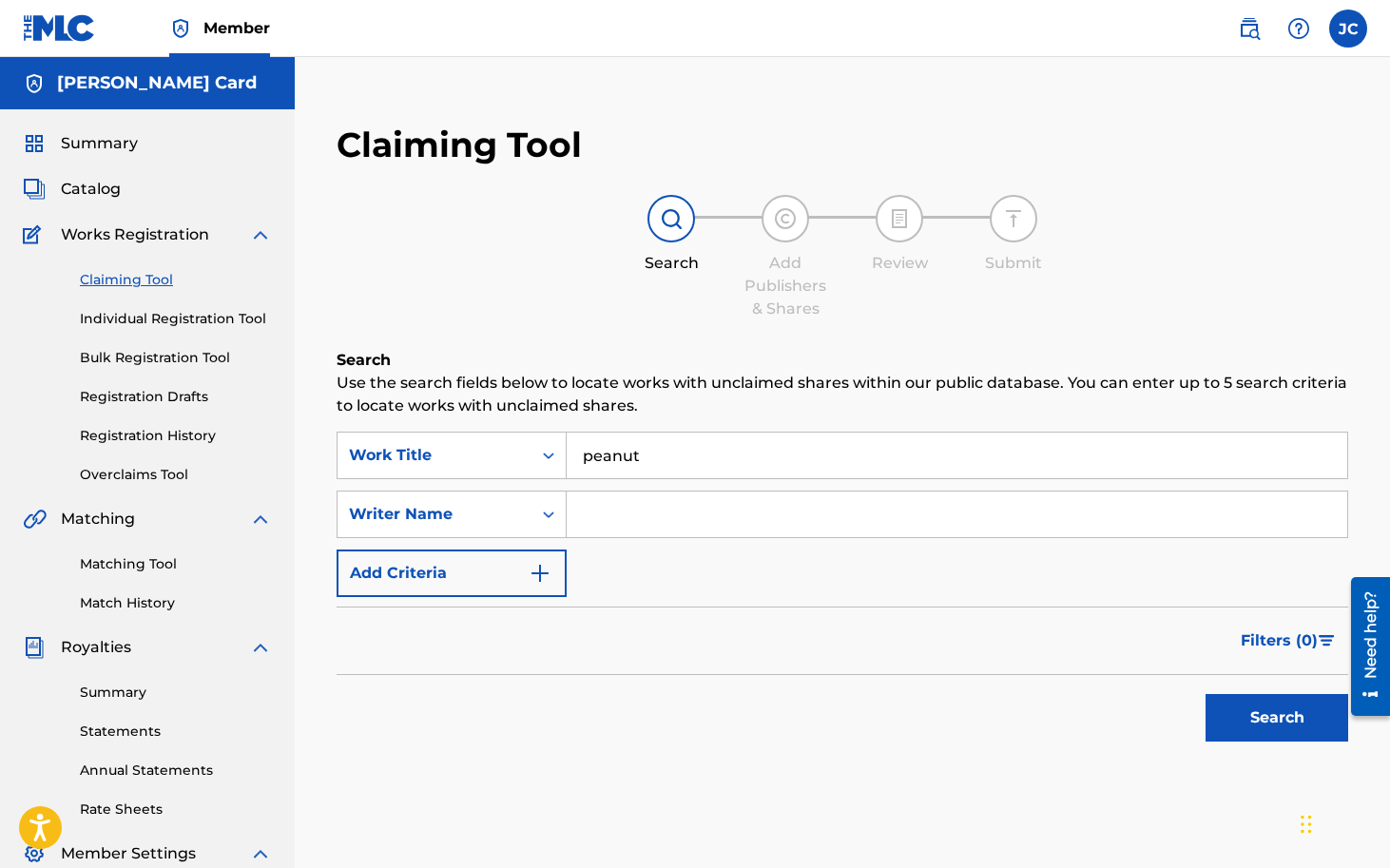
click at [652, 382] on p "Use the search fields below to locate works with unclaimed shares within our pu…" at bounding box center [842, 394] width 1012 height 45
click at [633, 526] on input "Search Form" at bounding box center [957, 514] width 781 height 45
type input "[PERSON_NAME] [PERSON_NAME]"
click at [724, 374] on p "Use the search fields below to locate works with unclaimed shares within our pu…" at bounding box center [842, 394] width 1012 height 45
click at [1271, 713] on button "Search" at bounding box center [1277, 717] width 143 height 47
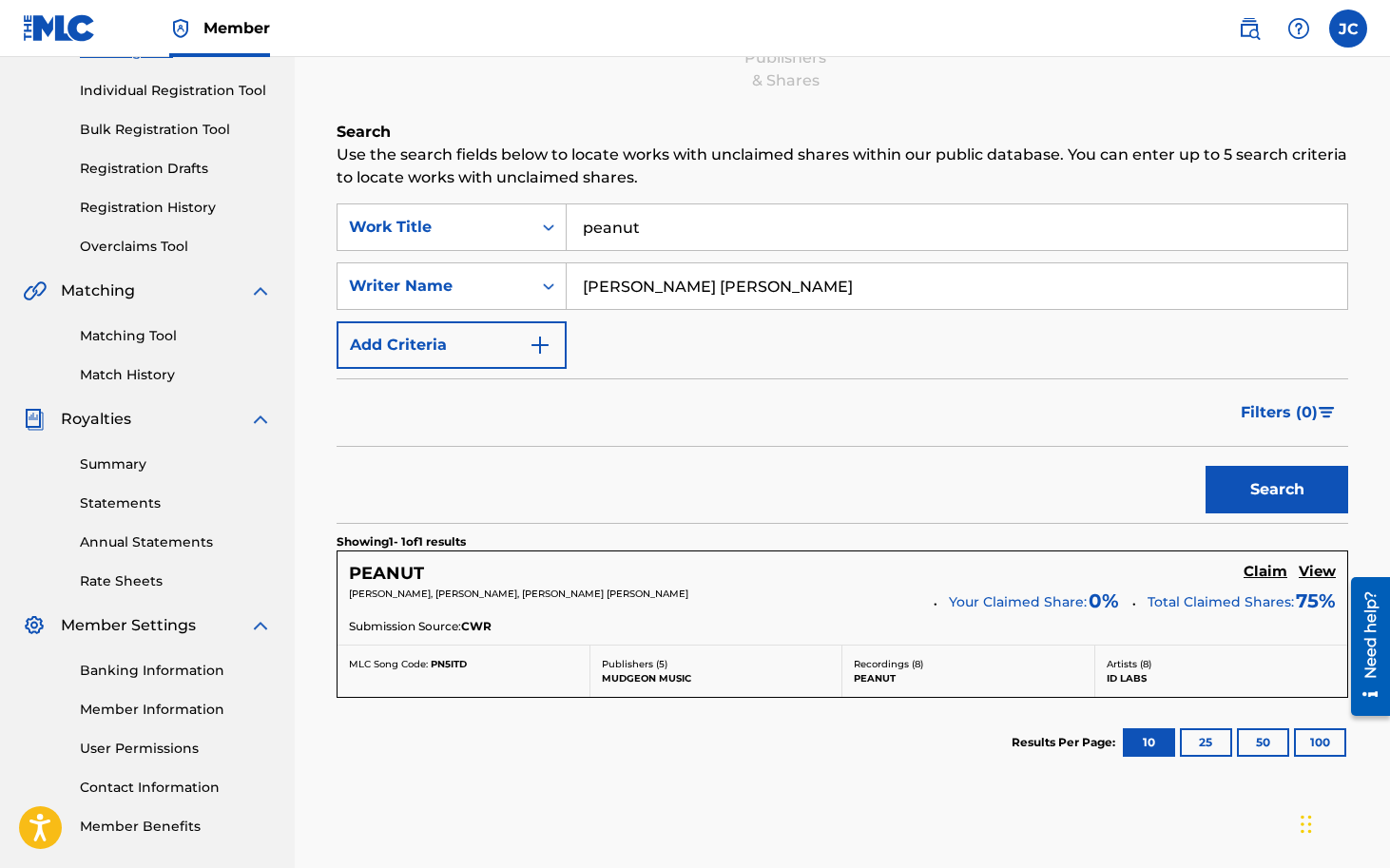
scroll to position [246, 0]
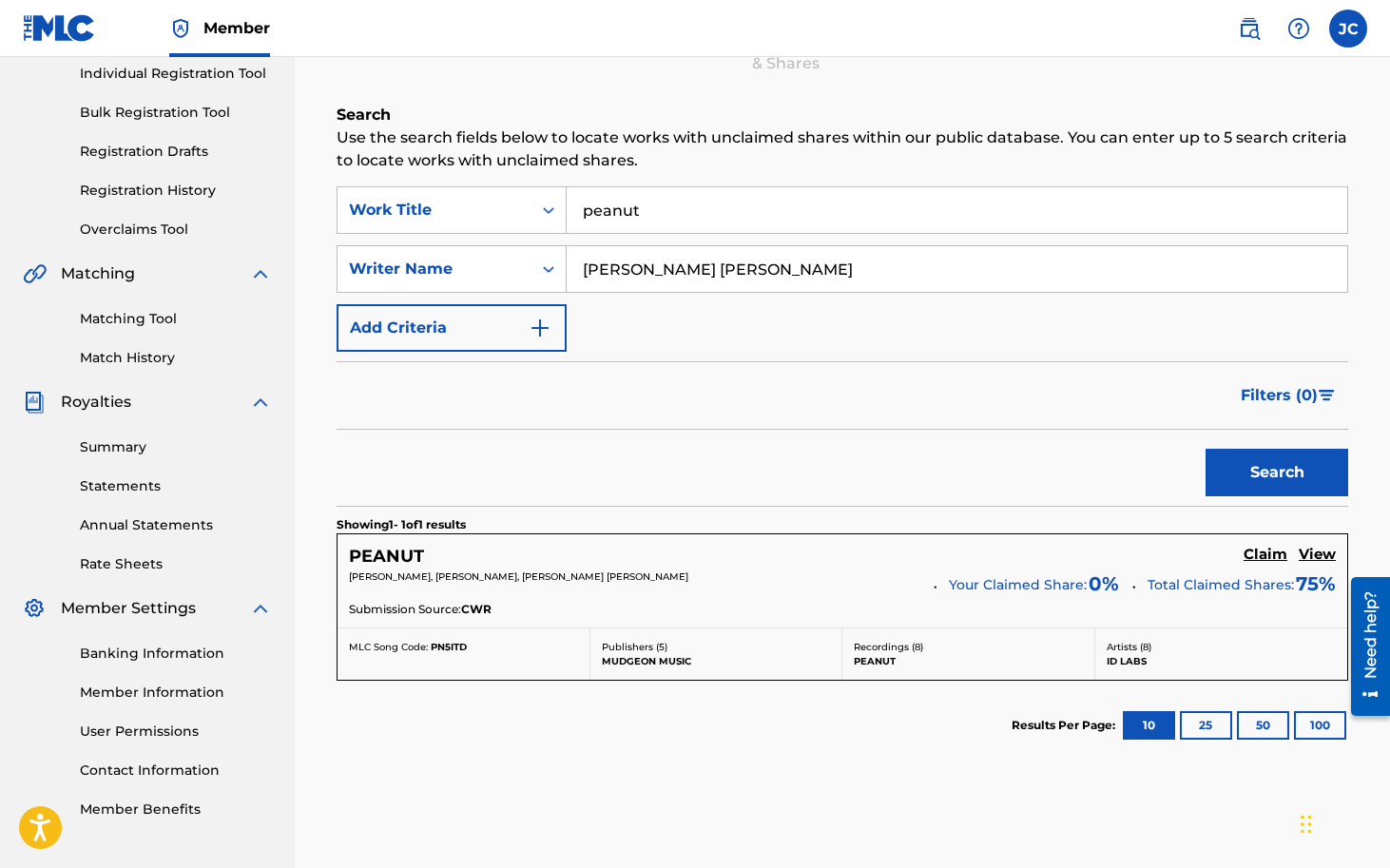
click at [406, 556] on h5 "PEANUT" at bounding box center [387, 557] width 75 height 22
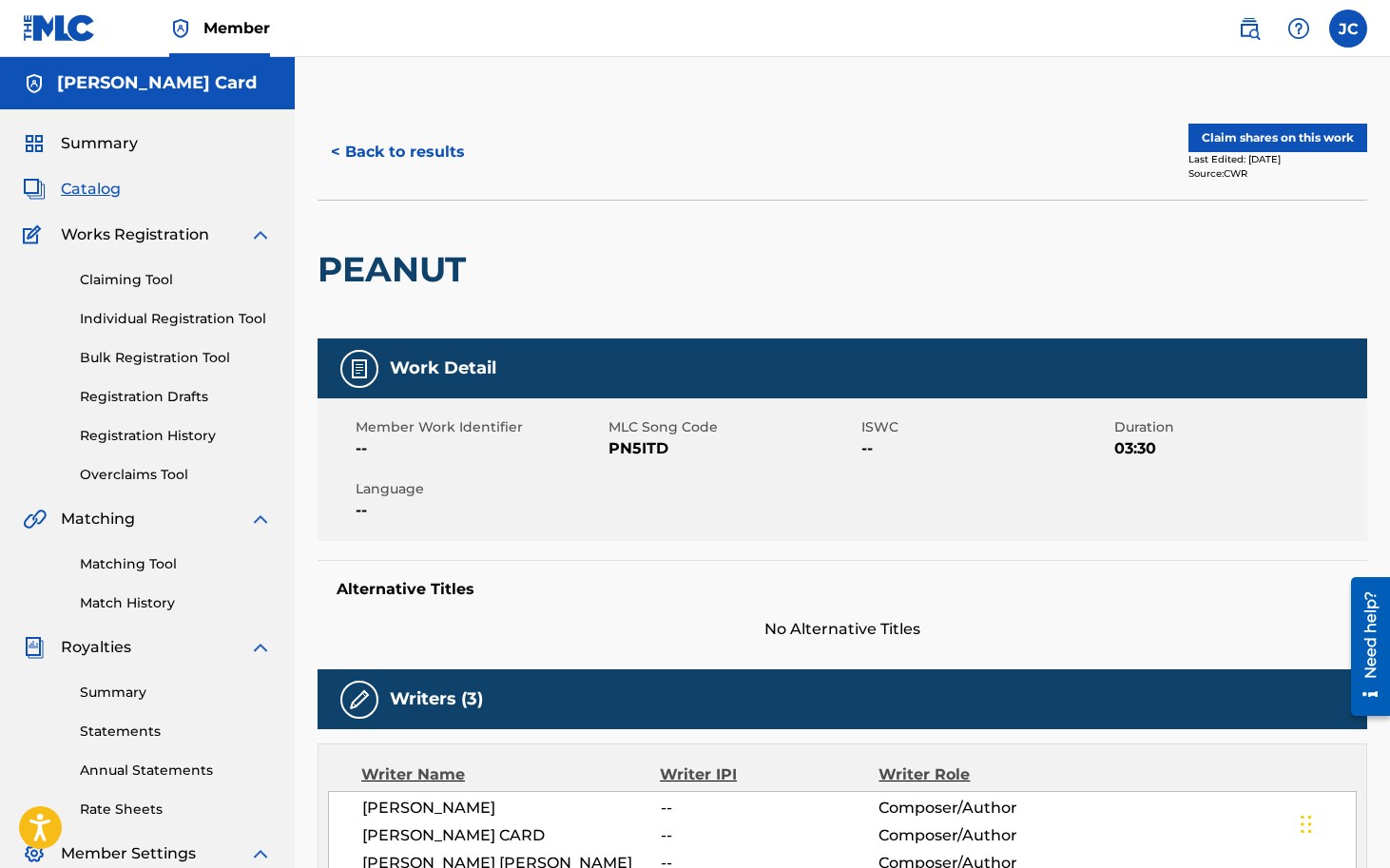
click at [1238, 139] on button "Claim shares on this work" at bounding box center [1277, 138] width 179 height 29
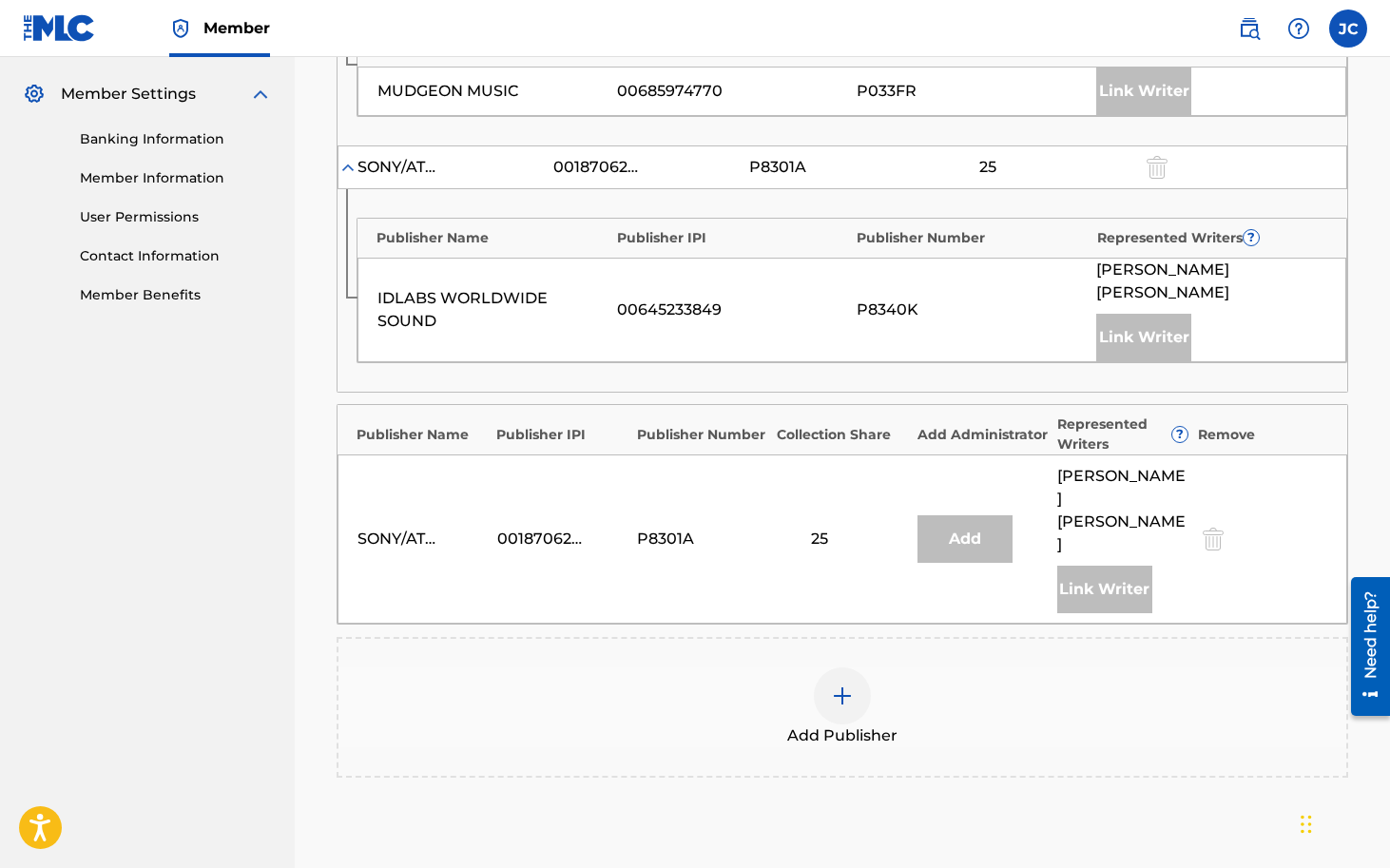
scroll to position [904, 0]
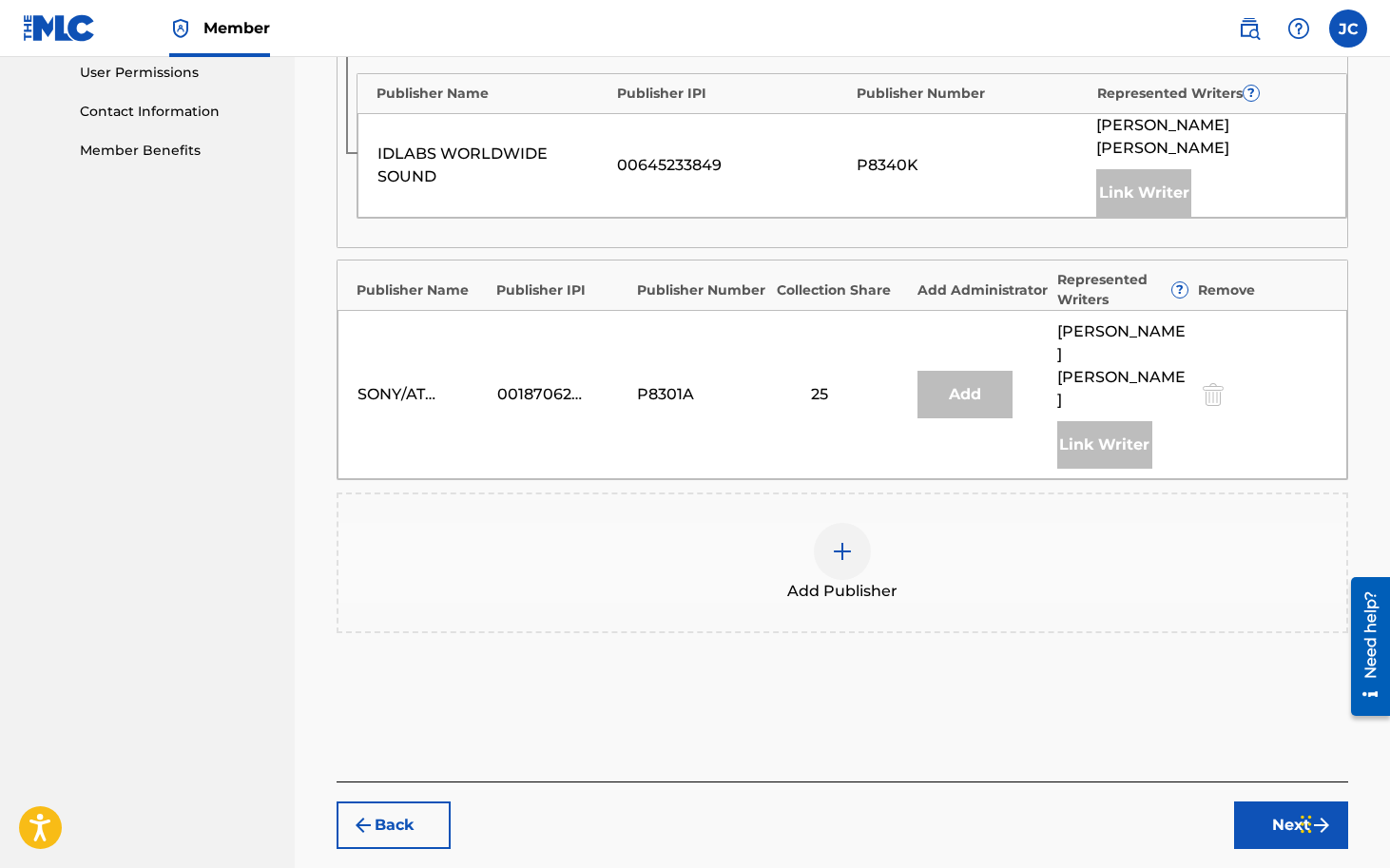
click at [849, 523] on div at bounding box center [842, 551] width 57 height 57
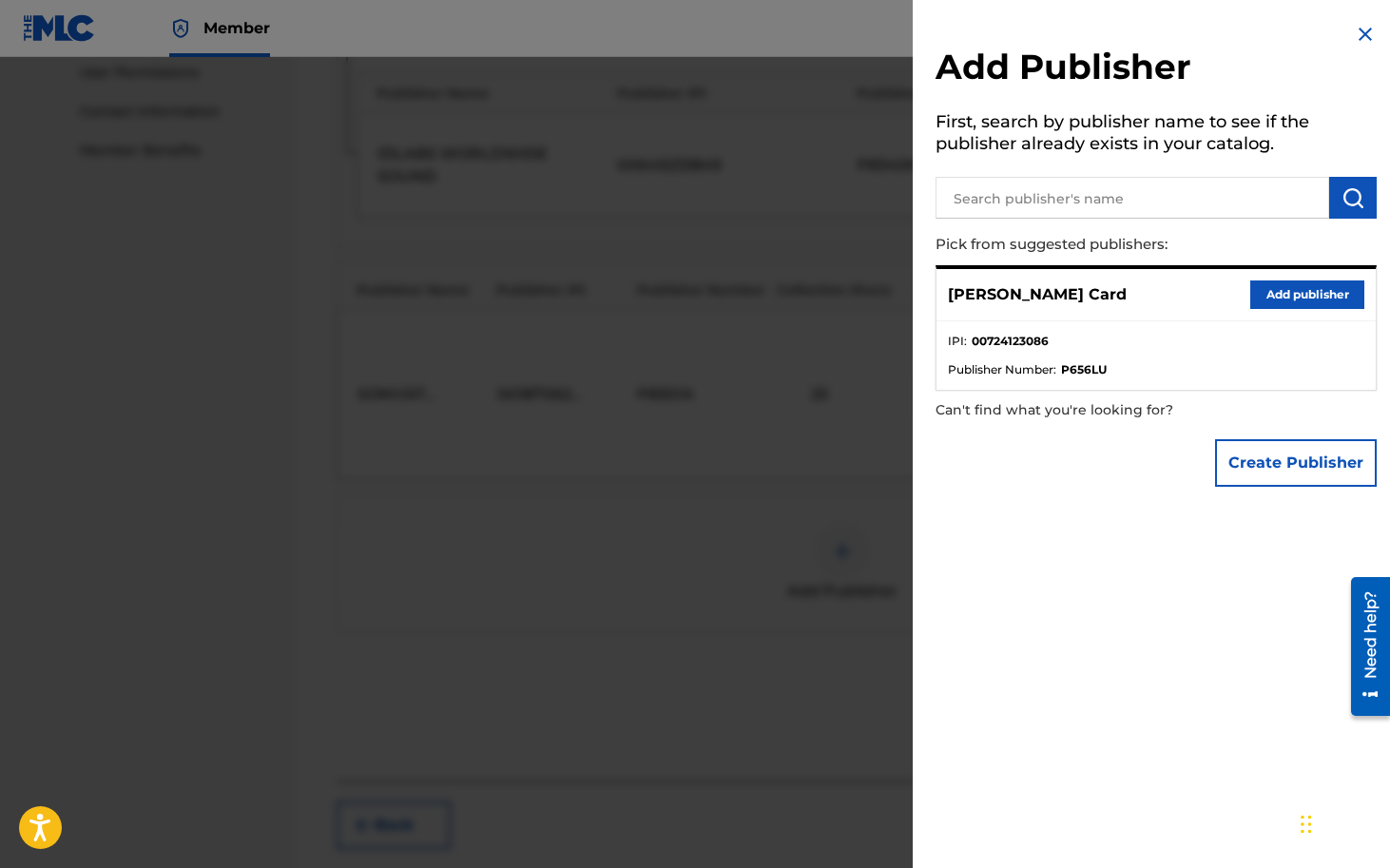
click at [1285, 291] on button "Add publisher" at bounding box center [1307, 295] width 114 height 29
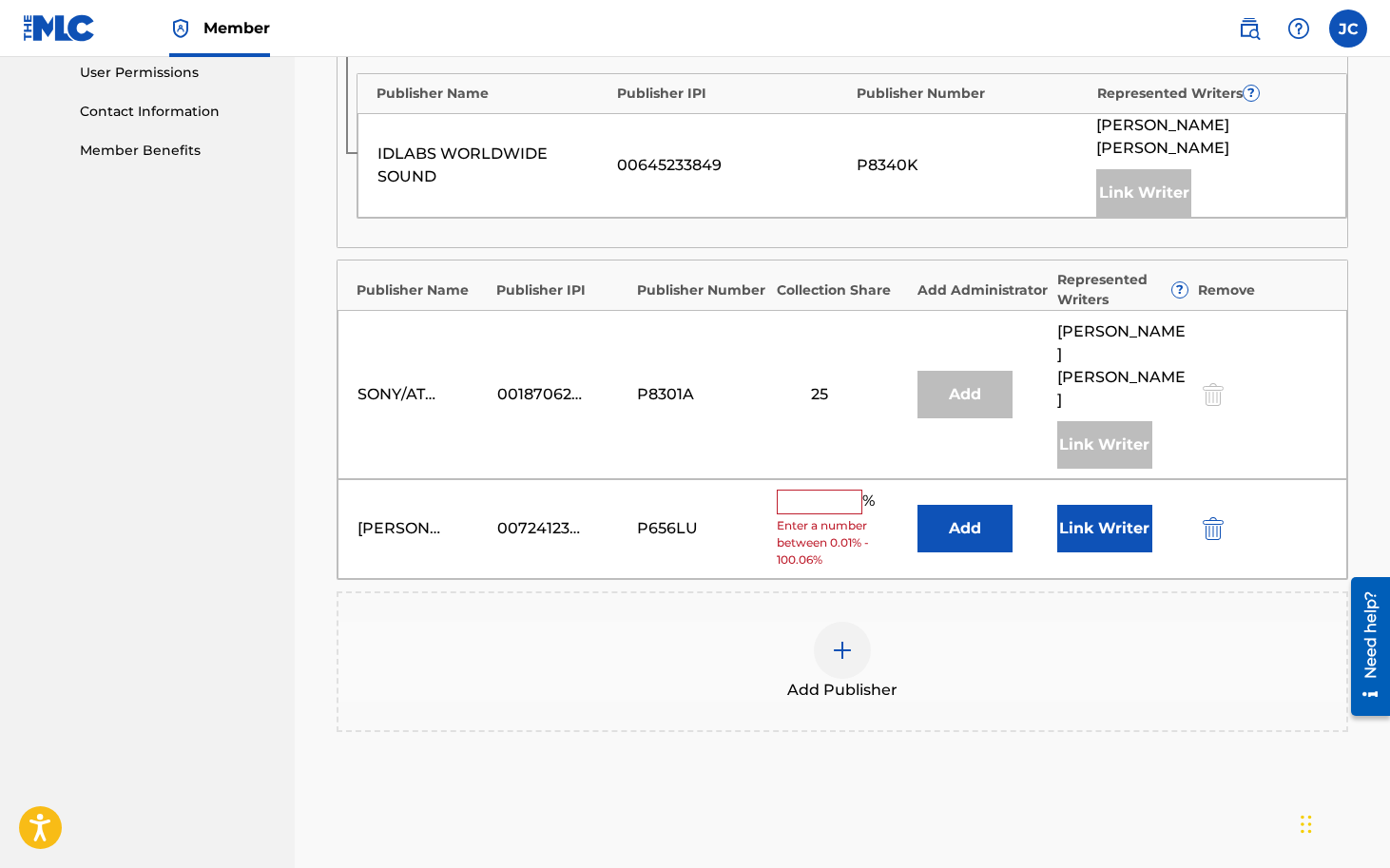
click at [821, 490] on input "text" at bounding box center [820, 503] width 86 height 25
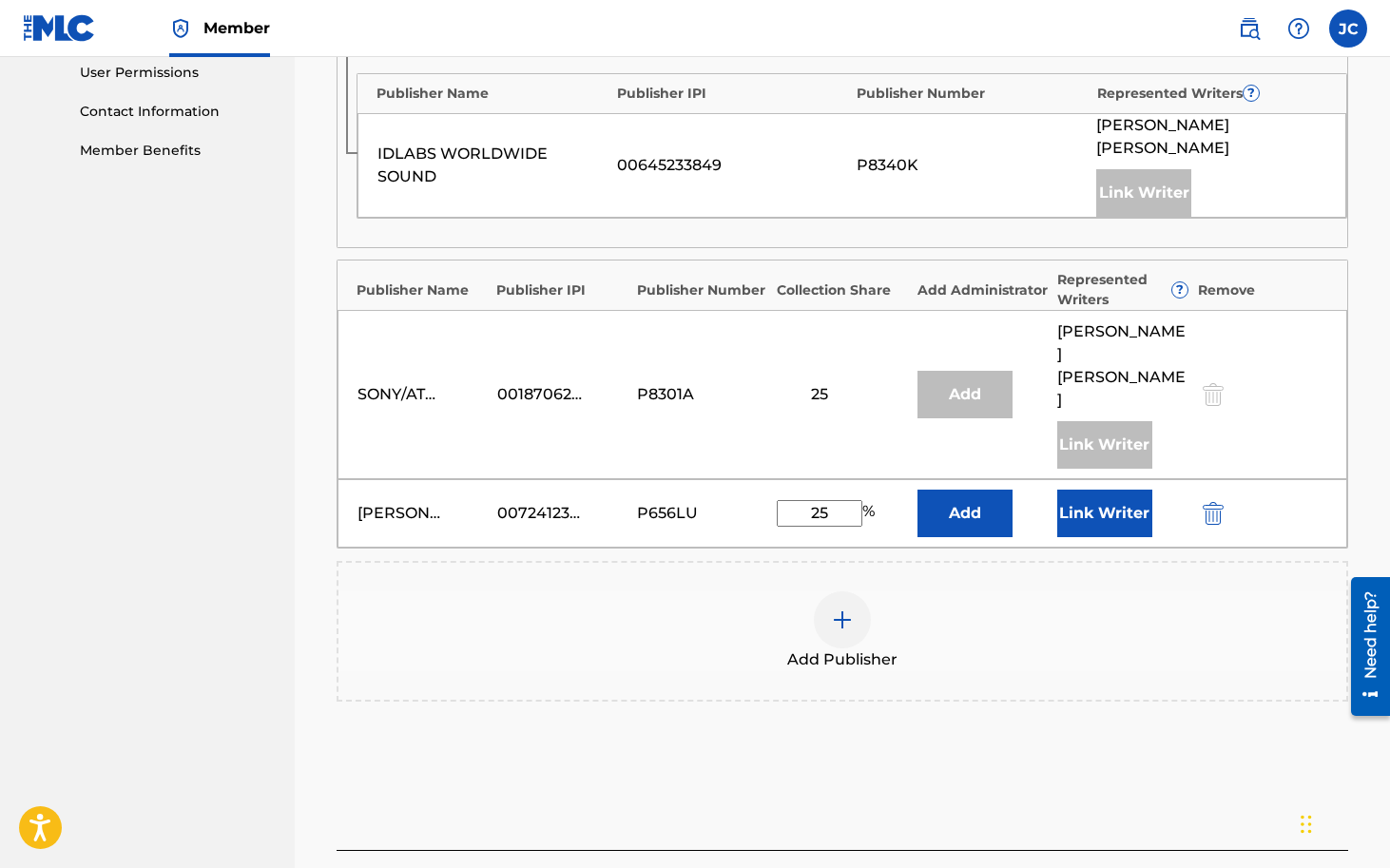
type input "25"
click at [1127, 490] on button "Link Writer" at bounding box center [1105, 513] width 95 height 47
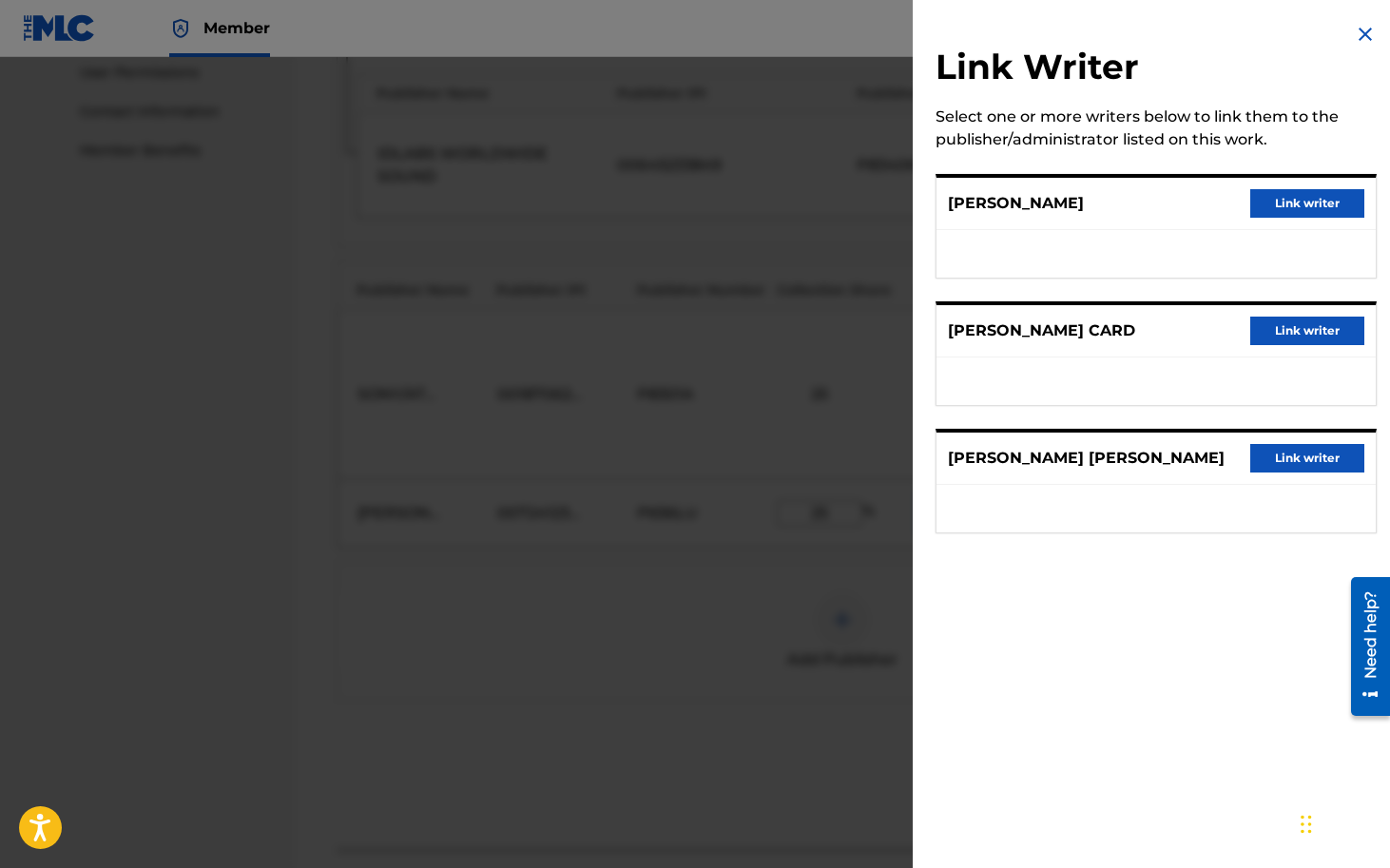
click at [1315, 332] on button "Link writer" at bounding box center [1307, 332] width 114 height 29
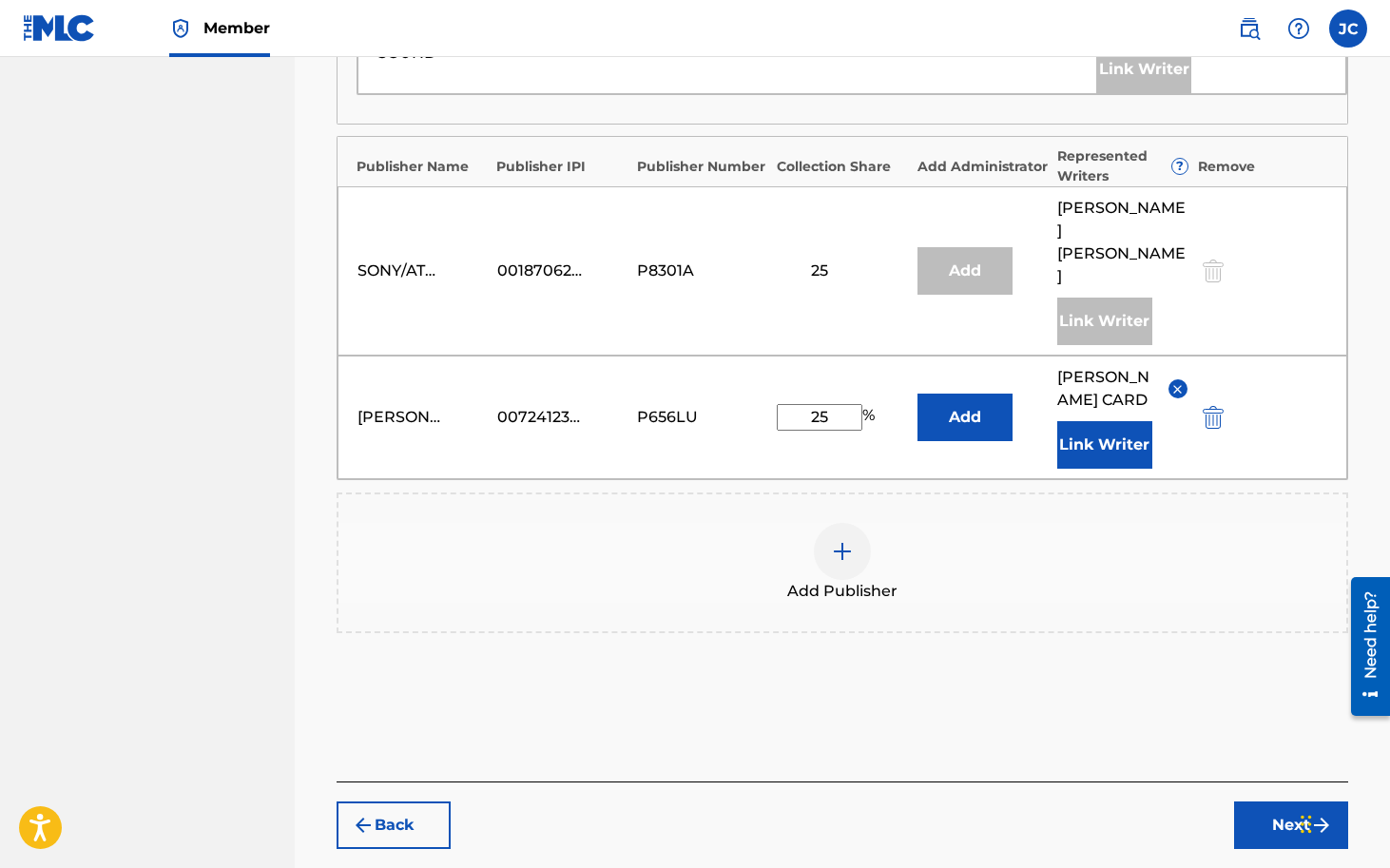
click at [1277, 801] on button "Next" at bounding box center [1291, 825] width 114 height 47
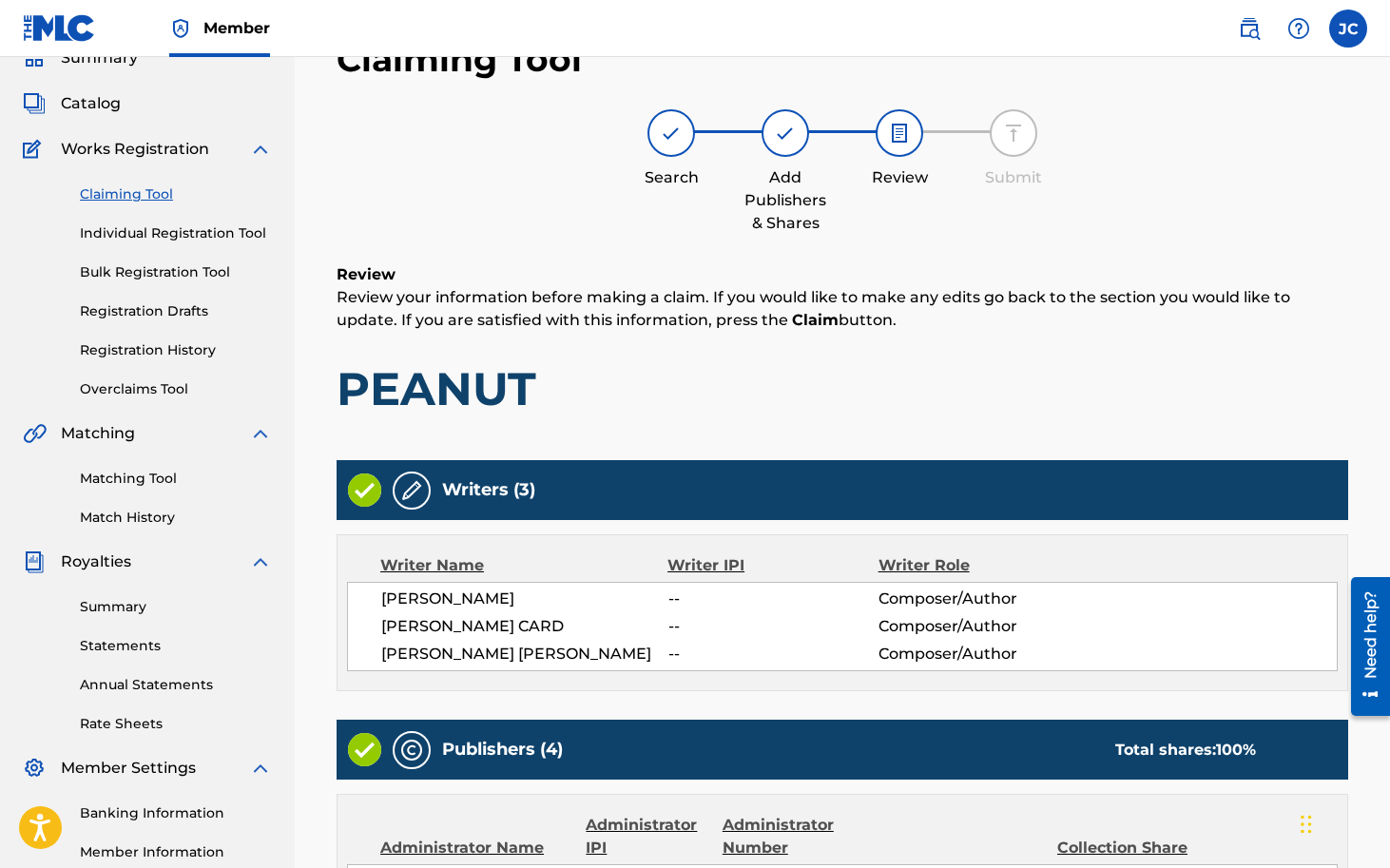
scroll to position [1058, 0]
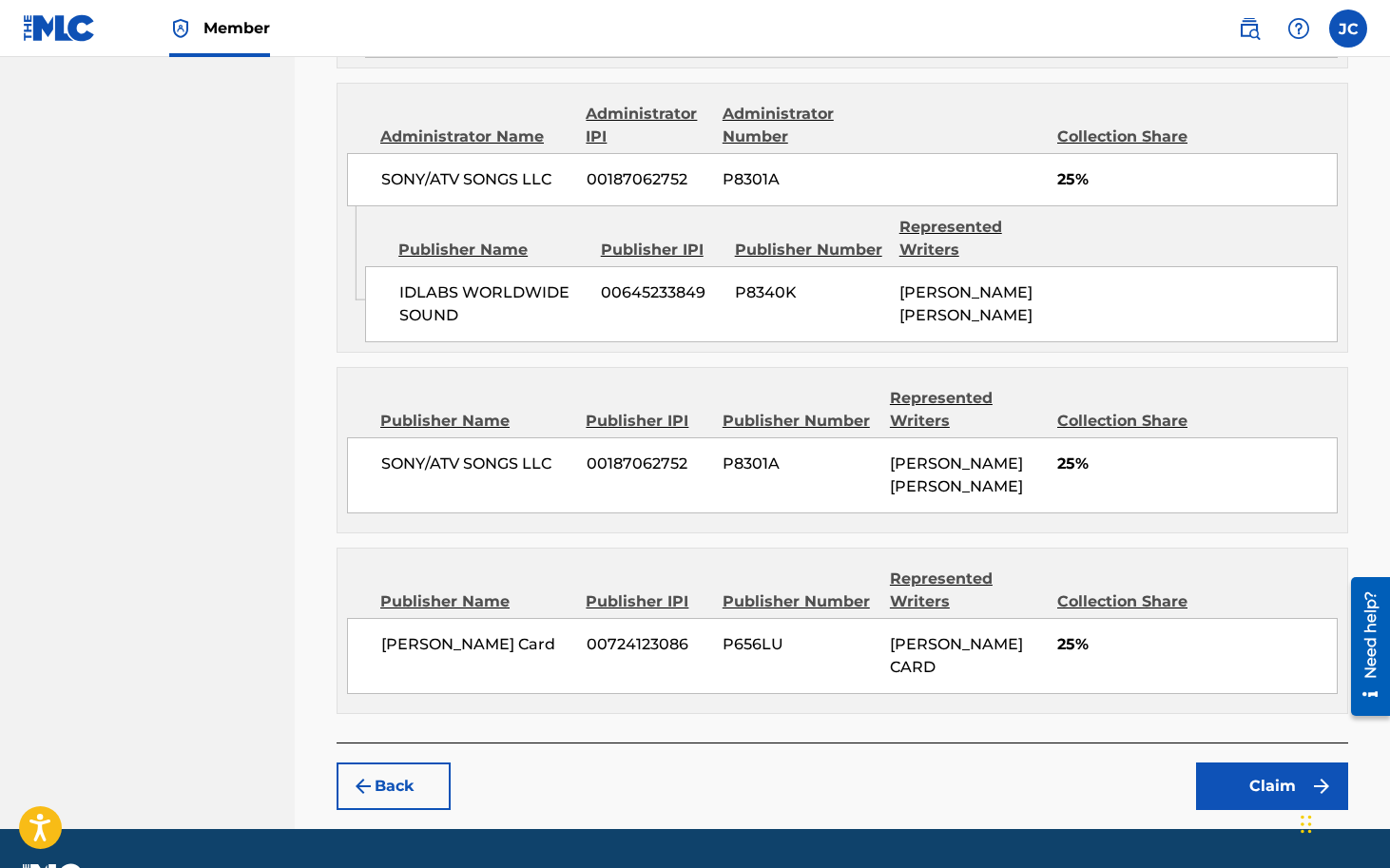
click at [1246, 763] on button "Claim" at bounding box center [1271, 786] width 152 height 47
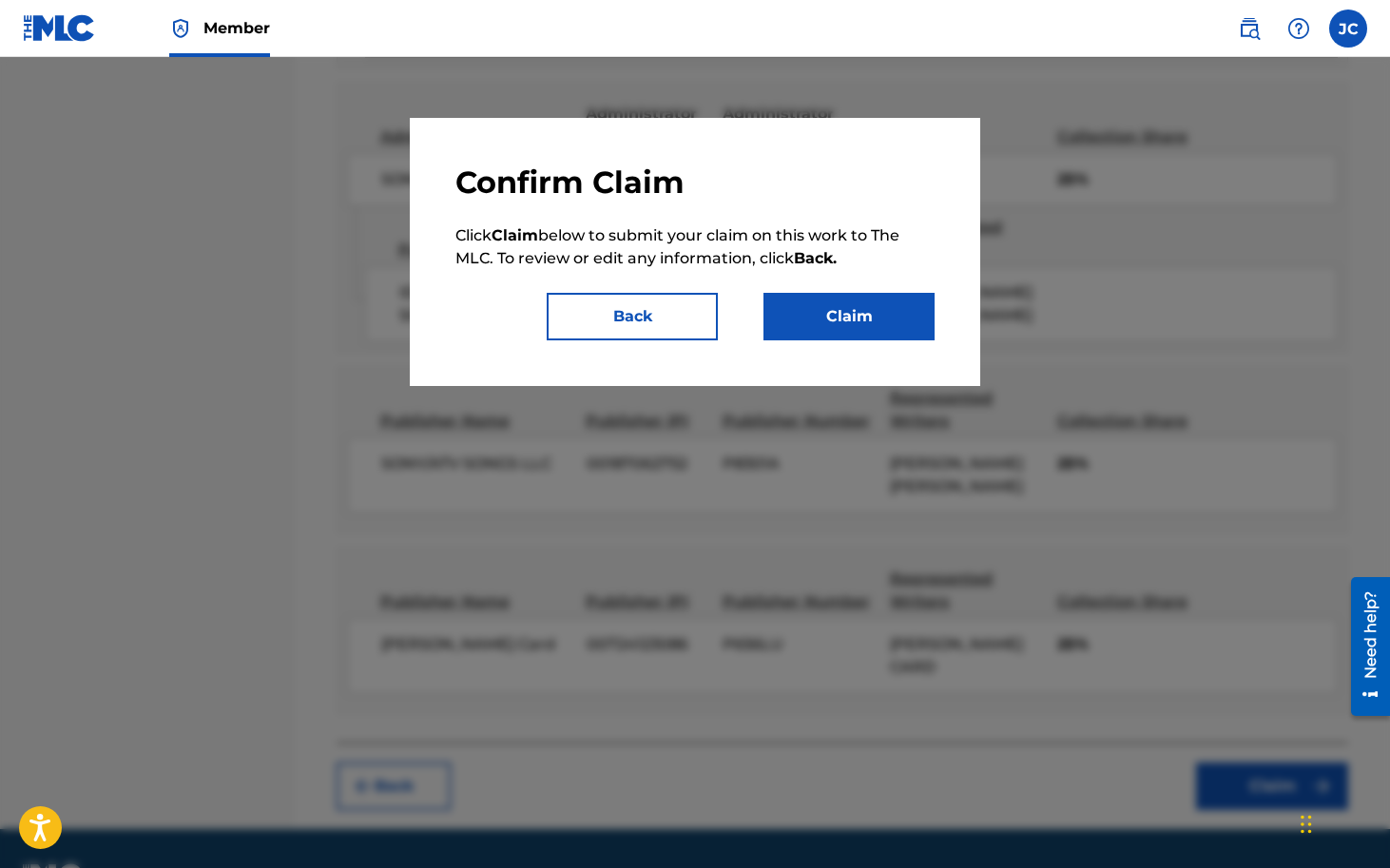
click at [875, 311] on button "Claim" at bounding box center [849, 316] width 171 height 47
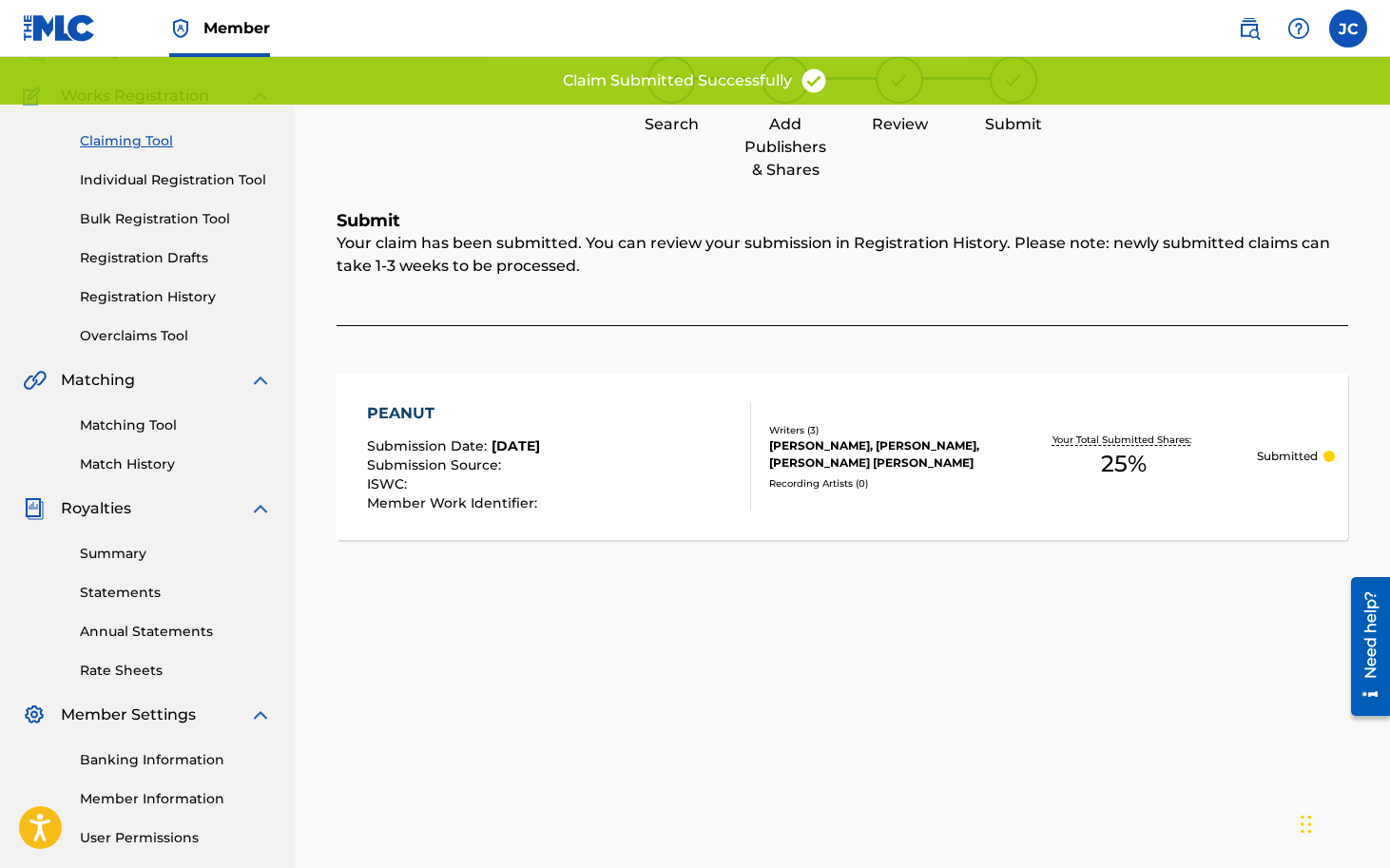
scroll to position [0, 0]
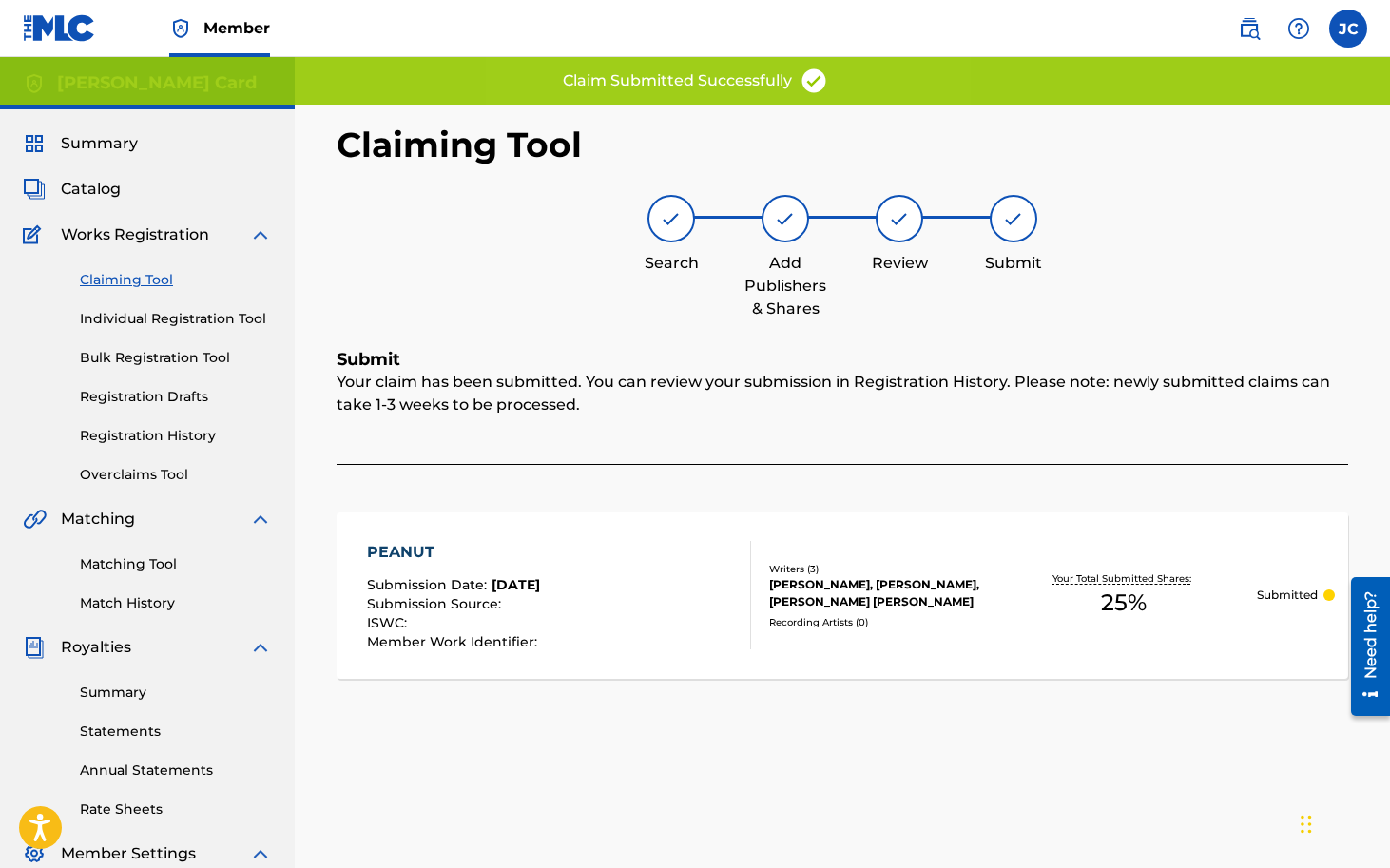
click at [142, 280] on link "Claiming Tool" at bounding box center [176, 279] width 192 height 20
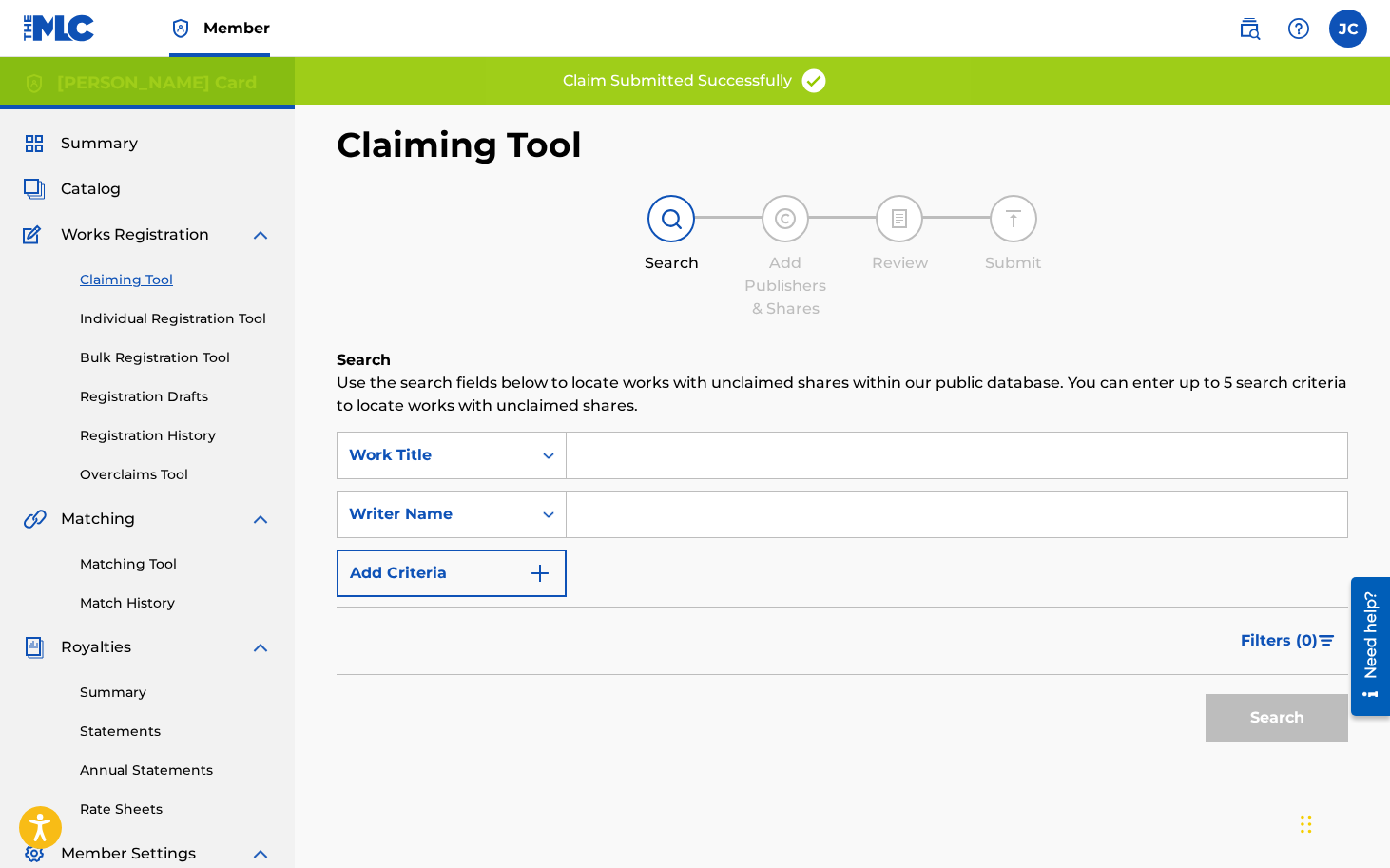
click at [641, 458] on input "Search Form" at bounding box center [957, 455] width 781 height 45
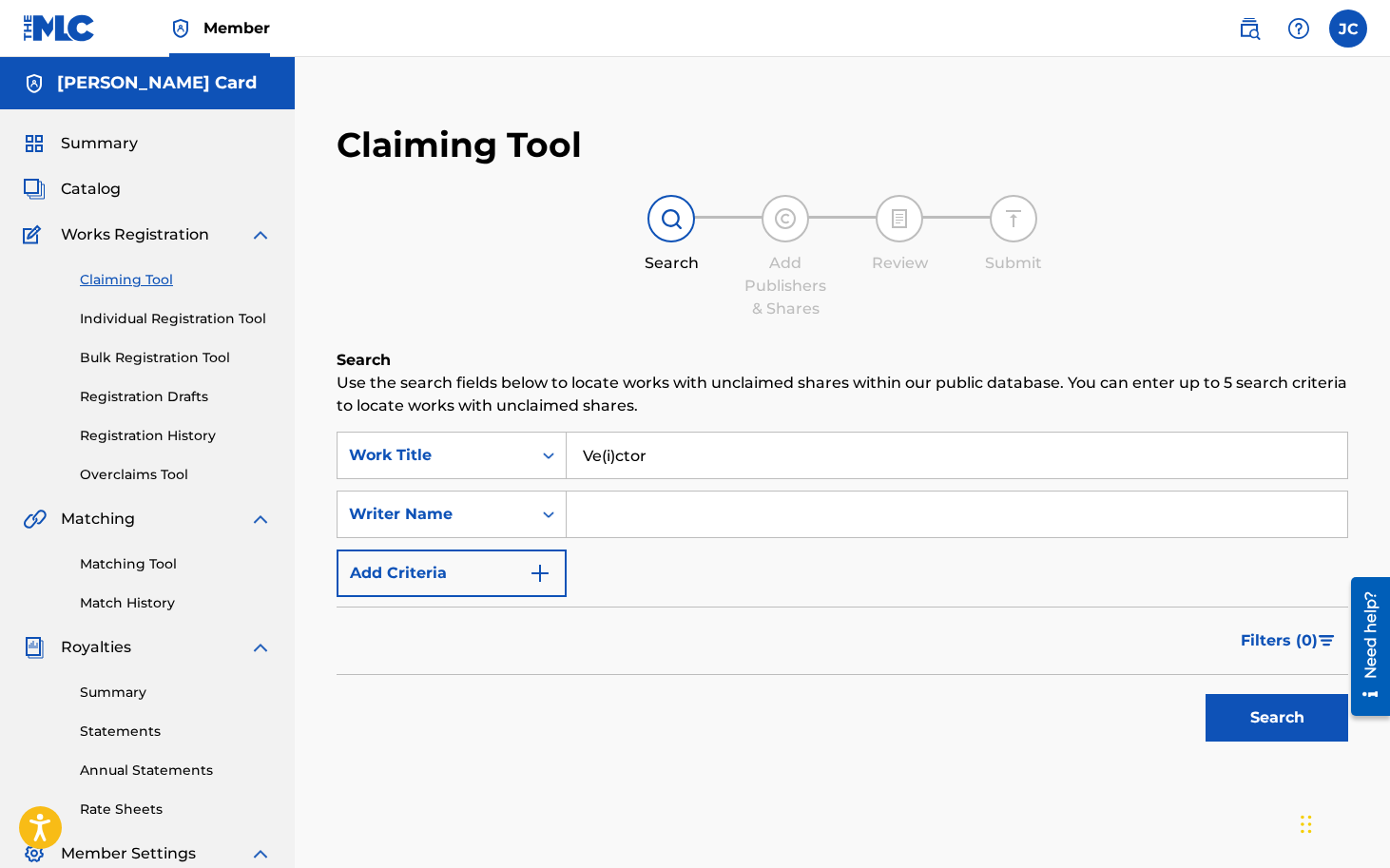
type input "Ve(i)ctor"
click at [1304, 727] on button "Search" at bounding box center [1277, 717] width 143 height 47
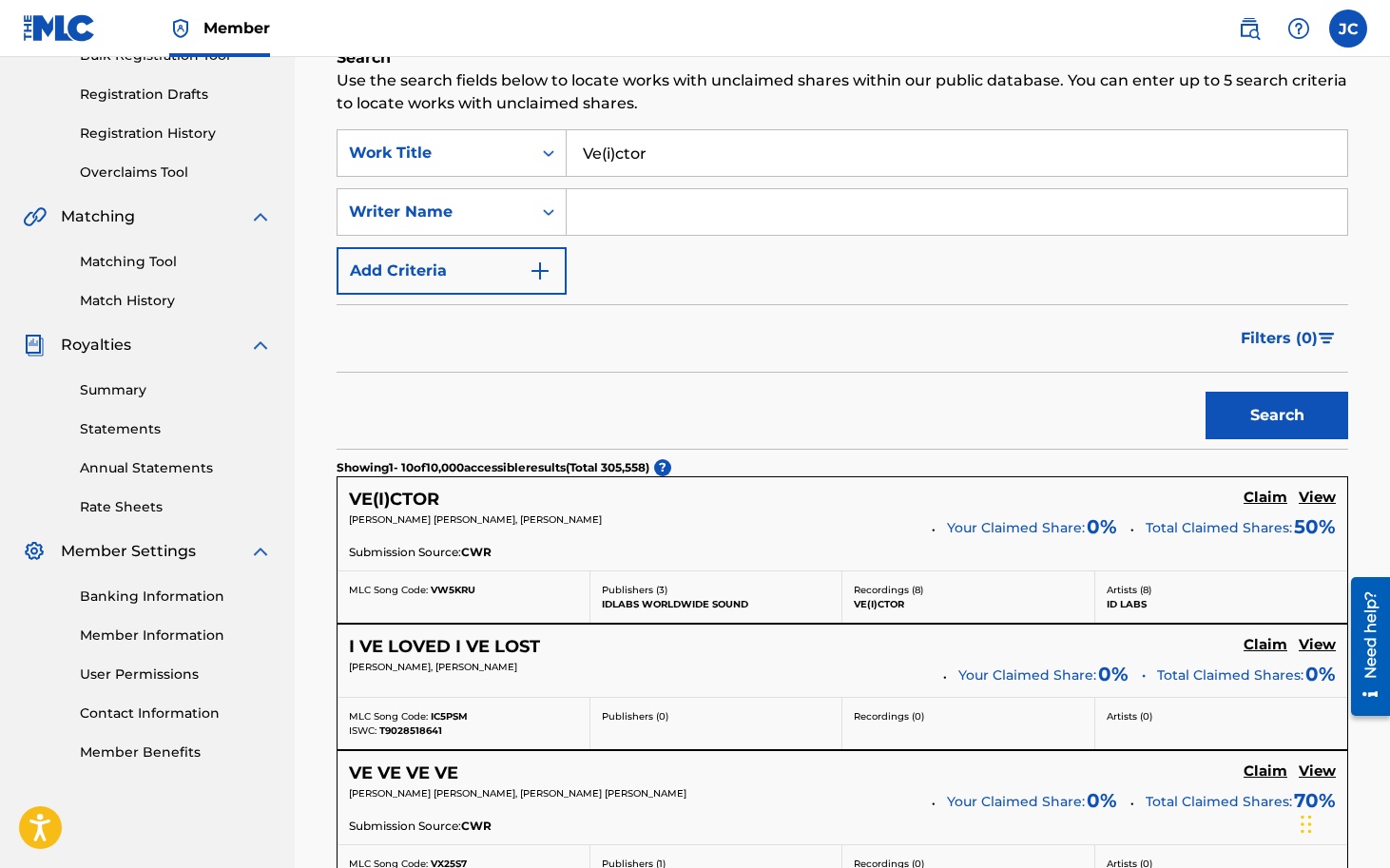
scroll to position [304, 0]
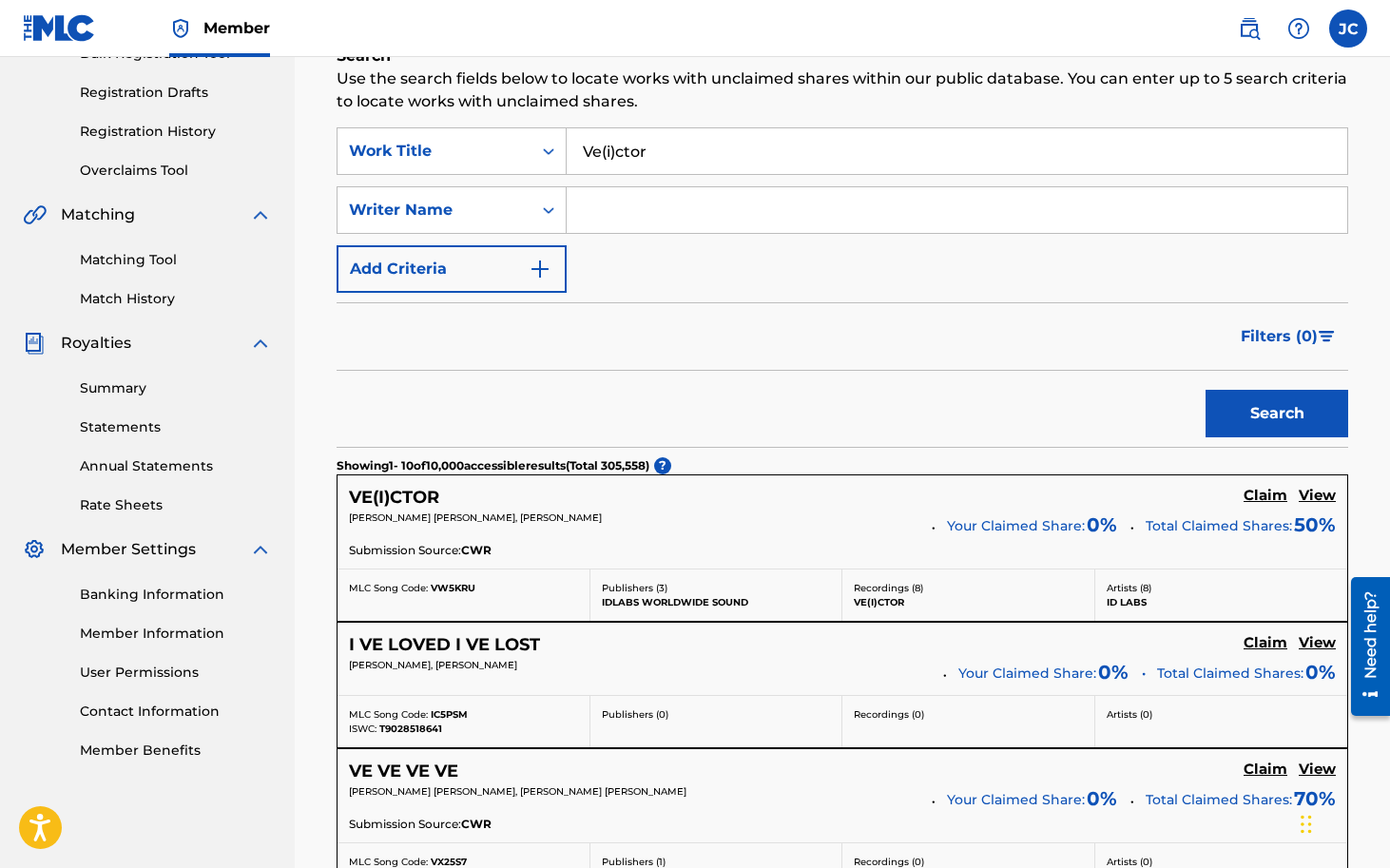
click at [427, 493] on h5 "VE(I)CTOR" at bounding box center [393, 498] width 90 height 22
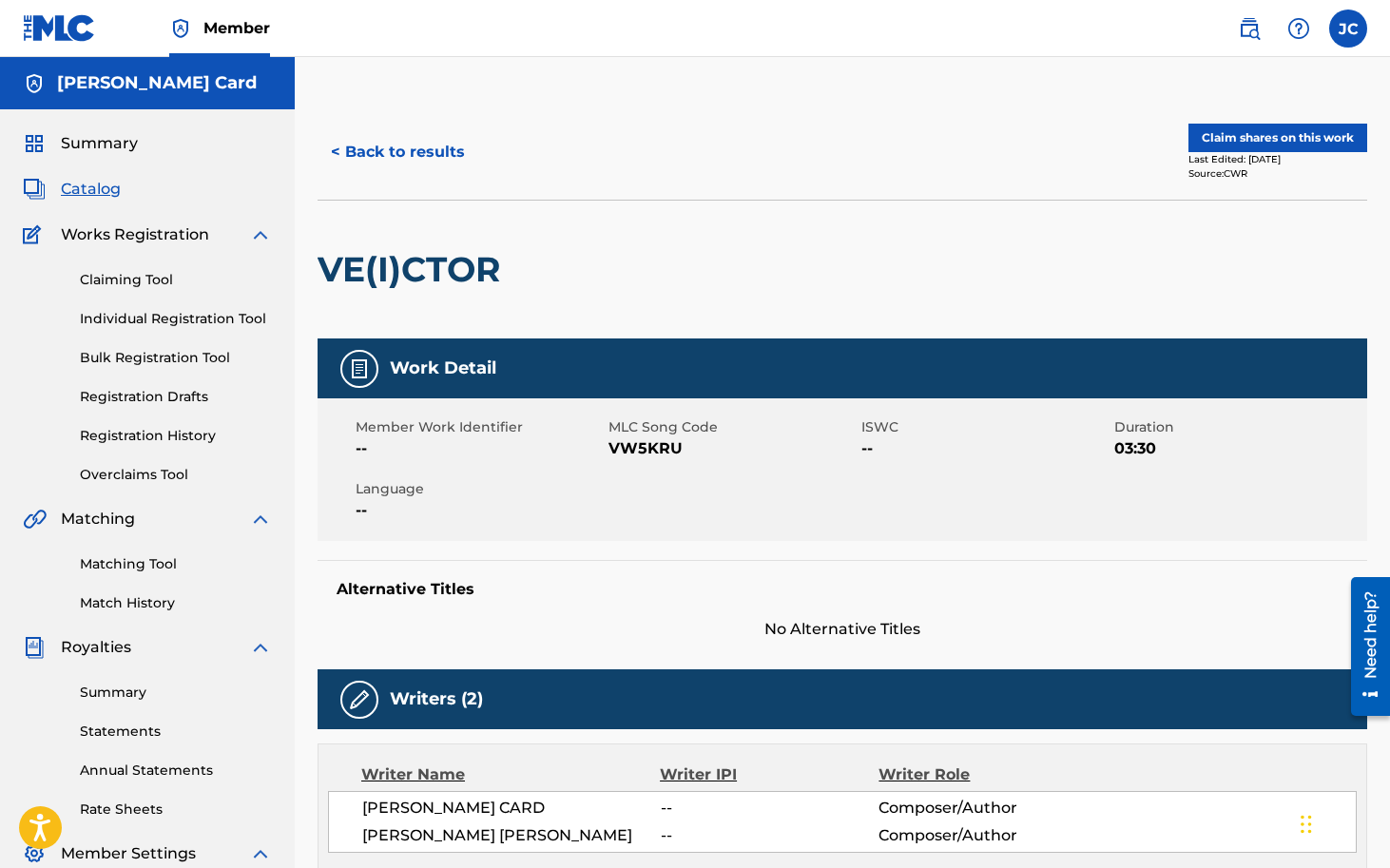
click at [1267, 141] on button "Claim shares on this work" at bounding box center [1277, 138] width 179 height 29
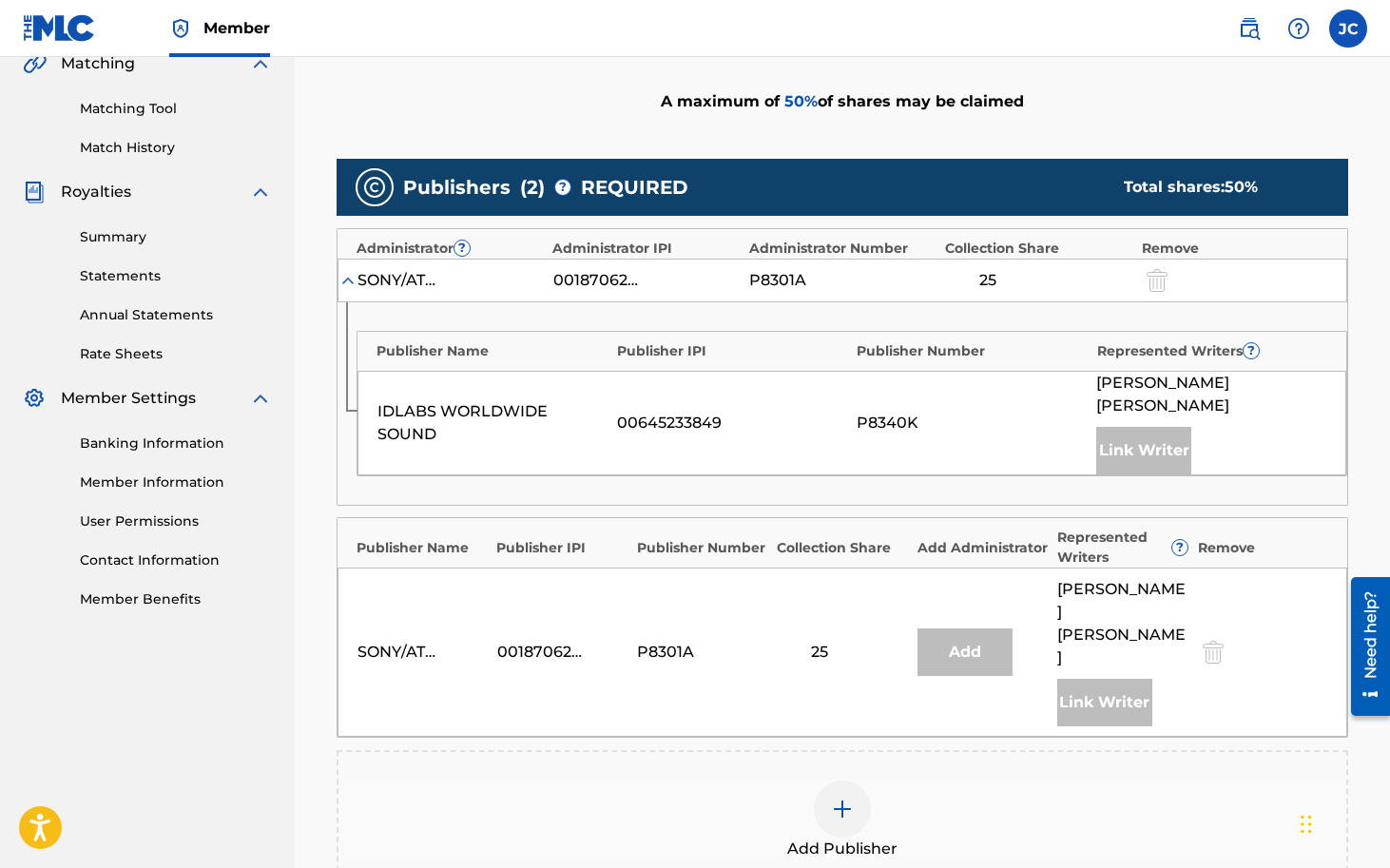
scroll to position [454, 0]
click at [851, 798] on img at bounding box center [843, 810] width 23 height 23
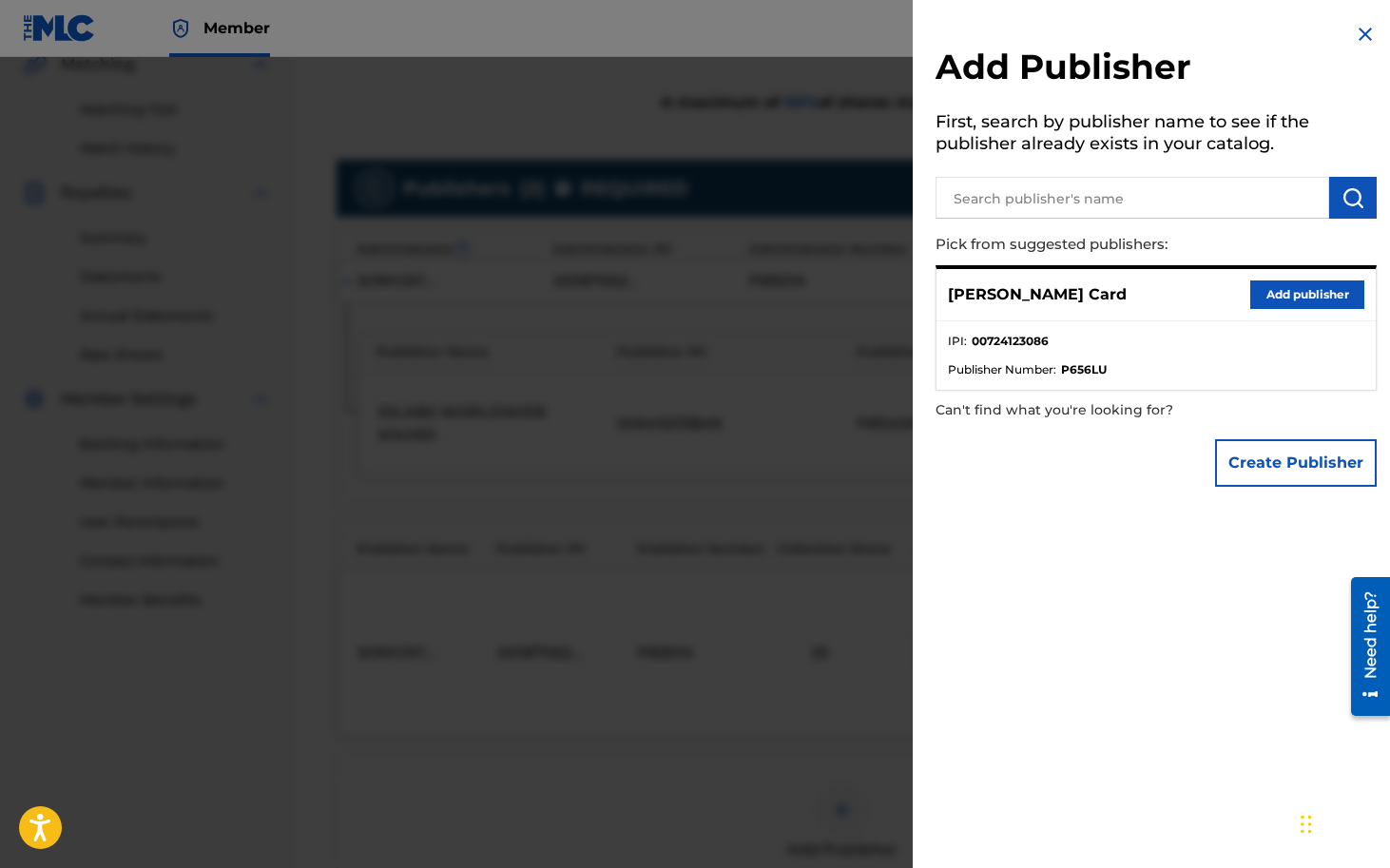
click at [1325, 289] on button "Add publisher" at bounding box center [1307, 295] width 114 height 29
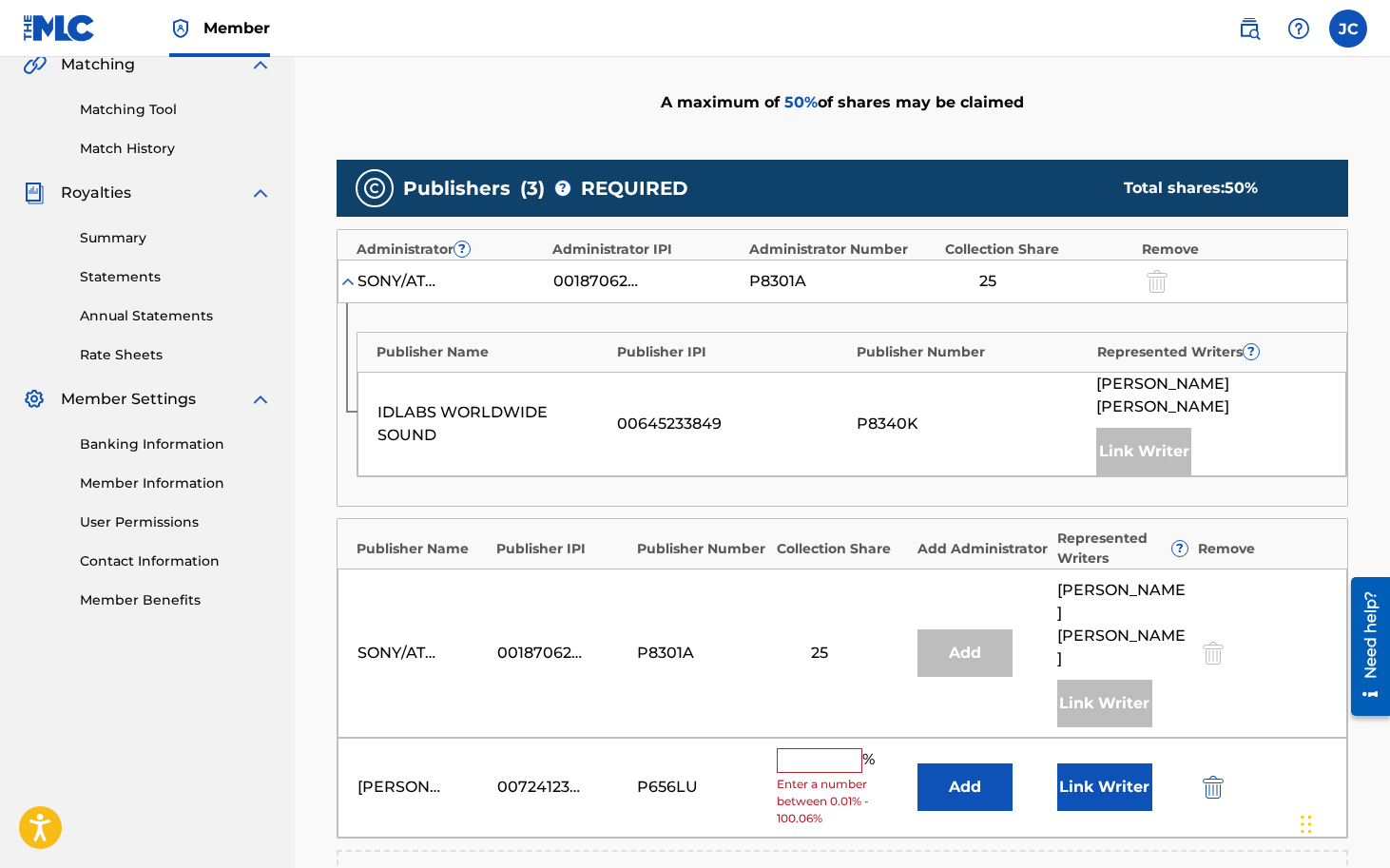
click at [827, 748] on input "text" at bounding box center [820, 761] width 86 height 25
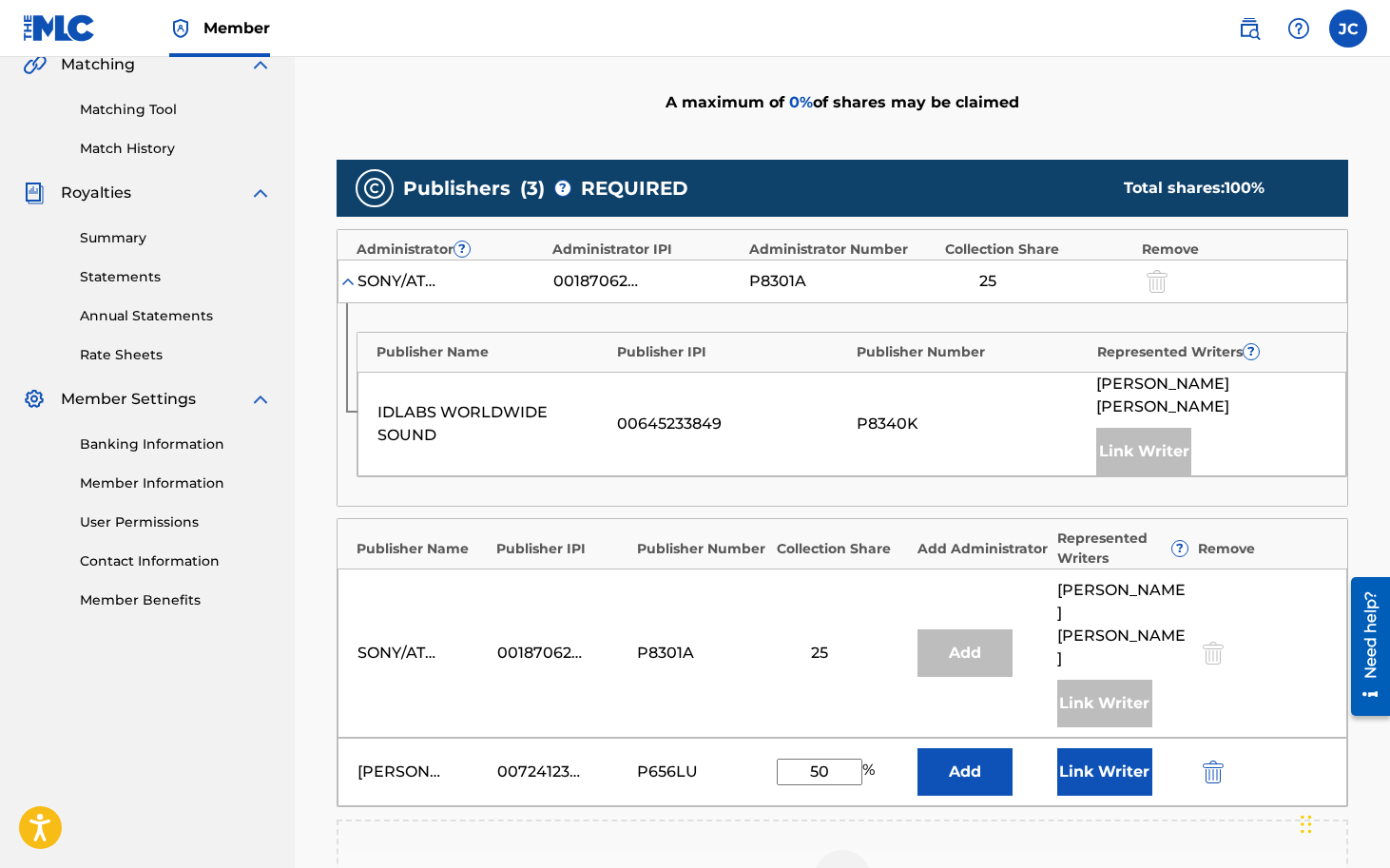
type input "50"
click at [1111, 748] on button "Link Writer" at bounding box center [1105, 771] width 95 height 47
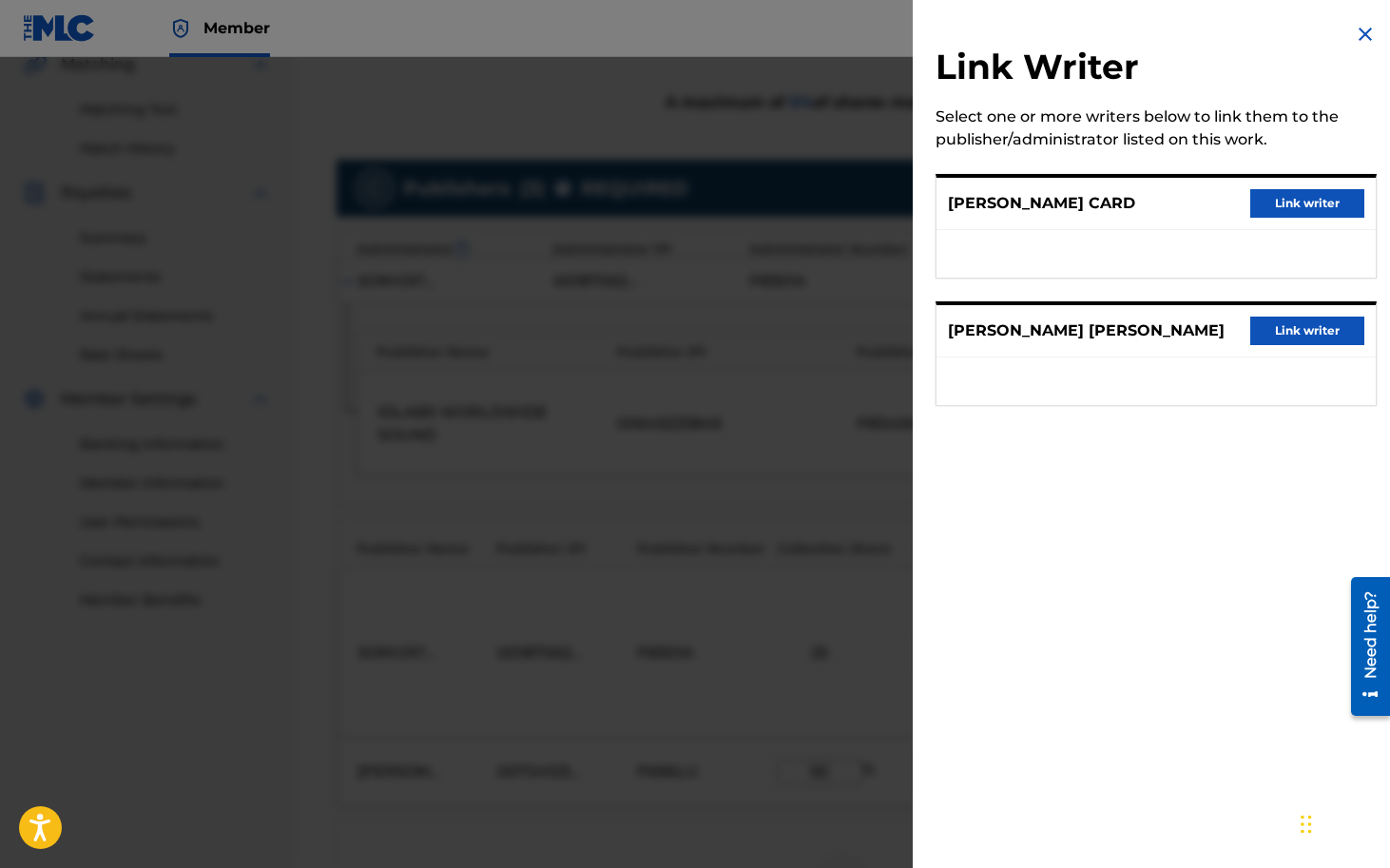
click at [1309, 197] on button "Link writer" at bounding box center [1307, 204] width 114 height 29
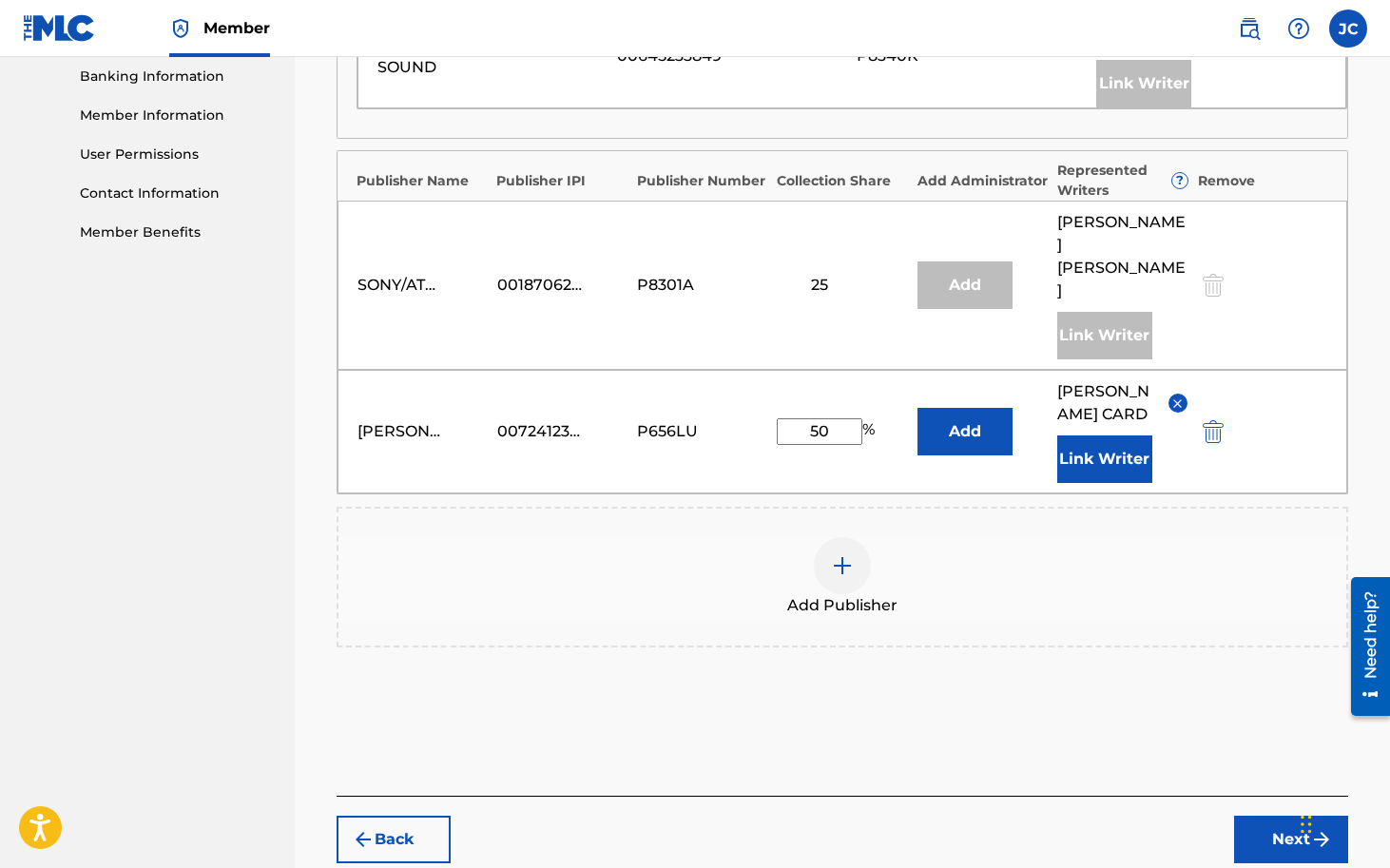
click at [1279, 816] on button "Next" at bounding box center [1291, 839] width 114 height 47
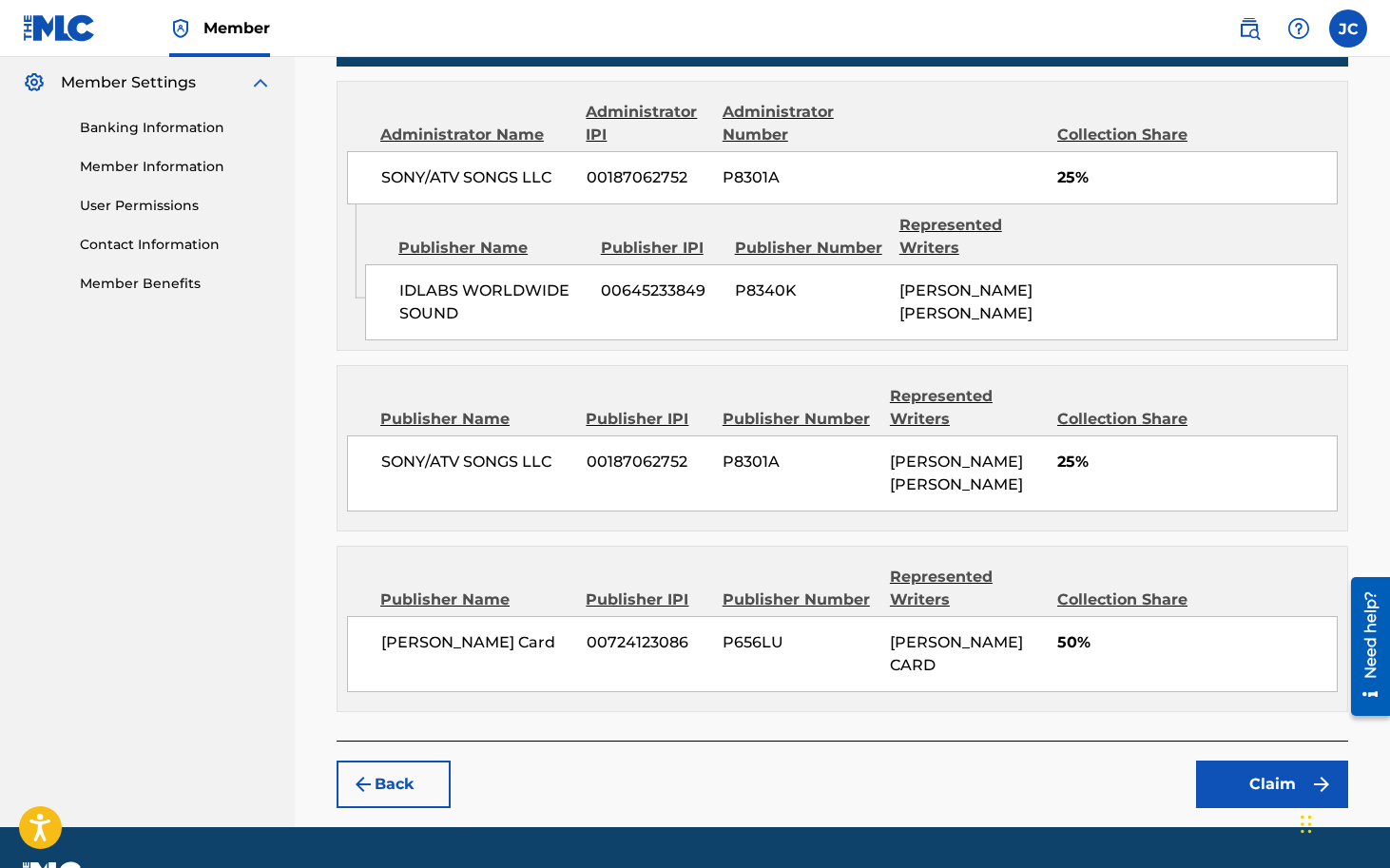
click at [1269, 761] on button "Claim" at bounding box center [1271, 784] width 152 height 47
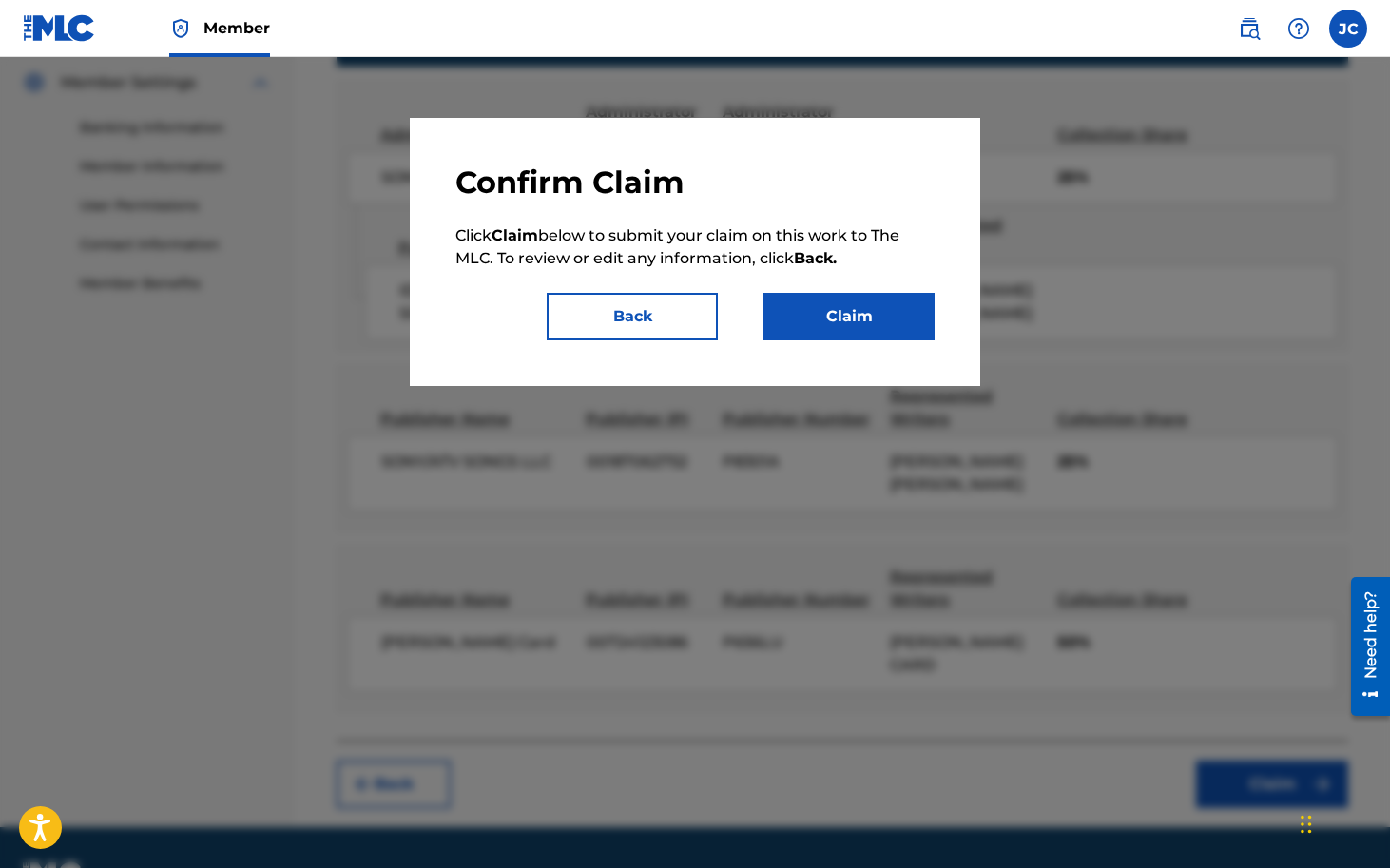
click at [879, 302] on button "Claim" at bounding box center [849, 316] width 171 height 47
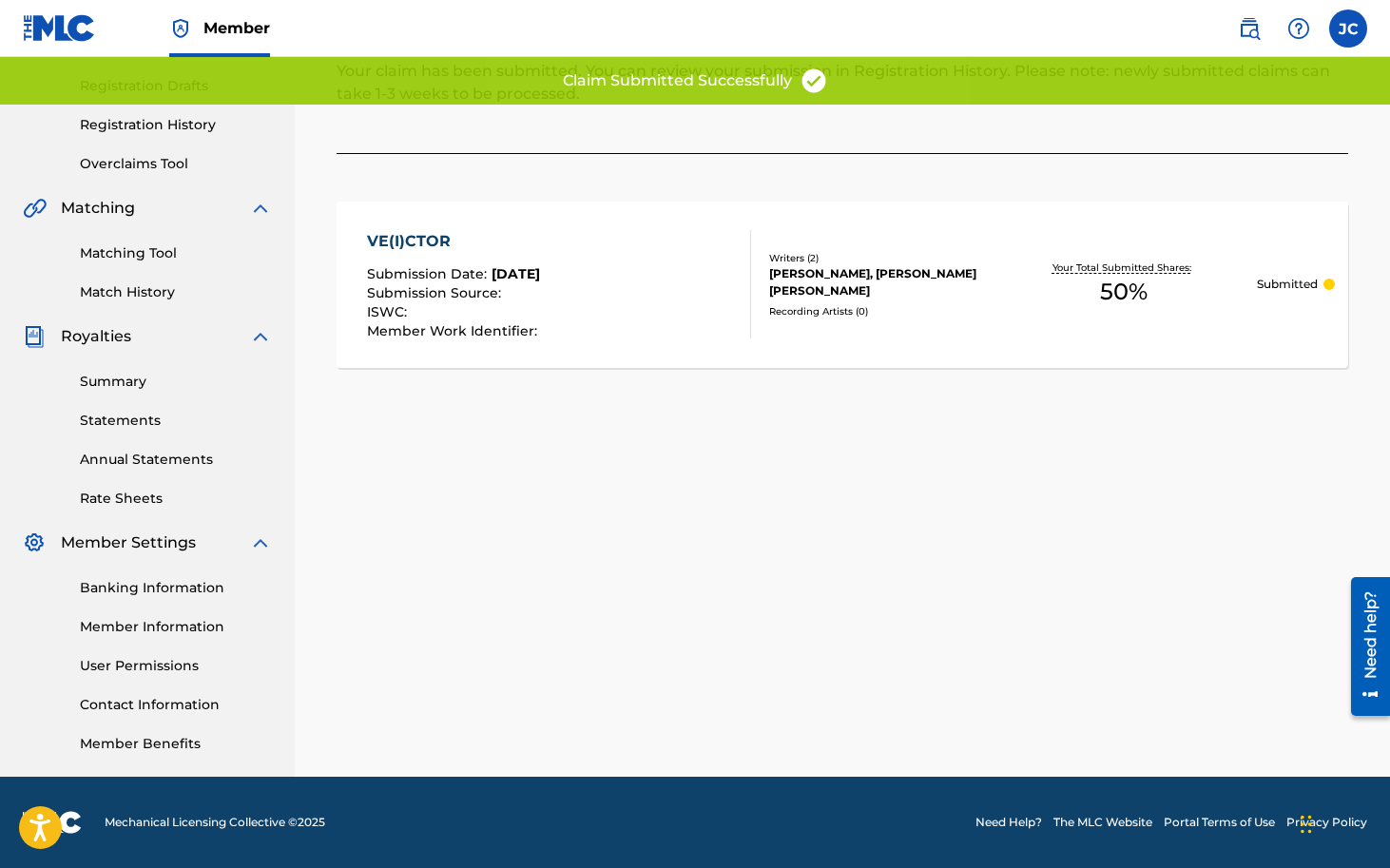
scroll to position [0, 0]
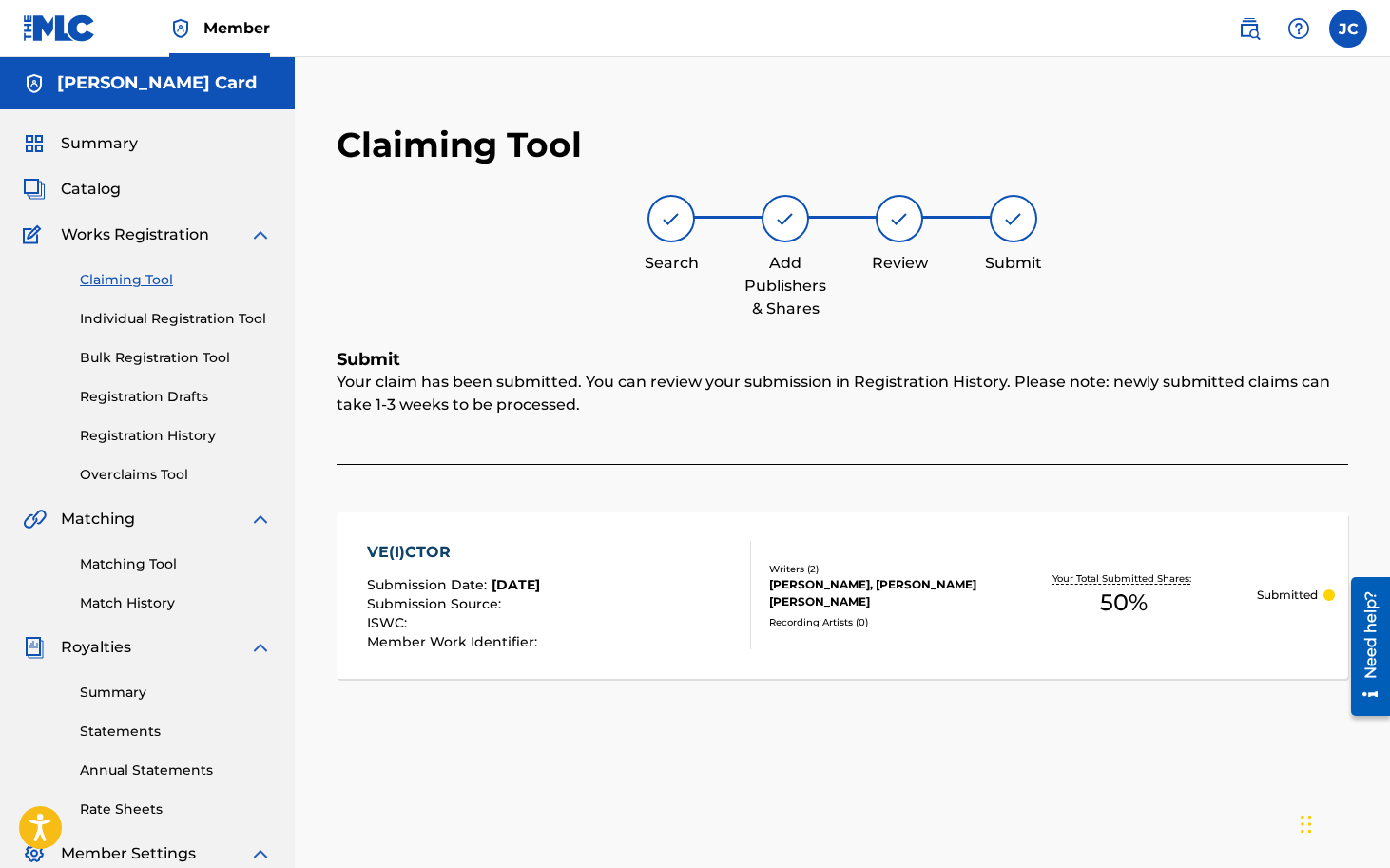
click at [160, 426] on link "Registration History" at bounding box center [176, 436] width 192 height 20
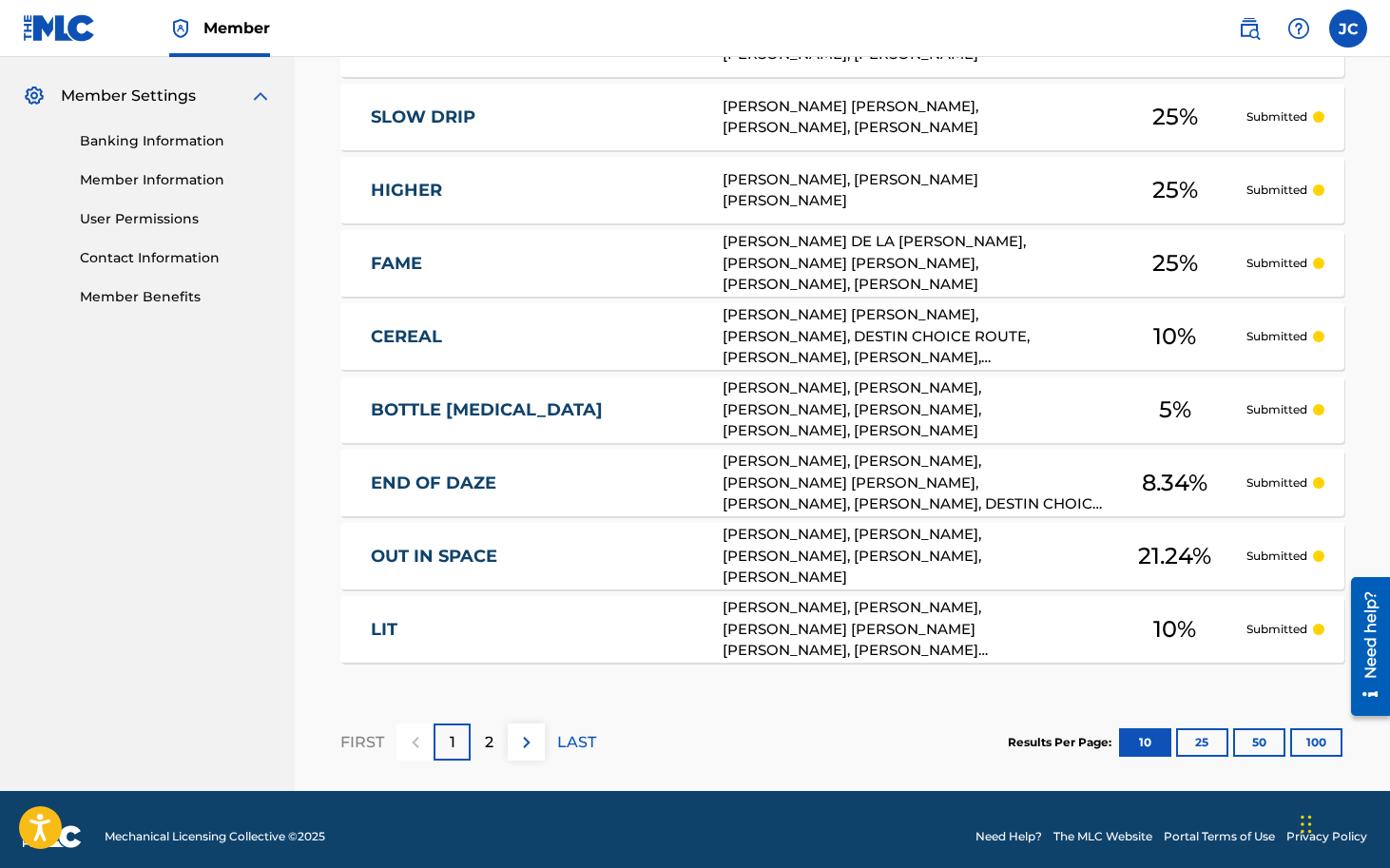
scroll to position [772, 0]
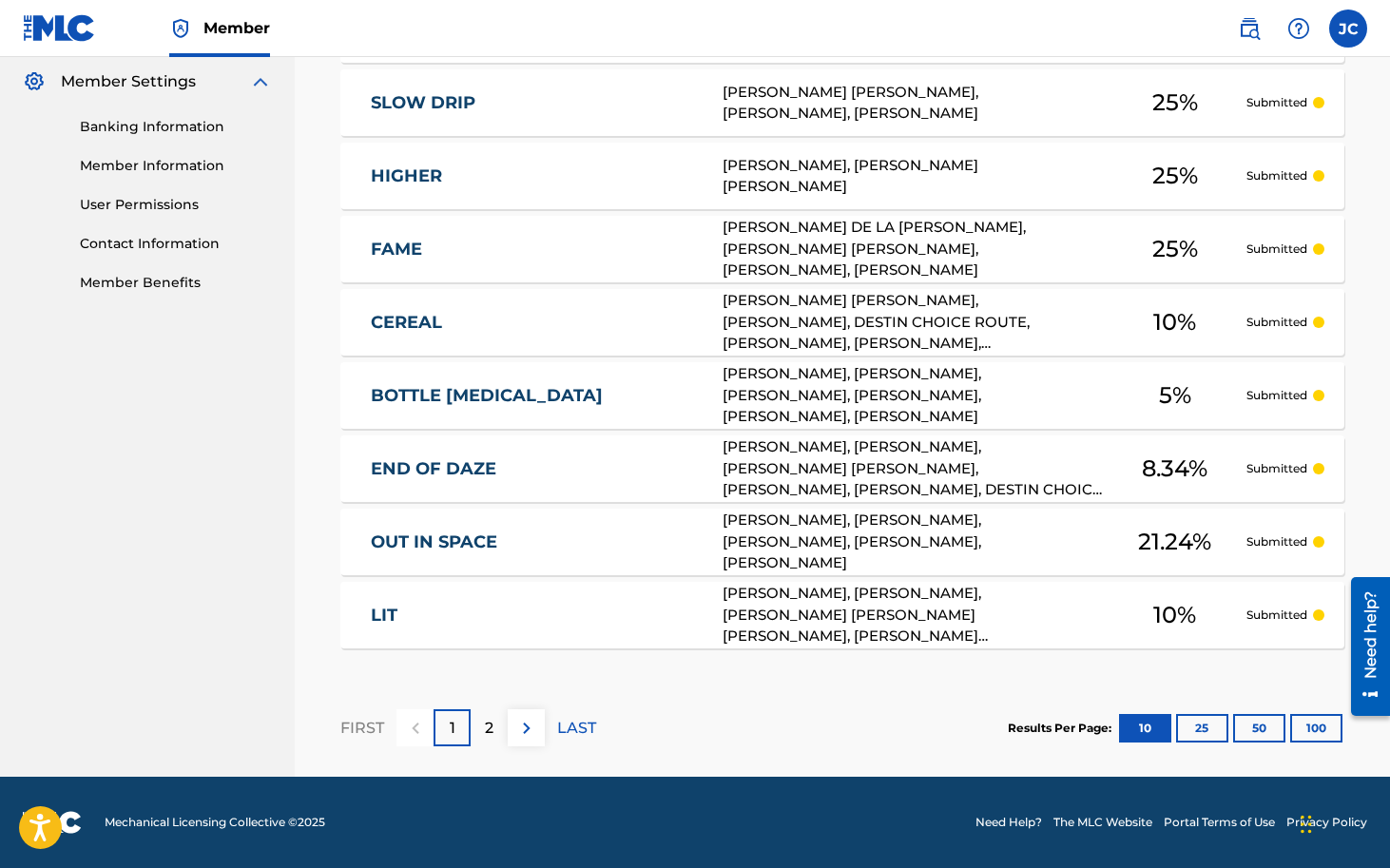
click at [492, 724] on p "2" at bounding box center [489, 729] width 9 height 23
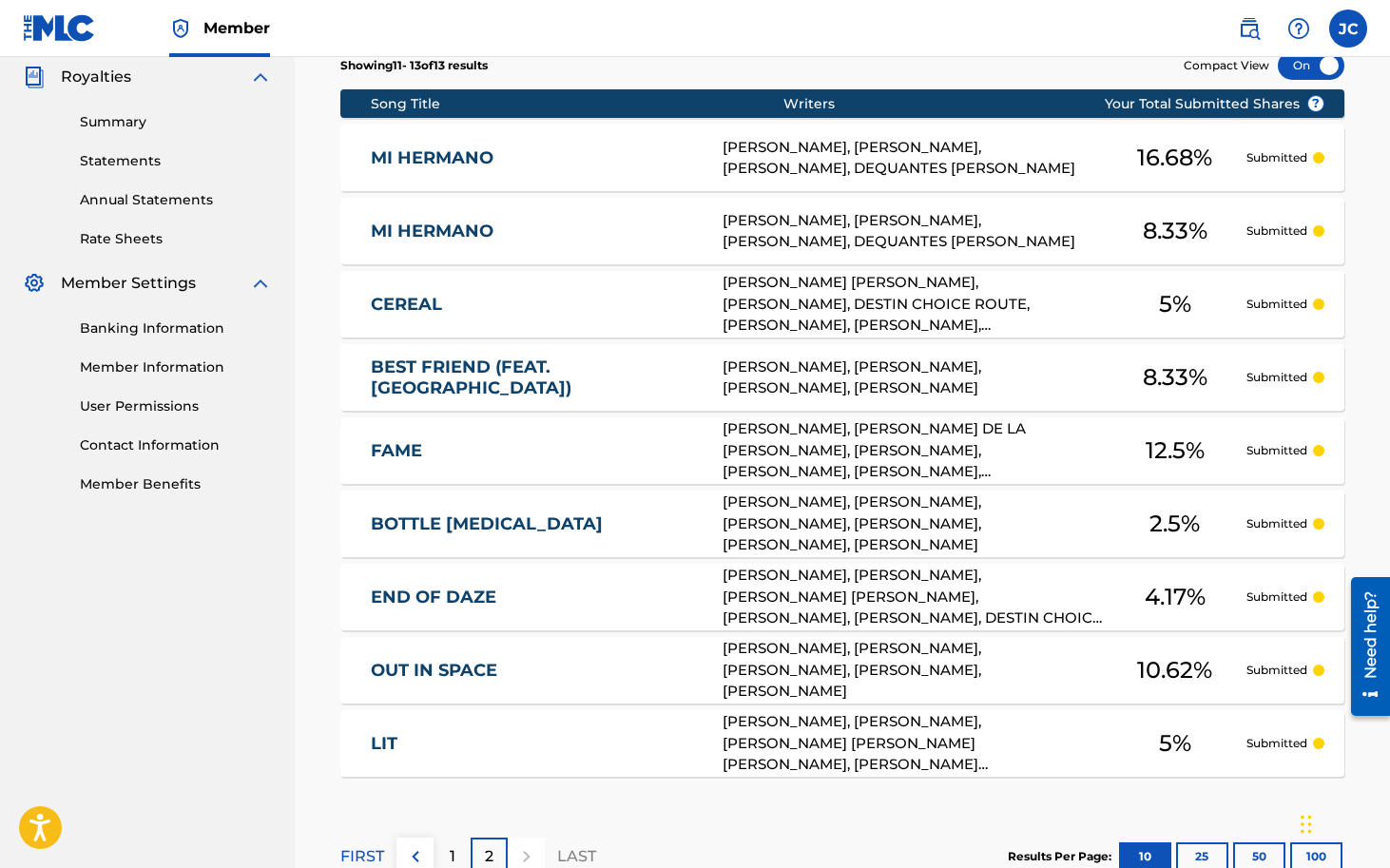
scroll to position [572, 0]
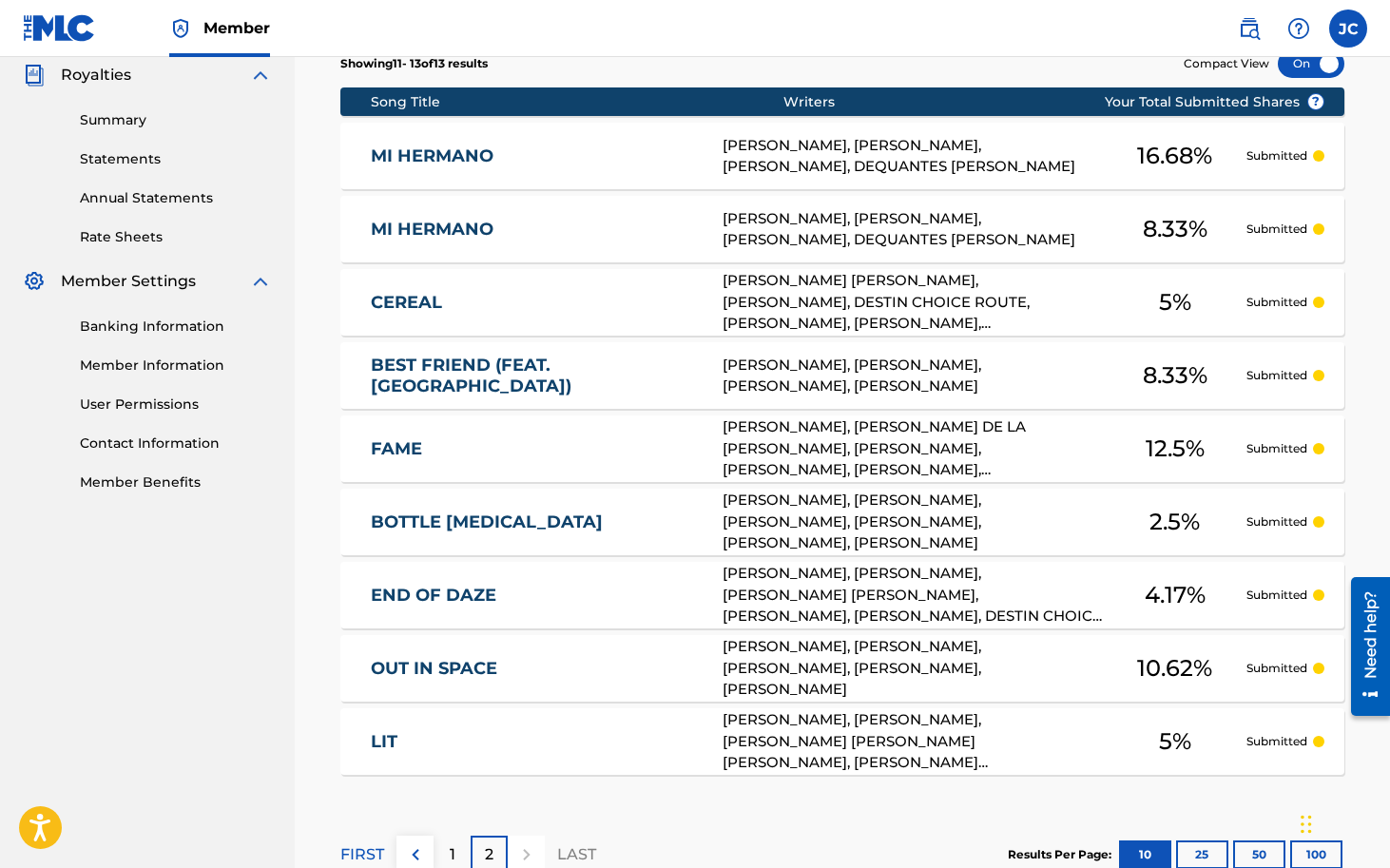
click at [458, 854] on div "1" at bounding box center [452, 854] width 37 height 37
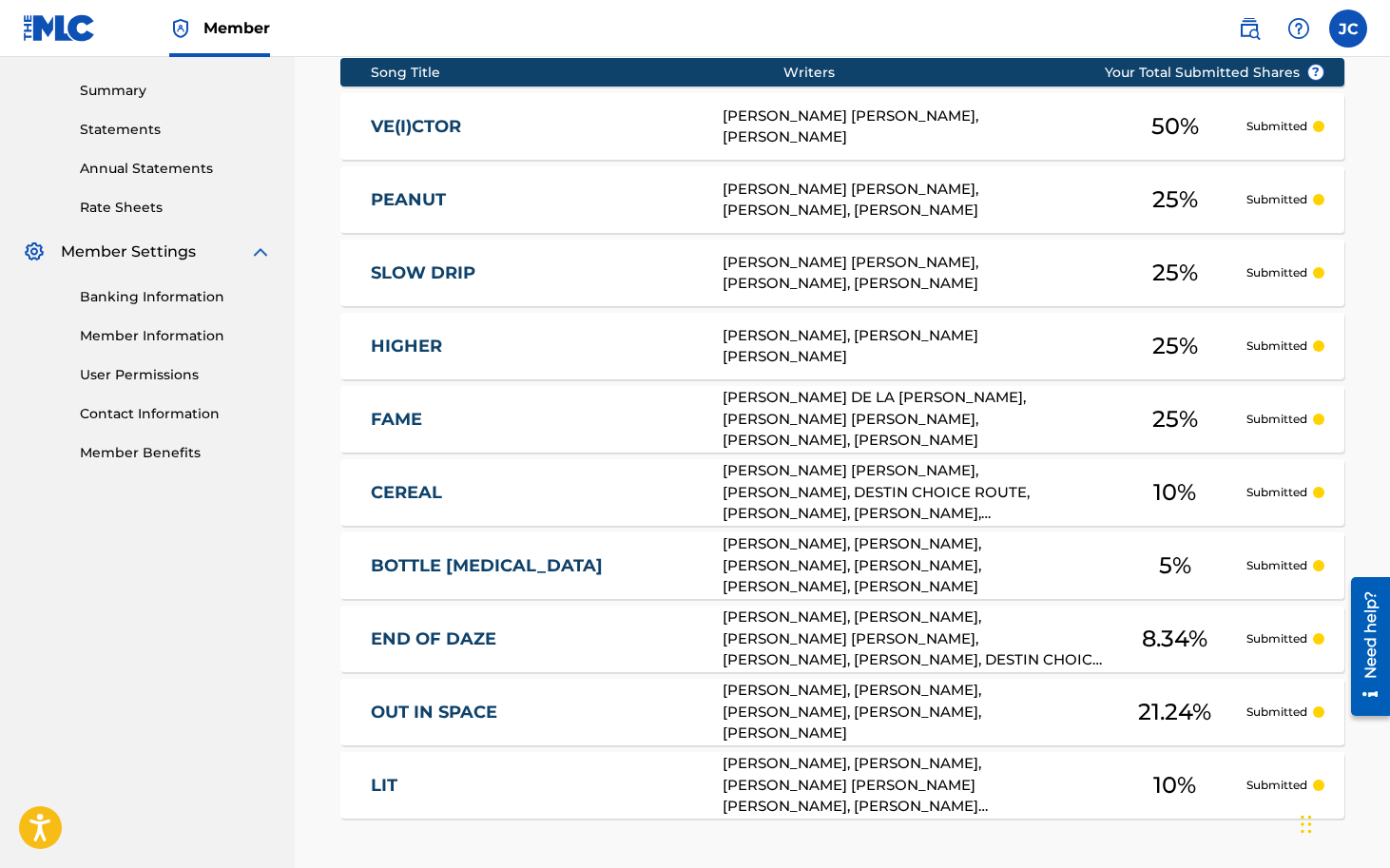
scroll to position [592, 0]
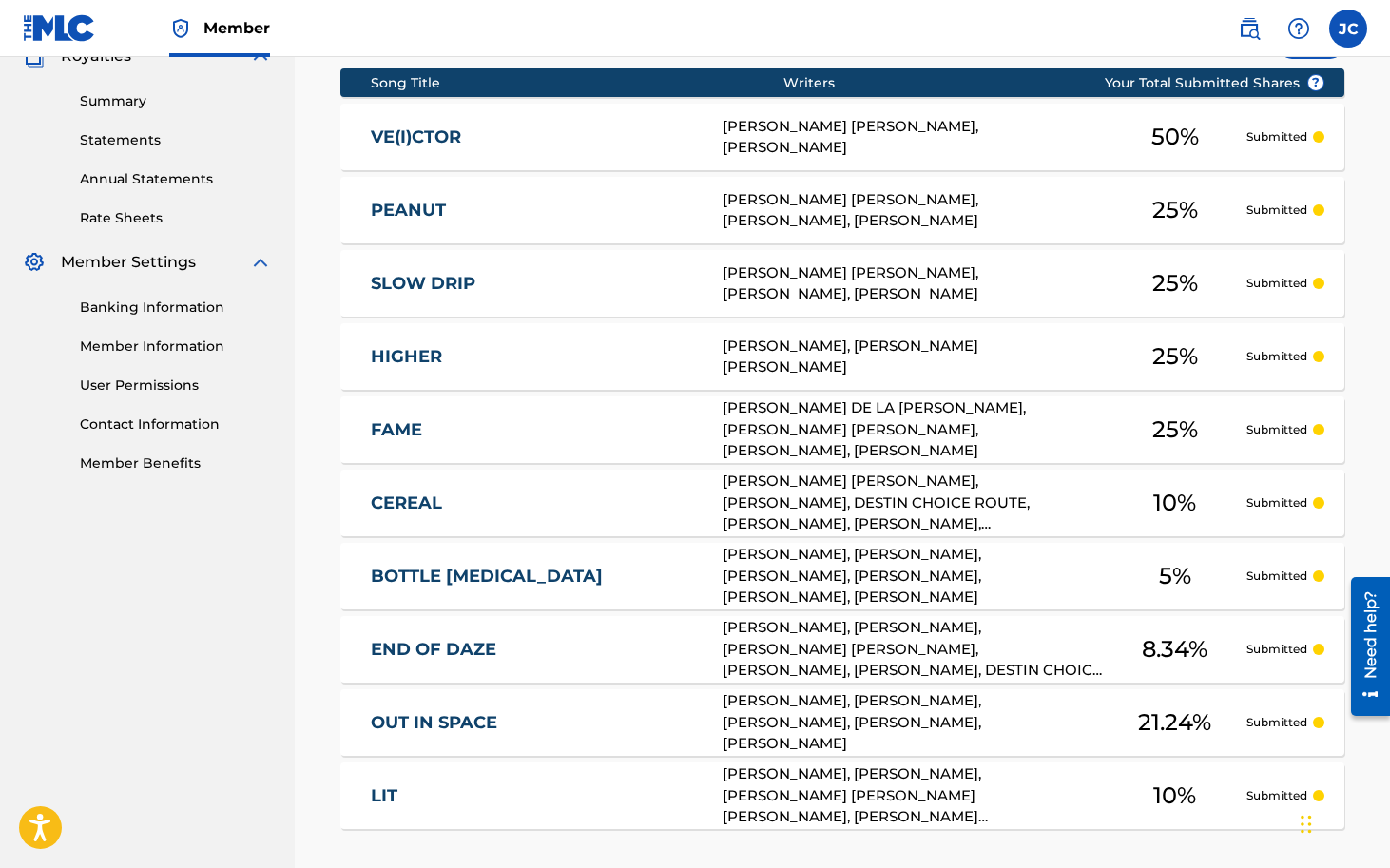
click at [744, 350] on div "[PERSON_NAME], [PERSON_NAME] [PERSON_NAME]" at bounding box center [913, 357] width 381 height 43
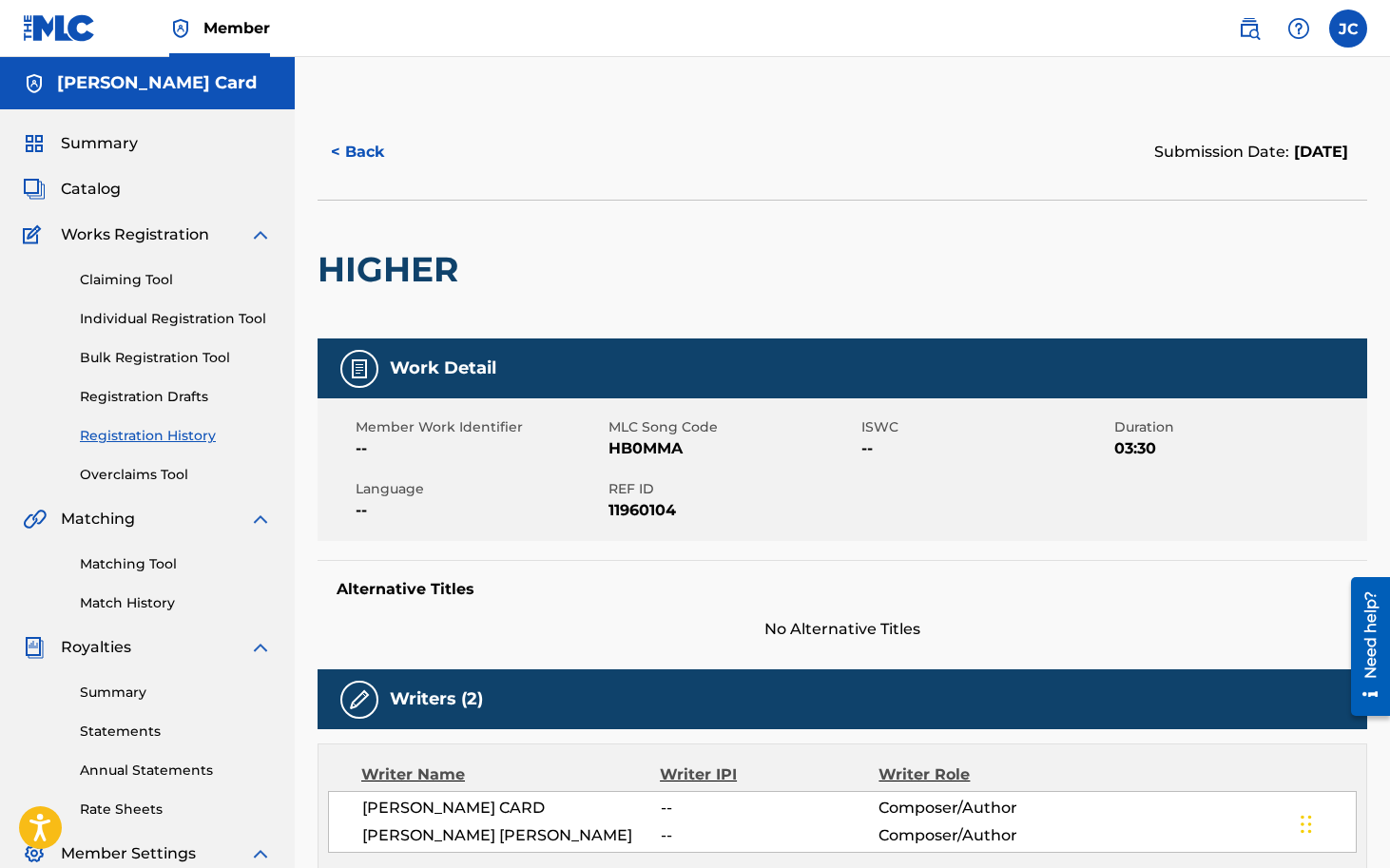
click at [142, 483] on link "Overclaims Tool" at bounding box center [176, 475] width 192 height 20
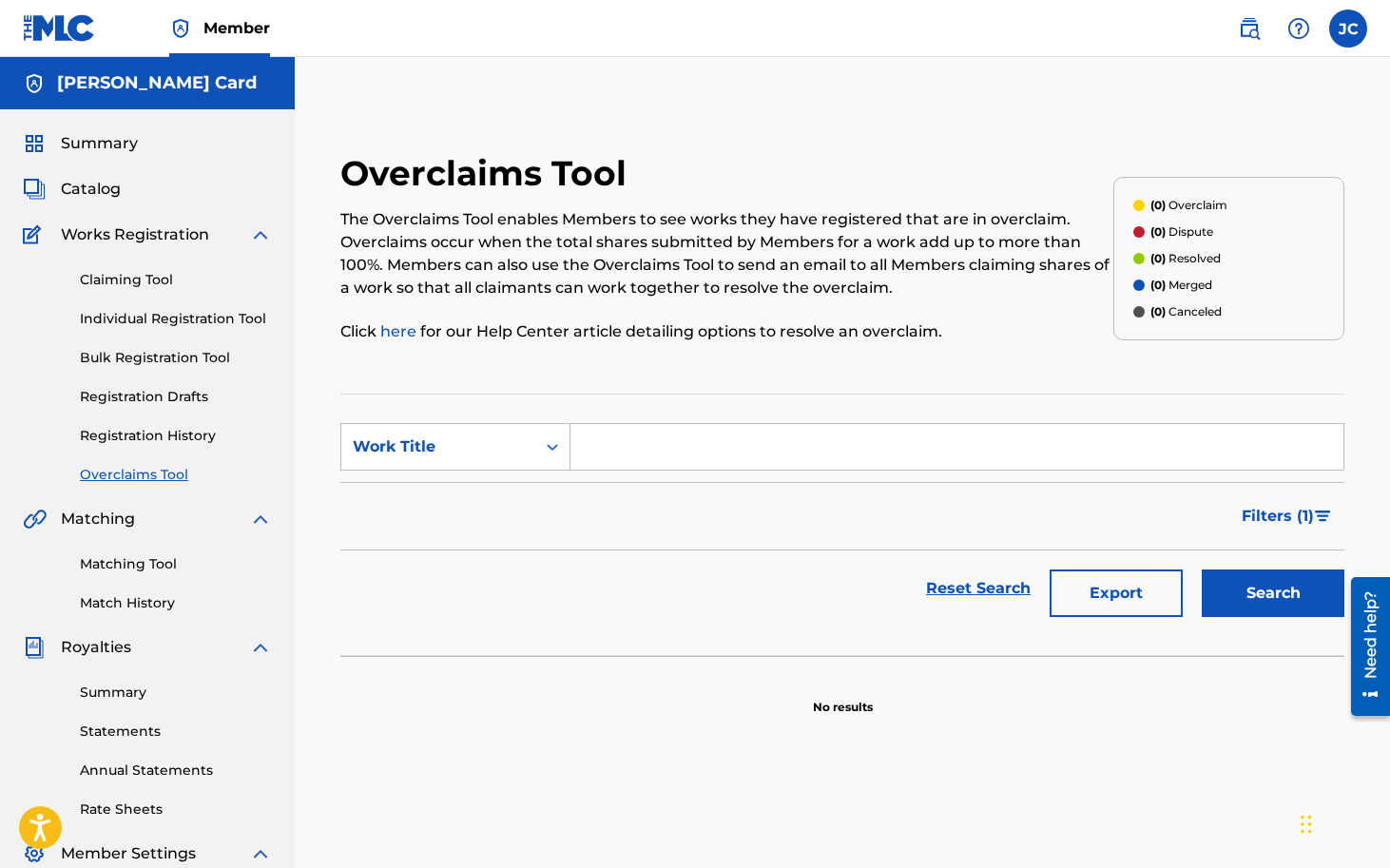
click at [158, 279] on link "Claiming Tool" at bounding box center [176, 279] width 192 height 20
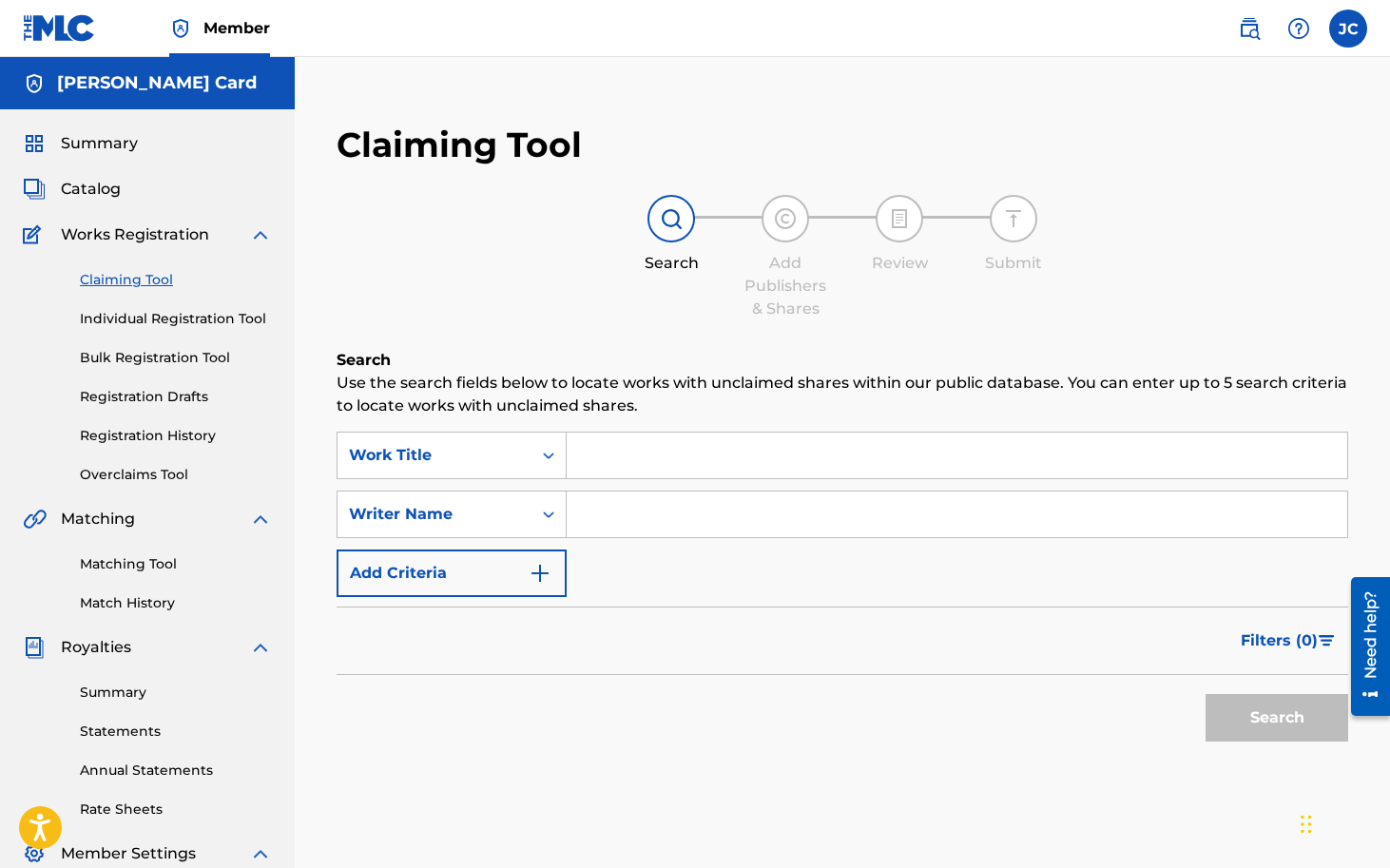
click at [200, 316] on link "Individual Registration Tool" at bounding box center [176, 319] width 192 height 20
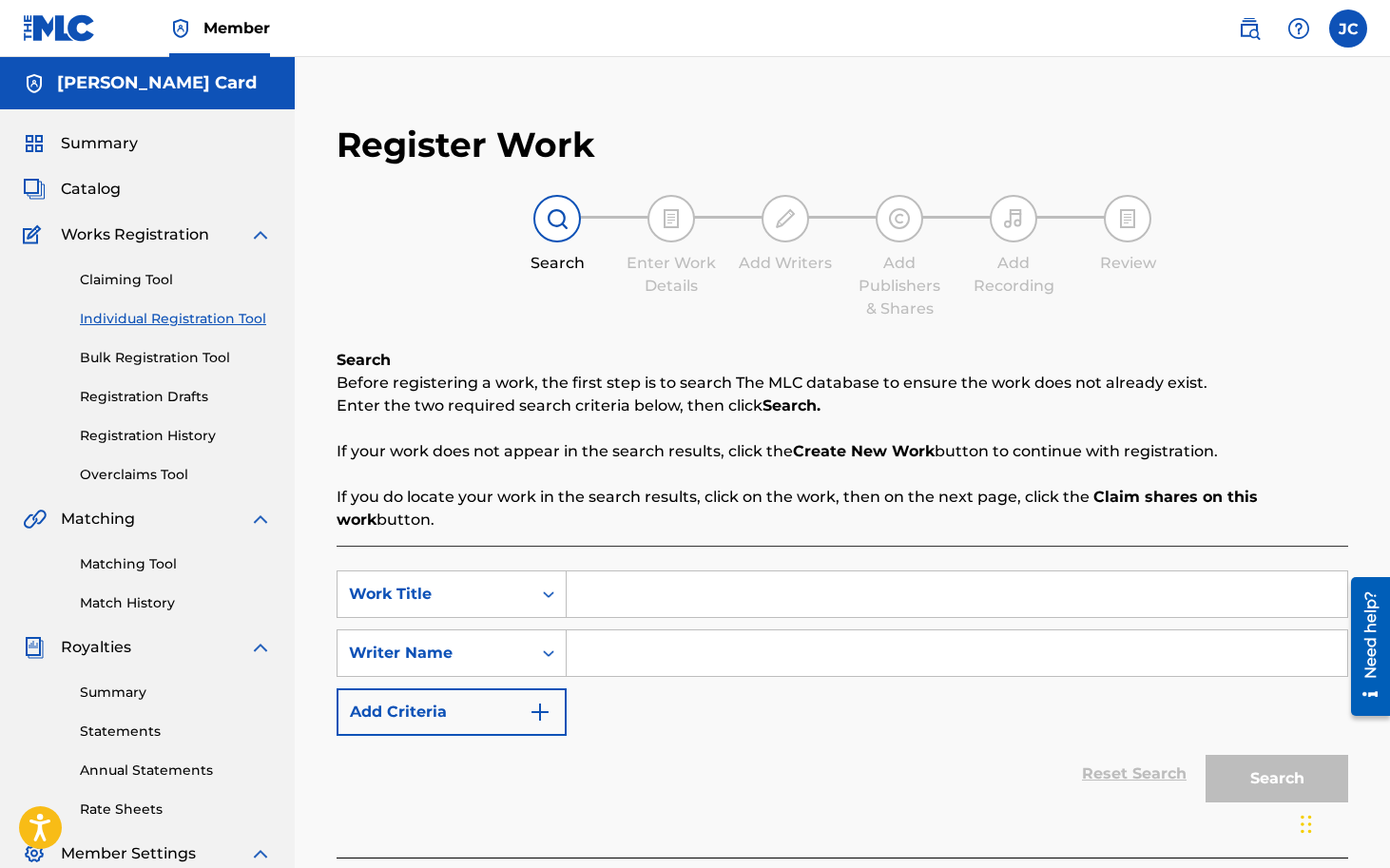
click at [183, 366] on link "Bulk Registration Tool" at bounding box center [176, 358] width 192 height 20
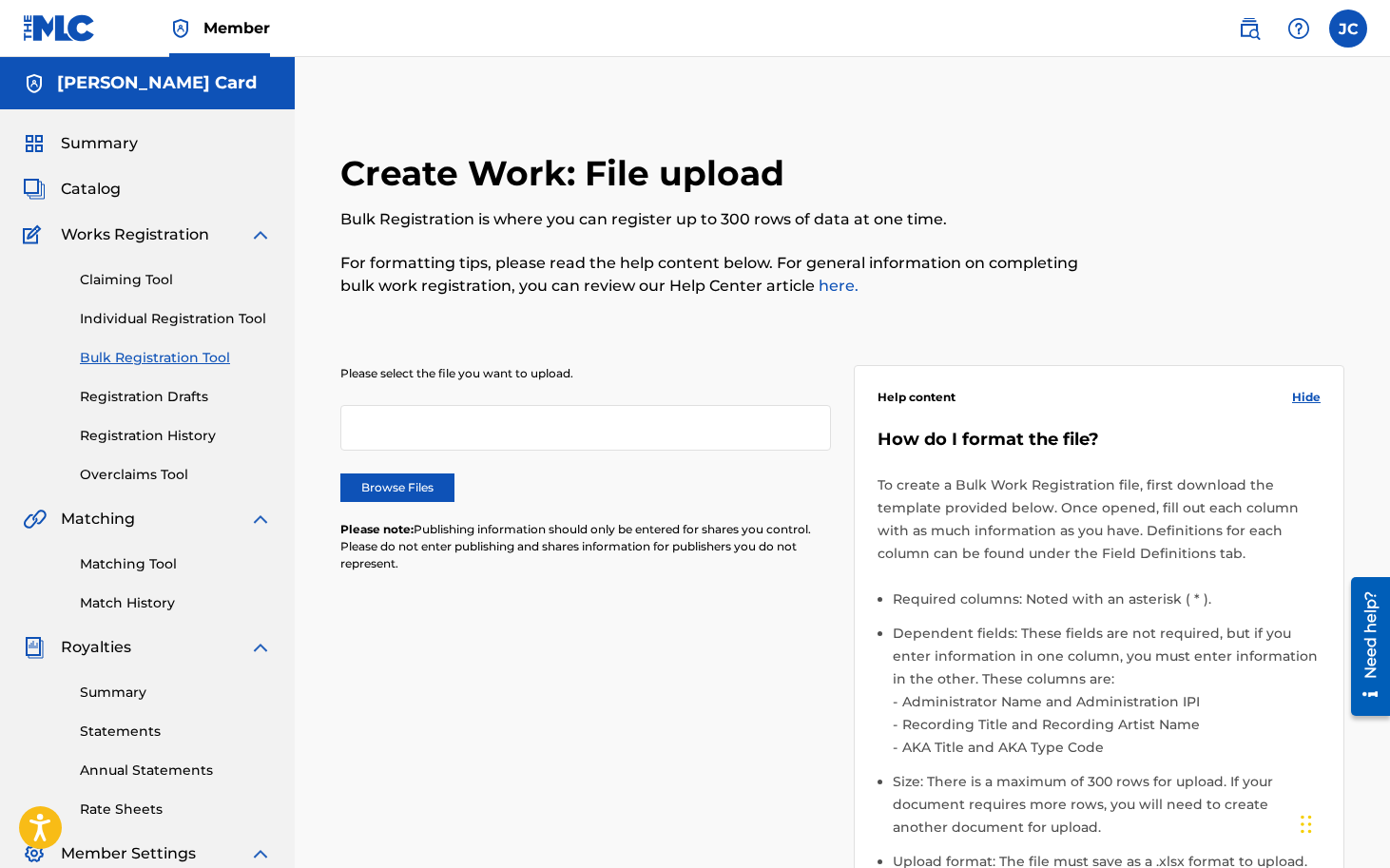
click at [151, 319] on link "Individual Registration Tool" at bounding box center [176, 319] width 192 height 20
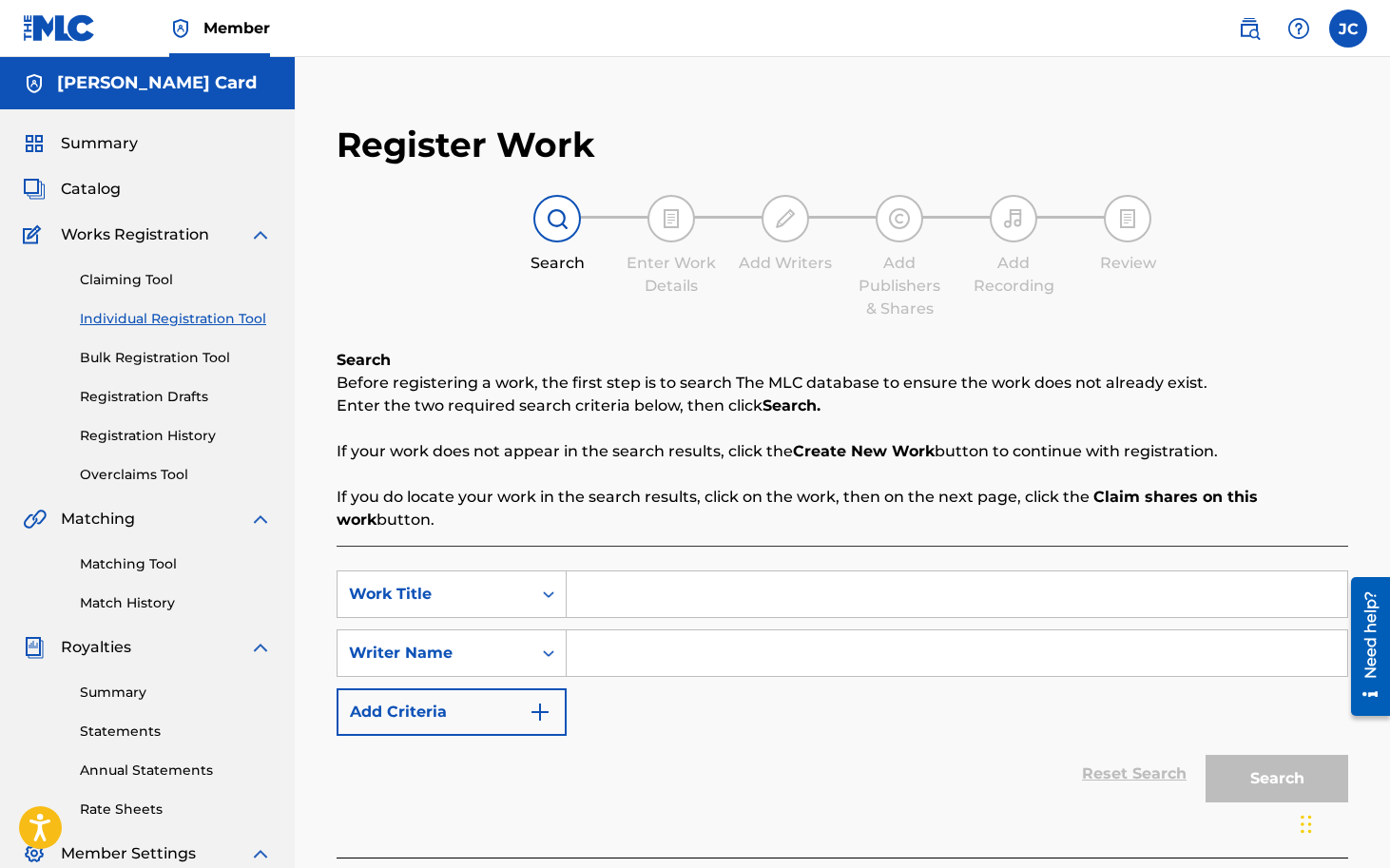
click at [147, 266] on div "Claiming Tool Individual Registration Tool Bulk Registration Tool Registration …" at bounding box center [148, 365] width 249 height 239
click at [103, 187] on span "Catalog" at bounding box center [91, 189] width 60 height 23
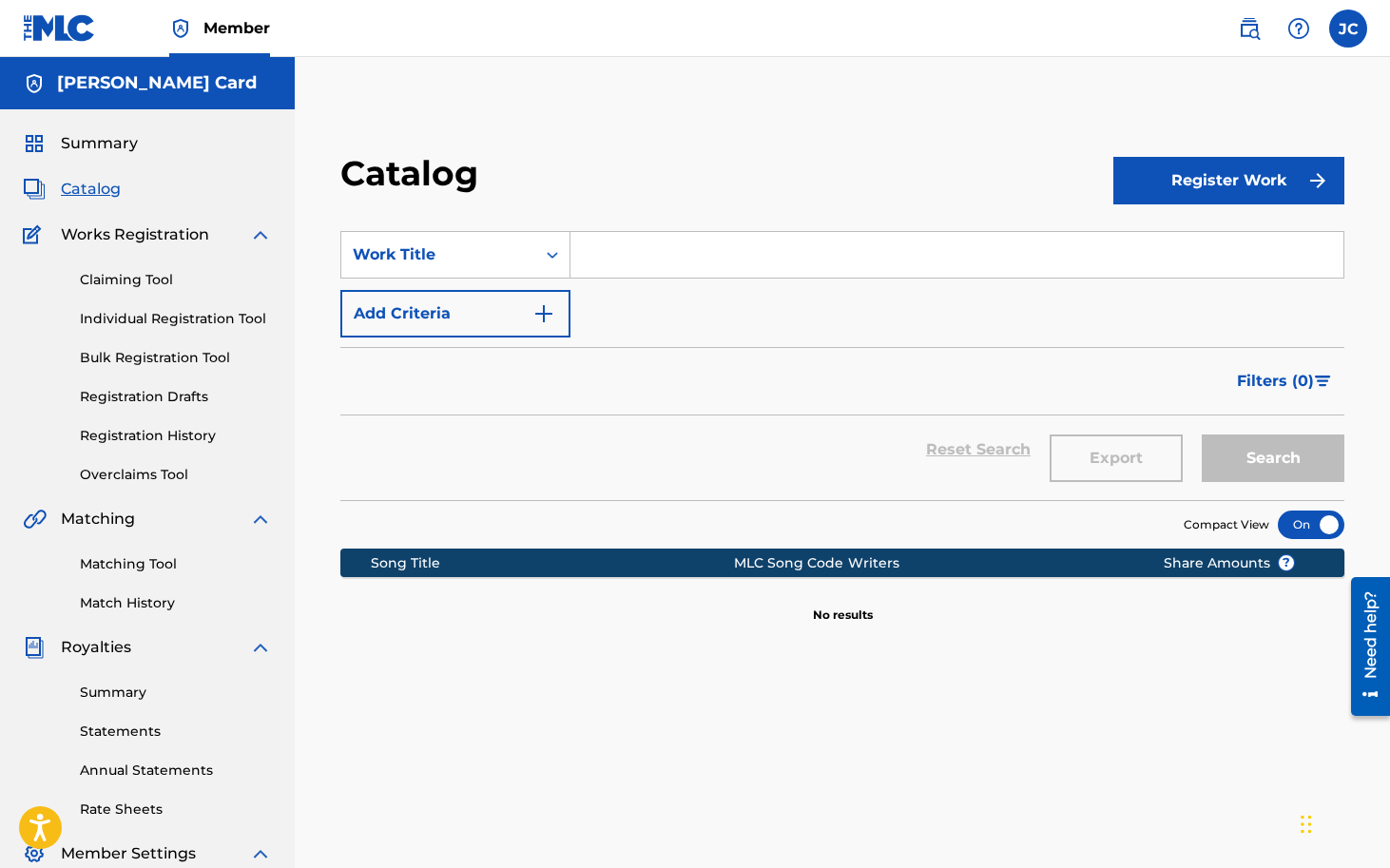
click at [133, 438] on link "Registration History" at bounding box center [176, 436] width 192 height 20
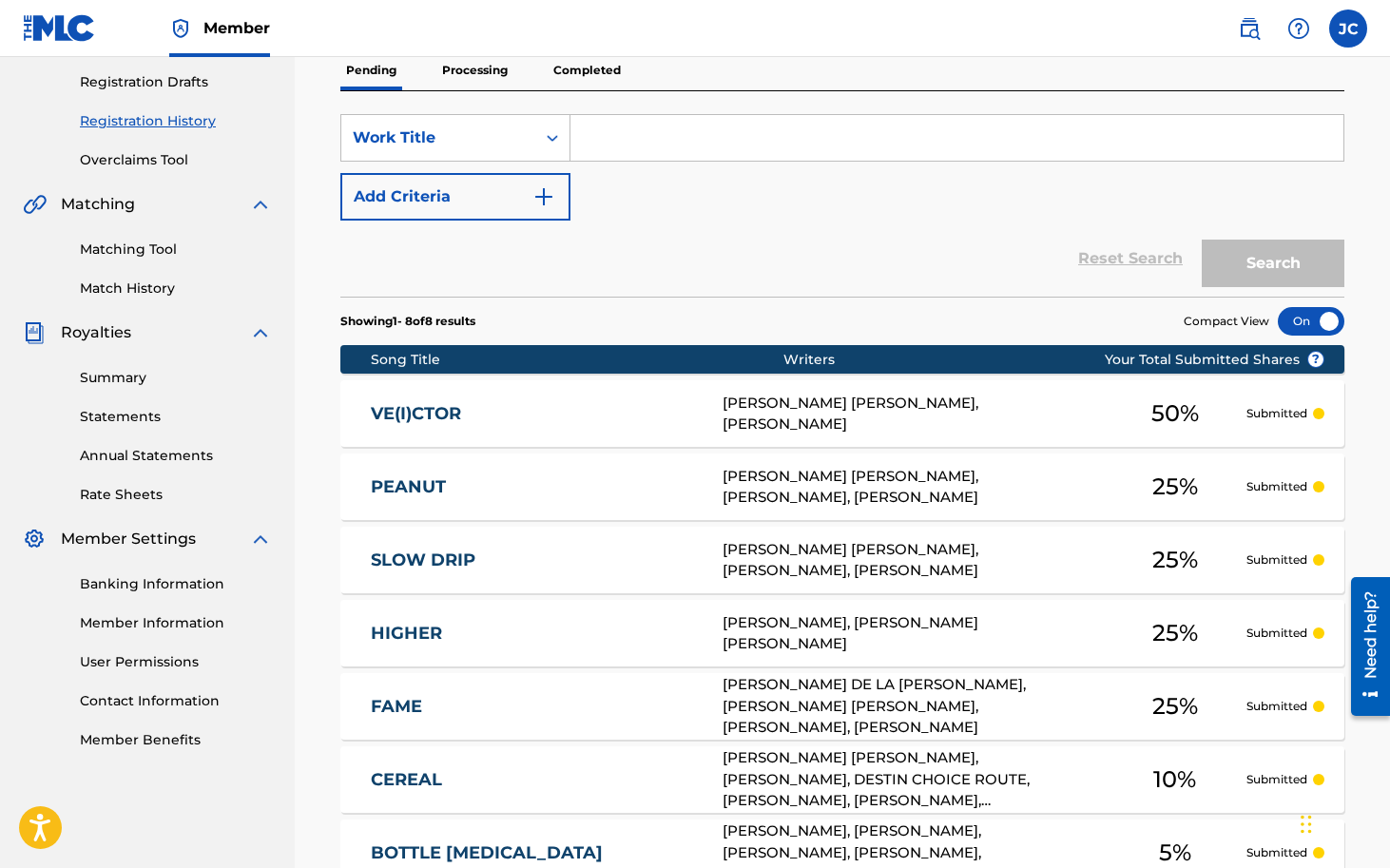
scroll to position [316, 0]
click at [136, 741] on link "Member Benefits" at bounding box center [176, 738] width 192 height 20
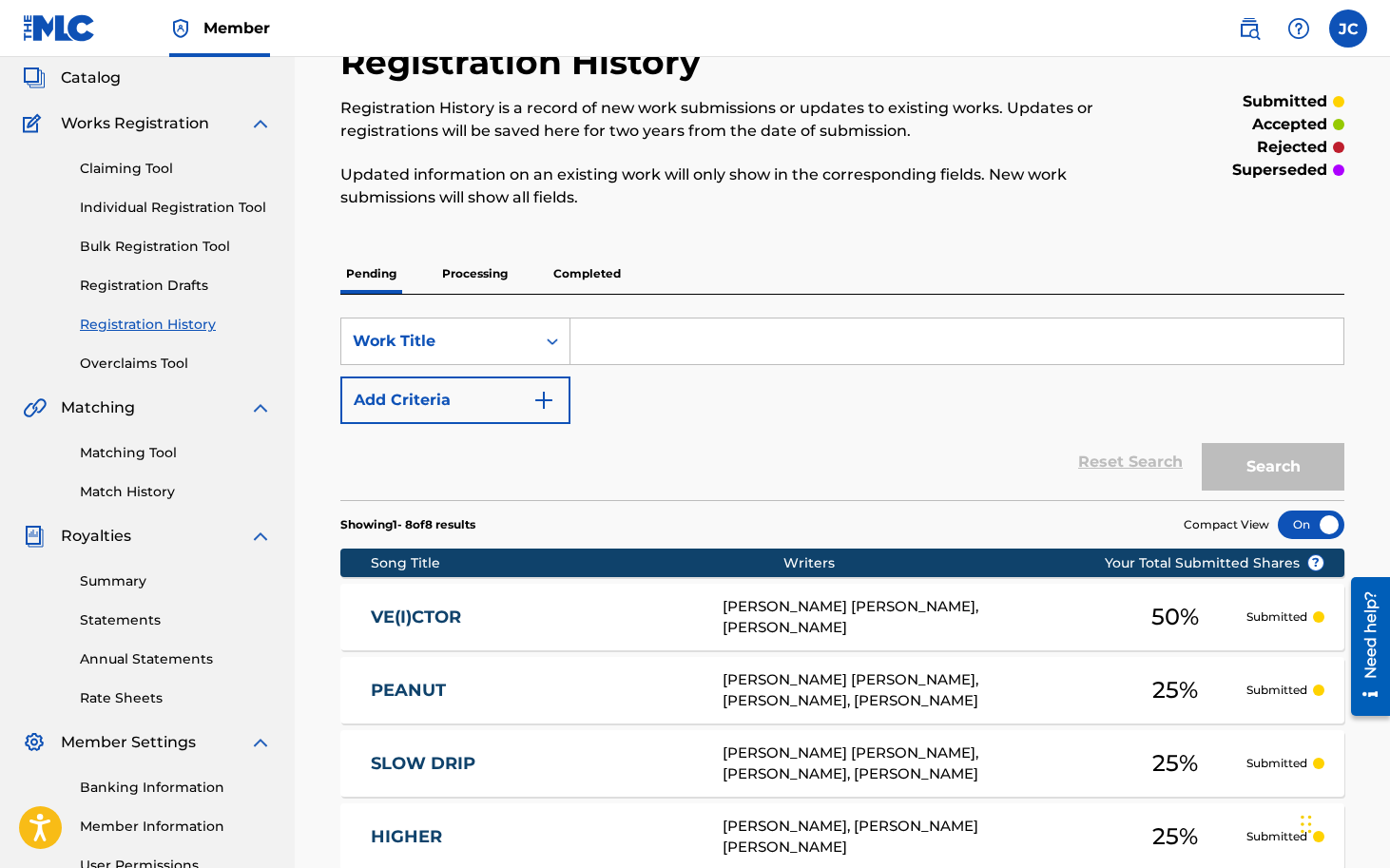
scroll to position [0, 0]
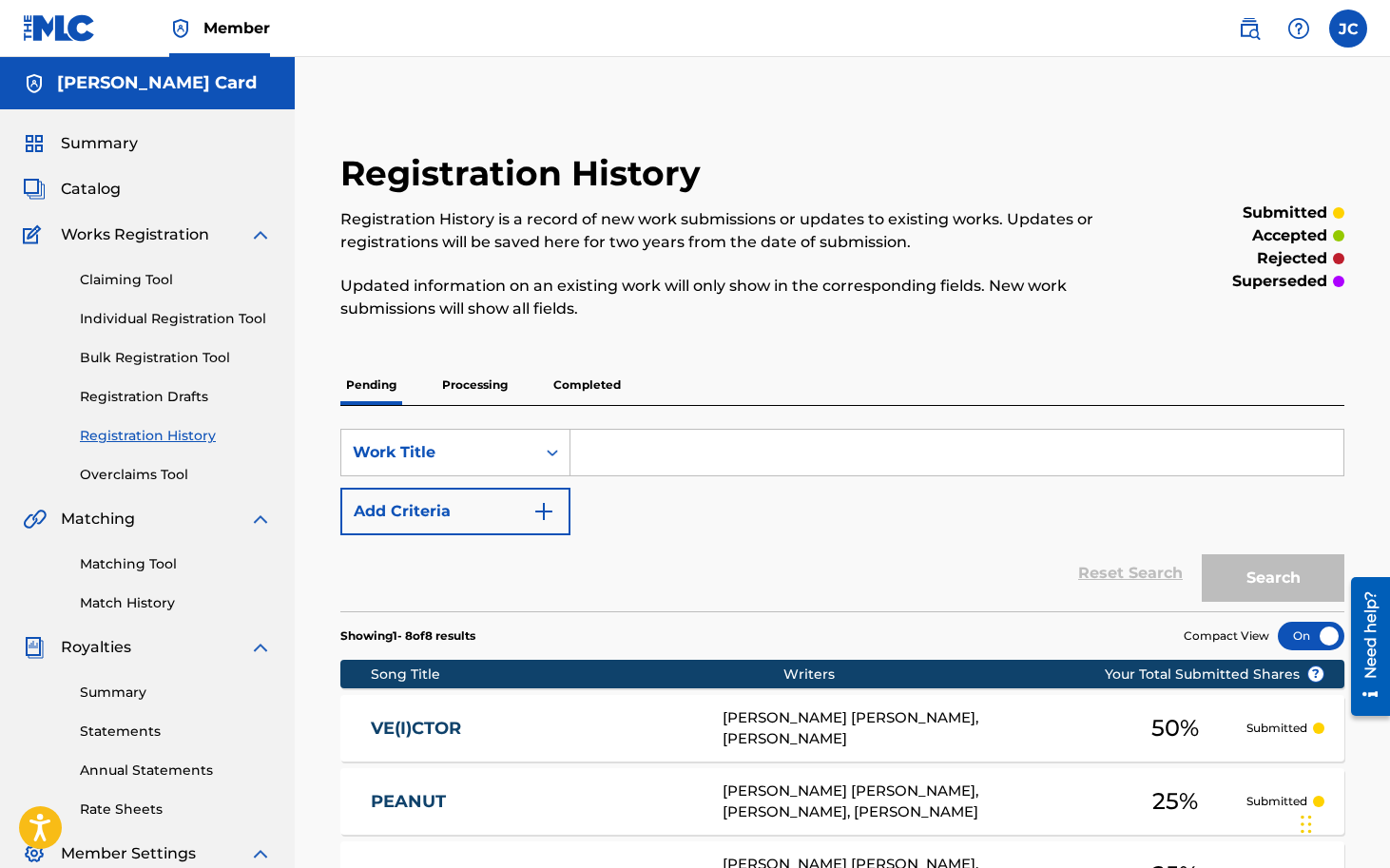
click at [98, 142] on span "Summary" at bounding box center [100, 144] width 77 height 23
